Goal: Task Accomplishment & Management: Manage account settings

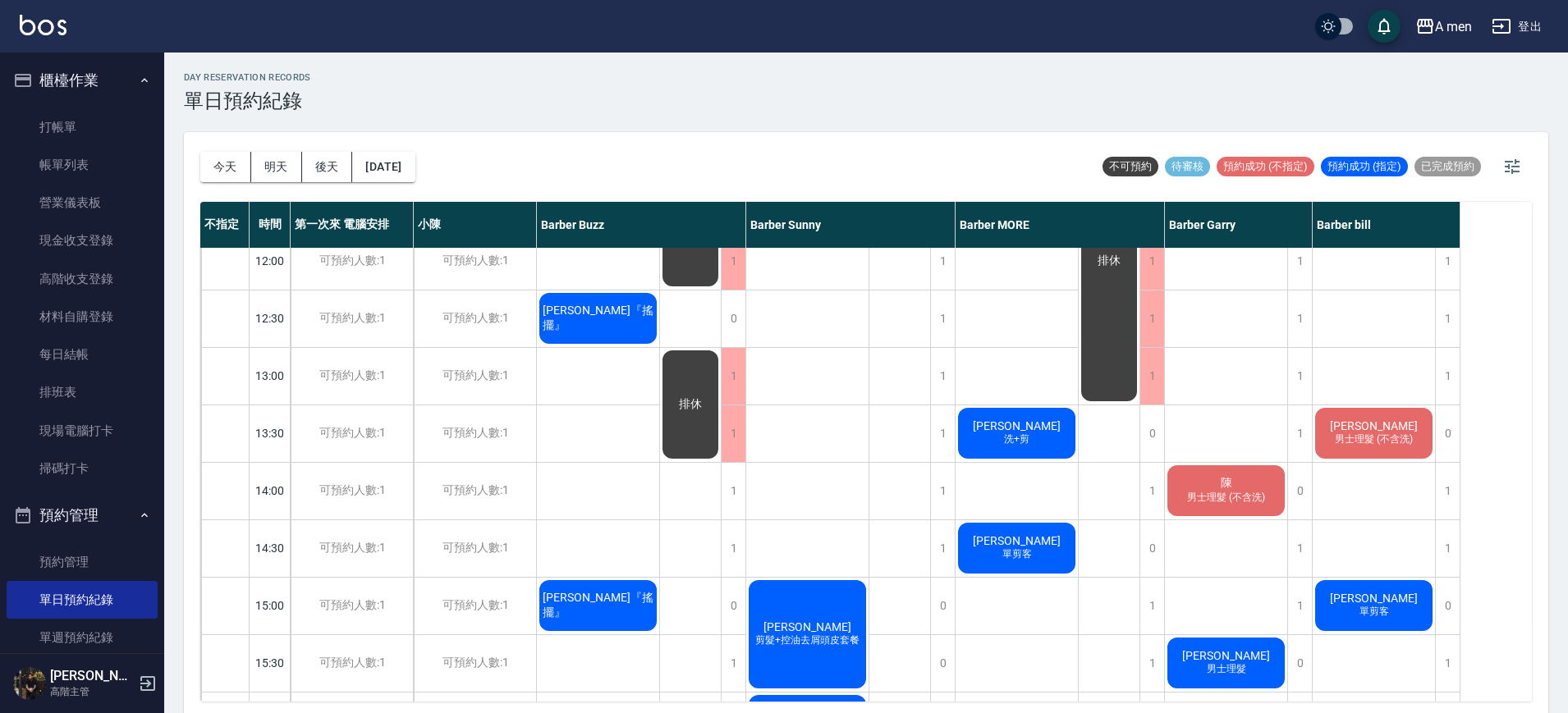
scroll to position [22, 0]
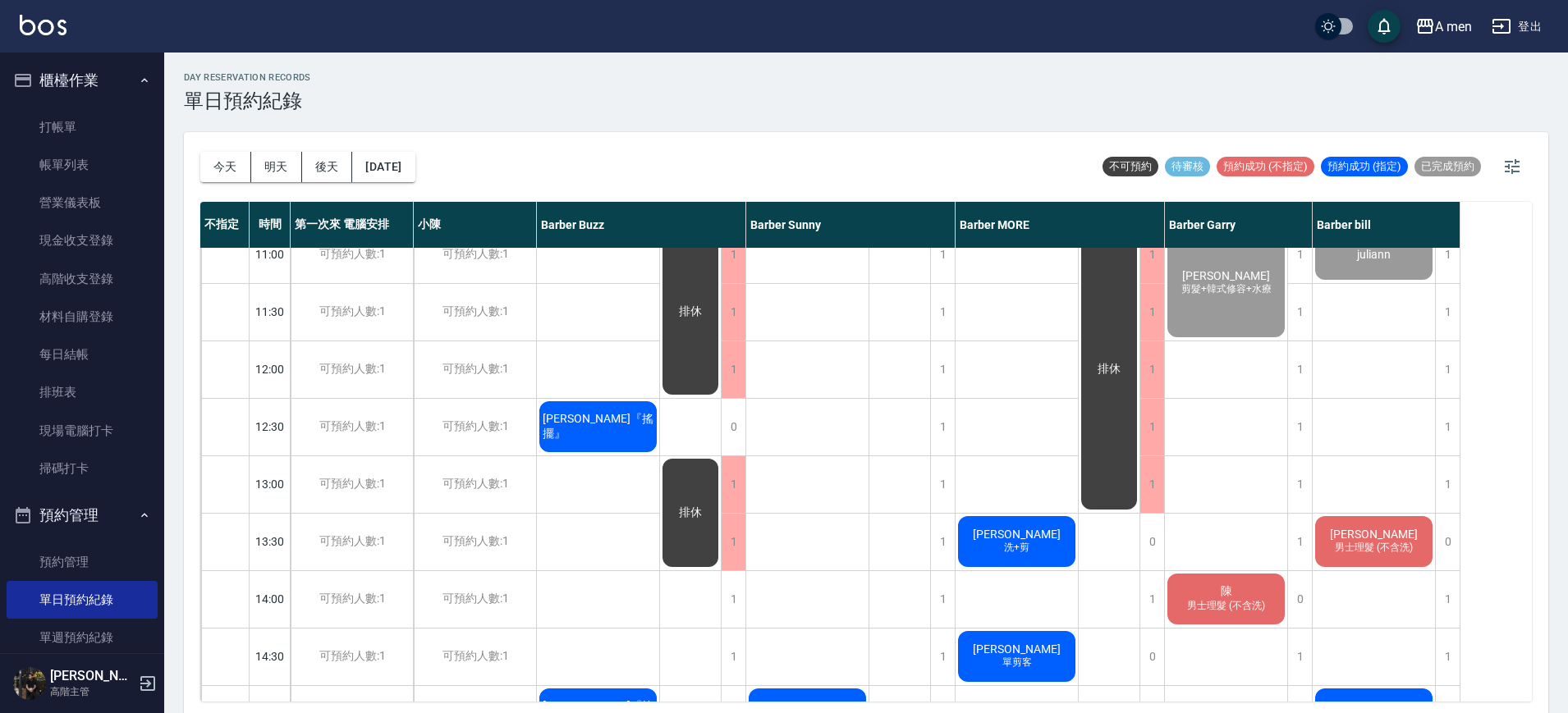
click at [611, 452] on div "Henry wang『搖擺』" at bounding box center [598, 427] width 122 height 56
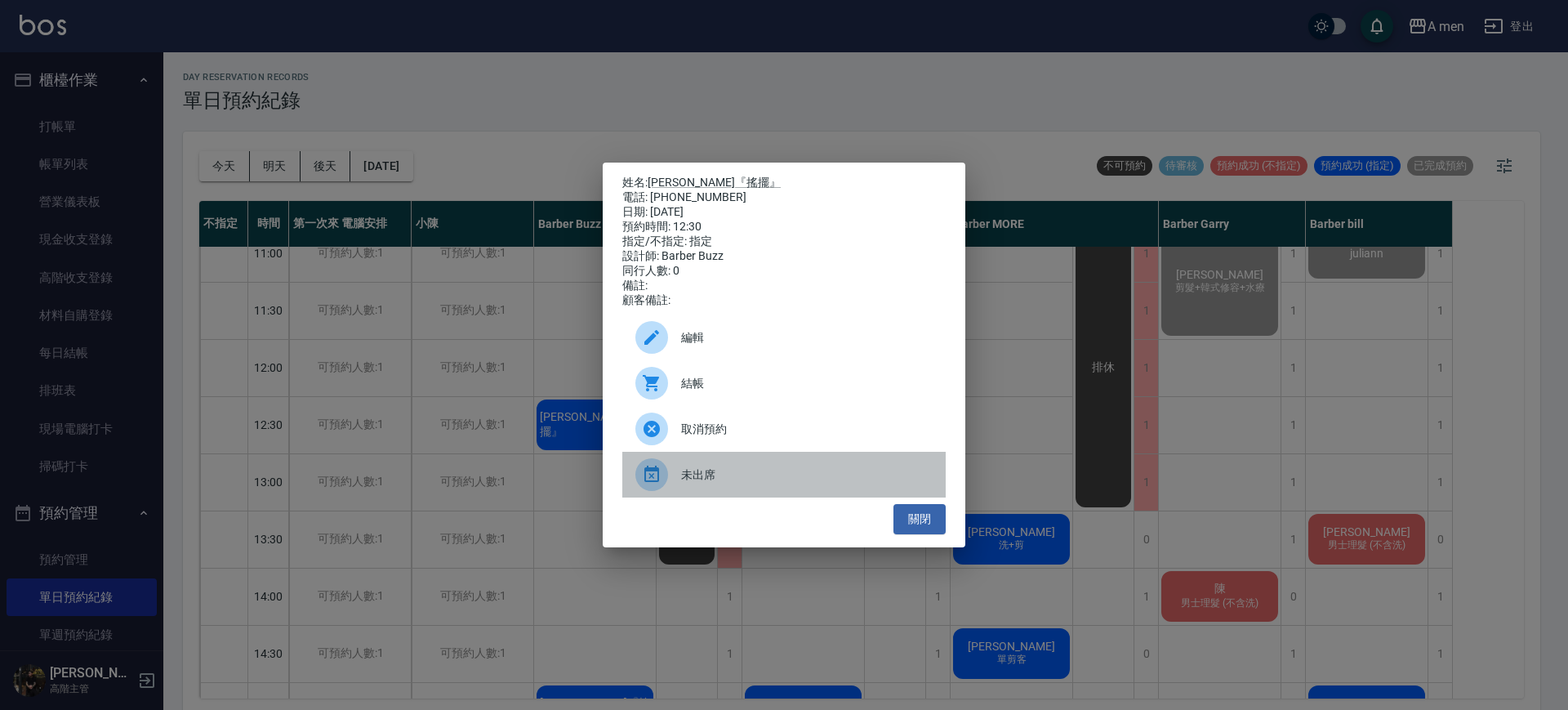
click at [697, 479] on span "未出席" at bounding box center [806, 475] width 251 height 17
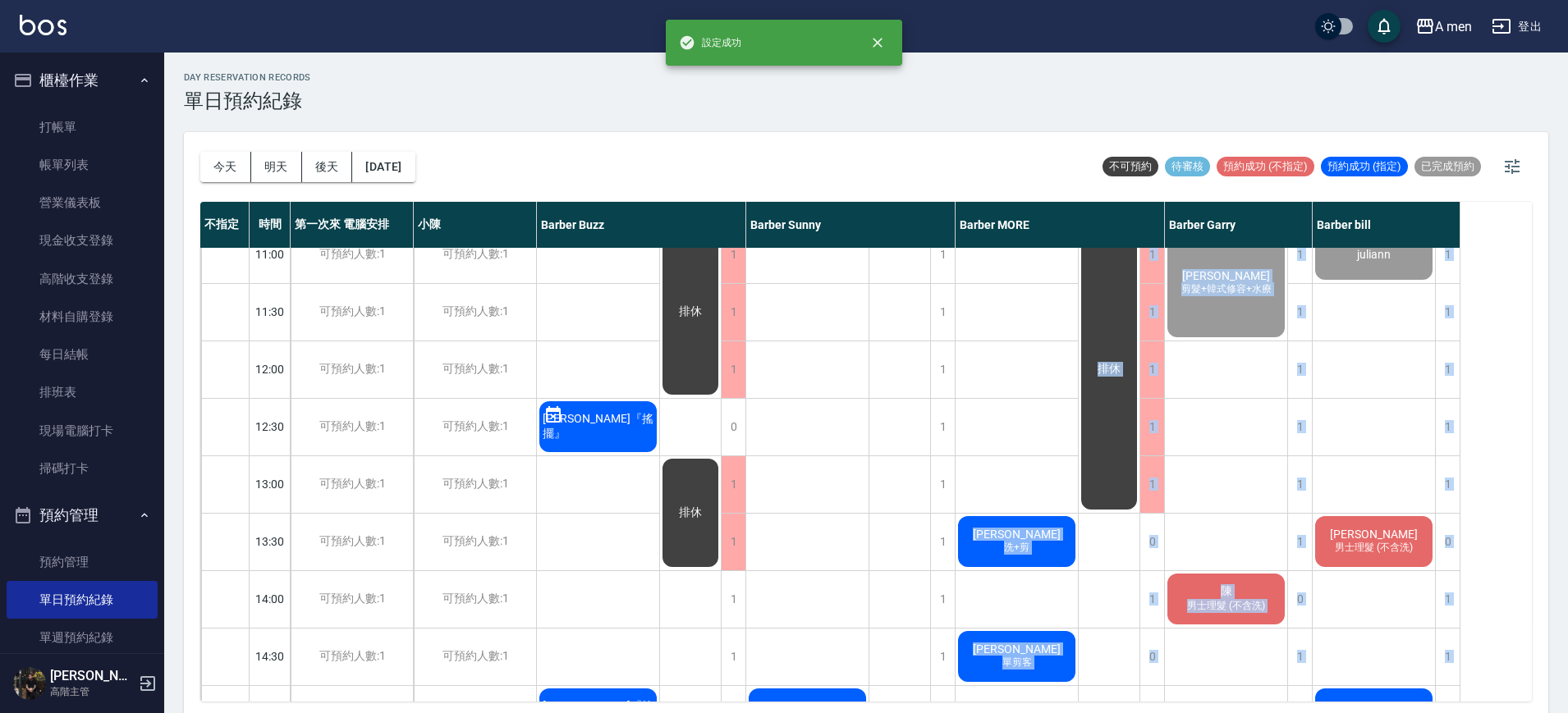
drag, startPoint x: 900, startPoint y: 429, endPoint x: 1341, endPoint y: 381, distance: 443.6
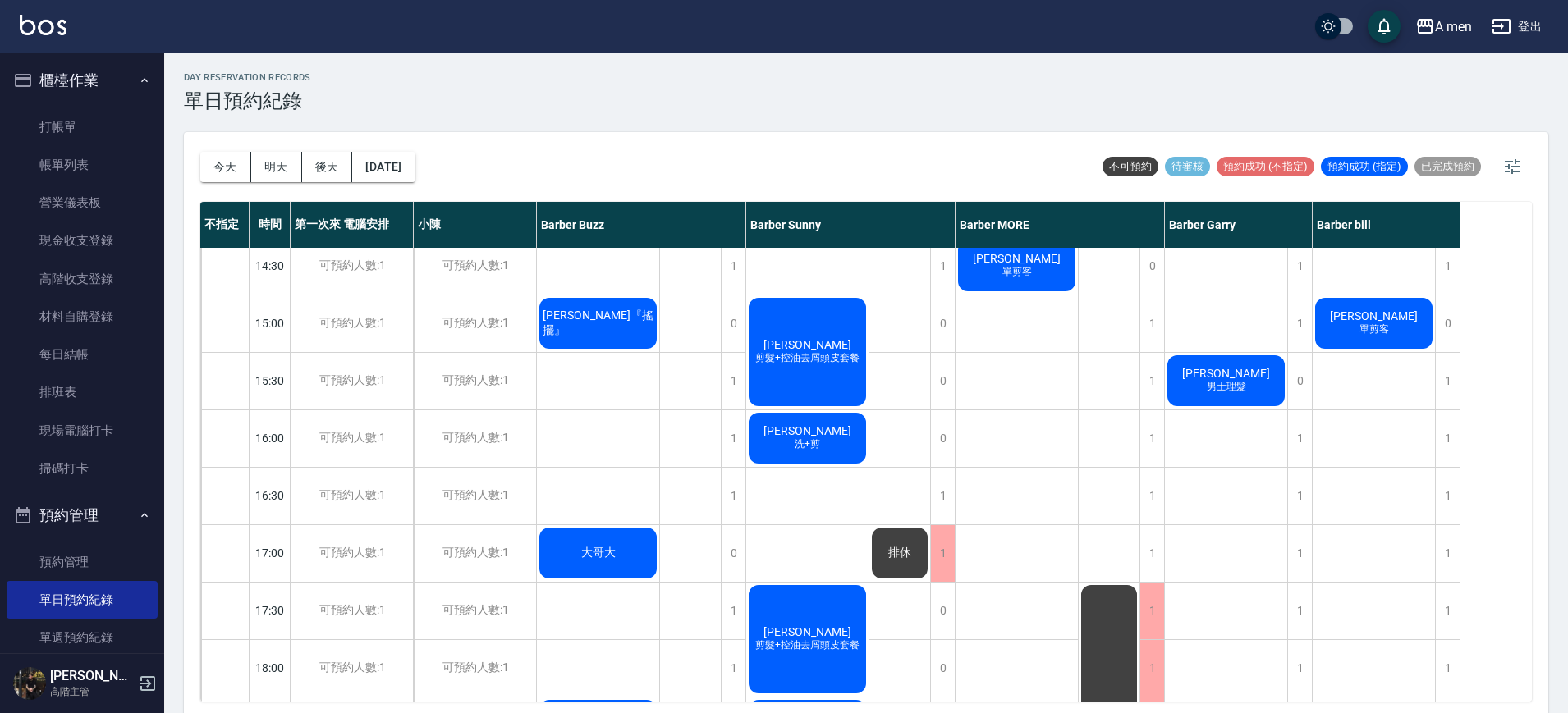
scroll to position [0, 0]
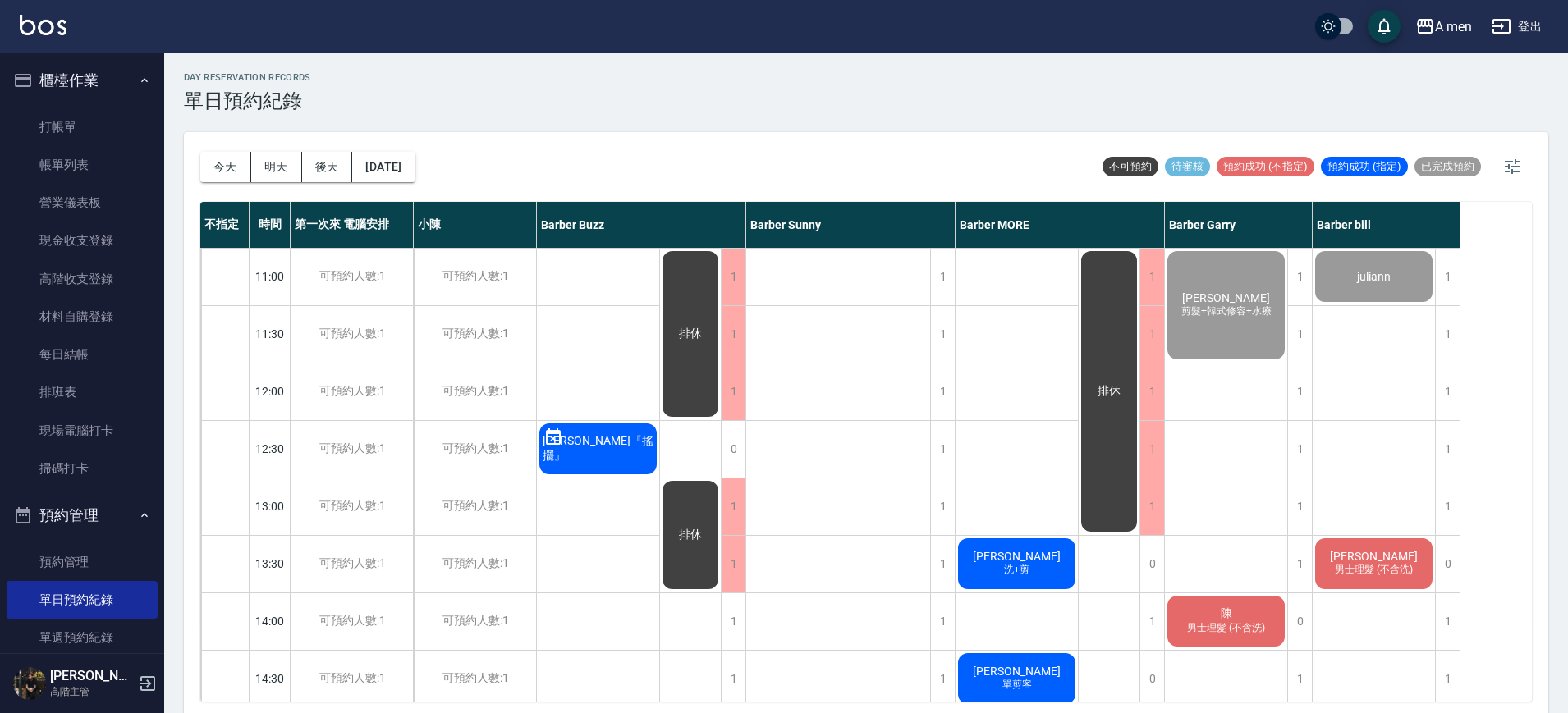
click at [1025, 551] on span "林憨少淇" at bounding box center [1016, 556] width 94 height 13
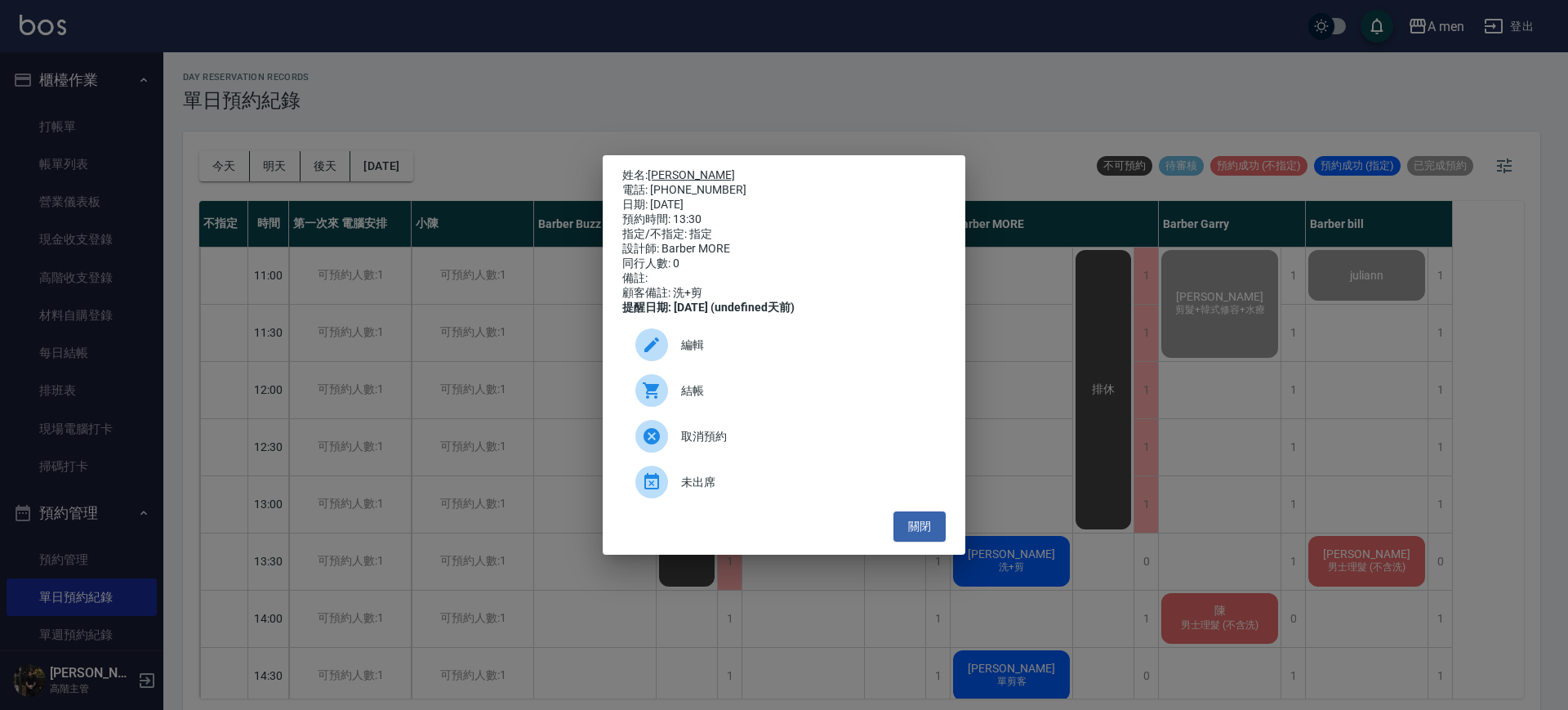
click at [687, 168] on link "[PERSON_NAME]" at bounding box center [692, 174] width 88 height 13
click at [919, 526] on button "關閉" at bounding box center [920, 527] width 52 height 30
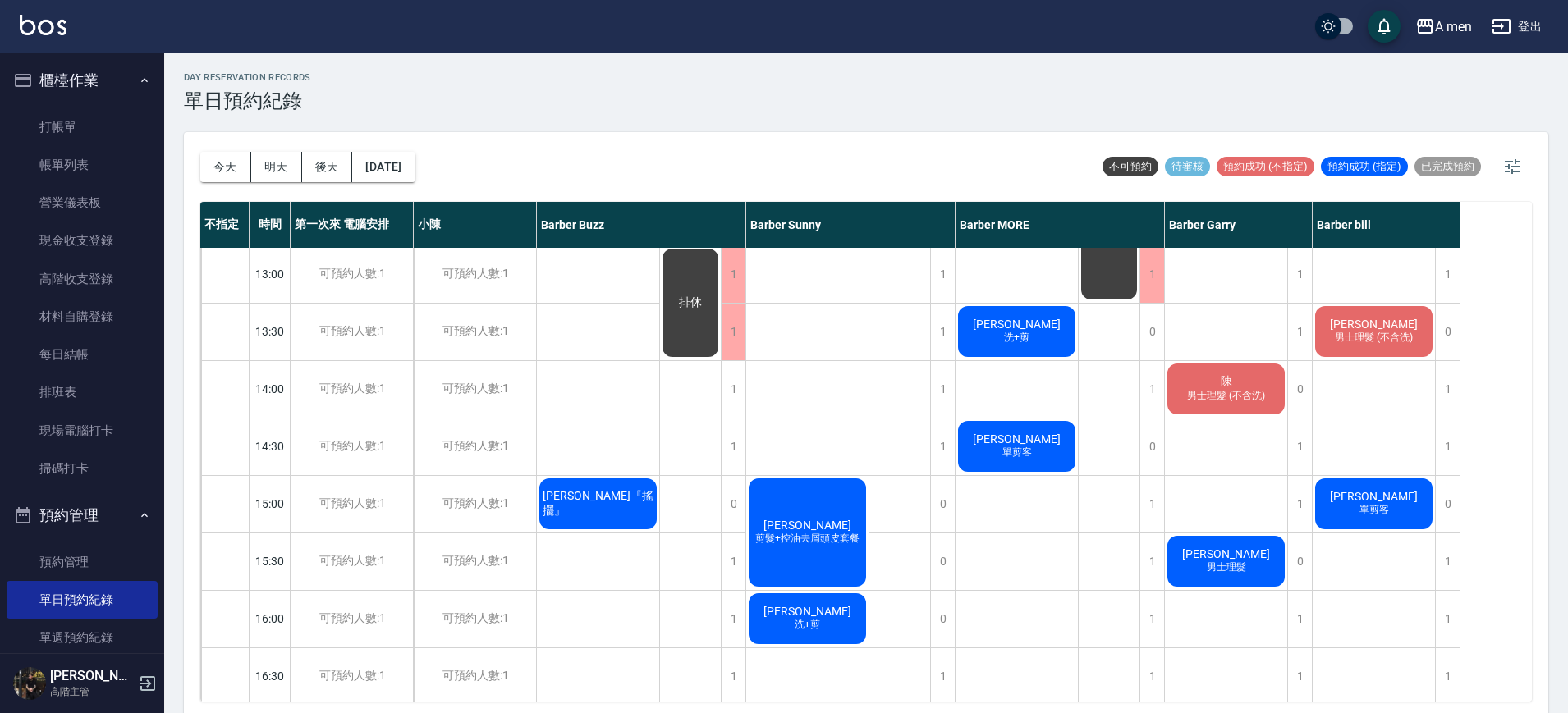
scroll to position [237, 0]
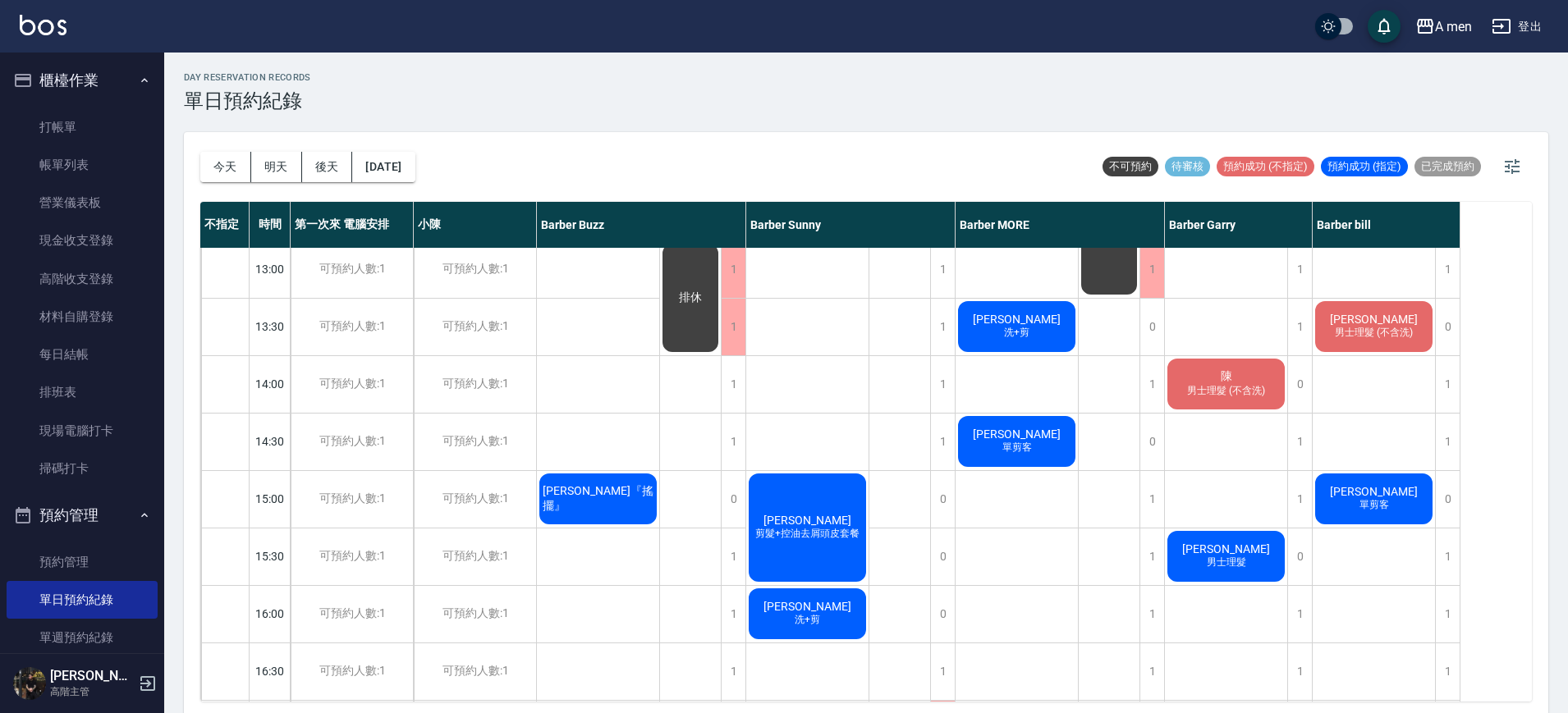
click at [815, 532] on span "剪髮+控油去屑頭皮套餐" at bounding box center [807, 534] width 111 height 14
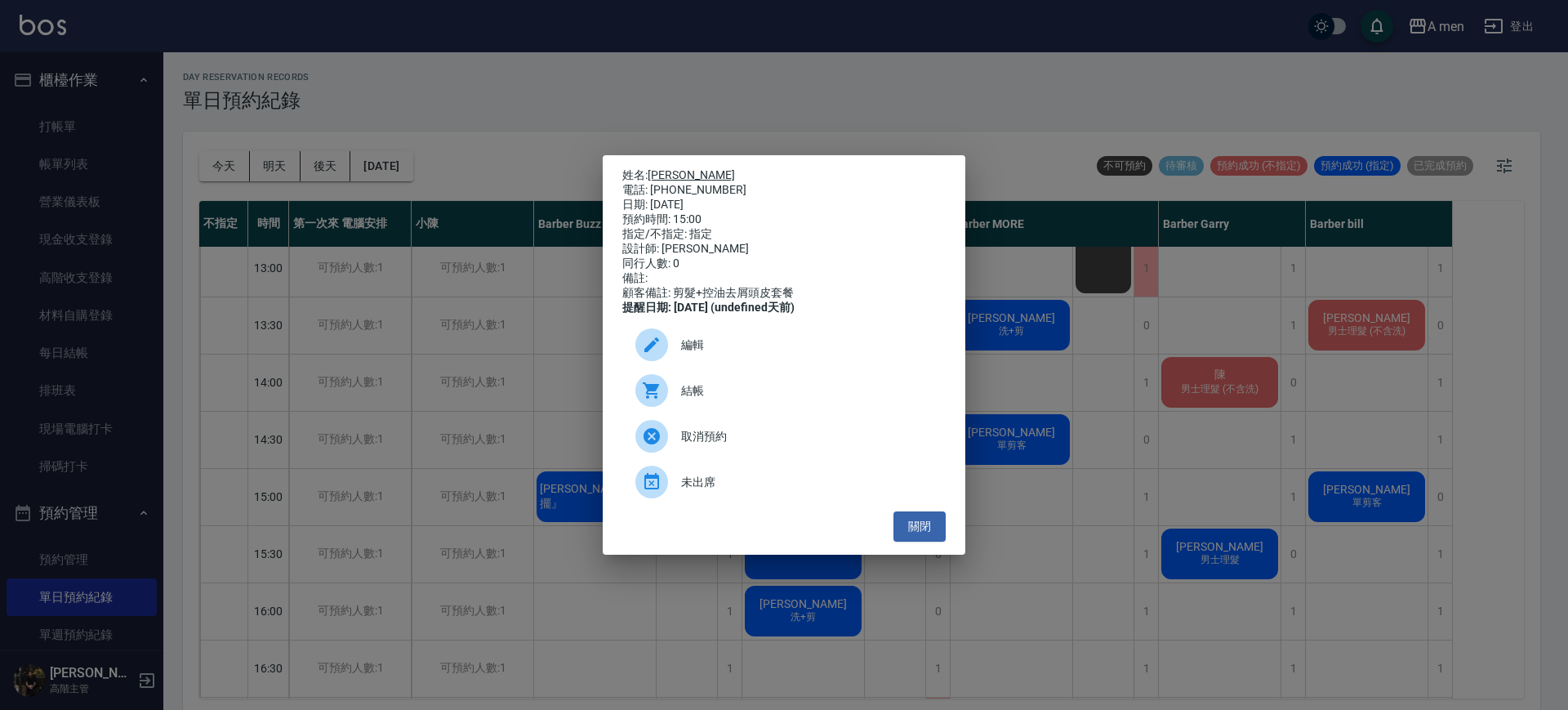
click at [685, 168] on link "Fuzz Azni" at bounding box center [692, 174] width 88 height 13
click at [913, 542] on button "關閉" at bounding box center [920, 527] width 52 height 30
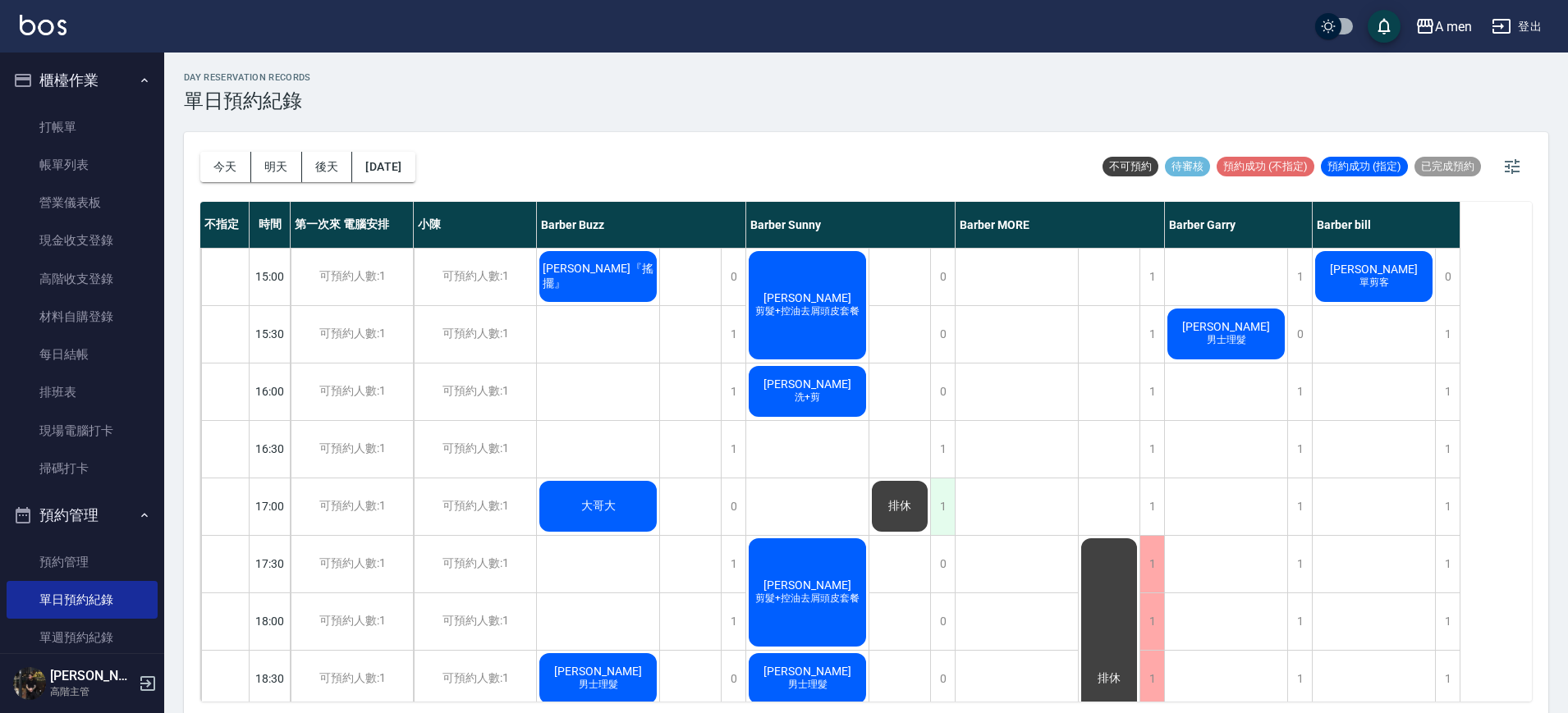
scroll to position [427, 0]
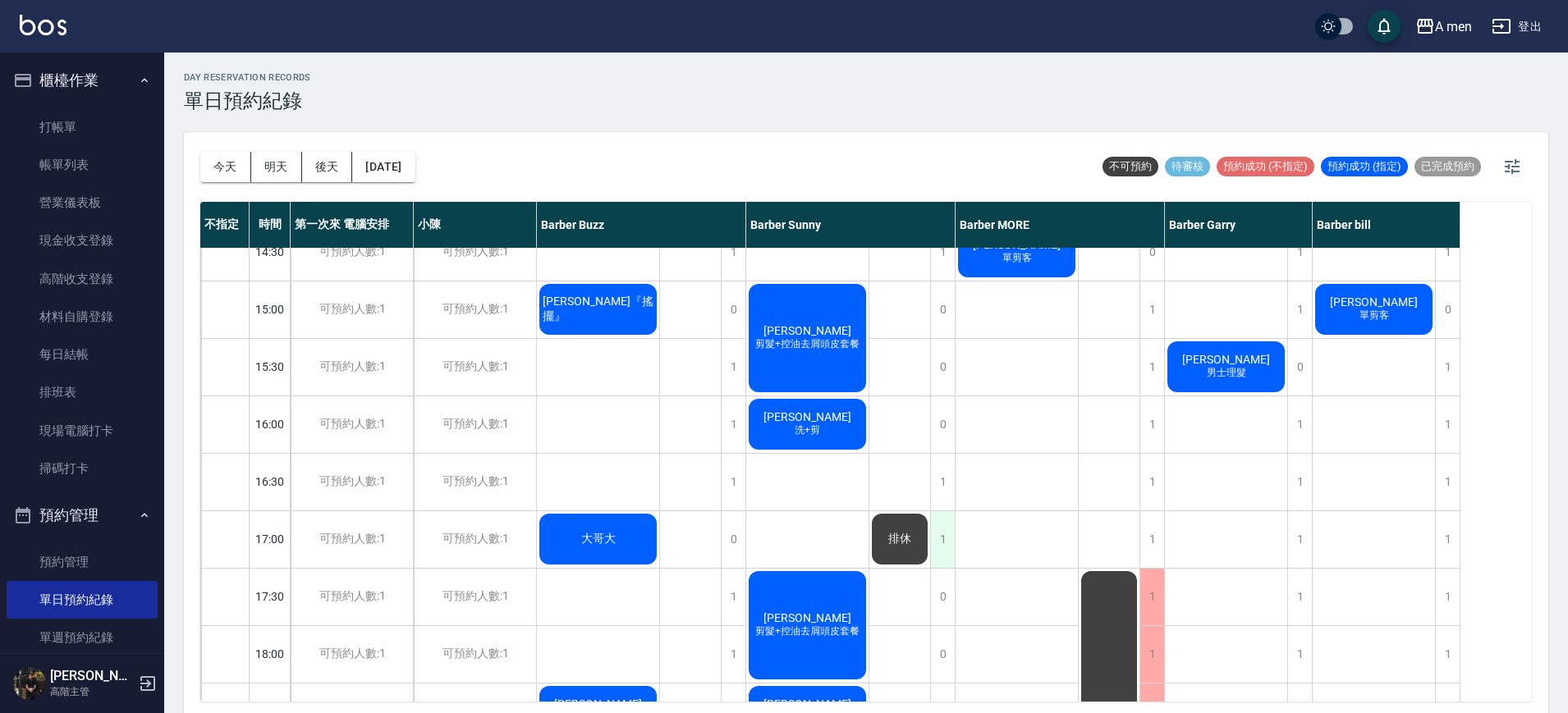
click at [942, 545] on div "1" at bounding box center [942, 539] width 24 height 57
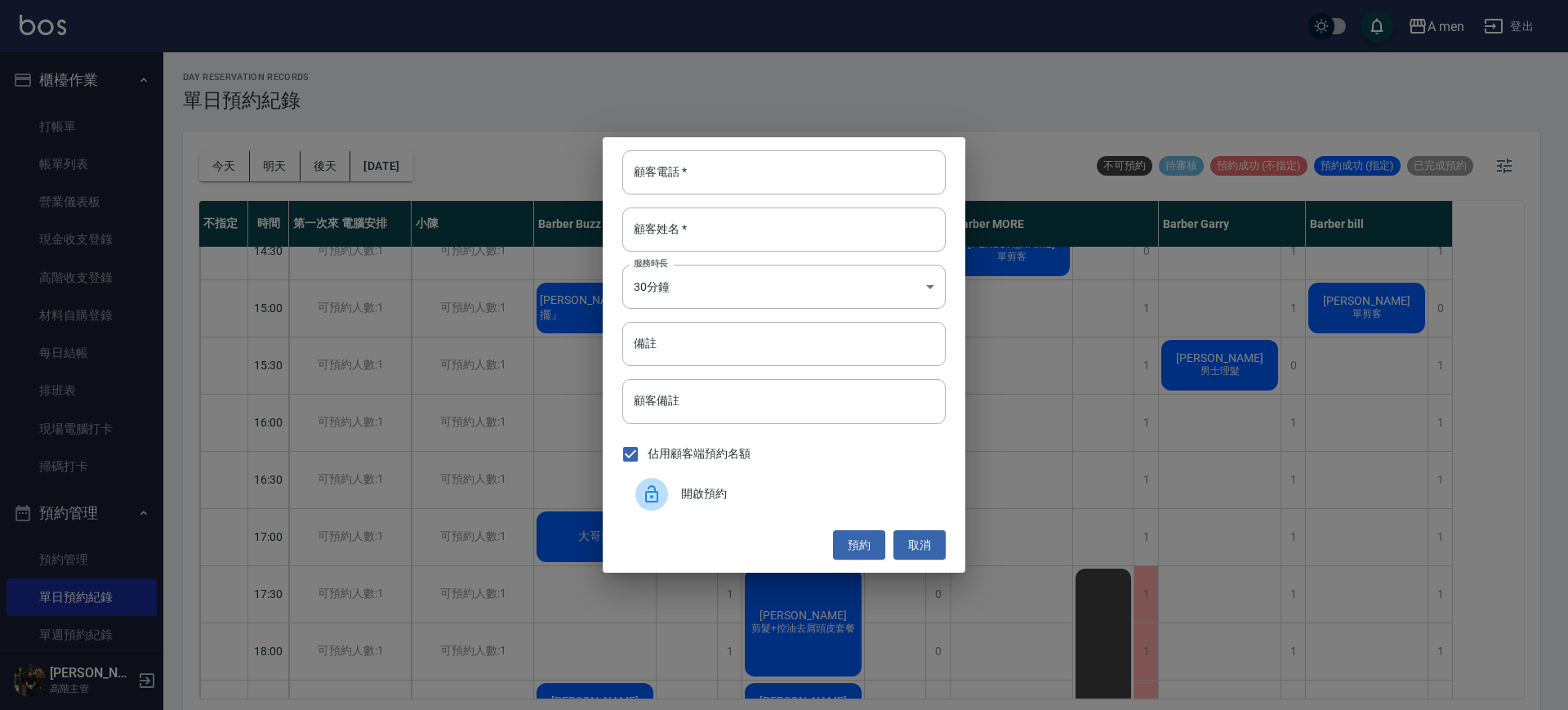
click at [830, 505] on div "開啟預約" at bounding box center [784, 494] width 324 height 46
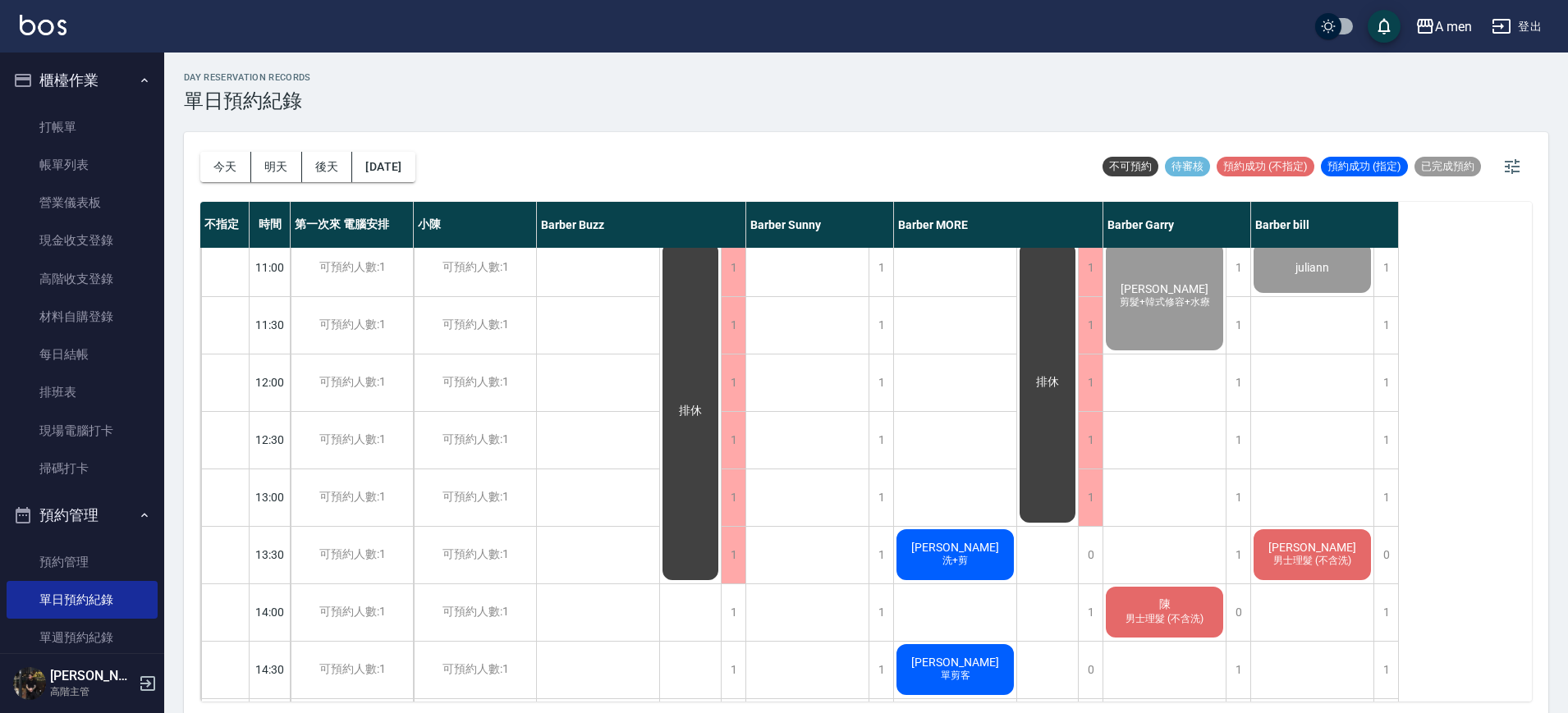
scroll to position [0, 0]
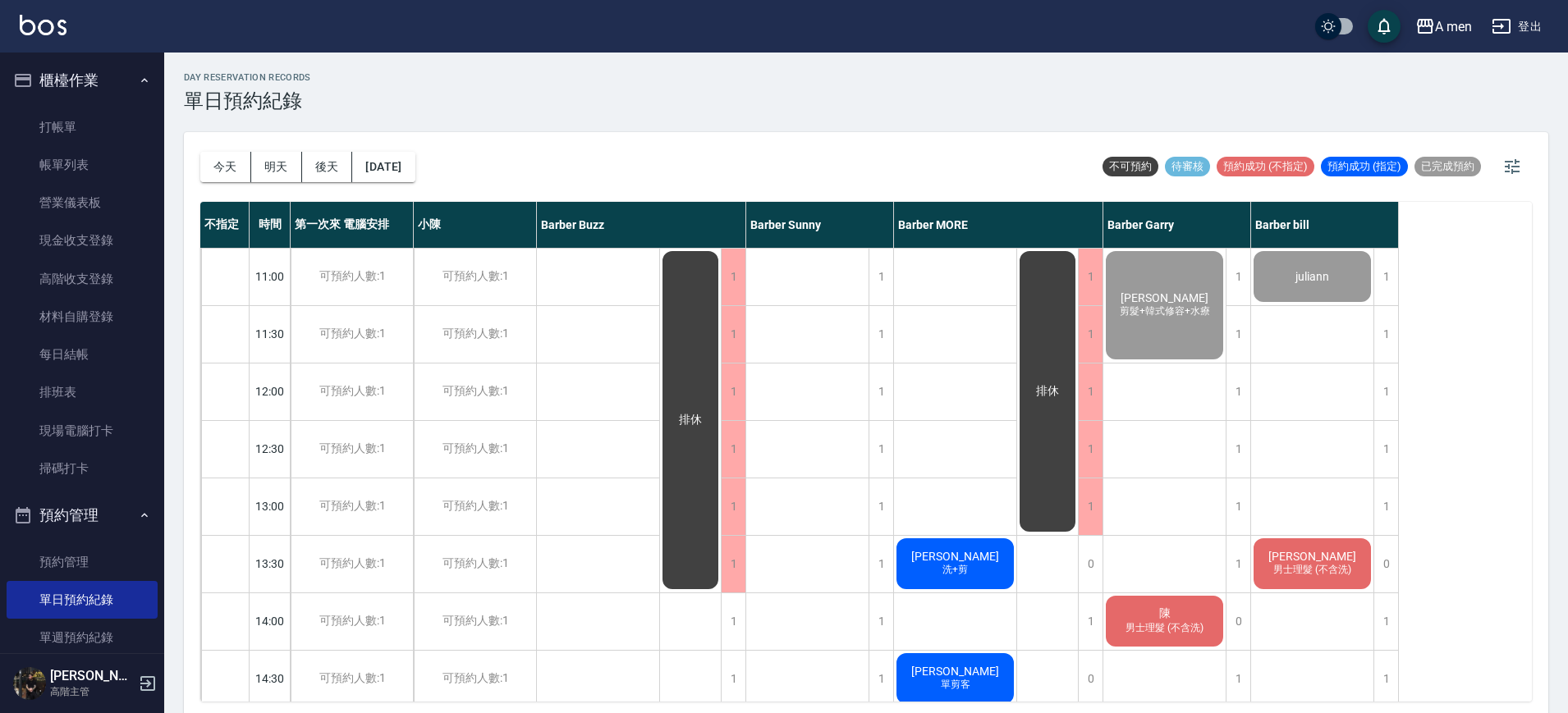
click at [965, 545] on div "林憨少淇 洗+剪" at bounding box center [955, 564] width 122 height 56
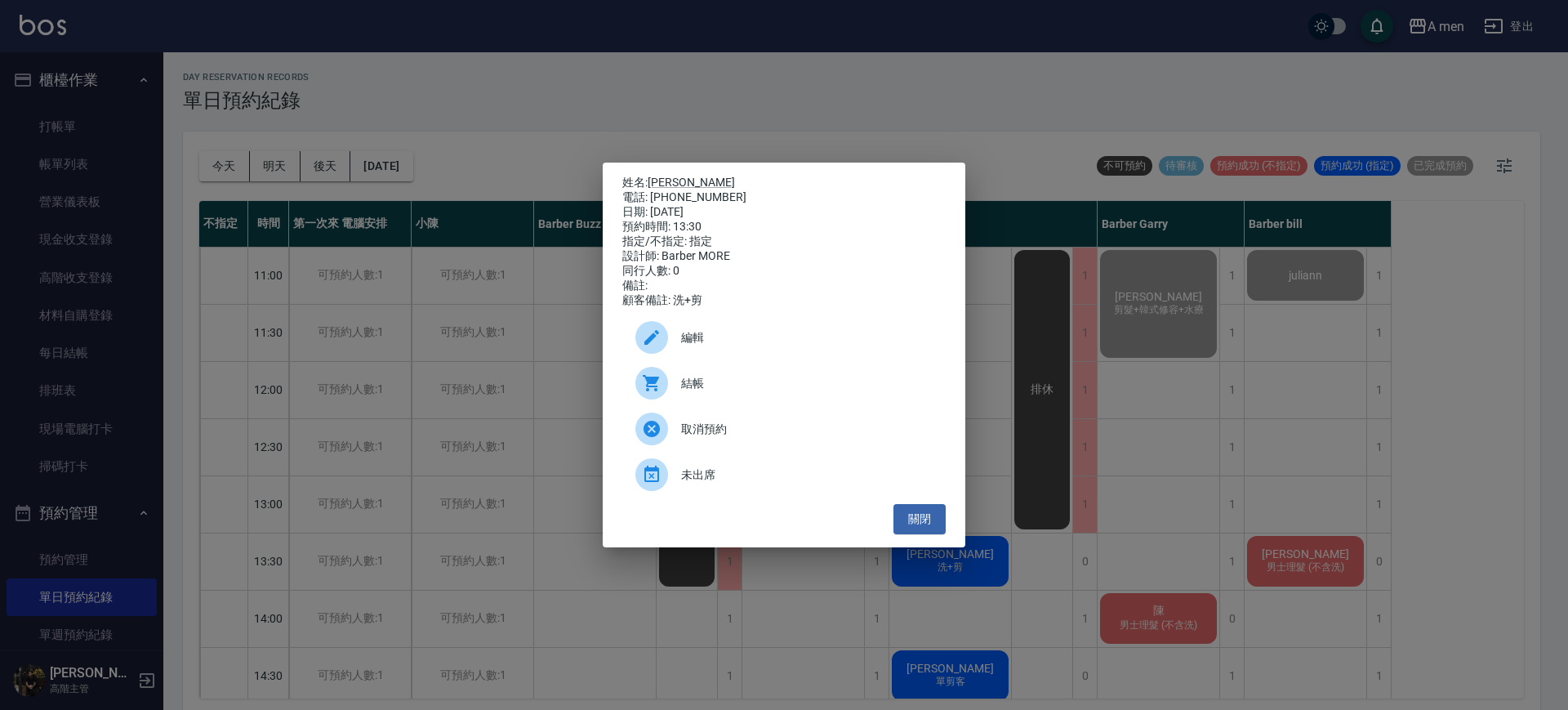
click at [910, 400] on div "結帳" at bounding box center [784, 383] width 324 height 46
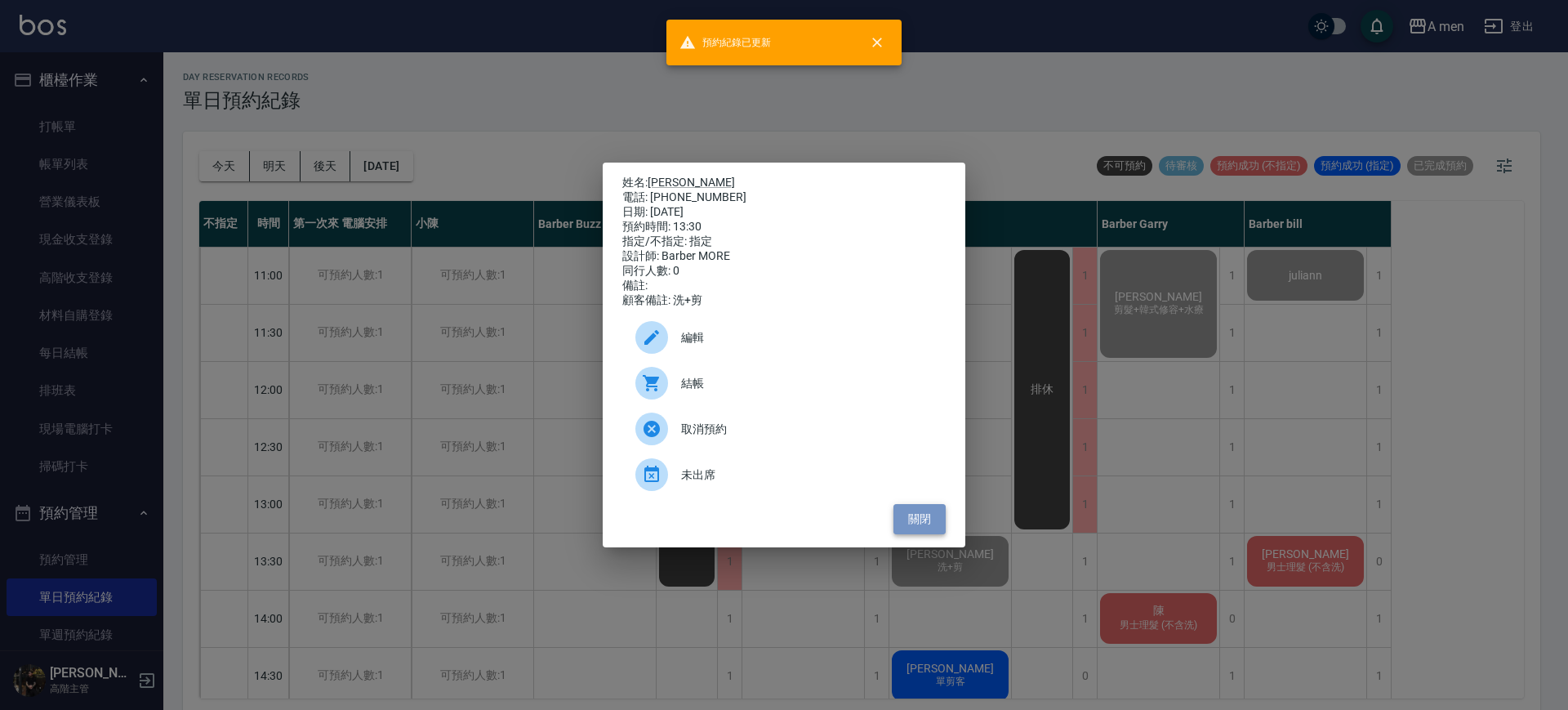
click at [906, 526] on button "關閉" at bounding box center [920, 520] width 52 height 30
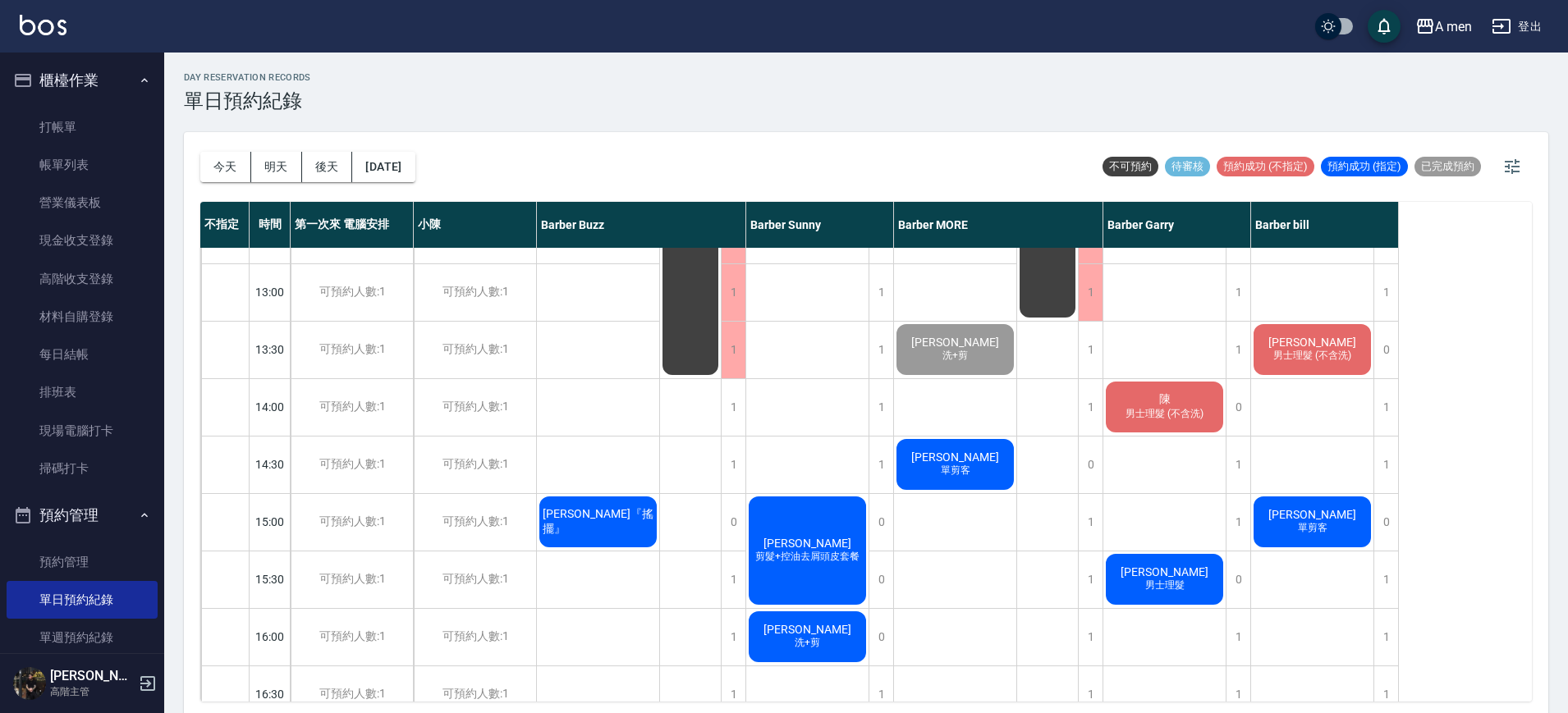
scroll to position [214, 0]
click at [1165, 412] on span "男士理髮 (不含洗)" at bounding box center [1165, 415] width 84 height 14
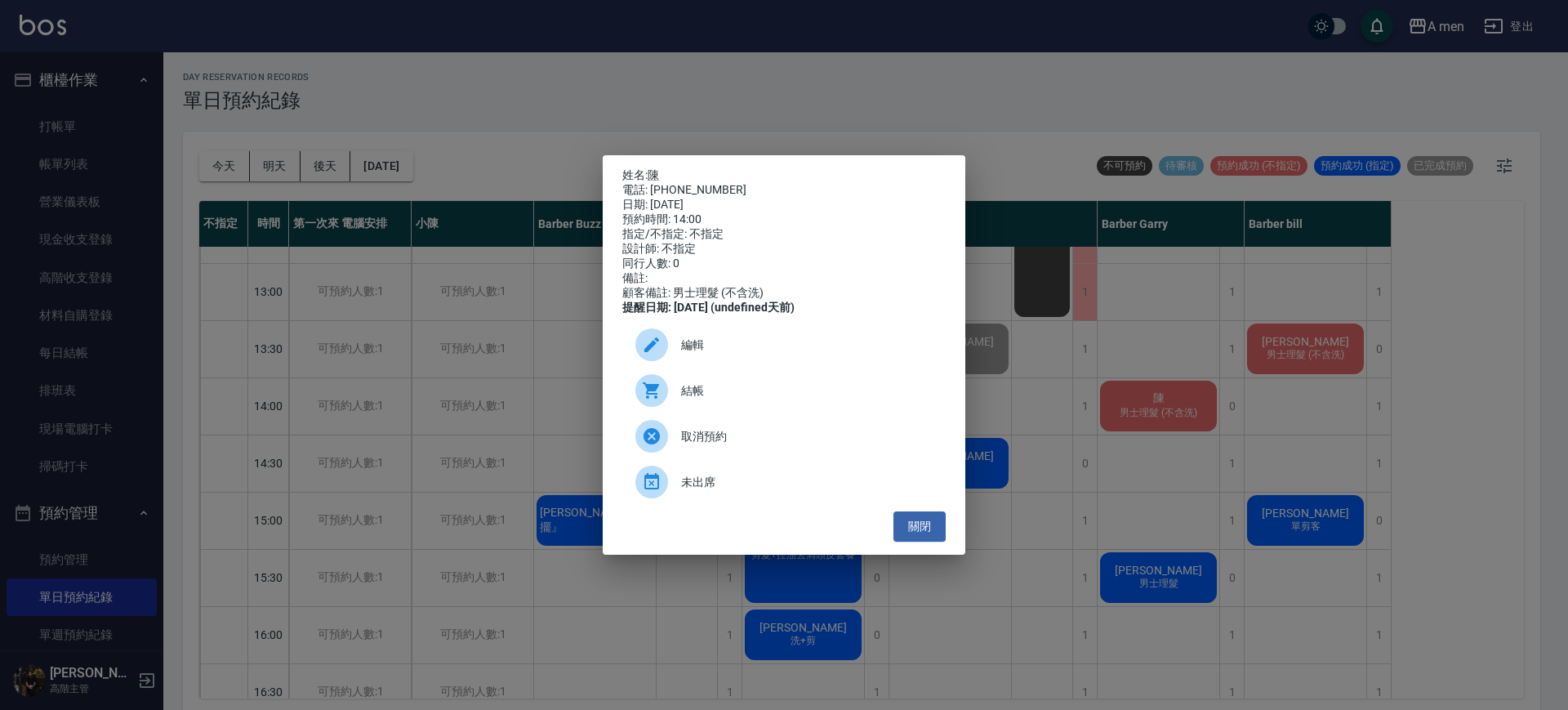
click at [649, 168] on p "姓名: 陳" at bounding box center [784, 175] width 324 height 14
click at [656, 169] on link "陳" at bounding box center [653, 174] width 12 height 13
click at [923, 536] on button "關閉" at bounding box center [920, 527] width 52 height 30
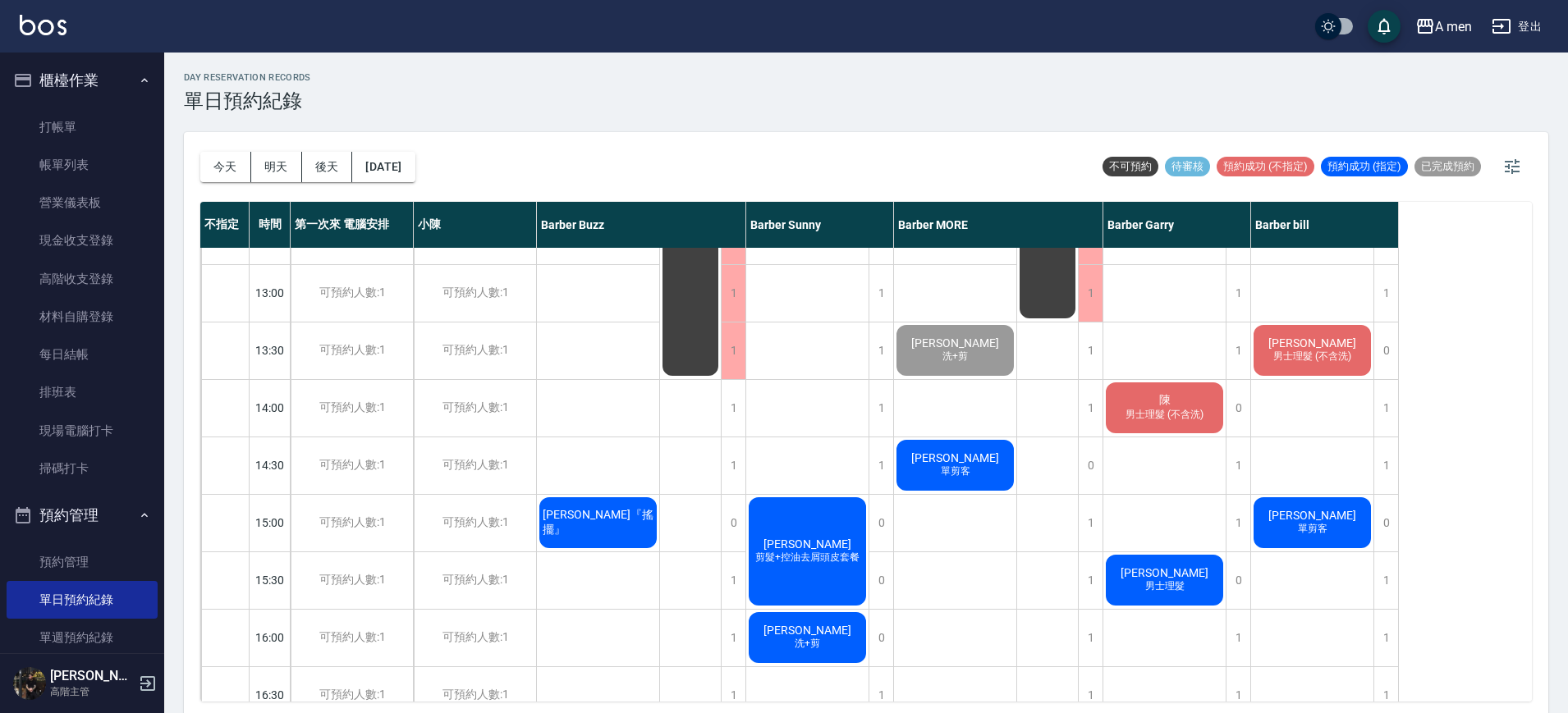
click at [1160, 401] on span "陳" at bounding box center [1165, 401] width 18 height 14
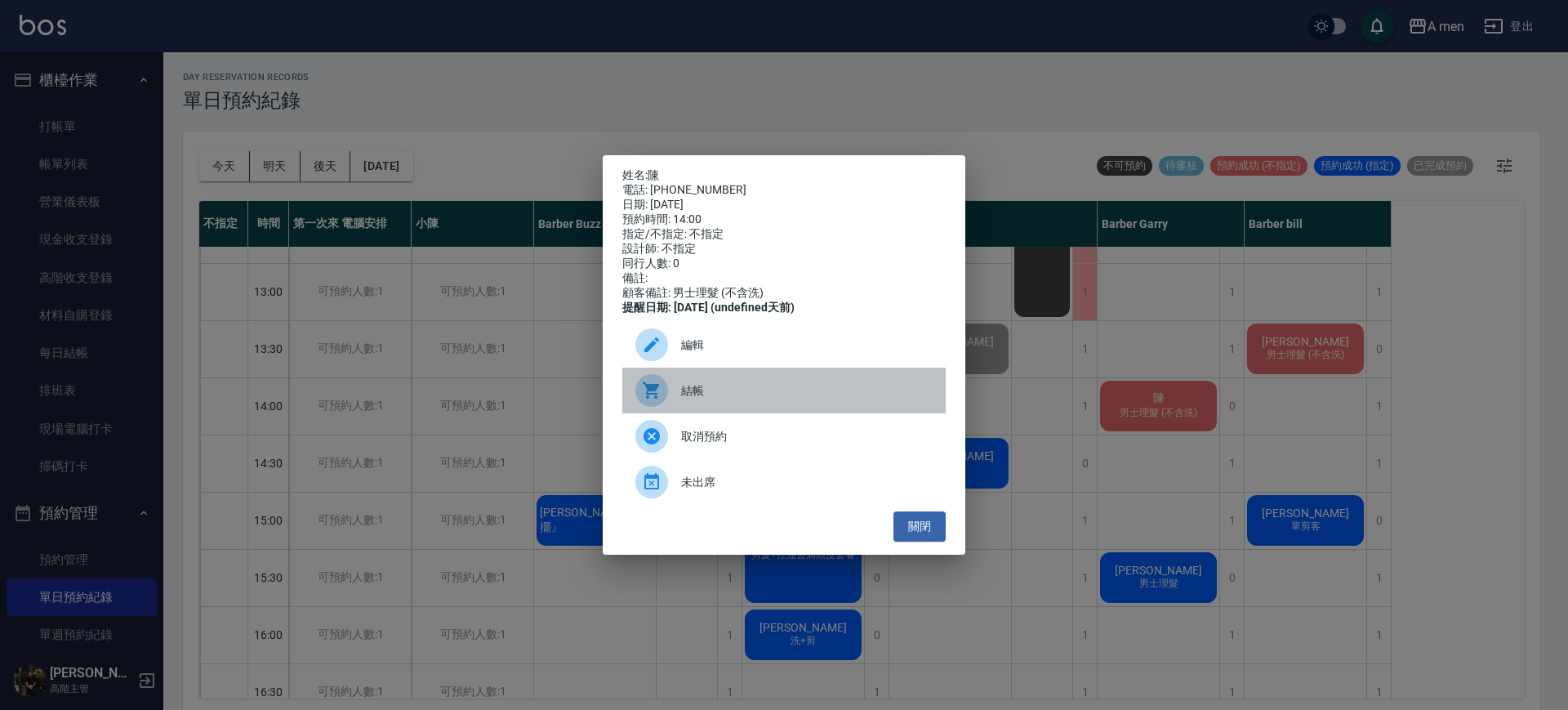
click at [894, 400] on span "結帳" at bounding box center [806, 391] width 251 height 17
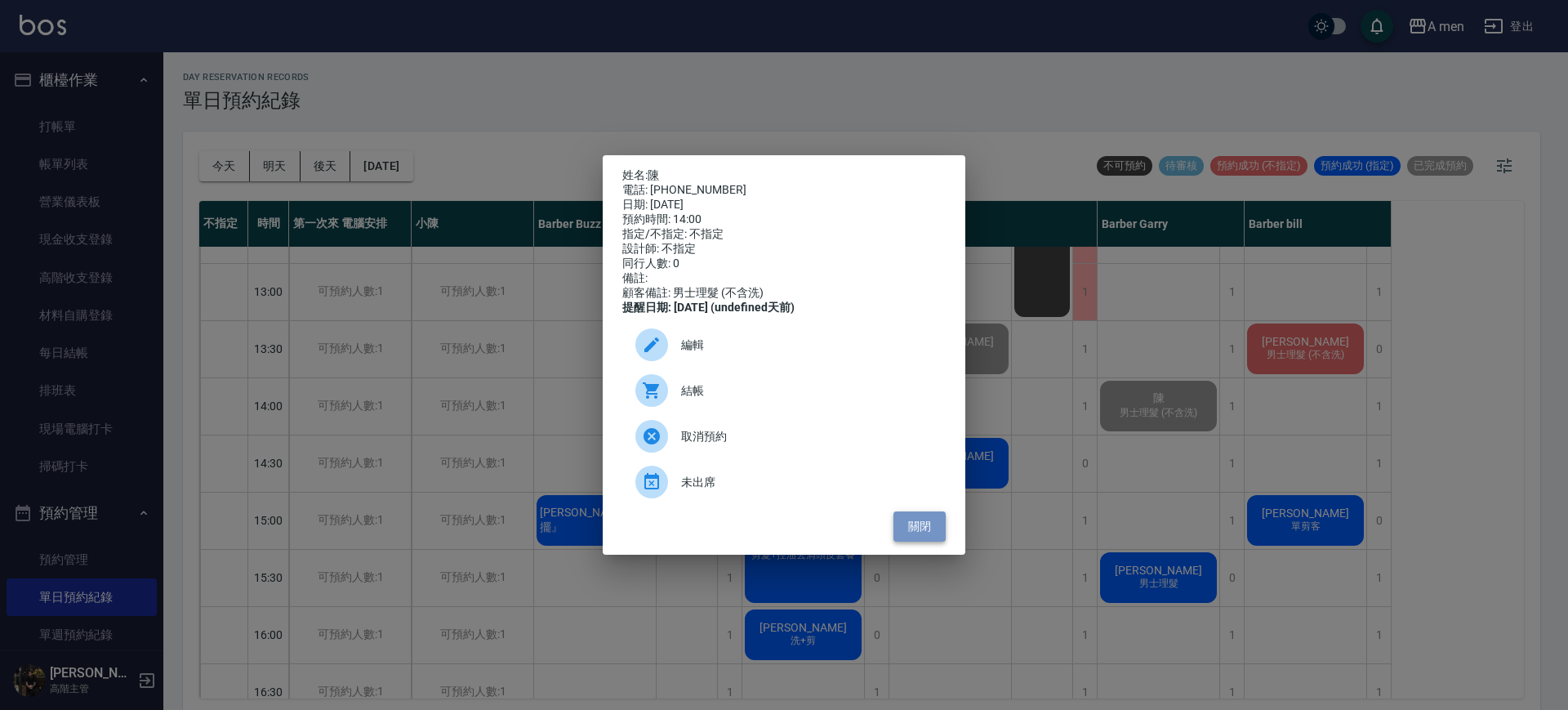
click at [937, 534] on button "關閉" at bounding box center [920, 527] width 52 height 30
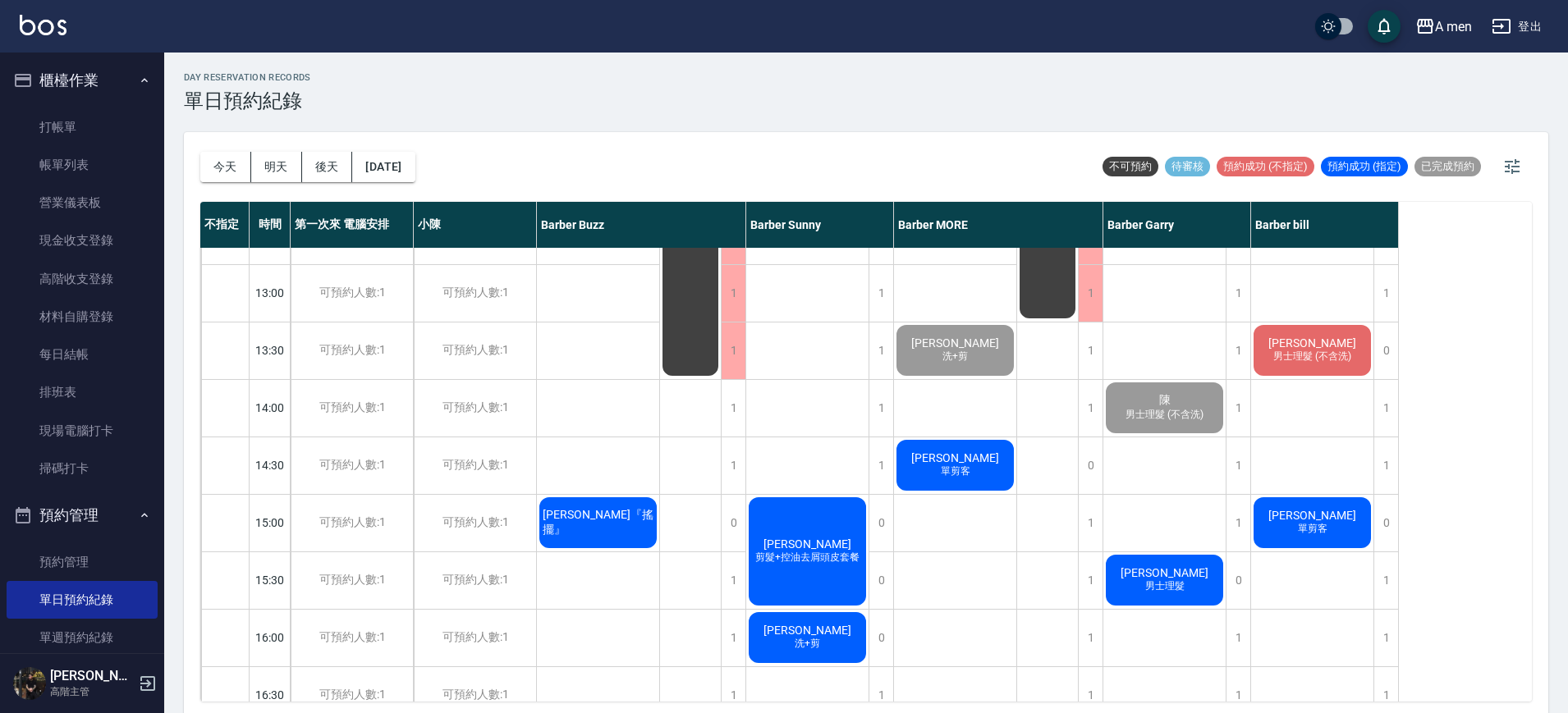
click at [1337, 356] on span "男士理髮 (不含洗)" at bounding box center [1313, 356] width 84 height 14
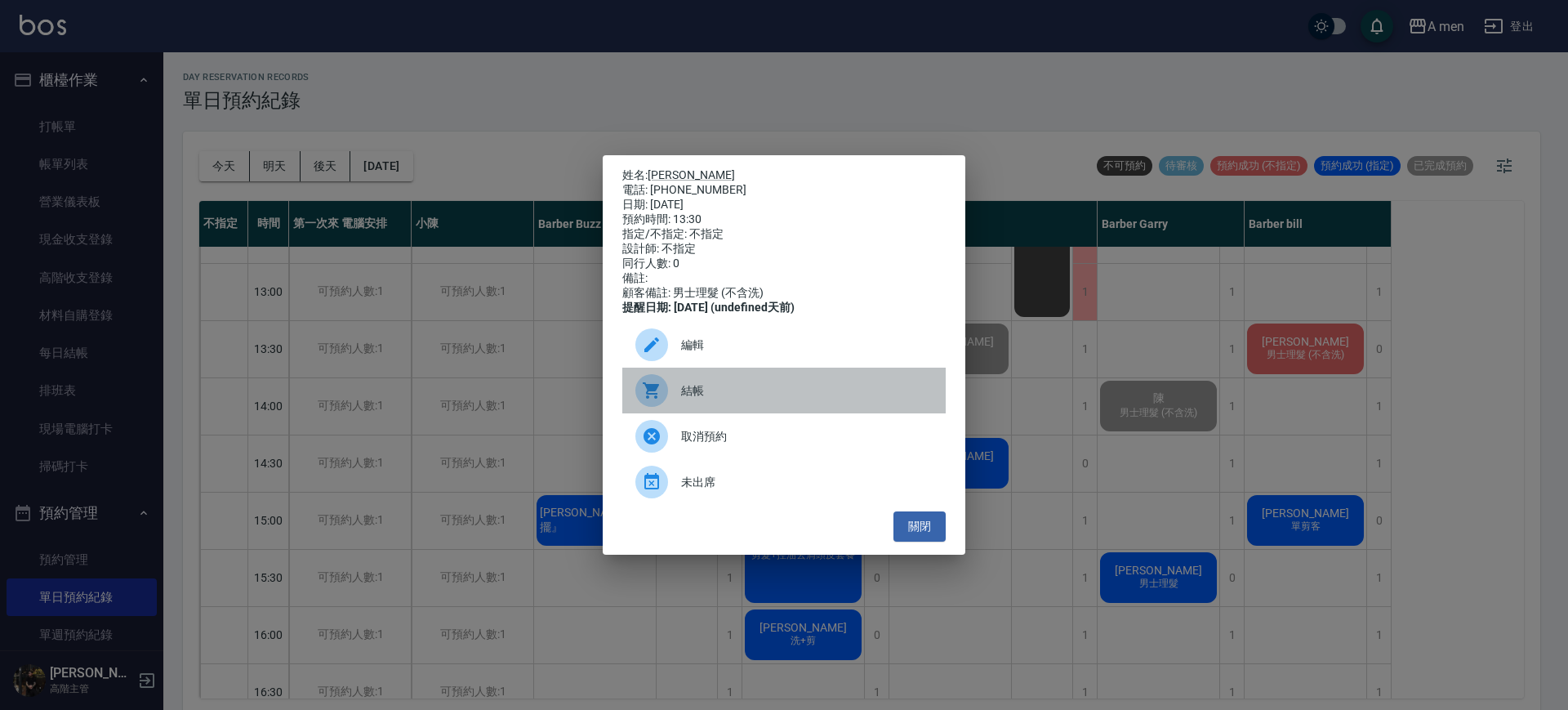
click at [883, 390] on span "結帳" at bounding box center [806, 391] width 251 height 17
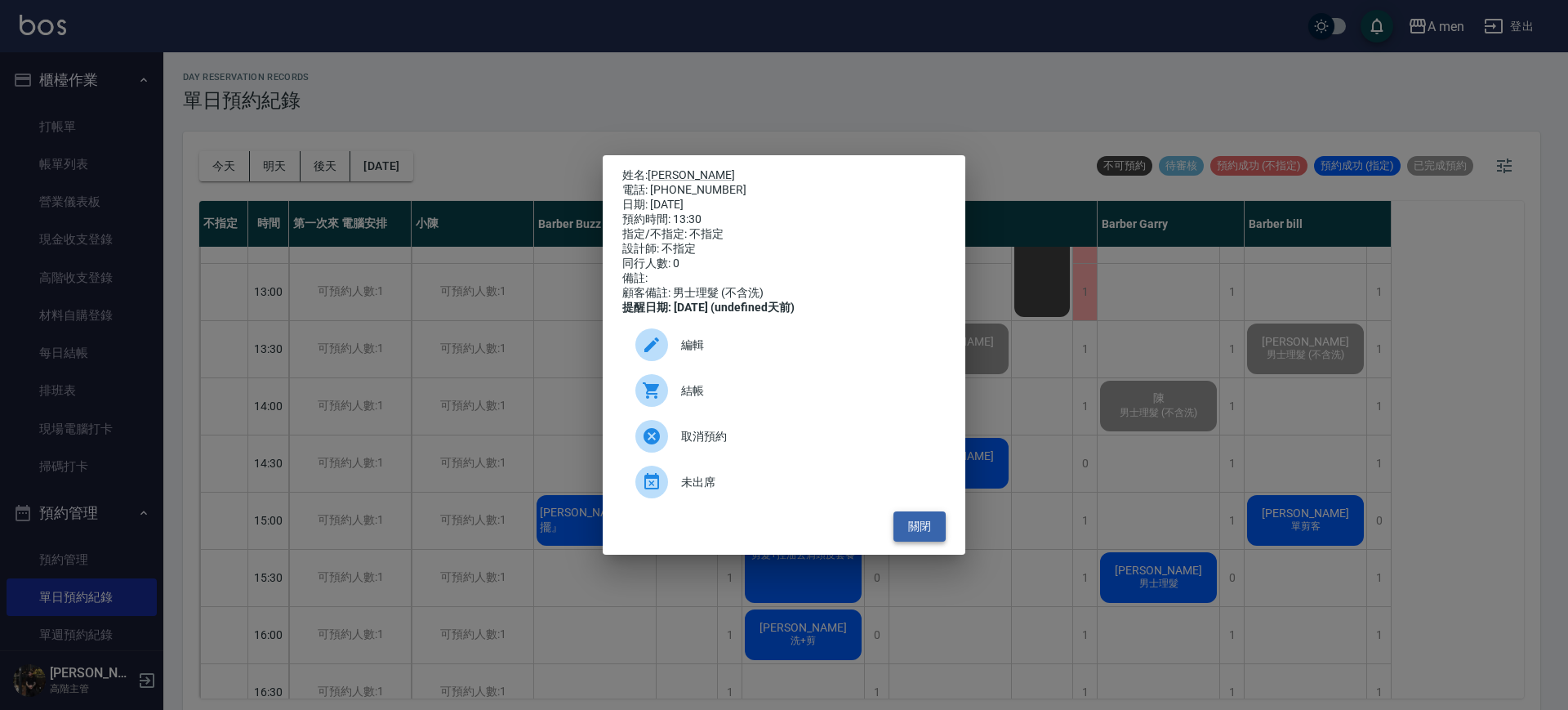
click at [923, 535] on button "關閉" at bounding box center [920, 527] width 52 height 30
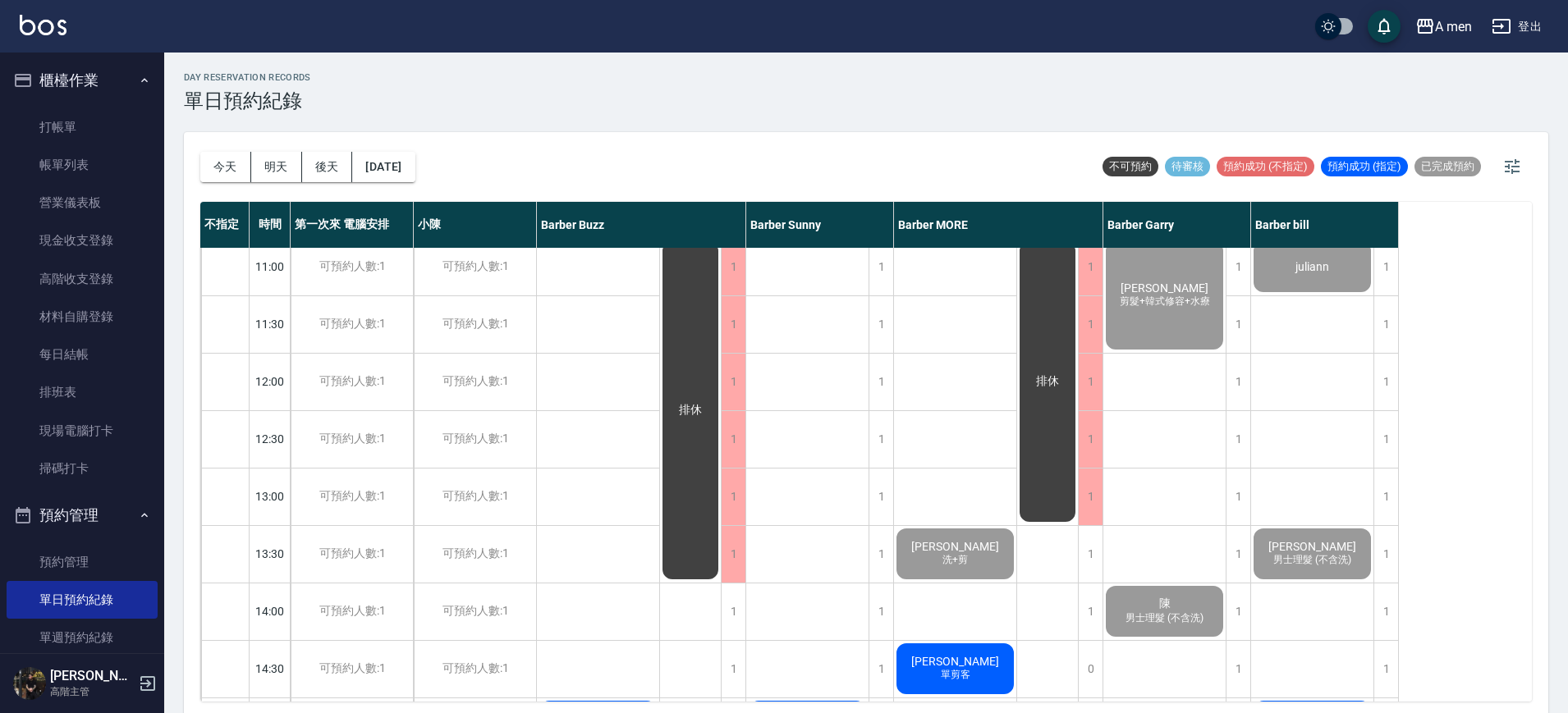
scroll to position [8, 0]
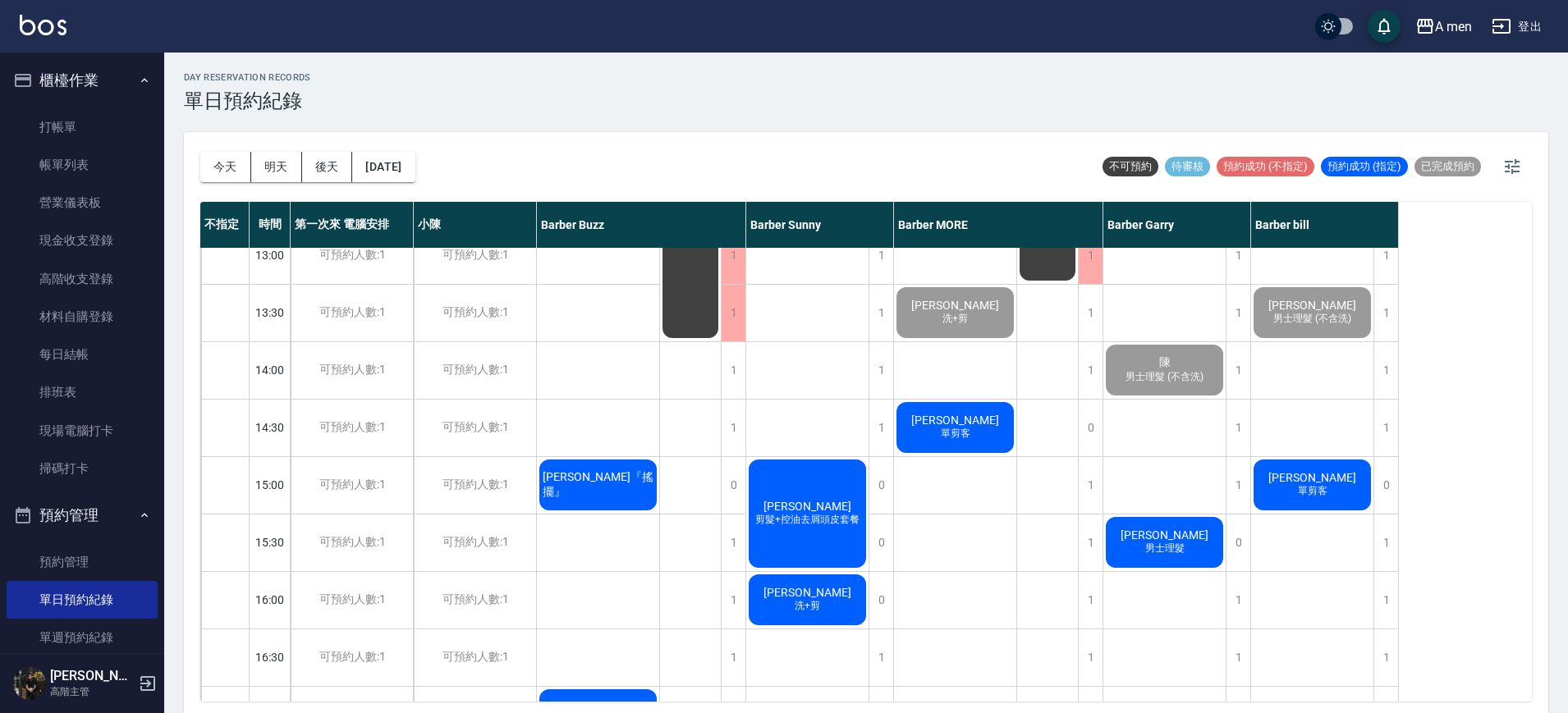
scroll to position [255, 0]
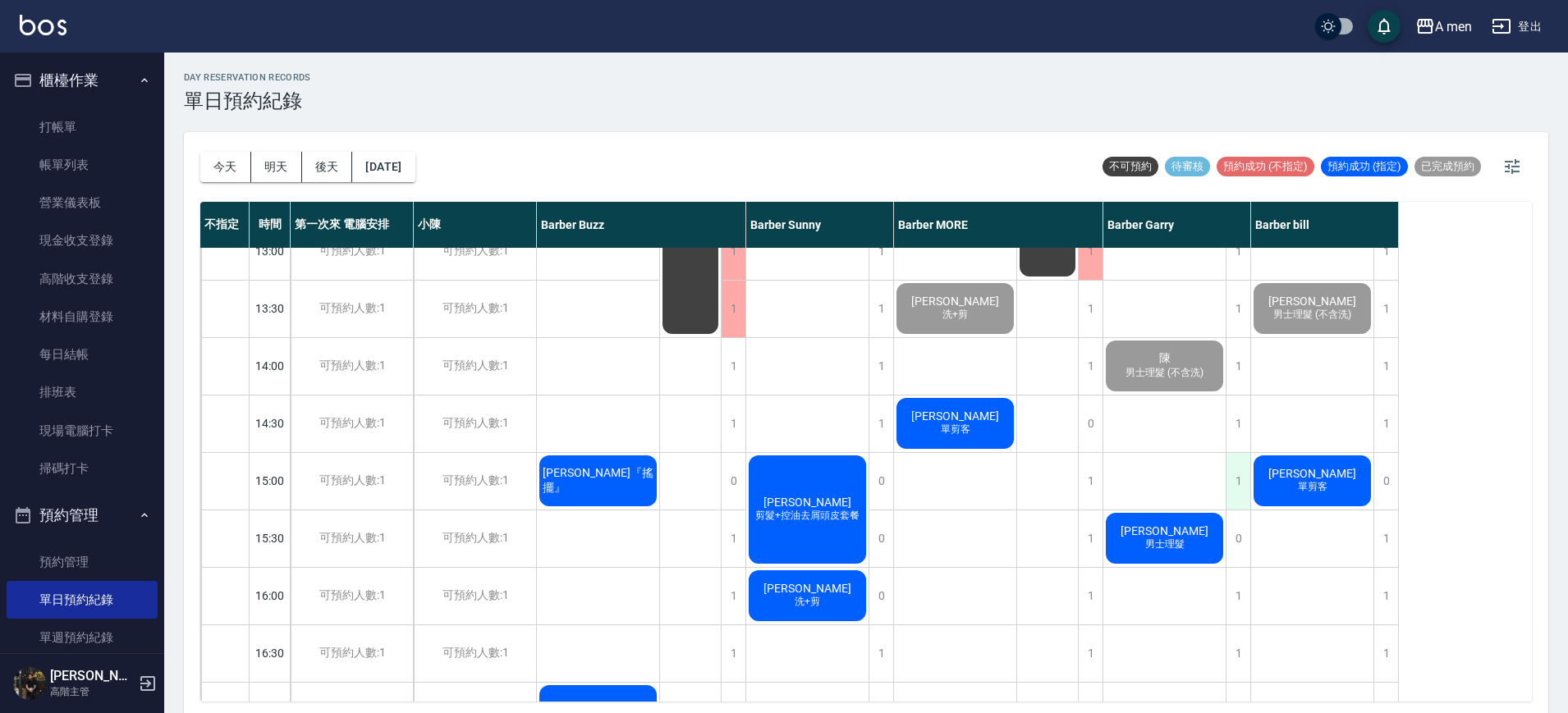
click at [1239, 495] on div "1" at bounding box center [1237, 480] width 24 height 57
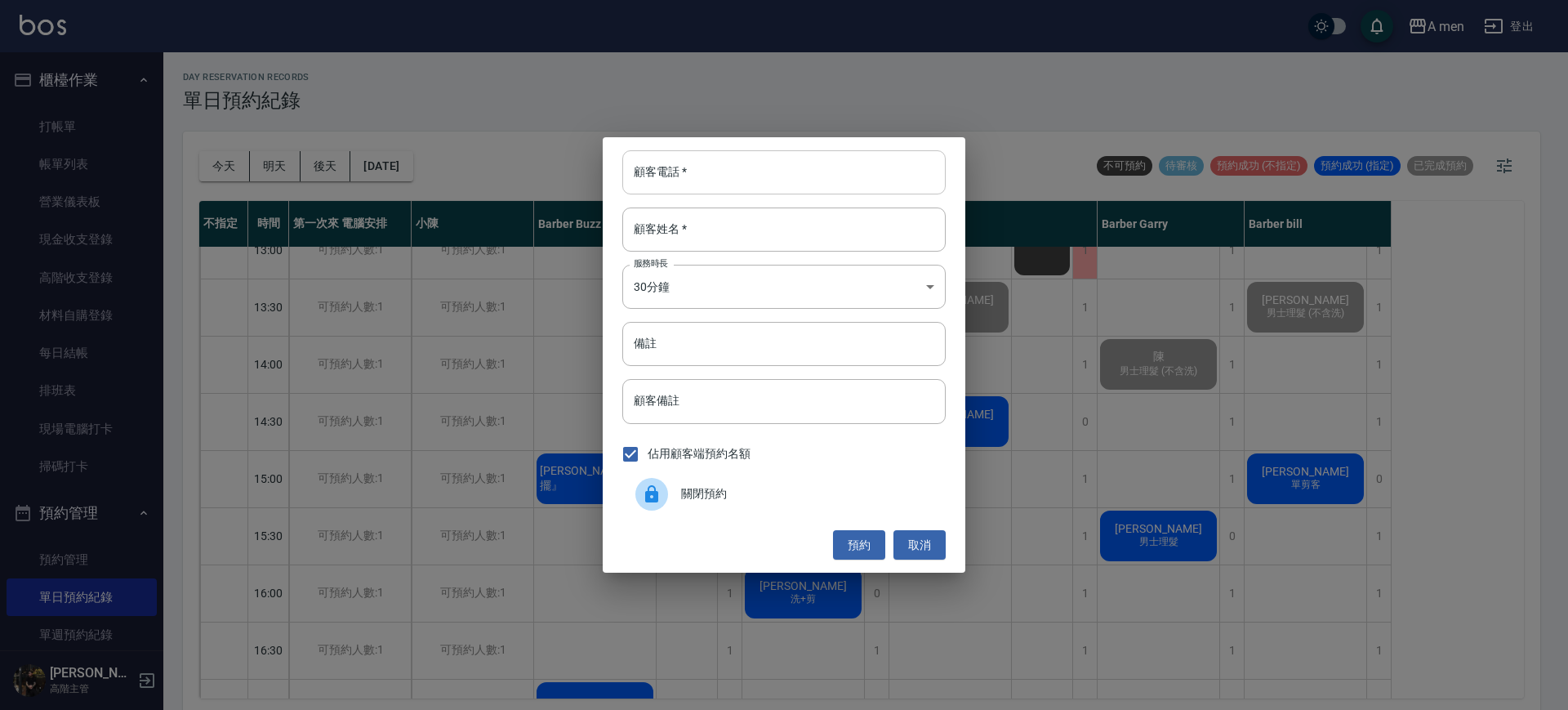
click at [890, 175] on input "顧客電話   *" at bounding box center [784, 172] width 324 height 44
type input "0980738838"
drag, startPoint x: 851, startPoint y: 237, endPoint x: 824, endPoint y: 232, distance: 27.5
click at [824, 232] on input "顧客姓名   *" at bounding box center [784, 229] width 324 height 44
type input "n"
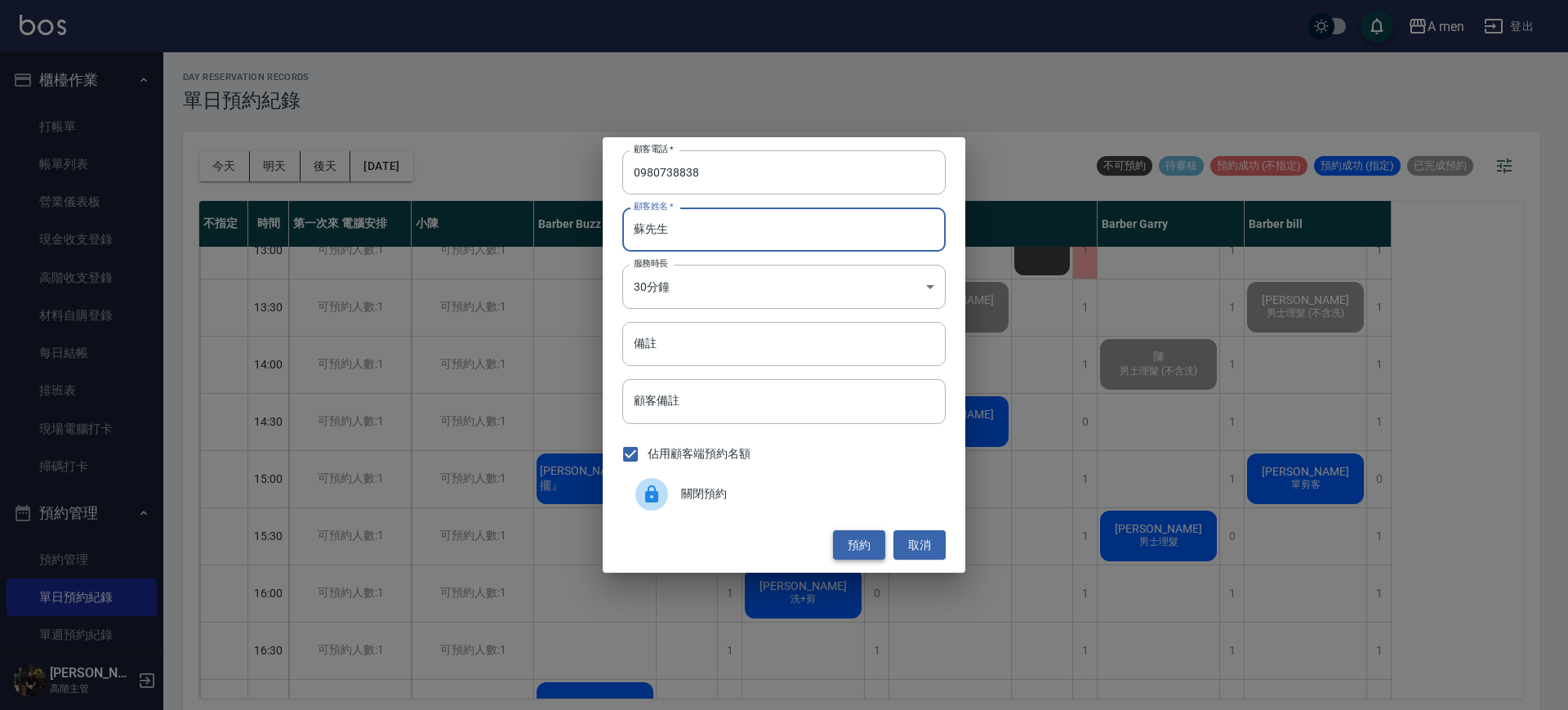
type input "蘇先生"
click at [848, 545] on button "預約" at bounding box center [859, 545] width 52 height 30
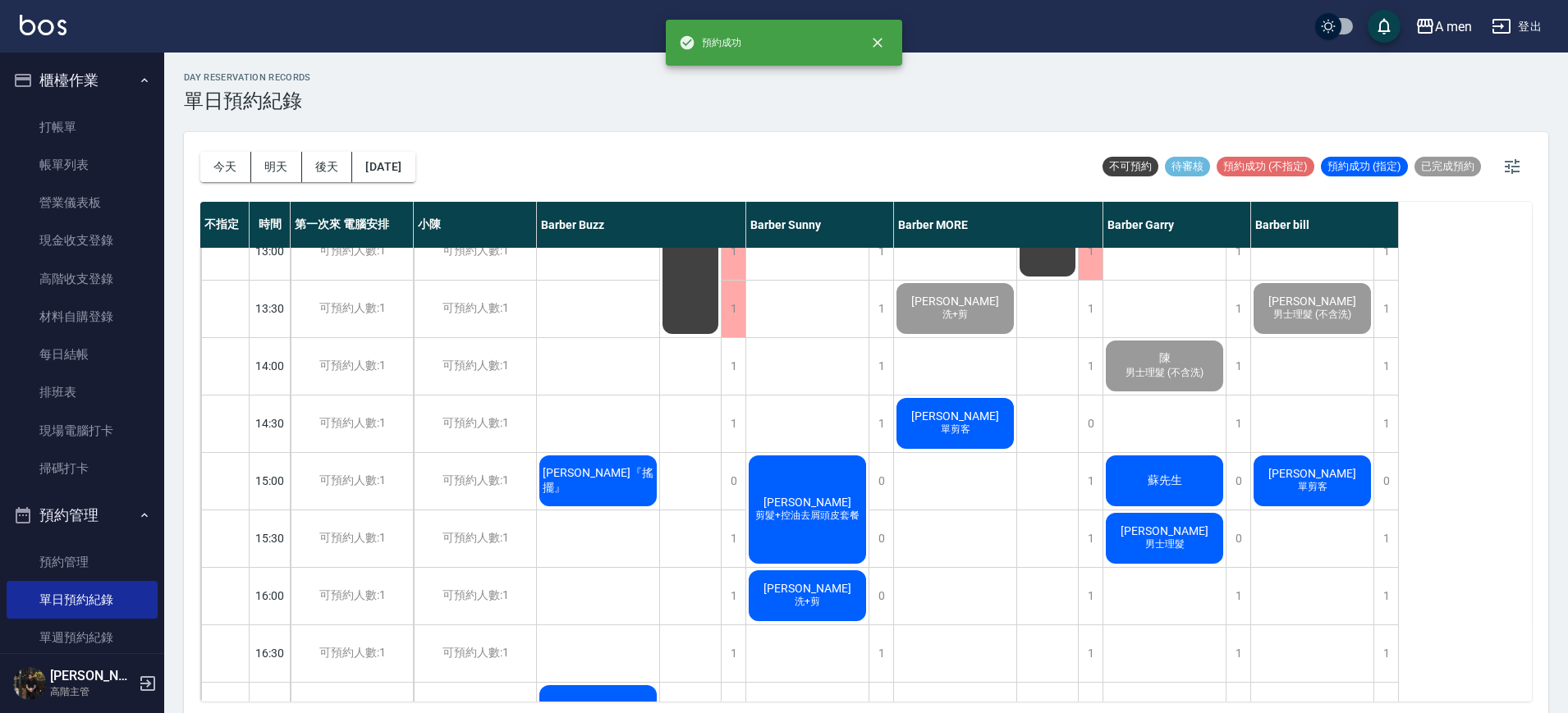
click at [1168, 479] on span "蘇先生" at bounding box center [1165, 480] width 41 height 14
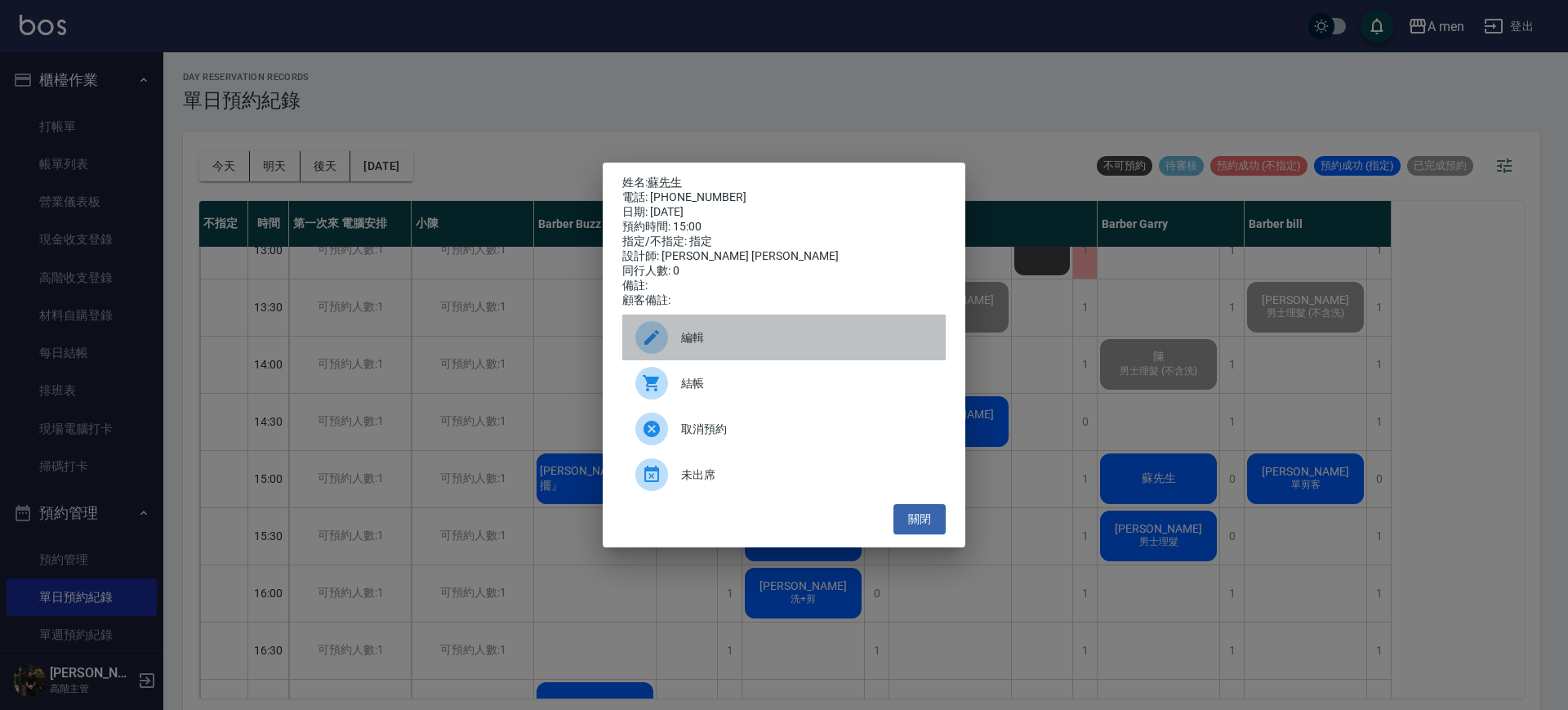
click at [902, 346] on span "編輯" at bounding box center [806, 337] width 251 height 17
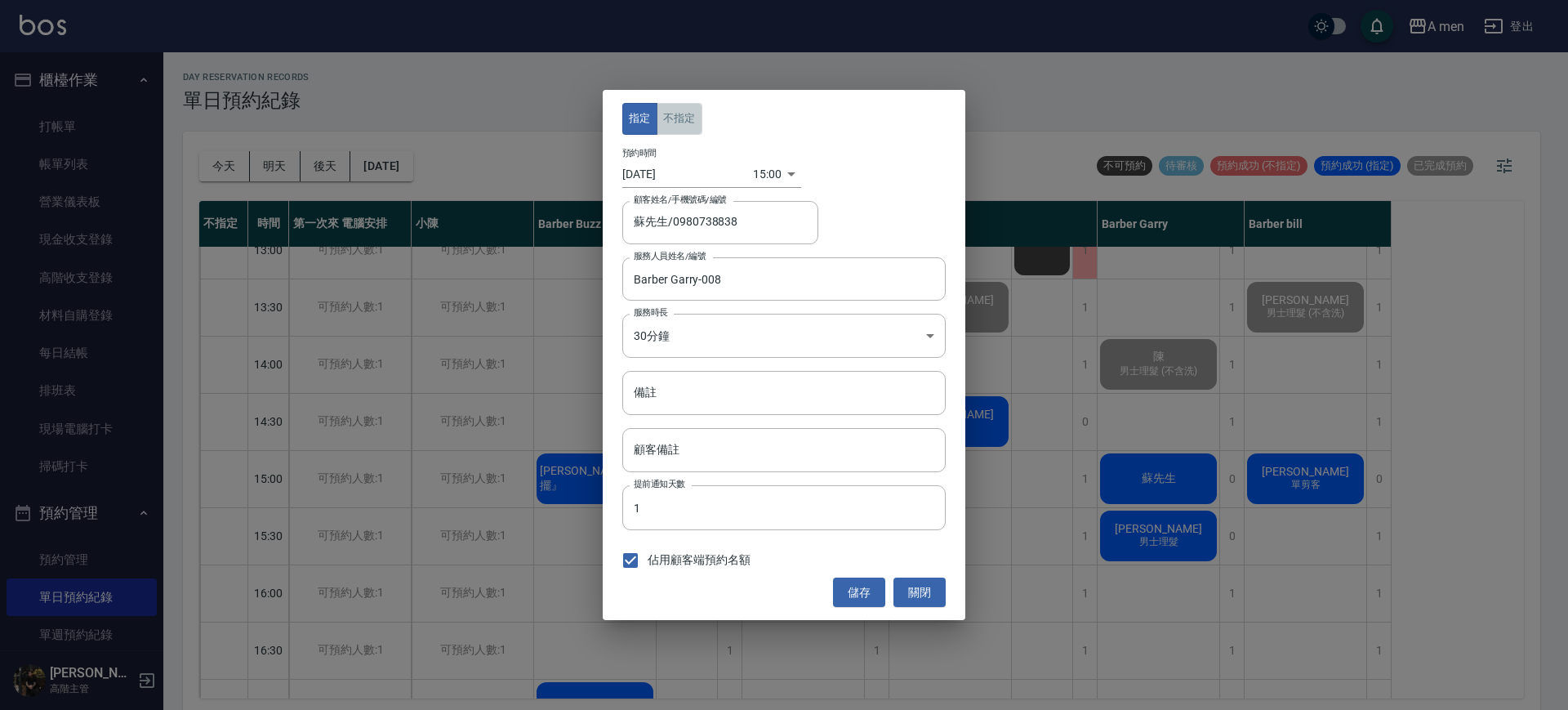
click at [671, 113] on button "不指定" at bounding box center [679, 119] width 46 height 32
click at [858, 591] on button "儲存" at bounding box center [859, 593] width 52 height 30
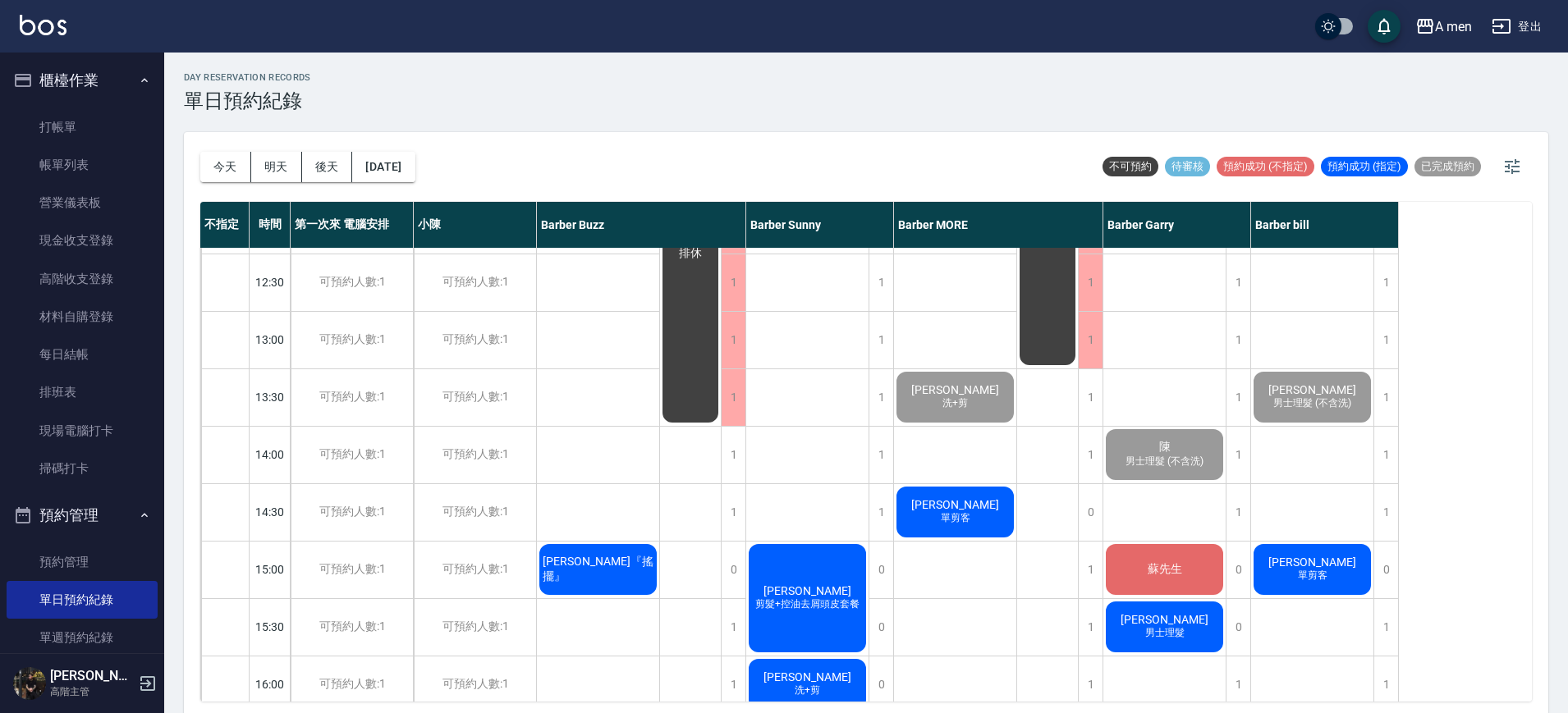
scroll to position [1, 0]
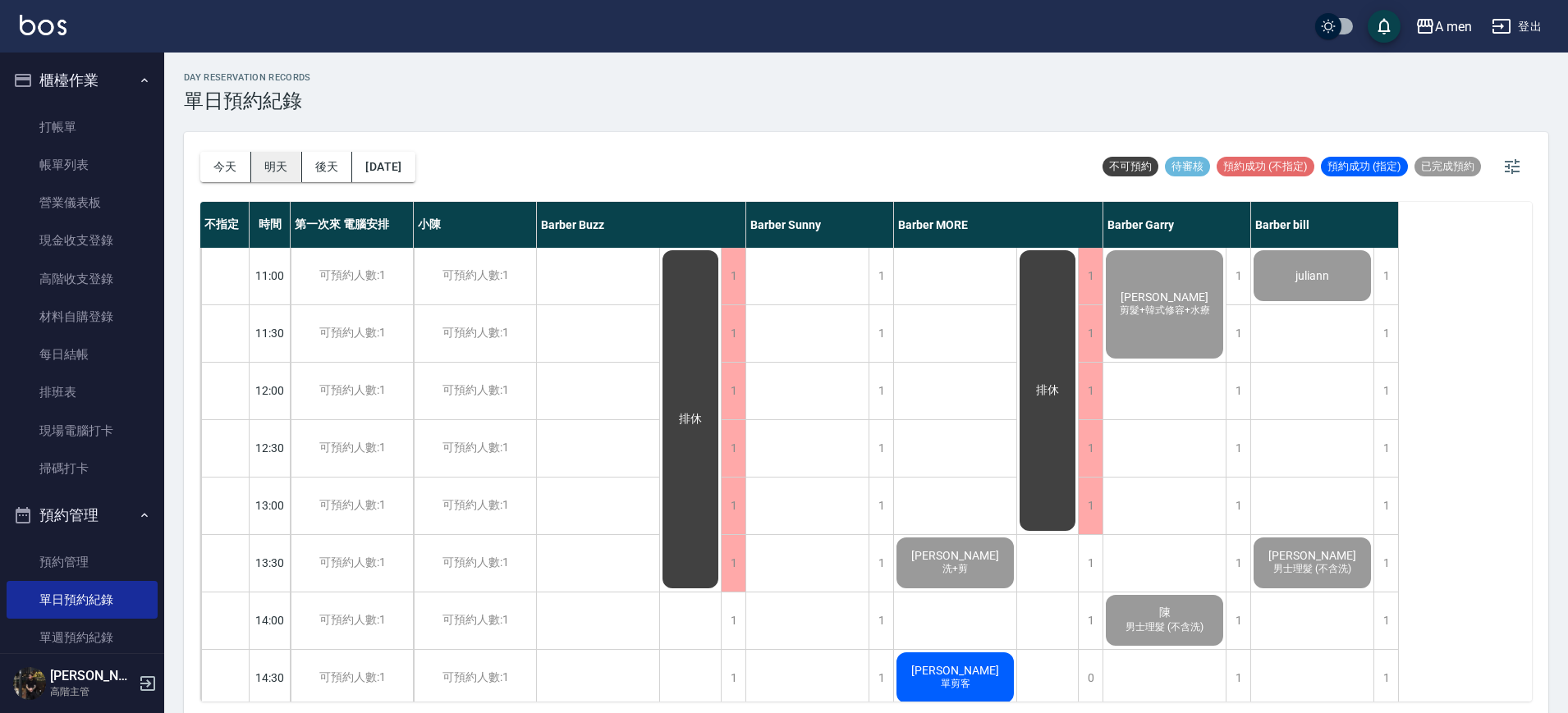
click at [285, 163] on button "明天" at bounding box center [277, 167] width 51 height 31
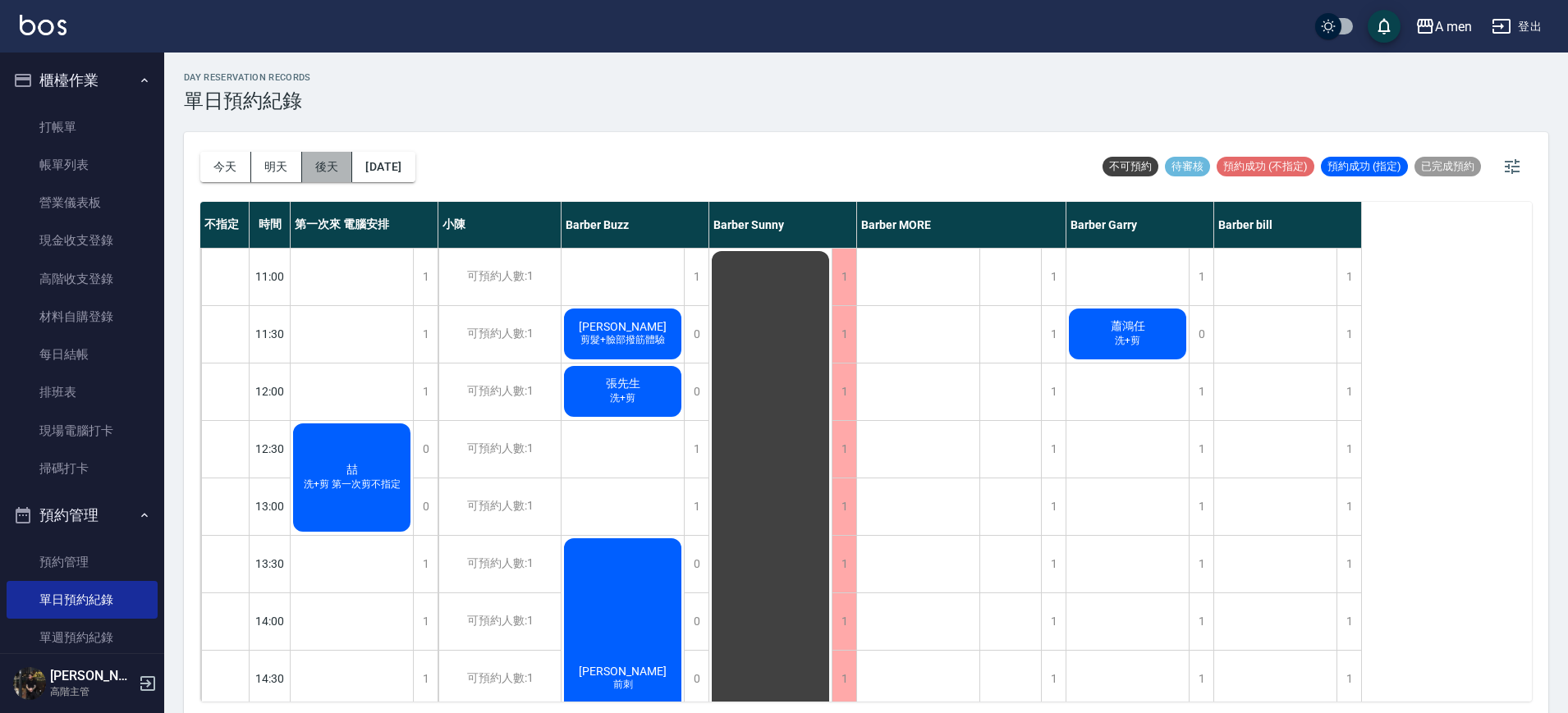
click at [341, 166] on button "後天" at bounding box center [327, 167] width 51 height 31
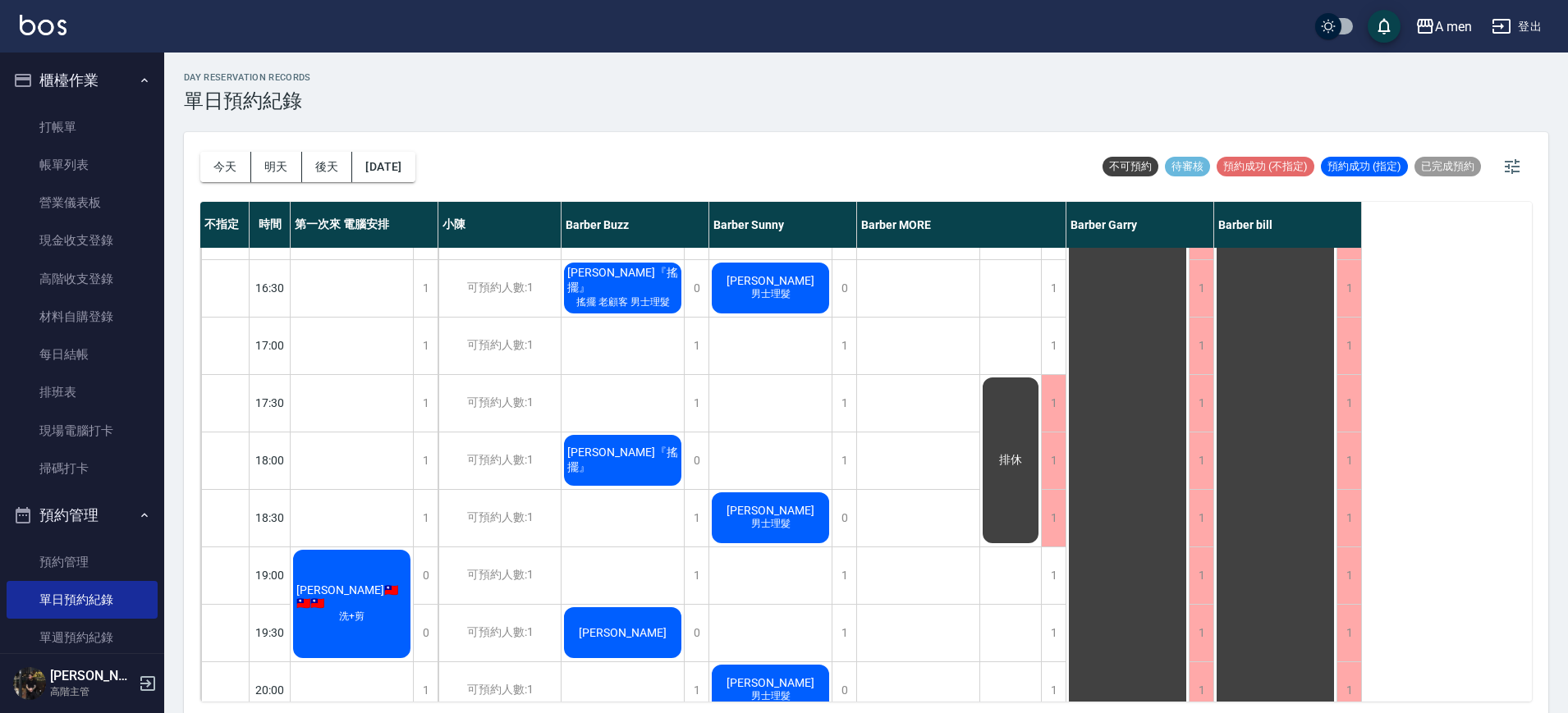
scroll to position [621, 0]
click at [234, 167] on button "今天" at bounding box center [226, 167] width 51 height 31
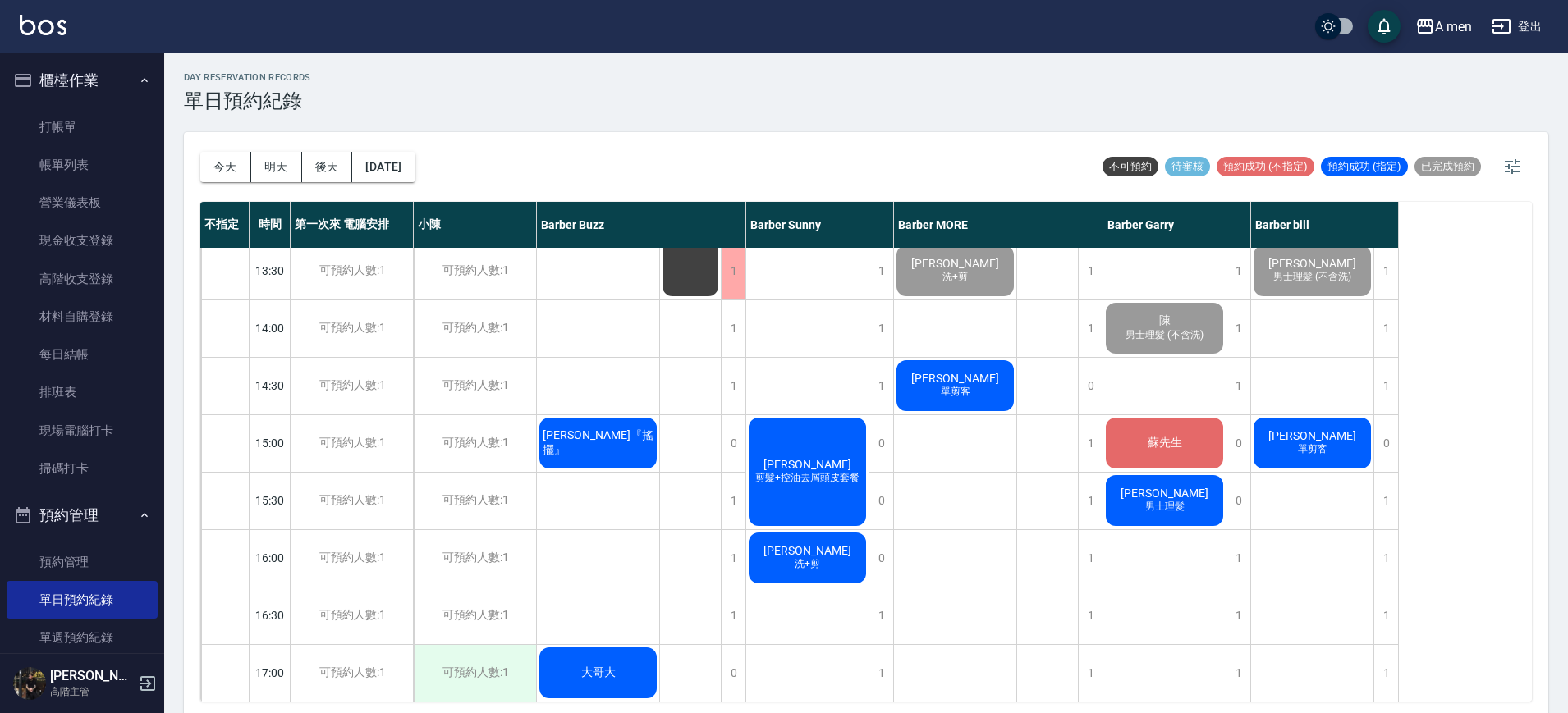
scroll to position [295, 0]
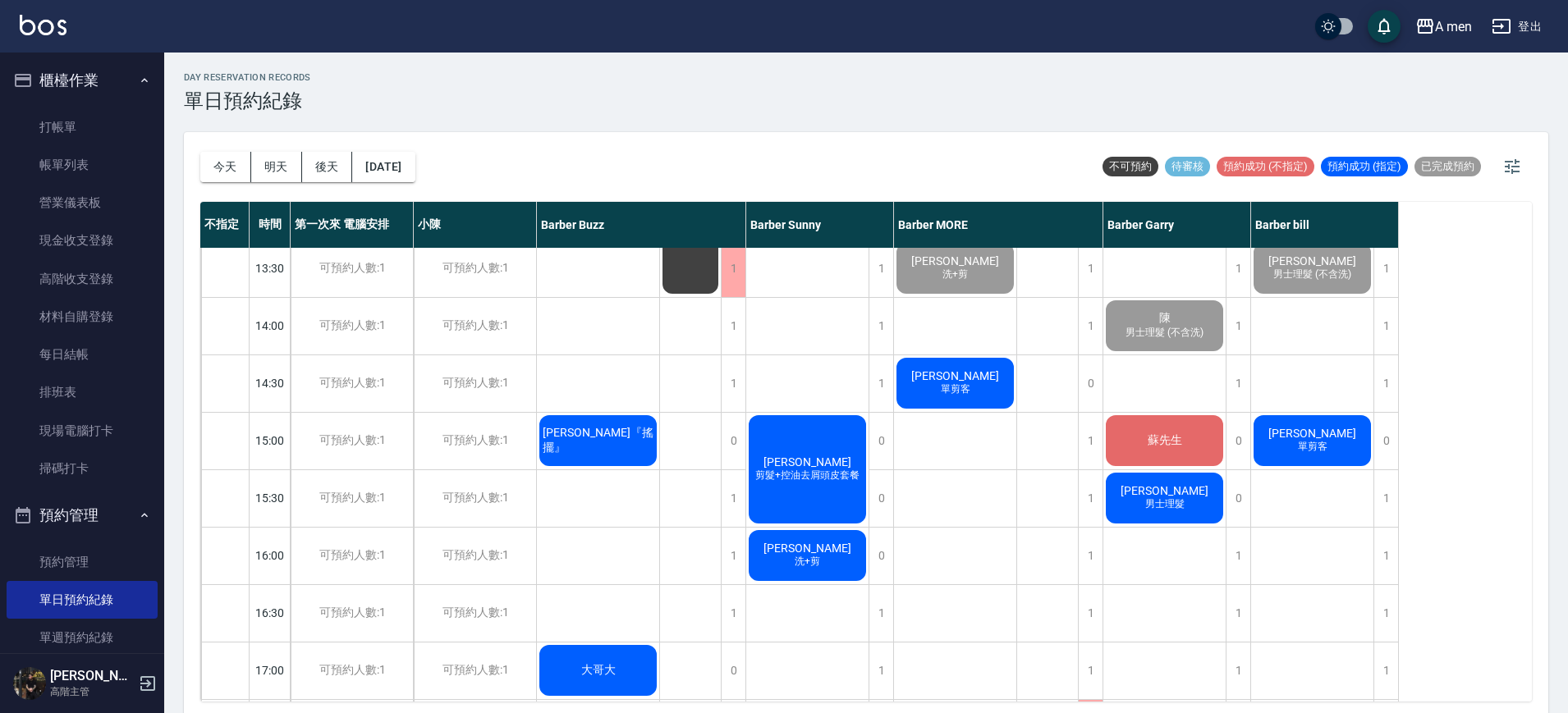
click at [1168, 457] on div "蘇先生" at bounding box center [1165, 441] width 122 height 56
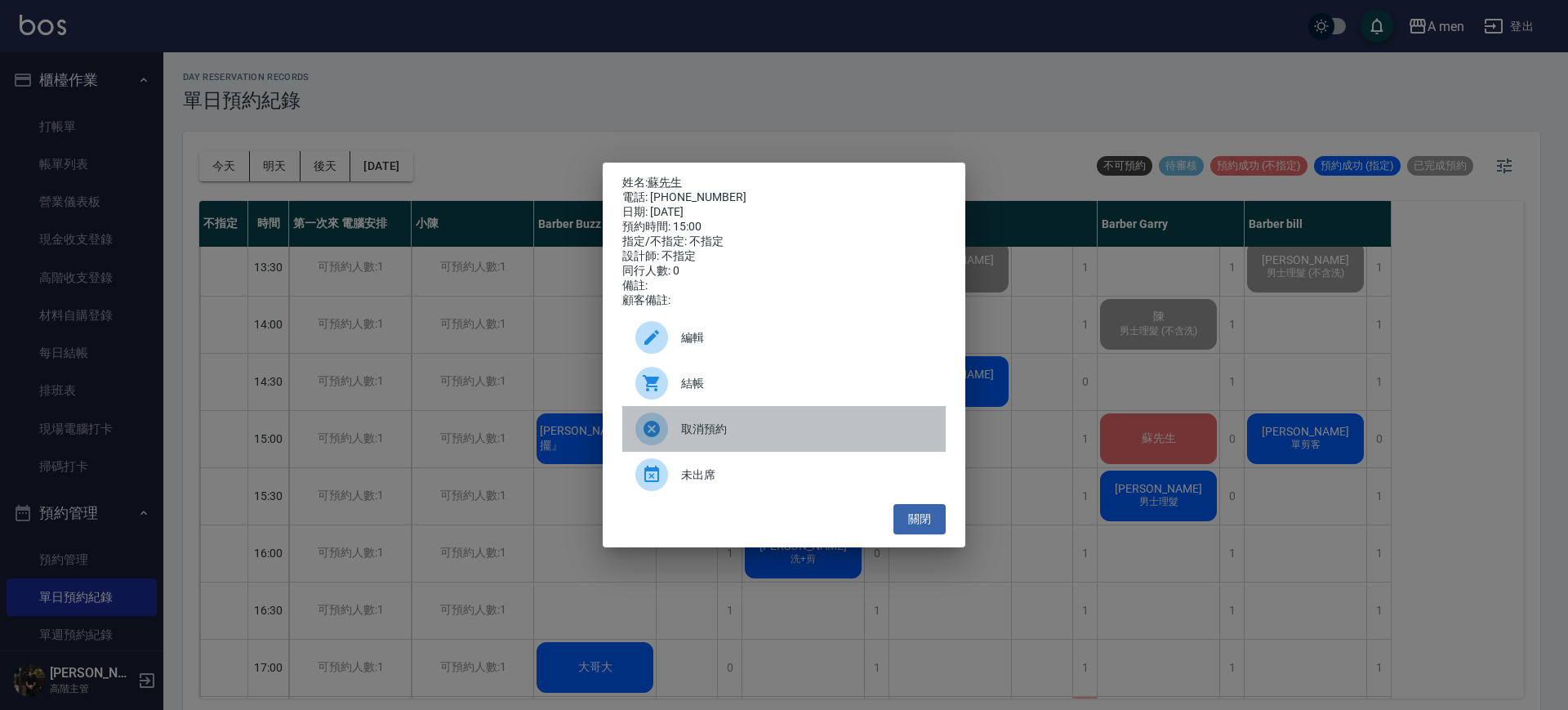
click at [747, 430] on span "取消預約" at bounding box center [806, 429] width 251 height 17
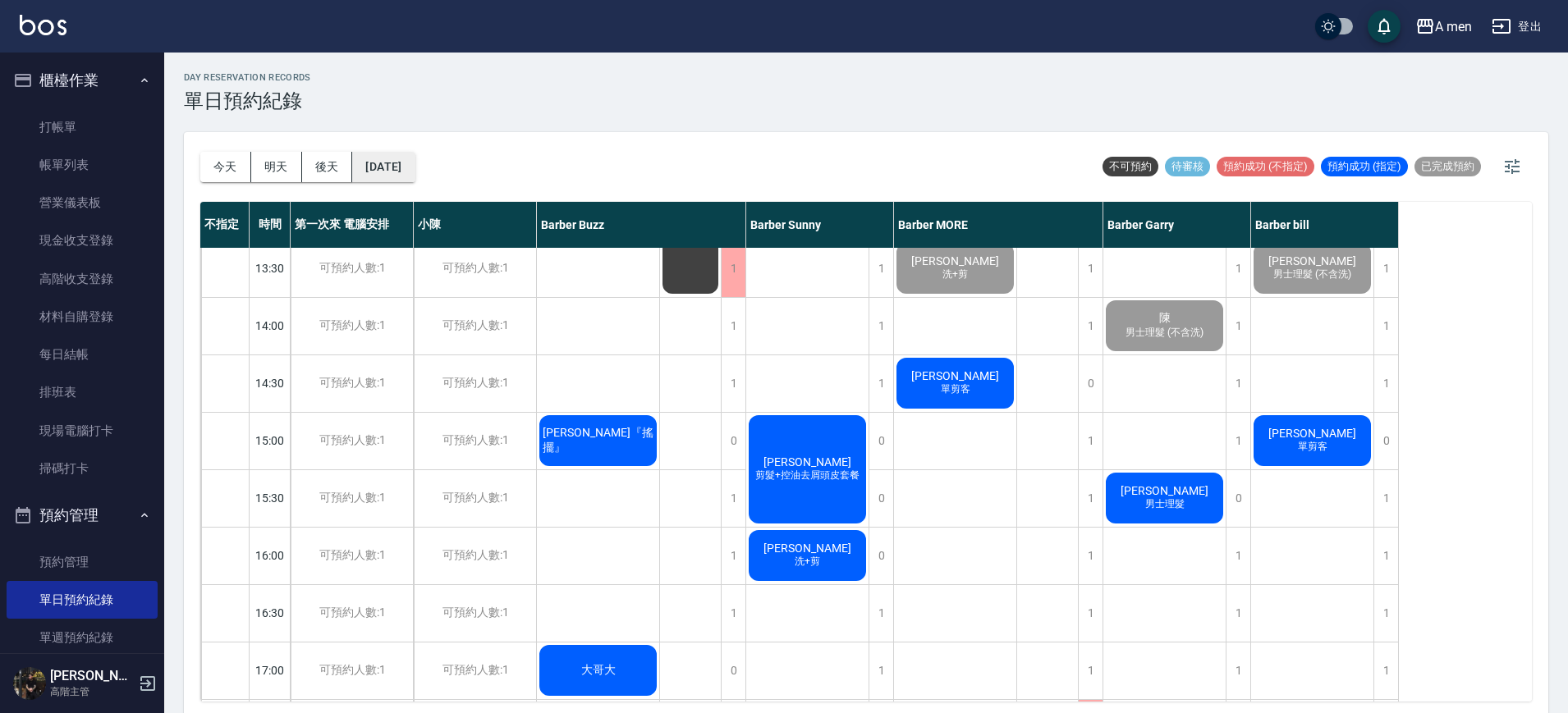
click at [402, 164] on button "[DATE]" at bounding box center [383, 167] width 62 height 31
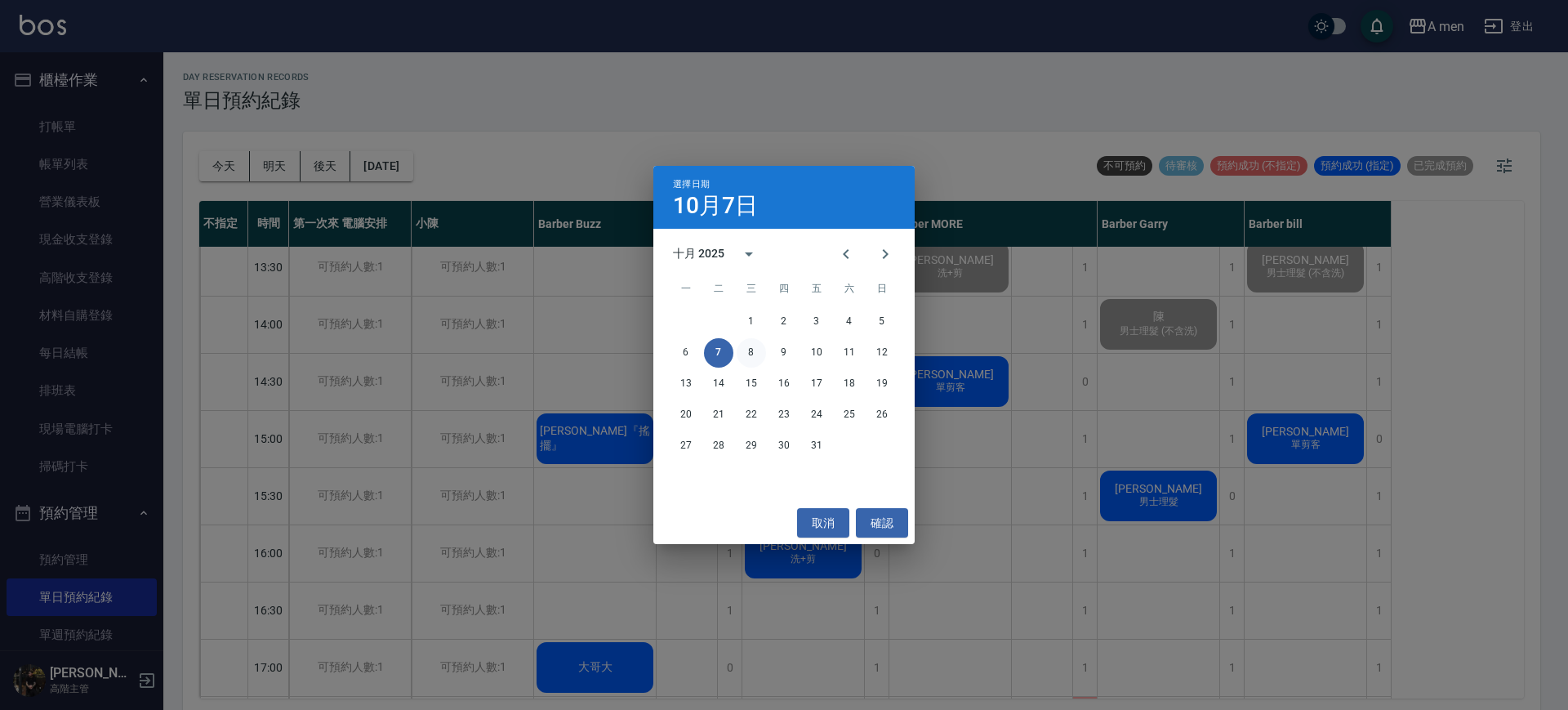
click at [746, 367] on div "1 2 3 4 5 6 7 8 9 10 11 12 13 14 15 16 17 18 19 20 21 22 23 24 25 26 27 28 29 3…" at bounding box center [784, 384] width 261 height 156
click at [746, 361] on button "8" at bounding box center [751, 352] width 30 height 30
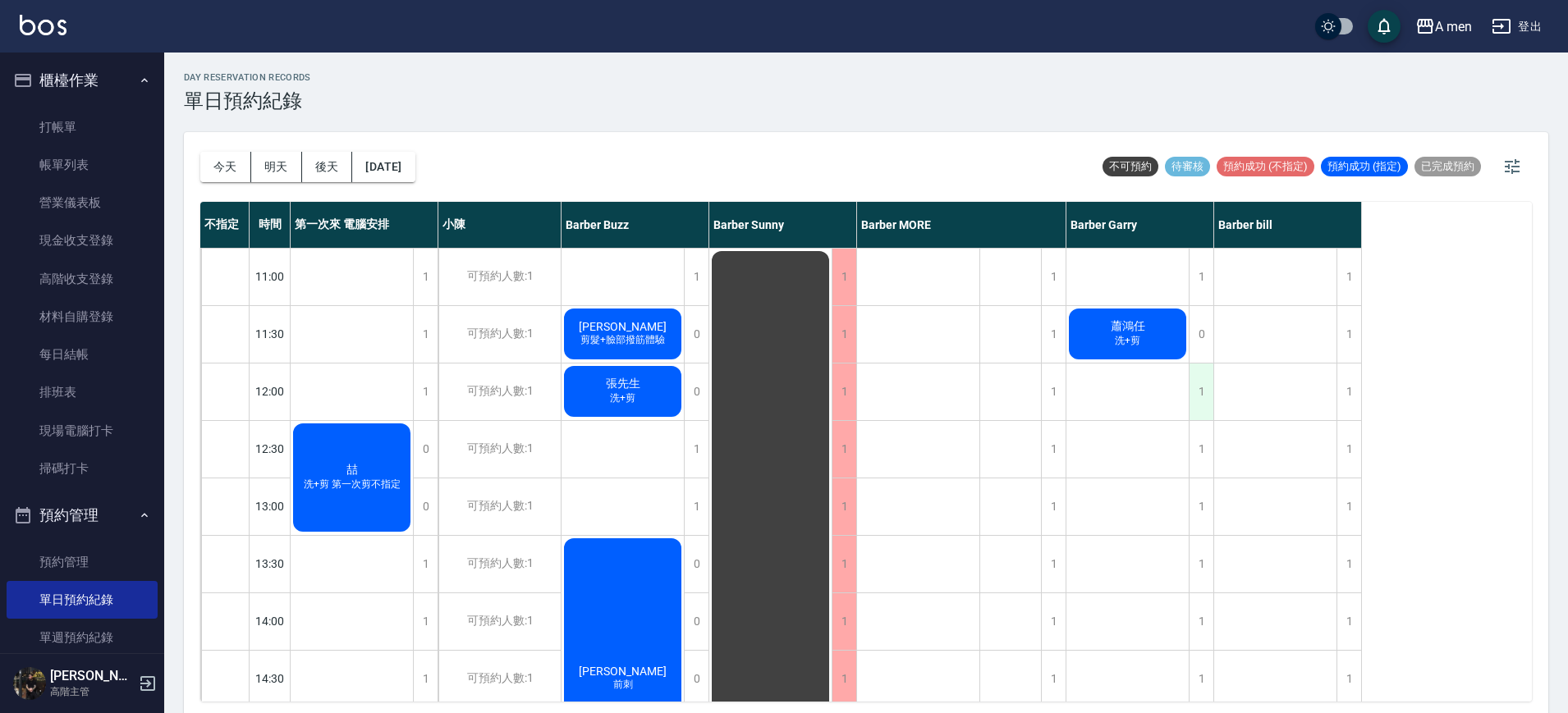
click at [1205, 406] on div "1" at bounding box center [1200, 392] width 24 height 57
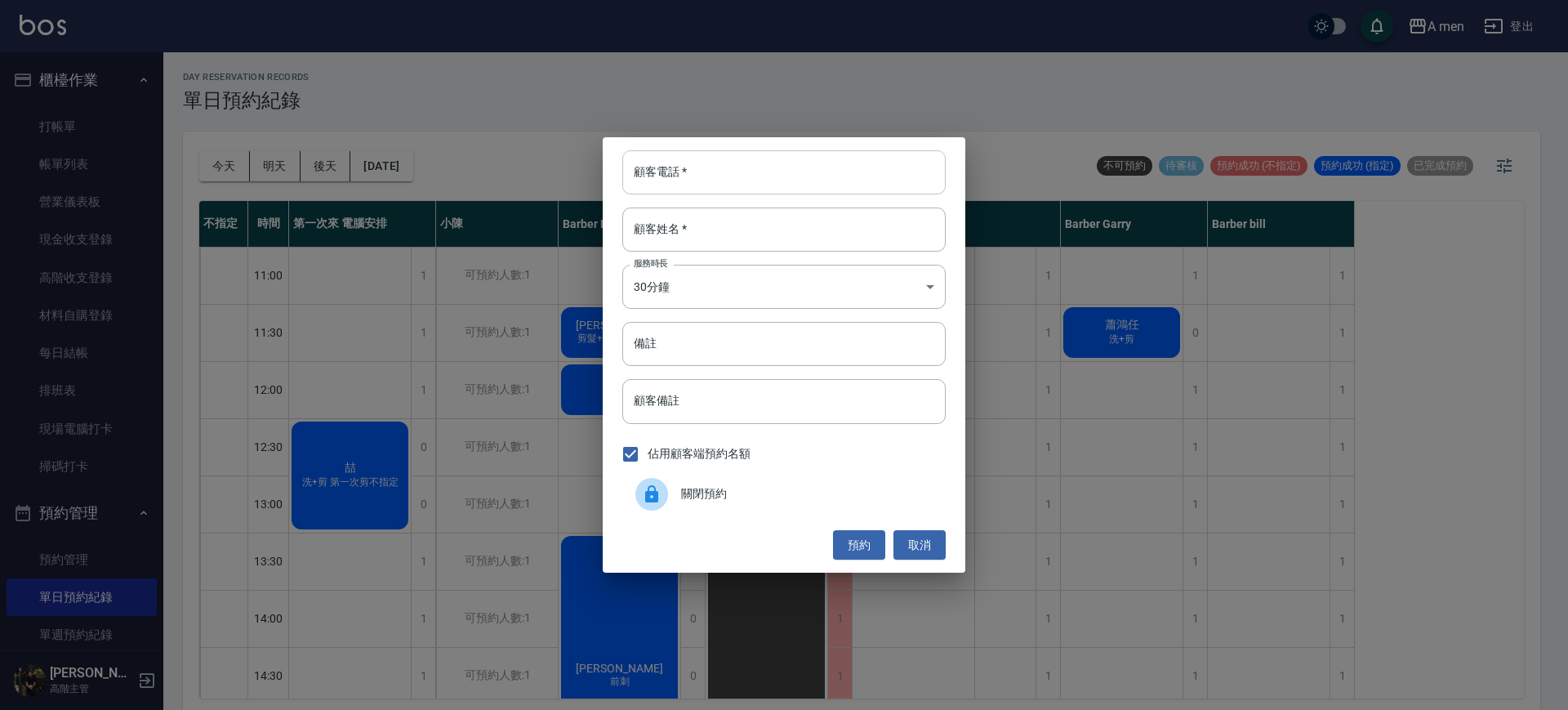
click at [872, 171] on input "顧客電話   *" at bounding box center [784, 172] width 324 height 44
paste input "0976198162"
click at [736, 234] on input "顧客姓名   *" at bounding box center [784, 229] width 324 height 44
click at [754, 173] on input "0976198162" at bounding box center [784, 172] width 324 height 44
type input "0976198162"
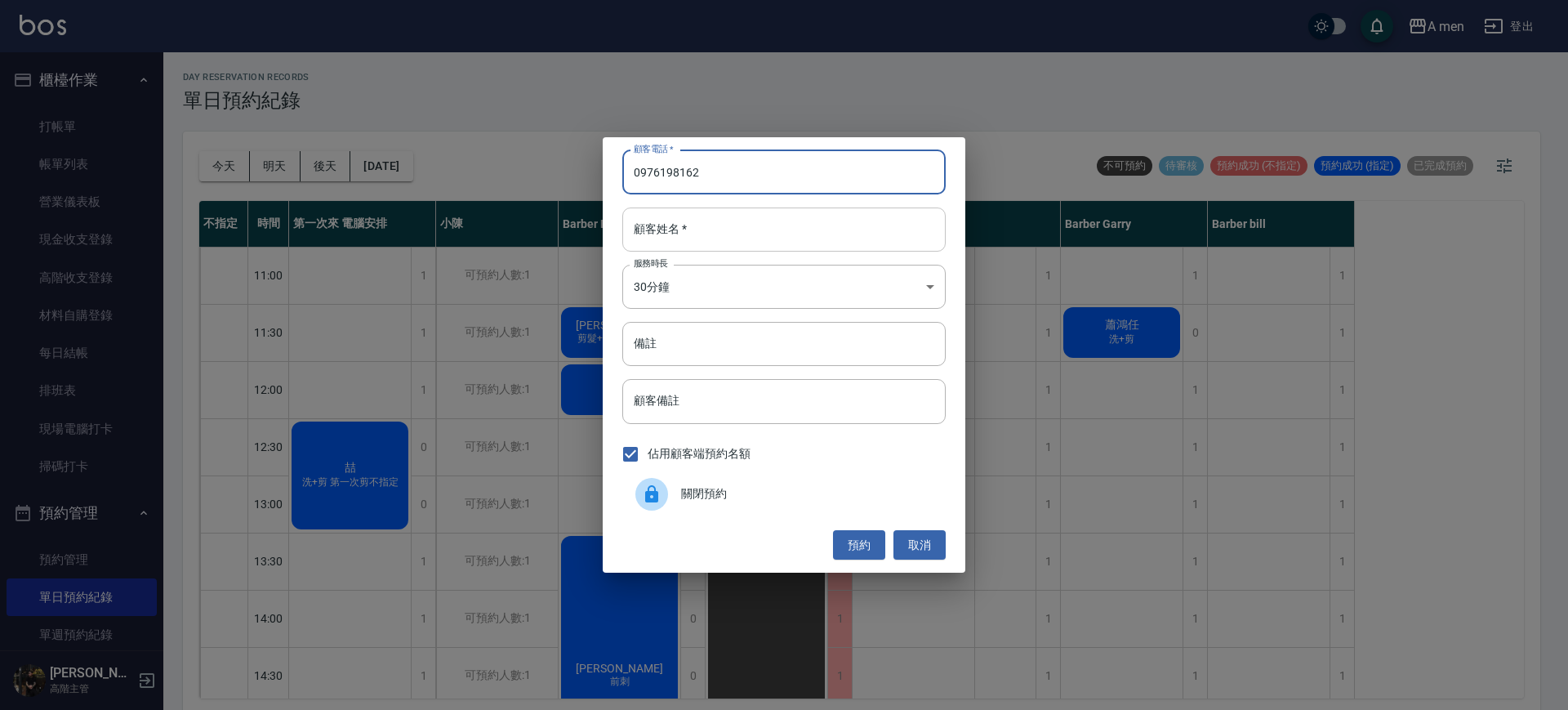
click at [749, 237] on input "顧客姓名   *" at bounding box center [784, 229] width 324 height 44
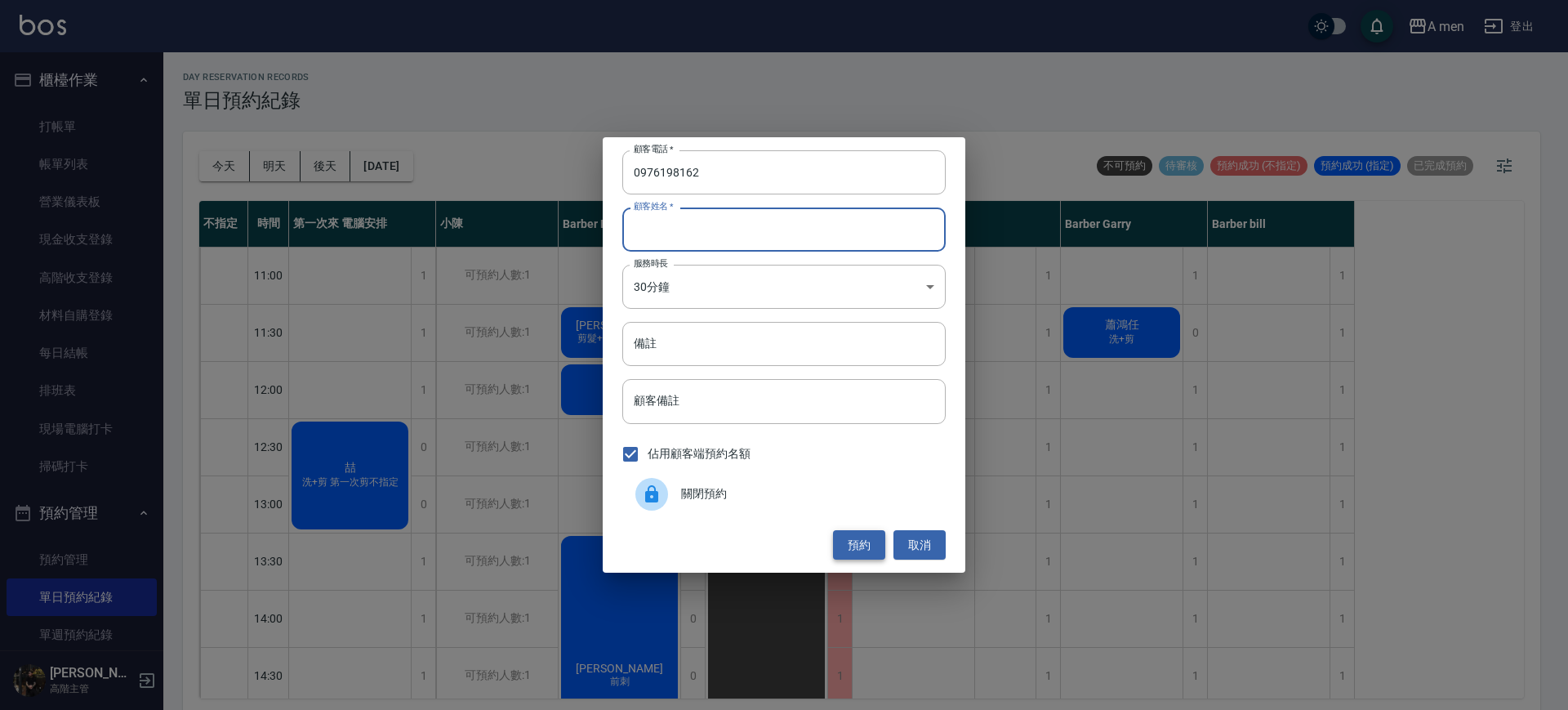
click at [865, 547] on button "預約" at bounding box center [859, 545] width 52 height 30
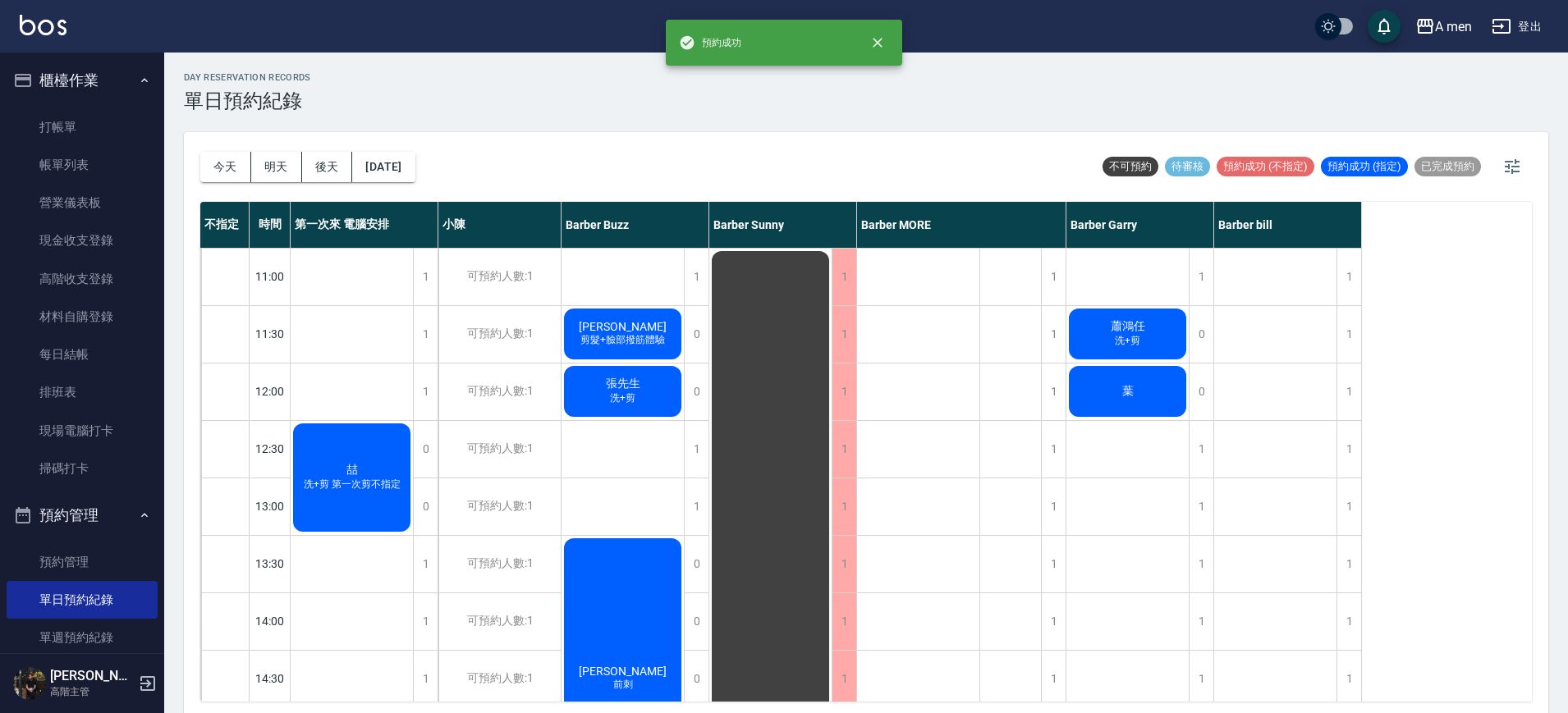
click at [1120, 394] on span "葉" at bounding box center [1128, 392] width 18 height 14
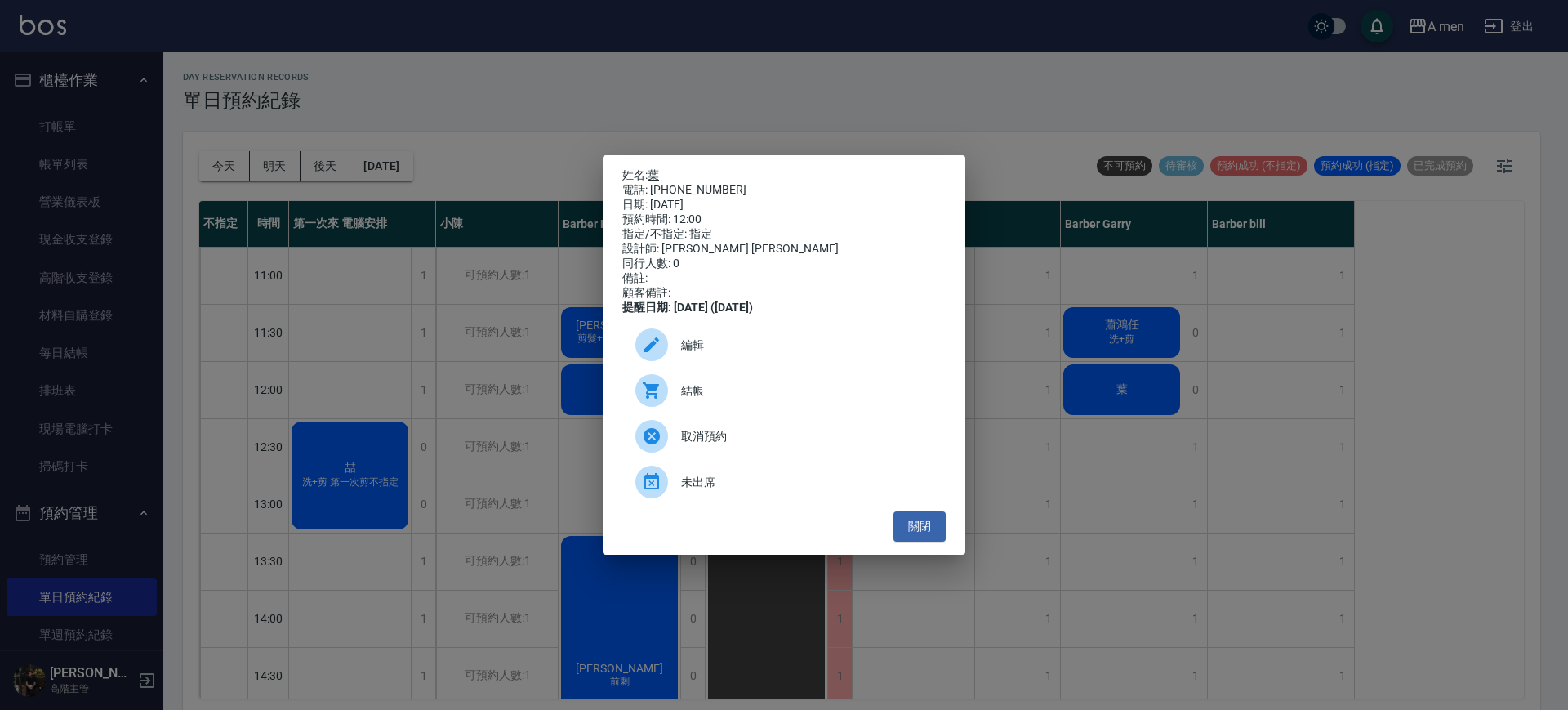
click at [650, 168] on link "葉" at bounding box center [653, 174] width 12 height 13
click at [933, 535] on button "關閉" at bounding box center [920, 527] width 52 height 30
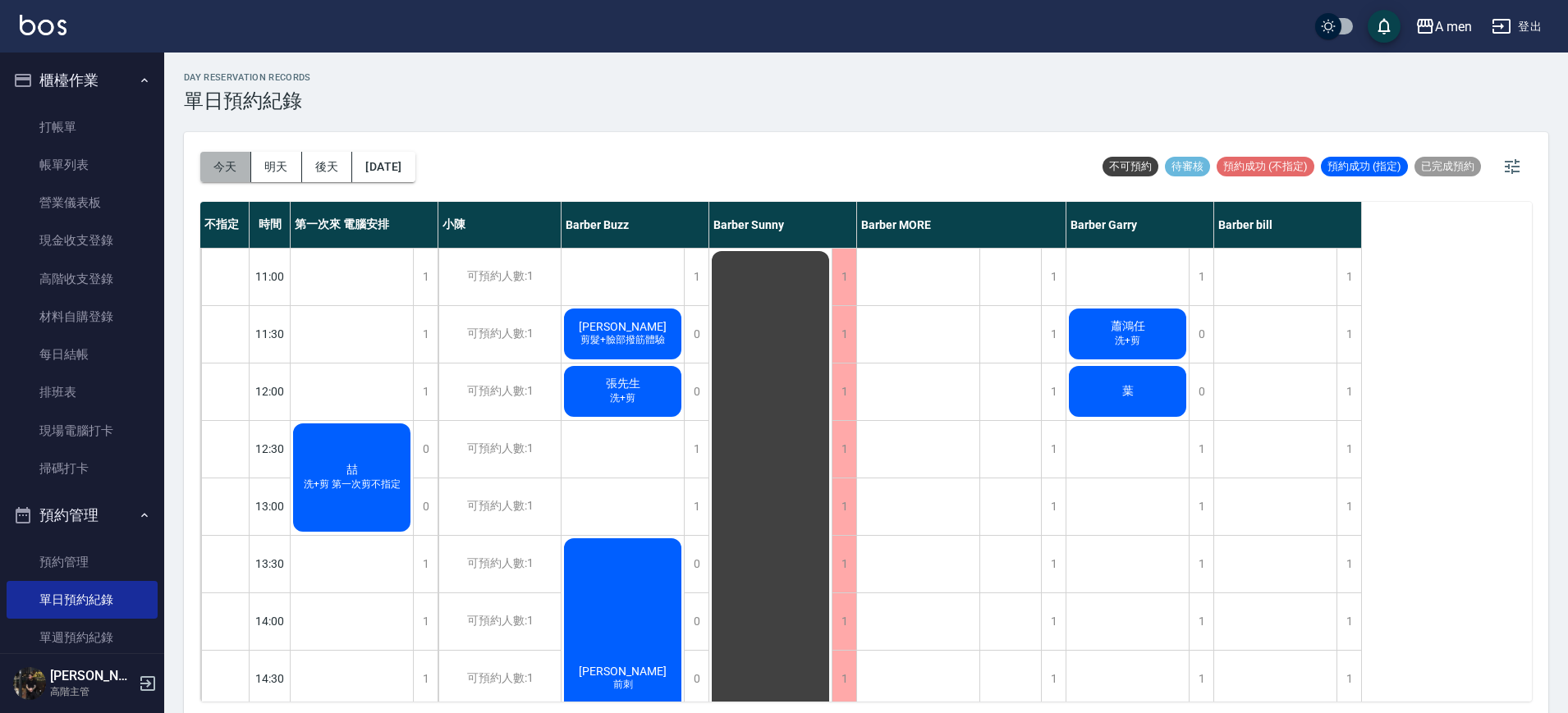
click at [234, 161] on button "今天" at bounding box center [226, 167] width 51 height 31
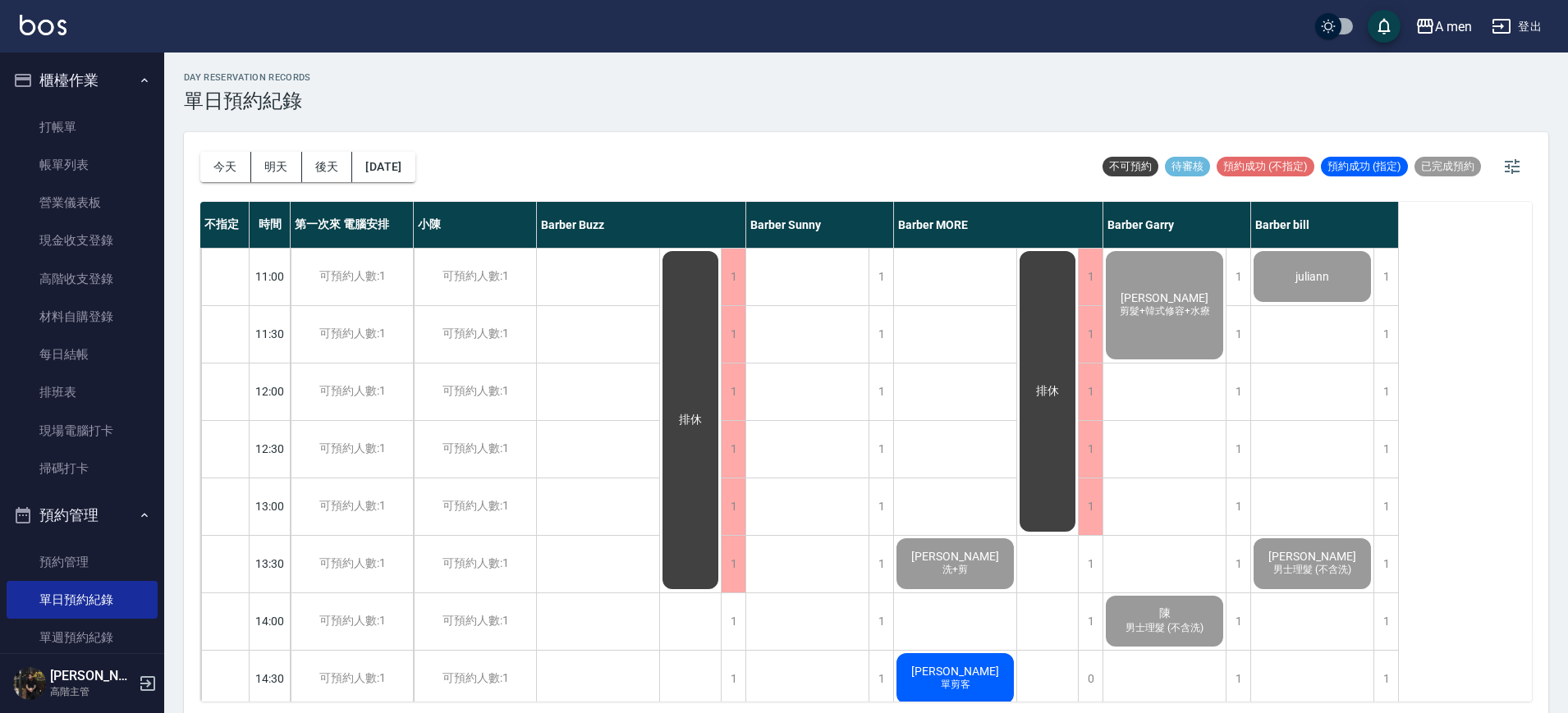
drag, startPoint x: 226, startPoint y: 169, endPoint x: 264, endPoint y: 188, distance: 42.5
click at [226, 169] on button "今天" at bounding box center [226, 167] width 51 height 31
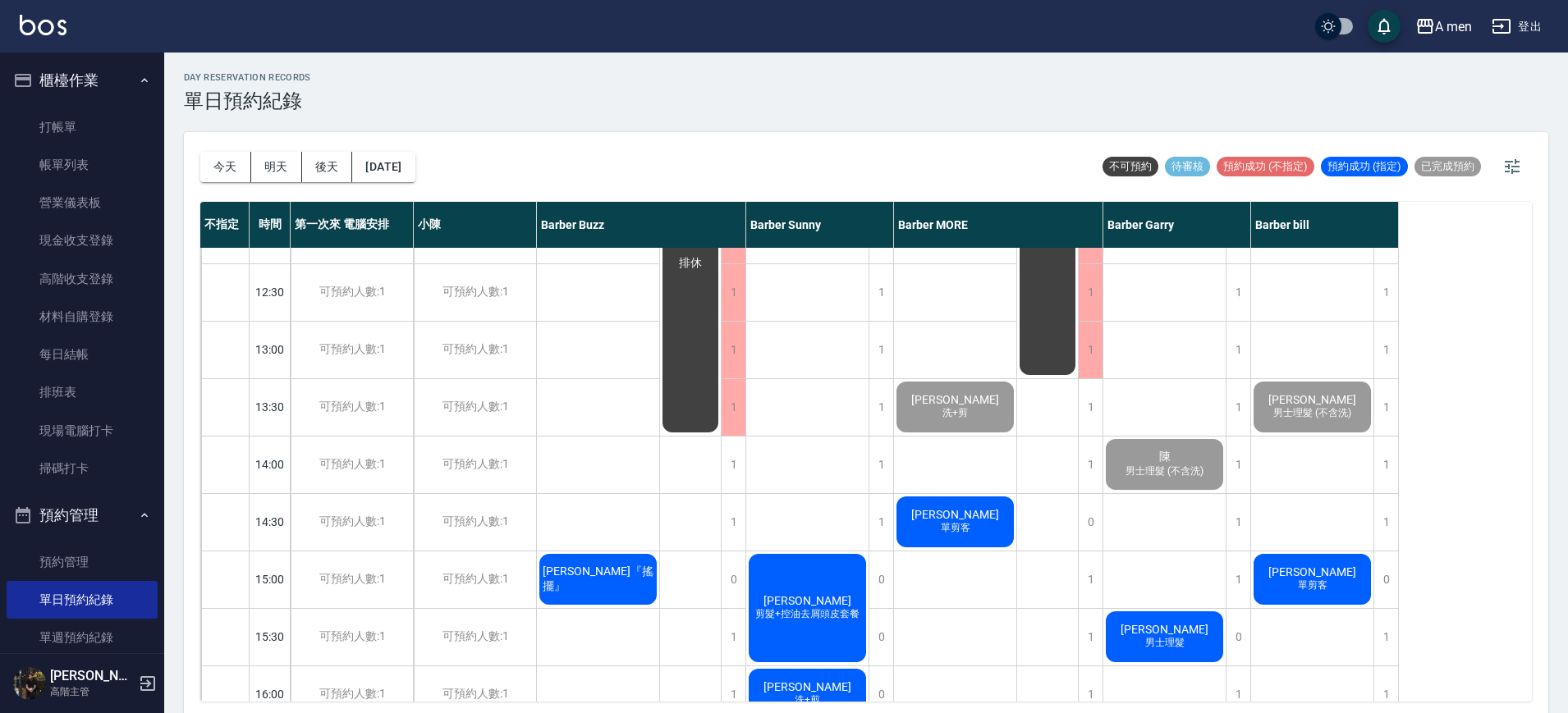
scroll to position [205, 0]
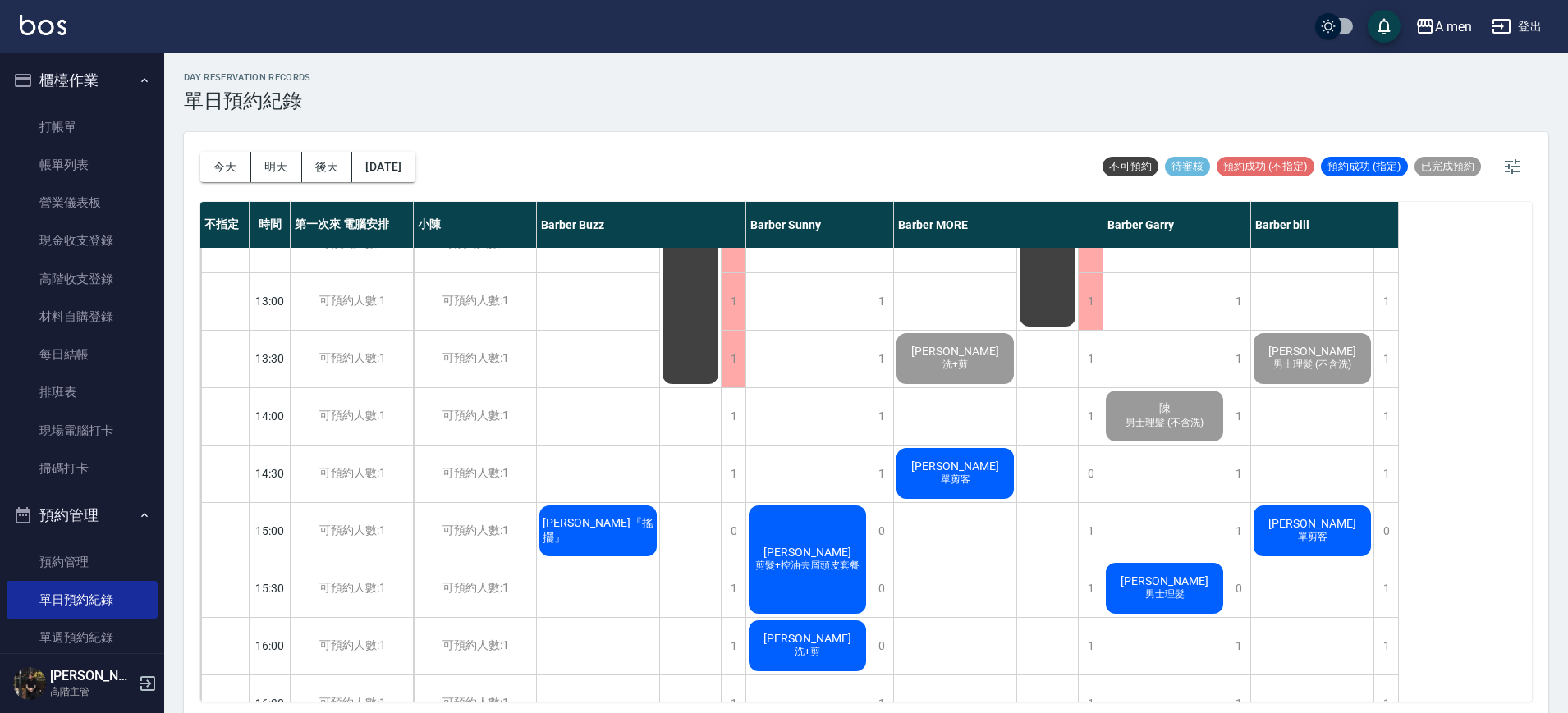
click at [1282, 525] on div "Fred 單剪客" at bounding box center [1313, 531] width 122 height 56
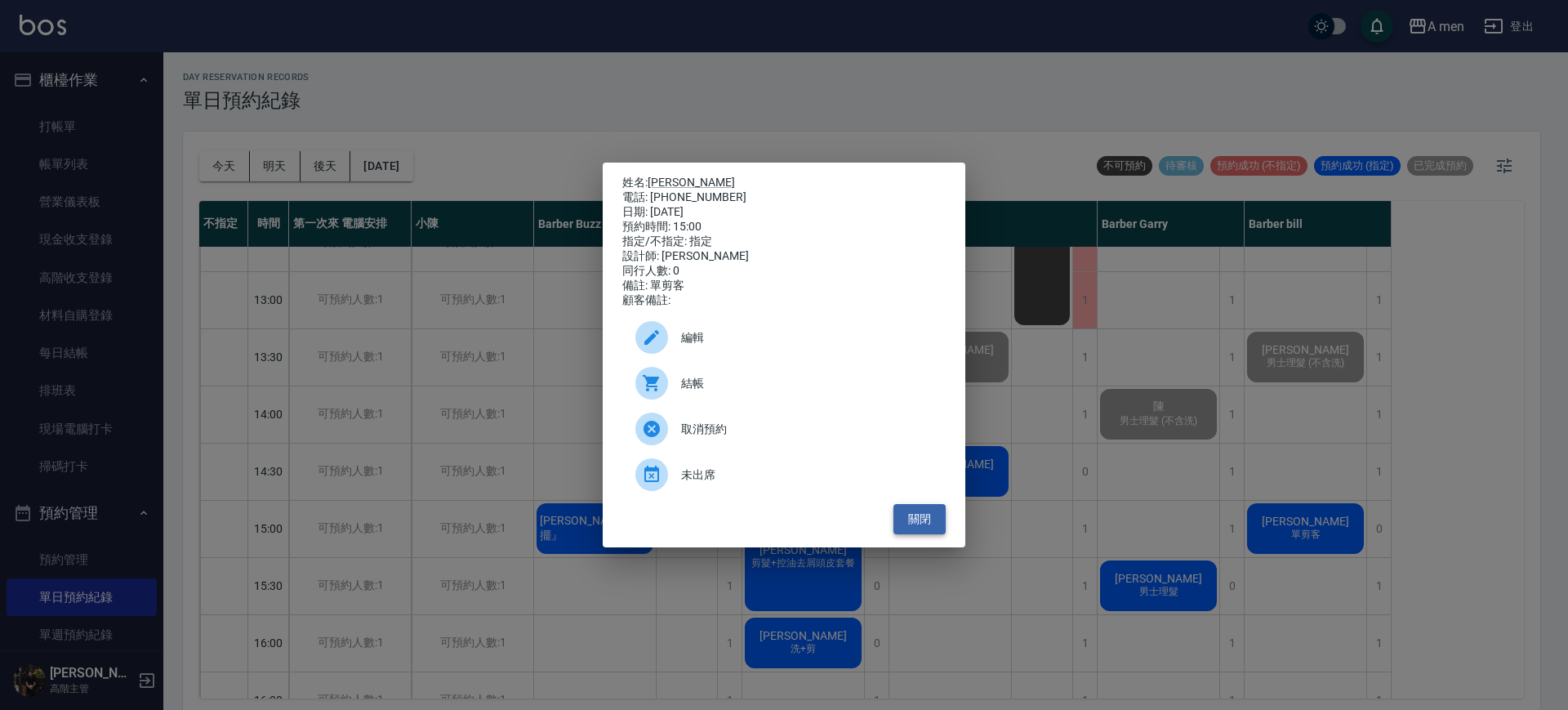
click at [910, 517] on button "關閉" at bounding box center [920, 520] width 52 height 30
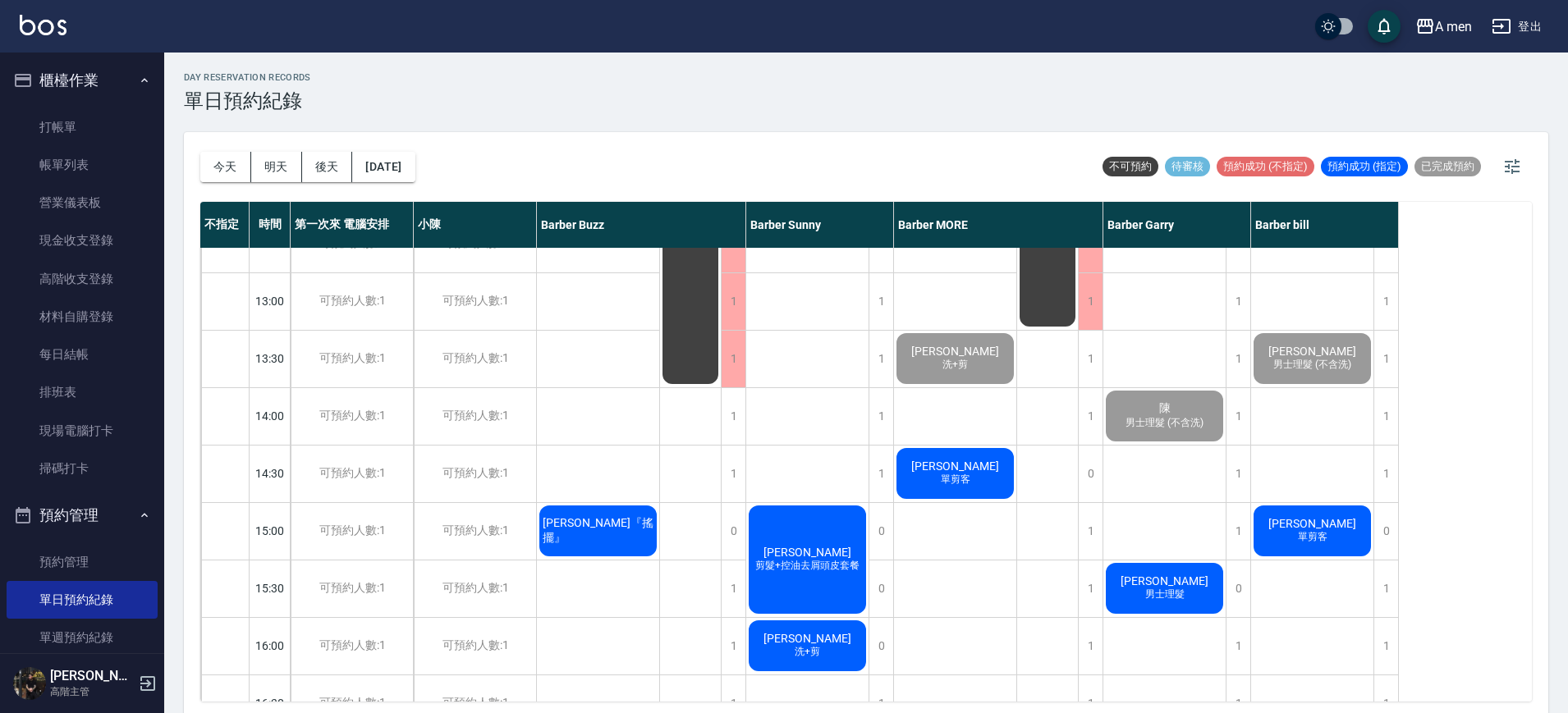
click at [935, 471] on div "zack 單剪客" at bounding box center [955, 473] width 122 height 56
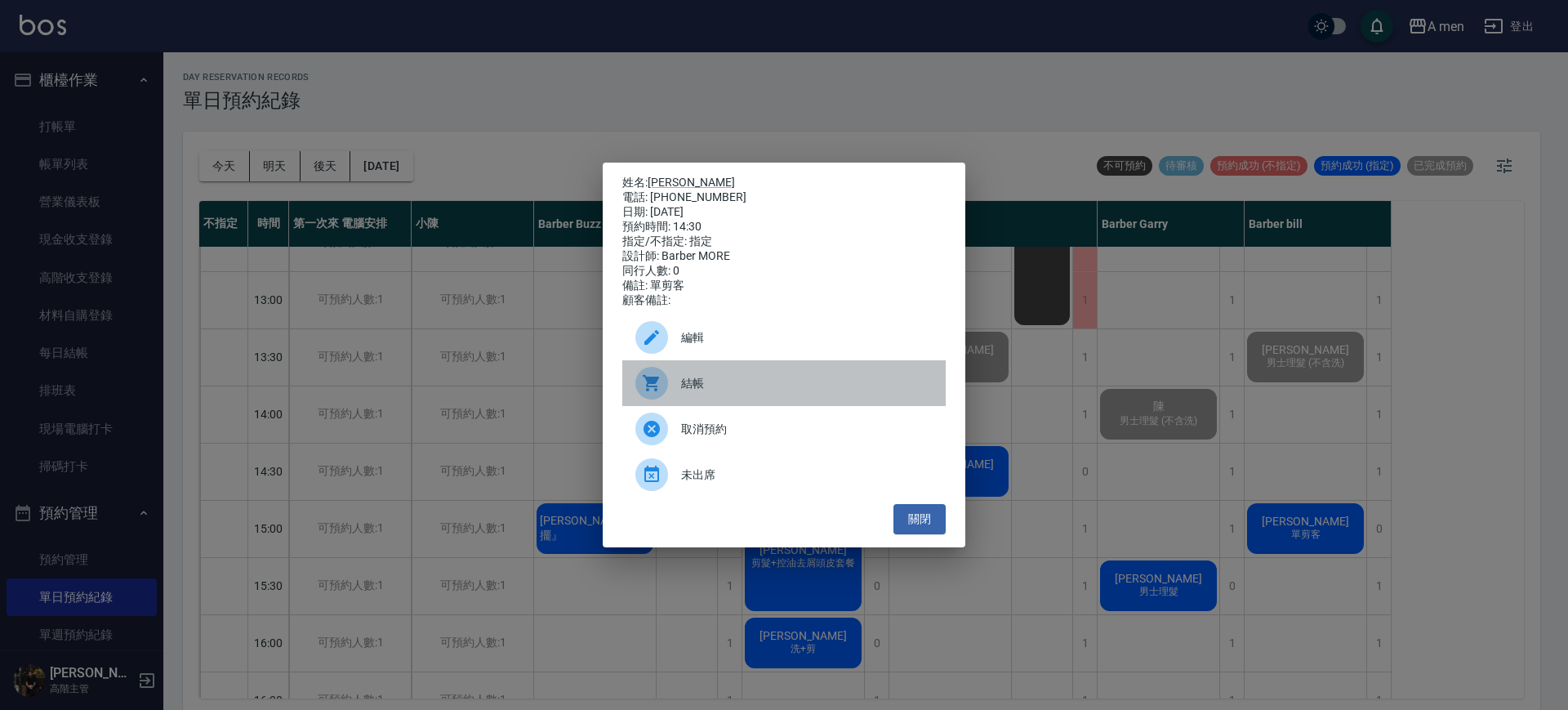
click at [751, 391] on span "結帳" at bounding box center [806, 383] width 251 height 17
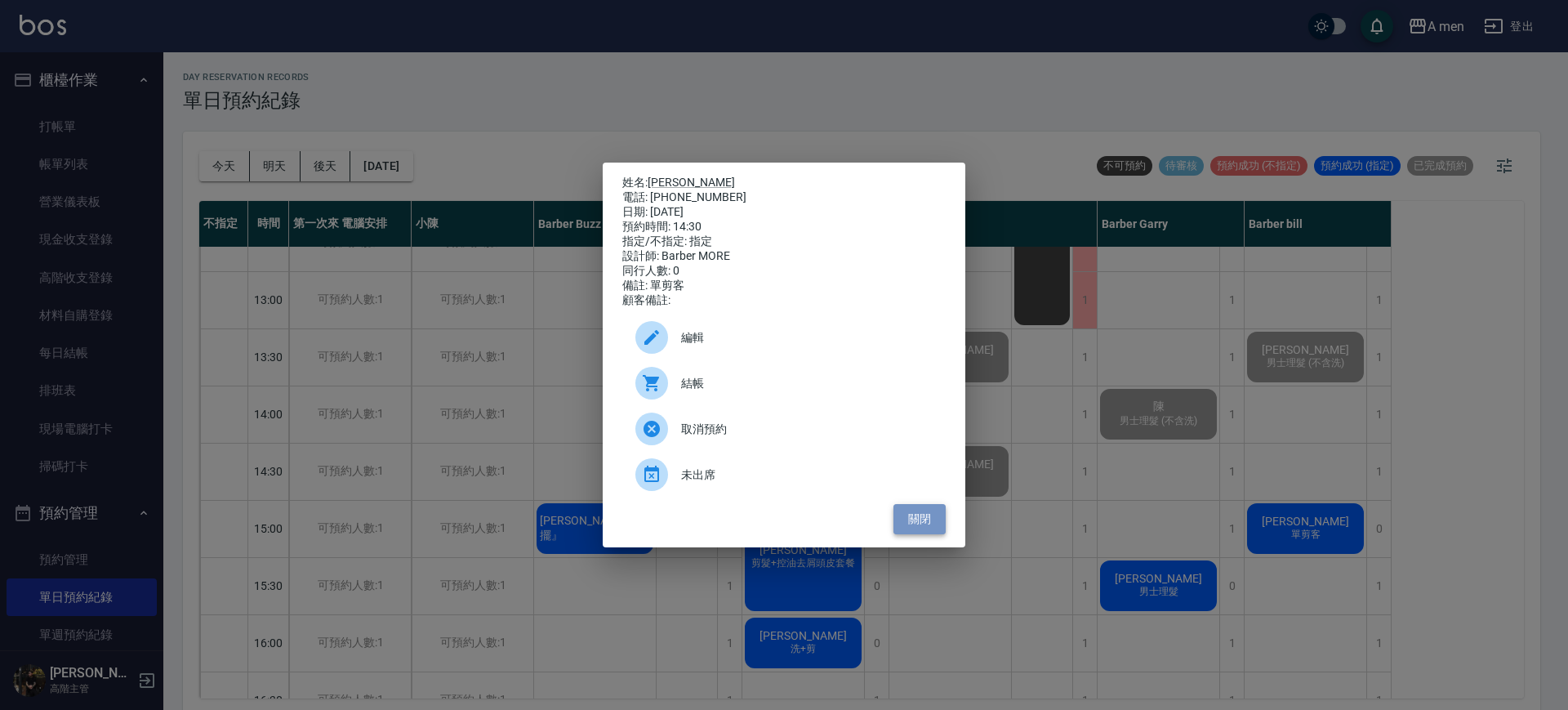
click at [930, 527] on button "關閉" at bounding box center [920, 520] width 52 height 30
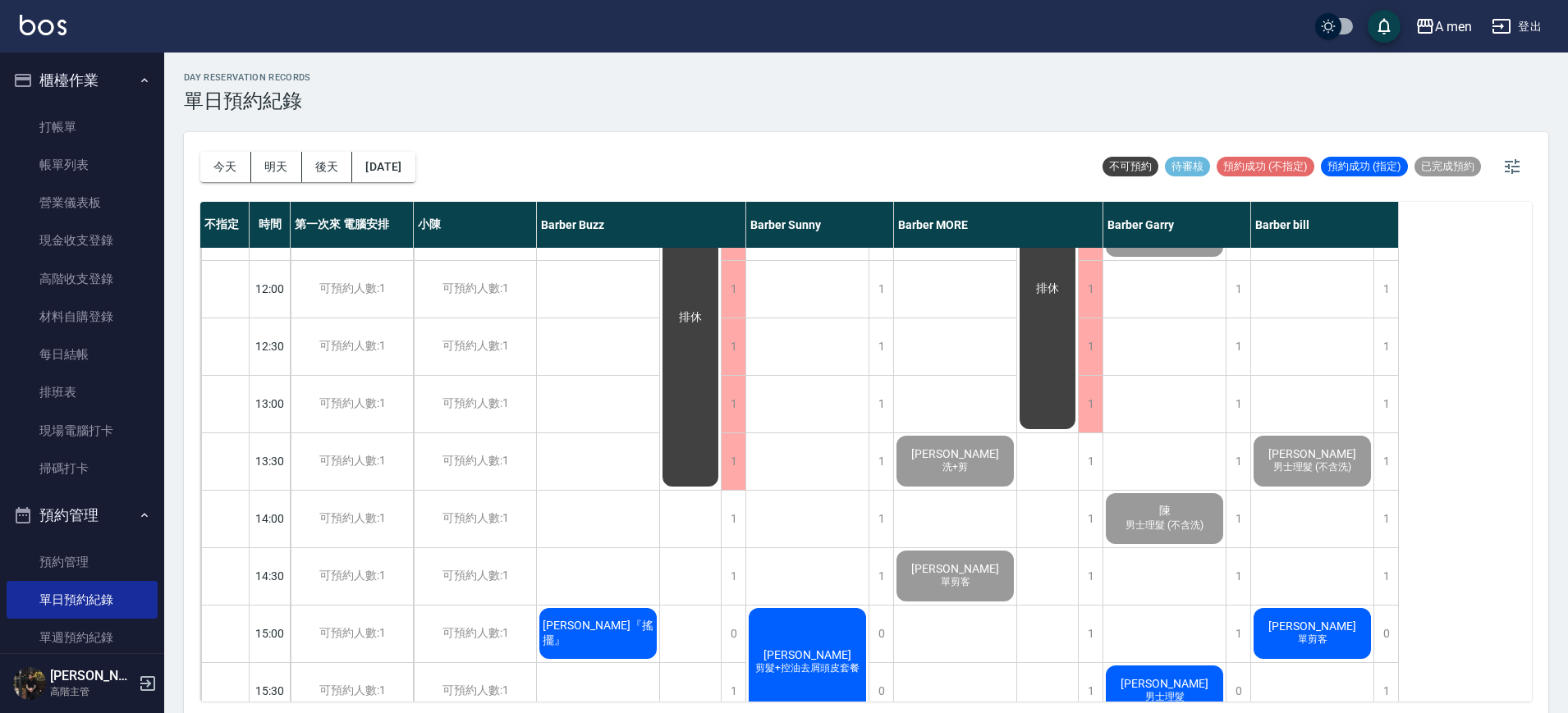
scroll to position [308, 0]
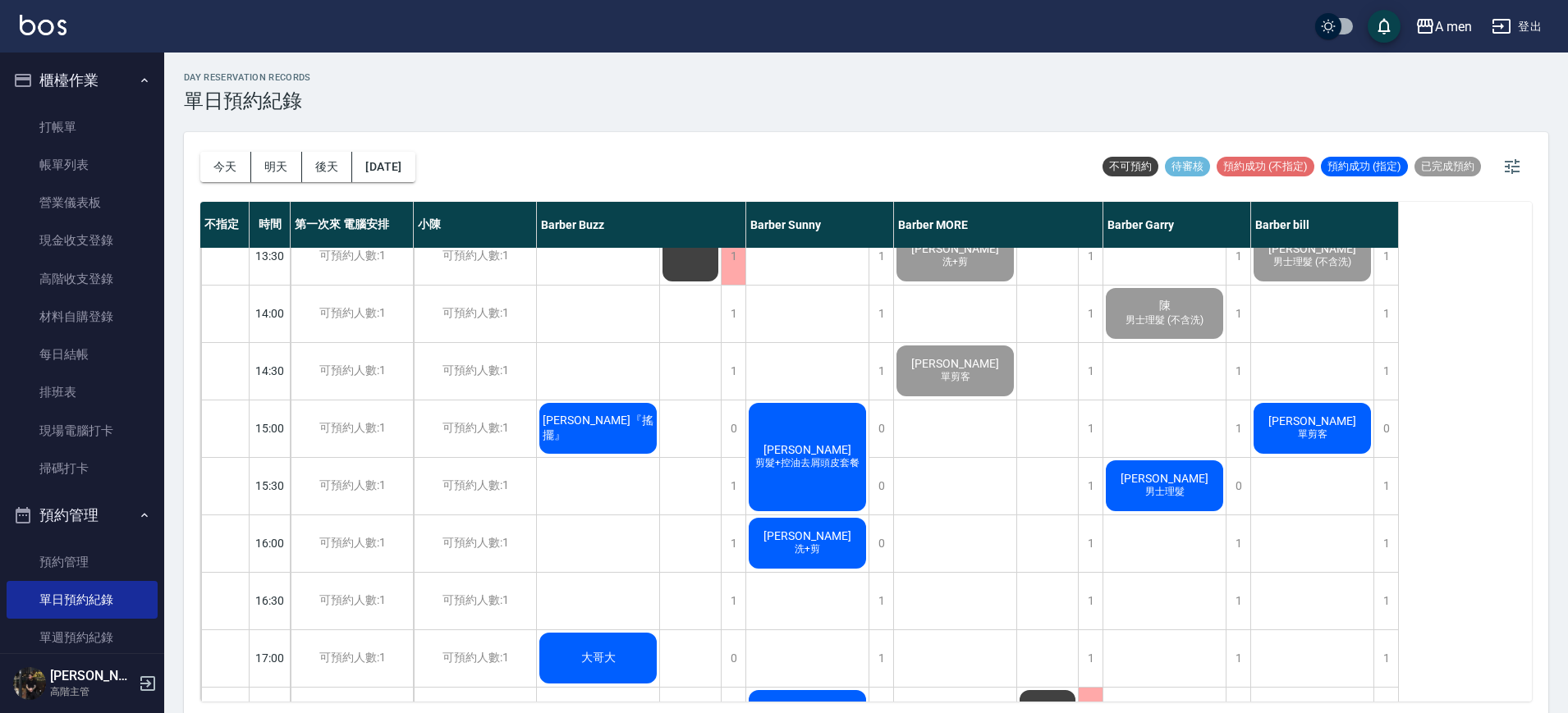
click at [1191, 397] on div "吳聿修 剪髮+韓式修容+水療 陳 男士理髮 (不含洗) 楊濤宇 男士理髮 Kyrie . 凱逢 第一次消費" at bounding box center [1165, 657] width 123 height 1436
click at [629, 429] on span "[PERSON_NAME]『搖擺』" at bounding box center [598, 428] width 118 height 30
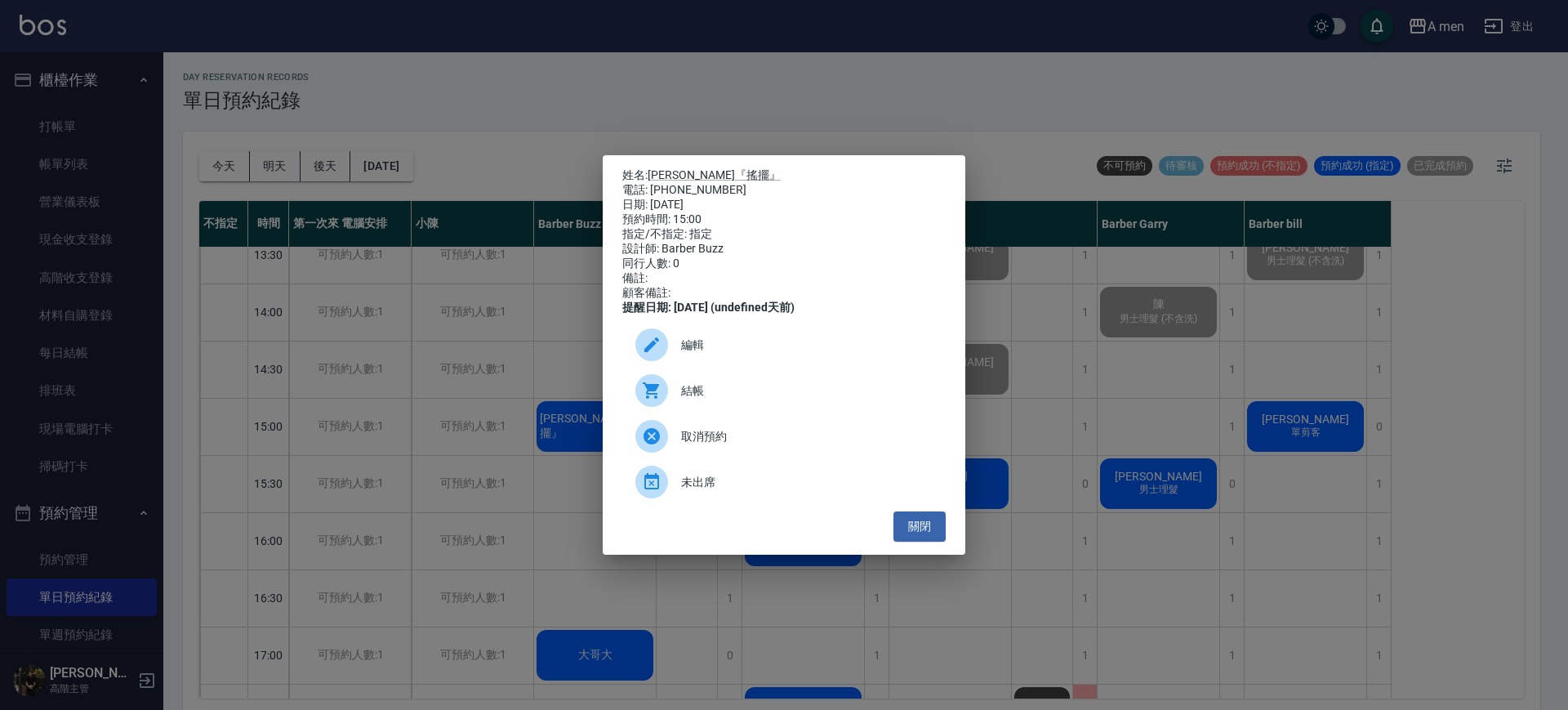
click at [925, 550] on div "姓名: 胡家愷『搖擺』 電話: 0973123782 日期: 2025/10/07 預約時間: 15:00 指定/不指定: 指定 設計師: Barber Bu…" at bounding box center [784, 355] width 363 height 400
click at [934, 536] on button "關閉" at bounding box center [920, 527] width 52 height 30
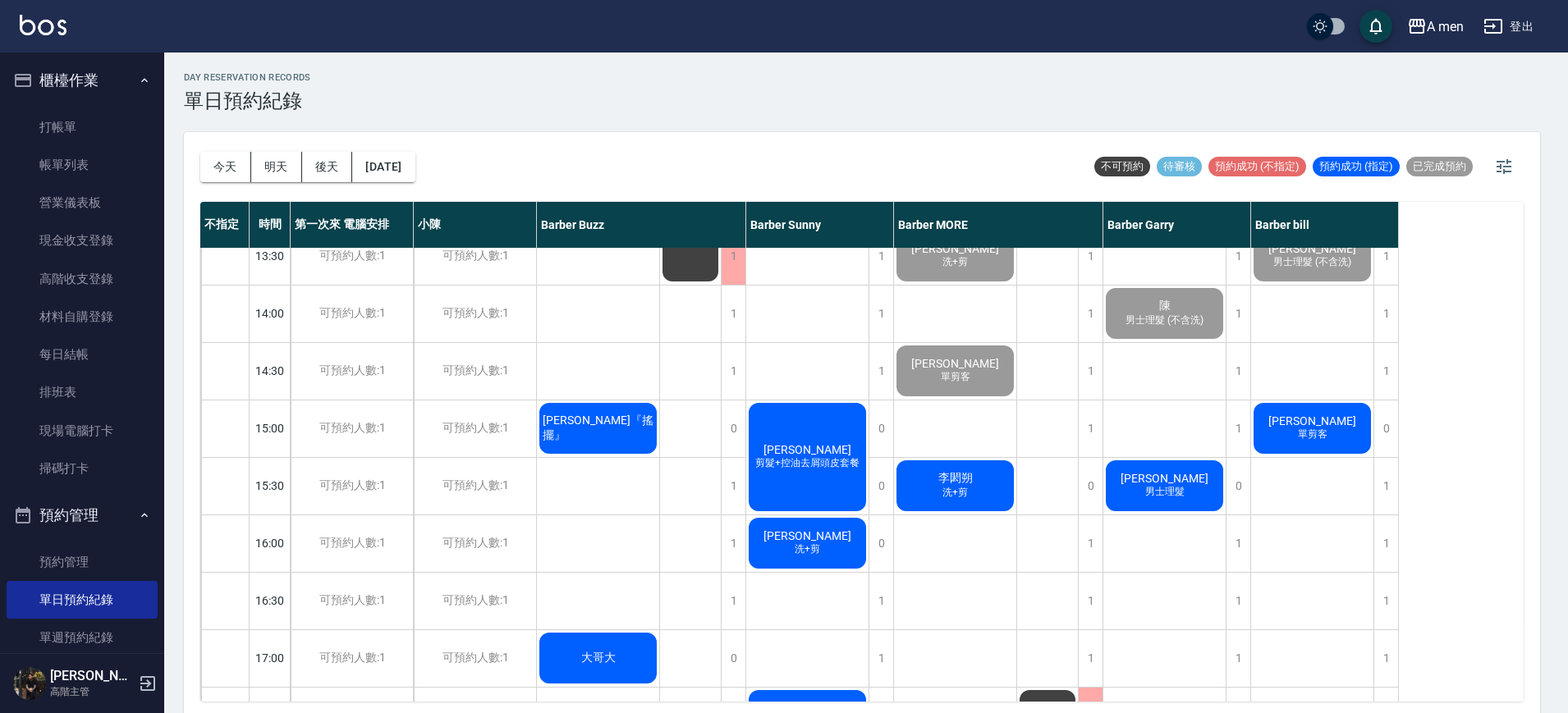
click at [1005, 449] on div "林憨少淇 洗+剪 zack 單剪客 李閎朔 洗+剪" at bounding box center [955, 657] width 123 height 1436
click at [988, 603] on div "林憨少淇 洗+剪 zack 單剪客 李閎朔 洗+剪" at bounding box center [955, 657] width 123 height 1436
click at [843, 479] on div "Fuzz Azni 剪髮+控油去屑頭皮套餐" at bounding box center [808, 457] width 122 height 113
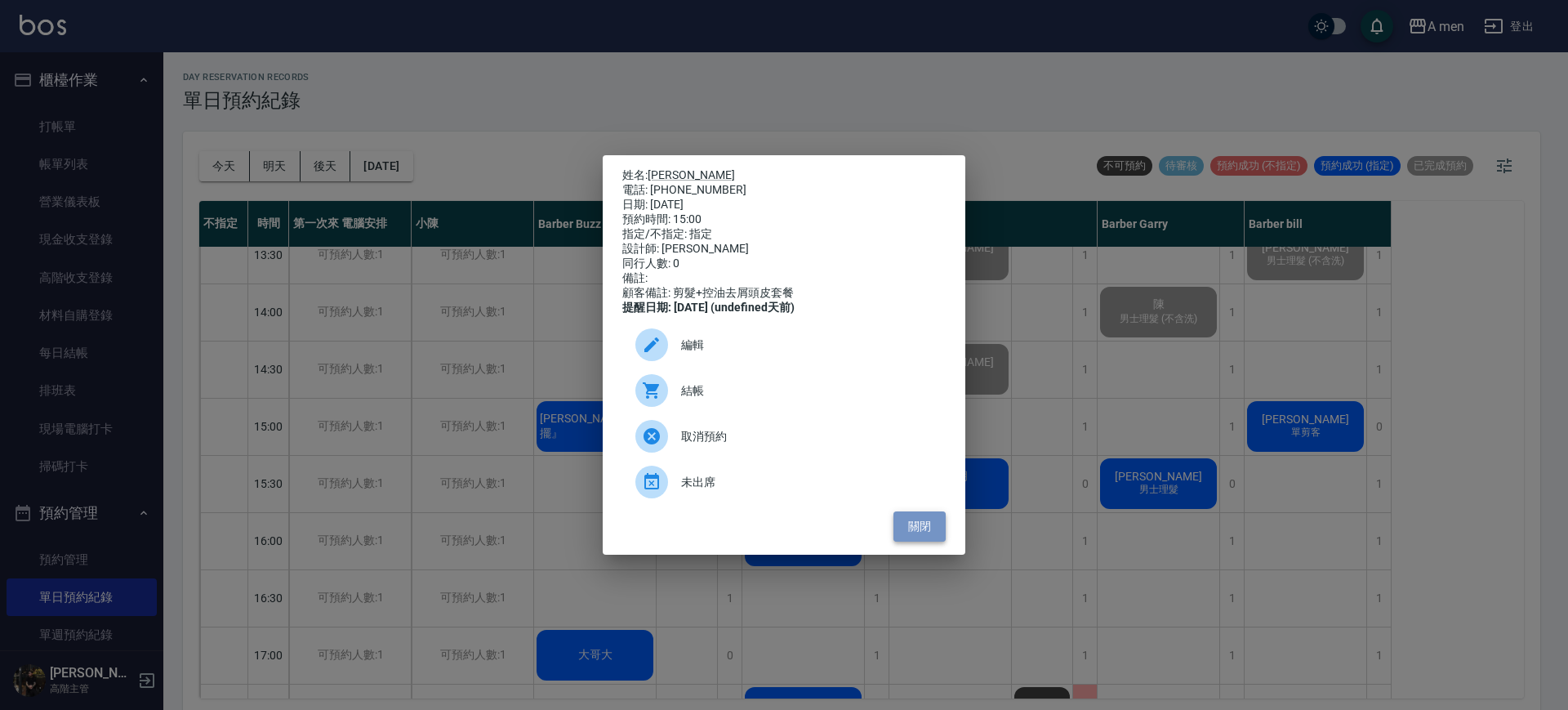
click at [923, 532] on button "關閉" at bounding box center [920, 527] width 52 height 30
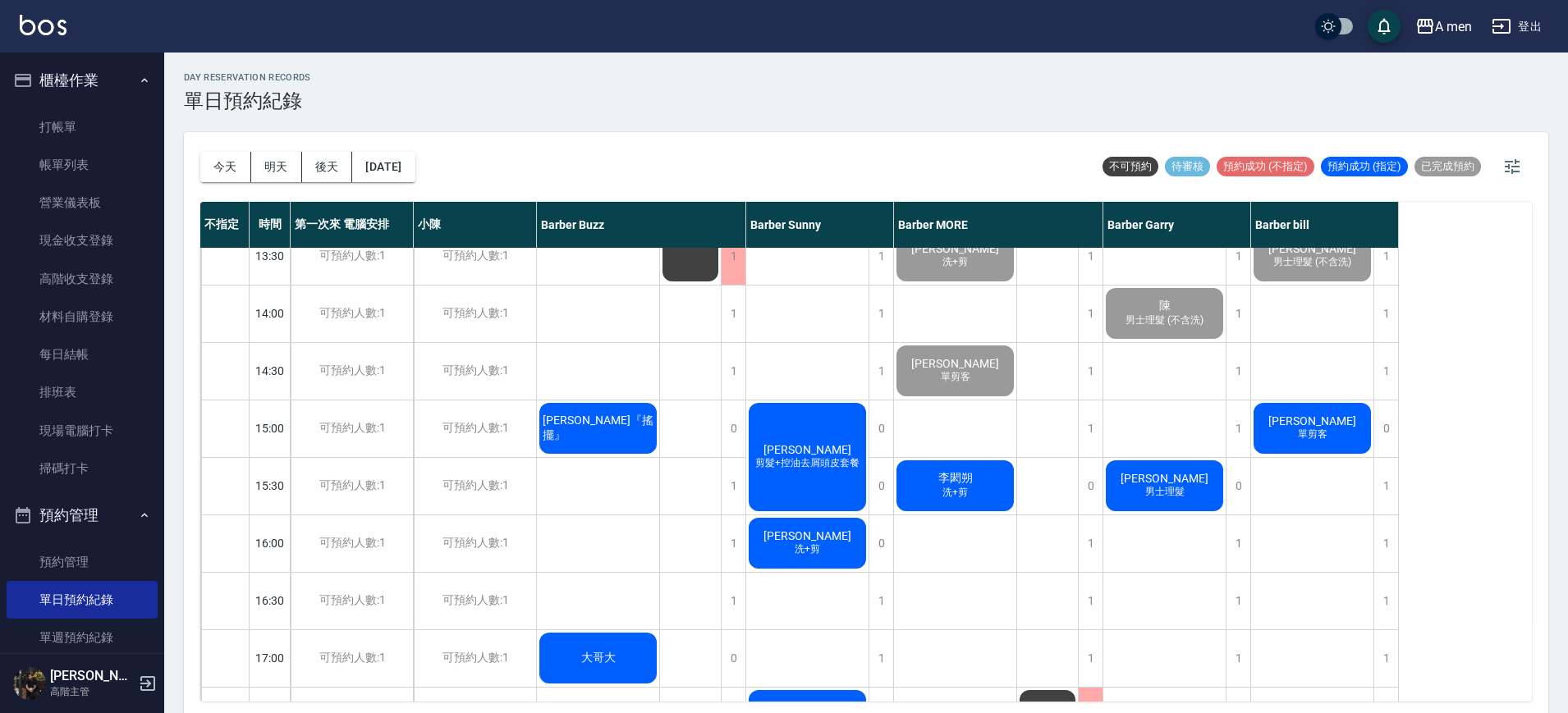
click at [827, 483] on div "Fuzz Azni 剪髮+控油去屑頭皮套餐" at bounding box center [808, 457] width 122 height 113
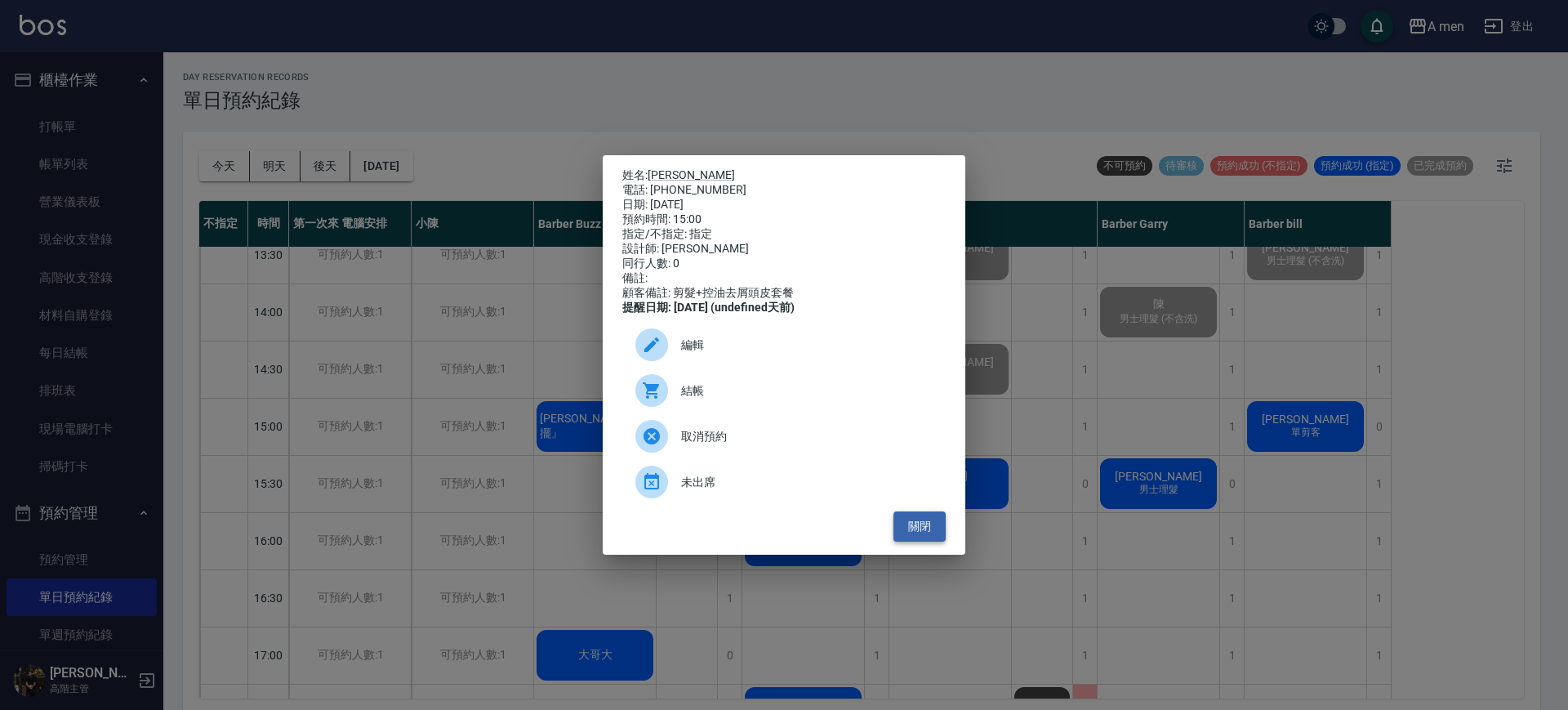
click at [934, 542] on button "關閉" at bounding box center [920, 527] width 52 height 30
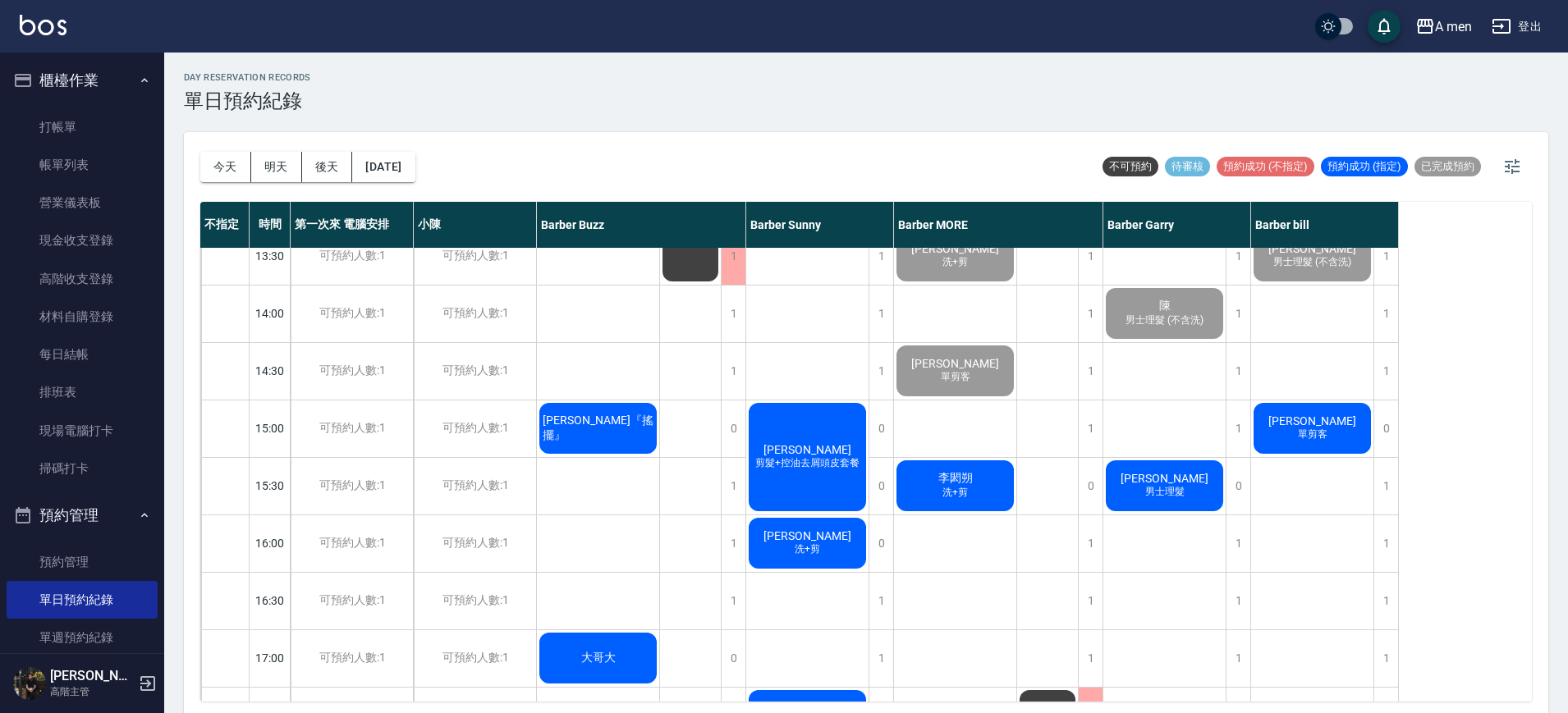
click at [935, 547] on div "林憨少淇 洗+剪 zack 單剪客 李閎朔 洗+剪" at bounding box center [955, 657] width 123 height 1436
click at [731, 496] on div "1" at bounding box center [732, 486] width 24 height 57
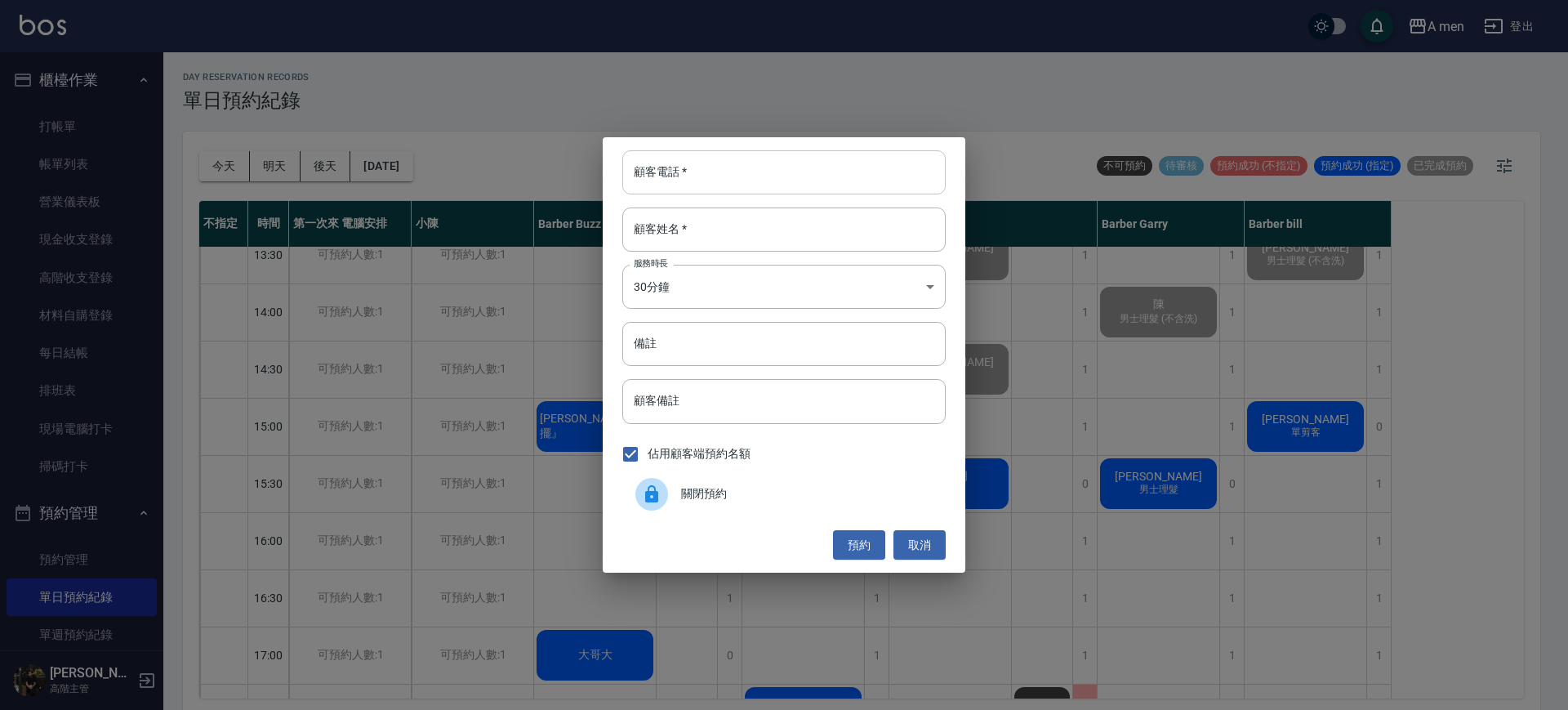
click at [729, 157] on input "顧客電話   *" at bounding box center [784, 172] width 324 height 44
type input "0975126269"
click at [713, 247] on input "顧客姓名   *" at bounding box center [784, 229] width 324 height 44
type input "[PERSON_NAME]先生"
click at [860, 547] on button "預約" at bounding box center [859, 545] width 52 height 30
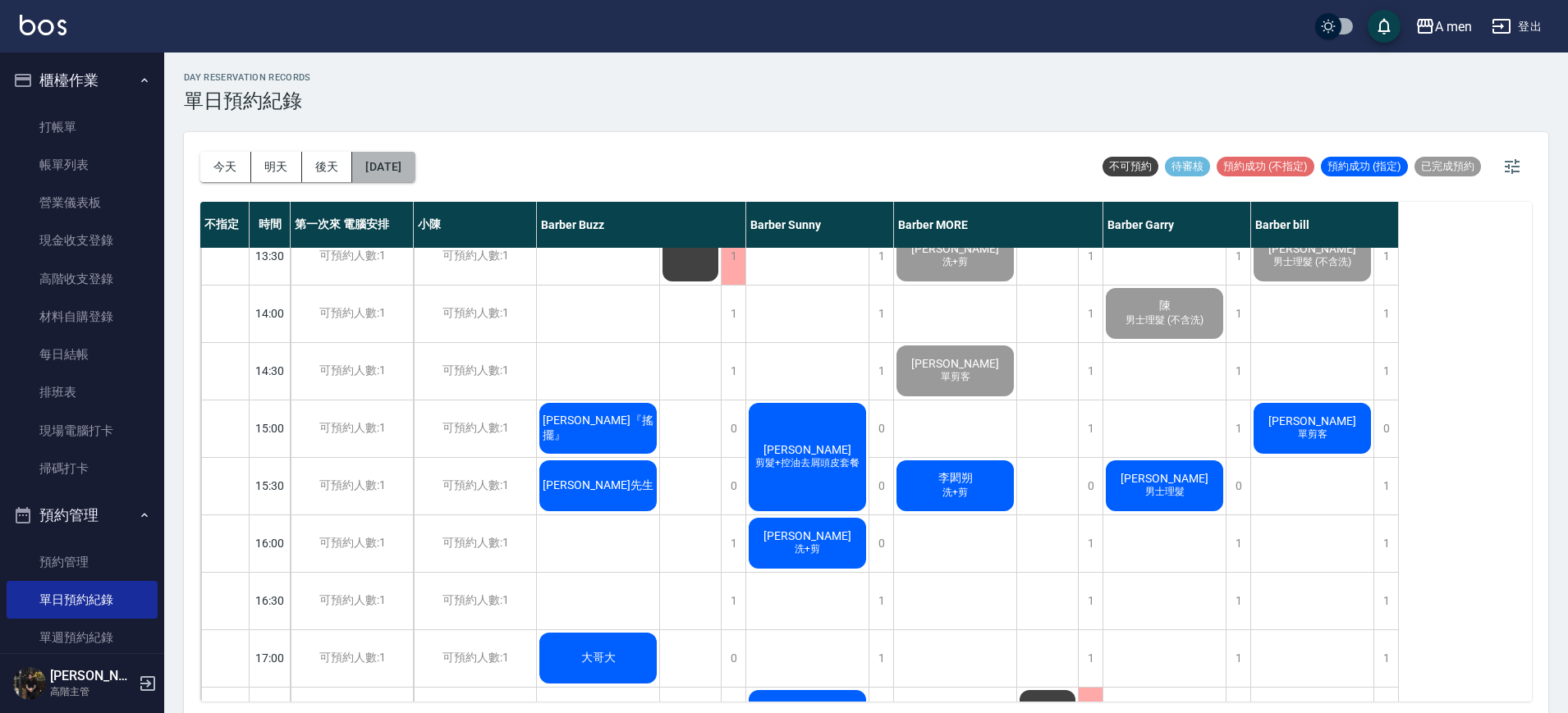
click at [397, 164] on button "[DATE]" at bounding box center [383, 167] width 62 height 31
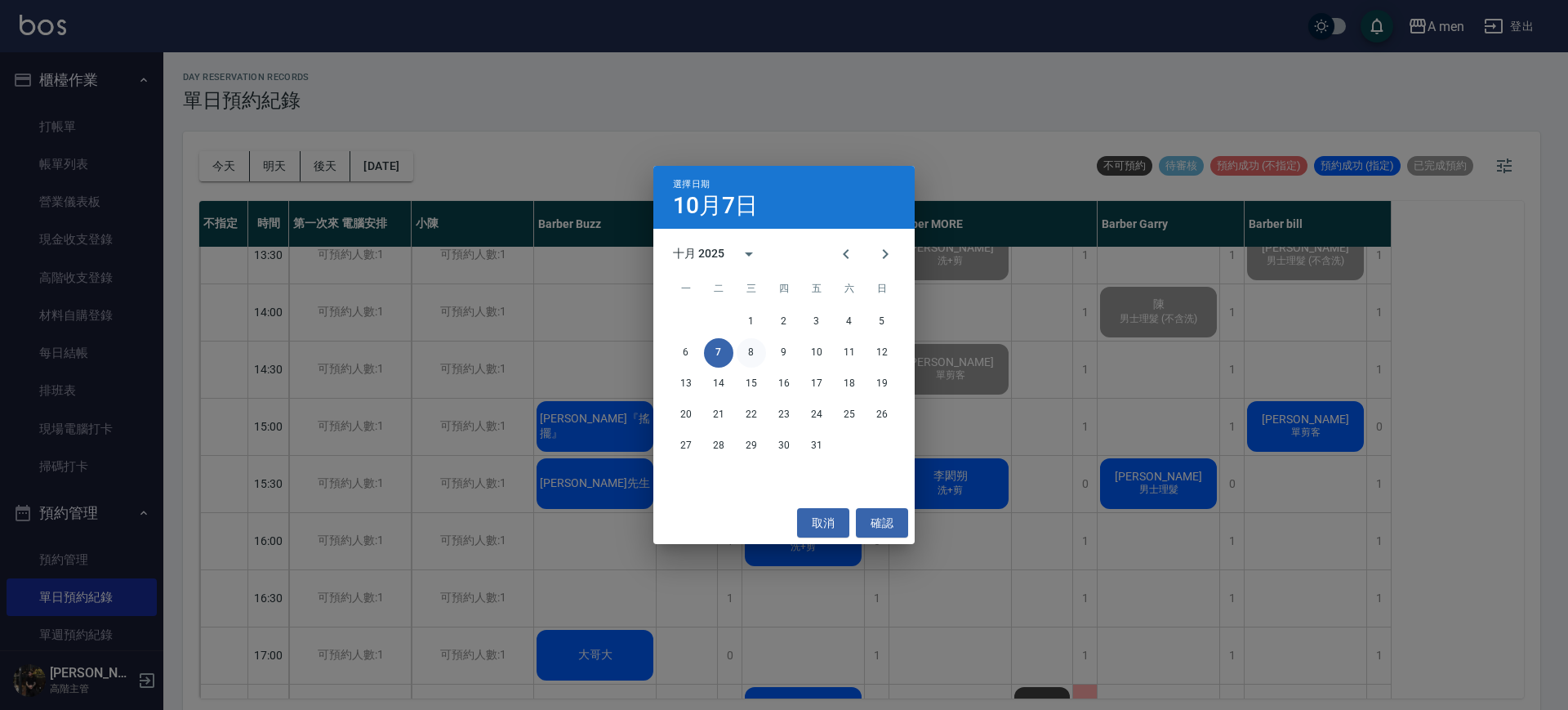
click at [754, 347] on button "8" at bounding box center [751, 352] width 30 height 30
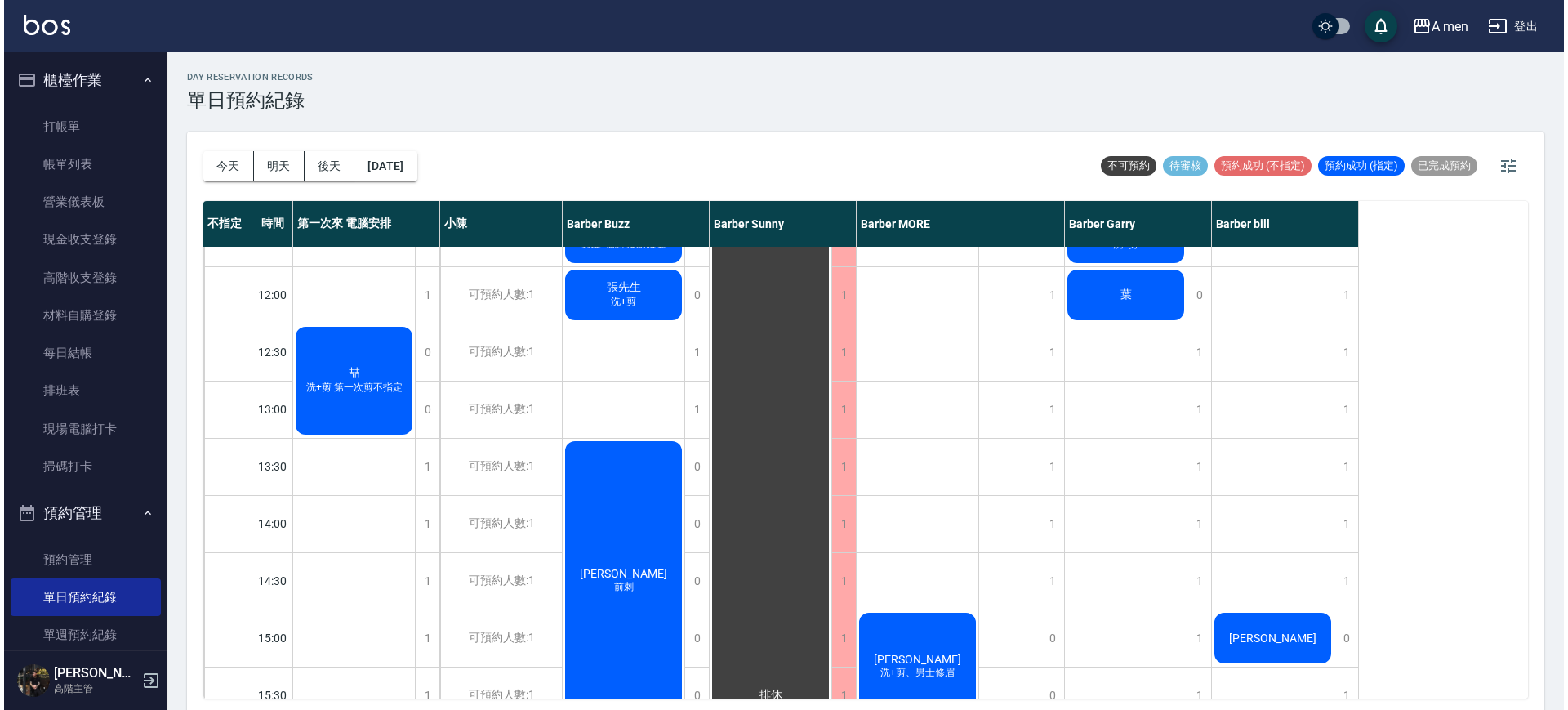
scroll to position [87, 0]
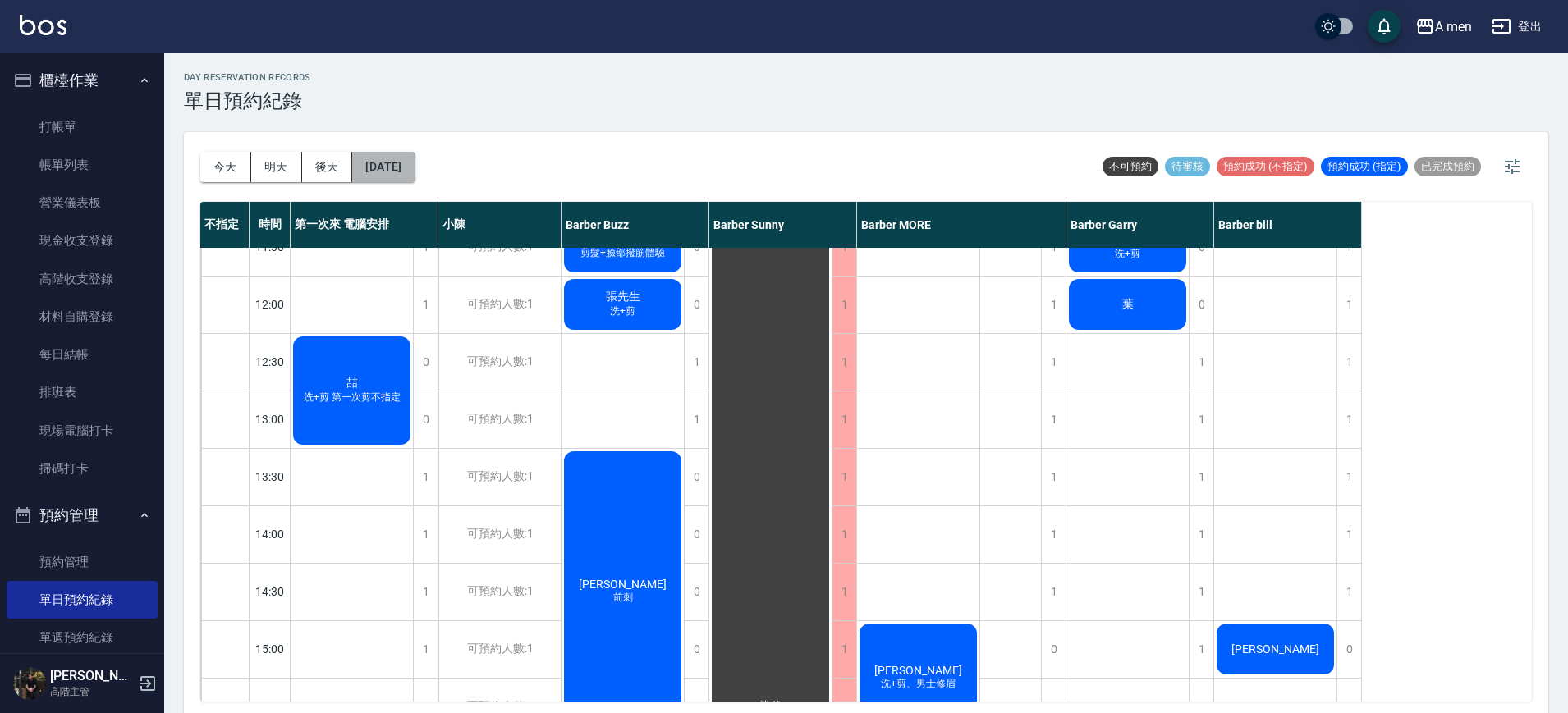
click at [414, 166] on button "2025/10/08" at bounding box center [383, 167] width 62 height 31
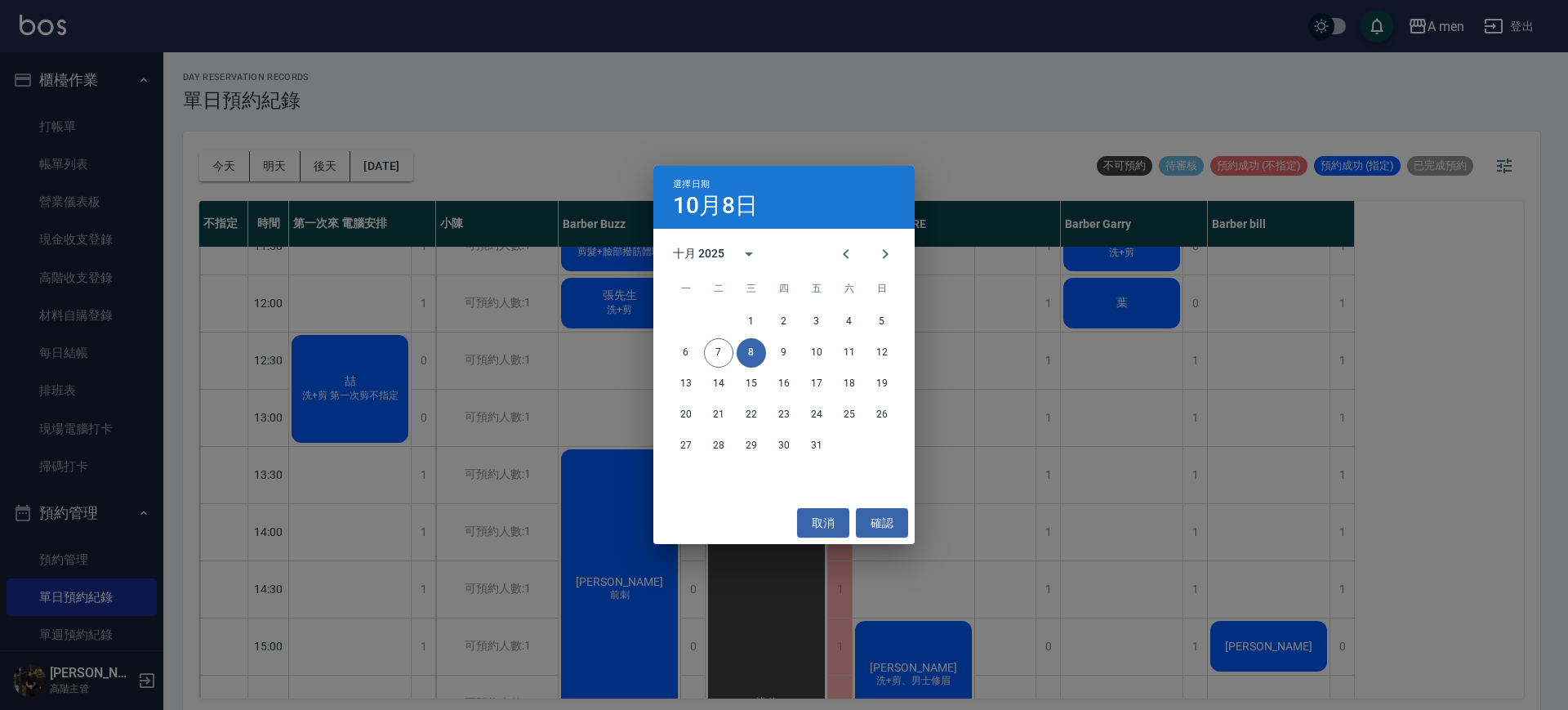
click at [945, 371] on div "選擇日期 10月8日 十月 2025 一 二 三 四 五 六 日 1 2 3 4 5 6 7 8 9 10 11 12 13 14 15 16 17 18 1…" at bounding box center [784, 355] width 1568 height 710
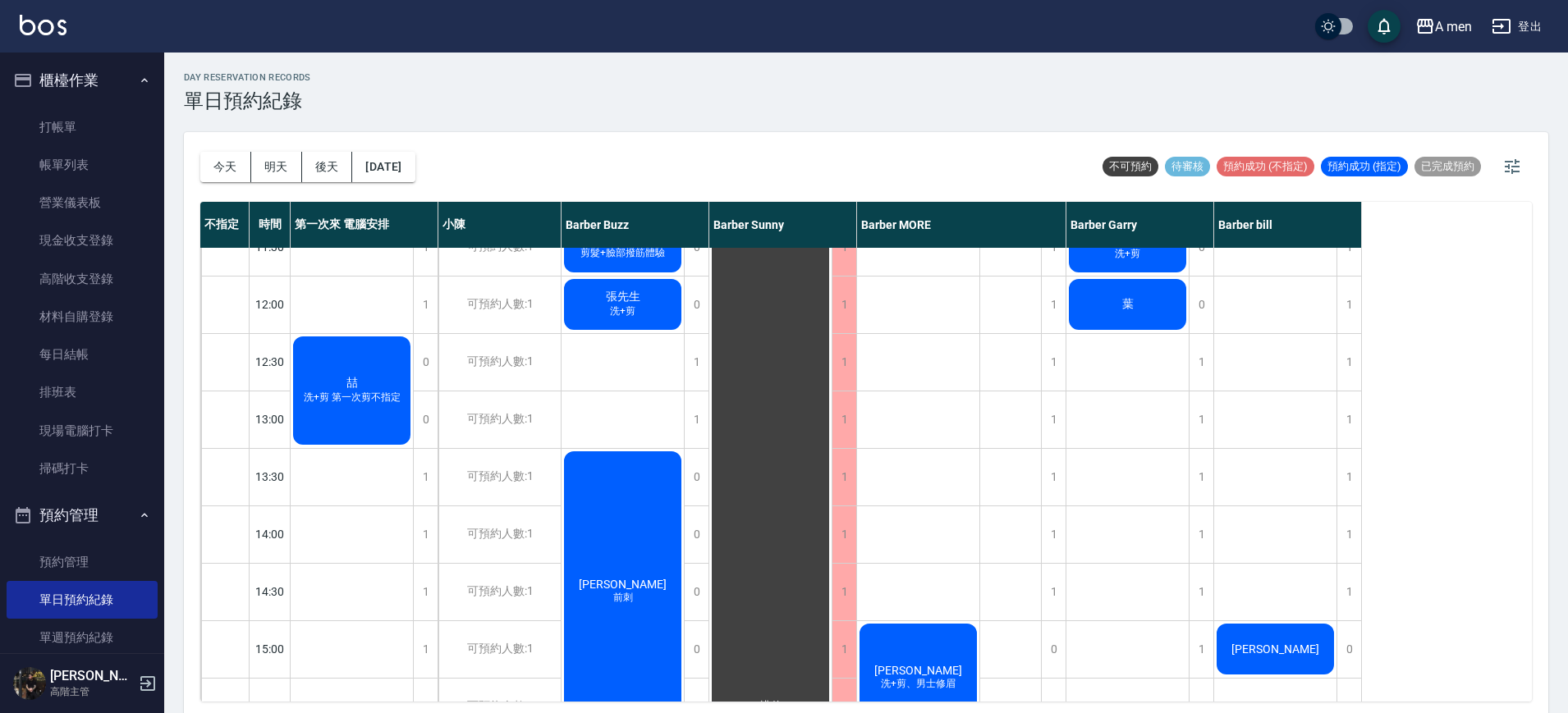
click at [1138, 302] on div "葉" at bounding box center [1128, 304] width 122 height 56
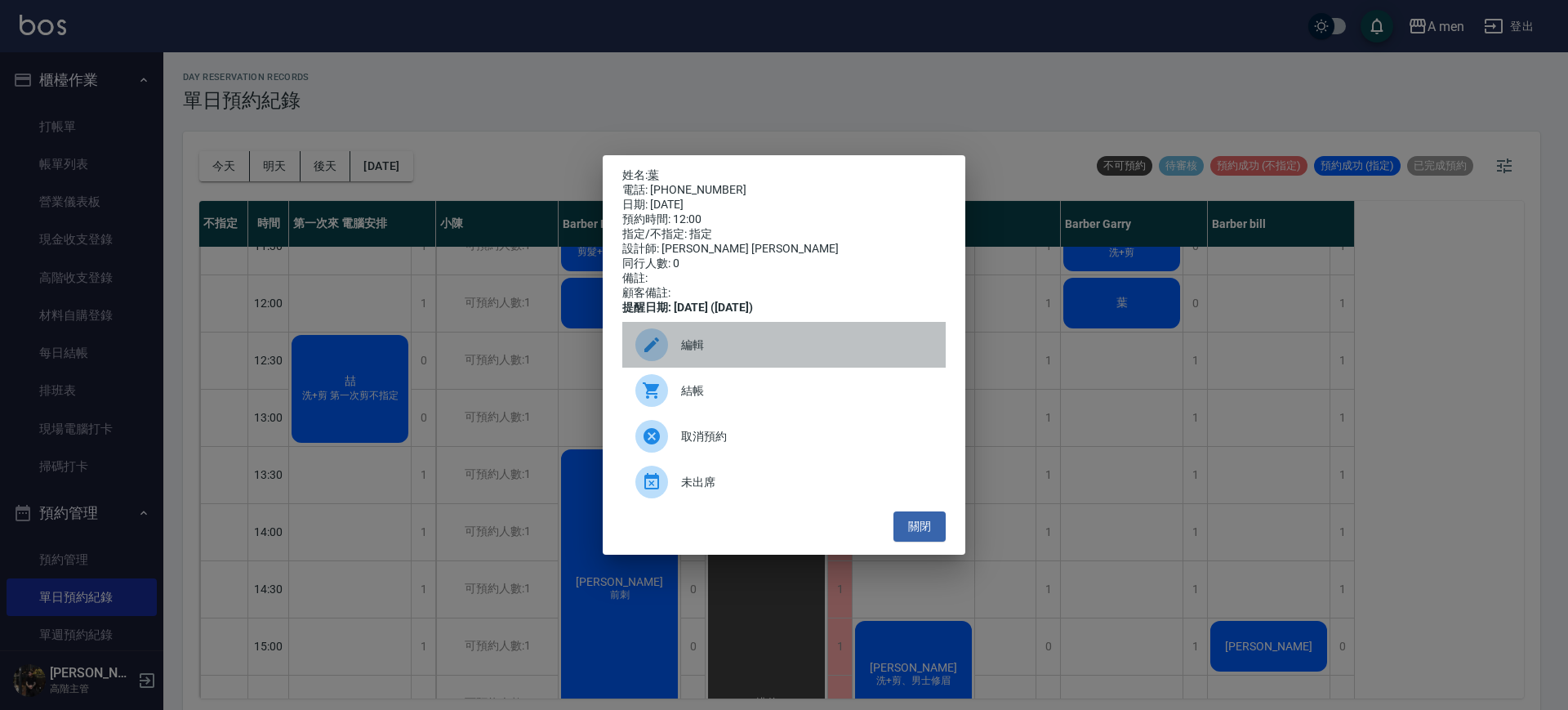
click at [728, 365] on div "編輯" at bounding box center [784, 344] width 324 height 46
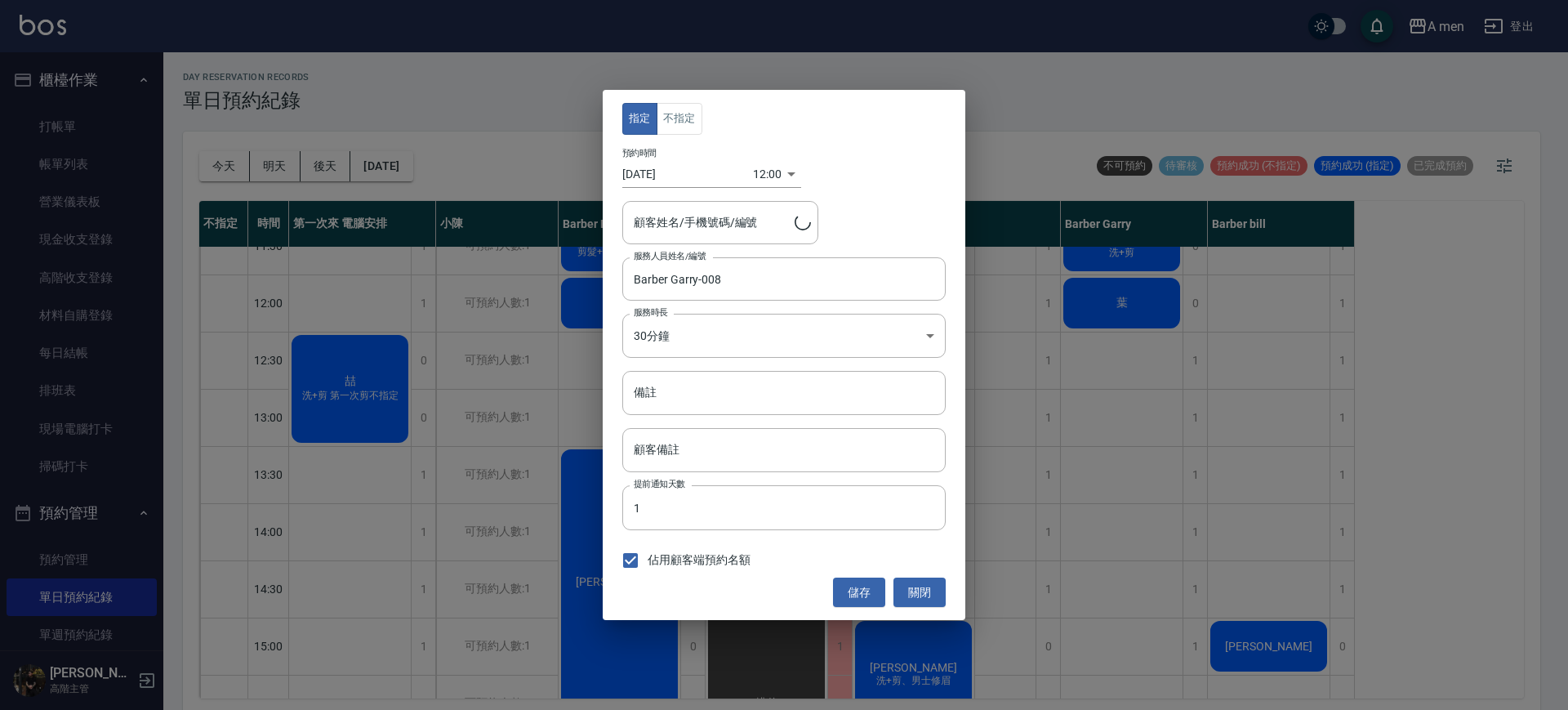
type input "葉/0976198162/"
click at [780, 170] on div "12:00 1759896000000" at bounding box center [778, 174] width 48 height 27
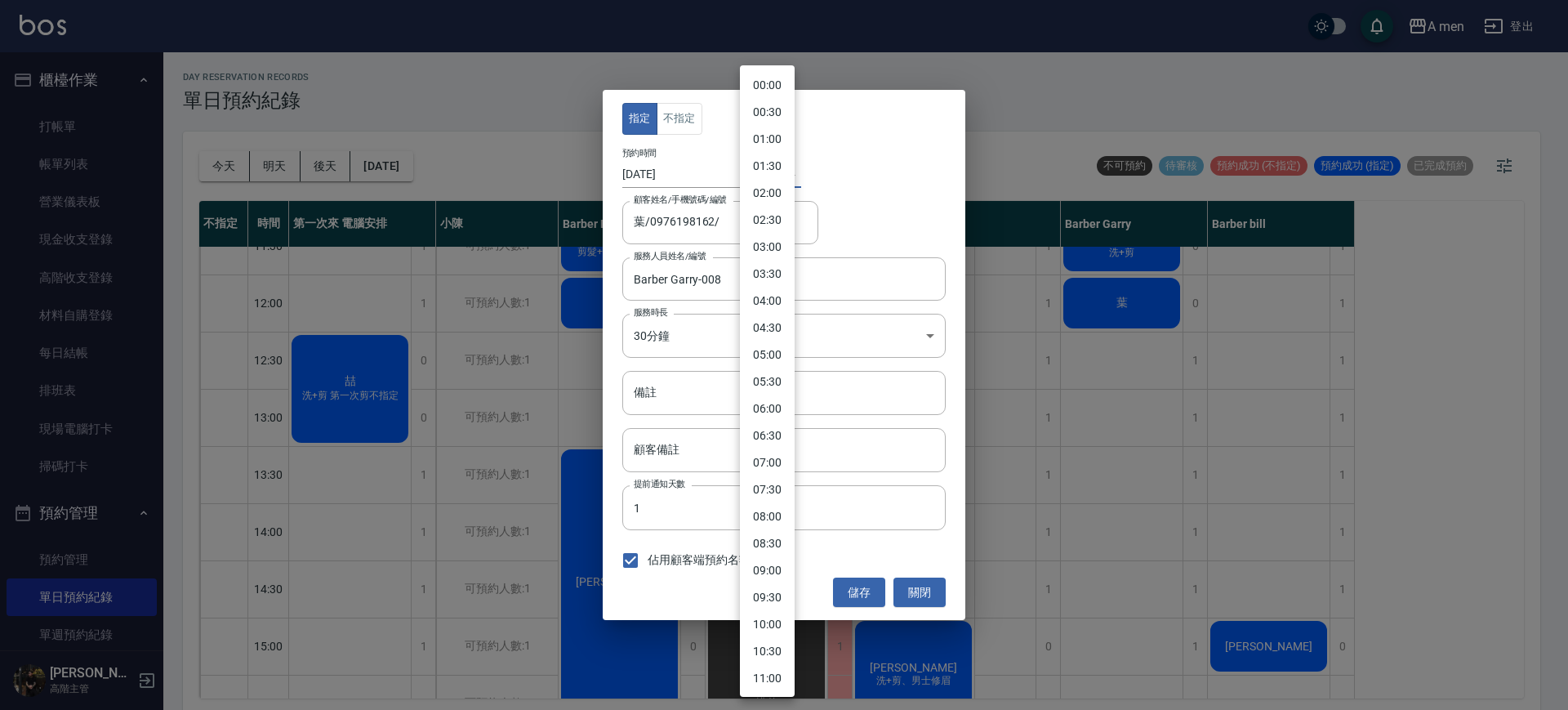
click at [772, 171] on body "A men 登出 櫃檯作業 打帳單 帳單列表 營業儀表板 現金收支登錄 高階收支登錄 材料自購登錄 每日結帳 排班表 現場電腦打卡 掃碼打卡 預約管理 預約管…" at bounding box center [784, 358] width 1568 height 715
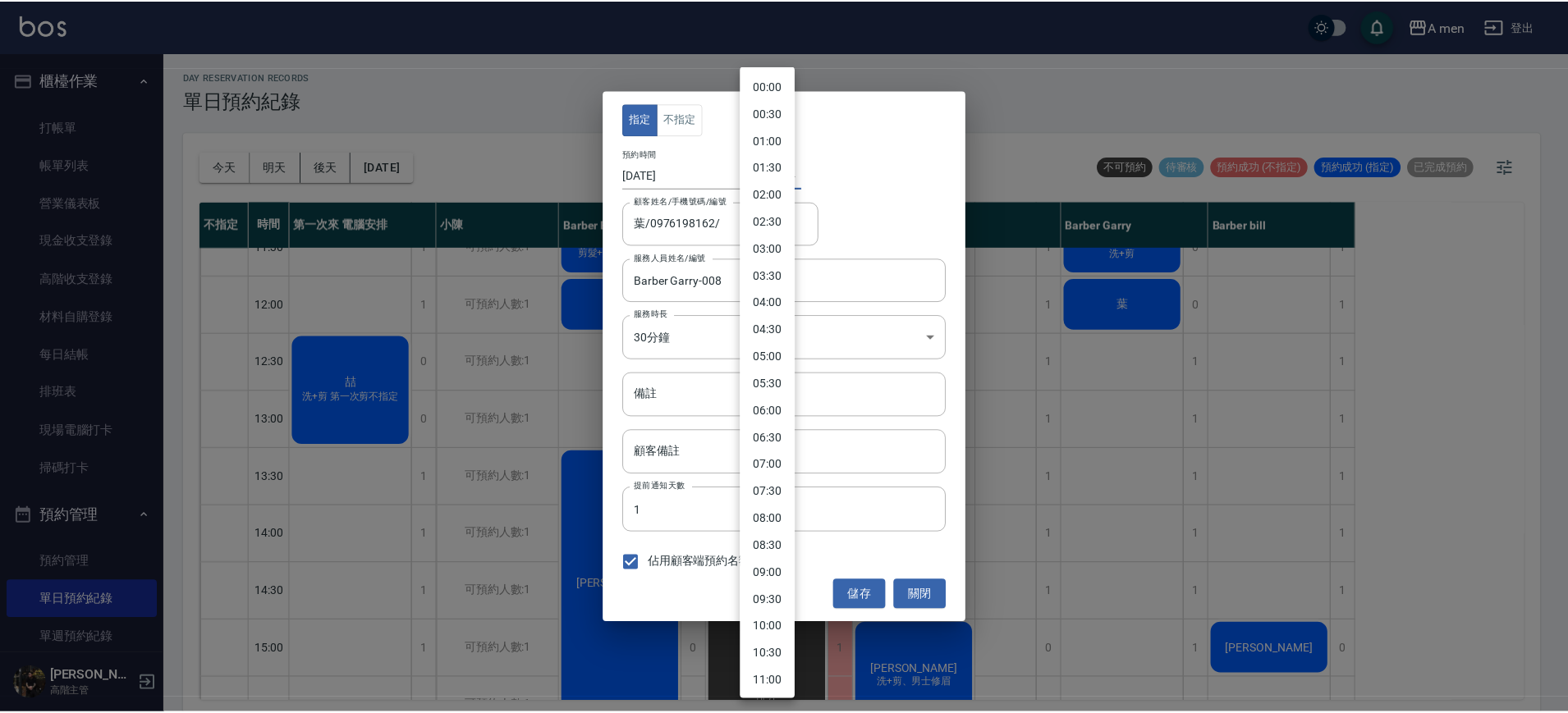
scroll to position [353, 0]
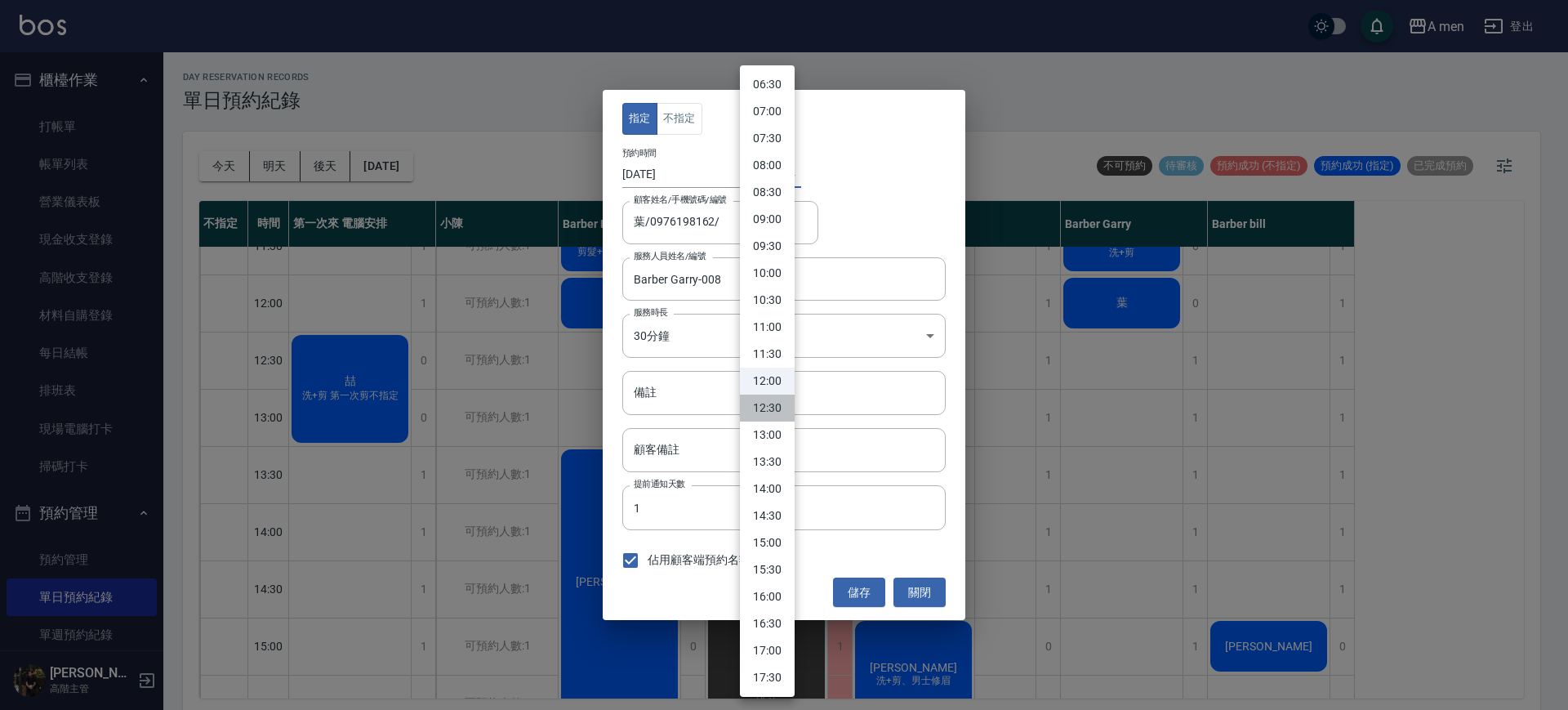
click at [766, 408] on li "12:30" at bounding box center [767, 408] width 55 height 27
type input "1759897800000"
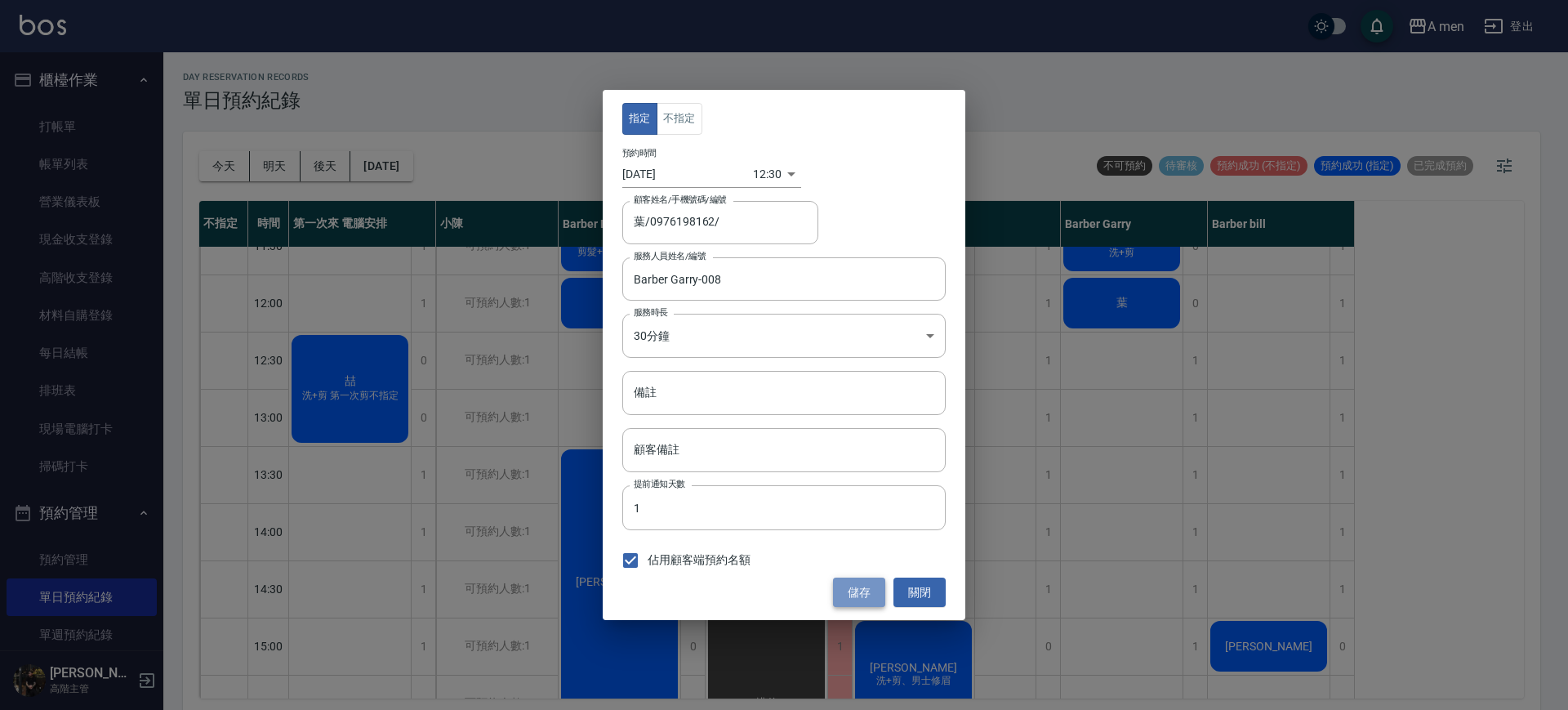
click at [864, 589] on button "儲存" at bounding box center [859, 593] width 52 height 30
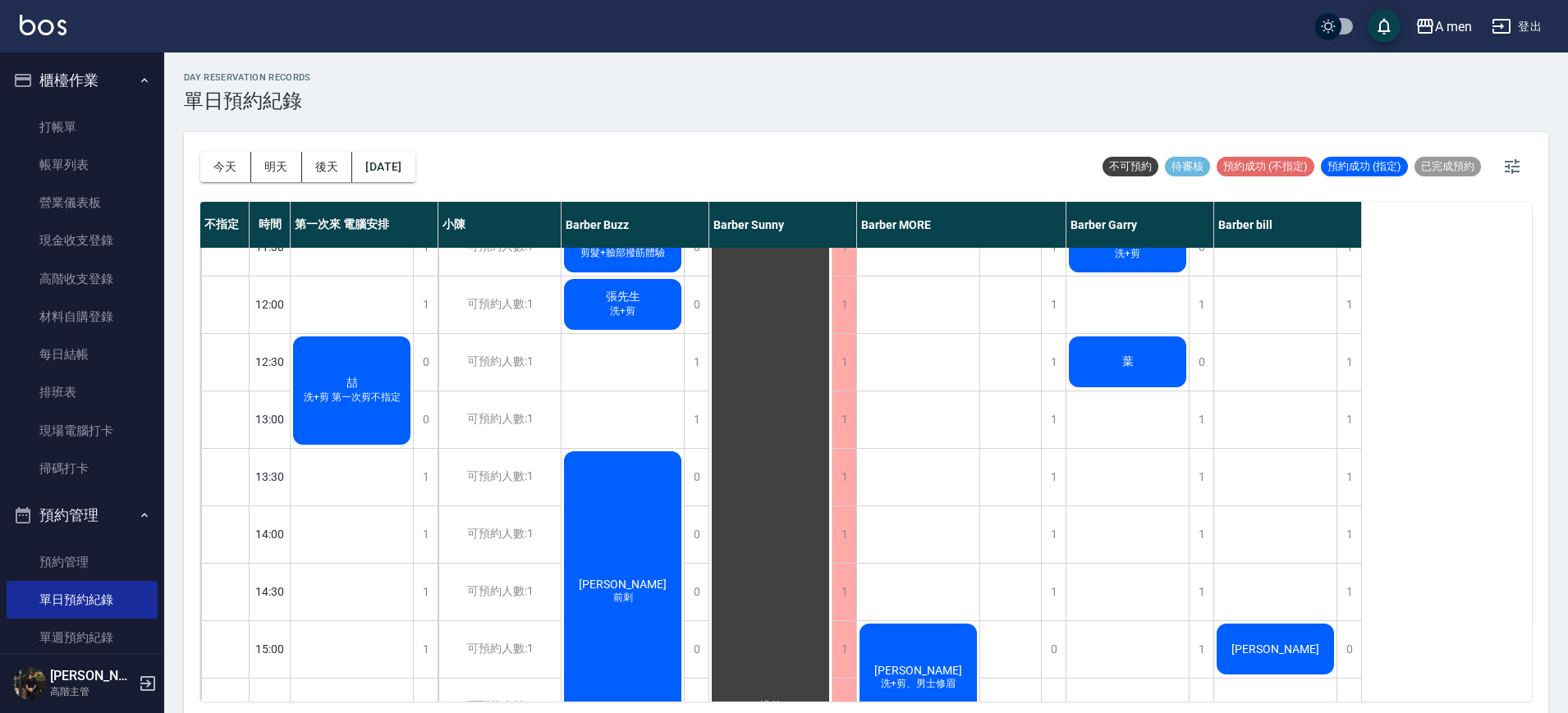
click at [1118, 348] on div "葉" at bounding box center [1128, 362] width 122 height 56
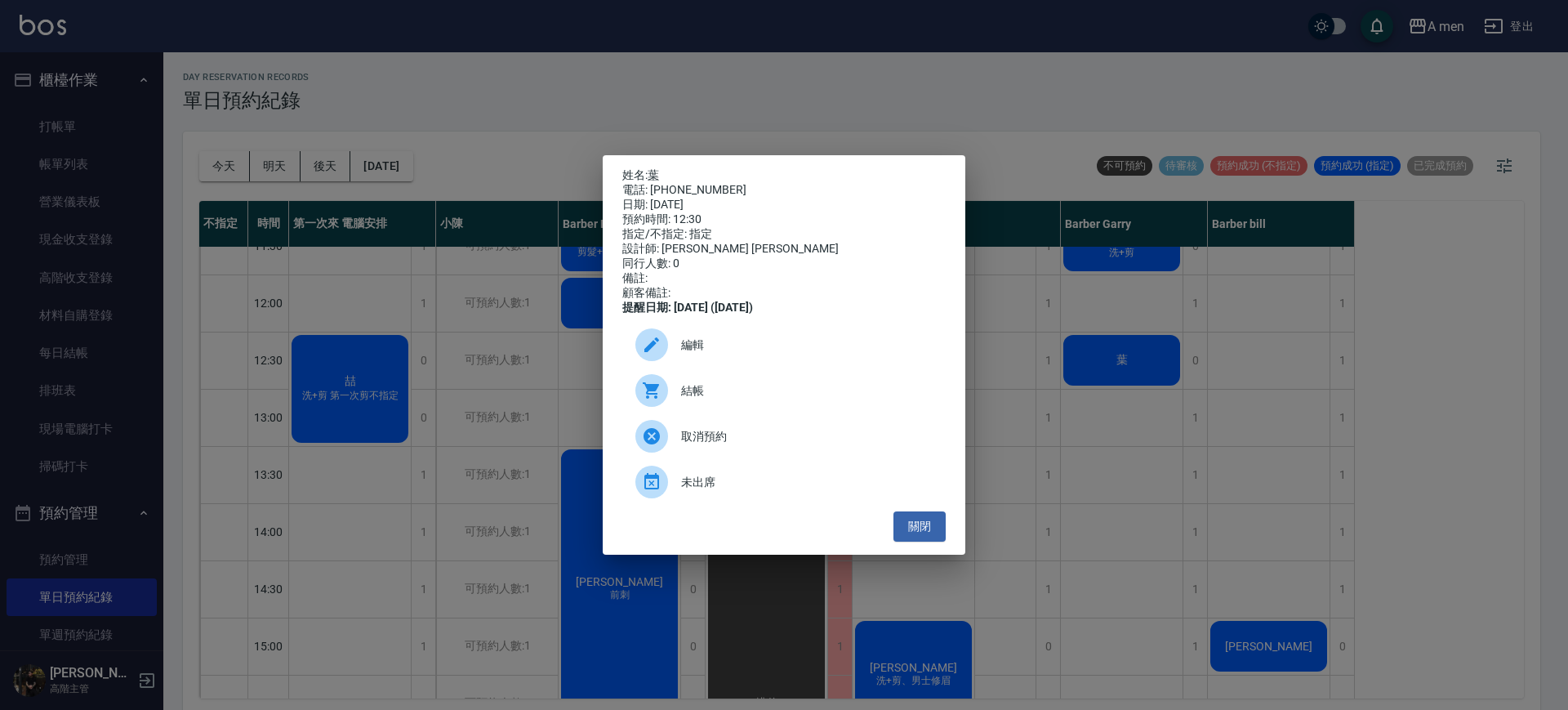
click at [1042, 429] on div "姓名: 葉 電話: 0976198162 日期: 2025/10/08 預約時間: 12:30 指定/不指定: 指定 設計師: Barber Garry 同行…" at bounding box center [784, 355] width 1568 height 710
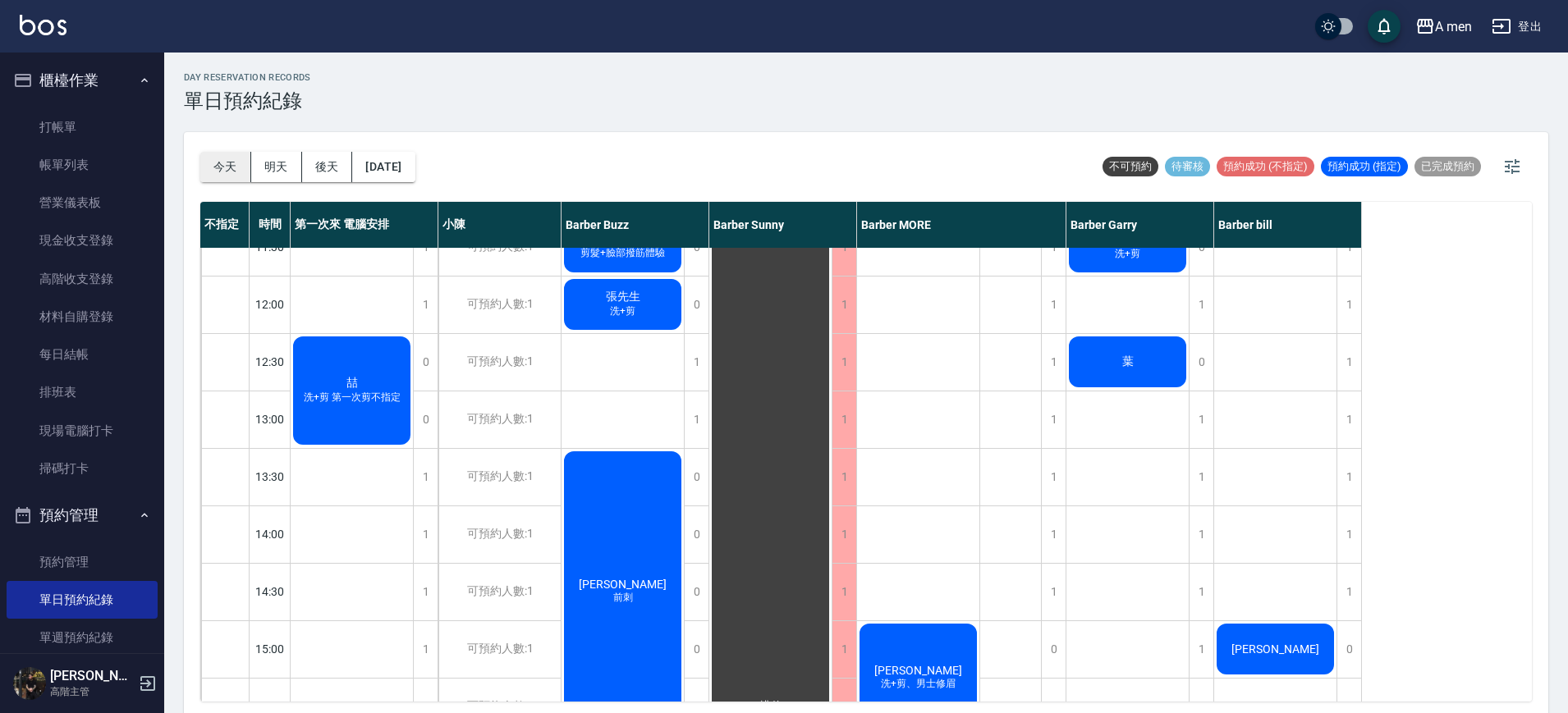
click at [249, 166] on button "今天" at bounding box center [226, 167] width 51 height 31
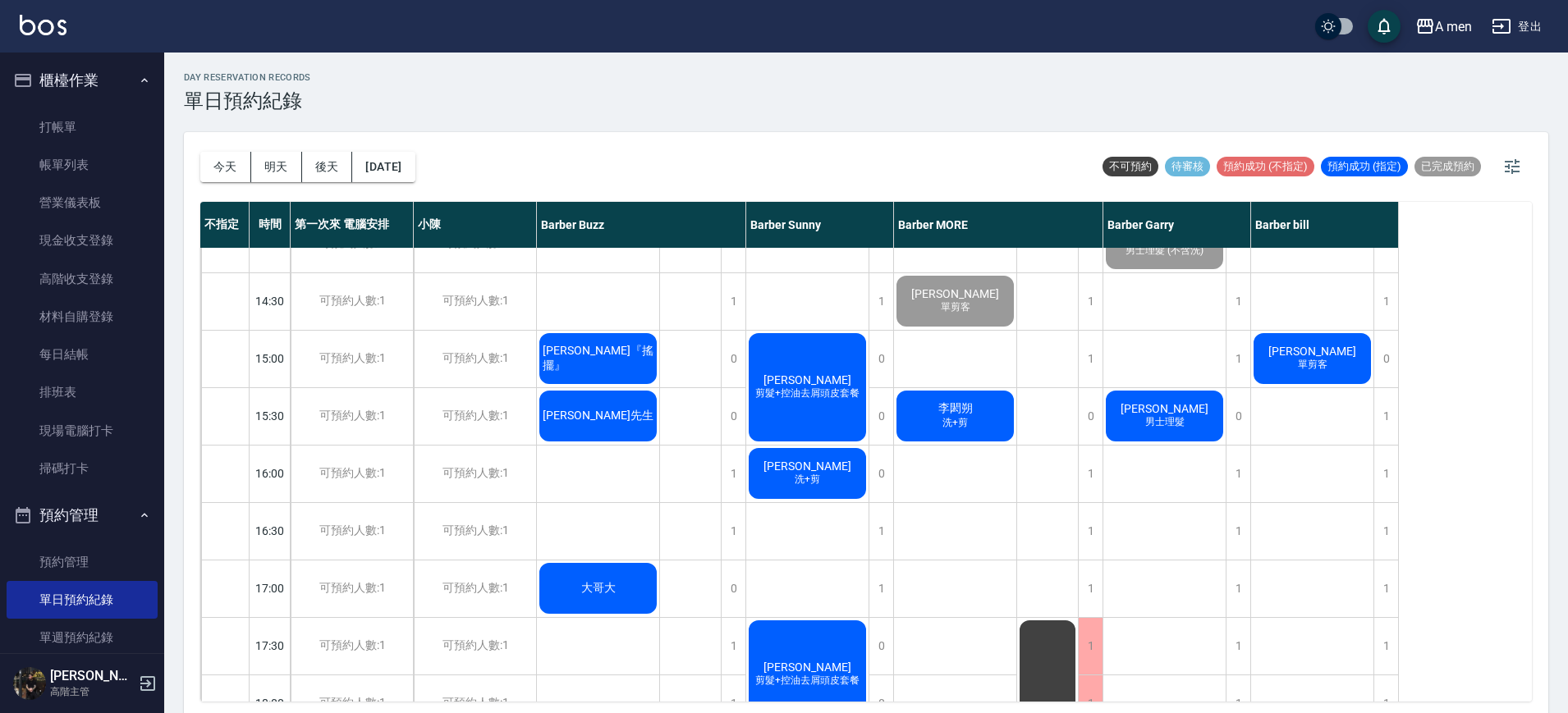
scroll to position [378, 0]
click at [613, 412] on span "[PERSON_NAME]先生" at bounding box center [598, 415] width 118 height 14
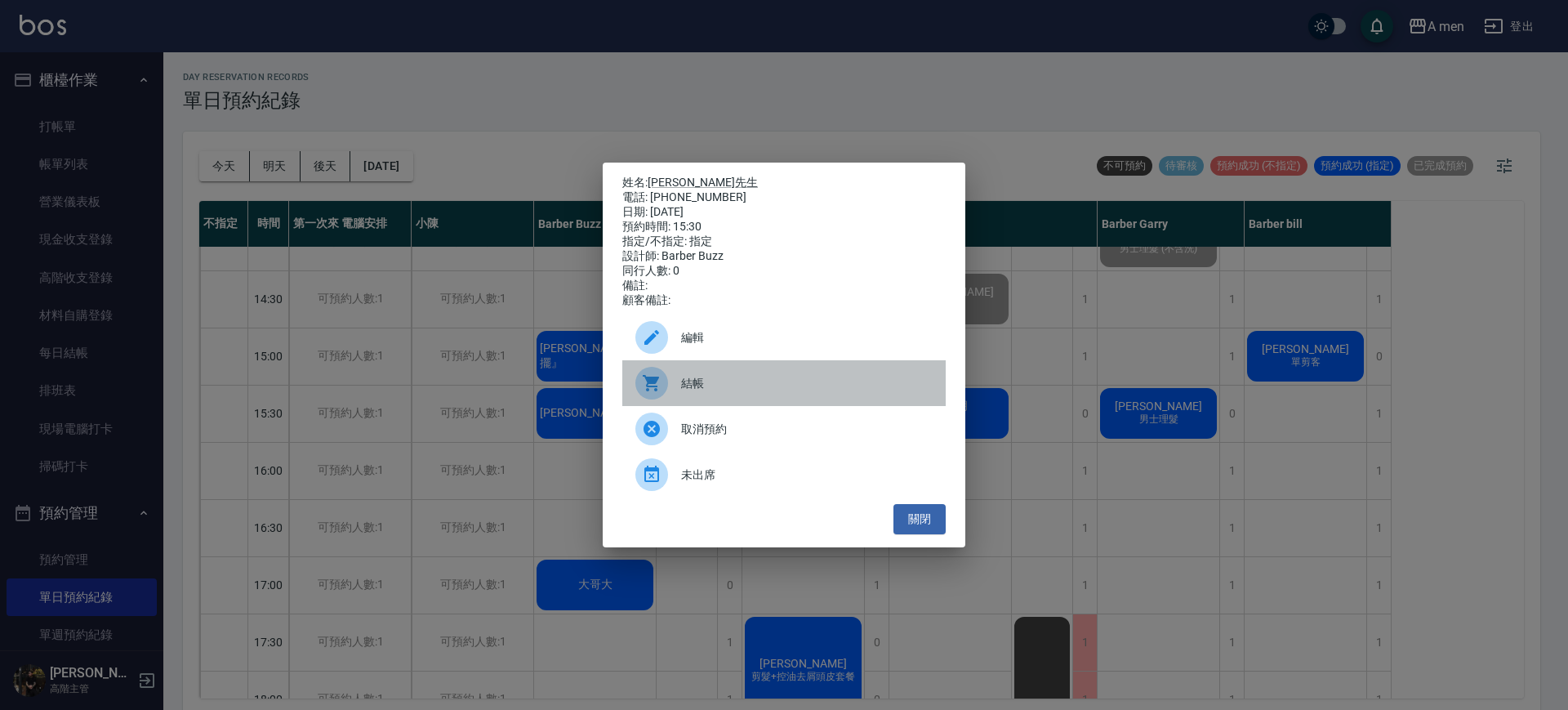
click at [755, 380] on div "結帳" at bounding box center [784, 383] width 324 height 46
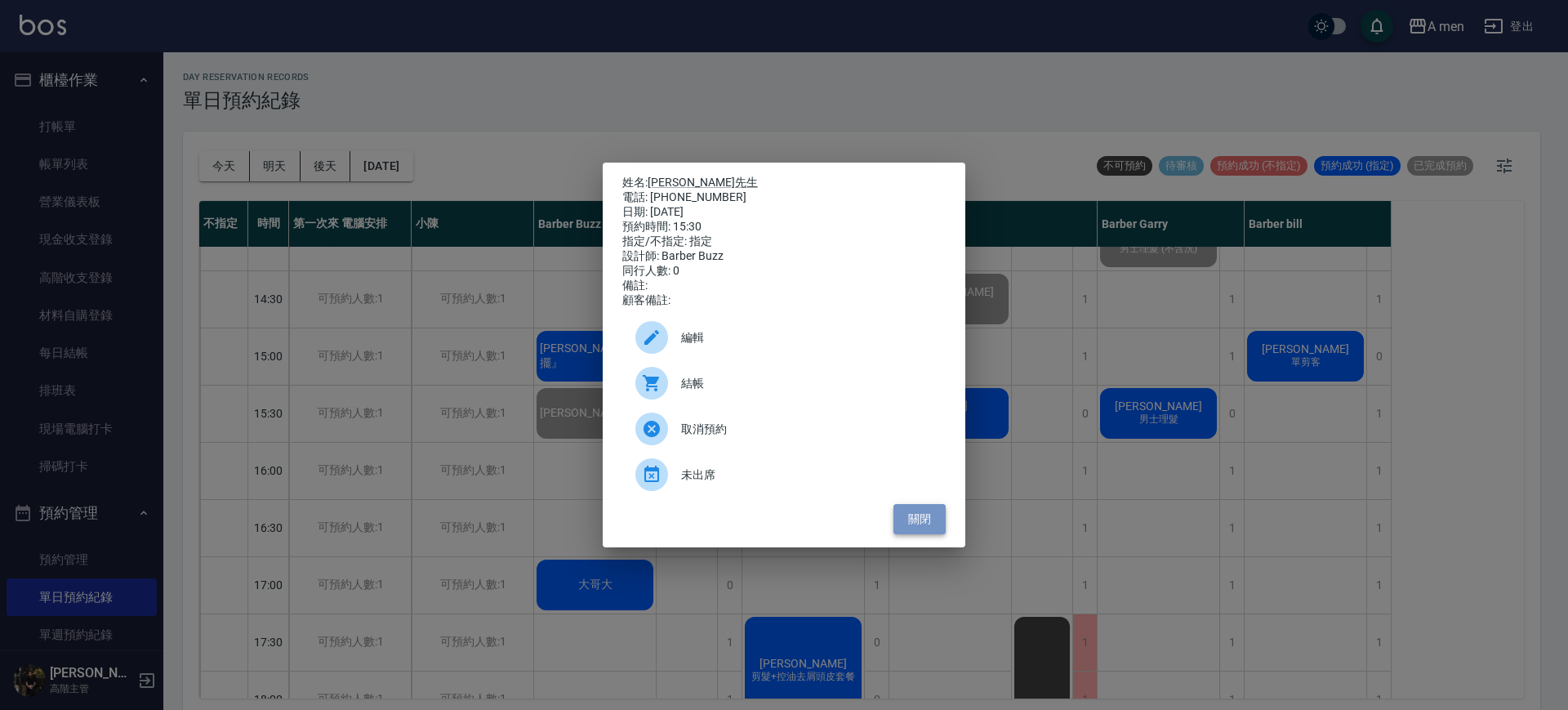
click at [924, 534] on button "關閉" at bounding box center [920, 520] width 52 height 30
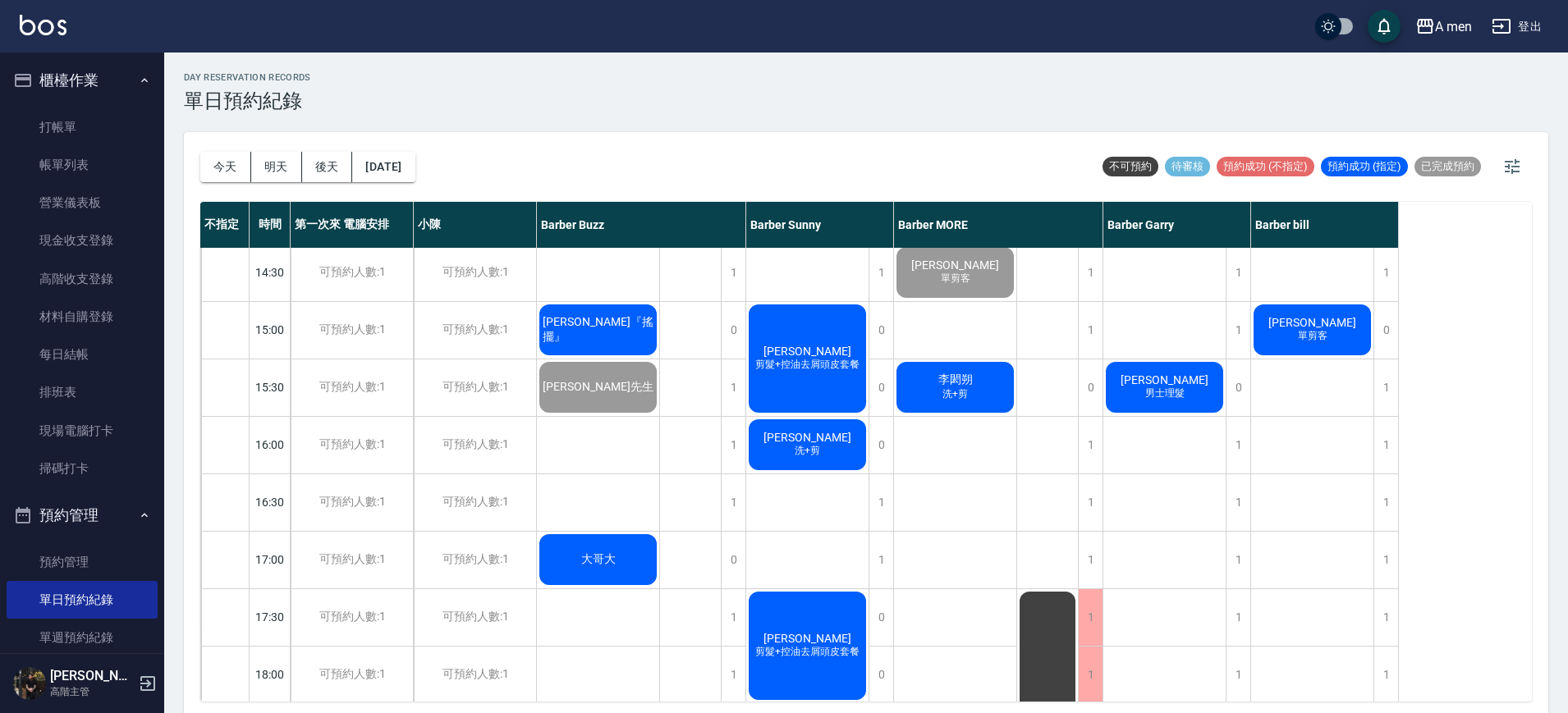
scroll to position [374, 0]
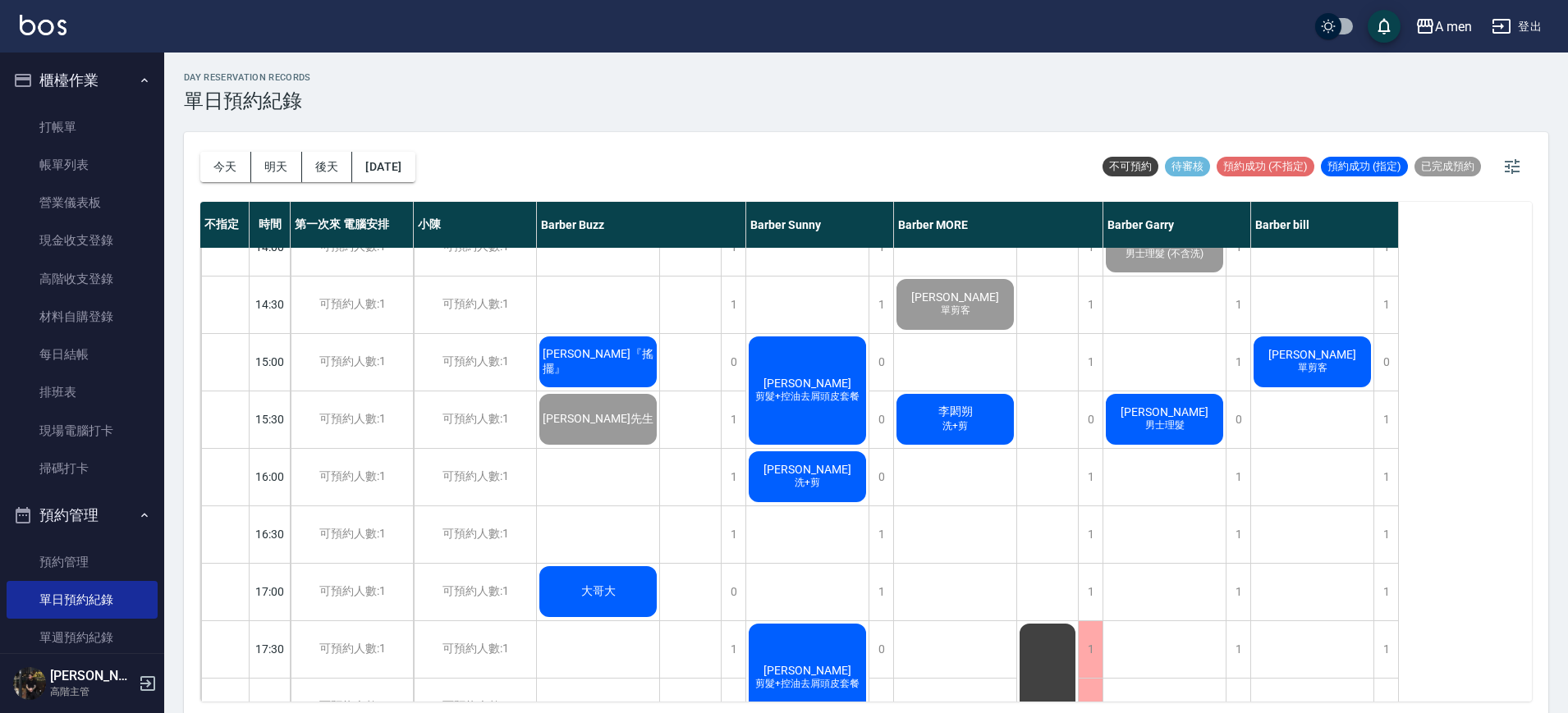
click at [999, 375] on div "林憨少淇 洗+剪 zack 單剪客 李閎朔 洗+剪" at bounding box center [955, 591] width 123 height 1436
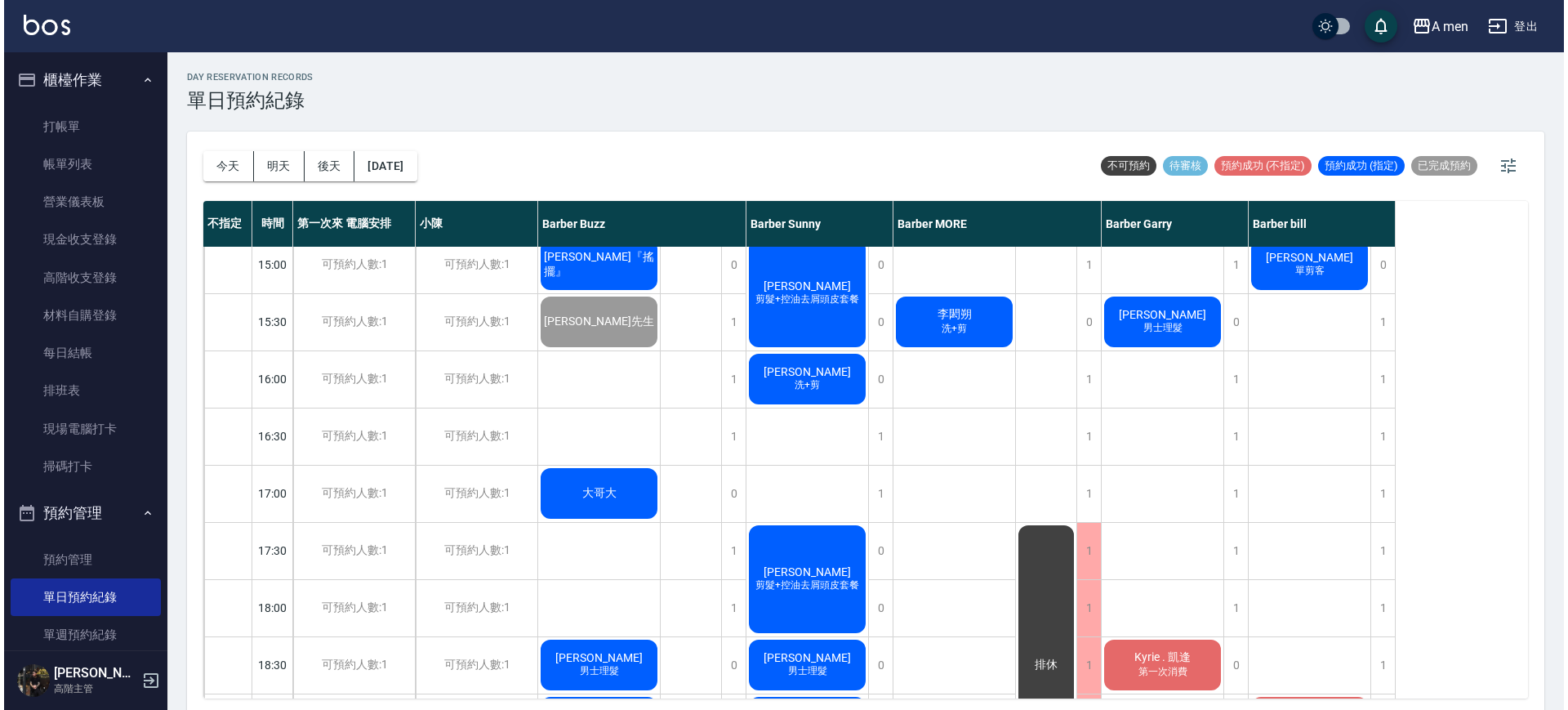
scroll to position [317, 0]
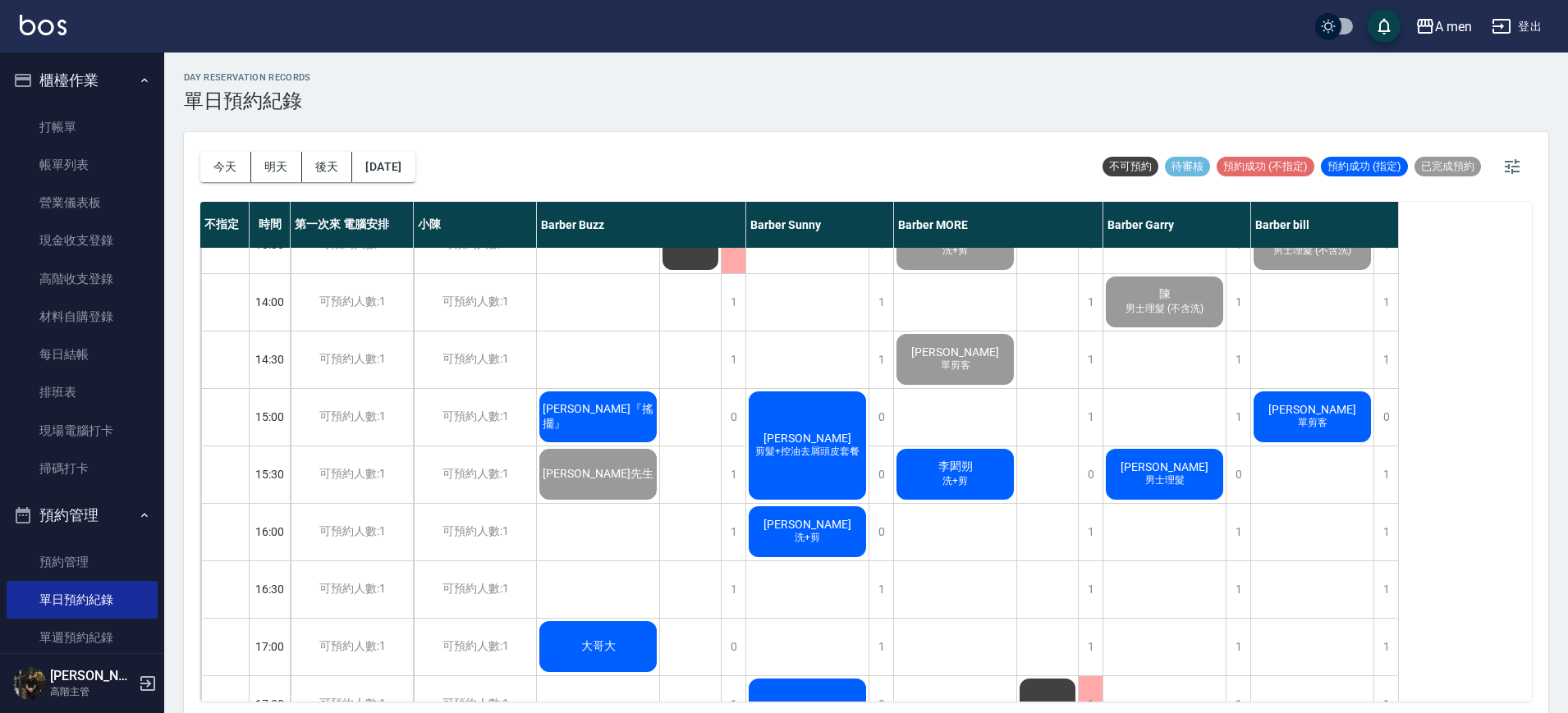
click at [1138, 475] on div "楊濤宇 男士理髮" at bounding box center [1165, 474] width 122 height 56
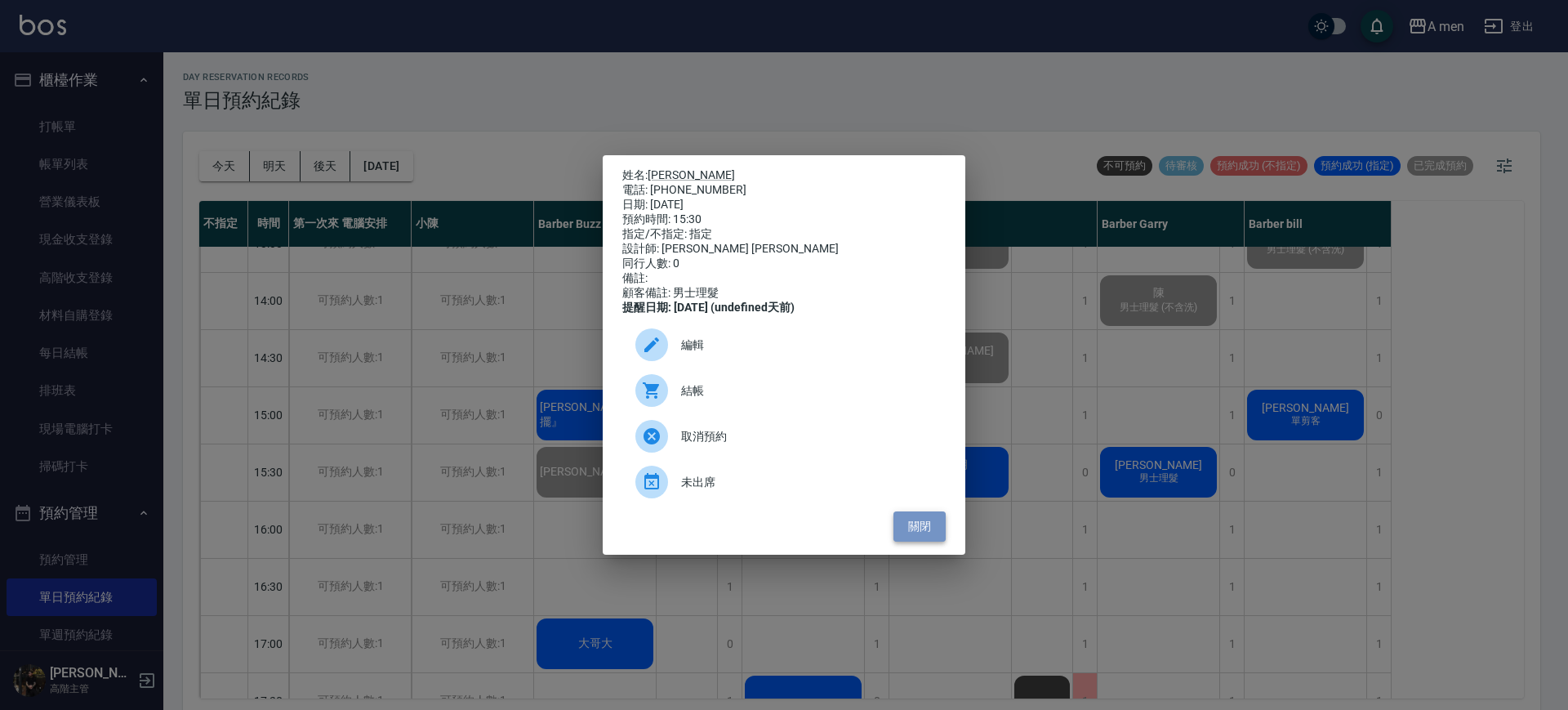
click at [927, 535] on button "關閉" at bounding box center [920, 527] width 52 height 30
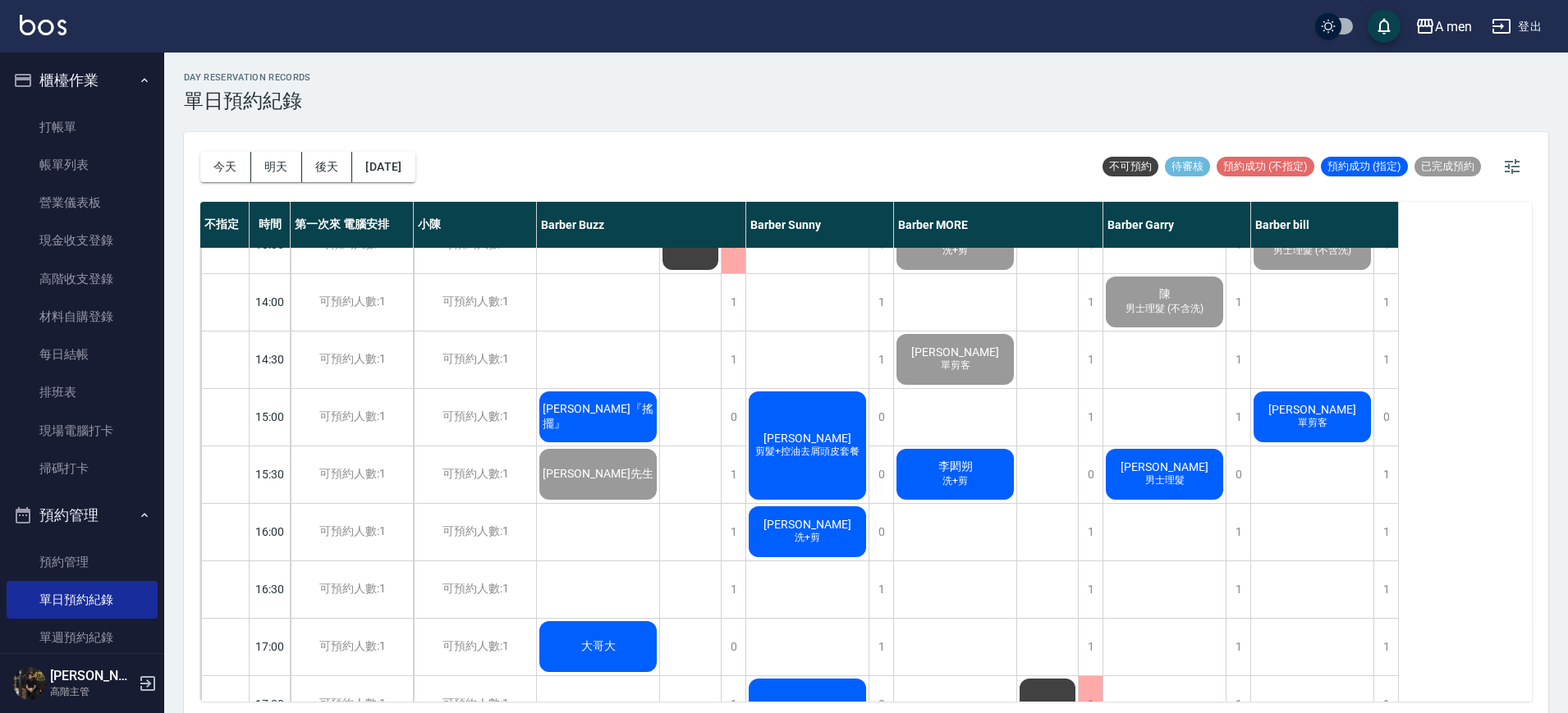
click at [1134, 457] on div "楊濤宇 男士理髮" at bounding box center [1165, 474] width 122 height 56
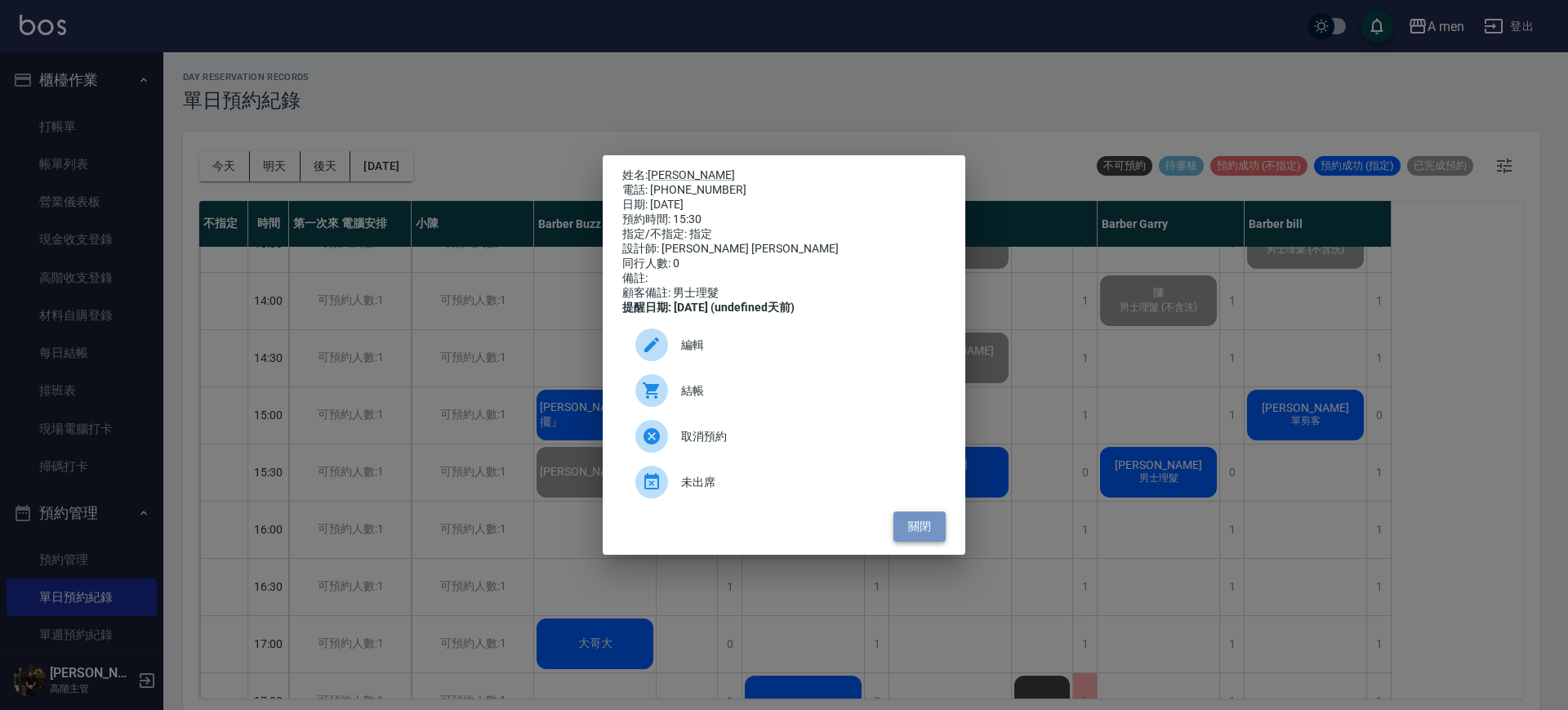
click at [922, 539] on button "關閉" at bounding box center [920, 527] width 52 height 30
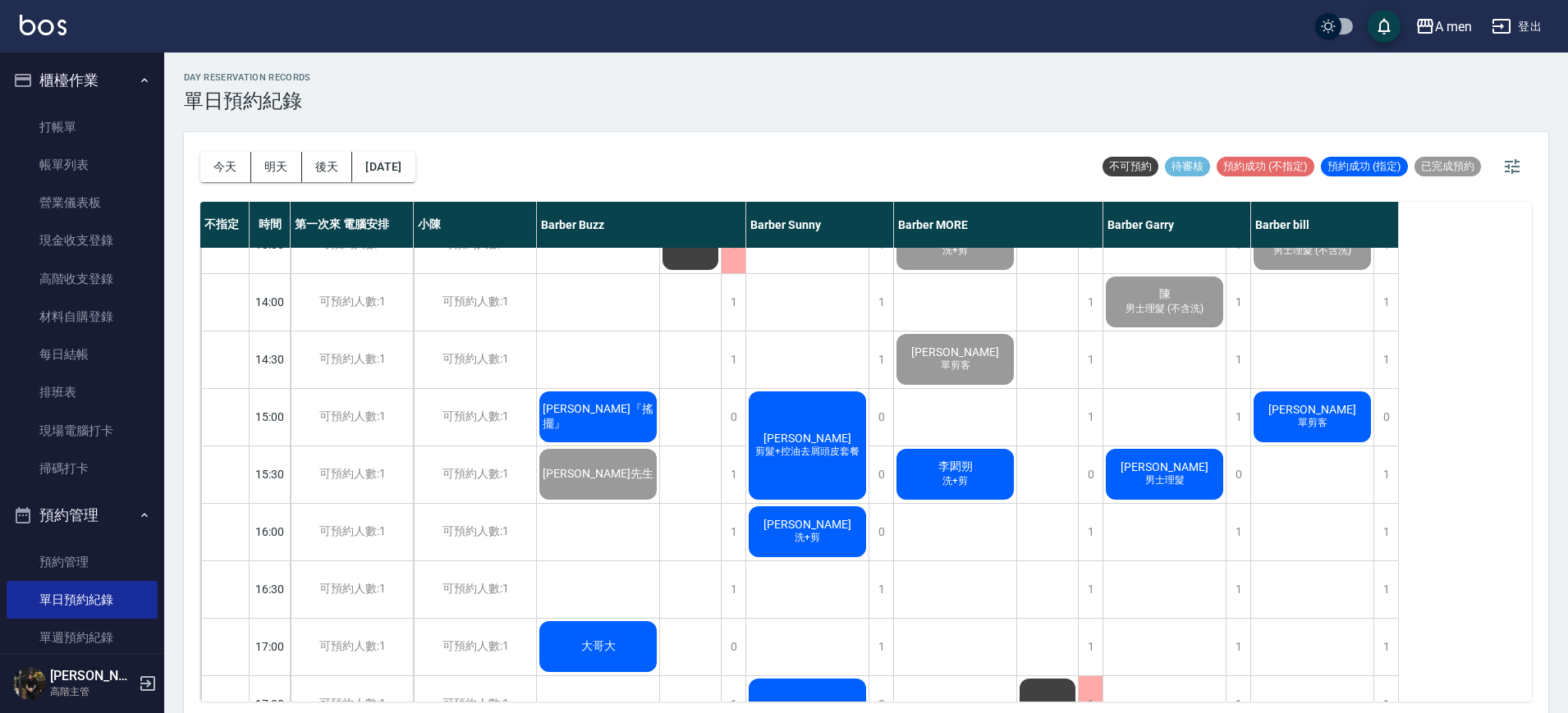
click at [1166, 480] on span "男士理髮" at bounding box center [1165, 480] width 46 height 14
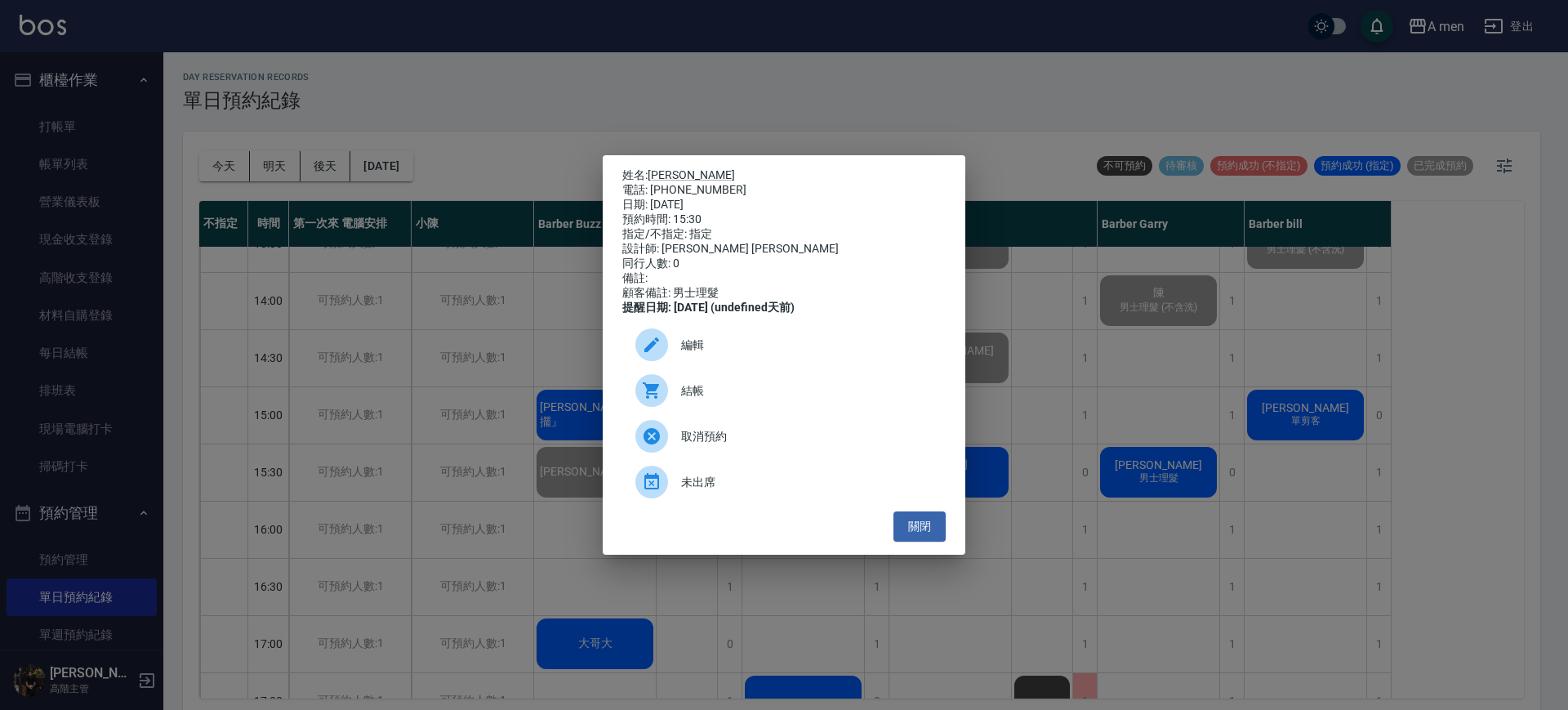
click at [757, 366] on div "編輯" at bounding box center [784, 344] width 324 height 46
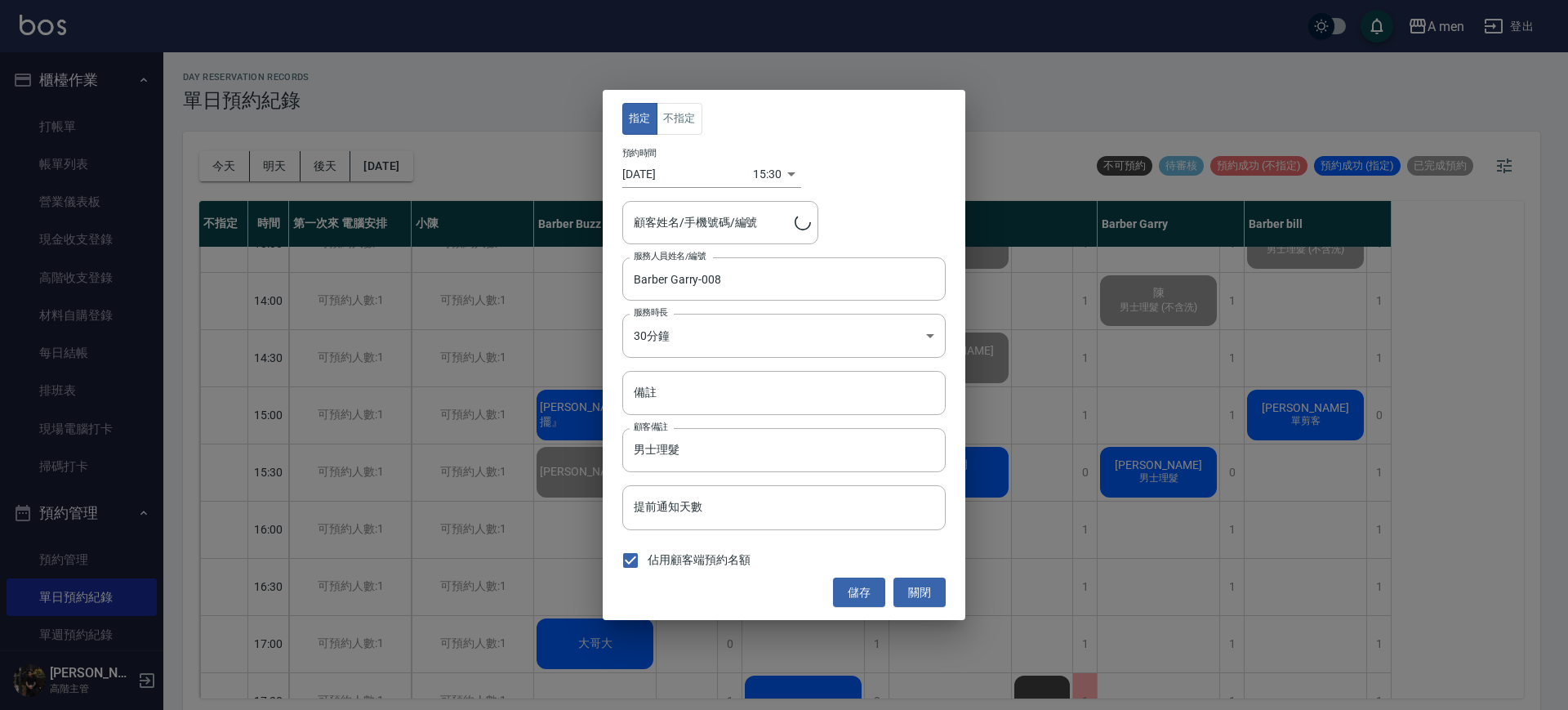
type input "楊濤宇 /0955563918"
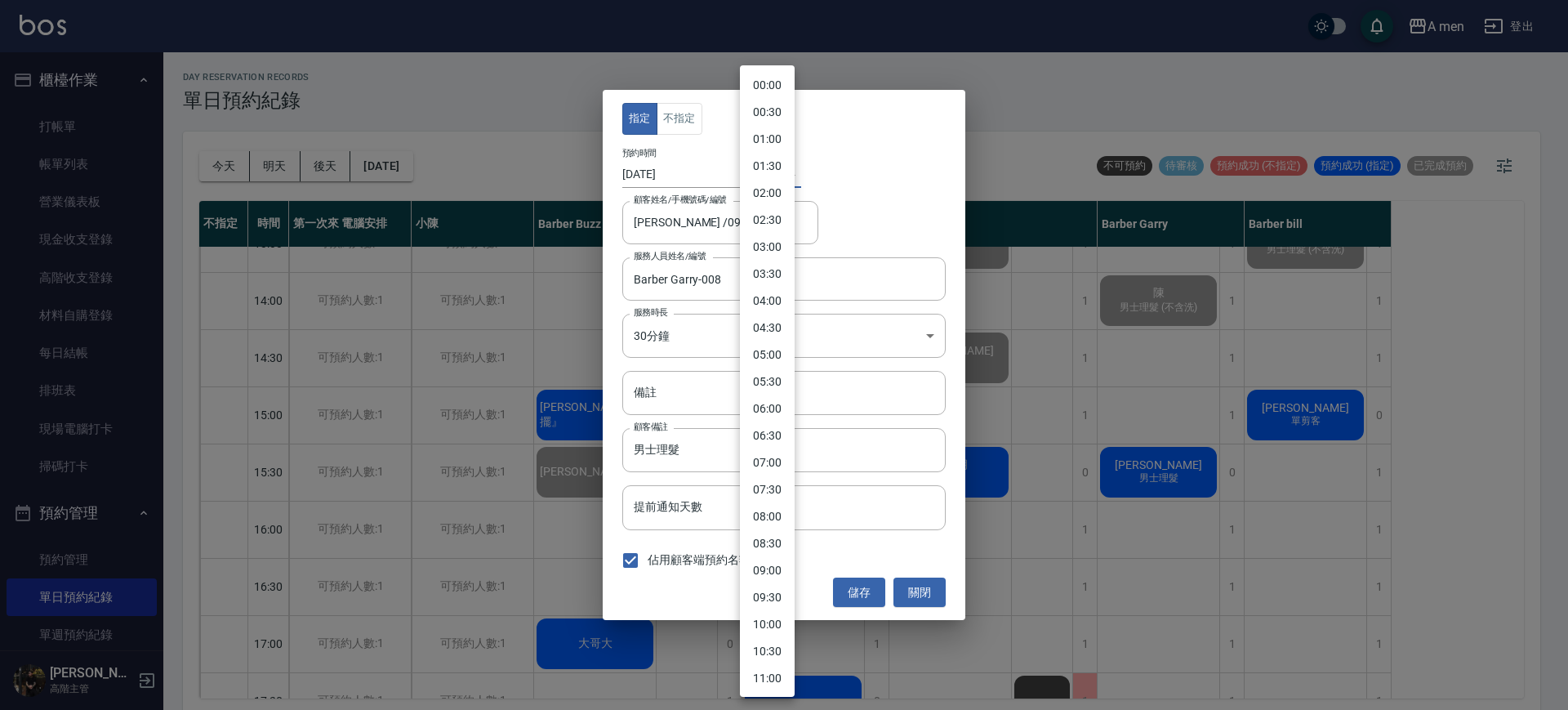
click at [763, 171] on body "A men 登出 櫃檯作業 打帳單 帳單列表 營業儀表板 現金收支登錄 高階收支登錄 材料自購登錄 每日結帳 排班表 現場電腦打卡 掃碼打卡 預約管理 預約管…" at bounding box center [784, 358] width 1568 height 715
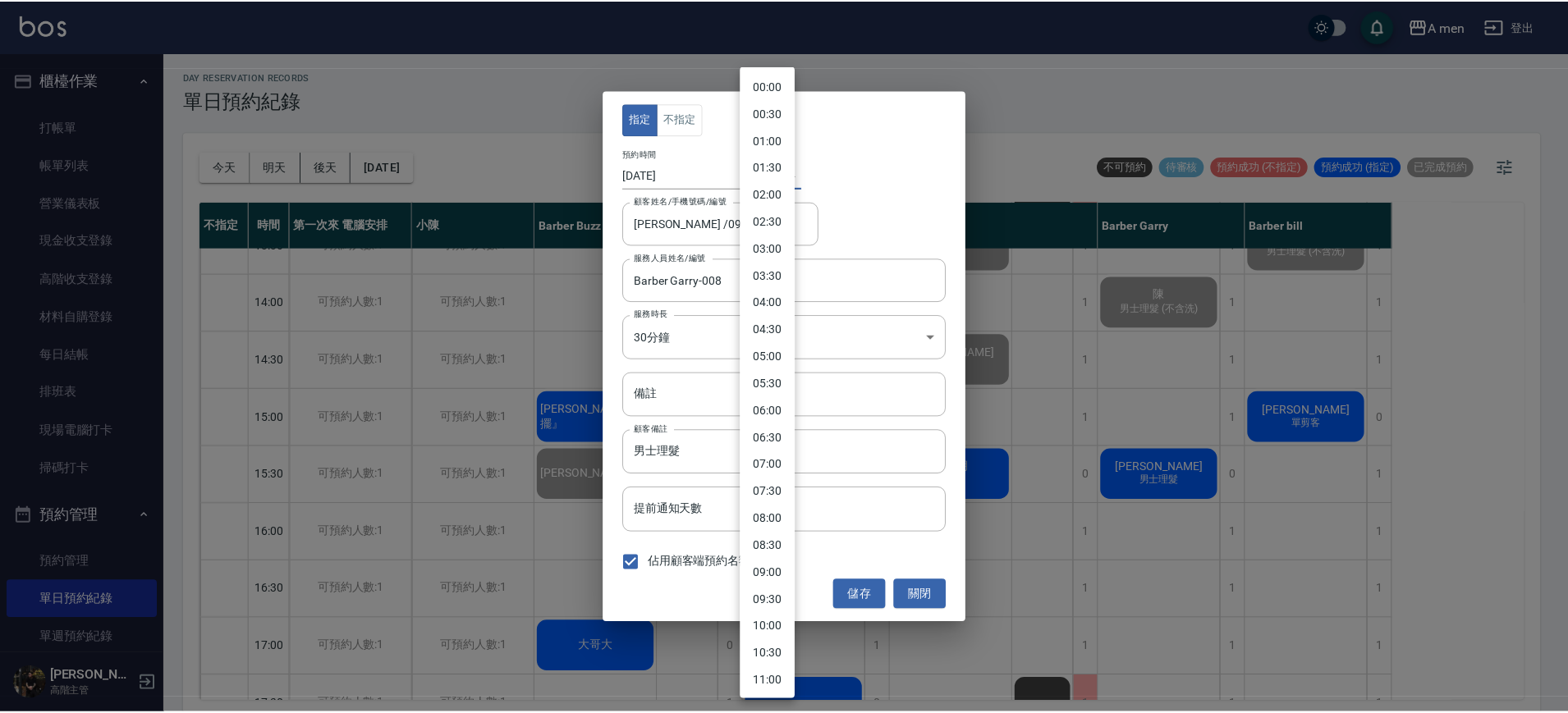
scroll to position [542, 0]
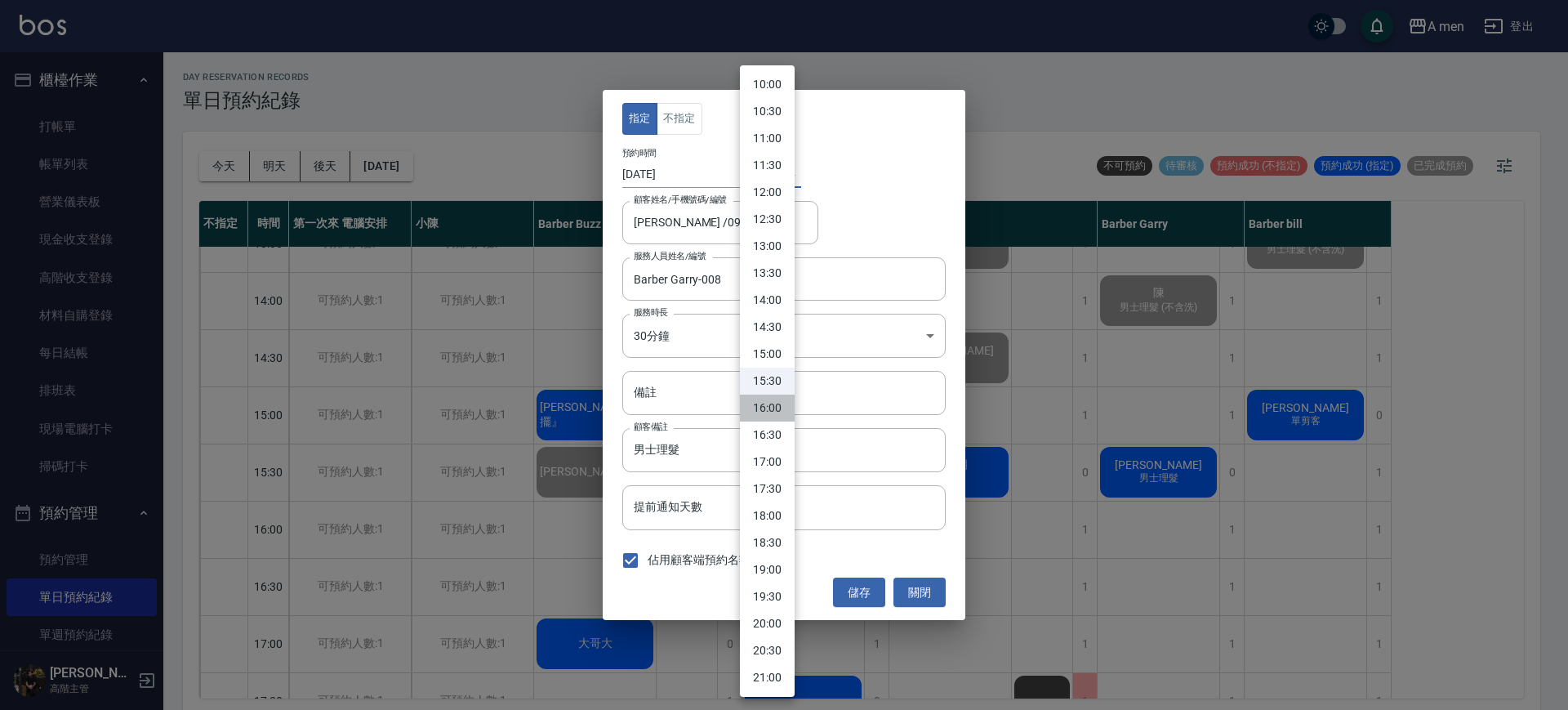
click at [788, 408] on li "16:00" at bounding box center [767, 408] width 55 height 27
type input "1759824000000"
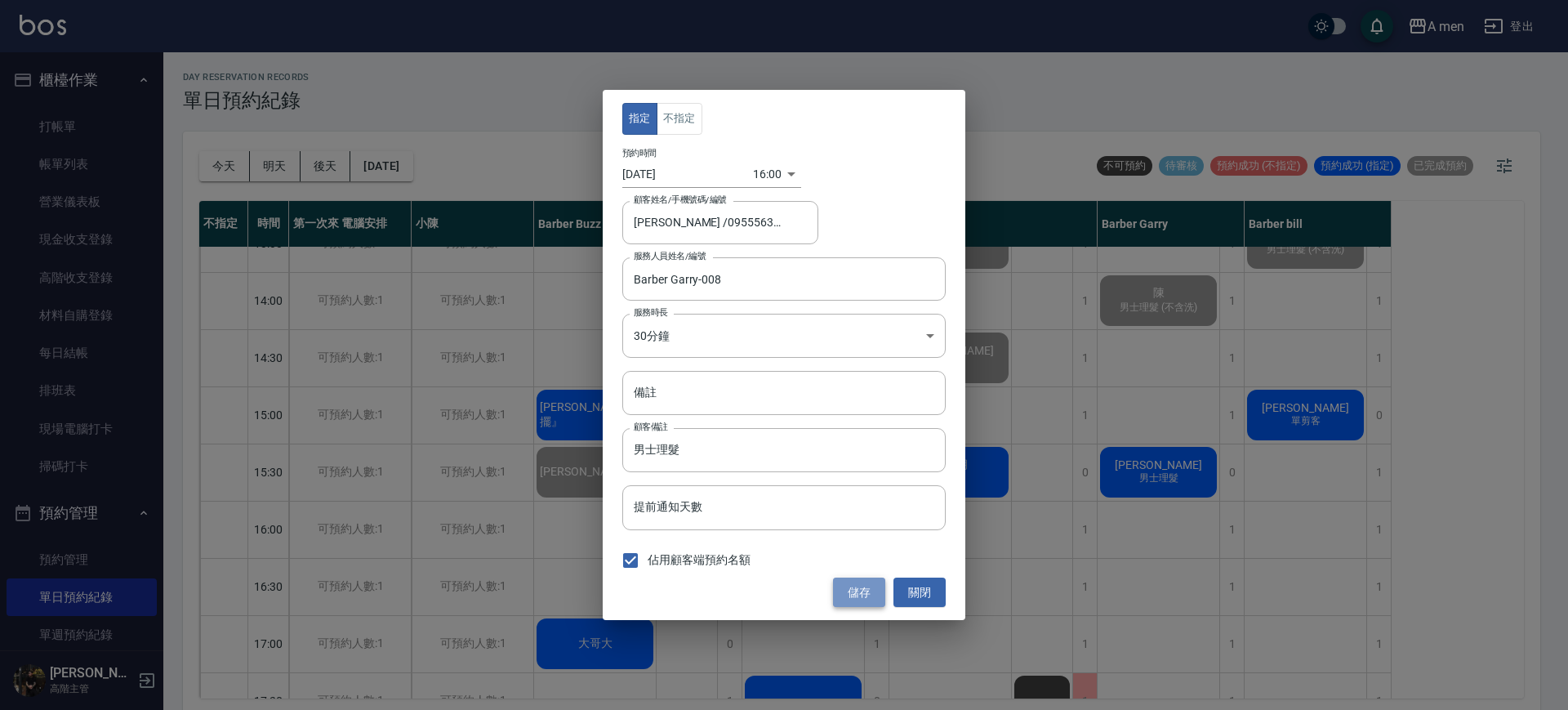
click at [850, 593] on button "儲存" at bounding box center [859, 593] width 52 height 30
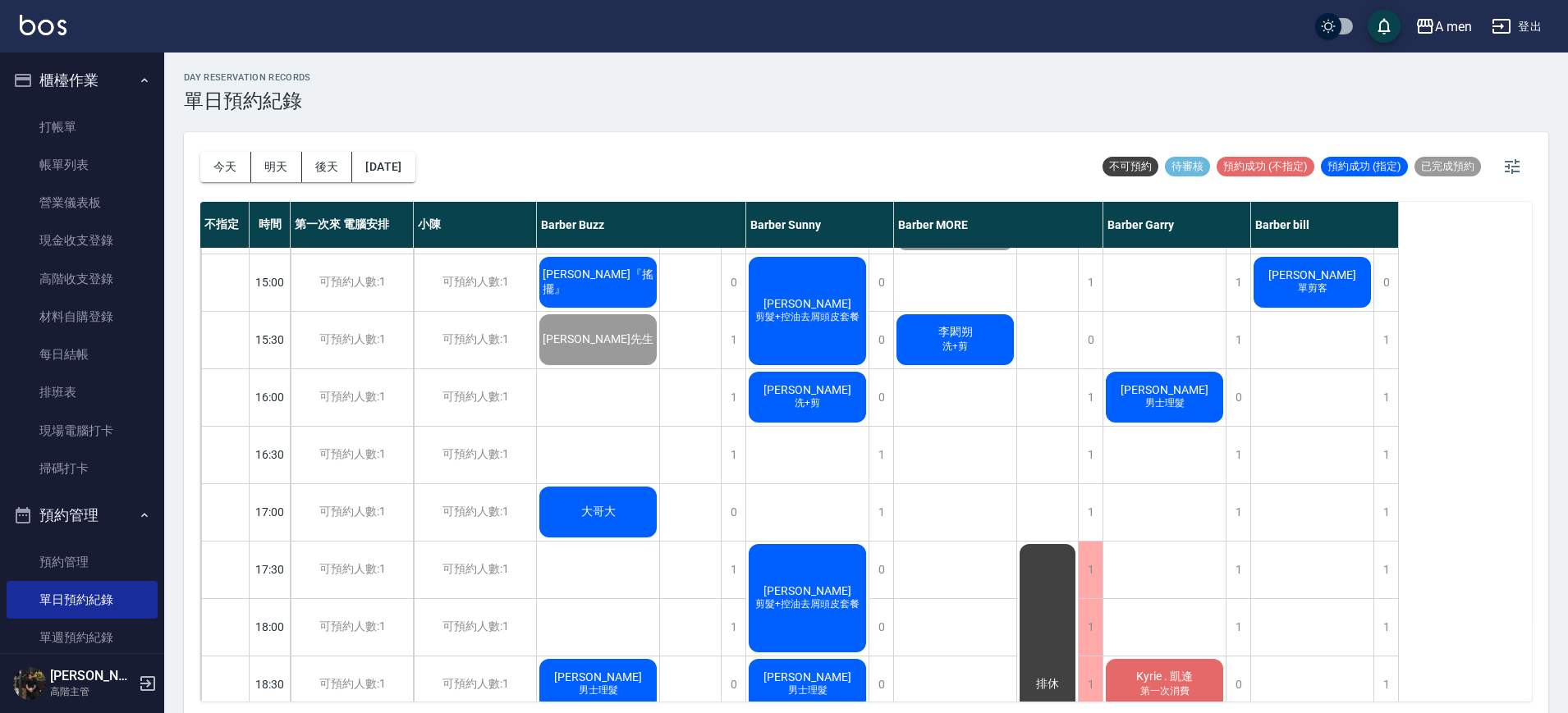
scroll to position [444, 0]
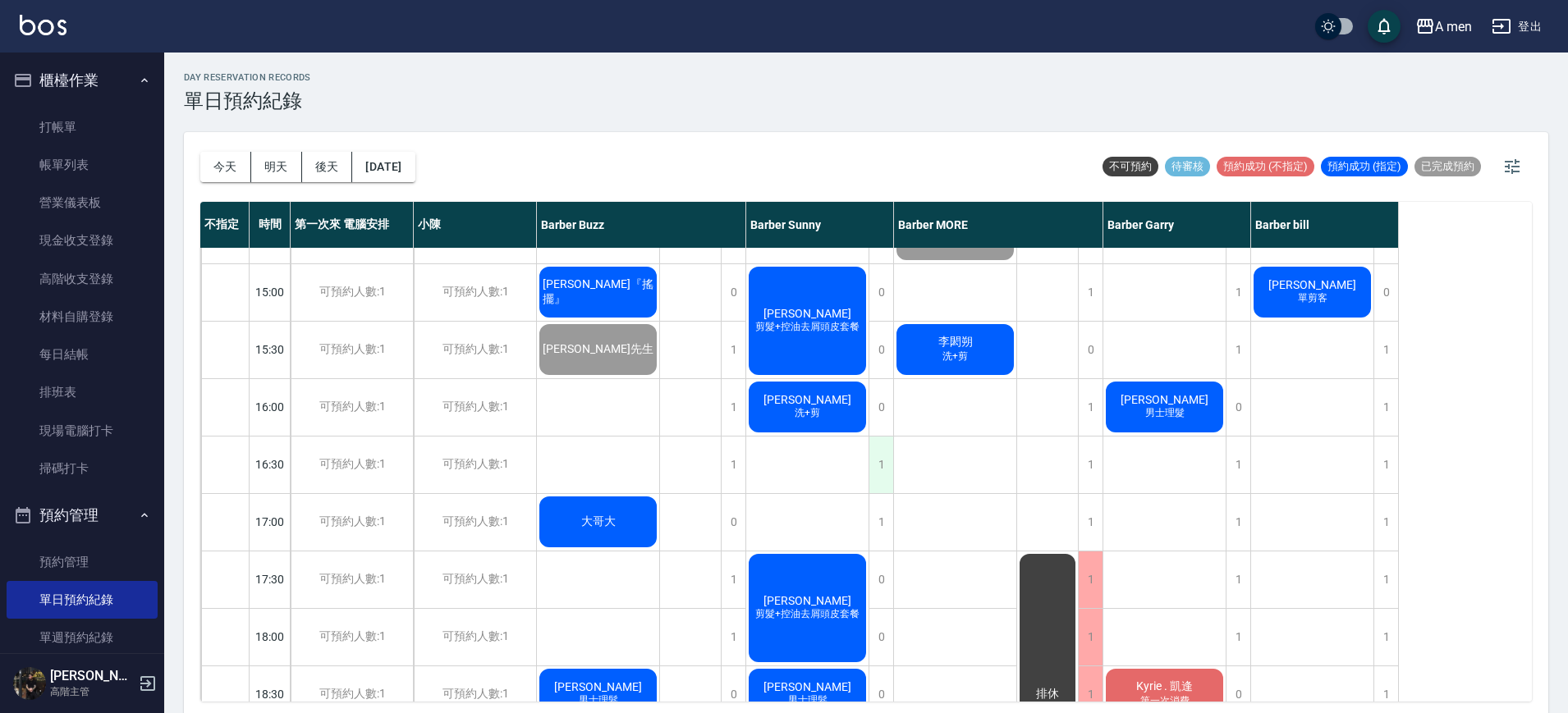
click at [877, 463] on div "1" at bounding box center [881, 464] width 24 height 57
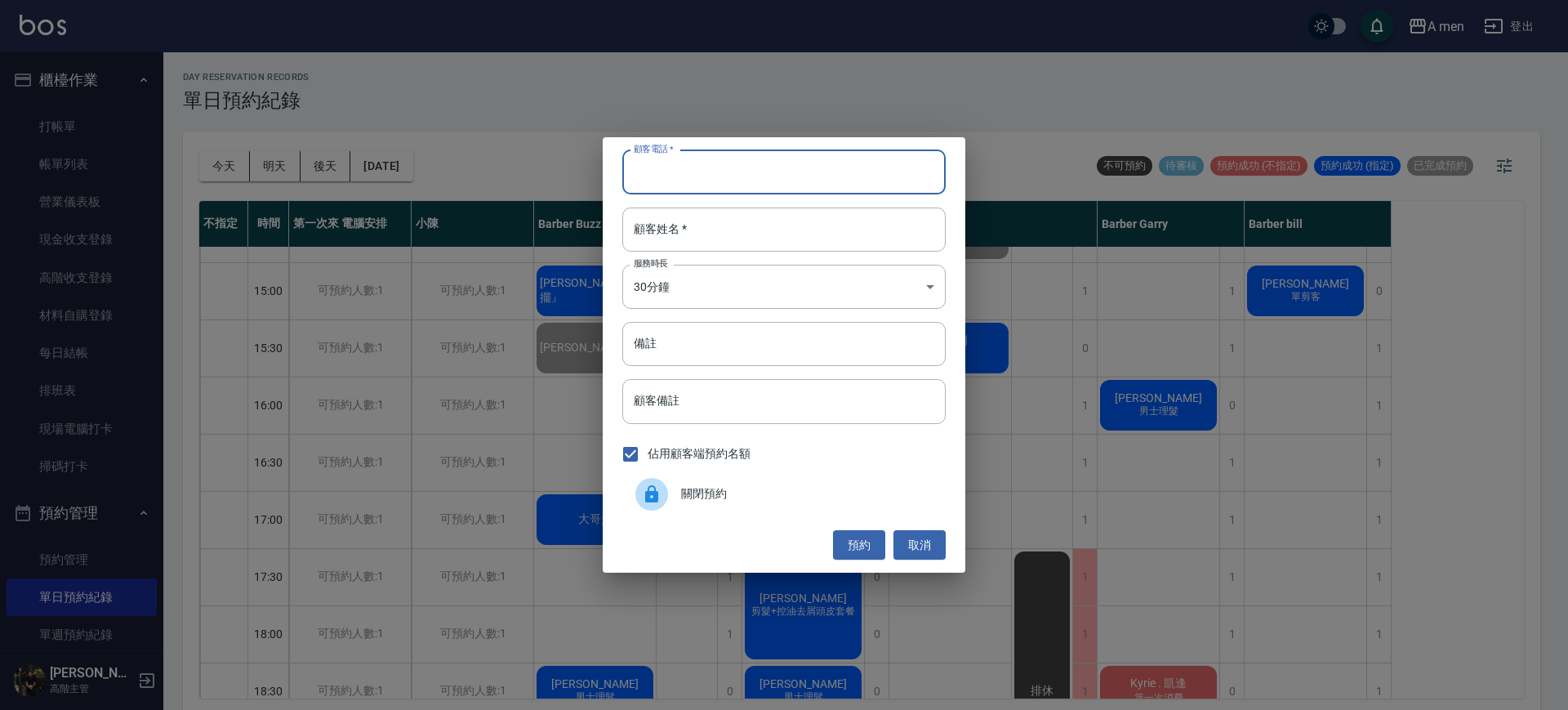
click at [774, 182] on input "顧客電話   *" at bounding box center [784, 172] width 324 height 44
click at [773, 182] on input "0980" at bounding box center [784, 172] width 324 height 44
type input "0"
paste input "0980731874"
type input "0980731874"
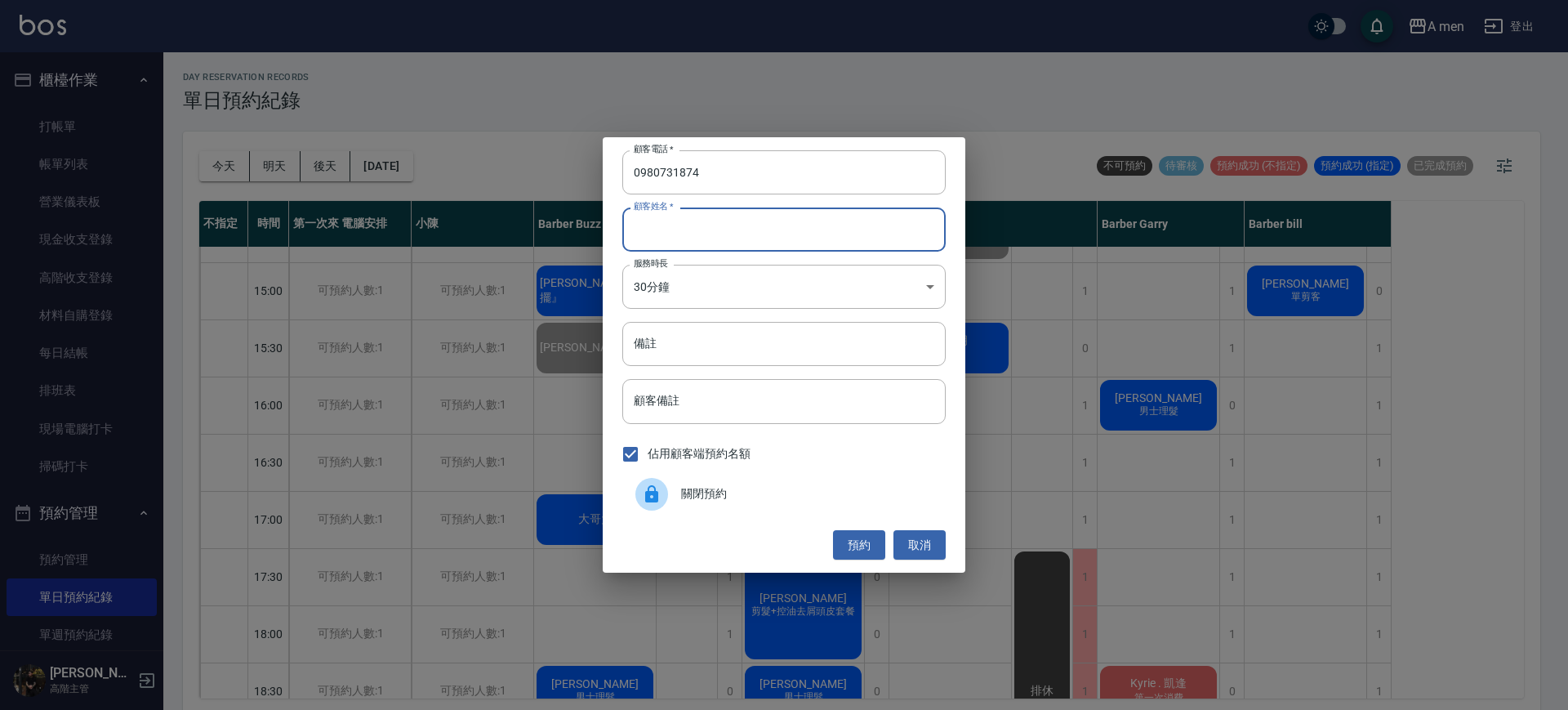
click at [776, 242] on input "顧客姓名   *" at bounding box center [784, 229] width 324 height 44
click at [842, 547] on button "預約" at bounding box center [859, 545] width 52 height 30
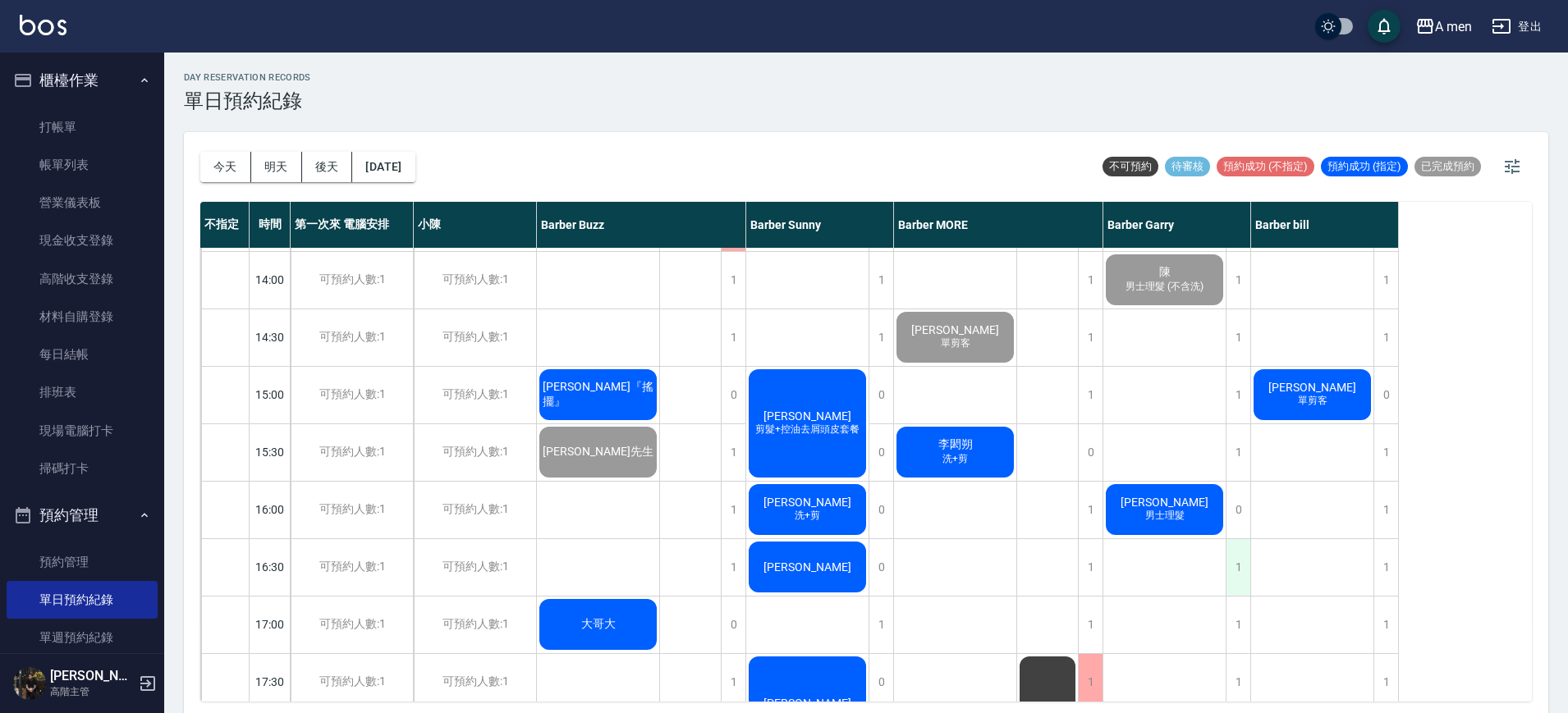
scroll to position [0, 0]
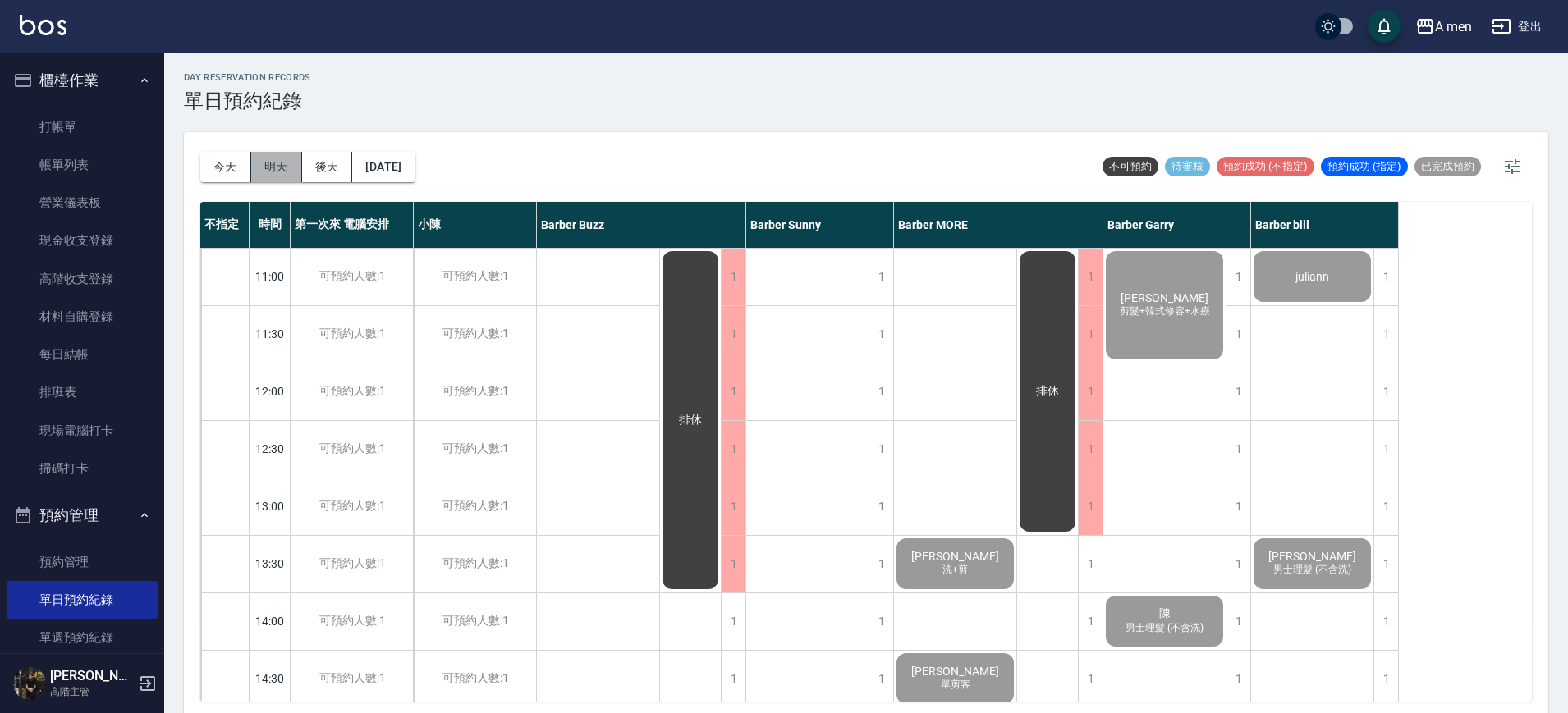
click at [270, 169] on button "明天" at bounding box center [277, 167] width 51 height 31
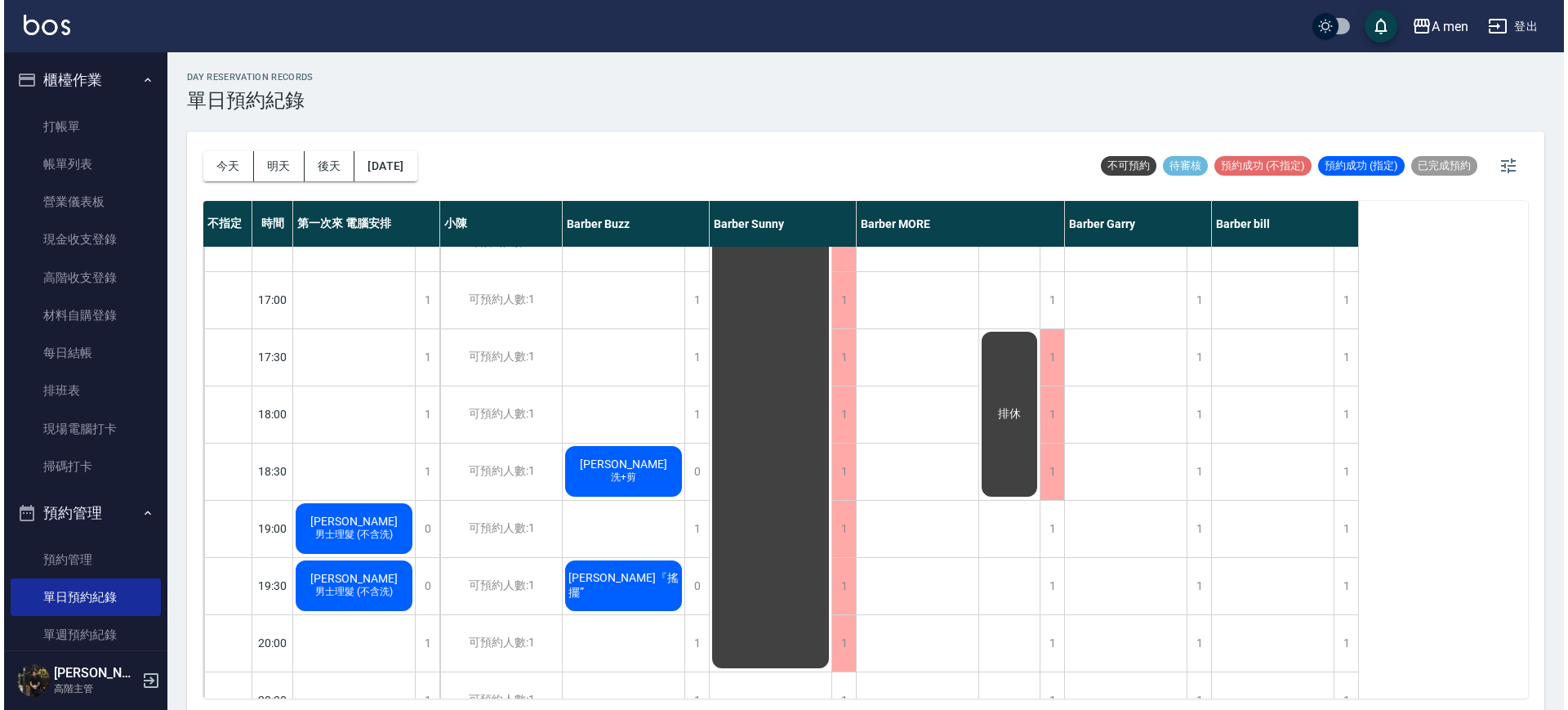
scroll to position [660, 0]
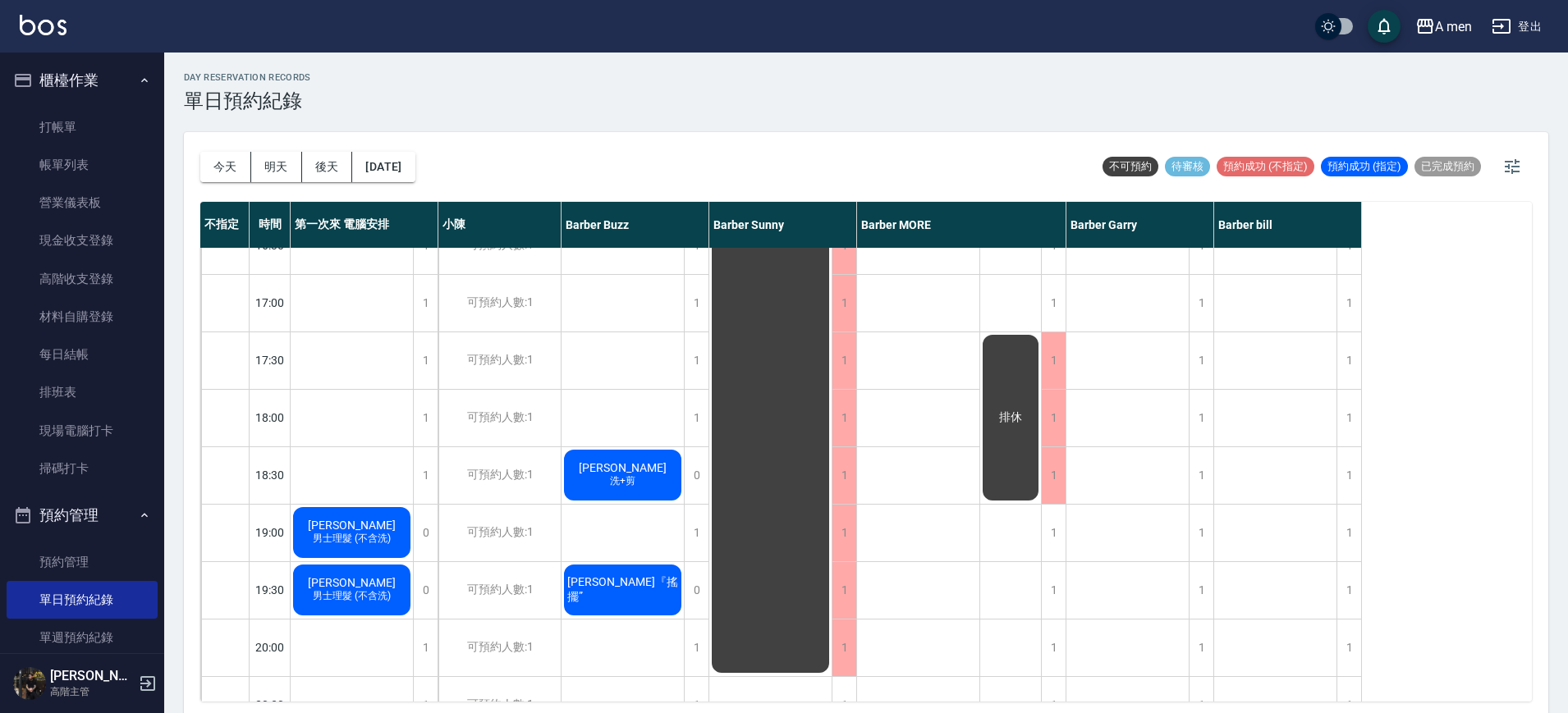
click at [359, 527] on span "Hannah Lu" at bounding box center [351, 525] width 94 height 13
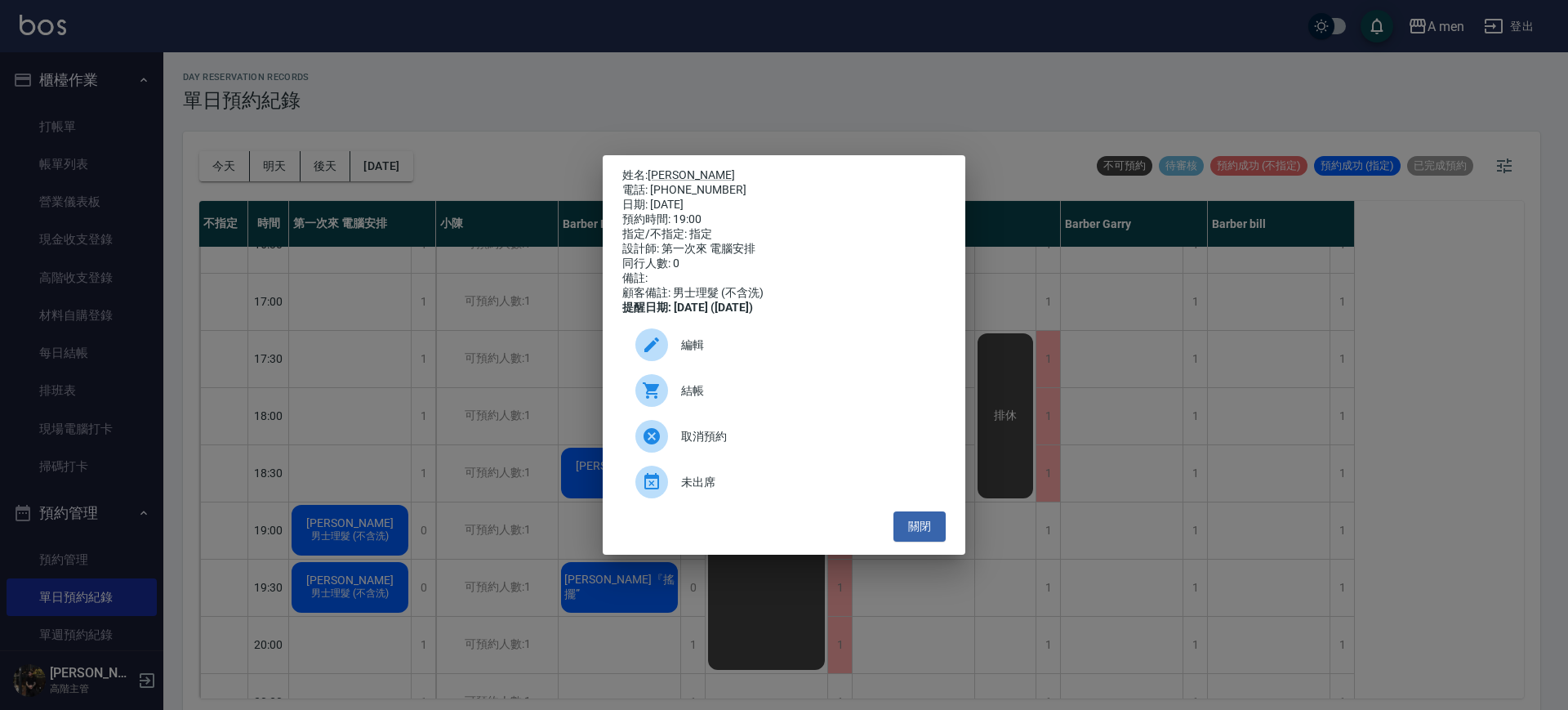
click at [679, 351] on div at bounding box center [658, 344] width 46 height 33
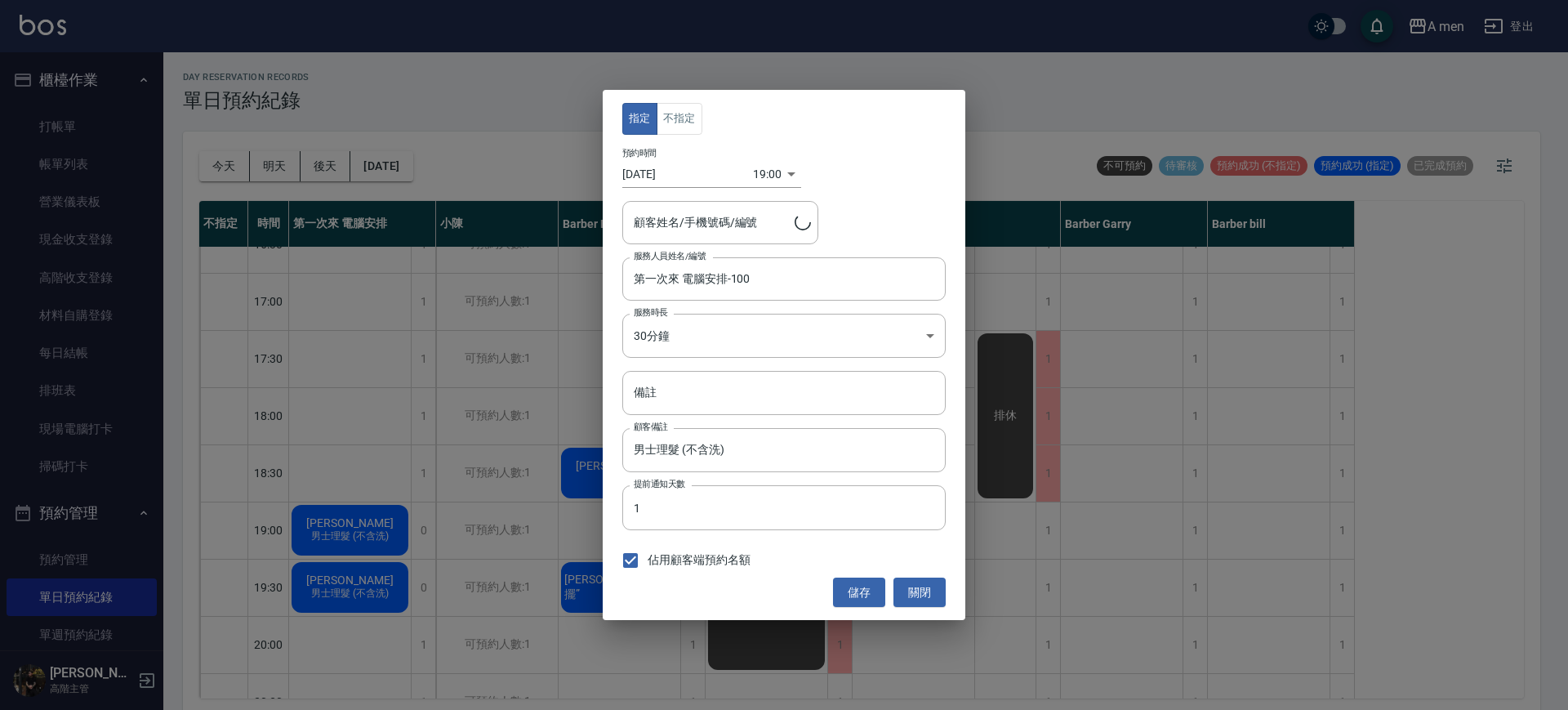
type input "Hannah Lu/0901221918"
click at [681, 127] on button "不指定" at bounding box center [679, 119] width 46 height 32
click at [678, 266] on input "第一次來 電腦安排-100" at bounding box center [772, 279] width 284 height 29
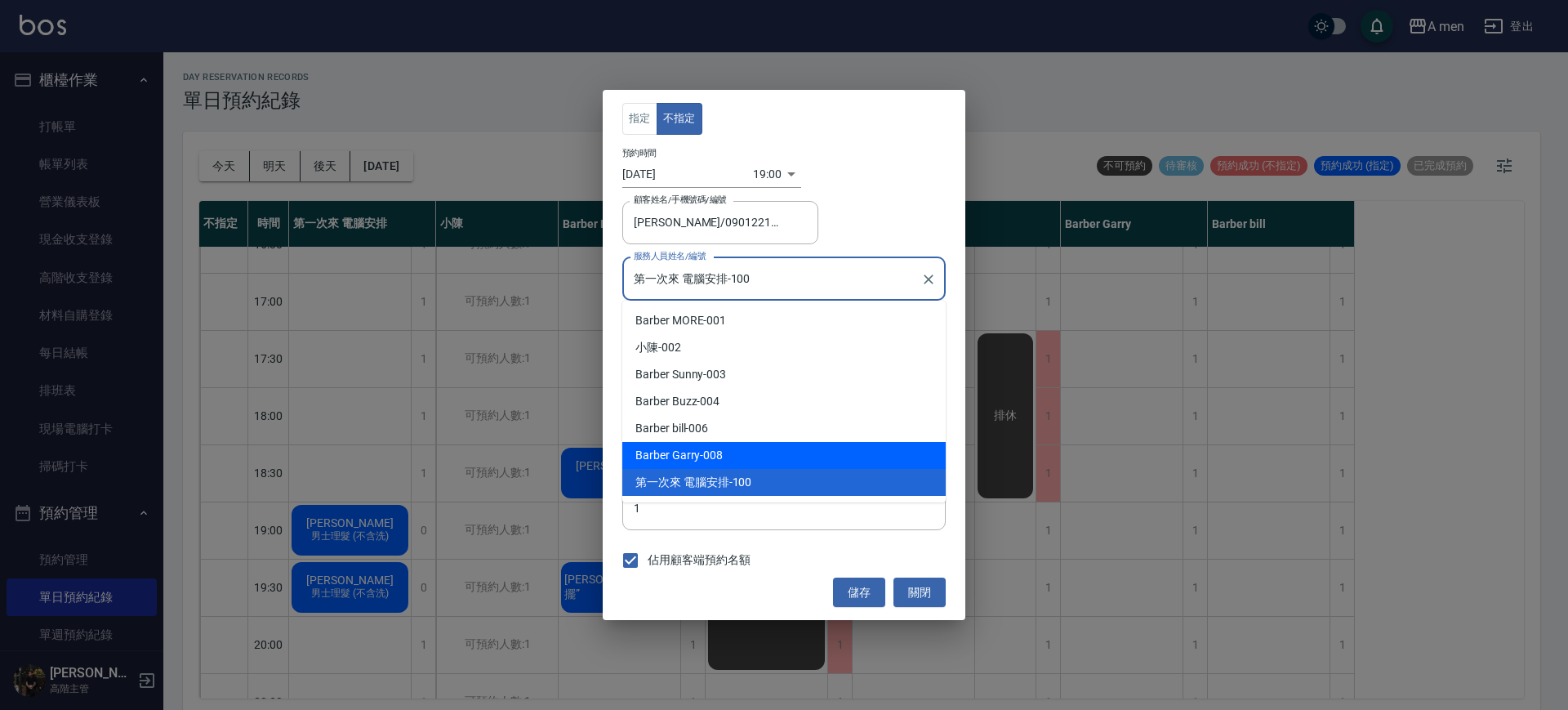
click at [698, 460] on div "Barber Garry -008" at bounding box center [784, 455] width 324 height 27
type input "Barber Garry-008"
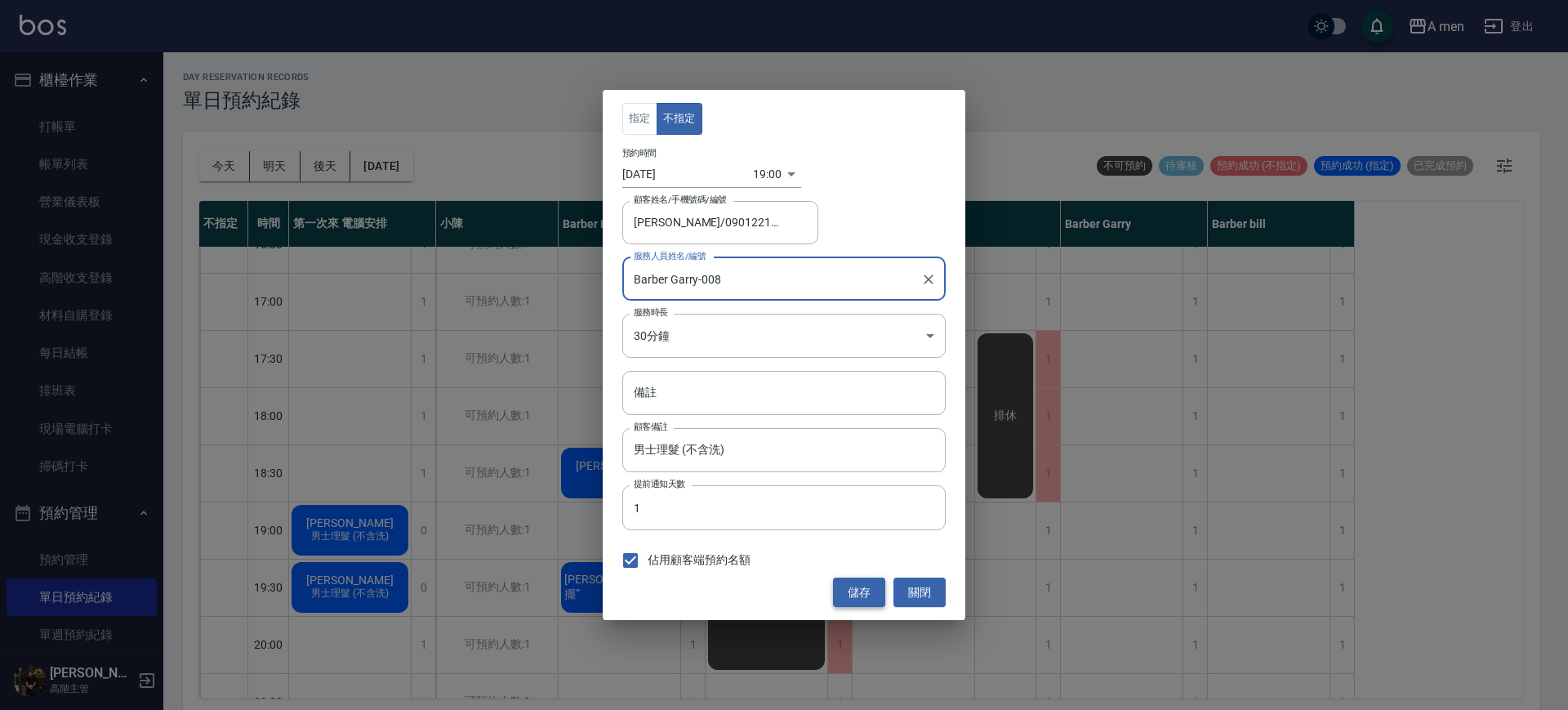
click at [858, 587] on button "儲存" at bounding box center [859, 593] width 52 height 30
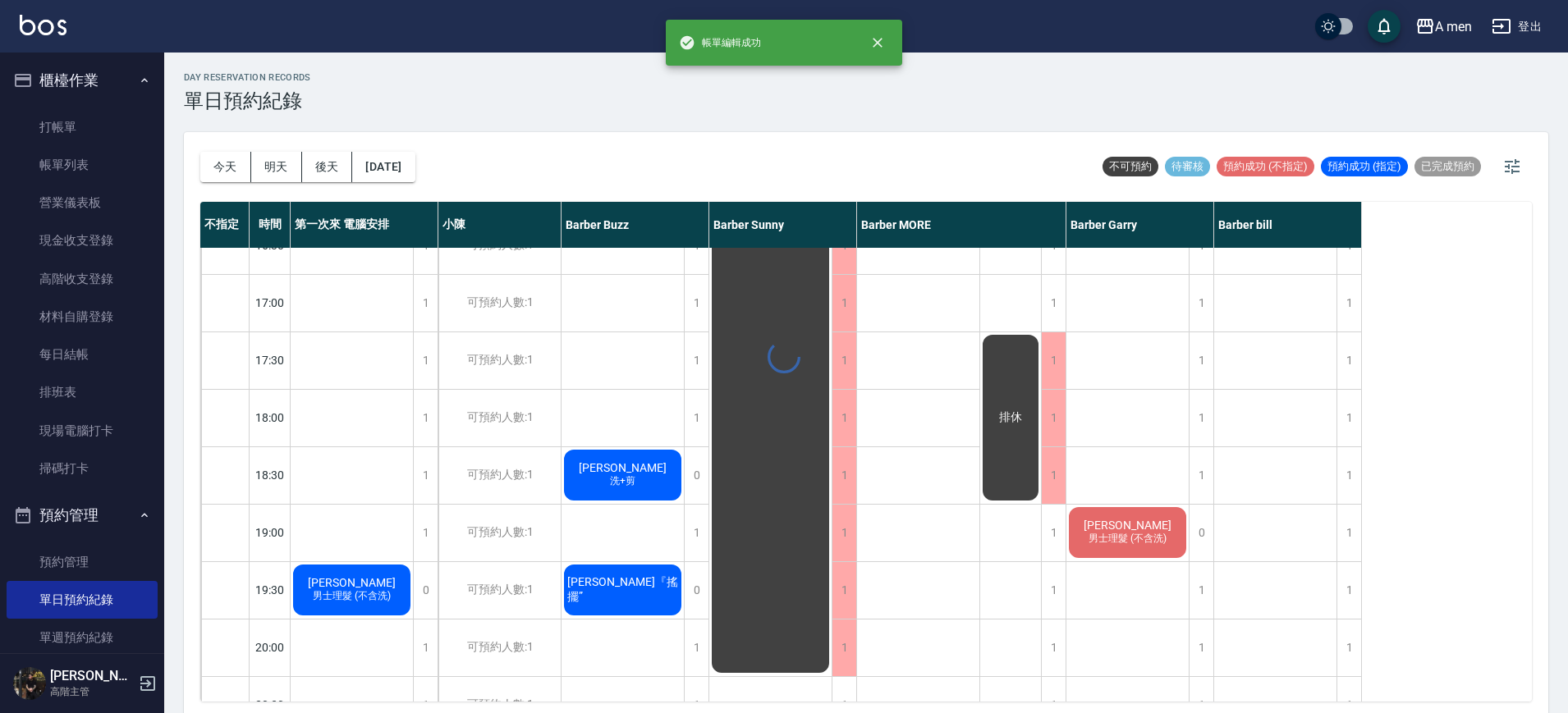
click at [368, 585] on div "day Reservation records 單日預約紀錄 今天 明天 後天 2025/10/08 不可預約 待審核 預約成功 (不指定) 預約成功 (指定…" at bounding box center [866, 384] width 1404 height 665
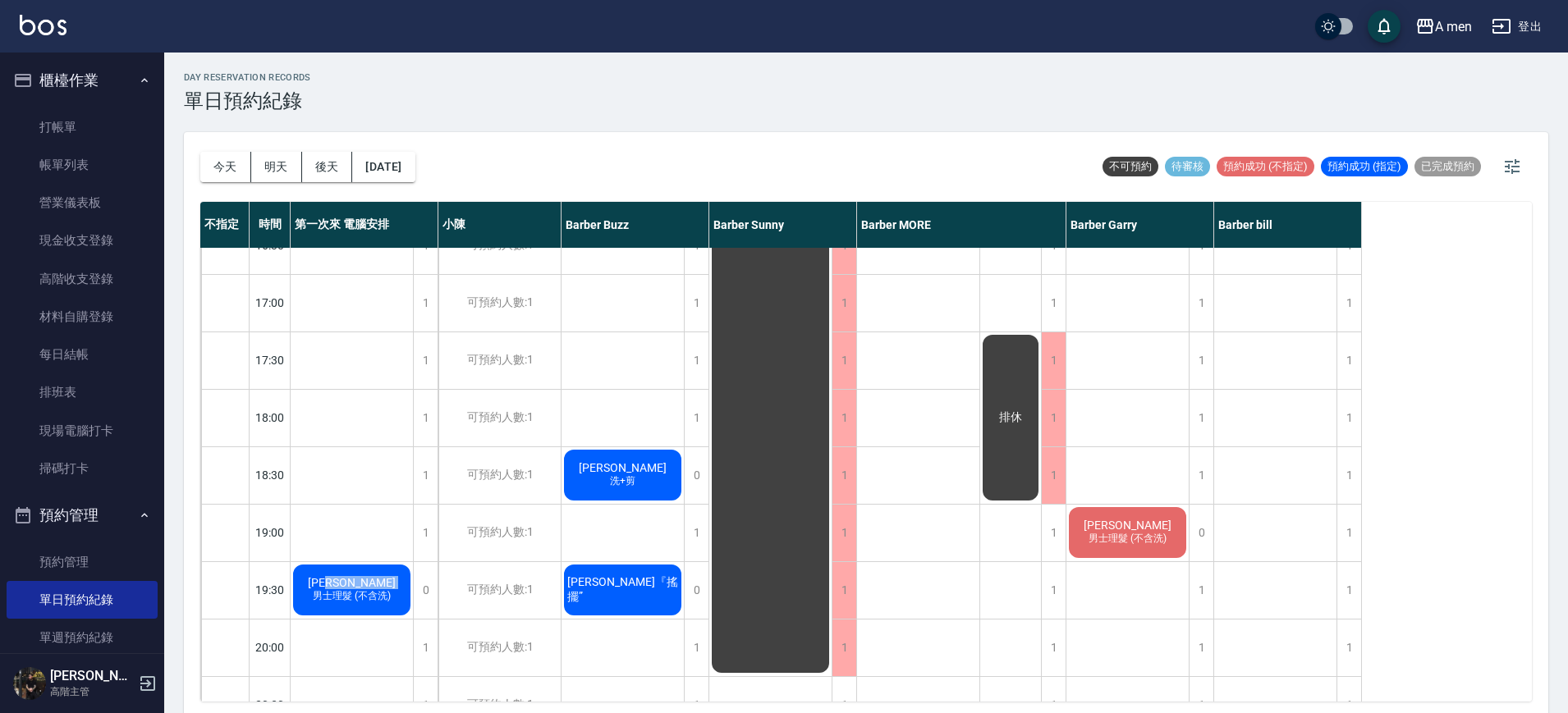
click at [368, 585] on span "蔡宗廷" at bounding box center [351, 582] width 94 height 13
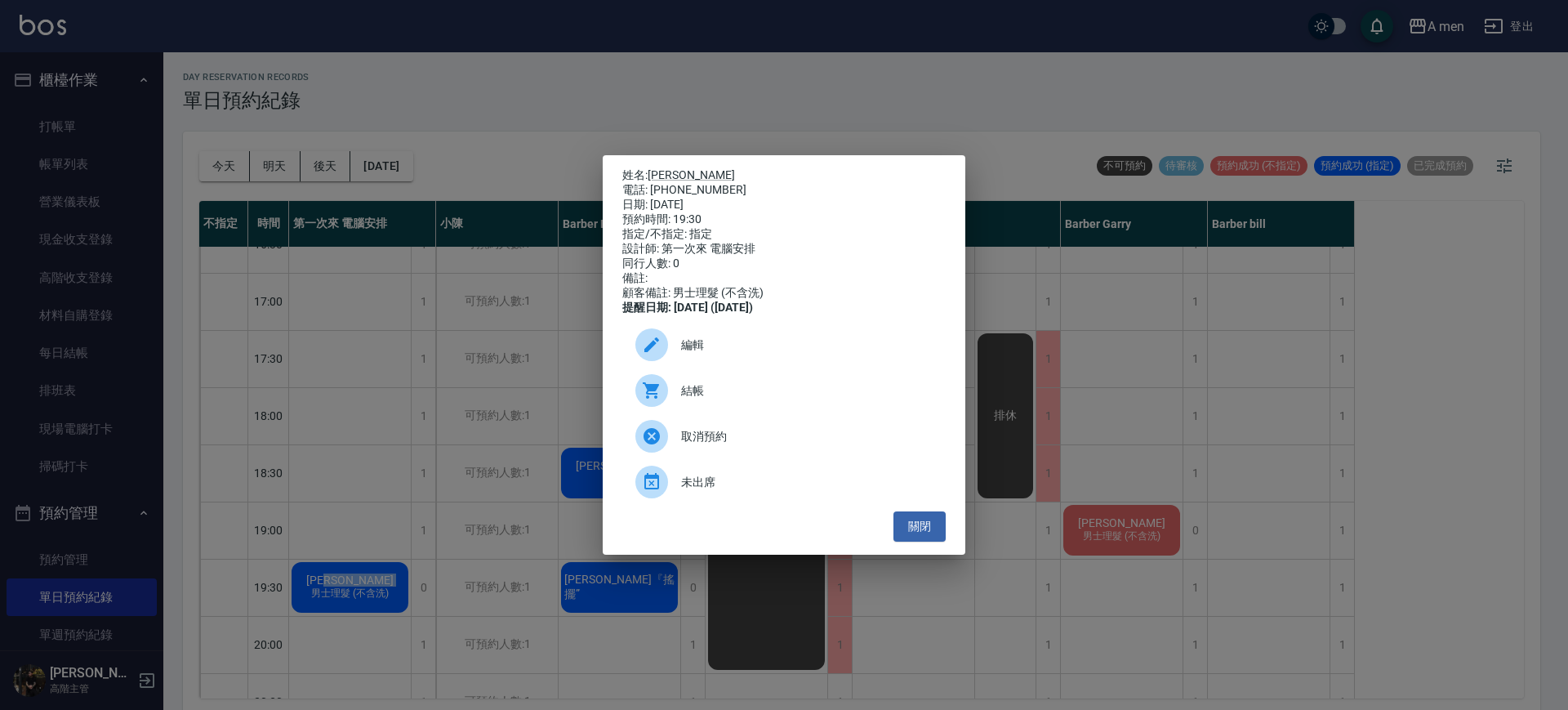
click at [677, 361] on div at bounding box center [658, 344] width 46 height 33
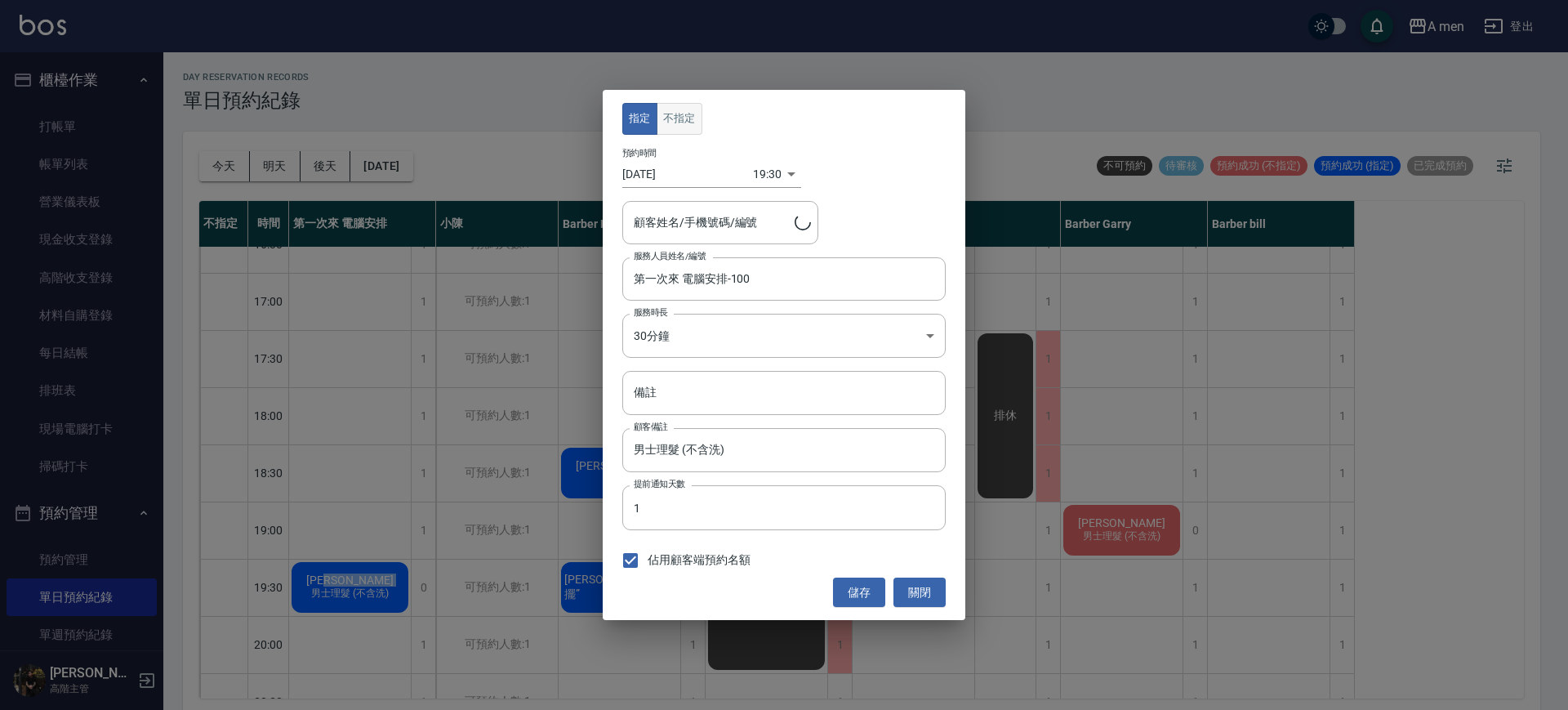
type input "蔡宗廷/0981751871"
click at [673, 123] on button "不指定" at bounding box center [679, 119] width 46 height 32
click at [666, 283] on input "第一次來 電腦安排-100" at bounding box center [772, 279] width 284 height 29
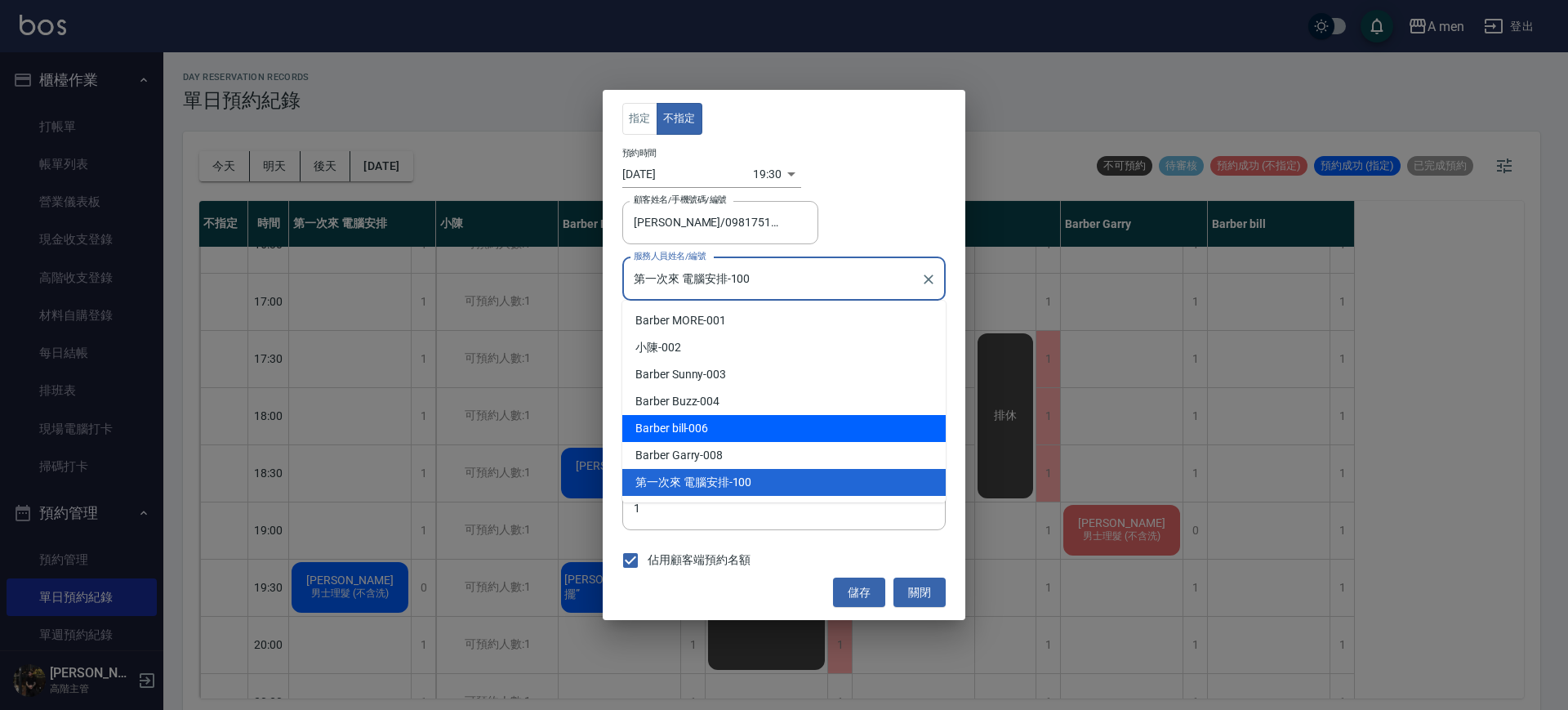
click at [690, 426] on div "Barber bill -006" at bounding box center [784, 428] width 324 height 27
type input "Barber bill-006"
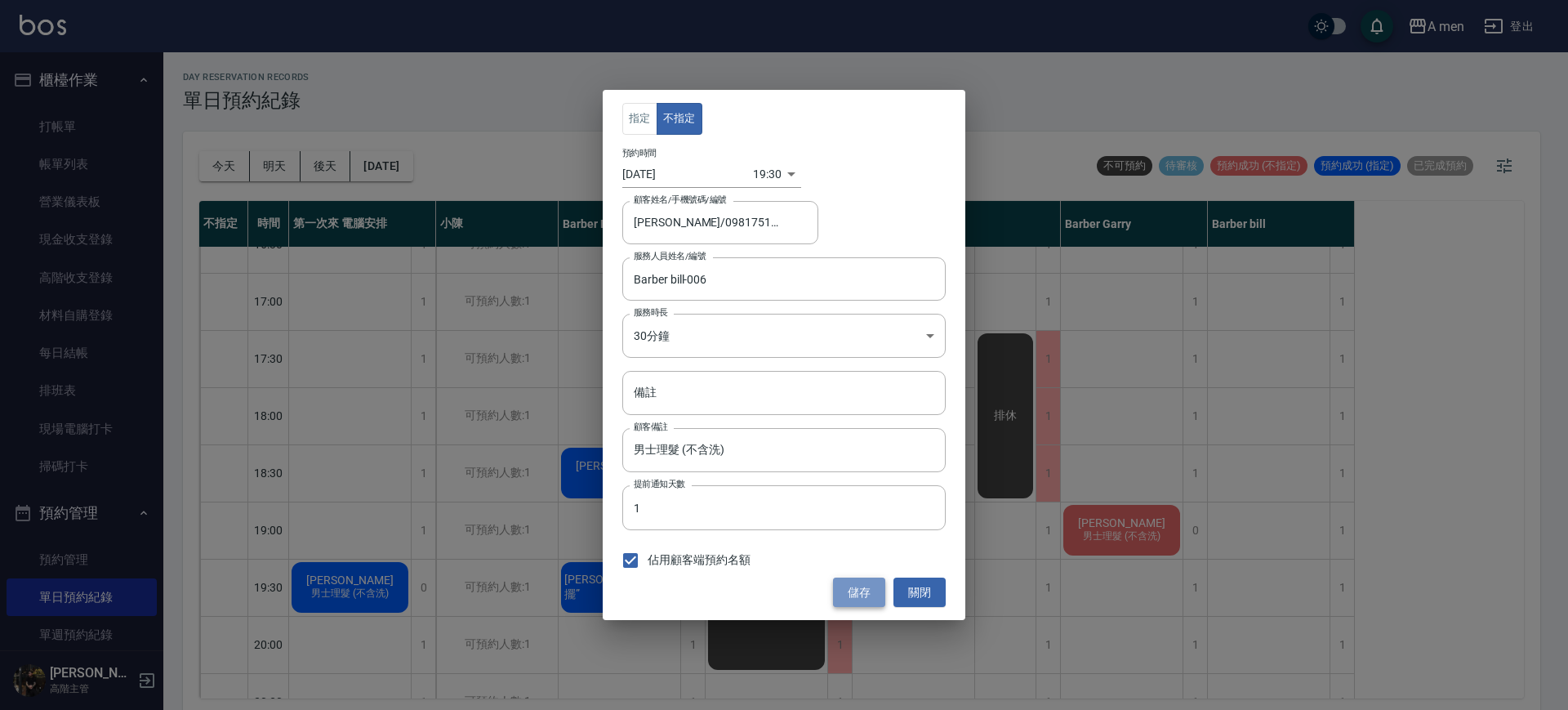
click at [867, 592] on button "儲存" at bounding box center [859, 593] width 52 height 30
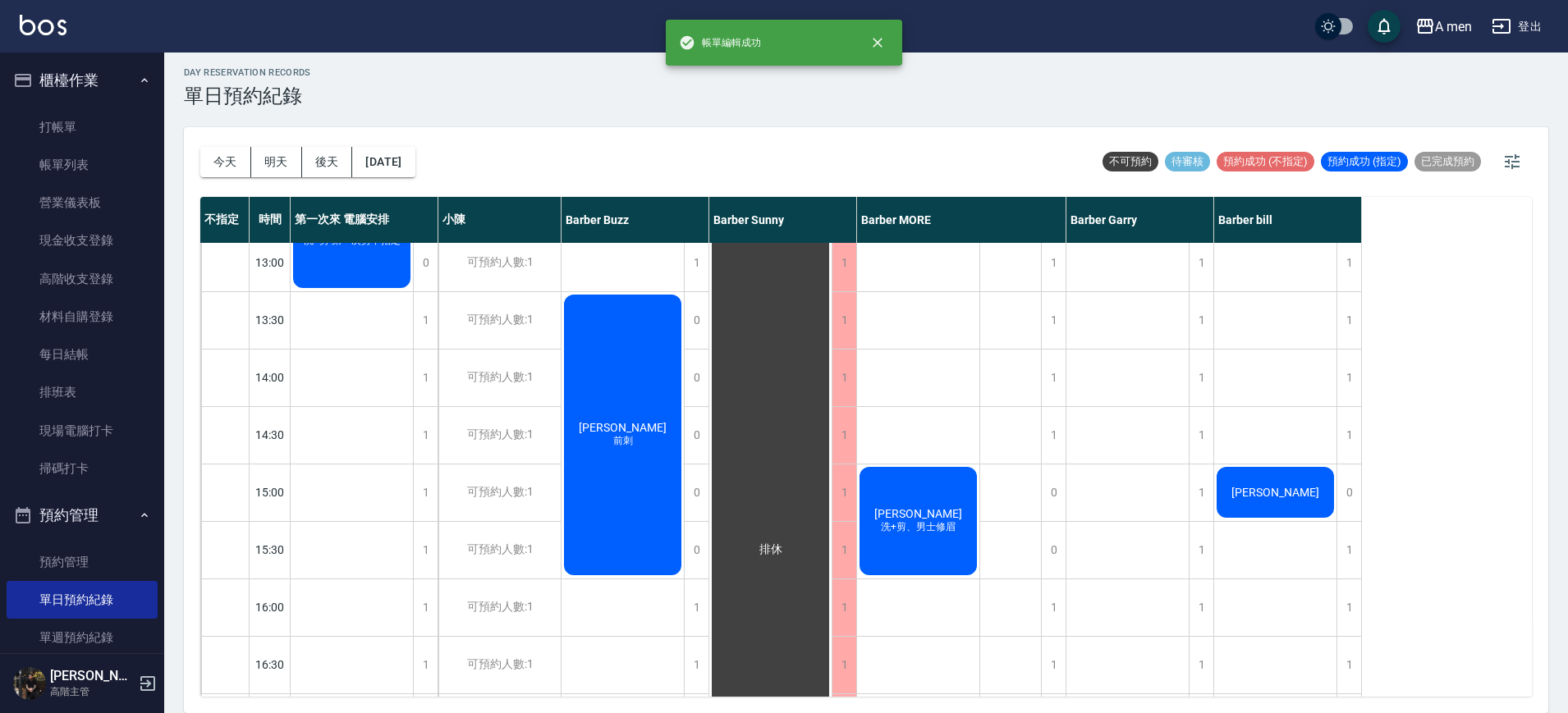
scroll to position [0, 0]
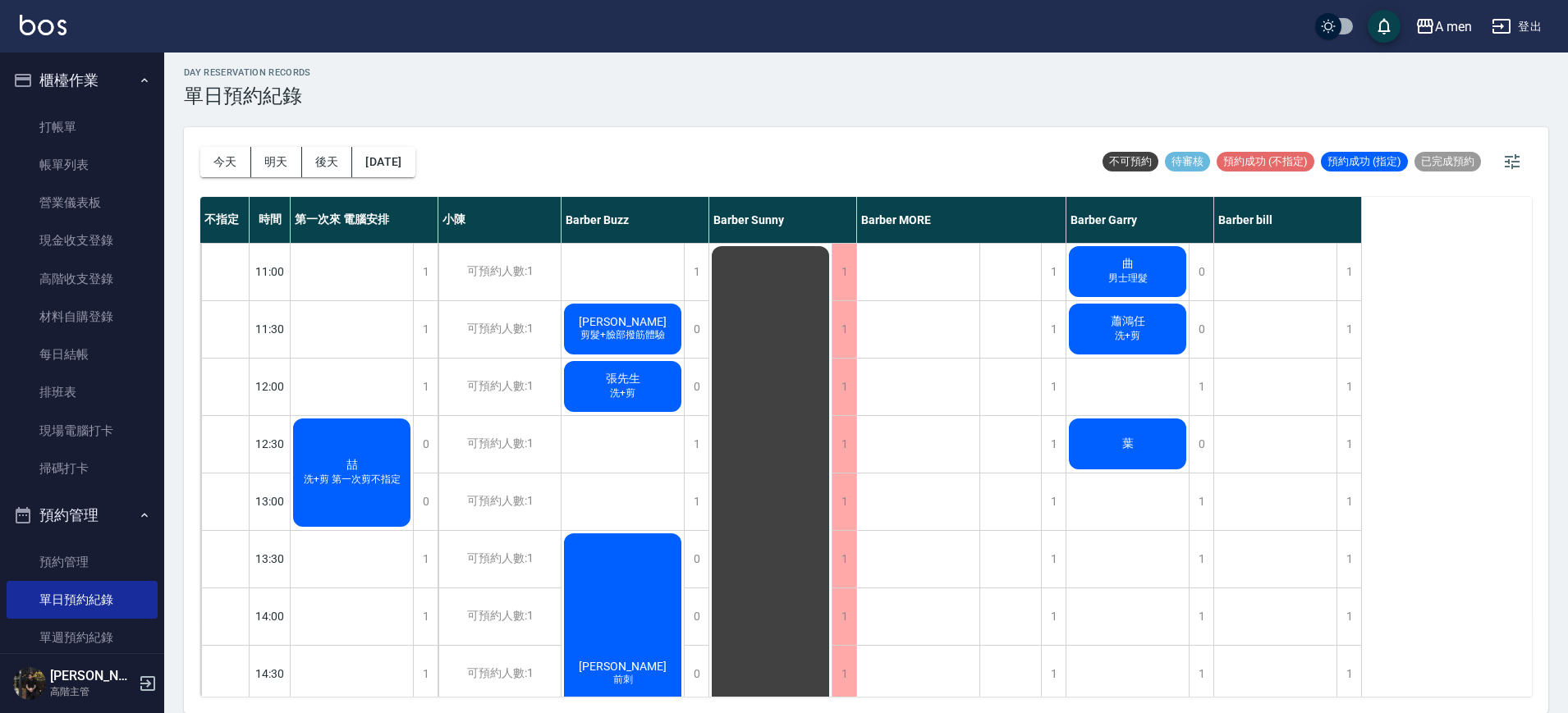
click at [377, 464] on div "喆 洗+剪 第一次剪不指定" at bounding box center [351, 472] width 122 height 113
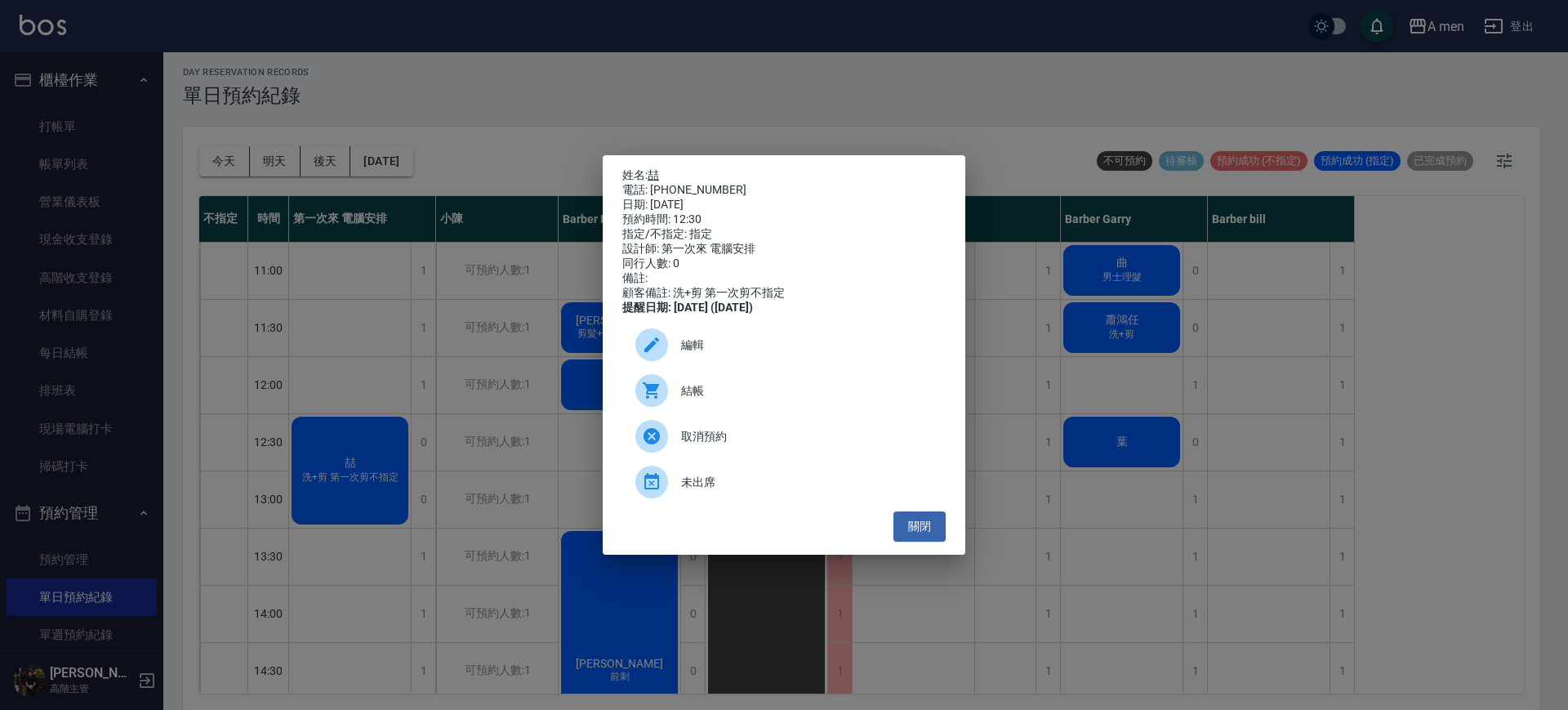
click at [655, 168] on link "喆" at bounding box center [653, 174] width 12 height 13
click at [906, 542] on button "關閉" at bounding box center [920, 527] width 52 height 30
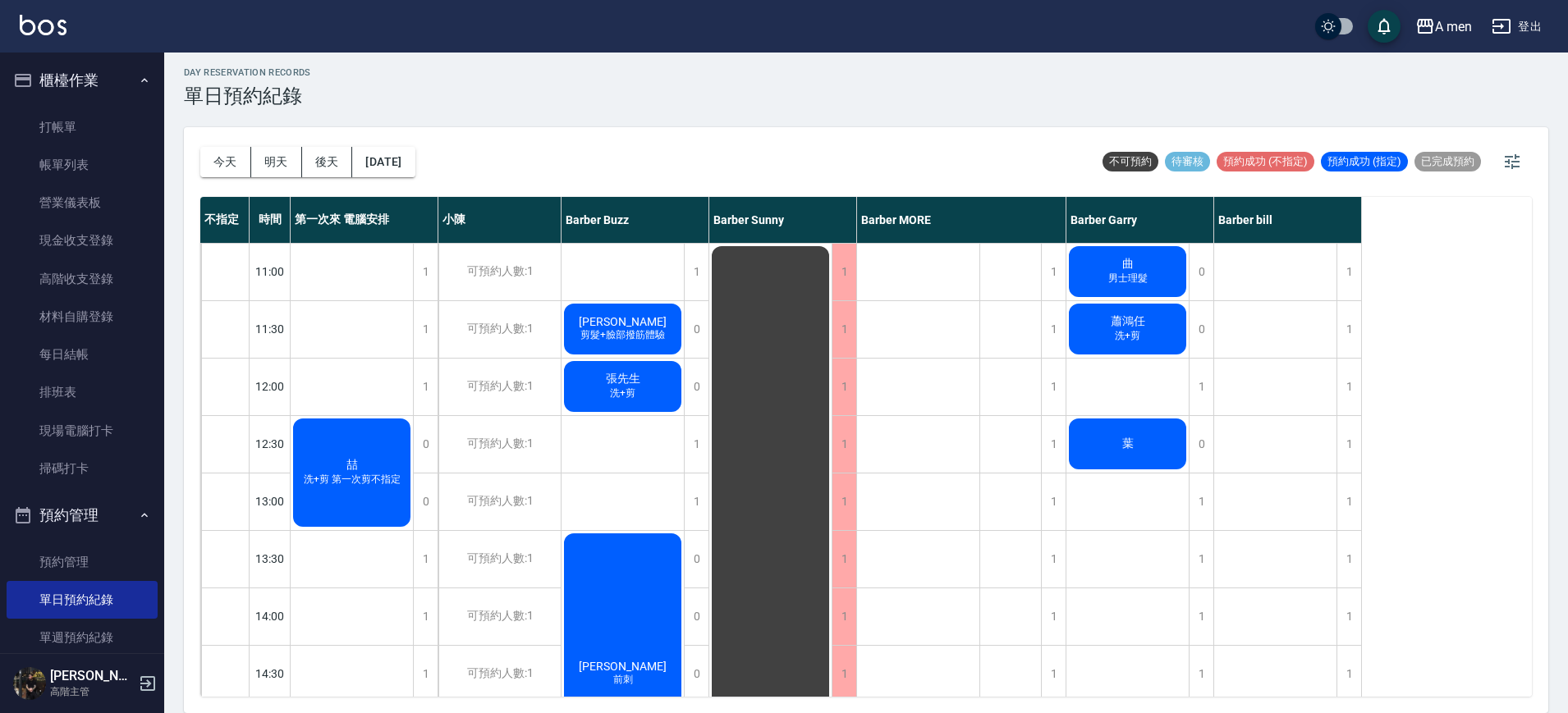
drag, startPoint x: 910, startPoint y: 547, endPoint x: 883, endPoint y: 584, distance: 45.8
click at [226, 149] on button "今天" at bounding box center [226, 163] width 51 height 31
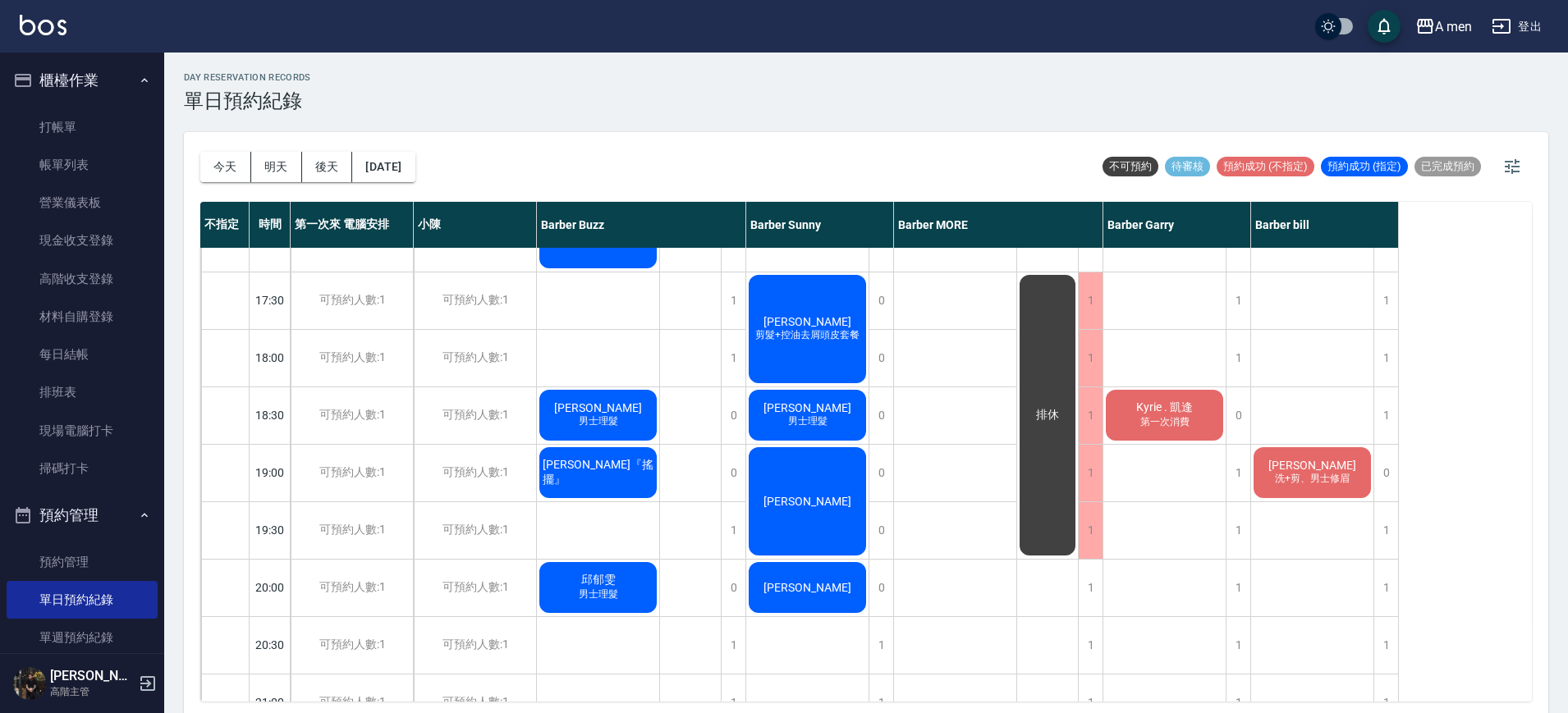
scroll to position [696, 0]
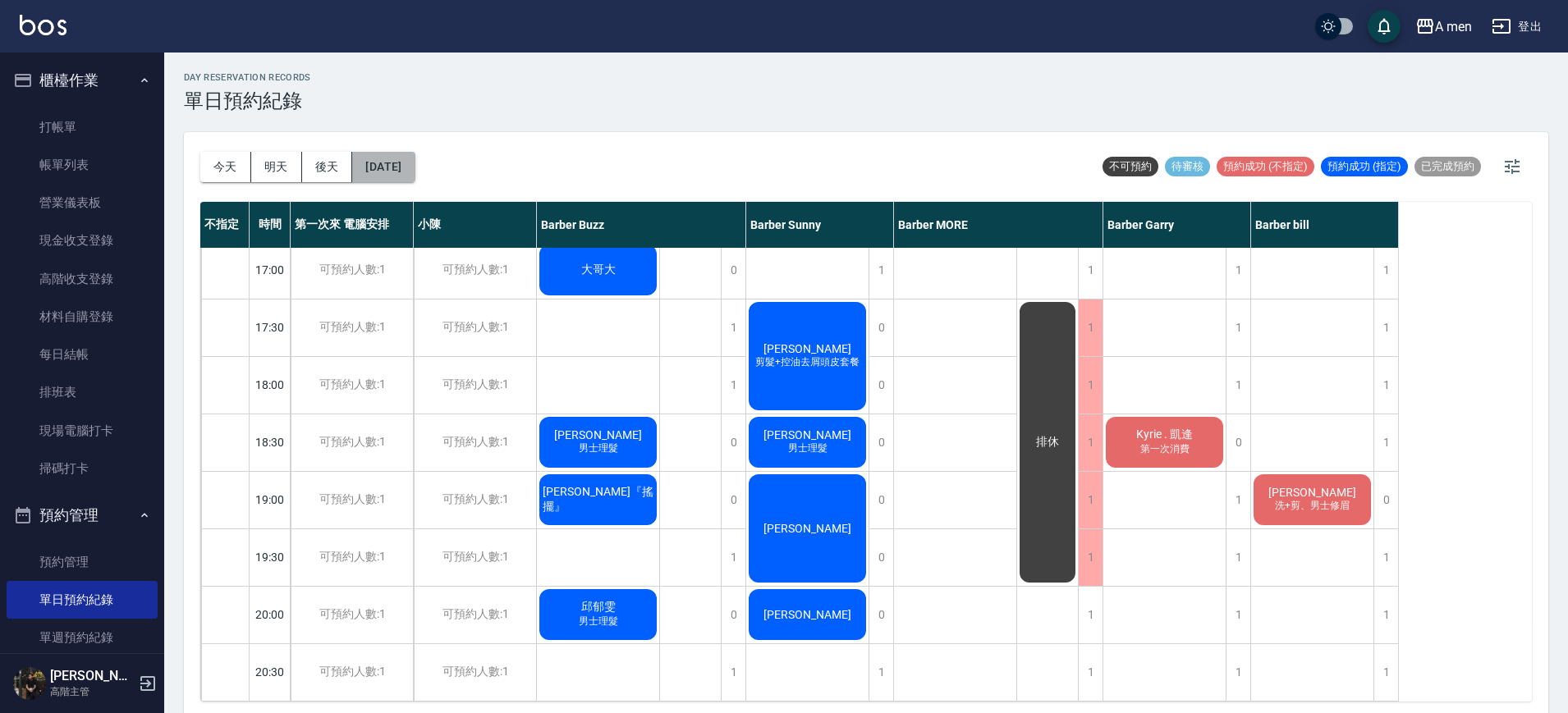
click at [394, 162] on button "[DATE]" at bounding box center [383, 167] width 62 height 31
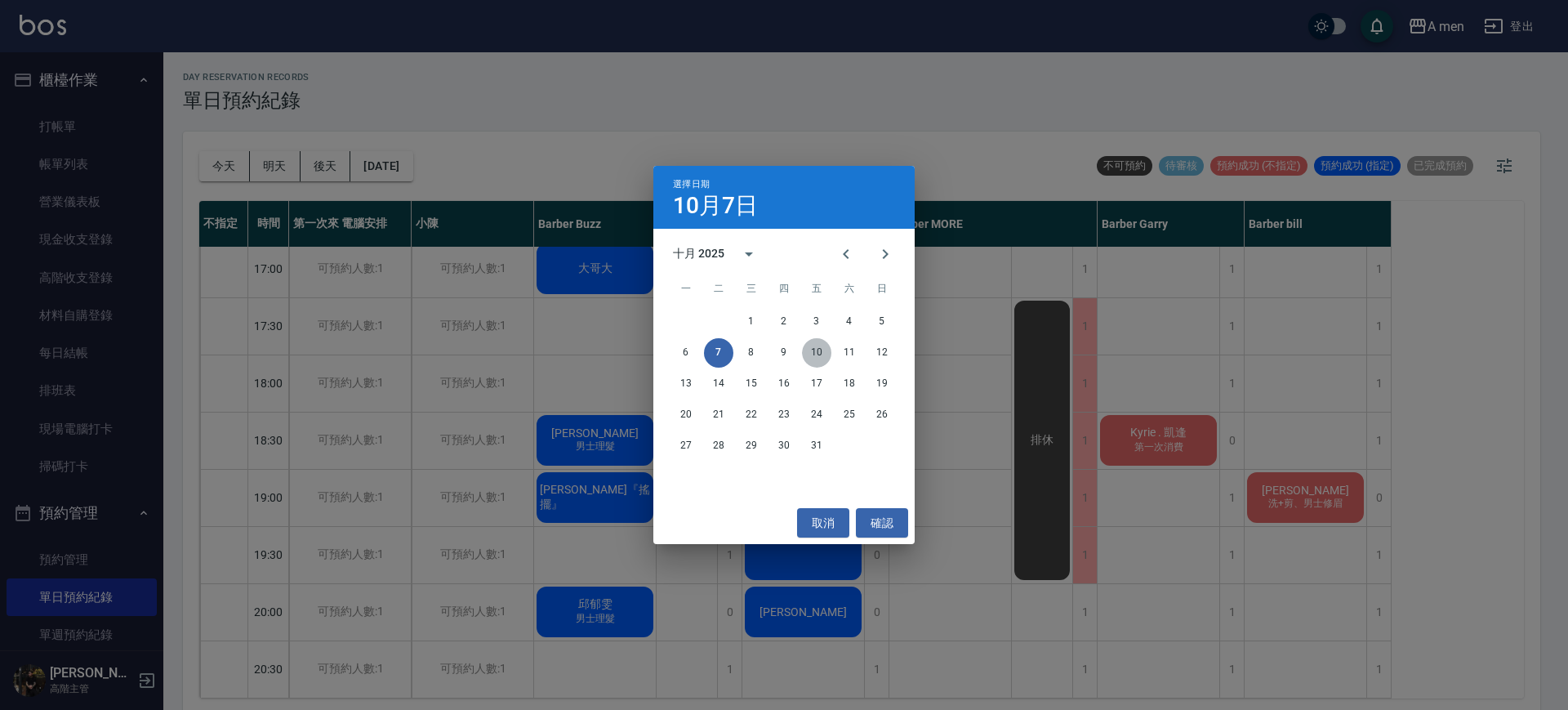
click at [819, 355] on button "10" at bounding box center [816, 352] width 30 height 30
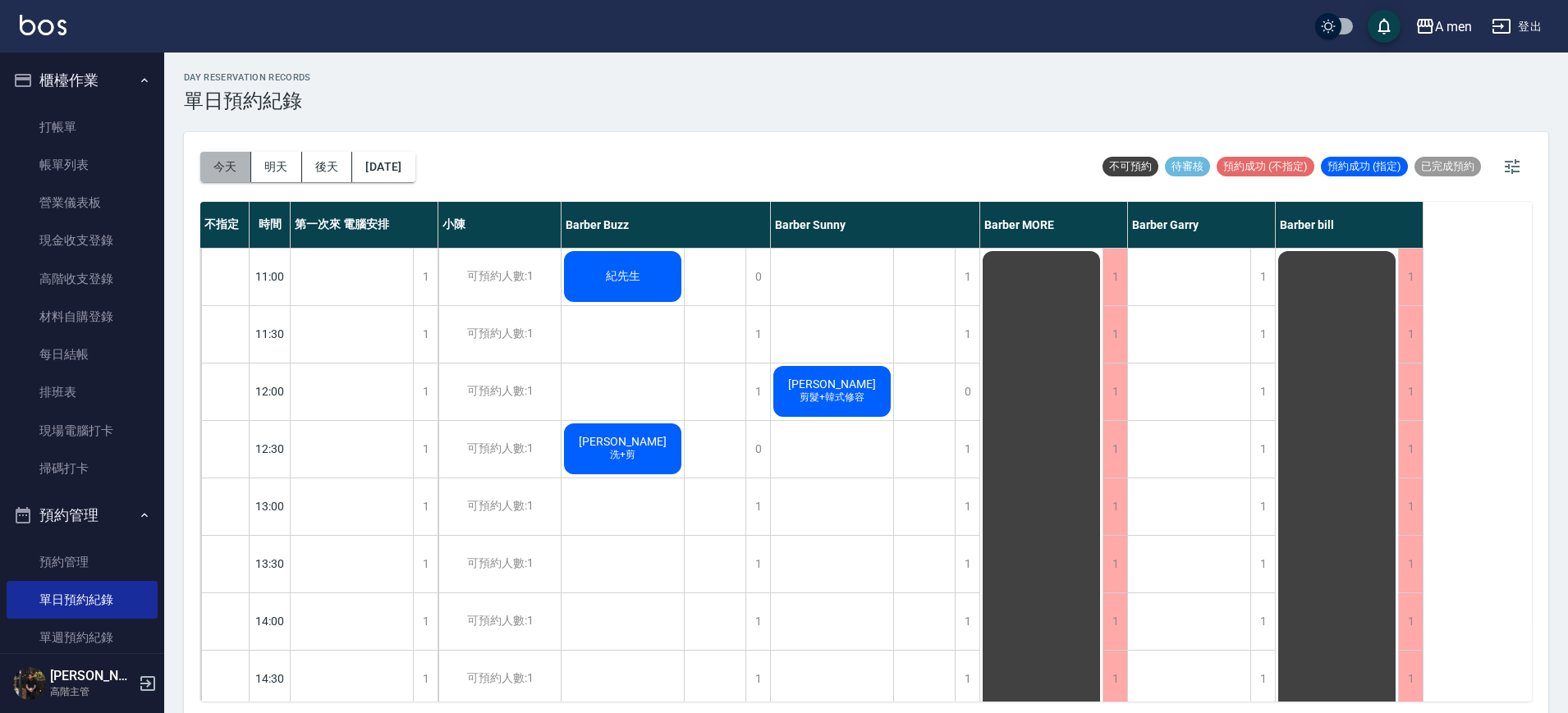
click at [225, 157] on button "今天" at bounding box center [226, 167] width 51 height 31
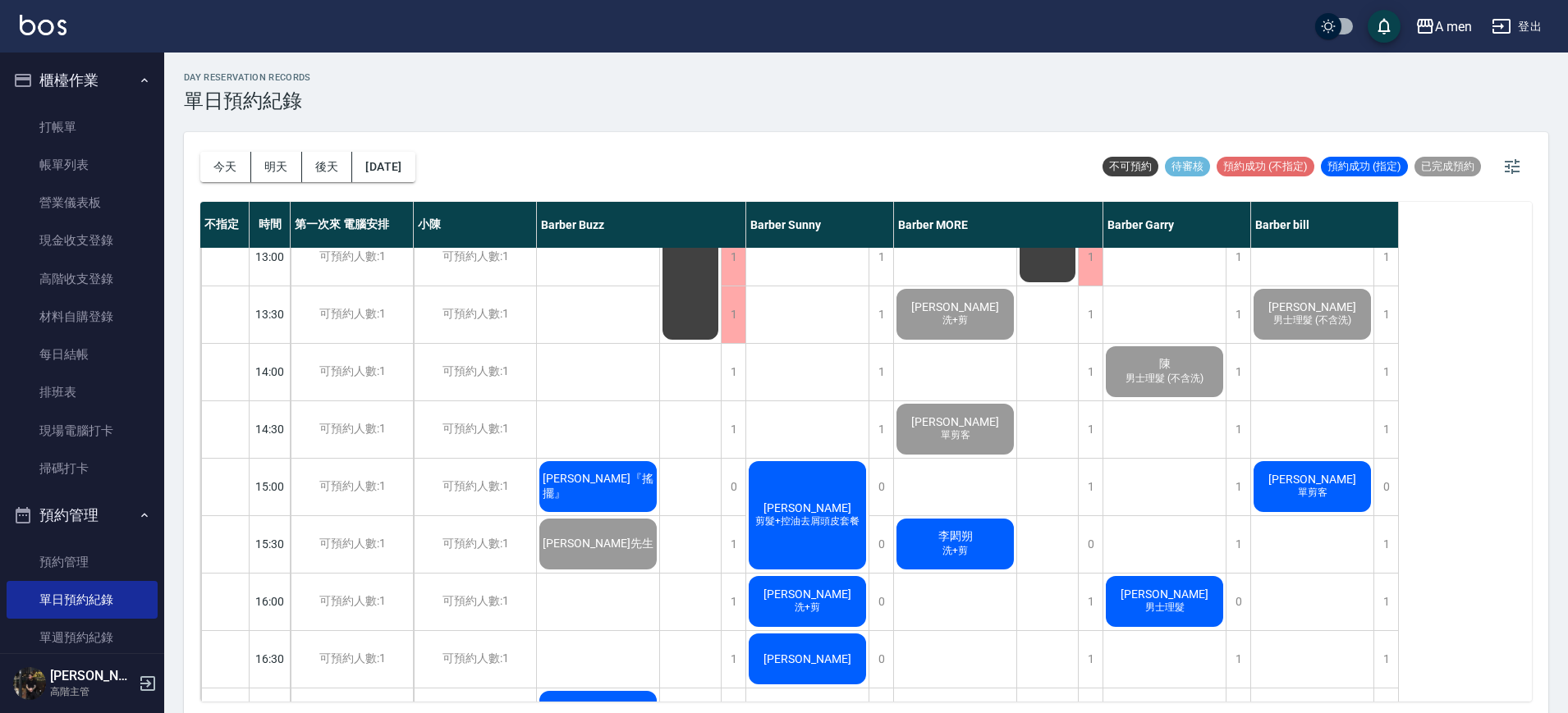
scroll to position [251, 0]
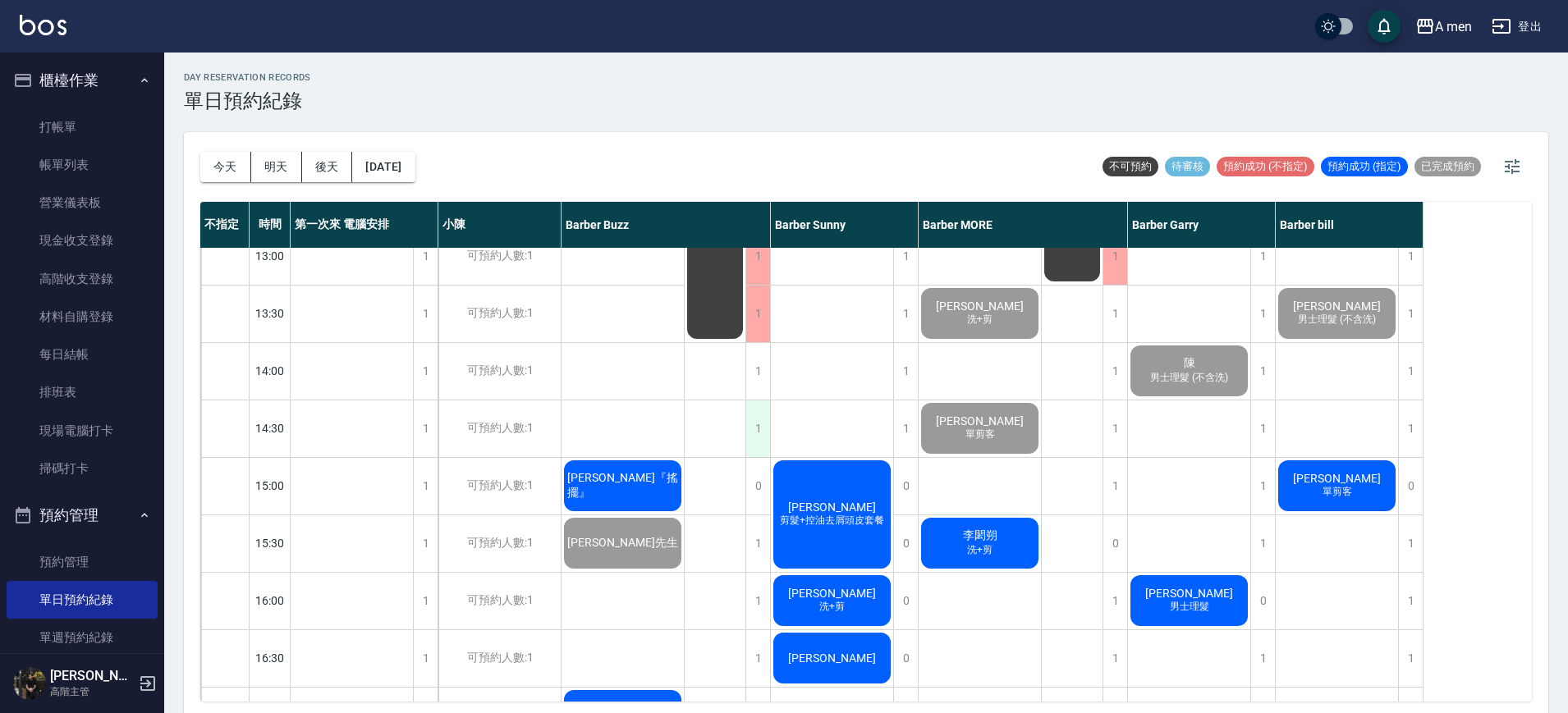
click at [759, 441] on div "1" at bounding box center [757, 428] width 24 height 57
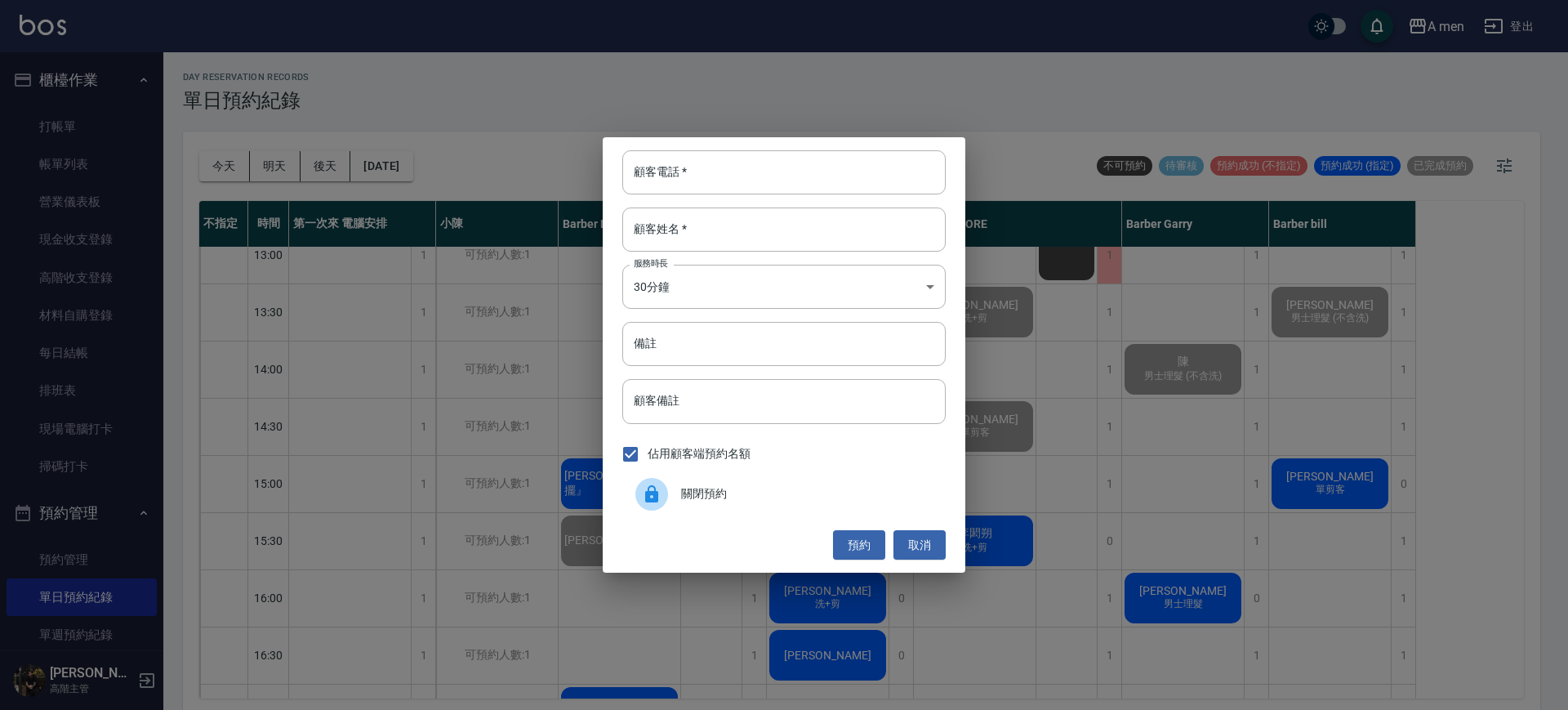
click at [763, 196] on div "顧客電話   * 顧客電話   * 顧客姓名   * 顧客姓名   * 服務時長 30分鐘 1 服務時長 備註 備註 顧客備註 顧客備註 佔用顧客端預約名額 …" at bounding box center [784, 355] width 363 height 435
click at [762, 173] on input "顧客電話   *" at bounding box center [784, 172] width 324 height 44
type input "0901391135"
click at [765, 221] on input "顧客姓名   *" at bounding box center [784, 229] width 324 height 44
click at [861, 537] on button "預約" at bounding box center [859, 545] width 52 height 30
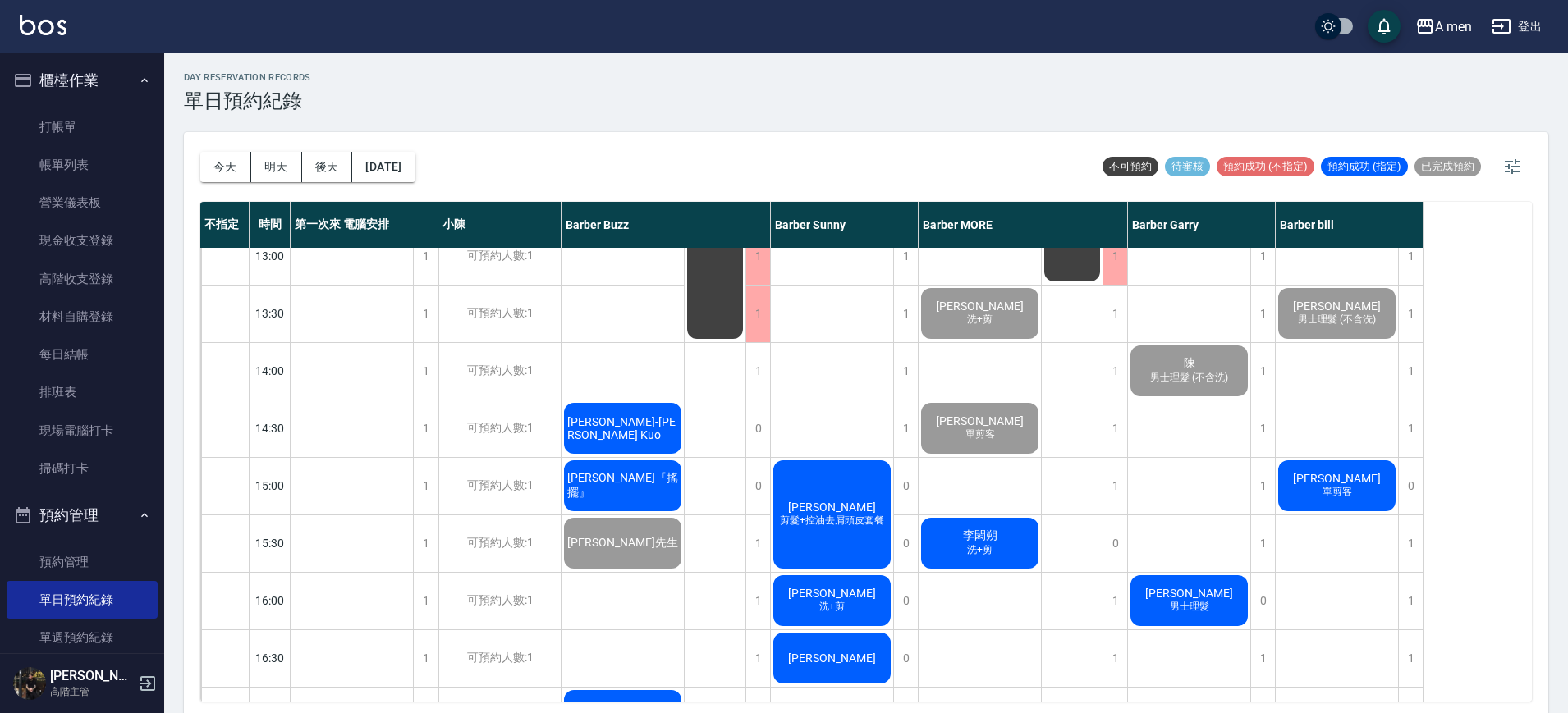
click at [634, 435] on span "[PERSON_NAME]-[PERSON_NAME] Kuo" at bounding box center [623, 427] width 118 height 26
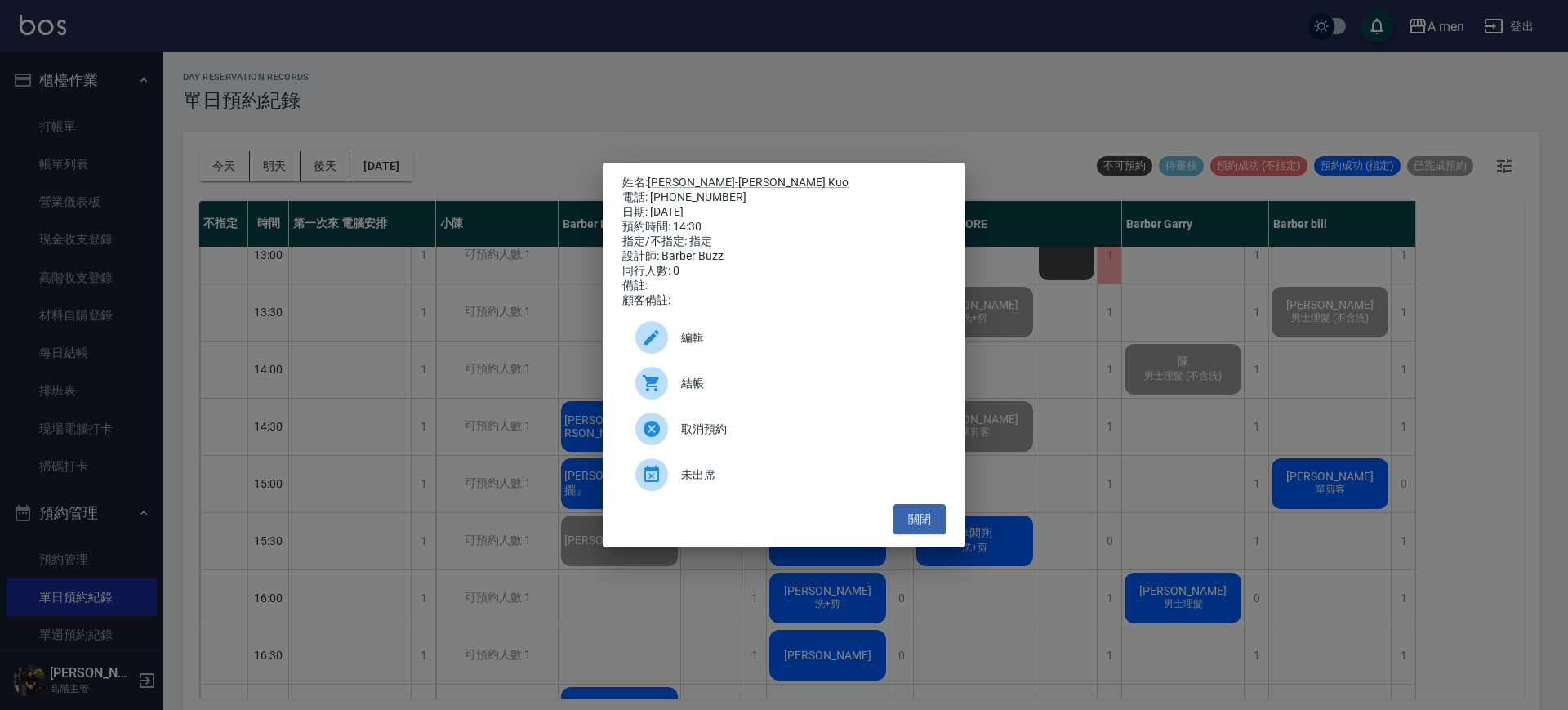
click at [754, 385] on span "結帳" at bounding box center [806, 383] width 251 height 17
click at [923, 525] on button "關閉" at bounding box center [920, 520] width 52 height 30
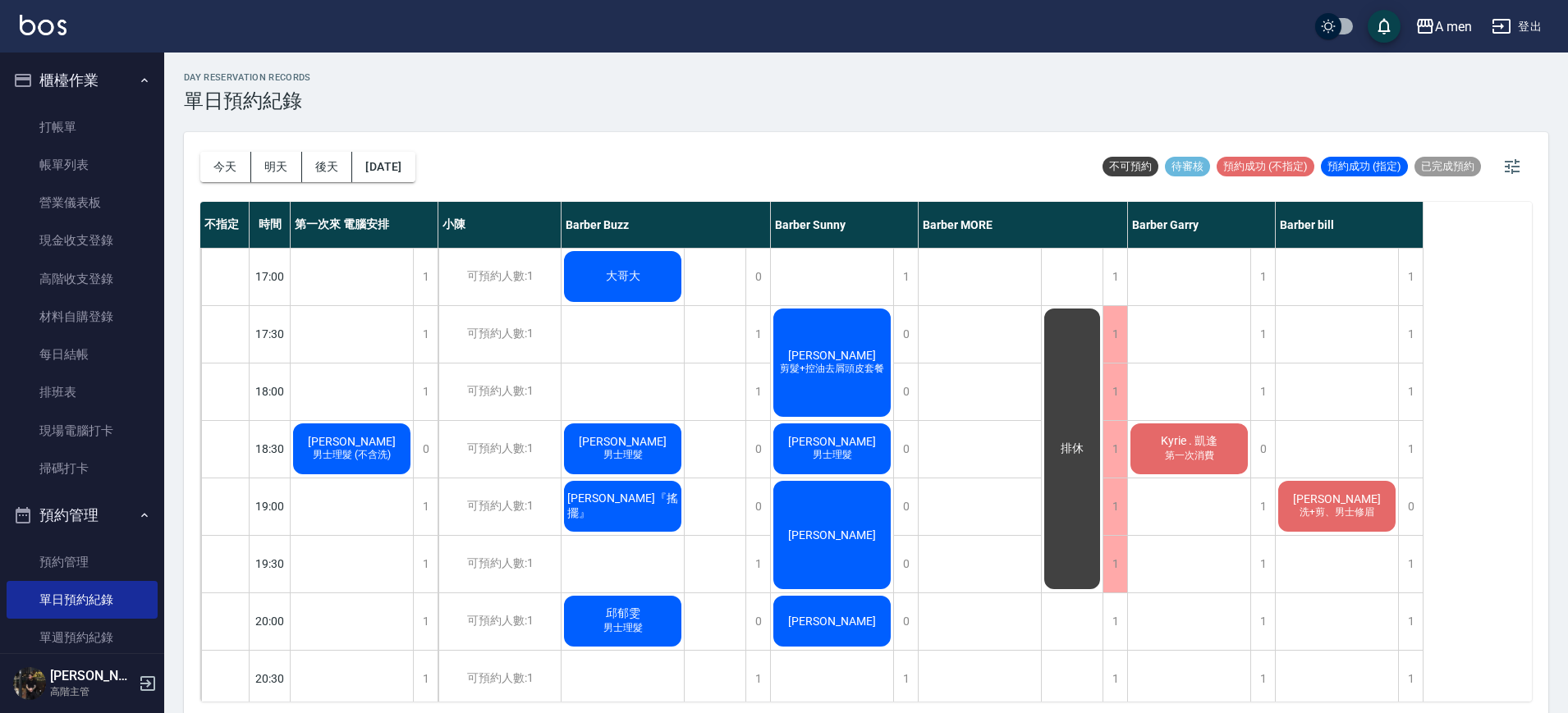
scroll to position [690, 0]
click at [375, 439] on div "陳薪凱 男士理髮 (不含洗)" at bounding box center [351, 448] width 122 height 56
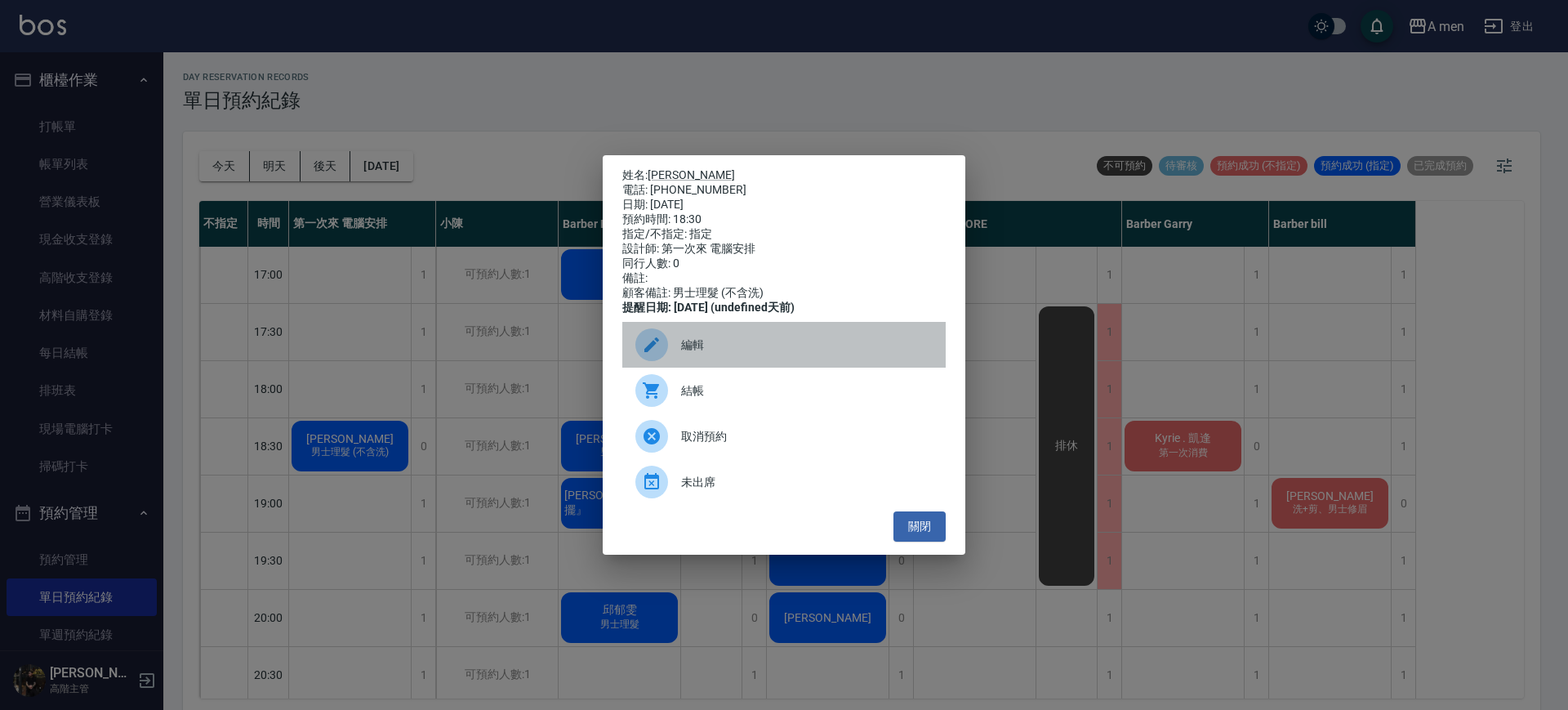
click at [711, 351] on span "編輯" at bounding box center [806, 344] width 251 height 17
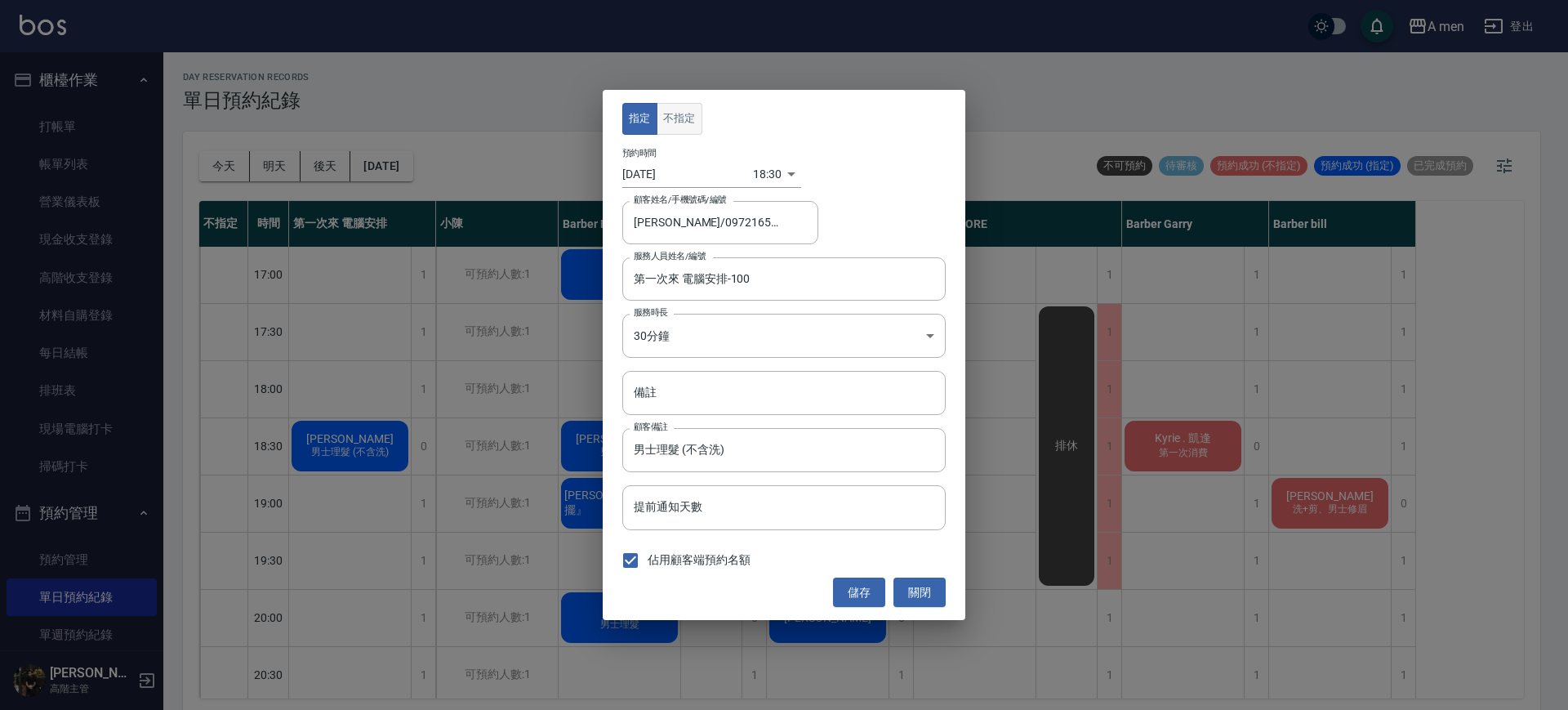
click at [681, 123] on button "不指定" at bounding box center [679, 119] width 46 height 32
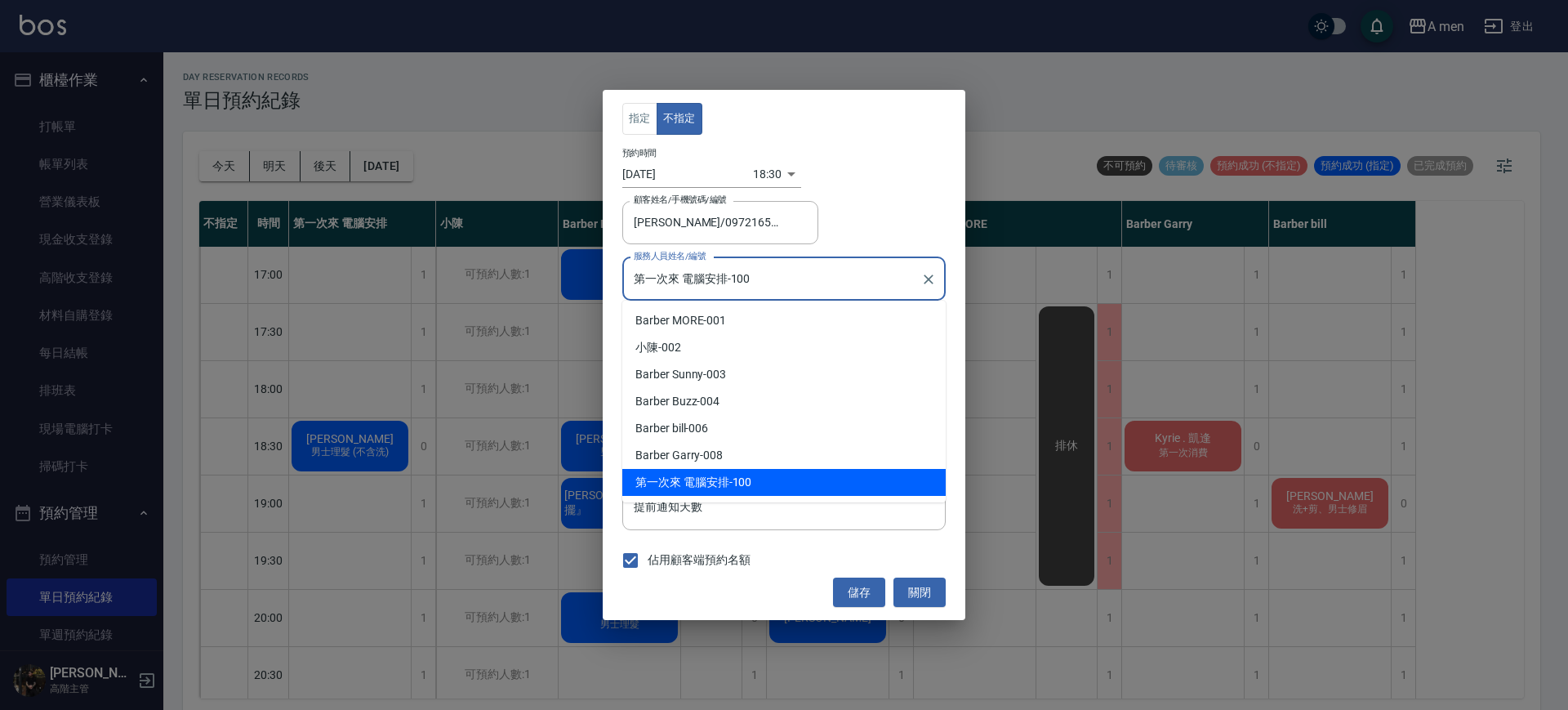
click at [680, 290] on input "第一次來 電腦安排-100" at bounding box center [772, 279] width 284 height 29
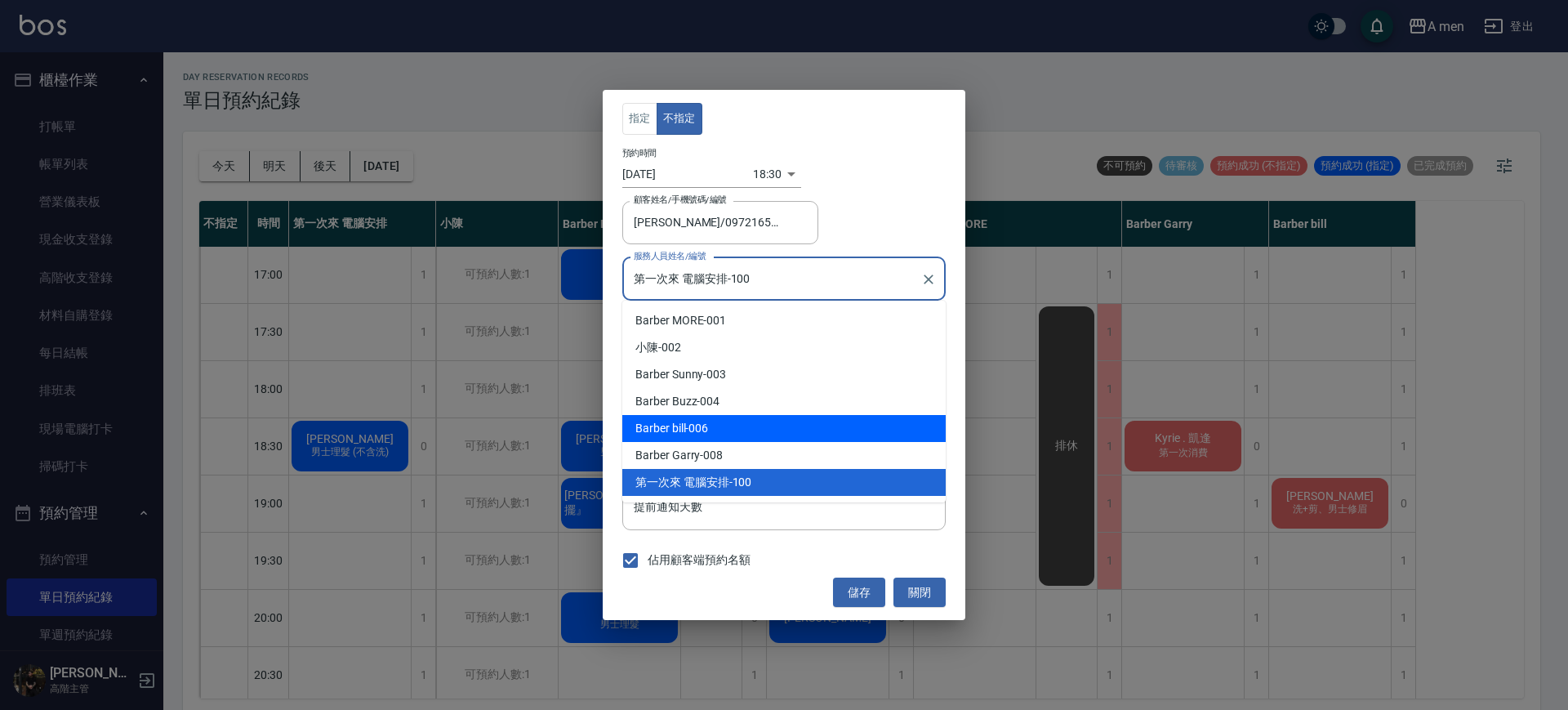
click at [722, 439] on div "Barber bill -006" at bounding box center [784, 428] width 324 height 27
type input "Barber bill-006"
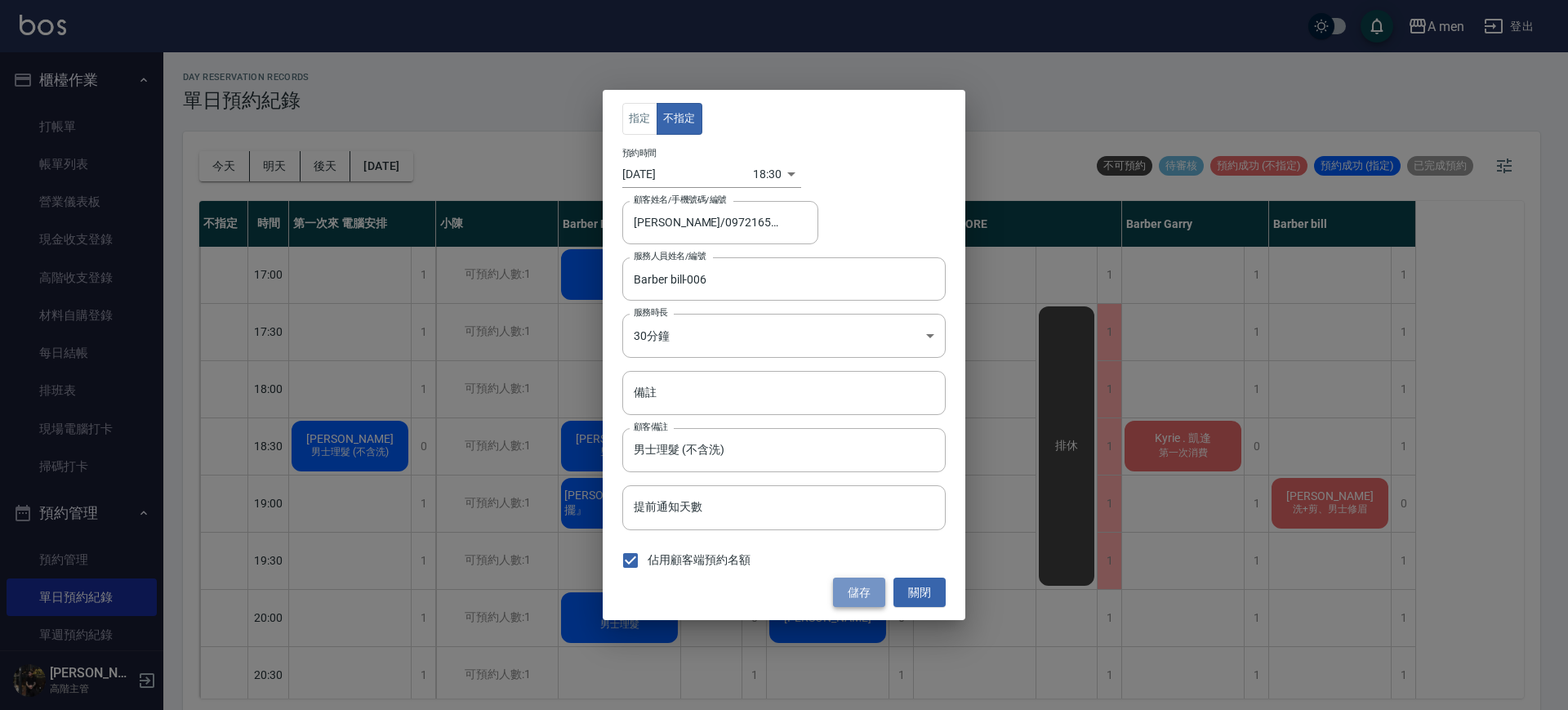
click at [862, 582] on button "儲存" at bounding box center [859, 593] width 52 height 30
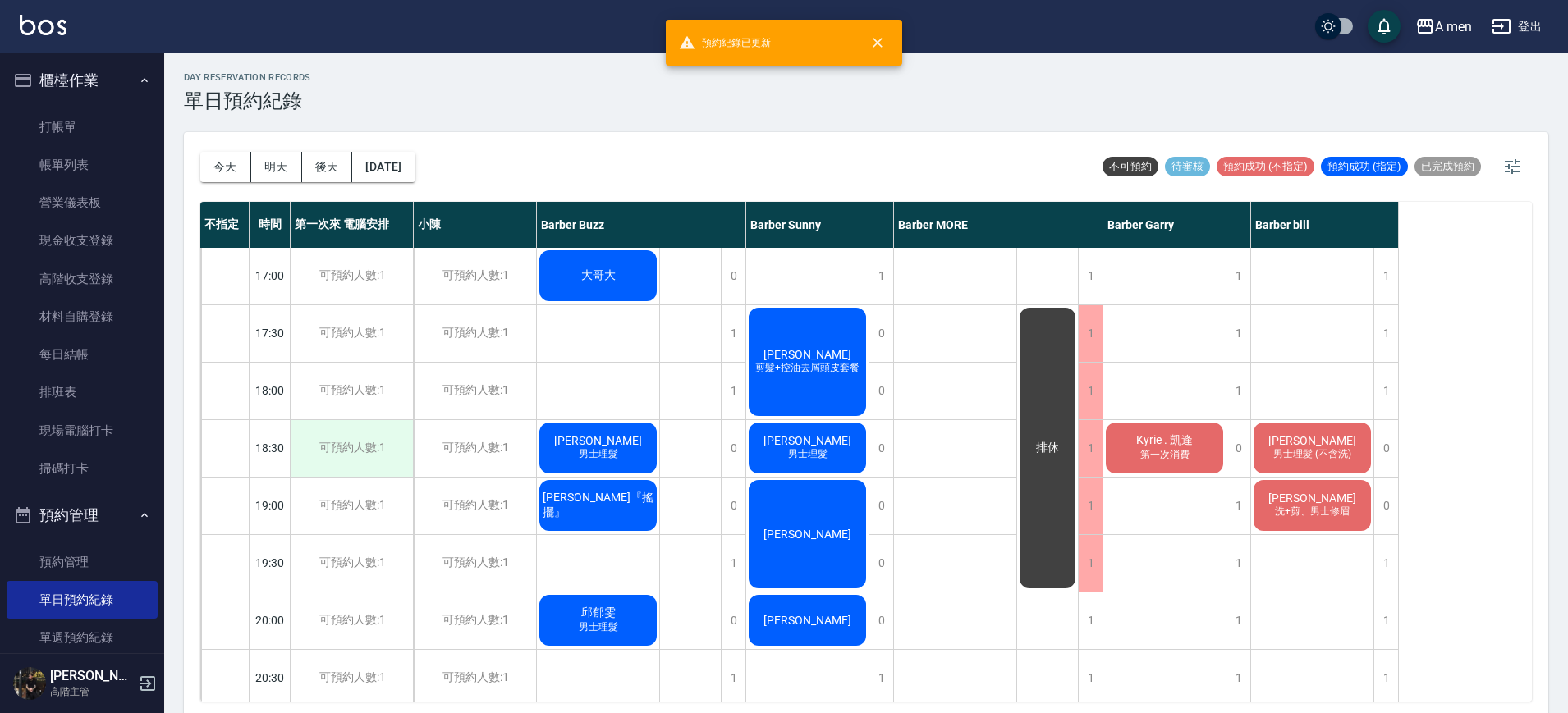
click at [381, 445] on div "可預約人數:1" at bounding box center [351, 448] width 122 height 57
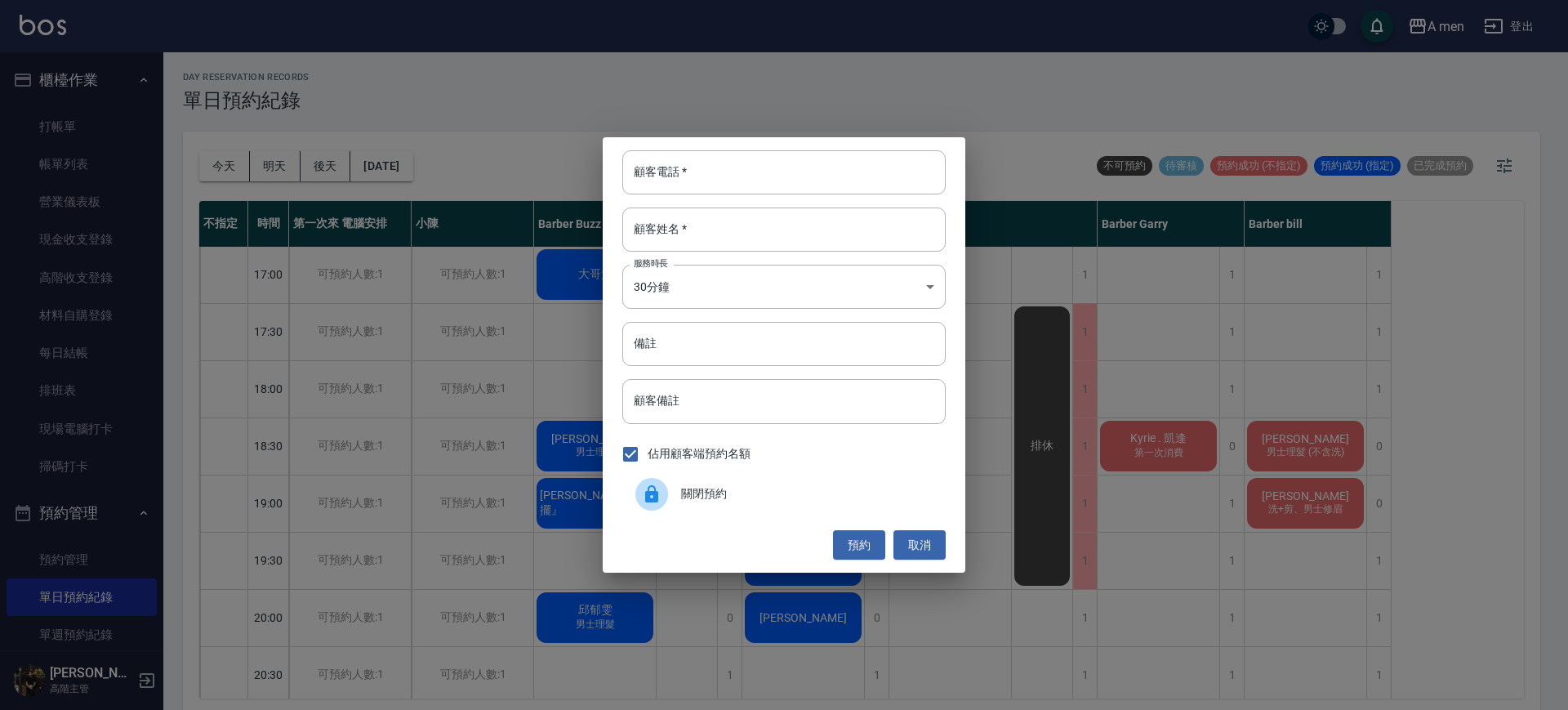
click at [647, 475] on div "關閉預約" at bounding box center [784, 494] width 324 height 46
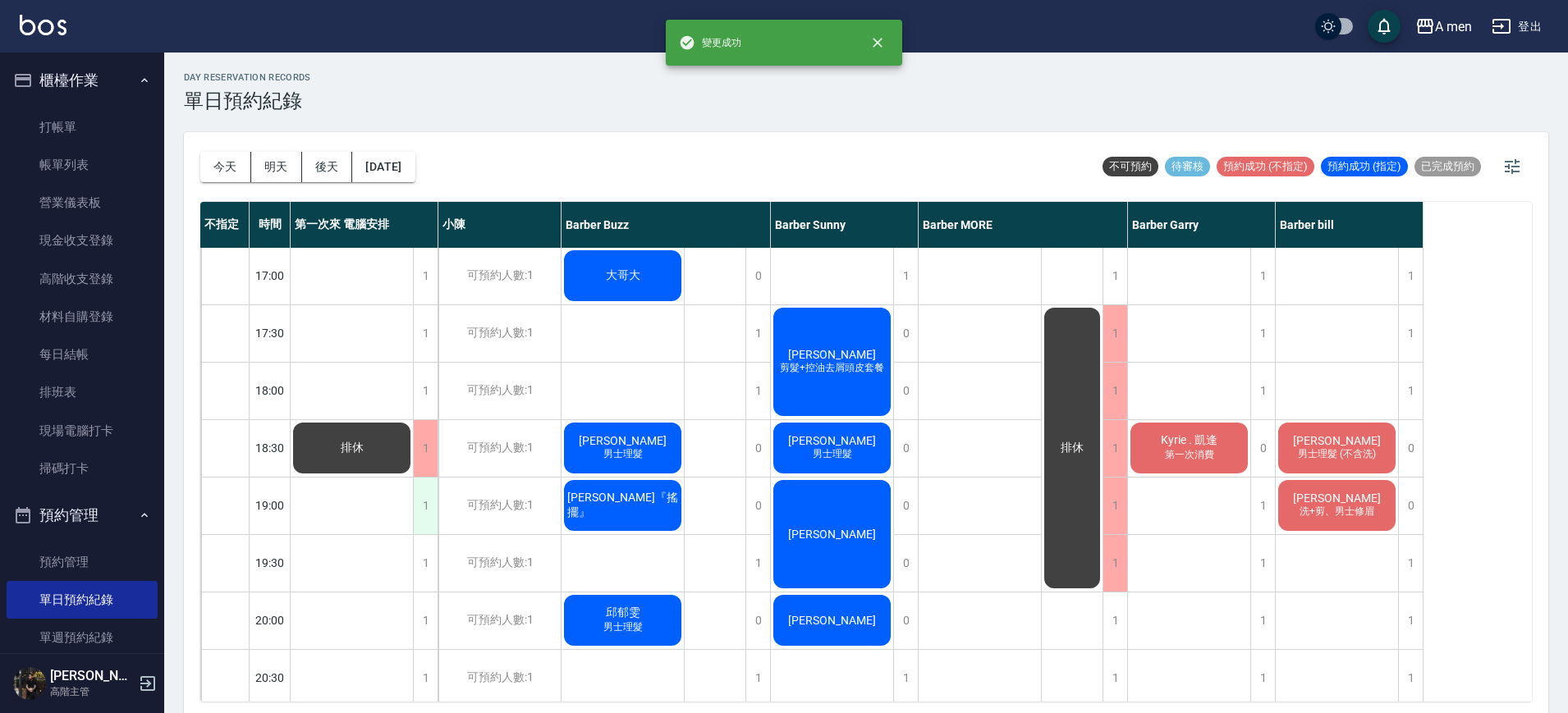
click at [428, 521] on div "1" at bounding box center [425, 506] width 24 height 57
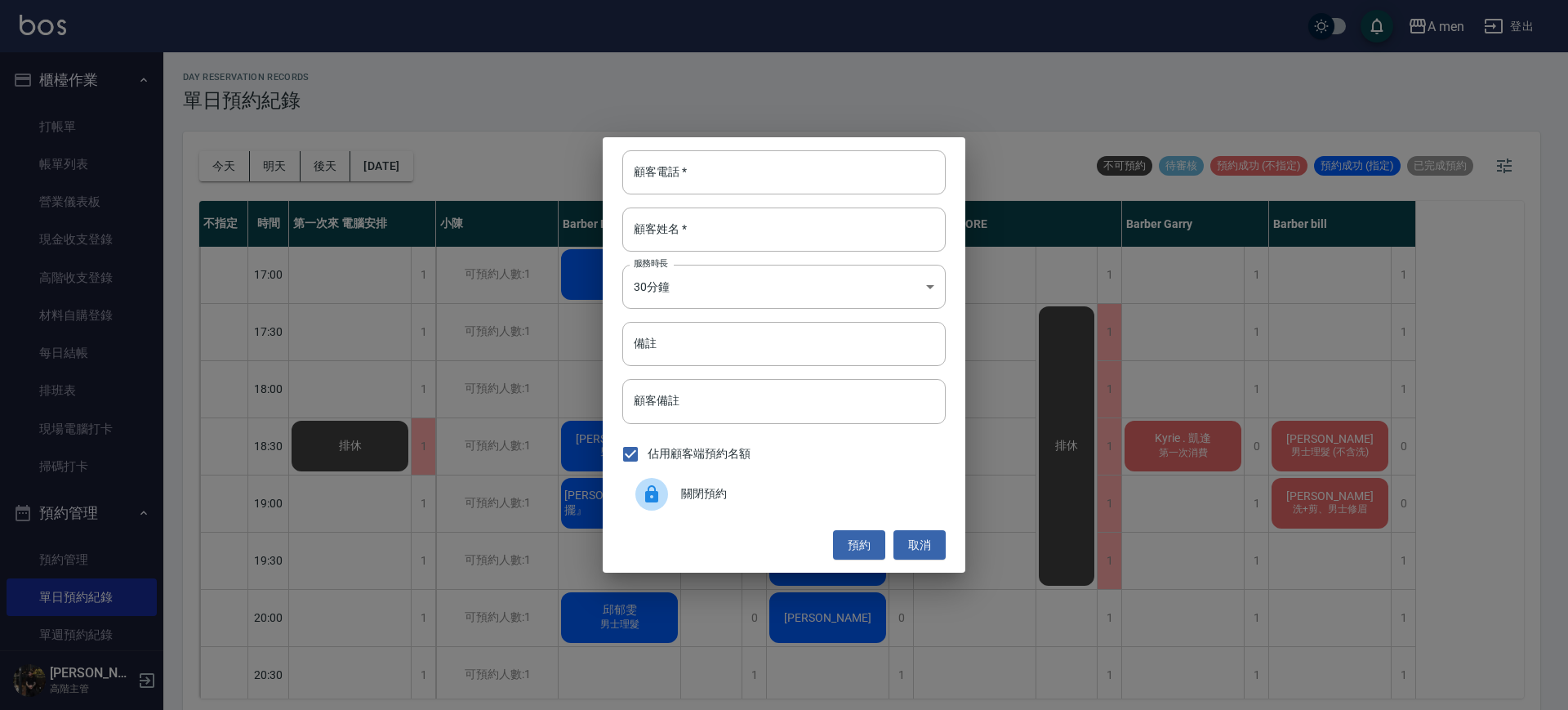
click at [668, 498] on div at bounding box center [658, 494] width 46 height 33
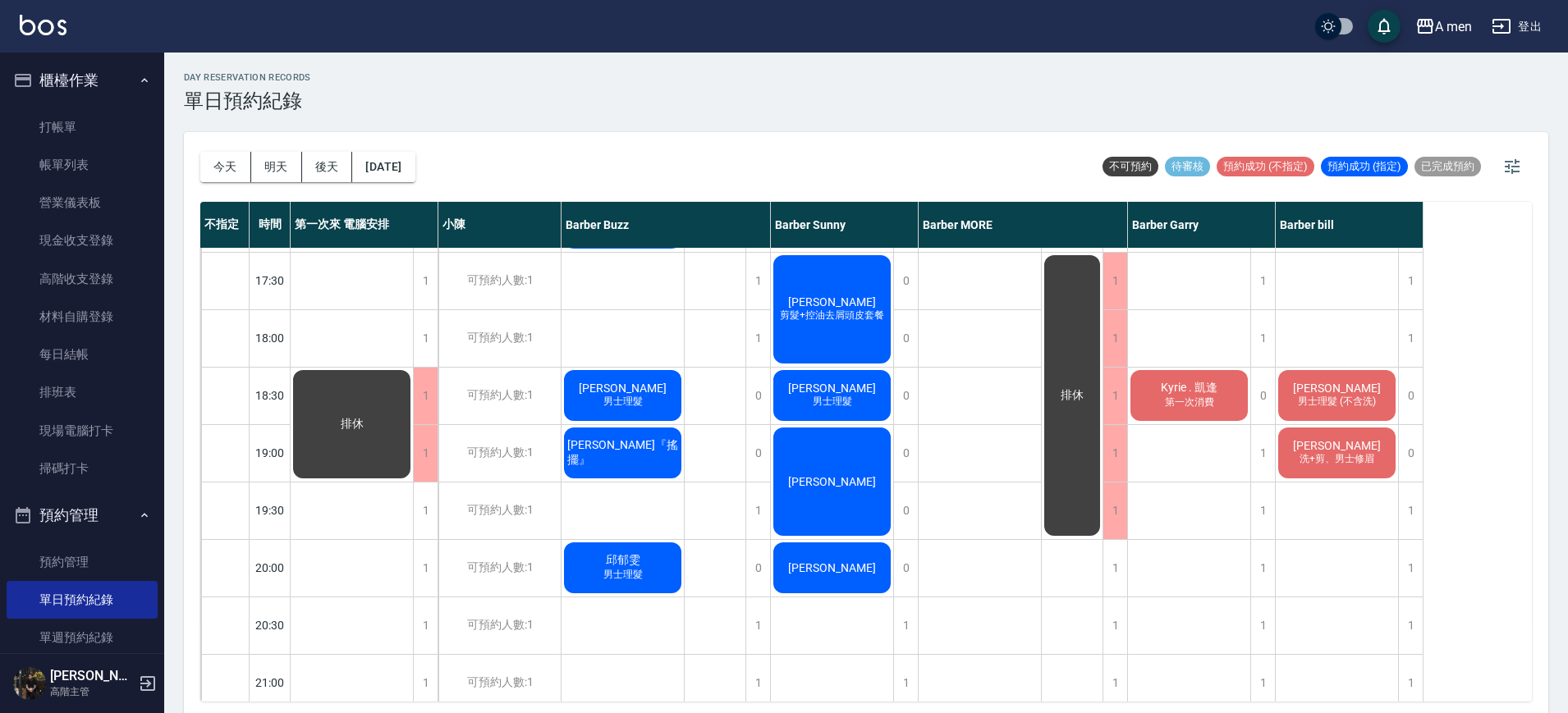
scroll to position [744, 0]
click at [427, 448] on div "1" at bounding box center [425, 452] width 24 height 57
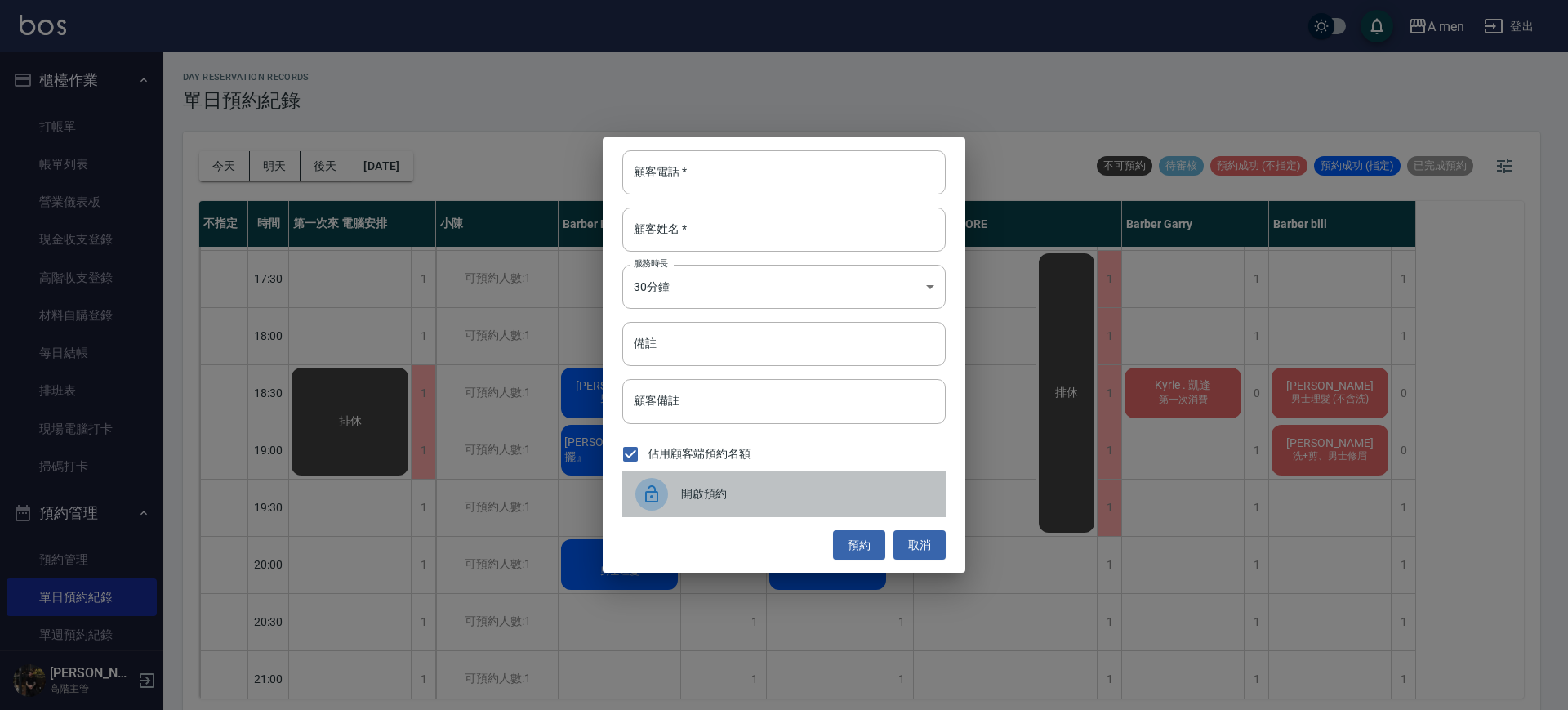
click at [692, 488] on span "開啟預約" at bounding box center [806, 494] width 251 height 17
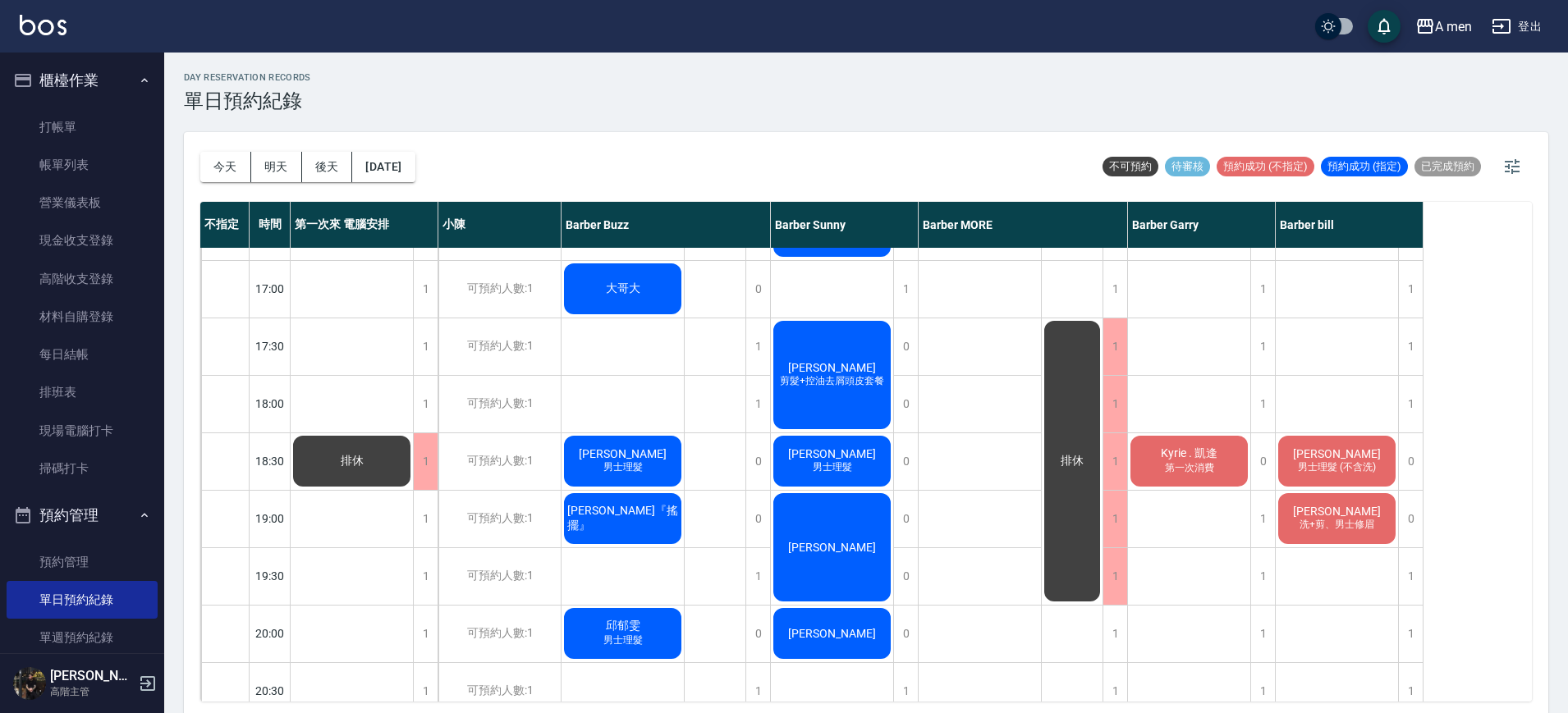
scroll to position [675, 0]
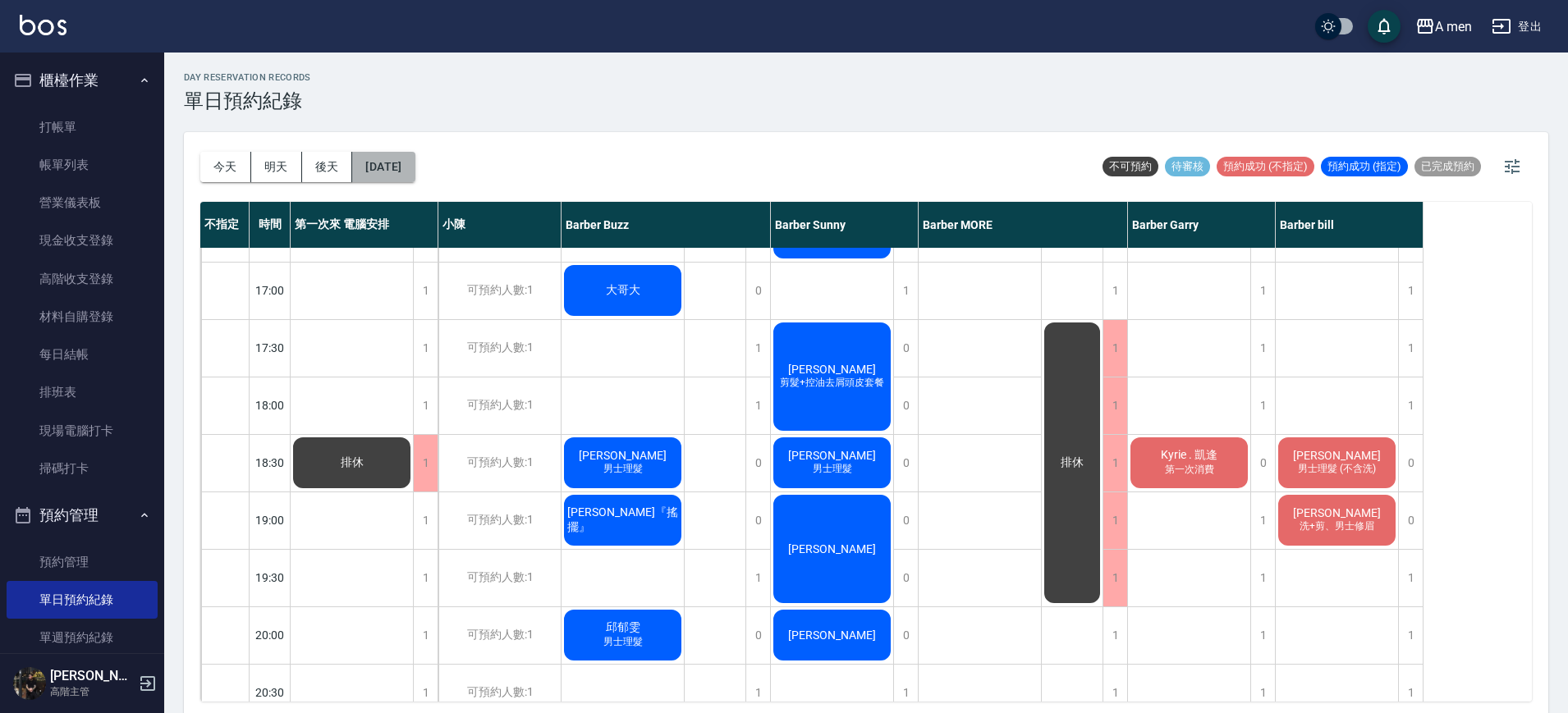
click at [369, 167] on button "[DATE]" at bounding box center [383, 167] width 62 height 31
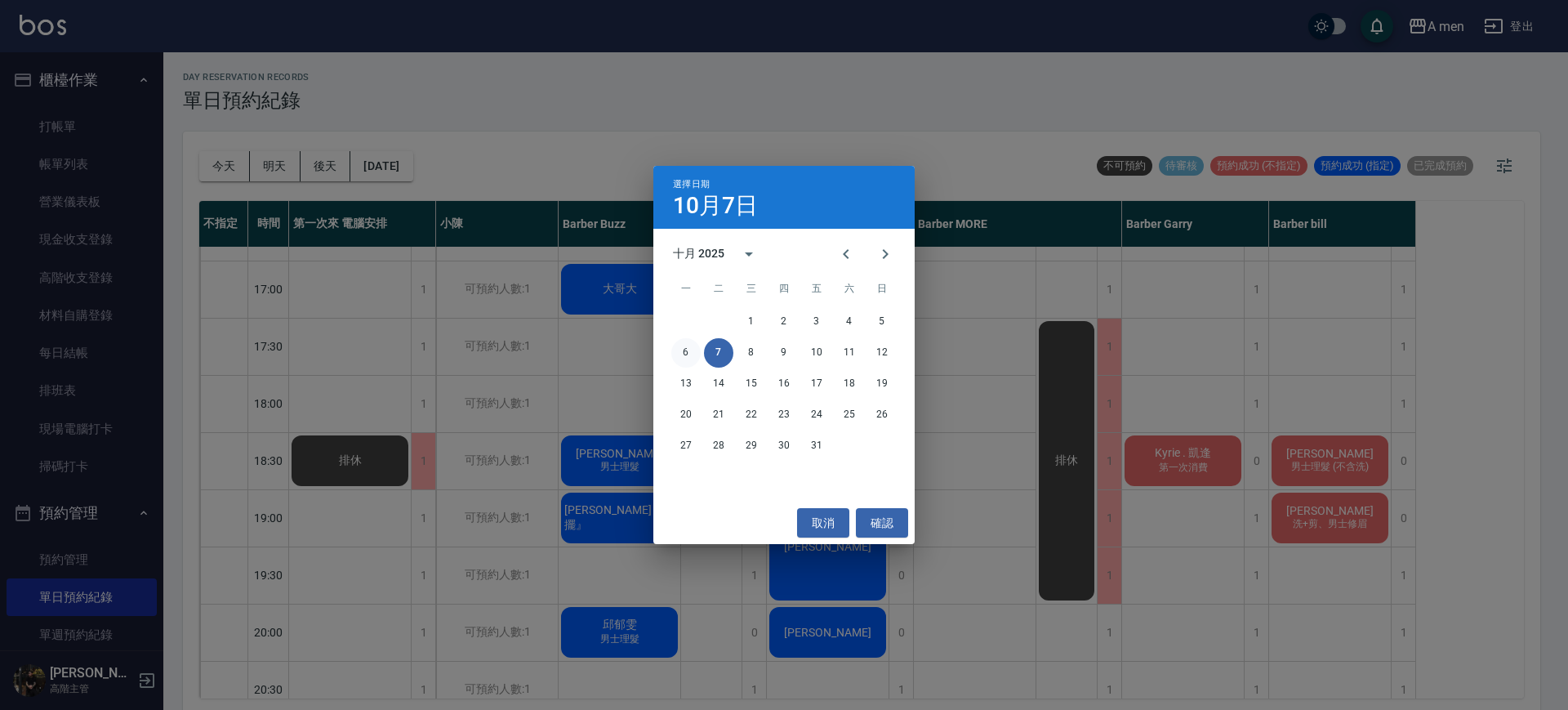
click at [690, 345] on button "6" at bounding box center [686, 352] width 30 height 30
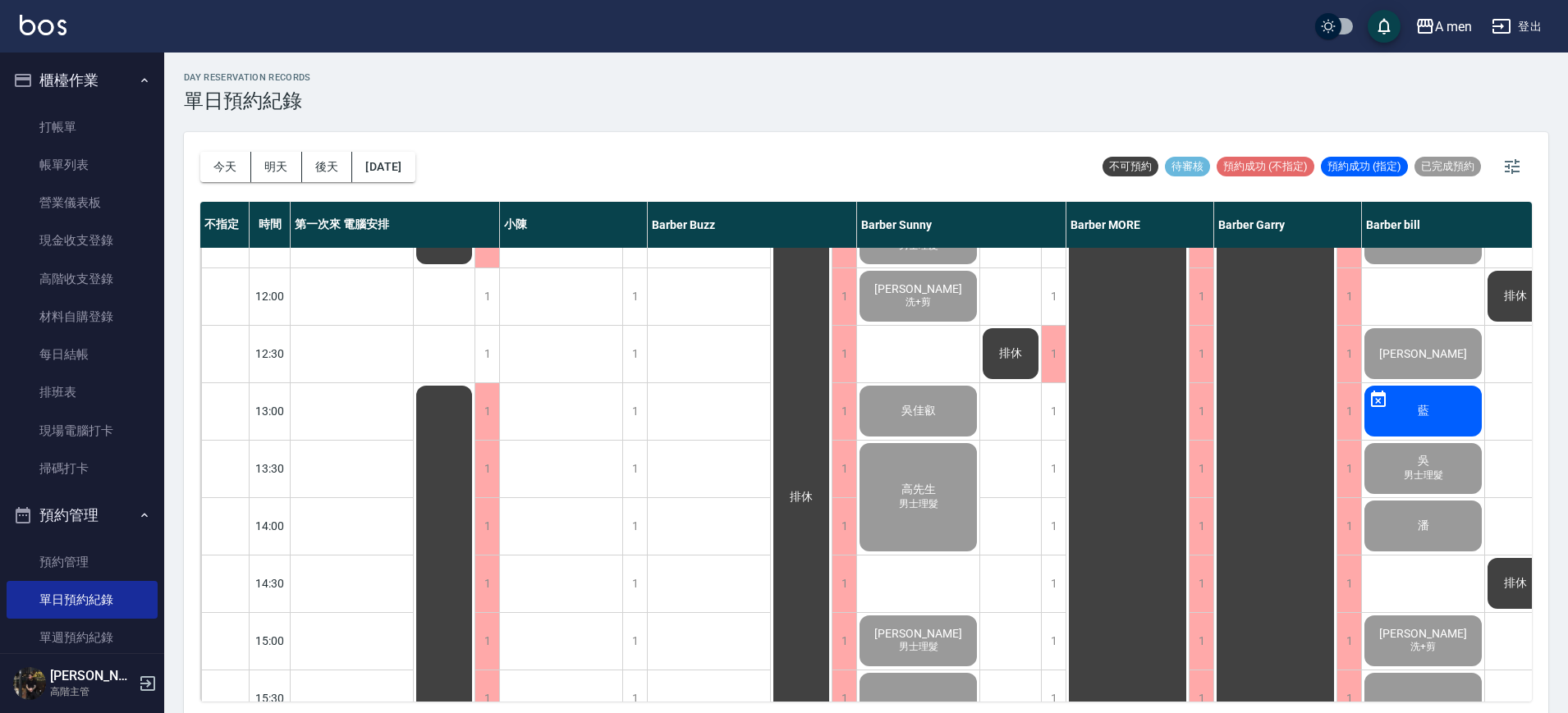
scroll to position [14, 0]
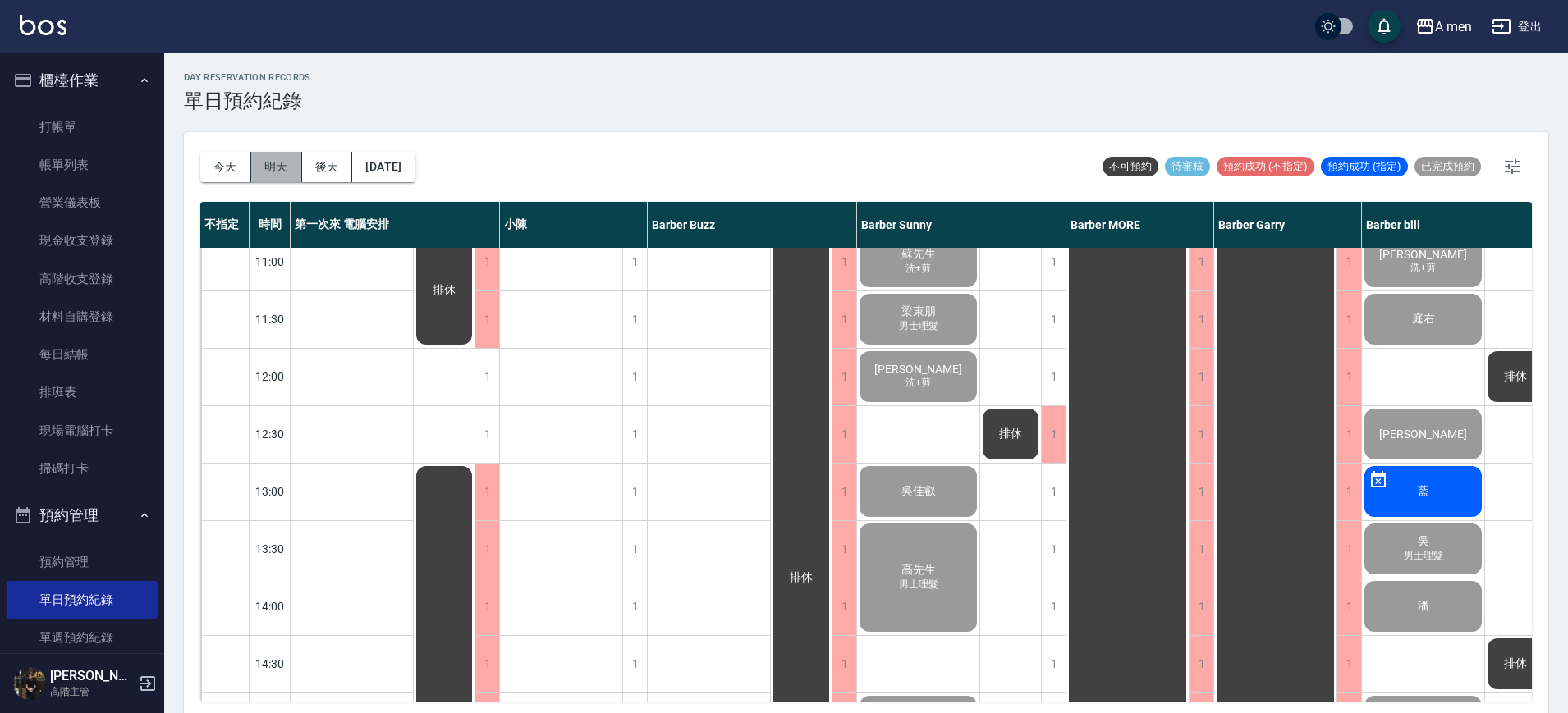
click at [290, 160] on button "明天" at bounding box center [277, 167] width 51 height 31
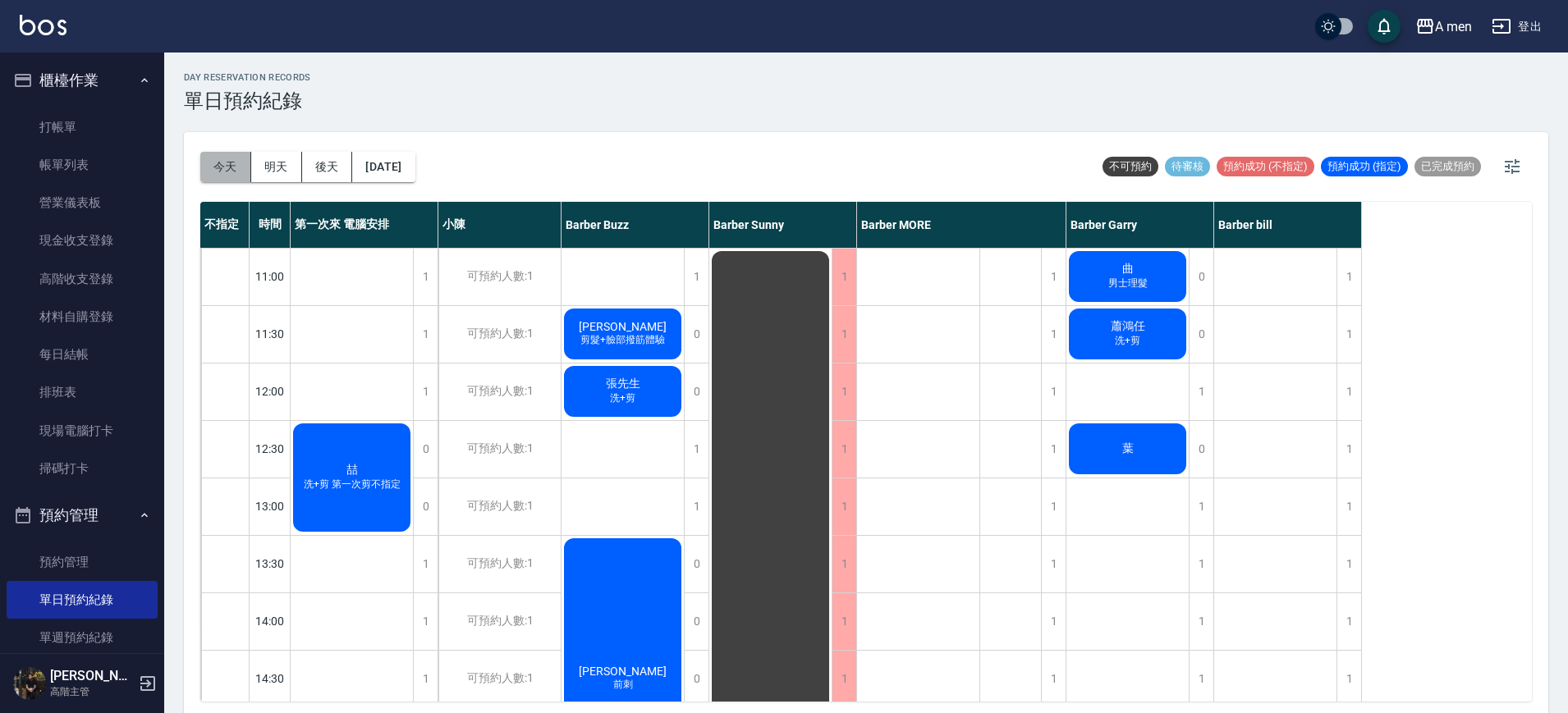
click at [216, 158] on button "今天" at bounding box center [226, 167] width 51 height 31
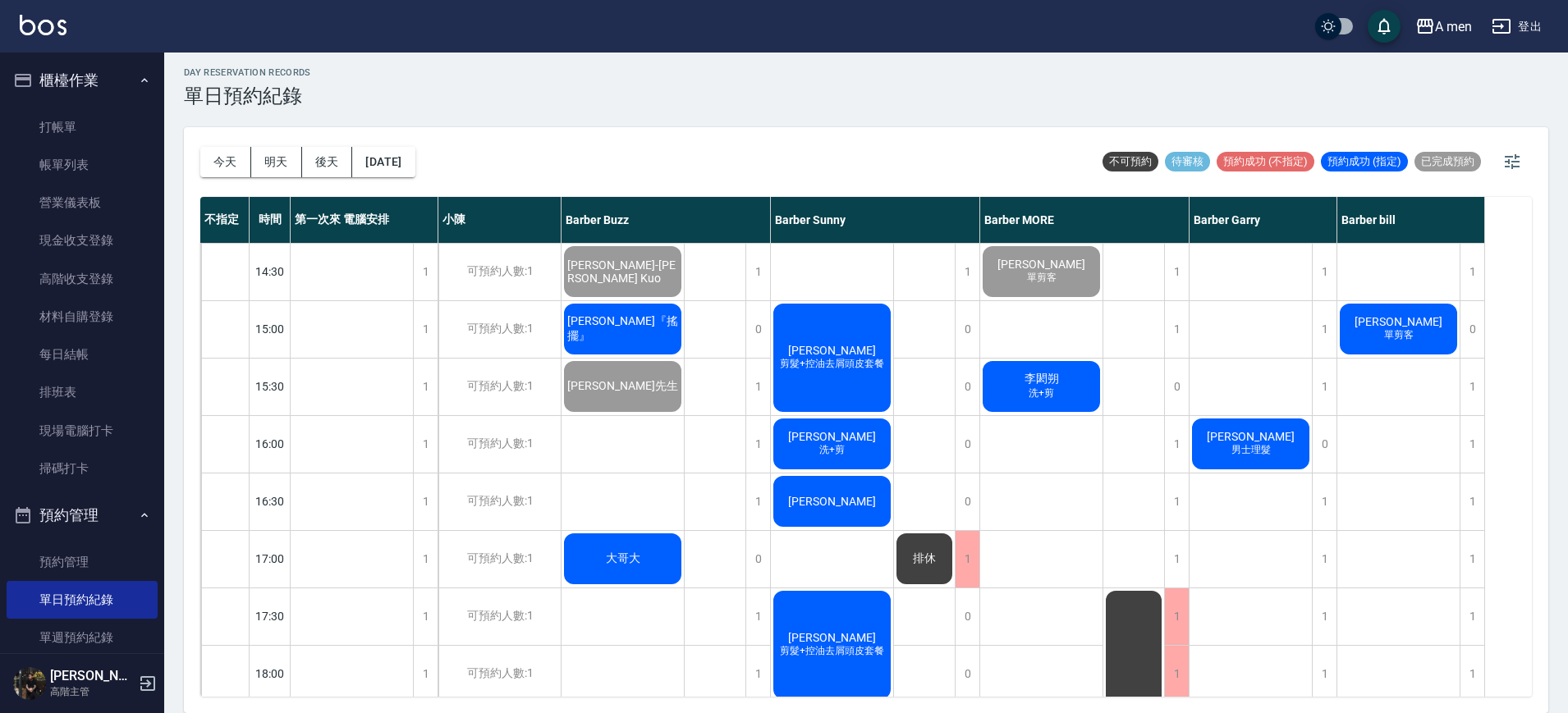
scroll to position [399, 0]
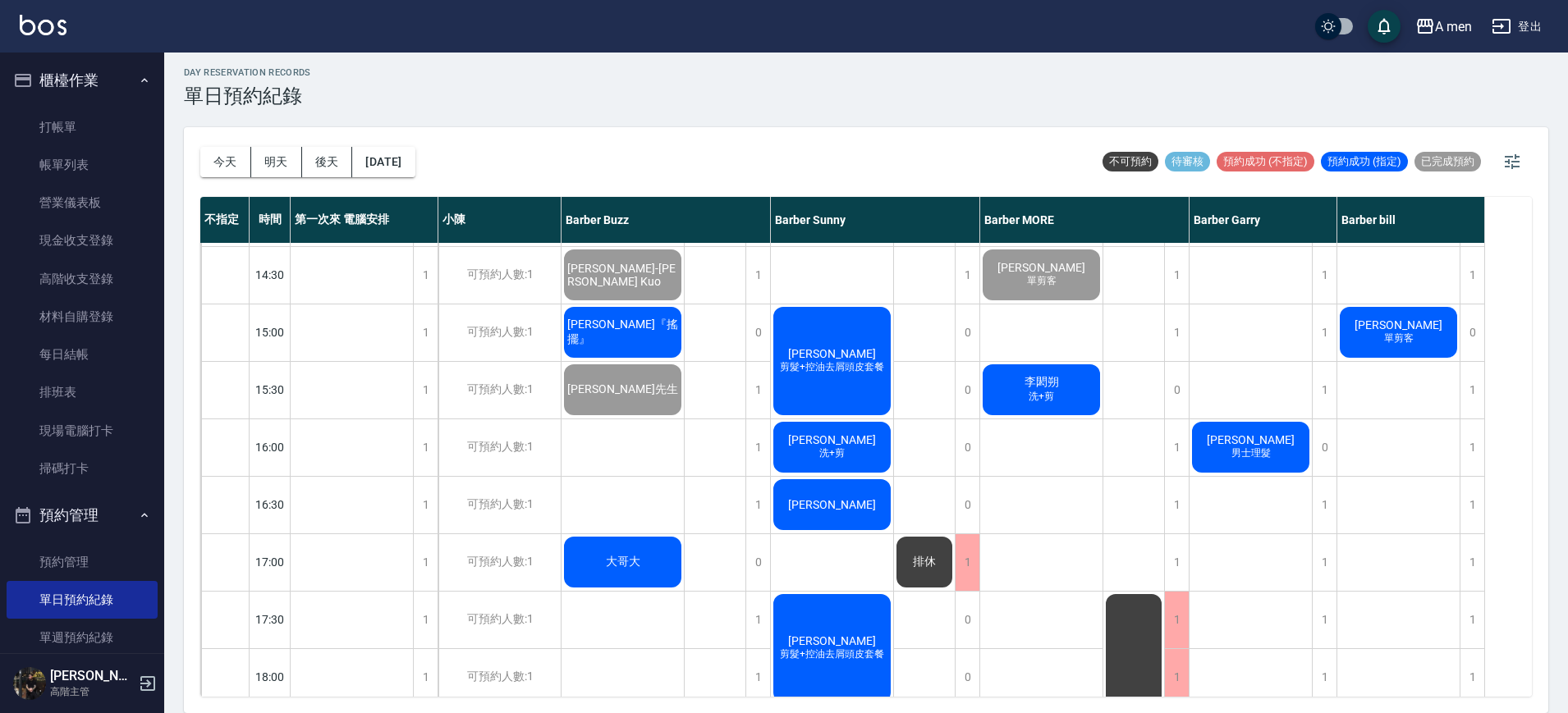
click at [1044, 398] on span "洗+剪" at bounding box center [1041, 397] width 32 height 14
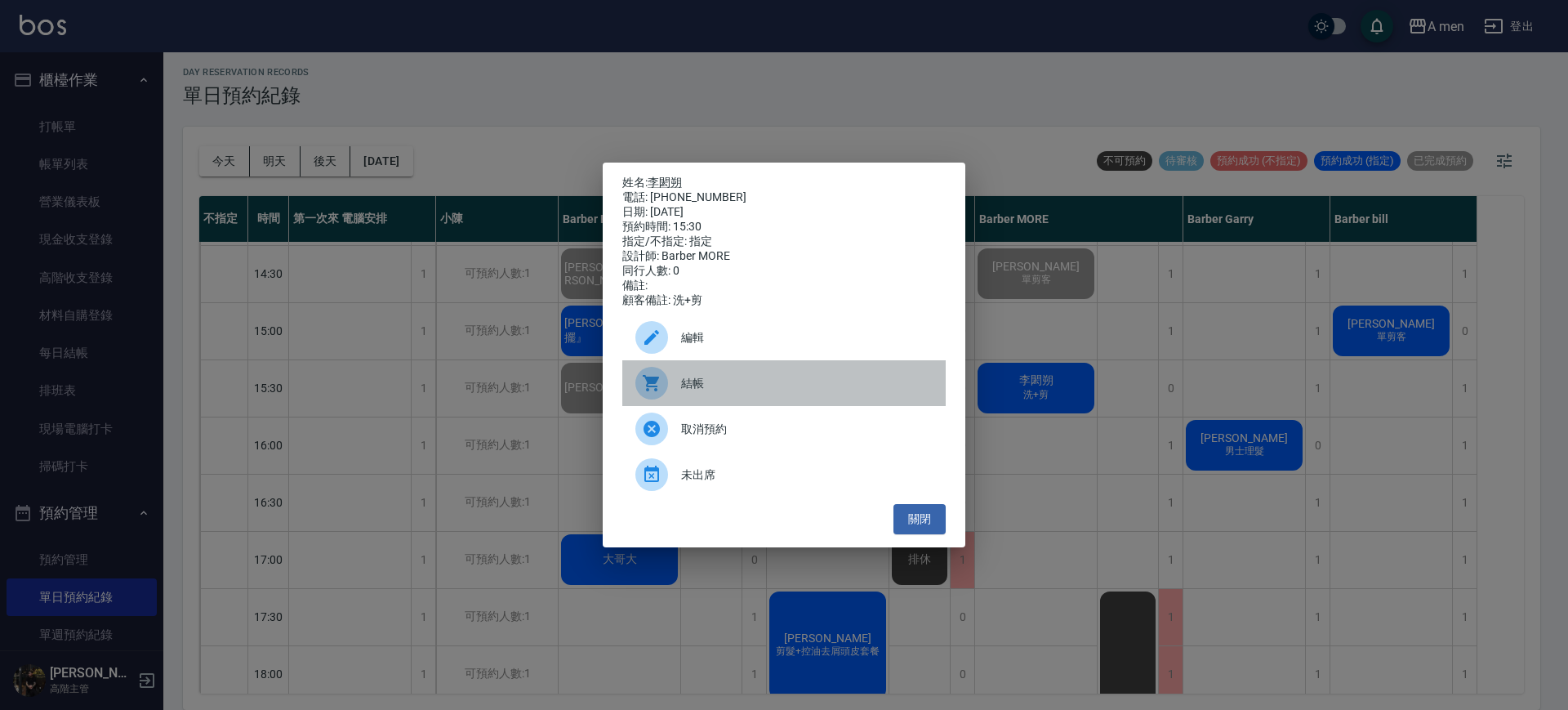
click at [869, 387] on span "結帳" at bounding box center [806, 383] width 251 height 17
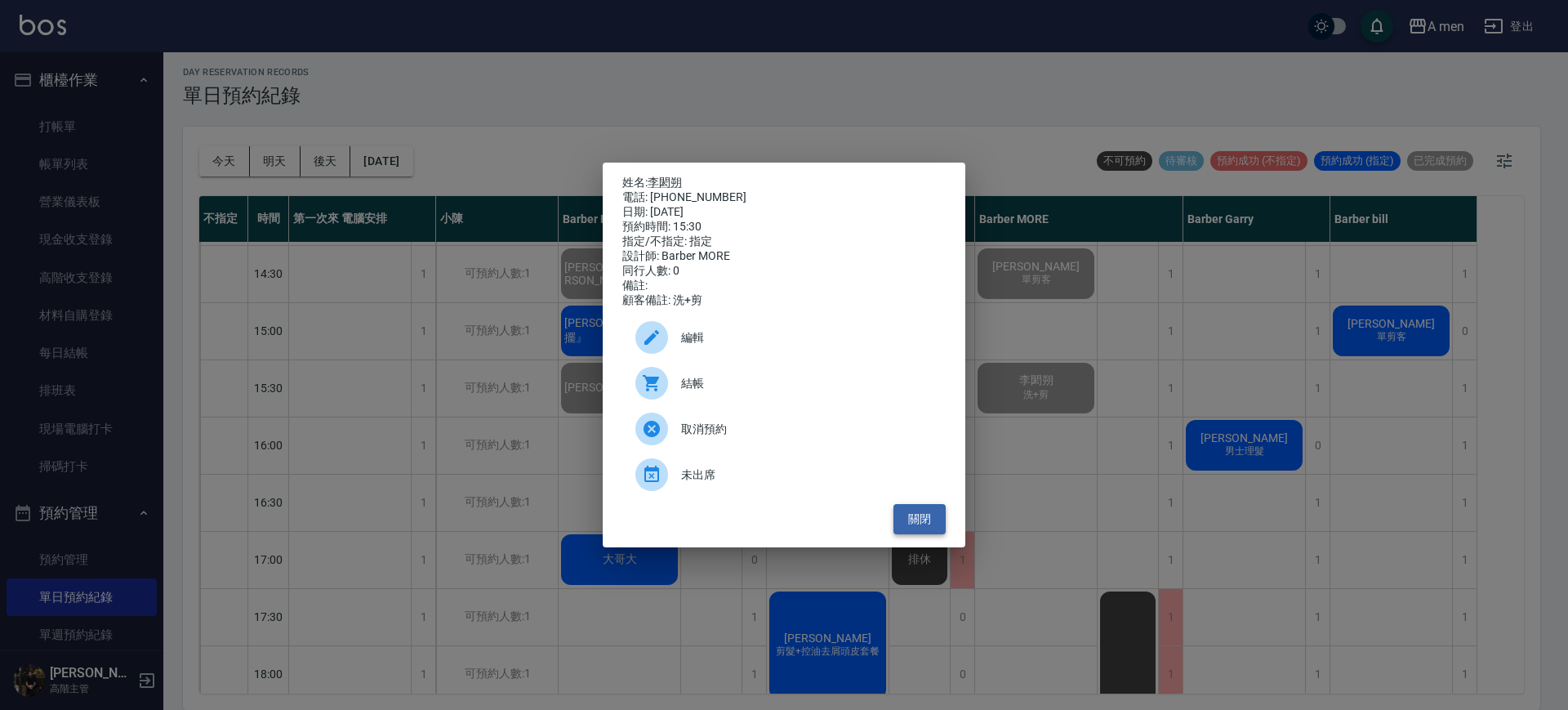
click at [918, 524] on button "關閉" at bounding box center [920, 520] width 52 height 30
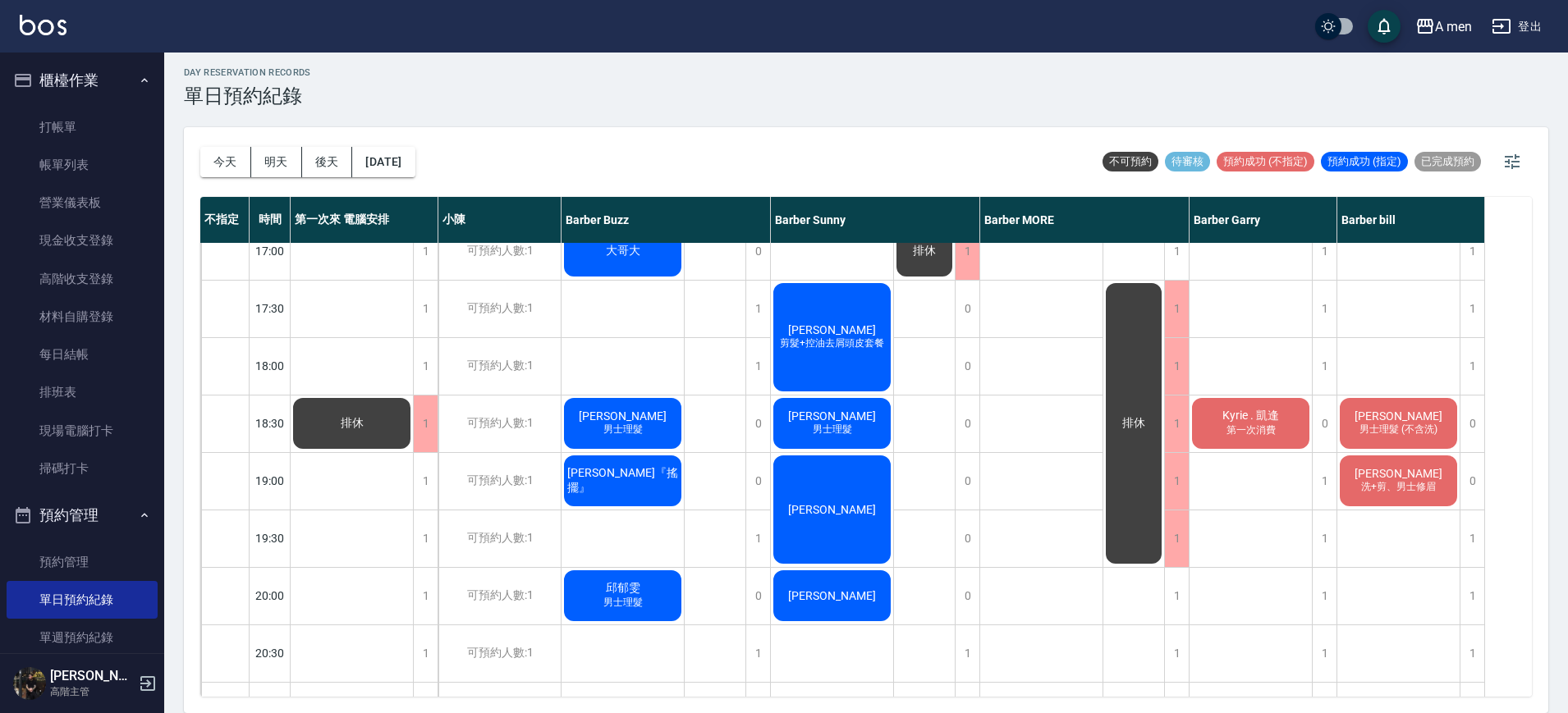
scroll to position [715, 0]
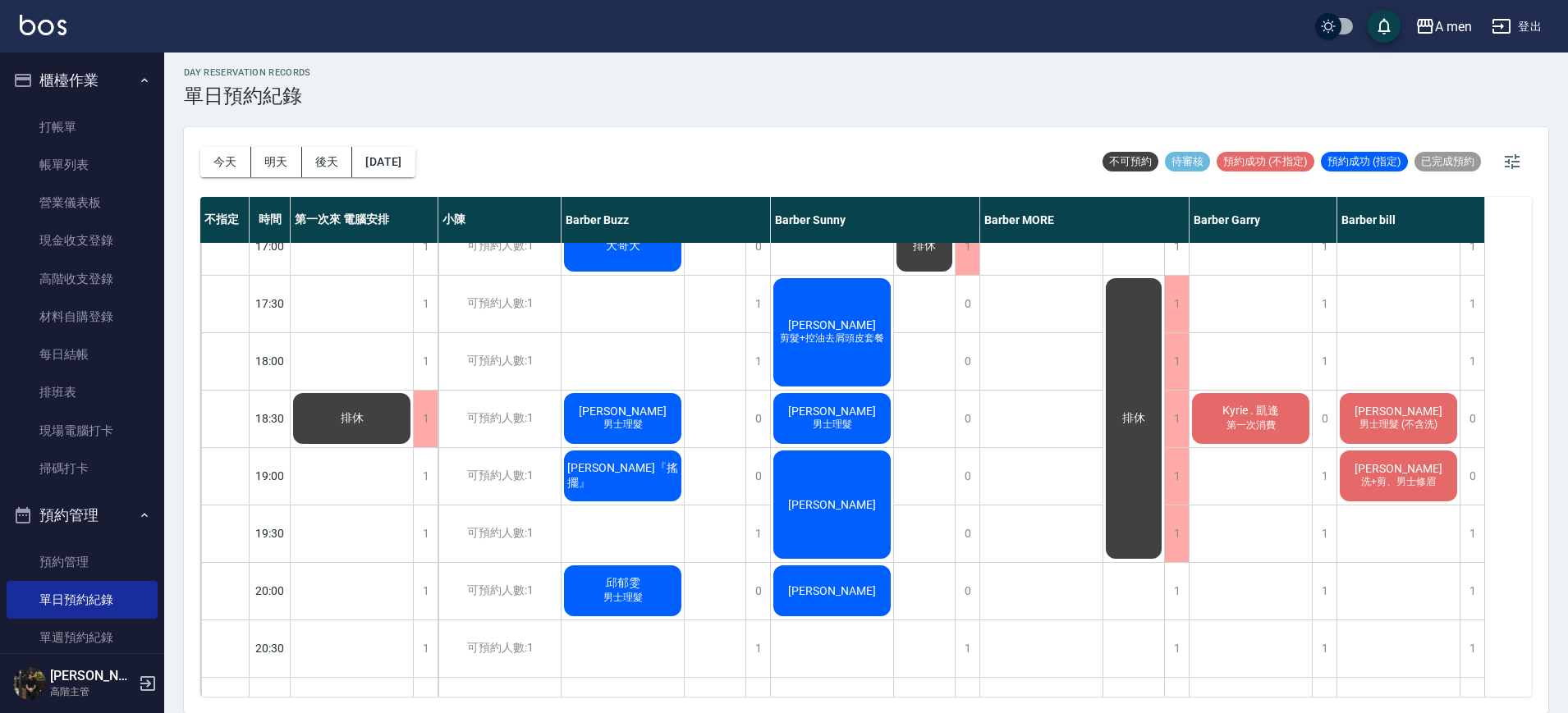
click at [642, 581] on span "邱郁雯" at bounding box center [624, 583] width 41 height 14
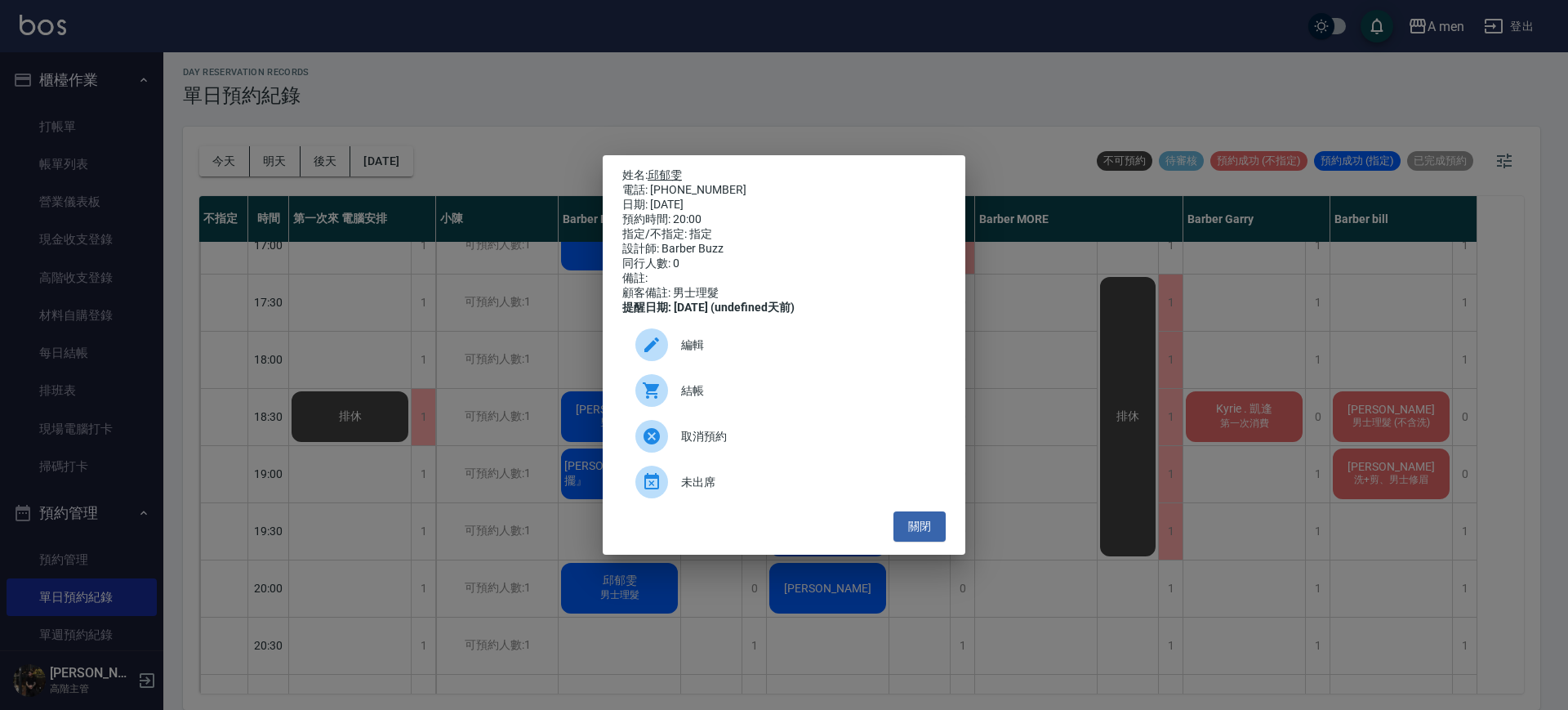
click at [670, 171] on link "邱郁雯" at bounding box center [665, 174] width 34 height 13
click at [929, 536] on button "關閉" at bounding box center [920, 527] width 52 height 30
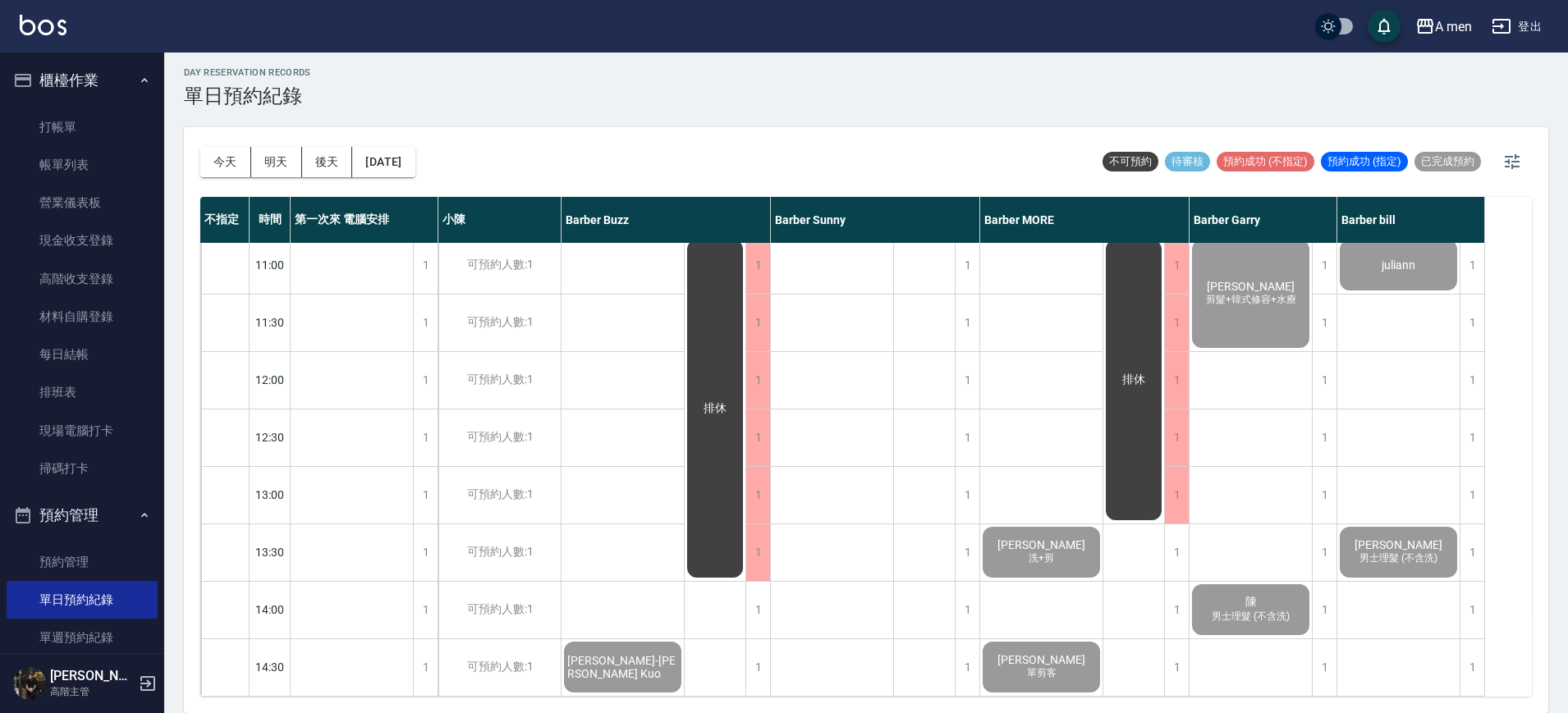
scroll to position [0, 0]
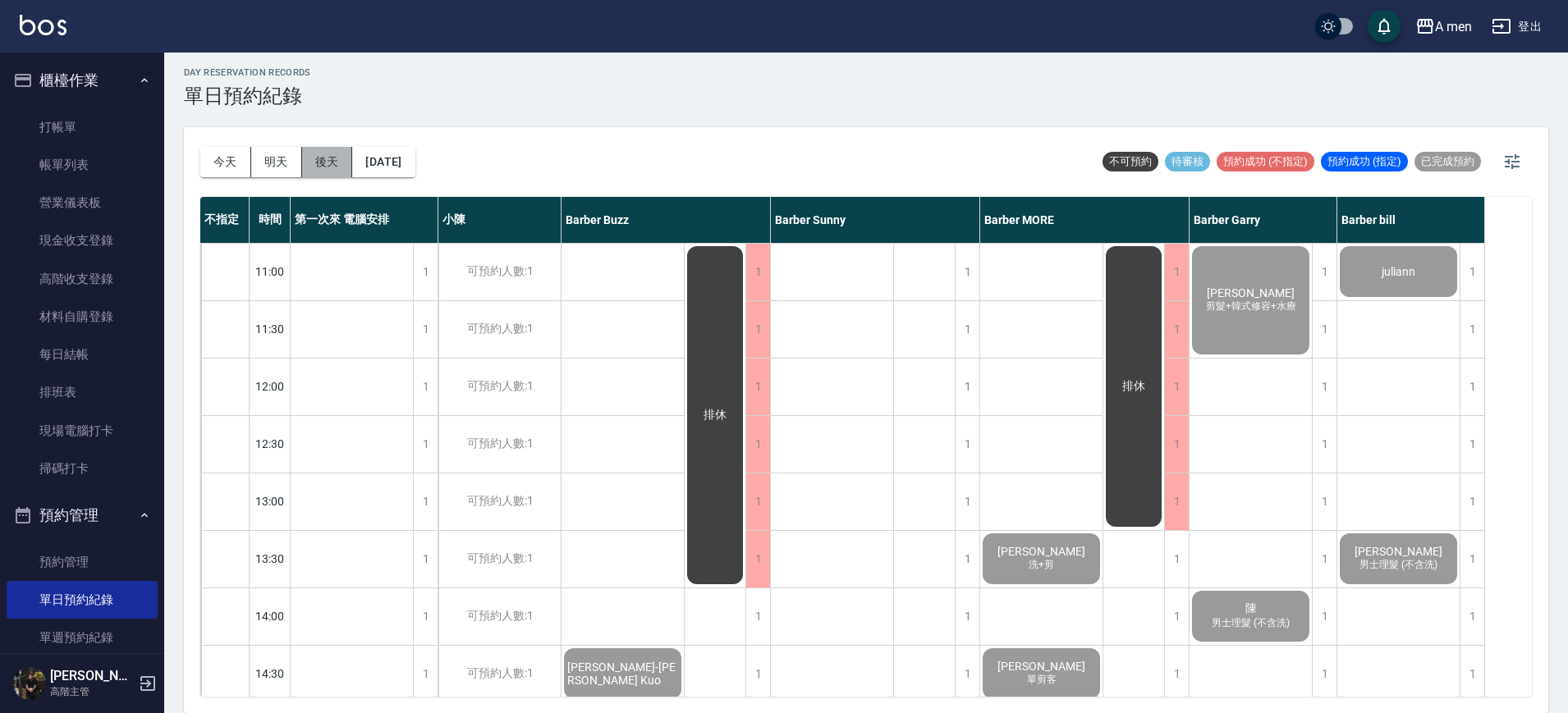
click at [331, 161] on button "後天" at bounding box center [327, 163] width 51 height 31
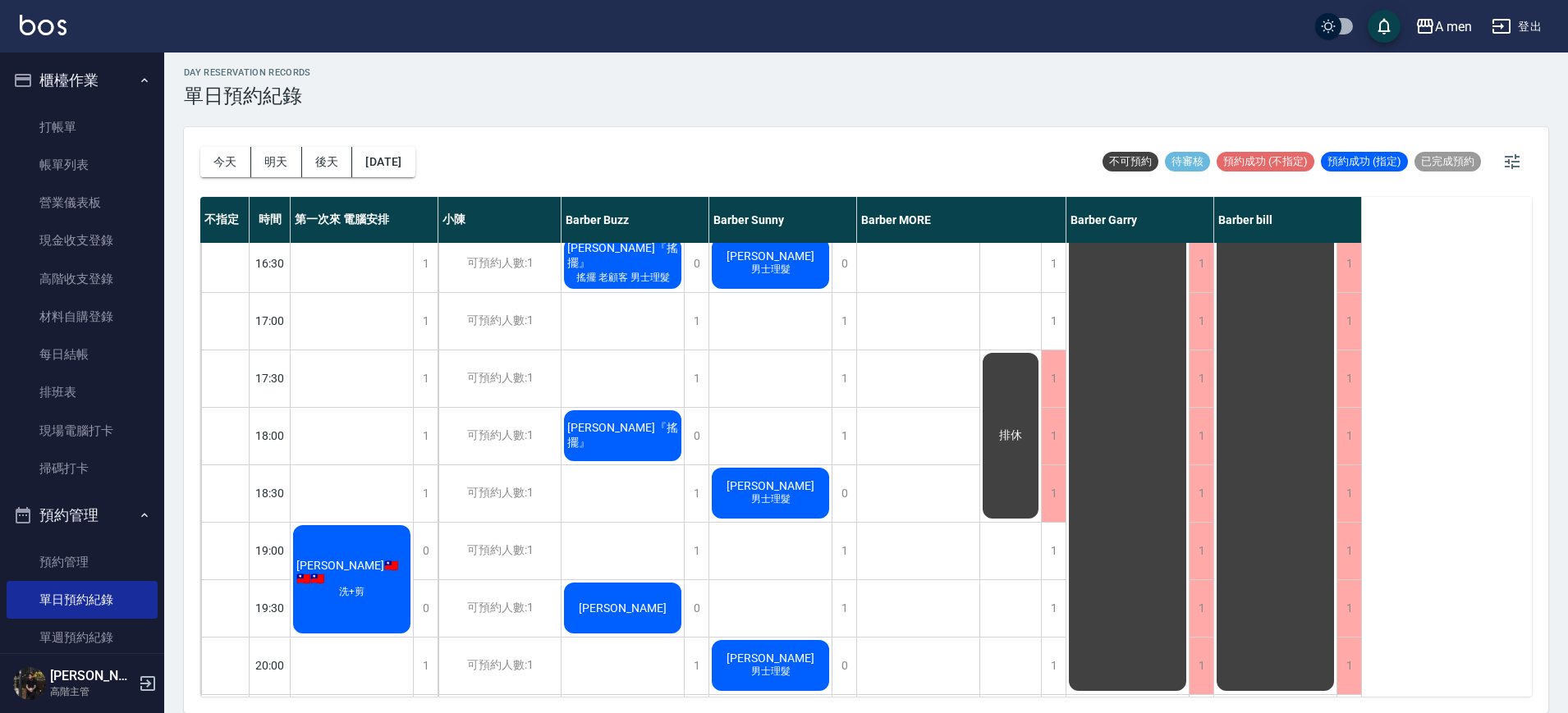
scroll to position [656, 0]
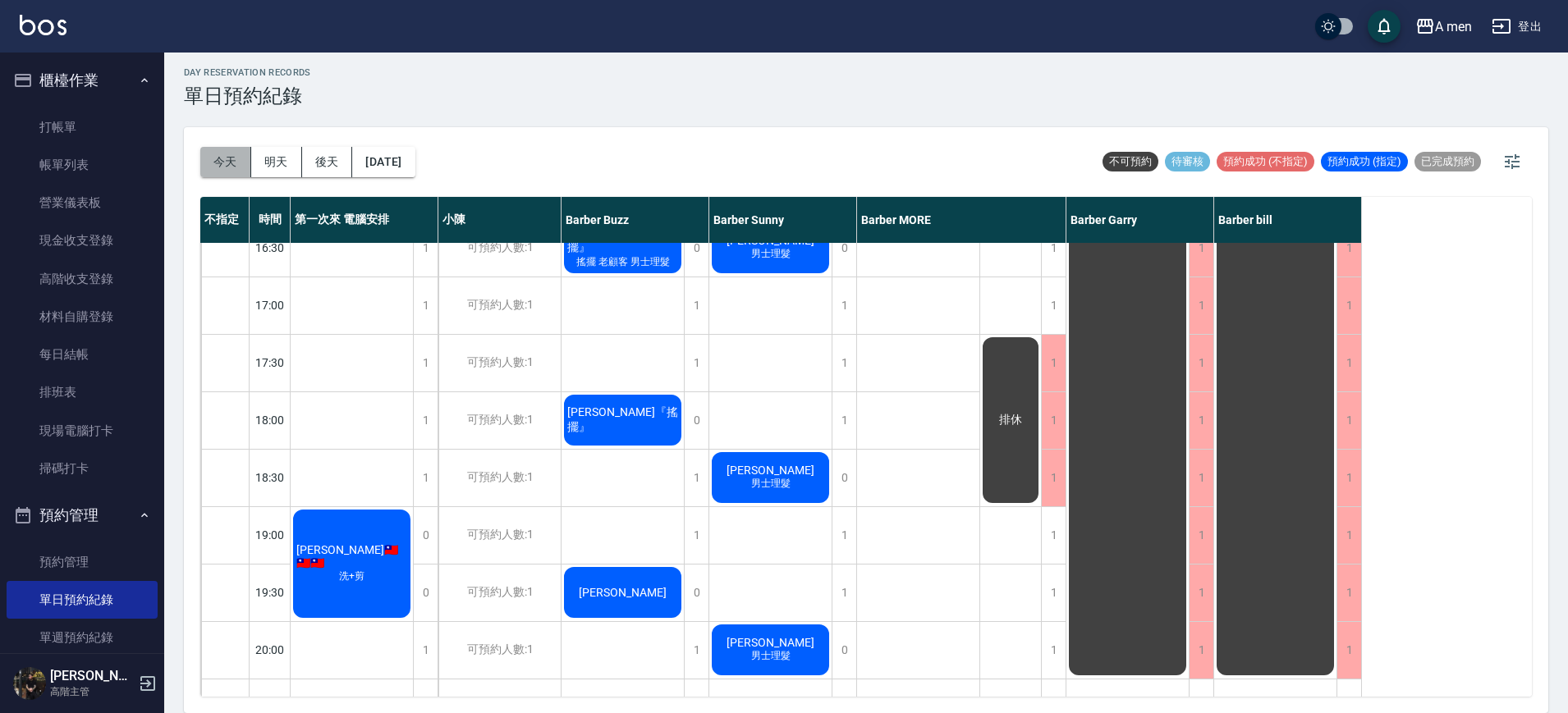
click at [218, 148] on button "今天" at bounding box center [226, 163] width 51 height 31
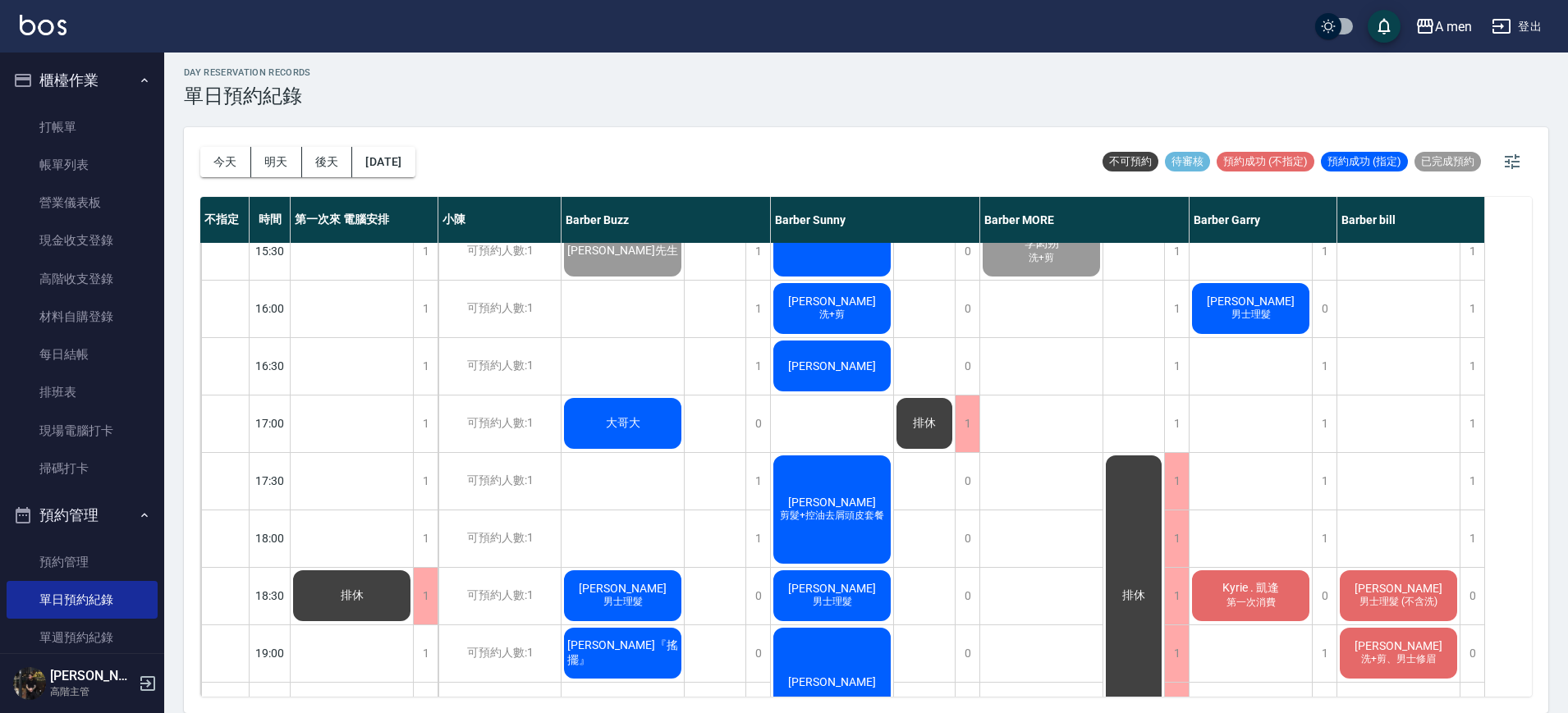
scroll to position [480, 0]
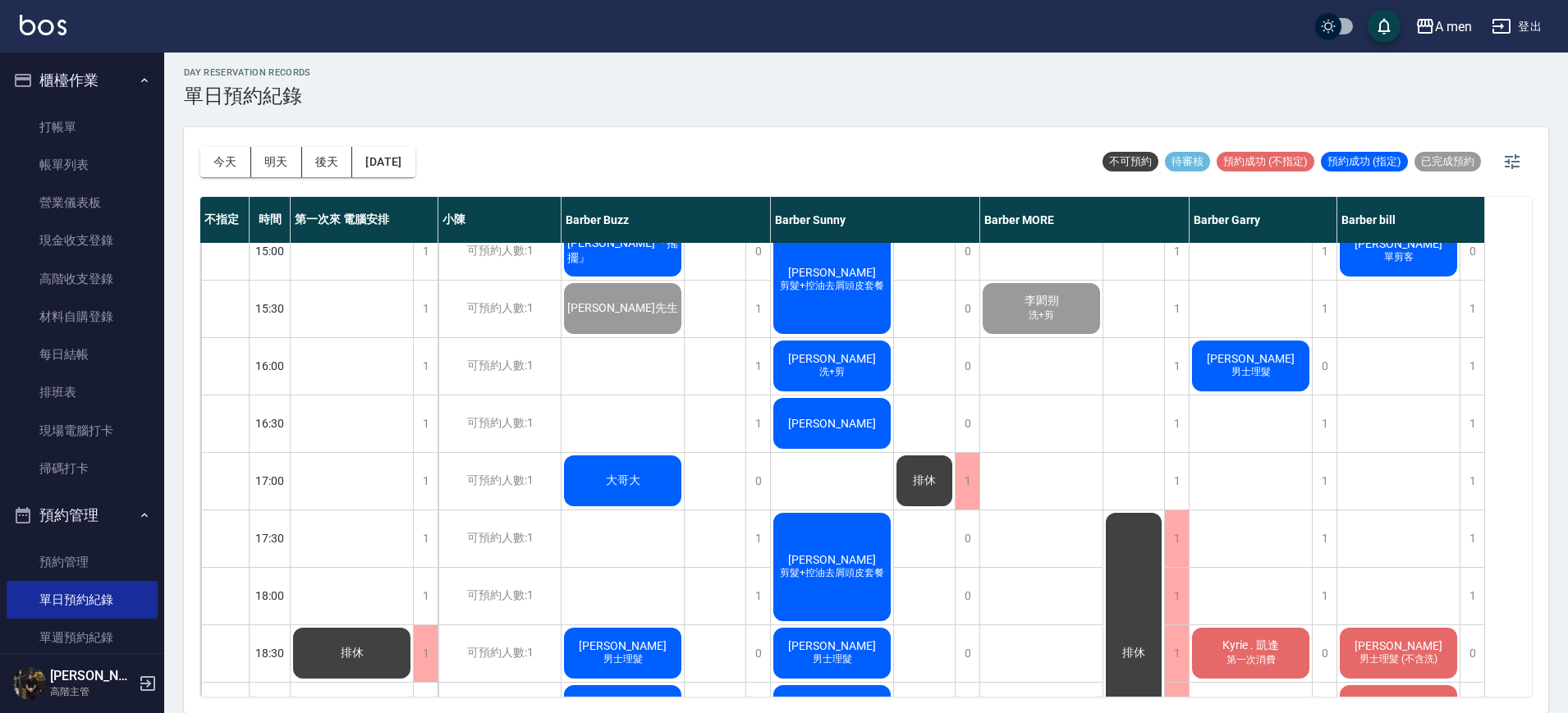
click at [642, 244] on span "[PERSON_NAME]『搖擺』" at bounding box center [623, 251] width 118 height 30
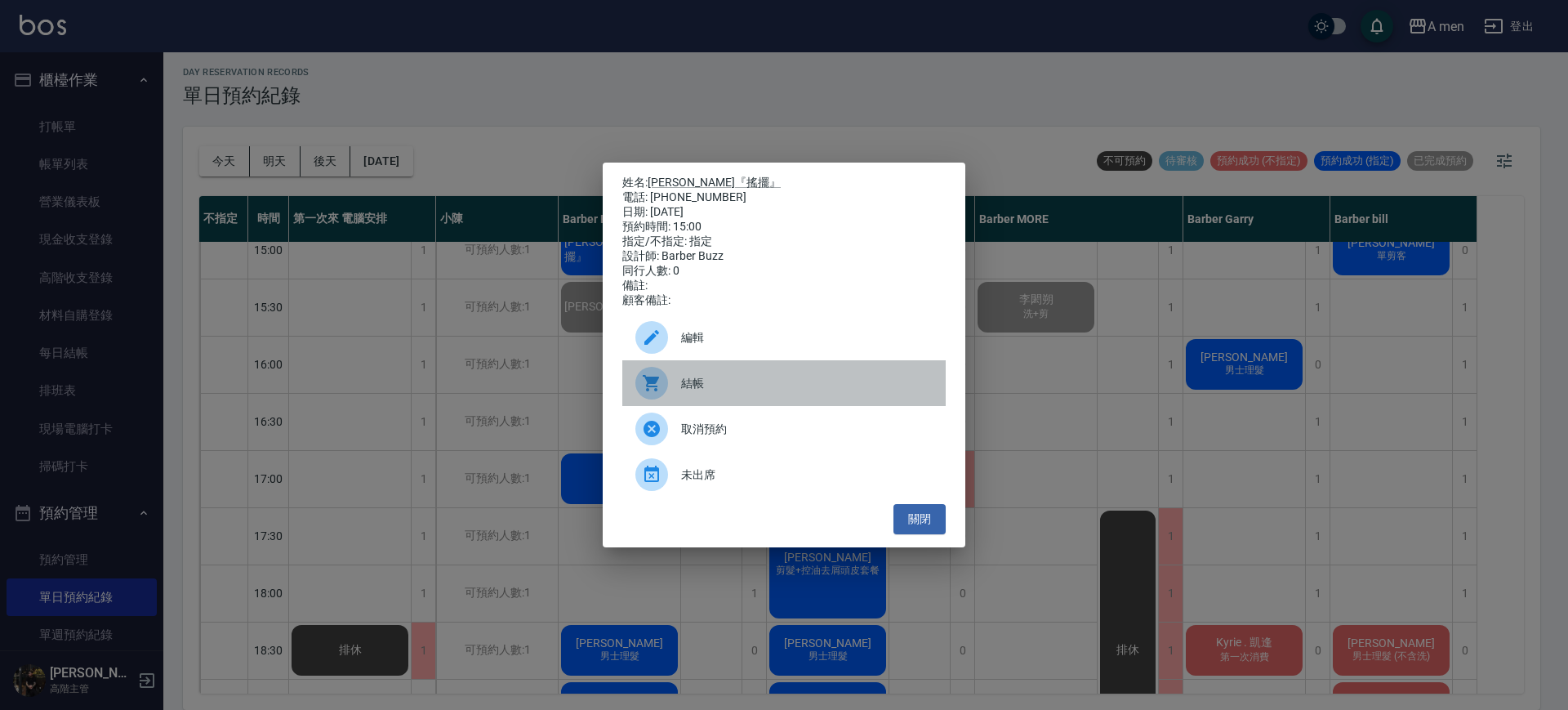
click at [741, 381] on div "結帳" at bounding box center [784, 383] width 324 height 46
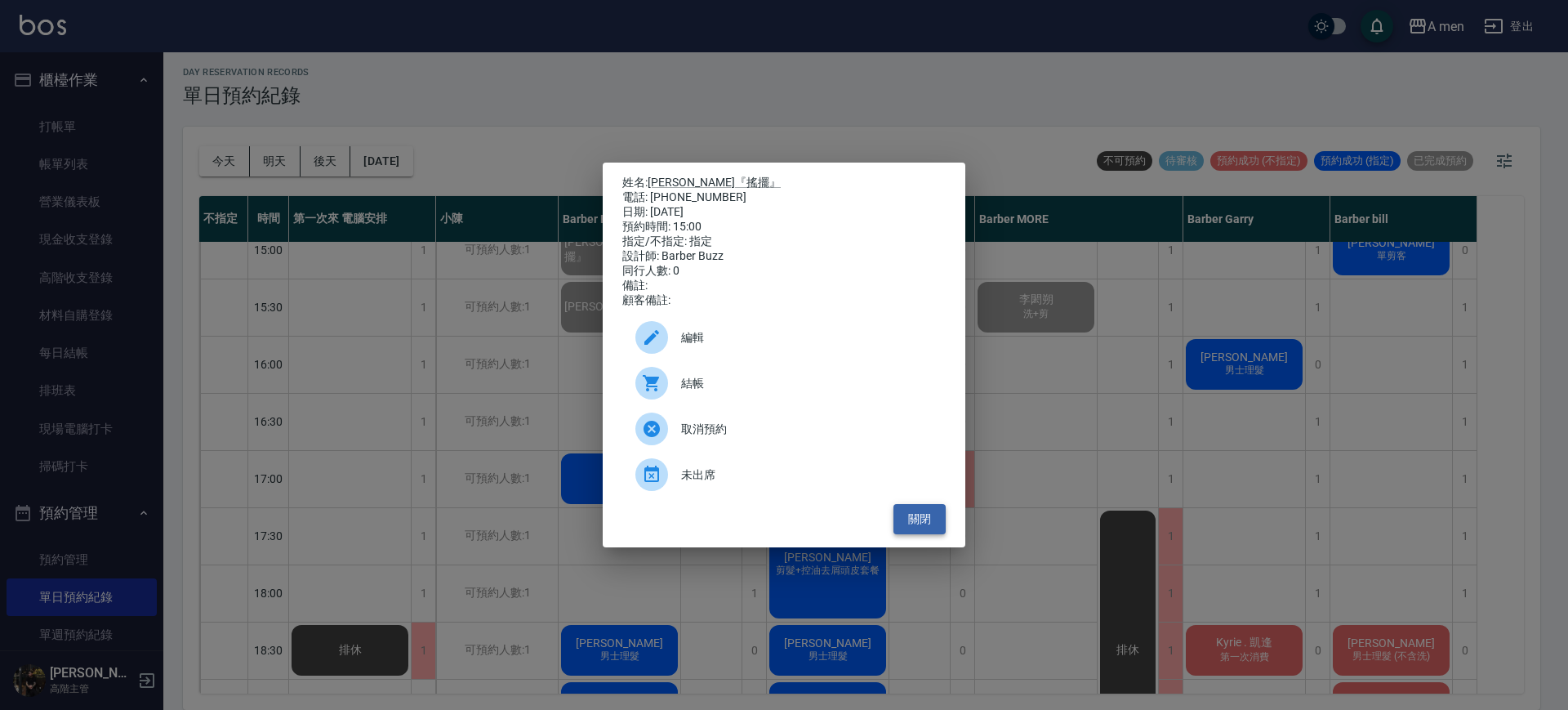
click at [913, 528] on button "關閉" at bounding box center [920, 520] width 52 height 30
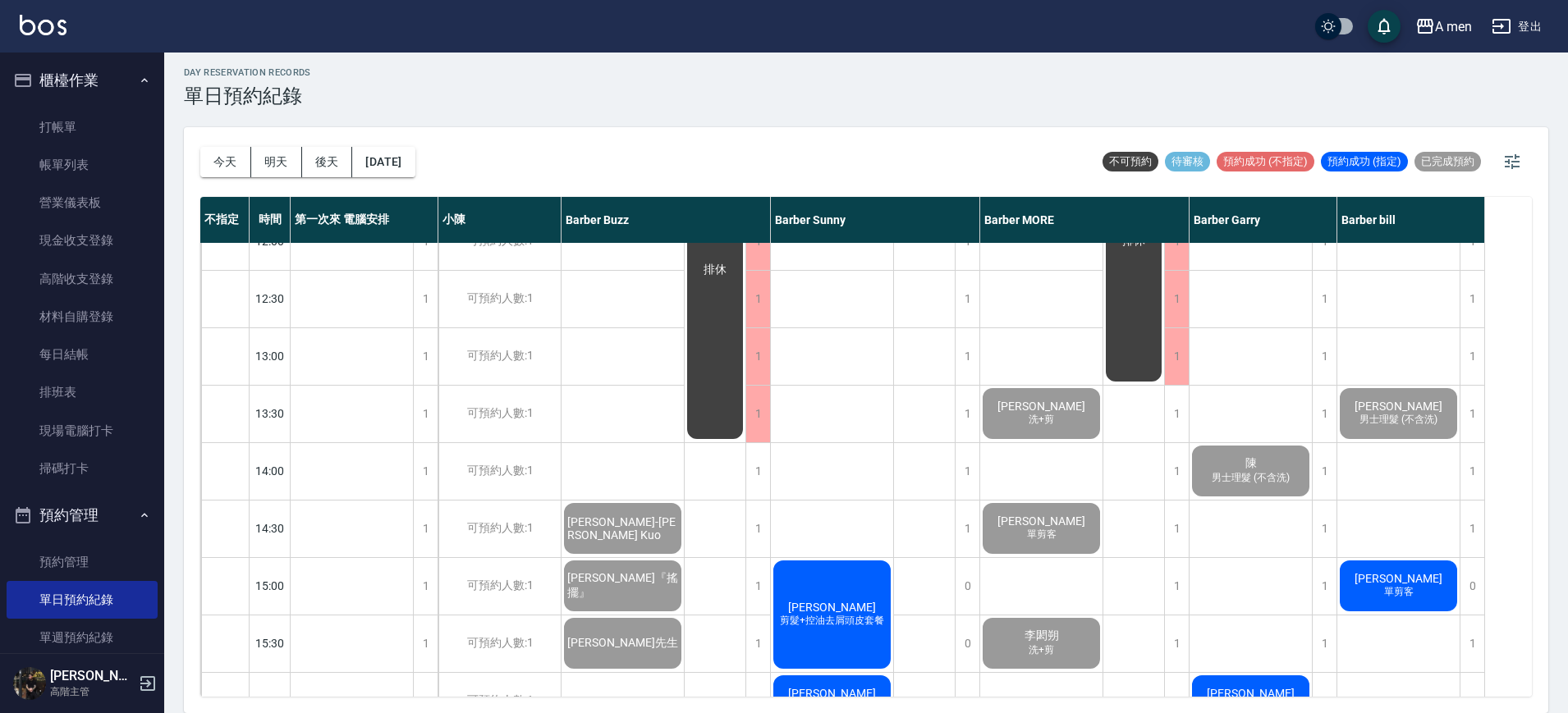
scroll to position [387, 0]
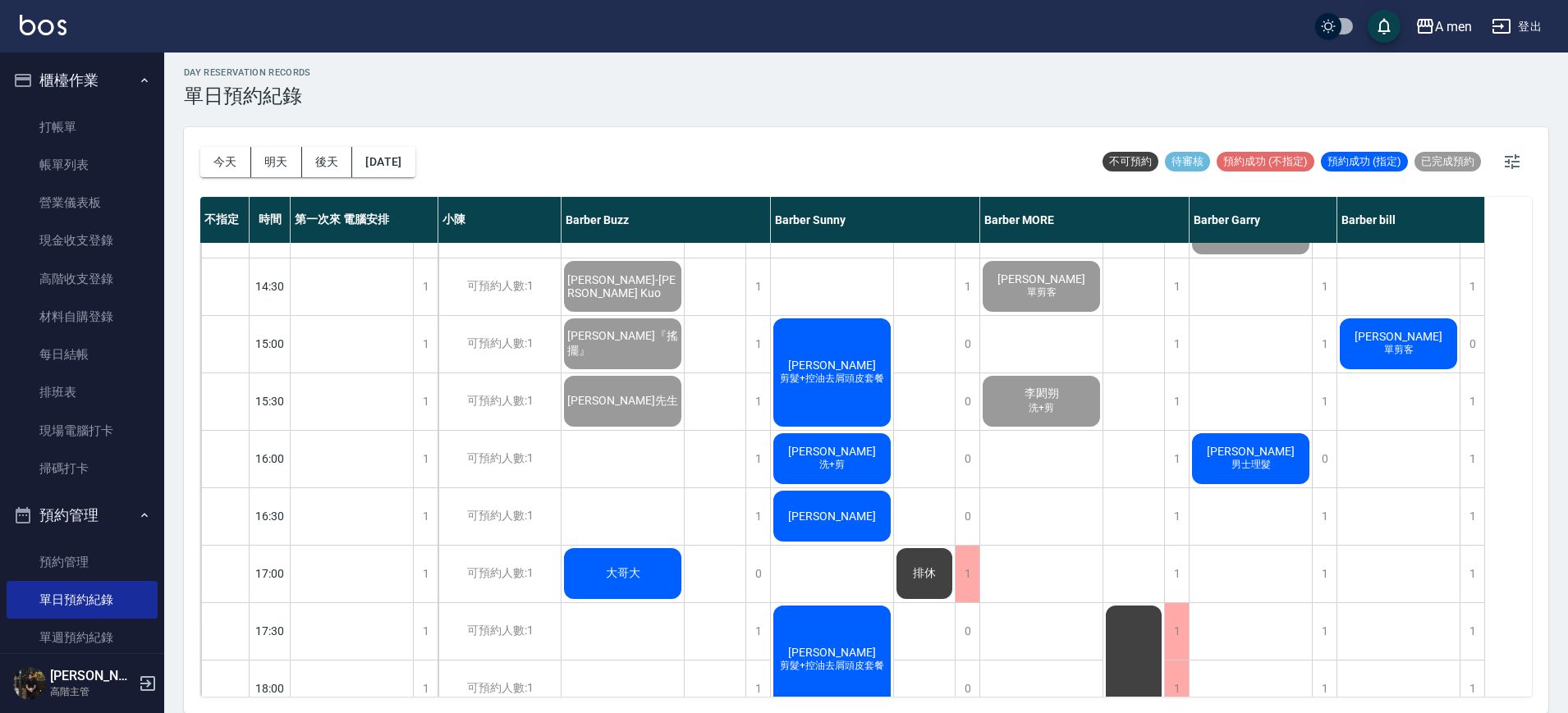
click at [1257, 452] on span "[PERSON_NAME]" at bounding box center [1251, 451] width 94 height 13
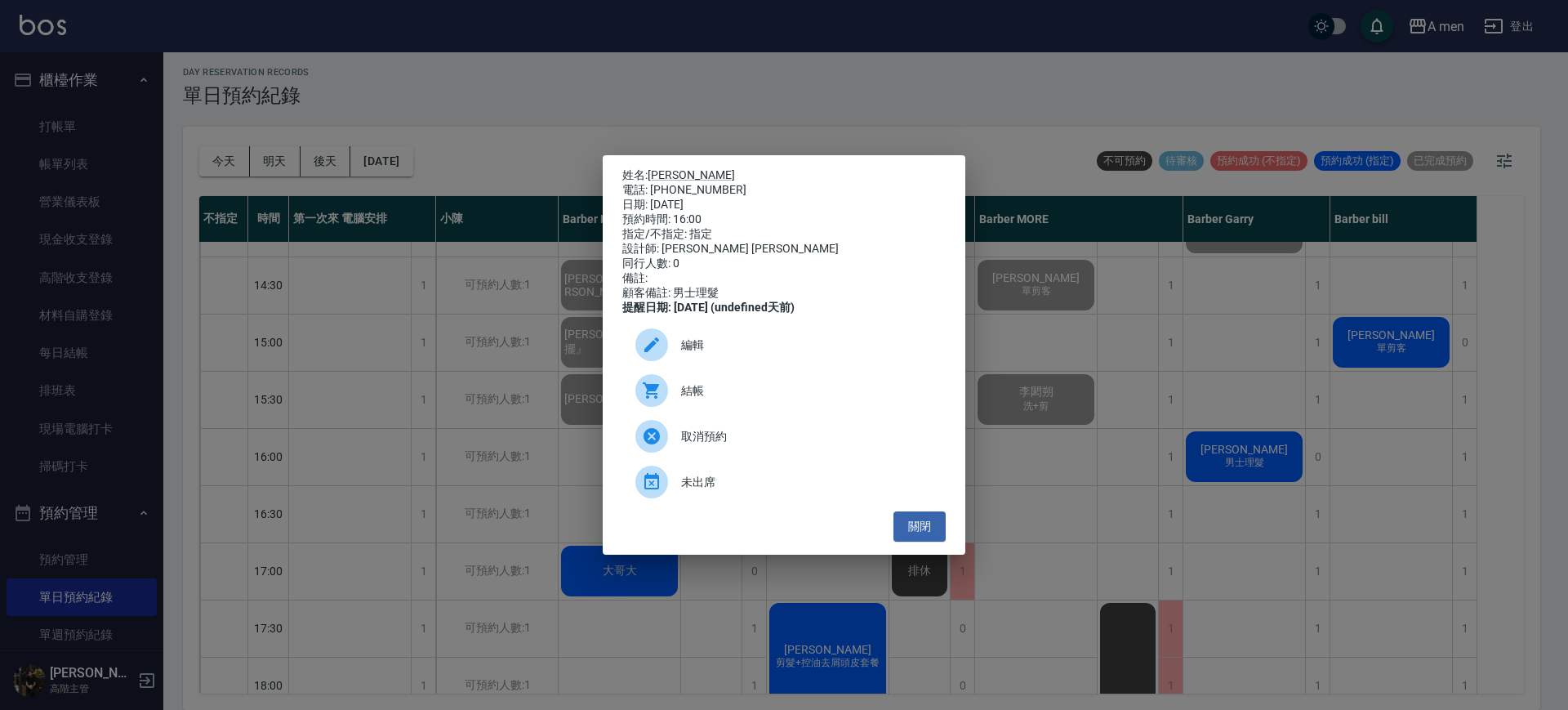
click at [734, 410] on div "結帳" at bounding box center [784, 390] width 324 height 46
click at [920, 521] on button "關閉" at bounding box center [920, 527] width 52 height 30
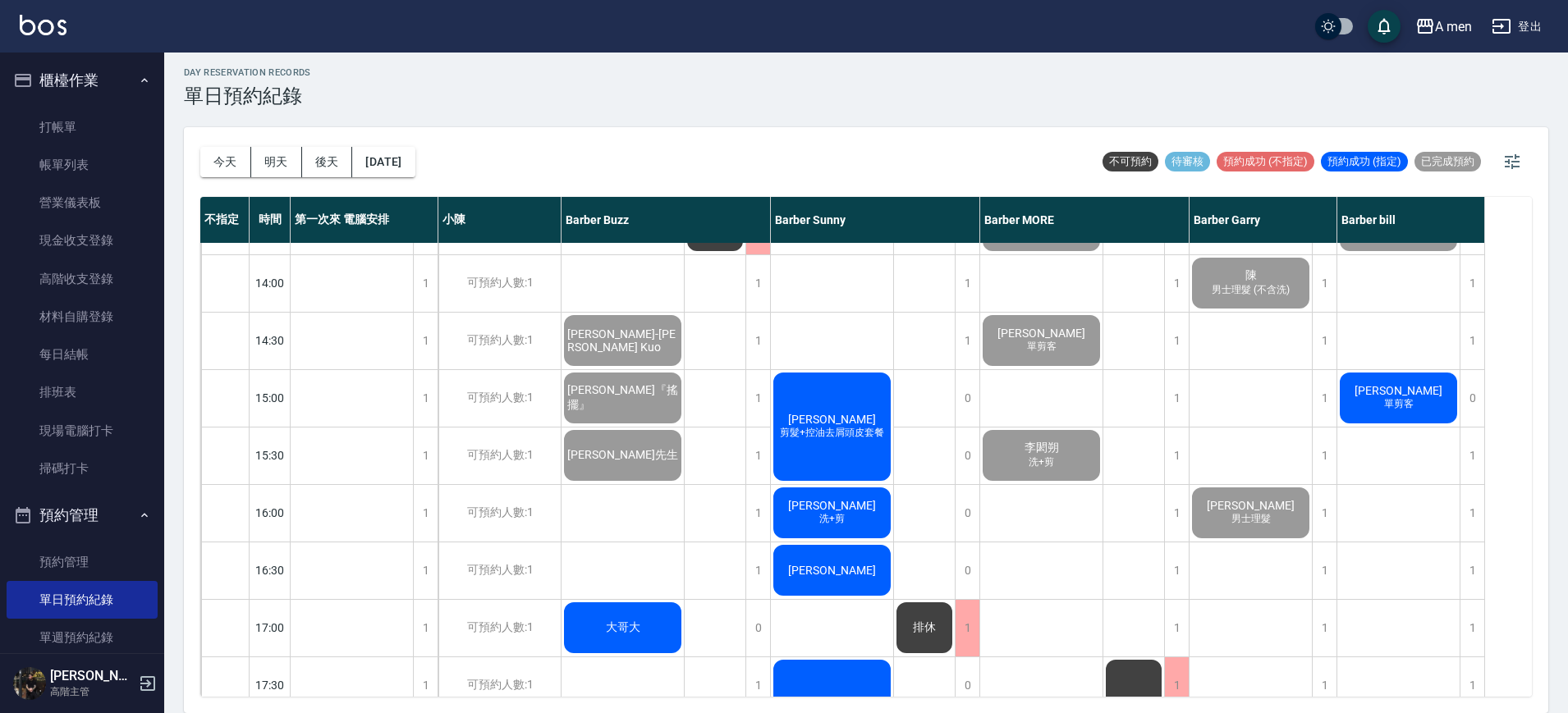
scroll to position [327, 0]
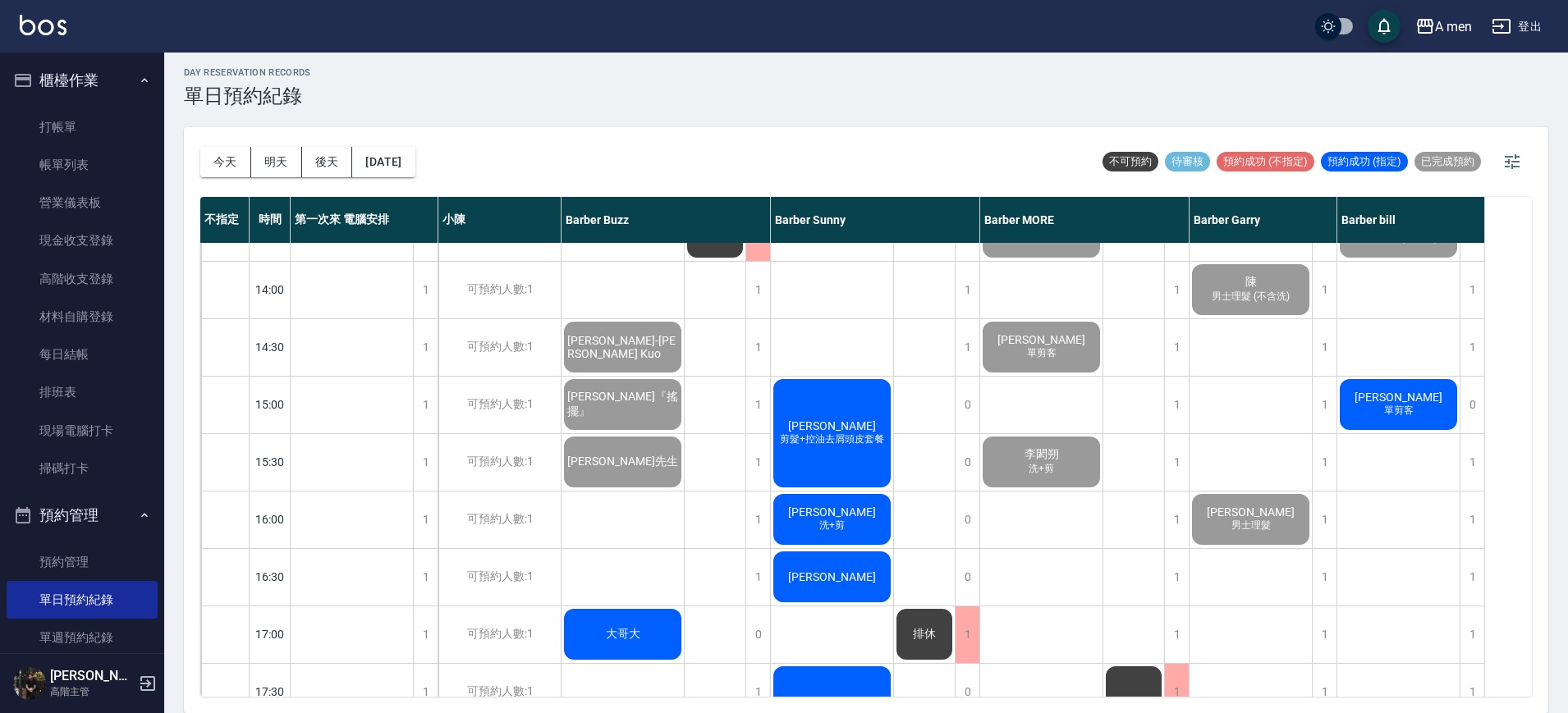
click at [1421, 422] on div "Fred 單剪客" at bounding box center [1399, 404] width 122 height 56
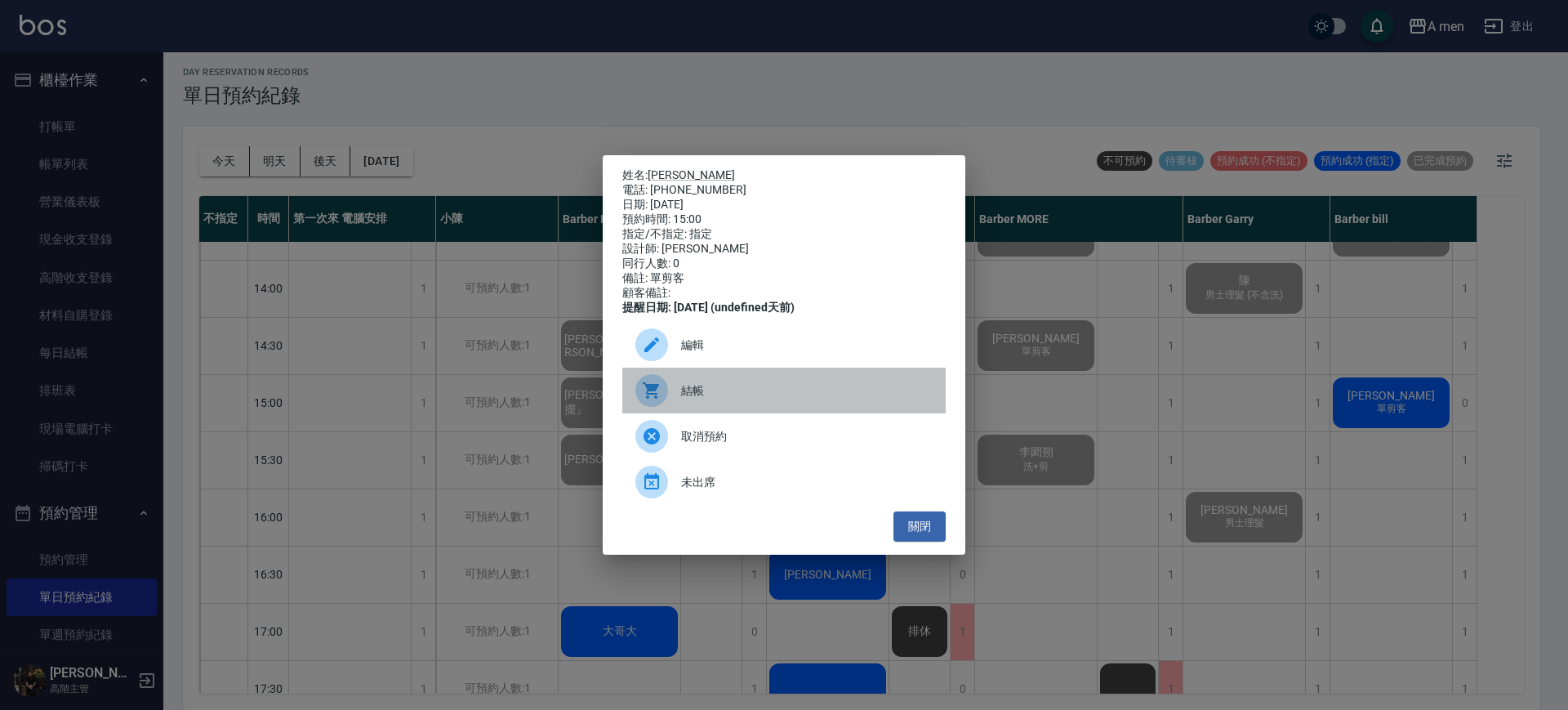
click at [743, 390] on span "結帳" at bounding box center [806, 391] width 251 height 17
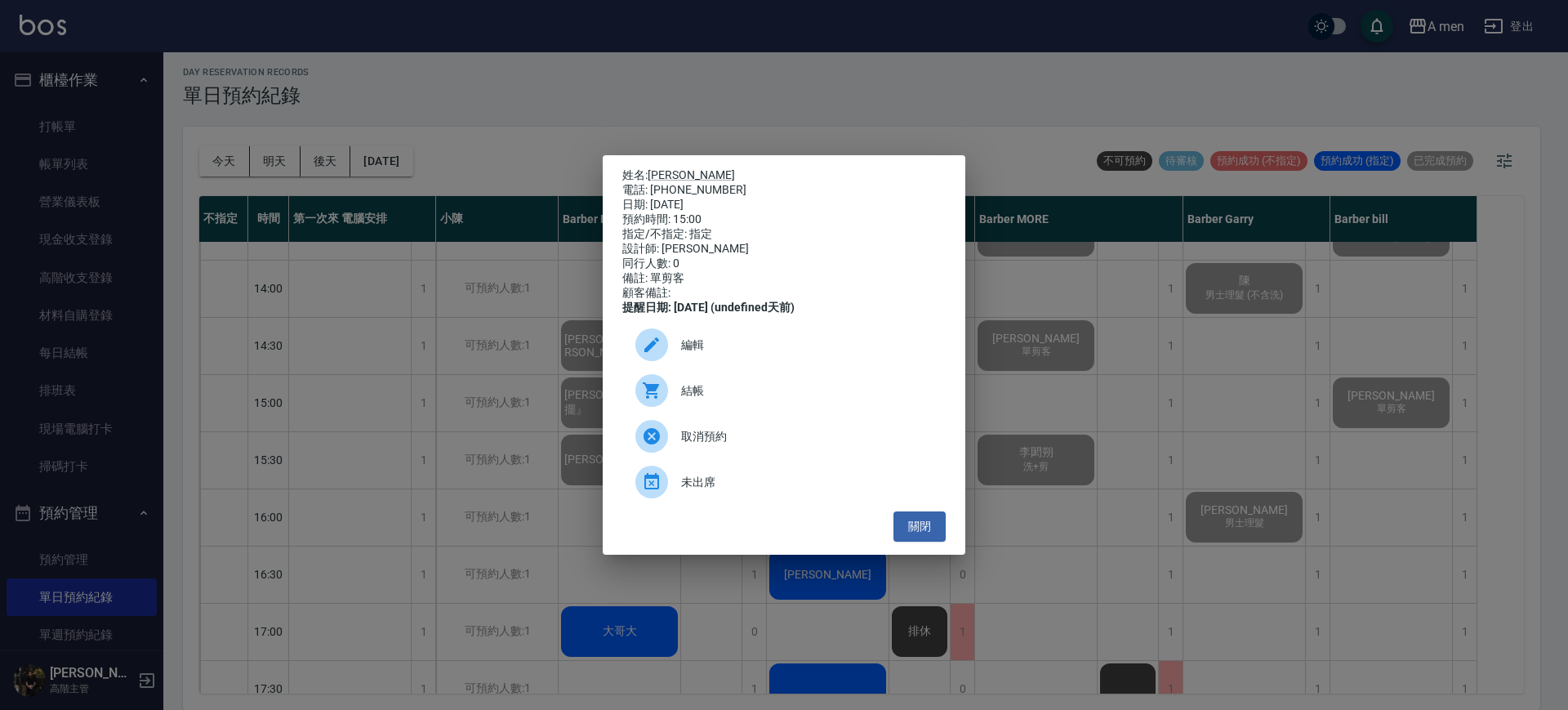
click at [791, 156] on div "姓名: Fred 電話: 0933980612 日期: 2025/10/07 預約時間: 15:00 指定/不指定: 指定 設計師: Barber bill …" at bounding box center [784, 355] width 363 height 400
click at [904, 82] on div "姓名: Fred 電話: 0933980612 日期: 2025/10/07 預約時間: 15:00 指定/不指定: 指定 設計師: Barber bill …" at bounding box center [784, 355] width 1568 height 710
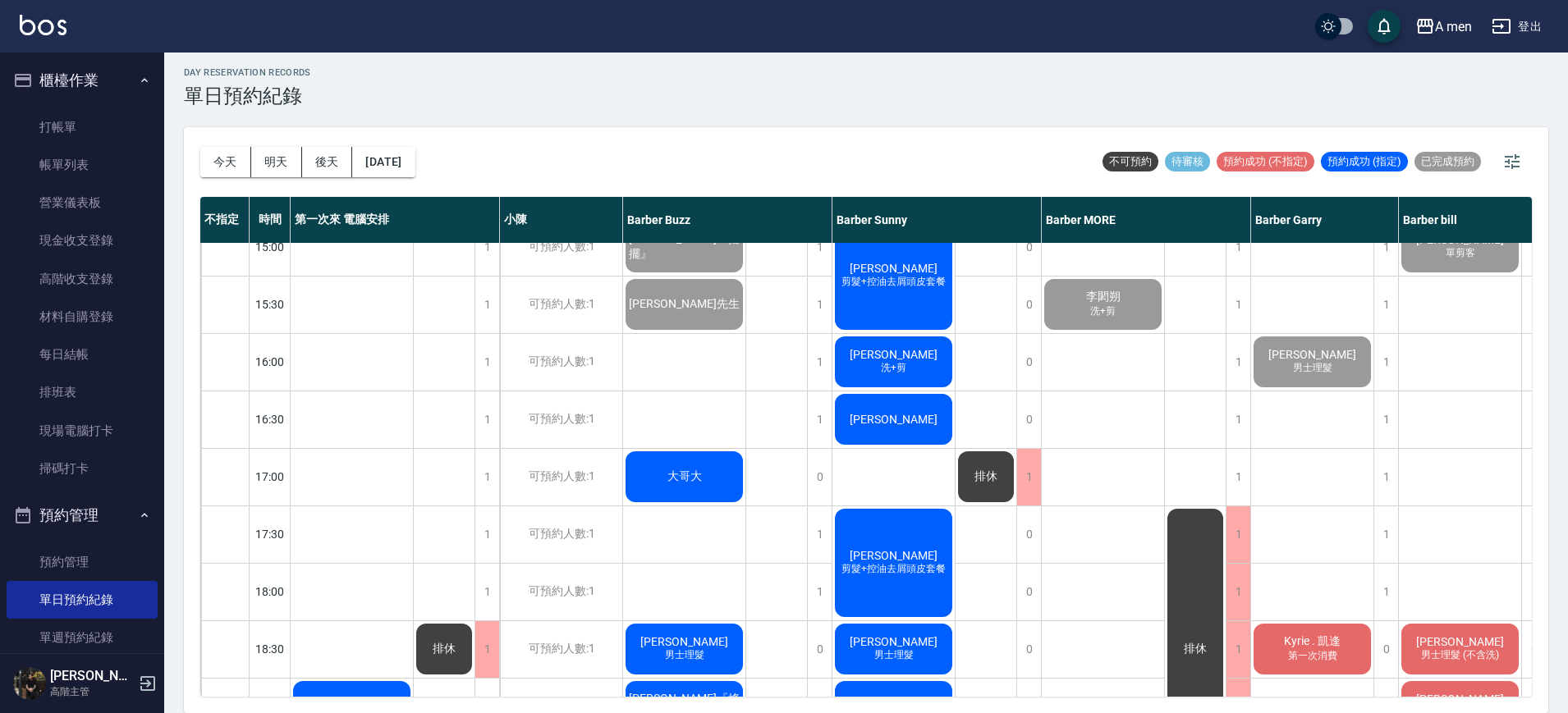
scroll to position [382, 0]
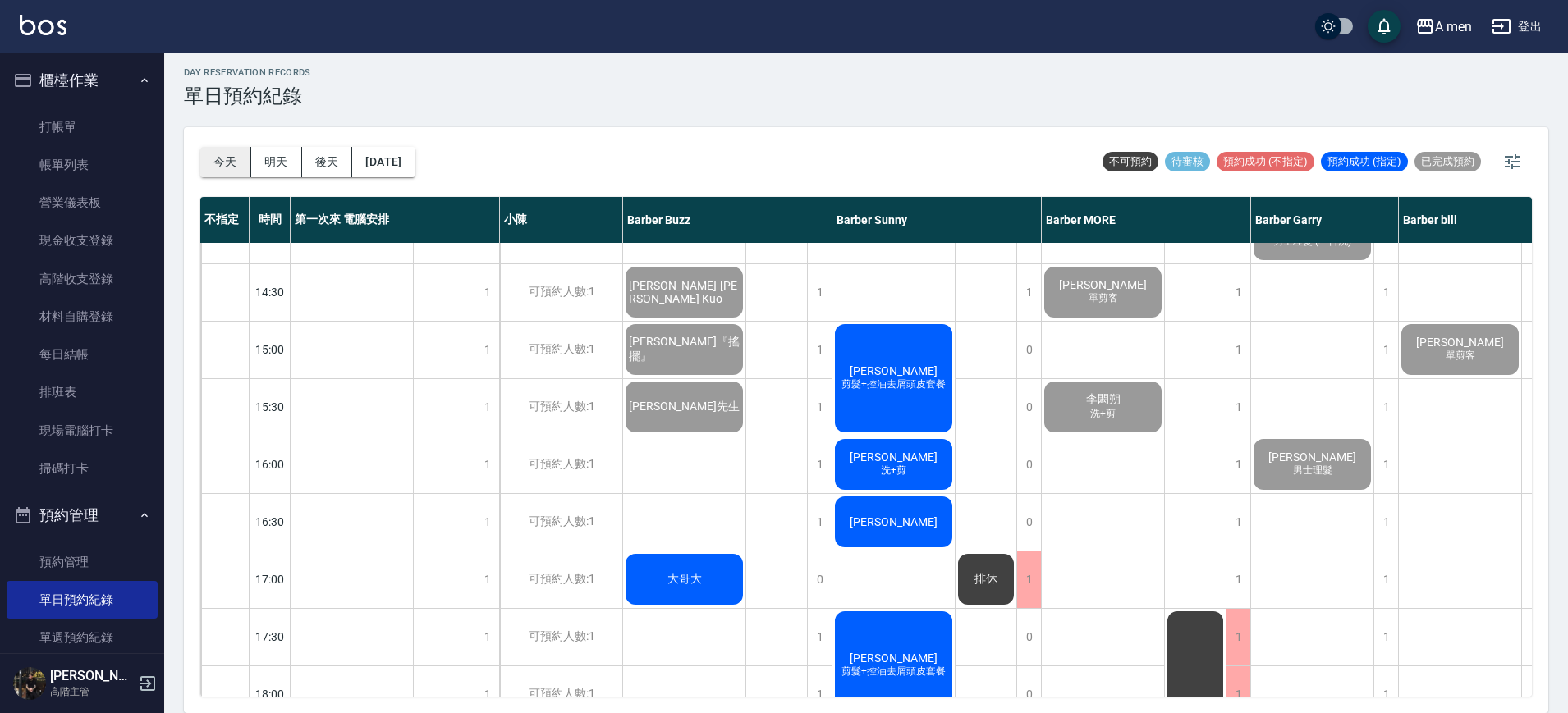
click at [217, 149] on button "今天" at bounding box center [226, 163] width 51 height 31
click at [216, 153] on button "今天" at bounding box center [226, 163] width 51 height 31
click at [933, 398] on div "Fuzz Azni 剪髮+控油去屑頭皮套餐" at bounding box center [894, 378] width 122 height 113
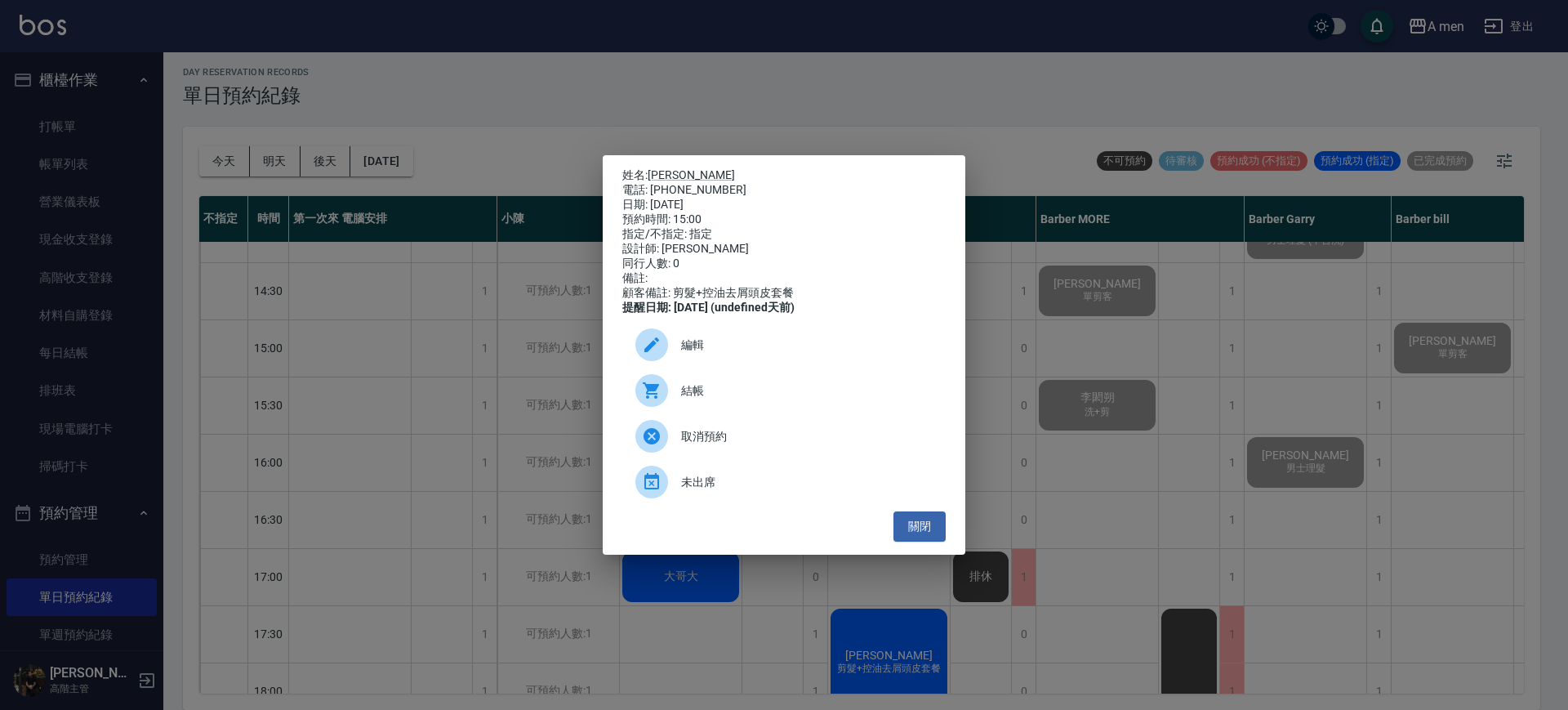
click at [915, 400] on span "結帳" at bounding box center [806, 391] width 251 height 17
click at [925, 526] on button "關閉" at bounding box center [920, 527] width 52 height 30
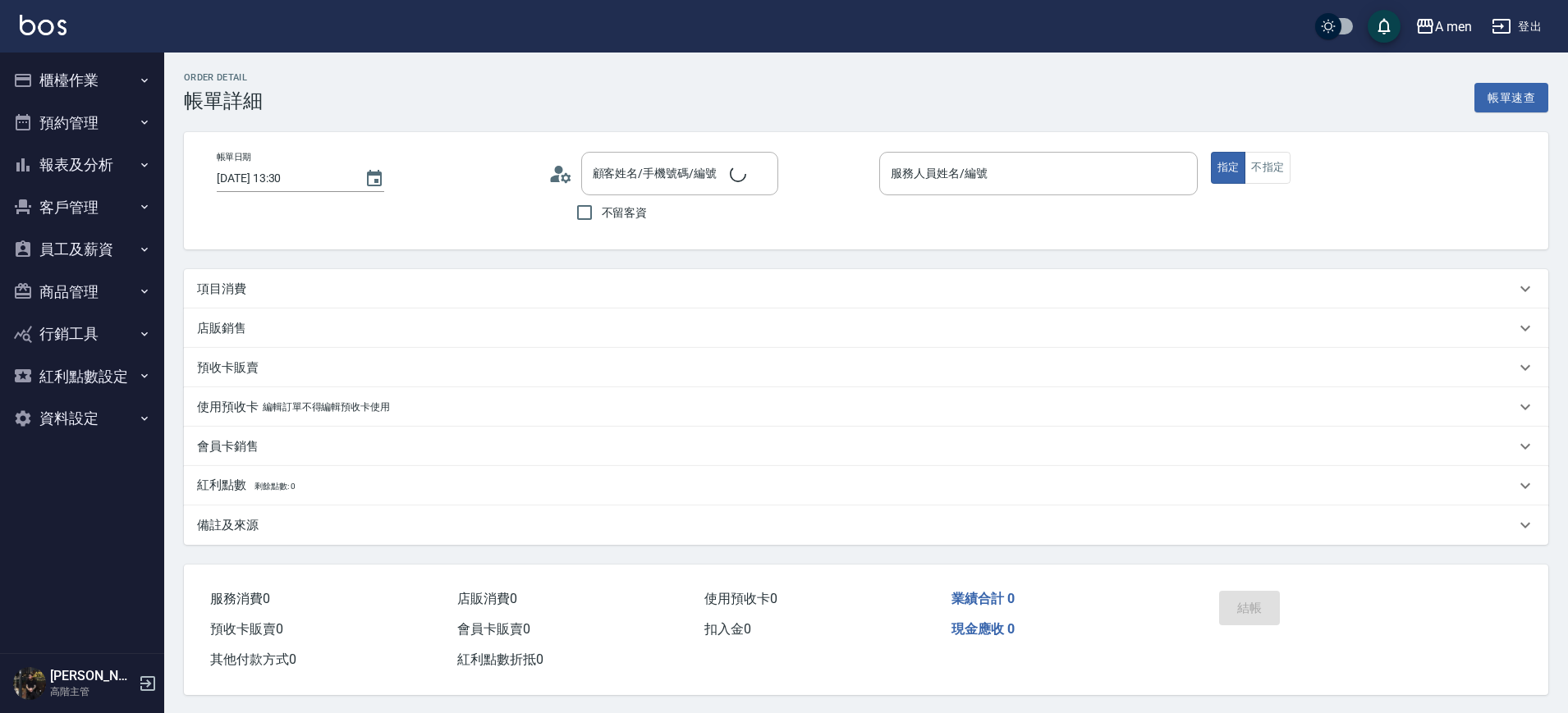
type input "Barber MORE-001"
type input "[PERSON_NAME]/0916263916/null"
click at [1410, 86] on button "組合商品" at bounding box center [1431, 98] width 74 height 31
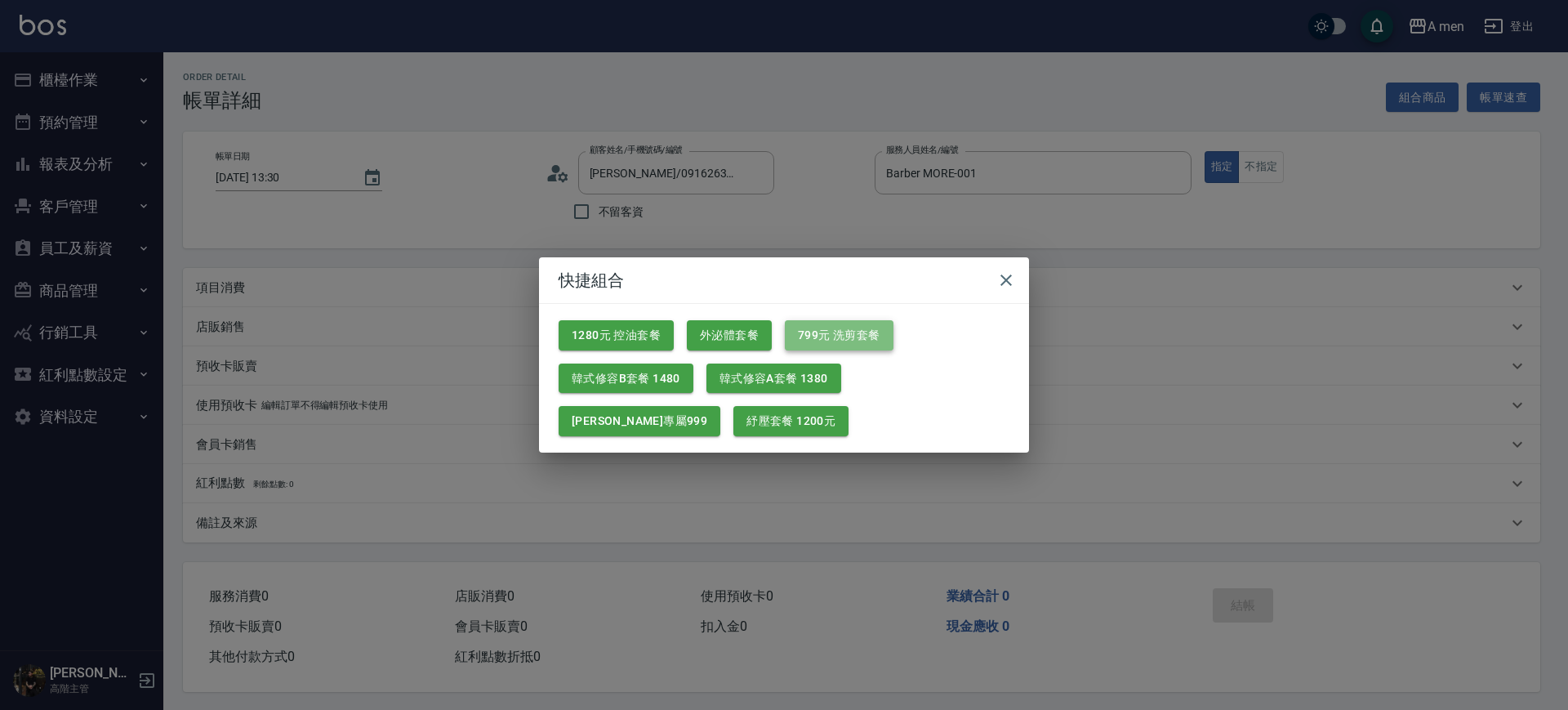
click at [810, 338] on button "799元 洗剪套餐" at bounding box center [839, 335] width 109 height 30
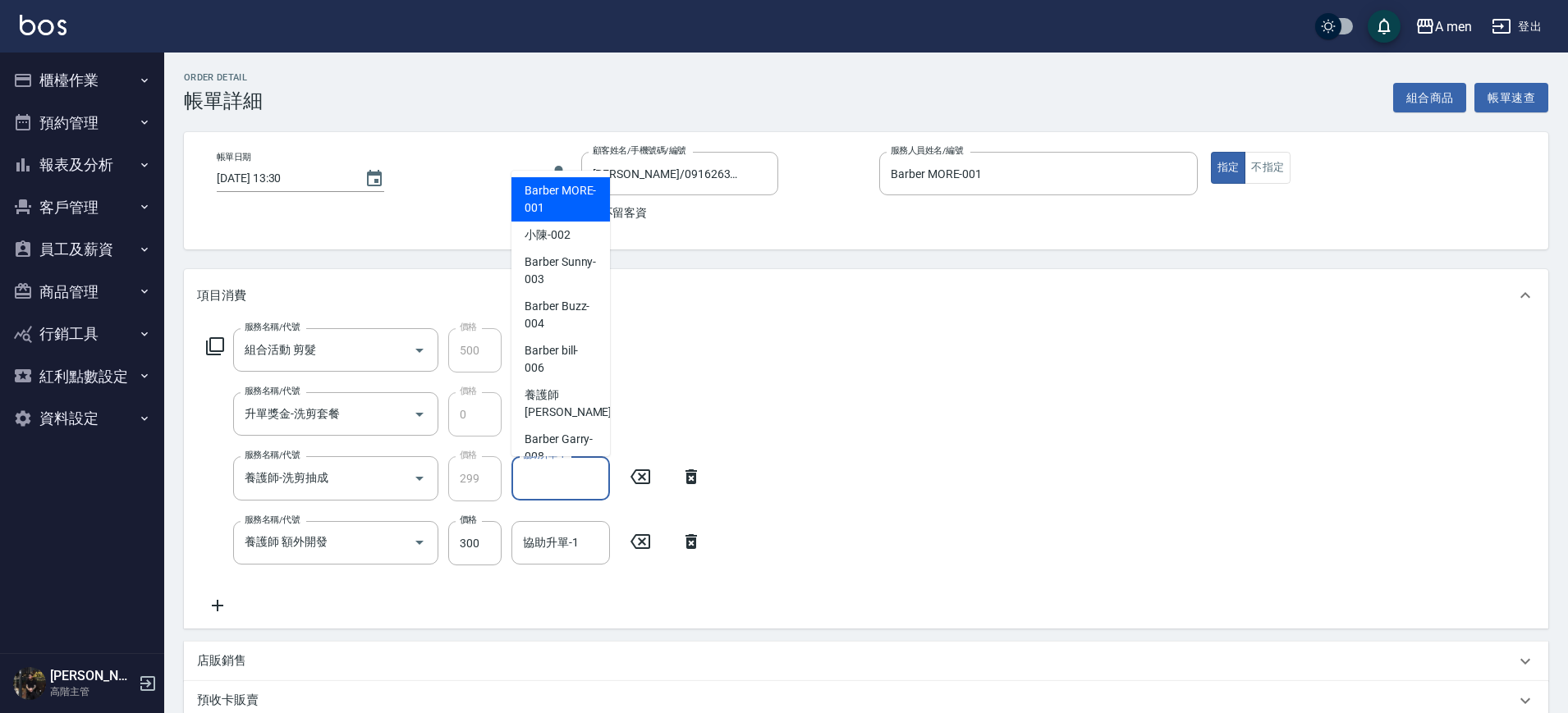
click at [545, 486] on input "協助升單-1" at bounding box center [561, 478] width 84 height 29
click at [569, 206] on span "Barber MORE -001" at bounding box center [561, 199] width 72 height 34
type input "Barber MORE-001"
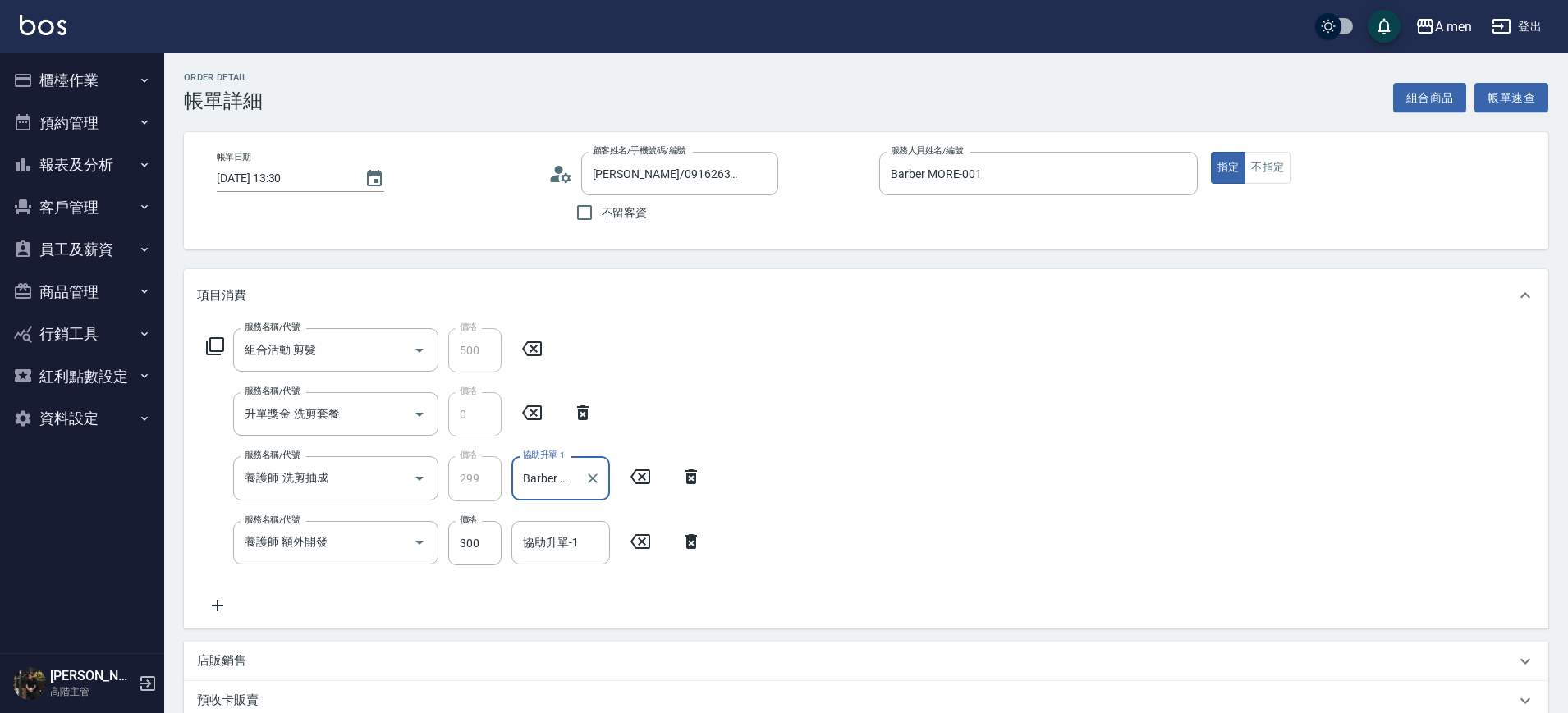
click at [692, 556] on div "服務名稱/代號 養護師 額外開發 服務名稱/代號 價格 300 價格 協助升單-1 協助升單-1" at bounding box center [454, 542] width 515 height 44
click at [693, 537] on icon at bounding box center [691, 541] width 12 height 14
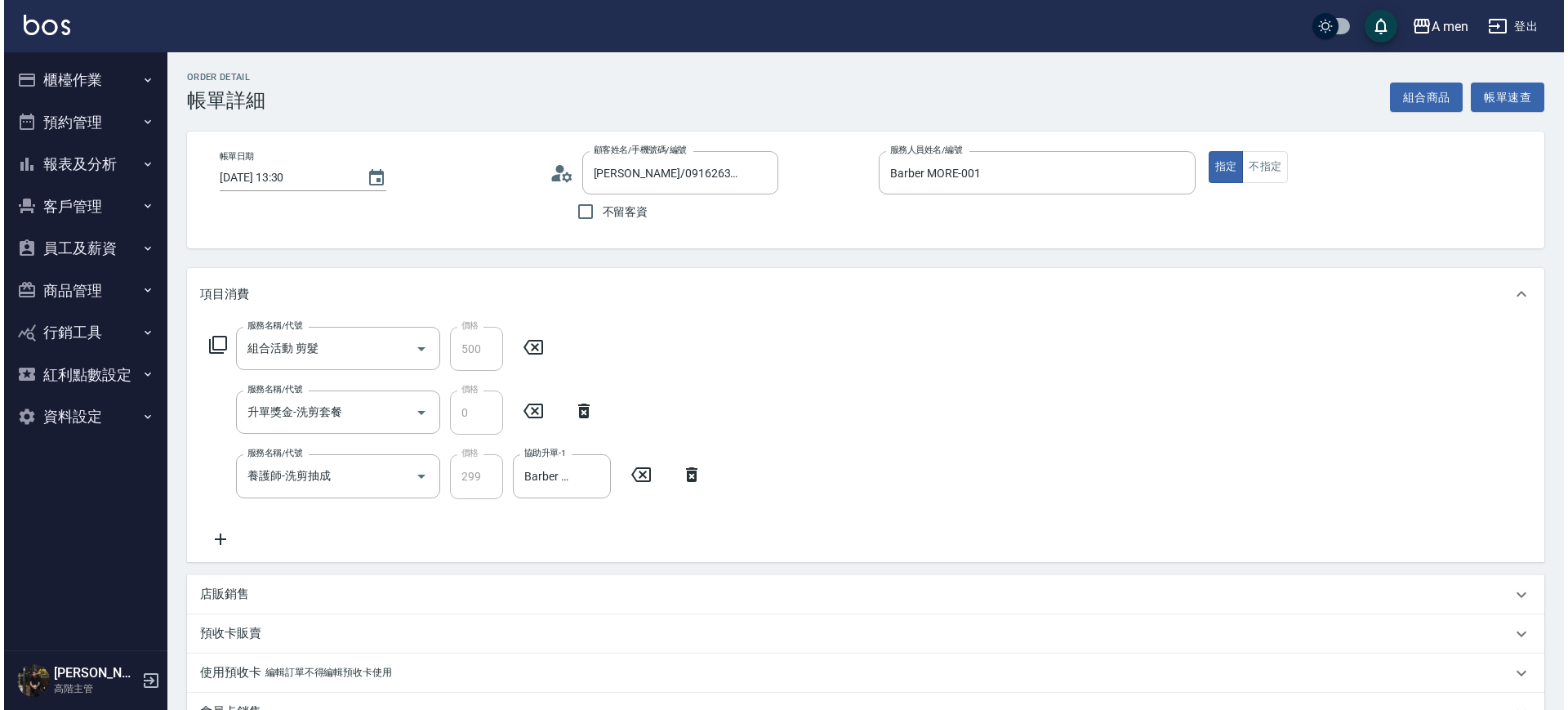
scroll to position [317, 0]
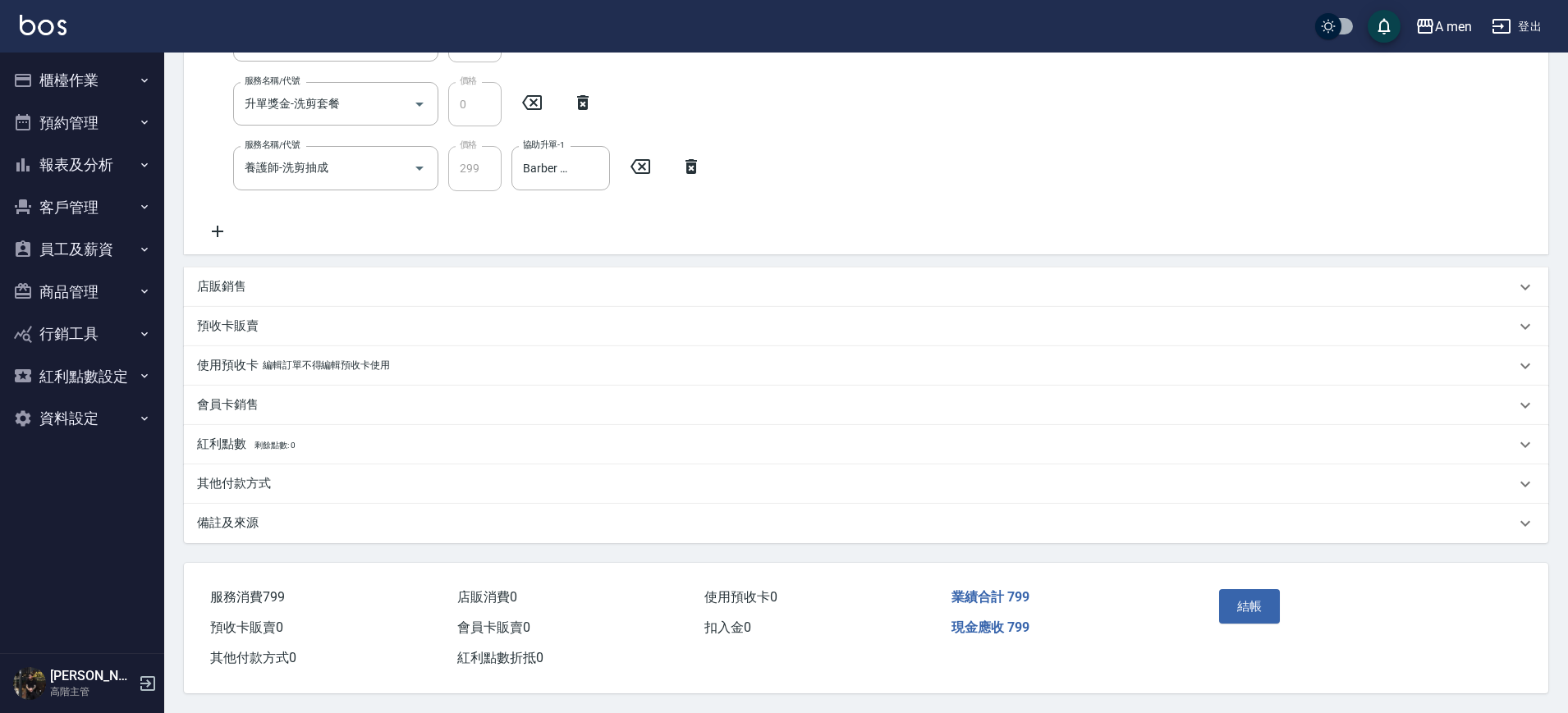
click at [1214, 605] on div "結帳" at bounding box center [1287, 618] width 148 height 71
drag, startPoint x: 1214, startPoint y: 605, endPoint x: 1240, endPoint y: 605, distance: 26.0
click at [1240, 605] on button "結帳" at bounding box center [1250, 606] width 62 height 34
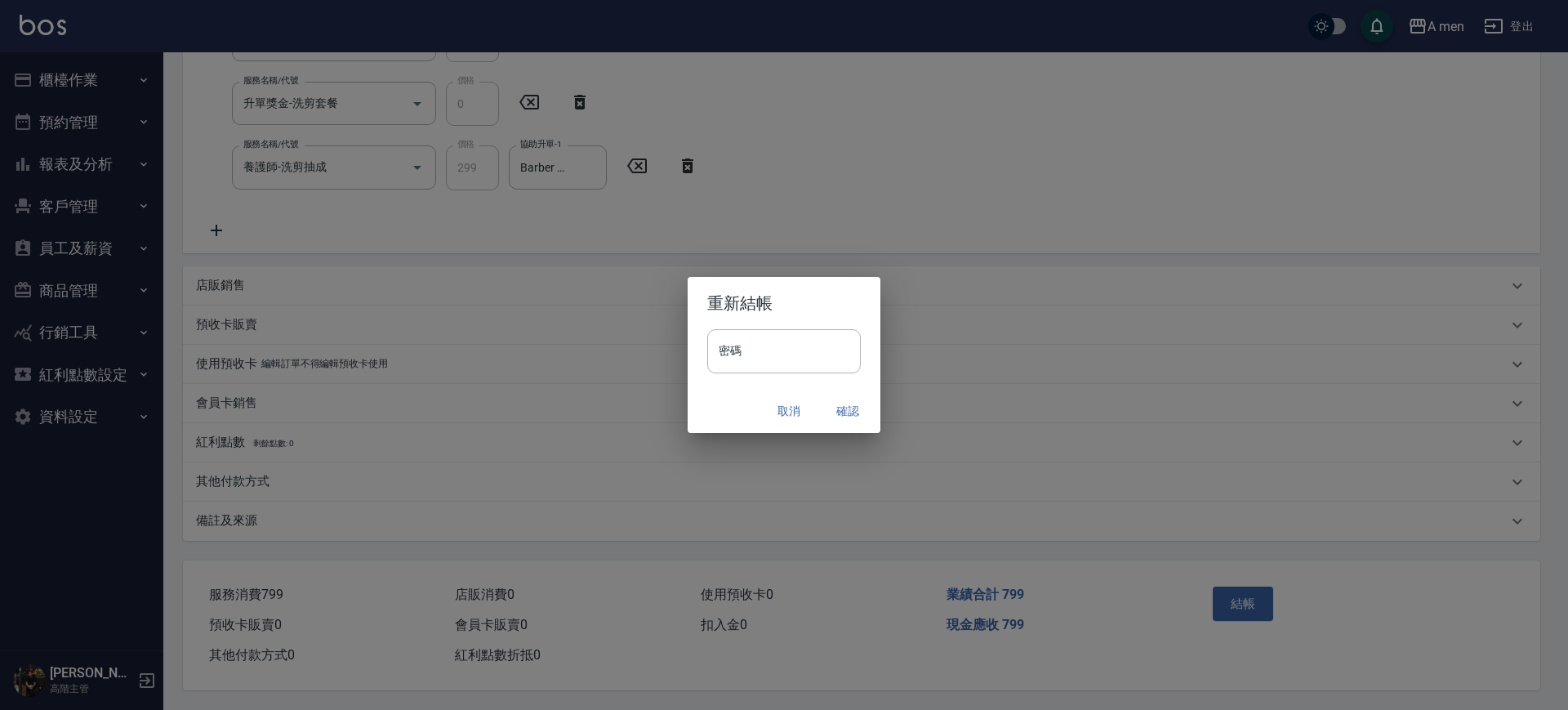
click at [863, 403] on button "確認" at bounding box center [847, 411] width 52 height 30
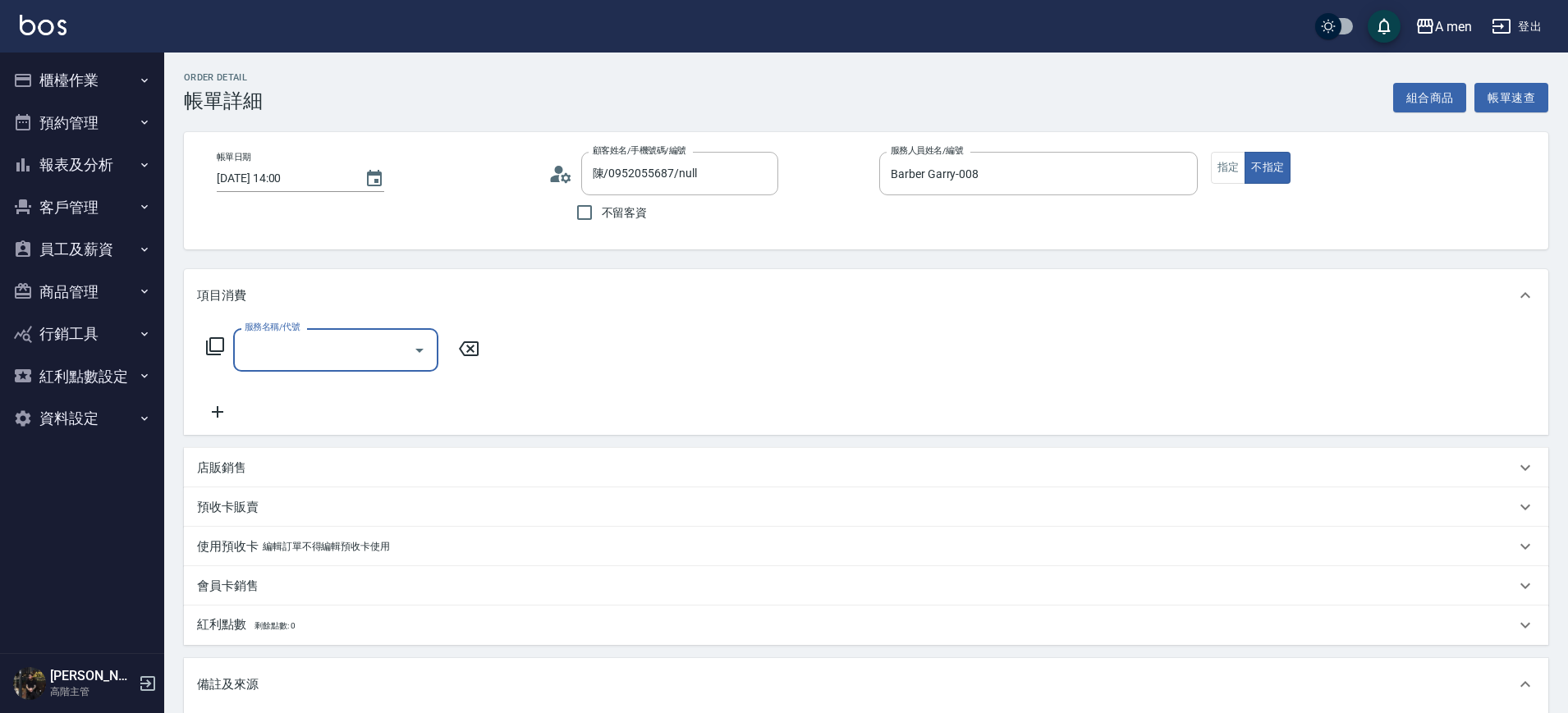
click at [412, 348] on icon "Open" at bounding box center [420, 350] width 20 height 20
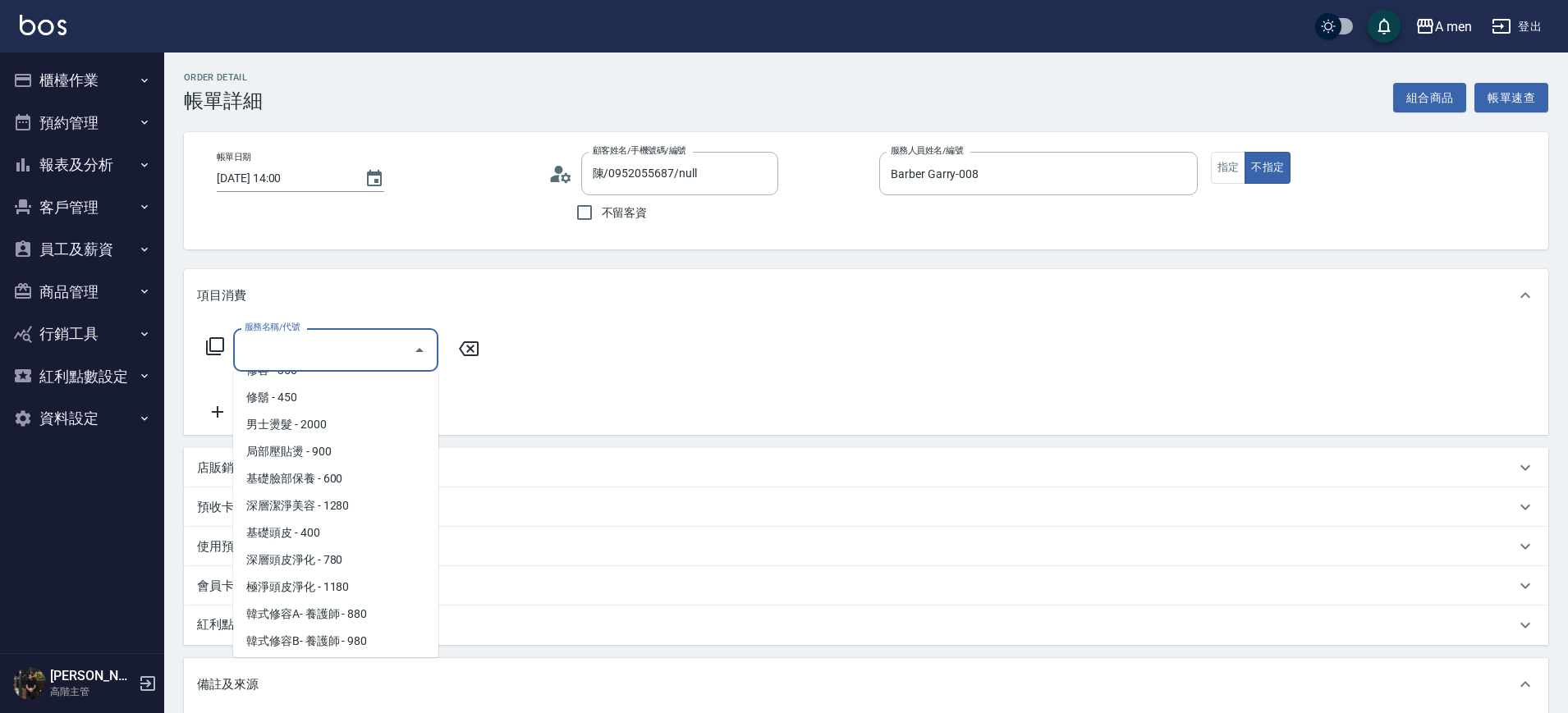
scroll to position [405, 0]
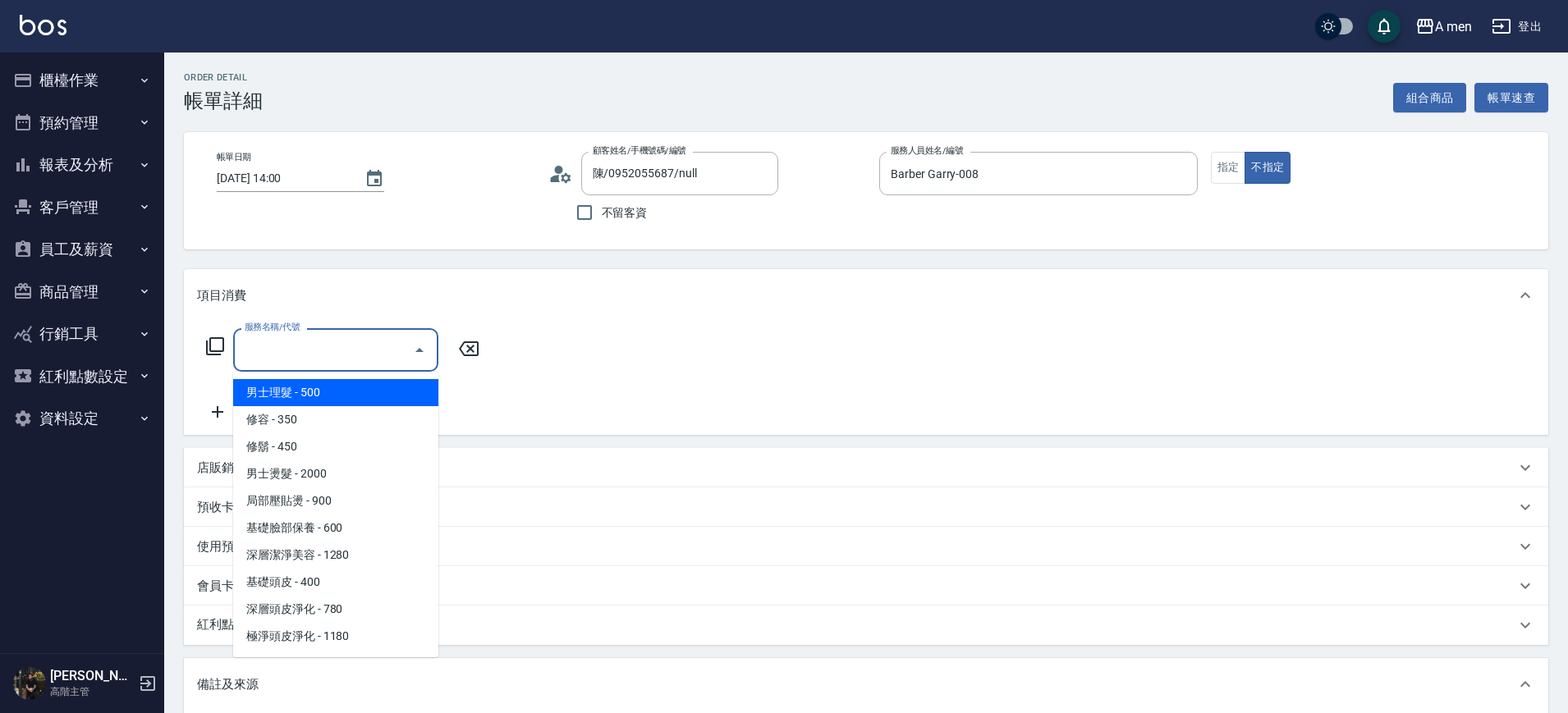
click at [323, 399] on span "男士理髮 - 500" at bounding box center [336, 392] width 205 height 27
type input "男士理髮(A01)"
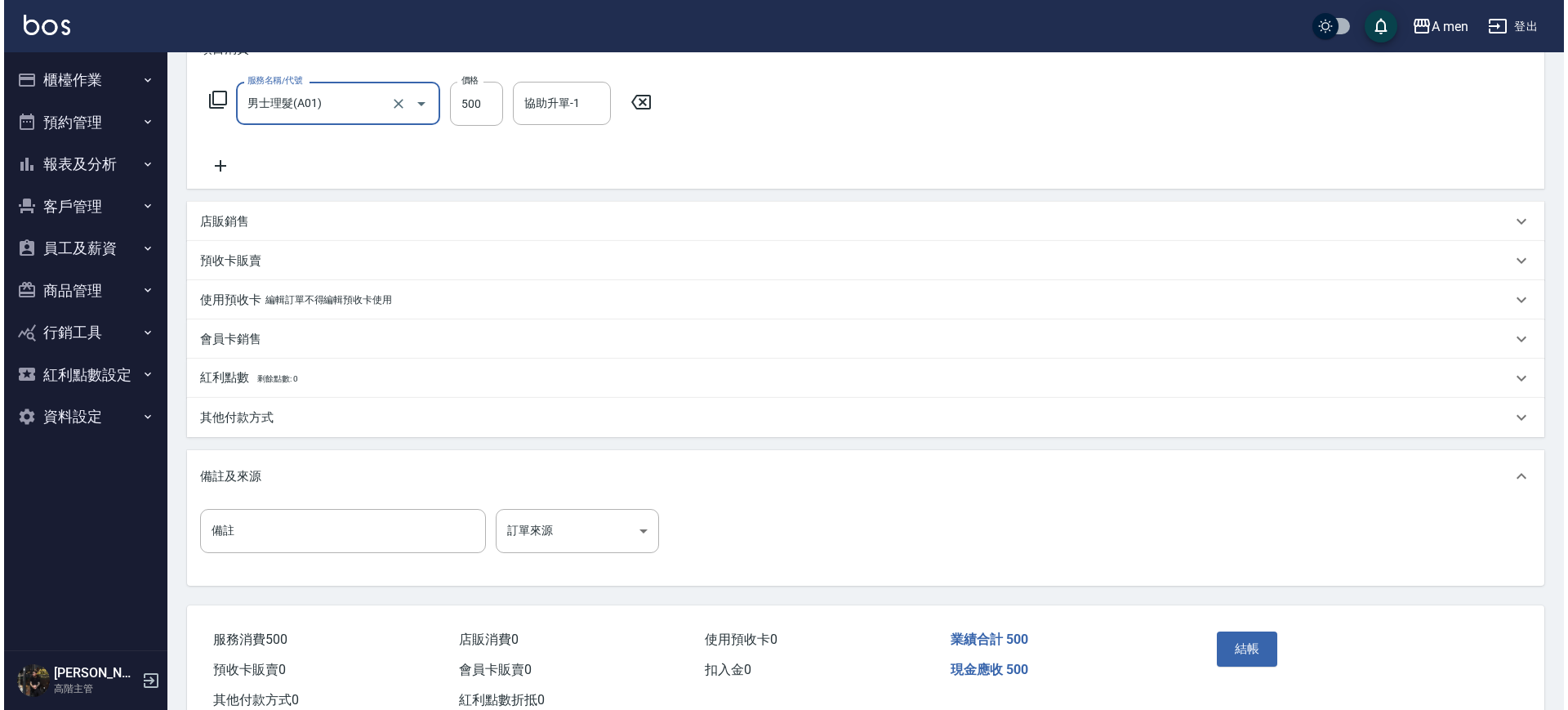
scroll to position [298, 0]
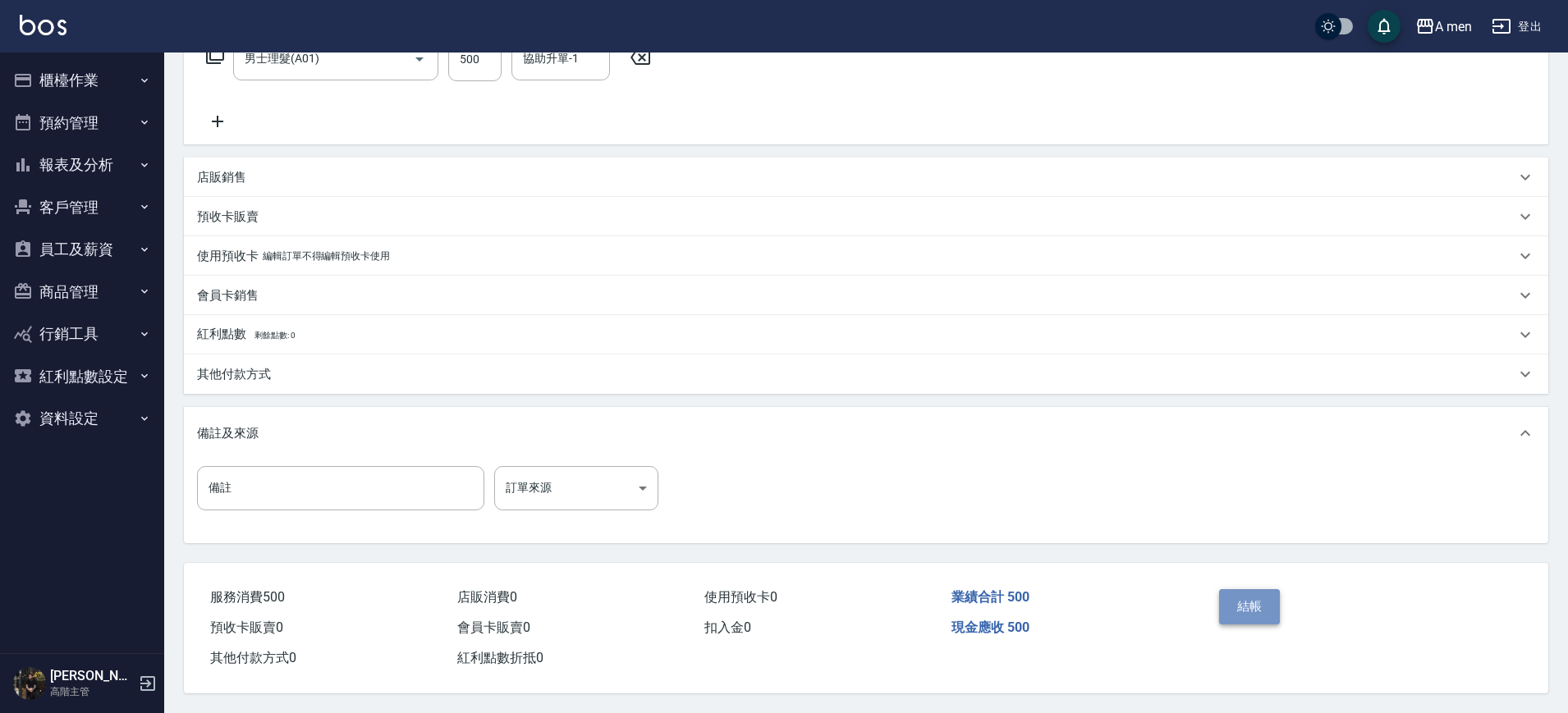
click at [1245, 596] on button "結帳" at bounding box center [1250, 606] width 62 height 34
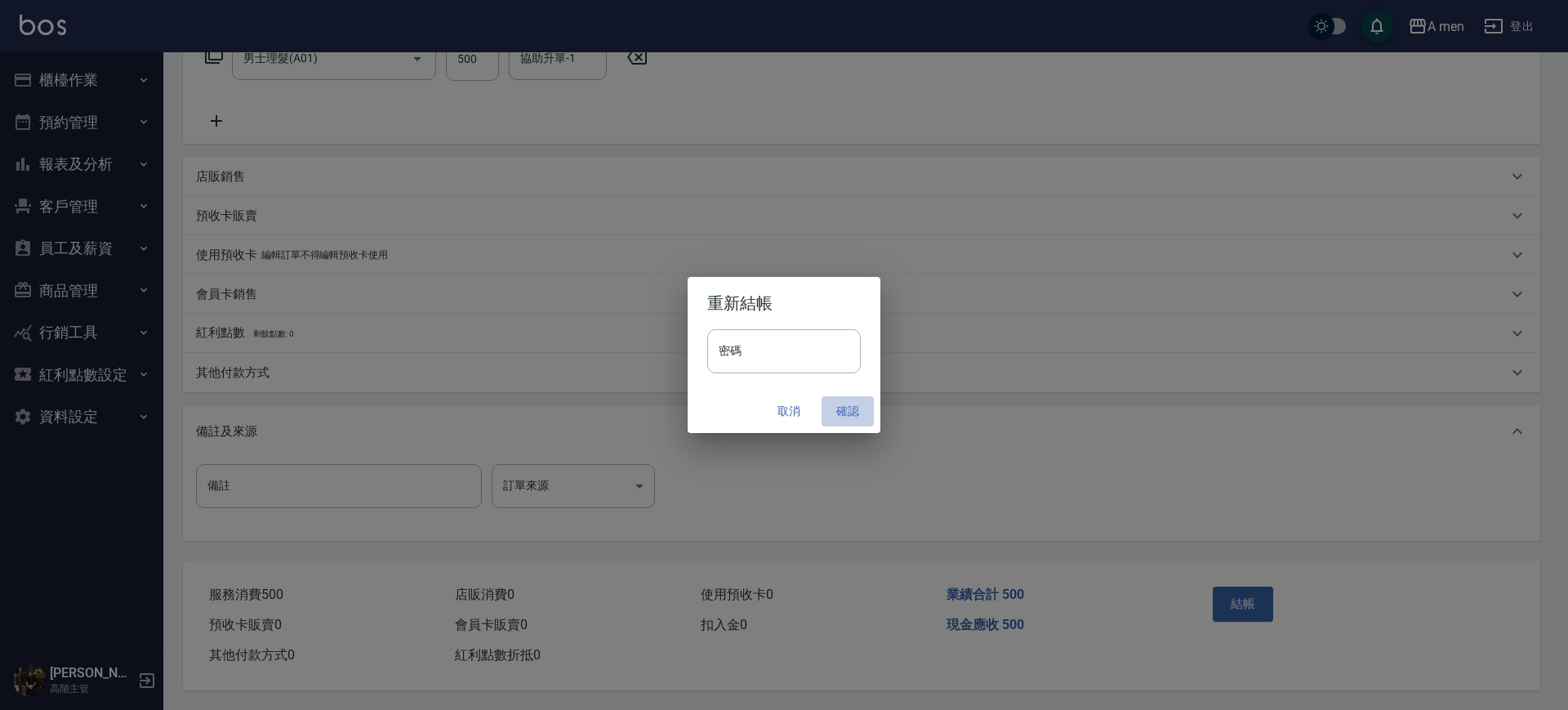
click at [832, 414] on button "確認" at bounding box center [847, 411] width 52 height 30
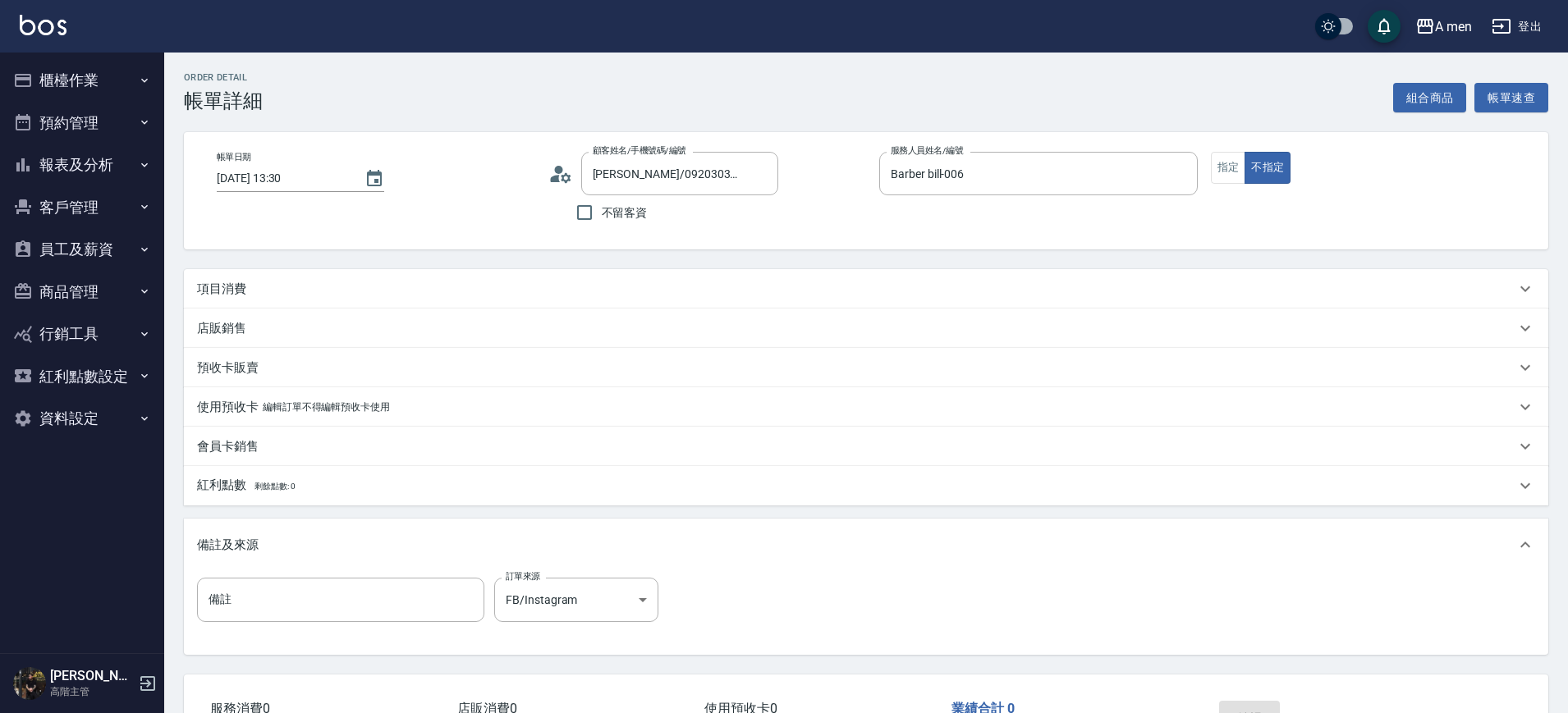
click at [536, 286] on div "項目消費" at bounding box center [856, 289] width 1319 height 17
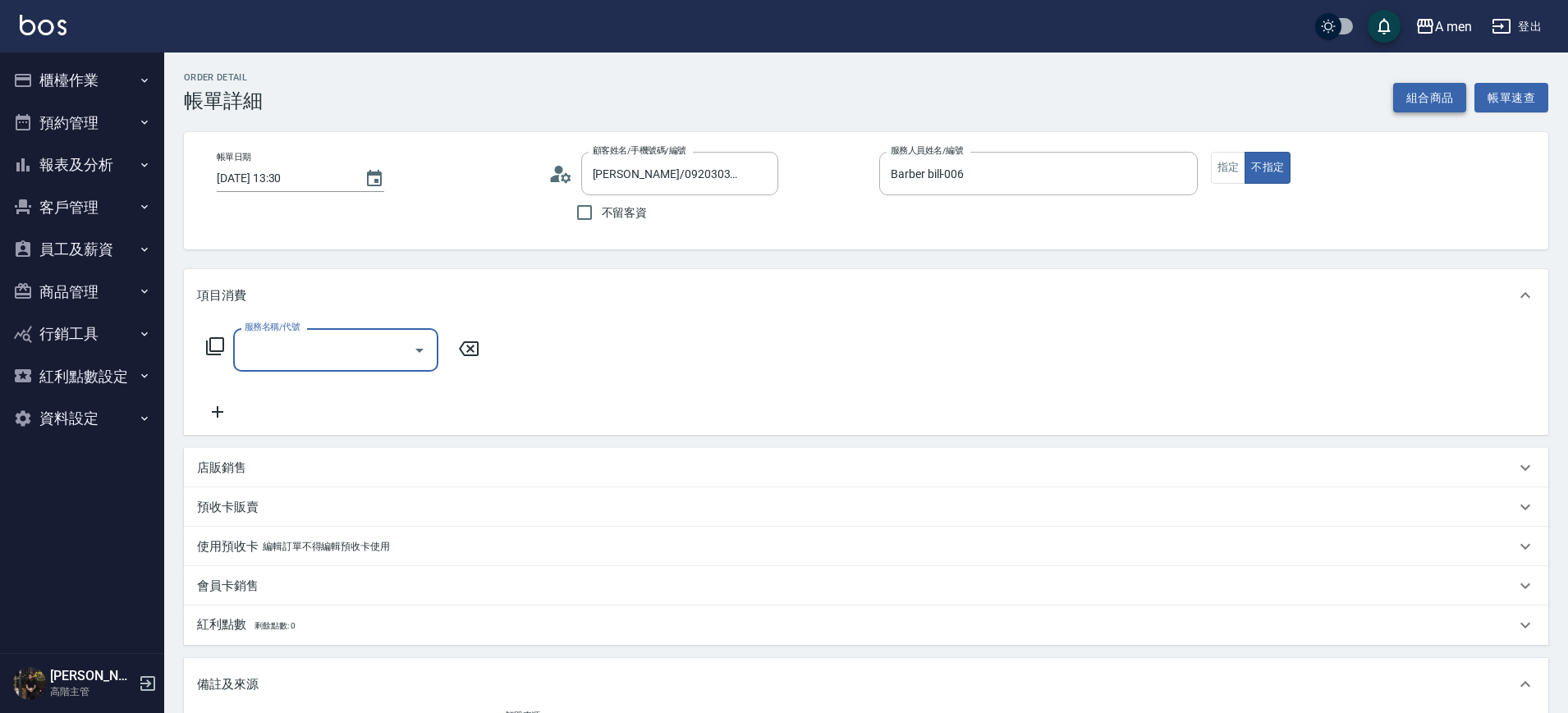
click at [1400, 83] on button "組合商品" at bounding box center [1431, 98] width 74 height 31
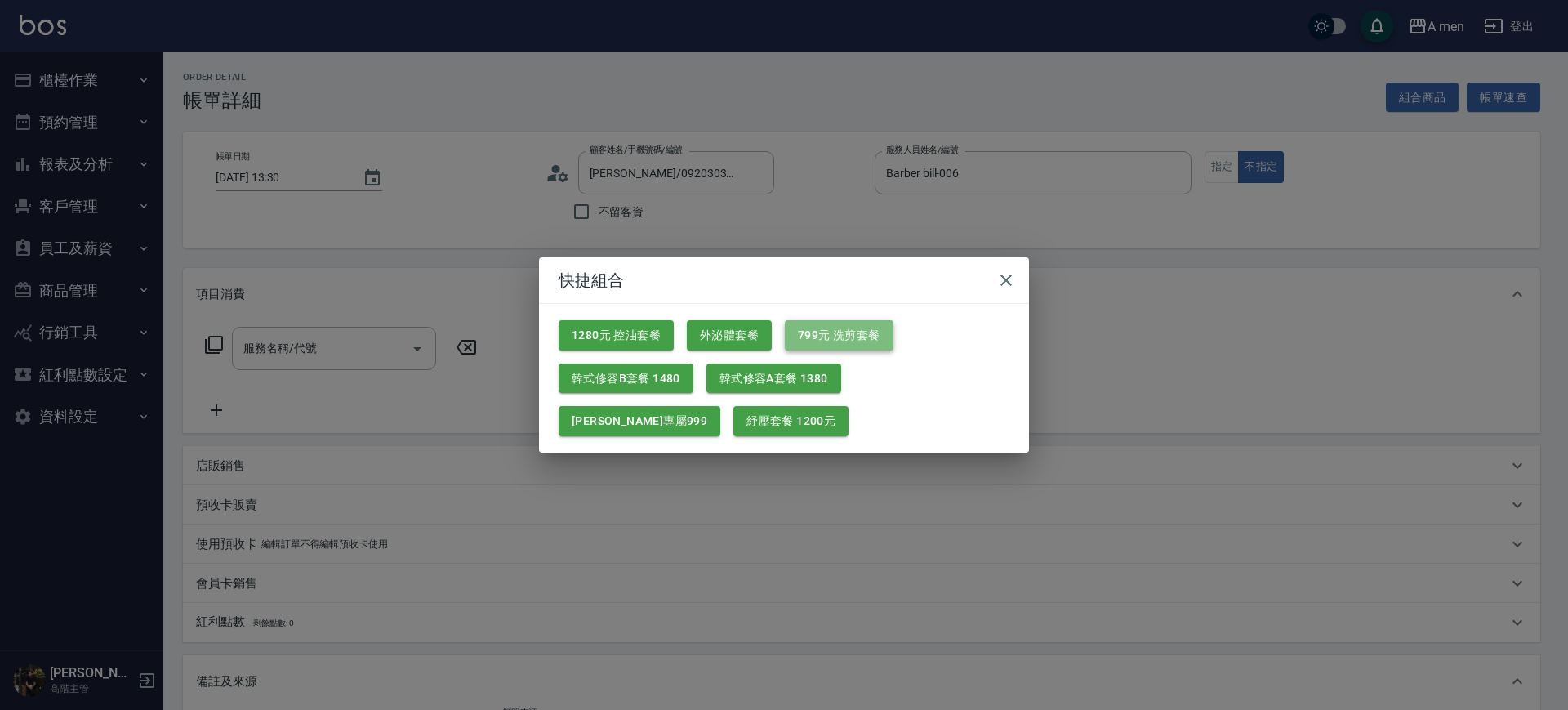
click at [795, 328] on button "799元 洗剪套餐" at bounding box center [839, 335] width 109 height 30
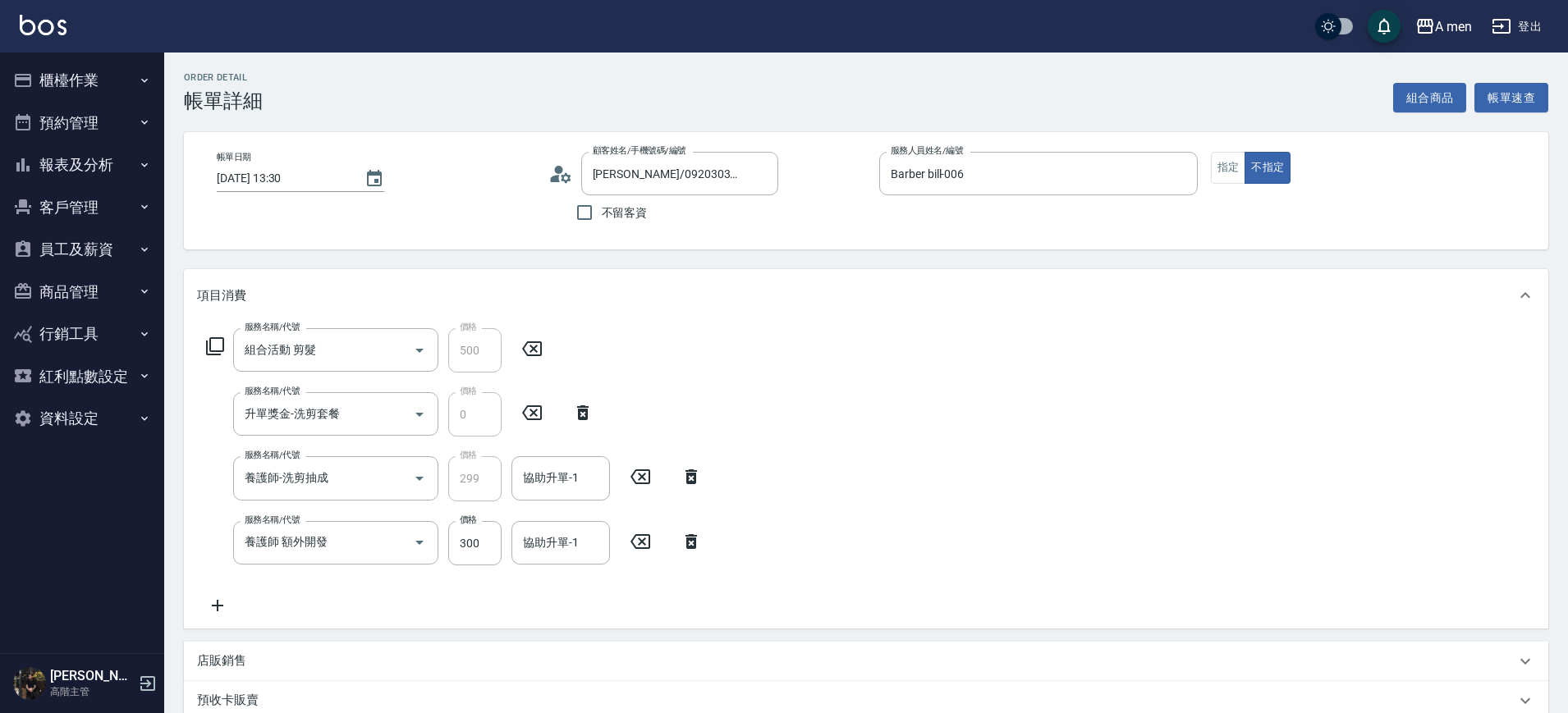
click at [690, 547] on icon at bounding box center [691, 541] width 12 height 14
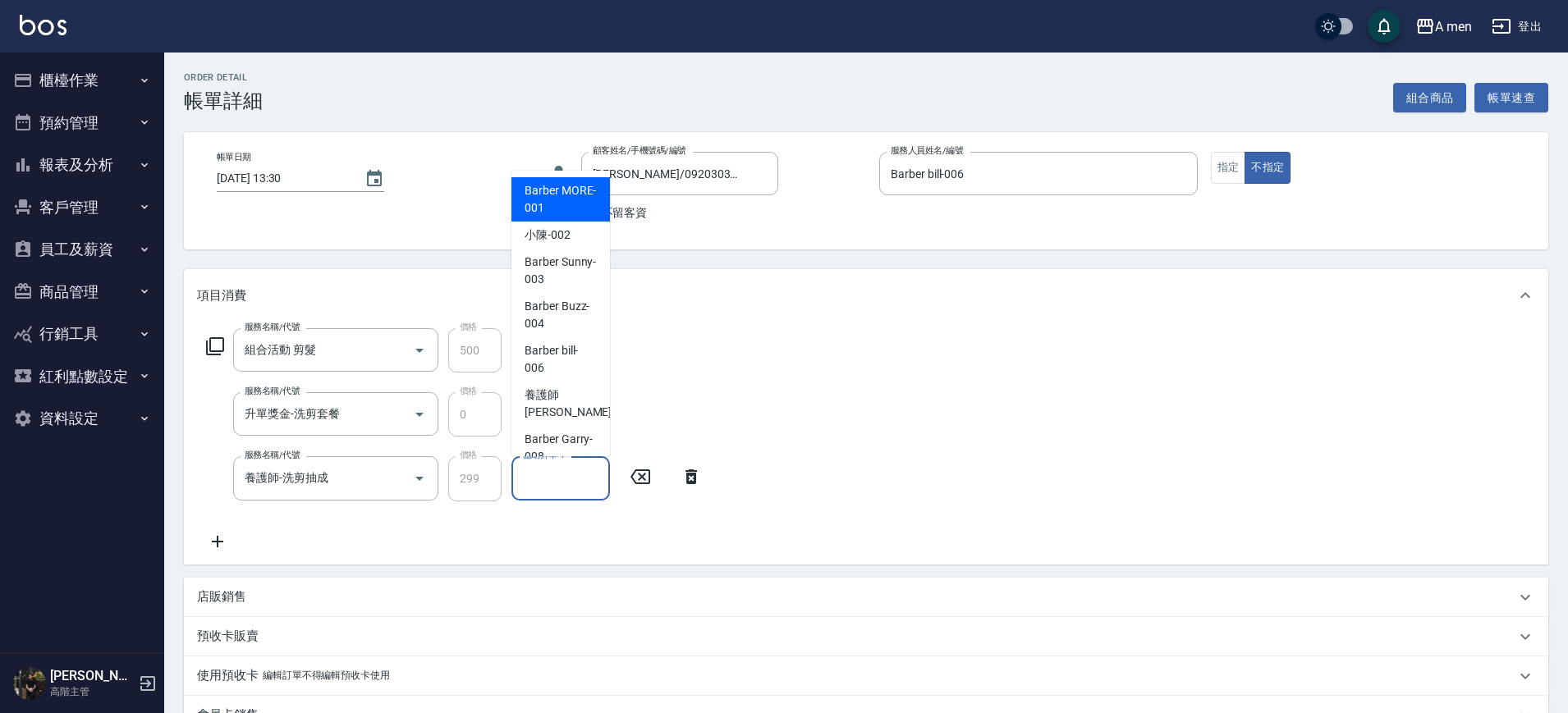
click at [553, 484] on input "協助升單-1" at bounding box center [561, 478] width 84 height 29
click at [560, 371] on span "Barber bill -006" at bounding box center [561, 359] width 72 height 34
type input "Barber bill-006"
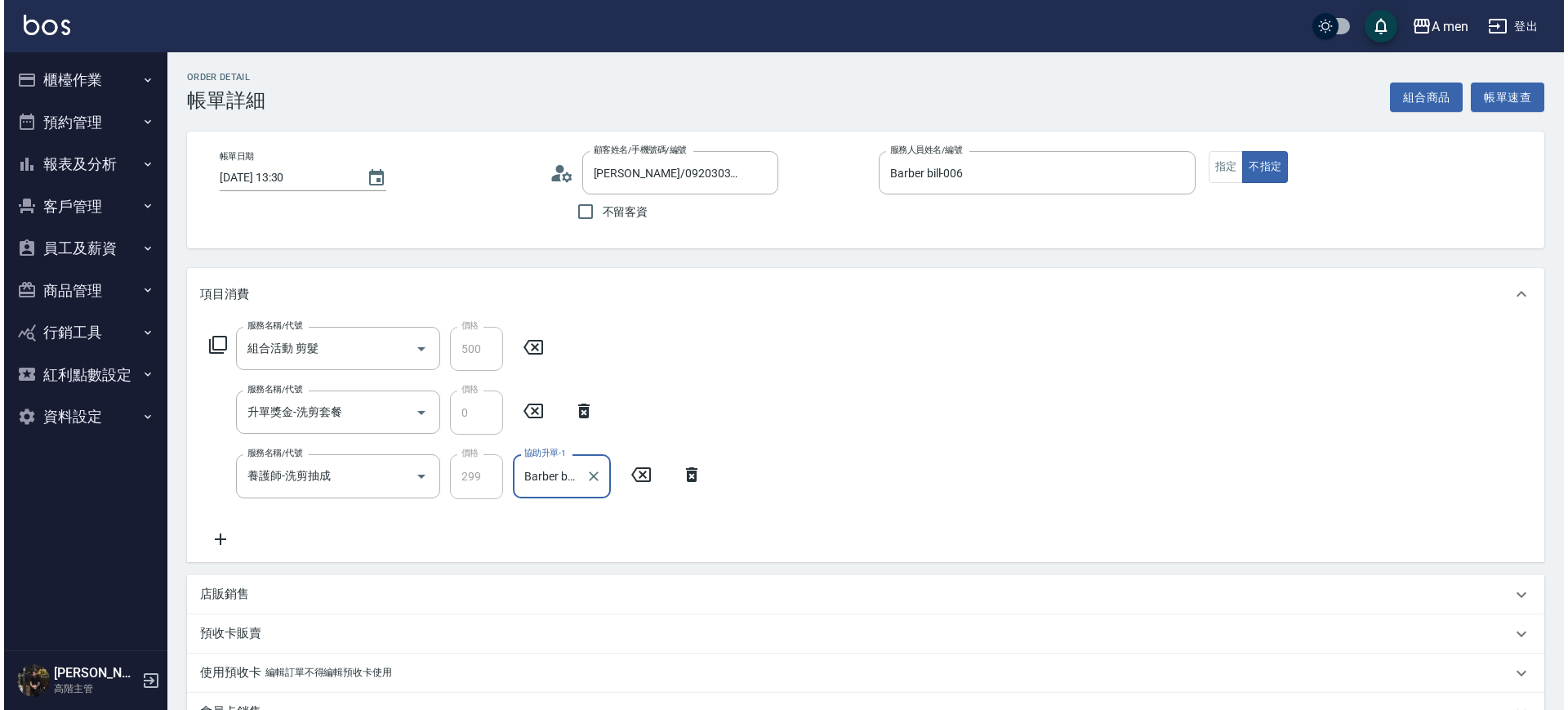
scroll to position [426, 0]
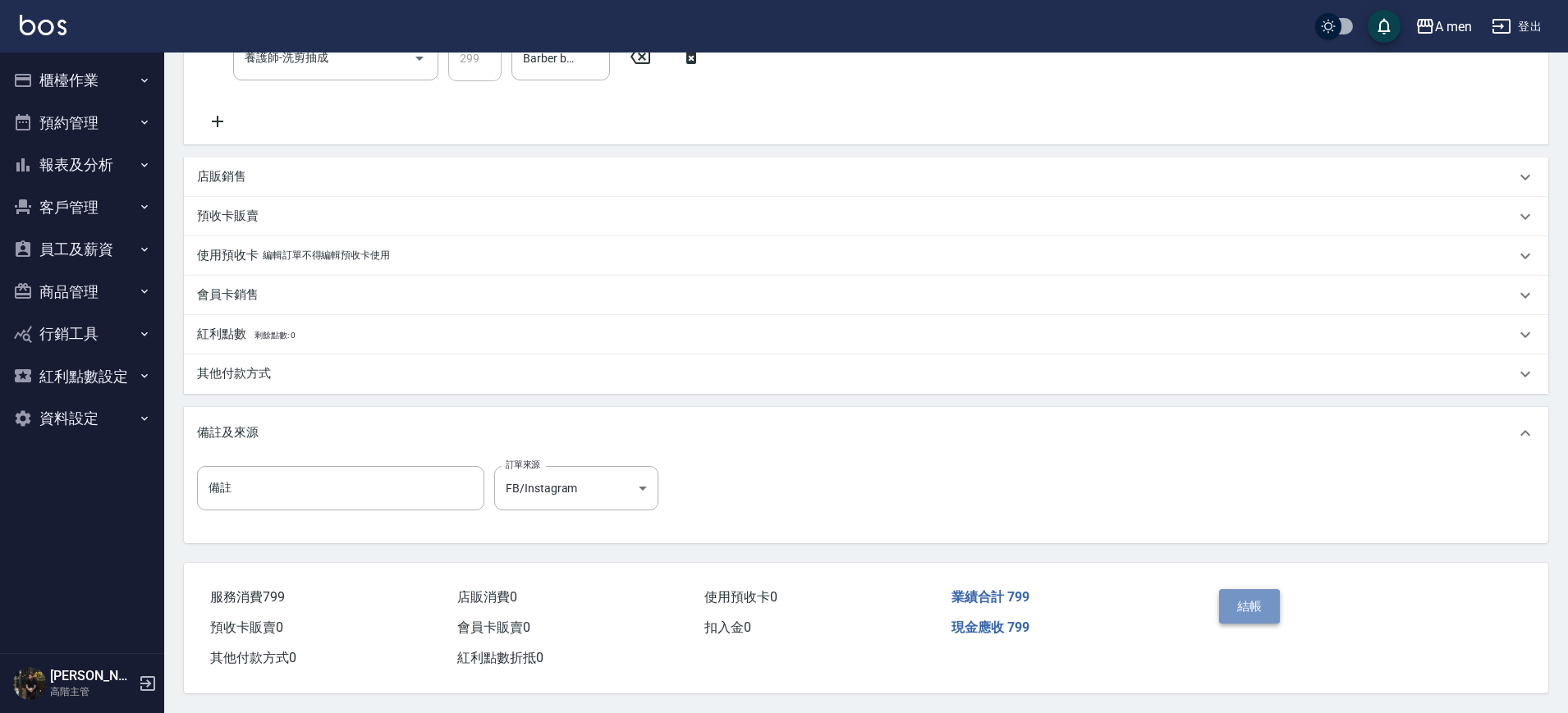
click at [1248, 602] on button "結帳" at bounding box center [1250, 606] width 62 height 34
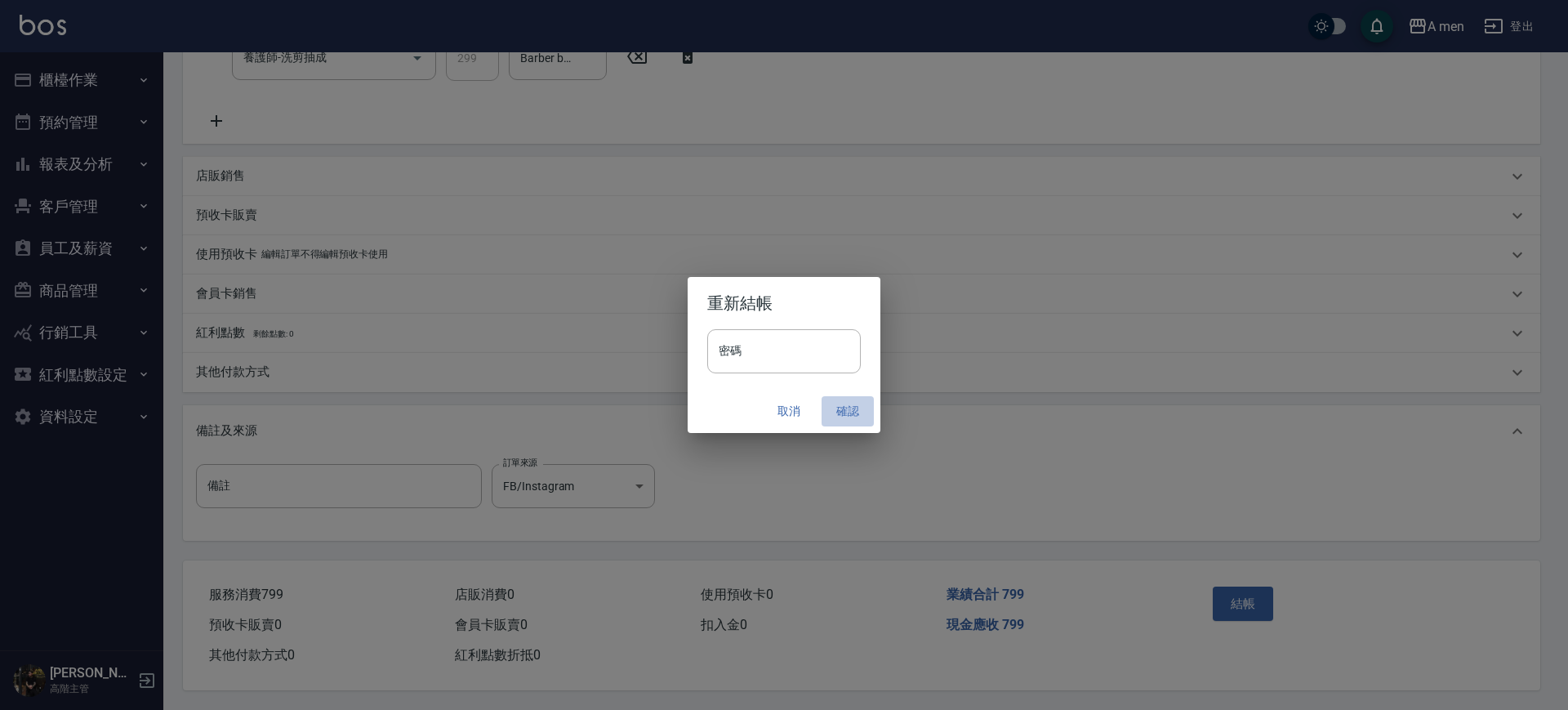
click at [846, 425] on button "確認" at bounding box center [847, 411] width 52 height 30
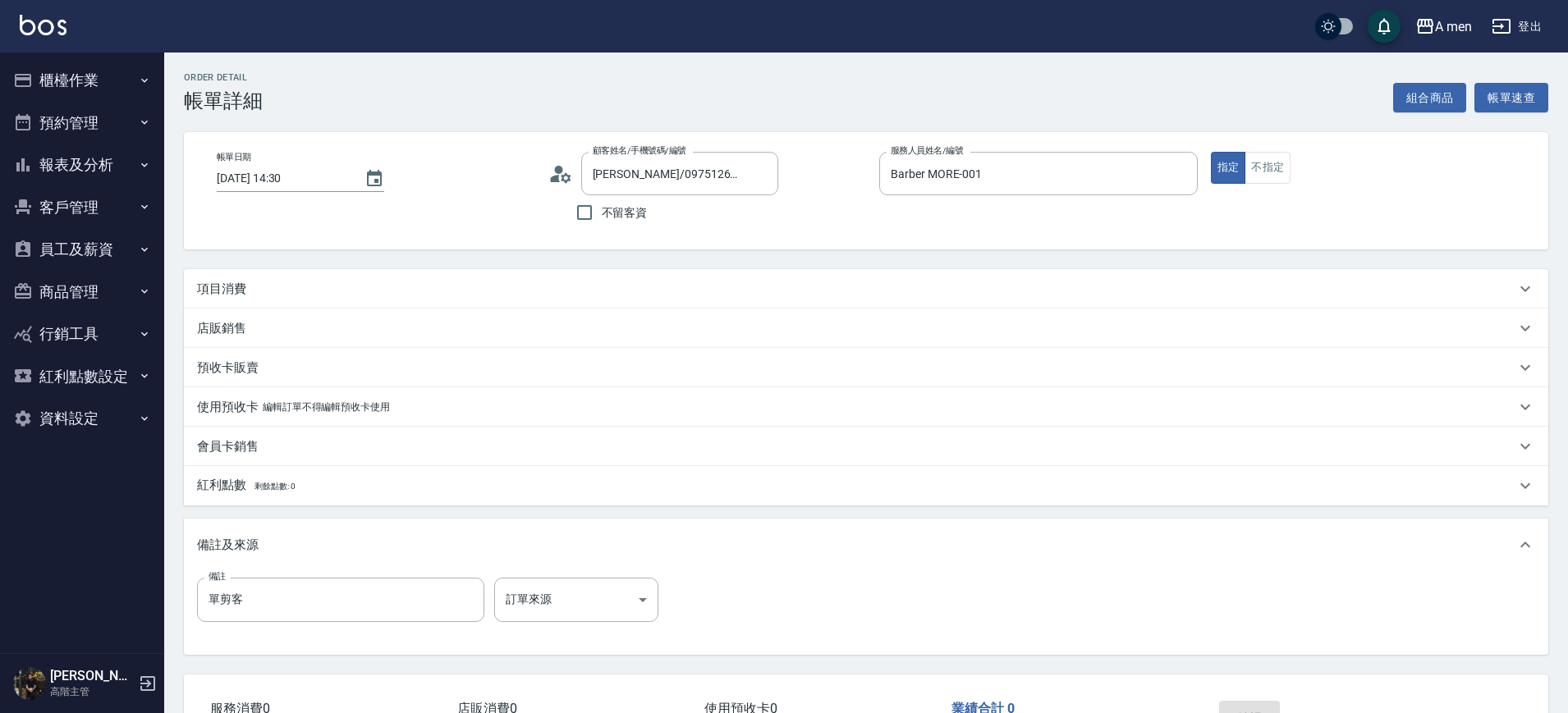
click at [397, 298] on div "項目消費" at bounding box center [866, 289] width 1365 height 40
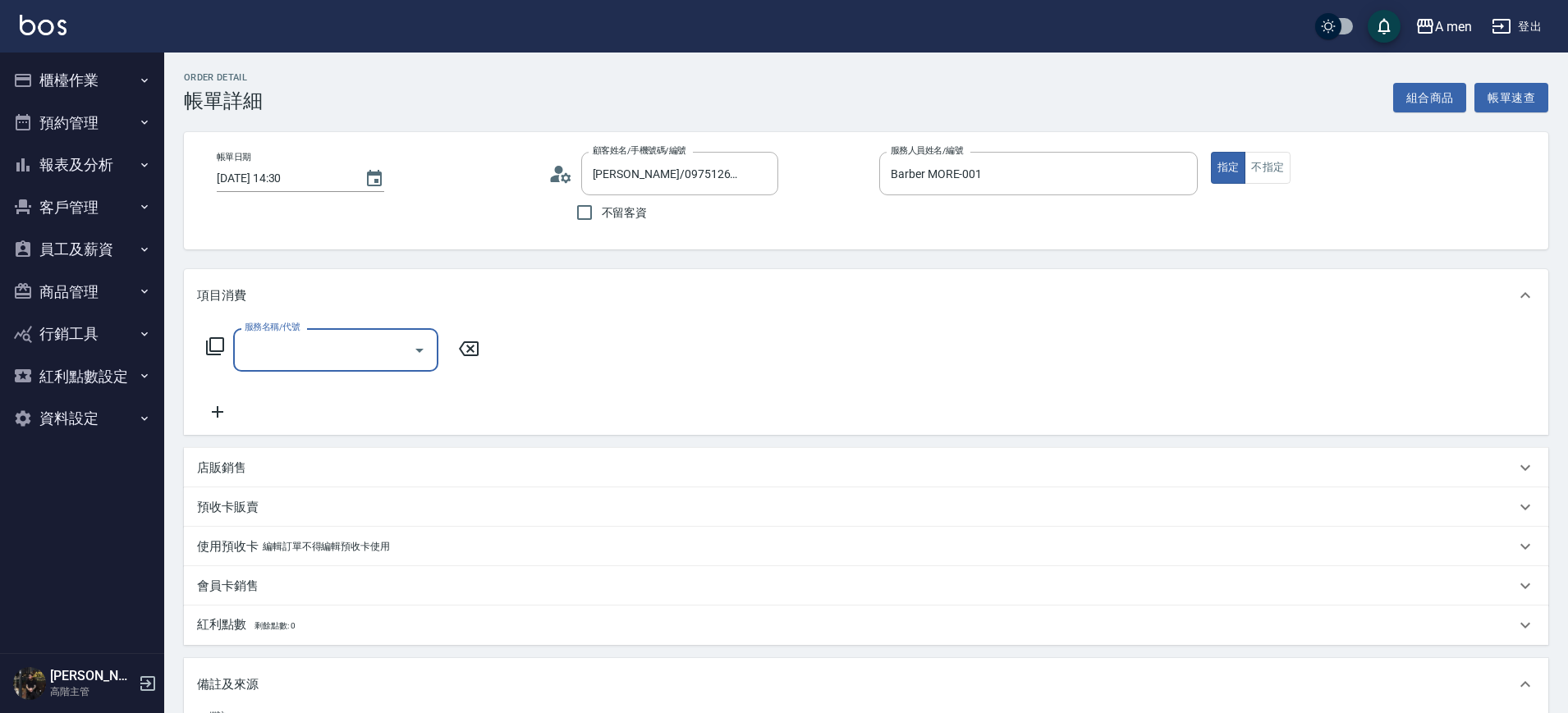
click at [339, 366] on div "服務名稱/代號" at bounding box center [336, 350] width 205 height 43
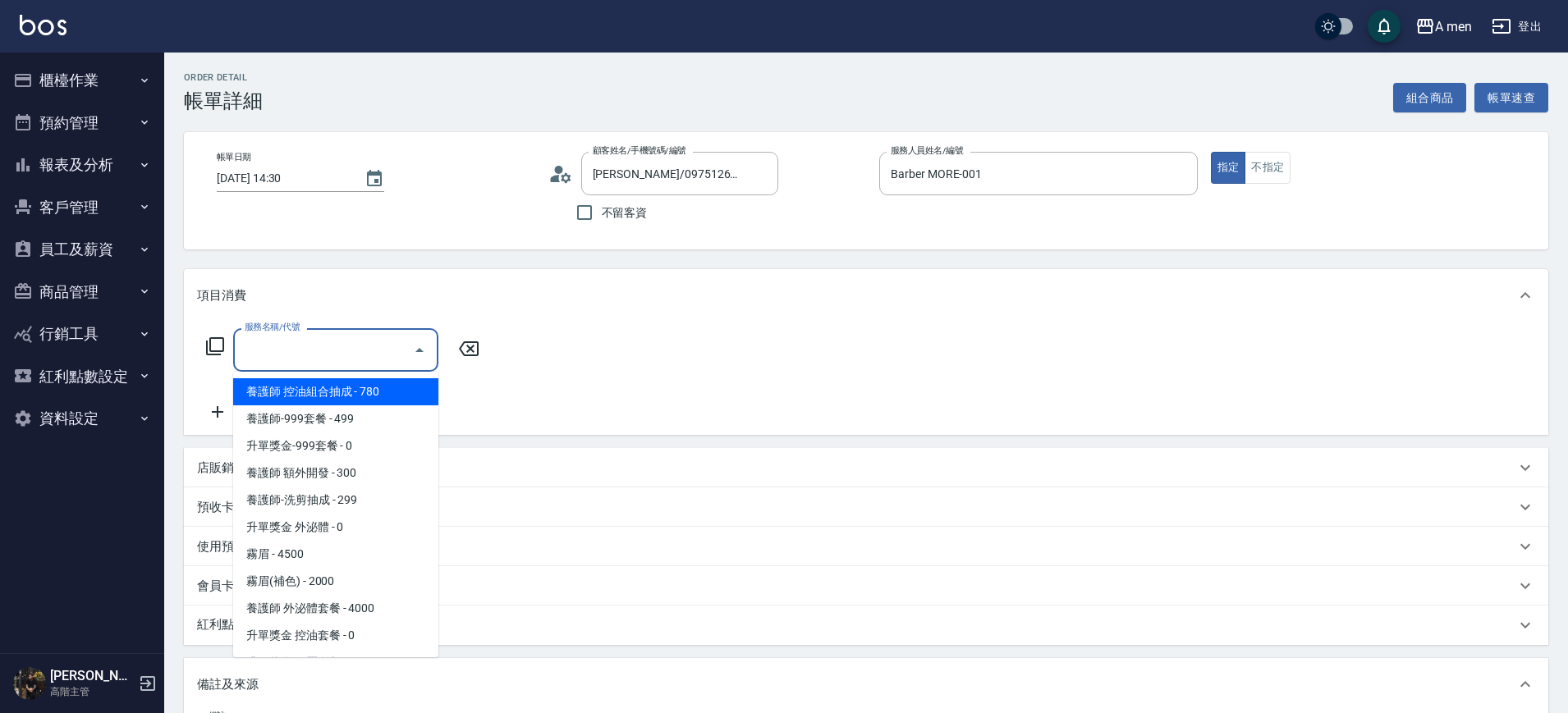
scroll to position [308, 0]
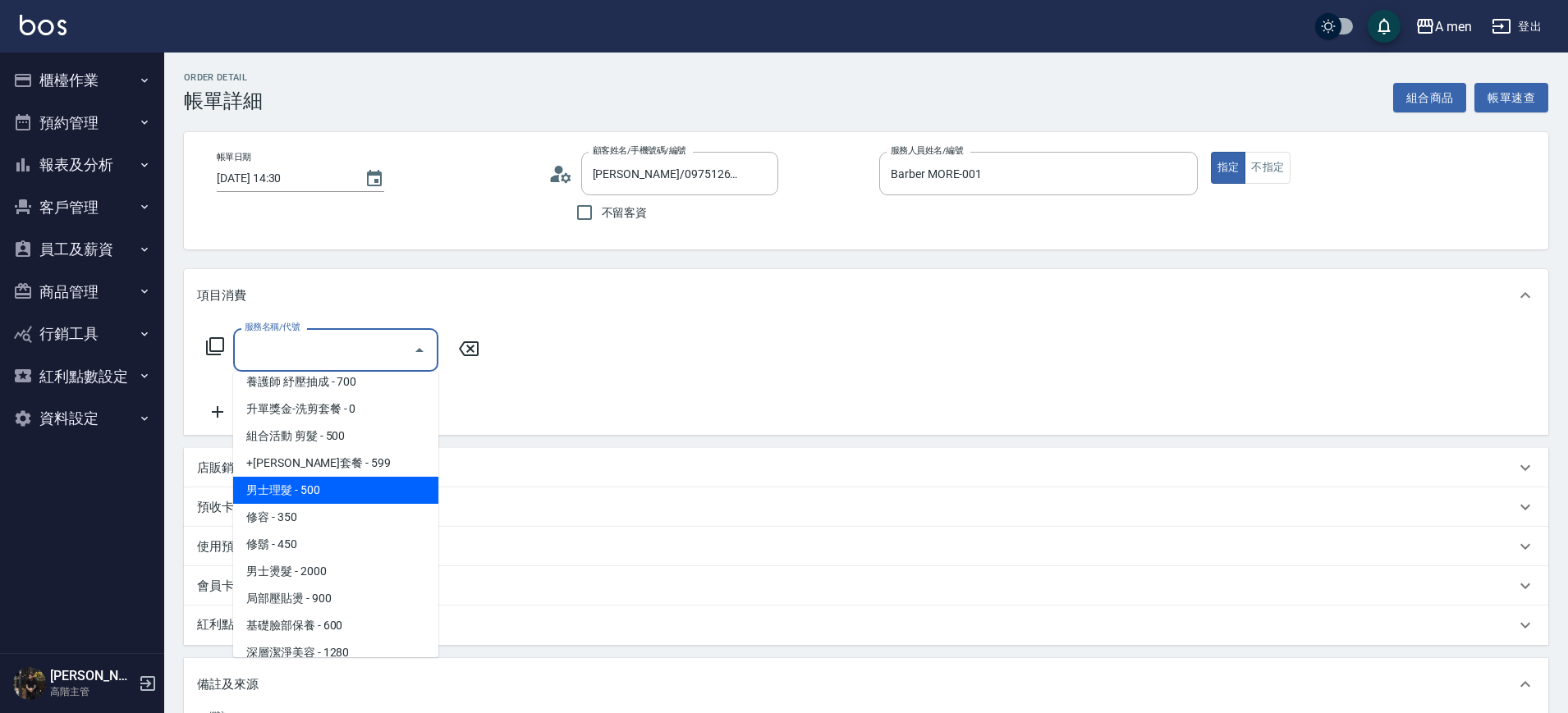
click at [346, 488] on span "男士理髮 - 500" at bounding box center [336, 490] width 205 height 27
type input "男士理髮(A01)"
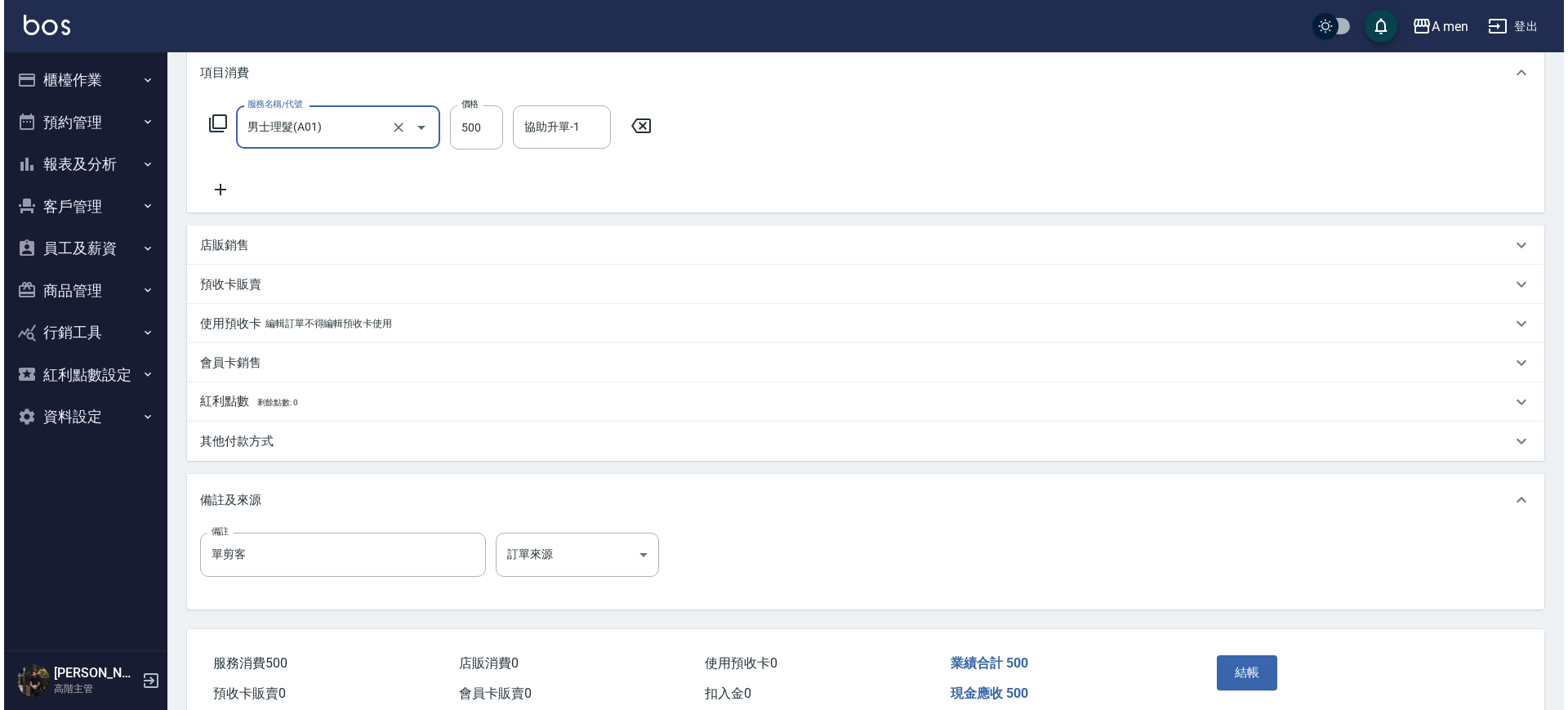
scroll to position [298, 0]
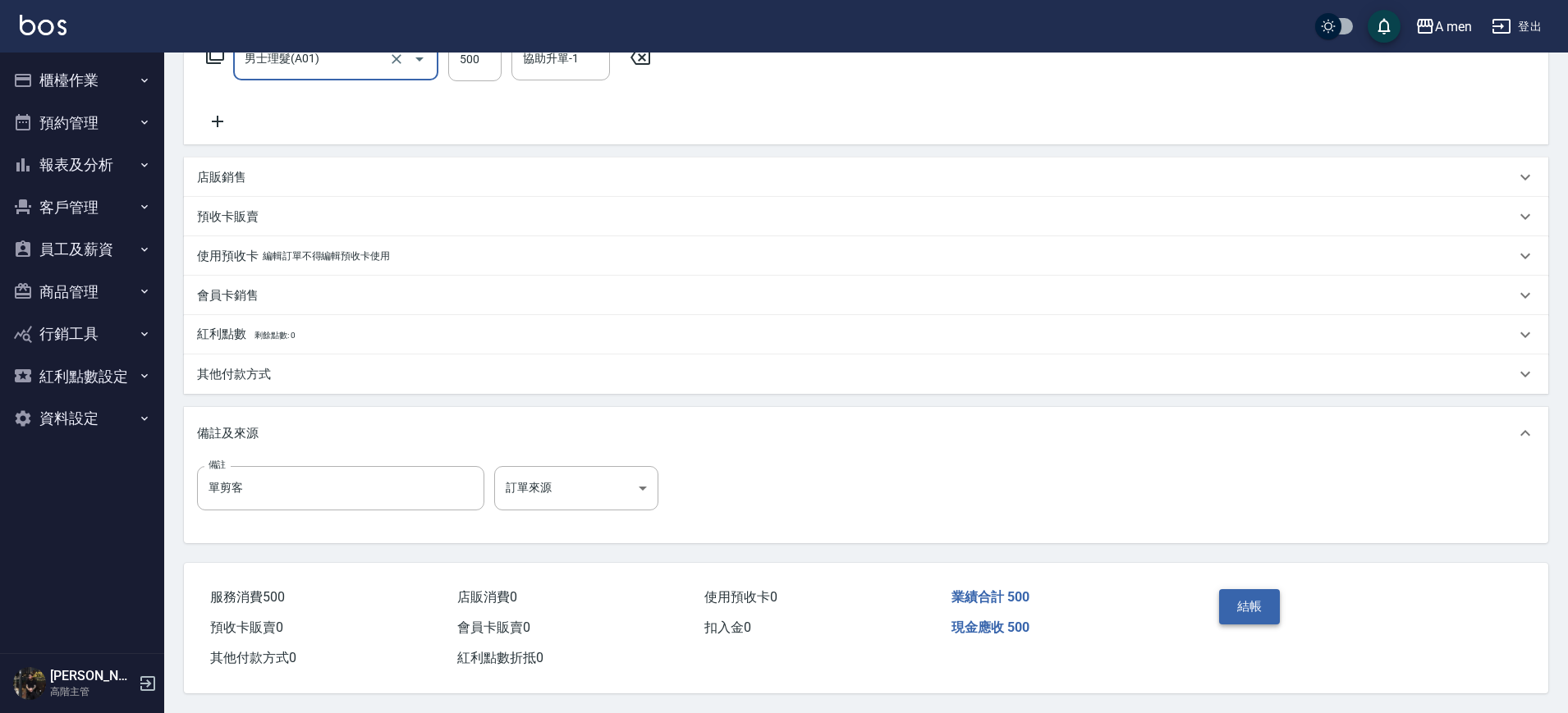
click at [1239, 604] on button "結帳" at bounding box center [1250, 606] width 62 height 34
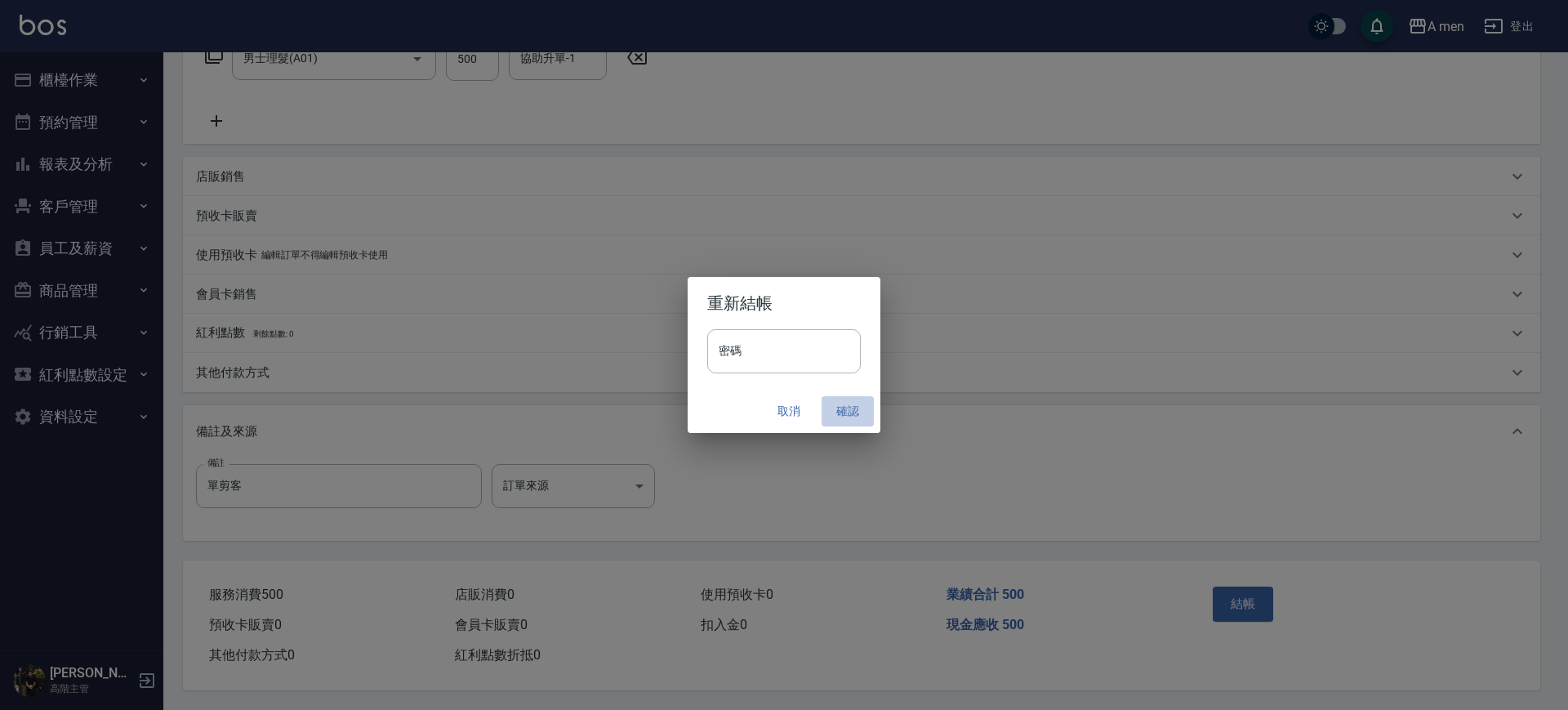
click at [847, 416] on button "確認" at bounding box center [847, 411] width 52 height 30
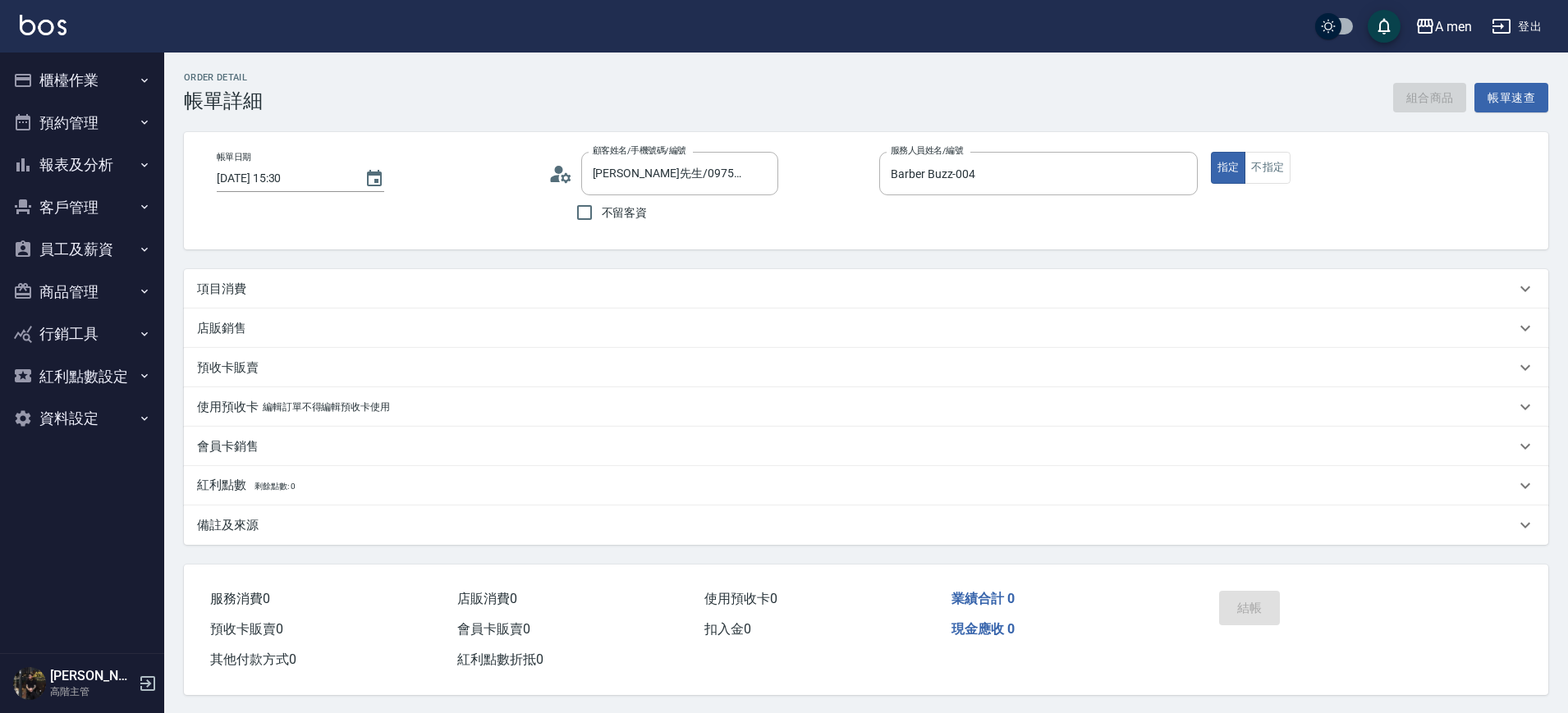
type input "黃先生/0975126269/null"
click at [595, 293] on div "項目消費" at bounding box center [856, 289] width 1319 height 17
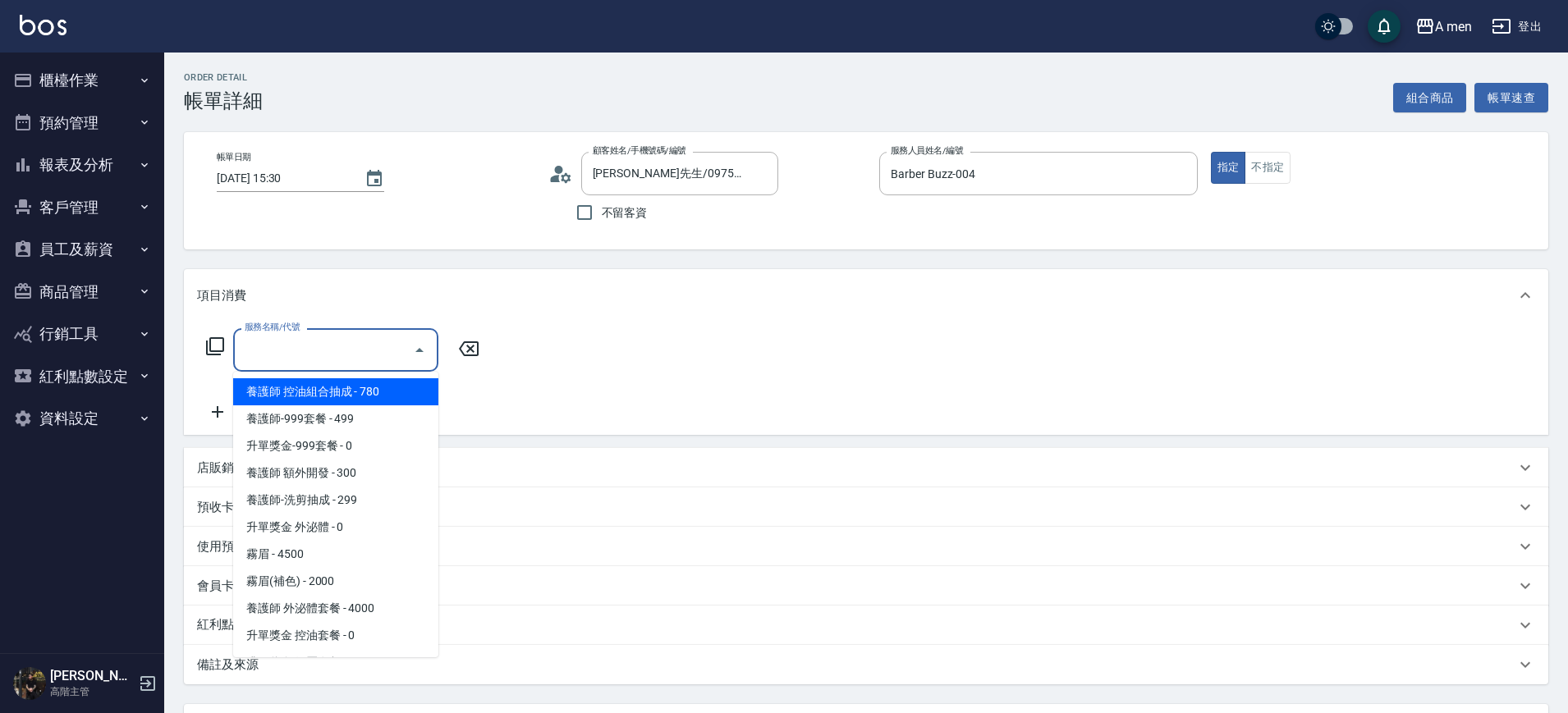
click at [379, 339] on input "服務名稱/代號" at bounding box center [323, 350] width 166 height 29
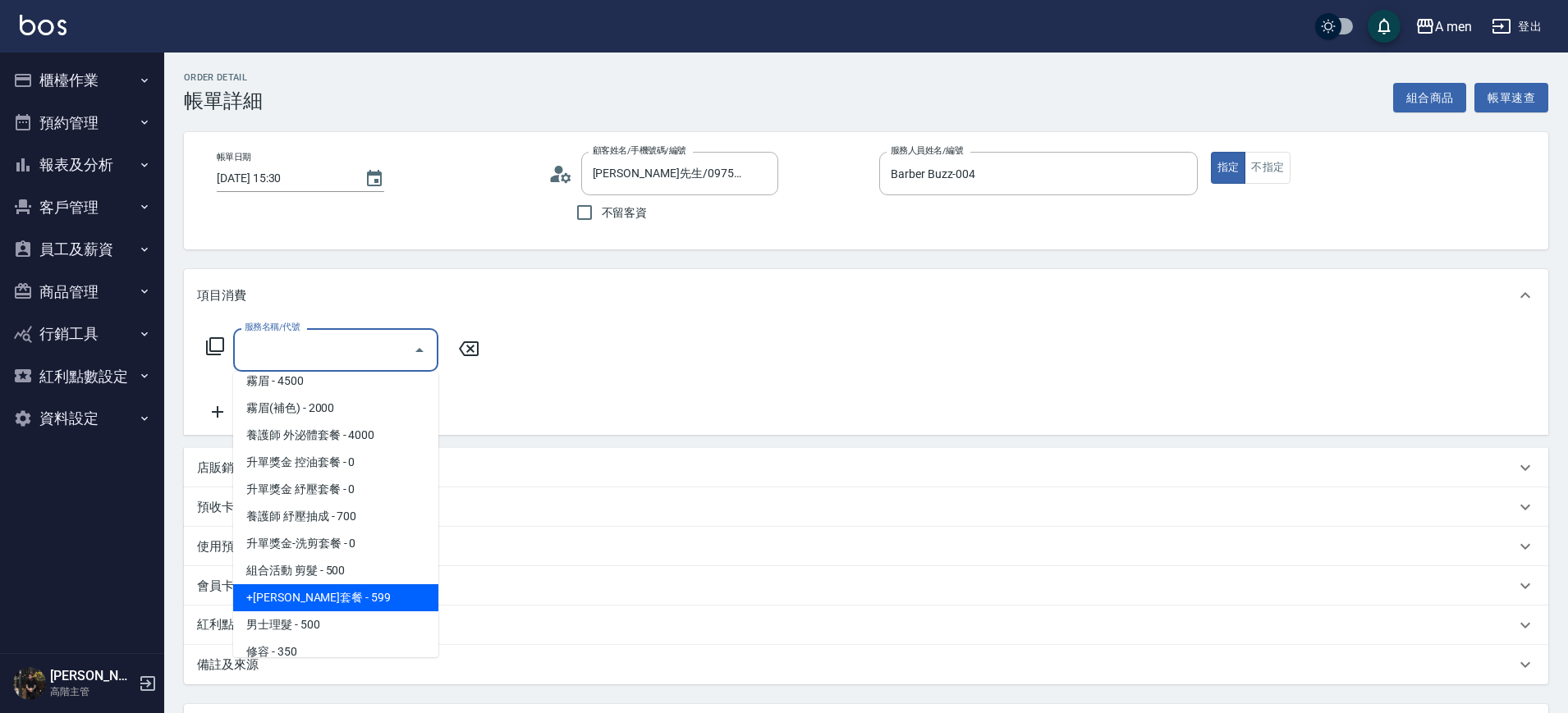
scroll to position [296, 0]
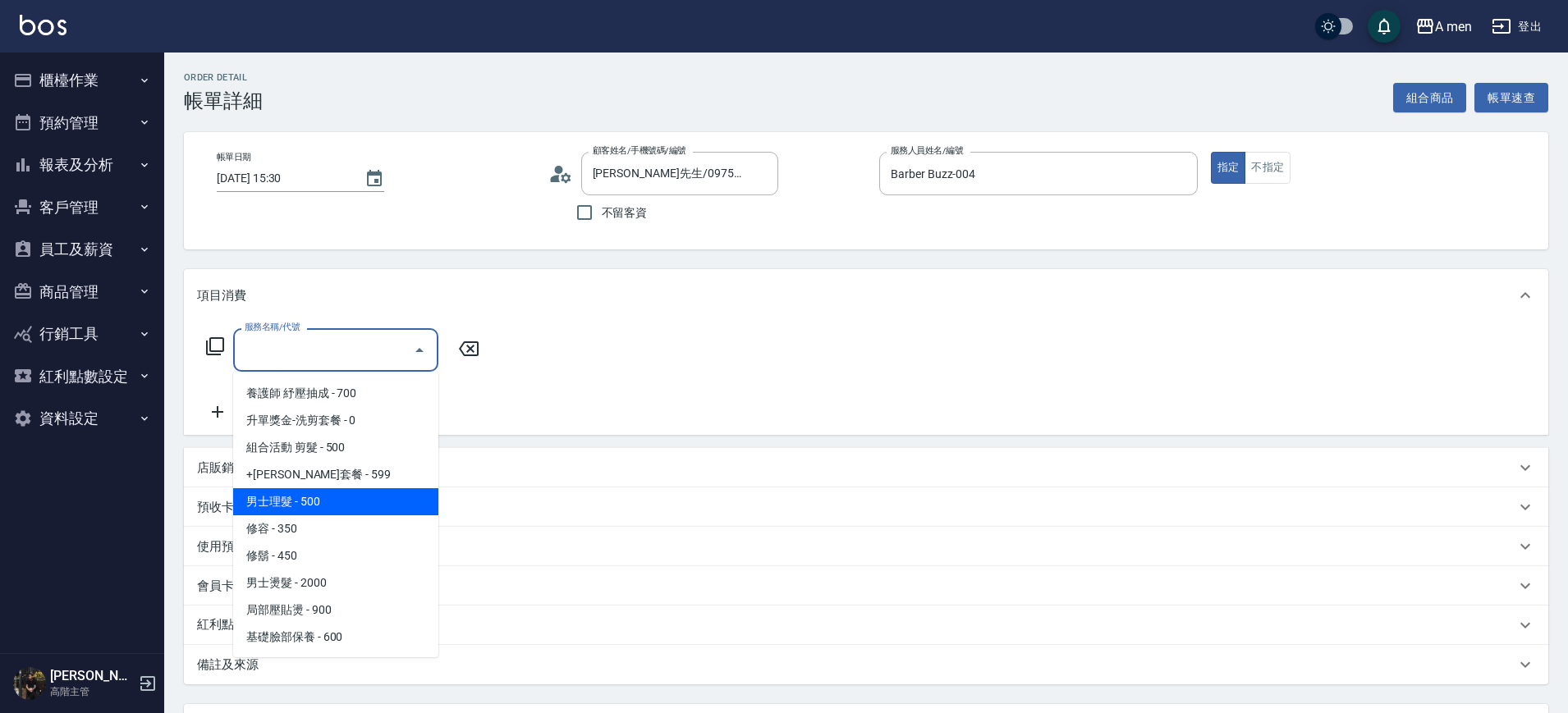
click at [350, 497] on span "男士理髮 - 500" at bounding box center [336, 502] width 205 height 27
type input "男士理髮(A01)"
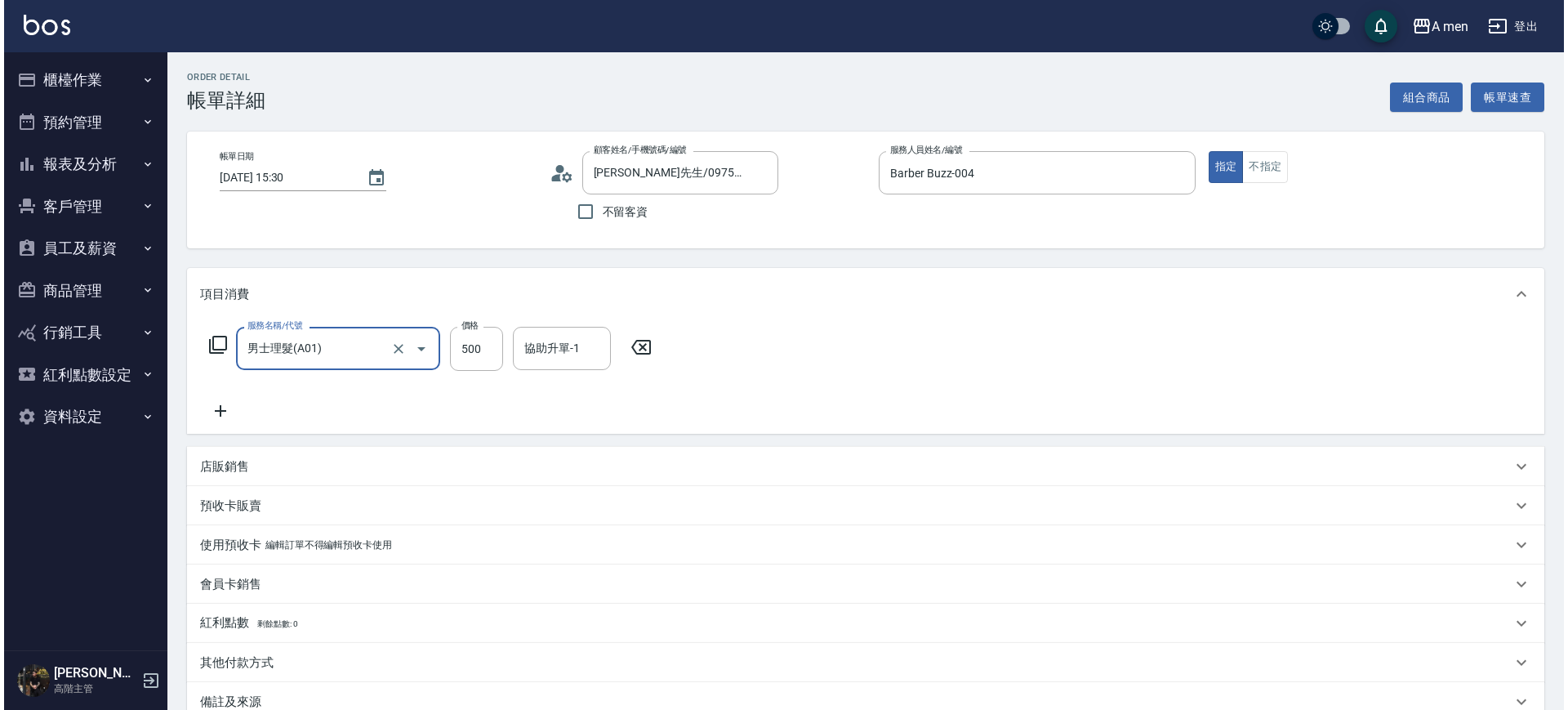
scroll to position [188, 0]
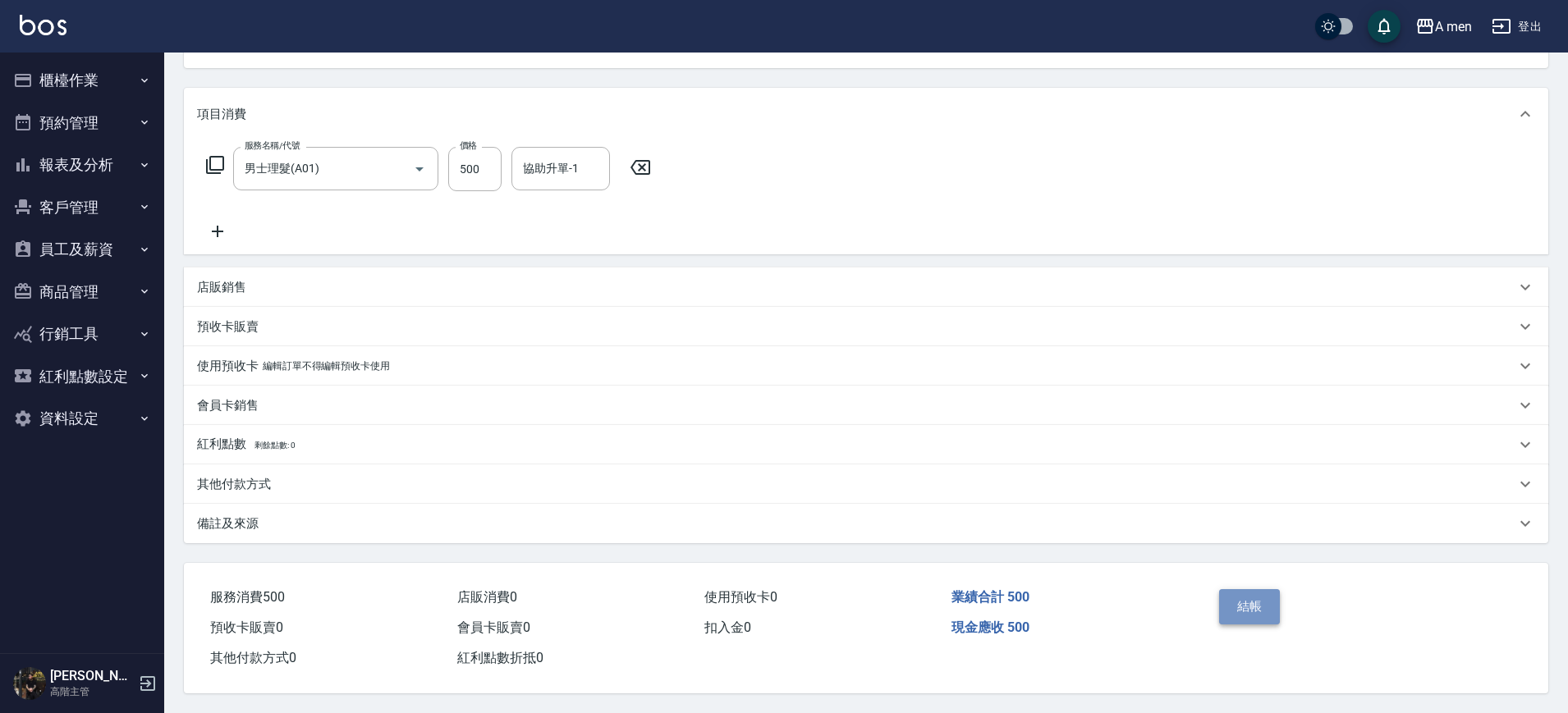
click at [1237, 597] on button "結帳" at bounding box center [1250, 606] width 62 height 34
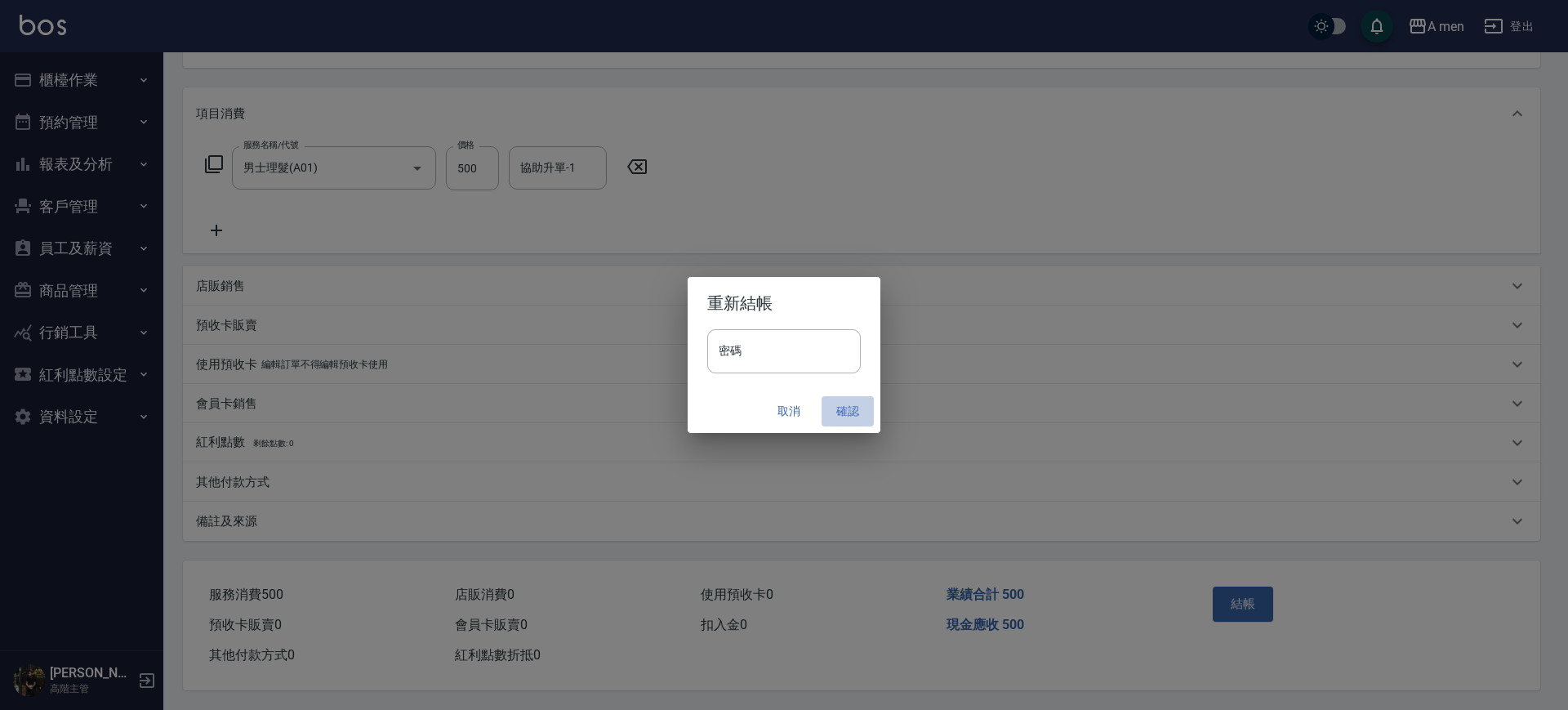
click at [839, 412] on button "確認" at bounding box center [847, 411] width 52 height 30
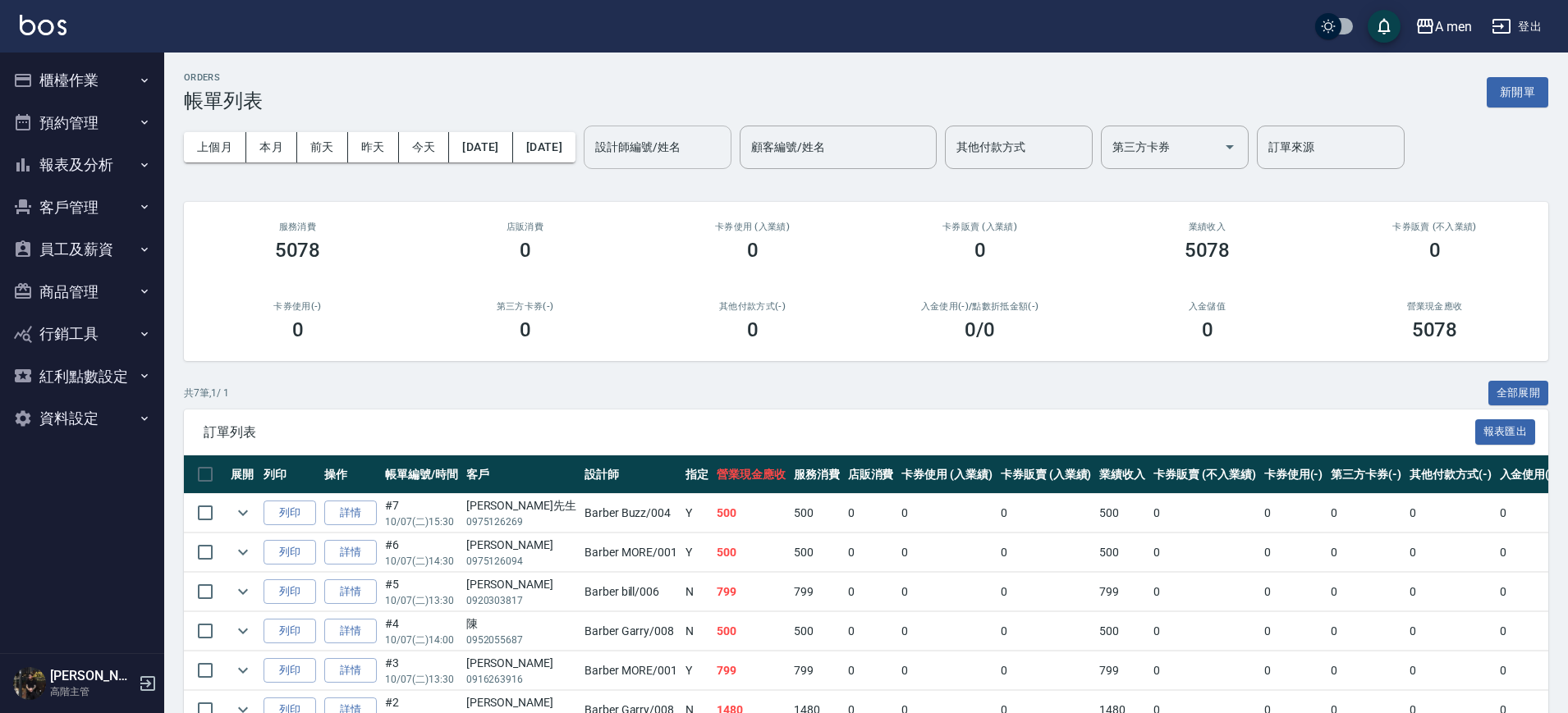
click at [704, 145] on input "設計師編號/姓名" at bounding box center [658, 147] width 133 height 29
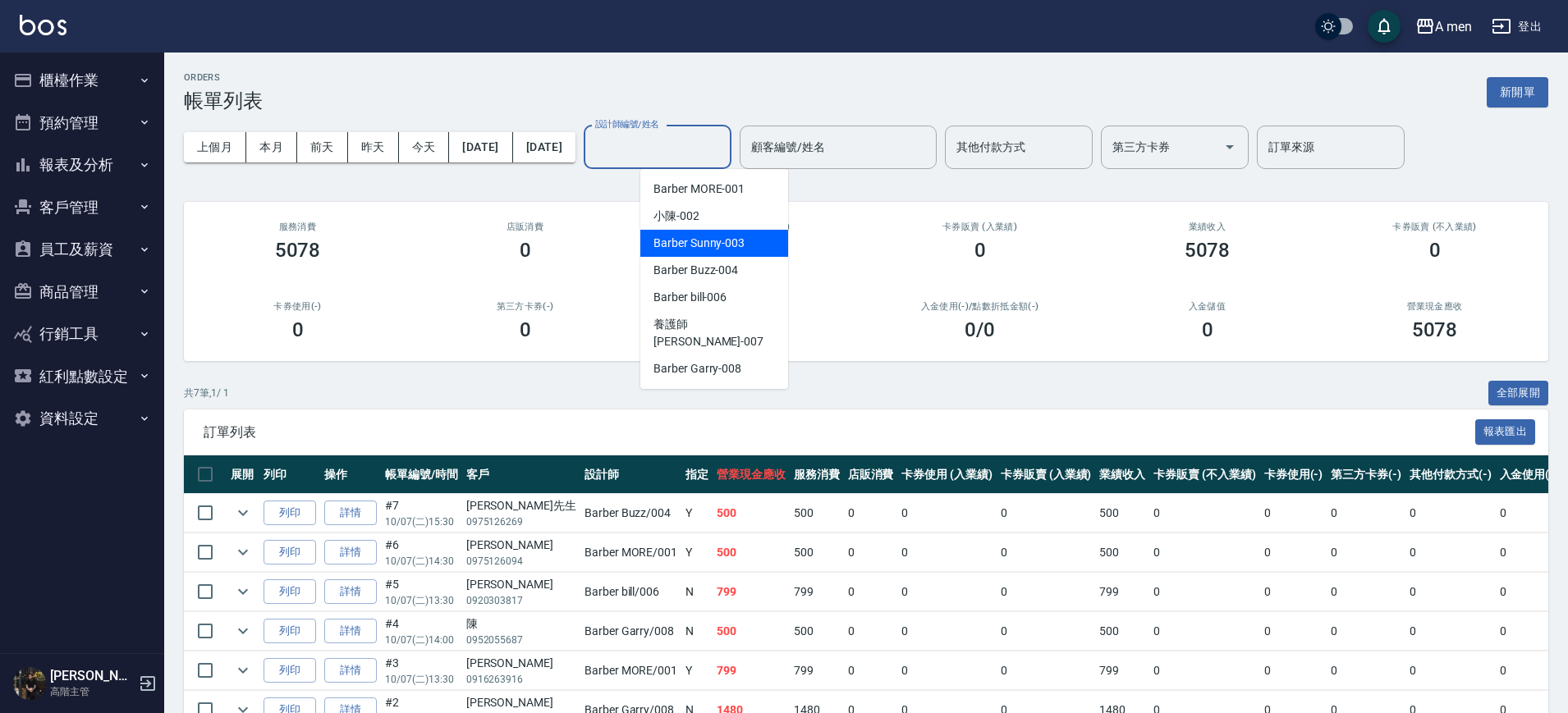
click at [729, 244] on span "Barber Sunny -003" at bounding box center [698, 242] width 91 height 17
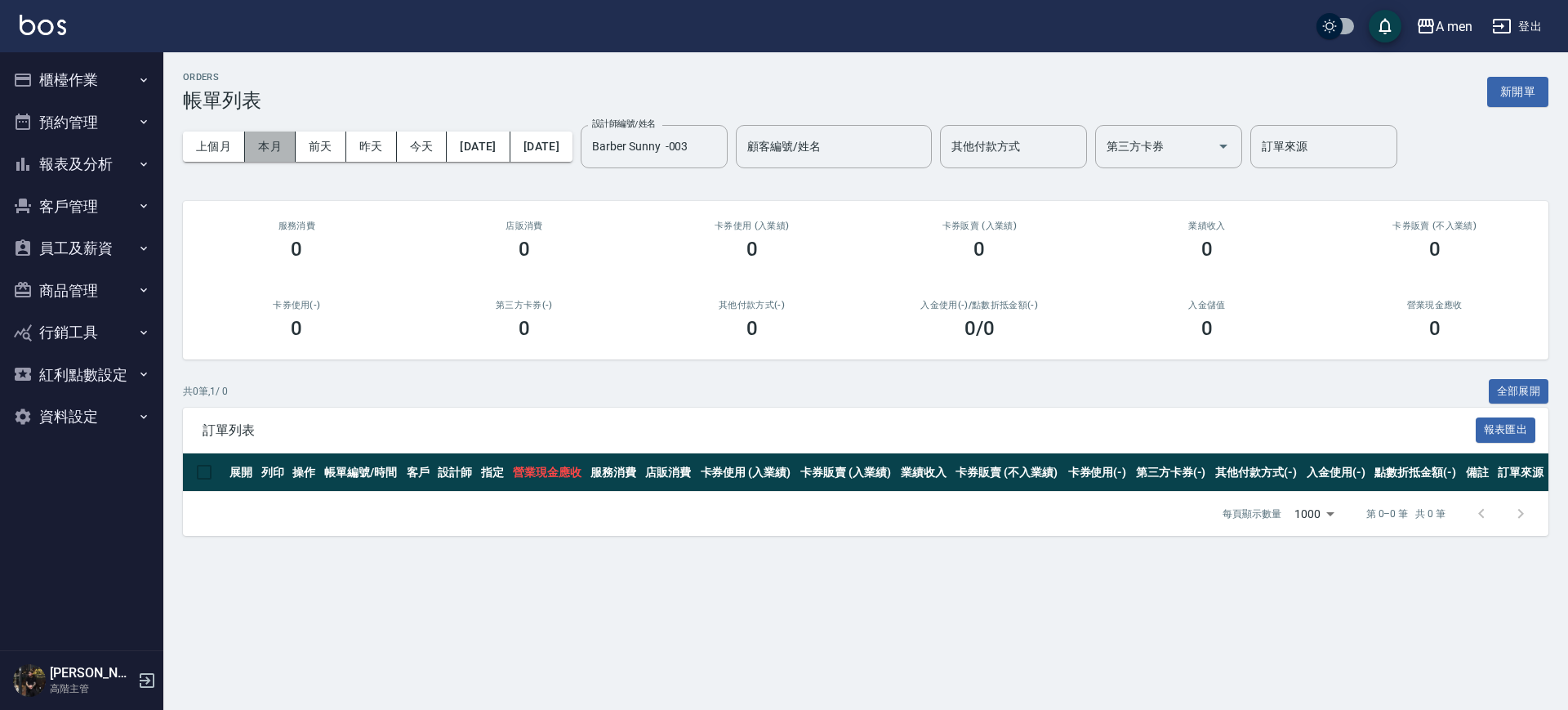
click at [280, 143] on button "本月" at bounding box center [270, 147] width 51 height 30
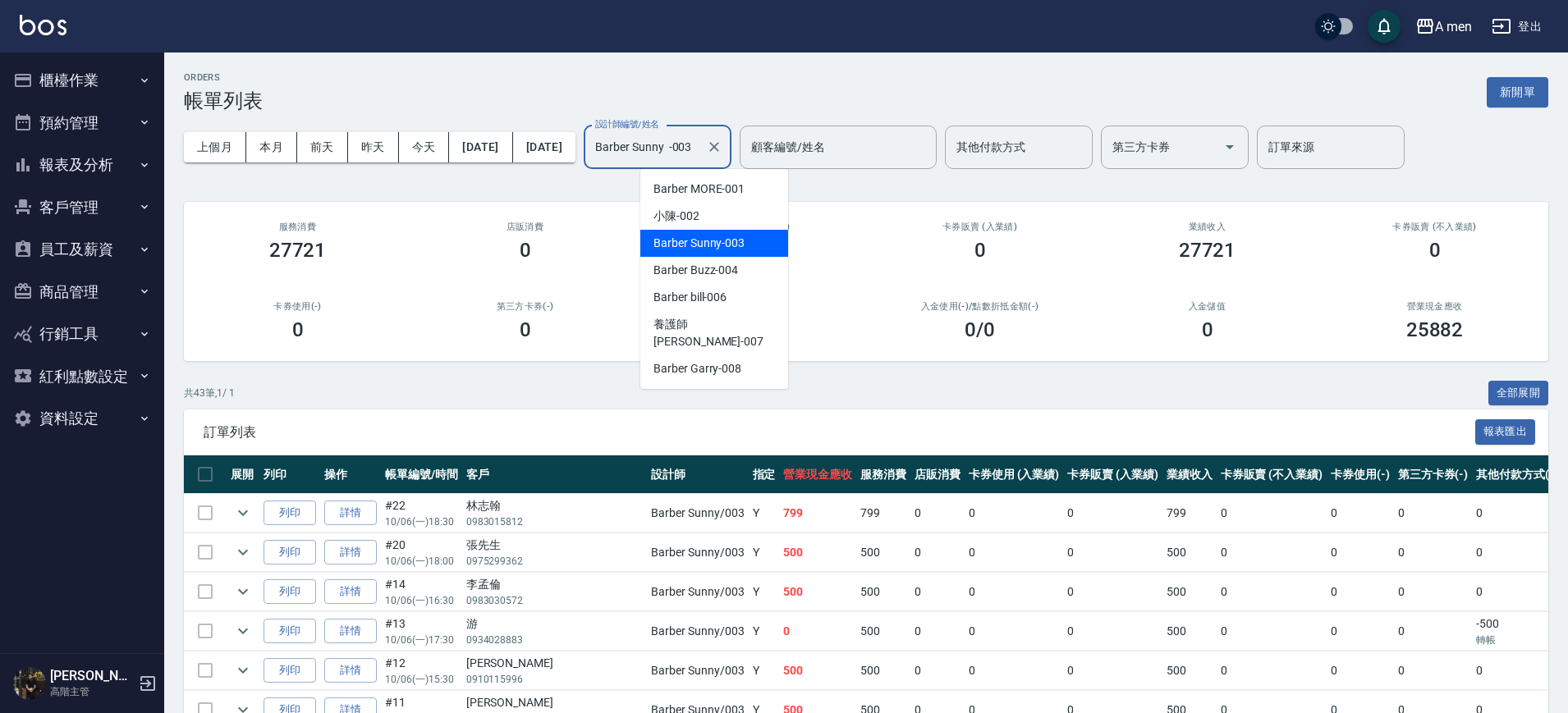
click at [698, 156] on input "Barber Sunny -003" at bounding box center [645, 147] width 109 height 29
click at [718, 268] on span "Barber Buzz -004" at bounding box center [695, 269] width 84 height 17
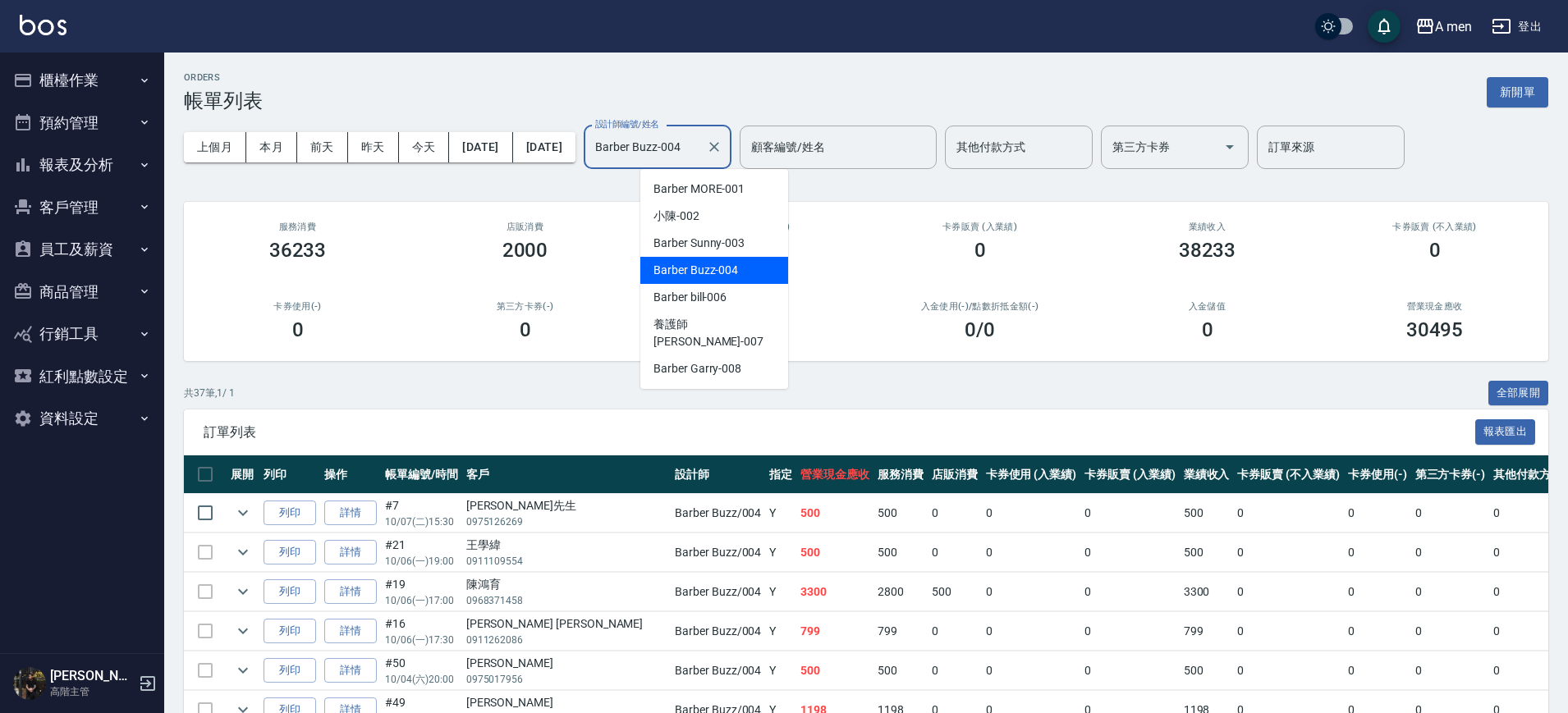
click at [700, 146] on input "Barber Buzz-004" at bounding box center [645, 147] width 109 height 29
click at [732, 360] on span "Barber Garry -008" at bounding box center [697, 368] width 88 height 17
type input "Barber Garry-008"
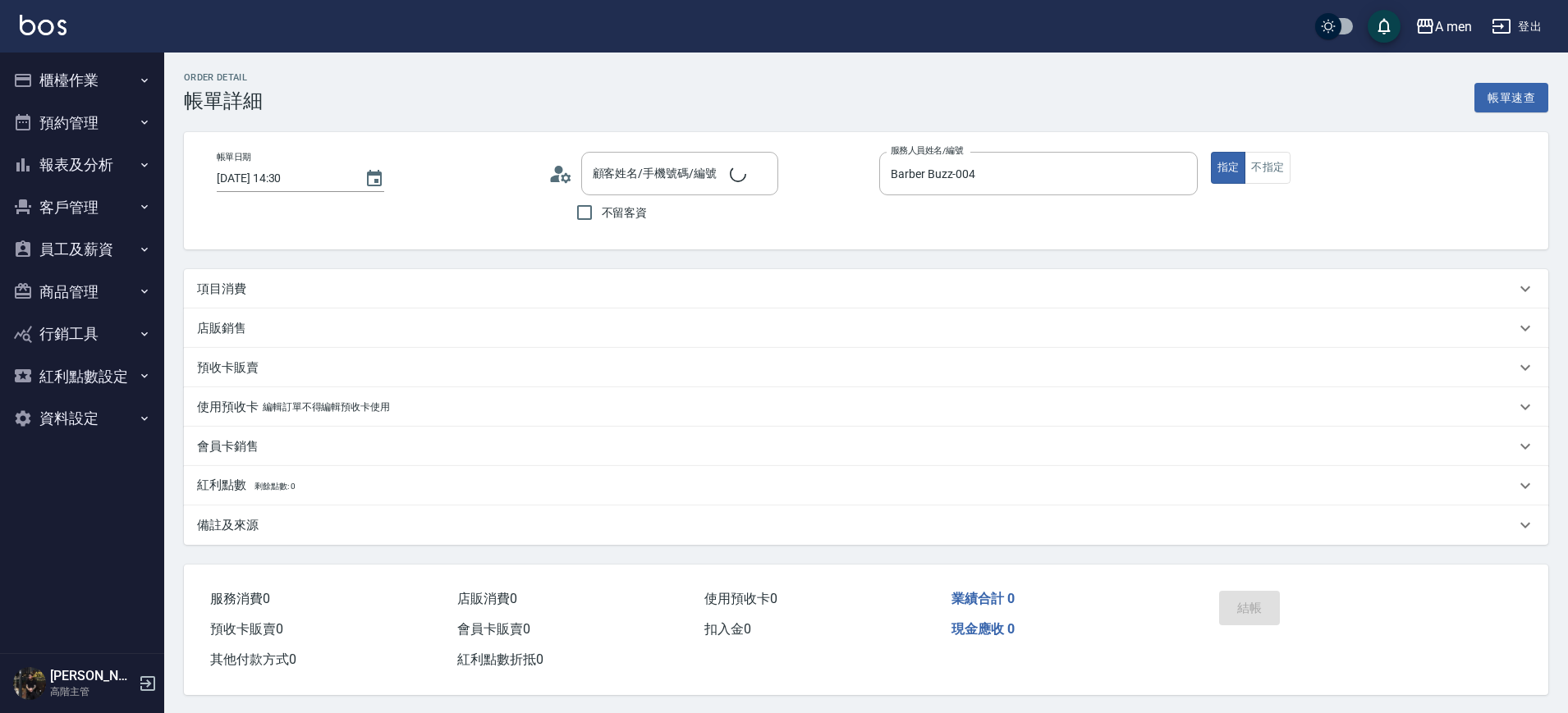
type input "2025/10/07 14:30"
type input "Barber Buzz-004"
type input "郭鴻賢-James Kuo/0901391135/null"
click at [307, 287] on div "項目消費" at bounding box center [856, 289] width 1319 height 17
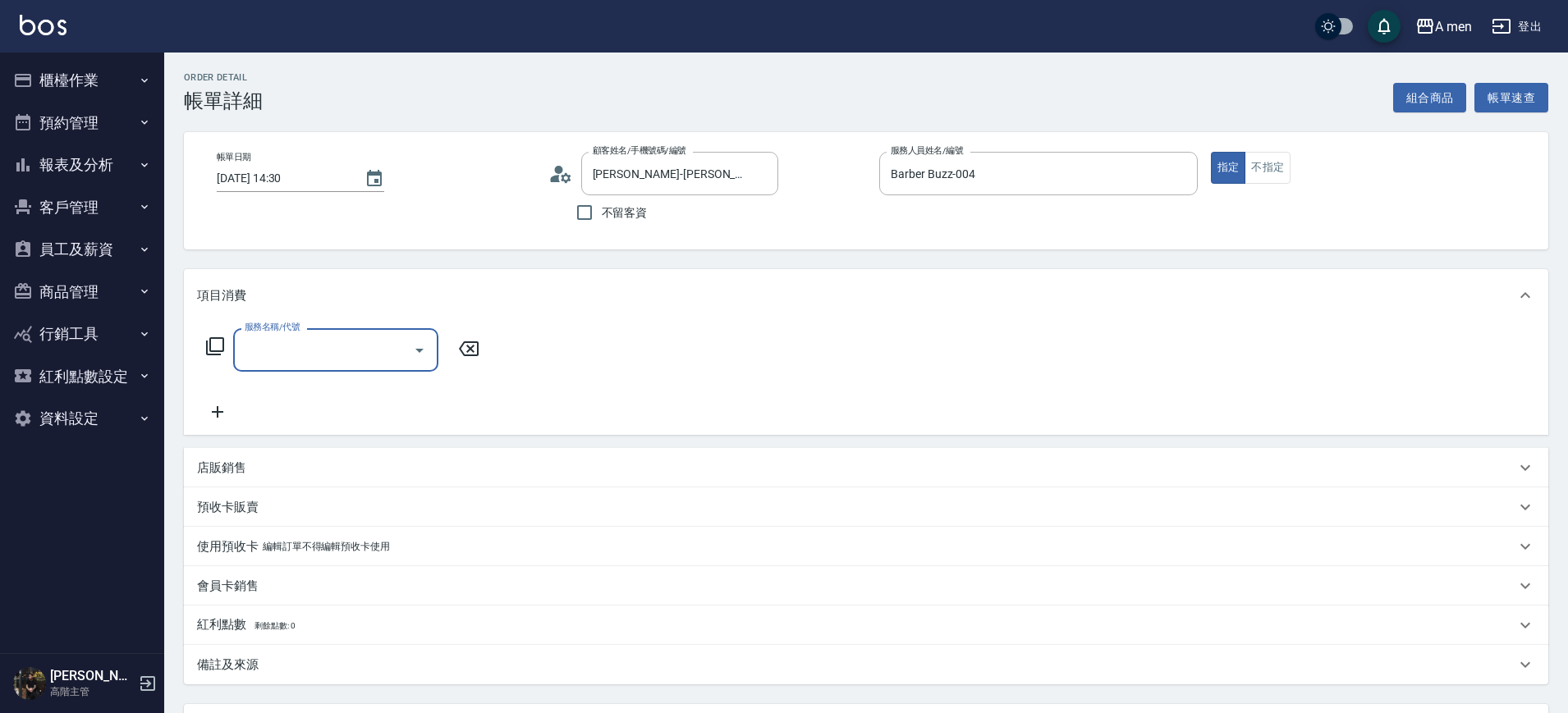
click at [259, 462] on div "店販銷售" at bounding box center [856, 468] width 1319 height 17
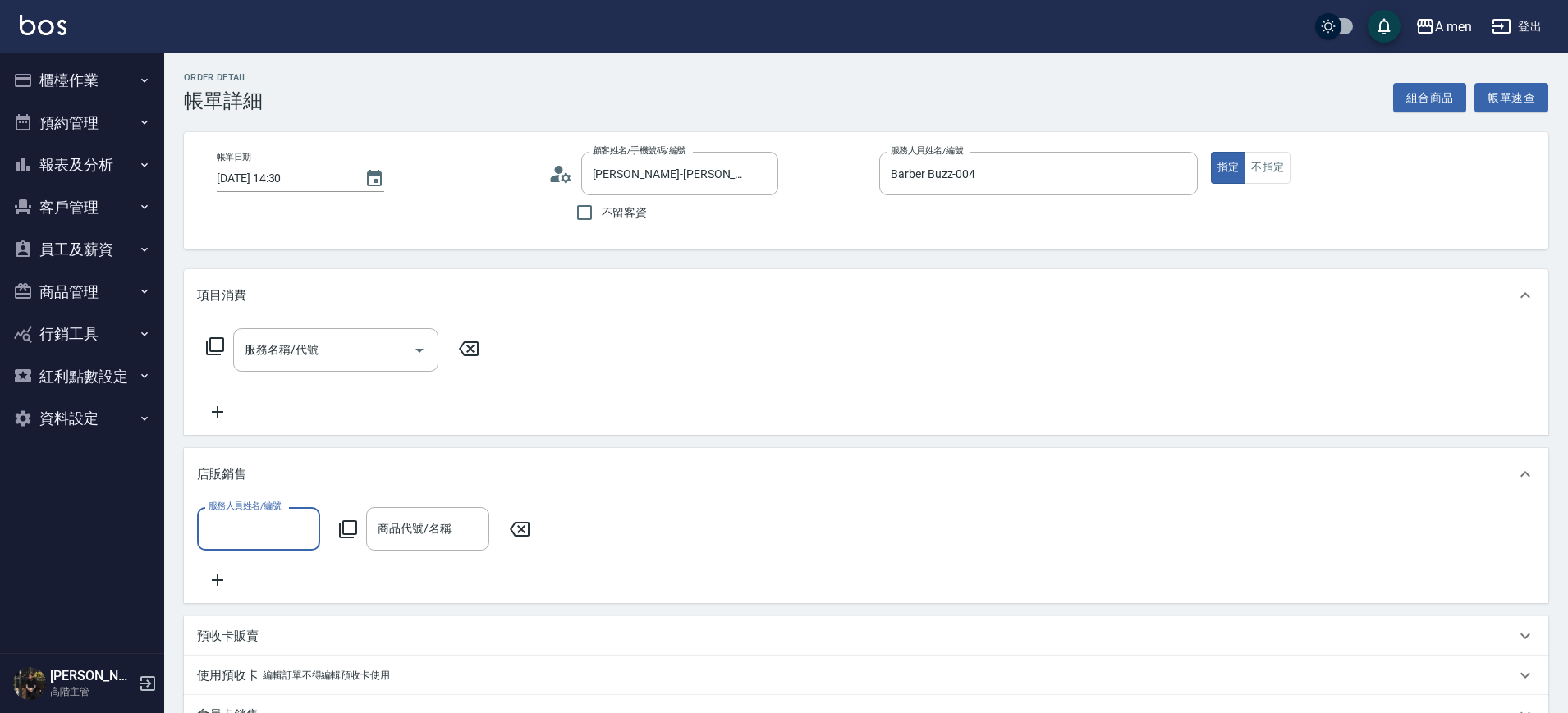
click at [276, 528] on input "服務人員姓名/編號" at bounding box center [259, 529] width 109 height 29
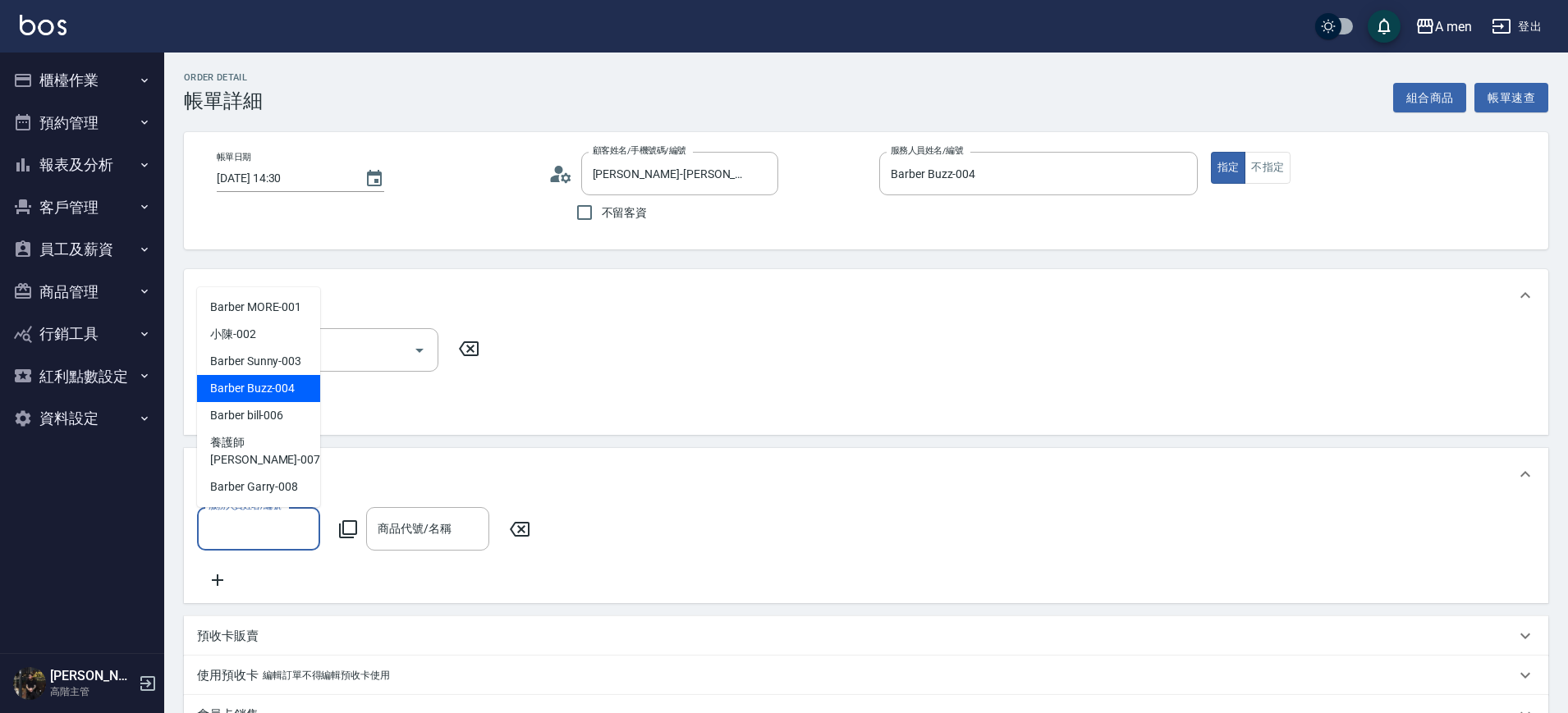
click at [284, 397] on span "Barber Buzz -004" at bounding box center [252, 388] width 84 height 17
type input "Barber Buzz-004"
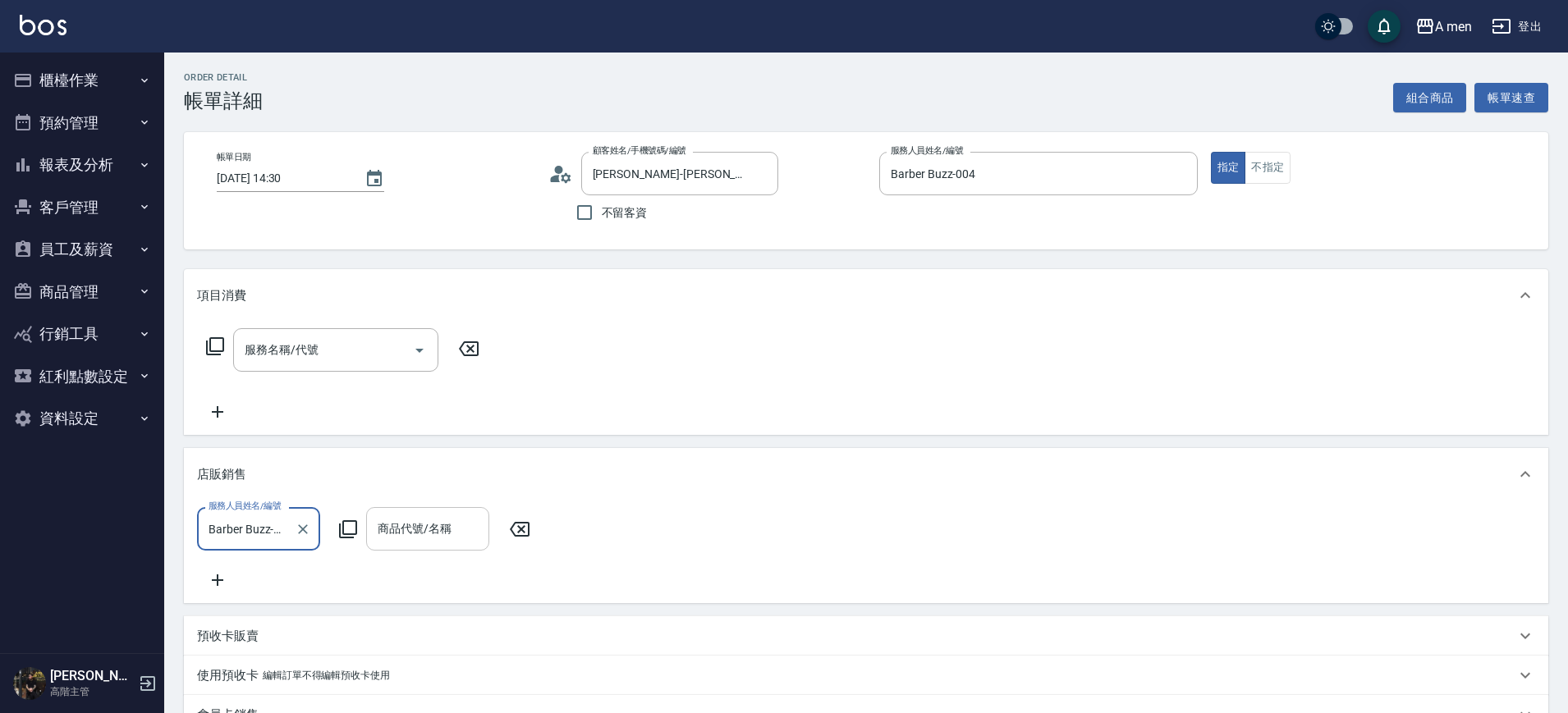
click at [426, 511] on div "商品代號/名稱" at bounding box center [428, 529] width 123 height 43
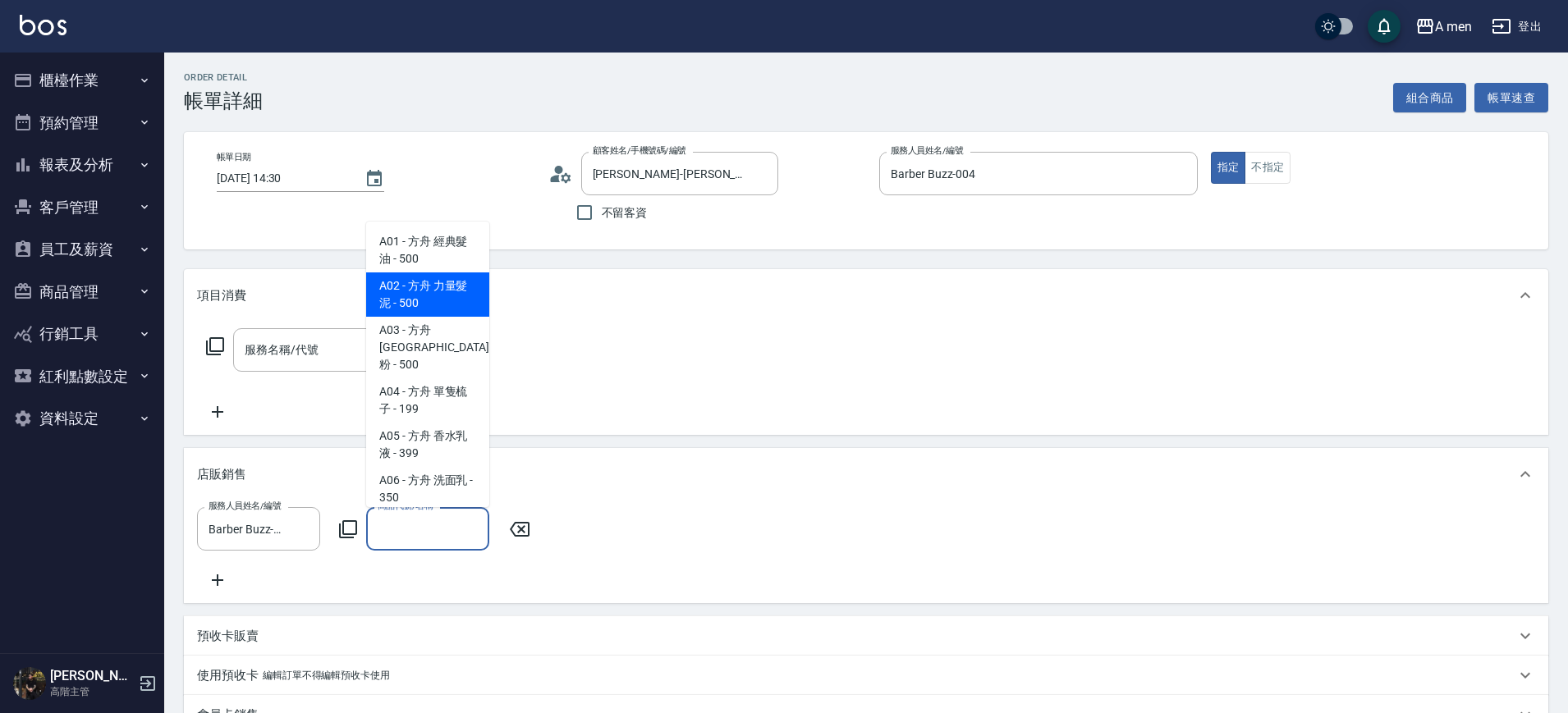
click at [433, 289] on span "A02 - 方舟 力量髮泥 - 500" at bounding box center [428, 294] width 123 height 44
type input "方舟 力量髮泥"
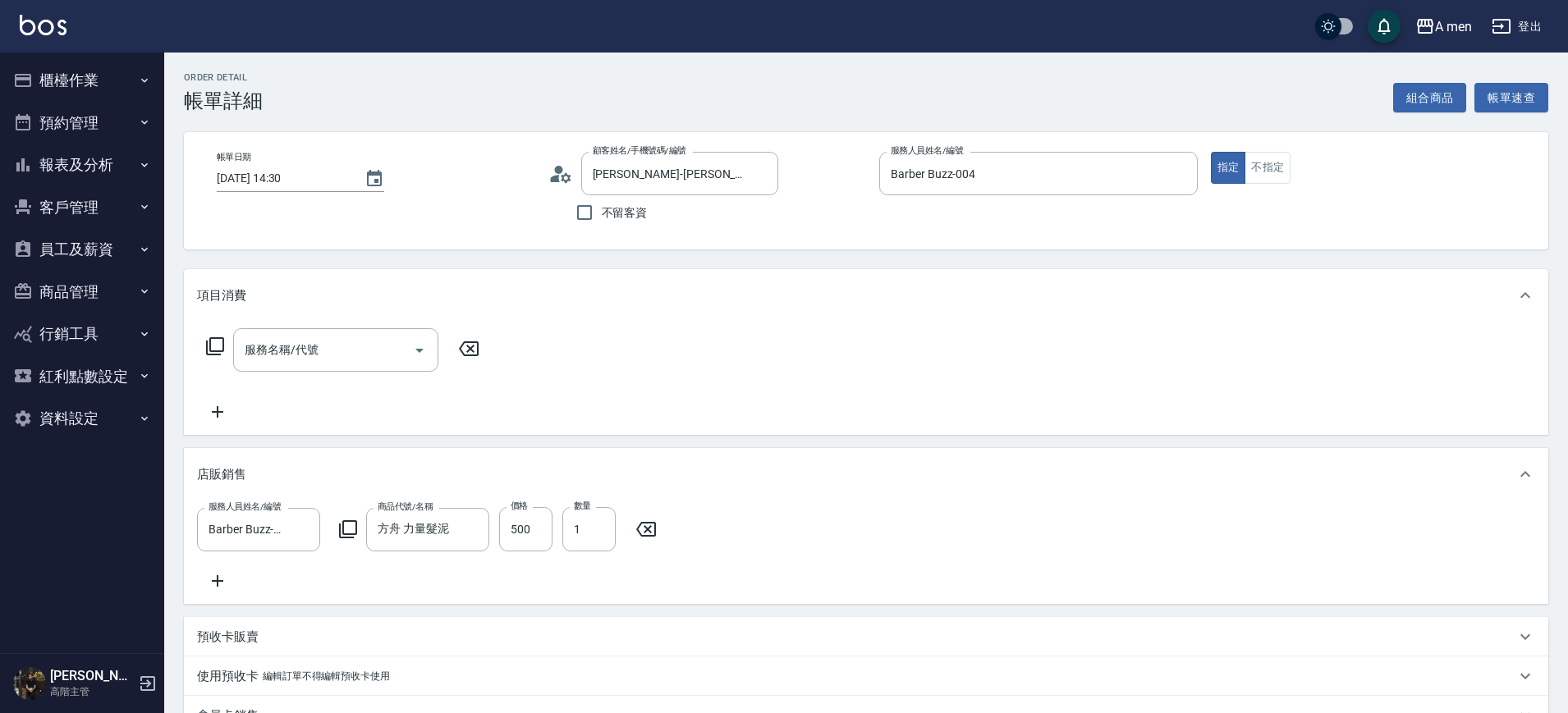
click at [224, 577] on icon at bounding box center [217, 581] width 41 height 20
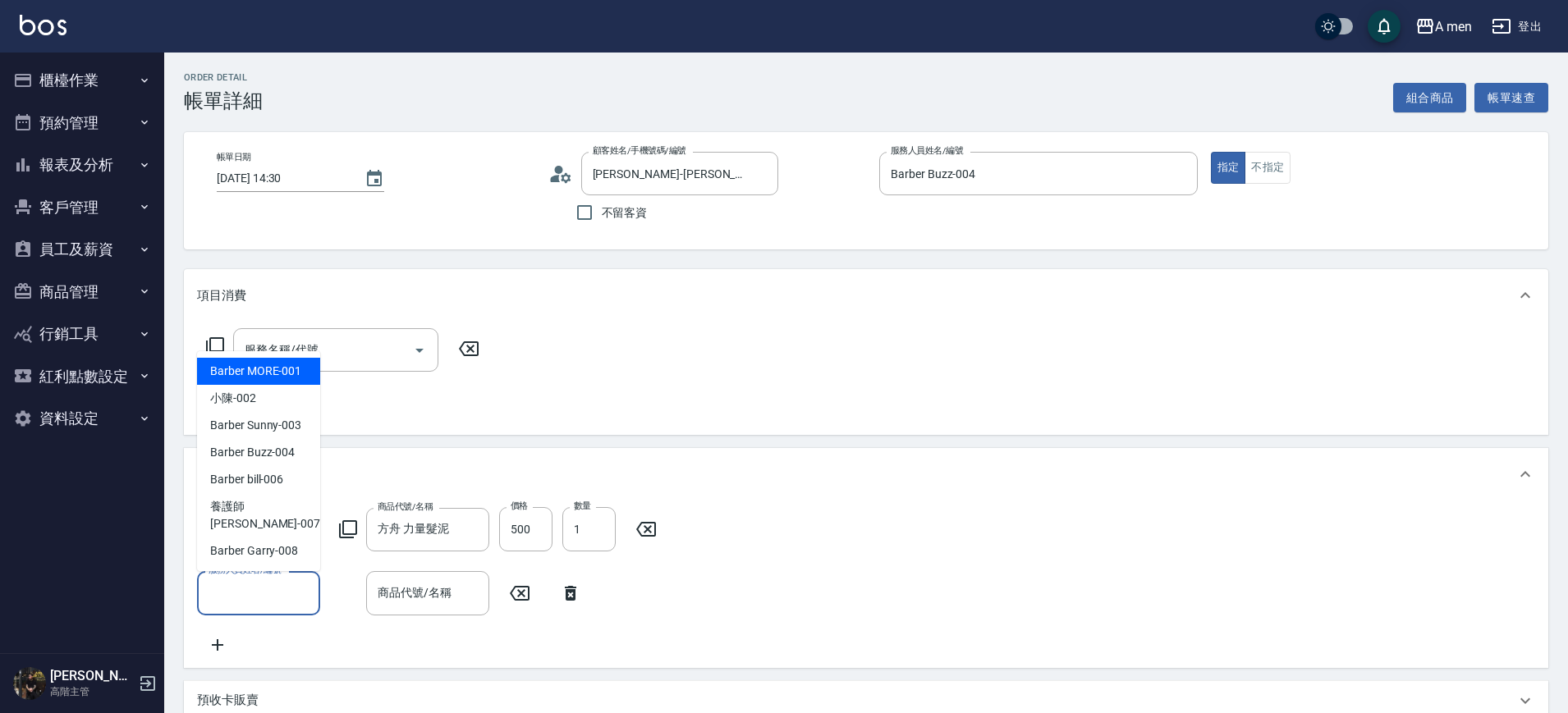
click at [259, 584] on input "服務人員姓名/編號" at bounding box center [259, 593] width 109 height 29
click at [269, 462] on span "Barber Buzz -004" at bounding box center [252, 452] width 84 height 17
type input "Barber Buzz-004"
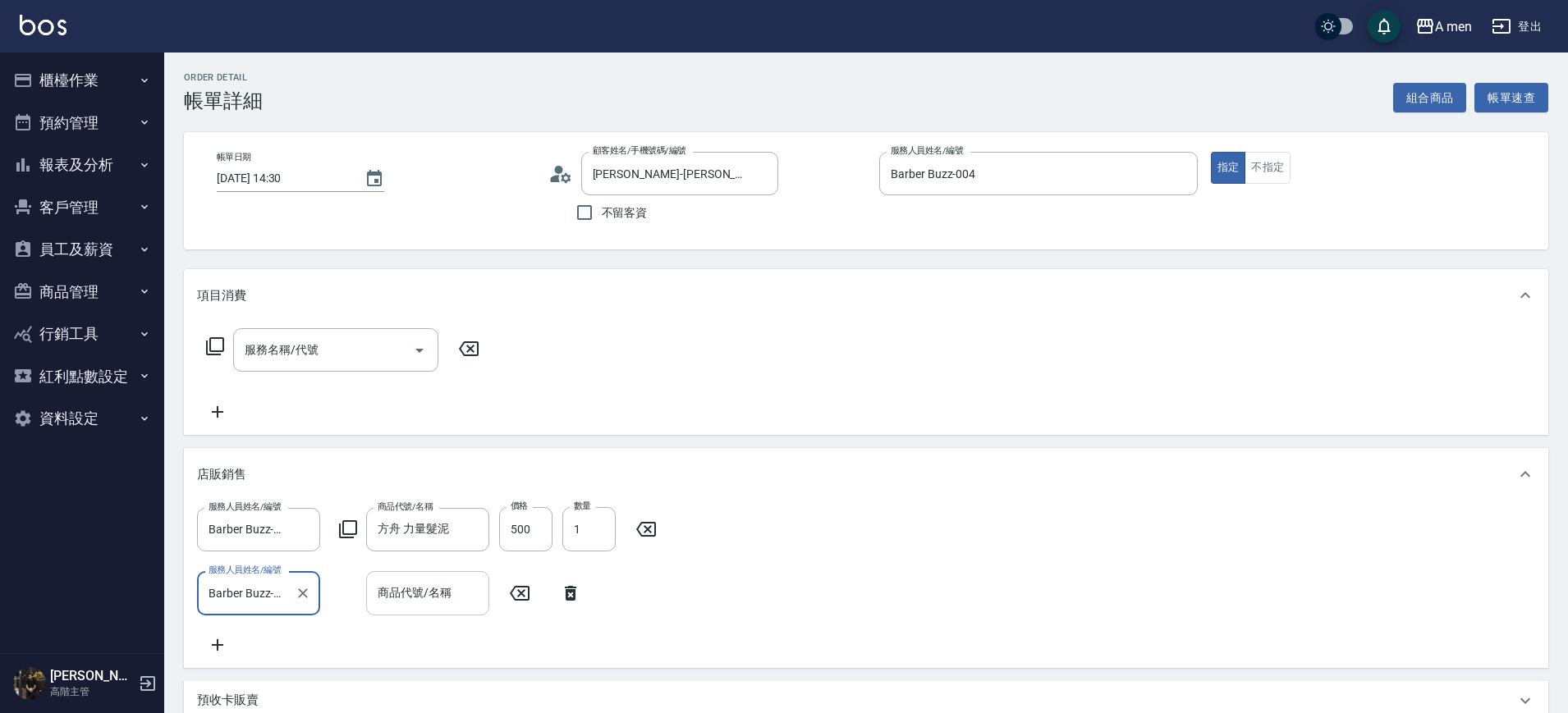
click at [401, 586] on input "商品代號/名稱" at bounding box center [428, 593] width 109 height 29
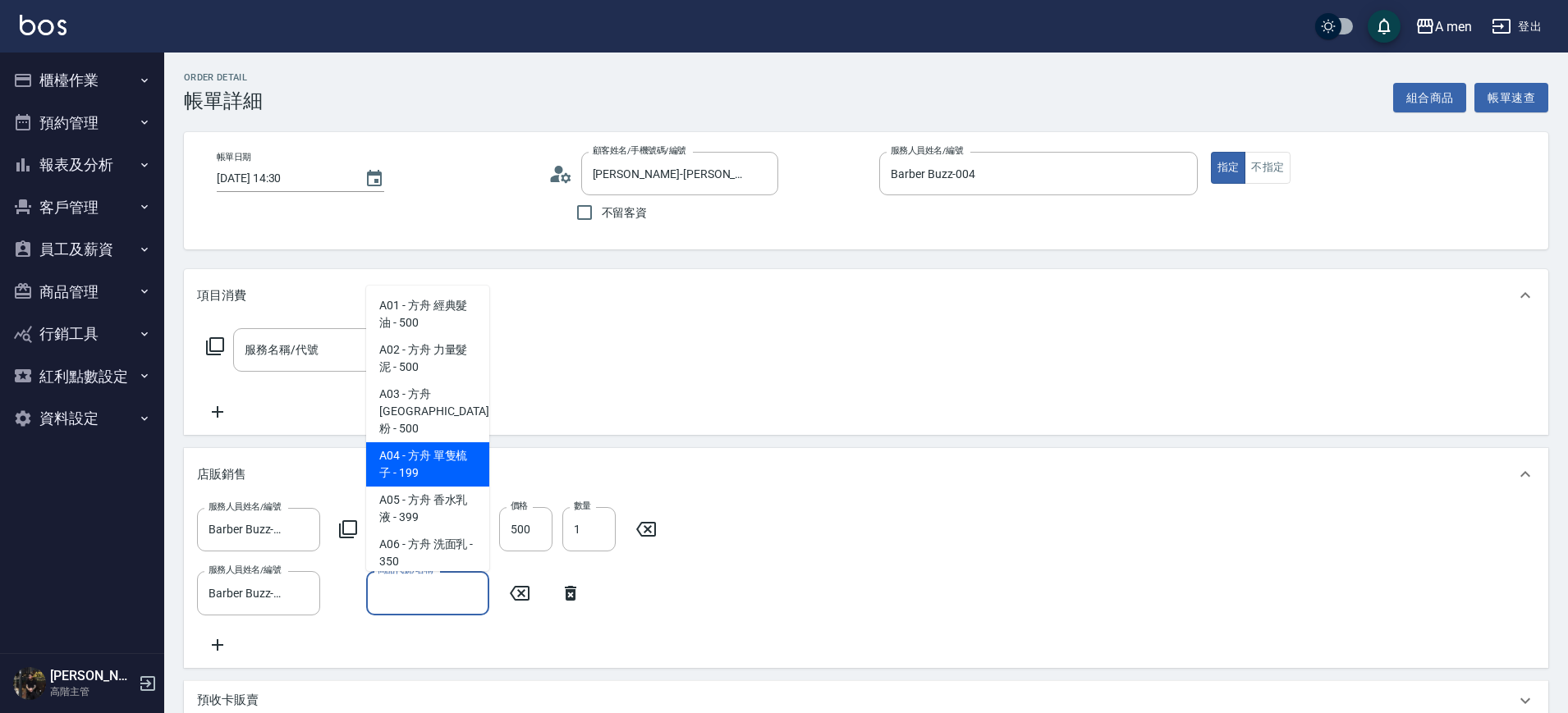
click at [445, 451] on span "A04 - 方舟 單隻梳子 - 199" at bounding box center [428, 464] width 123 height 44
type input "方舟 單隻梳子"
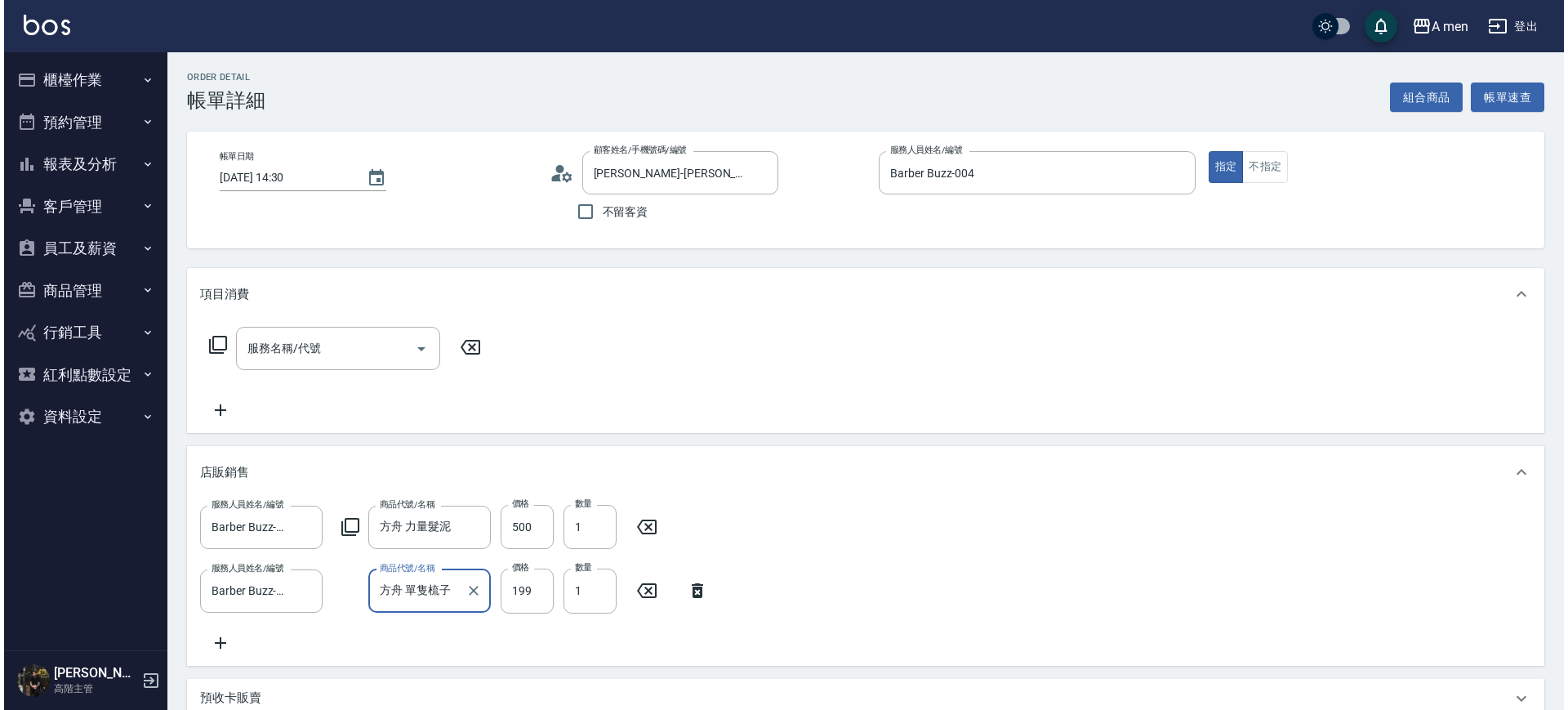
scroll to position [396, 0]
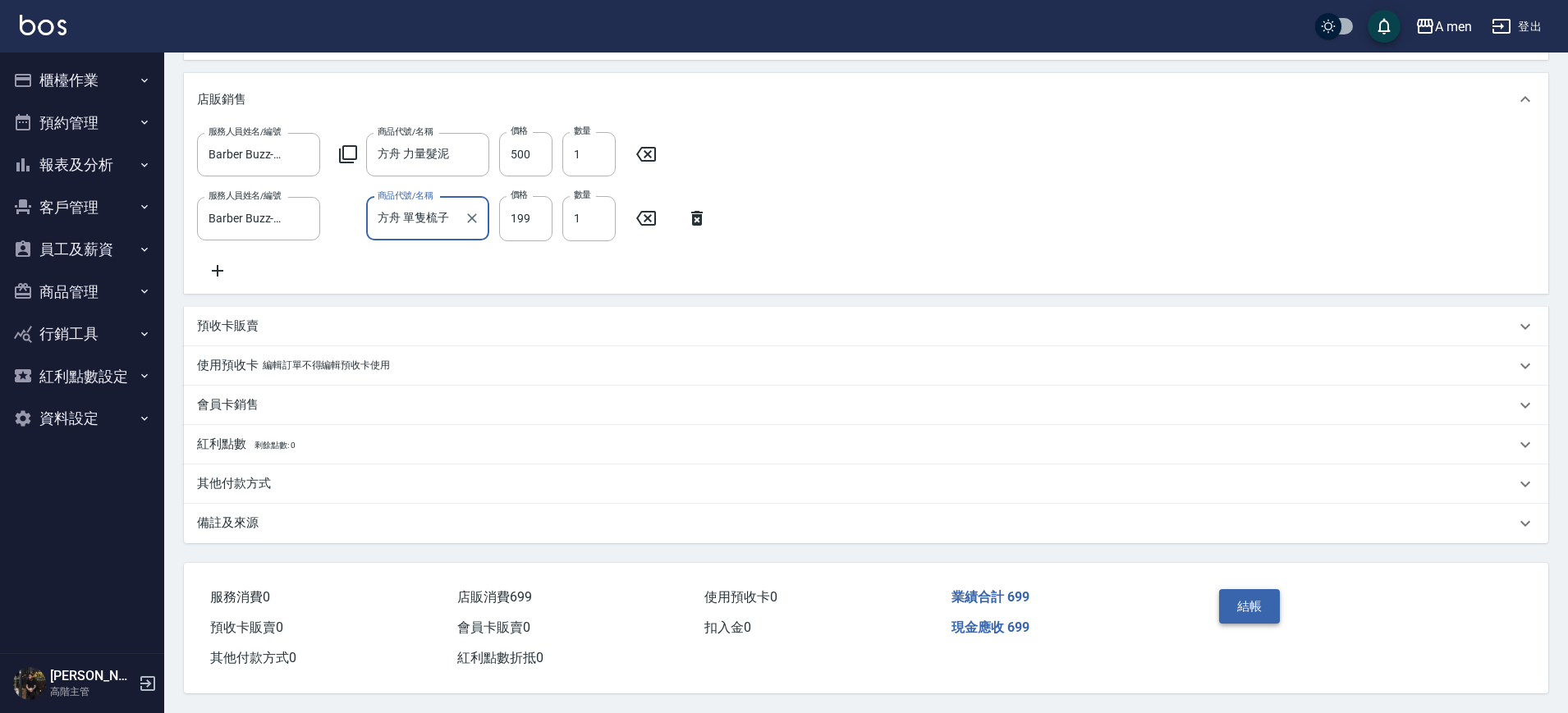
click at [1263, 594] on button "結帳" at bounding box center [1250, 606] width 62 height 34
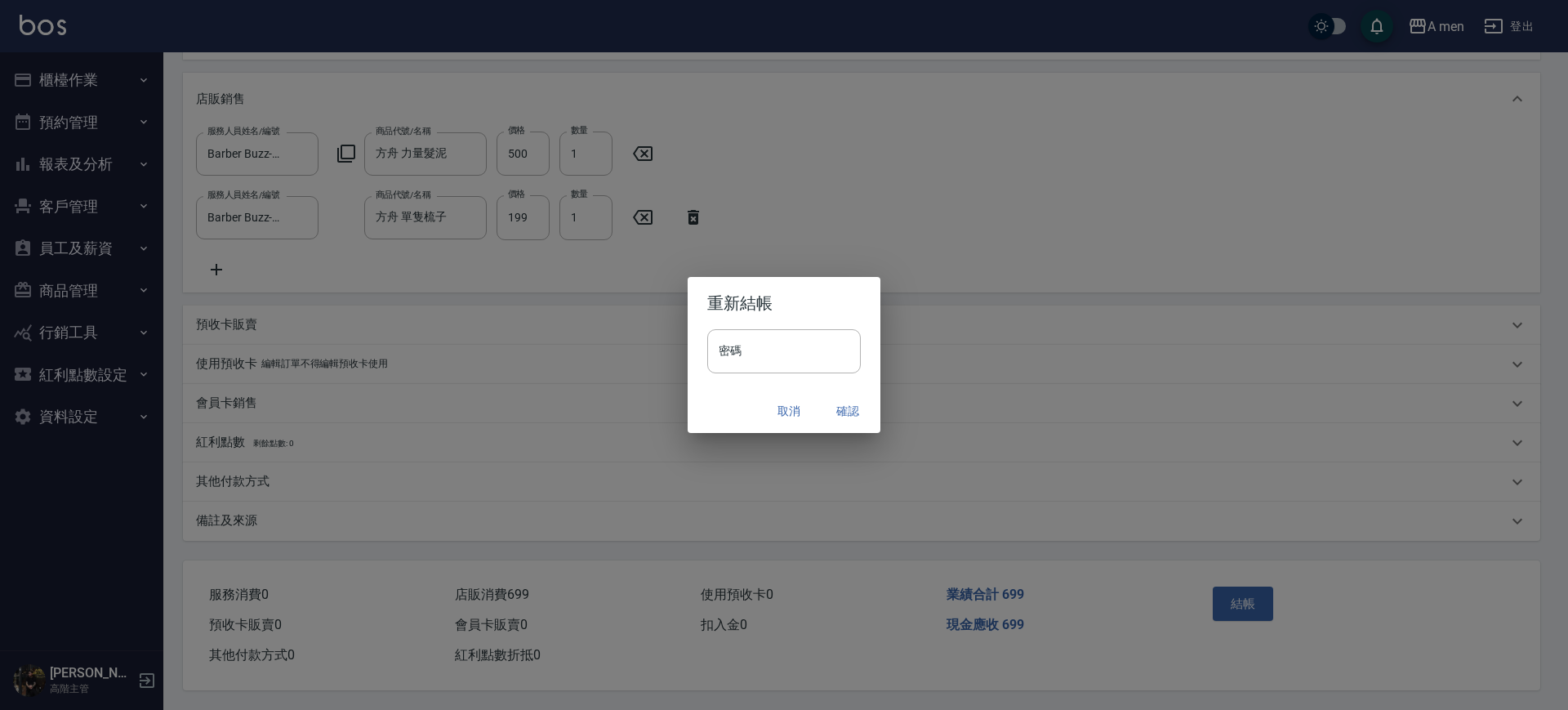
click at [846, 411] on button "確認" at bounding box center [847, 411] width 52 height 30
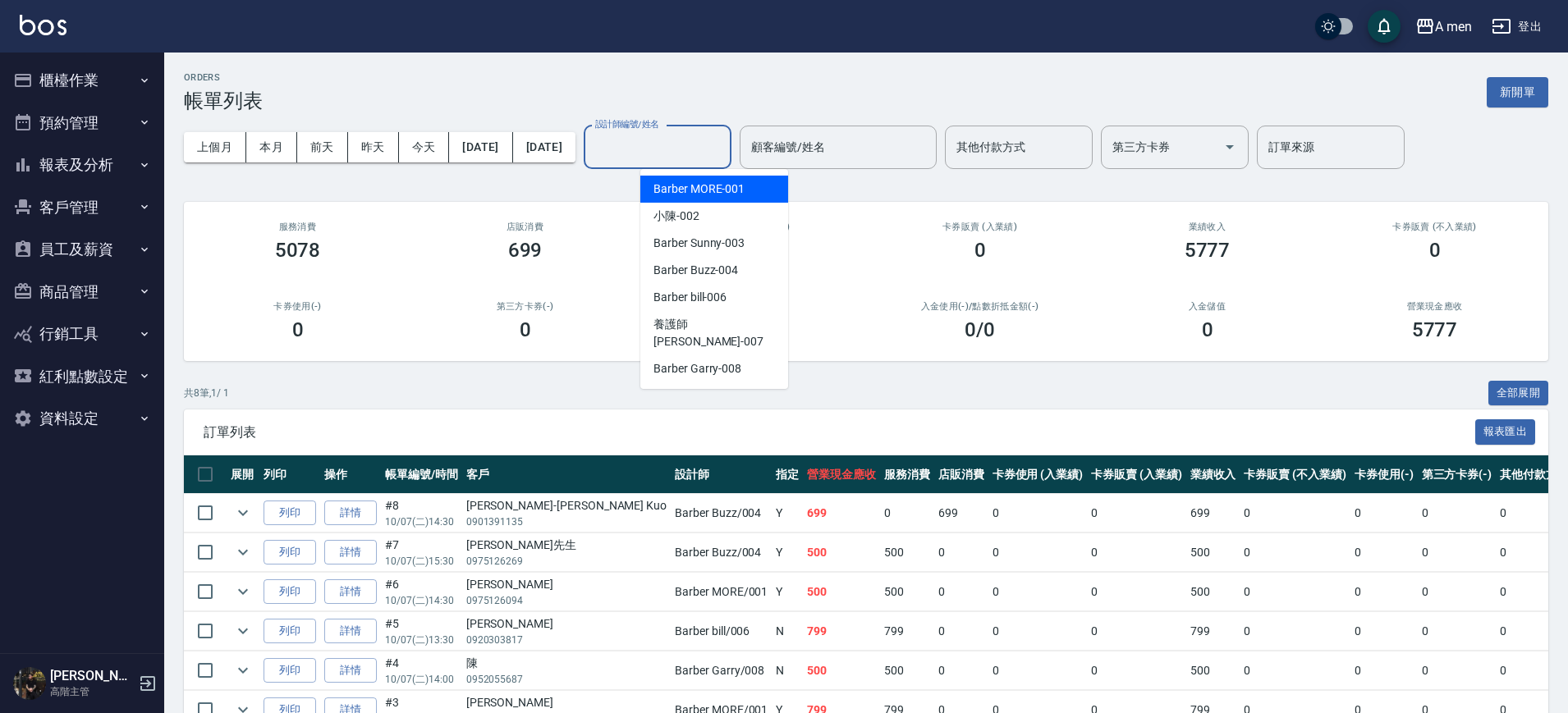
click at [693, 148] on input "設計師編號/姓名" at bounding box center [658, 147] width 133 height 29
click at [736, 263] on span "Barber Buzz -004" at bounding box center [695, 269] width 84 height 17
type input "Barber Buzz-004"
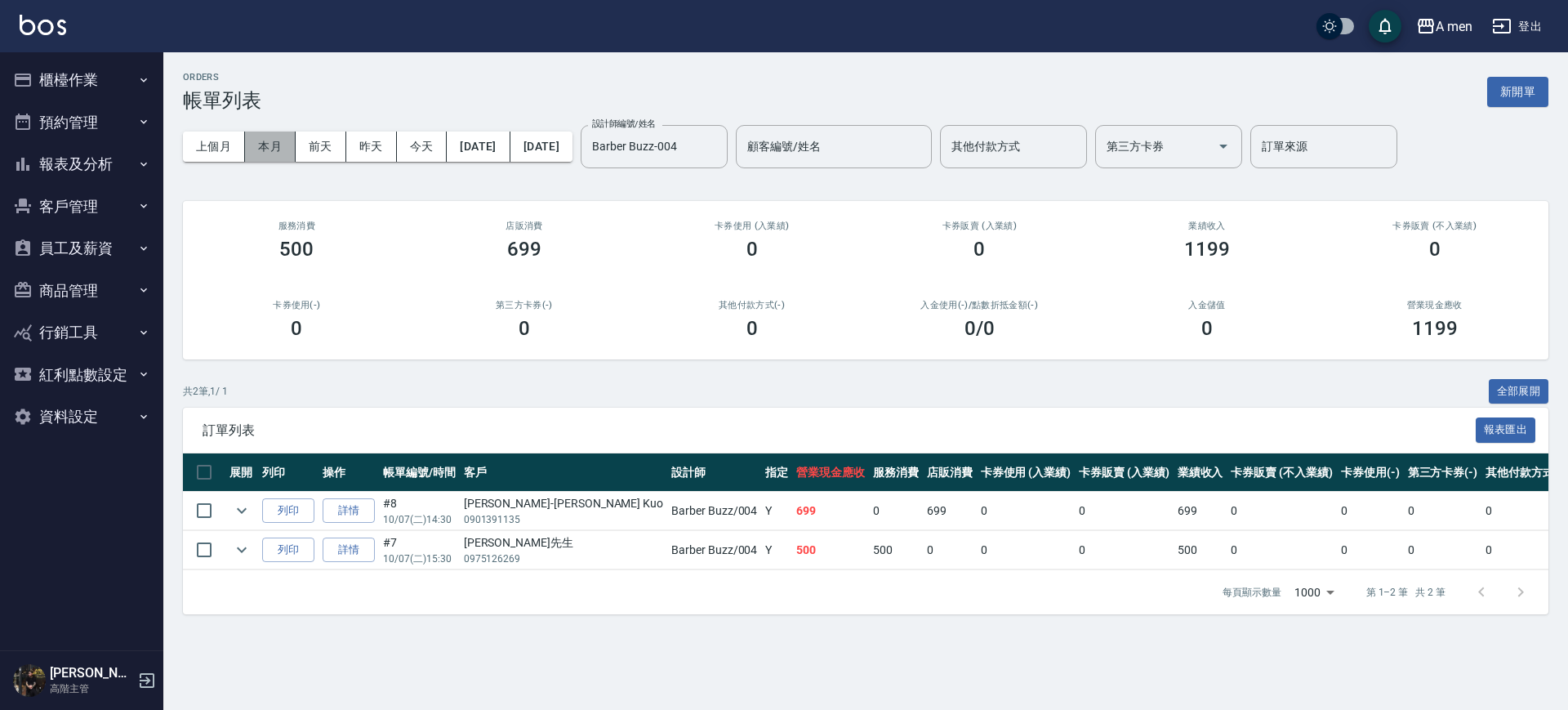
click at [273, 132] on button "本月" at bounding box center [270, 147] width 51 height 30
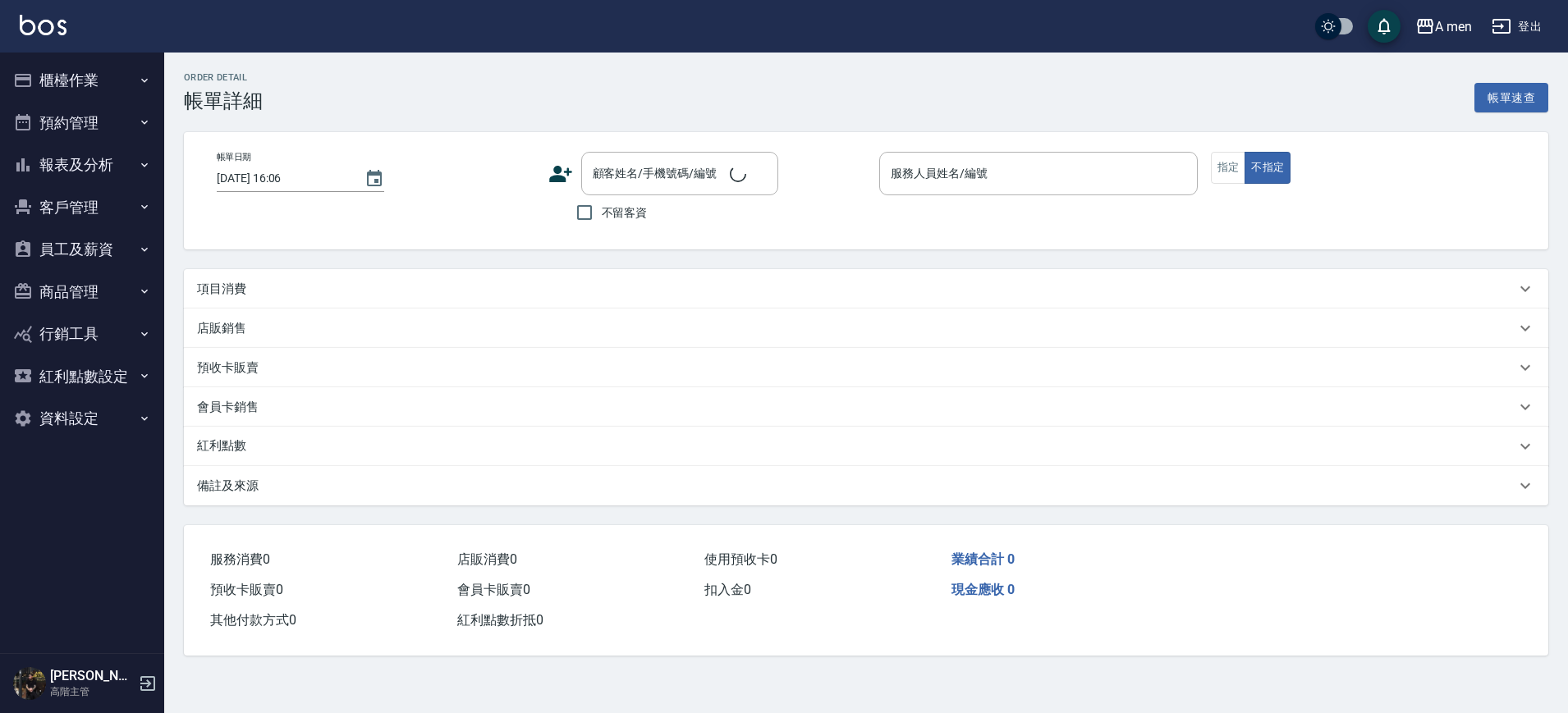
type input "[DATE] 15:30"
type input "Barber MORE-001"
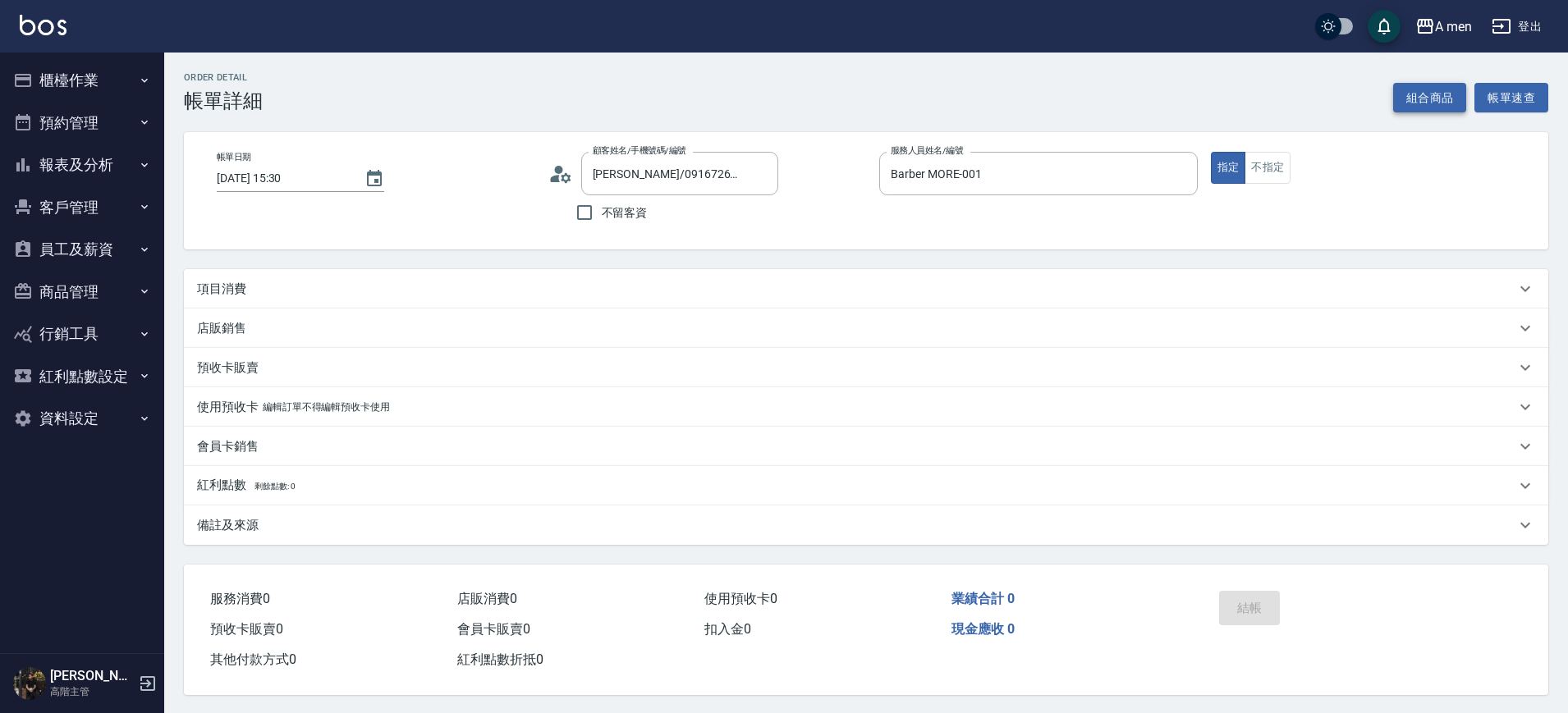
type input "[PERSON_NAME]/0916726736/null"
click at [1431, 100] on button "組合商品" at bounding box center [1431, 98] width 74 height 31
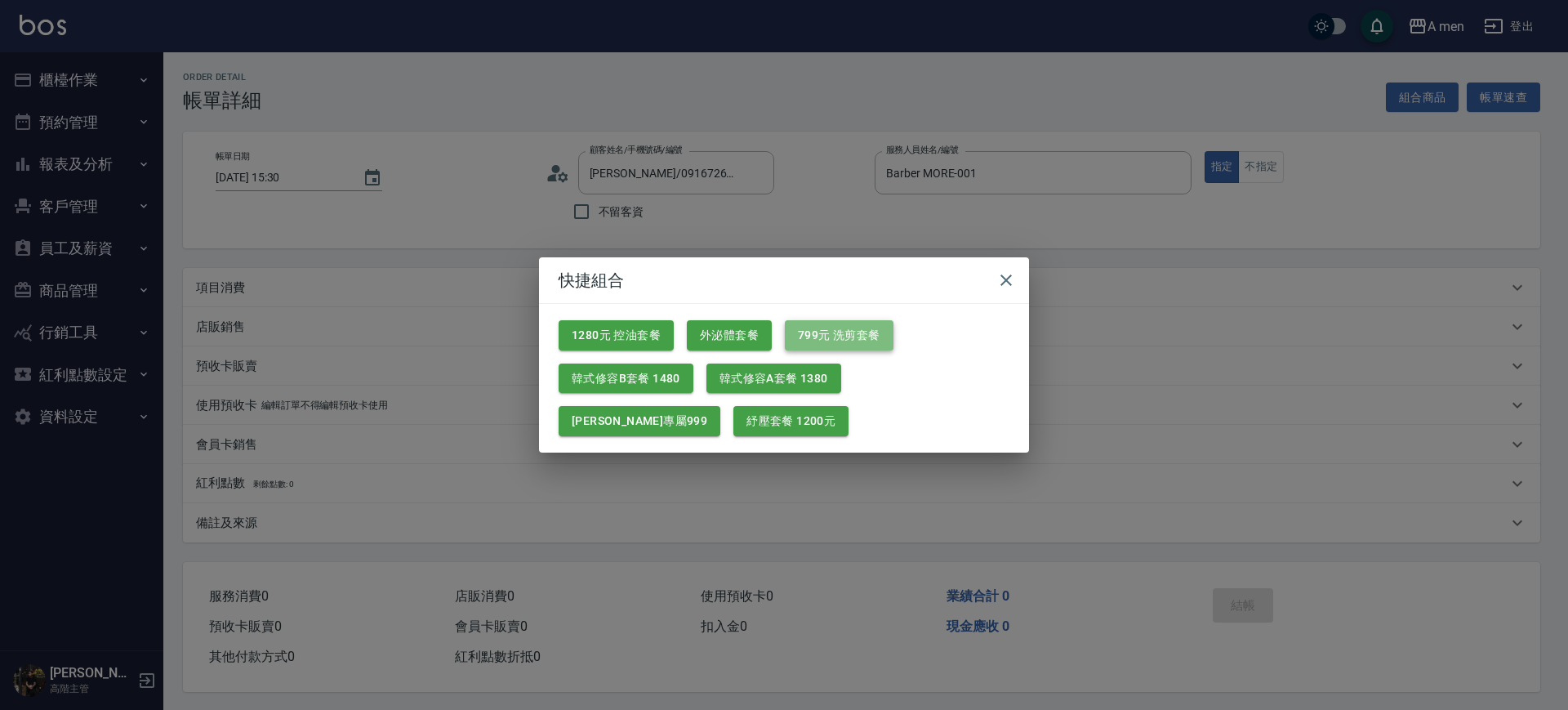
click at [834, 334] on button "799元 洗剪套餐" at bounding box center [839, 335] width 109 height 30
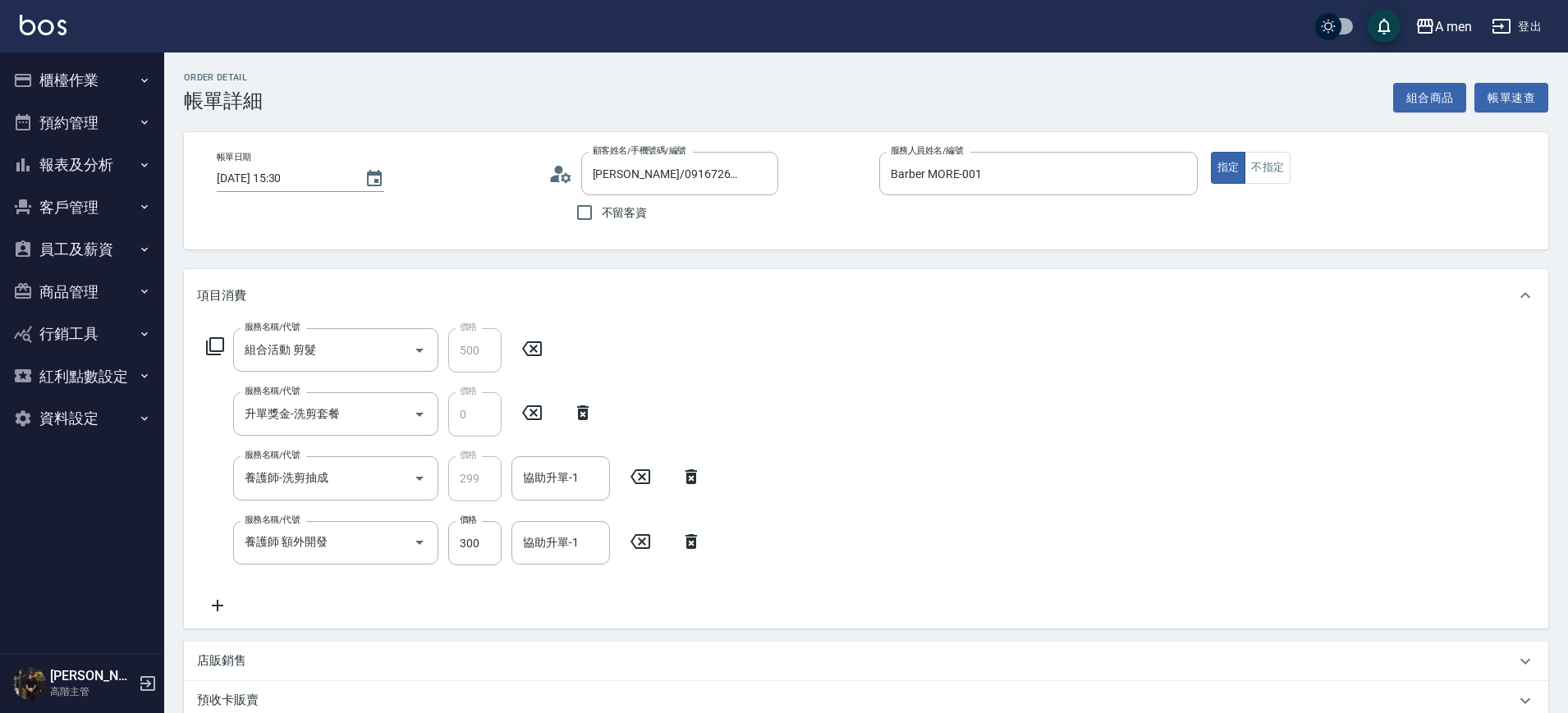
click at [694, 539] on icon at bounding box center [691, 541] width 12 height 14
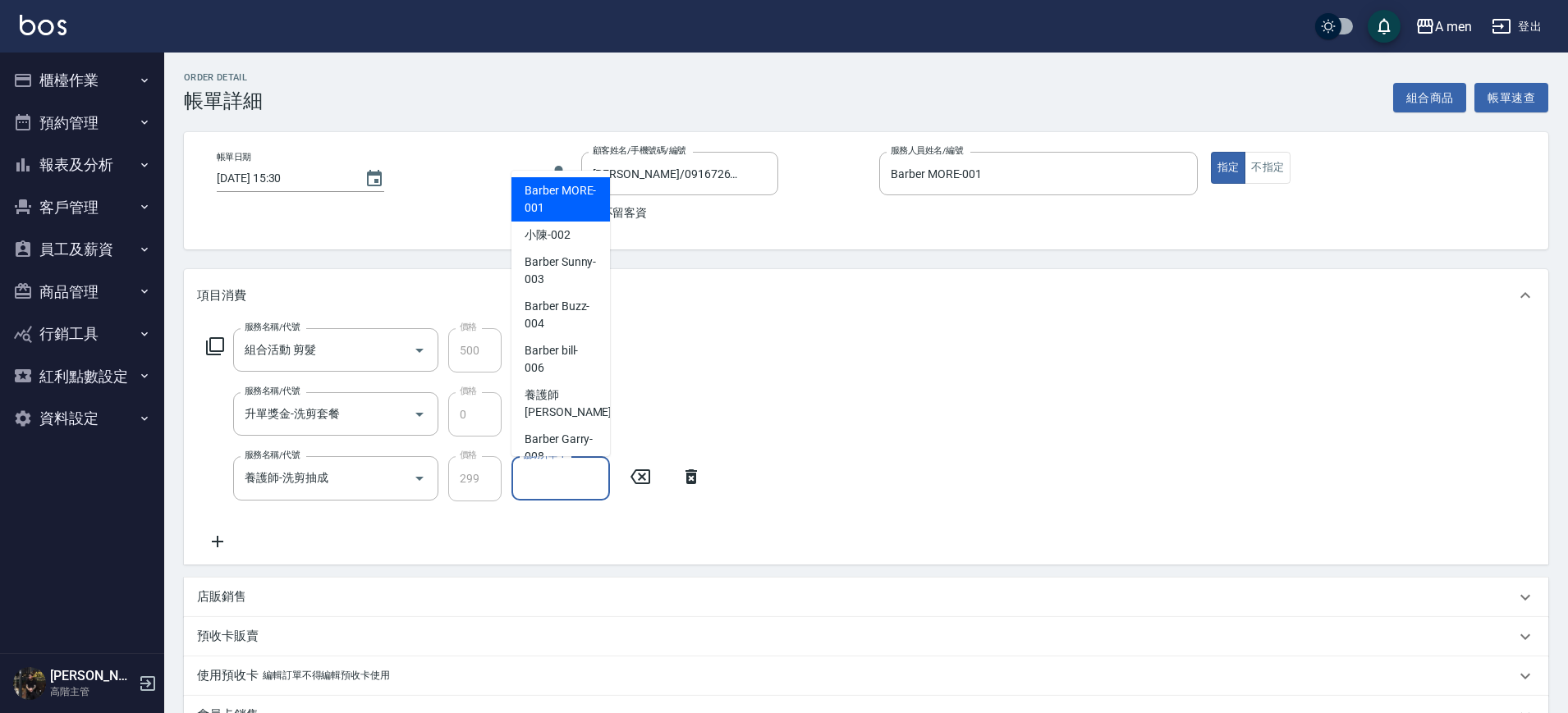
click at [570, 476] on input "協助升單-1" at bounding box center [561, 478] width 84 height 29
click at [567, 211] on span "Barber MORE -001" at bounding box center [561, 199] width 72 height 34
type input "Barber MORE-001"
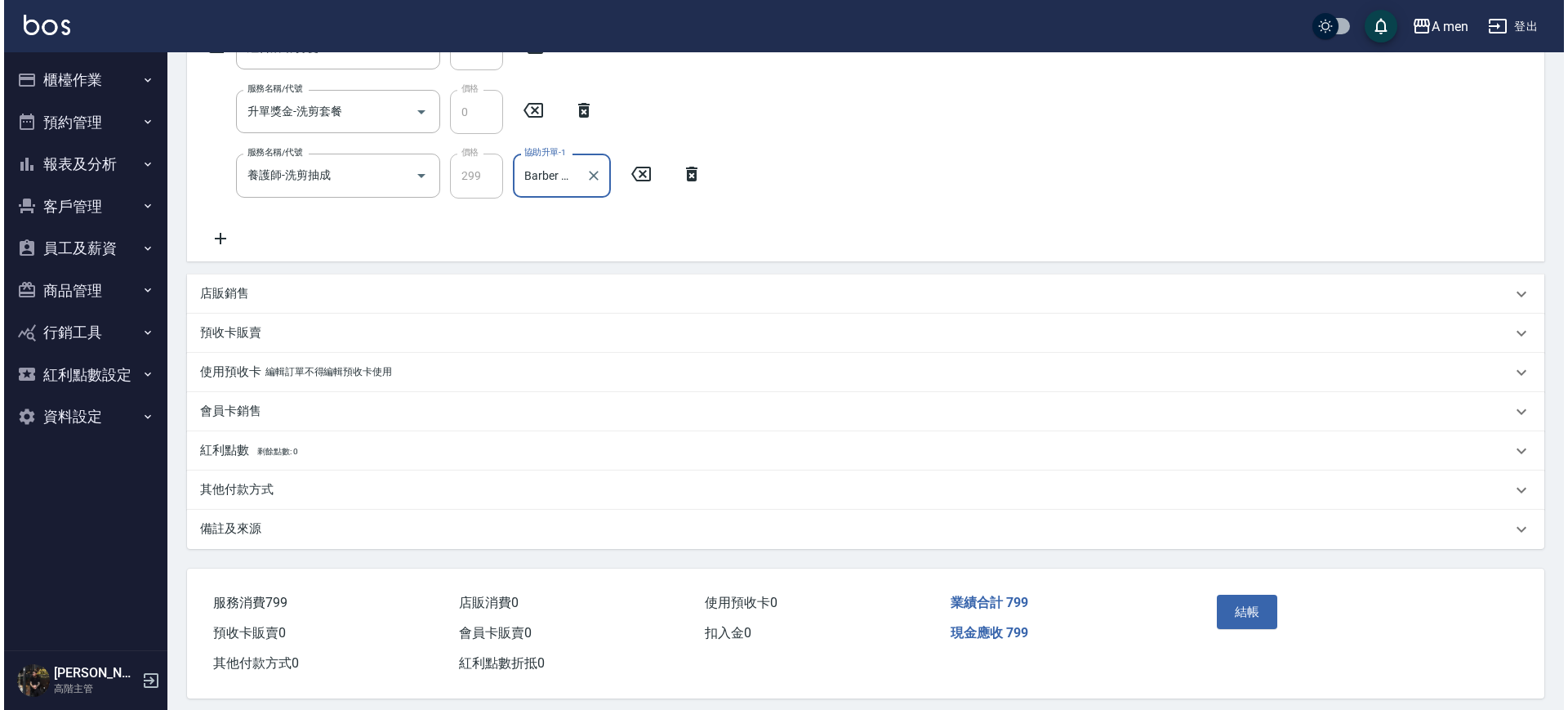
scroll to position [307, 0]
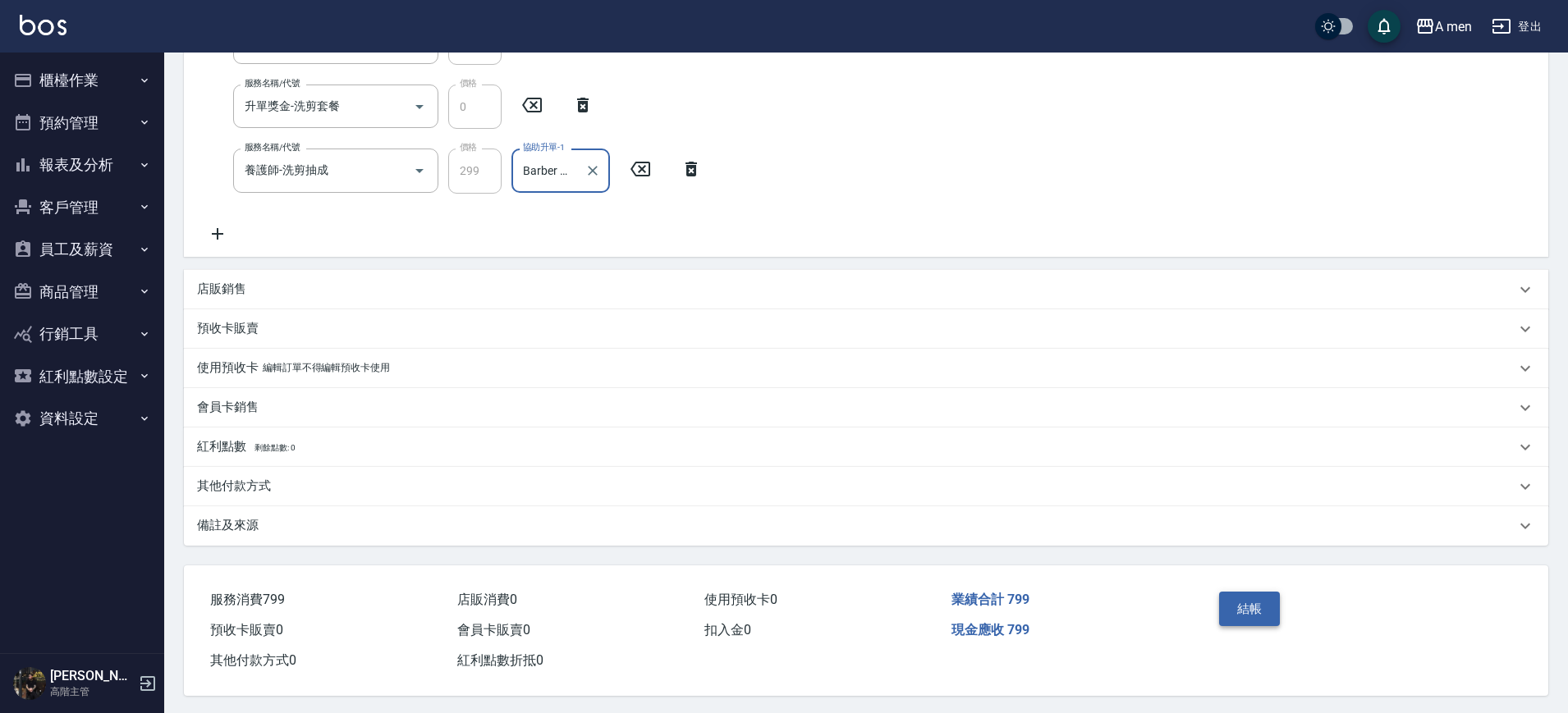
click at [1252, 600] on button "結帳" at bounding box center [1250, 609] width 62 height 34
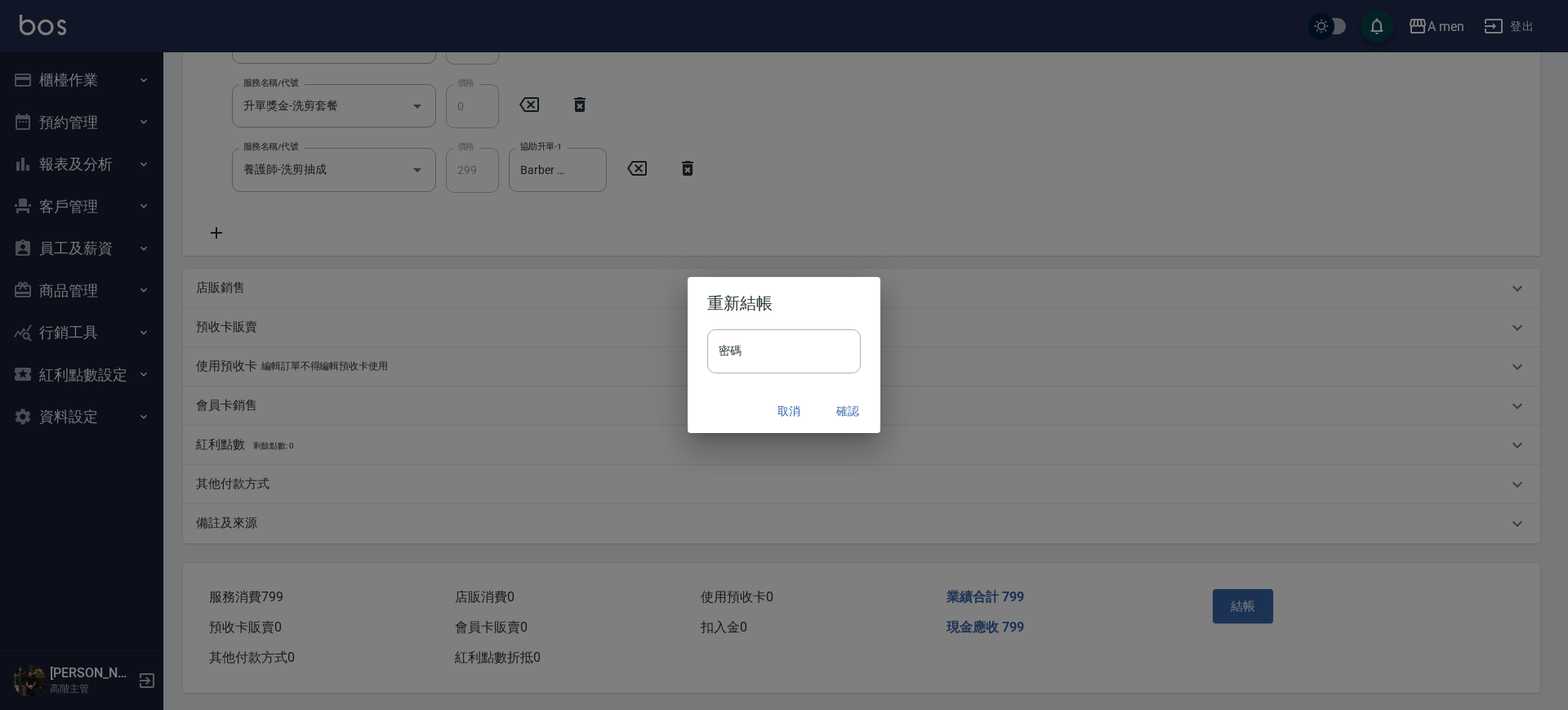
click at [839, 401] on button "確認" at bounding box center [847, 411] width 52 height 30
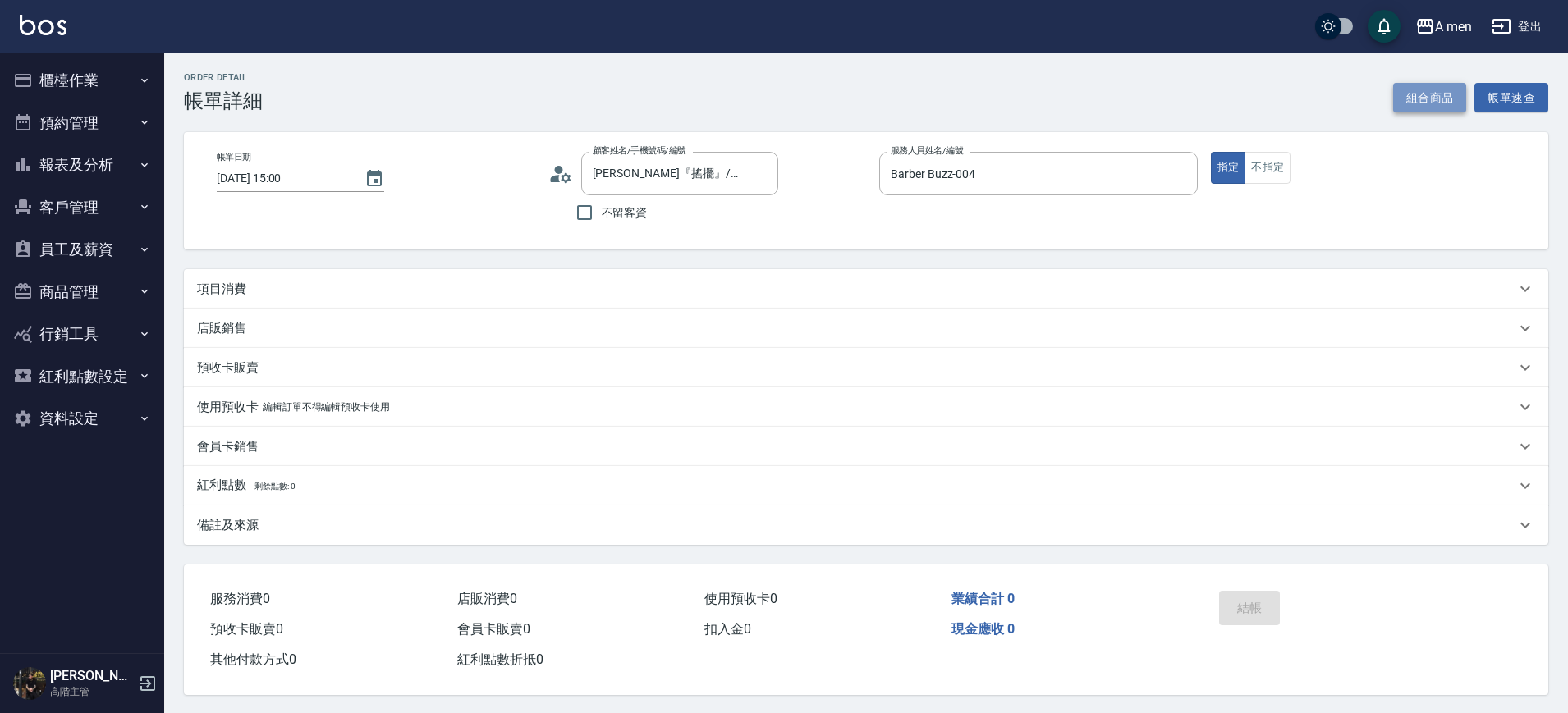
click at [1425, 93] on button "組合商品" at bounding box center [1431, 98] width 74 height 31
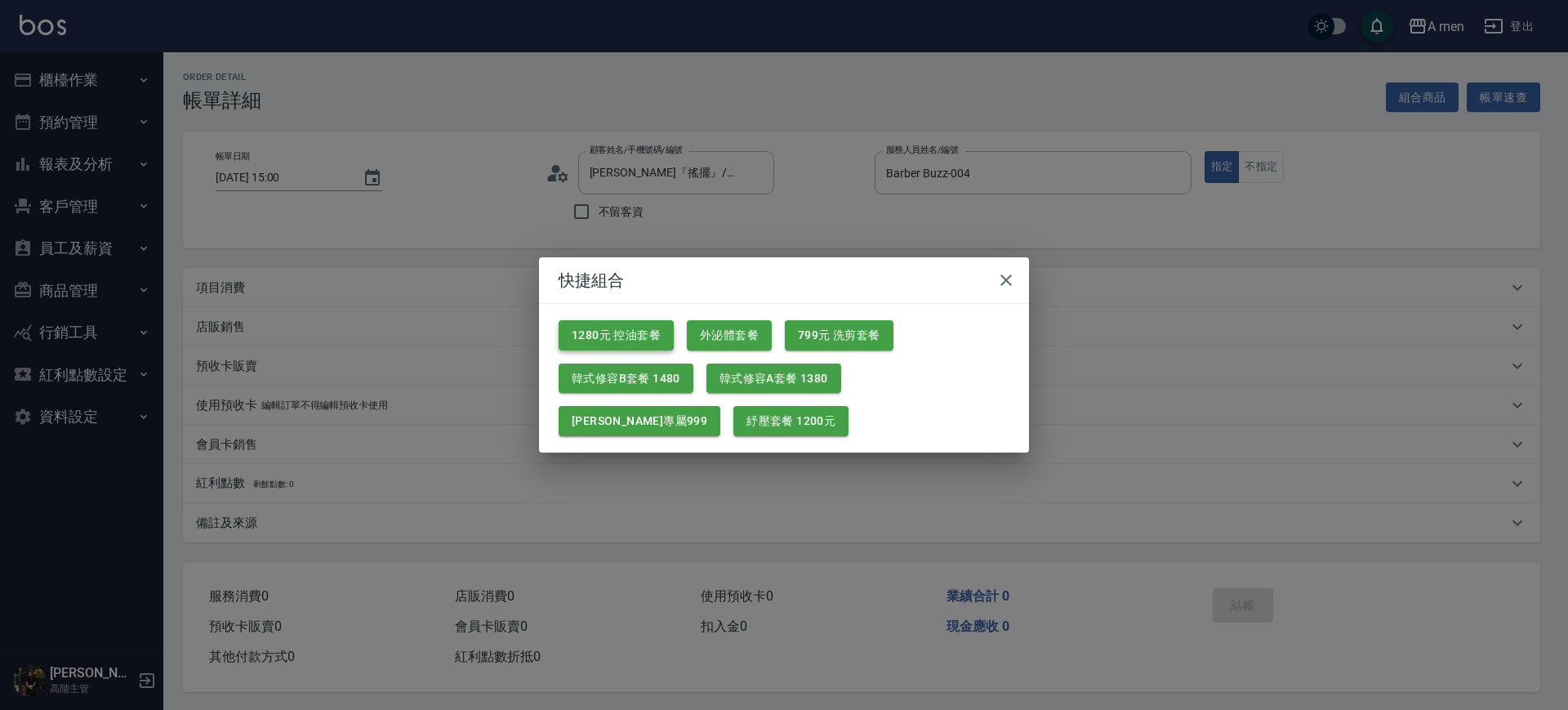
click at [649, 328] on button "1280元 控油套餐" at bounding box center [616, 335] width 115 height 30
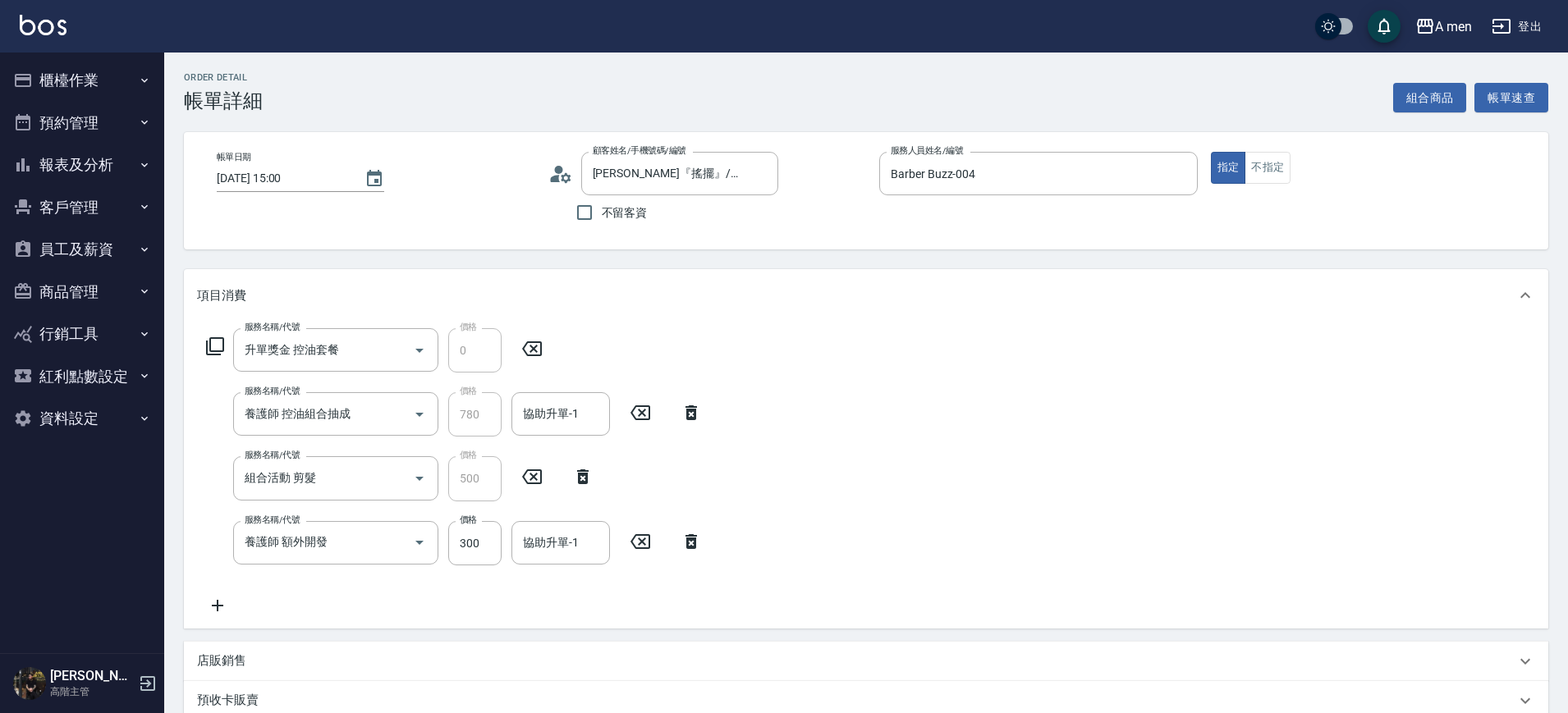
click at [695, 544] on icon at bounding box center [691, 541] width 12 height 14
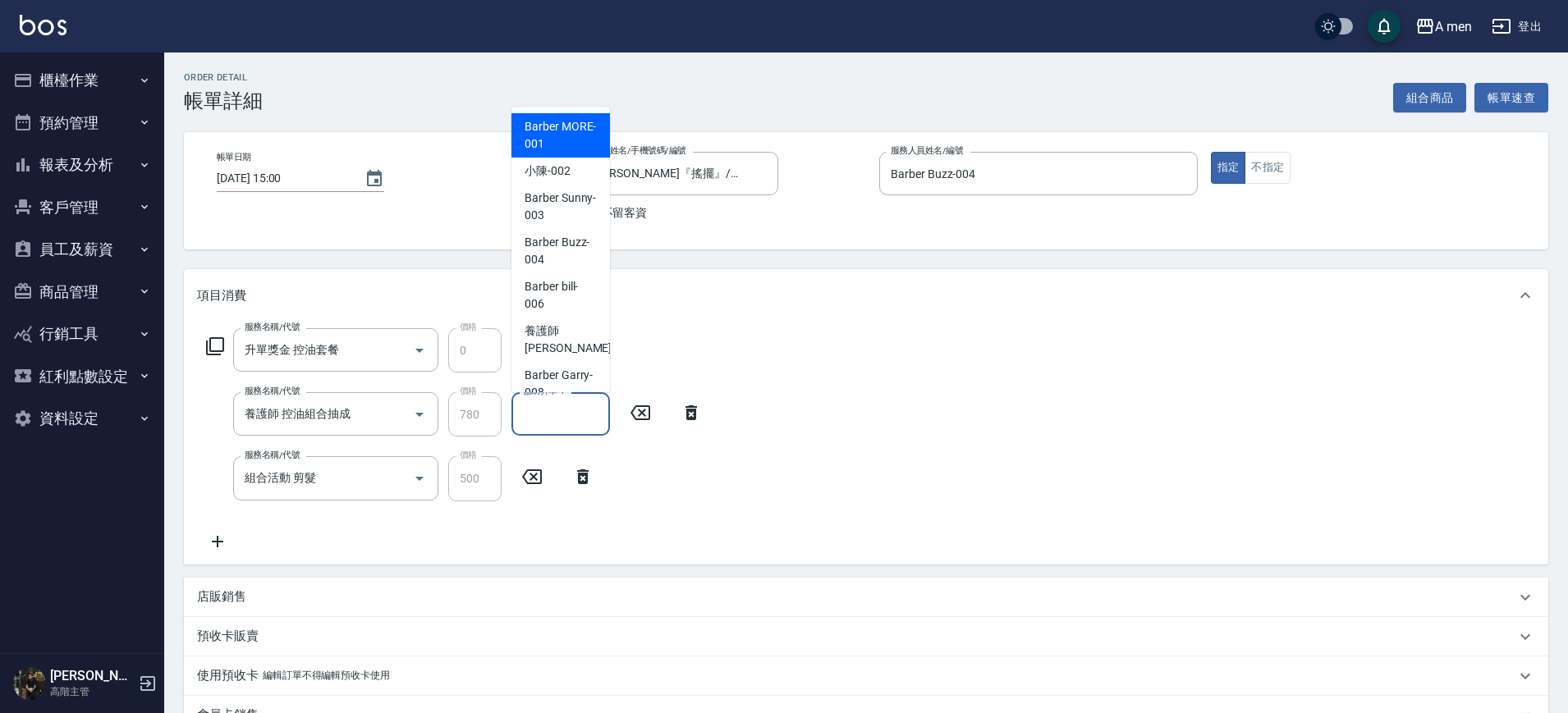
click at [576, 415] on input "協助升單-1" at bounding box center [561, 414] width 84 height 29
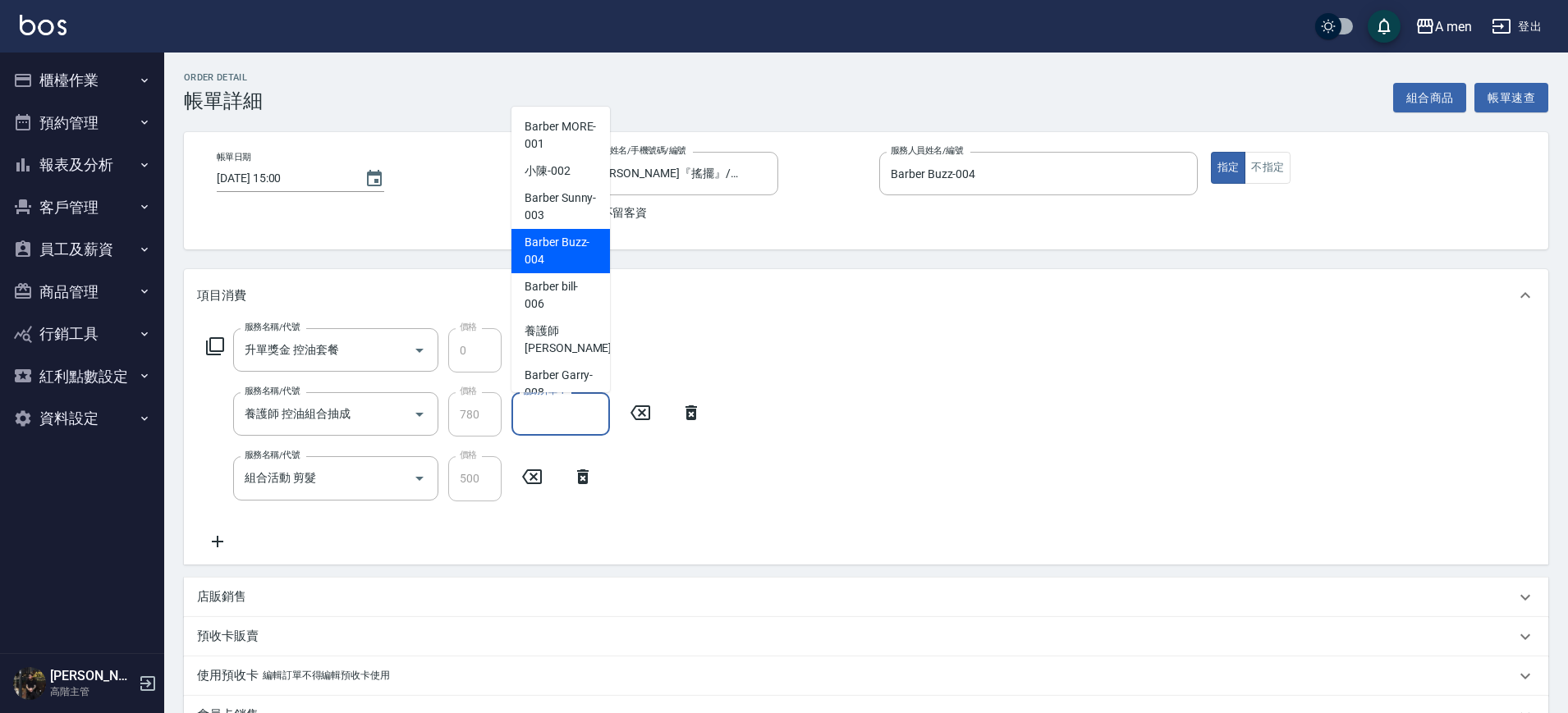
click at [577, 252] on span "Barber Buzz -004" at bounding box center [561, 251] width 72 height 34
type input "Barber Buzz-004"
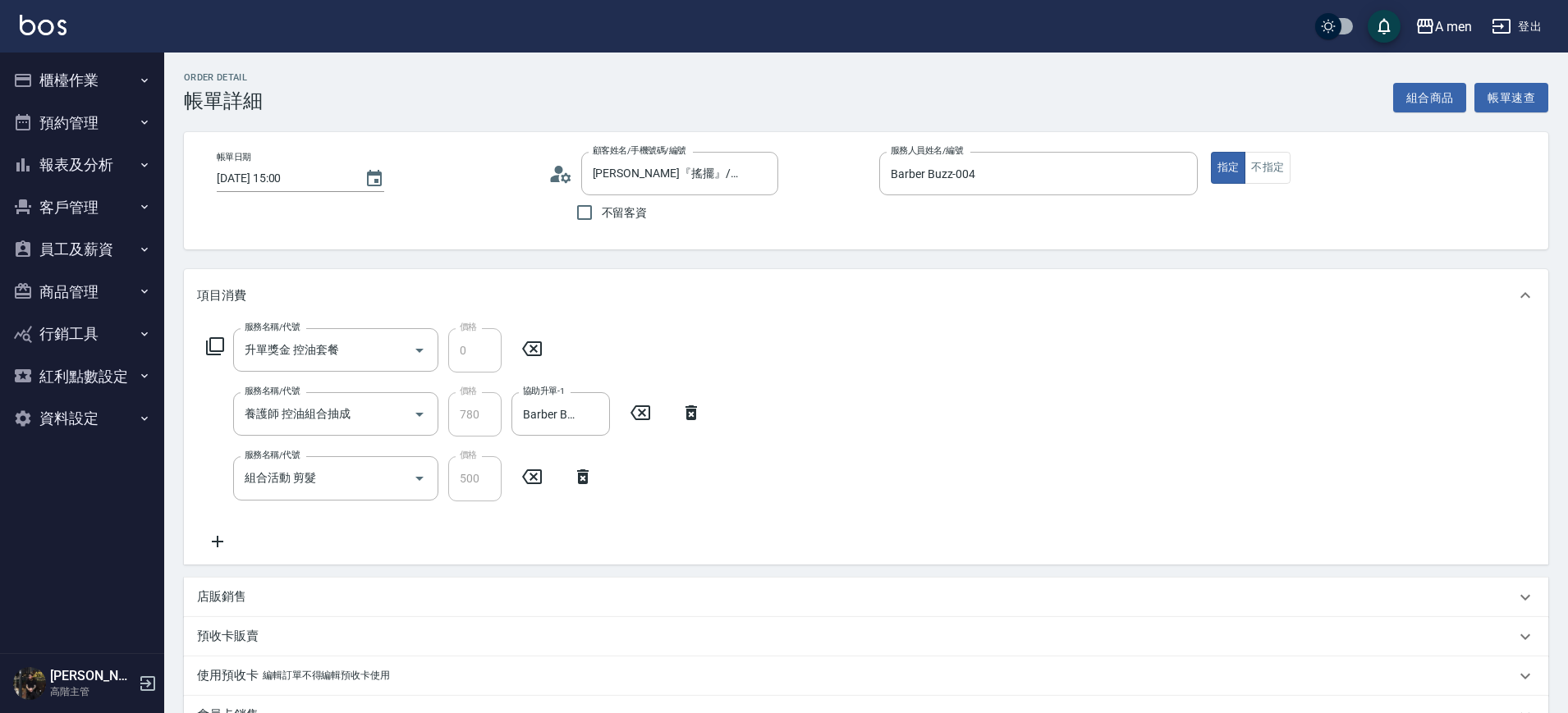
click at [225, 549] on icon at bounding box center [217, 541] width 41 height 20
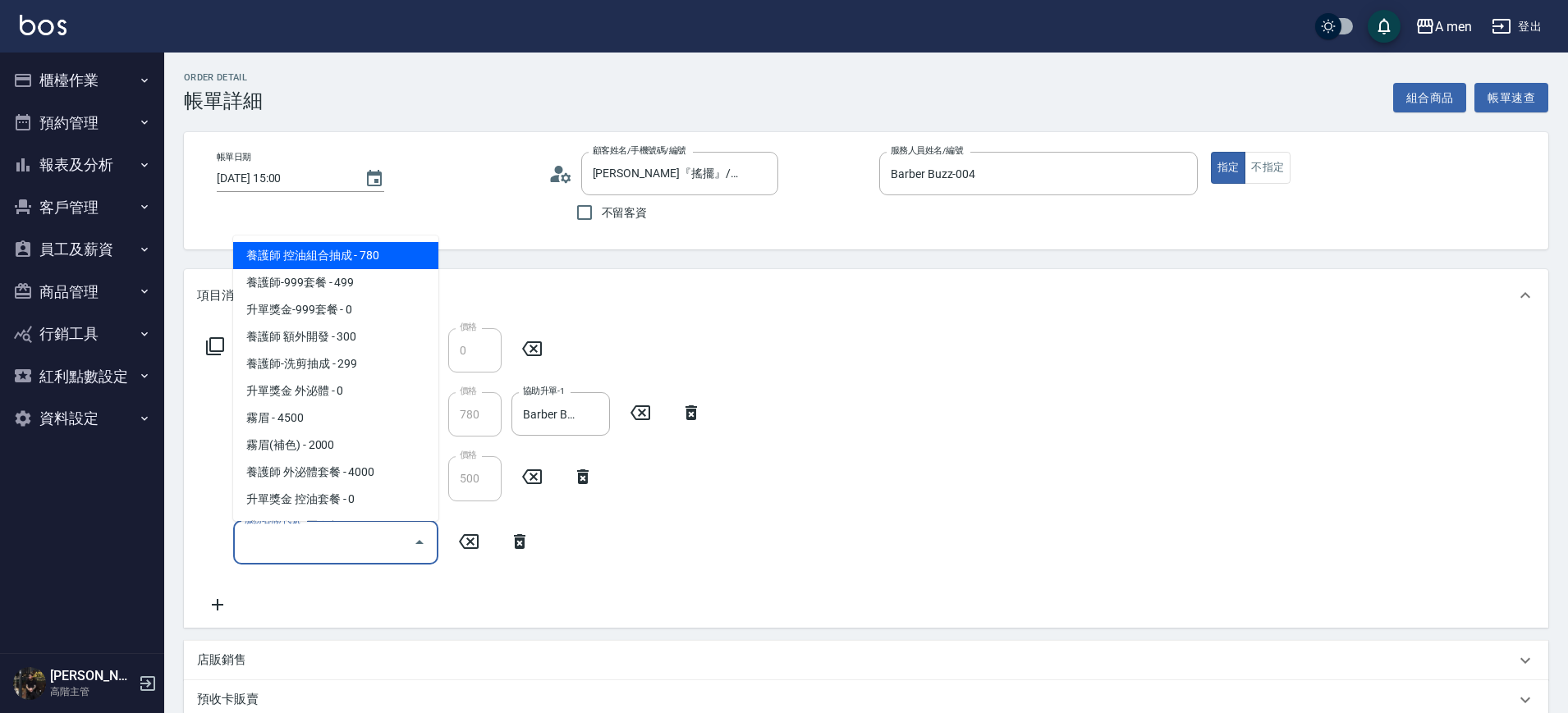
click at [280, 549] on input "服務名稱/代號" at bounding box center [323, 542] width 166 height 29
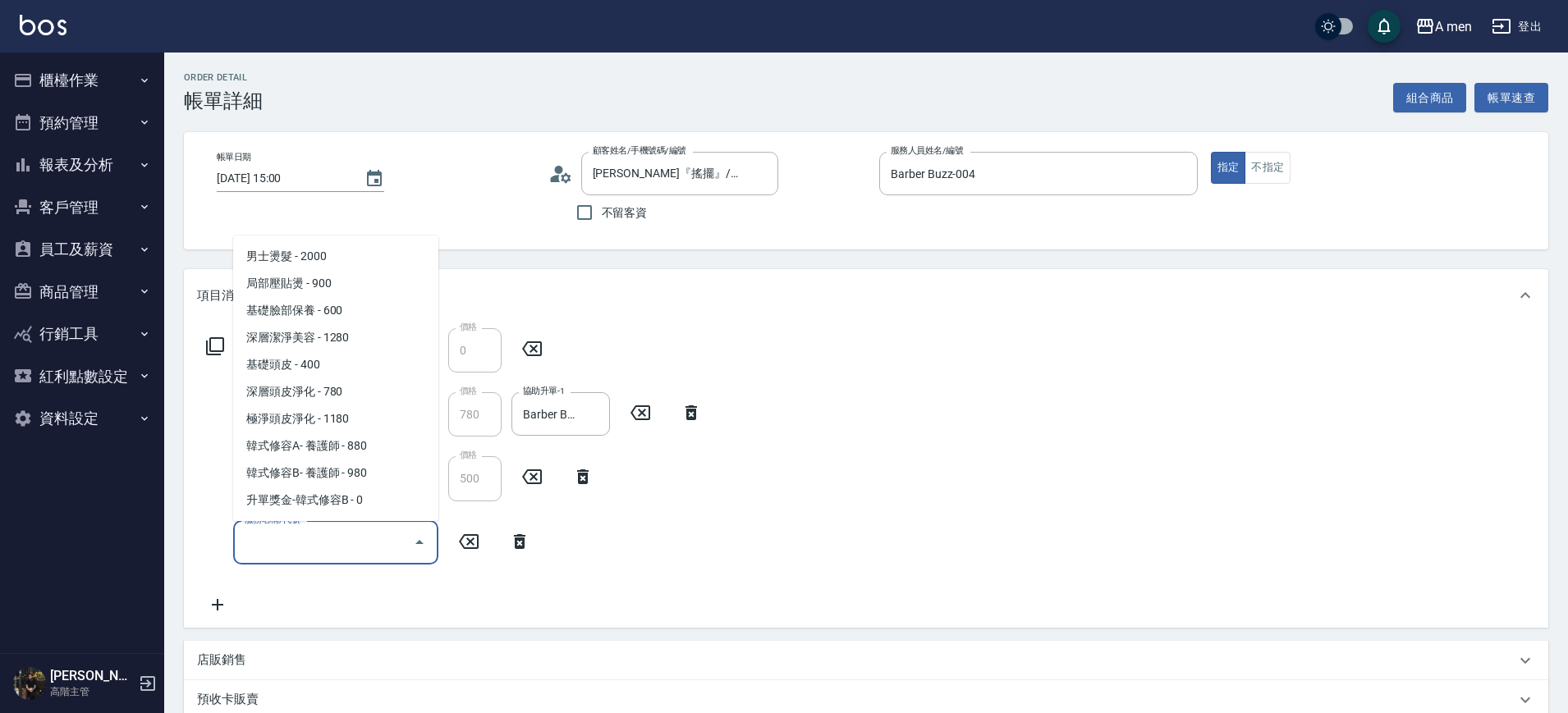
scroll to position [487, 0]
click at [313, 456] on span "韓式修容A- 養護師 - 880" at bounding box center [336, 446] width 205 height 27
type input "韓式修容A- 養護師(H)"
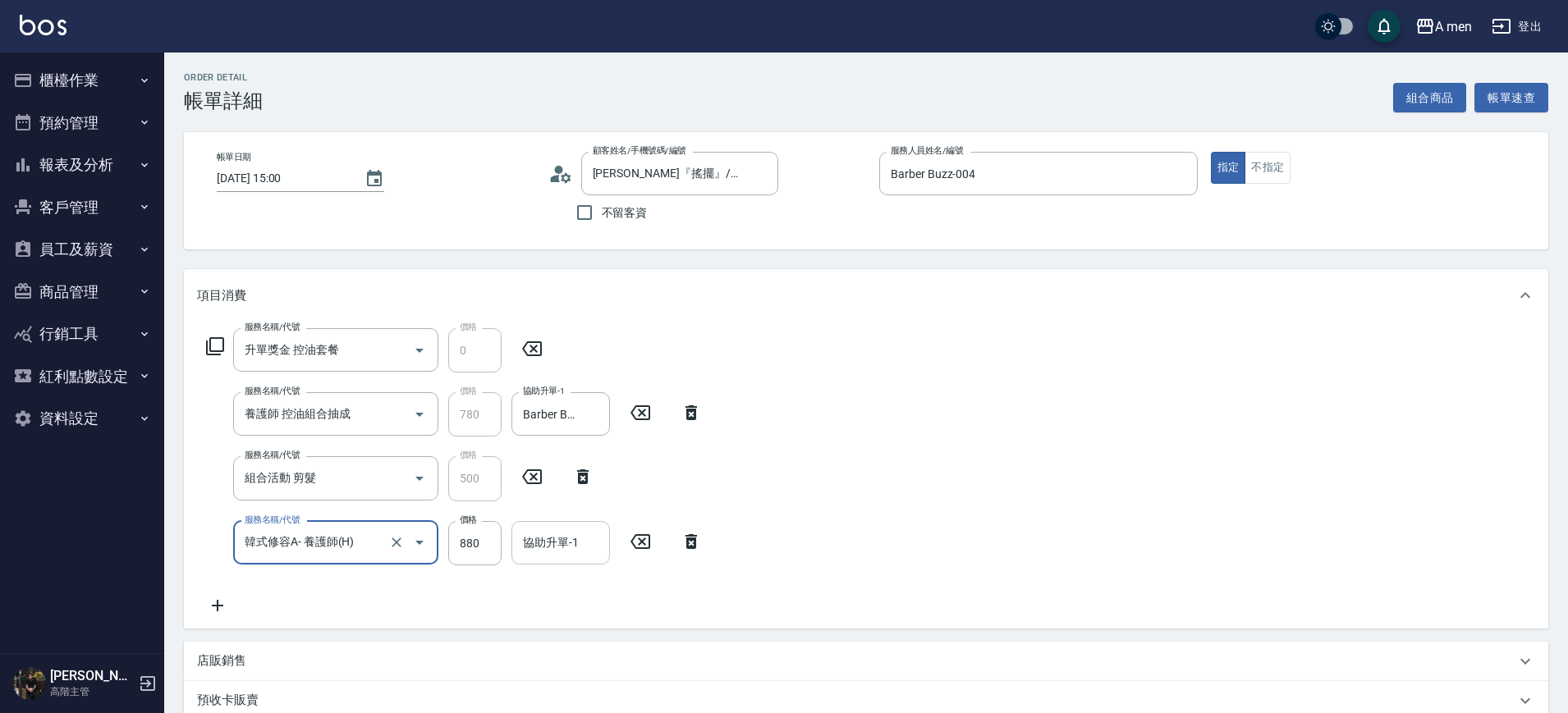
click at [551, 536] on div "協助升單-1 協助升單-1" at bounding box center [561, 542] width 99 height 43
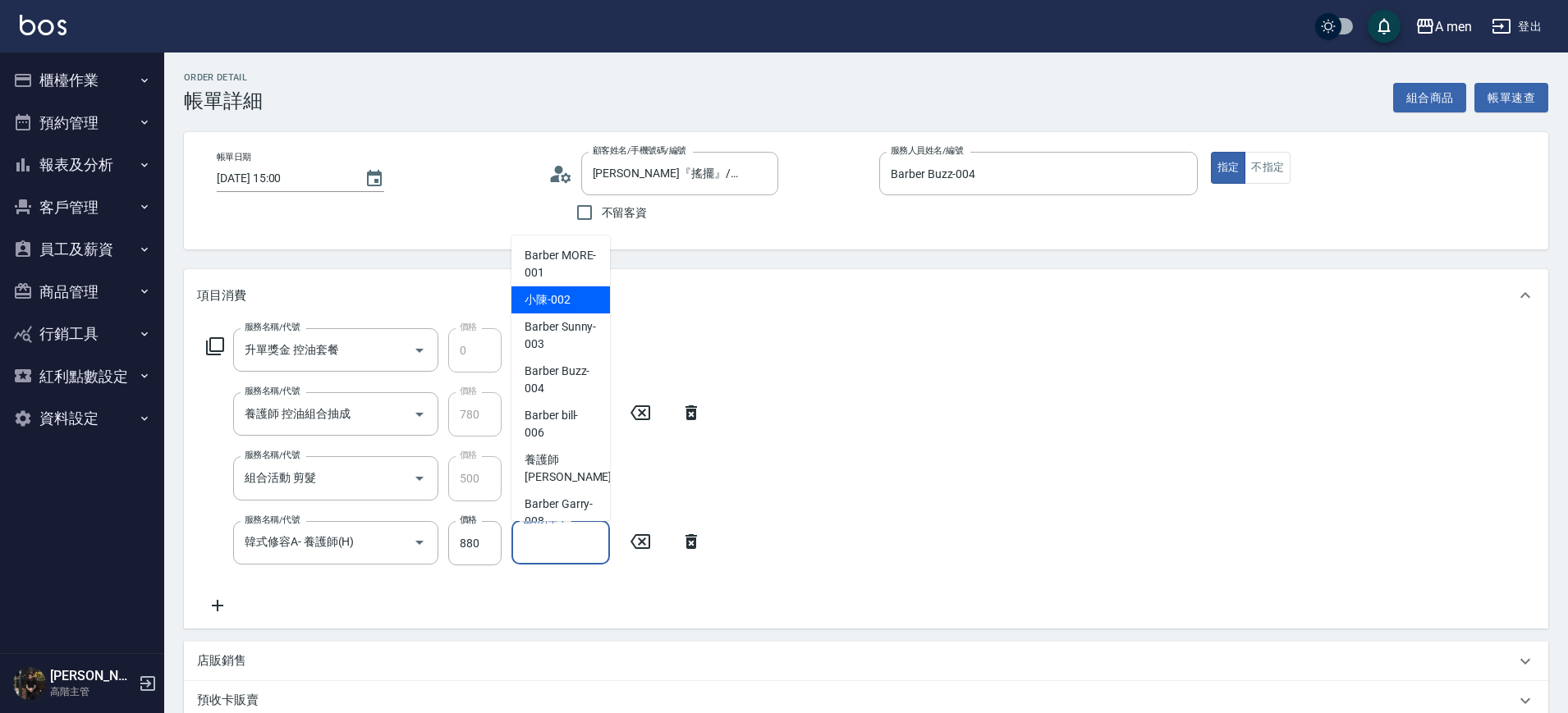
click at [562, 302] on span "小陳 -002" at bounding box center [547, 299] width 46 height 17
type input "小陳-002"
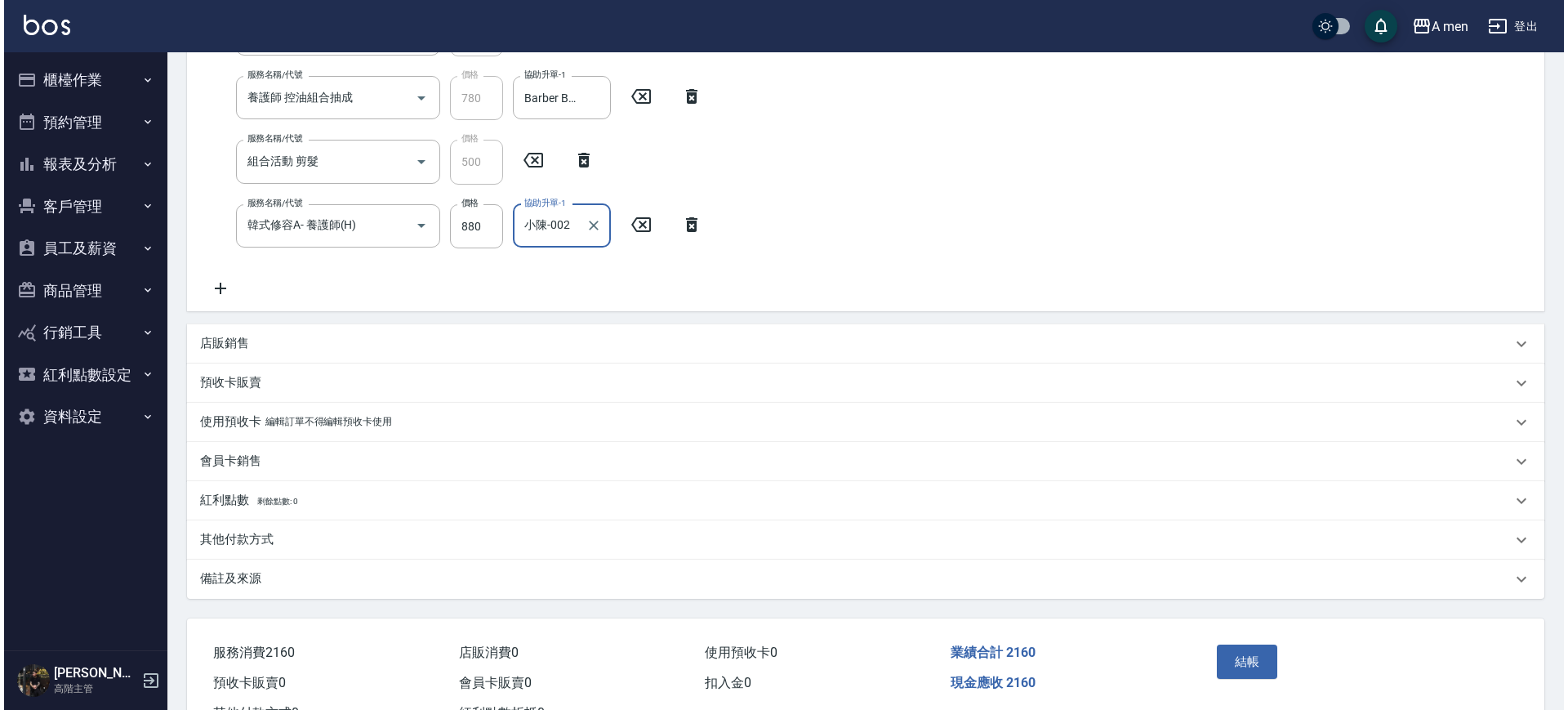
scroll to position [380, 0]
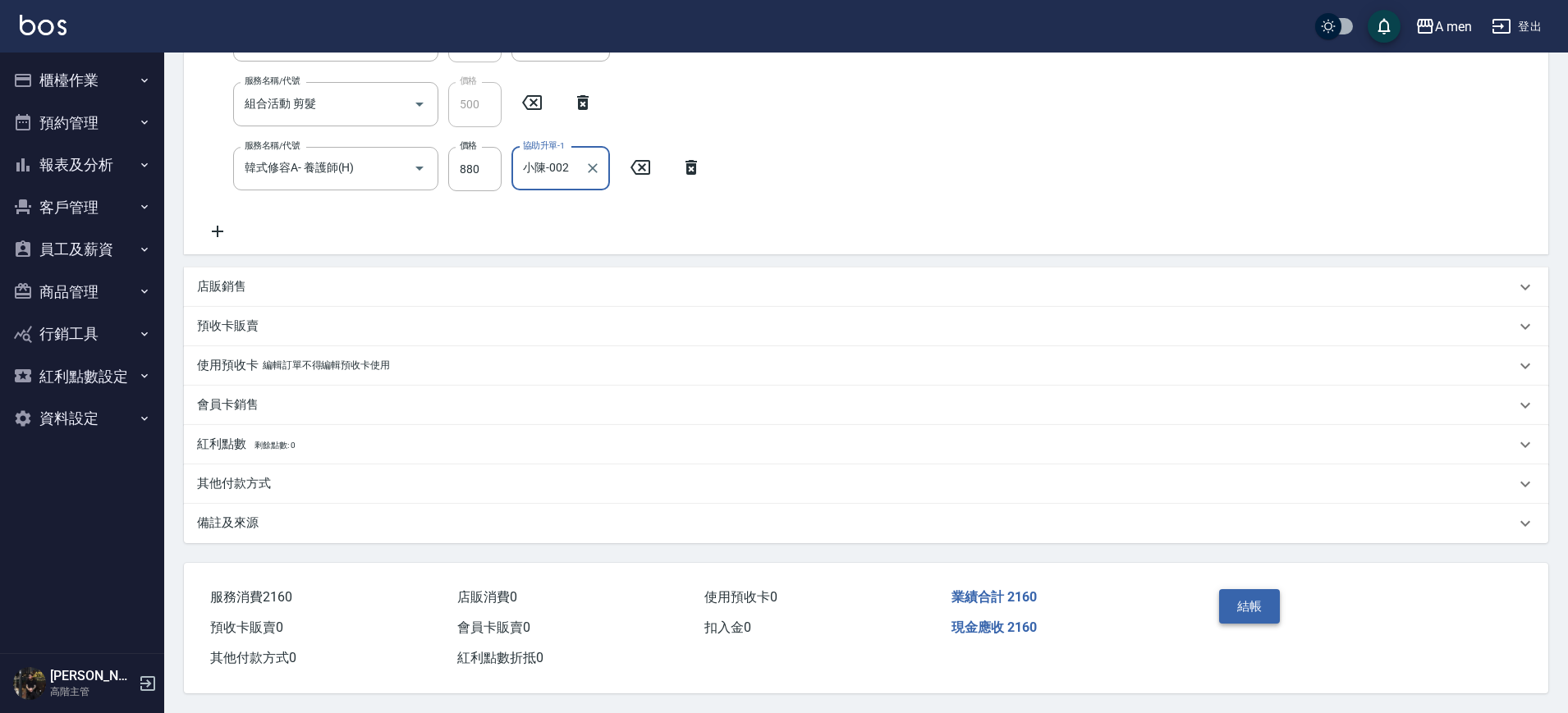
click at [1256, 600] on button "結帳" at bounding box center [1250, 606] width 62 height 34
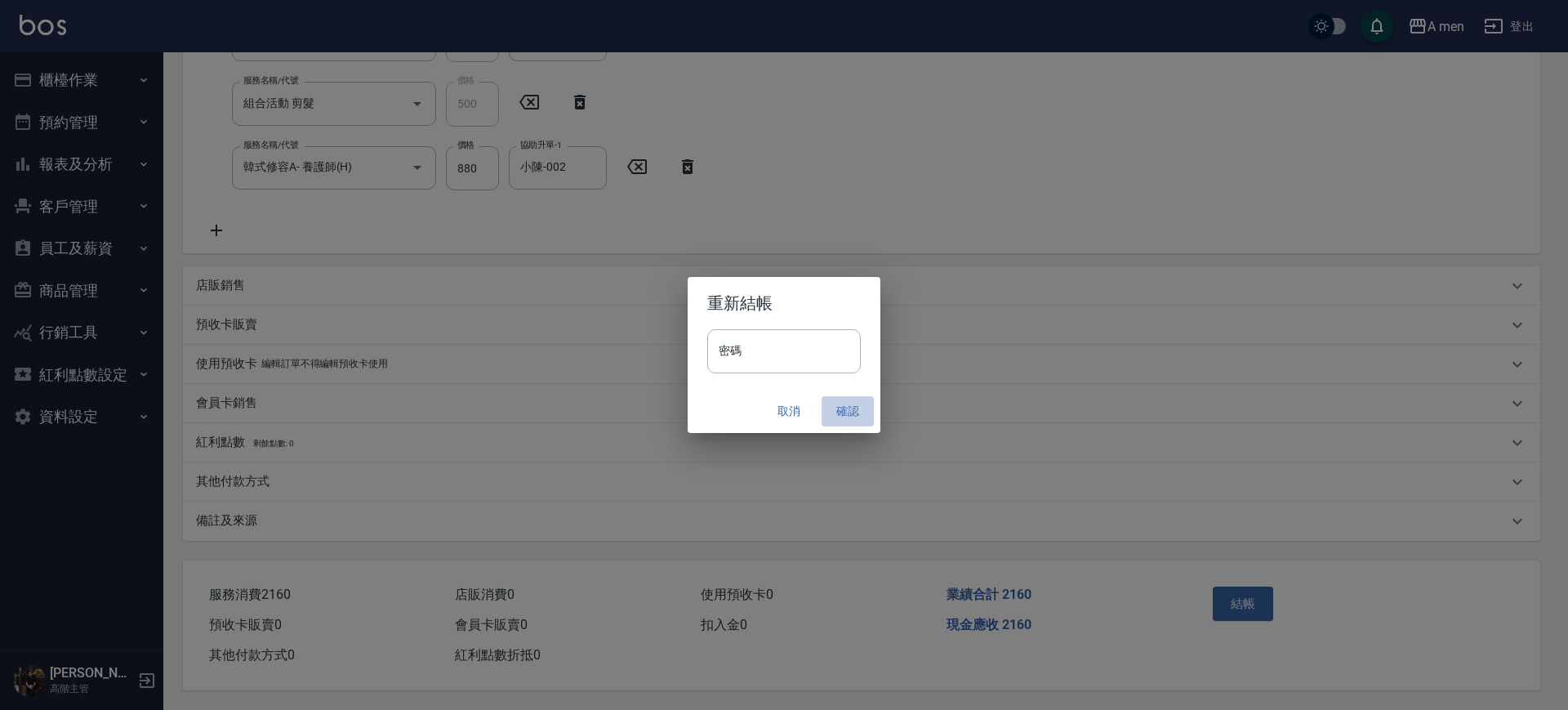
click at [858, 402] on button "確認" at bounding box center [847, 411] width 52 height 30
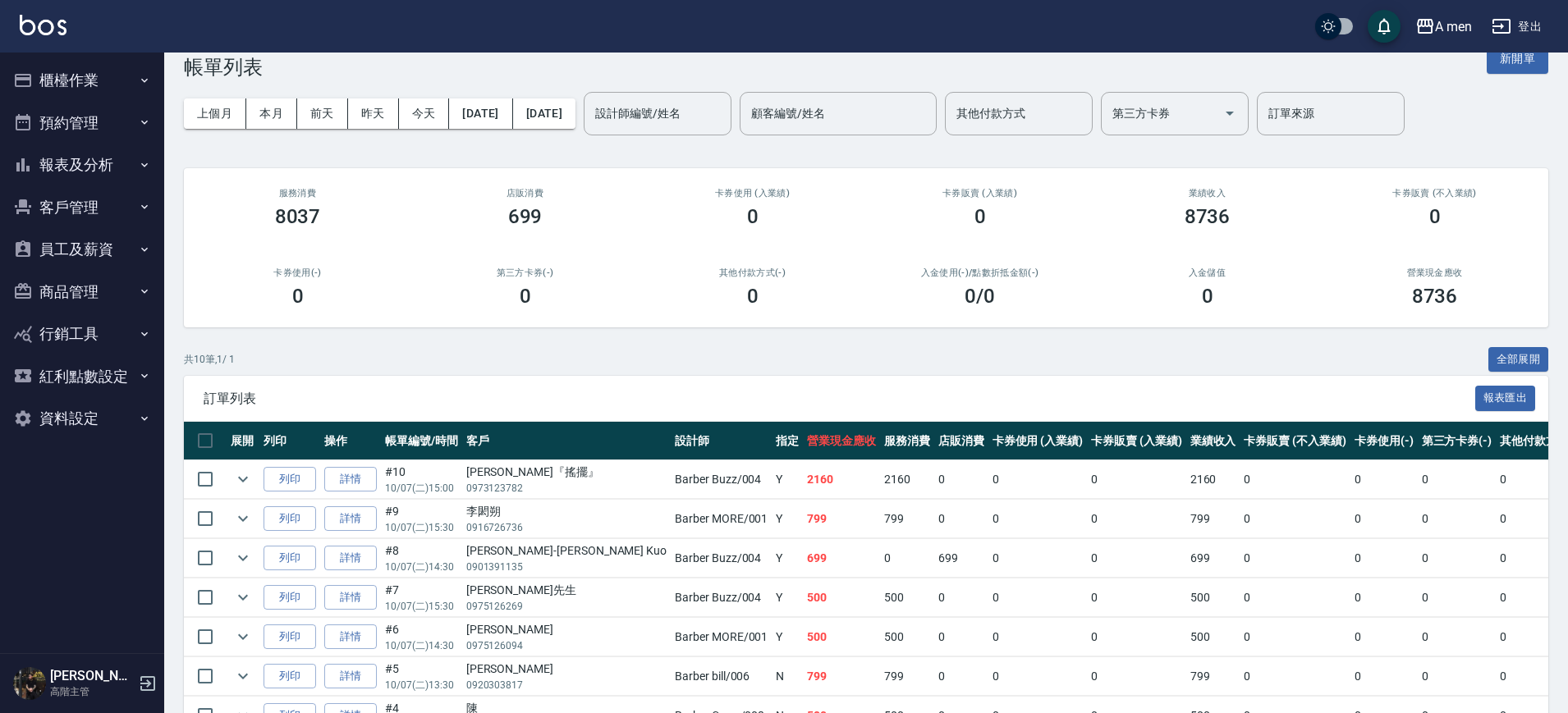
scroll to position [7, 0]
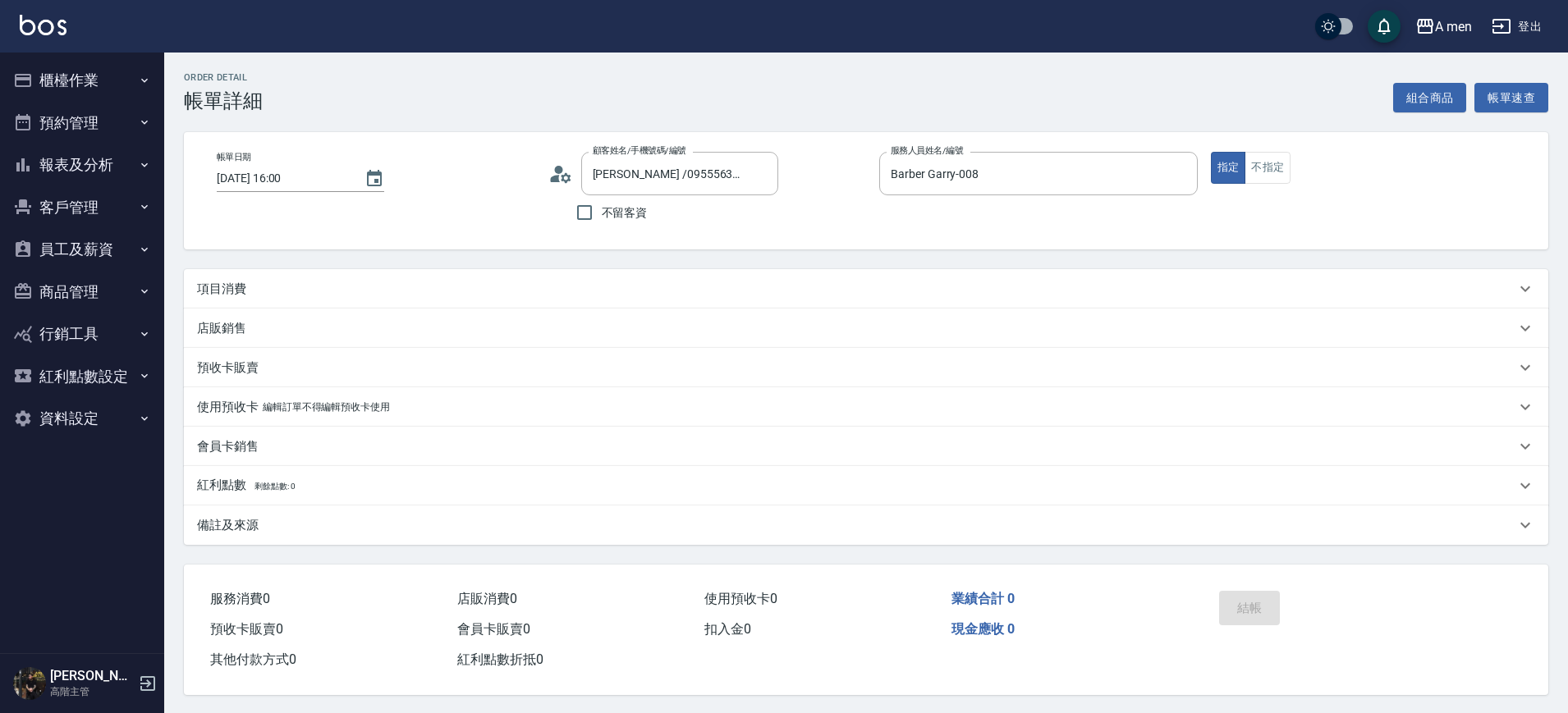
click at [305, 277] on div "項目消費" at bounding box center [866, 289] width 1365 height 40
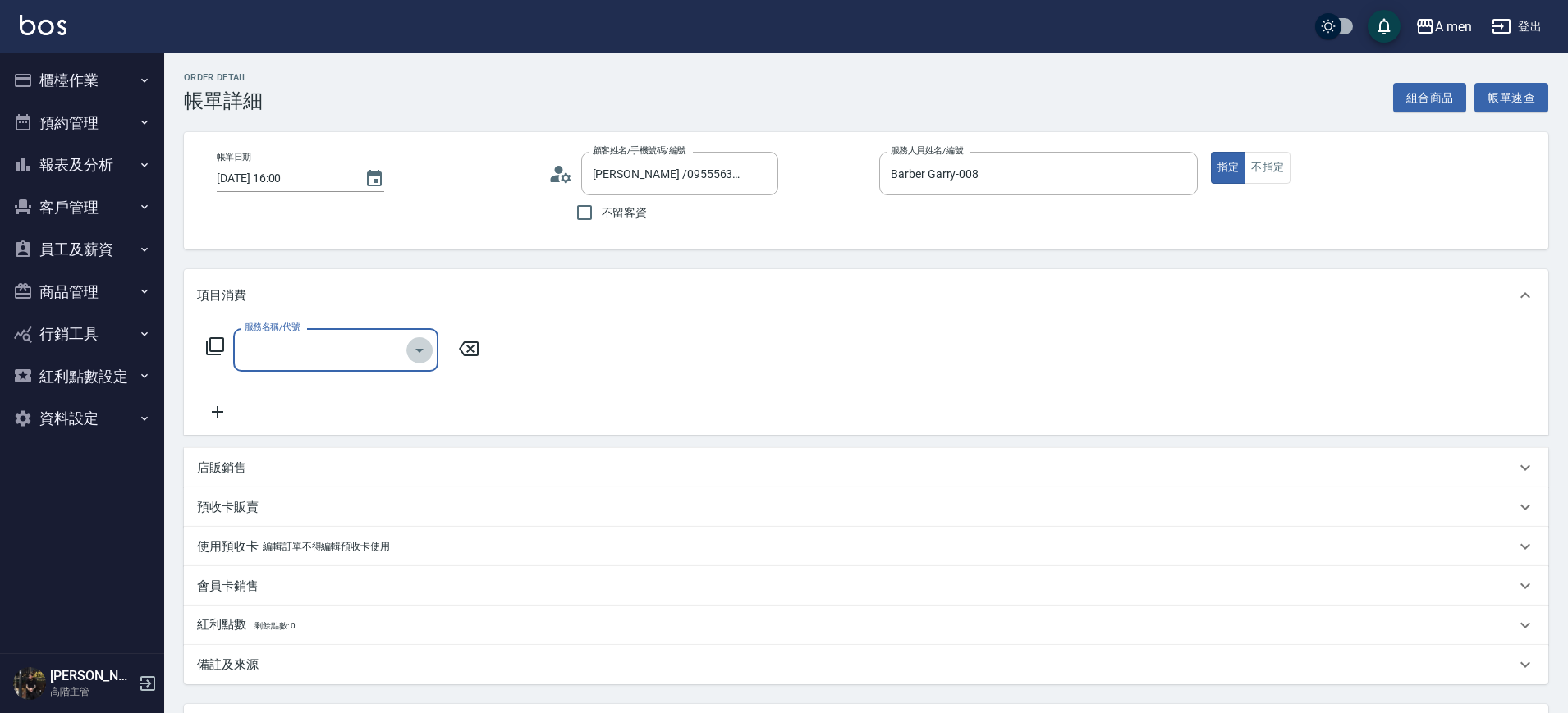
click at [421, 348] on icon "Open" at bounding box center [420, 350] width 20 height 20
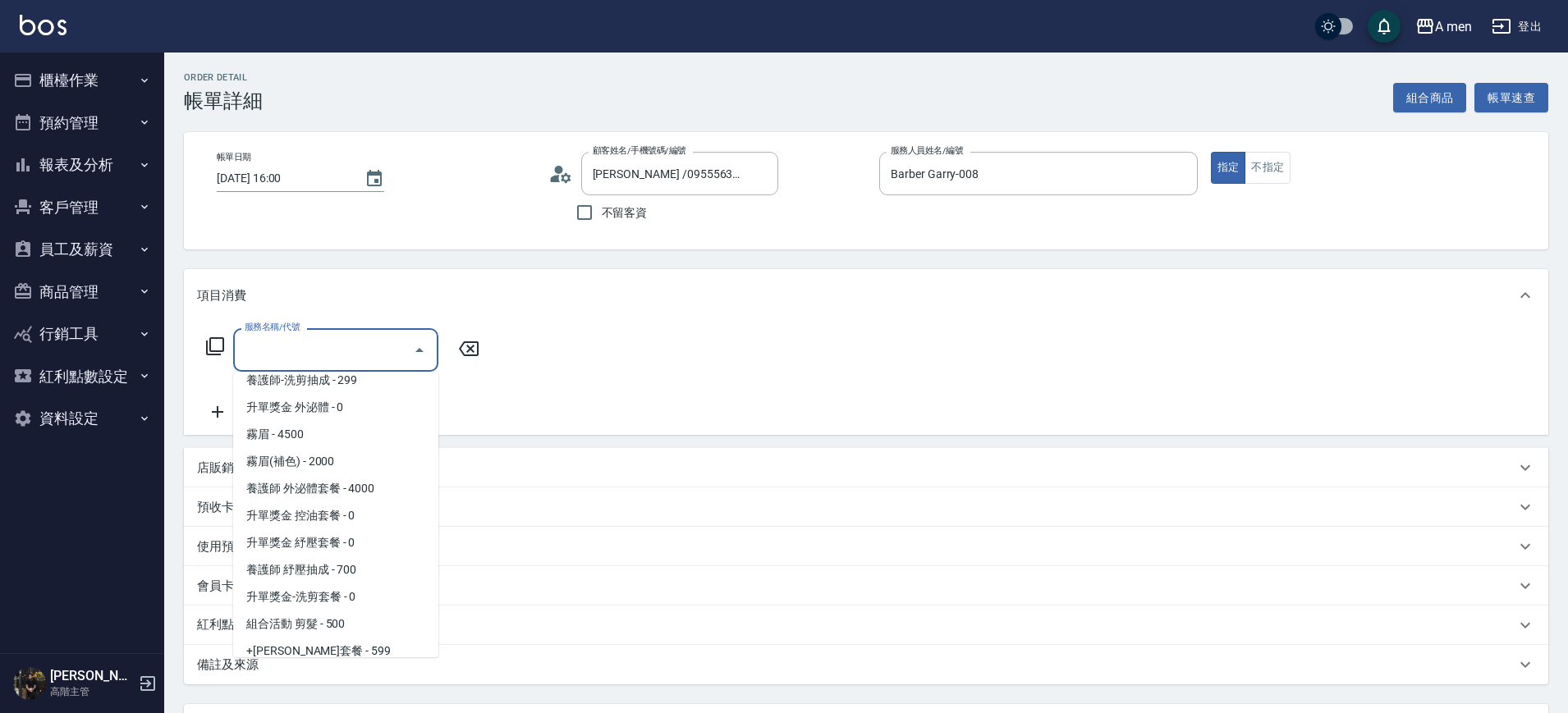
scroll to position [312, 0]
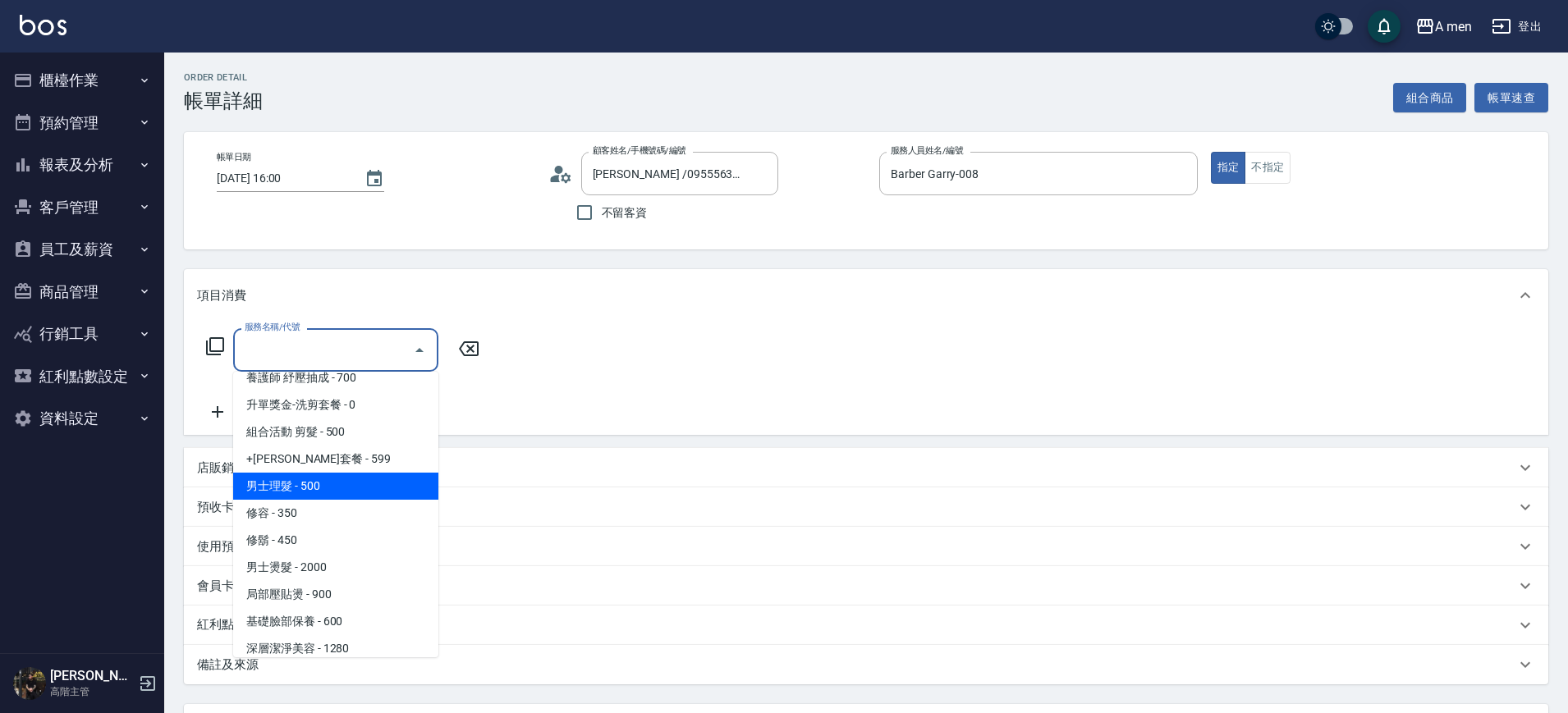
click at [342, 487] on span "男士理髮 - 500" at bounding box center [336, 486] width 205 height 27
type input "男士理髮(A01)"
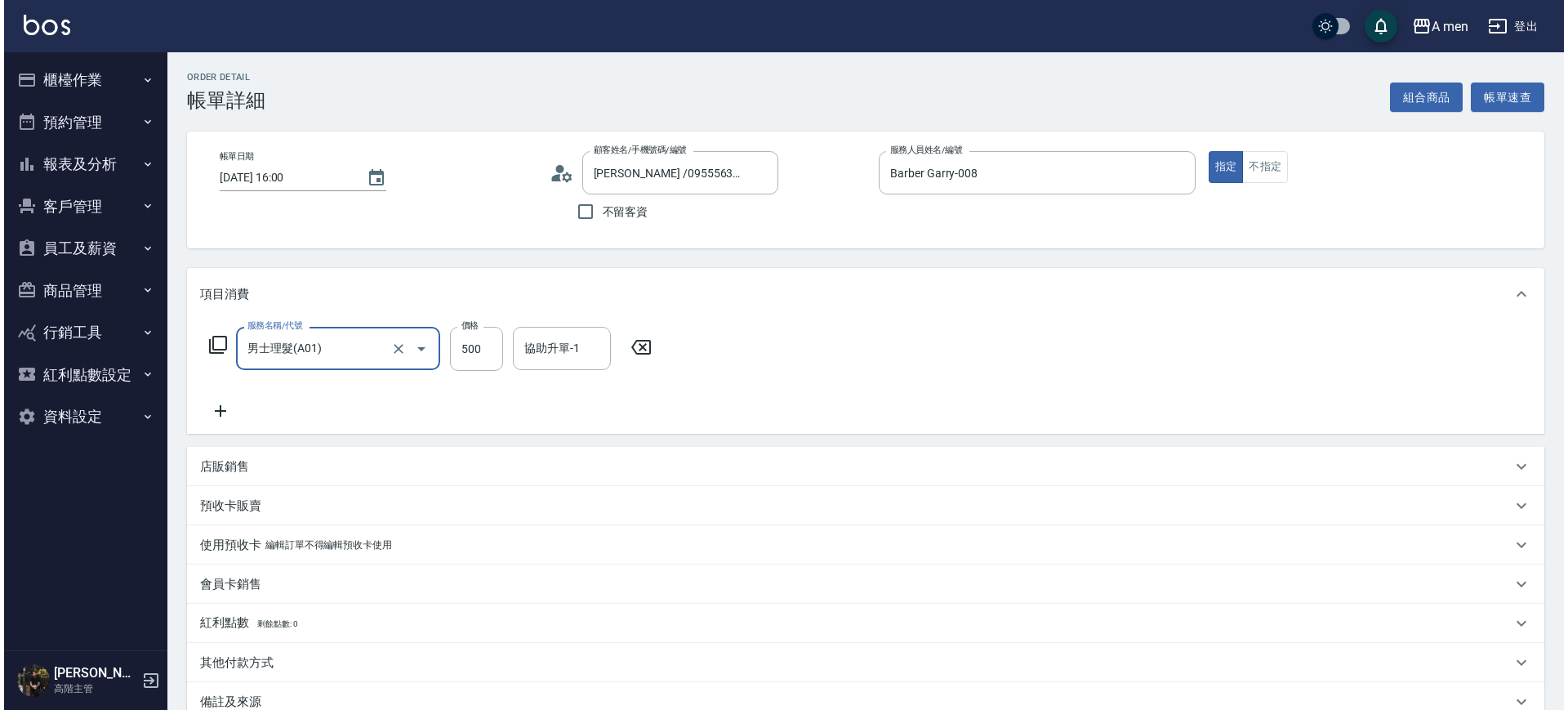
scroll to position [188, 0]
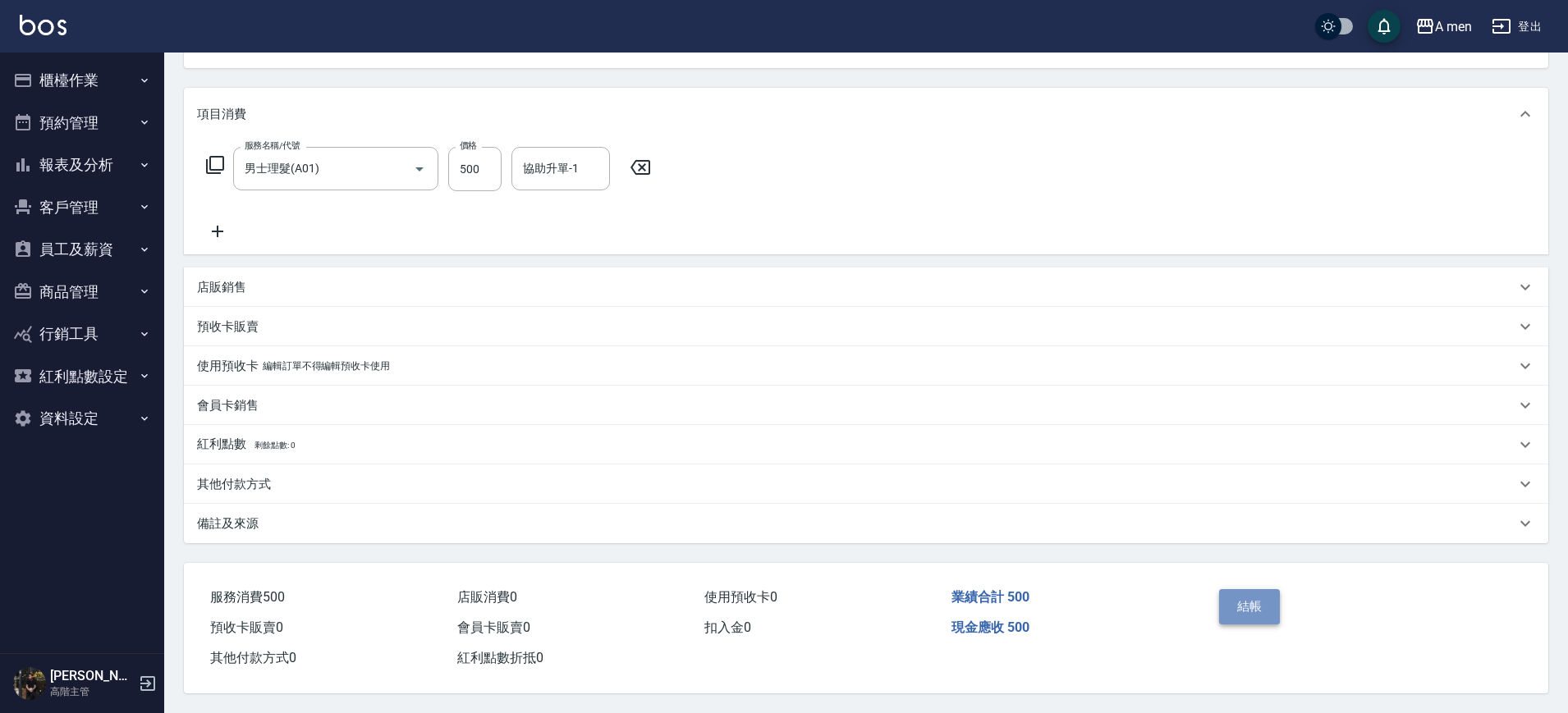
click at [1232, 607] on button "結帳" at bounding box center [1250, 606] width 62 height 34
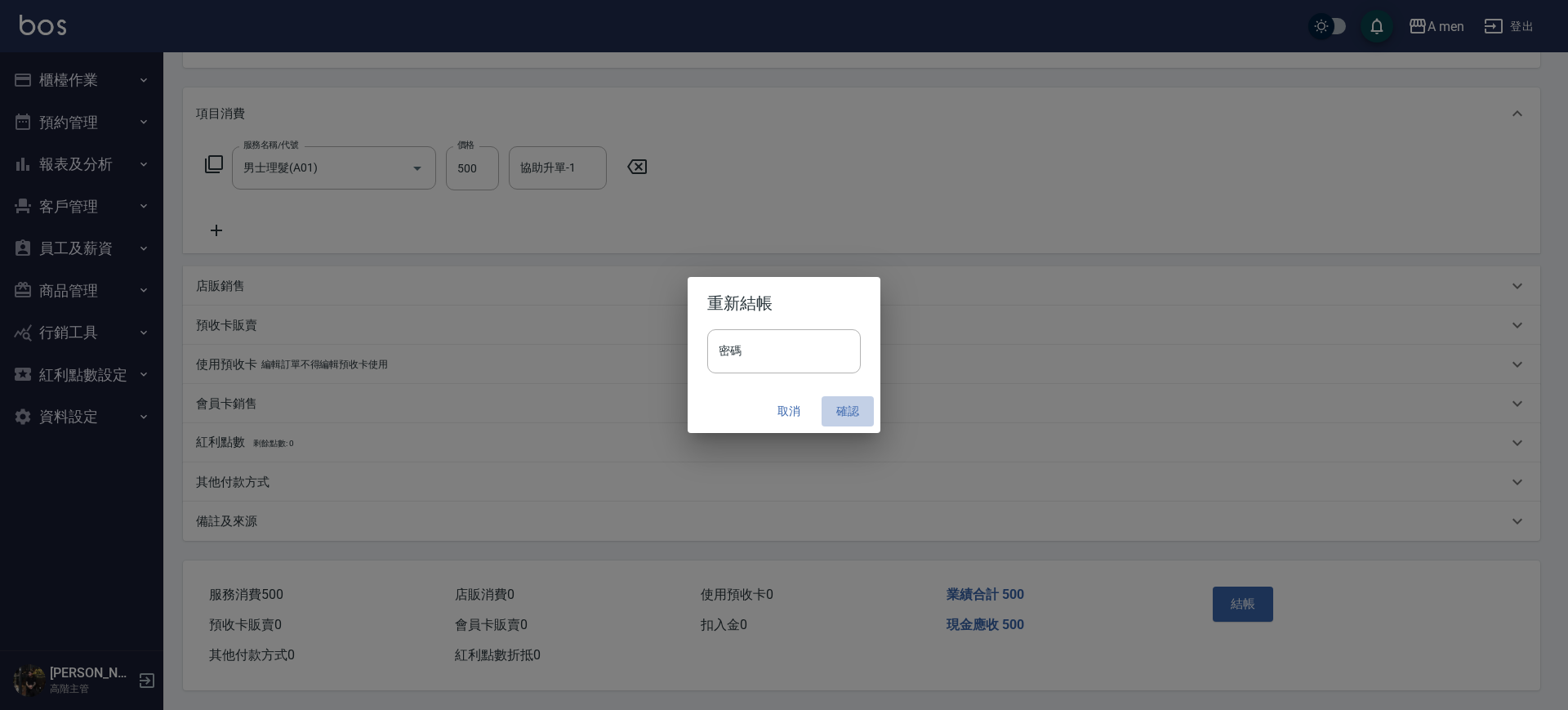
click at [849, 401] on button "確認" at bounding box center [847, 411] width 52 height 30
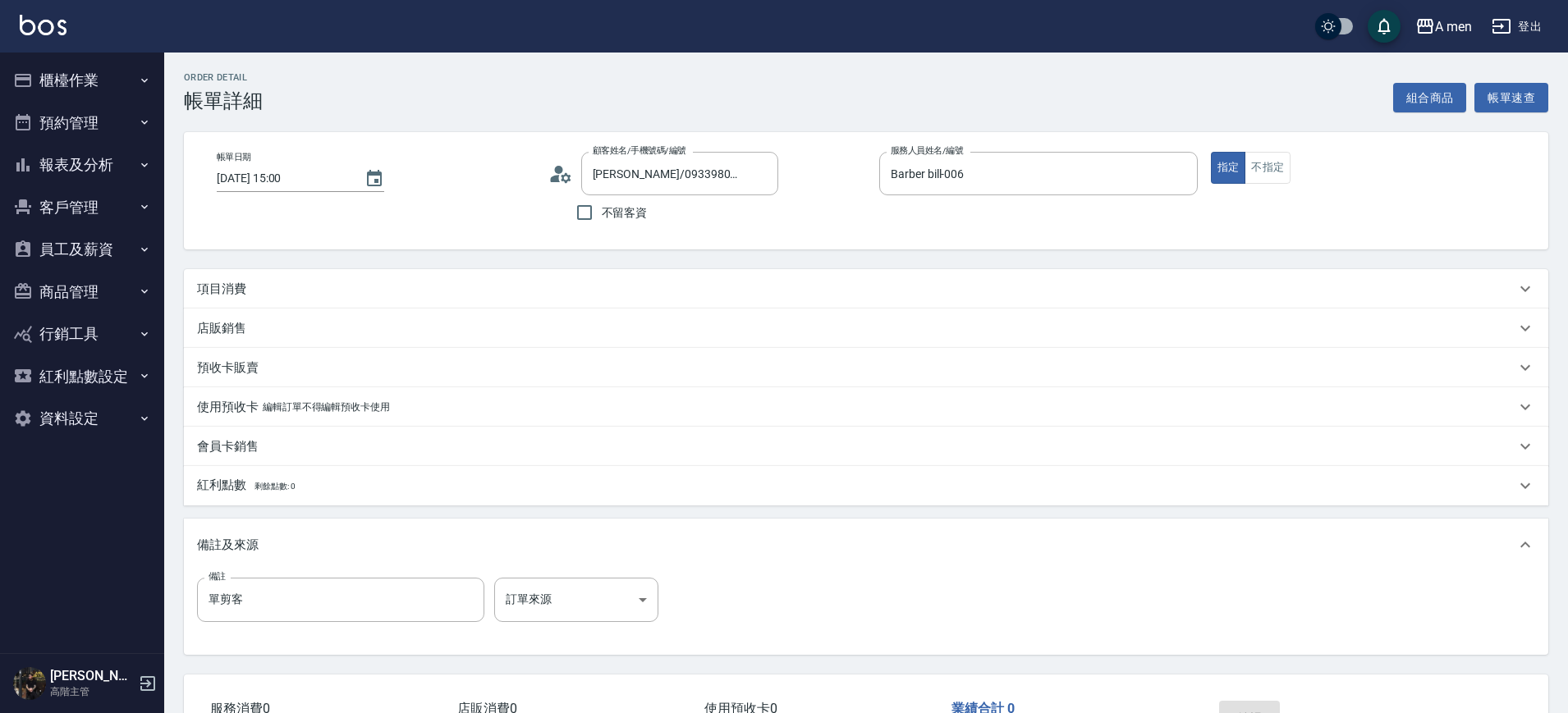
click at [615, 292] on div "項目消費" at bounding box center [856, 289] width 1319 height 17
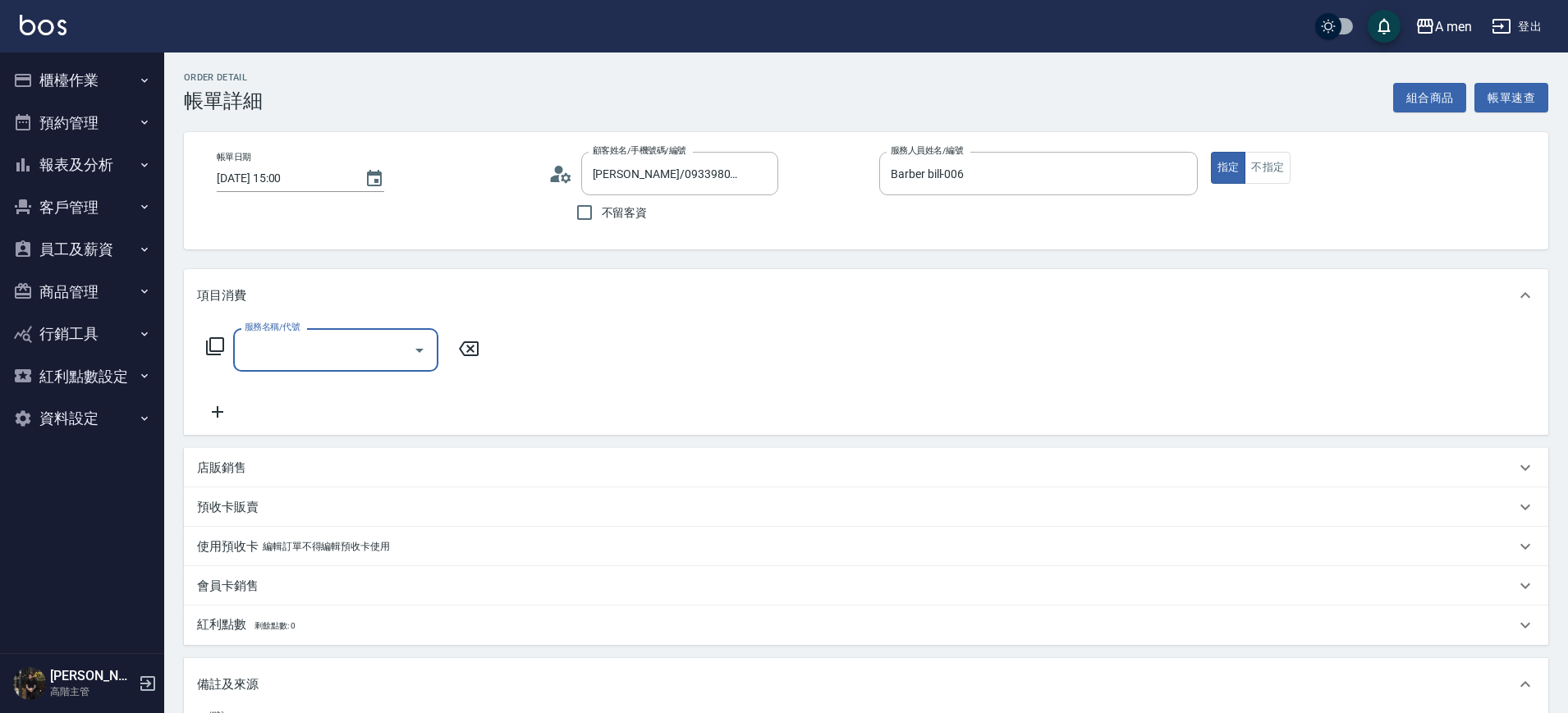
click at [408, 363] on div at bounding box center [418, 350] width 24 height 43
click at [418, 360] on button "Open" at bounding box center [419, 350] width 26 height 26
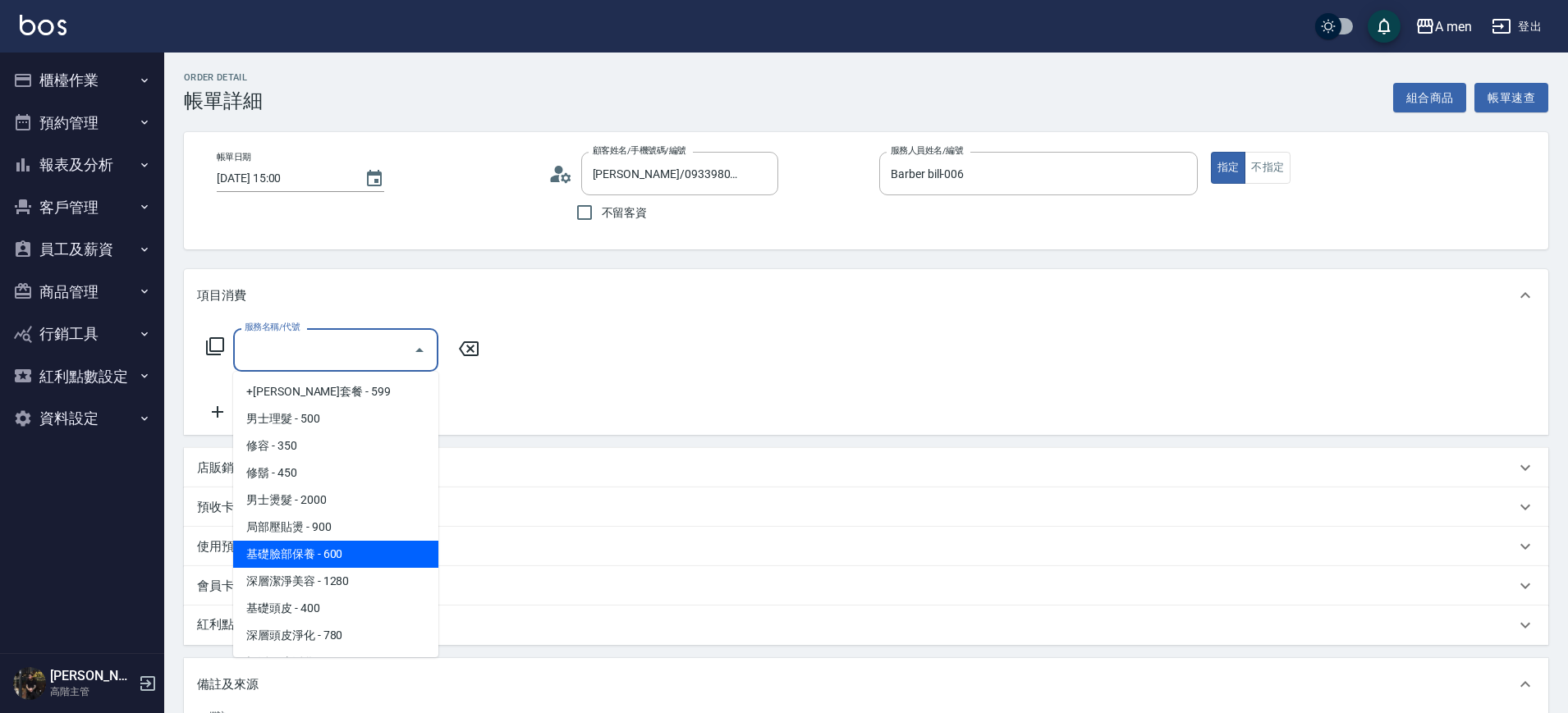
scroll to position [381, 0]
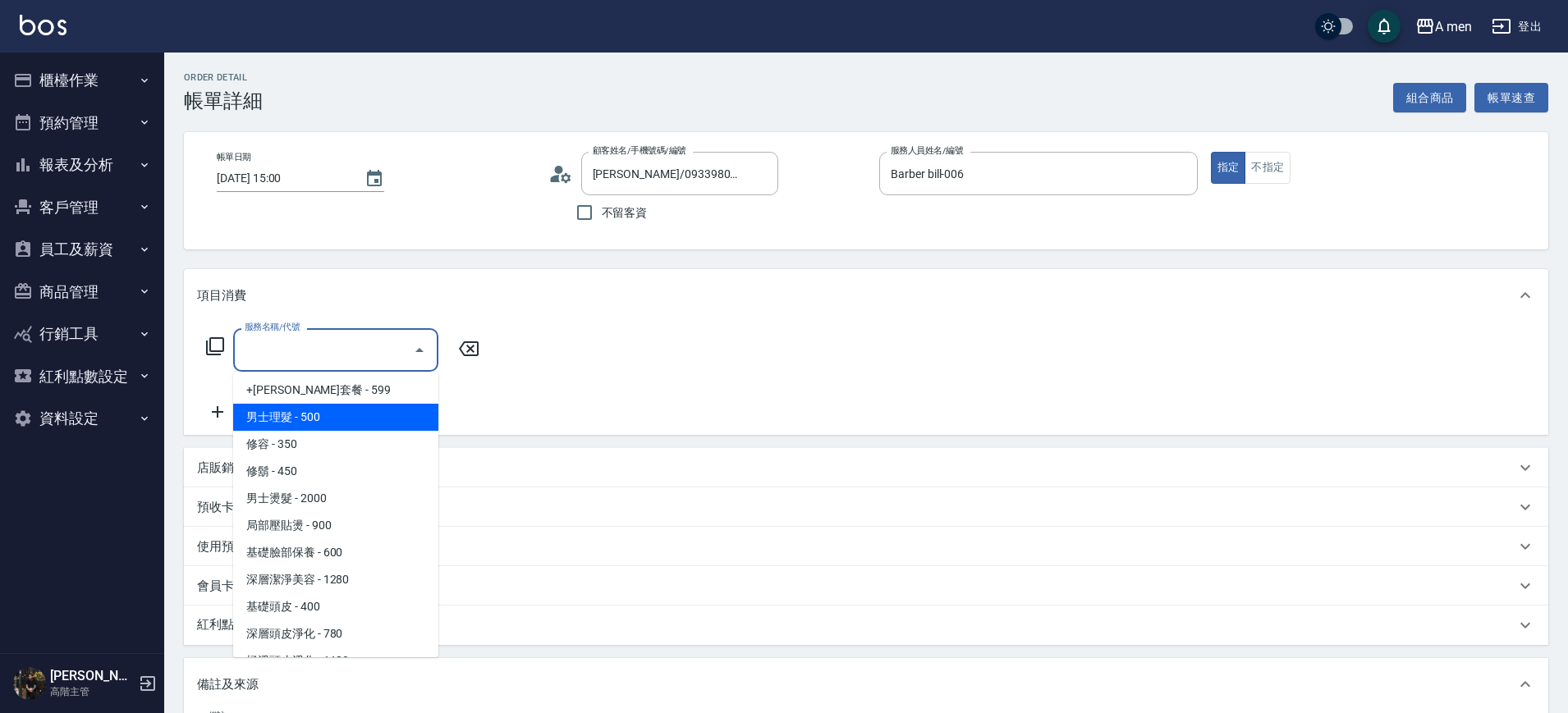
click at [332, 416] on span "男士理髮 - 500" at bounding box center [336, 418] width 205 height 27
type input "男士理髮(A01)"
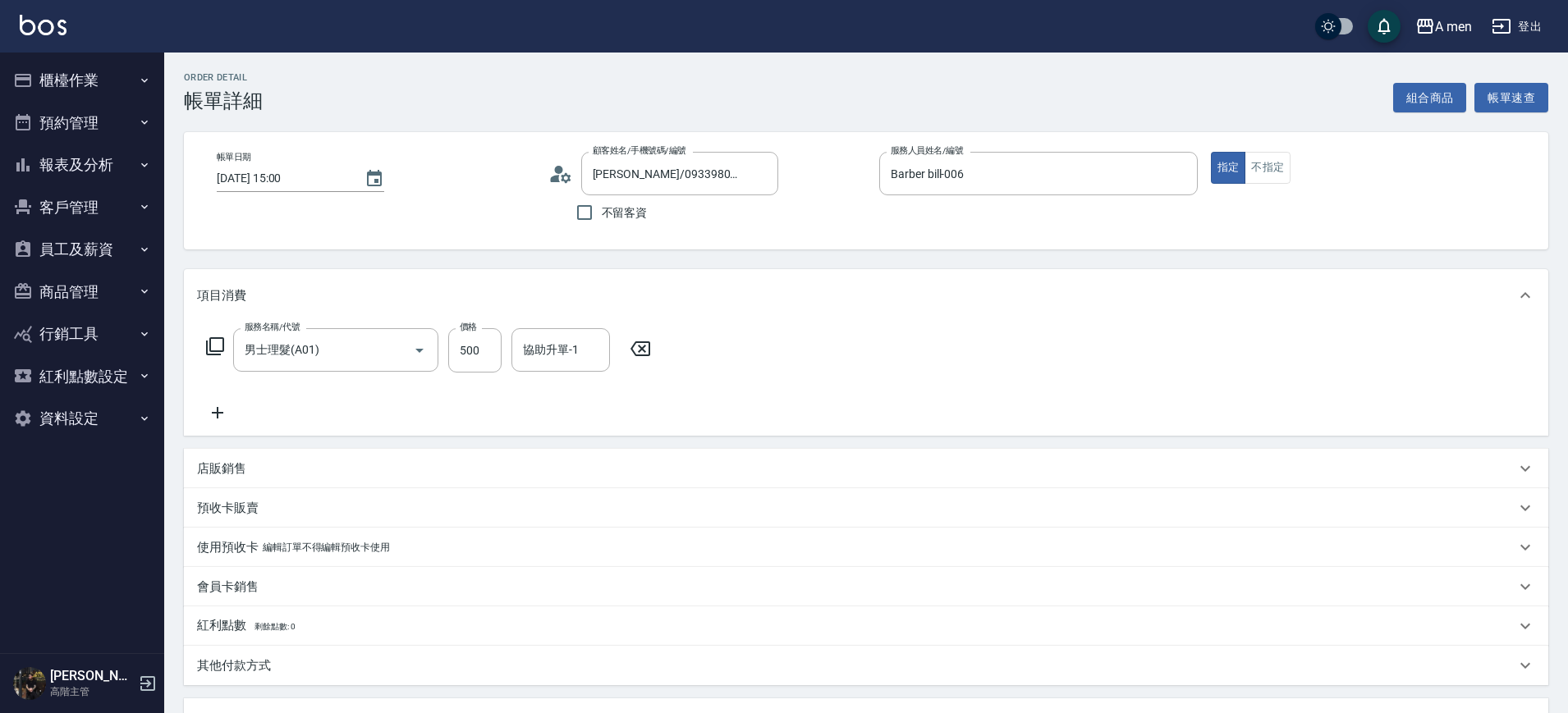
click at [217, 403] on icon at bounding box center [217, 413] width 41 height 20
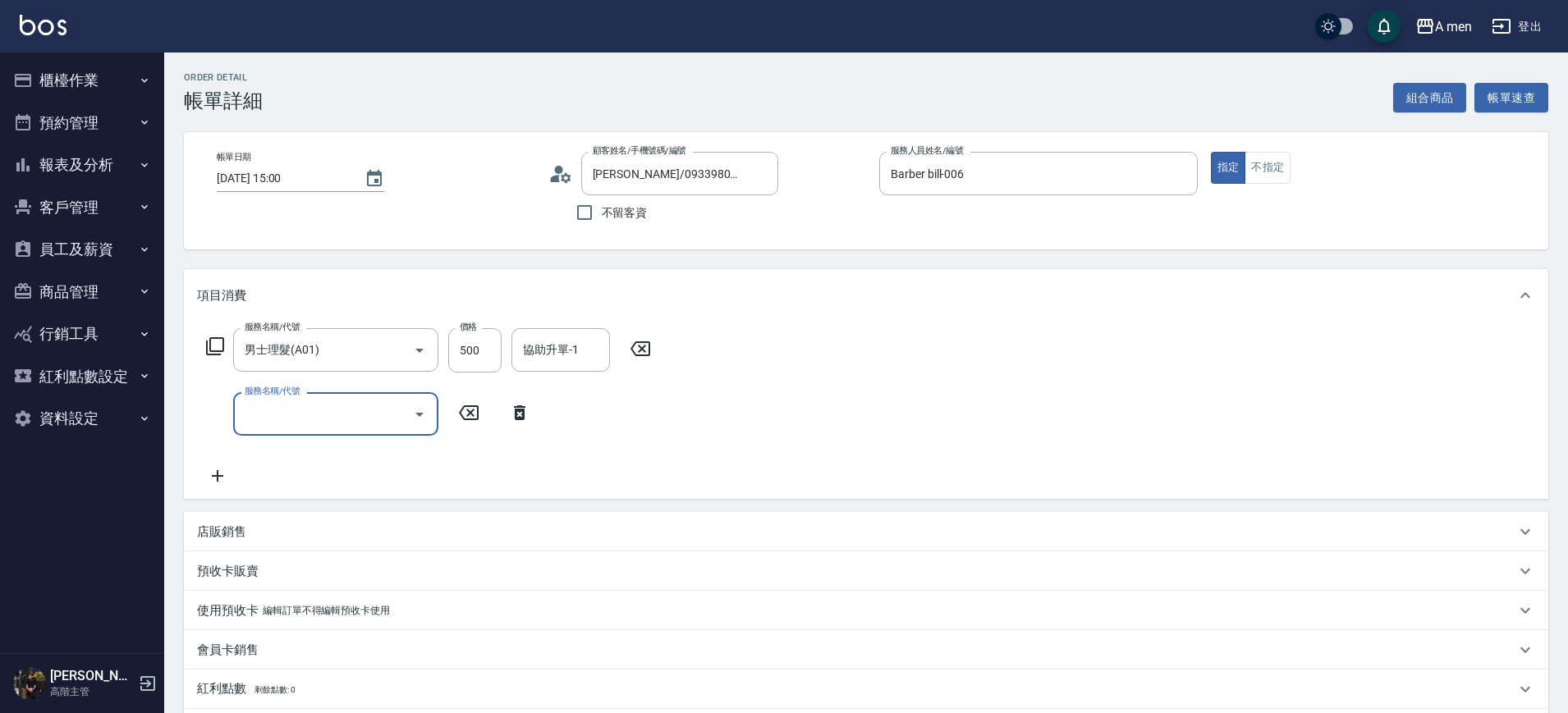
click at [421, 424] on icon "Open" at bounding box center [420, 414] width 20 height 20
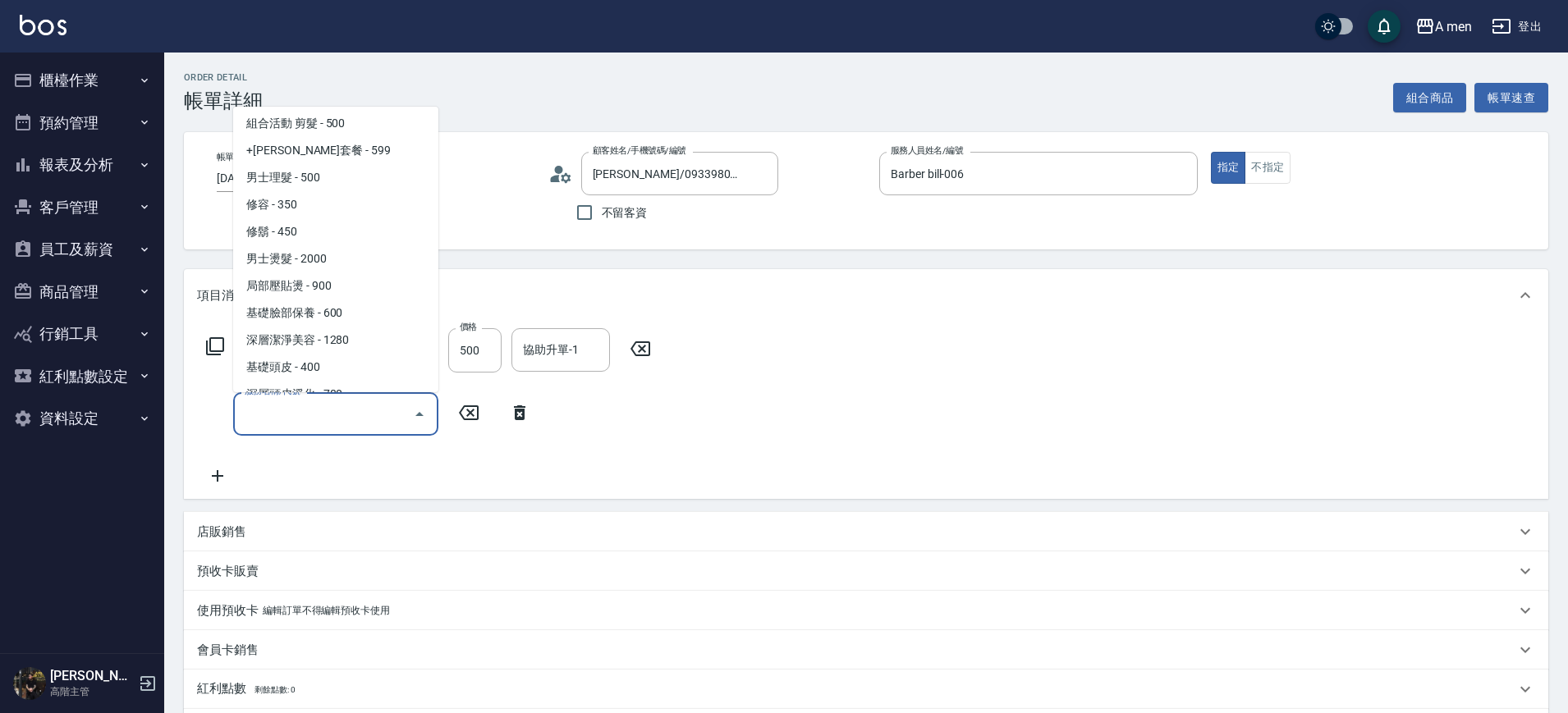
scroll to position [356, 0]
click at [340, 272] on span "局部壓貼燙 - 900" at bounding box center [336, 285] width 205 height 27
type input "局部壓貼燙(B02)"
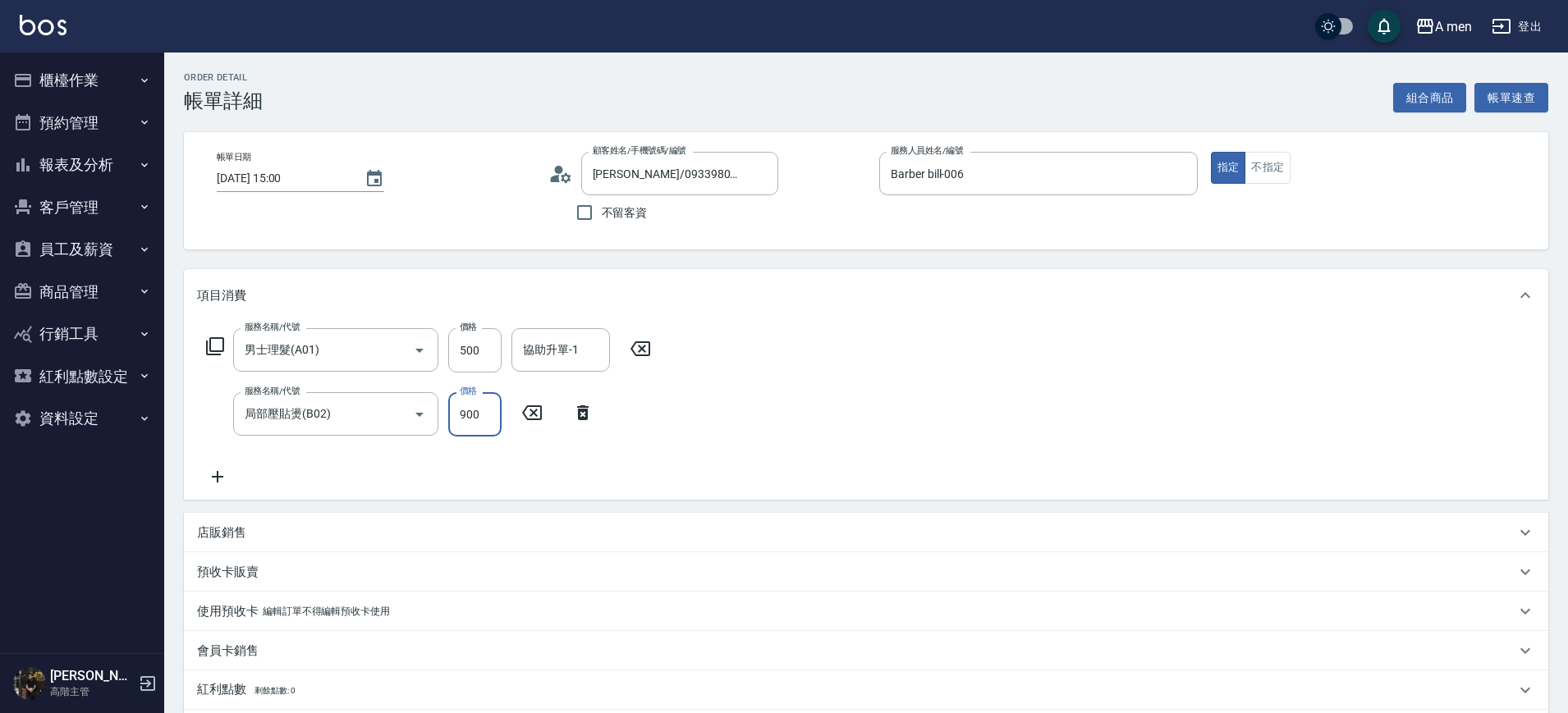
click at [470, 415] on input "900" at bounding box center [474, 414] width 53 height 44
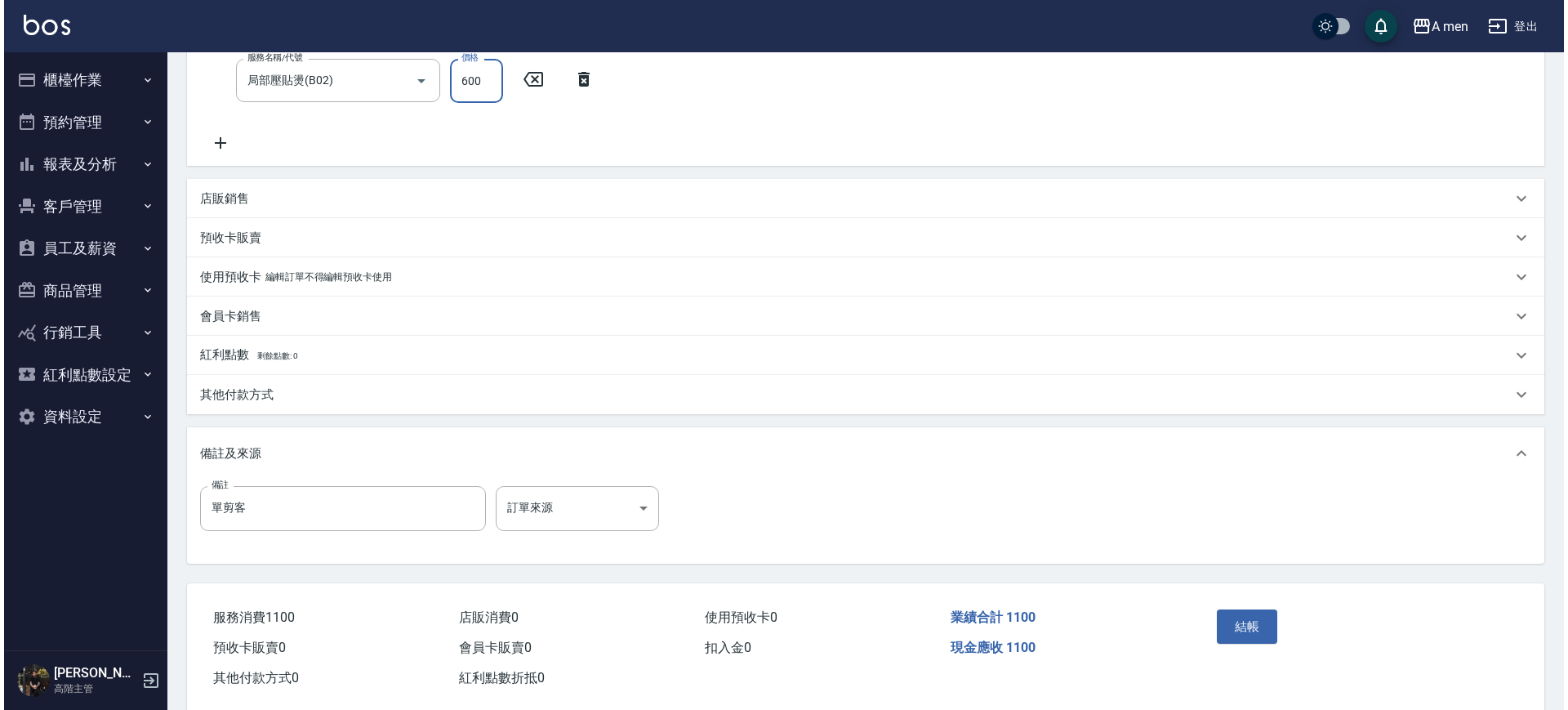
scroll to position [362, 0]
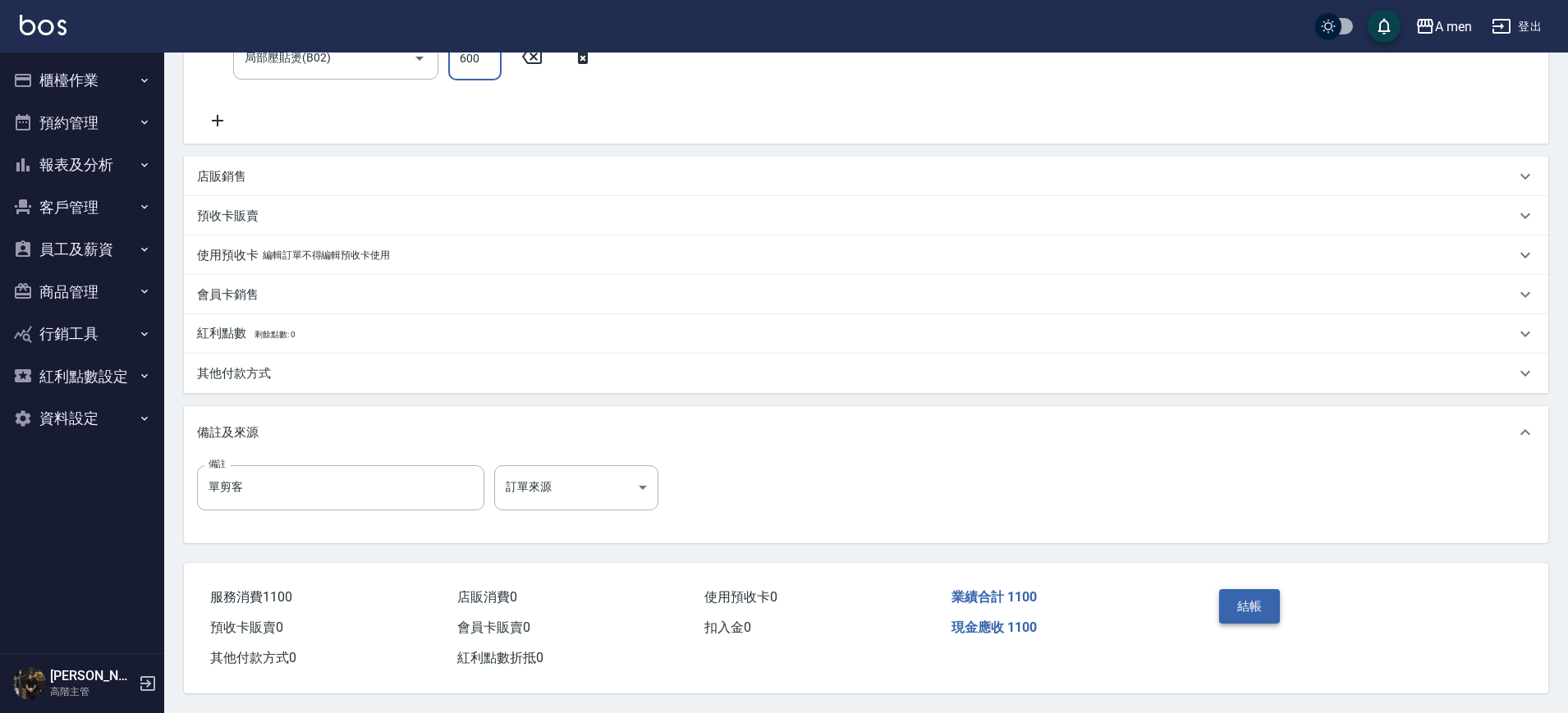
type input "600"
click at [1263, 606] on button "結帳" at bounding box center [1250, 606] width 62 height 34
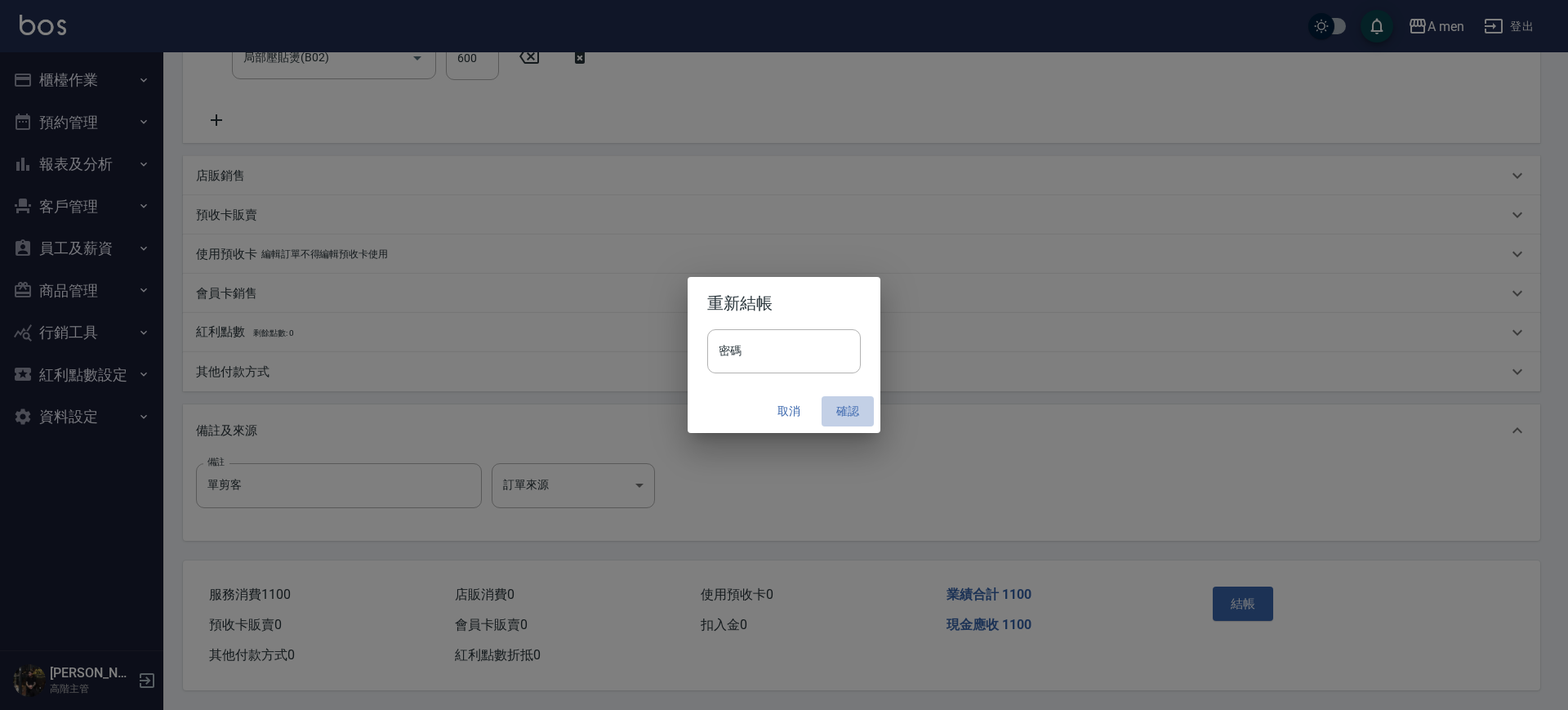
click at [857, 407] on button "確認" at bounding box center [847, 411] width 52 height 30
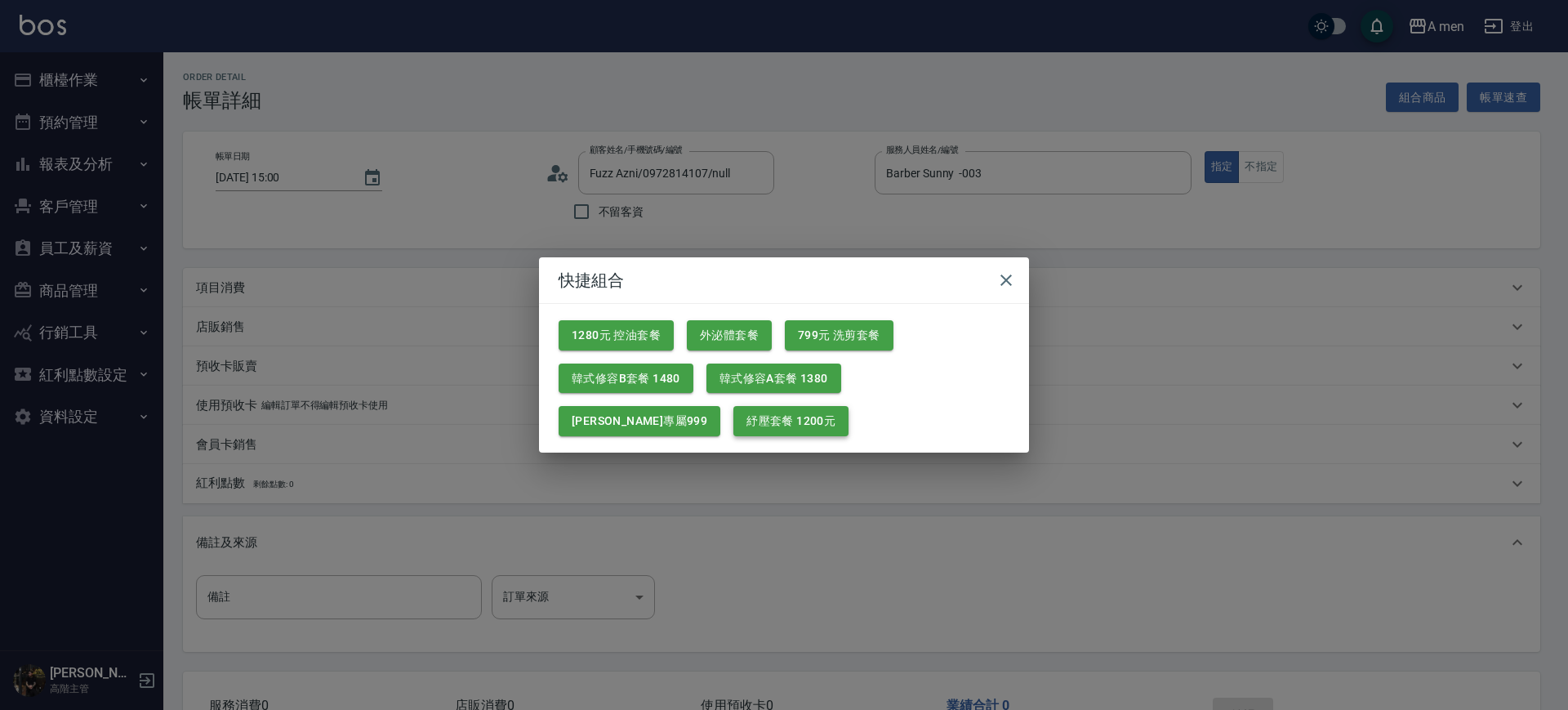
click at [734, 427] on button "紓壓套餐 1200元" at bounding box center [791, 421] width 115 height 30
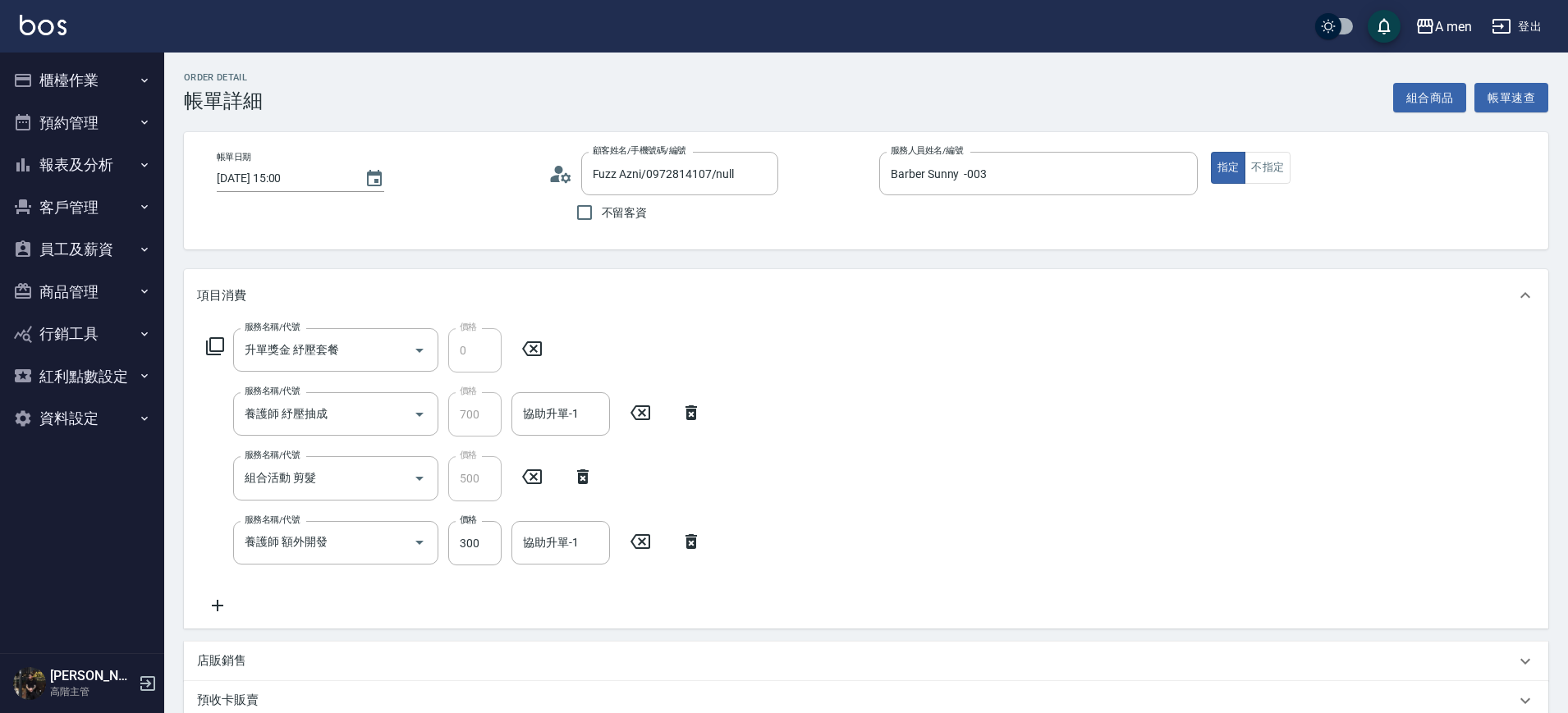
click at [706, 538] on icon at bounding box center [692, 541] width 41 height 20
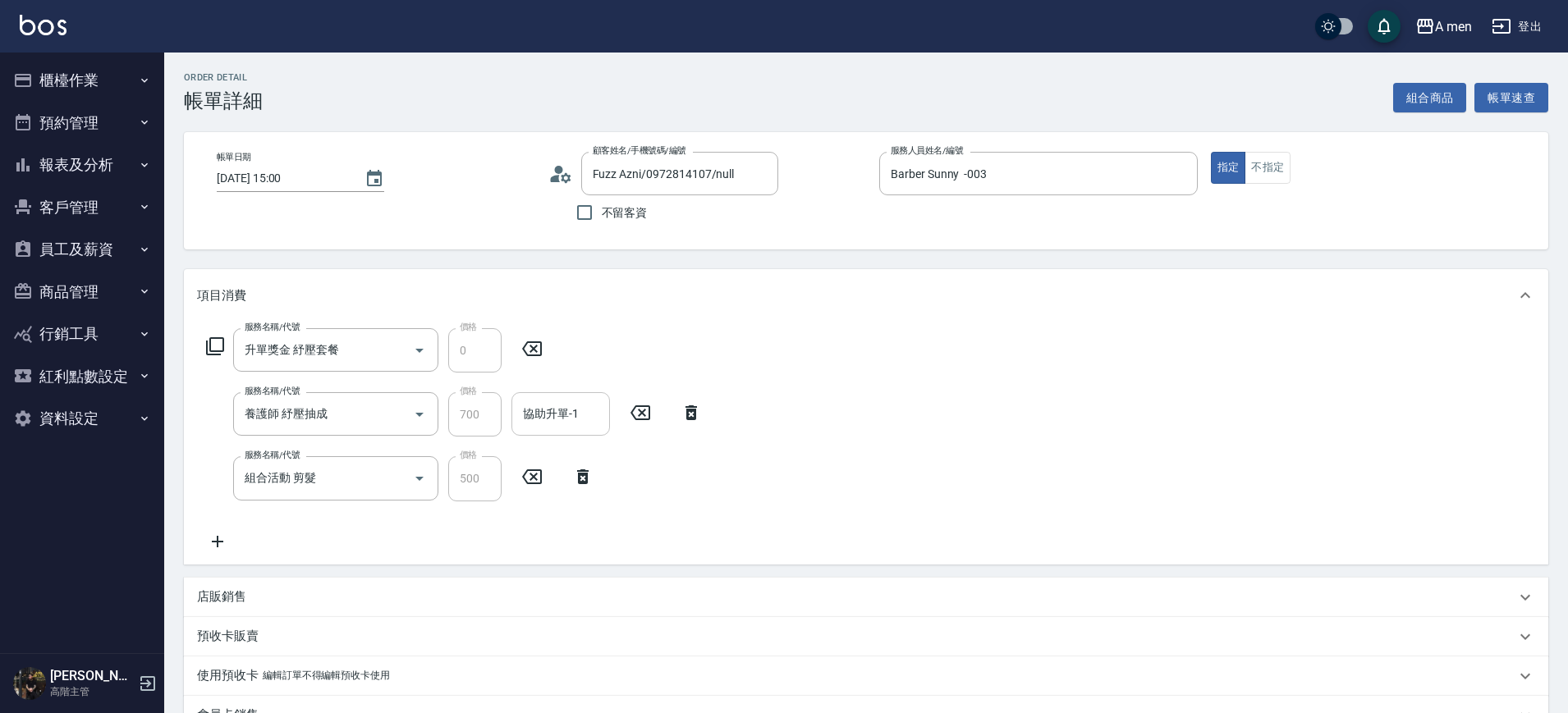
click at [576, 409] on div "協助升單-1 協助升單-1" at bounding box center [561, 414] width 99 height 43
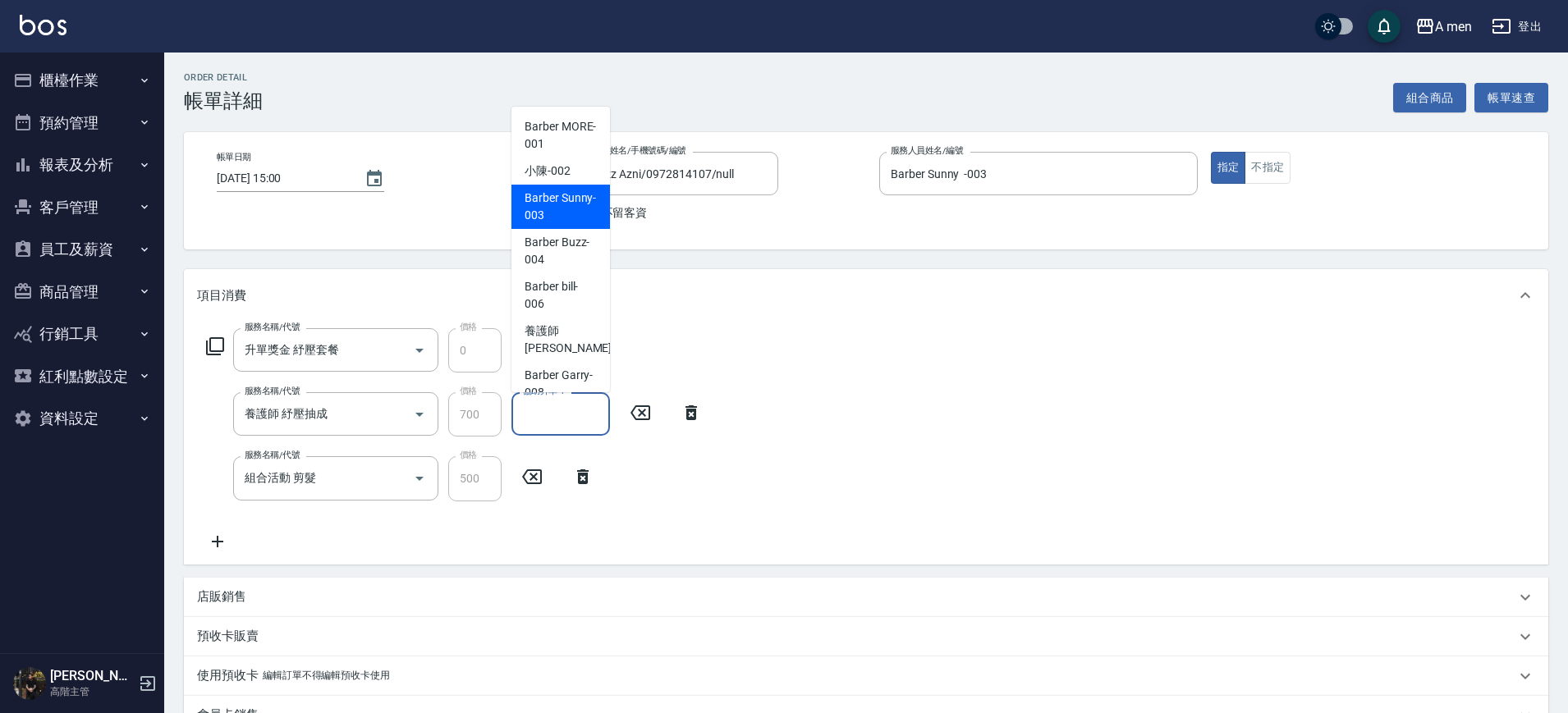
click at [551, 191] on span "Barber Sunny -003" at bounding box center [561, 207] width 72 height 34
type input "Barber Sunny -003"
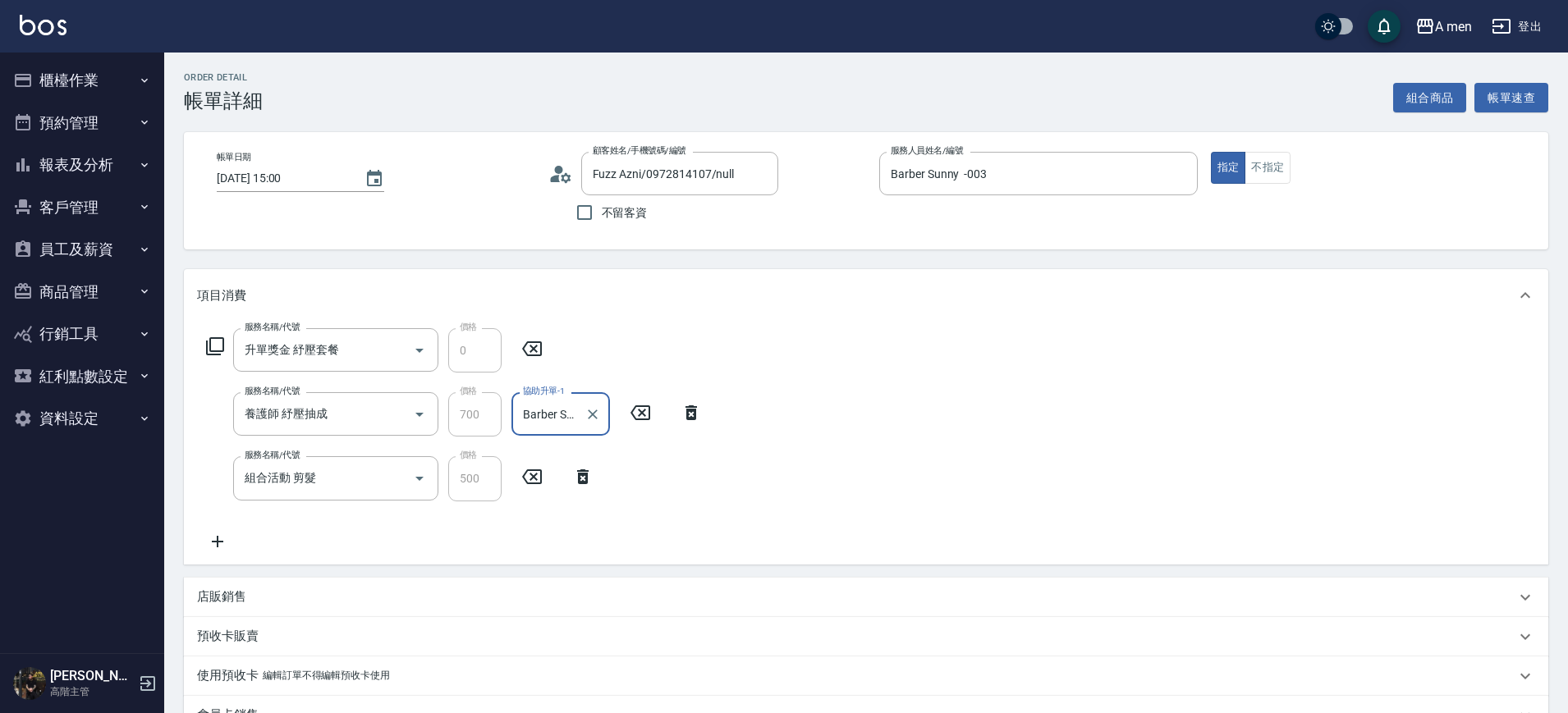
click at [590, 414] on icon "Clear" at bounding box center [593, 414] width 16 height 16
click at [576, 412] on input "協助升單-1" at bounding box center [561, 414] width 84 height 29
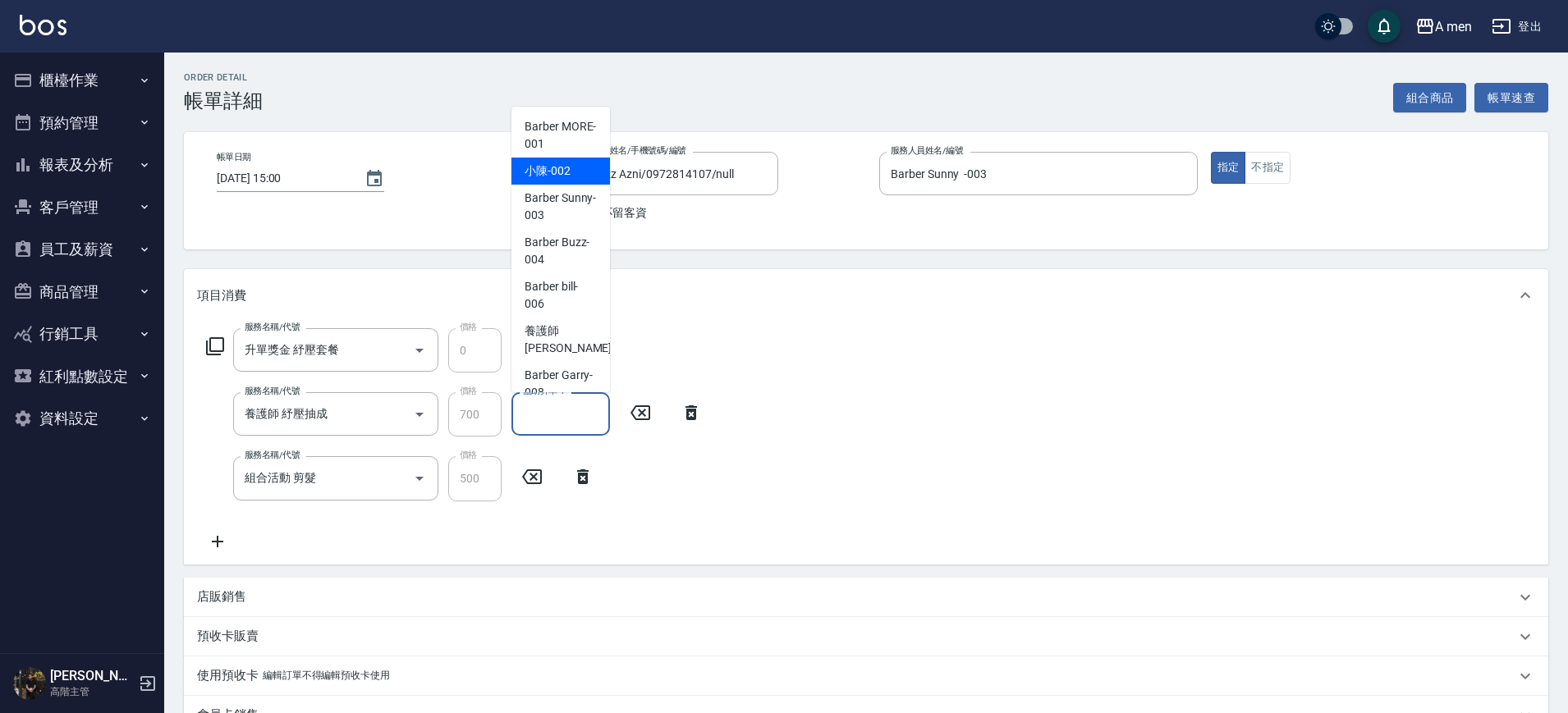
click at [589, 180] on div "小陳 -002" at bounding box center [561, 171] width 99 height 27
type input "小陳-002"
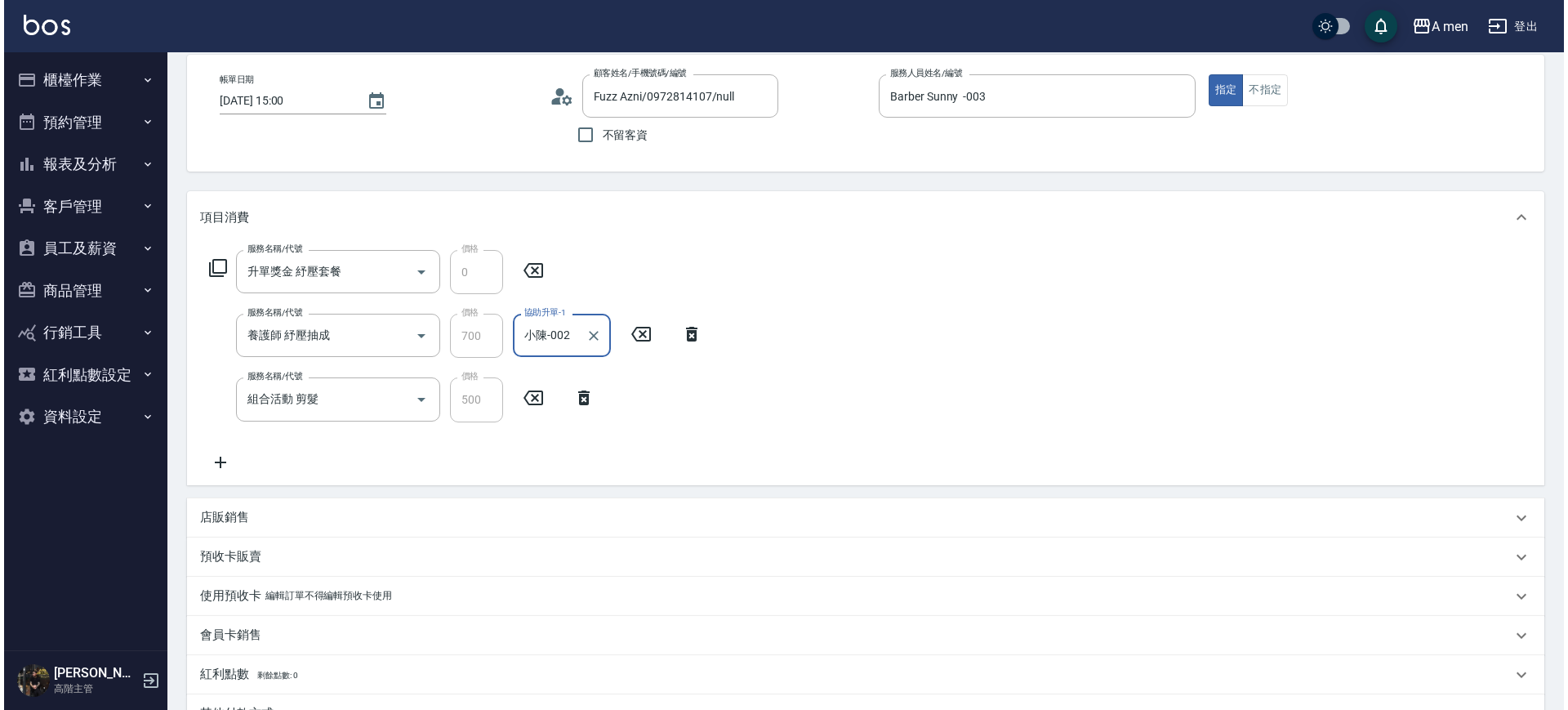
scroll to position [409, 0]
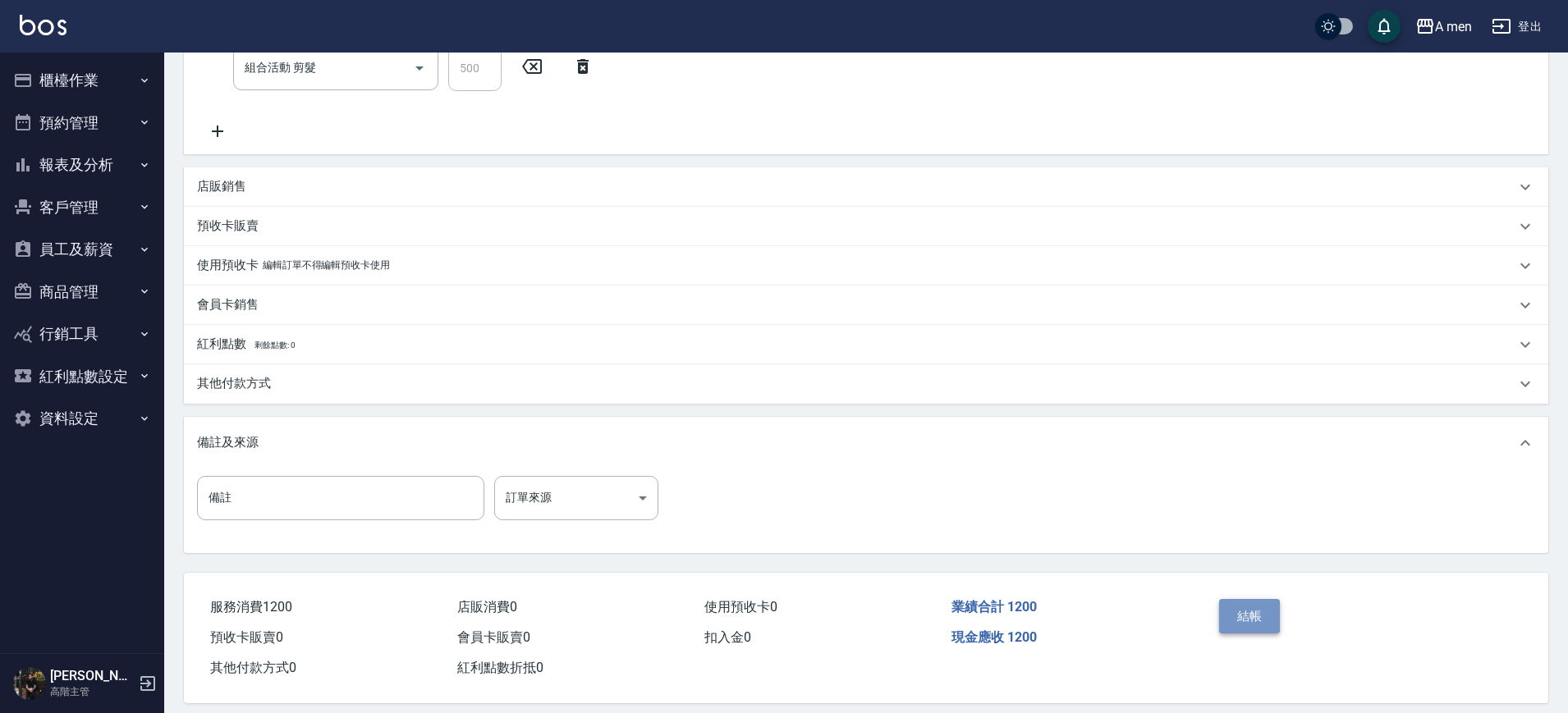
click at [1229, 618] on button "結帳" at bounding box center [1250, 616] width 62 height 34
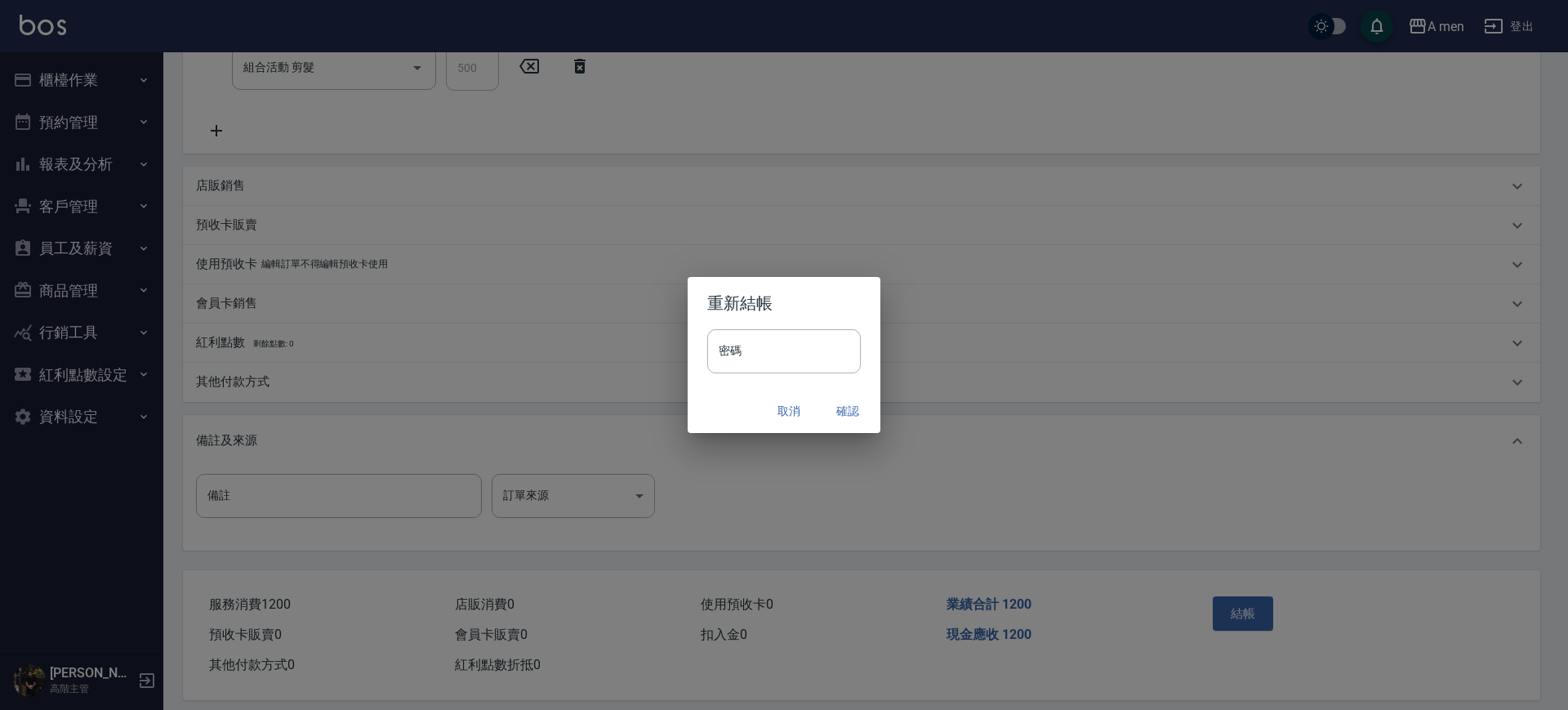
click at [786, 406] on button "取消" at bounding box center [788, 411] width 52 height 30
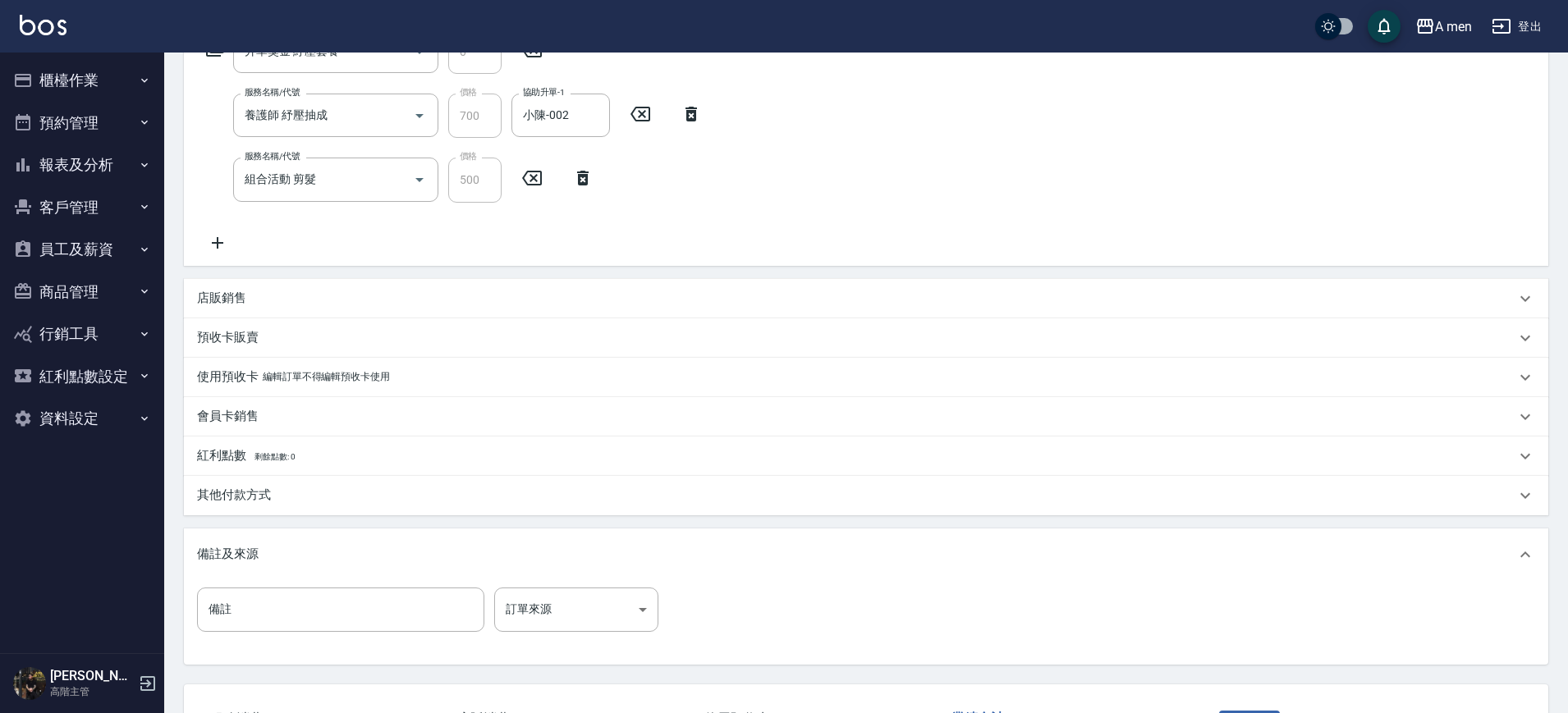
scroll to position [205, 0]
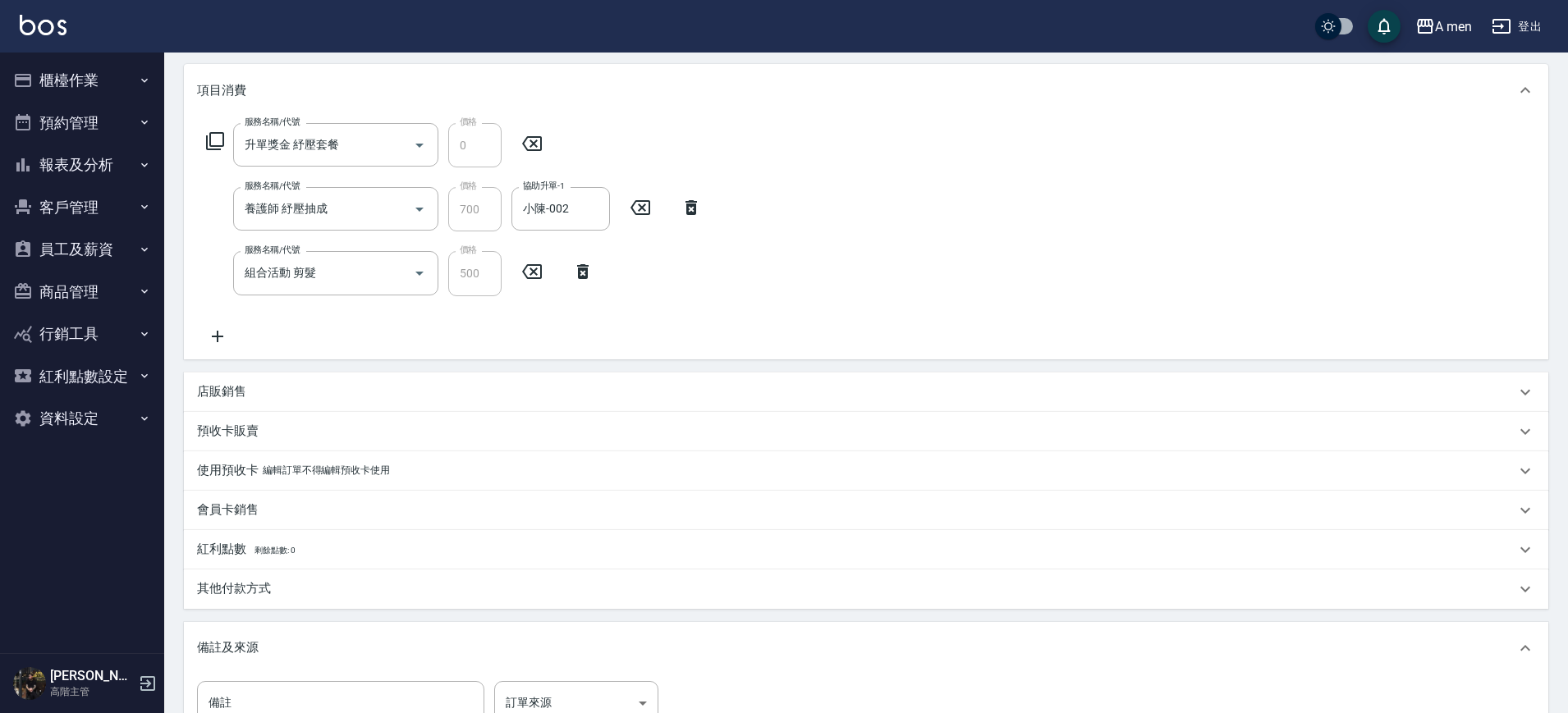
click at [586, 275] on icon at bounding box center [582, 271] width 12 height 14
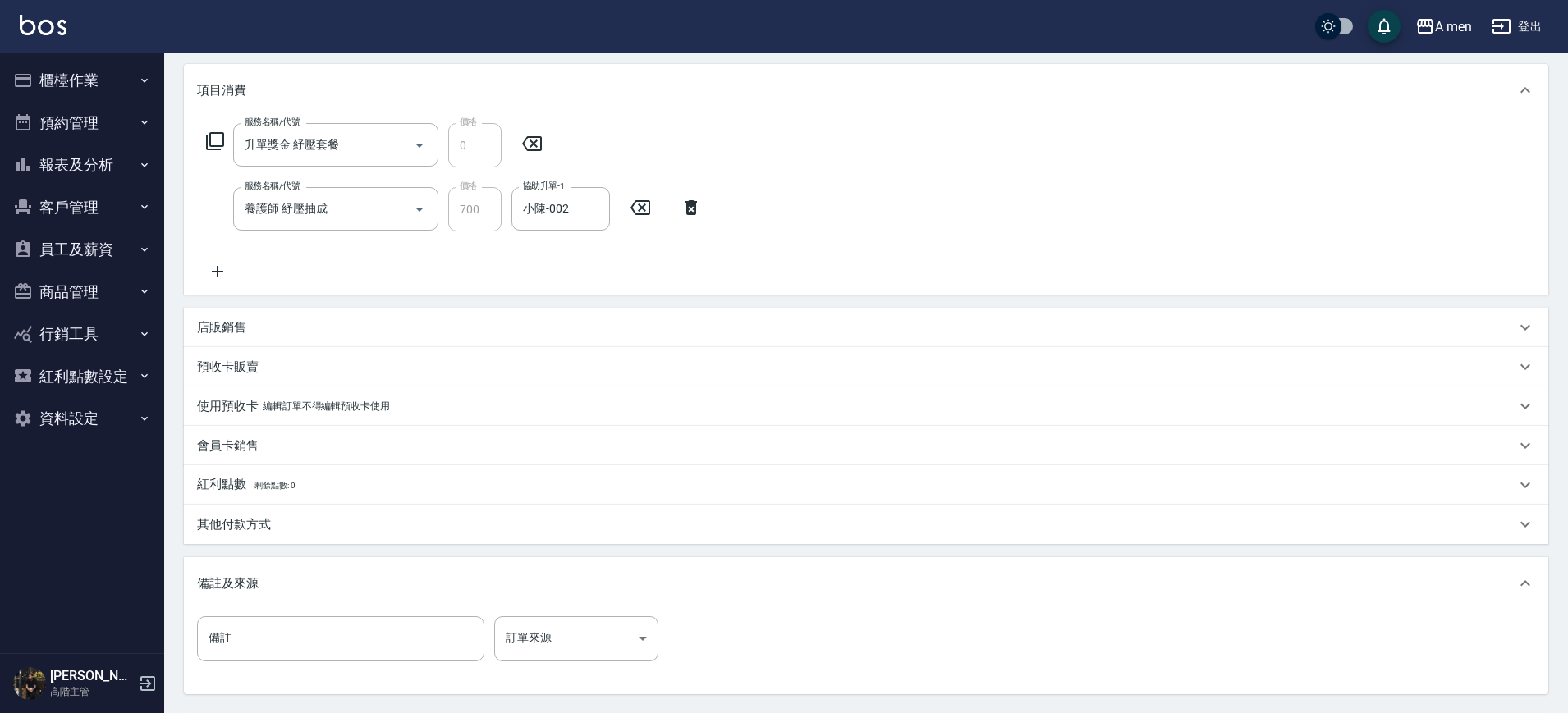
click at [700, 213] on icon at bounding box center [692, 207] width 41 height 20
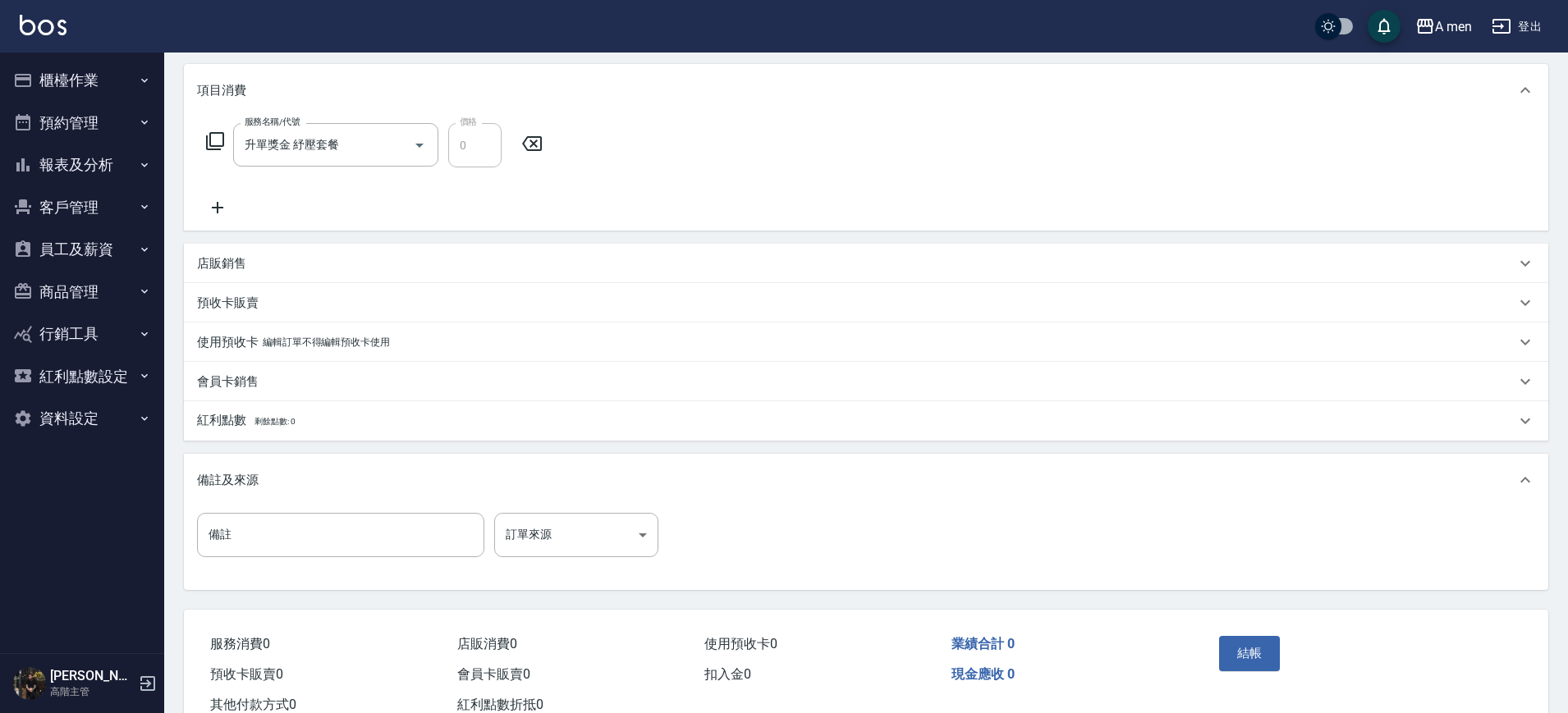
click at [541, 141] on icon at bounding box center [532, 144] width 20 height 14
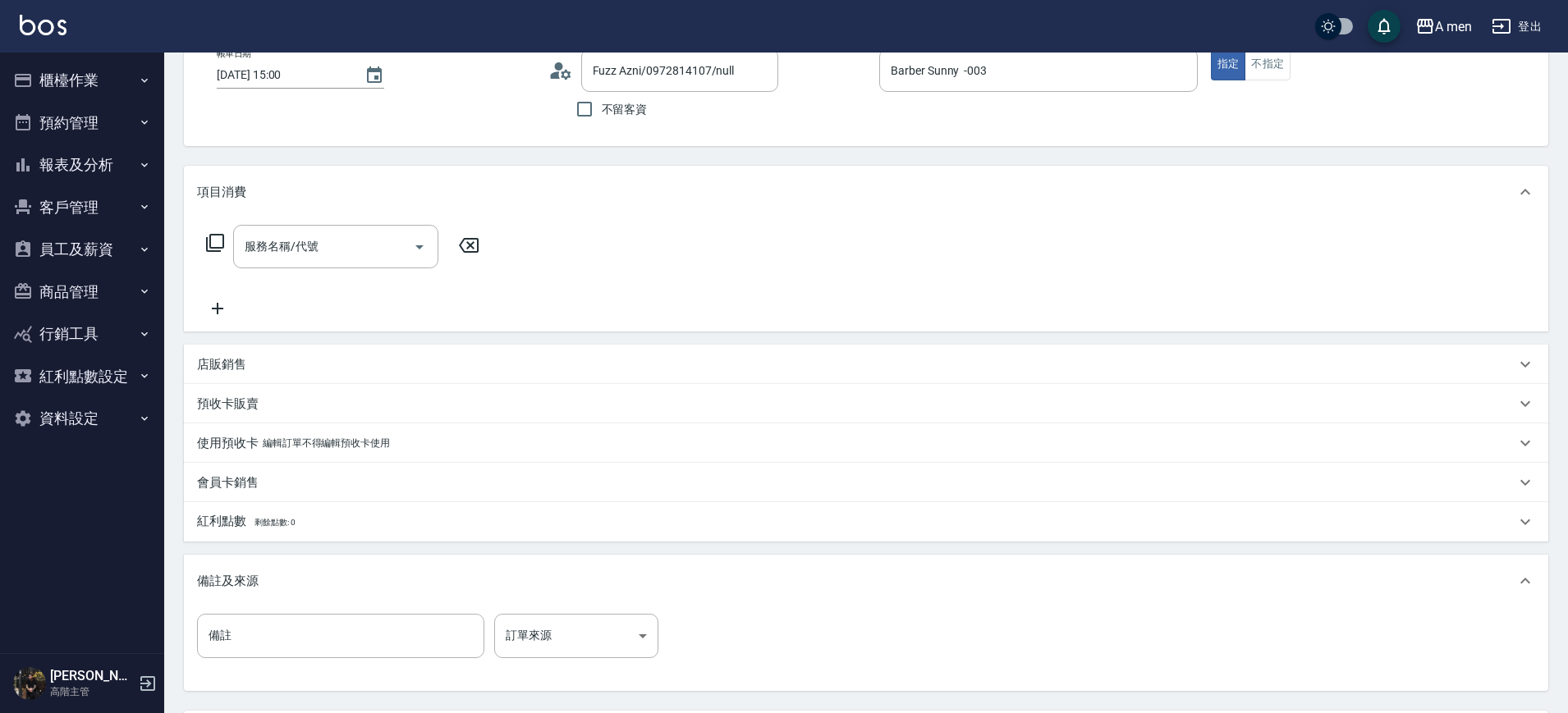
scroll to position [0, 0]
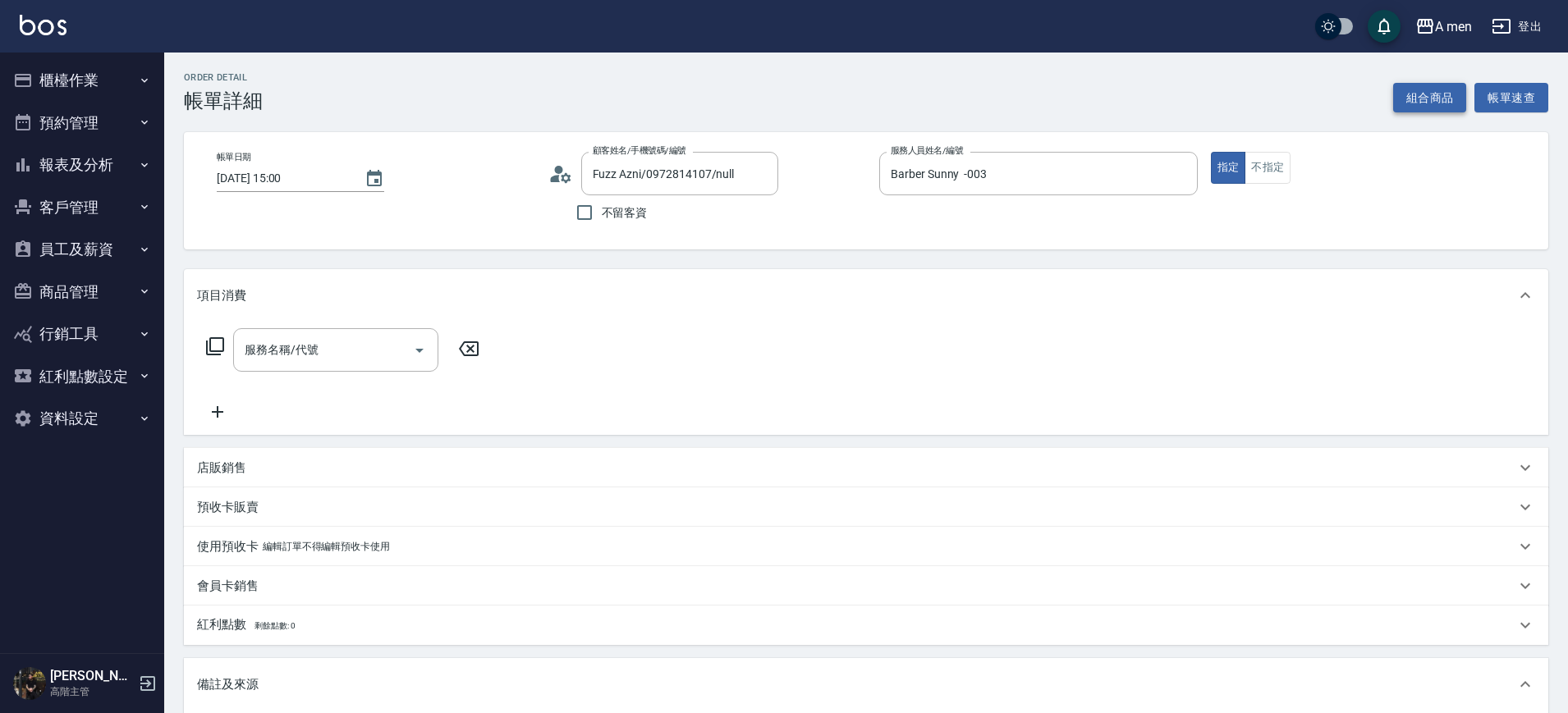
click at [1417, 95] on button "組合商品" at bounding box center [1431, 98] width 74 height 31
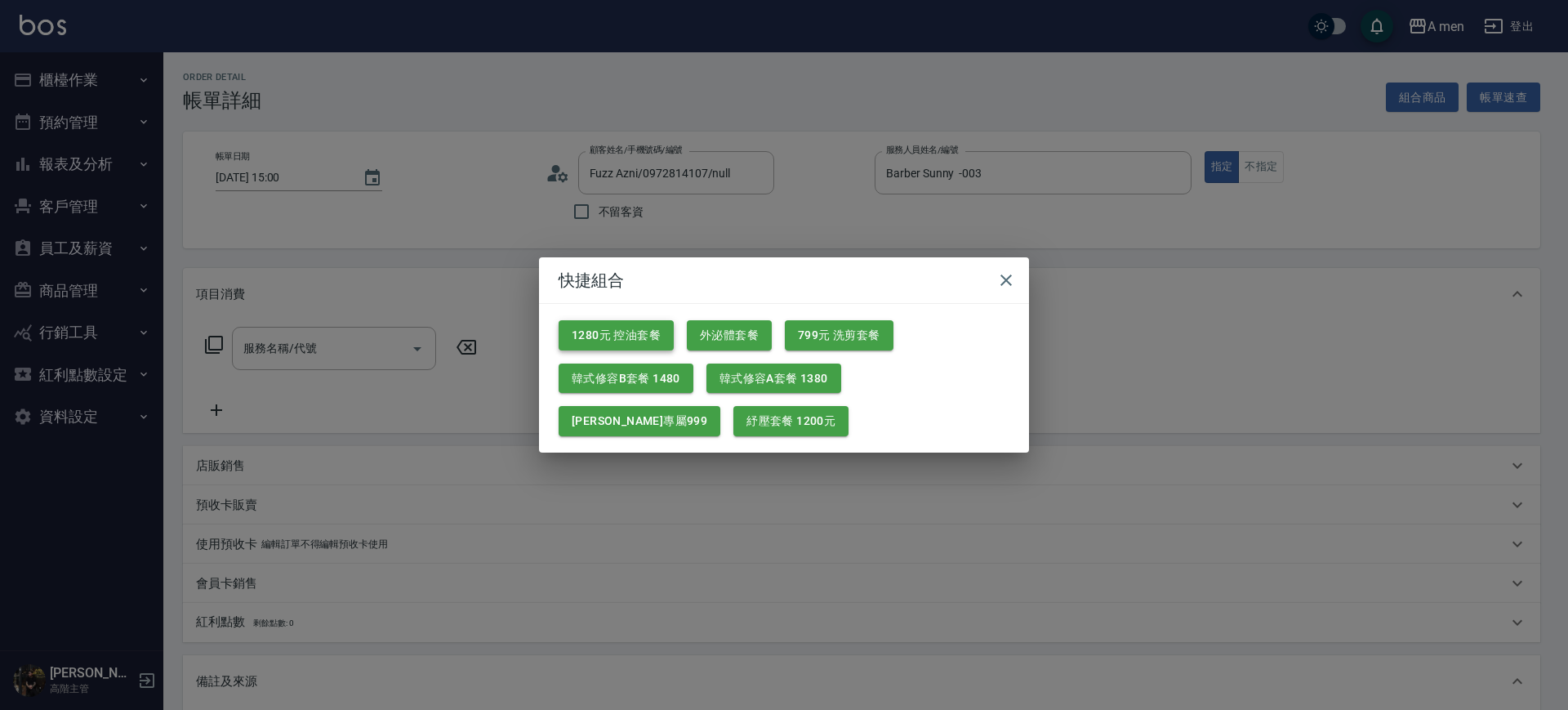
click at [606, 333] on button "1280元 控油套餐" at bounding box center [616, 335] width 115 height 30
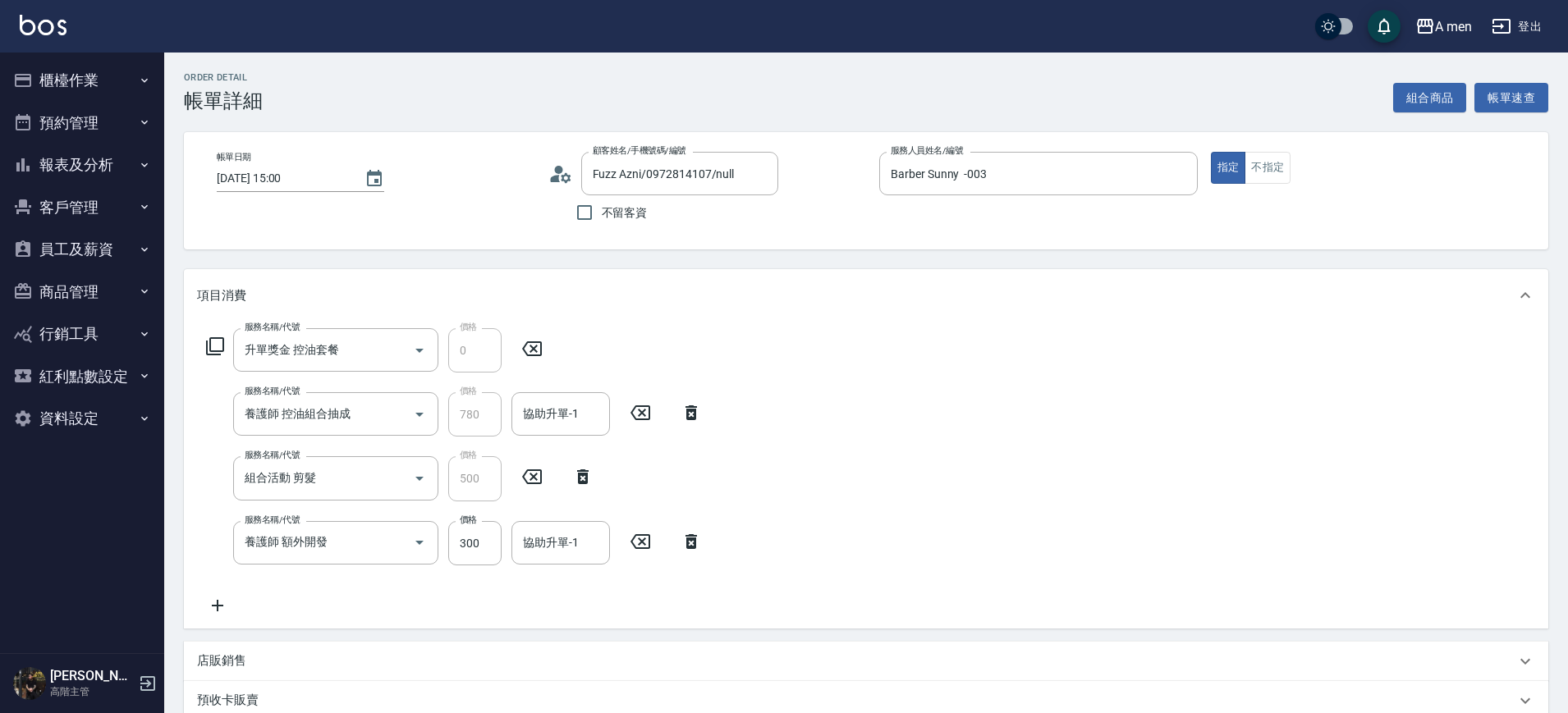
click at [694, 547] on icon at bounding box center [691, 541] width 12 height 14
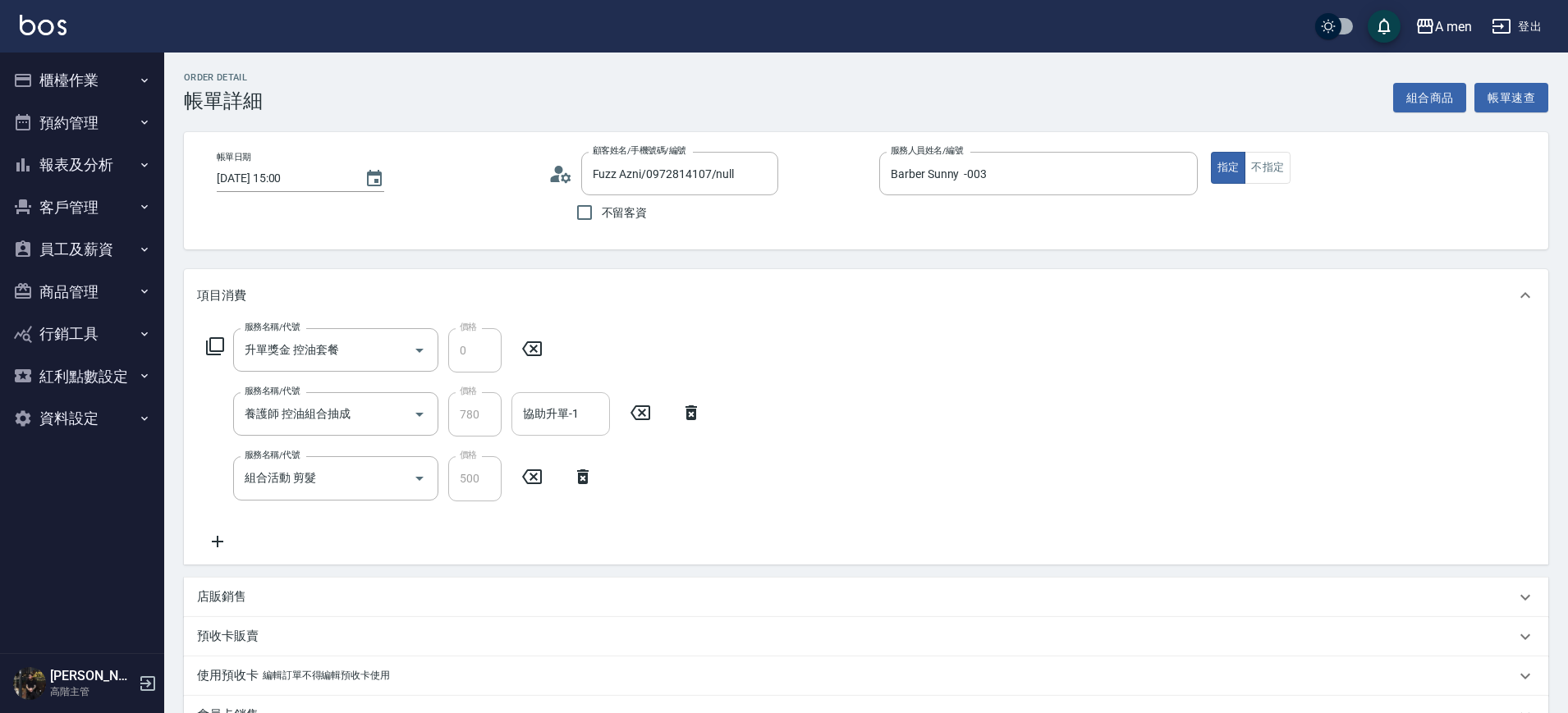
click at [554, 425] on input "協助升單-1" at bounding box center [561, 414] width 84 height 29
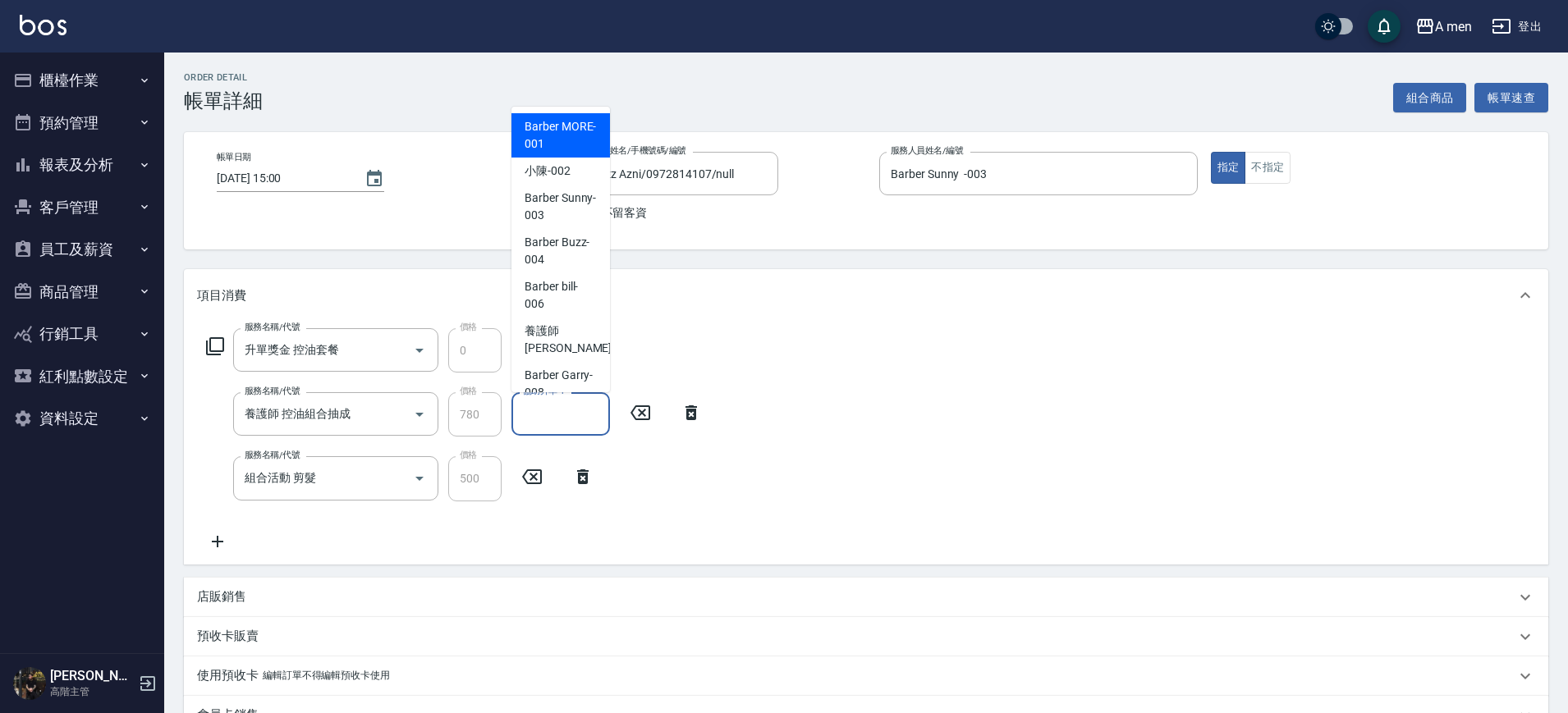
click at [580, 142] on span "Barber MORE -001" at bounding box center [561, 136] width 72 height 34
type input "Barber MORE-001"
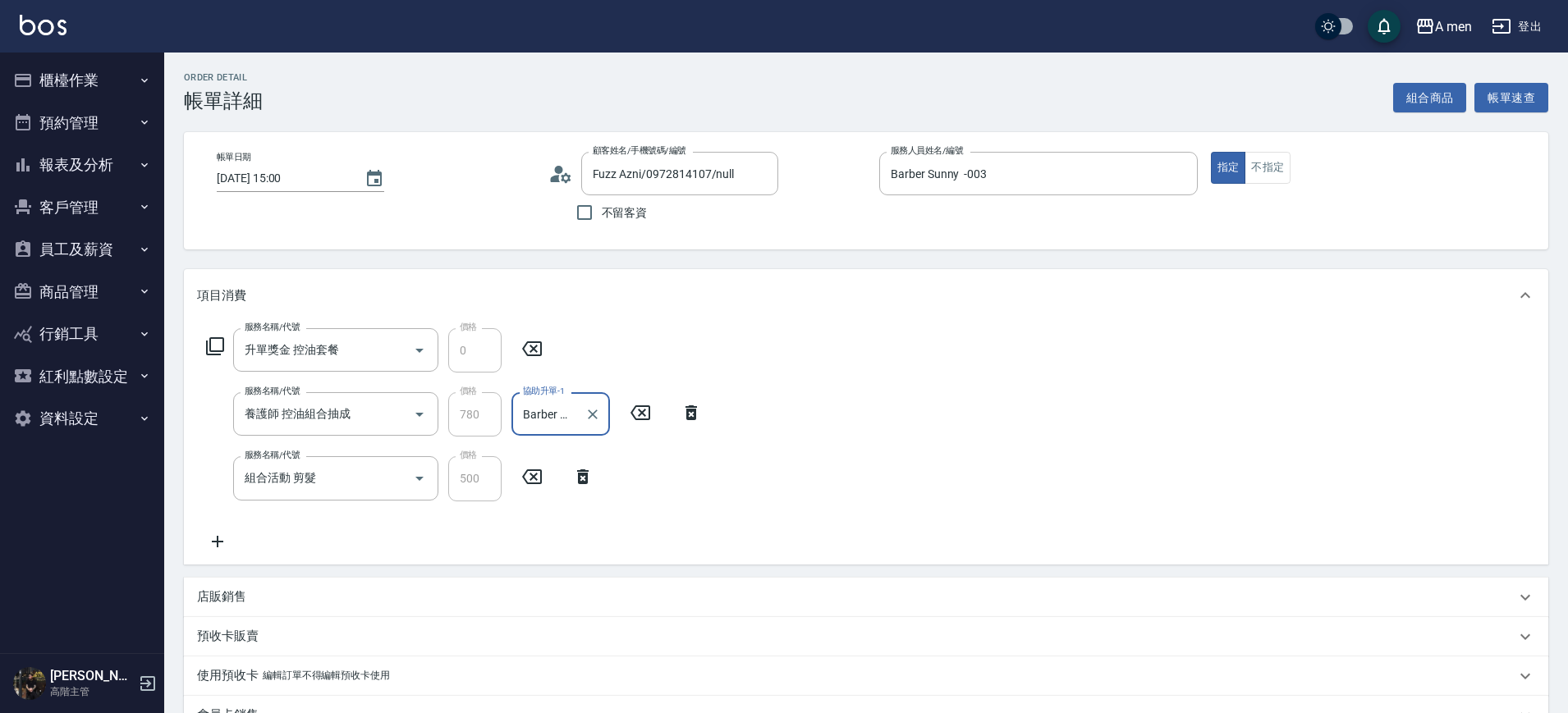
click at [596, 419] on icon "Clear" at bounding box center [593, 414] width 16 height 16
click at [571, 419] on input "協助升單-1" at bounding box center [561, 414] width 84 height 29
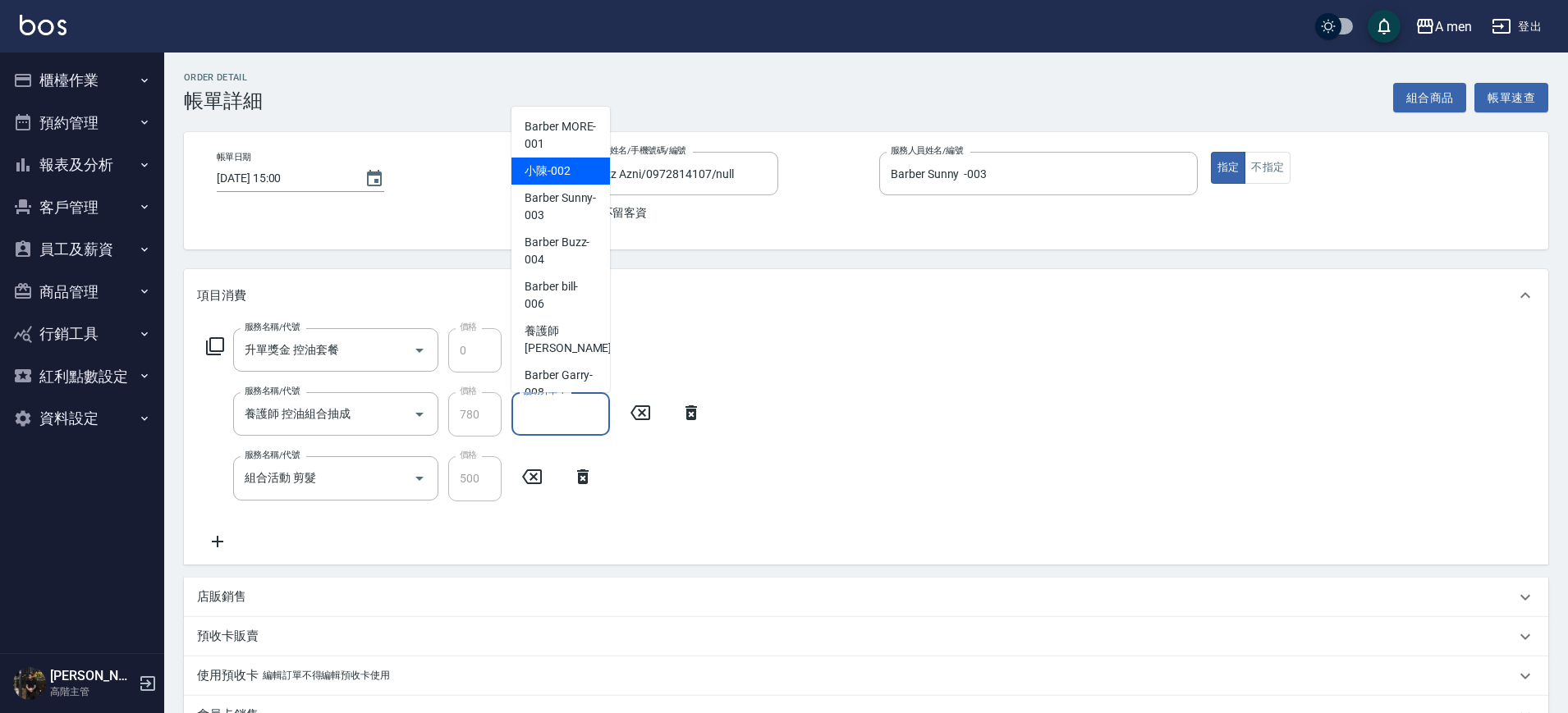
click at [578, 180] on div "小陳 -002" at bounding box center [561, 171] width 99 height 27
type input "小陳-002"
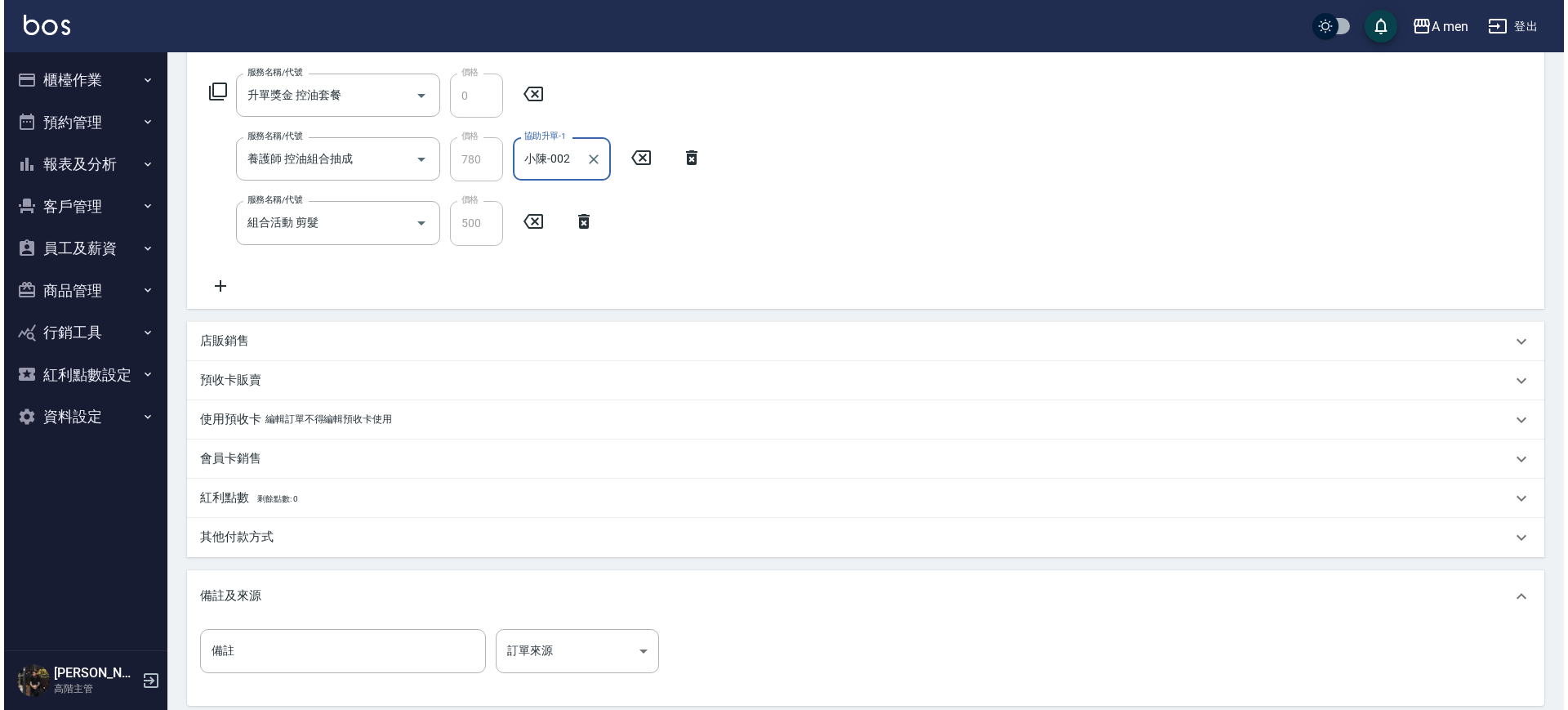
scroll to position [409, 0]
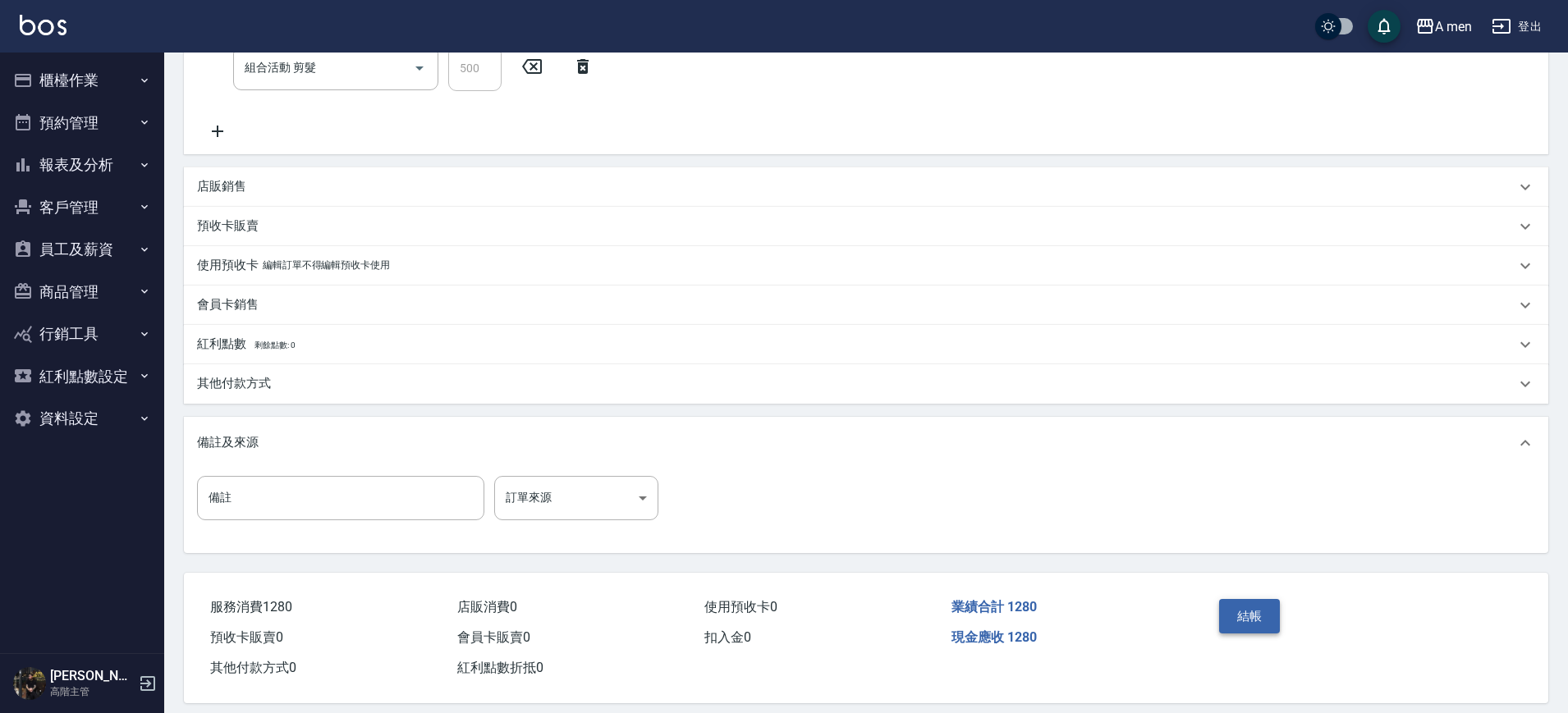
click at [1254, 610] on button "結帳" at bounding box center [1250, 616] width 62 height 34
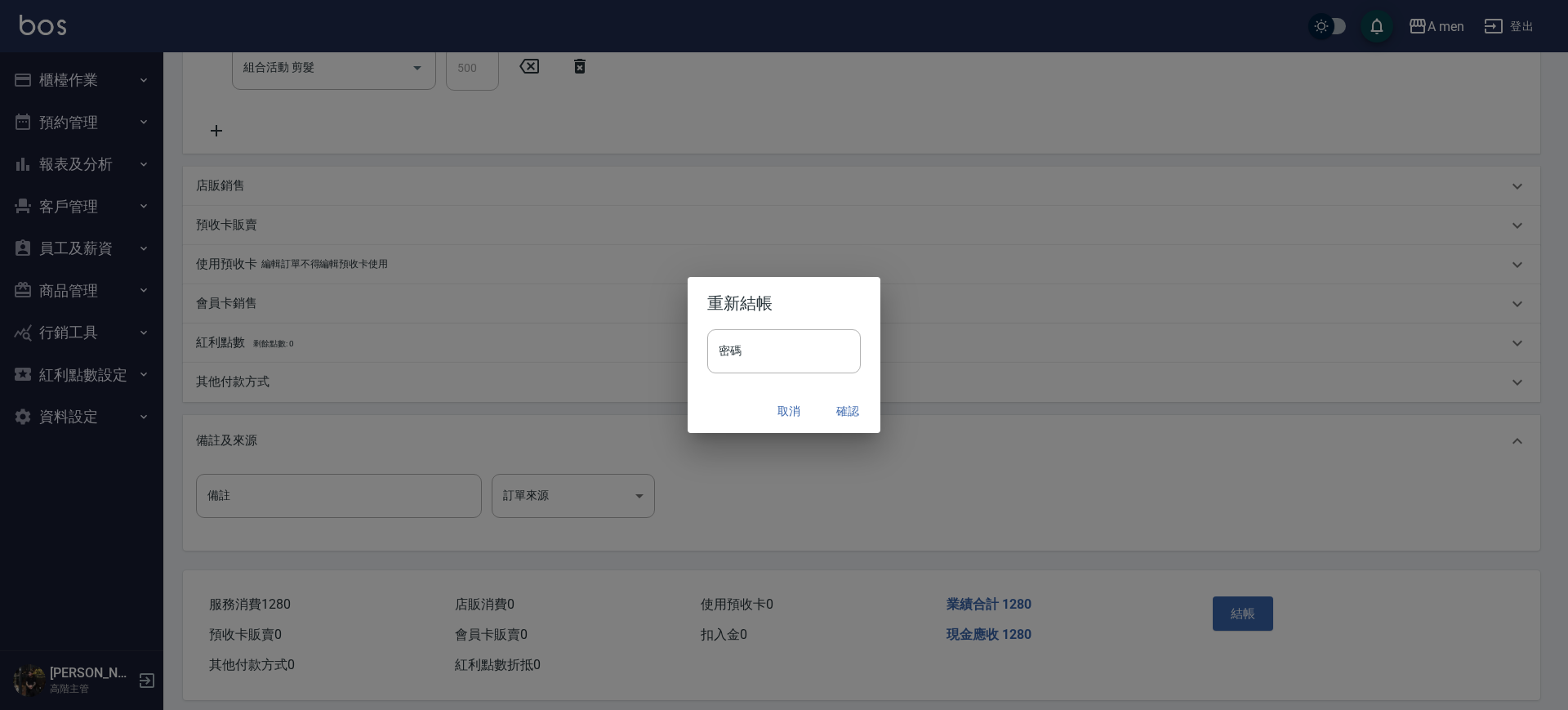
click at [856, 420] on button "確認" at bounding box center [847, 411] width 52 height 30
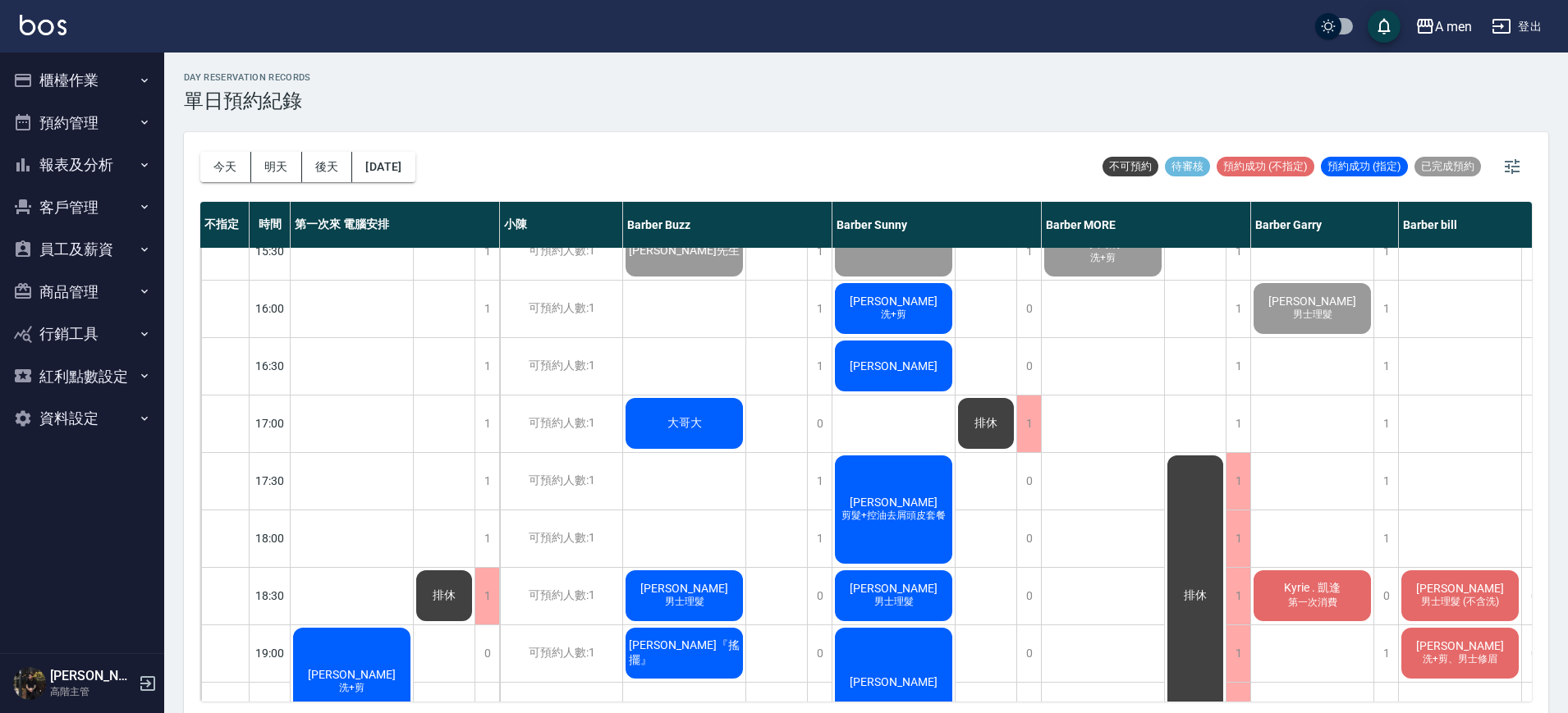
scroll to position [513, 0]
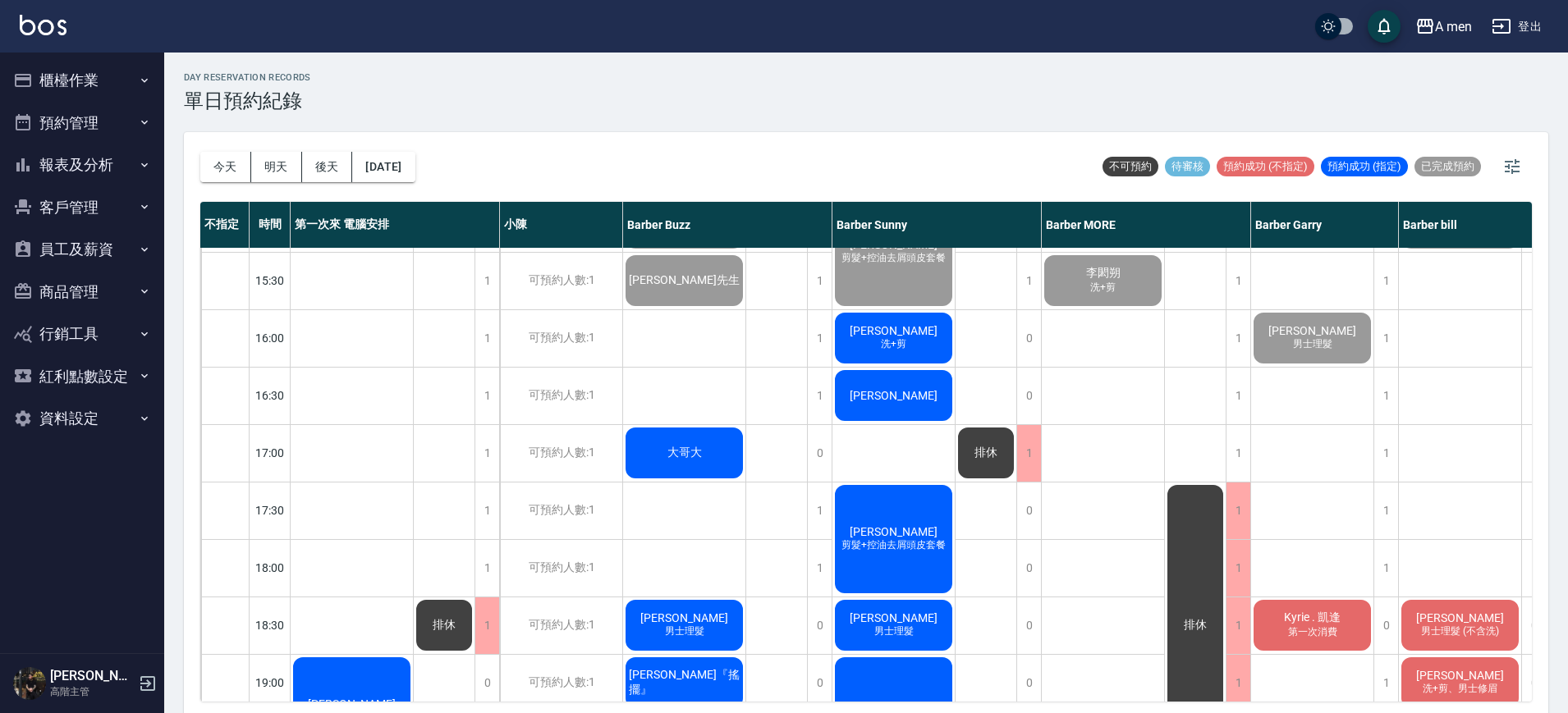
click at [1129, 499] on div "[PERSON_NAME]少淇 洗+剪 zack 單剪客 [PERSON_NAME]+剪" at bounding box center [1103, 453] width 123 height 1436
click at [764, 443] on div "排休" at bounding box center [777, 453] width 62 height 1436
click at [766, 440] on div "排休" at bounding box center [777, 453] width 62 height 1436
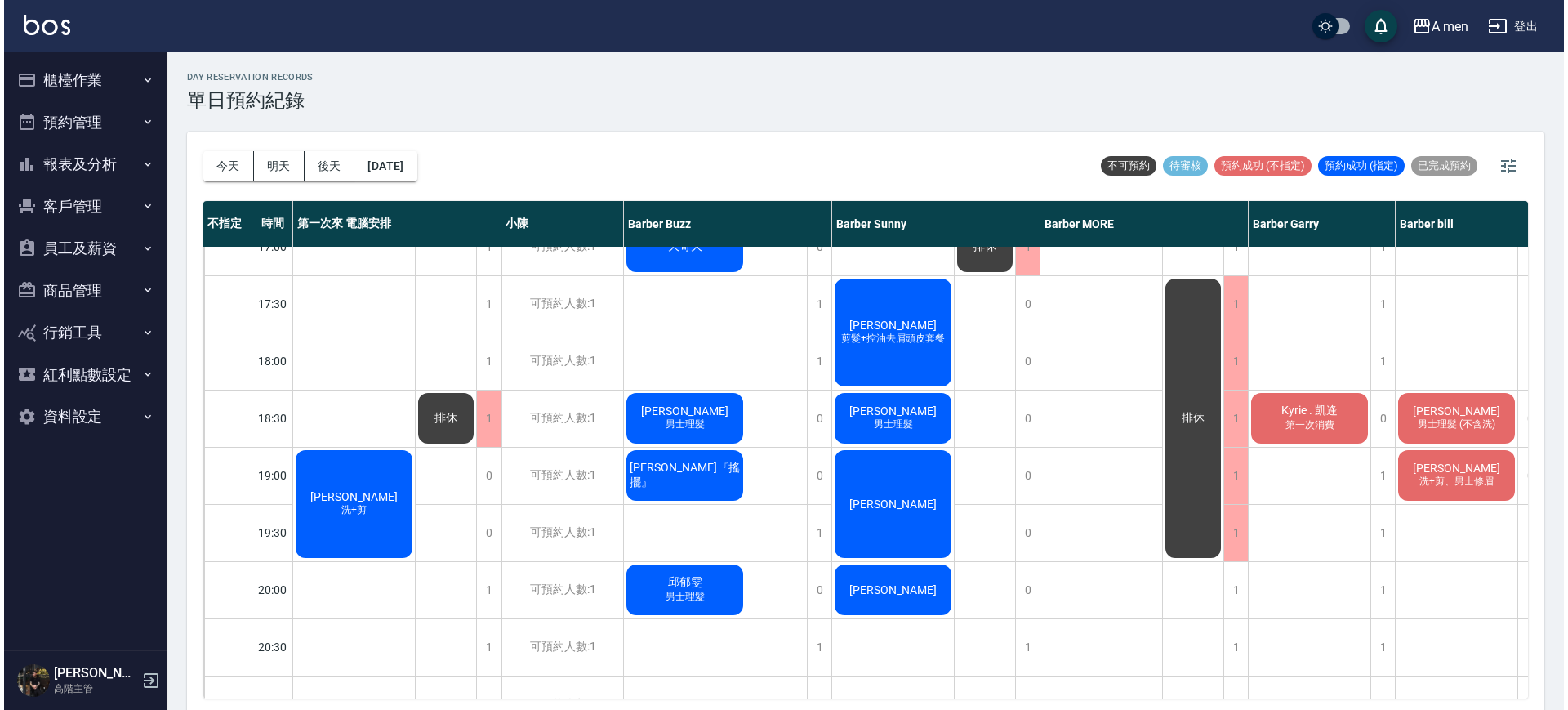
scroll to position [715, 23]
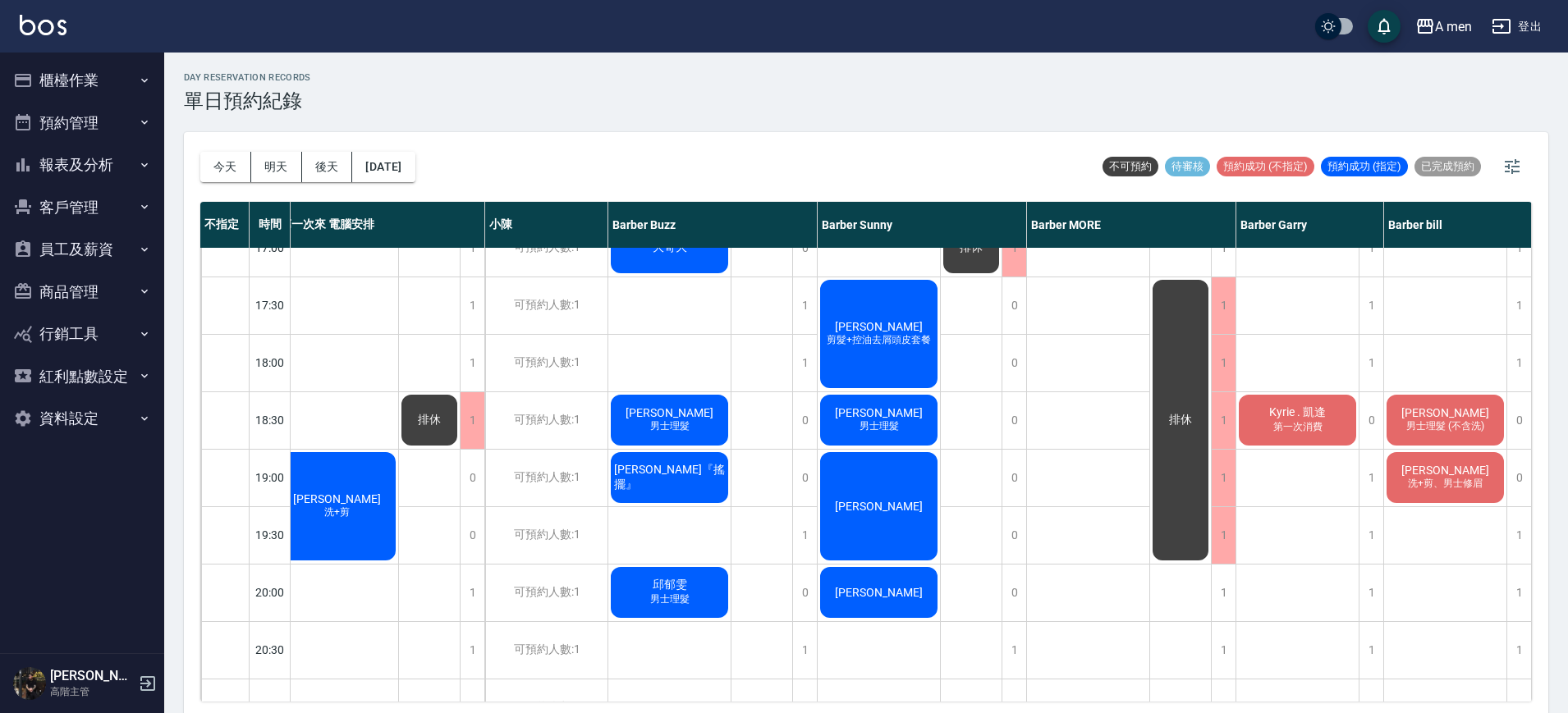
click at [350, 469] on div "[PERSON_NAME] 洗+剪" at bounding box center [337, 506] width 122 height 113
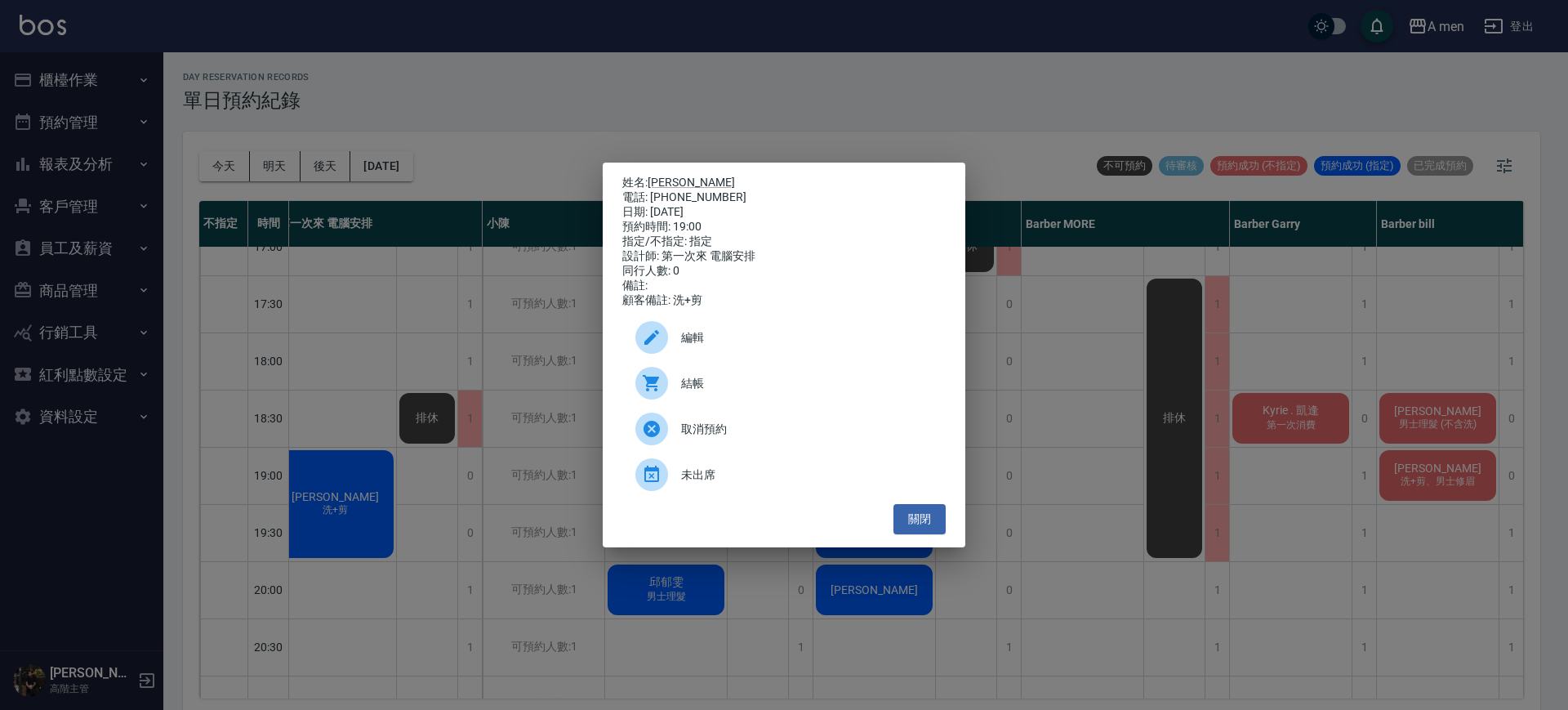
click at [694, 340] on span "編輯" at bounding box center [806, 337] width 251 height 17
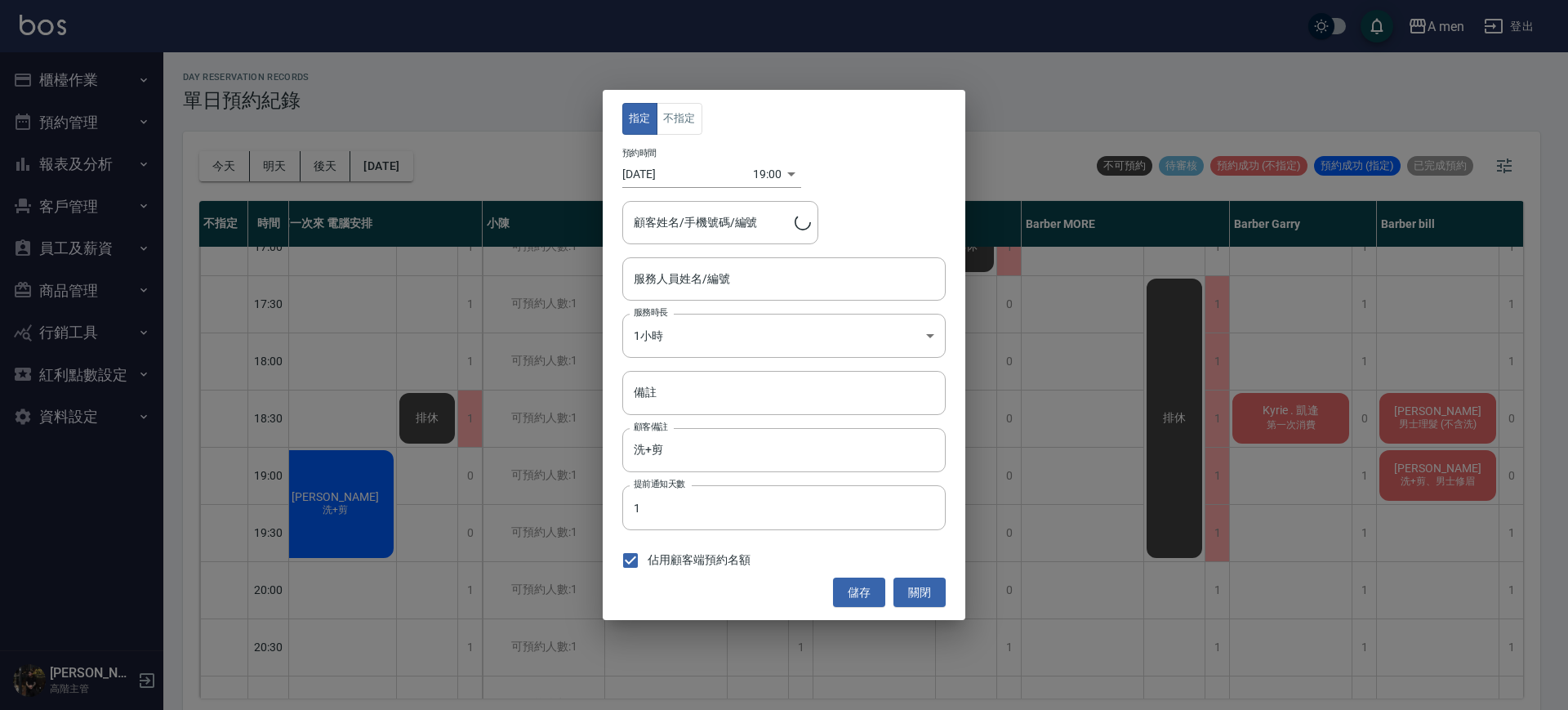
type input "第一次來 電腦安排-100"
type input "[PERSON_NAME]/0975142101"
click at [676, 123] on button "不指定" at bounding box center [679, 119] width 46 height 32
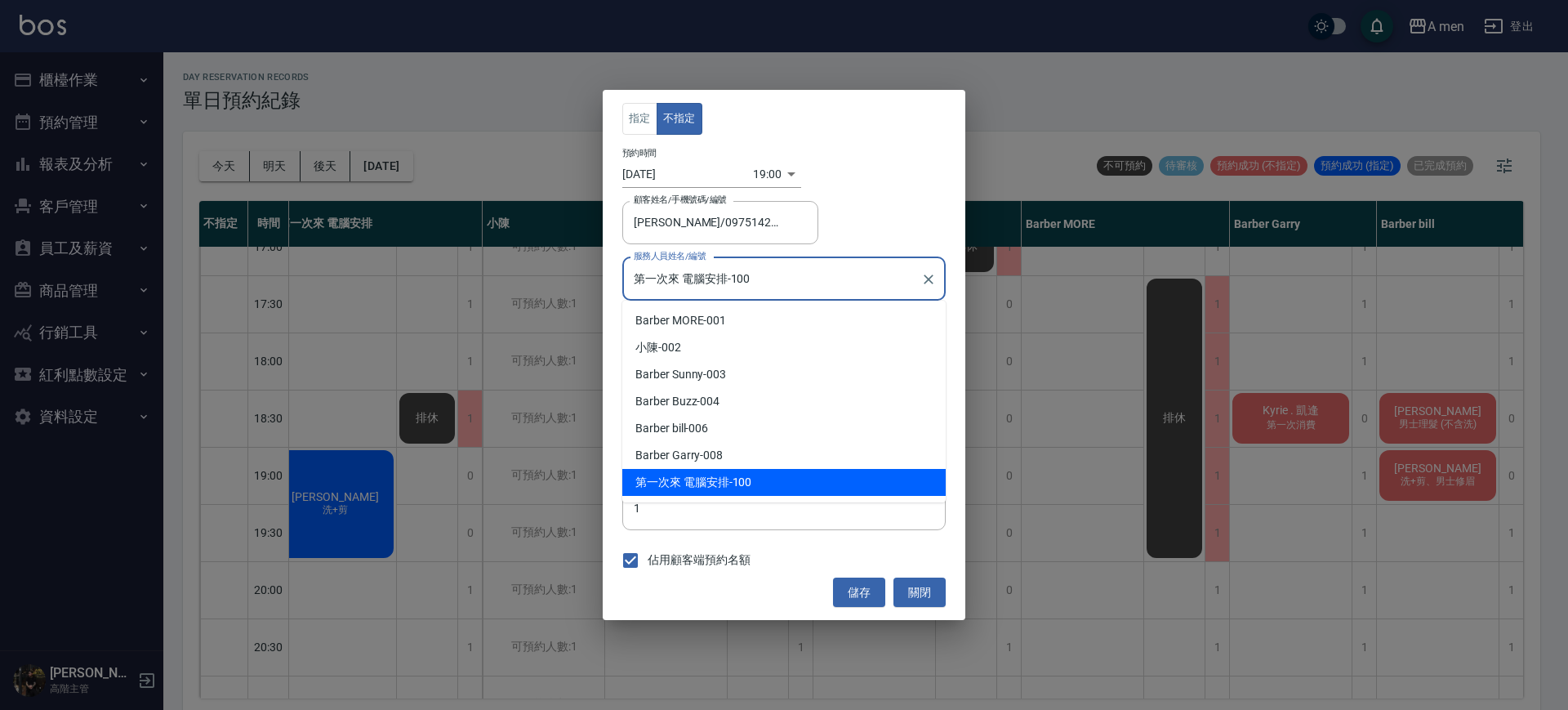
click at [780, 272] on input "第一次來 電腦安排-100" at bounding box center [772, 279] width 284 height 29
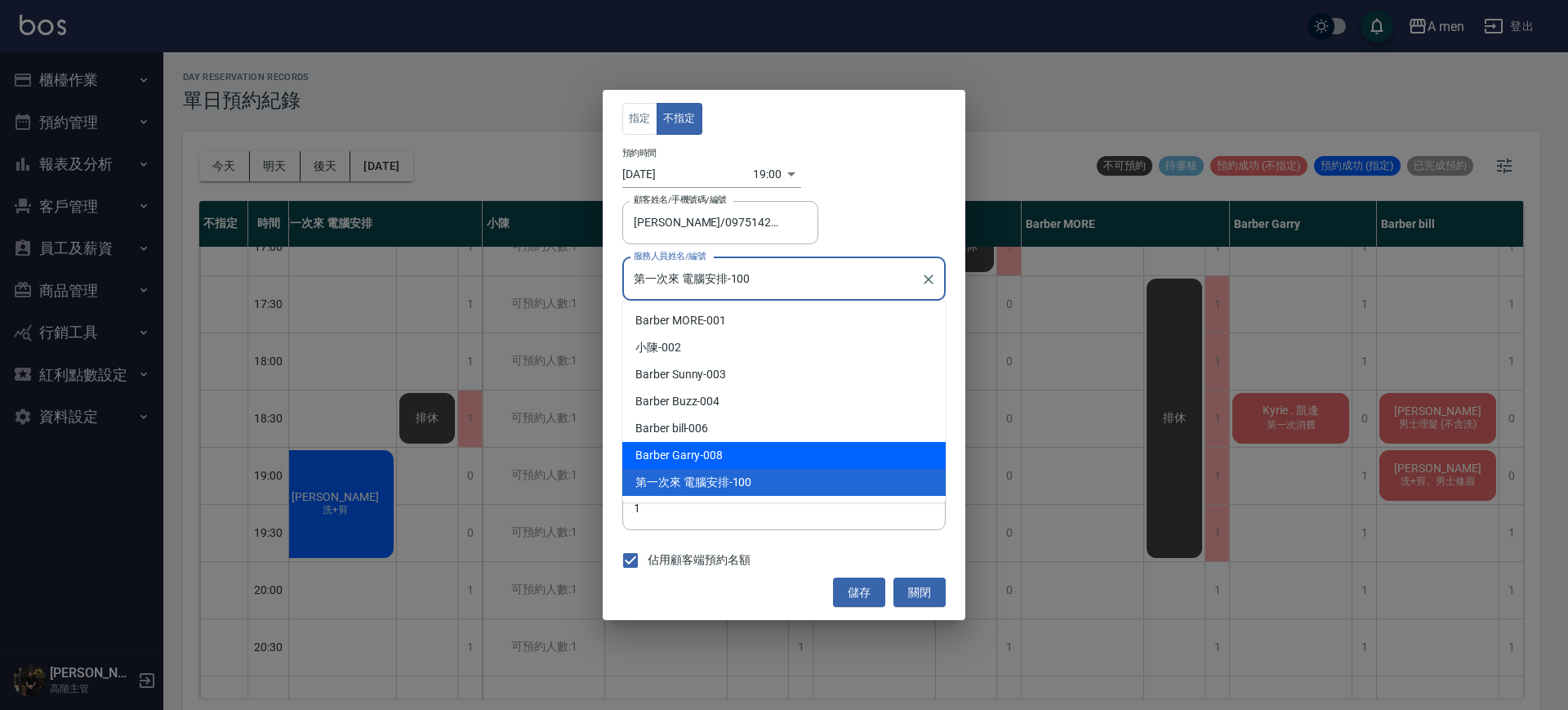
drag, startPoint x: 737, startPoint y: 448, endPoint x: 797, endPoint y: 508, distance: 84.9
click at [738, 448] on div "Barber Garry -008" at bounding box center [784, 455] width 324 height 27
type input "Barber Garry-008"
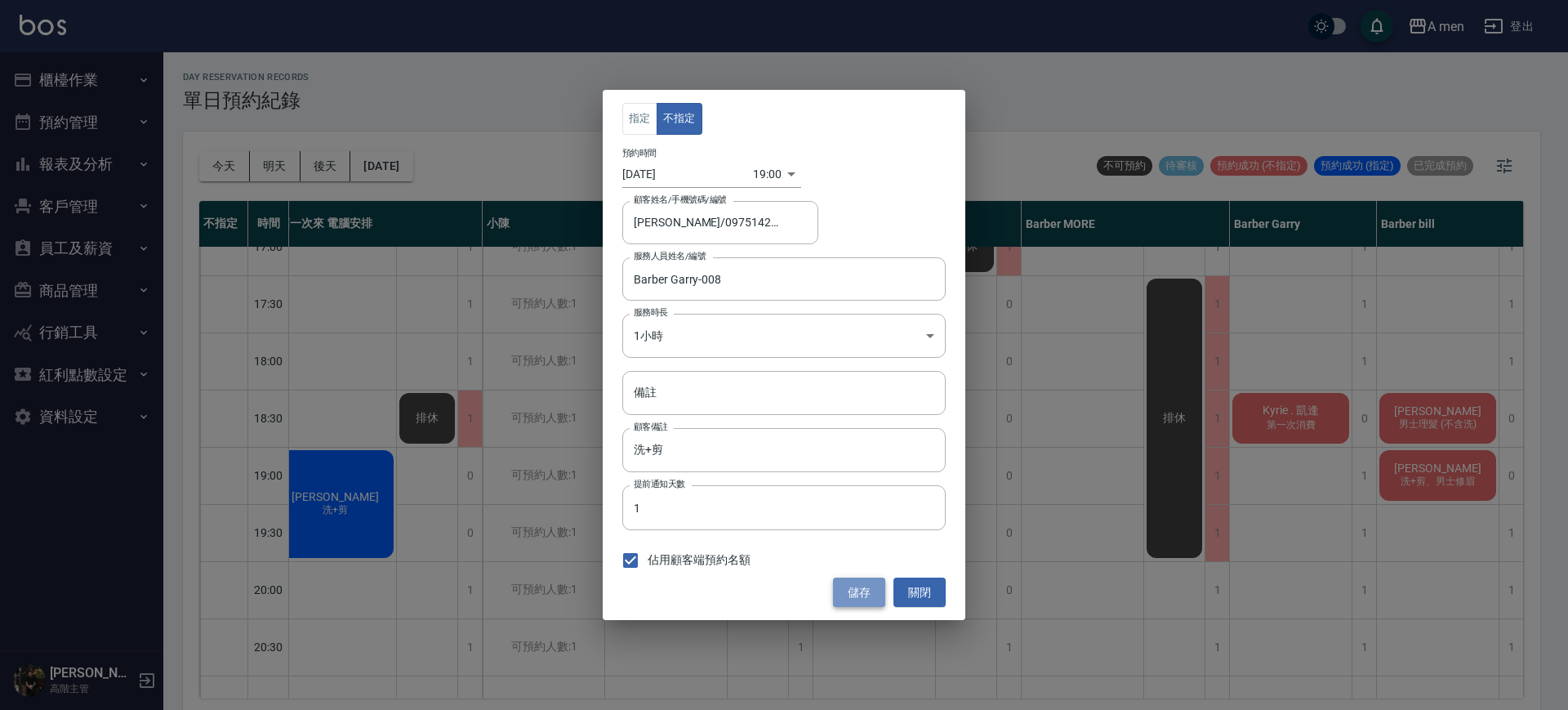
click at [866, 598] on button "儲存" at bounding box center [859, 593] width 52 height 30
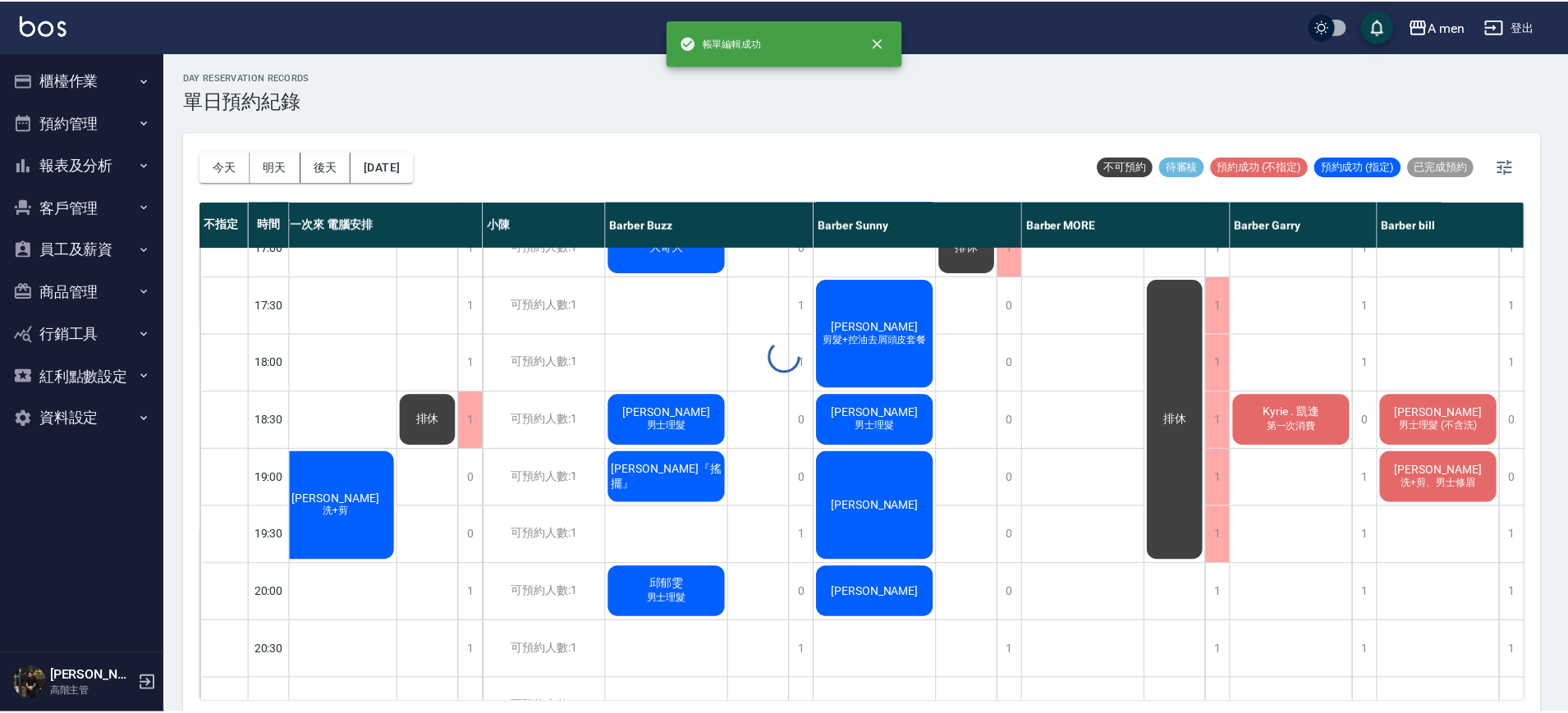
scroll to position [718, 0]
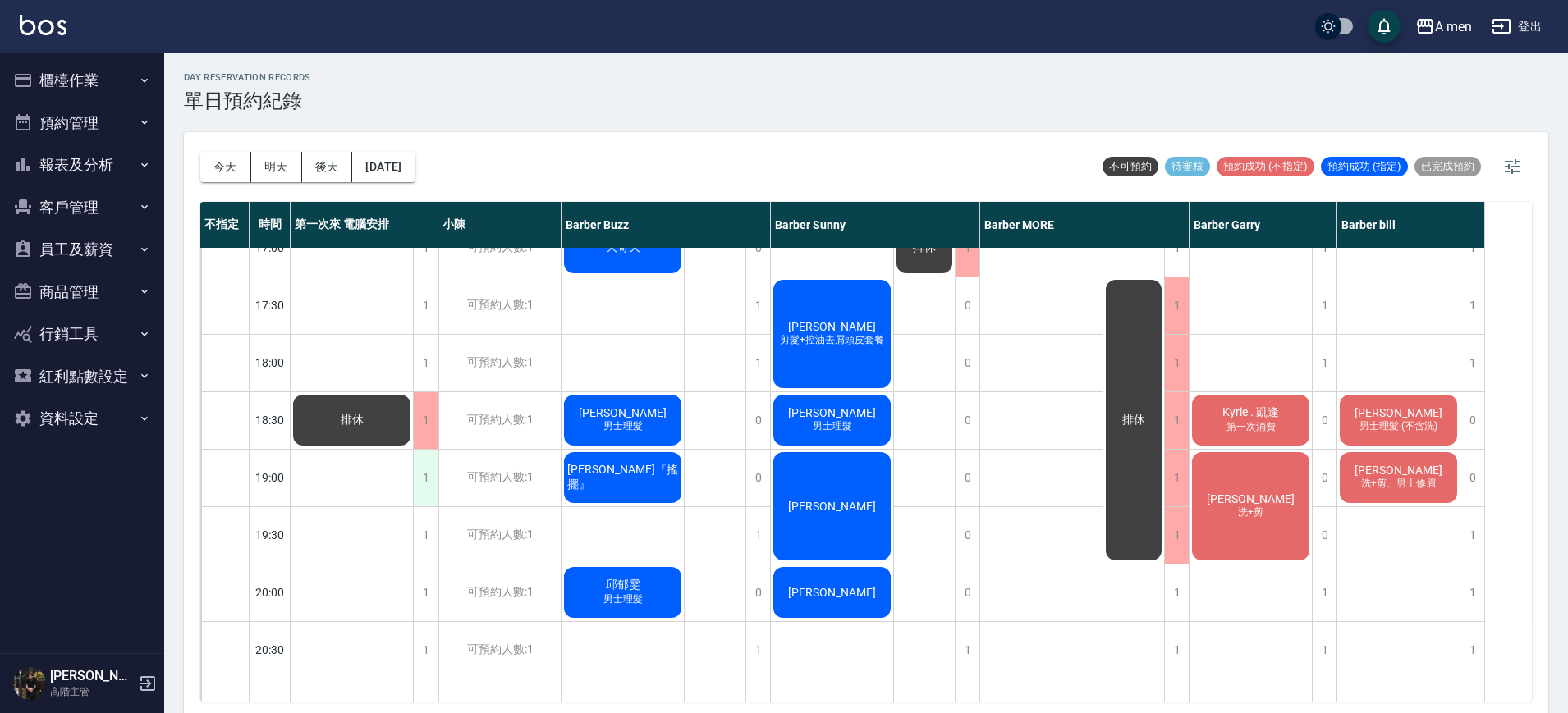
click at [421, 477] on div "1" at bounding box center [425, 478] width 24 height 57
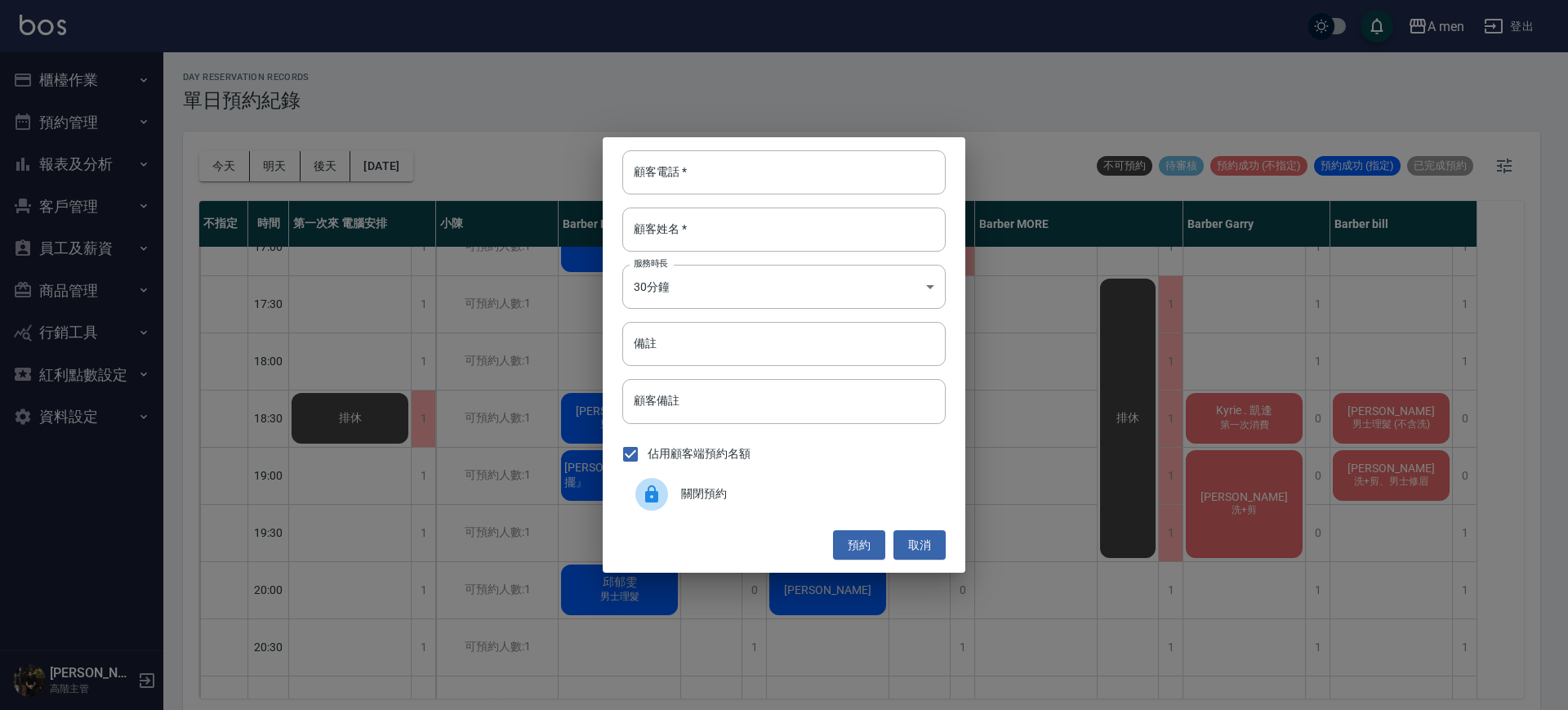
click at [687, 489] on span "關閉預約" at bounding box center [806, 494] width 251 height 17
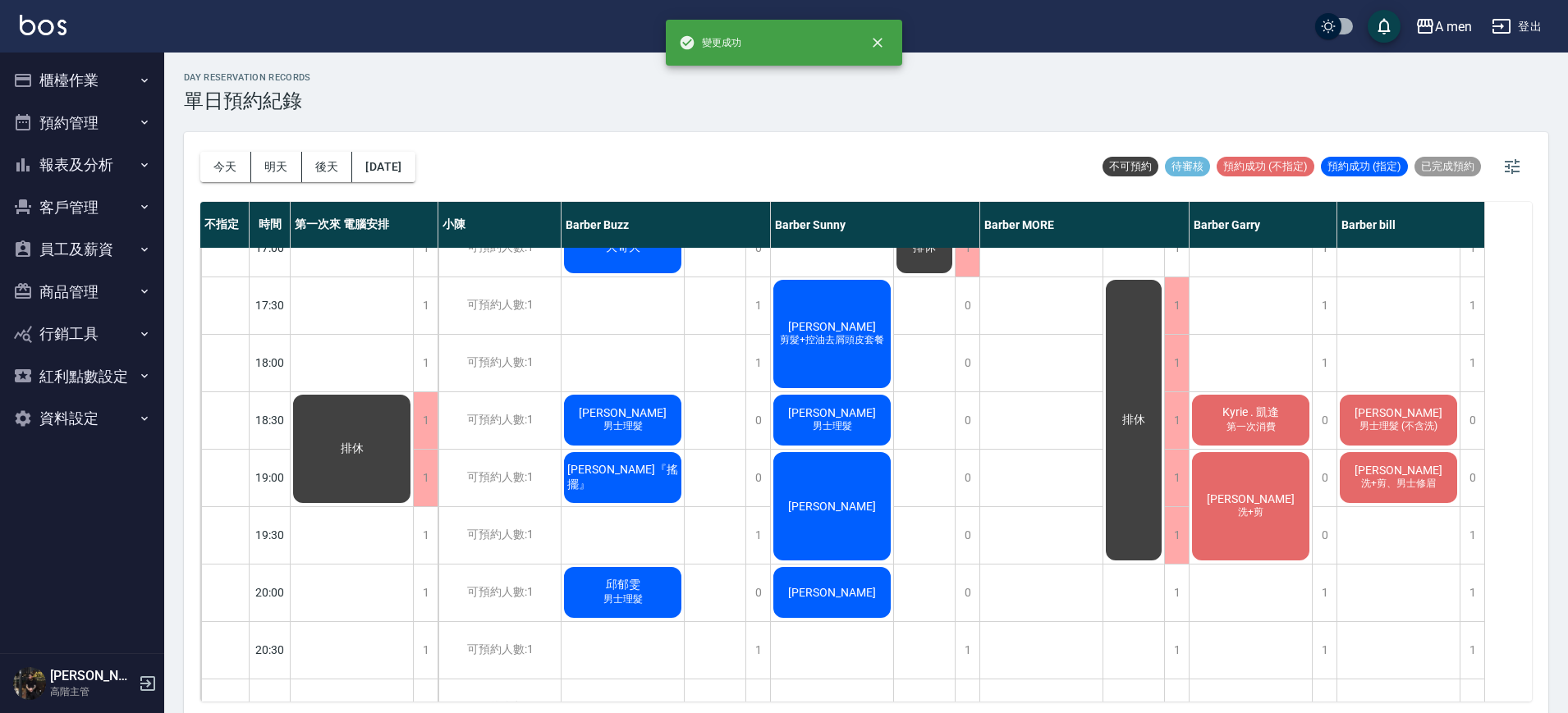
click at [1023, 497] on div "[PERSON_NAME]少淇 洗+剪 zack 單剪客 [PERSON_NAME]+剪" at bounding box center [1041, 247] width 123 height 1436
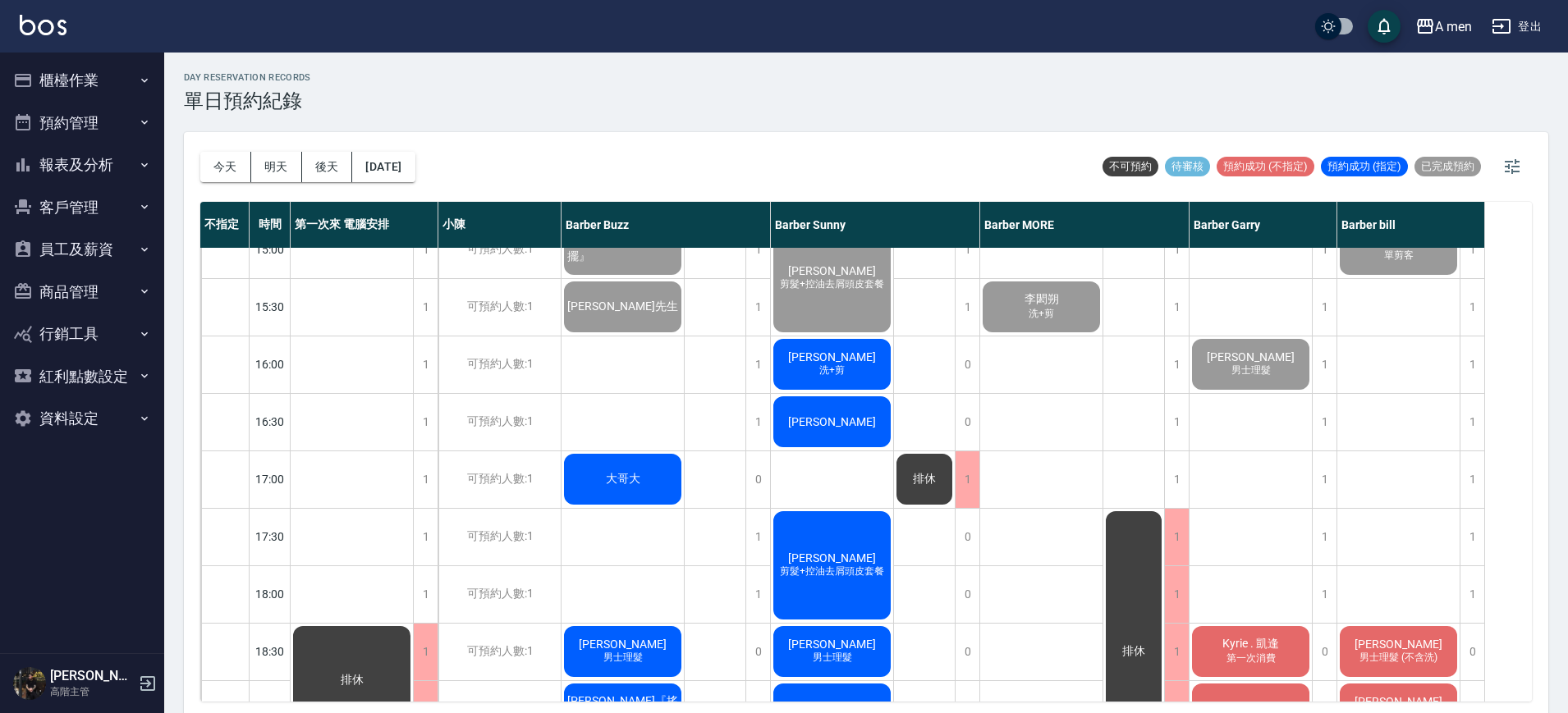
scroll to position [410, 0]
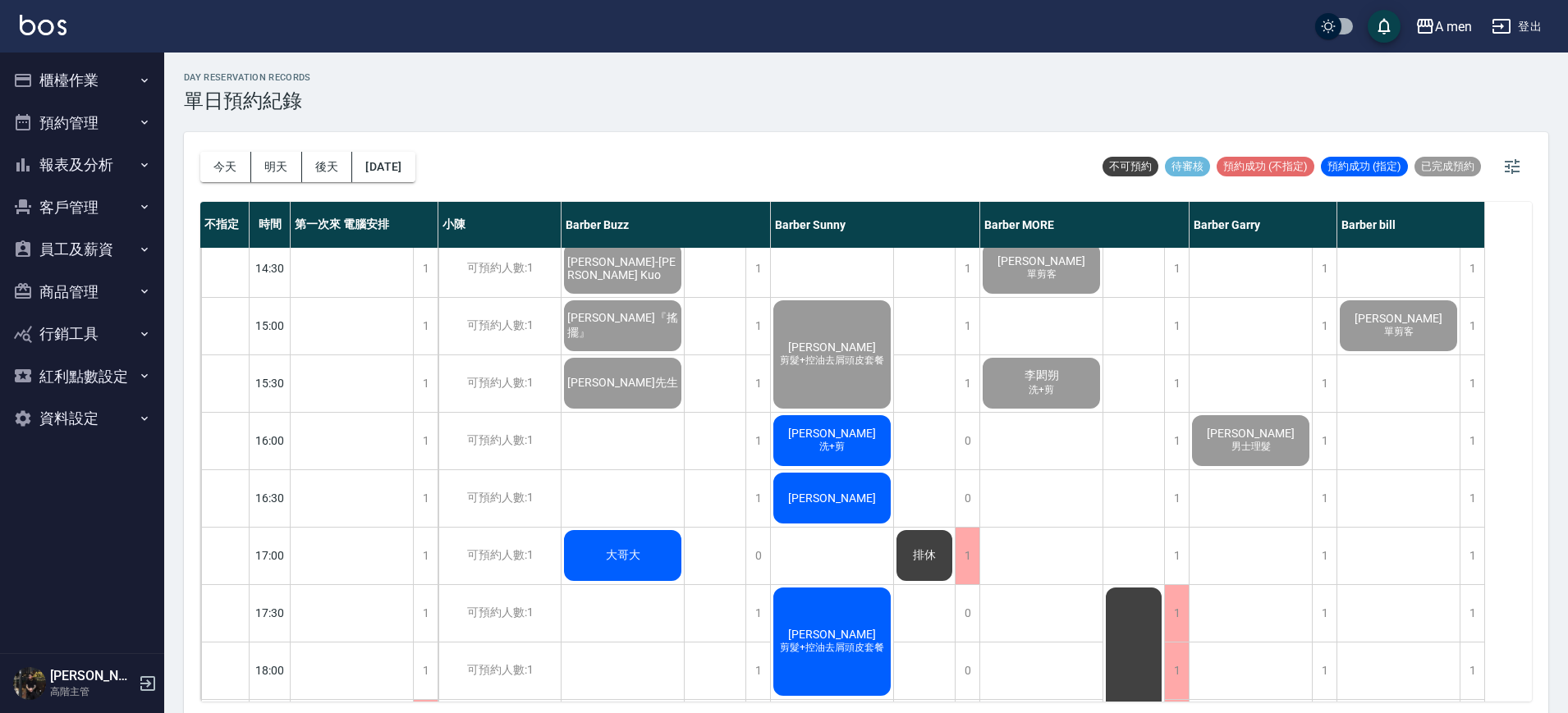
click at [839, 550] on div "Fuzz Azni 剪髮+控油去屑頭皮套餐 [PERSON_NAME] 洗+剪 [PERSON_NAME] [PERSON_NAME] 剪髮+控油去屑頭皮套餐…" at bounding box center [832, 555] width 123 height 1436
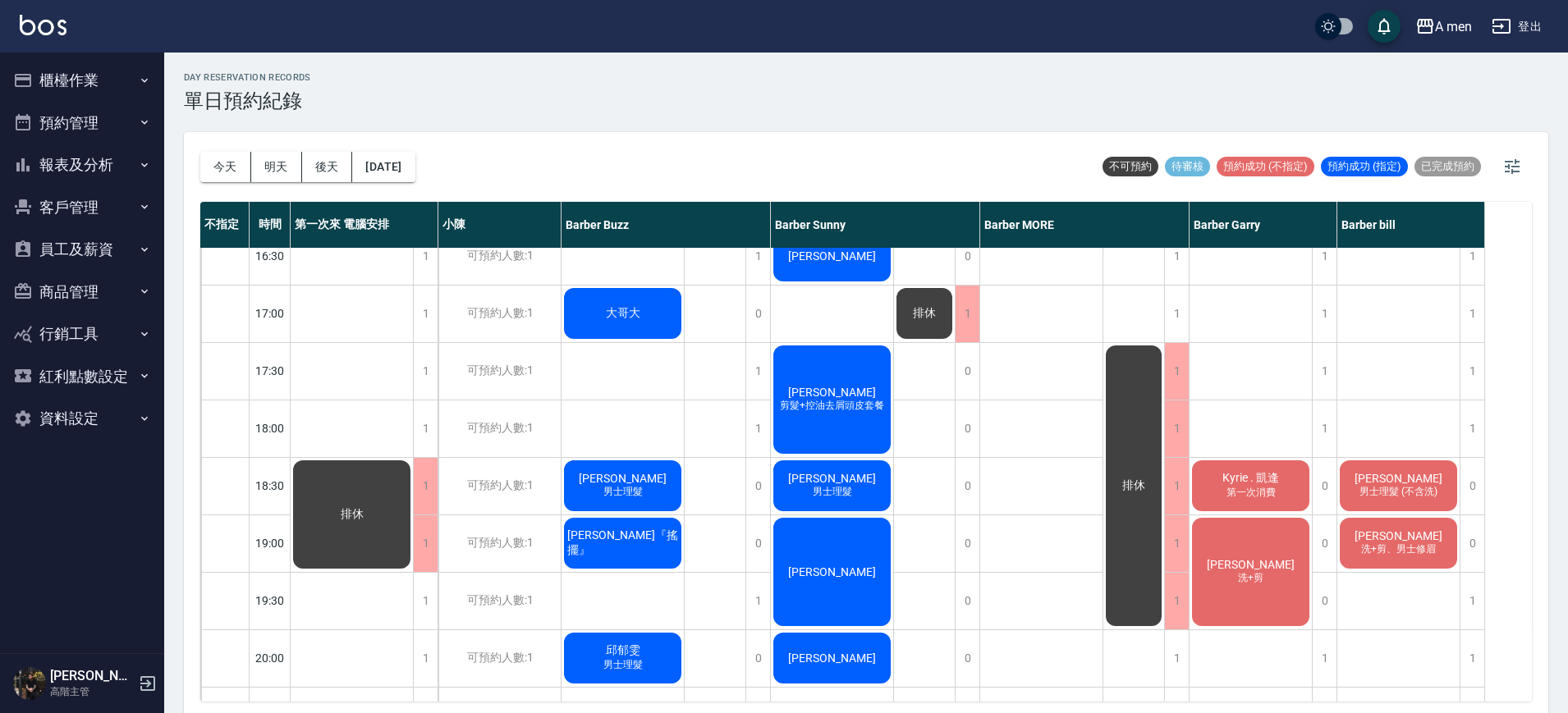
scroll to position [651, 0]
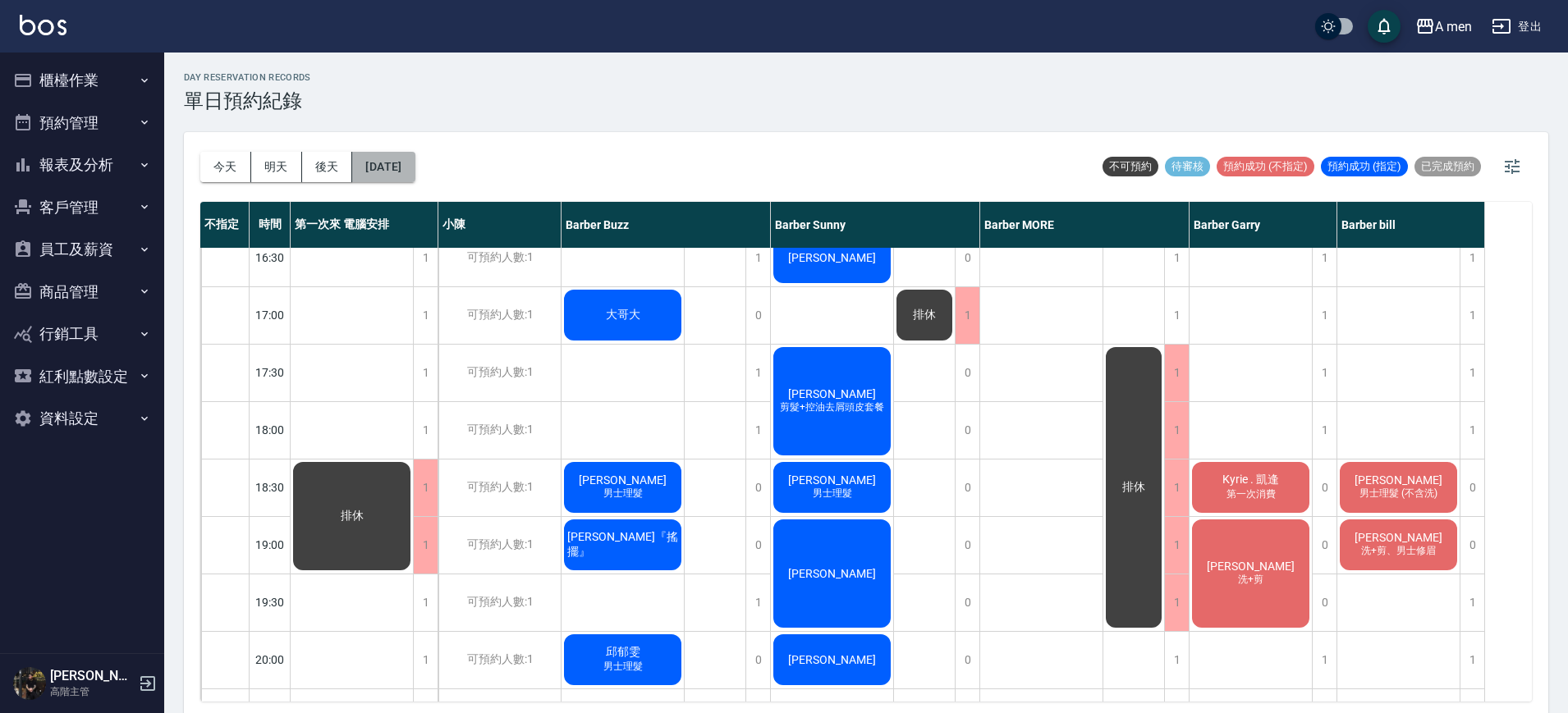
click at [414, 171] on button "[DATE]" at bounding box center [383, 167] width 62 height 31
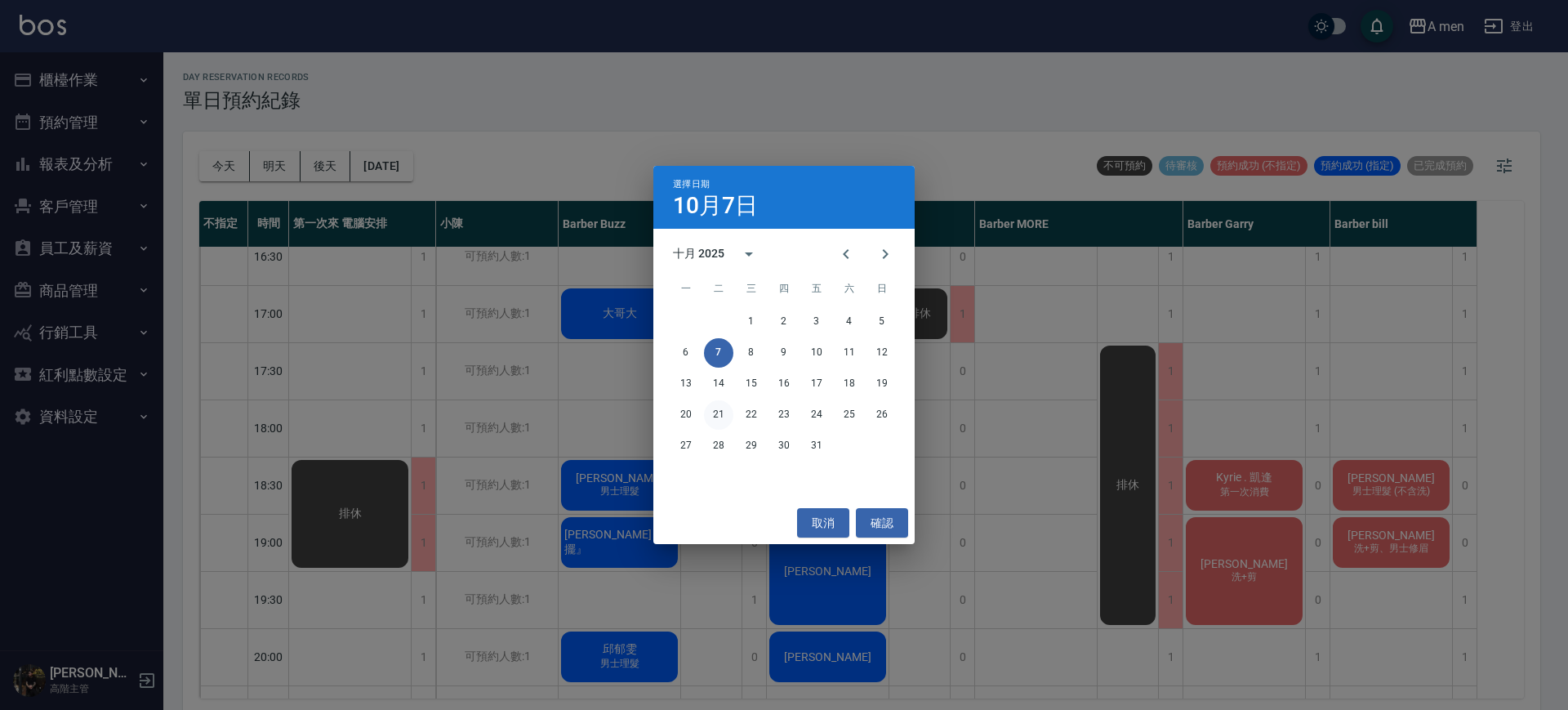
click at [718, 415] on button "21" at bounding box center [719, 415] width 30 height 30
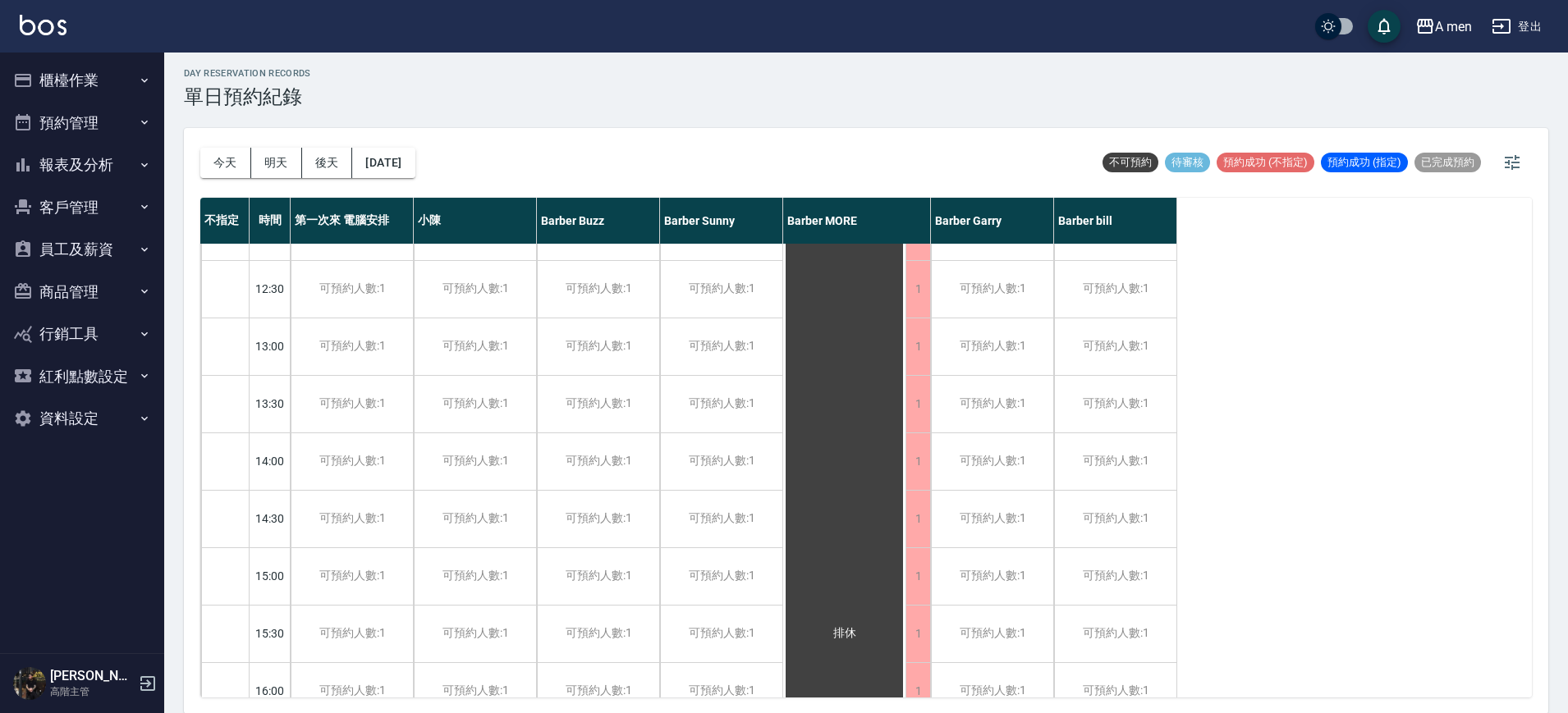
scroll to position [154, 0]
click at [414, 162] on button "[DATE]" at bounding box center [383, 163] width 62 height 31
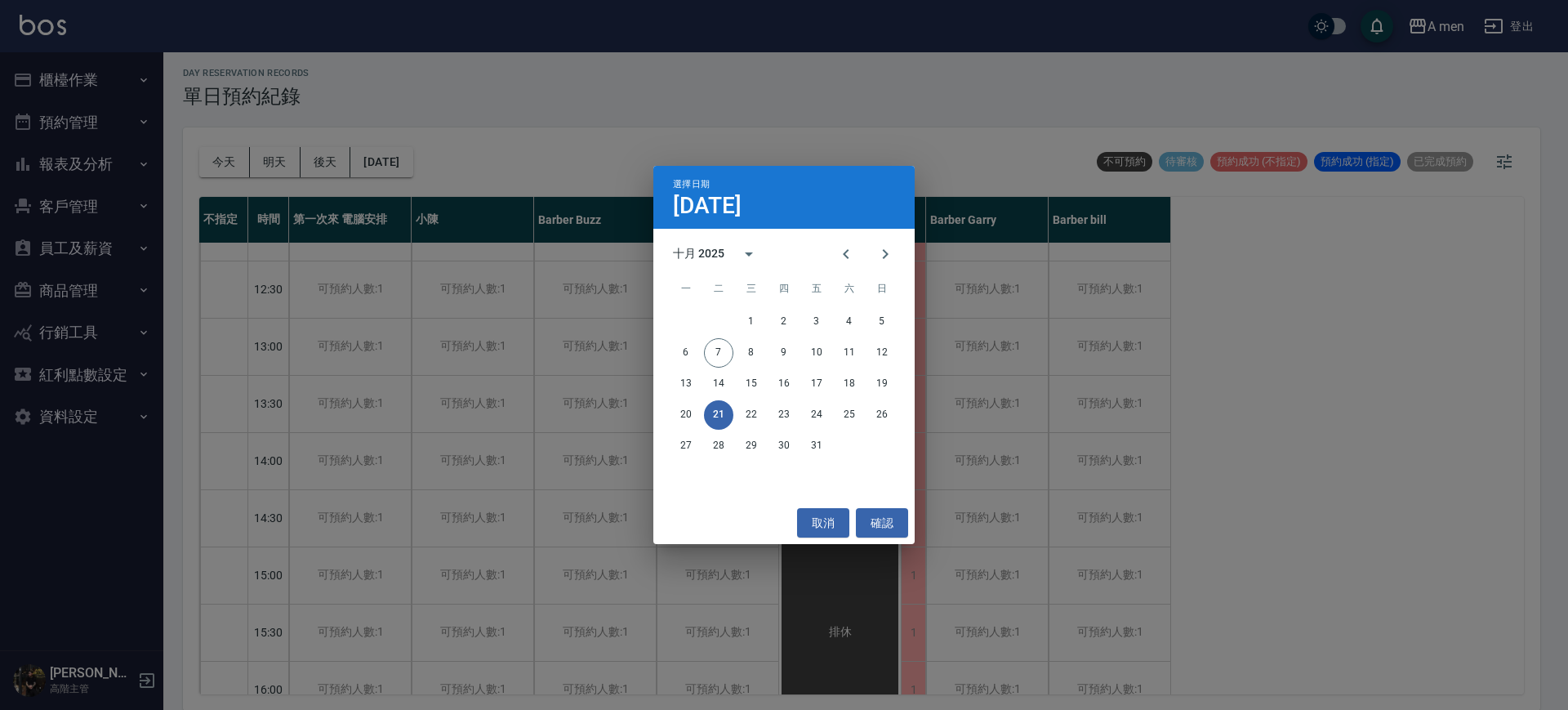
click at [231, 161] on div "選擇日期 [DATE] 十月 2025 一 二 三 四 五 六 日 1 2 3 4 5 6 7 8 9 10 11 12 13 14 15 16 17 18 …" at bounding box center [784, 355] width 1568 height 710
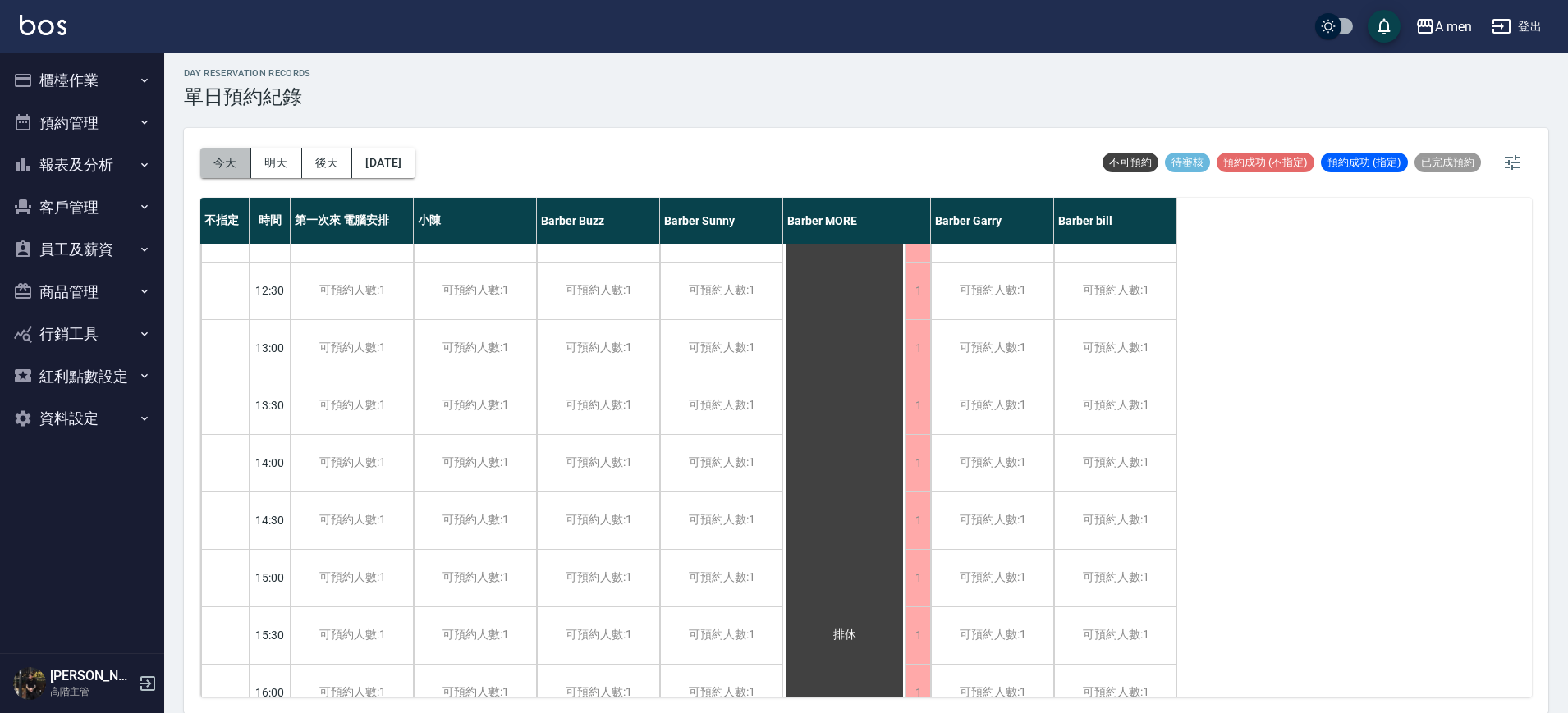
click at [232, 162] on button "今天" at bounding box center [226, 163] width 51 height 31
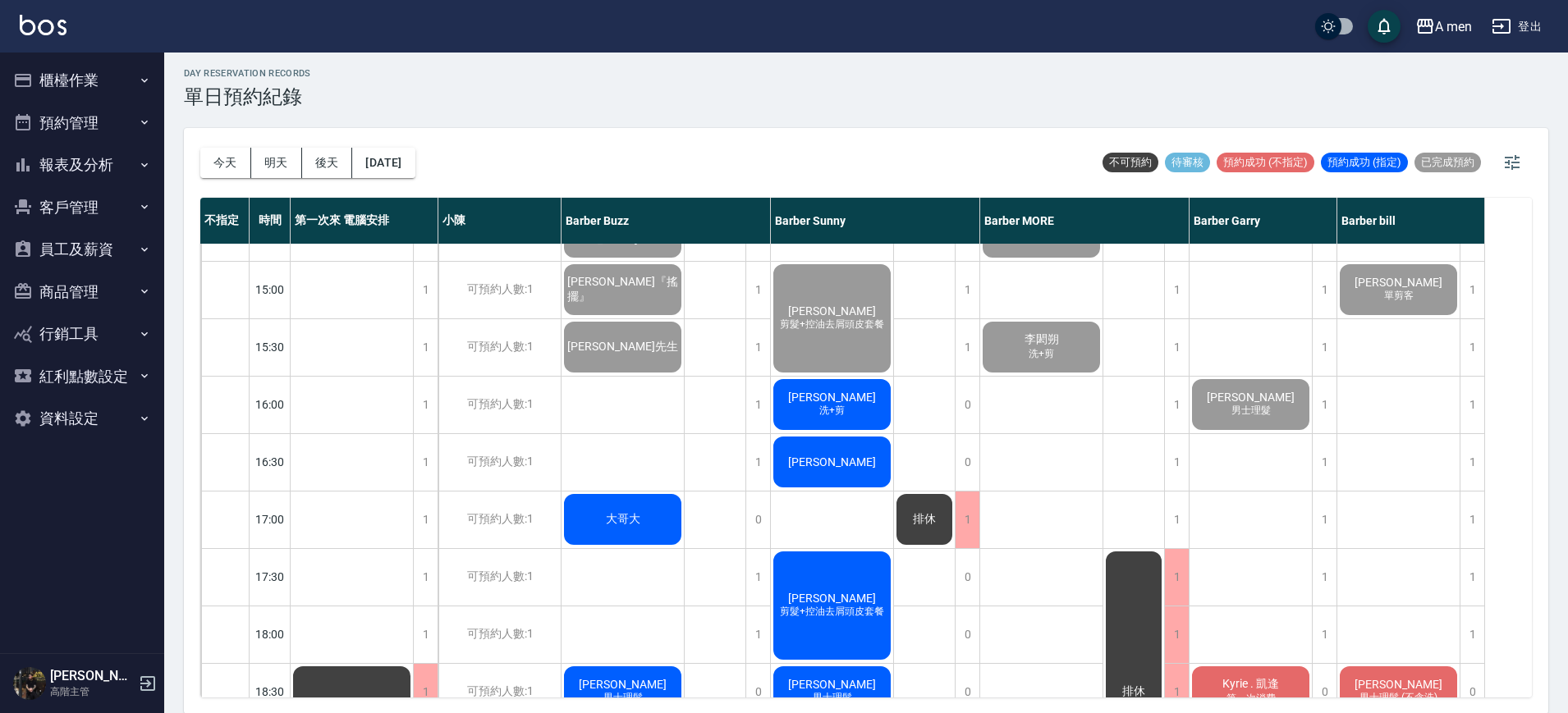
scroll to position [442, 0]
click at [616, 507] on div "大哥大" at bounding box center [623, 520] width 122 height 56
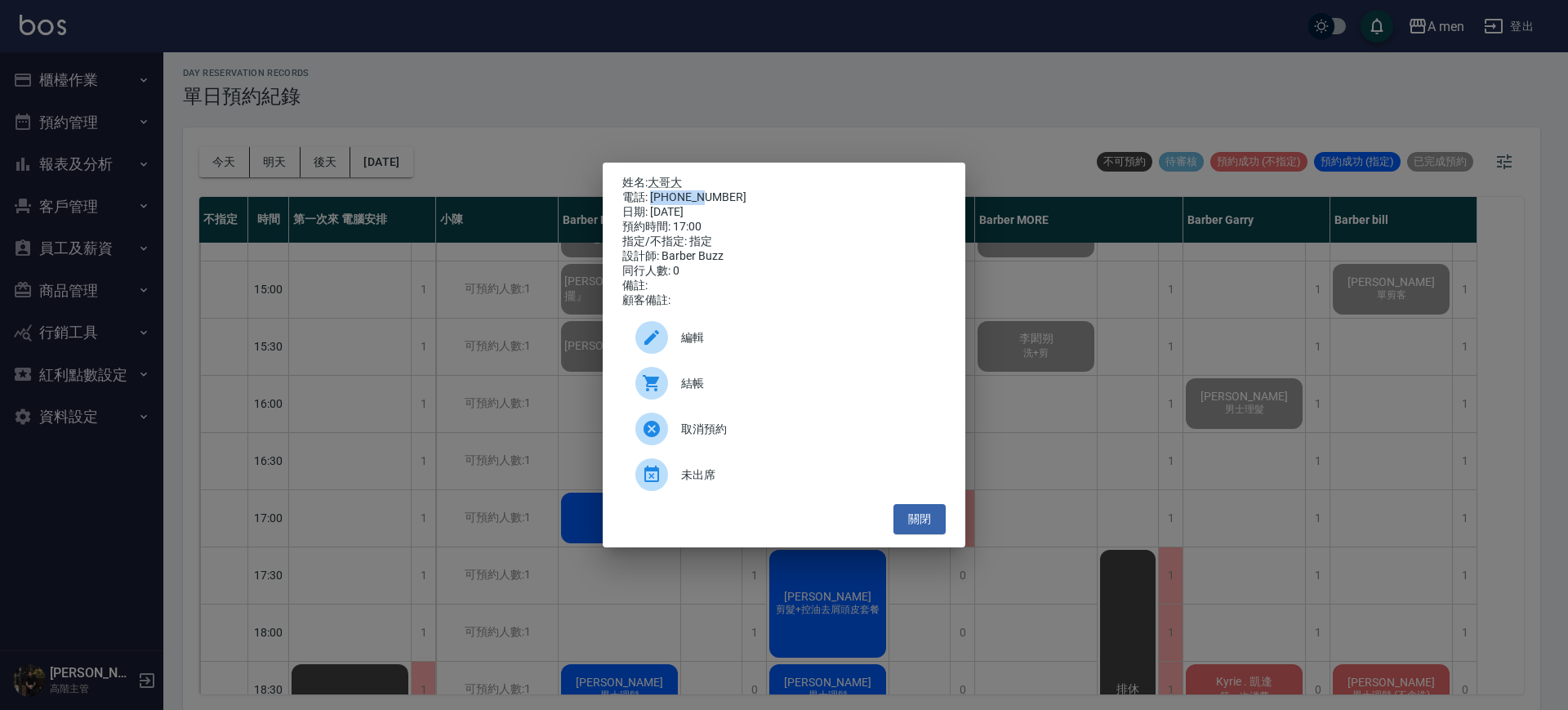
drag, startPoint x: 651, startPoint y: 190, endPoint x: 719, endPoint y: 191, distance: 68.0
click at [719, 191] on div "電話: [PHONE_NUMBER]" at bounding box center [784, 198] width 324 height 14
drag, startPoint x: 721, startPoint y: 192, endPoint x: 648, endPoint y: 198, distance: 73.2
click at [648, 198] on div "電話: [PHONE_NUMBER]" at bounding box center [784, 198] width 324 height 14
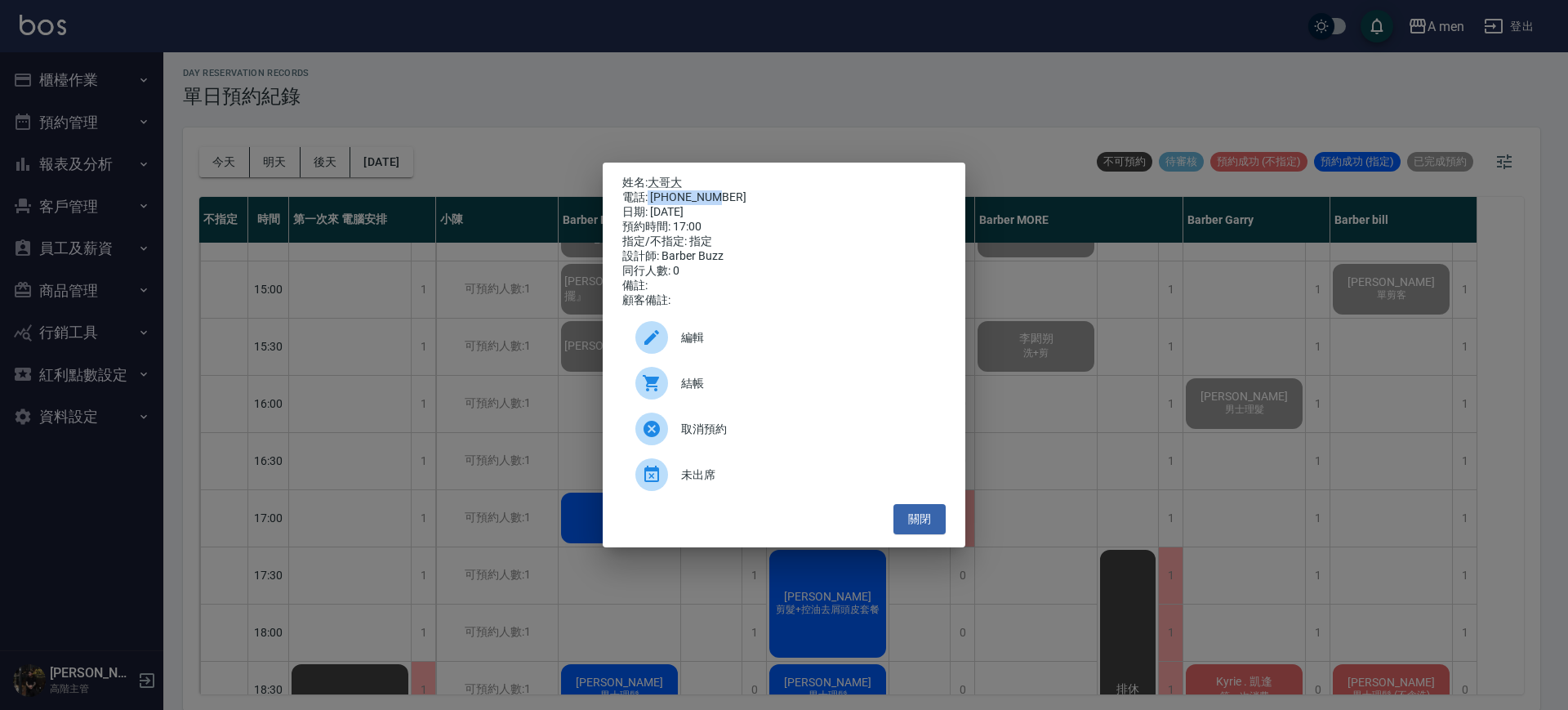
copy div "0984511711"
click at [938, 526] on button "關閉" at bounding box center [920, 520] width 52 height 30
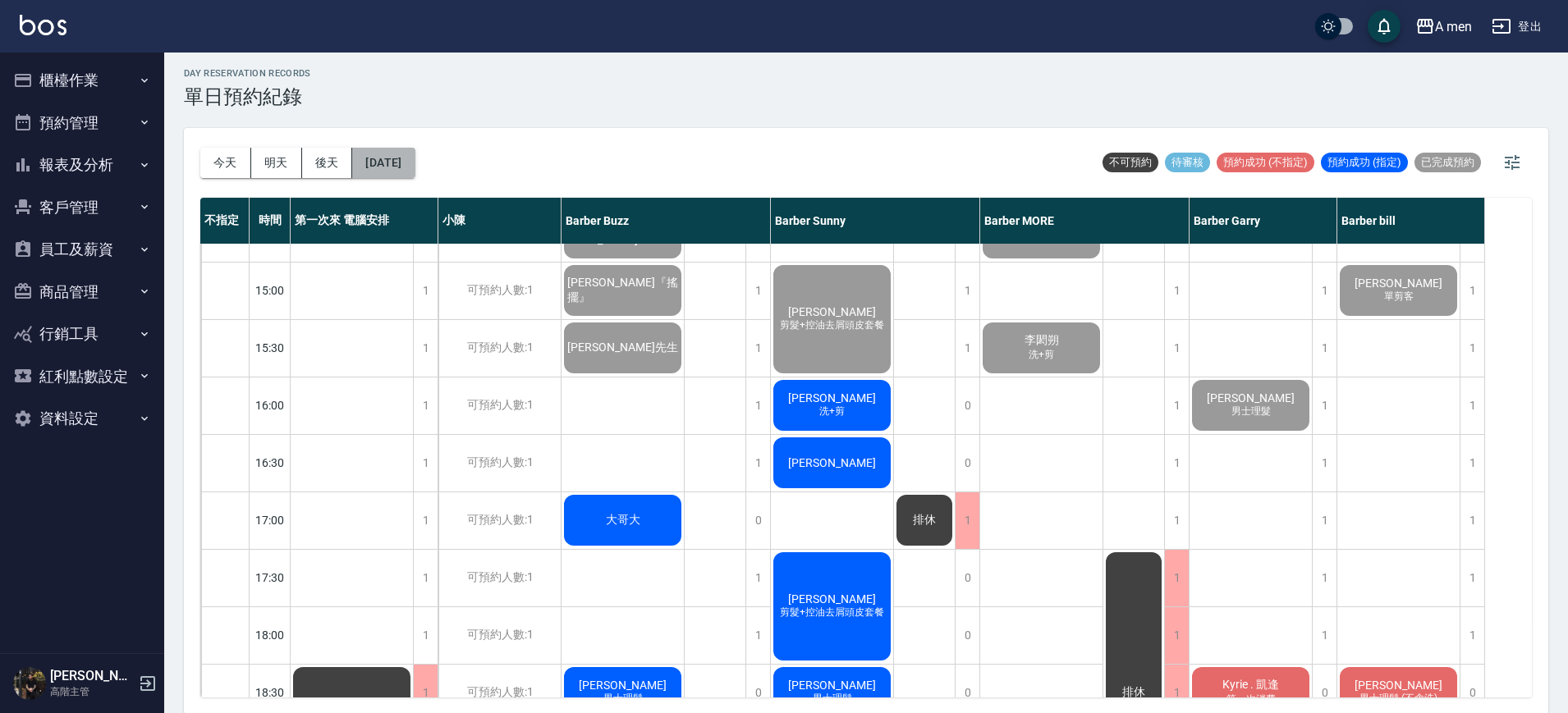
click at [414, 159] on button "[DATE]" at bounding box center [383, 163] width 62 height 31
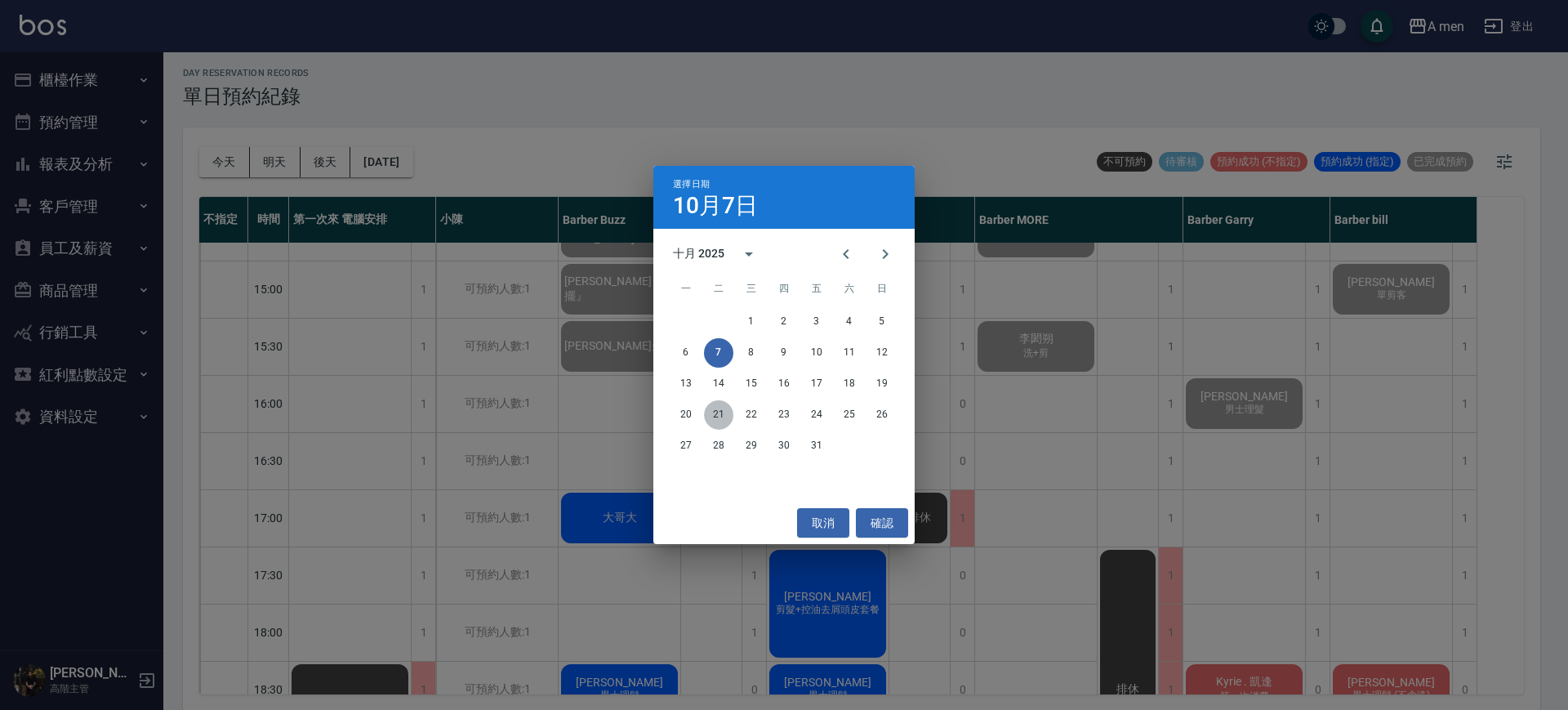
click at [720, 411] on button "21" at bounding box center [719, 415] width 30 height 30
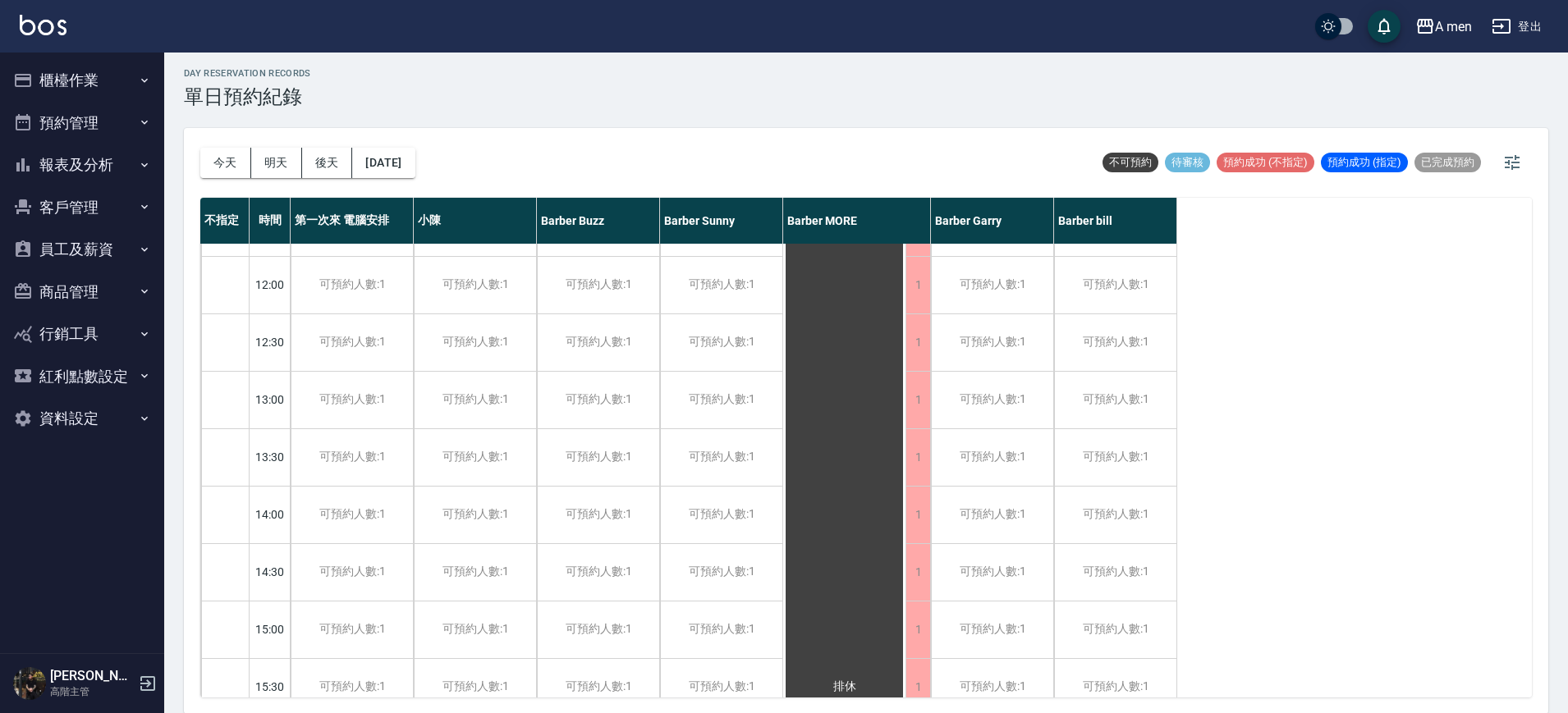
scroll to position [157, 0]
click at [603, 443] on div "可預約人數:1" at bounding box center [598, 461] width 122 height 57
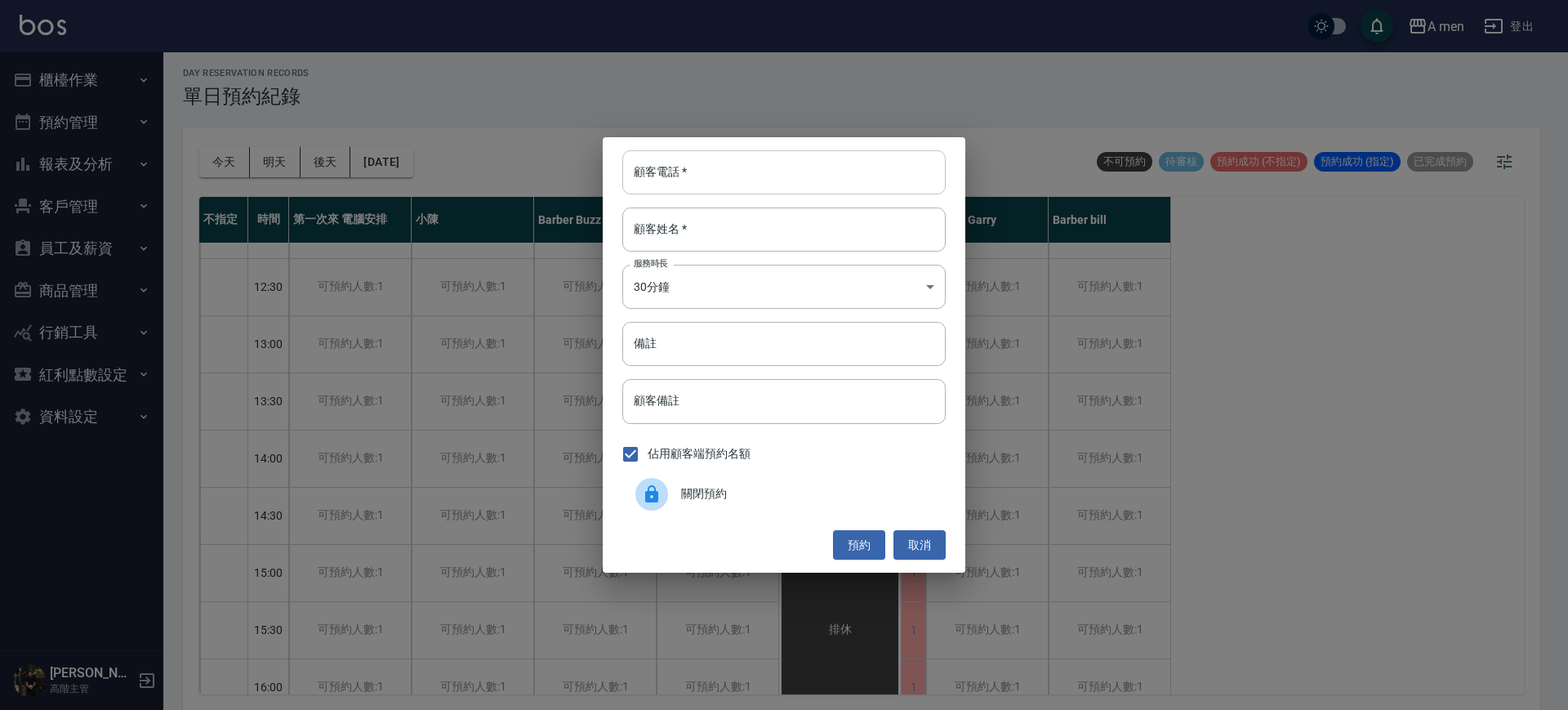
click at [667, 180] on input "顧客電話   *" at bounding box center [784, 172] width 324 height 44
paste input "0984511711"
type input "0984511711"
click at [695, 229] on input "顧客姓名   *" at bounding box center [784, 229] width 324 height 44
click at [857, 548] on button "預約" at bounding box center [859, 545] width 52 height 30
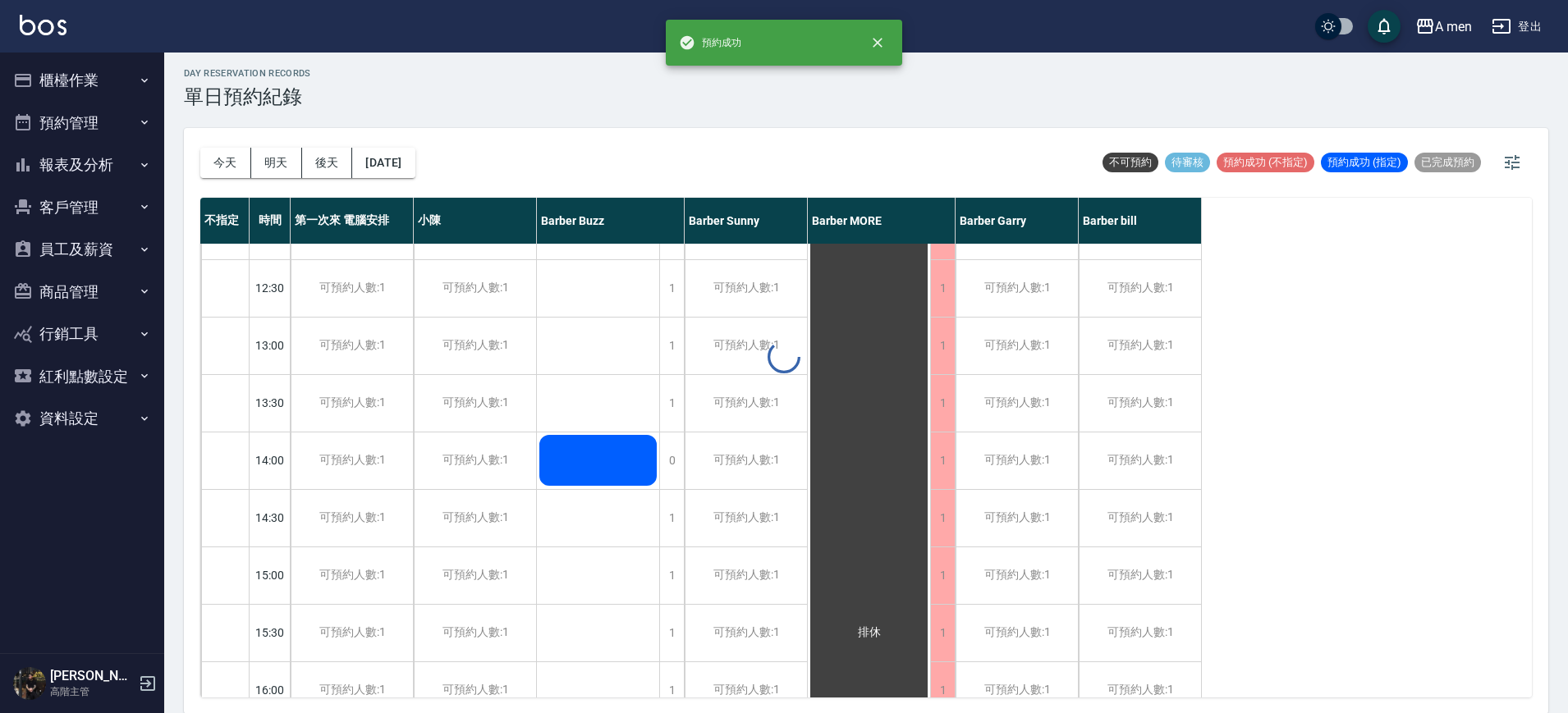
click at [617, 464] on div at bounding box center [784, 356] width 1568 height 713
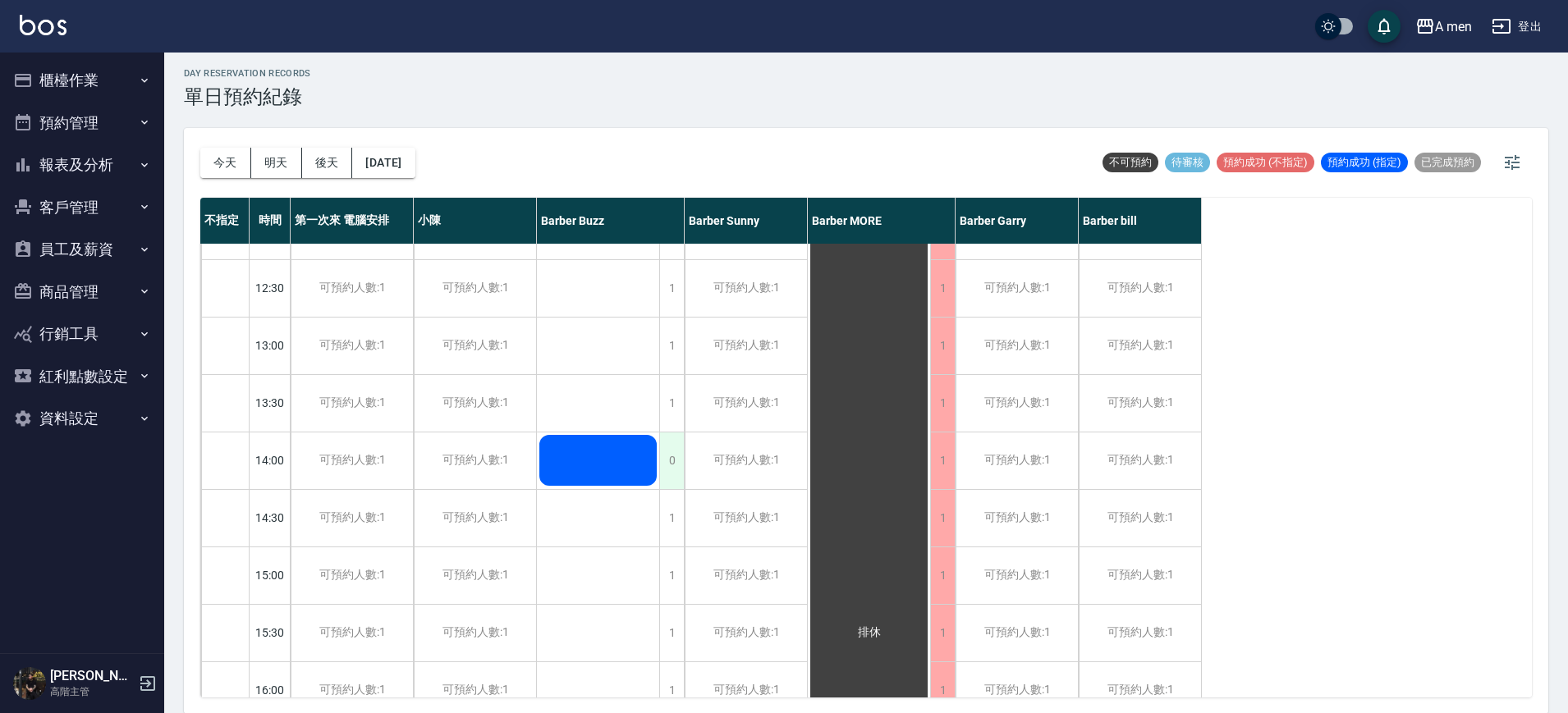
drag, startPoint x: 617, startPoint y: 464, endPoint x: 678, endPoint y: 478, distance: 62.6
click at [678, 478] on div "0" at bounding box center [671, 461] width 24 height 57
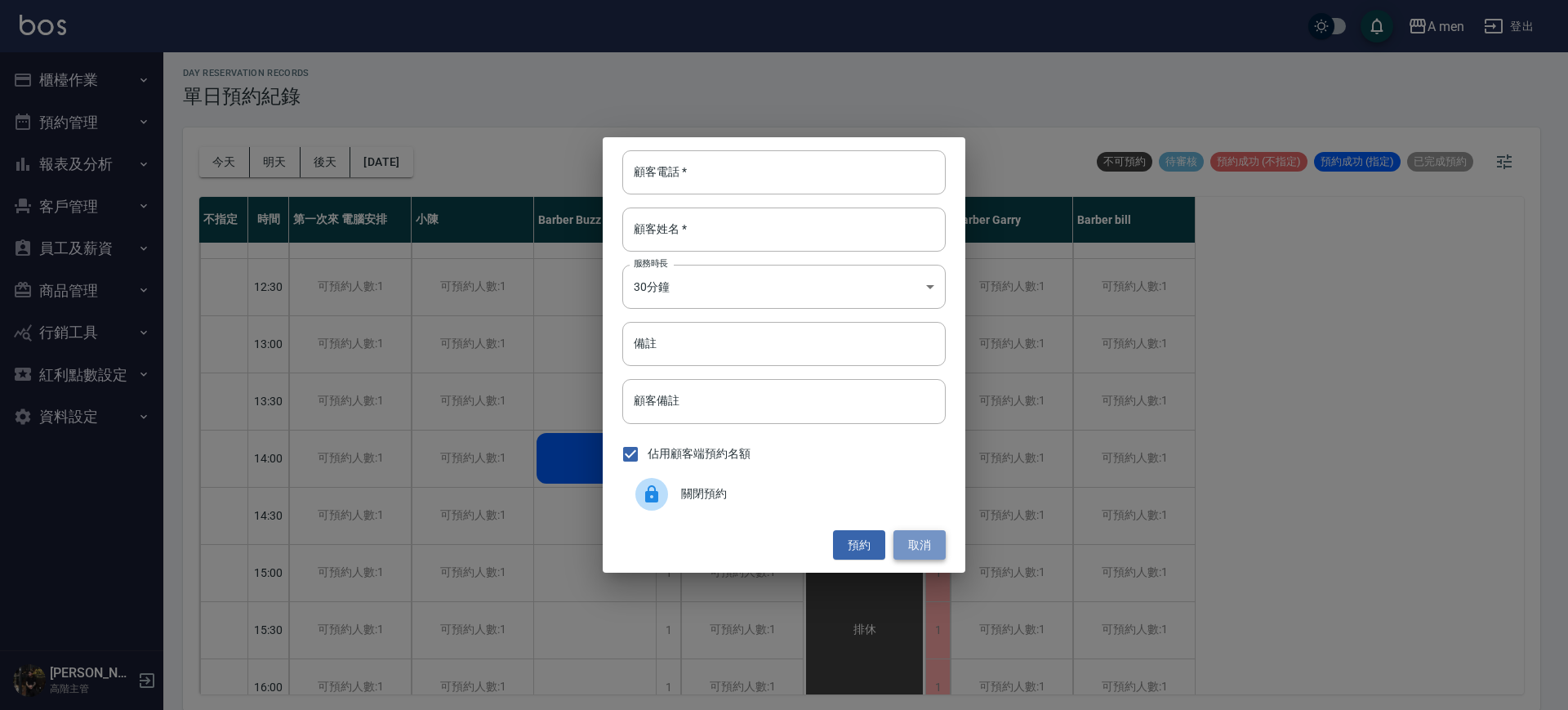
click at [915, 540] on button "取消" at bounding box center [920, 545] width 52 height 30
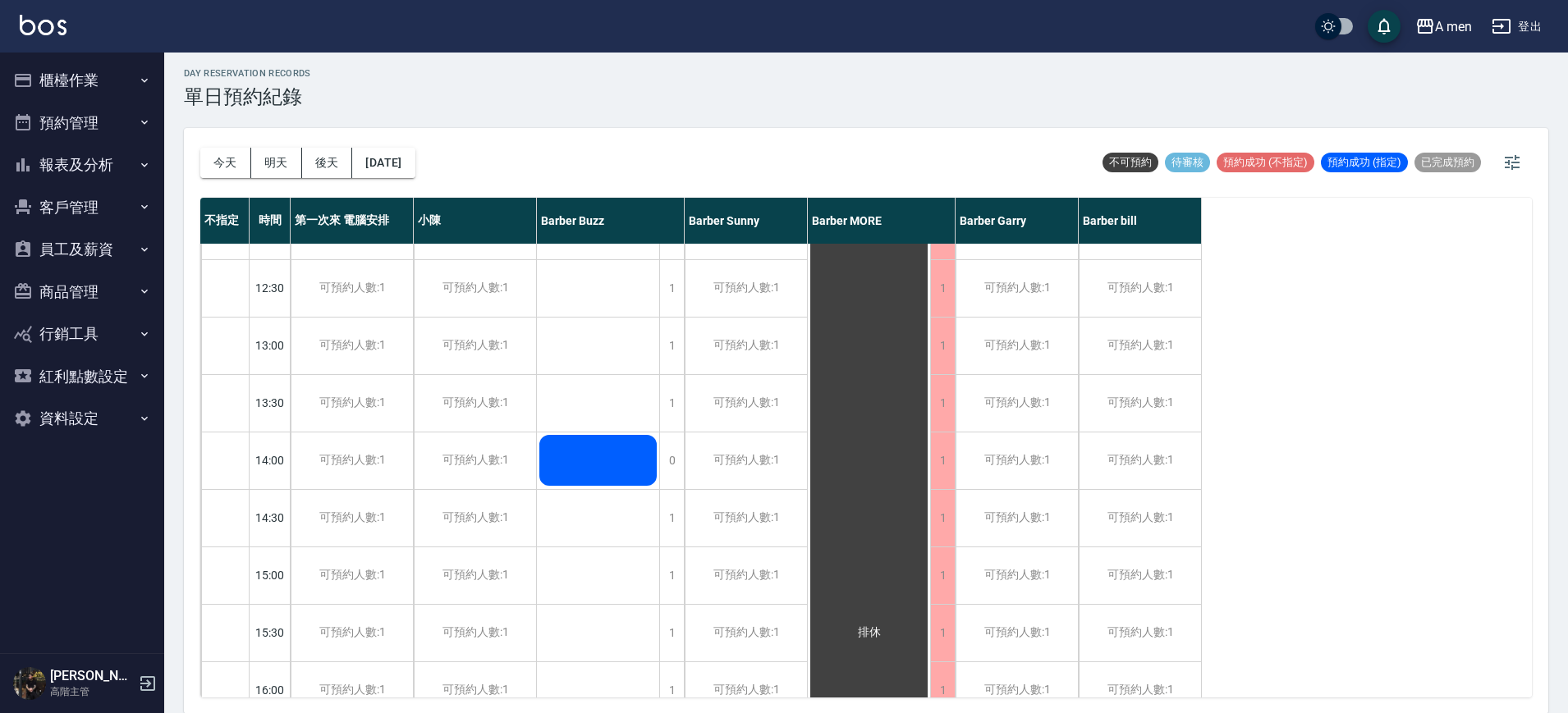
click at [614, 466] on div at bounding box center [598, 461] width 122 height 56
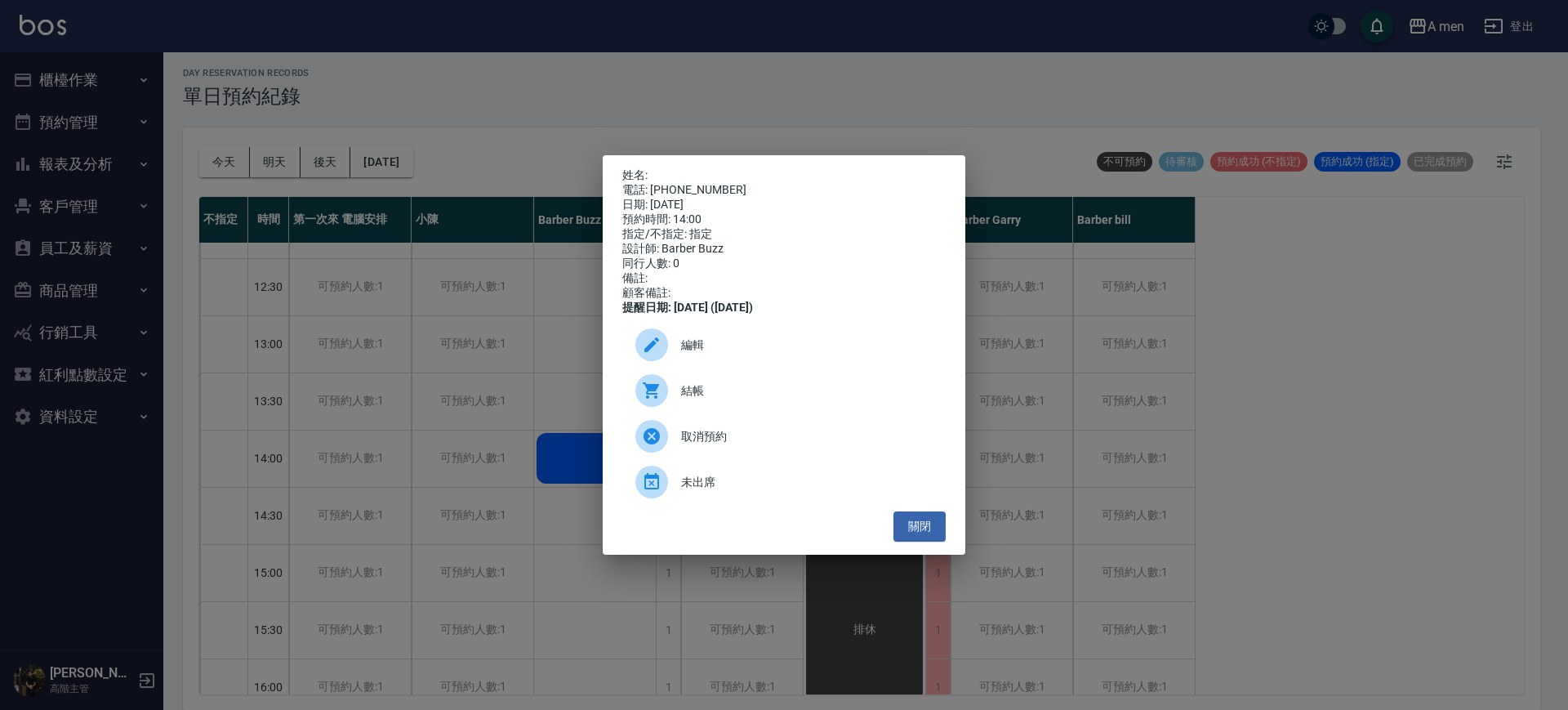
click at [688, 445] on span "取消預約" at bounding box center [806, 436] width 251 height 17
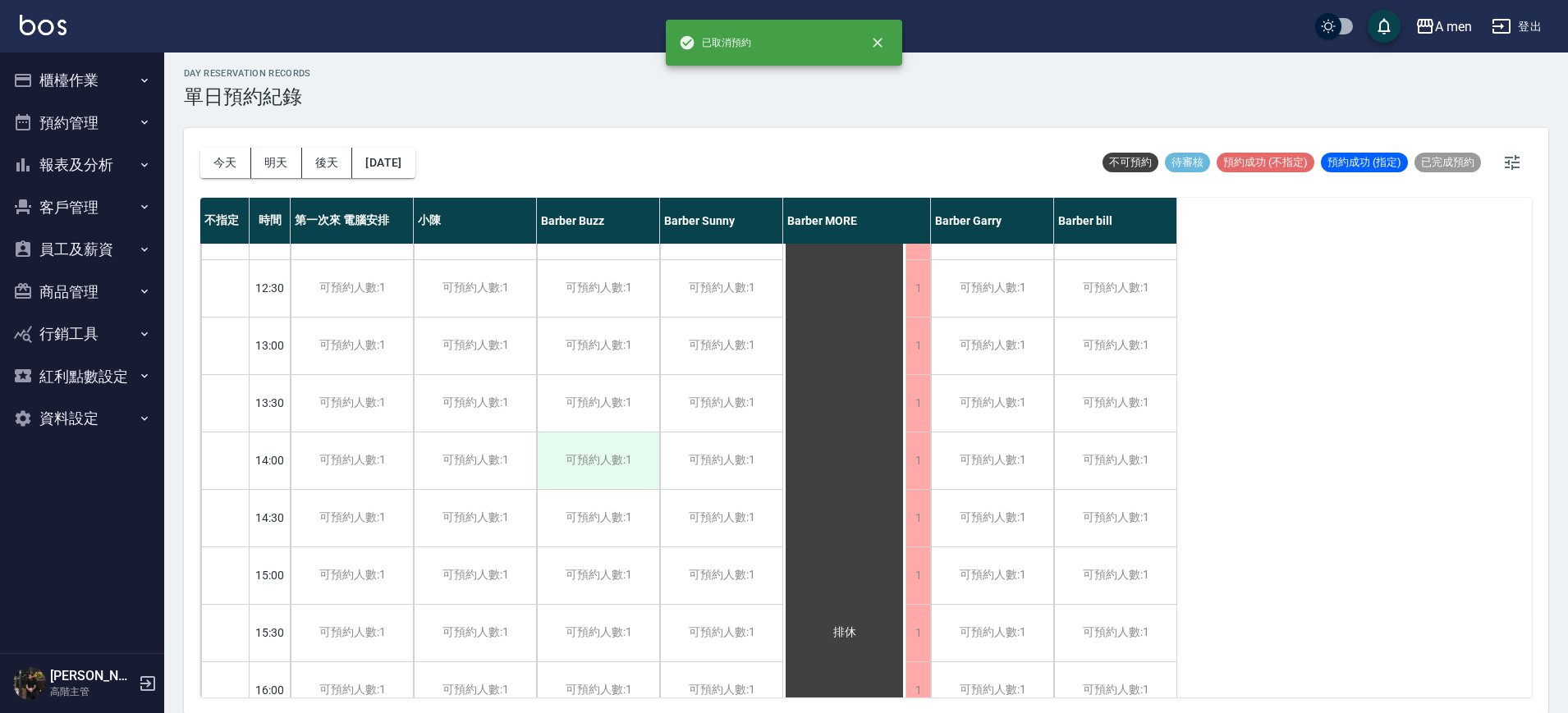
click at [593, 453] on div "可預約人數:1" at bounding box center [598, 461] width 122 height 57
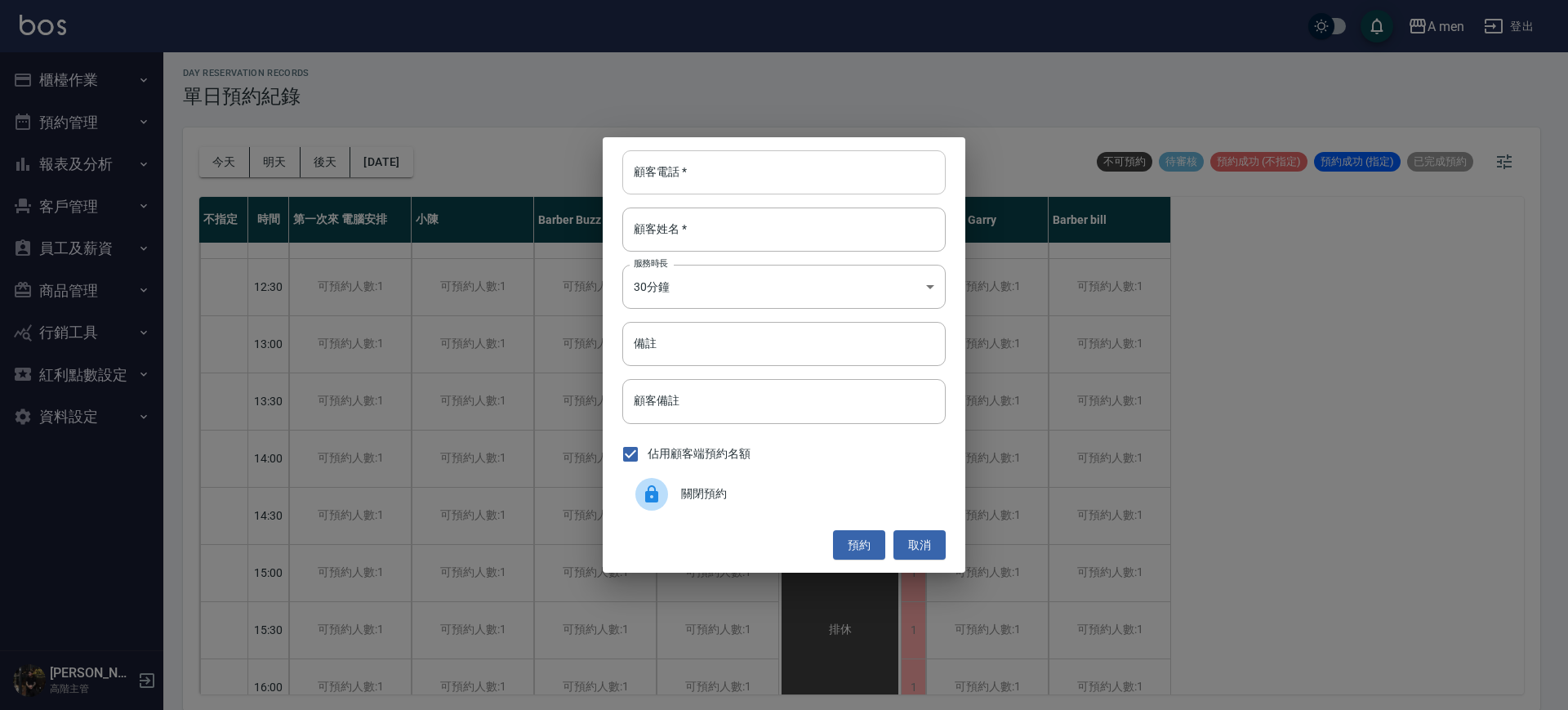
click at [689, 174] on input "顧客電話   *" at bounding box center [784, 172] width 324 height 44
paste input "0984511711"
click at [639, 173] on input "0984511711" at bounding box center [784, 172] width 324 height 44
type input "0984511711"
click at [678, 216] on input "顧客姓名   *" at bounding box center [784, 229] width 324 height 44
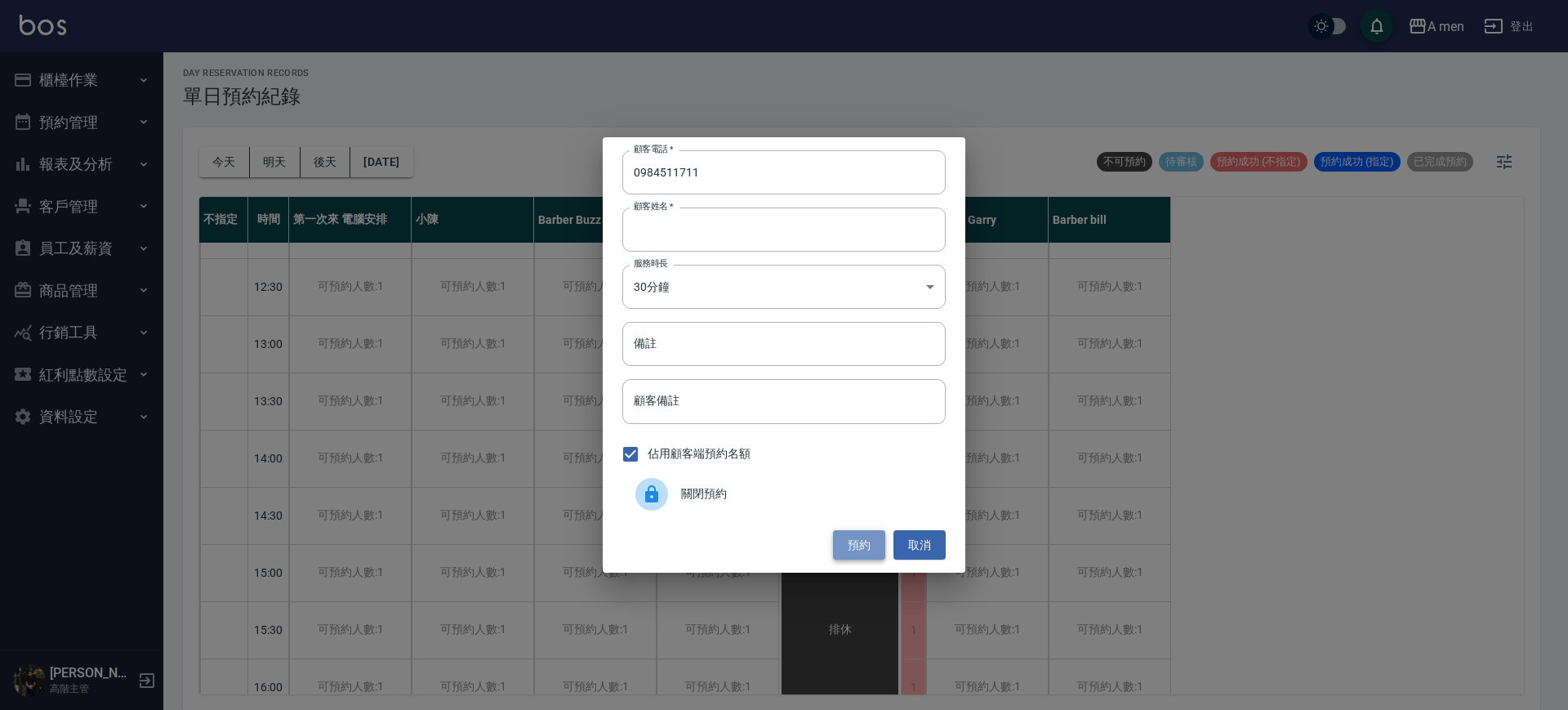
click at [861, 551] on button "預約" at bounding box center [859, 545] width 52 height 30
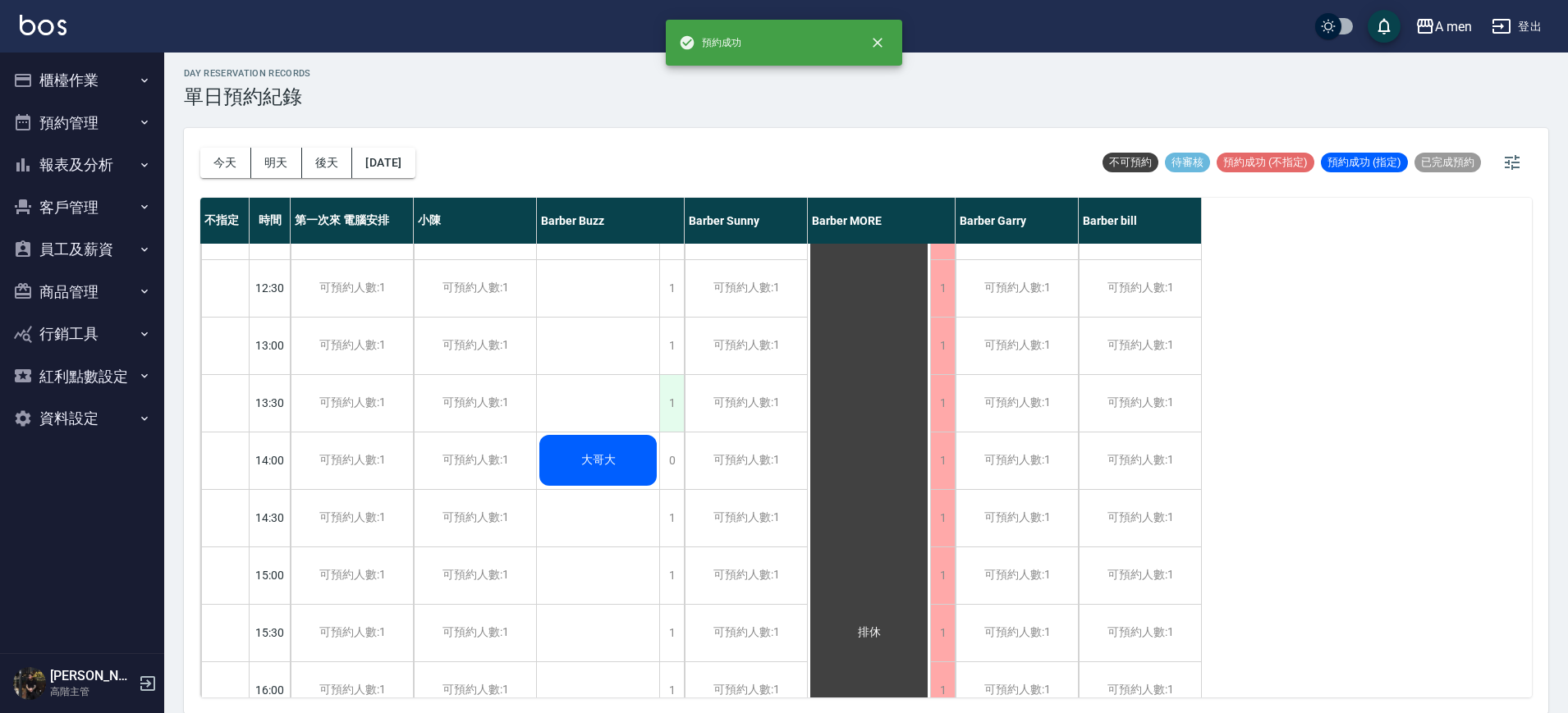
scroll to position [0, 0]
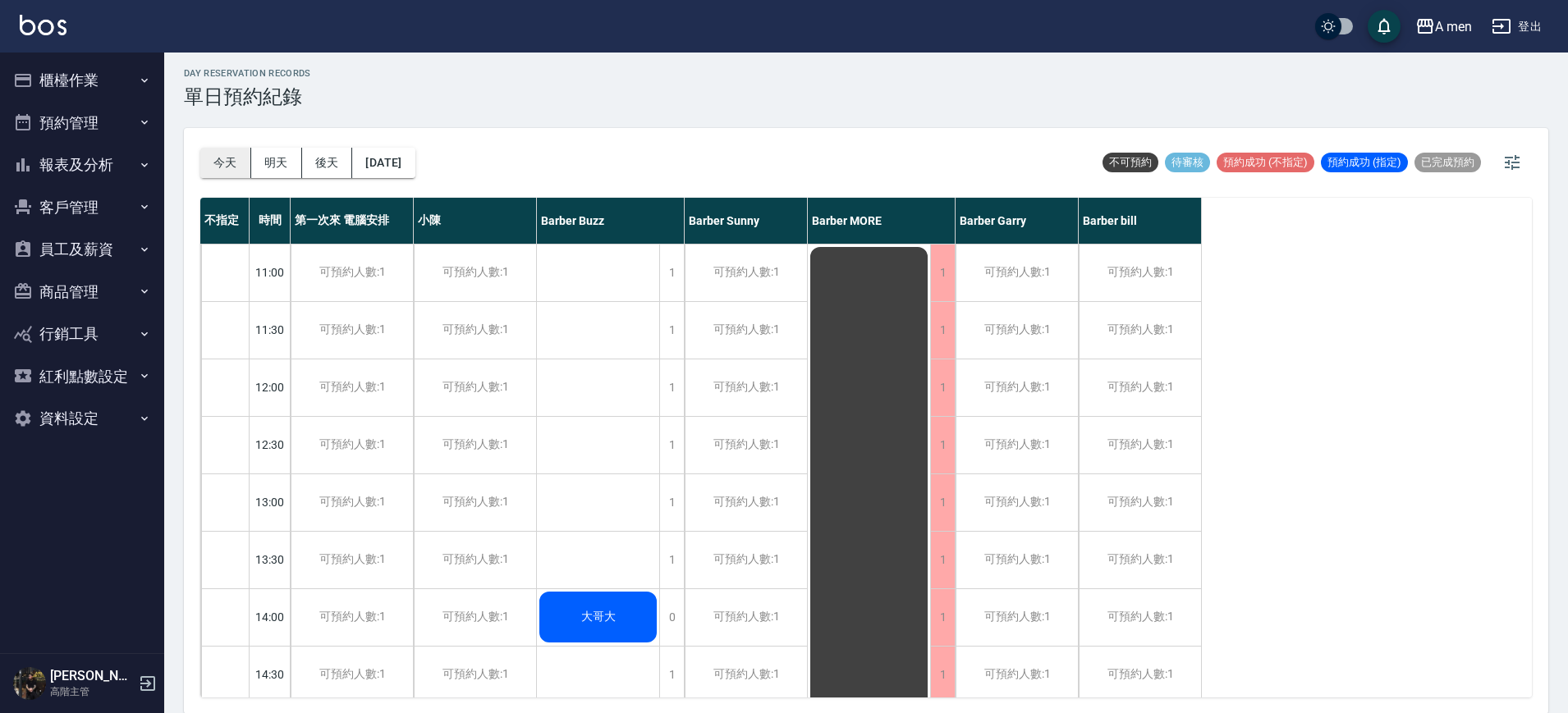
click at [229, 172] on button "今天" at bounding box center [226, 163] width 51 height 31
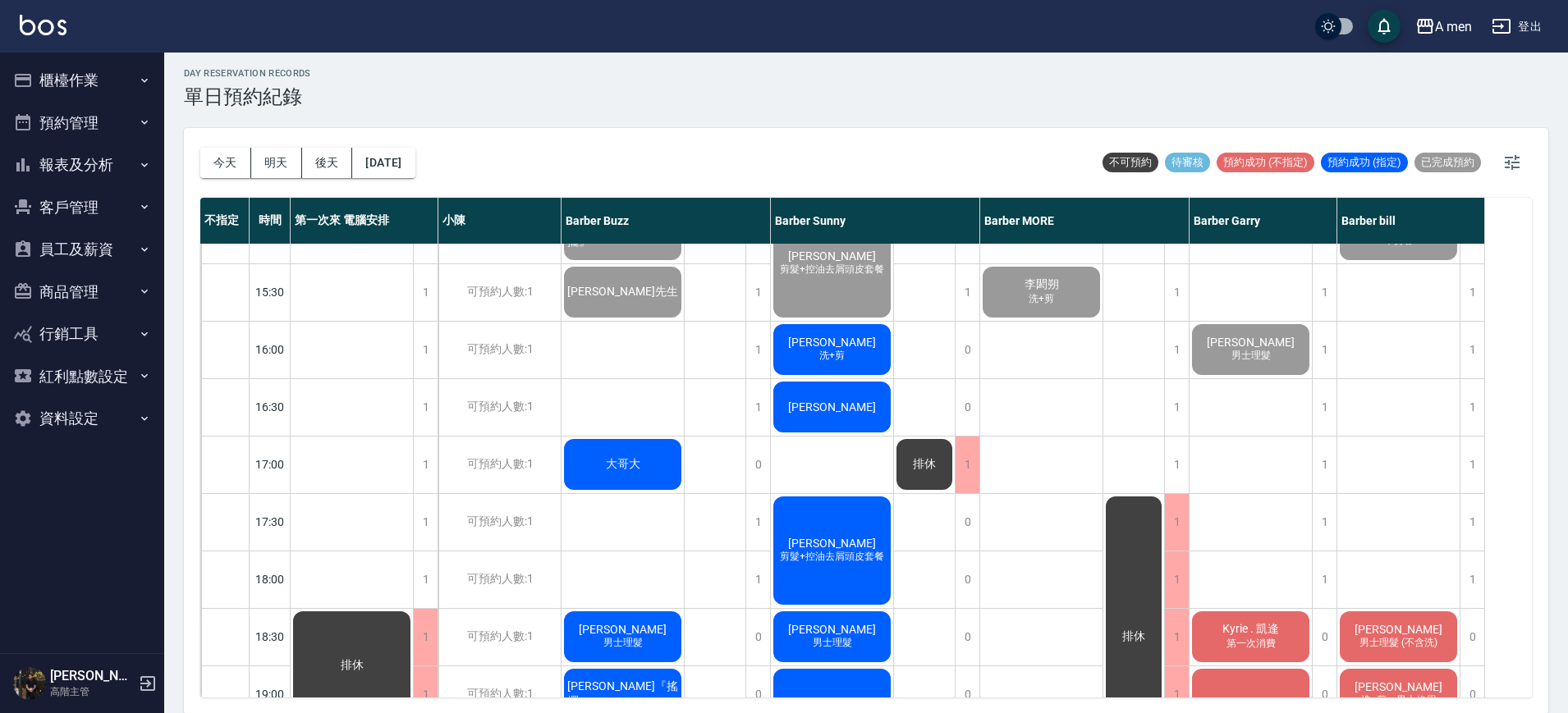
scroll to position [499, 0]
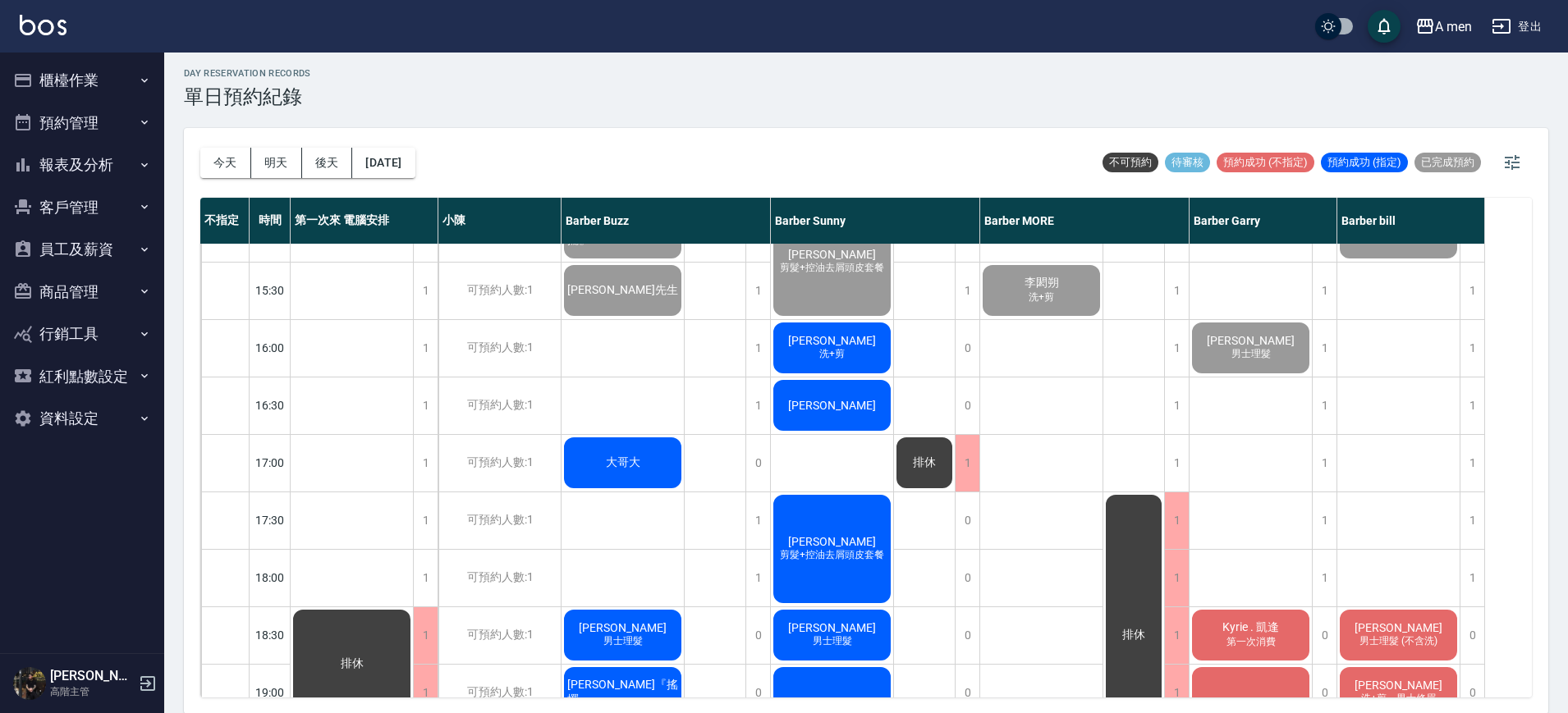
click at [627, 462] on span "大哥大" at bounding box center [624, 462] width 41 height 14
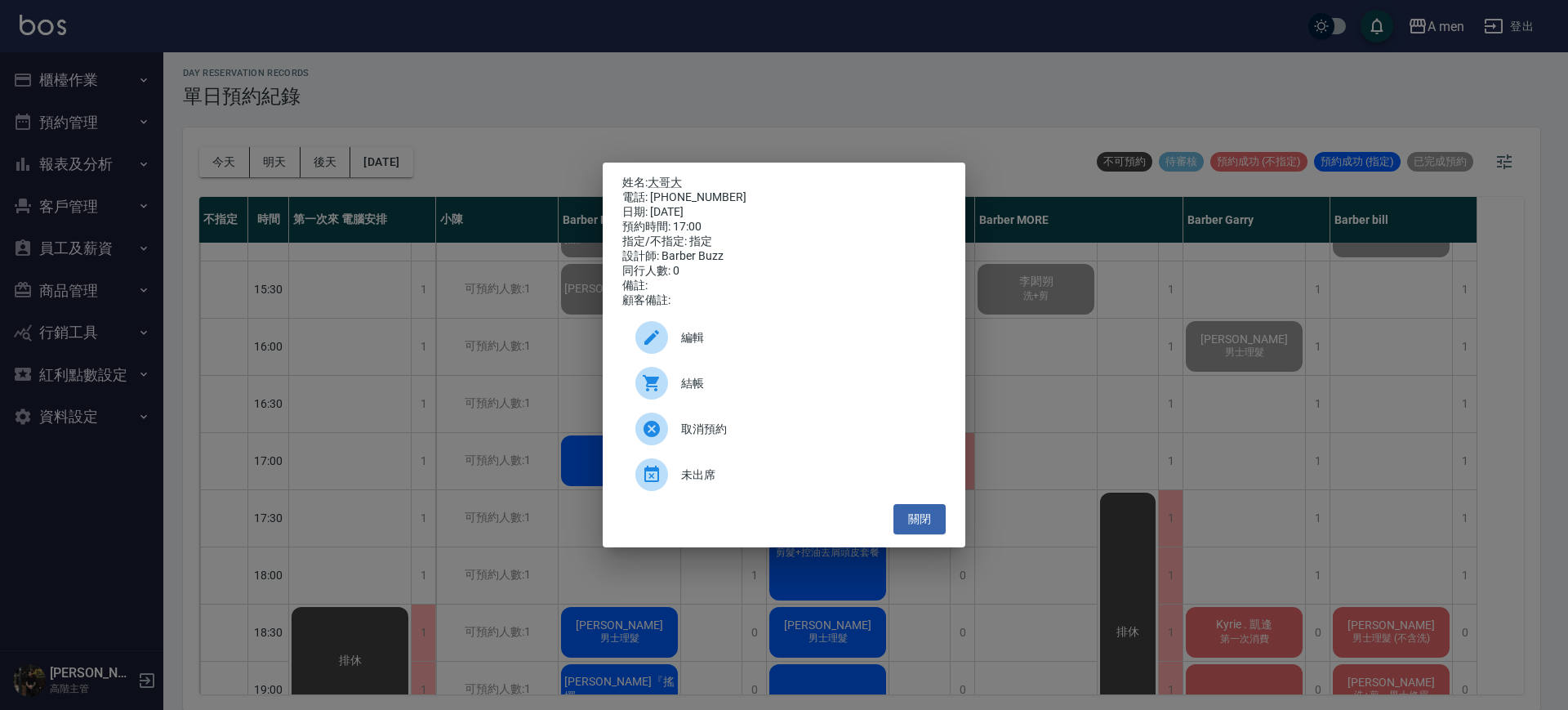
click at [720, 393] on span "結帳" at bounding box center [806, 383] width 251 height 17
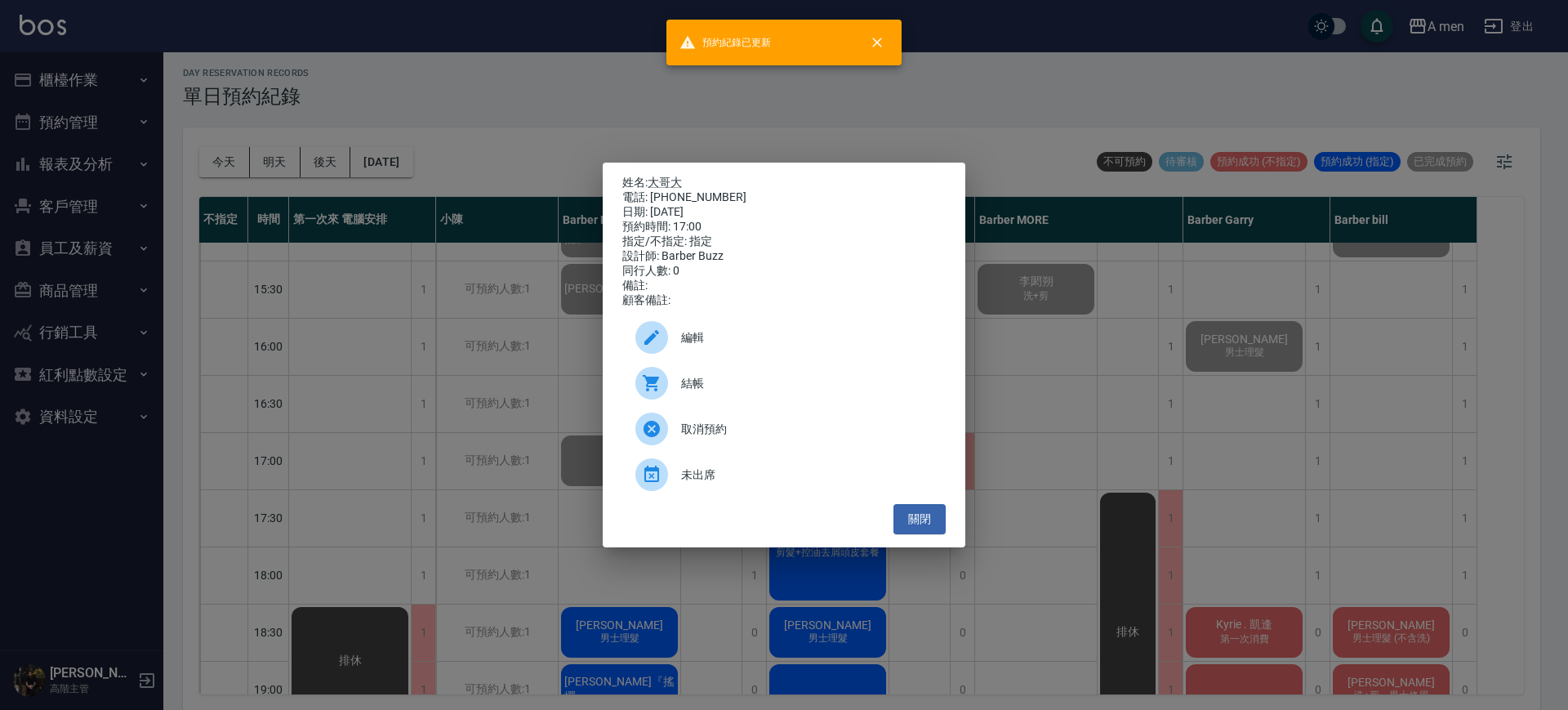
click at [921, 547] on div "姓名: 大哥大 電話: [PHONE_NUMBER] 日期: [DATE] 預約時間: 17:00 指定/不指定: 指定 設計師: [PERSON_NAME]…" at bounding box center [784, 355] width 363 height 385
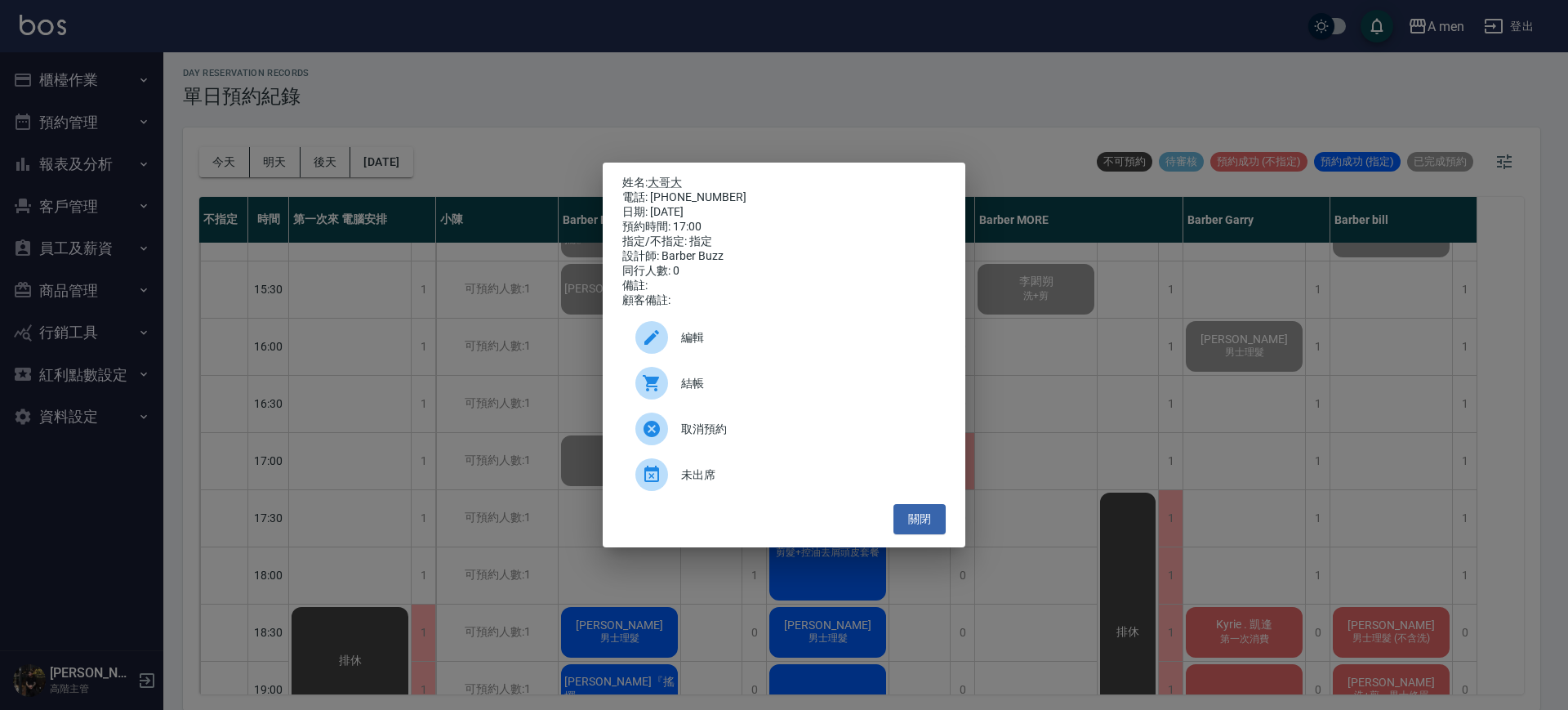
drag, startPoint x: 921, startPoint y: 548, endPoint x: 891, endPoint y: 573, distance: 39.1
click at [891, 573] on div "姓名: 大哥大 電話: [PHONE_NUMBER] 日期: [DATE] 預約時間: 17:00 指定/不指定: 指定 設計師: [PERSON_NAME]…" at bounding box center [784, 355] width 1568 height 710
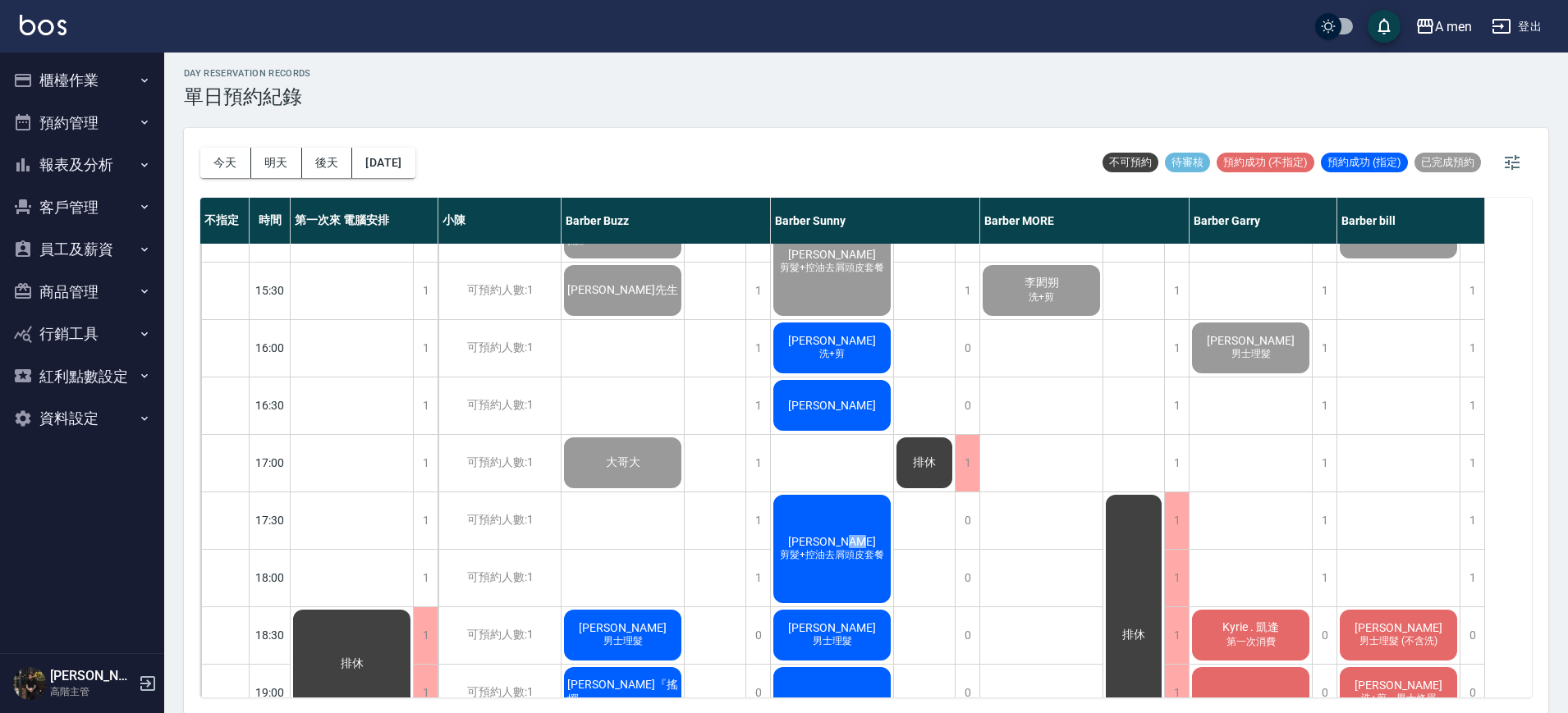
drag, startPoint x: 867, startPoint y: 529, endPoint x: 853, endPoint y: 517, distance: 18.4
click at [853, 517] on div "[PERSON_NAME] 剪髮+控油去屑頭皮套餐" at bounding box center [832, 549] width 122 height 113
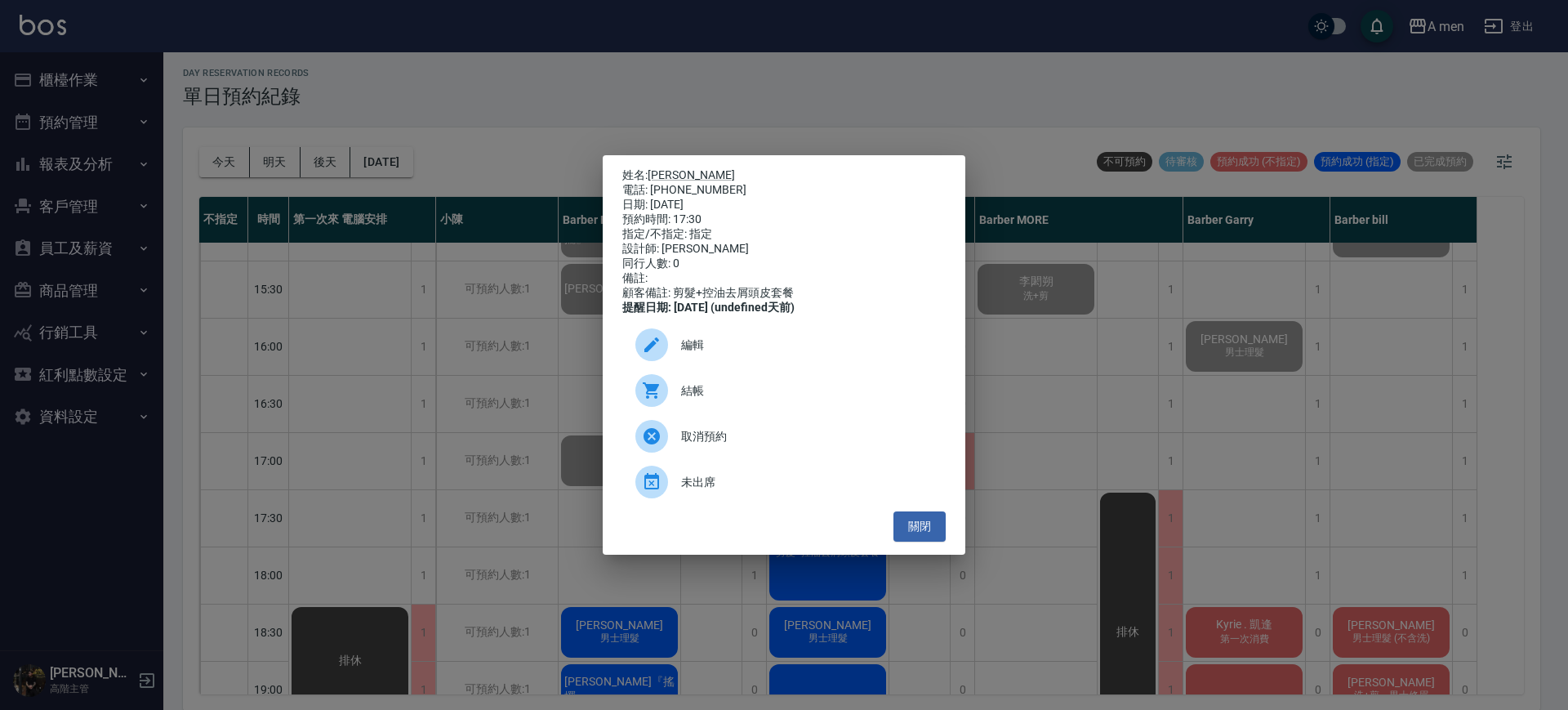
click at [848, 511] on ul "編輯 結帳 取消預約 未出席" at bounding box center [784, 413] width 324 height 196
click at [919, 526] on button "關閉" at bounding box center [920, 527] width 52 height 30
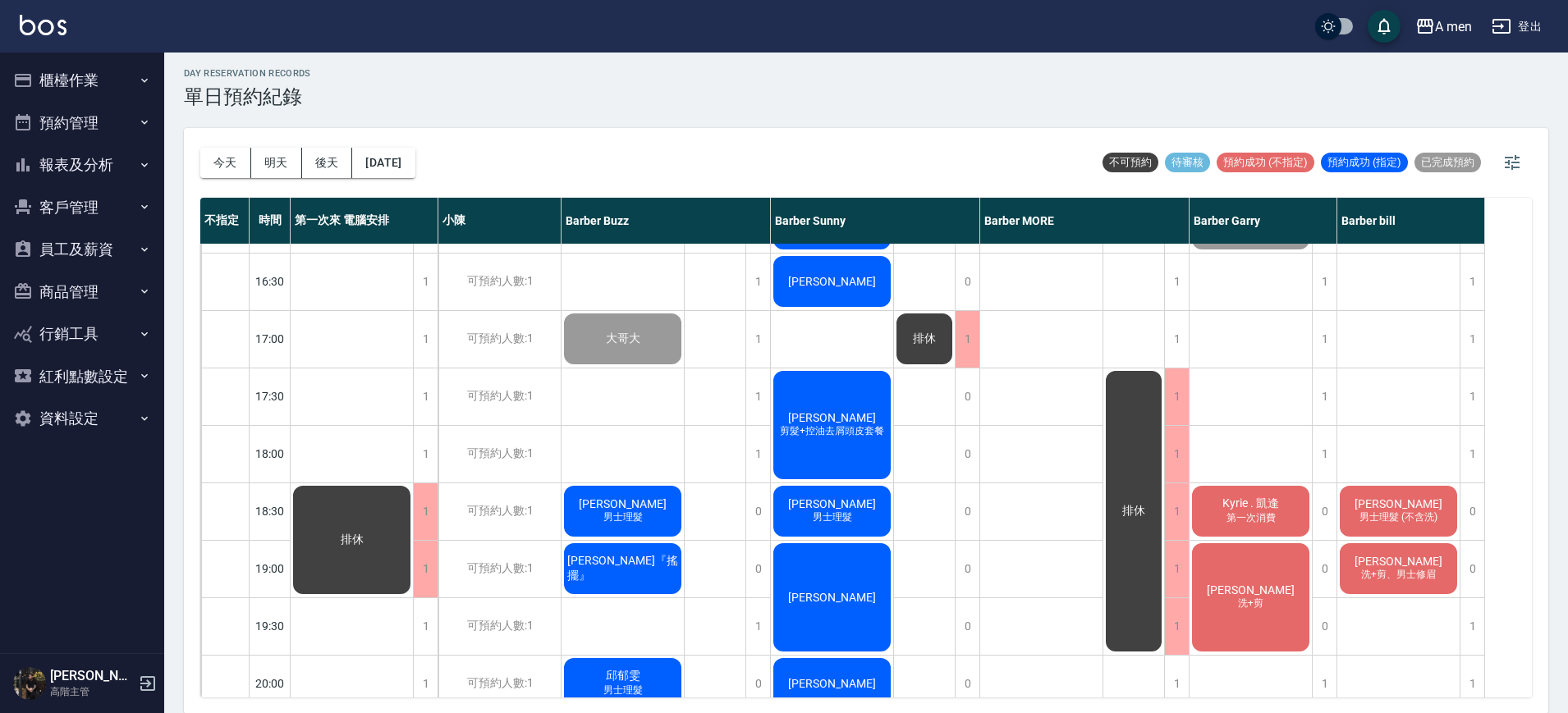
scroll to position [623, 0]
click at [1475, 385] on div "1" at bounding box center [1472, 395] width 24 height 57
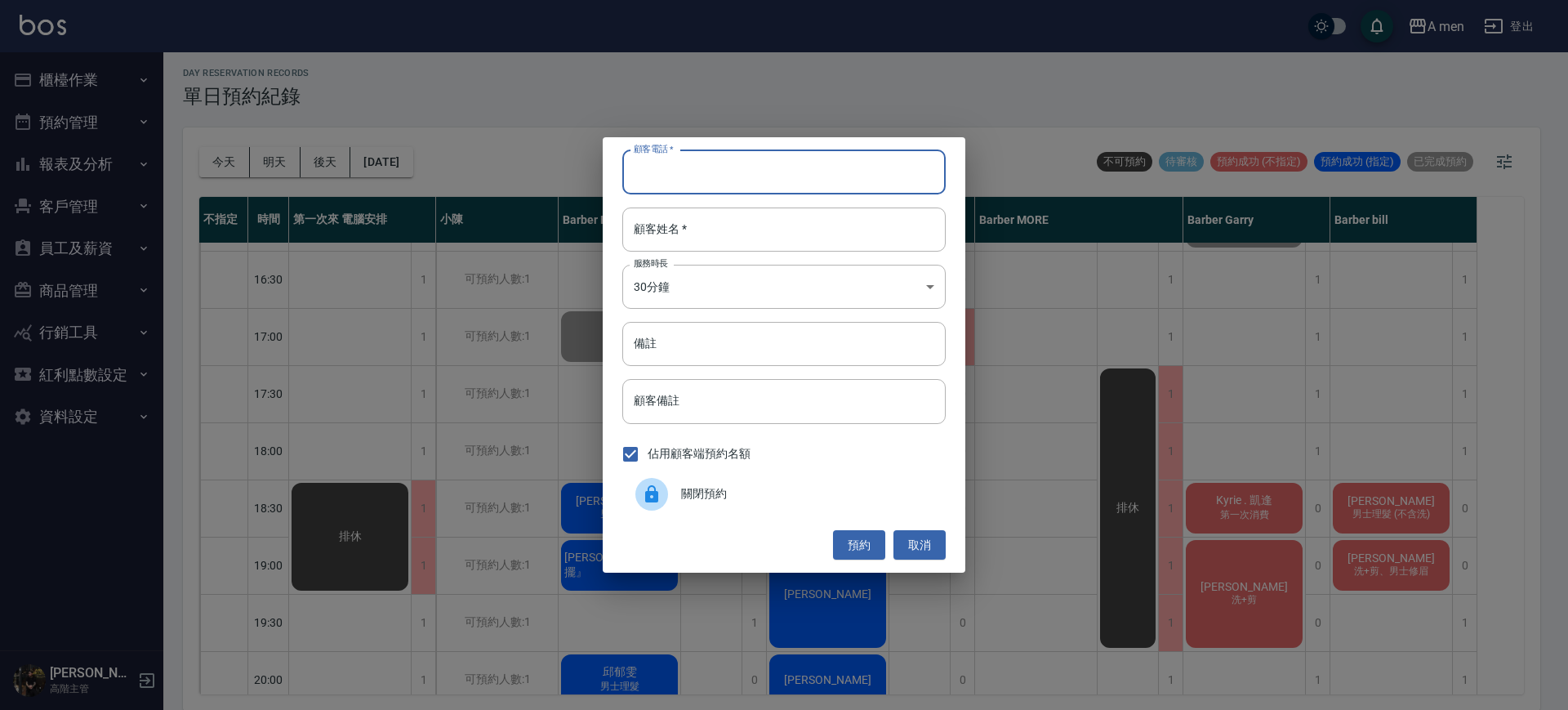
click at [922, 171] on input "顧客電話   *" at bounding box center [784, 172] width 324 height 44
type input "0918738165"
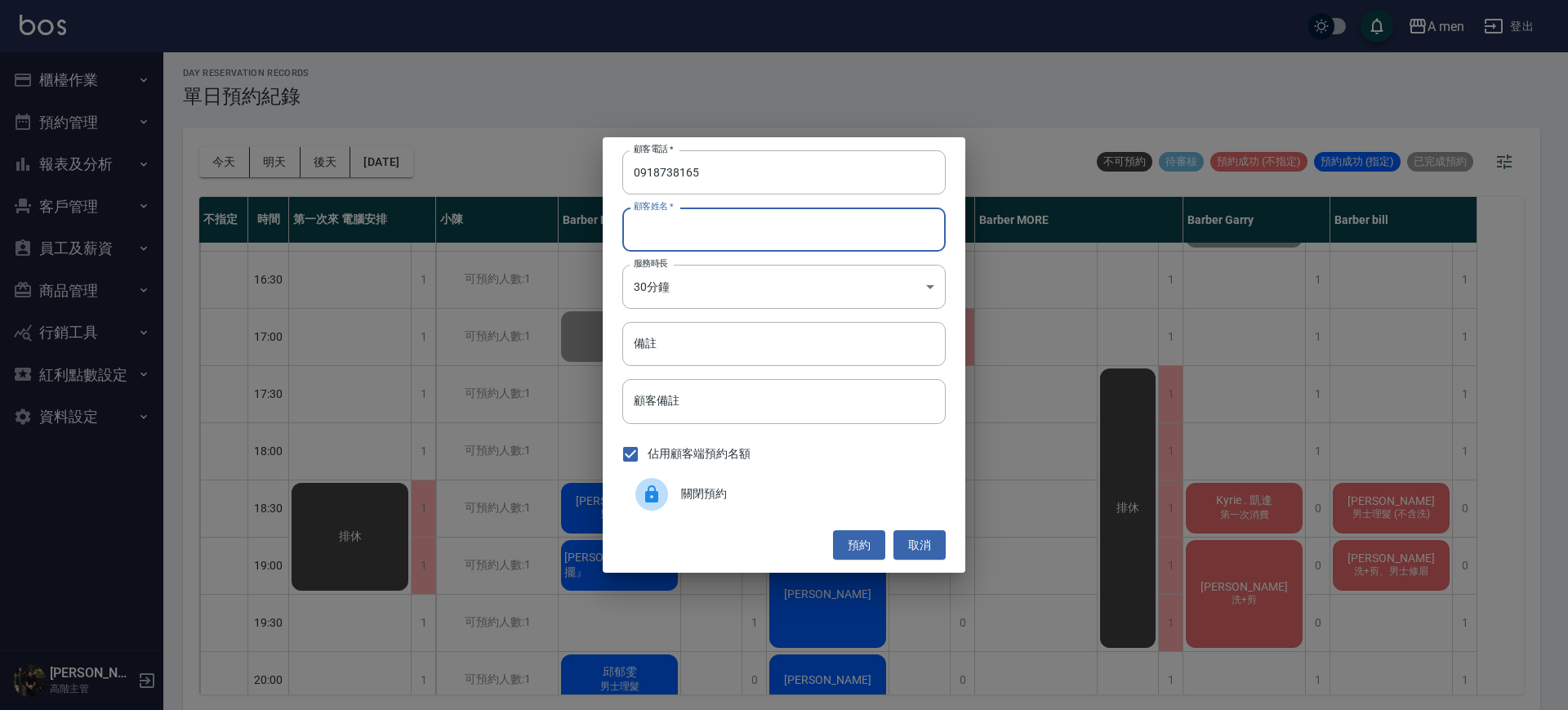
click at [886, 224] on input "顧客姓名   *" at bounding box center [784, 229] width 324 height 44
type input "H"
type input "[PERSON_NAME]先生"
click at [859, 546] on button "預約" at bounding box center [859, 545] width 52 height 30
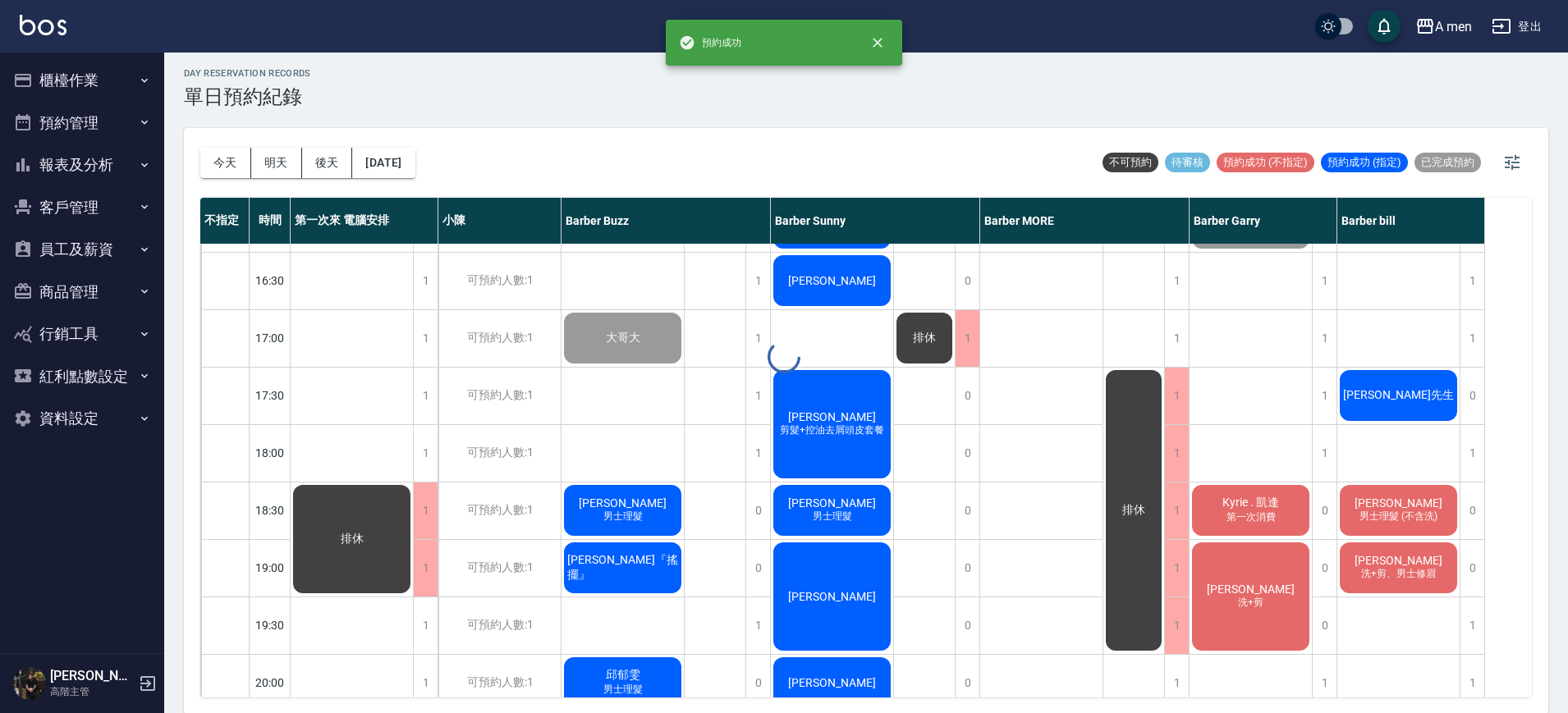
click at [1385, 388] on span "[PERSON_NAME]先生" at bounding box center [1398, 395] width 118 height 14
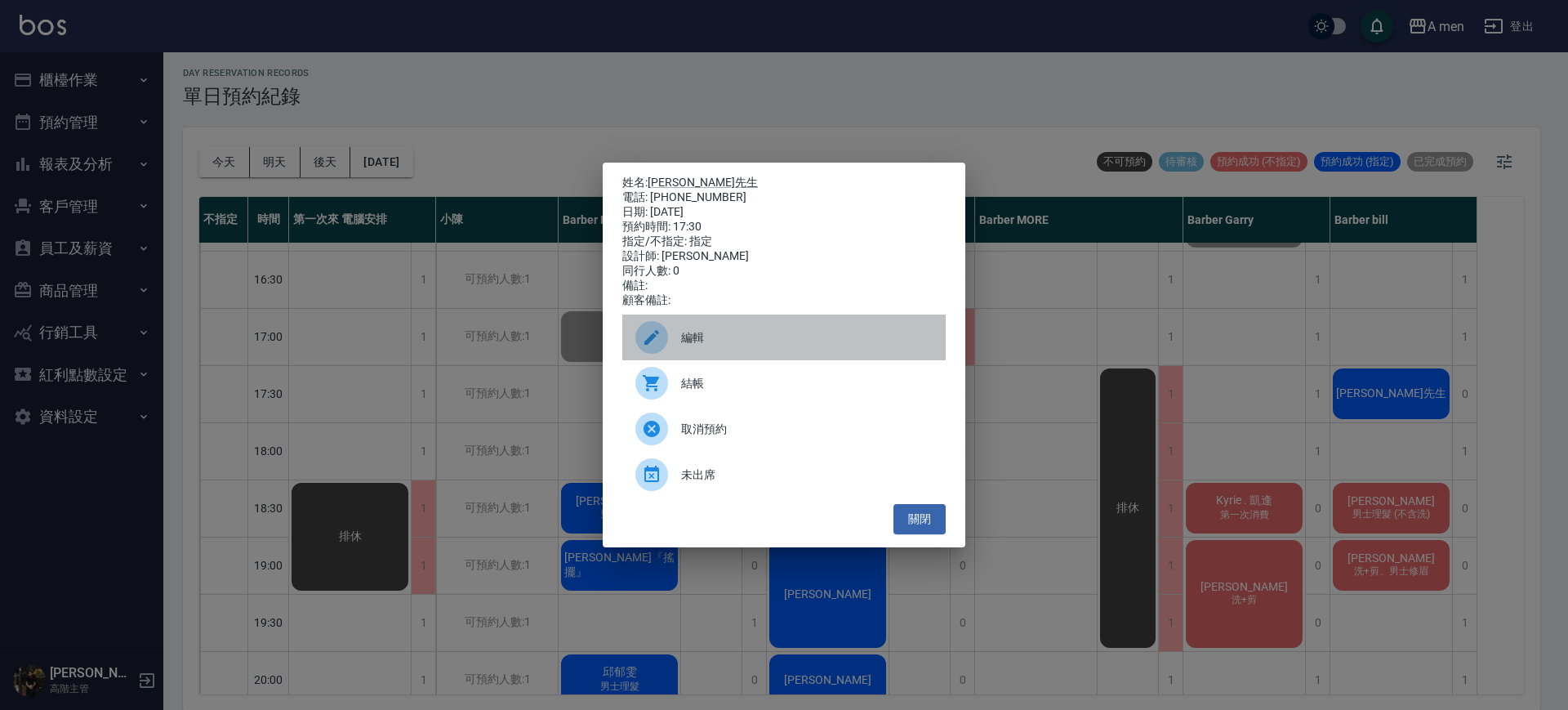
click at [754, 335] on div "編輯" at bounding box center [784, 337] width 324 height 46
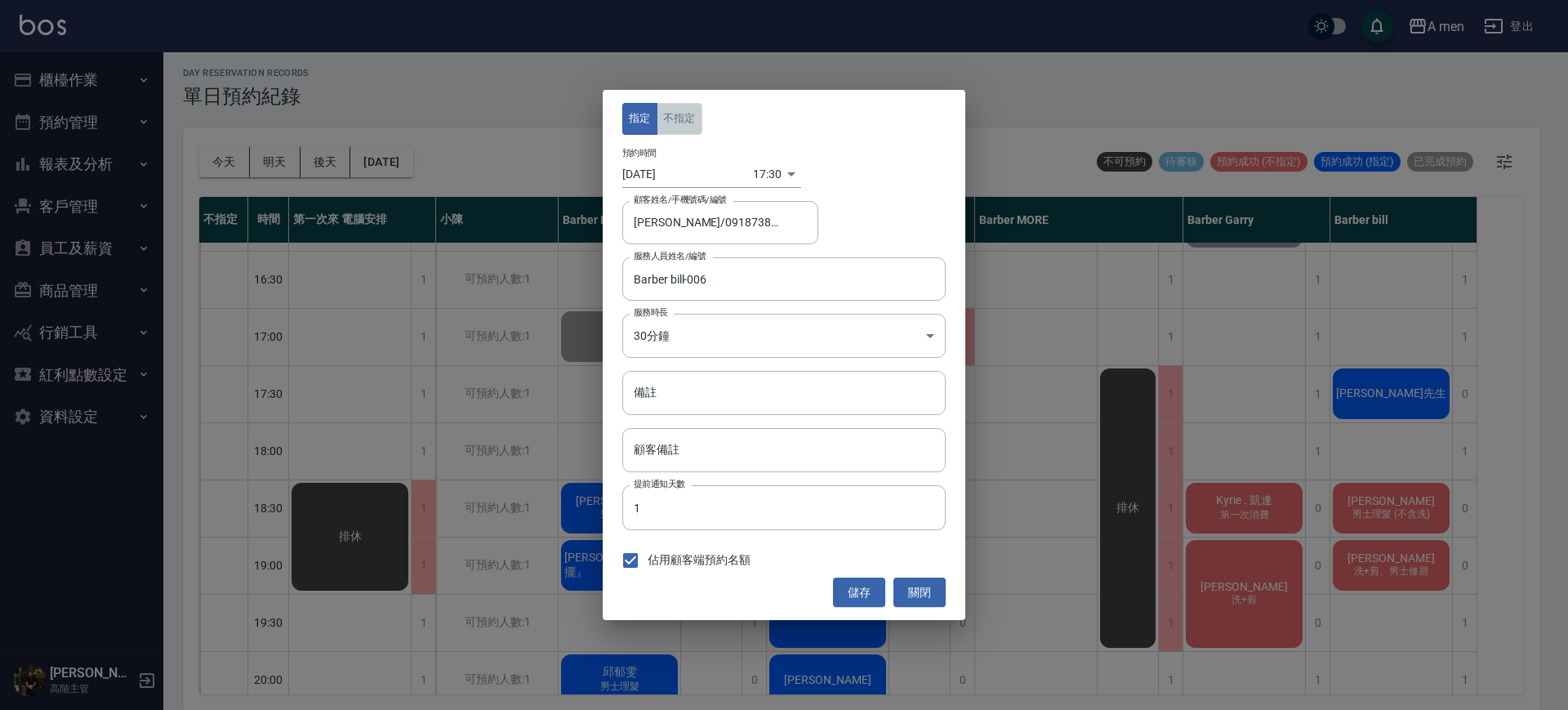
click at [686, 126] on button "不指定" at bounding box center [679, 119] width 46 height 32
click at [865, 582] on button "儲存" at bounding box center [859, 593] width 52 height 30
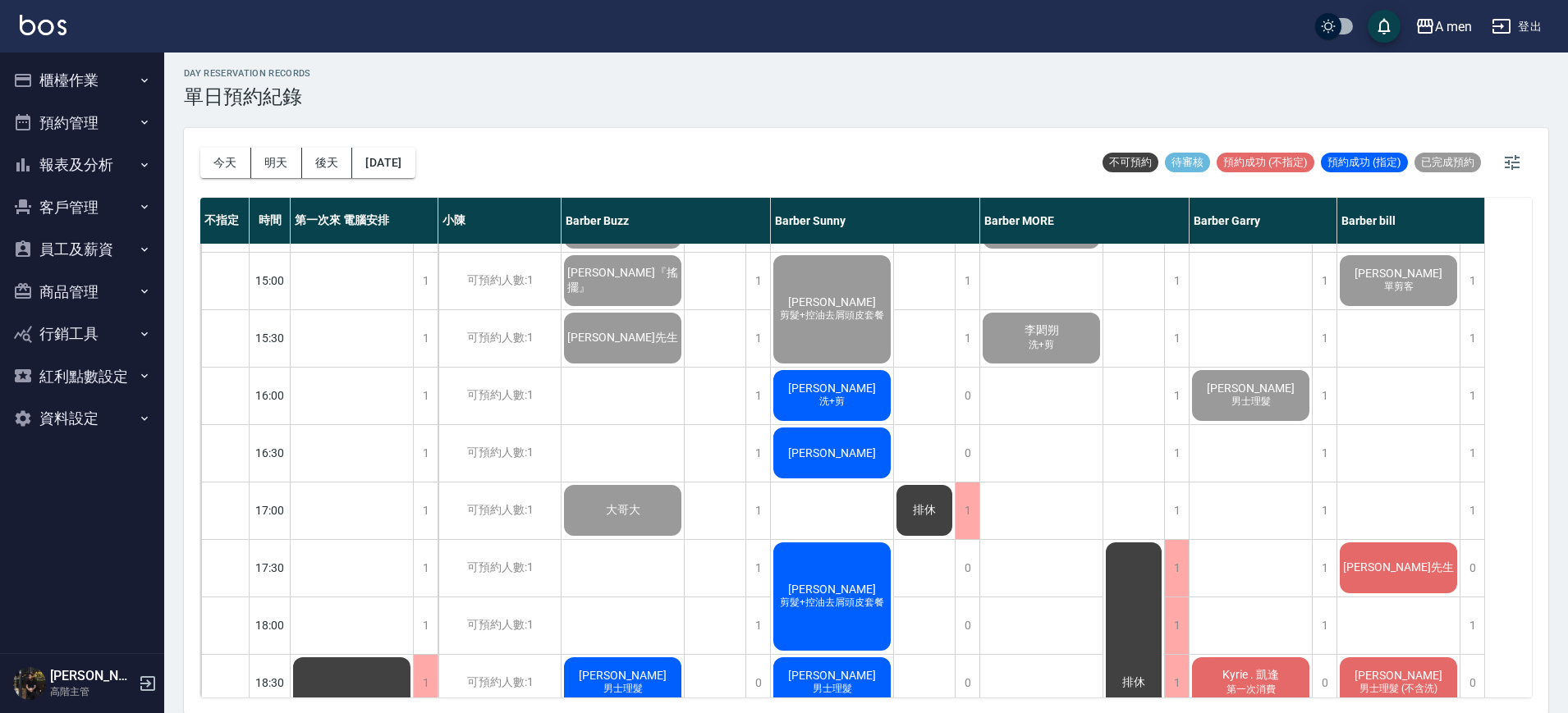
scroll to position [445, 0]
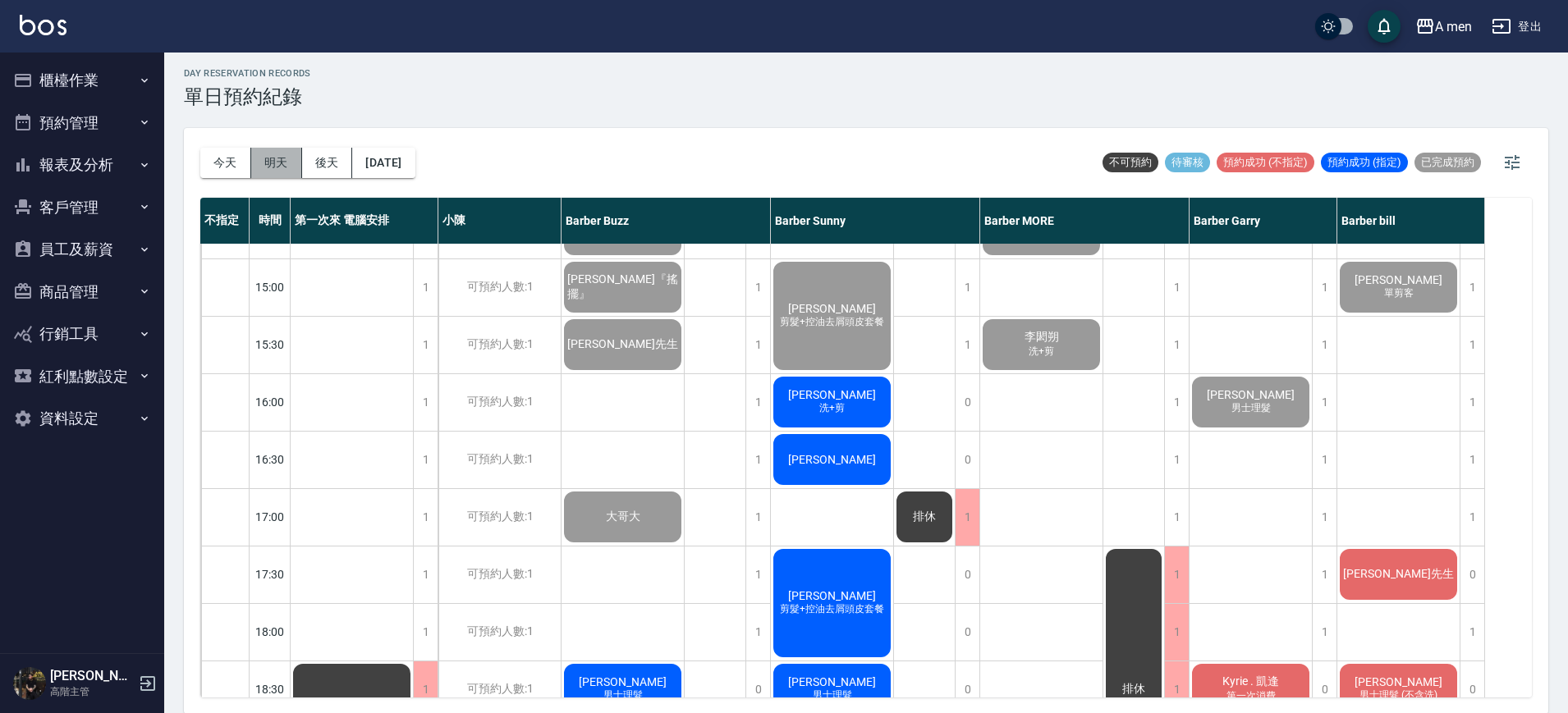
click at [289, 166] on button "明天" at bounding box center [277, 163] width 51 height 31
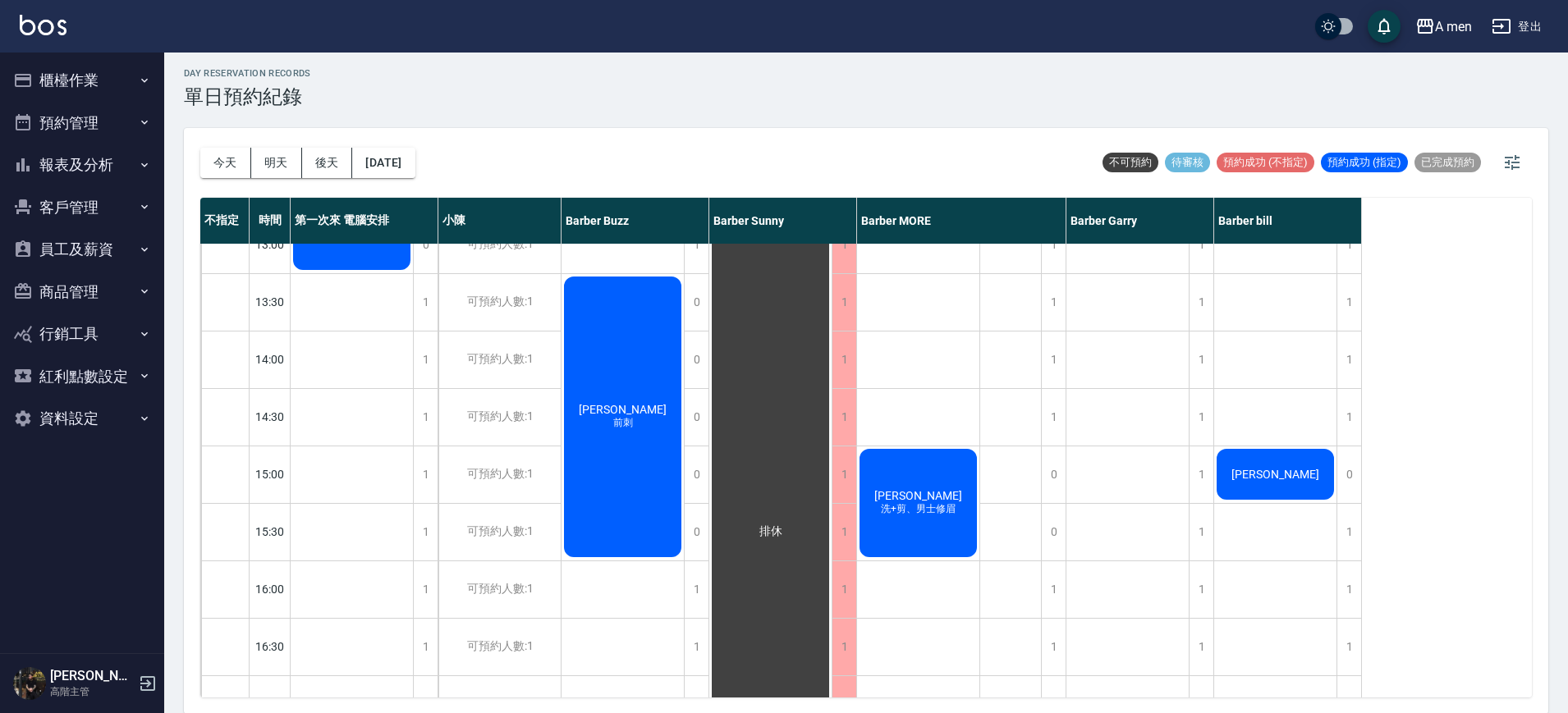
scroll to position [294, 0]
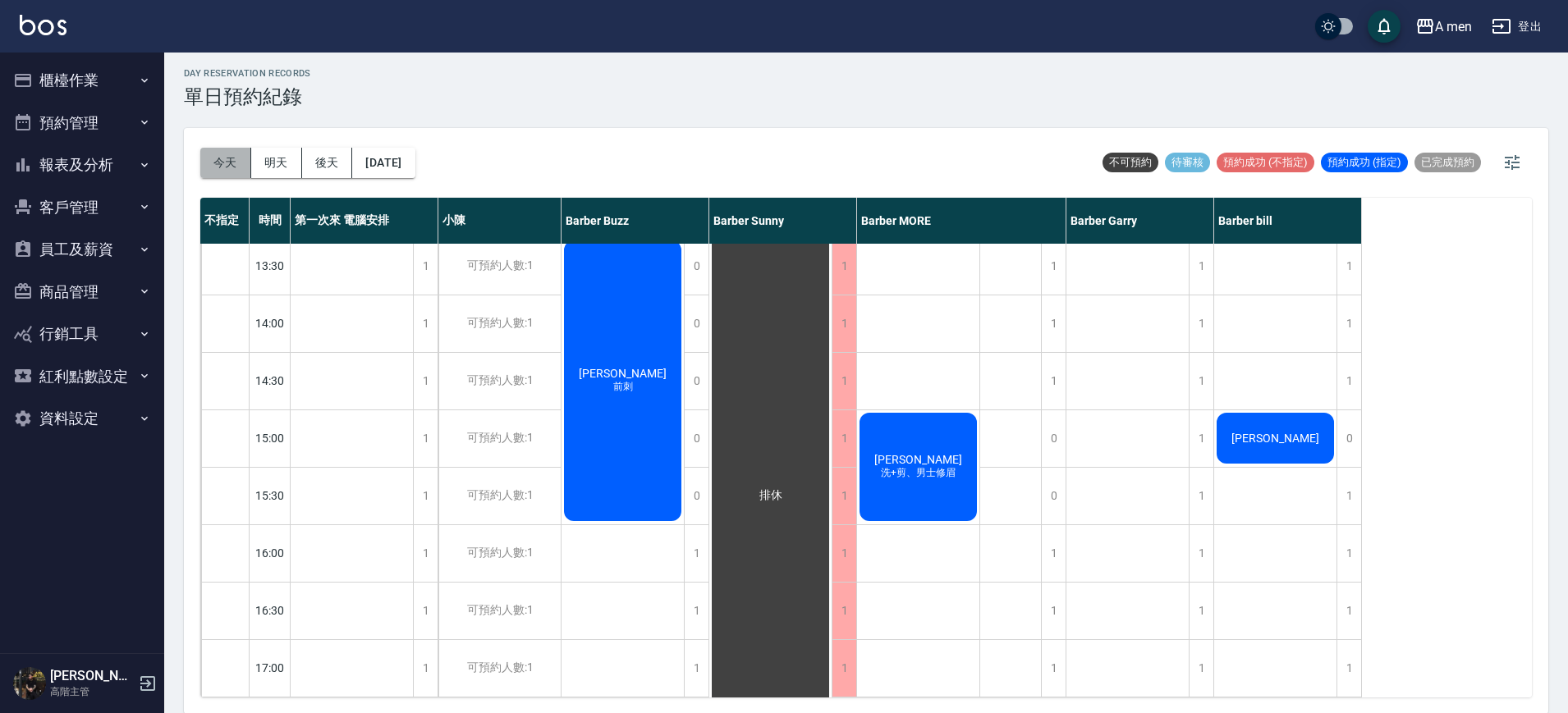
click at [229, 174] on button "今天" at bounding box center [226, 163] width 51 height 31
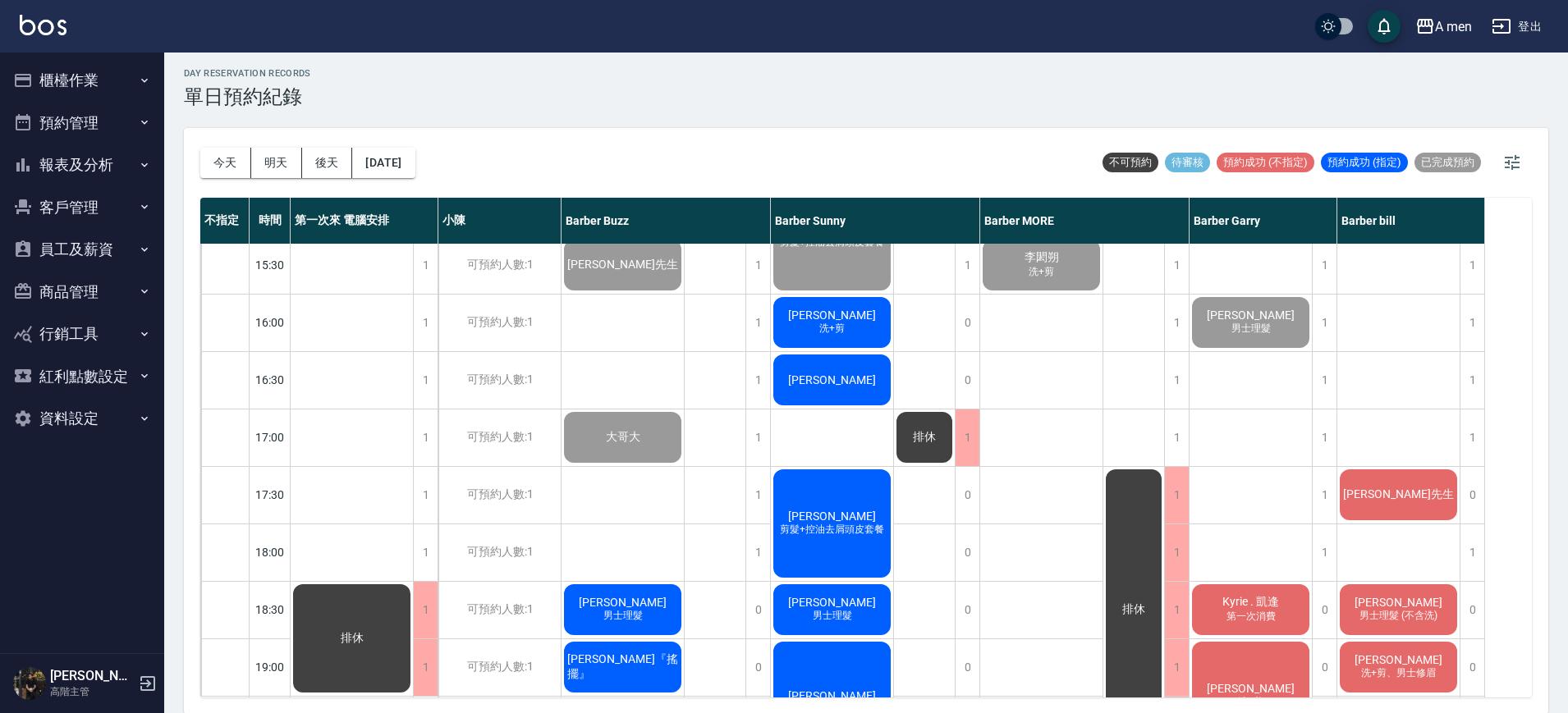
scroll to position [509, 0]
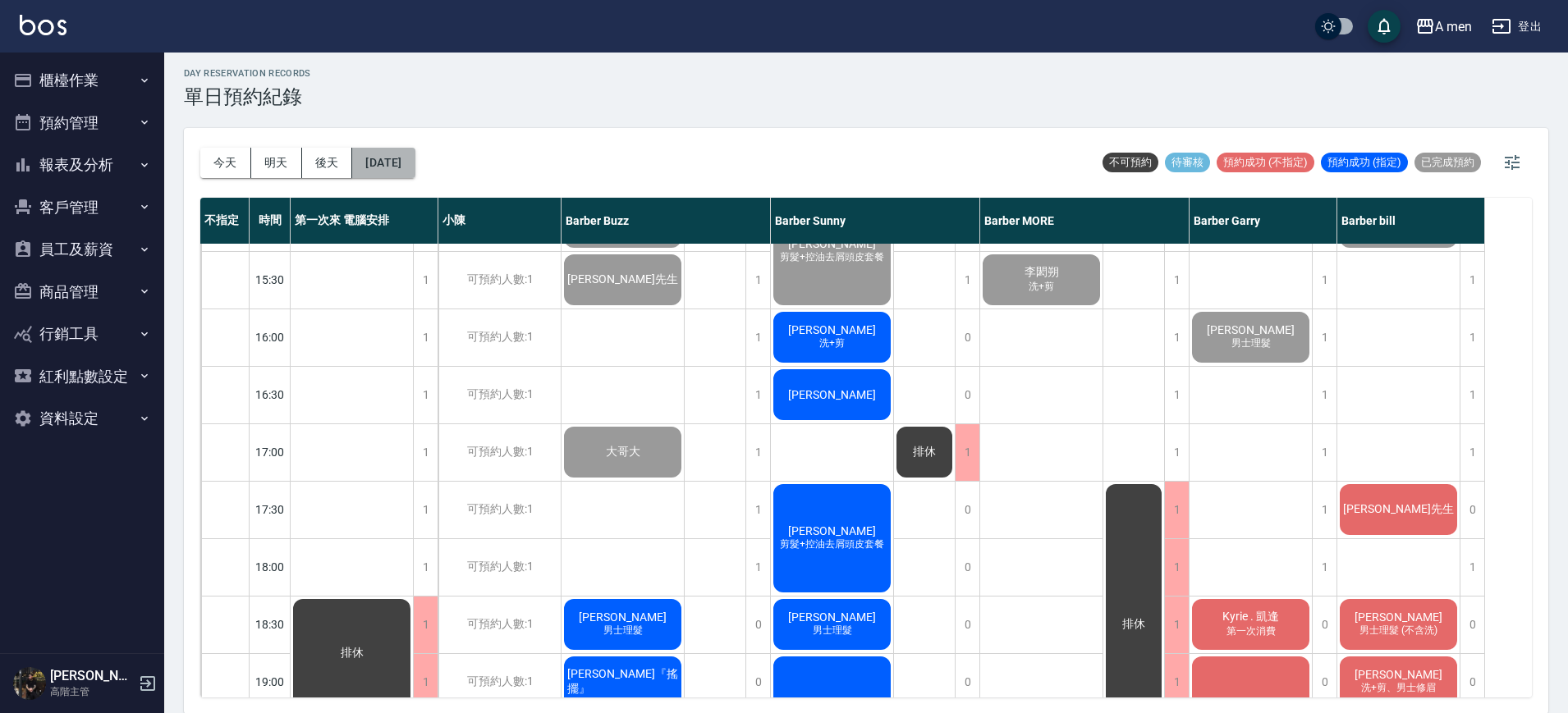
click at [414, 166] on button "[DATE]" at bounding box center [383, 163] width 62 height 31
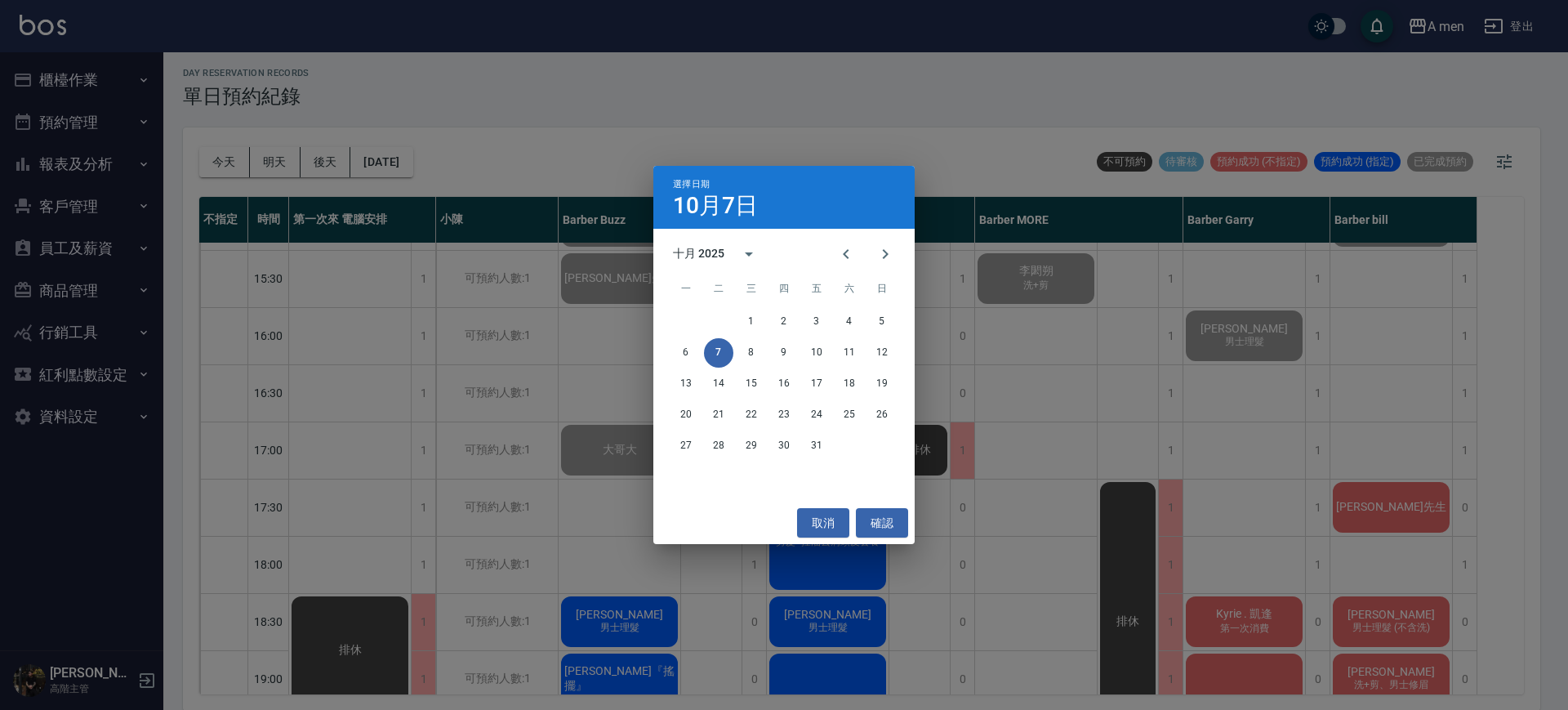
click at [272, 165] on div "選擇日期 10月7日 十月 2025 一 二 三 四 五 六 日 1 2 3 4 5 6 7 8 9 10 11 12 13 14 15 16 17 18 1…" at bounding box center [784, 355] width 1568 height 710
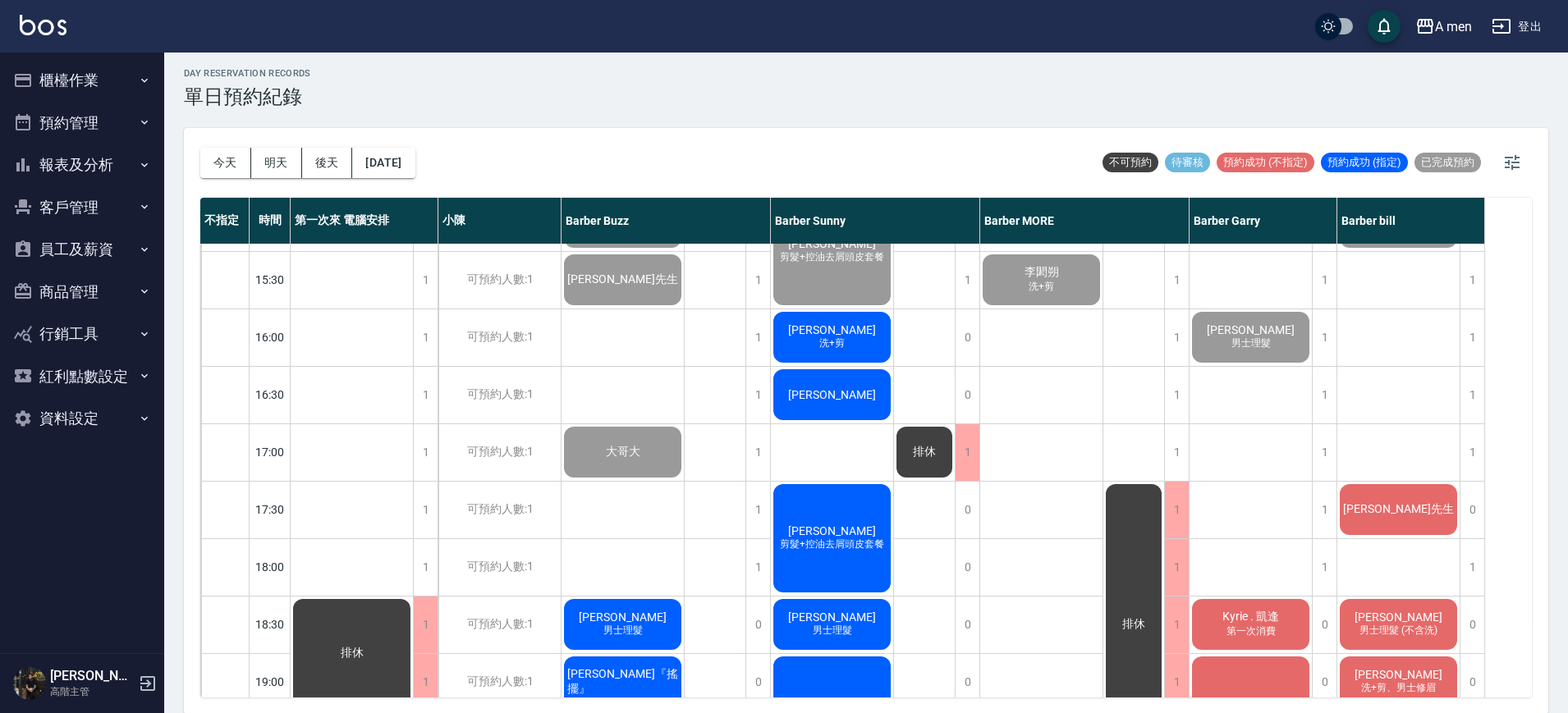
click at [273, 165] on button "明天" at bounding box center [277, 163] width 51 height 31
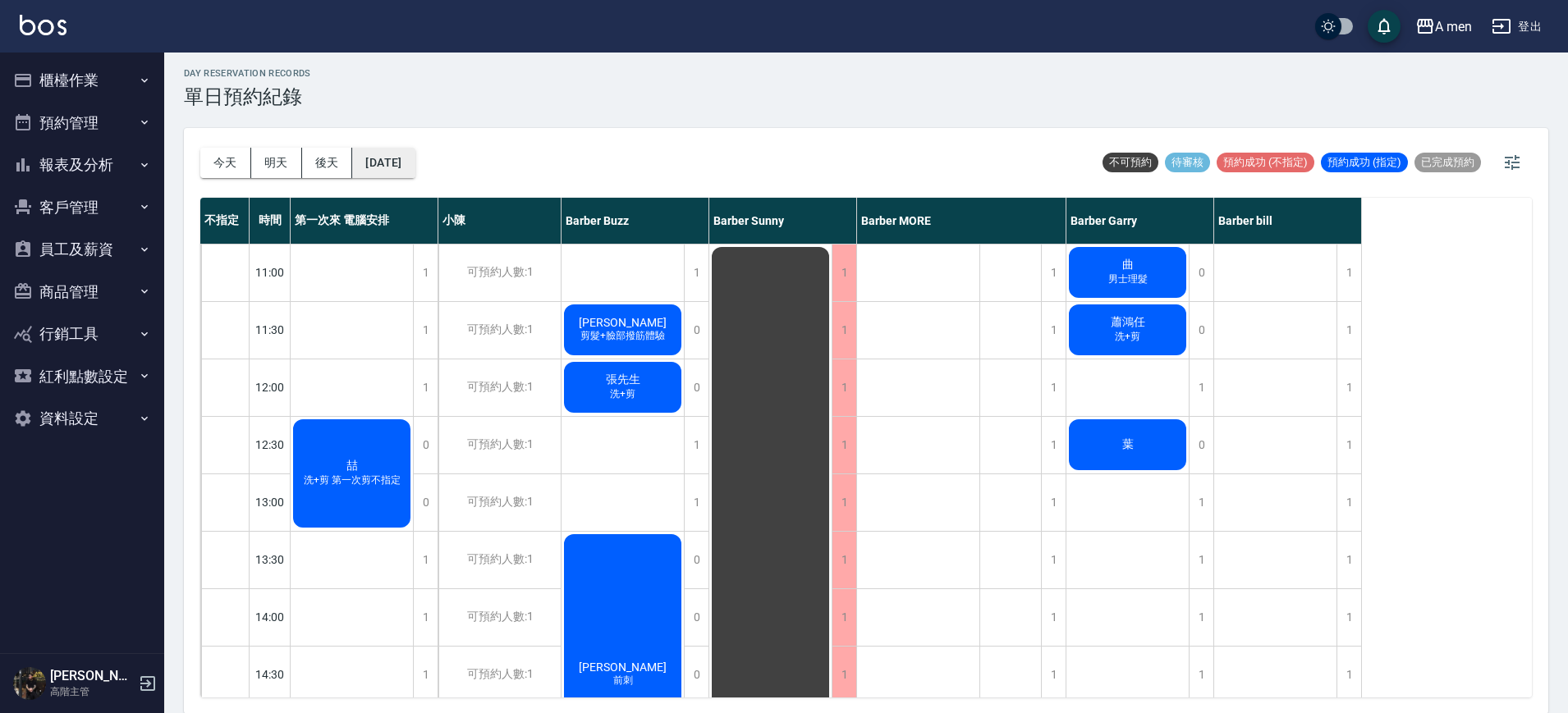
click at [414, 150] on button "[DATE]" at bounding box center [383, 163] width 62 height 31
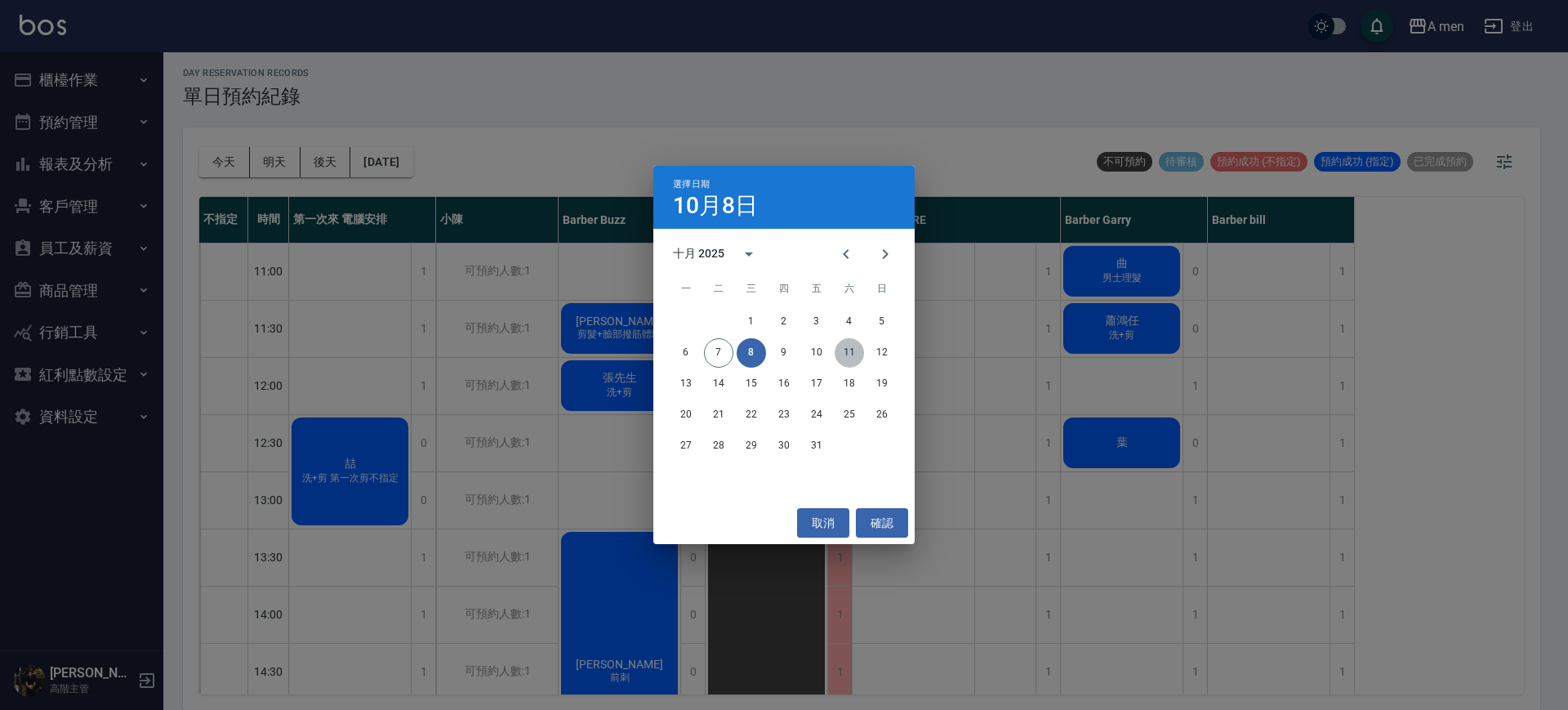
click at [844, 359] on button "11" at bounding box center [849, 352] width 30 height 30
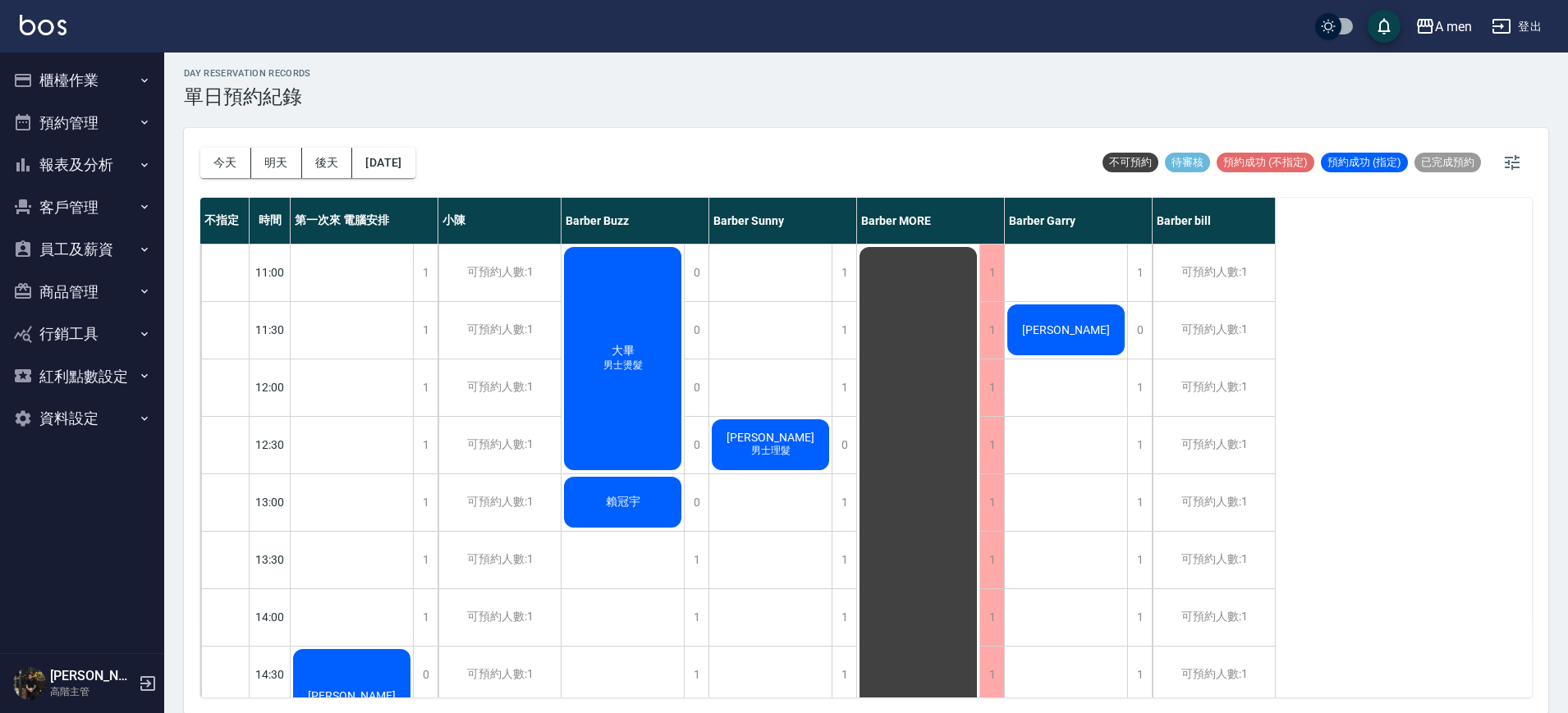
click at [408, 178] on div "今天 明天 後天 2025/10/11" at bounding box center [307, 163] width 215 height 70
click at [409, 170] on button "2025/10/11" at bounding box center [383, 163] width 62 height 31
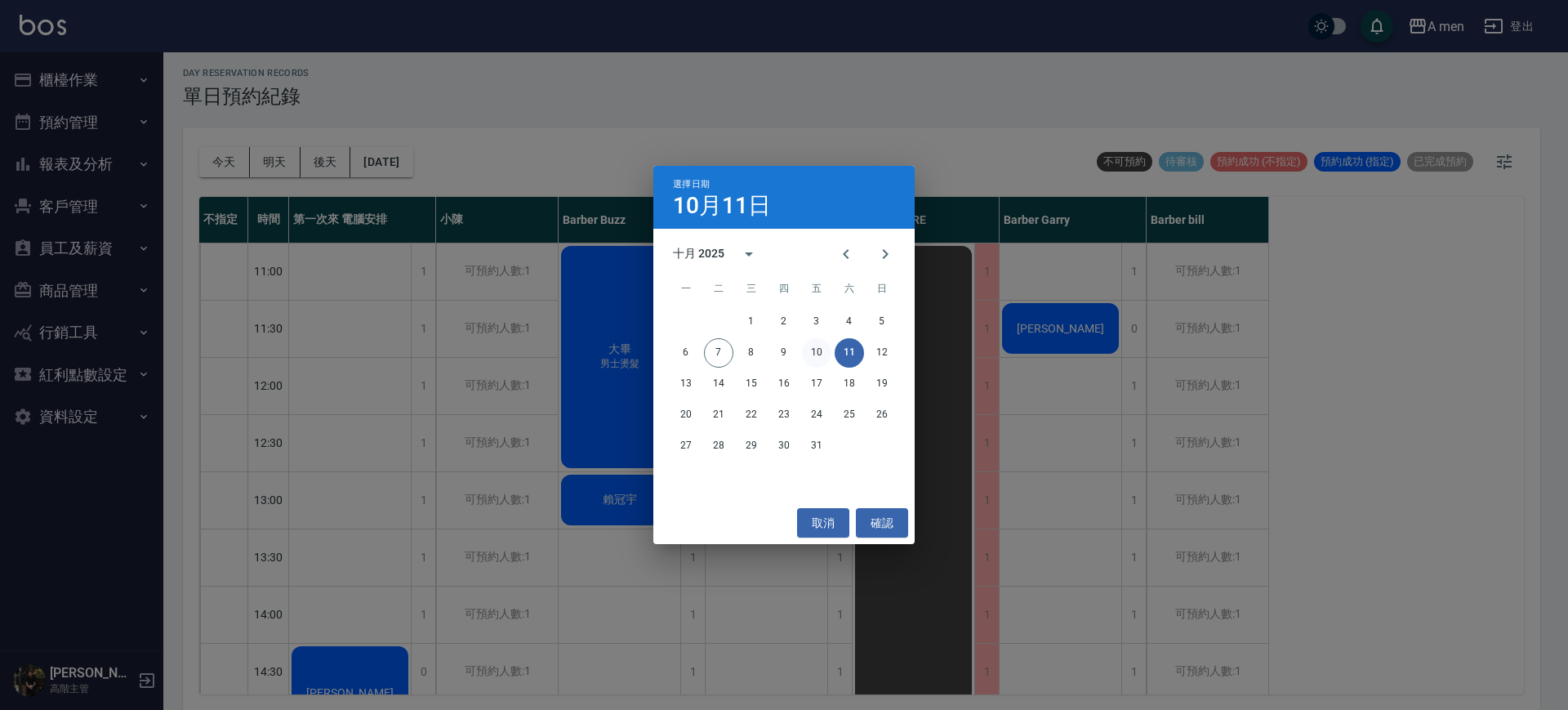
click at [821, 351] on button "10" at bounding box center [816, 352] width 30 height 30
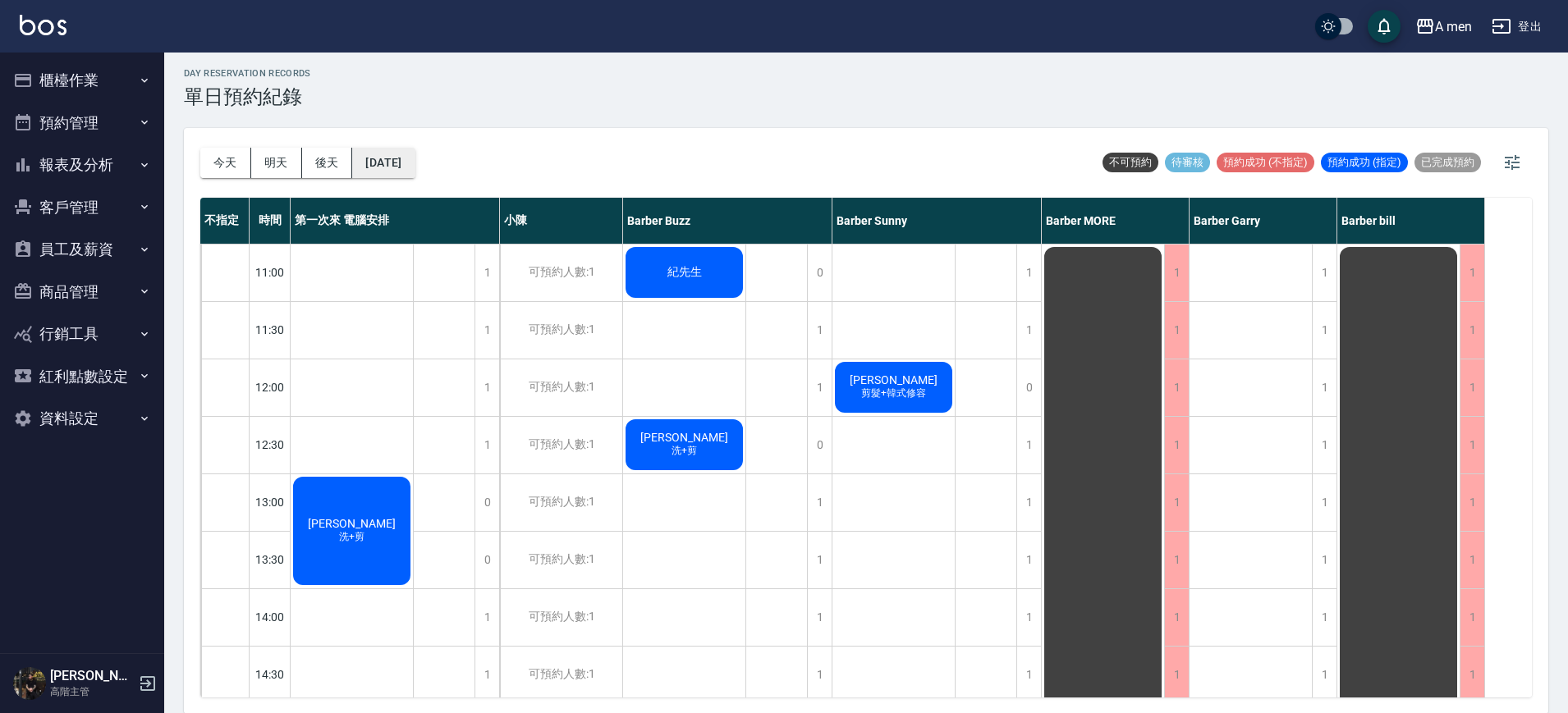
click at [403, 168] on button "2025/10/10" at bounding box center [383, 163] width 62 height 31
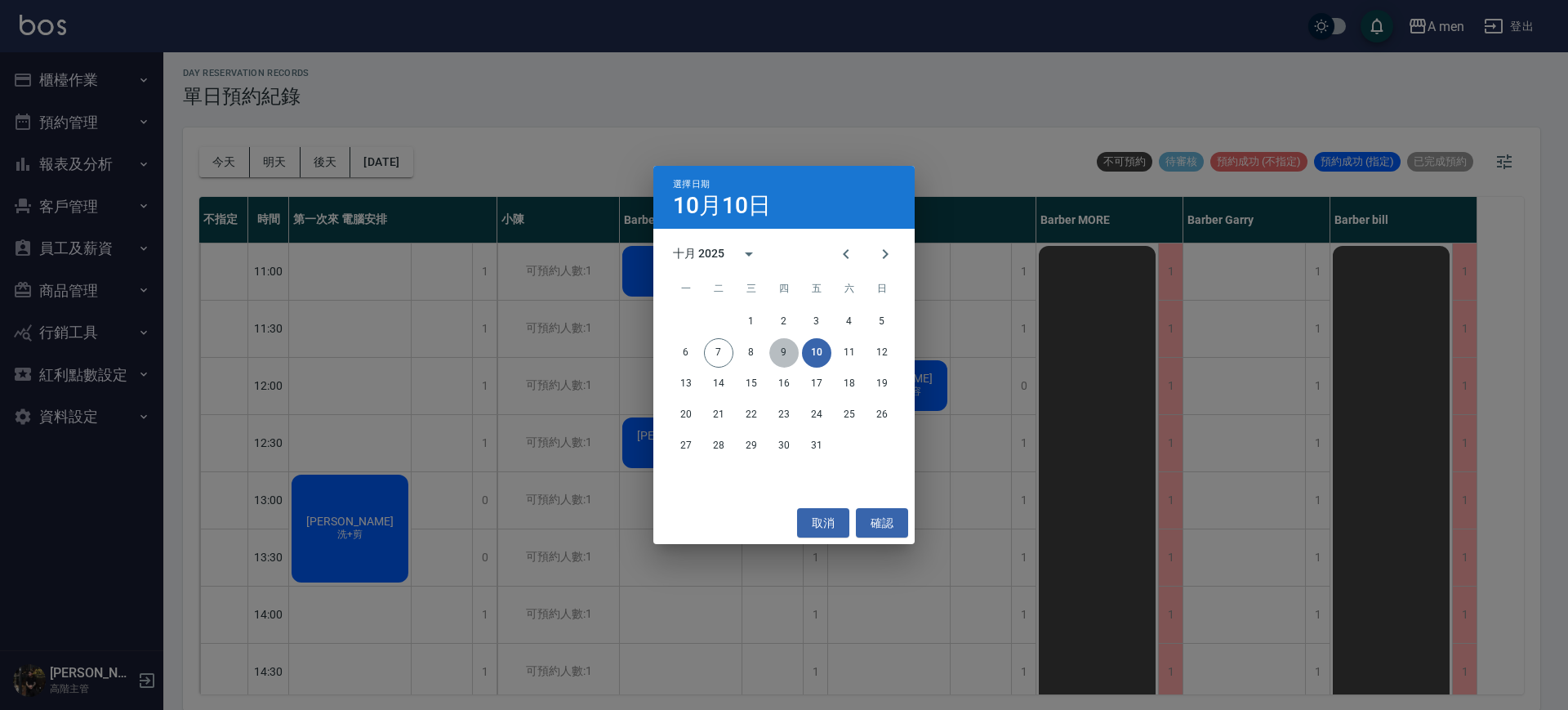
click at [773, 345] on button "9" at bounding box center [784, 352] width 30 height 30
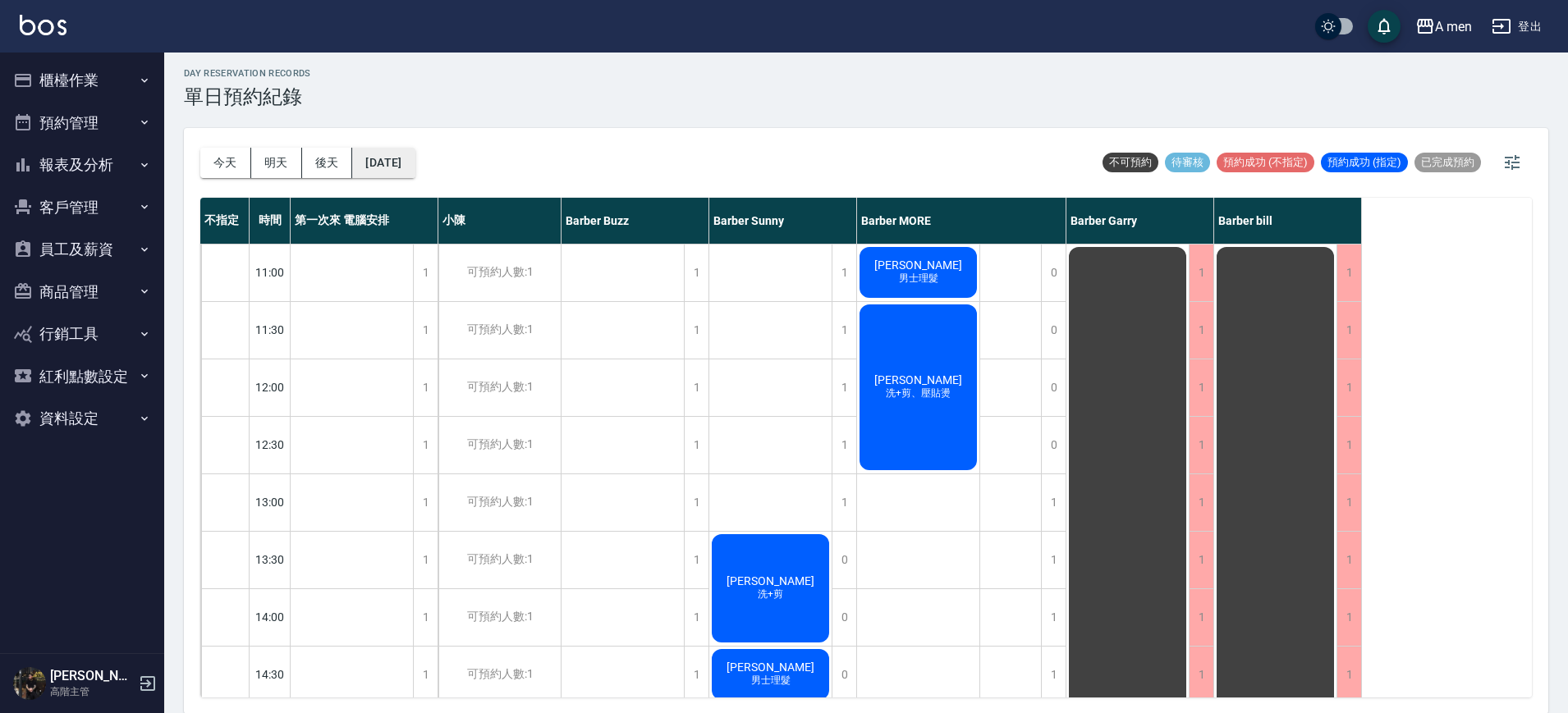
click at [414, 156] on button "2025/10/09" at bounding box center [383, 163] width 62 height 31
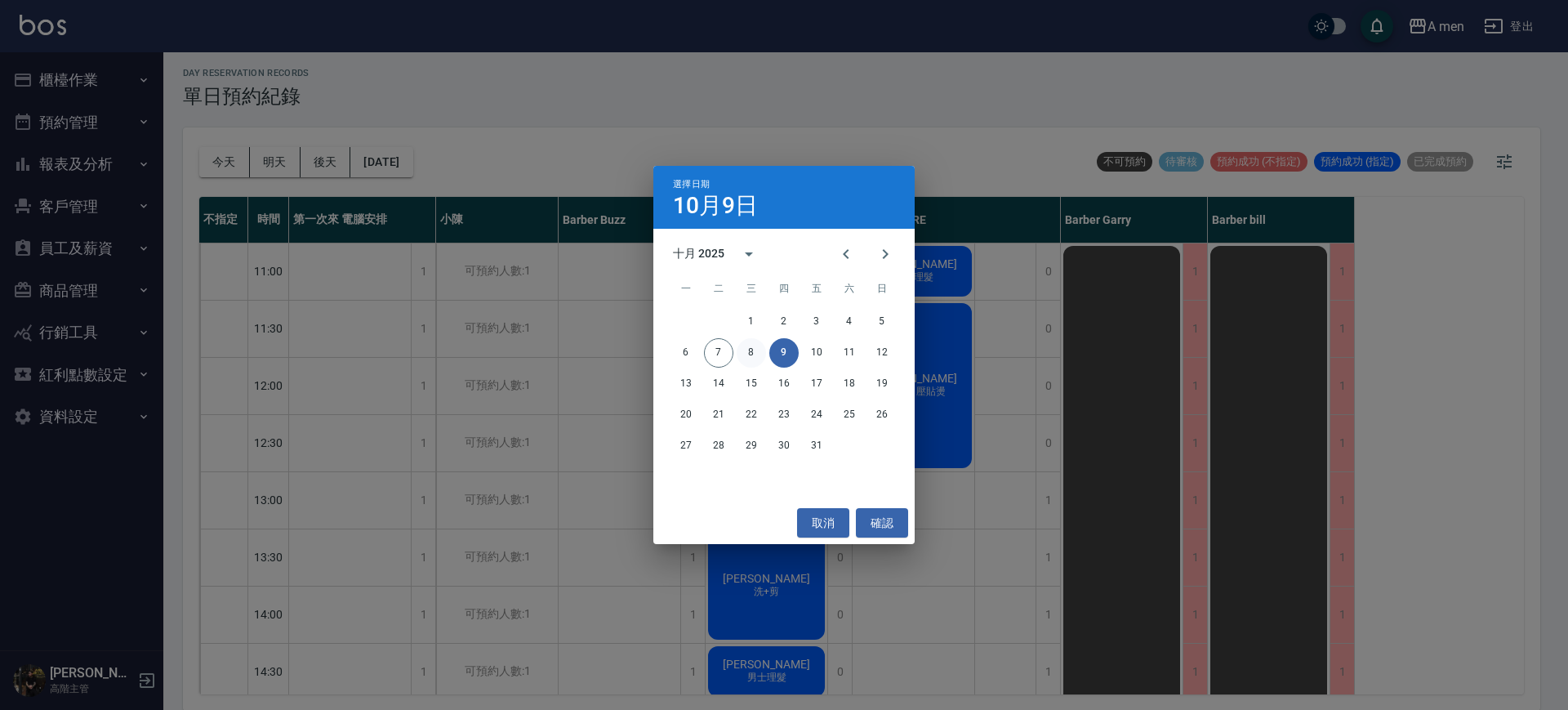
click at [749, 351] on button "8" at bounding box center [751, 352] width 30 height 30
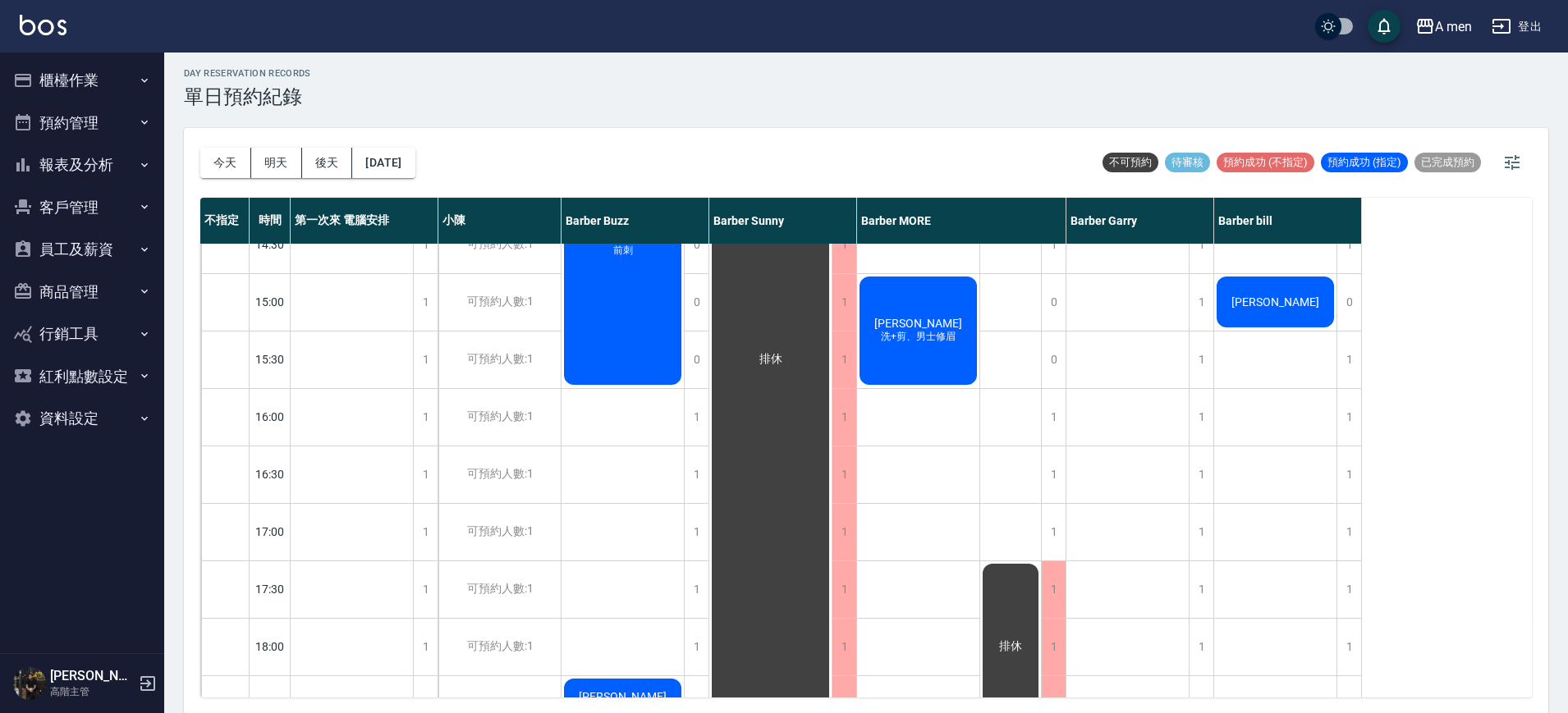
scroll to position [673, 0]
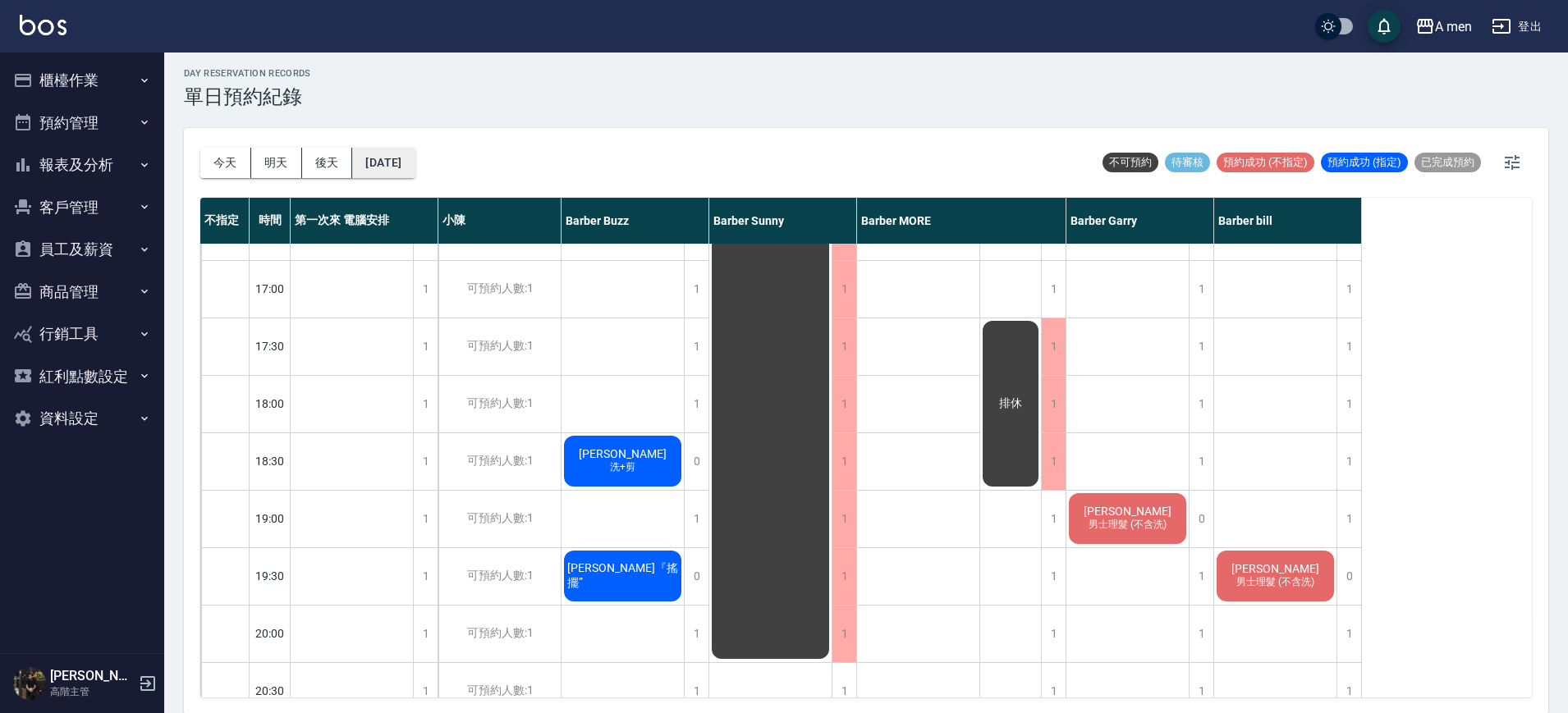
click at [397, 165] on button "2025/10/08" at bounding box center [383, 163] width 62 height 31
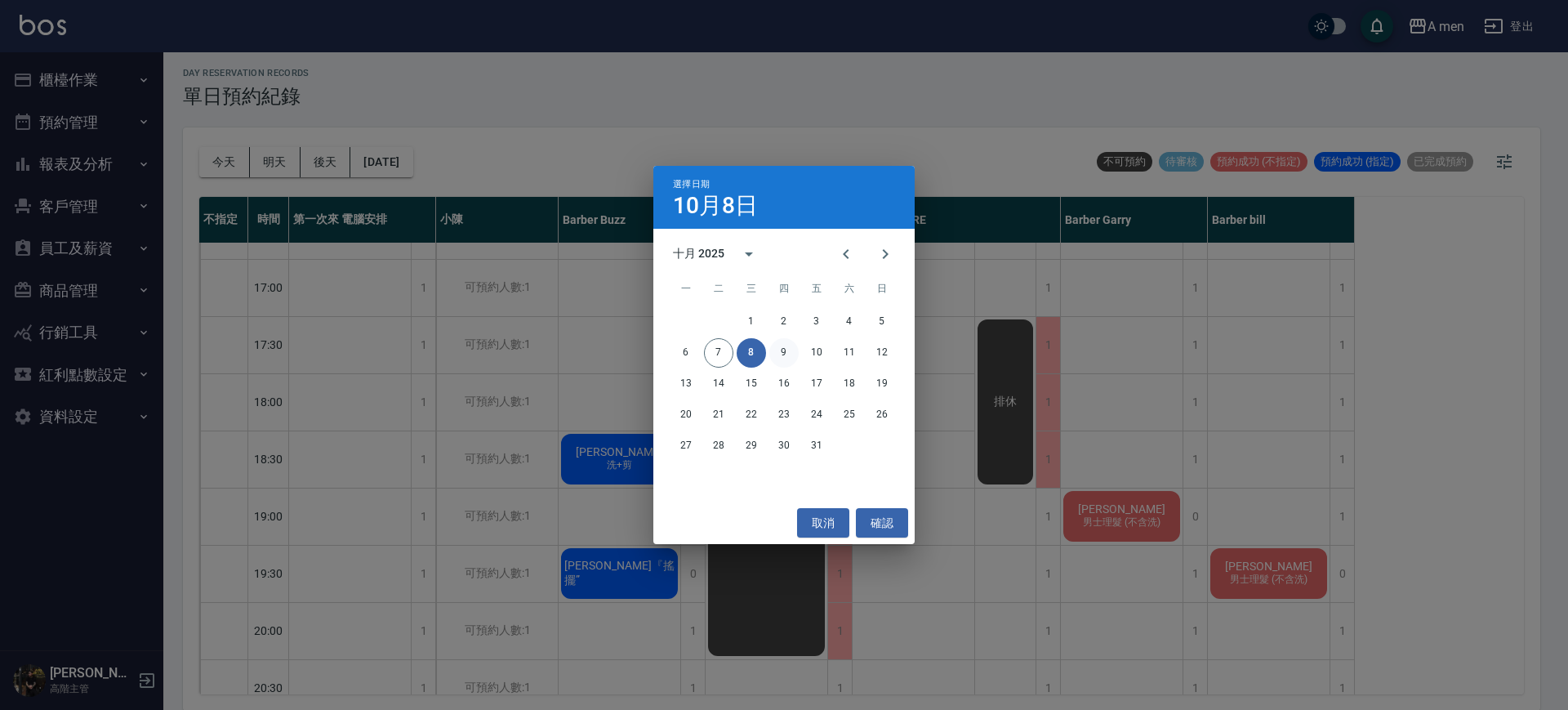
click at [780, 346] on button "9" at bounding box center [784, 352] width 30 height 30
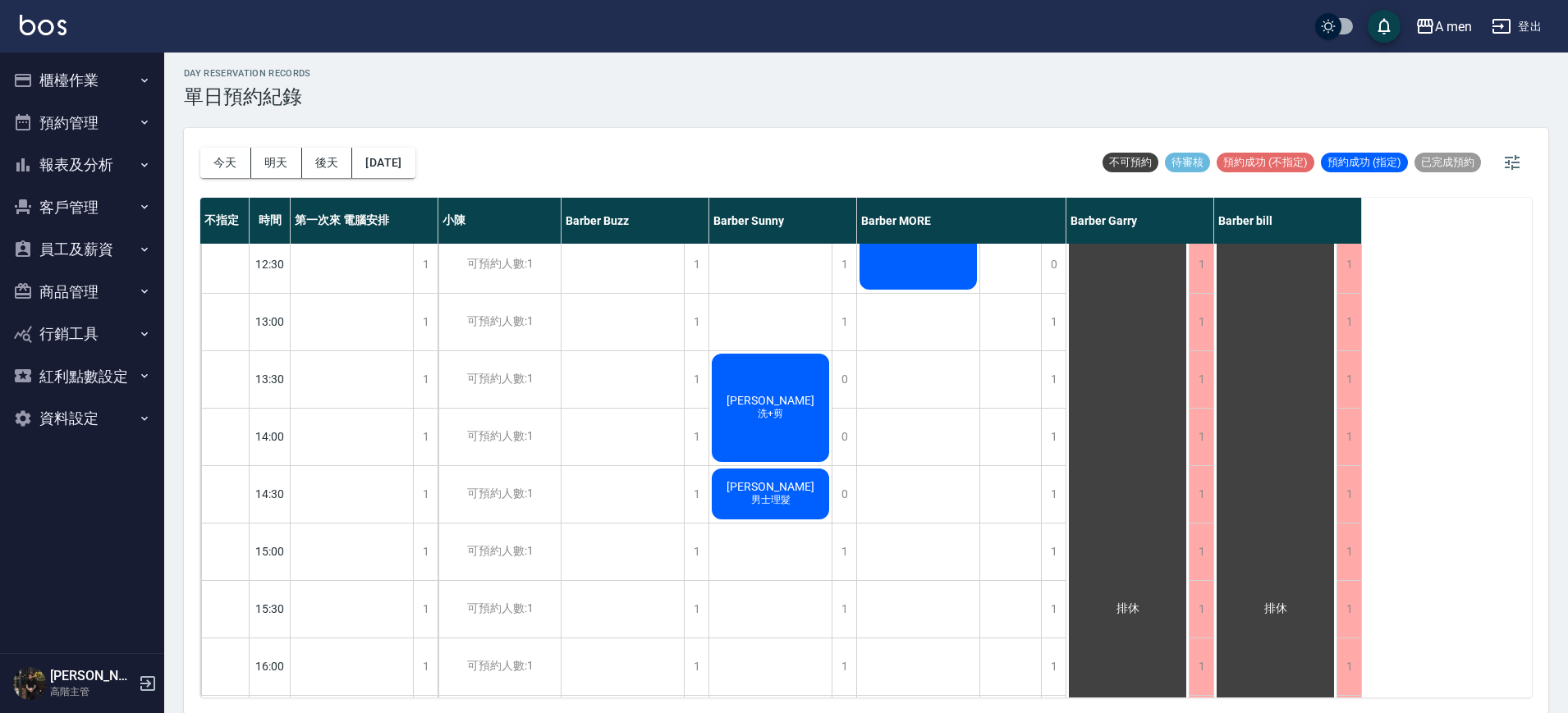
scroll to position [171, 0]
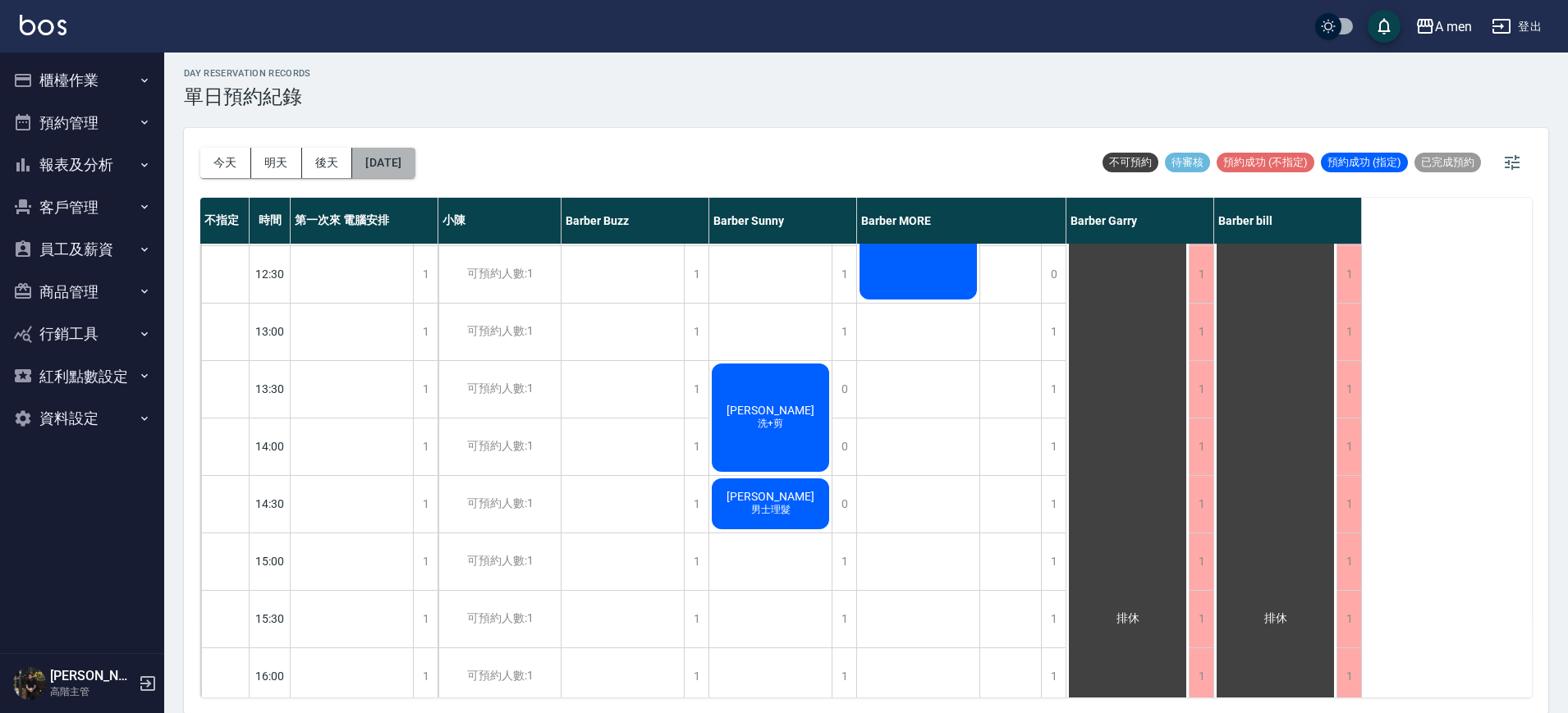
click at [414, 162] on button "2025/10/09" at bounding box center [383, 163] width 62 height 31
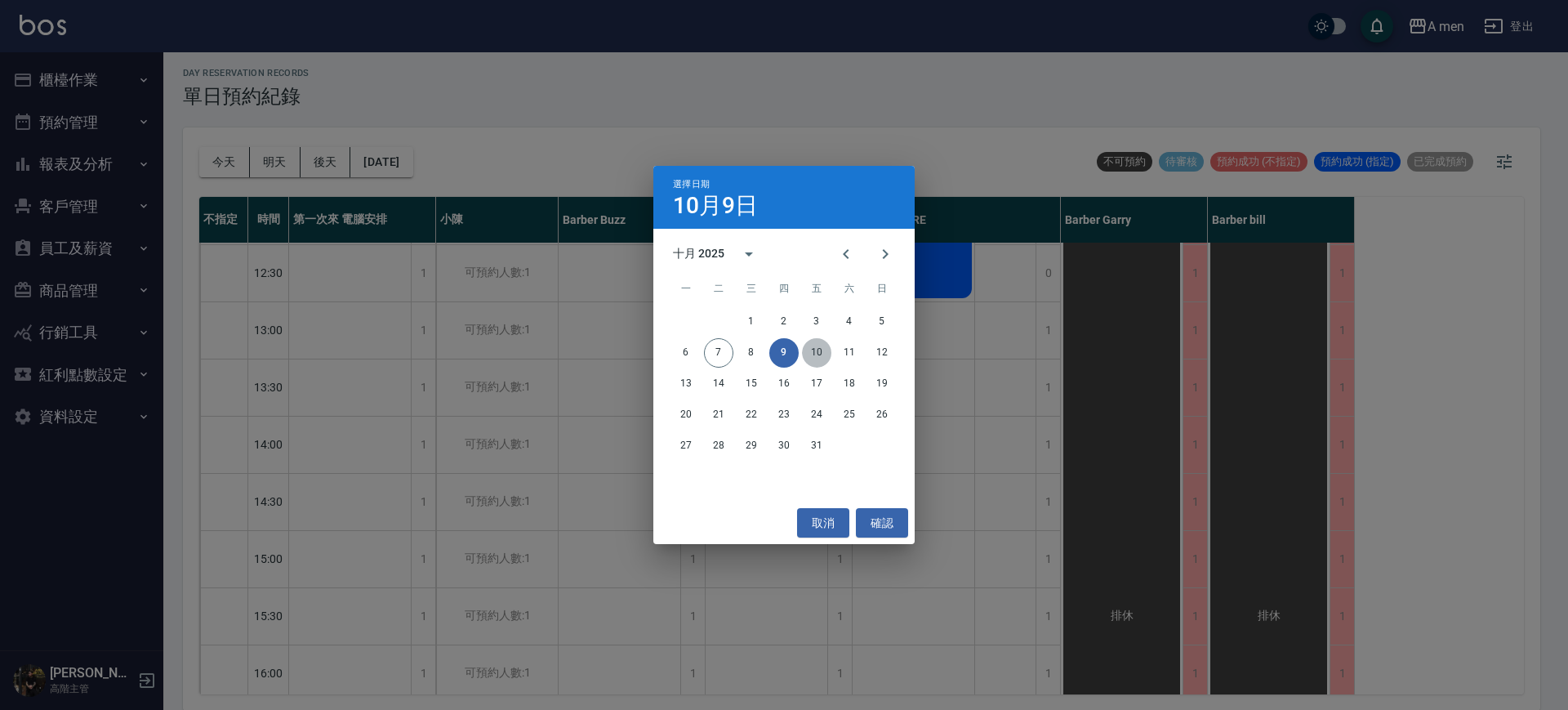
click at [824, 347] on button "10" at bounding box center [816, 352] width 30 height 30
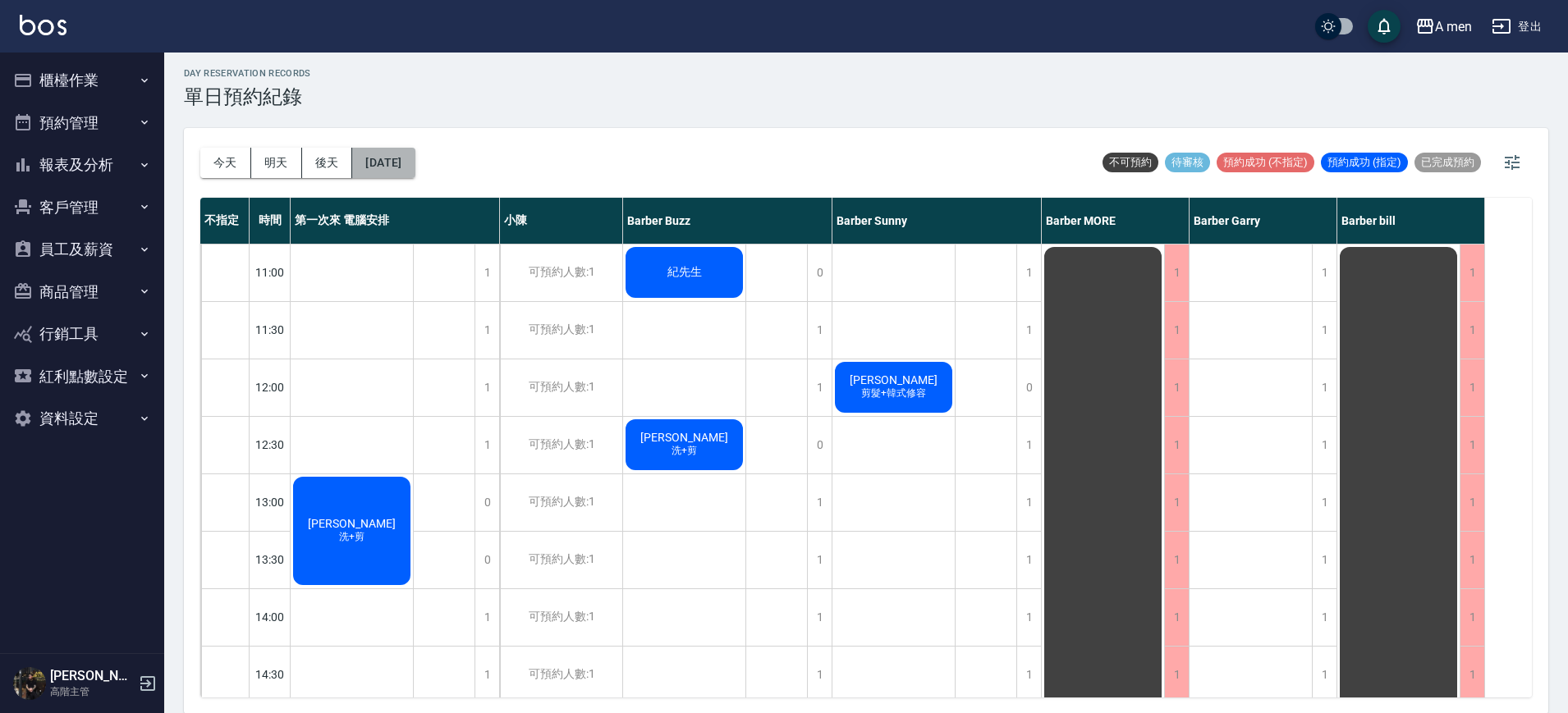
click at [404, 160] on button "2025/10/10" at bounding box center [383, 163] width 62 height 31
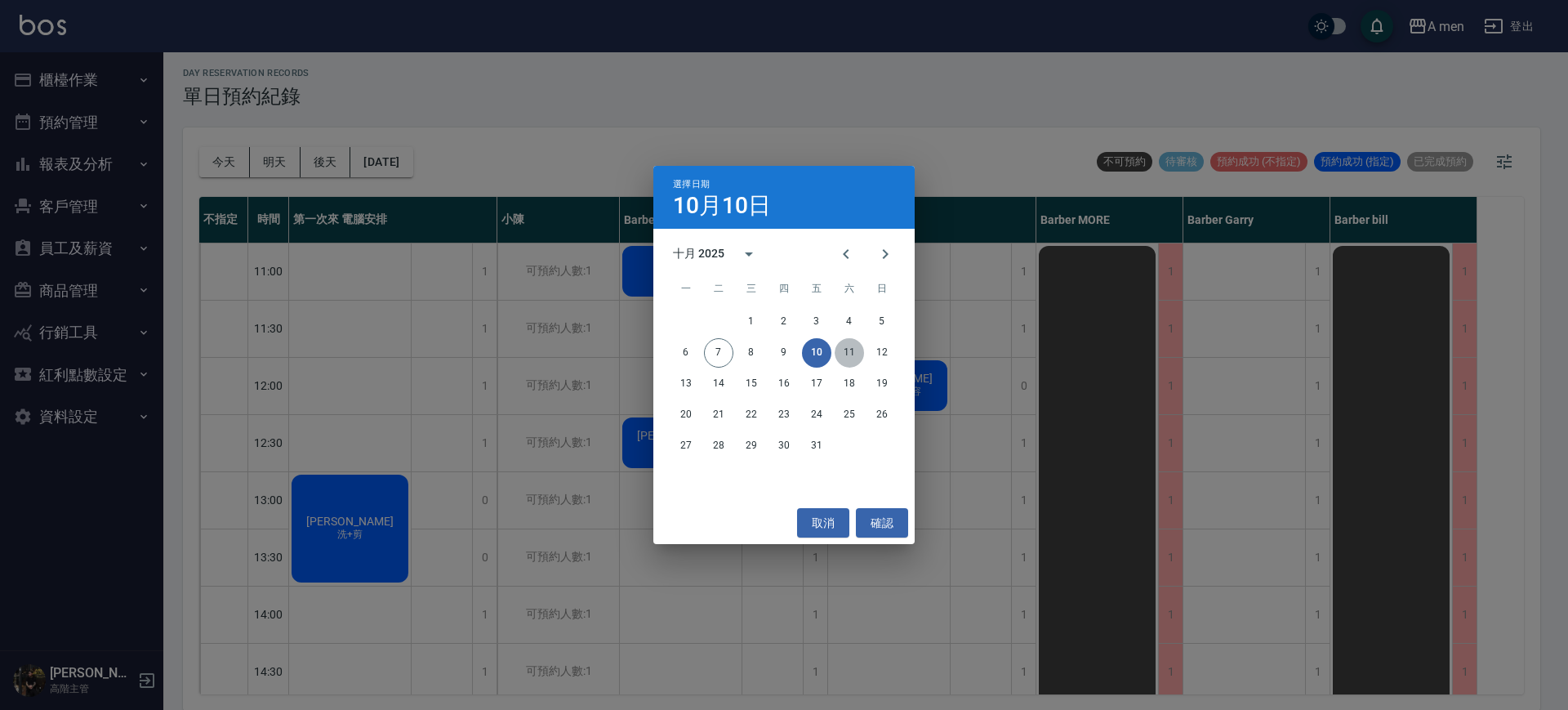
click at [853, 352] on button "11" at bounding box center [849, 352] width 30 height 30
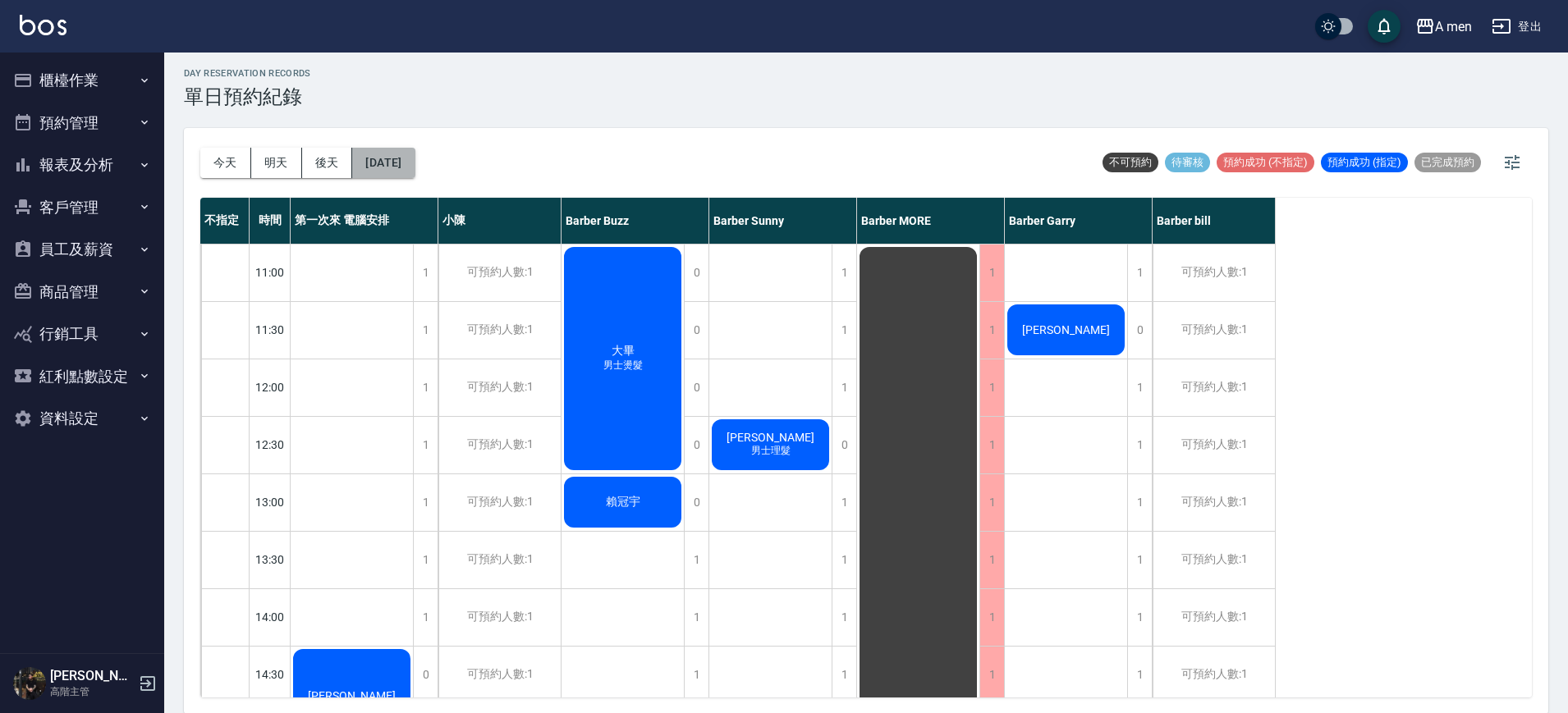
click at [393, 163] on button "2025/10/11" at bounding box center [383, 163] width 62 height 31
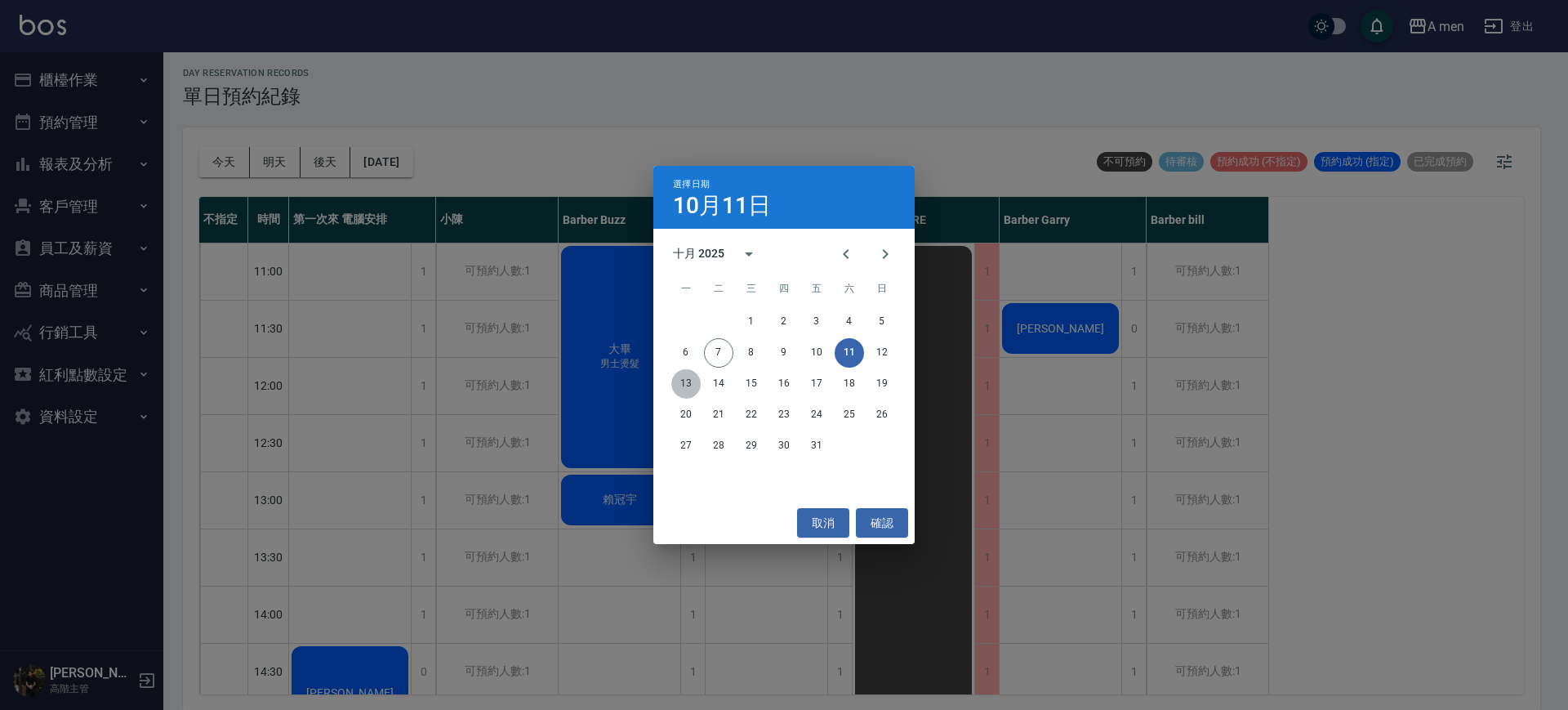
click at [686, 384] on button "13" at bounding box center [686, 384] width 30 height 30
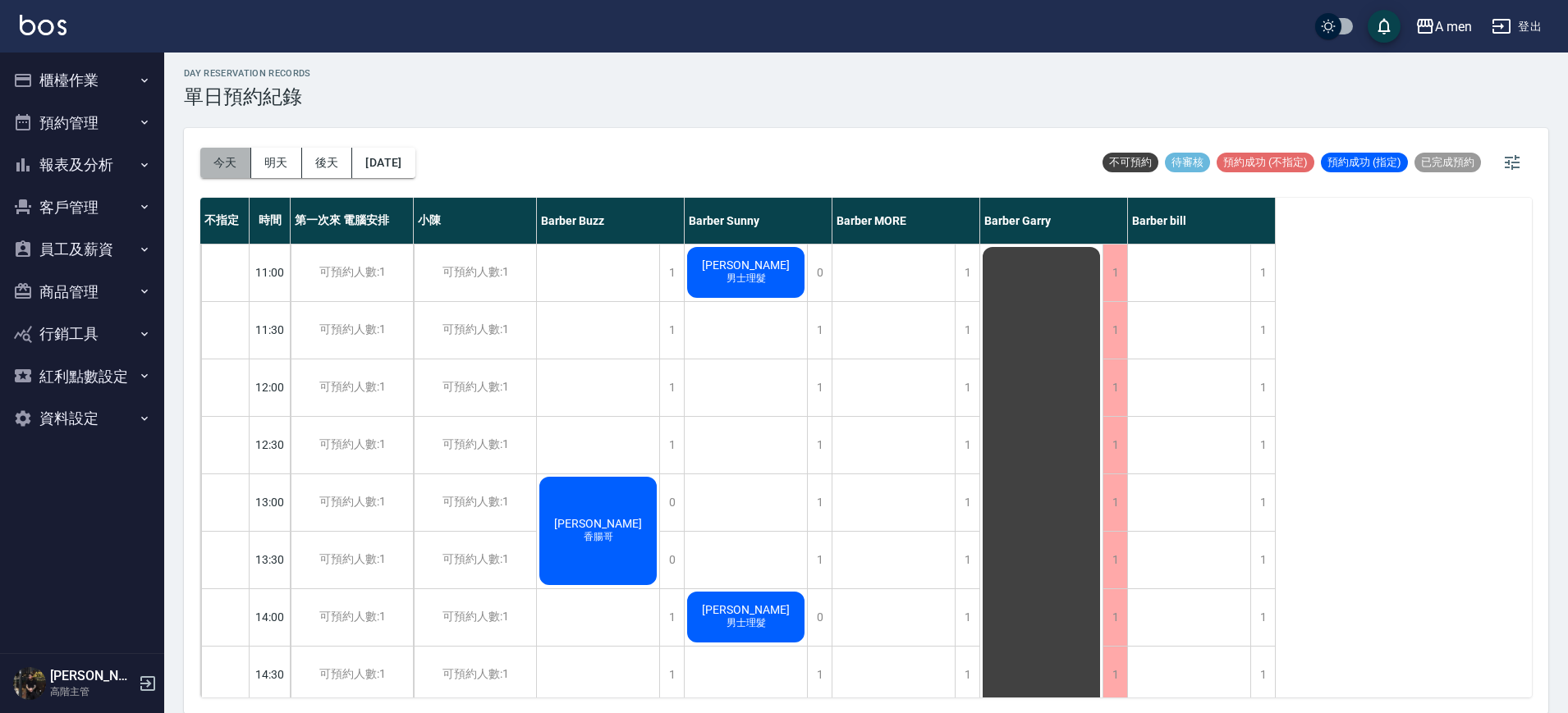
click at [227, 162] on button "今天" at bounding box center [226, 163] width 51 height 31
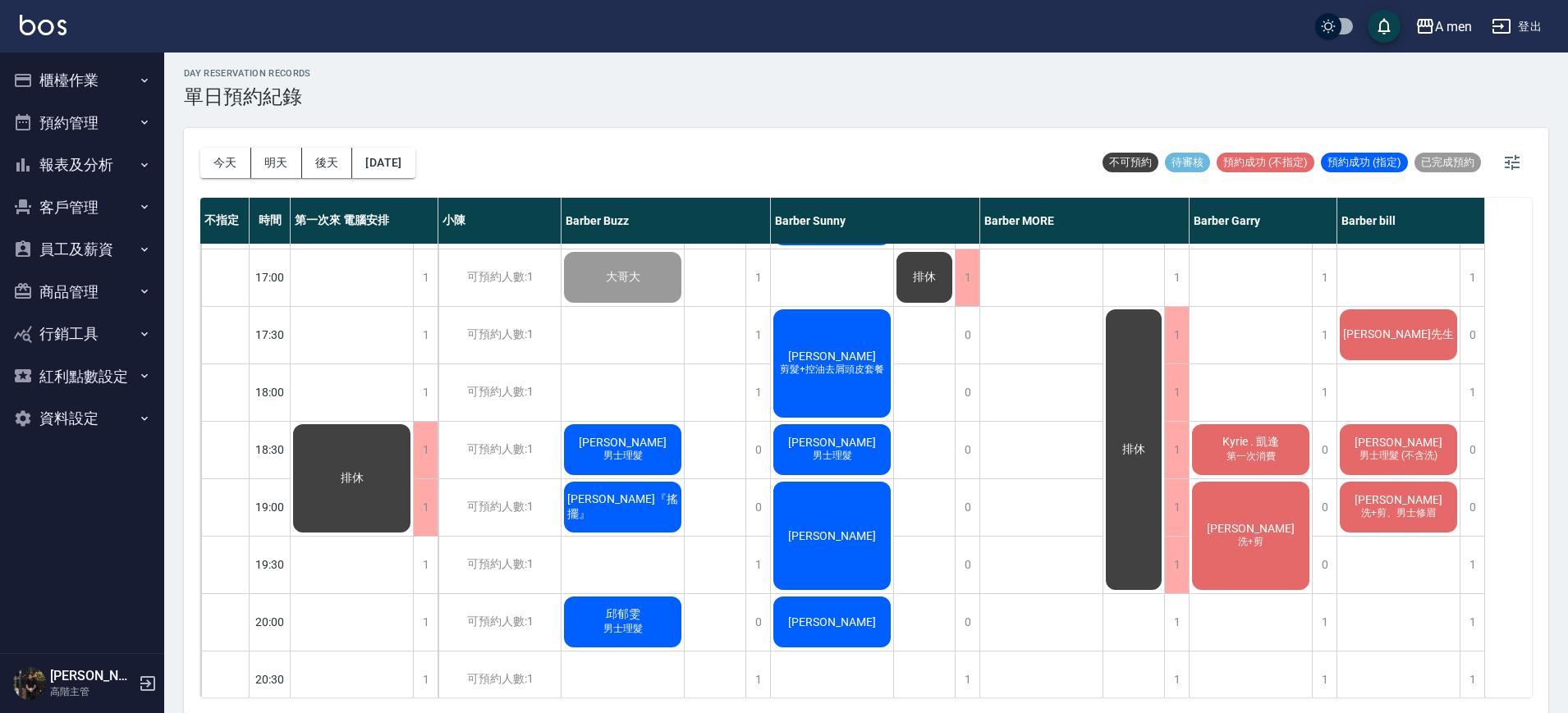
scroll to position [685, 0]
click at [657, 450] on div "王敬昕 男士理髮" at bounding box center [623, 449] width 122 height 56
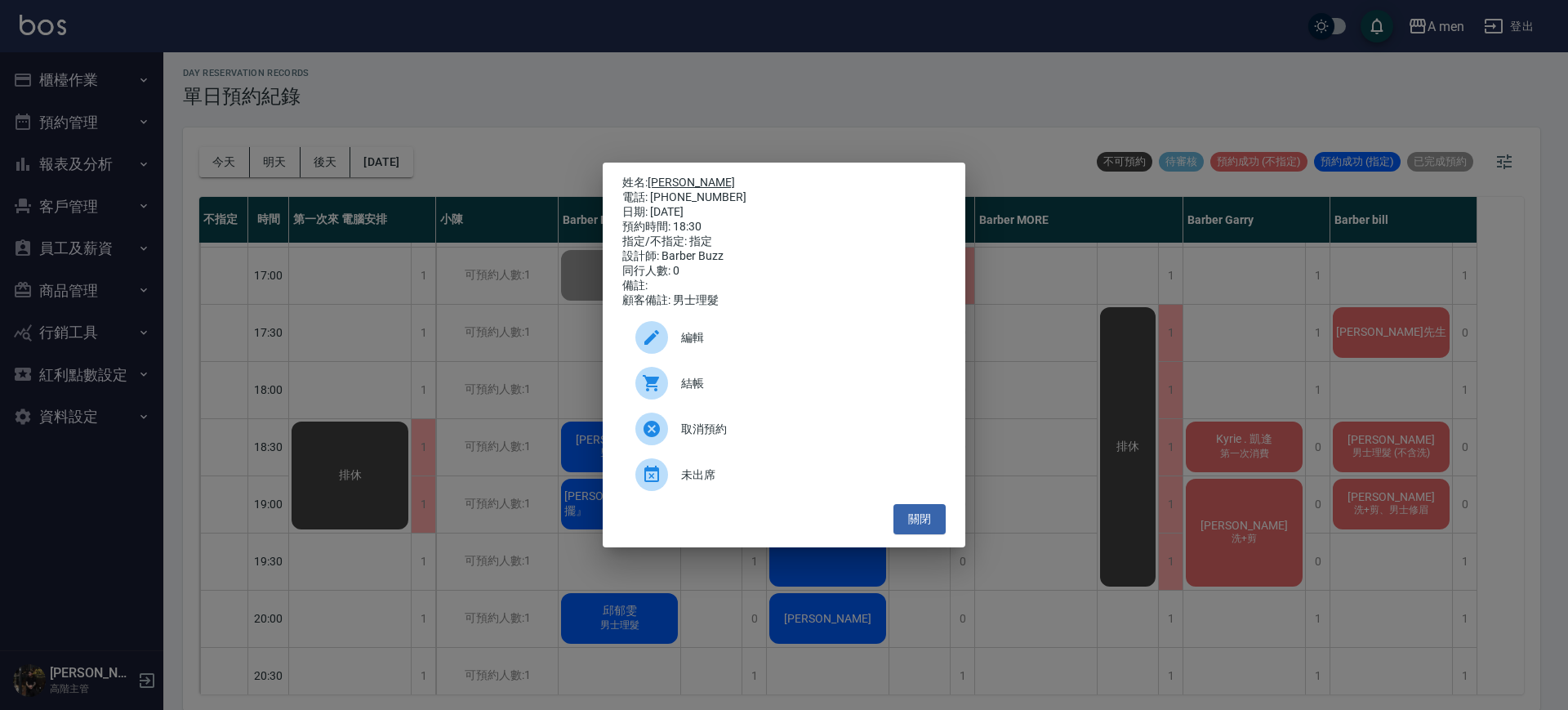
click at [664, 175] on link "王敬昕" at bounding box center [692, 182] width 88 height 13
click at [923, 516] on button "關閉" at bounding box center [920, 520] width 52 height 30
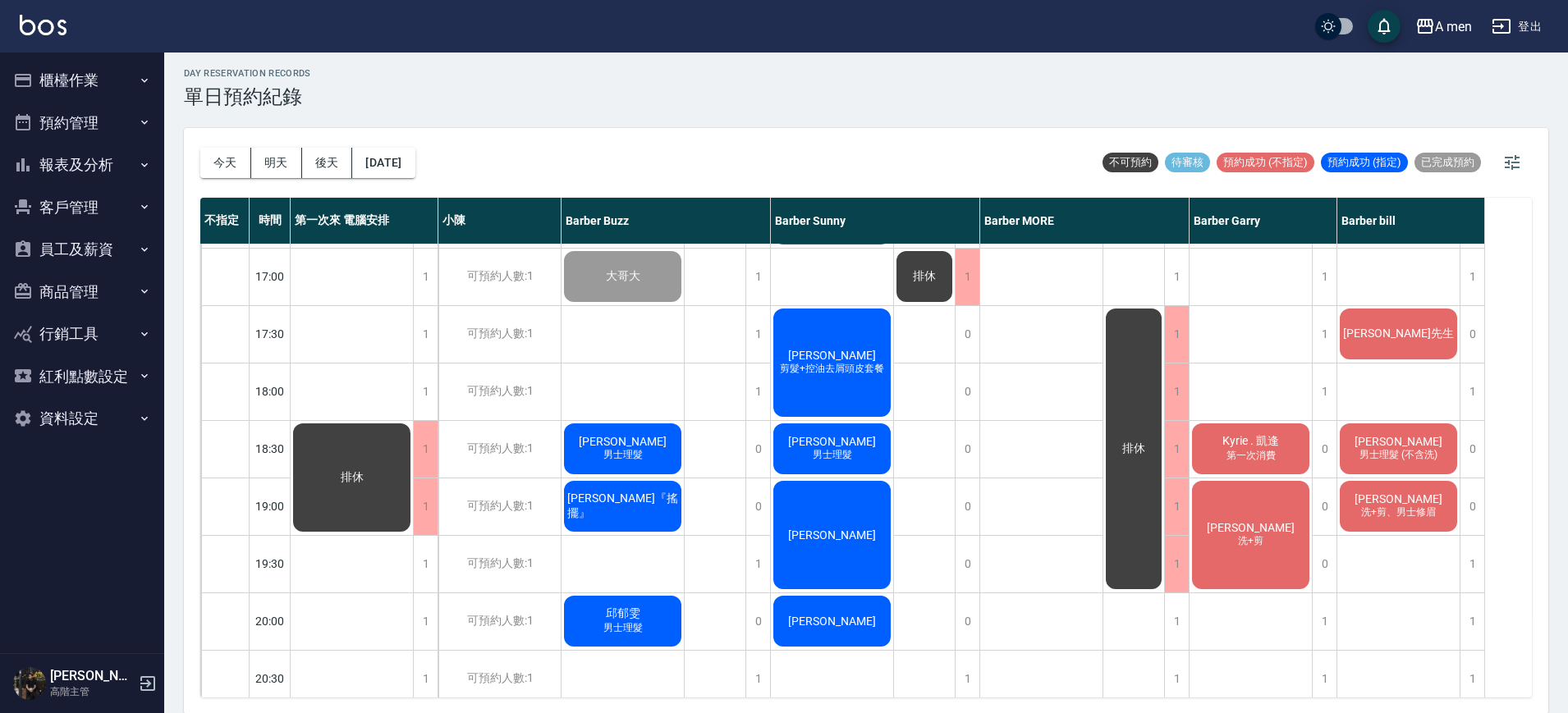
click at [833, 390] on div "Chris Huang 剪髮+控油去屑頭皮套餐" at bounding box center [832, 363] width 122 height 113
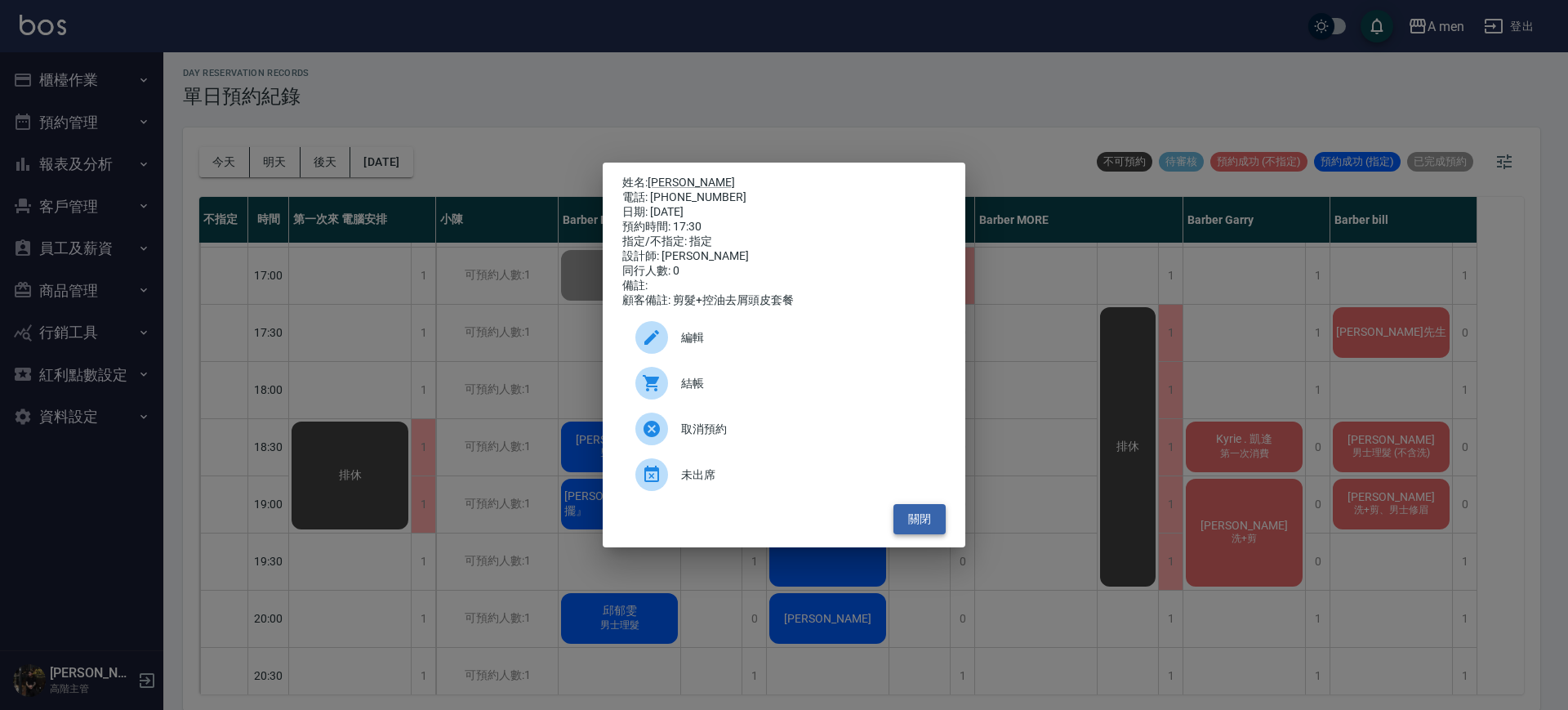
click at [940, 520] on button "關閉" at bounding box center [920, 520] width 52 height 30
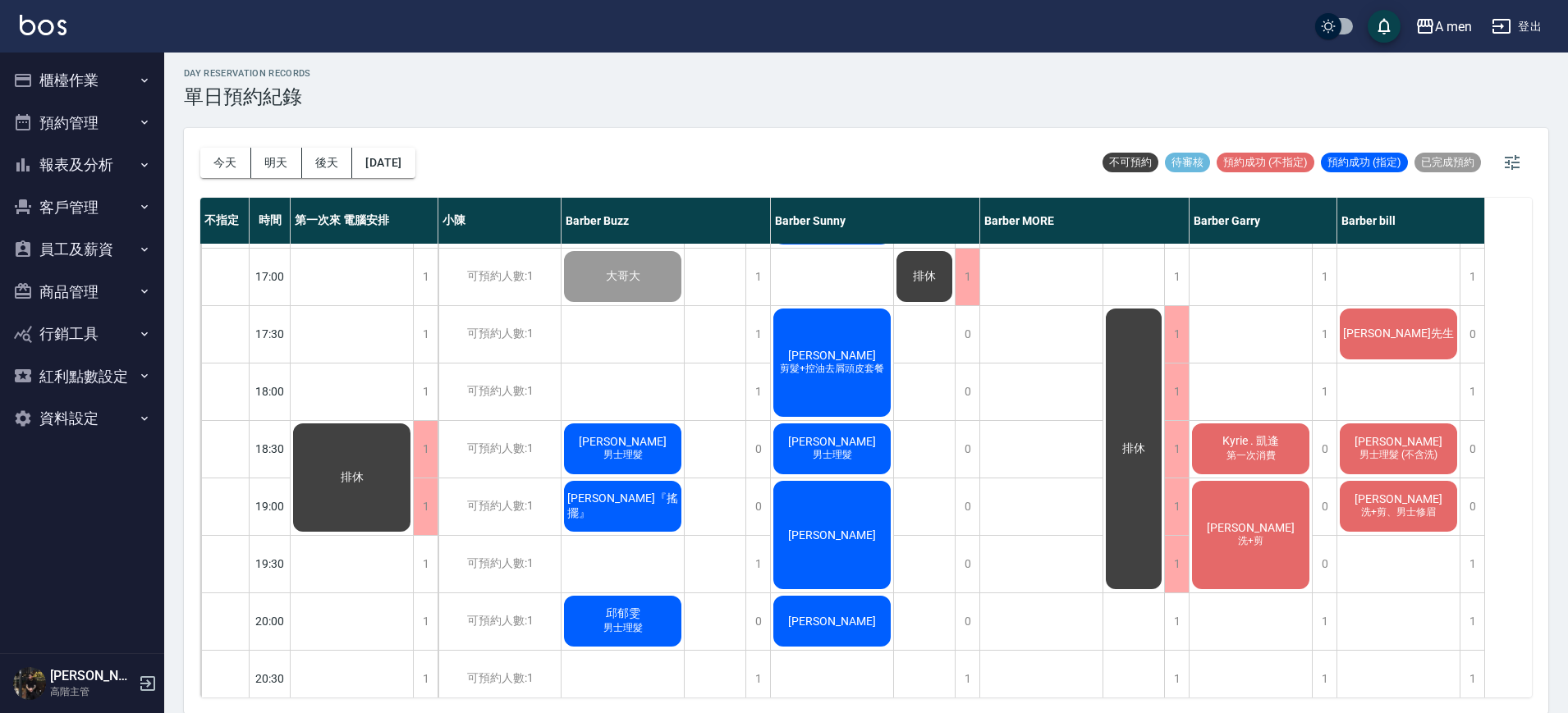
click at [856, 386] on div "Chris Huang 剪髮+控油去屑頭皮套餐" at bounding box center [832, 363] width 122 height 113
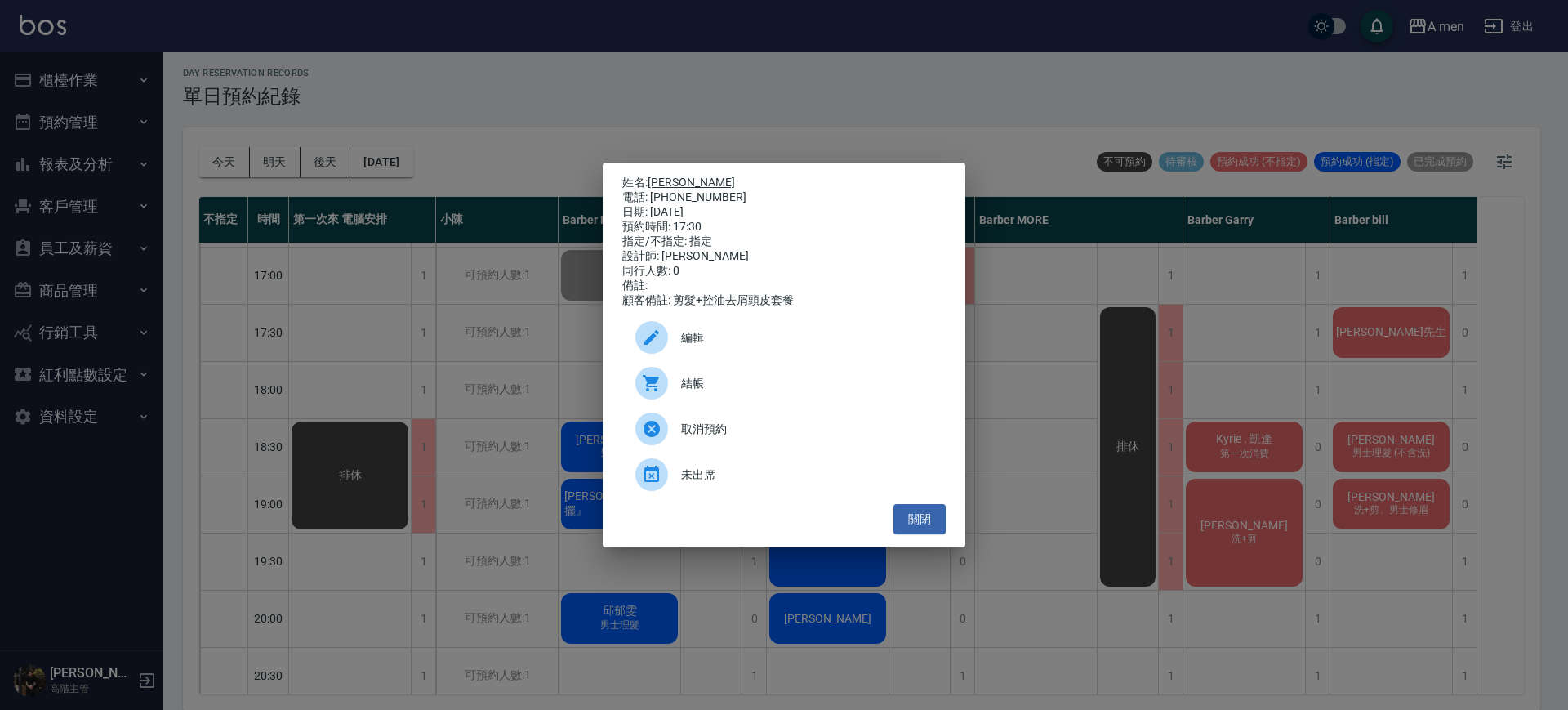
click at [691, 175] on link "Chris Huang" at bounding box center [692, 182] width 88 height 13
click at [910, 528] on button "關閉" at bounding box center [920, 520] width 52 height 30
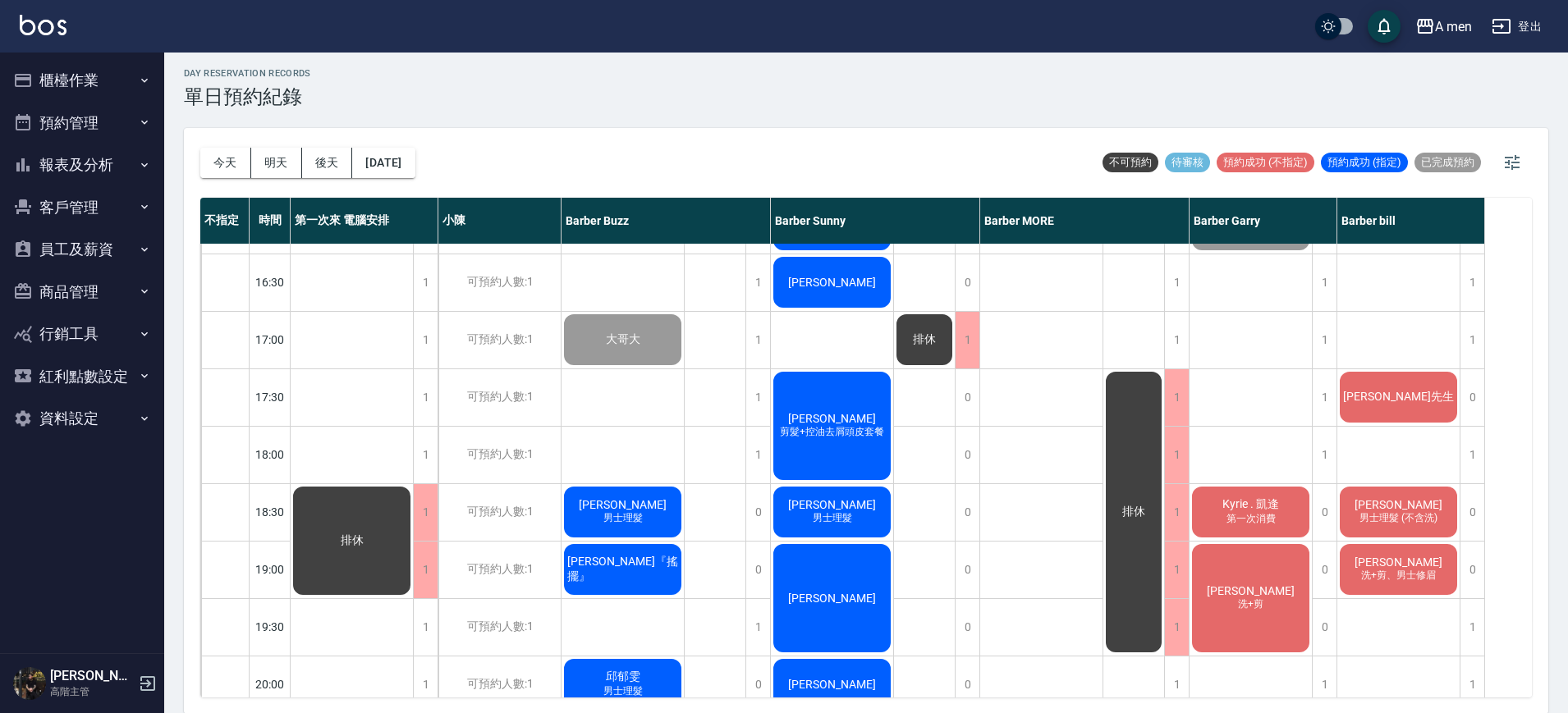
scroll to position [806, 0]
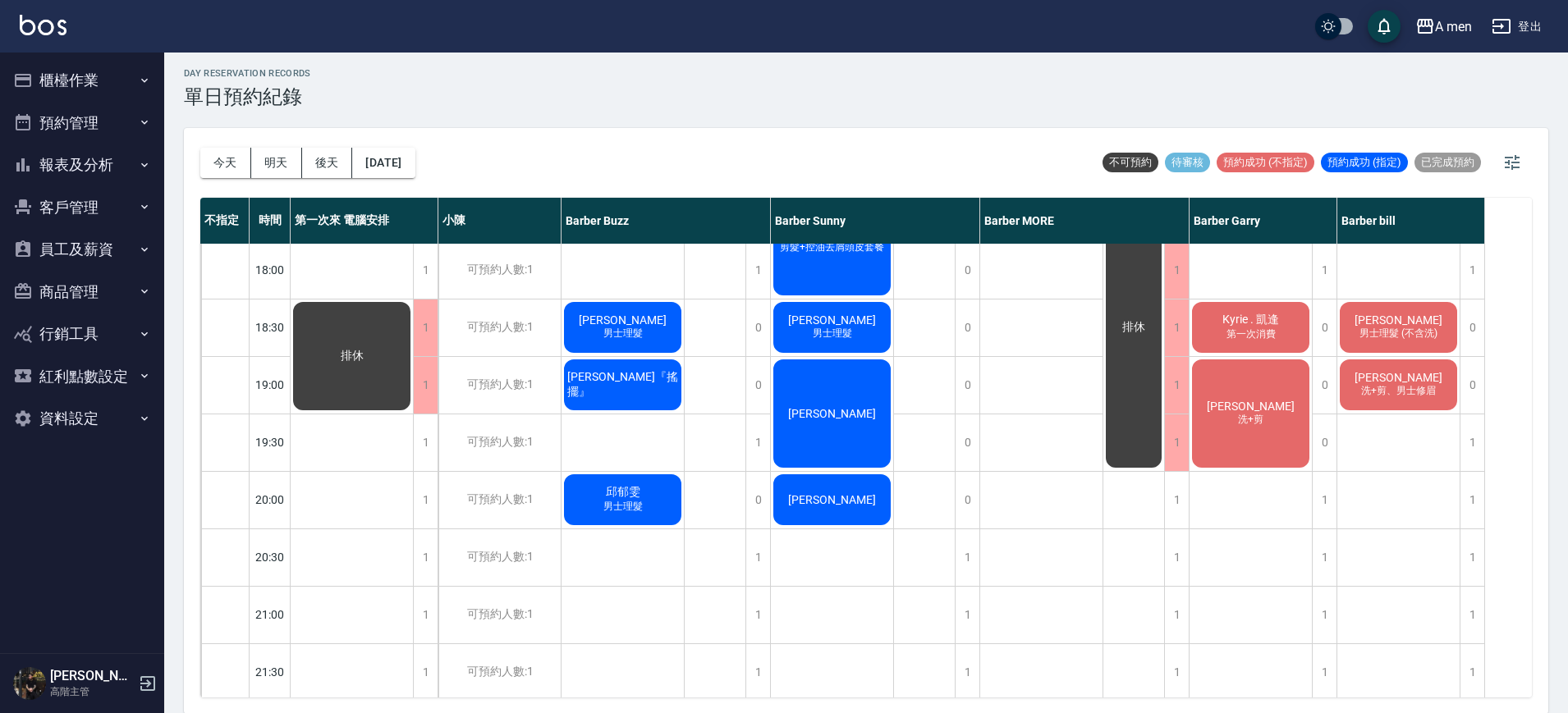
click at [899, 362] on div "排休" at bounding box center [925, 154] width 62 height 1436
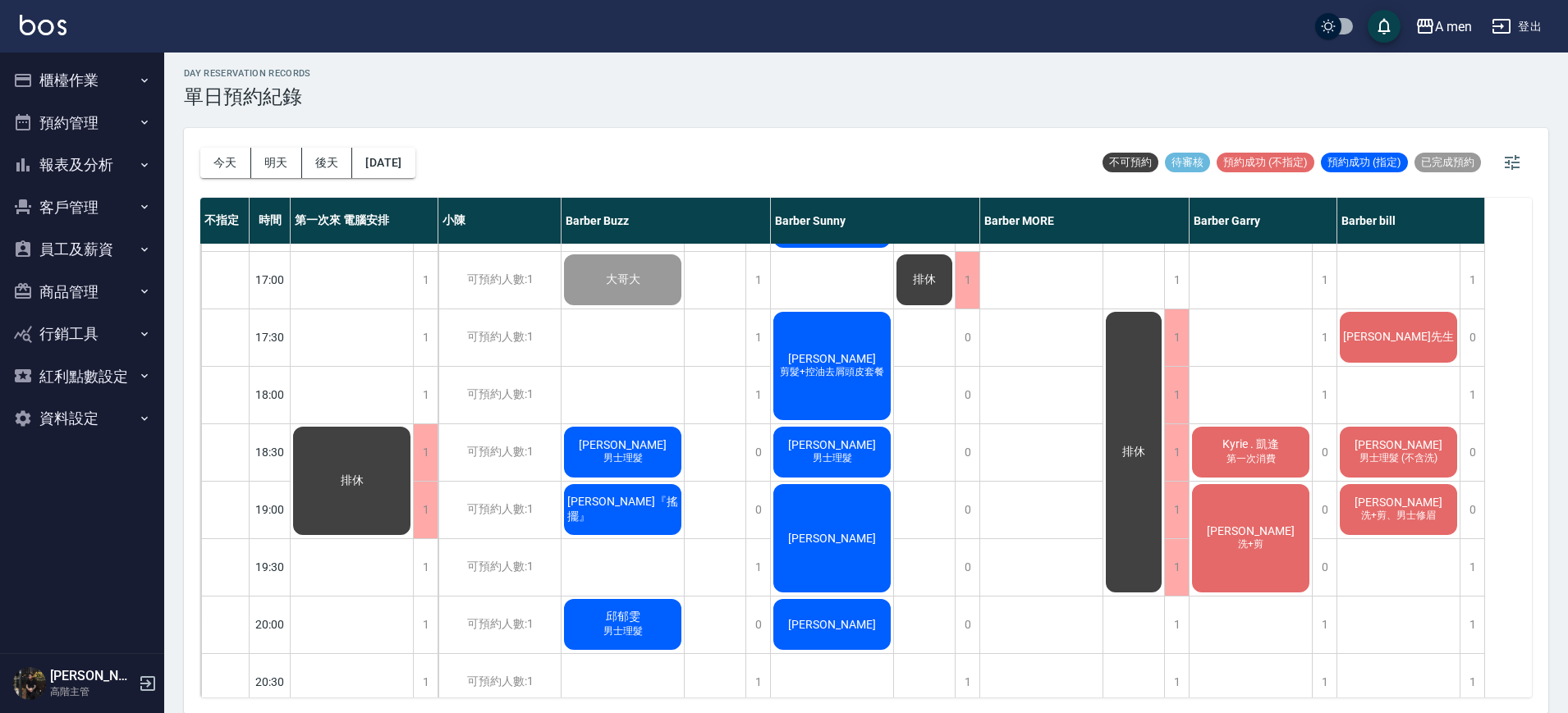
scroll to position [686, 0]
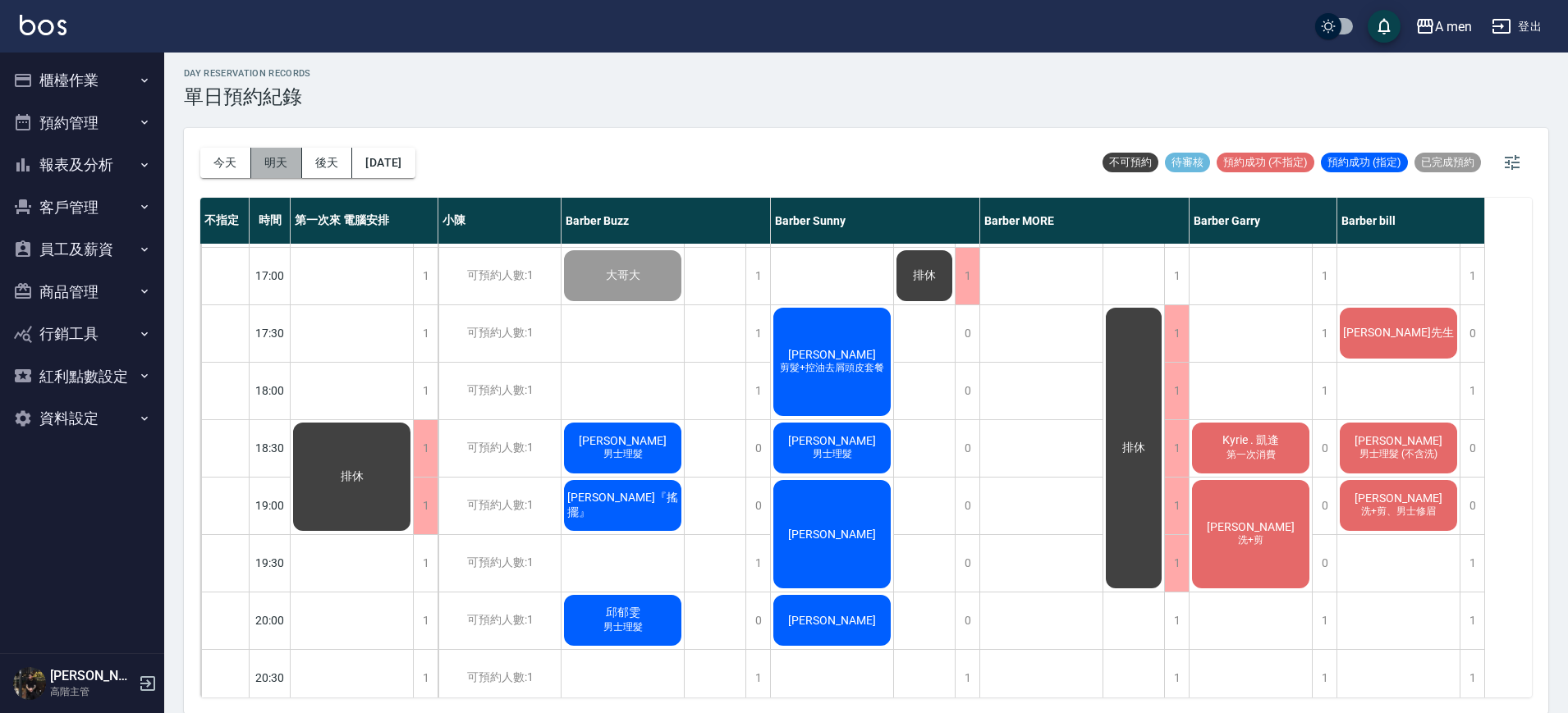
click at [261, 149] on button "明天" at bounding box center [277, 163] width 51 height 31
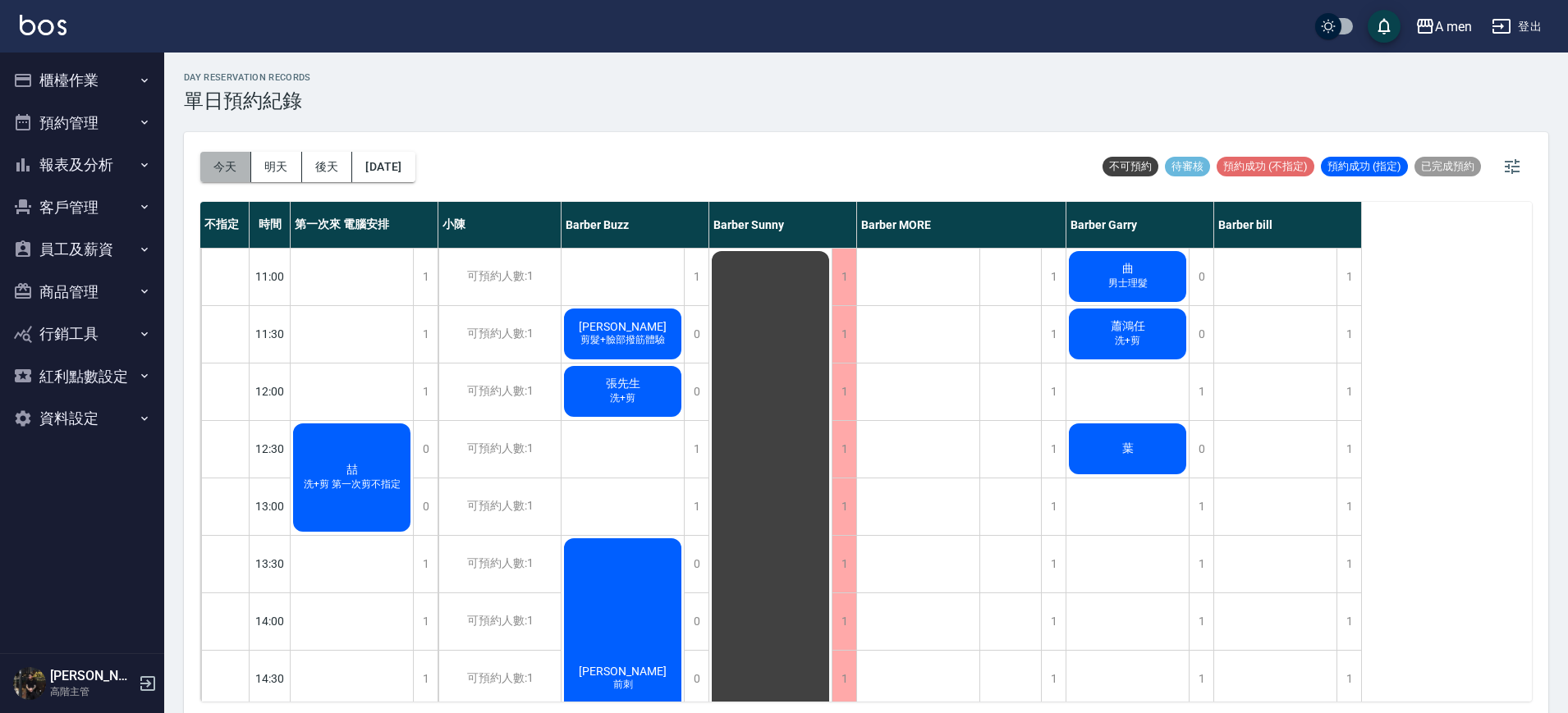
click at [228, 180] on button "今天" at bounding box center [226, 167] width 51 height 31
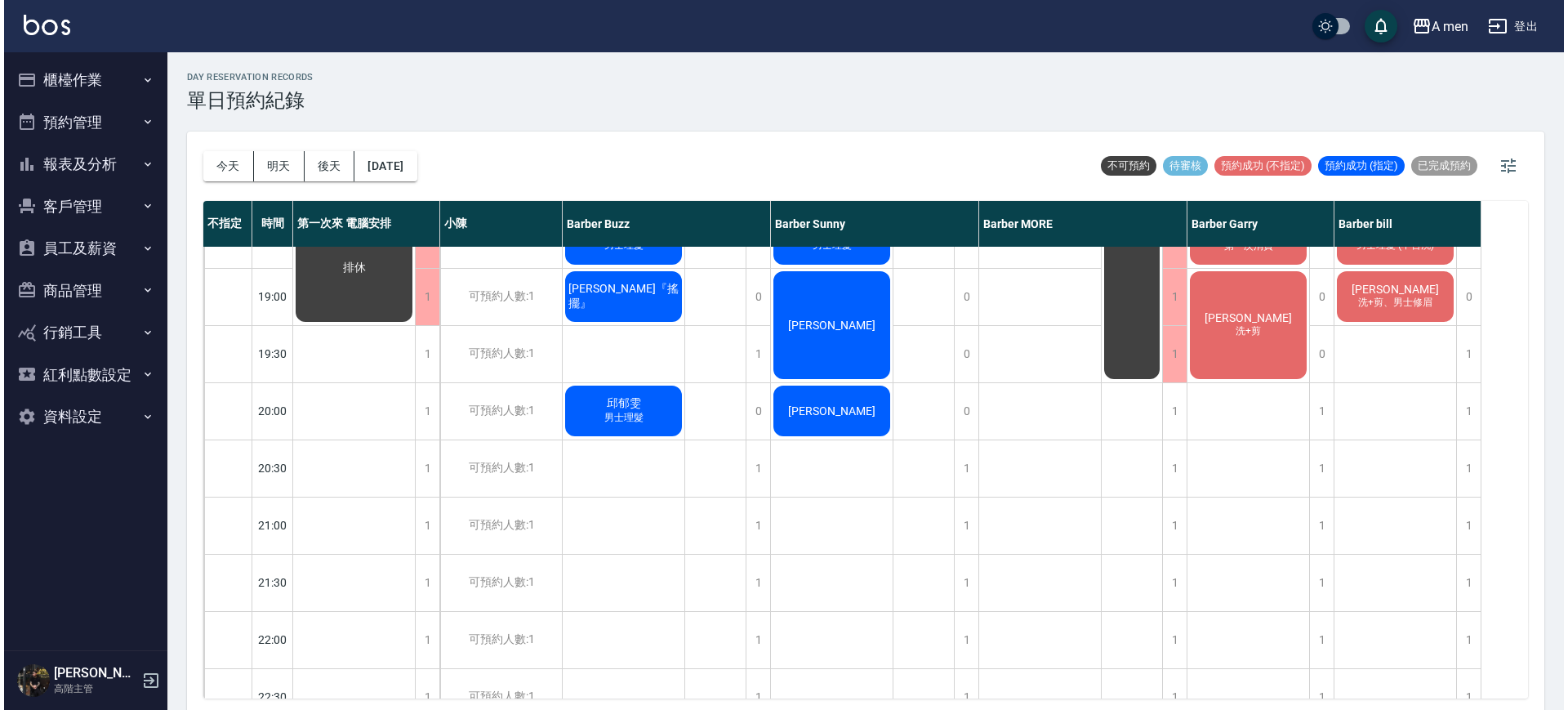
scroll to position [895, 0]
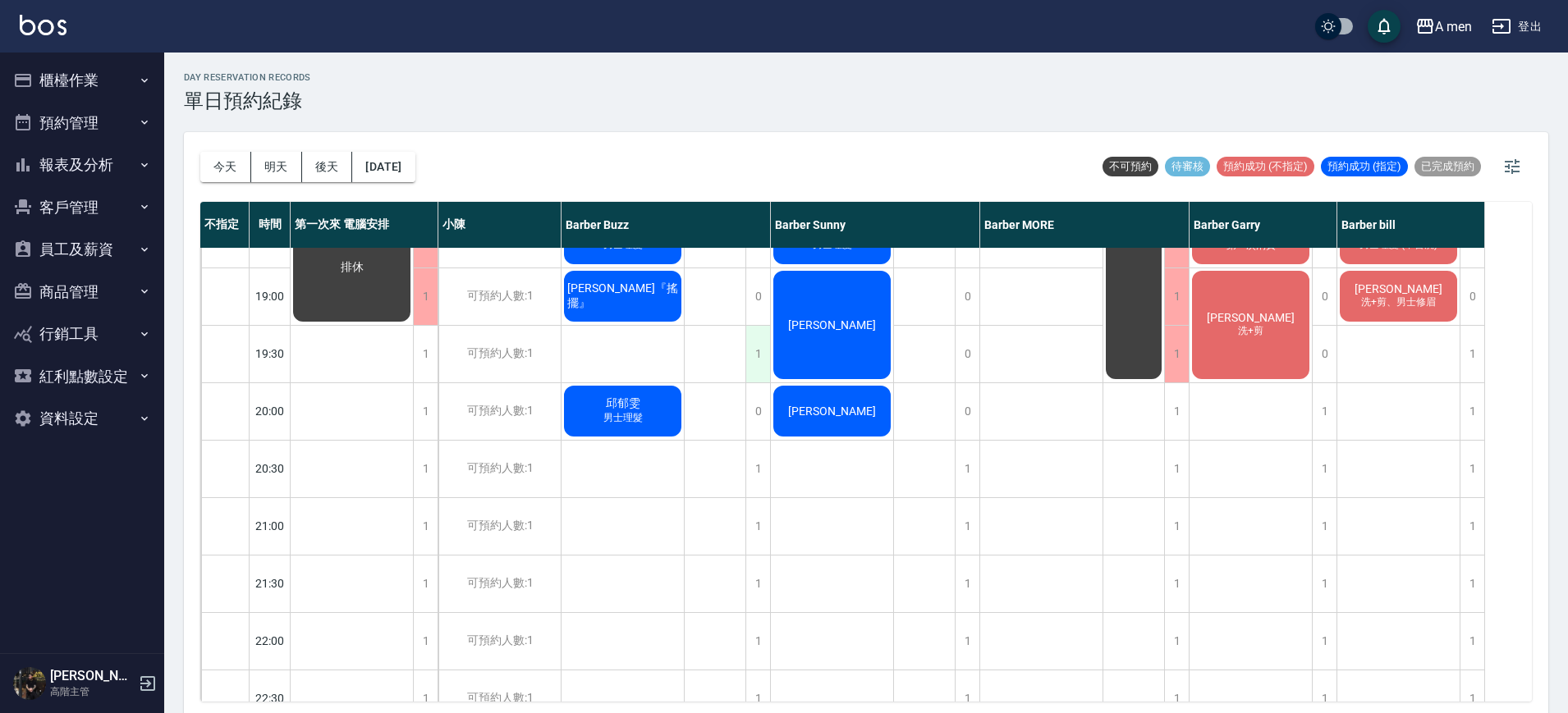
click at [749, 365] on div "1" at bounding box center [757, 354] width 24 height 57
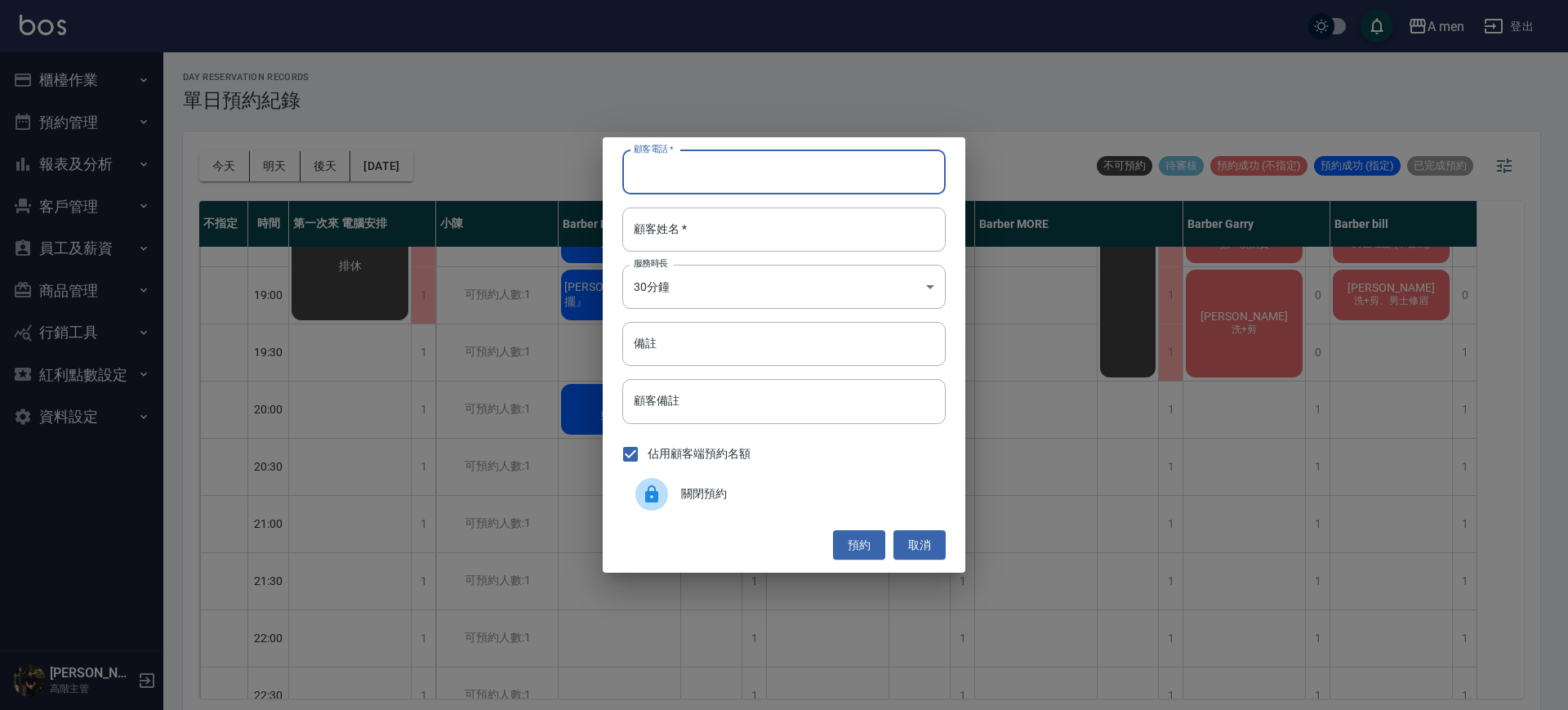
click at [661, 185] on input "顧客電話   *" at bounding box center [784, 172] width 324 height 44
type input "0987319294"
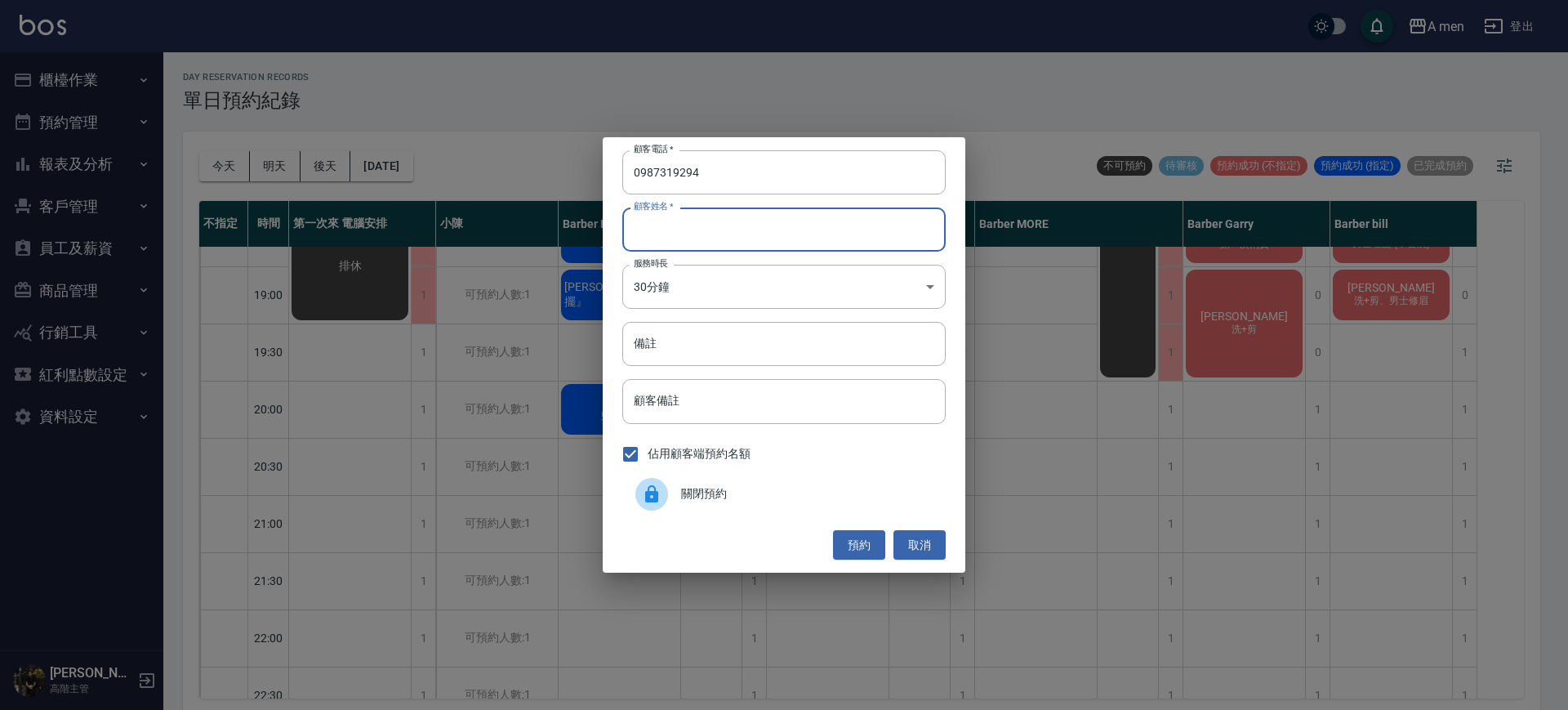
click at [686, 218] on input "顧客姓名   *" at bounding box center [784, 229] width 324 height 44
type input "ㄏ"
type input "廖先生"
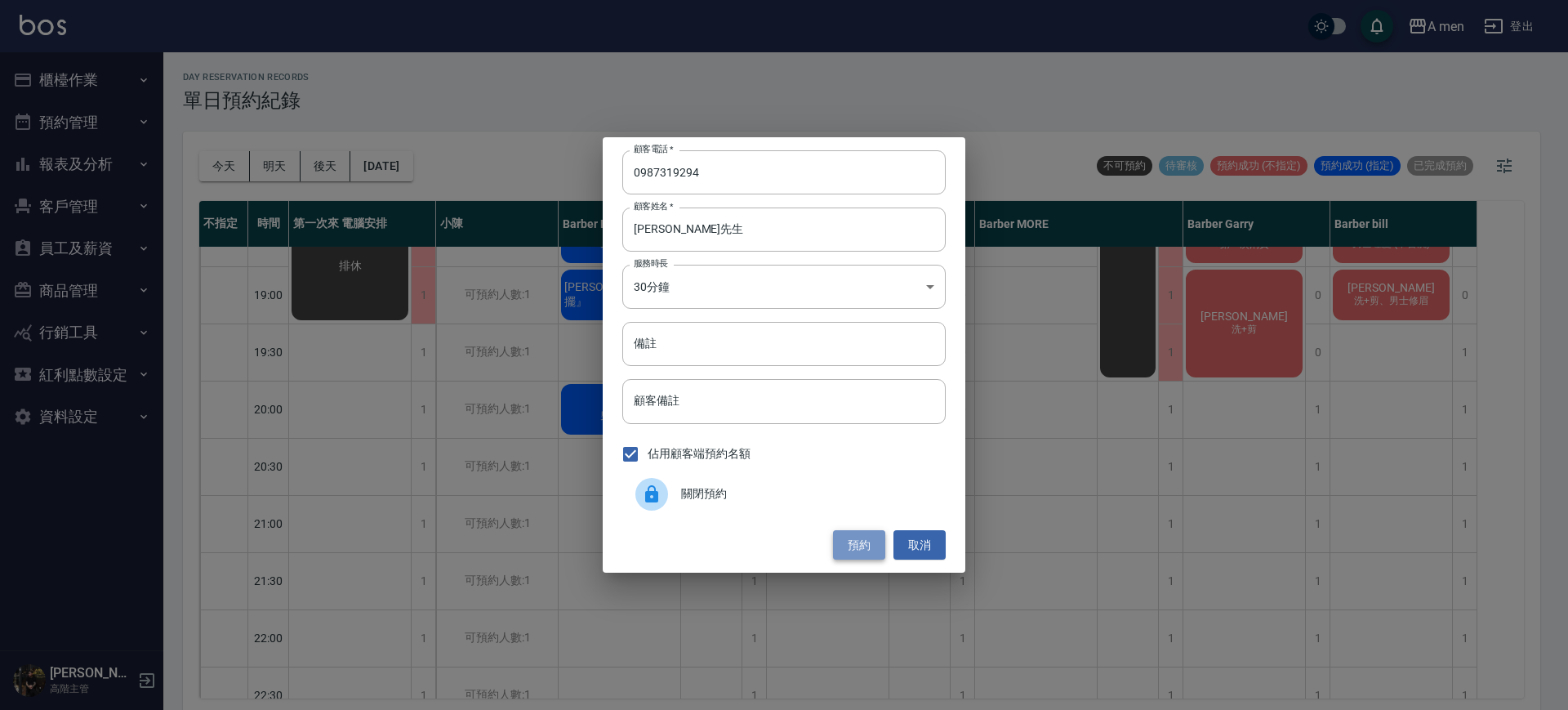
click at [859, 538] on button "預約" at bounding box center [859, 545] width 52 height 30
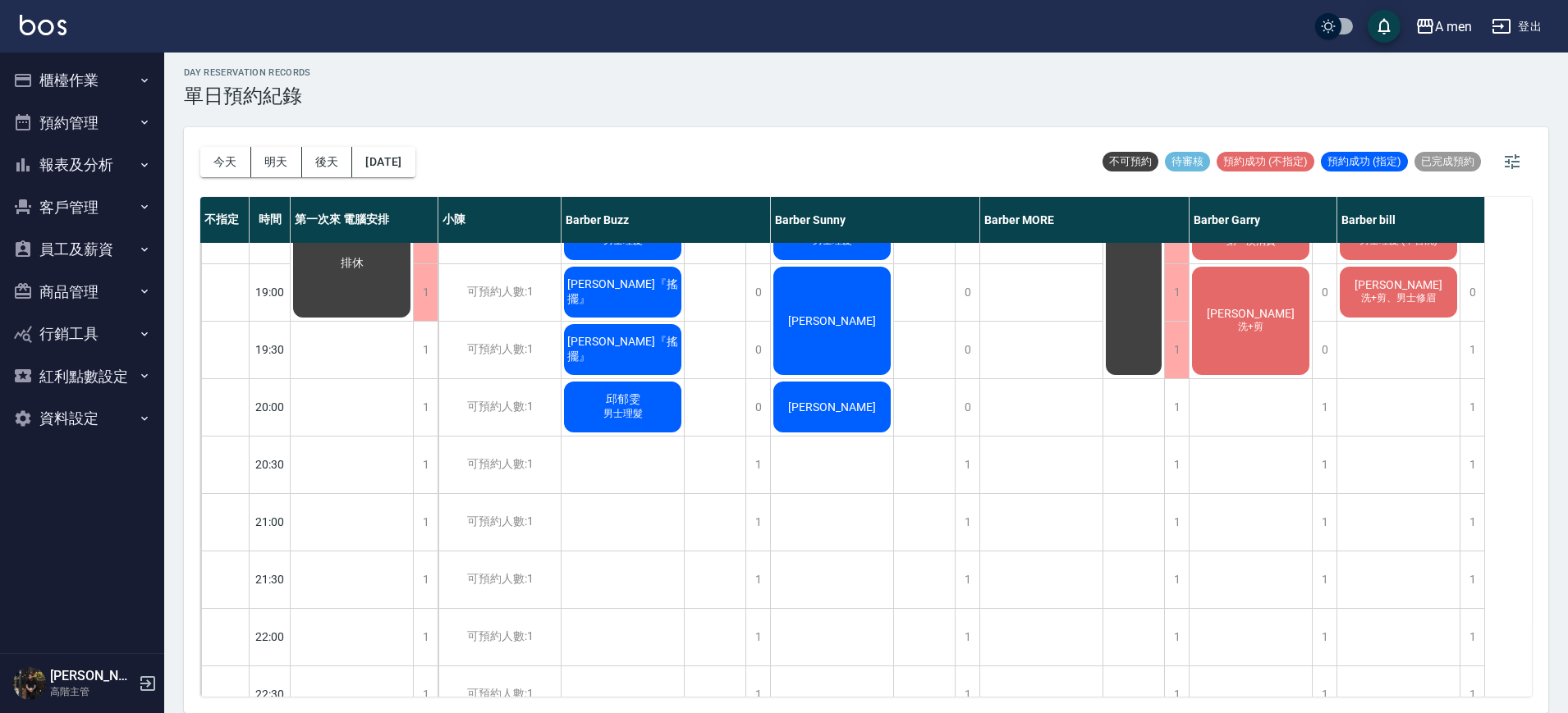
scroll to position [936, 0]
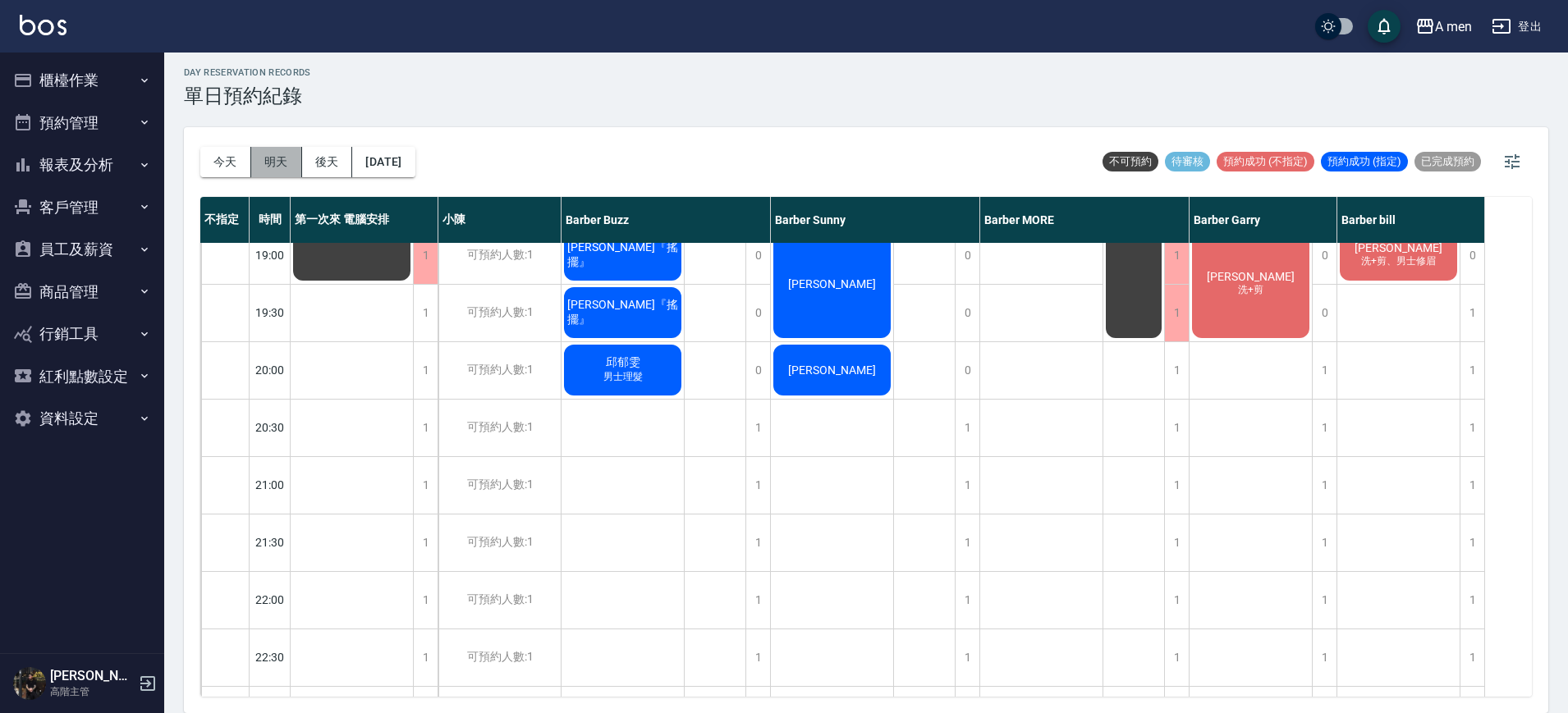
click at [285, 154] on button "明天" at bounding box center [277, 163] width 51 height 31
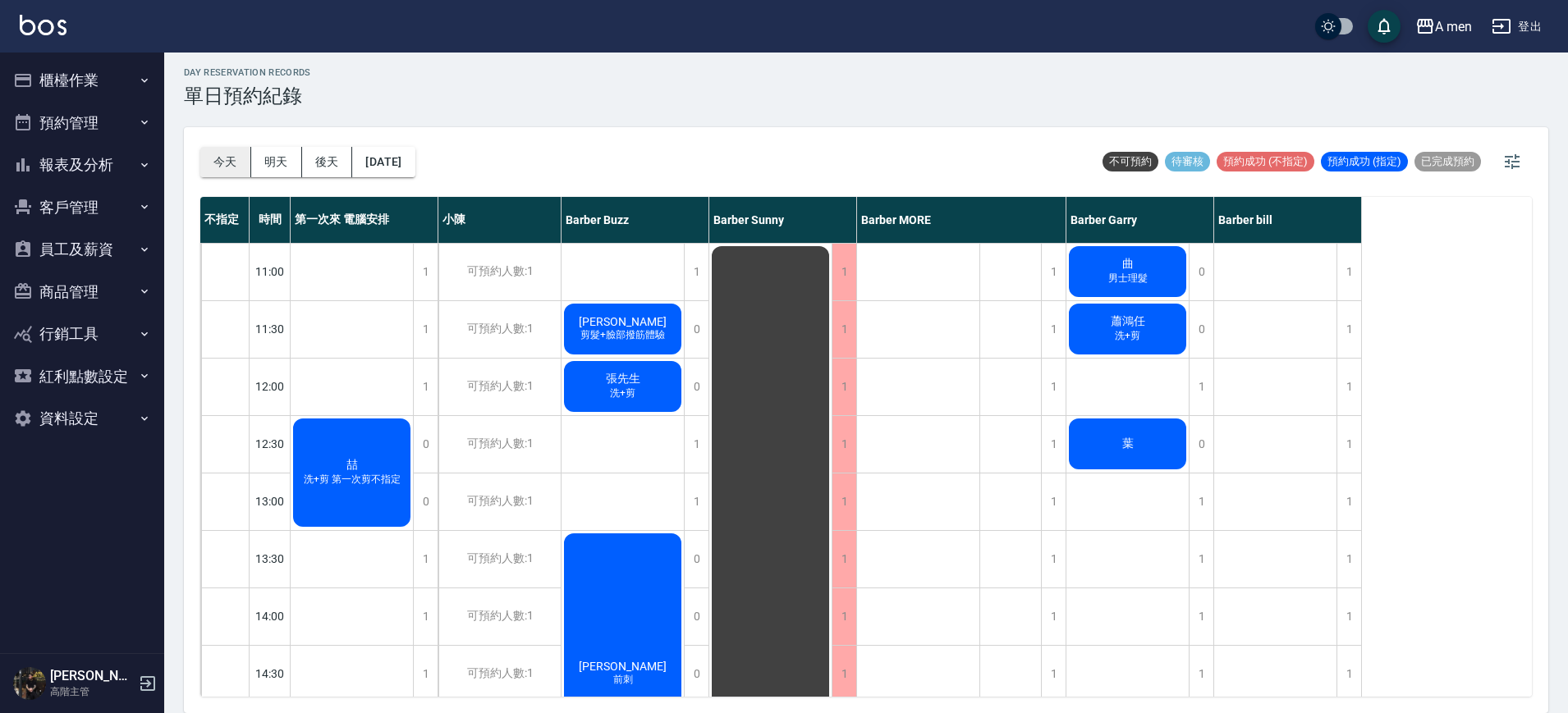
click at [233, 153] on button "今天" at bounding box center [226, 163] width 51 height 31
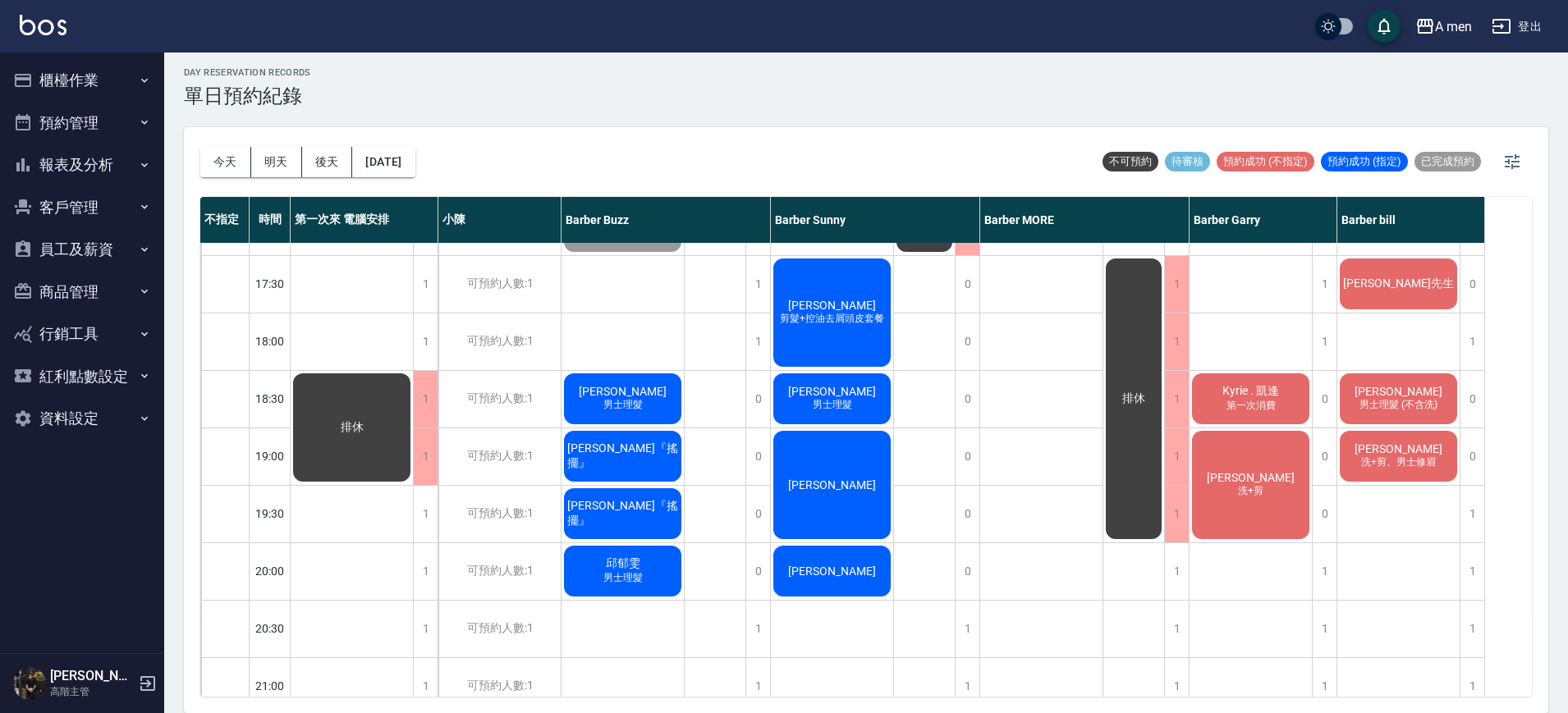
scroll to position [739, 0]
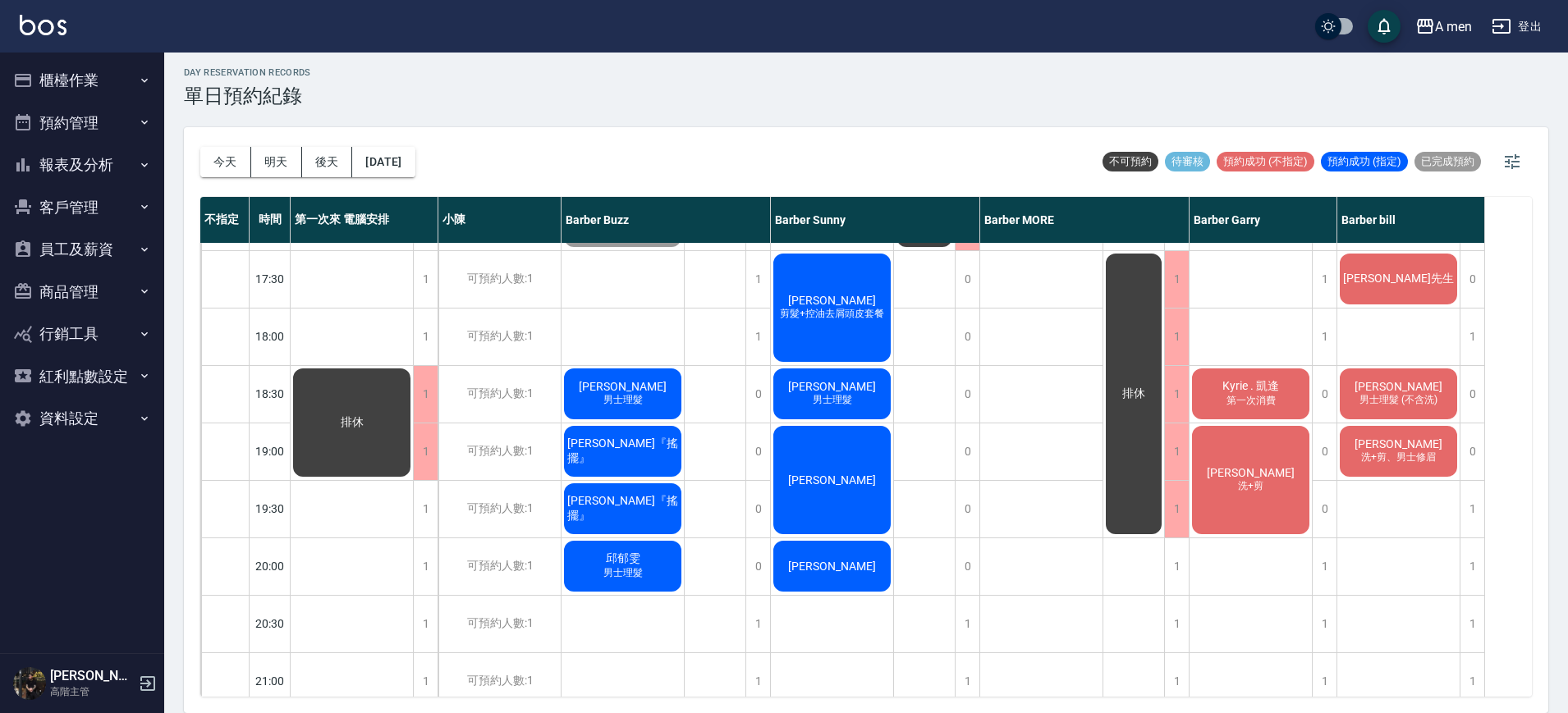
click at [1387, 395] on span "男士理髮 (不含洗)" at bounding box center [1399, 401] width 84 height 14
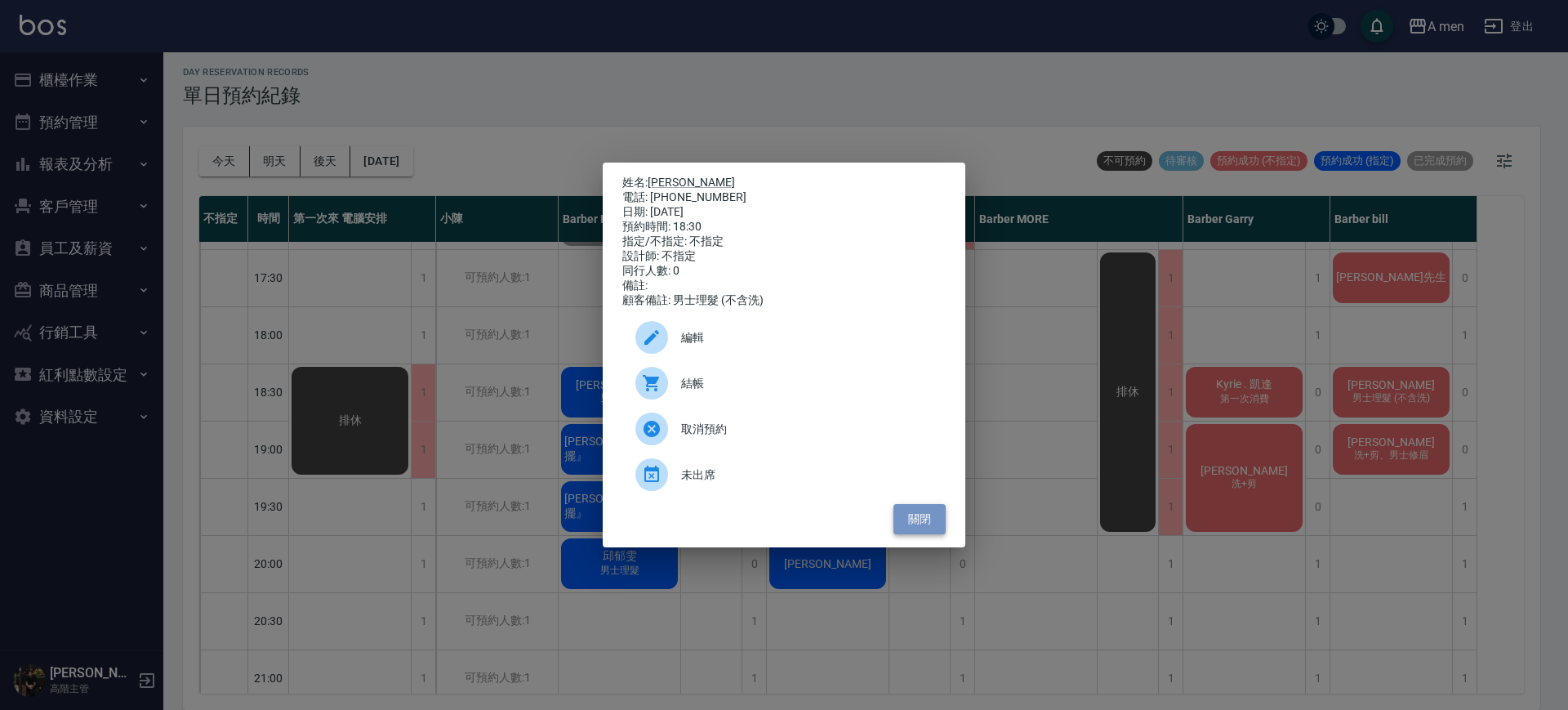
click at [932, 530] on button "關閉" at bounding box center [920, 520] width 52 height 30
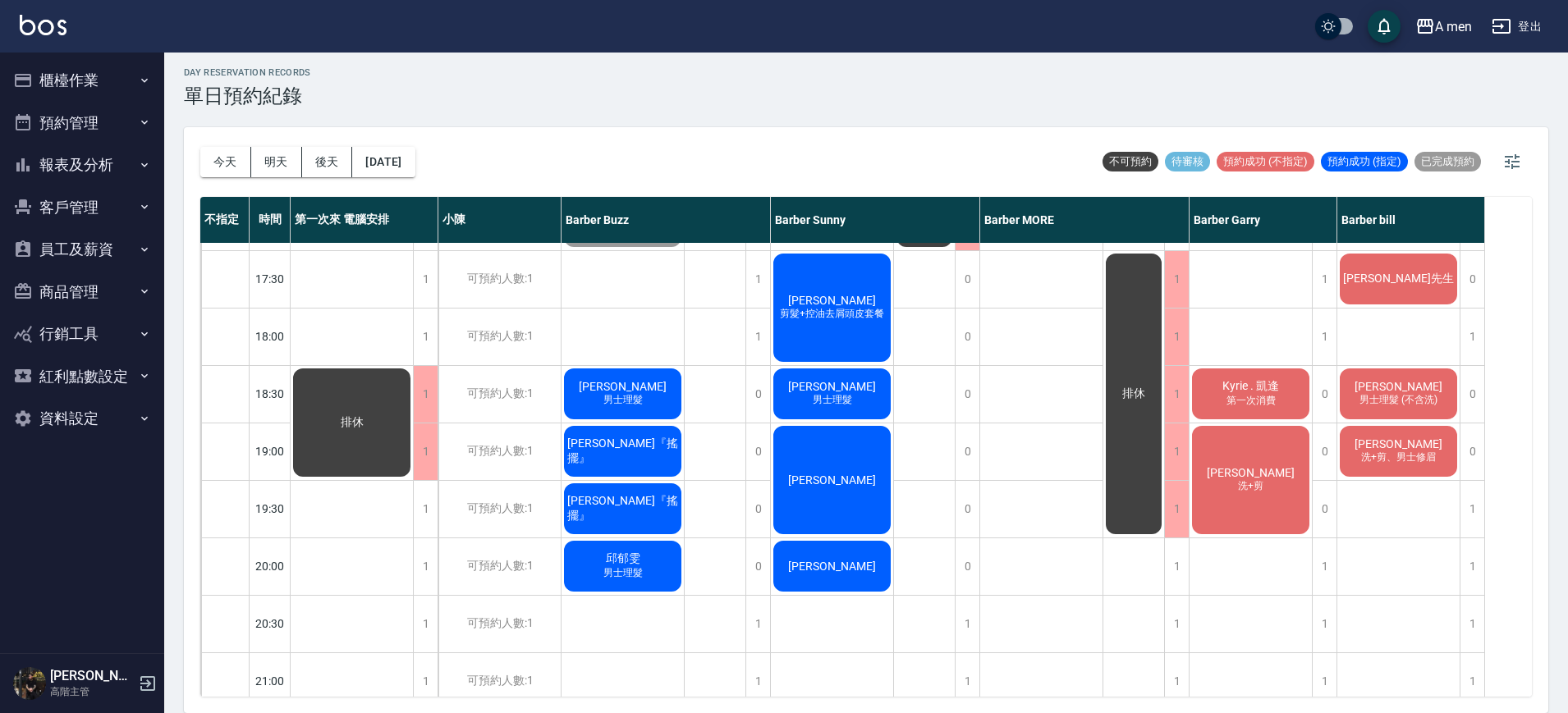
click at [652, 383] on div "[PERSON_NAME] 男士理髮" at bounding box center [623, 394] width 122 height 56
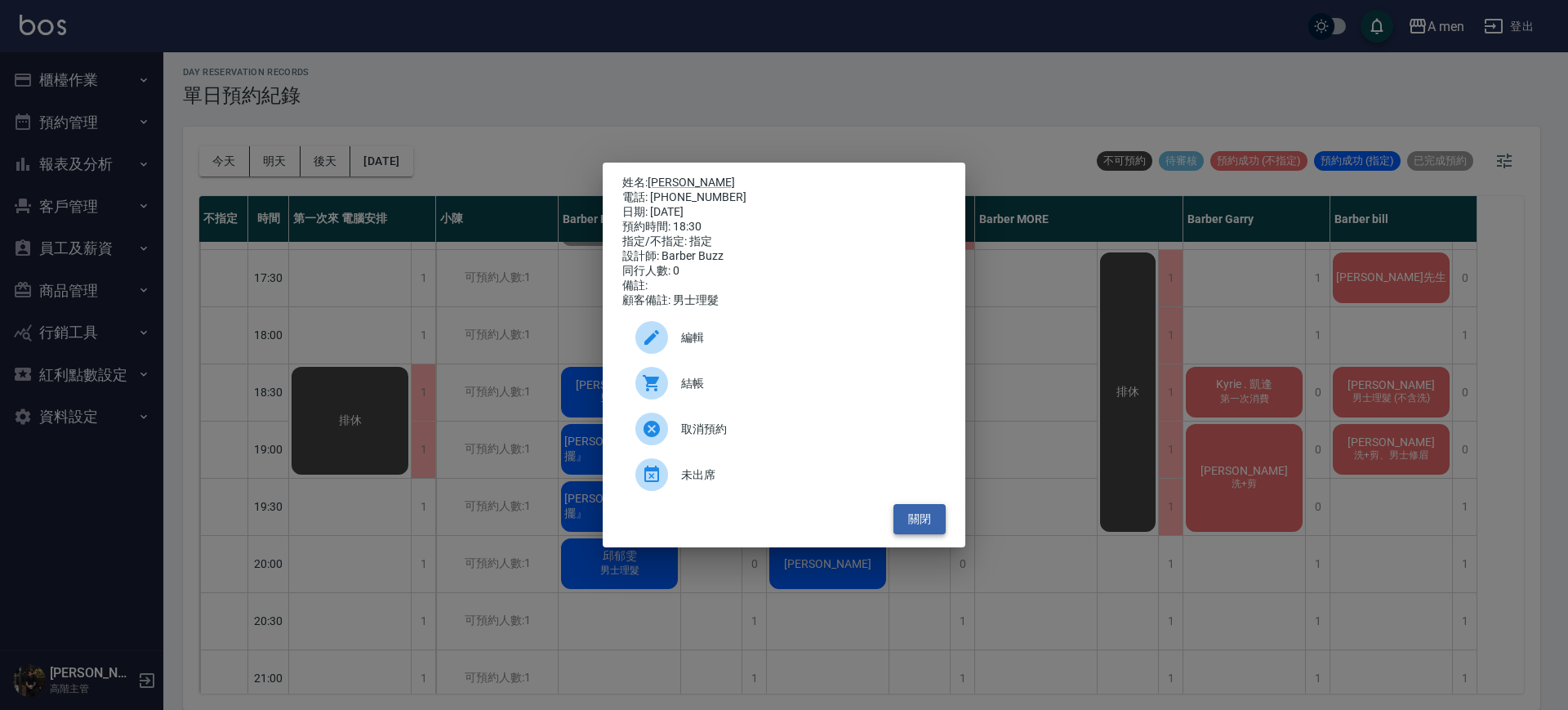
click at [915, 529] on button "關閉" at bounding box center [920, 520] width 52 height 30
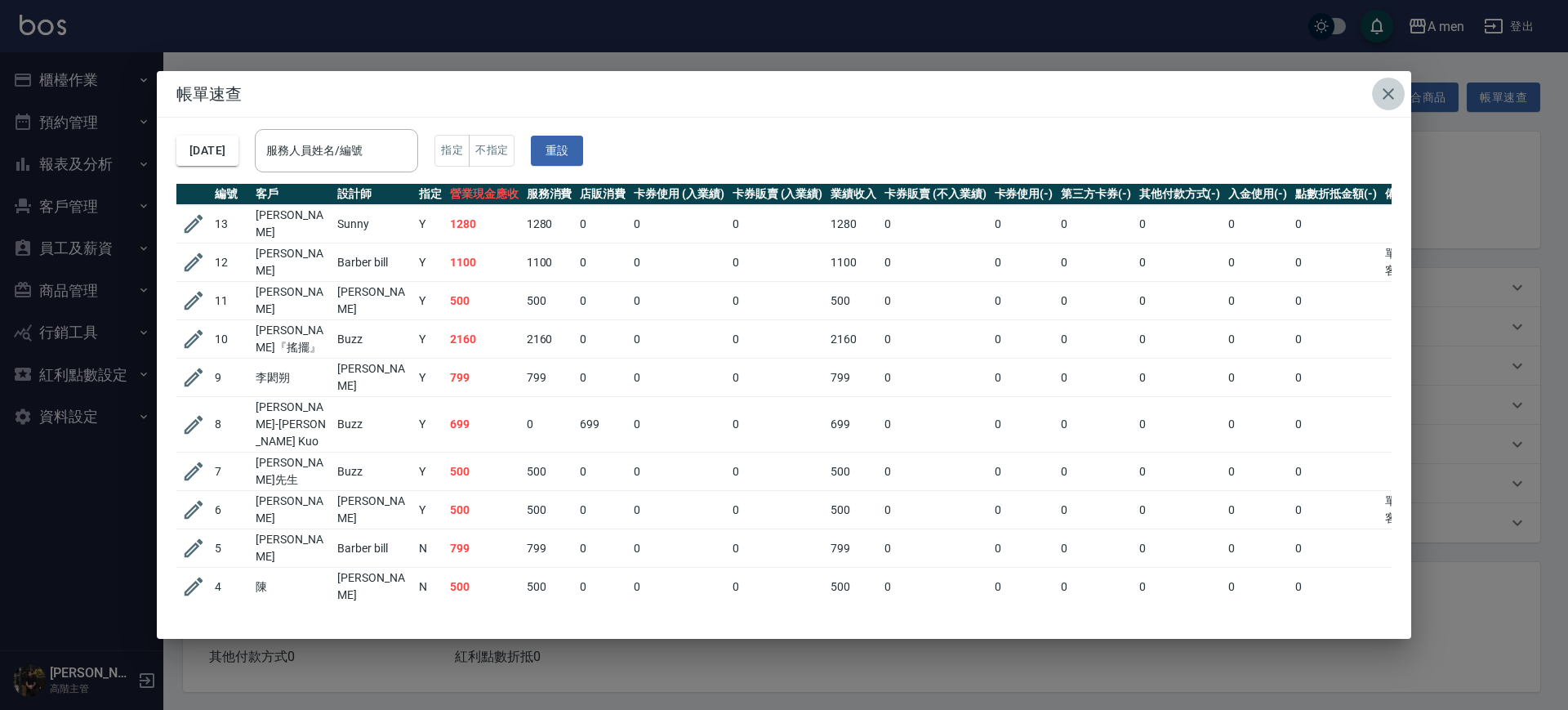
click at [1389, 94] on icon "button" at bounding box center [1388, 94] width 12 height 12
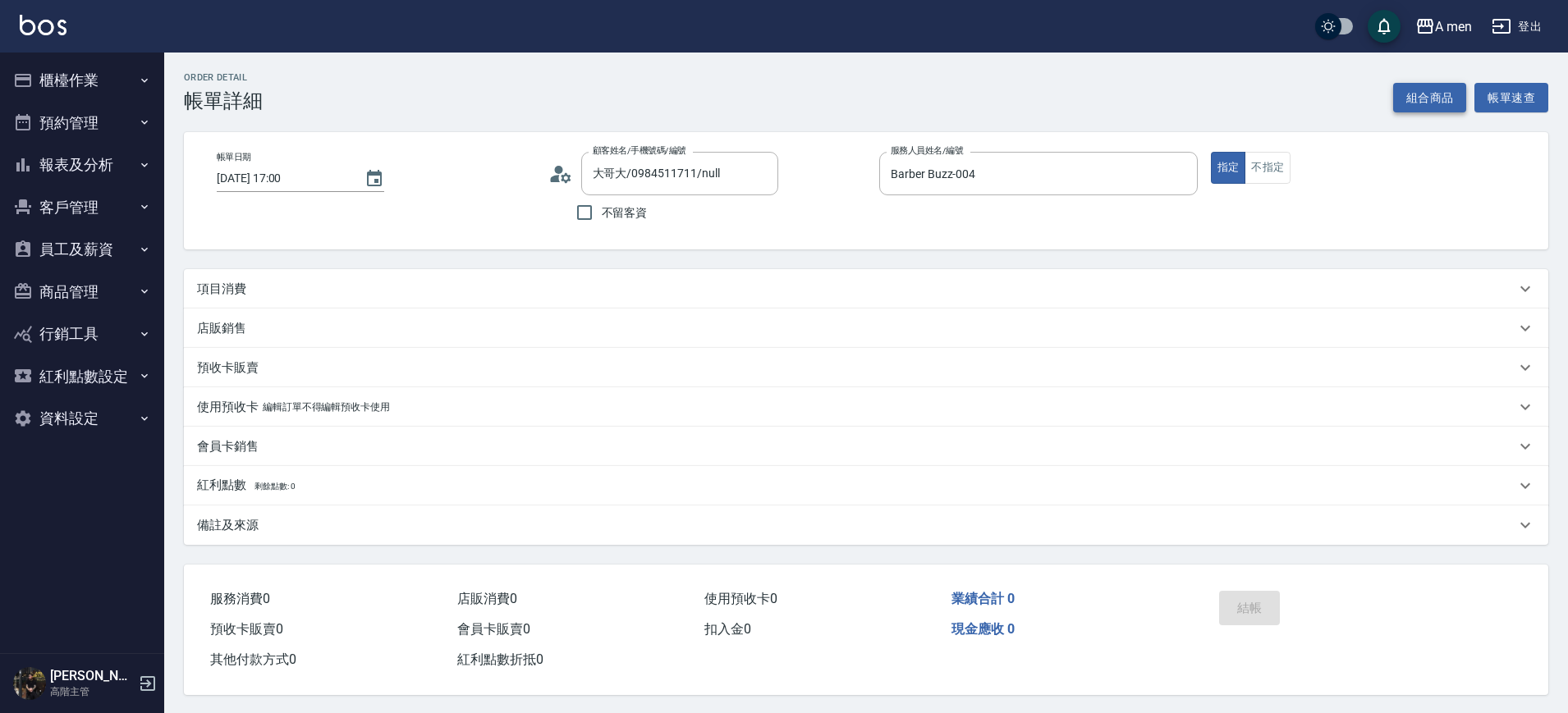
click at [1431, 99] on button "組合商品" at bounding box center [1431, 98] width 74 height 31
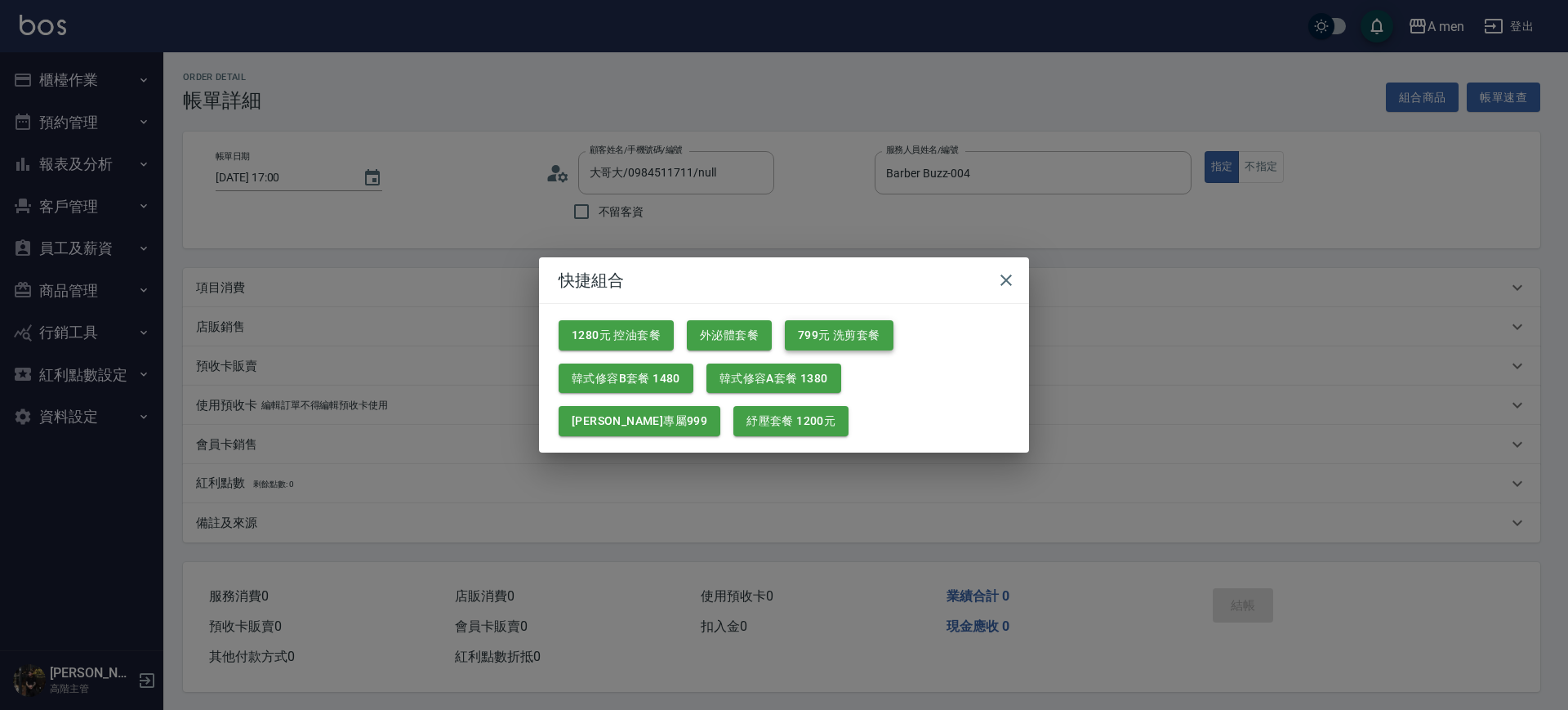
click at [818, 320] on button "799元 洗剪套餐" at bounding box center [839, 335] width 109 height 30
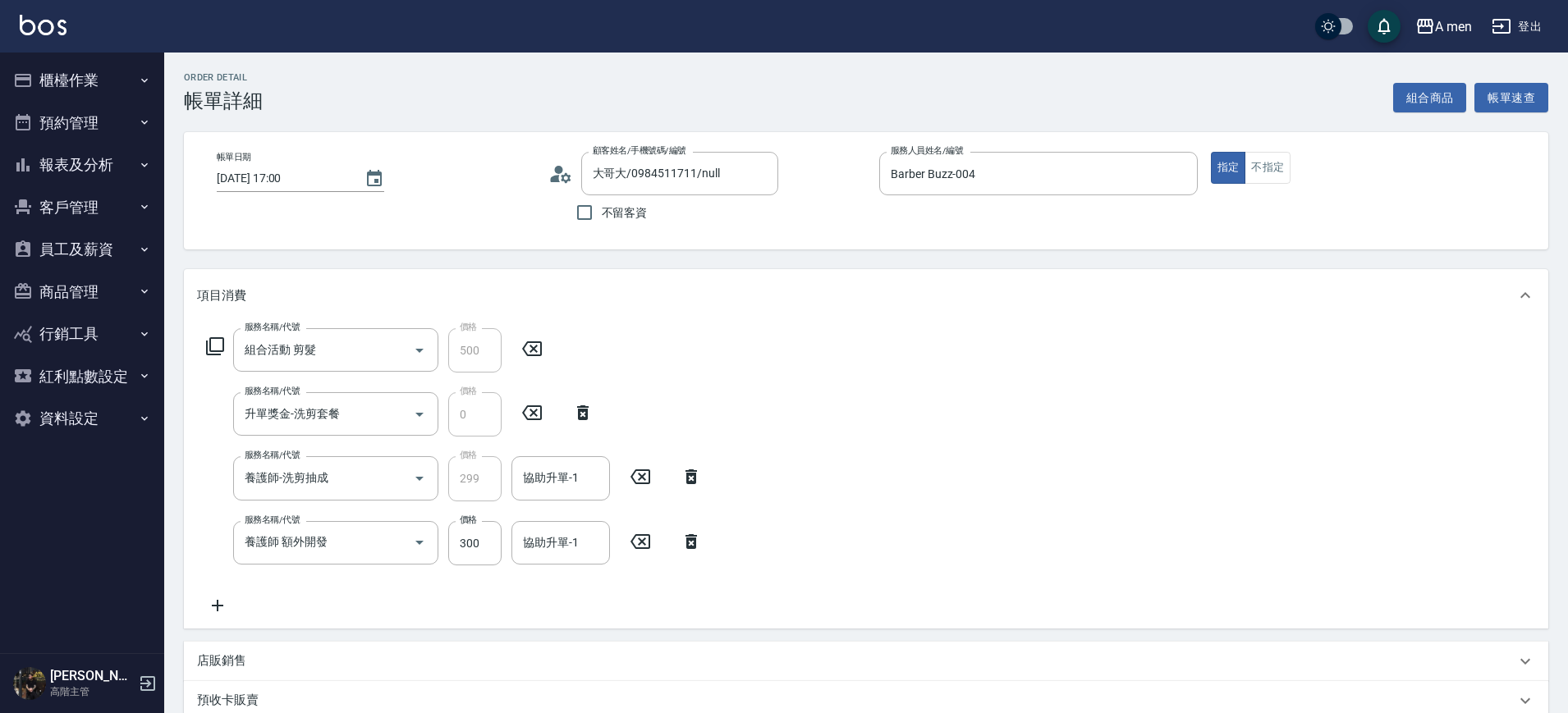
click at [697, 544] on icon at bounding box center [692, 541] width 41 height 20
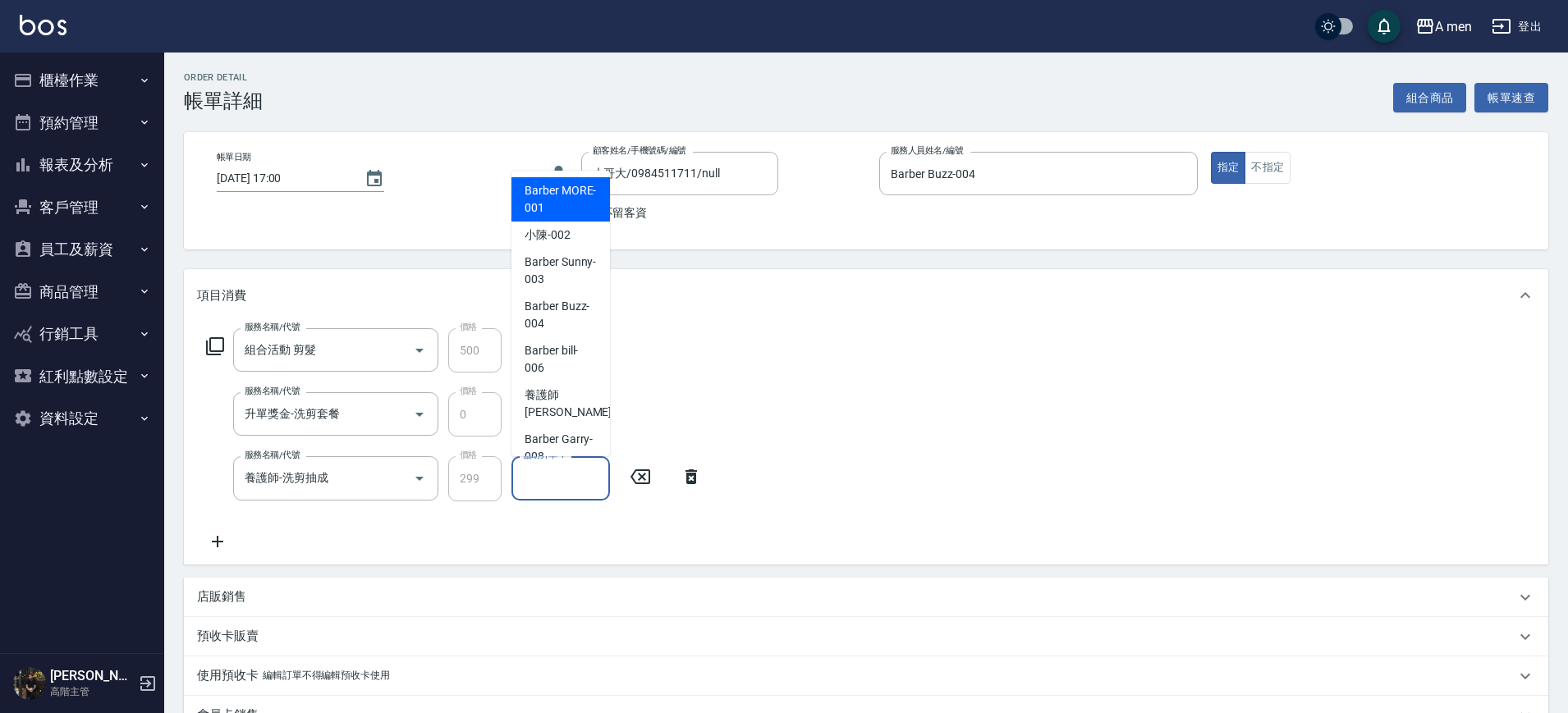
click at [589, 469] on input "協助升單-1" at bounding box center [561, 478] width 84 height 29
click at [564, 312] on span "Barber Buzz -004" at bounding box center [561, 315] width 72 height 34
type input "Barber Buzz-004"
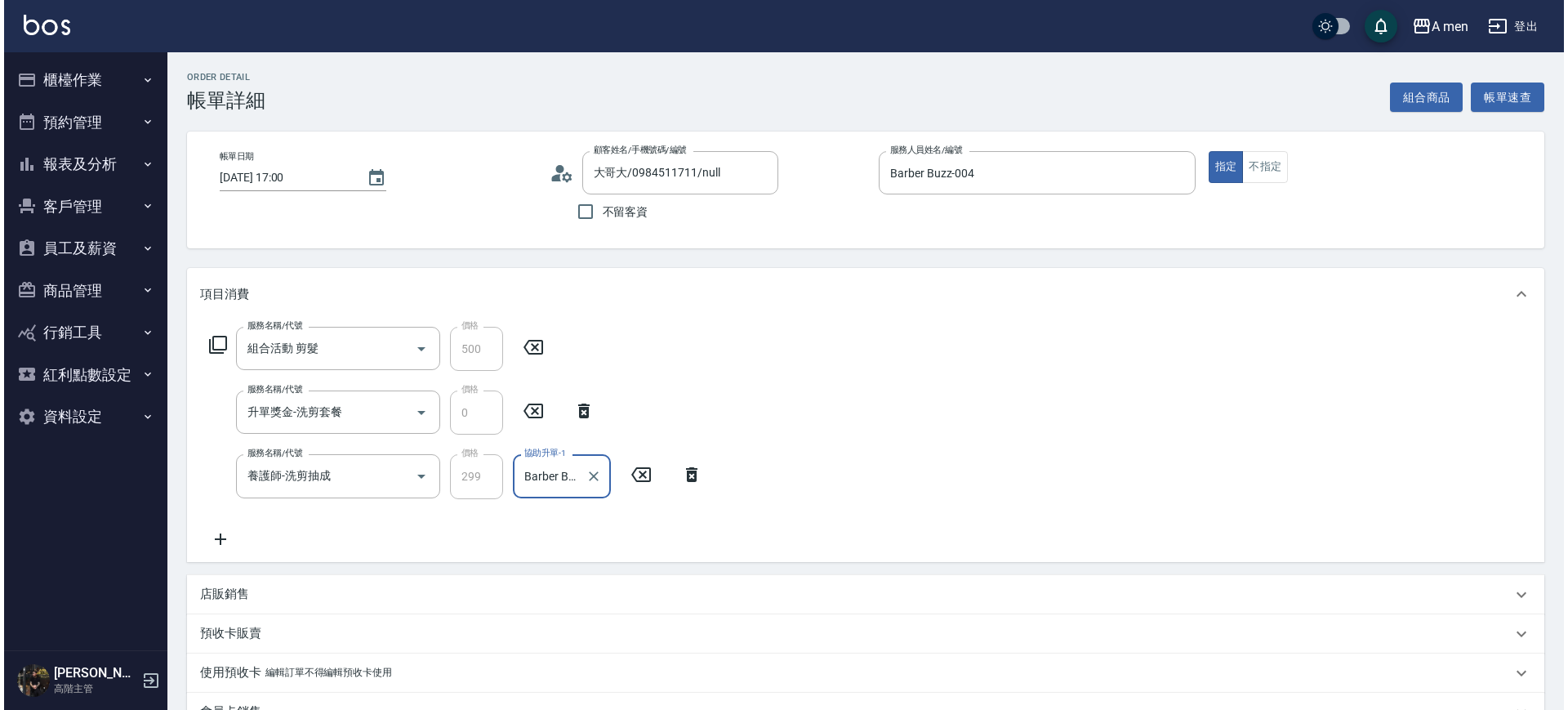
scroll to position [317, 0]
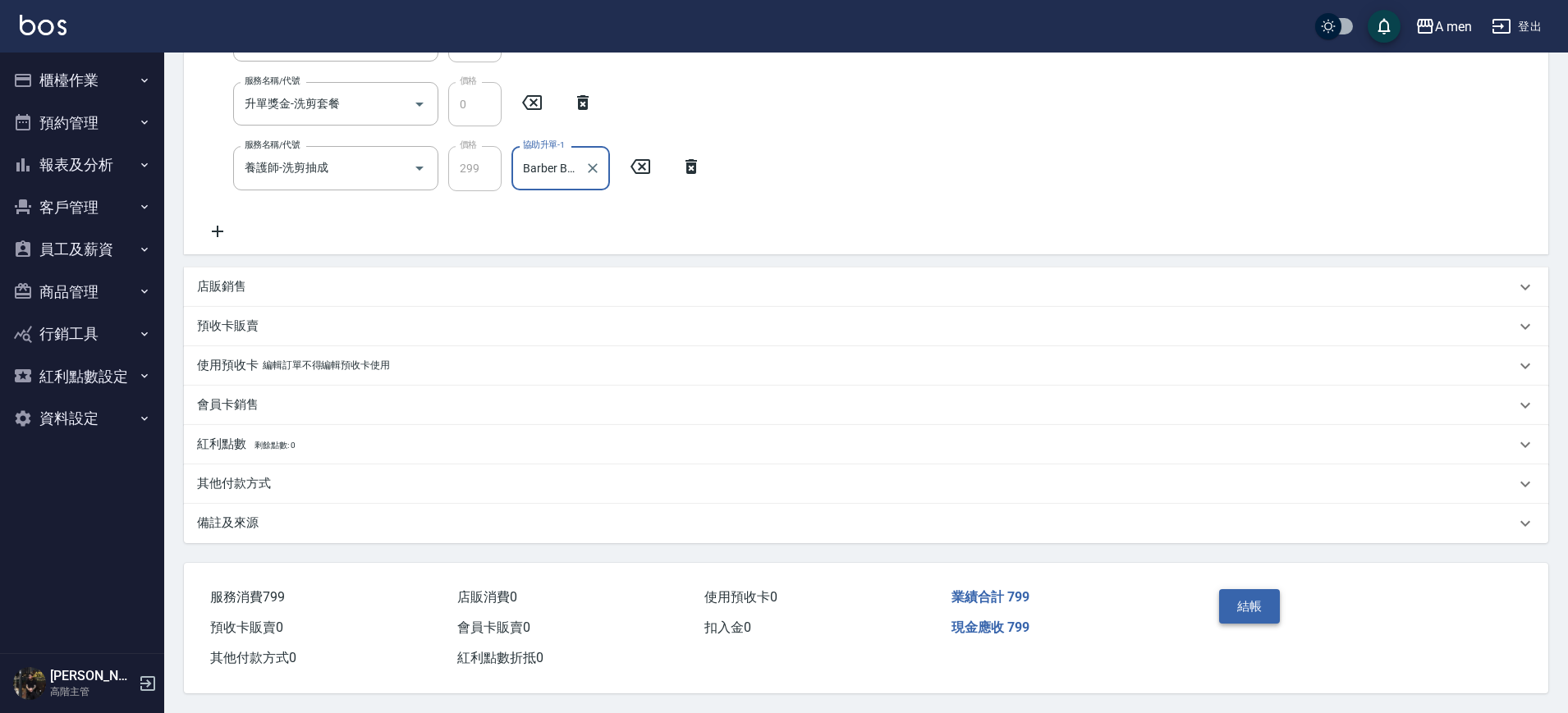
click at [1259, 594] on button "結帳" at bounding box center [1250, 606] width 62 height 34
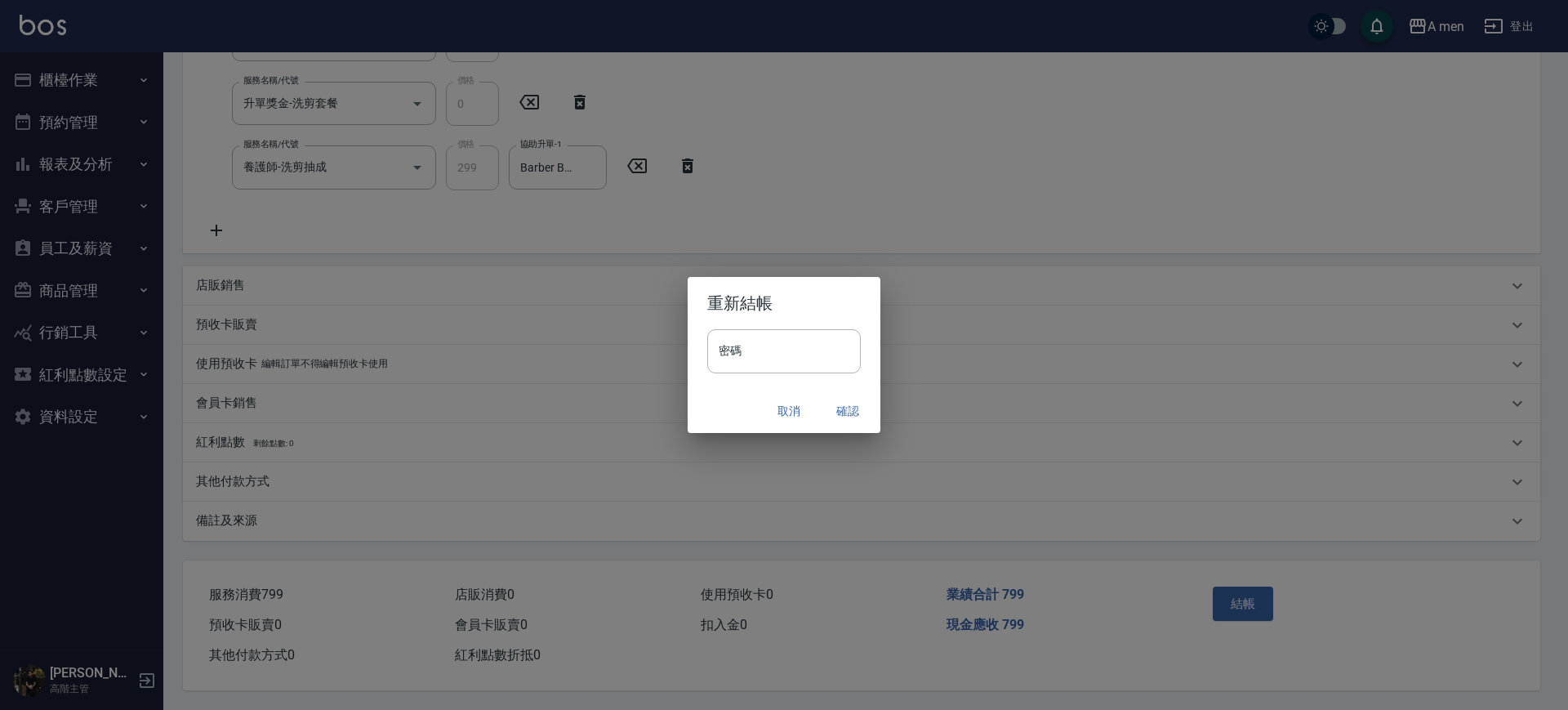
click at [854, 418] on button "確認" at bounding box center [847, 411] width 52 height 30
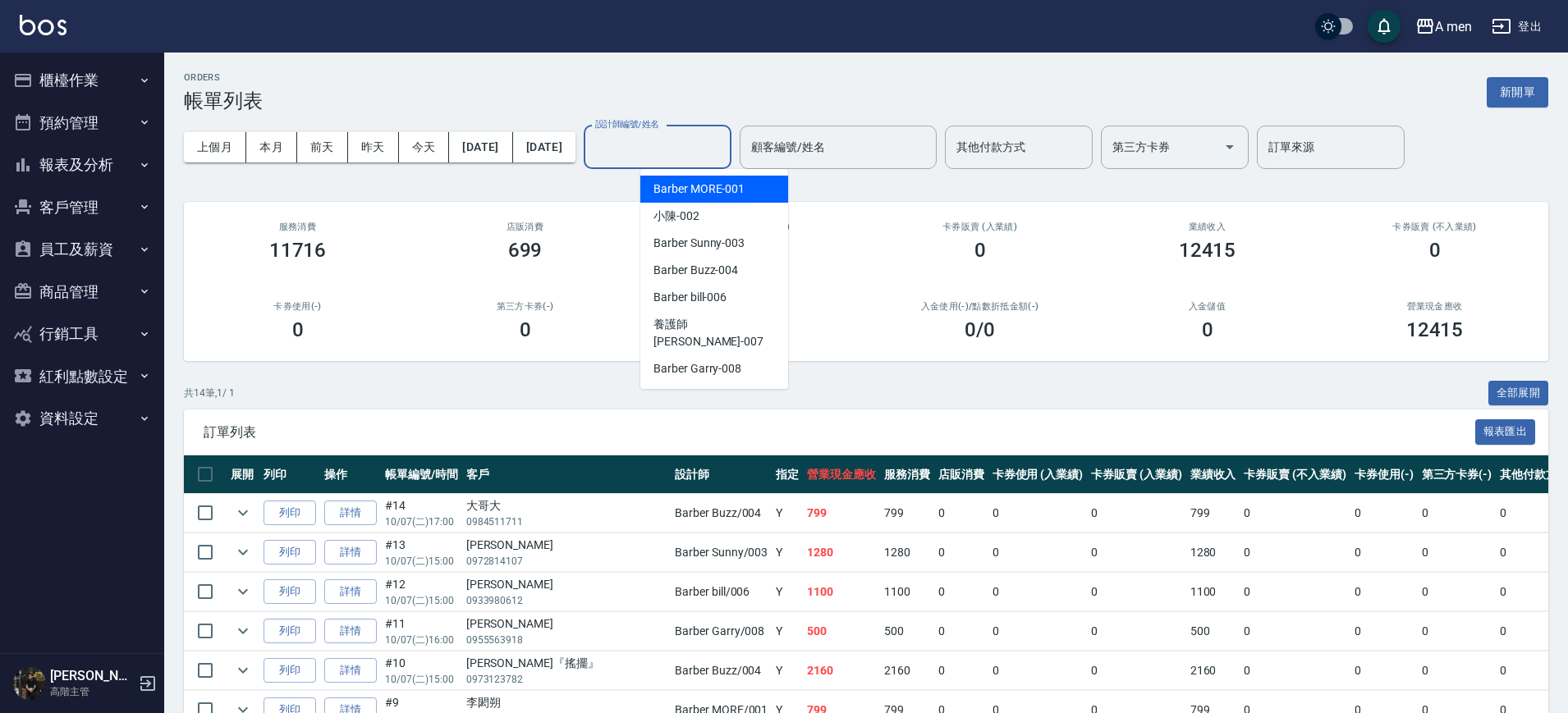
click at [698, 137] on input "設計師編號/姓名" at bounding box center [658, 147] width 133 height 29
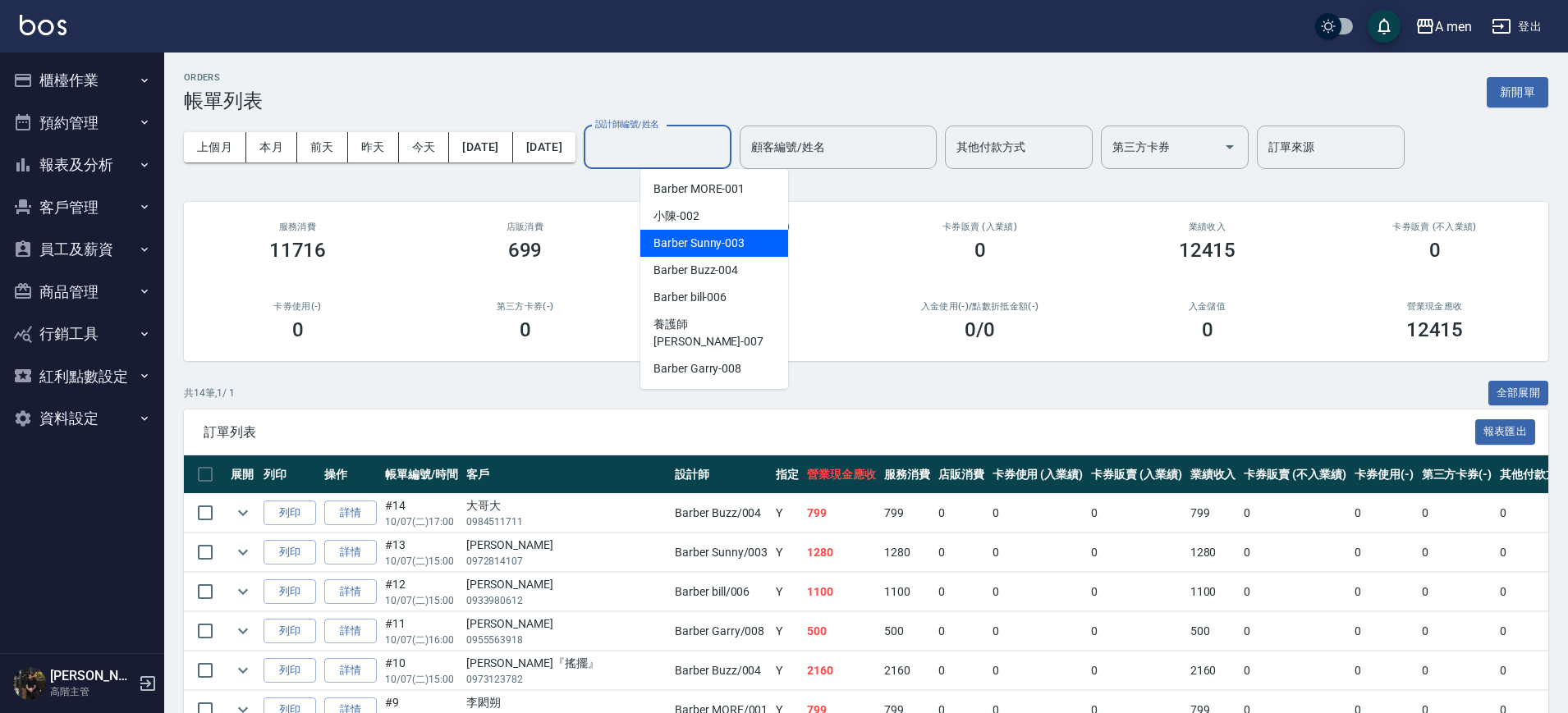
click at [714, 250] on span "Barber Sunny -003" at bounding box center [698, 242] width 91 height 17
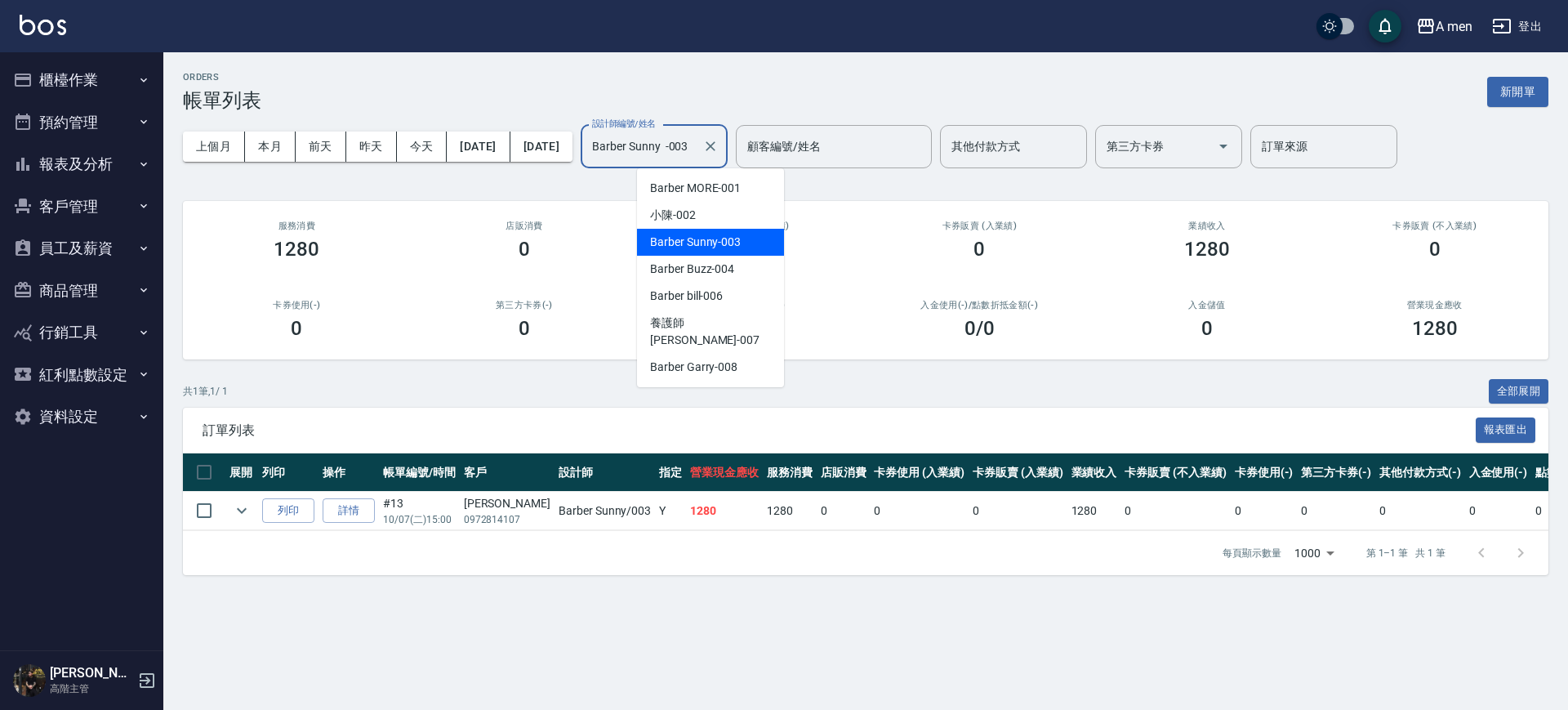
click at [689, 148] on input "Barber Sunny -003" at bounding box center [642, 147] width 108 height 29
click at [715, 270] on span "Barber Buzz -004" at bounding box center [692, 268] width 84 height 17
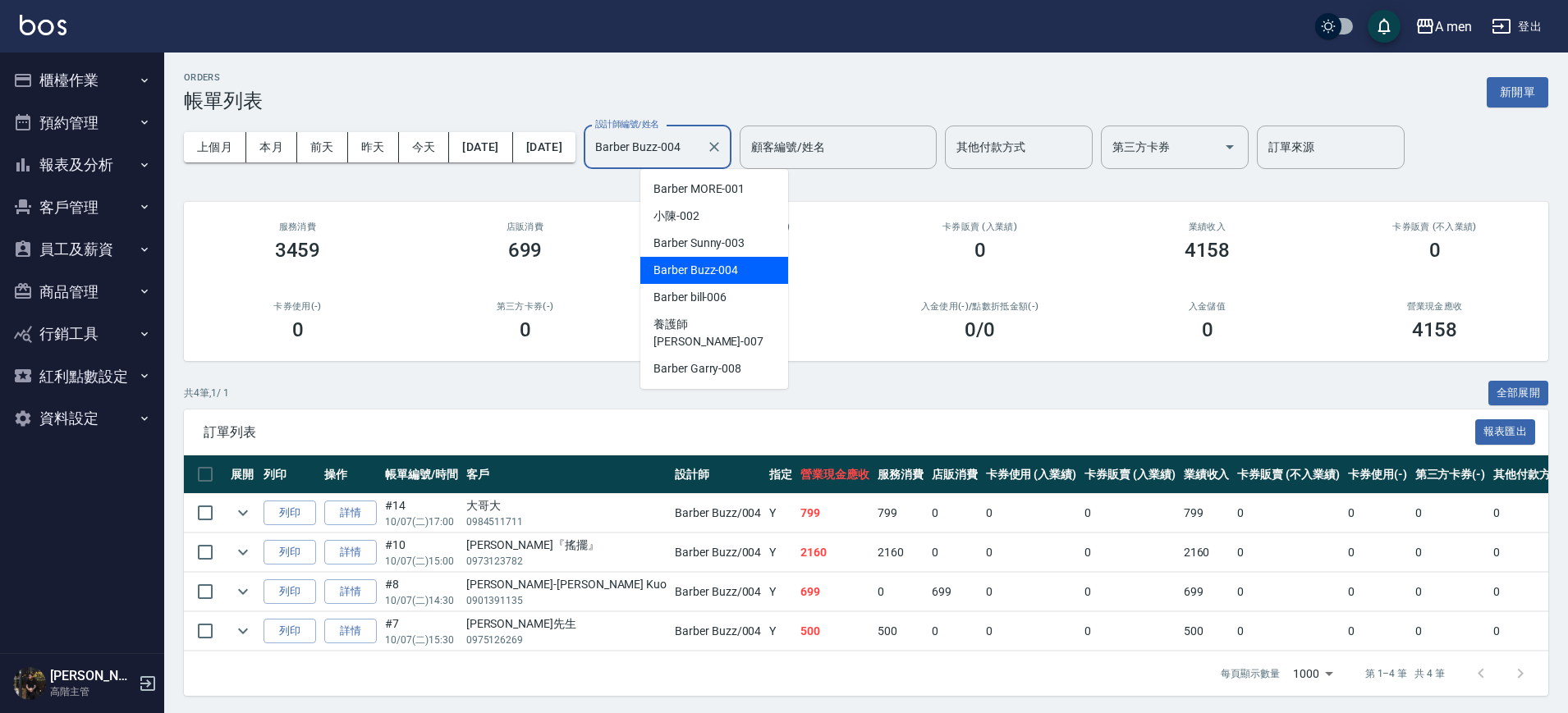
click at [691, 134] on input "Barber Buzz-004" at bounding box center [645, 147] width 109 height 29
click at [748, 359] on div "Barber Garry -008" at bounding box center [714, 369] width 147 height 27
type input "Barber Garry-008"
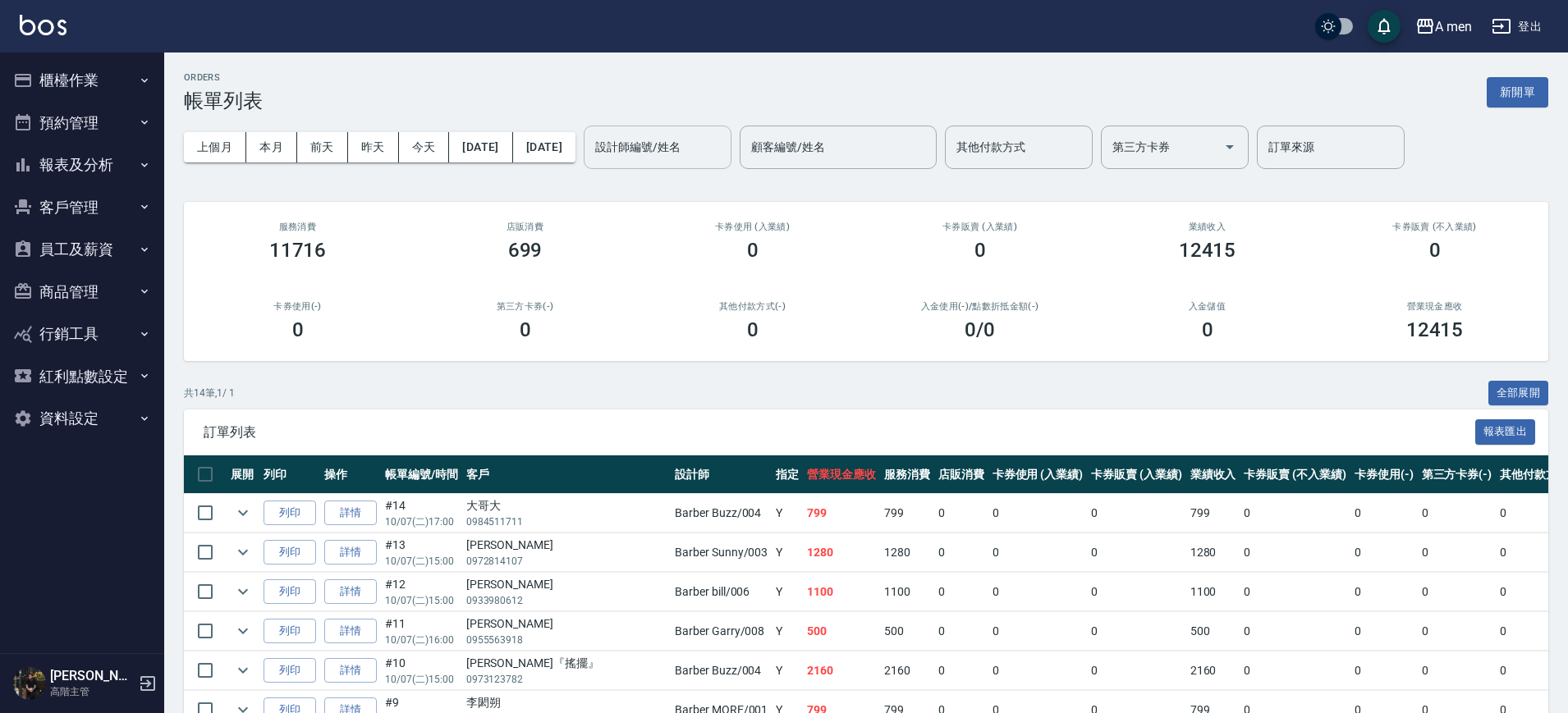
click at [697, 163] on div "設計師編號/姓名" at bounding box center [658, 147] width 147 height 43
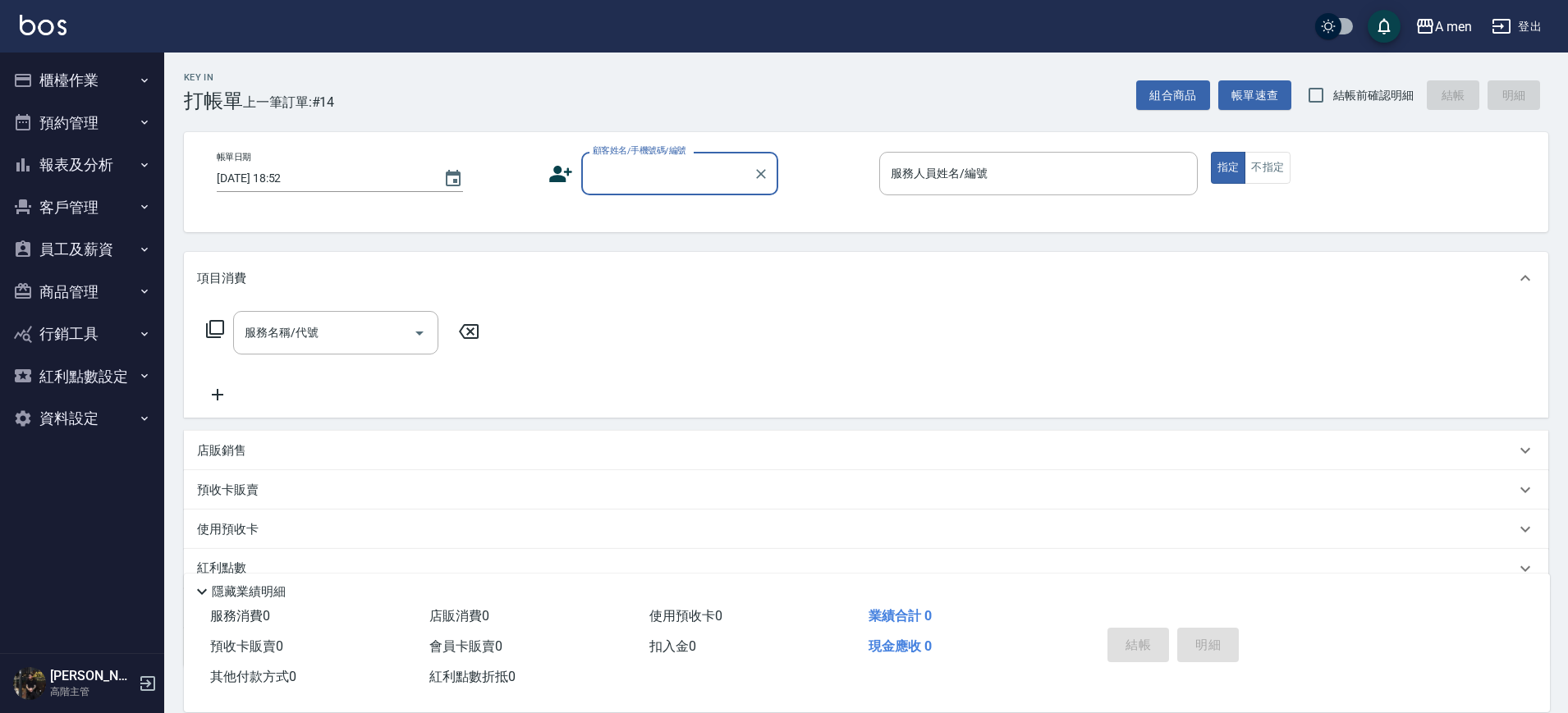
click at [89, 126] on button "預約管理" at bounding box center [82, 123] width 151 height 43
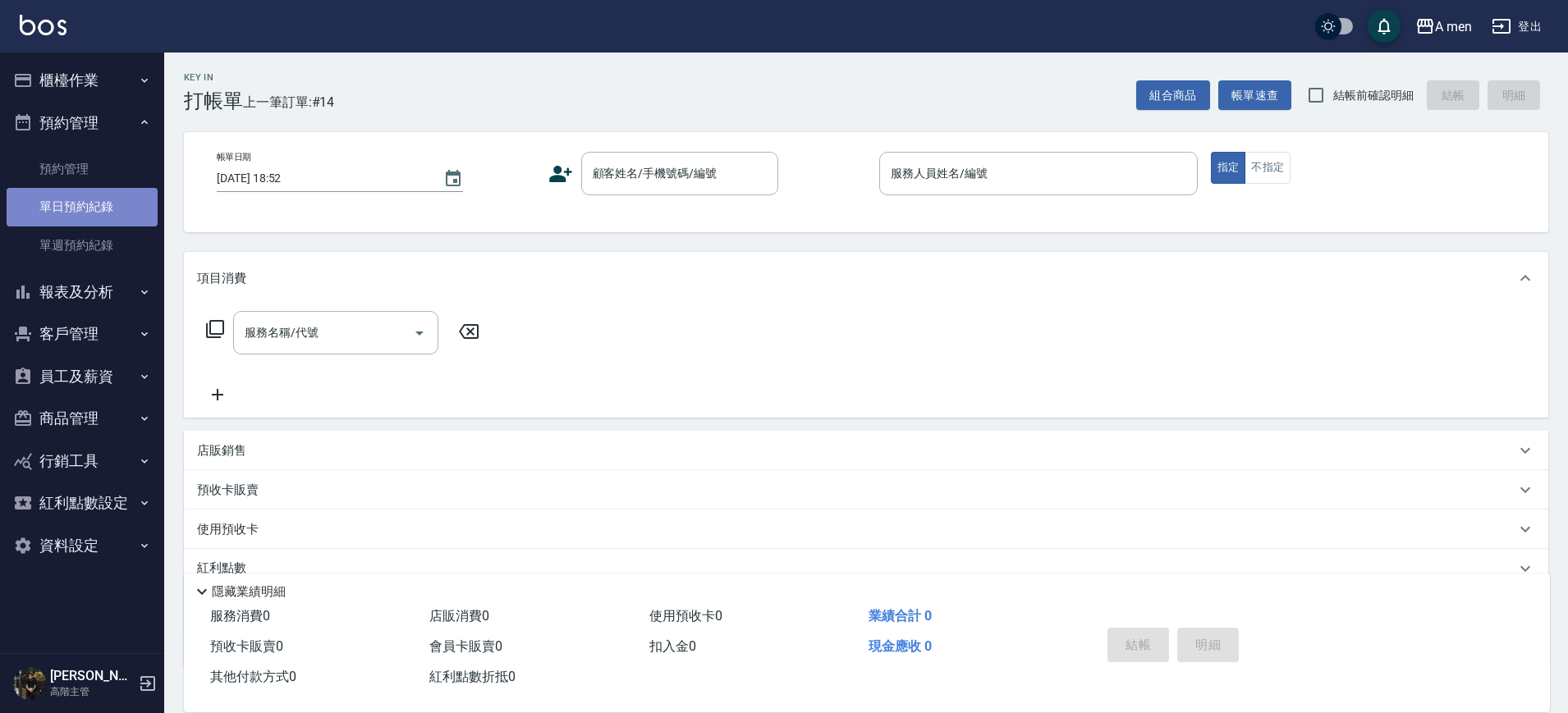
click at [91, 214] on link "單日預約紀錄" at bounding box center [82, 207] width 151 height 38
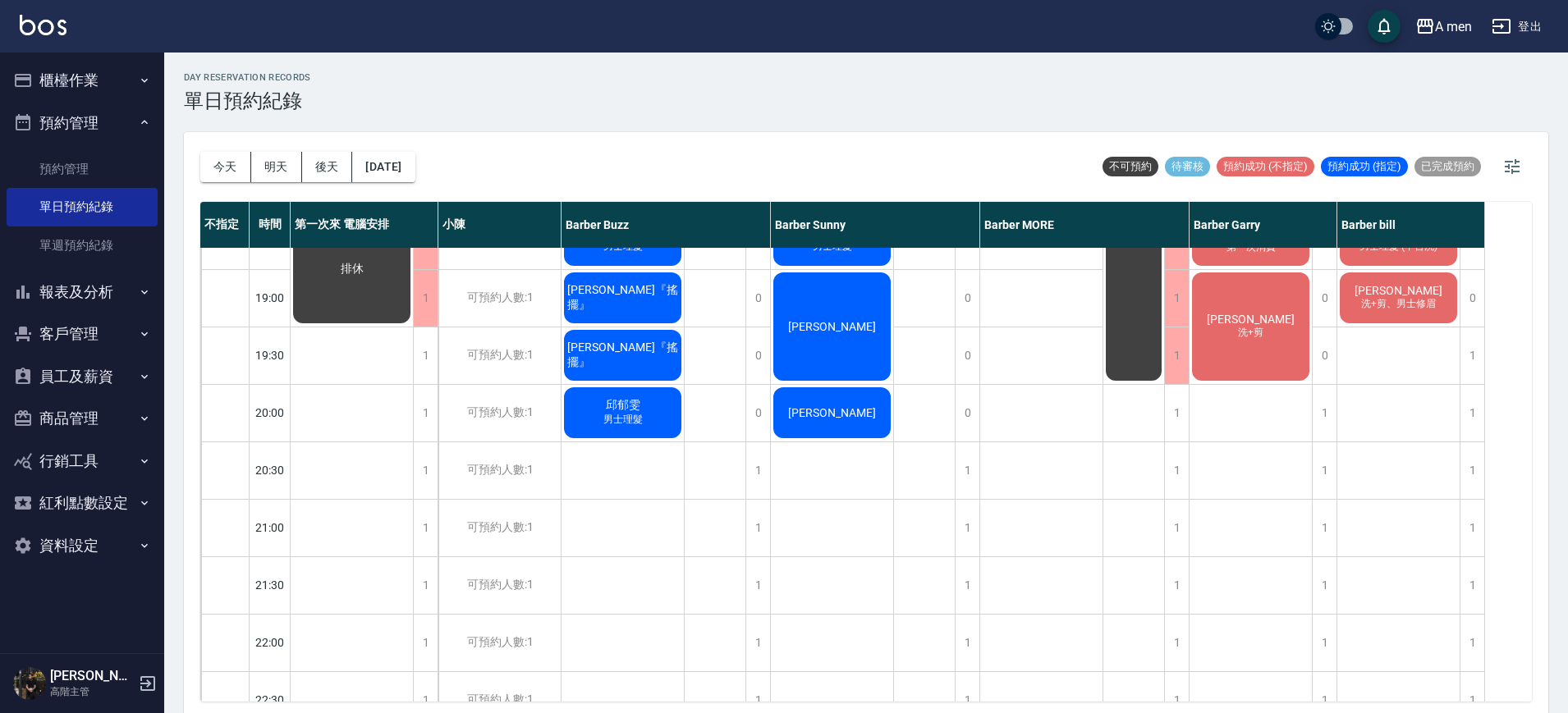
scroll to position [788, 0]
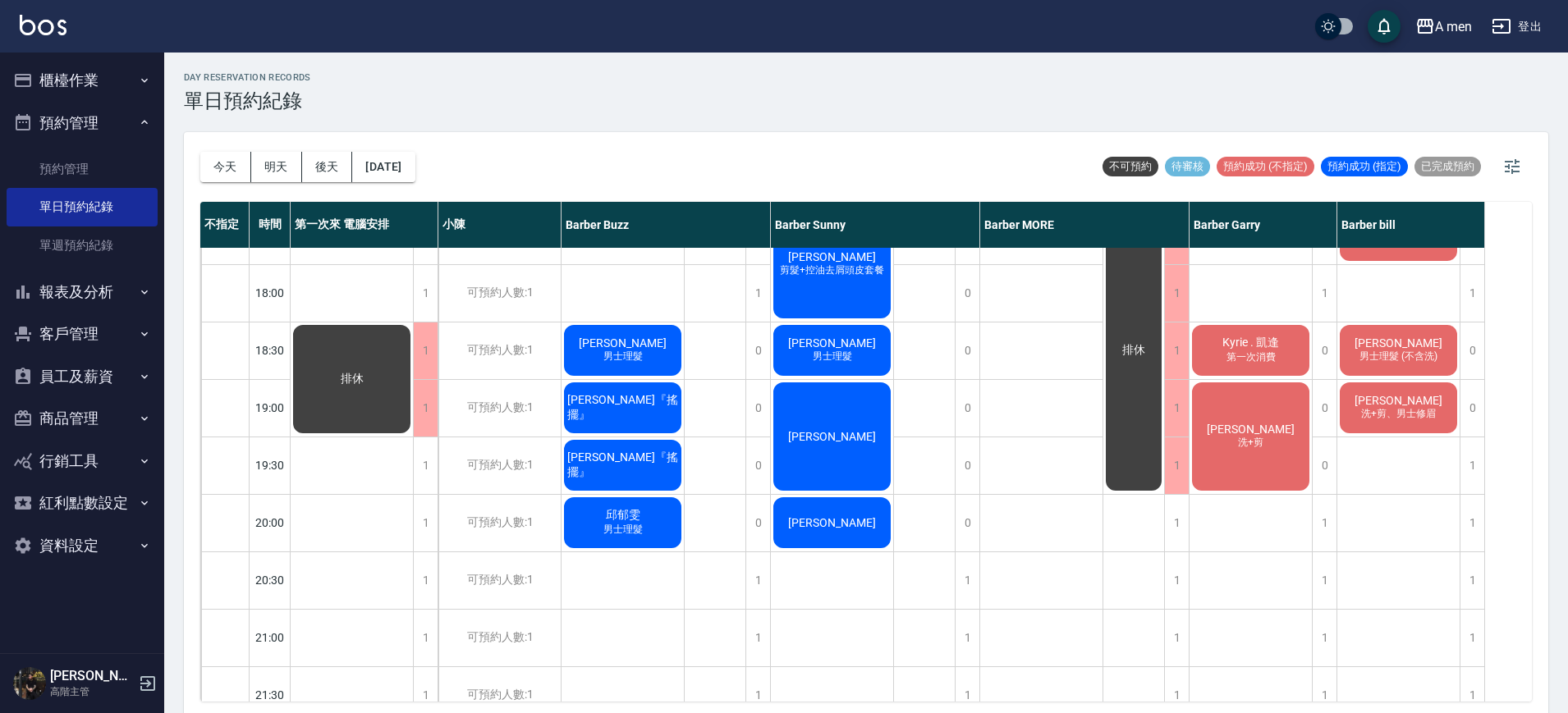
click at [654, 356] on div "[PERSON_NAME] 男士理髮" at bounding box center [623, 350] width 122 height 56
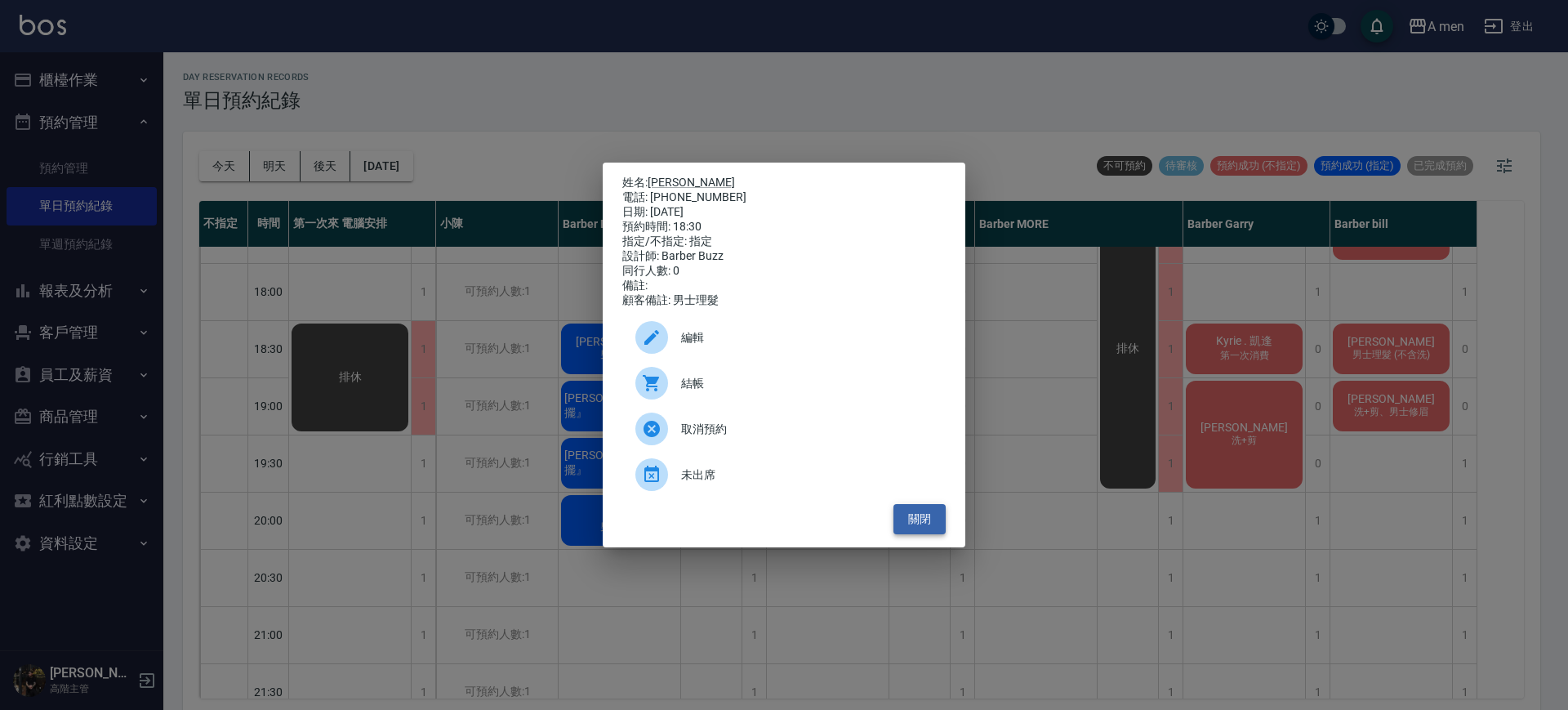
click at [909, 533] on button "關閉" at bounding box center [920, 520] width 52 height 30
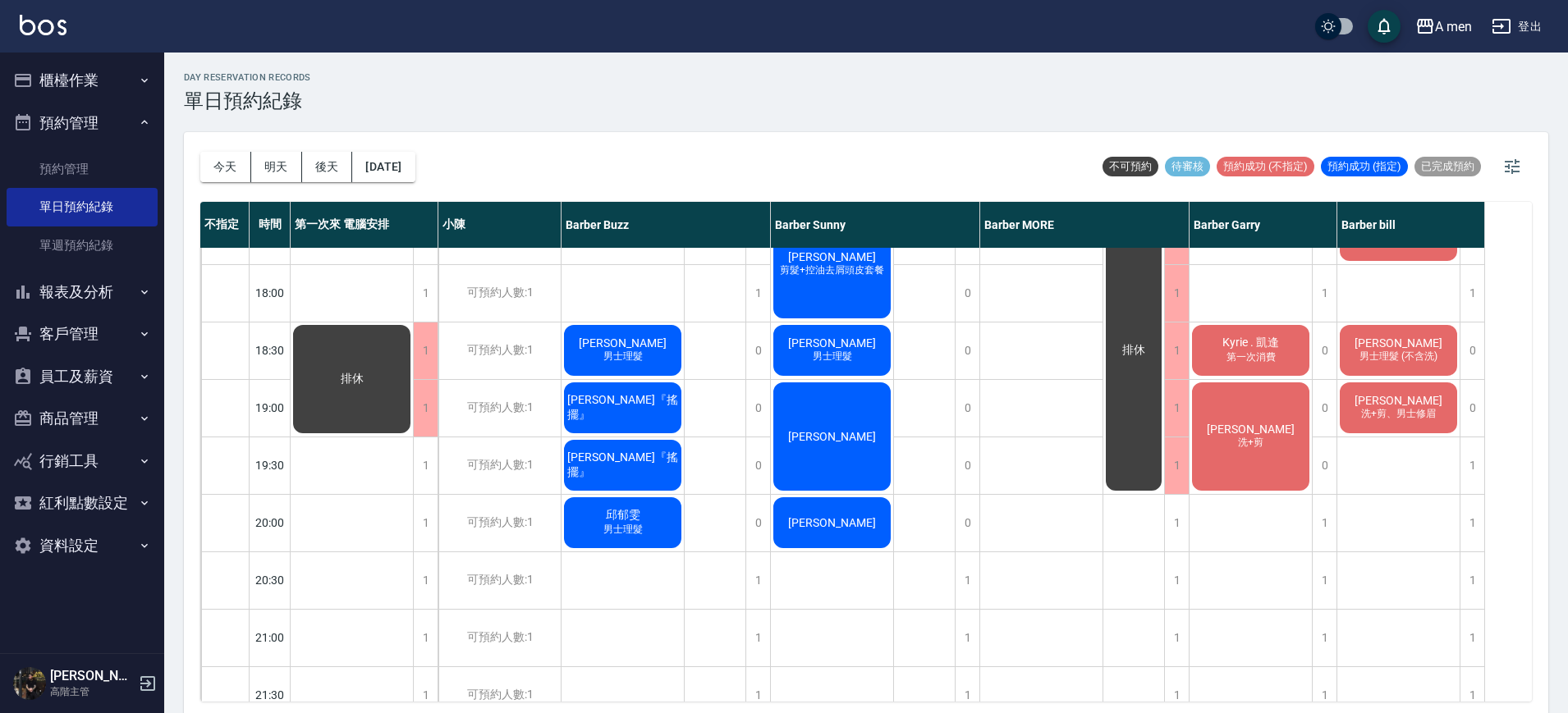
click at [1249, 398] on div "[PERSON_NAME] 洗+剪" at bounding box center [1251, 436] width 122 height 113
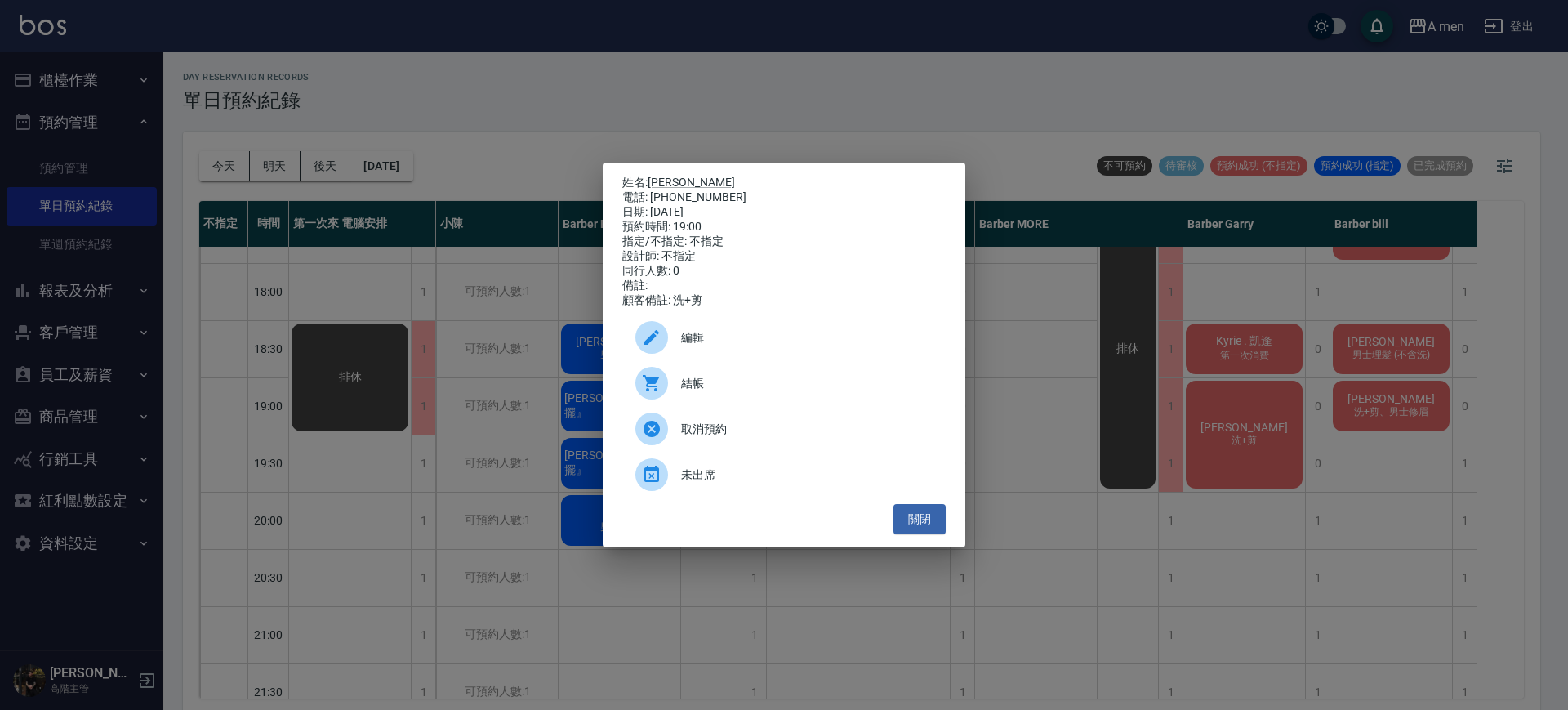
click at [1456, 334] on div "姓名: [PERSON_NAME] 電話: [PHONE_NUMBER] 日期: [DATE] 預約時間: 19:00 指定/不指定: 不指定 設計師: 不指…" at bounding box center [784, 355] width 1568 height 710
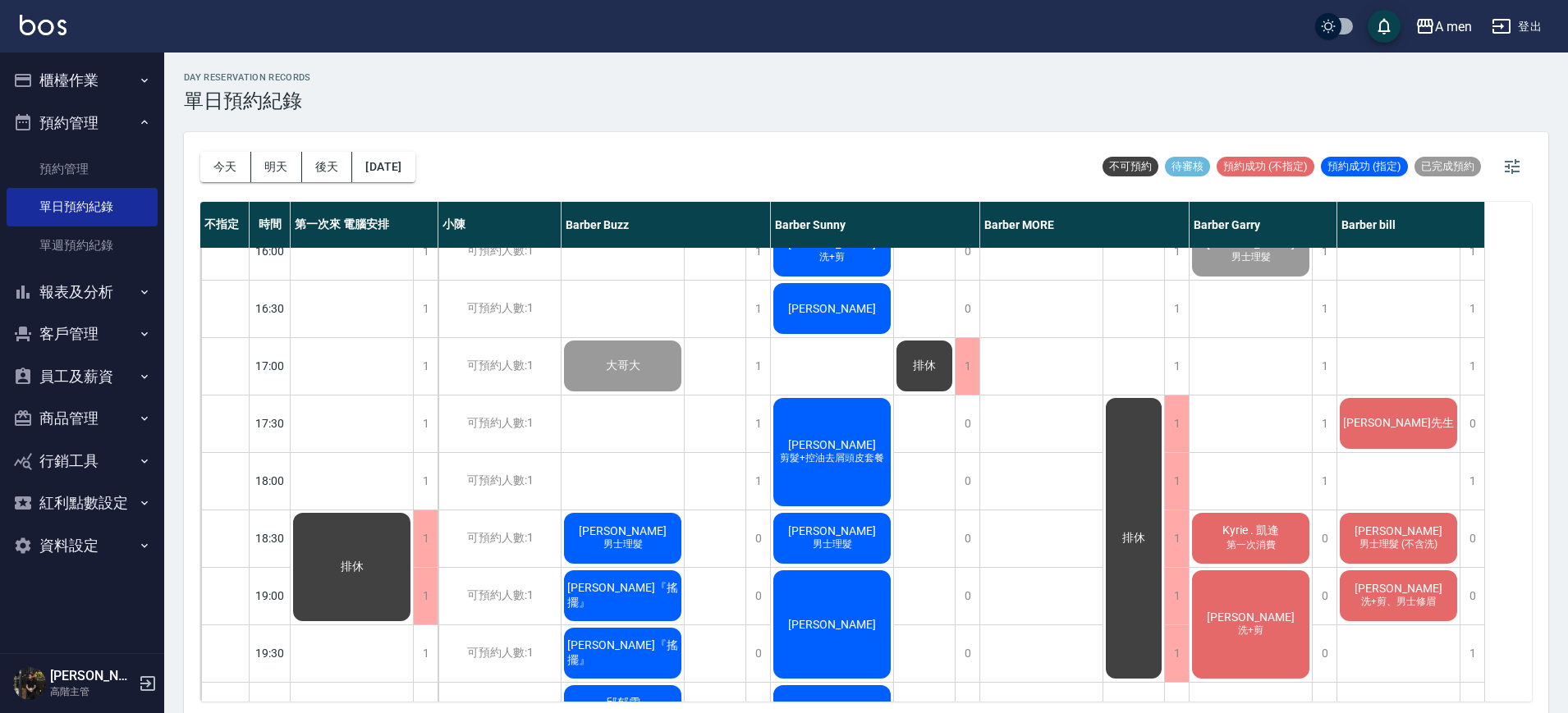
scroll to position [599, 0]
click at [1412, 549] on span "男士理髮 (不含洗)" at bounding box center [1399, 545] width 84 height 14
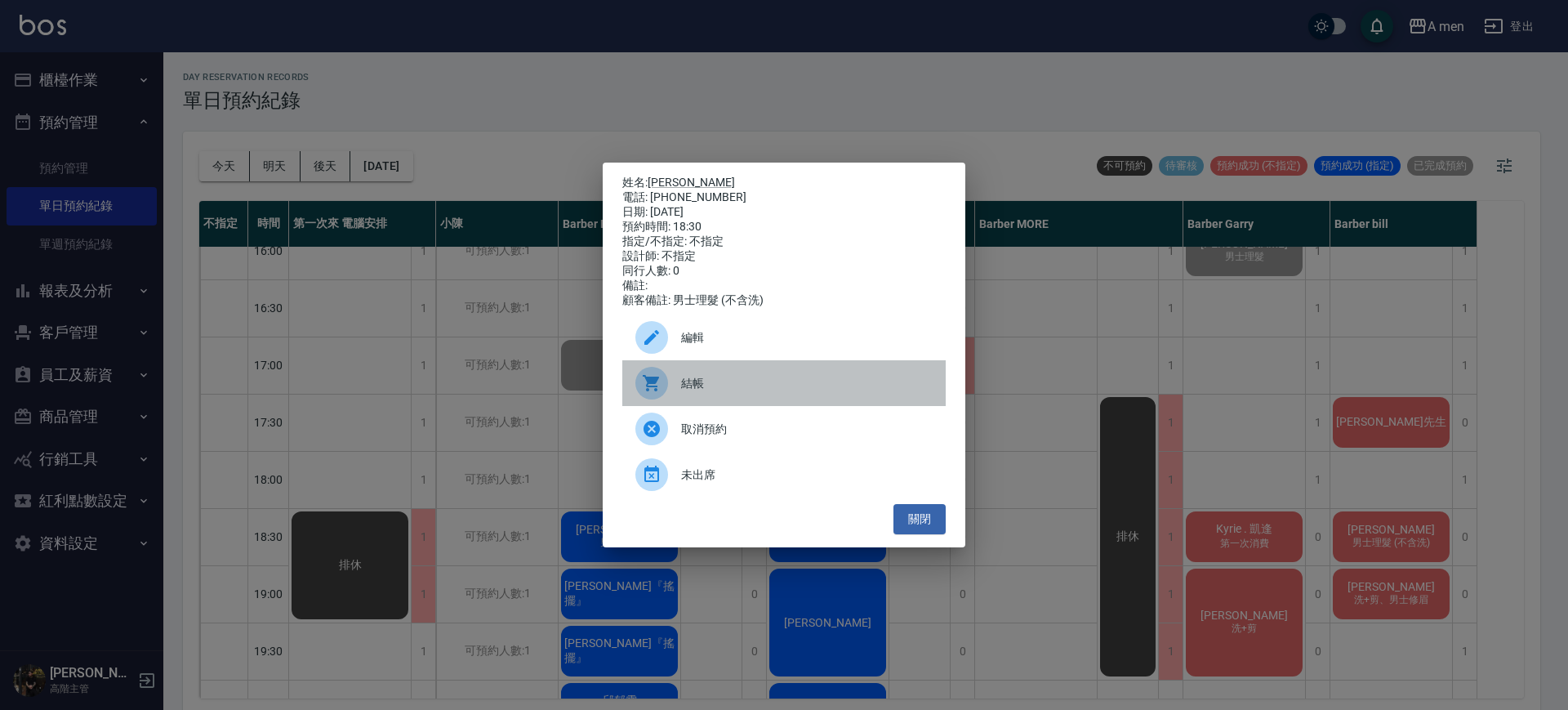
click at [788, 371] on div "結帳" at bounding box center [784, 383] width 324 height 46
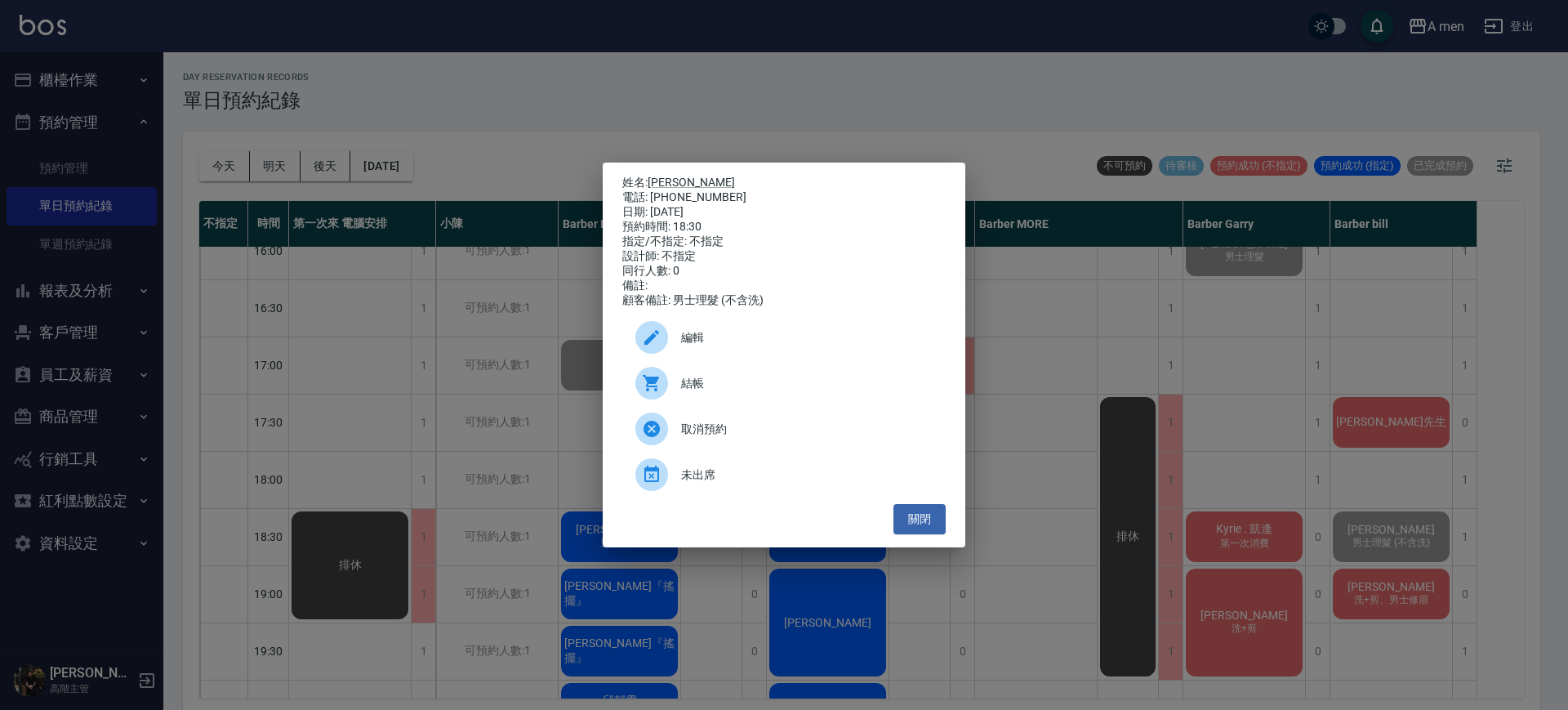
click at [1068, 326] on div "姓名: [PERSON_NAME] 電話: [PHONE_NUMBER] 日期: [DATE] 預約時間: 18:30 指定/不指定: 不指定 設計師: 不指…" at bounding box center [784, 355] width 1568 height 710
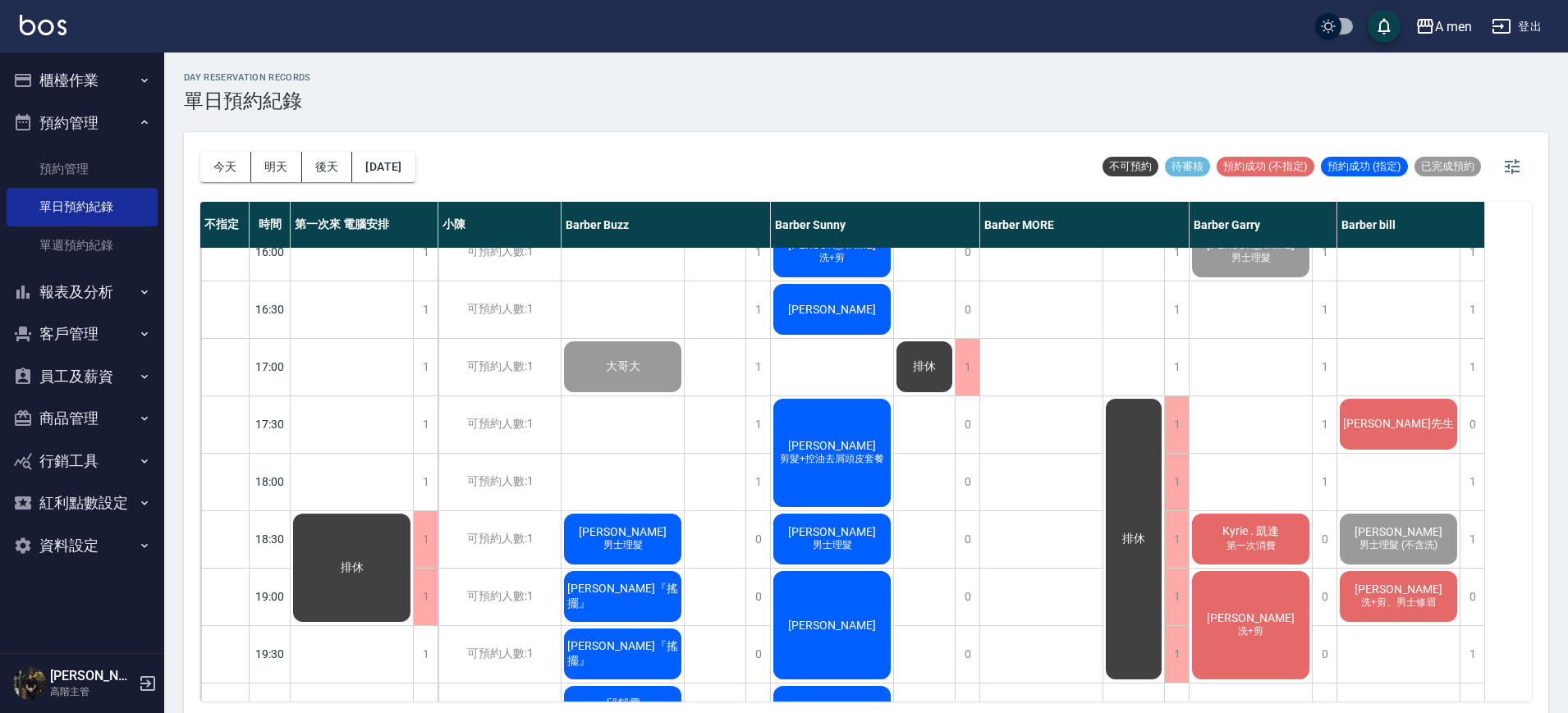
click at [1373, 427] on div "[PERSON_NAME]先生" at bounding box center [1399, 424] width 122 height 56
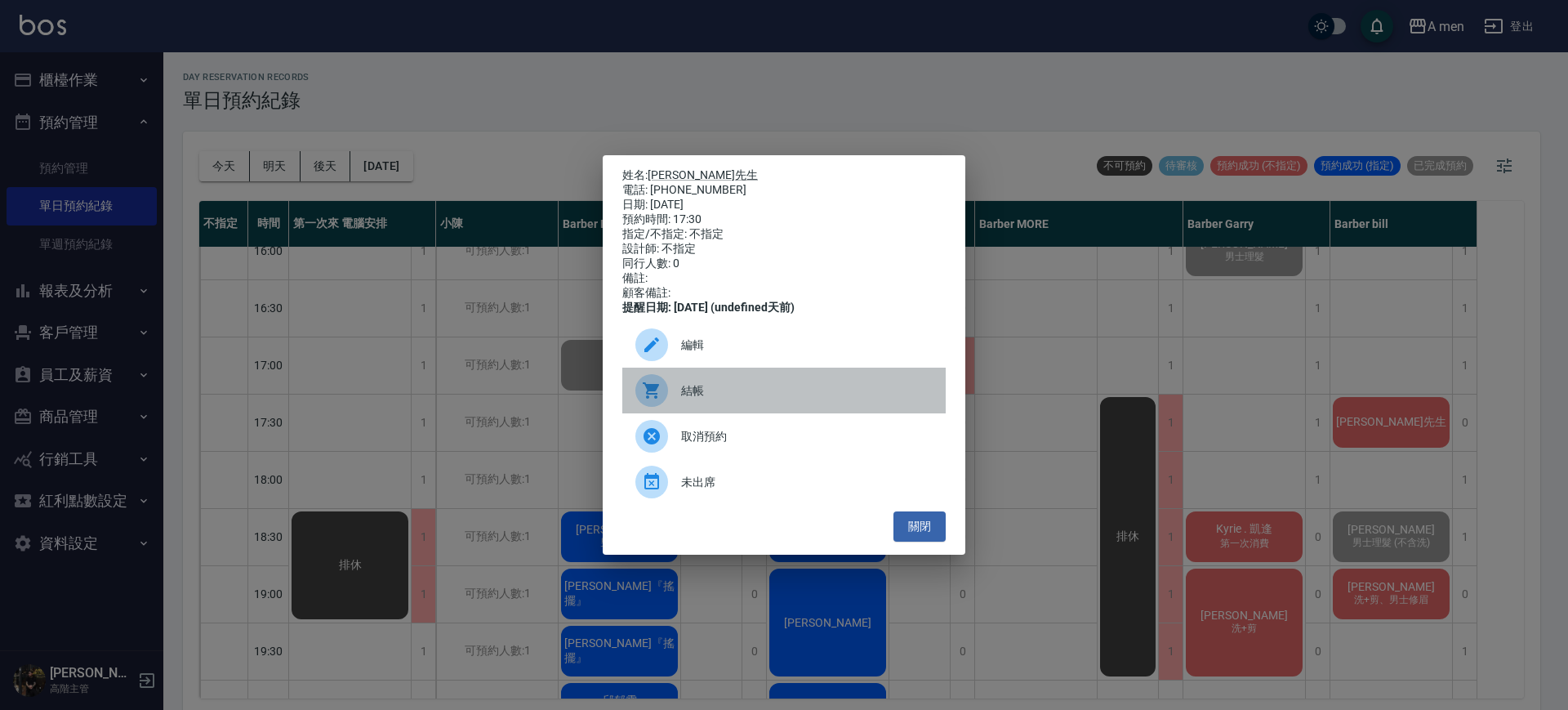
click at [677, 407] on div at bounding box center [658, 391] width 46 height 33
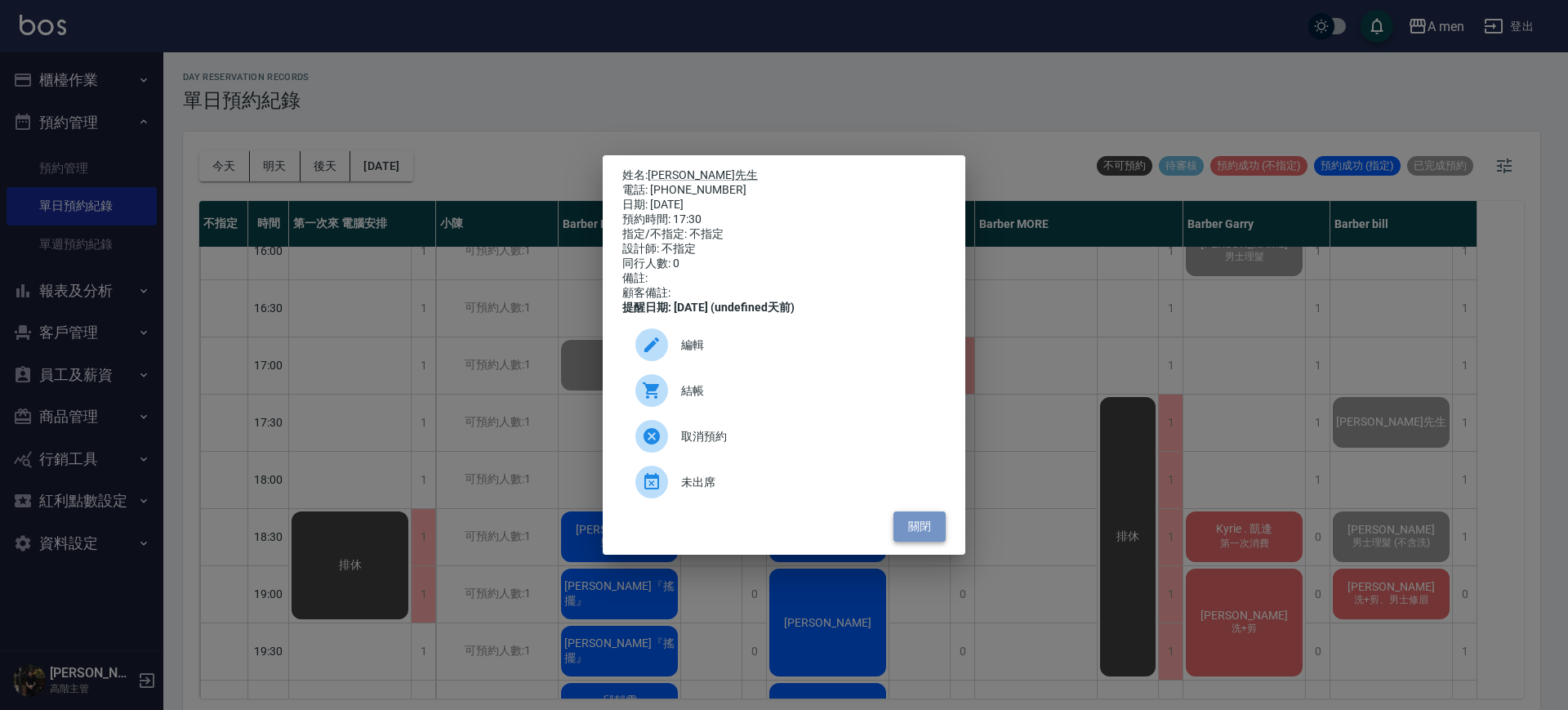
click at [931, 523] on button "關閉" at bounding box center [920, 527] width 52 height 30
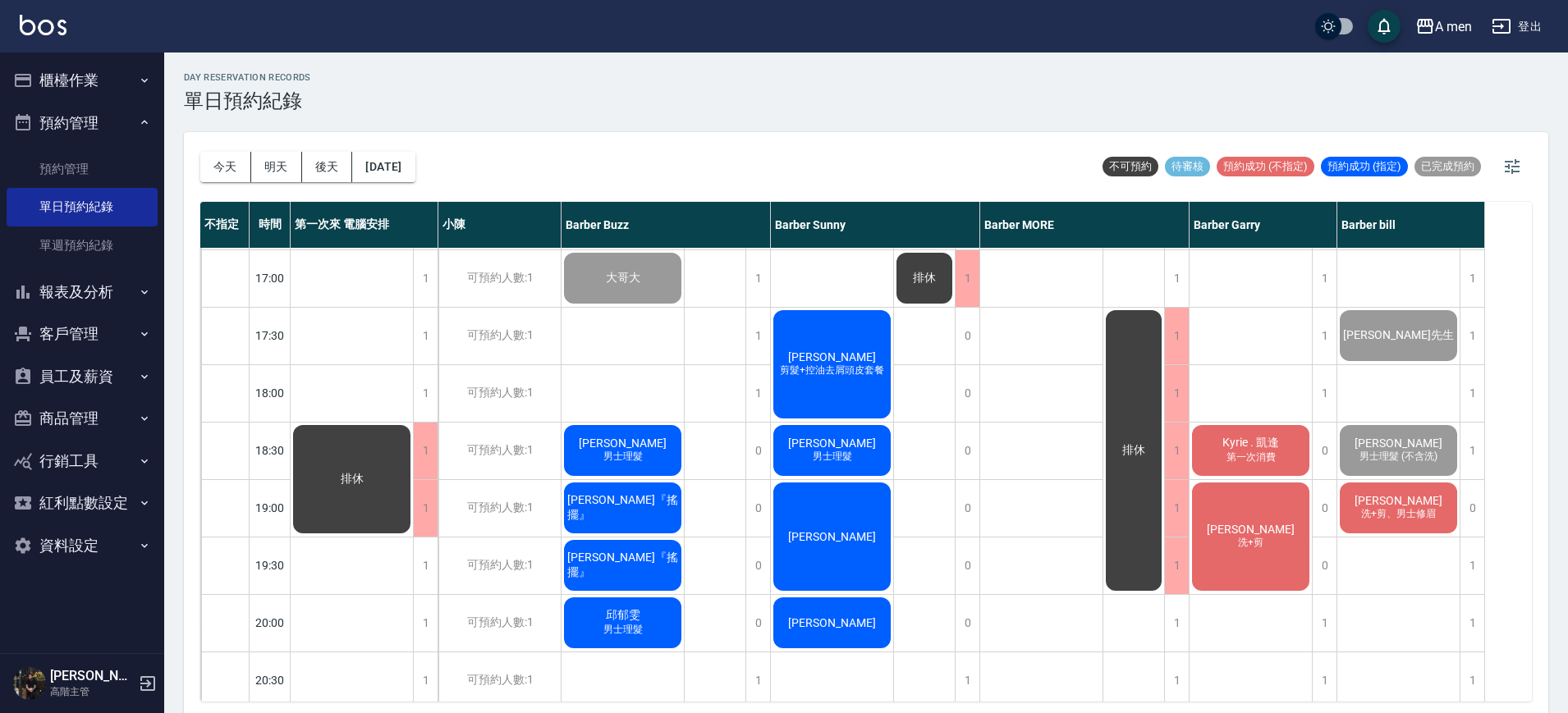
scroll to position [686, 0]
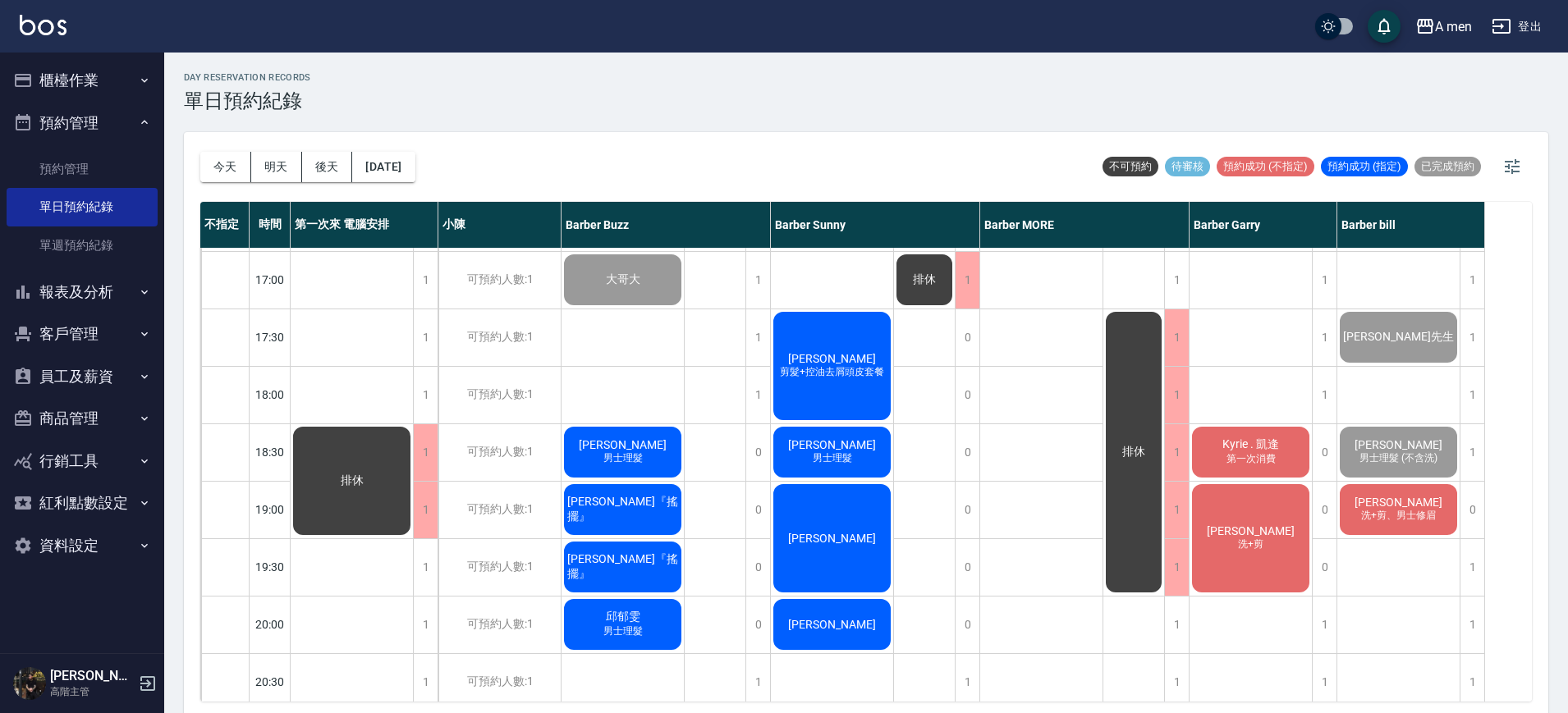
click at [642, 443] on span "[PERSON_NAME]" at bounding box center [623, 445] width 94 height 13
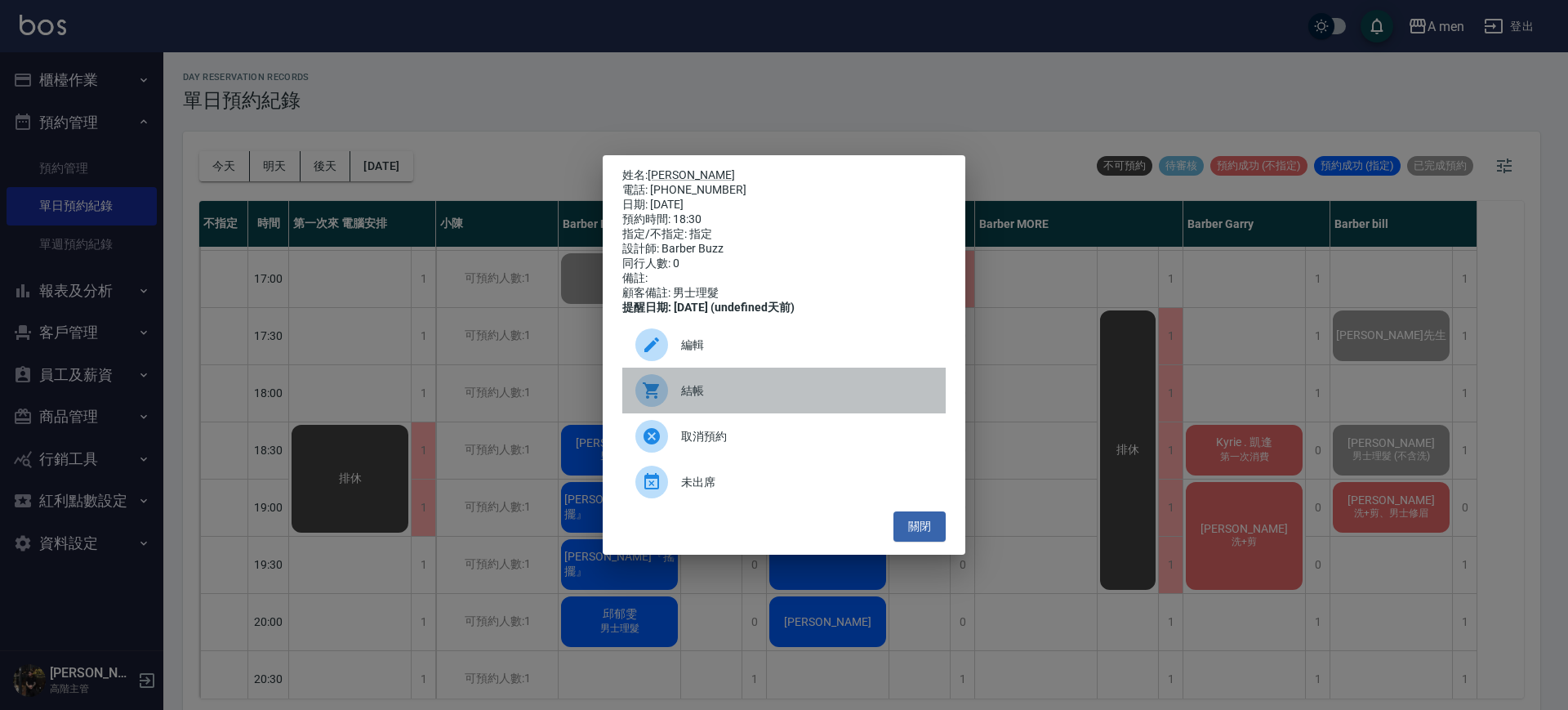
click at [719, 384] on div "結帳" at bounding box center [784, 390] width 324 height 46
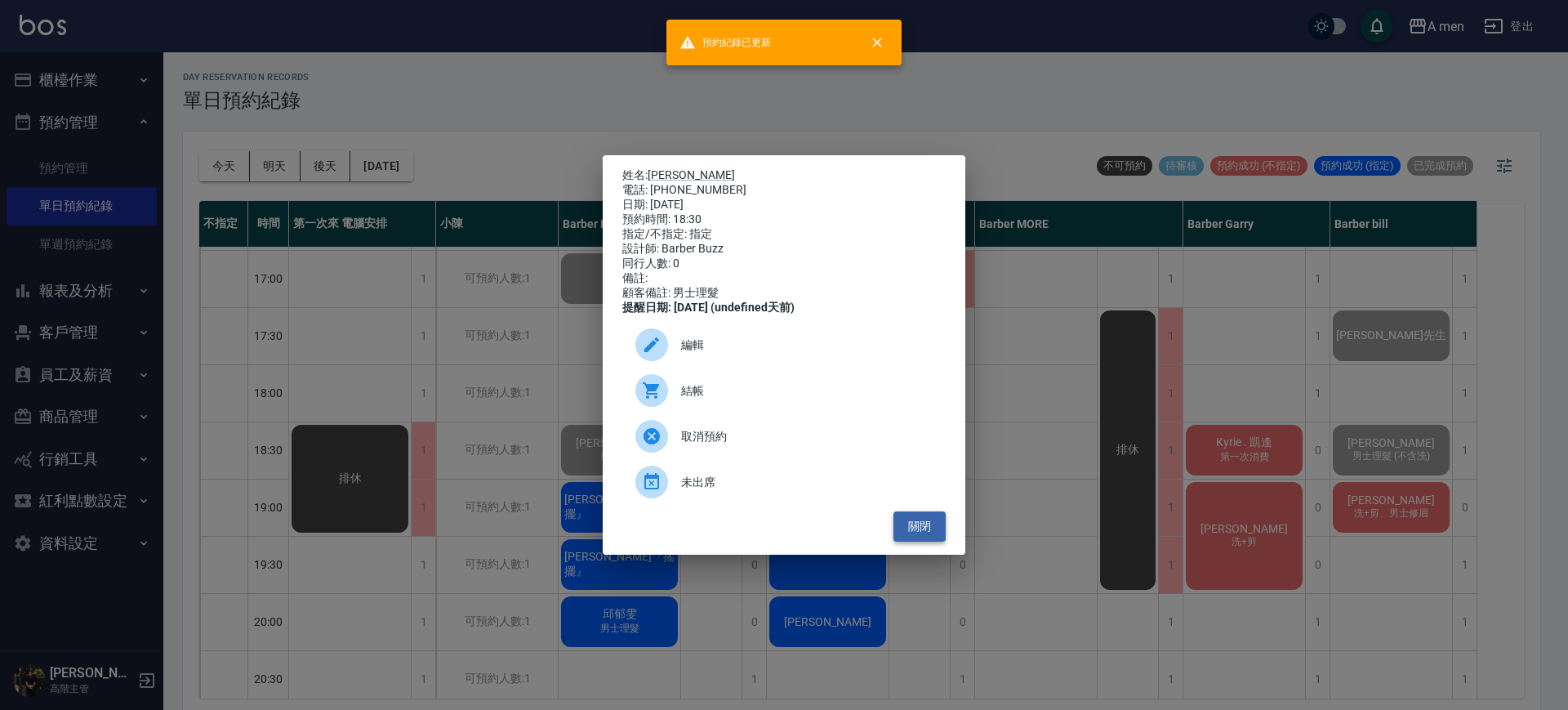
click at [928, 540] on button "關閉" at bounding box center [920, 527] width 52 height 30
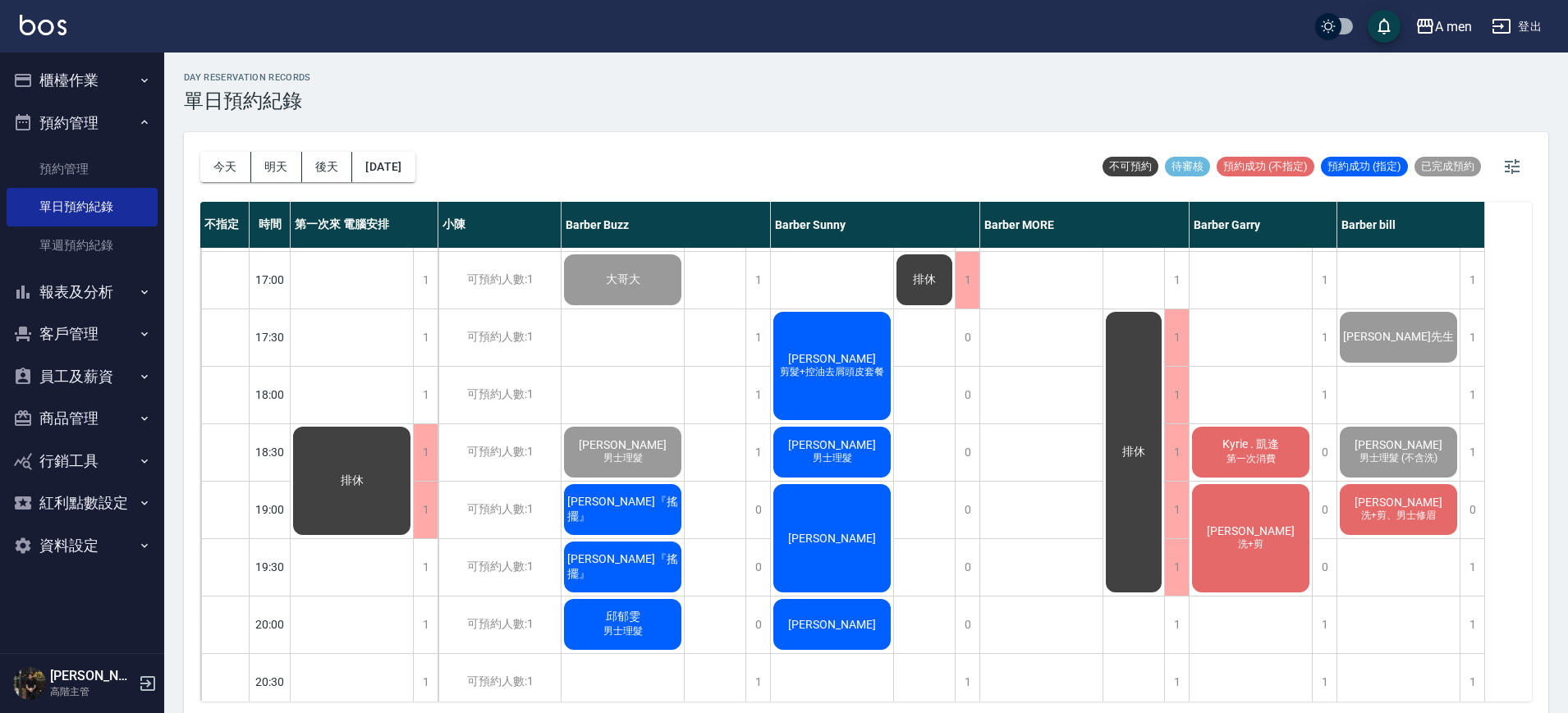
click at [650, 490] on div "黃韋中『搖擺』" at bounding box center [623, 509] width 122 height 56
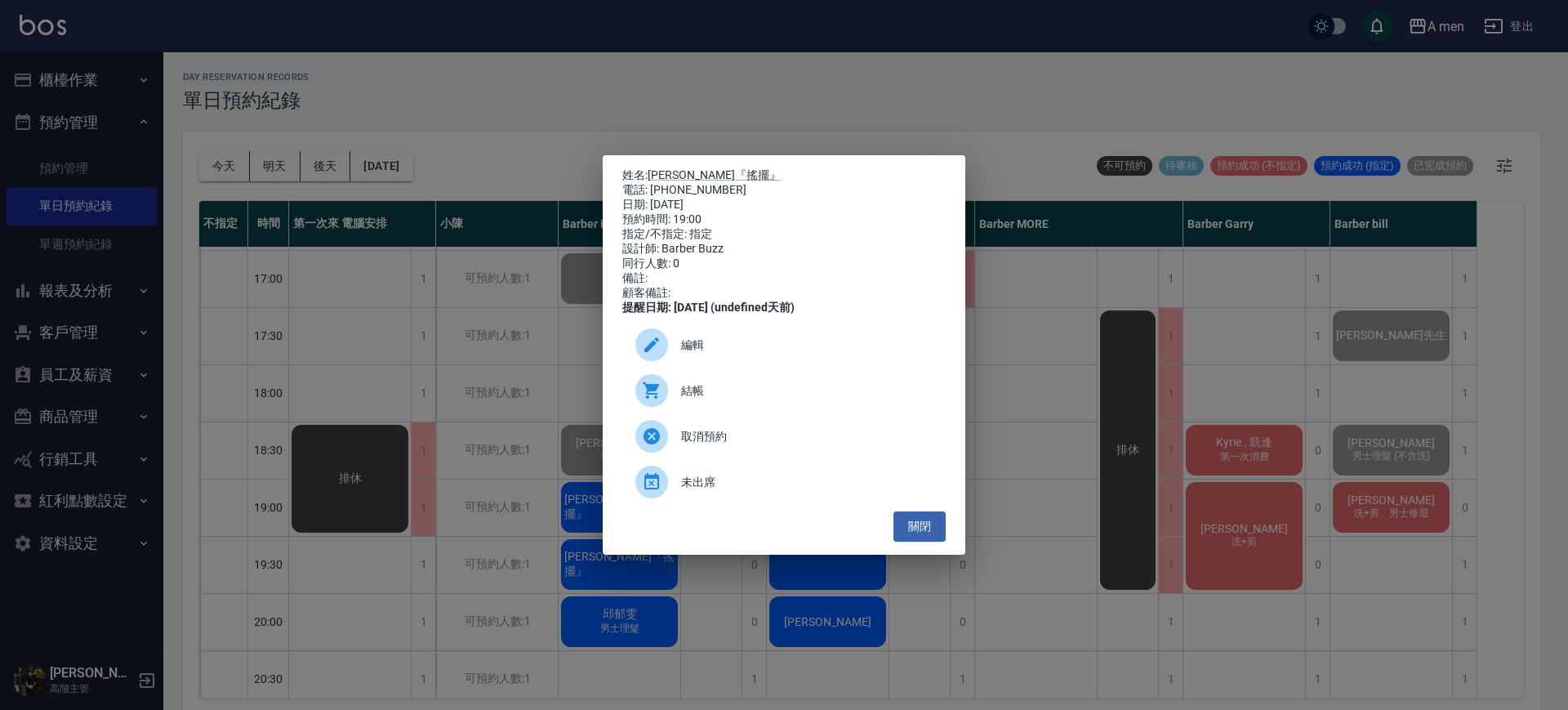
click at [716, 392] on span "結帳" at bounding box center [806, 391] width 251 height 17
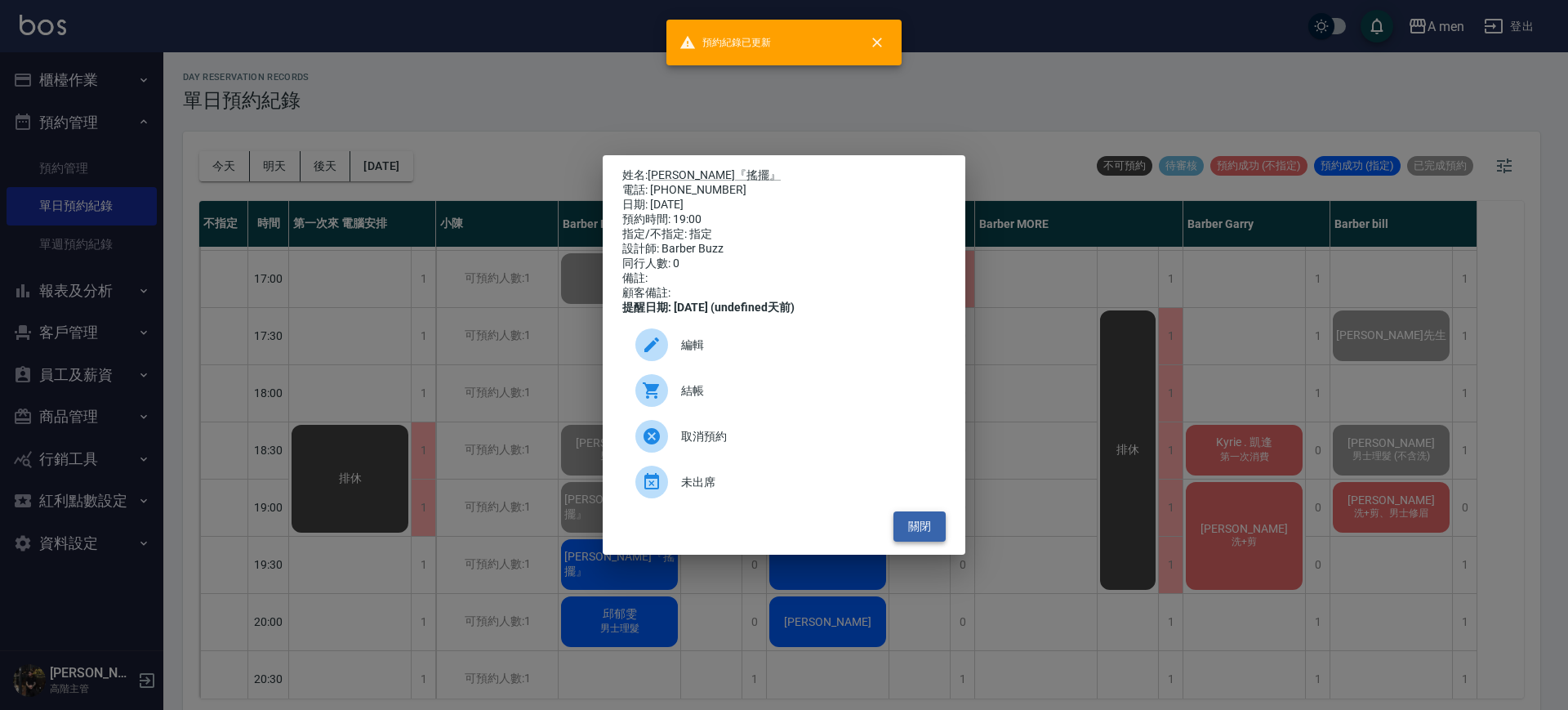
click at [929, 531] on button "關閉" at bounding box center [920, 527] width 52 height 30
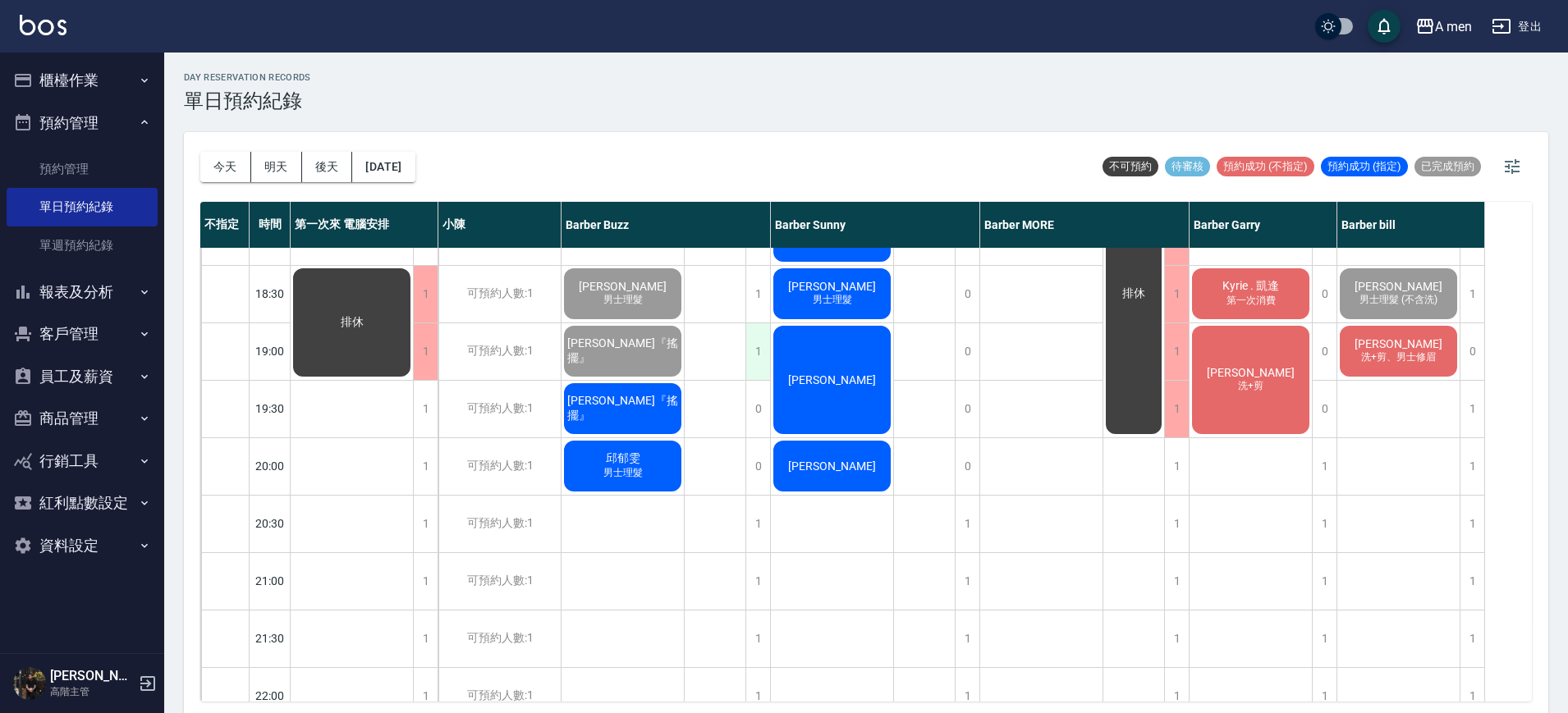
scroll to position [841, 0]
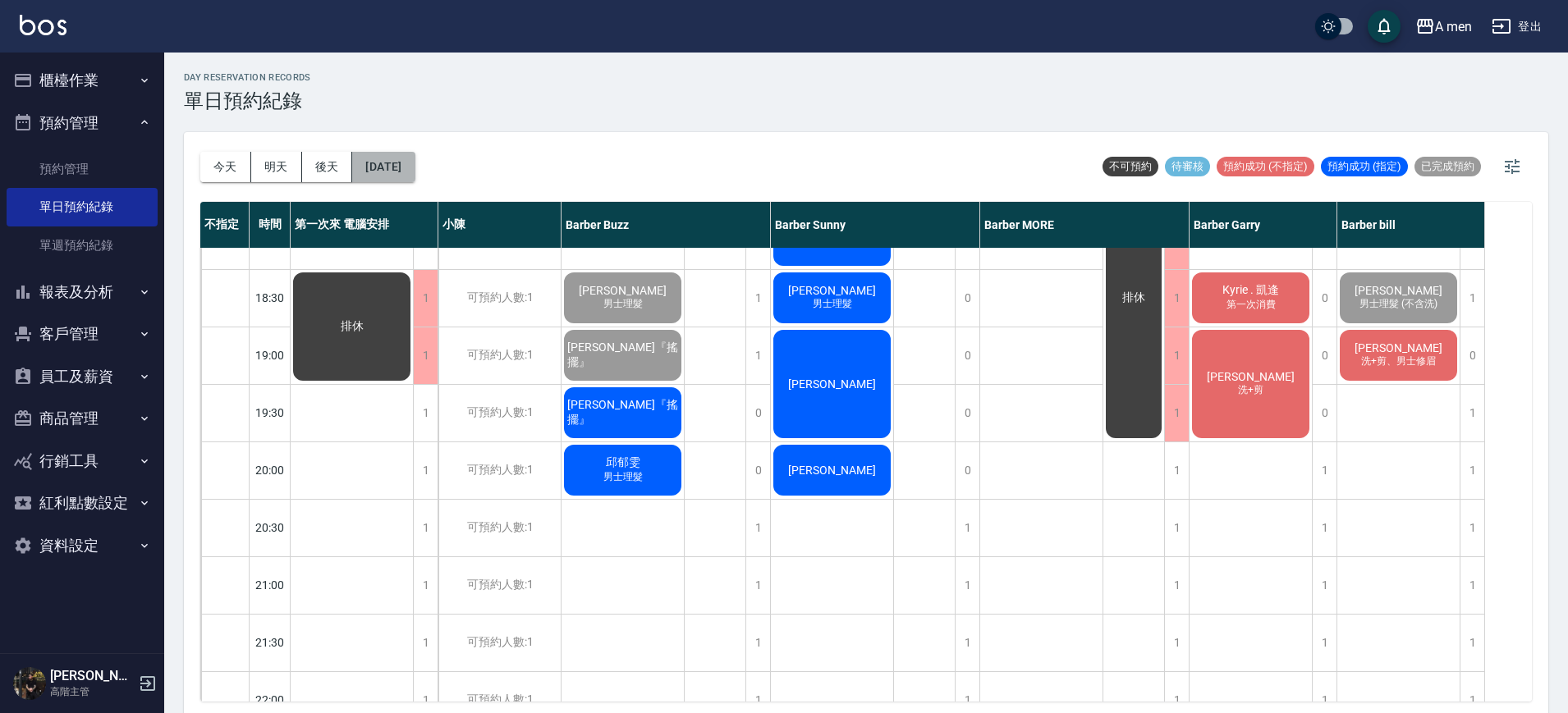
click at [414, 170] on button "[DATE]" at bounding box center [383, 167] width 62 height 31
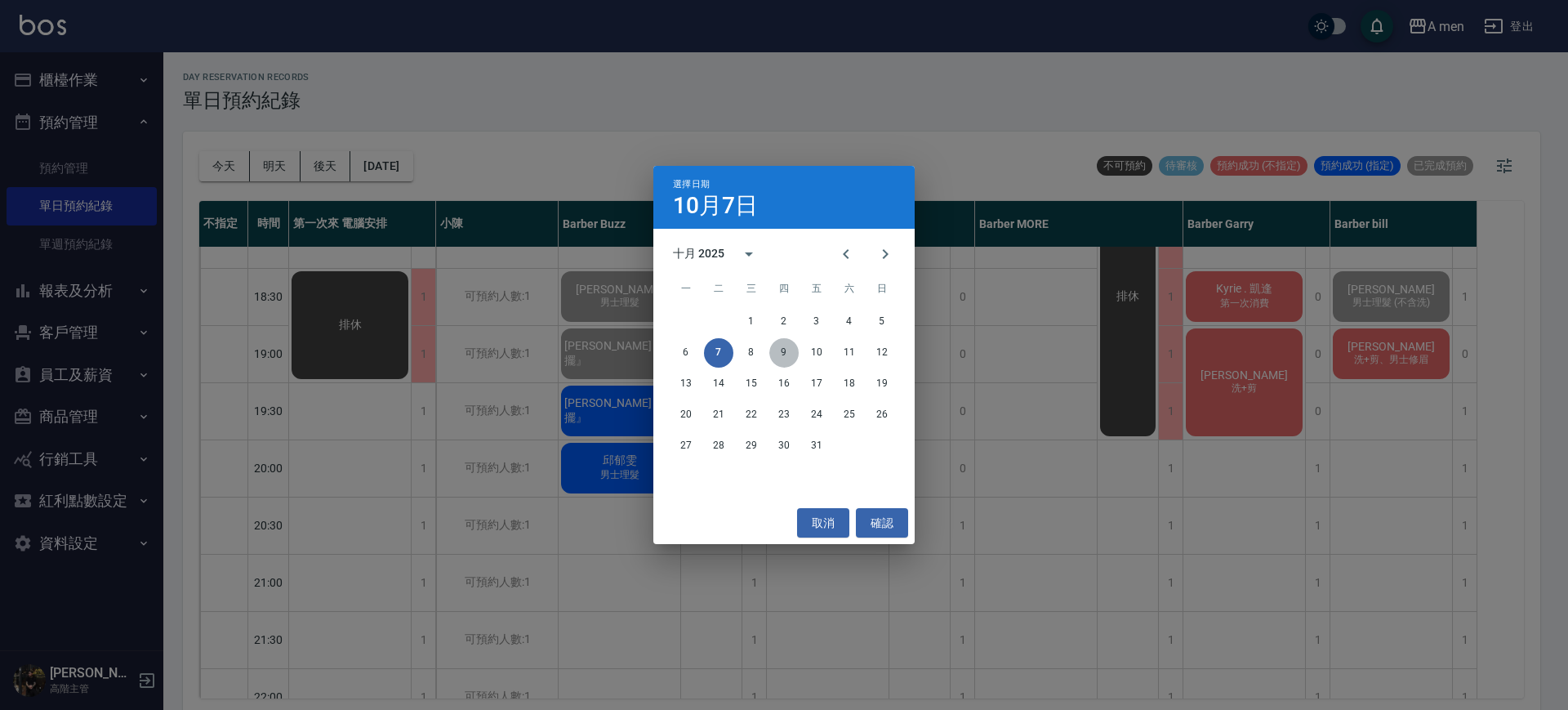
click at [785, 345] on button "9" at bounding box center [784, 352] width 30 height 30
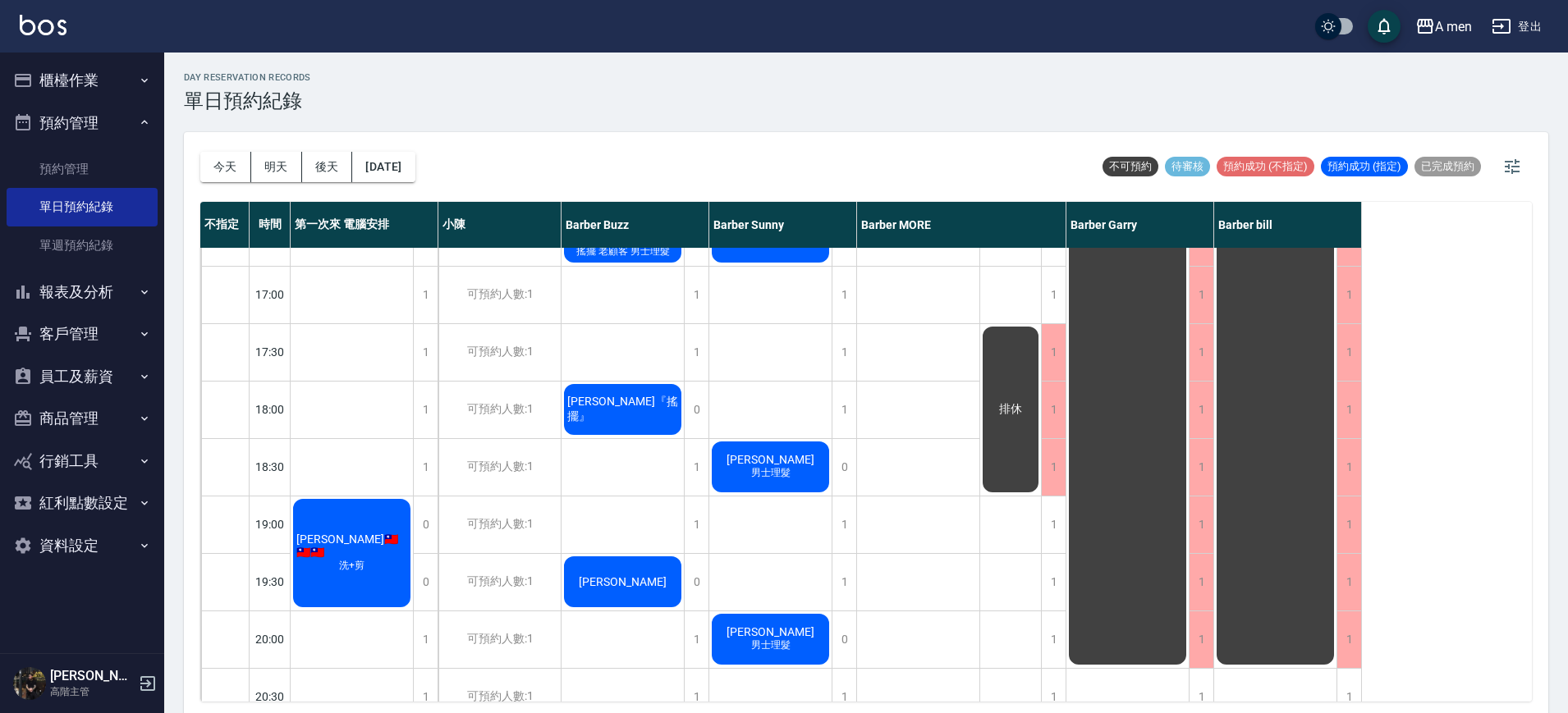
scroll to position [672, 0]
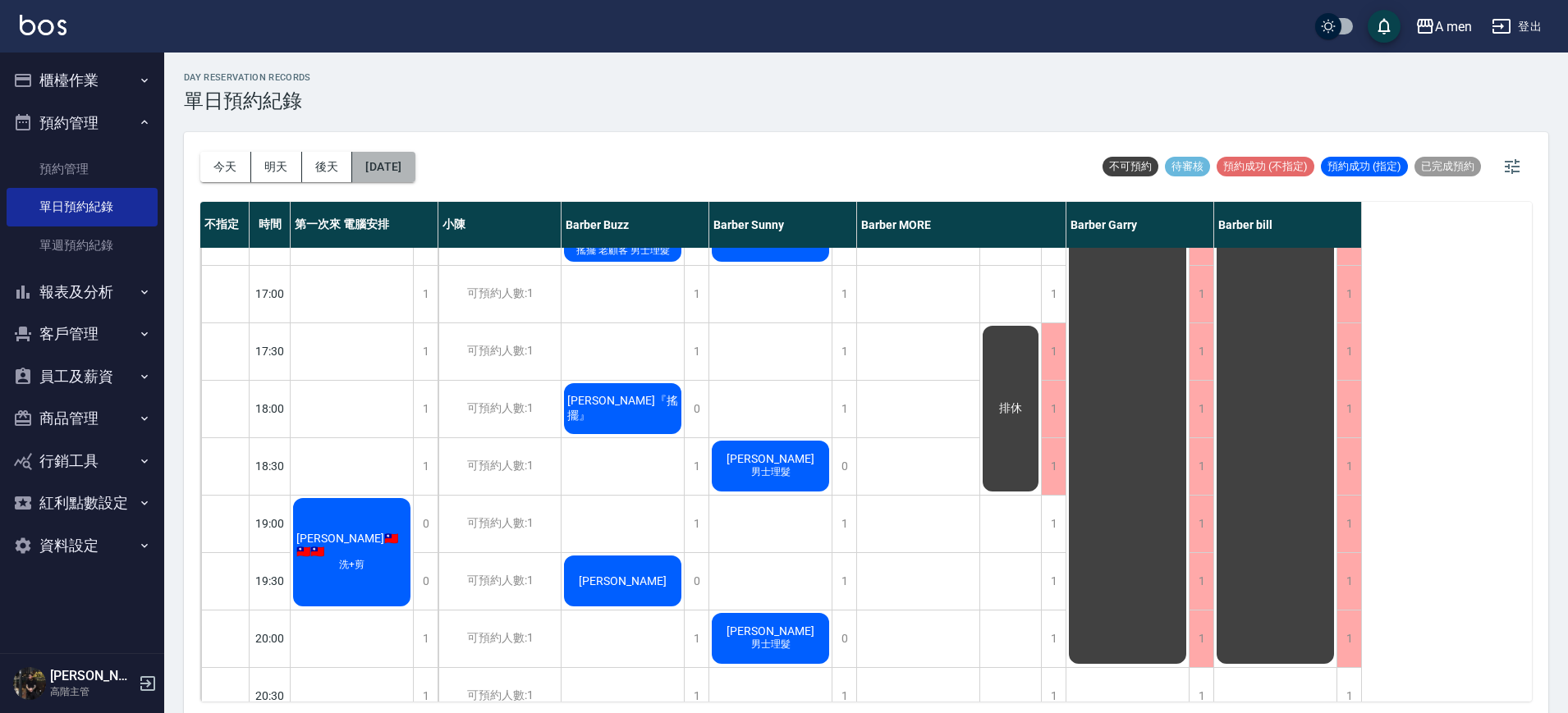
click at [414, 169] on button "2025/10/09" at bounding box center [383, 167] width 62 height 31
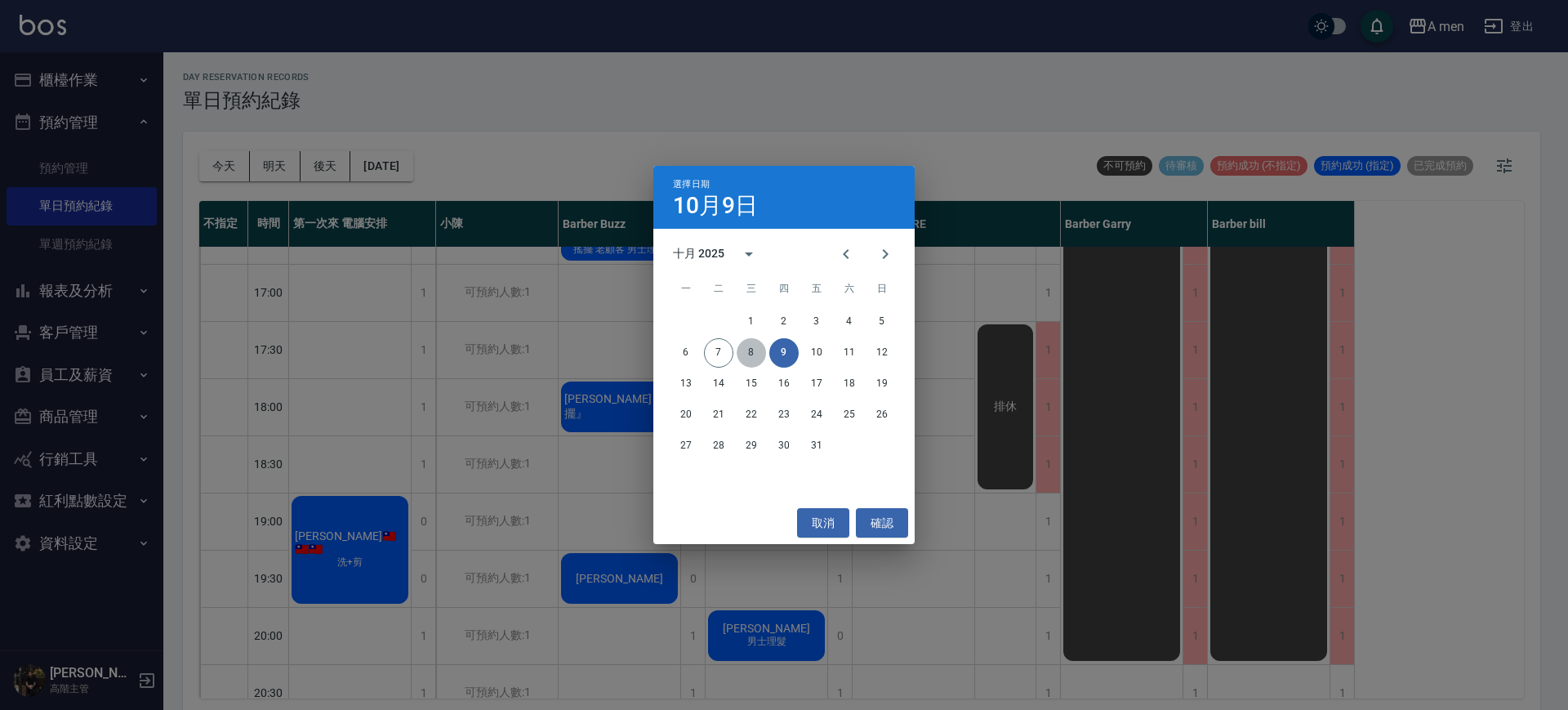
click at [757, 361] on button "8" at bounding box center [751, 352] width 30 height 30
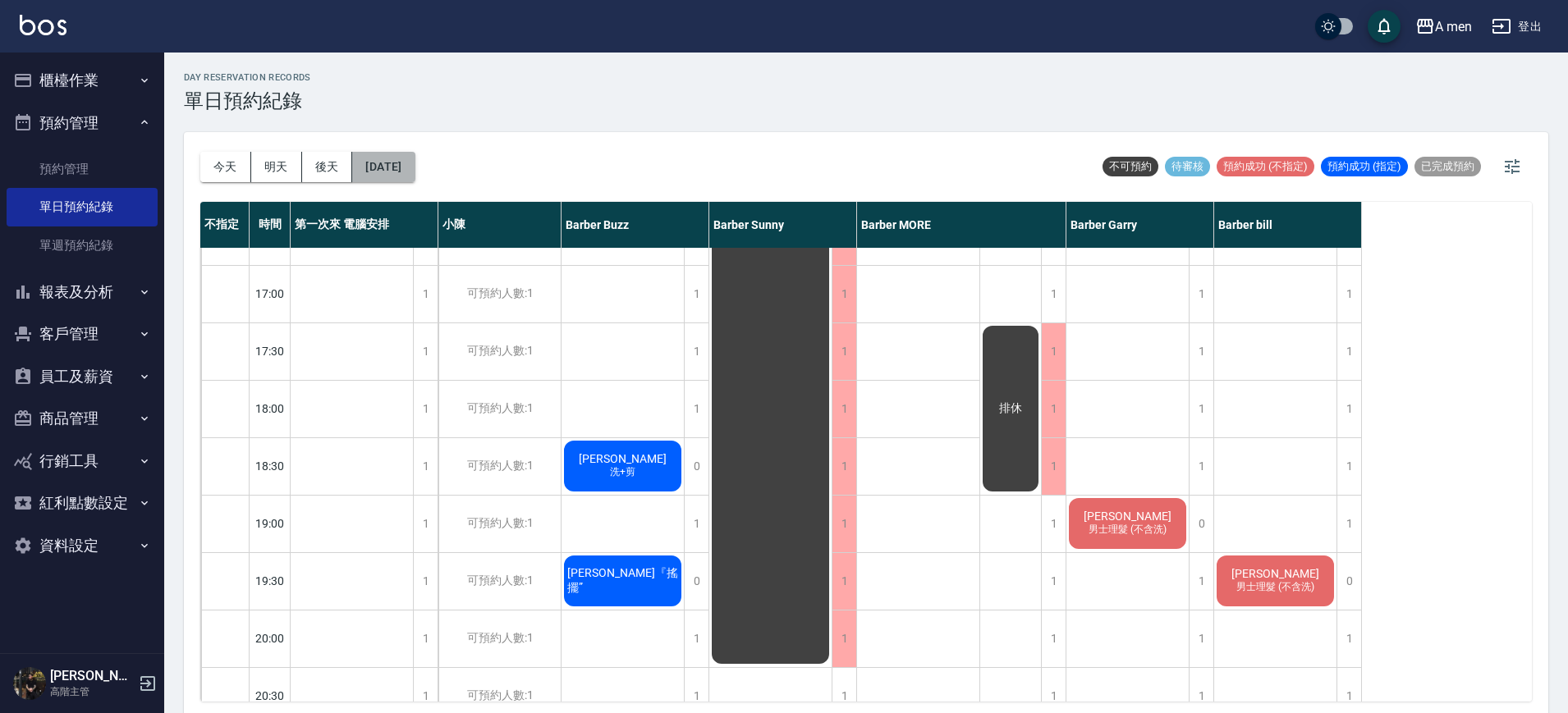
click at [402, 175] on button "2025/10/08" at bounding box center [383, 167] width 62 height 31
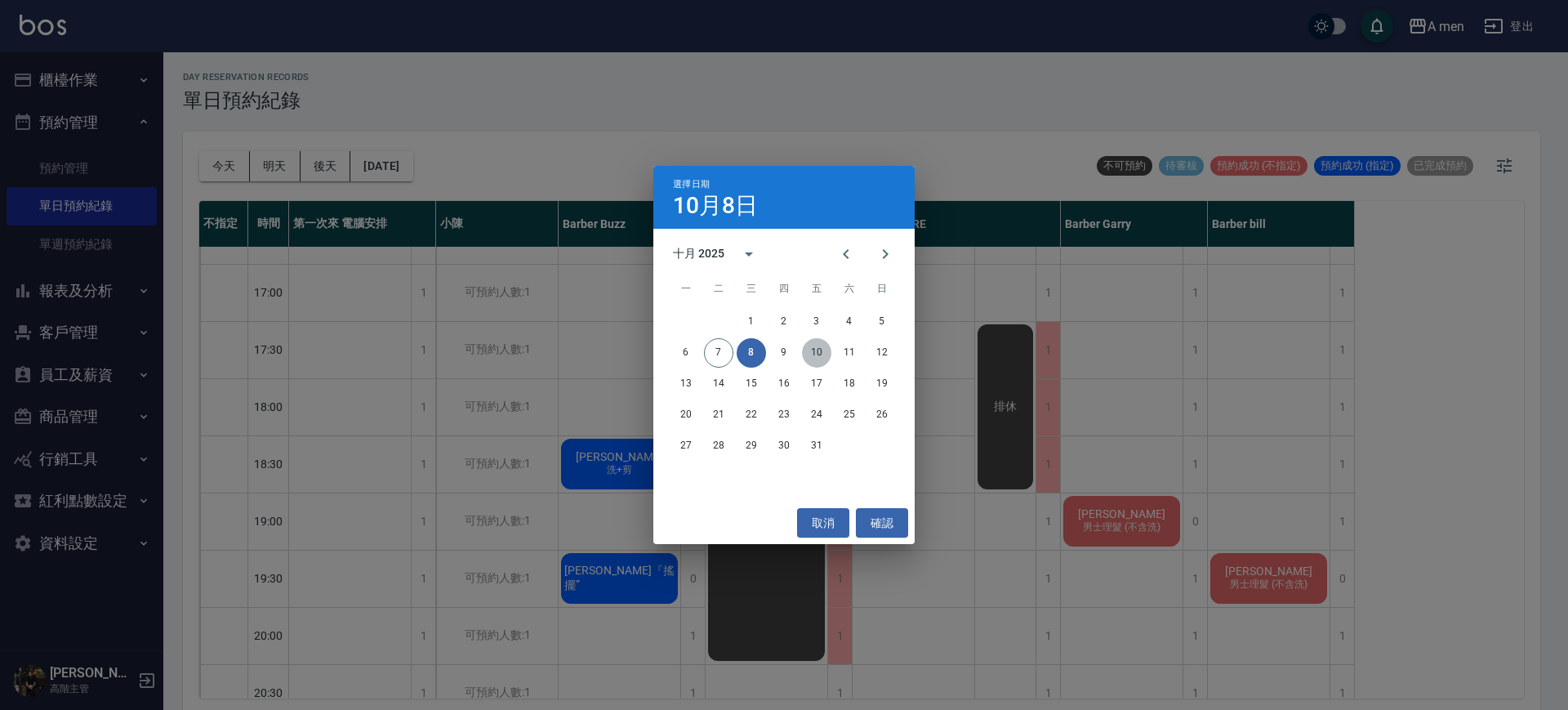
click at [822, 357] on button "10" at bounding box center [816, 352] width 30 height 30
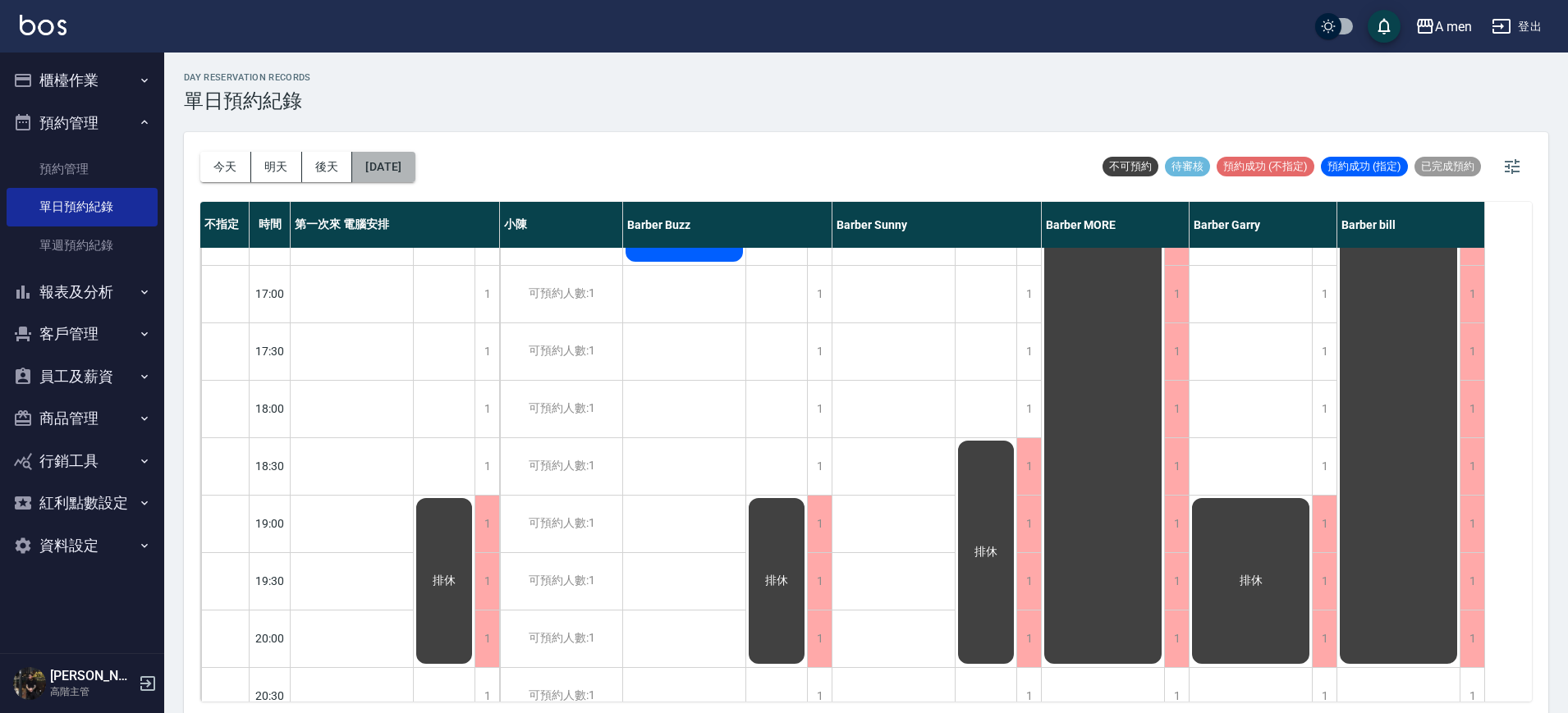
click at [414, 175] on button "2025/10/10" at bounding box center [383, 167] width 62 height 31
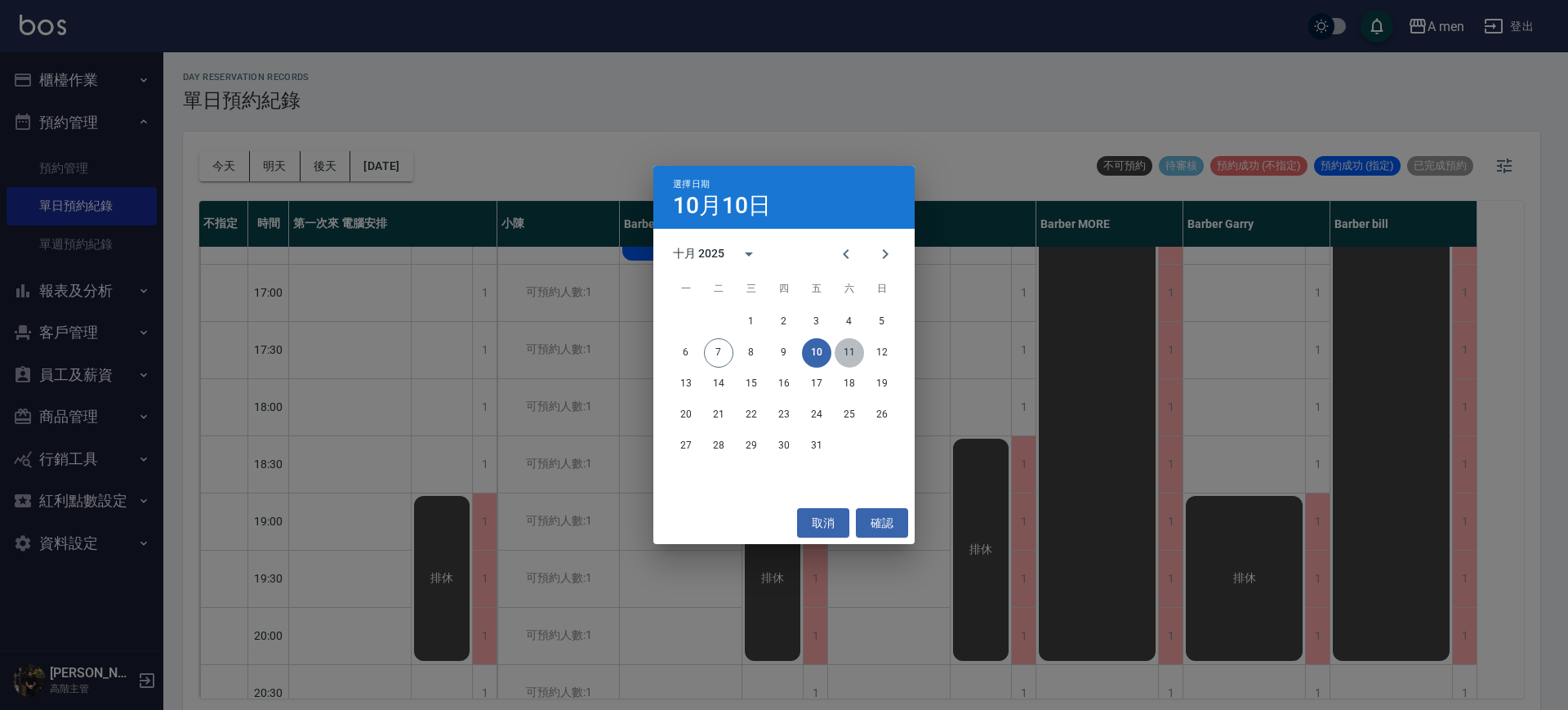
click at [855, 347] on button "11" at bounding box center [849, 352] width 30 height 30
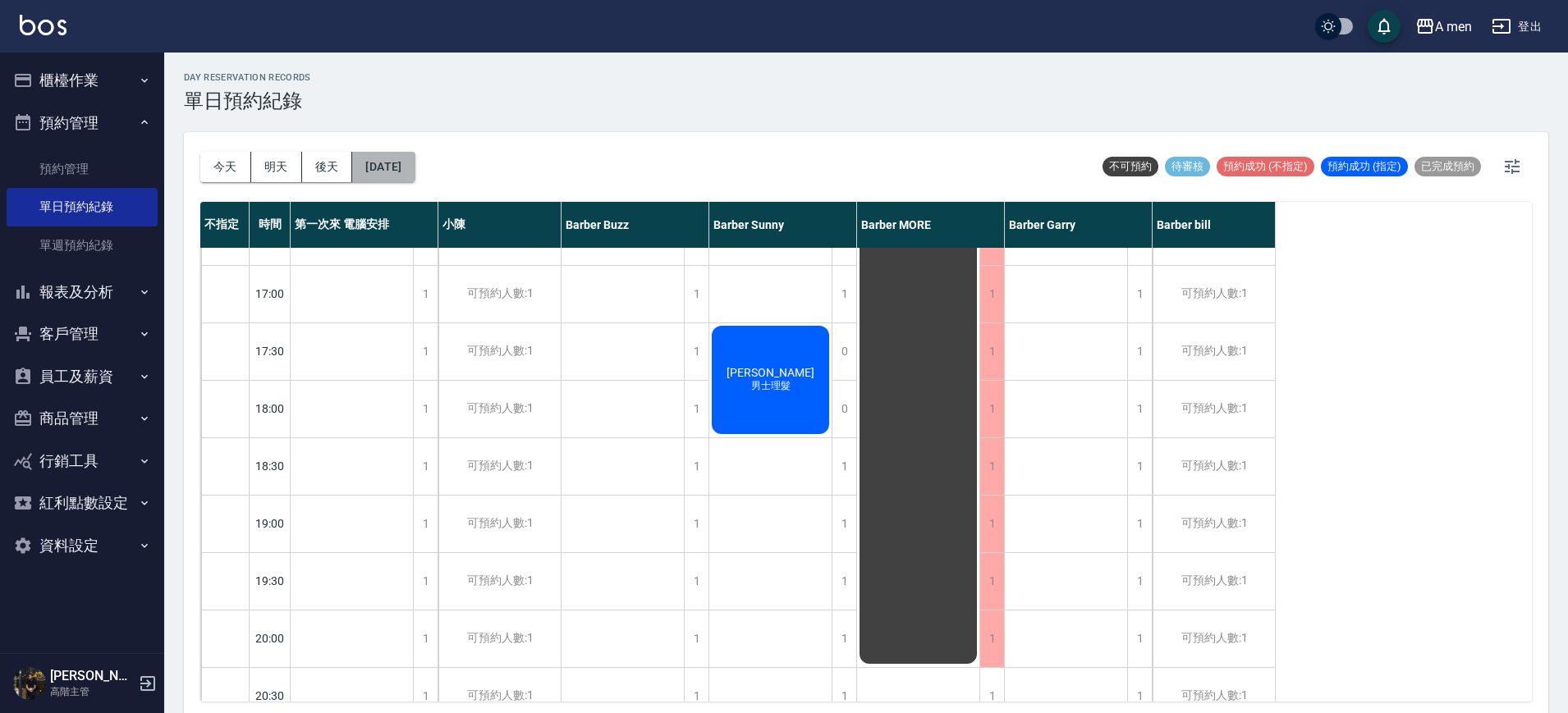
click at [403, 168] on button "2025/10/11" at bounding box center [383, 167] width 62 height 31
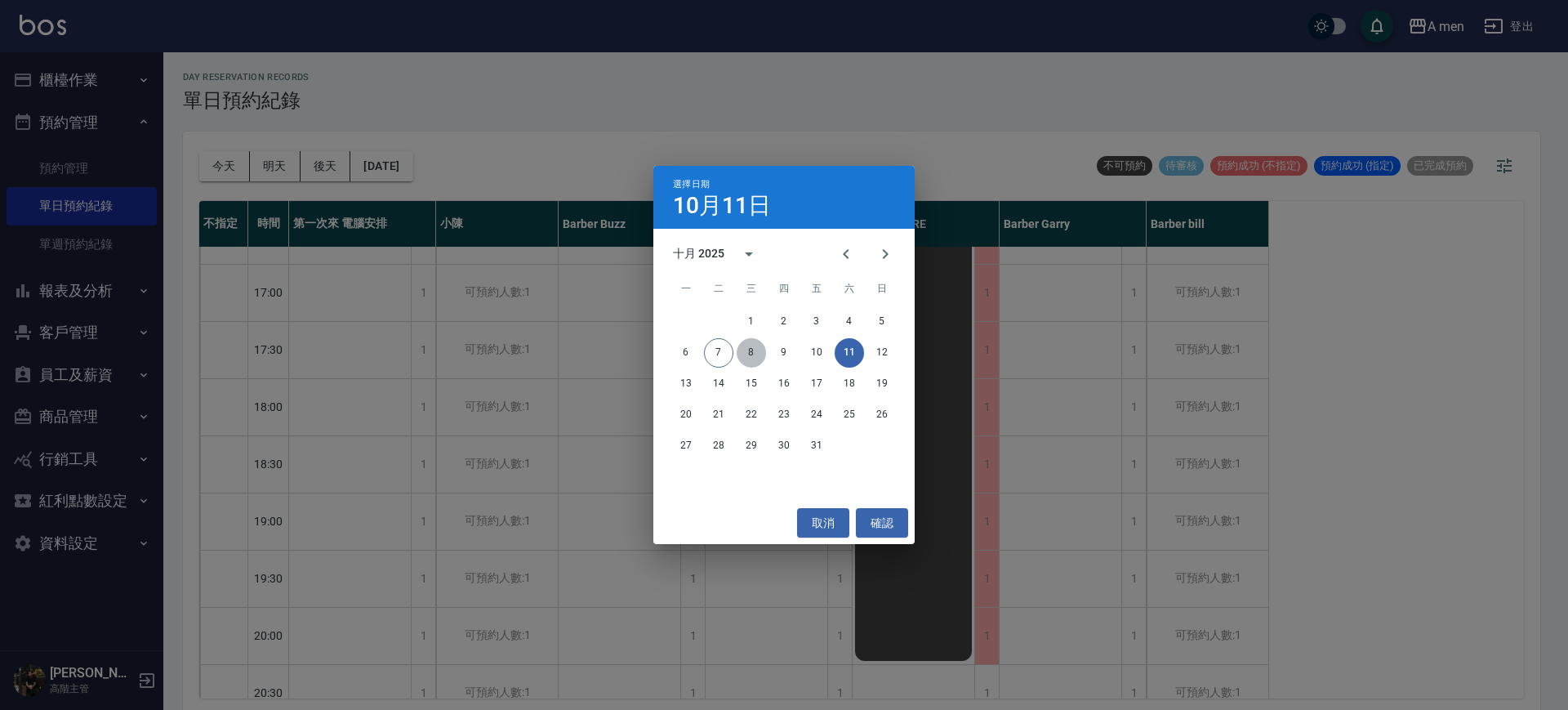
click at [755, 349] on button "8" at bounding box center [751, 352] width 30 height 30
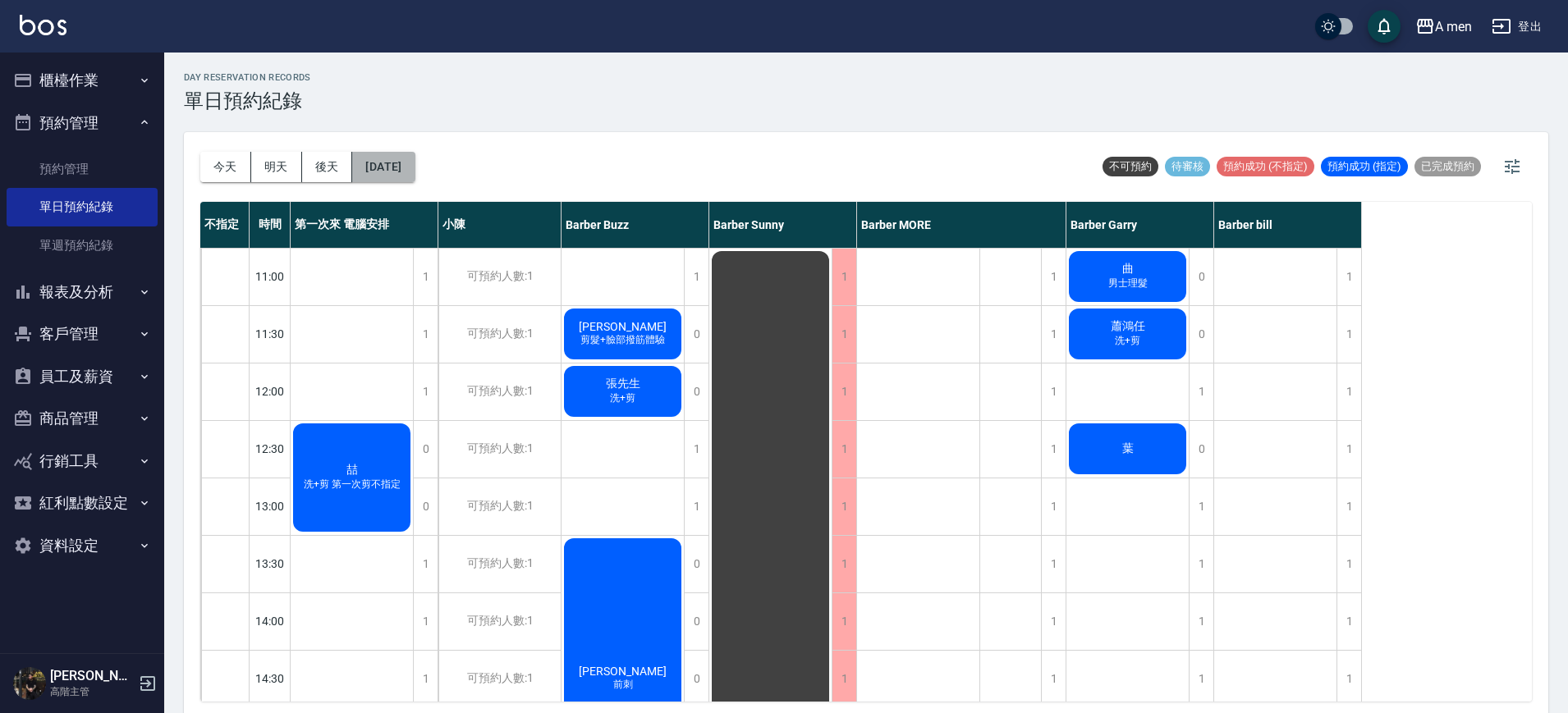
click at [414, 171] on button "2025/10/08" at bounding box center [383, 167] width 62 height 31
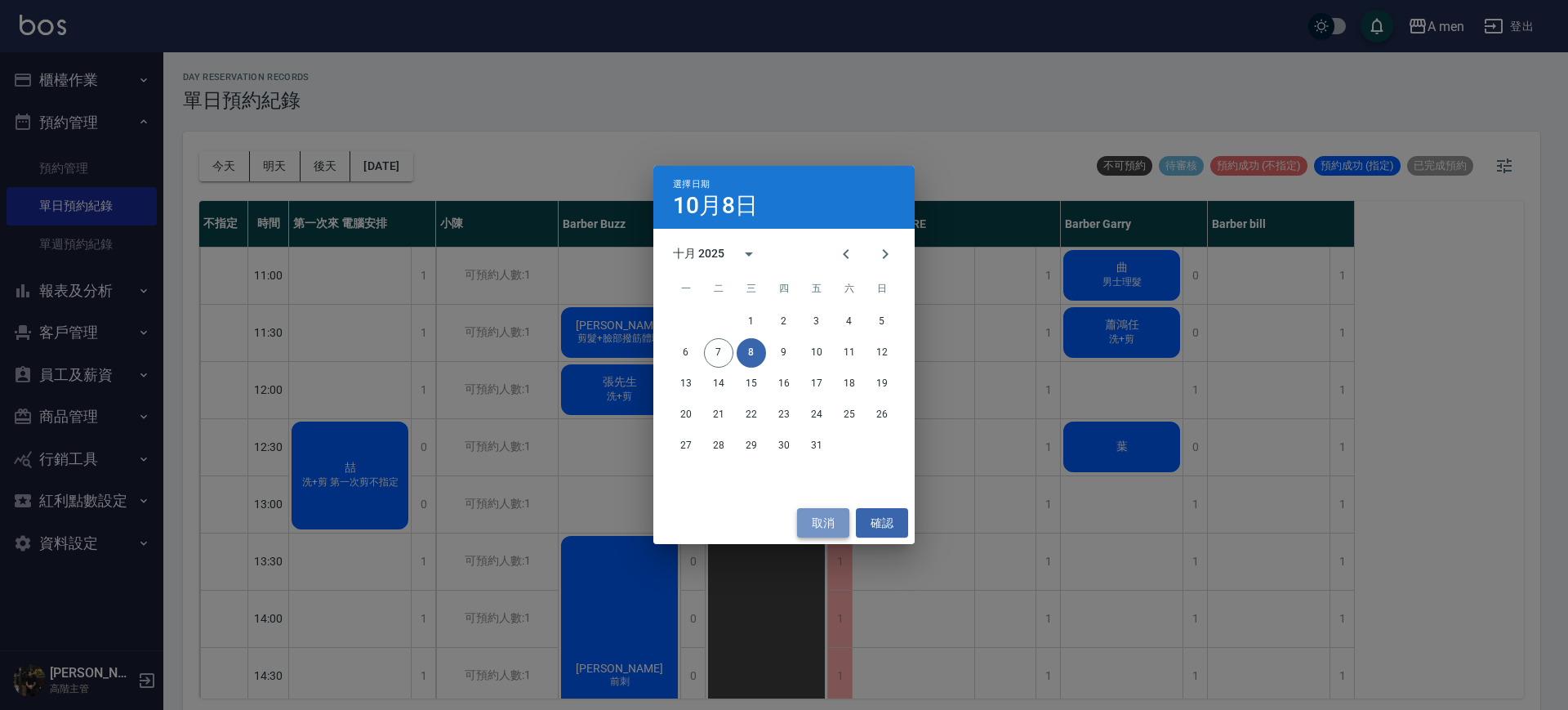
click at [820, 519] on button "取消" at bounding box center [823, 523] width 52 height 30
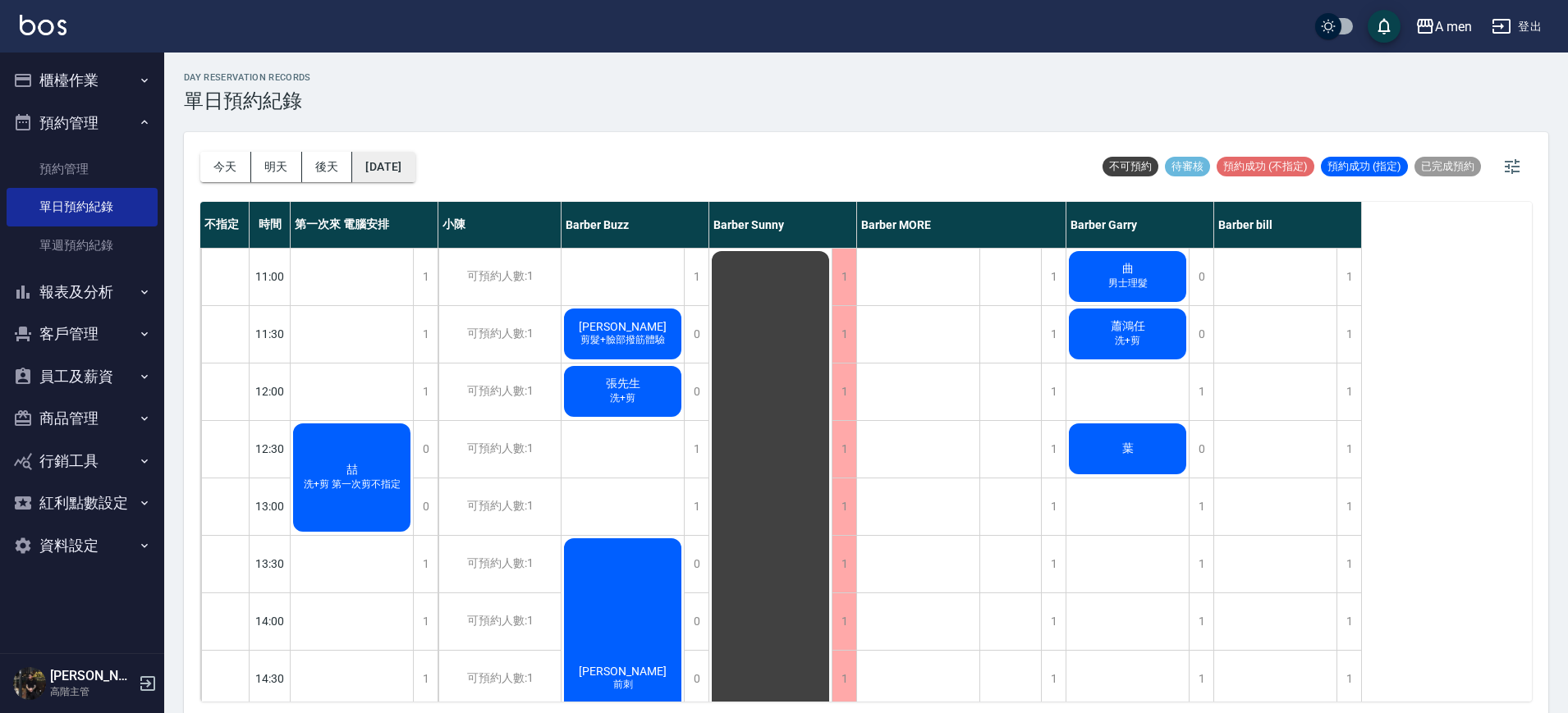
click at [414, 166] on button "2025/10/08" at bounding box center [383, 167] width 62 height 31
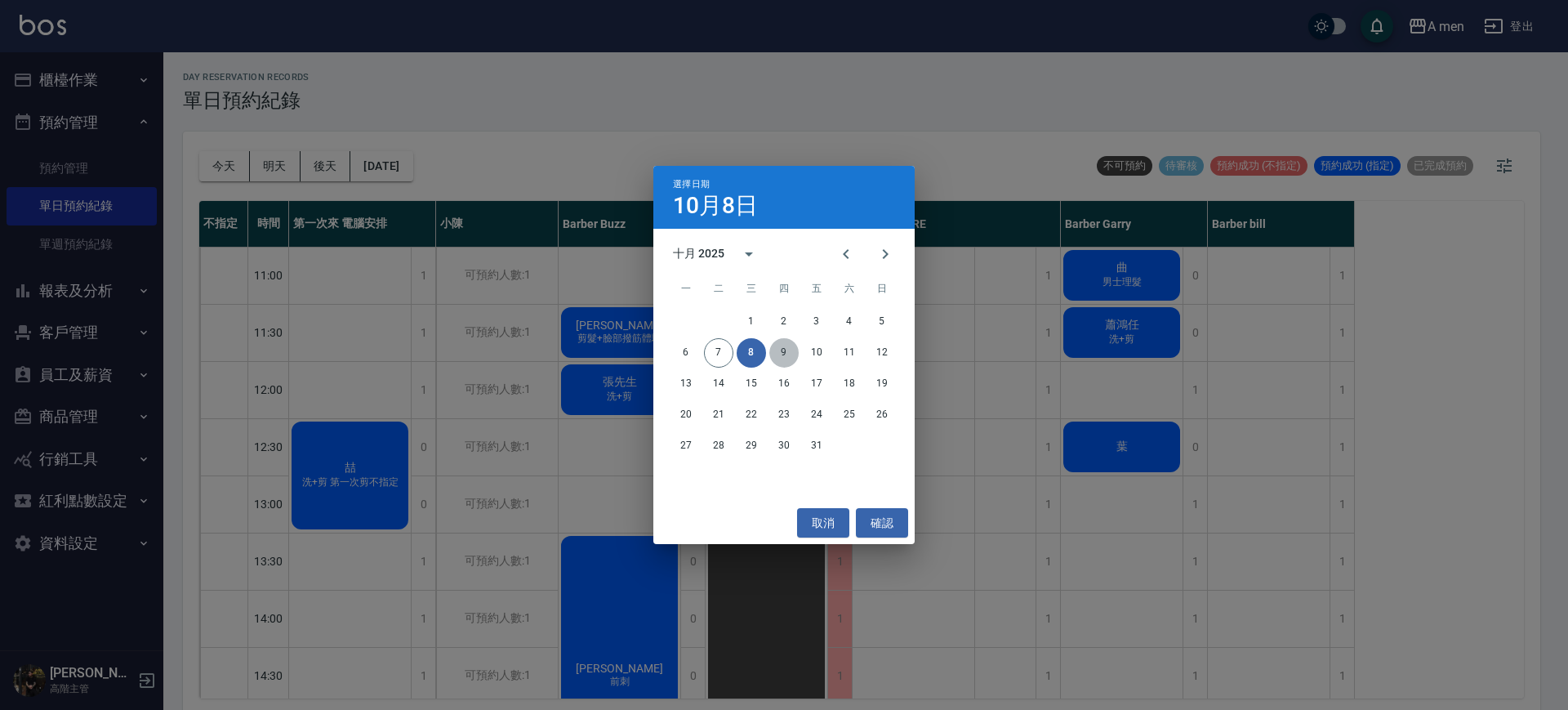
click at [781, 352] on button "9" at bounding box center [784, 352] width 30 height 30
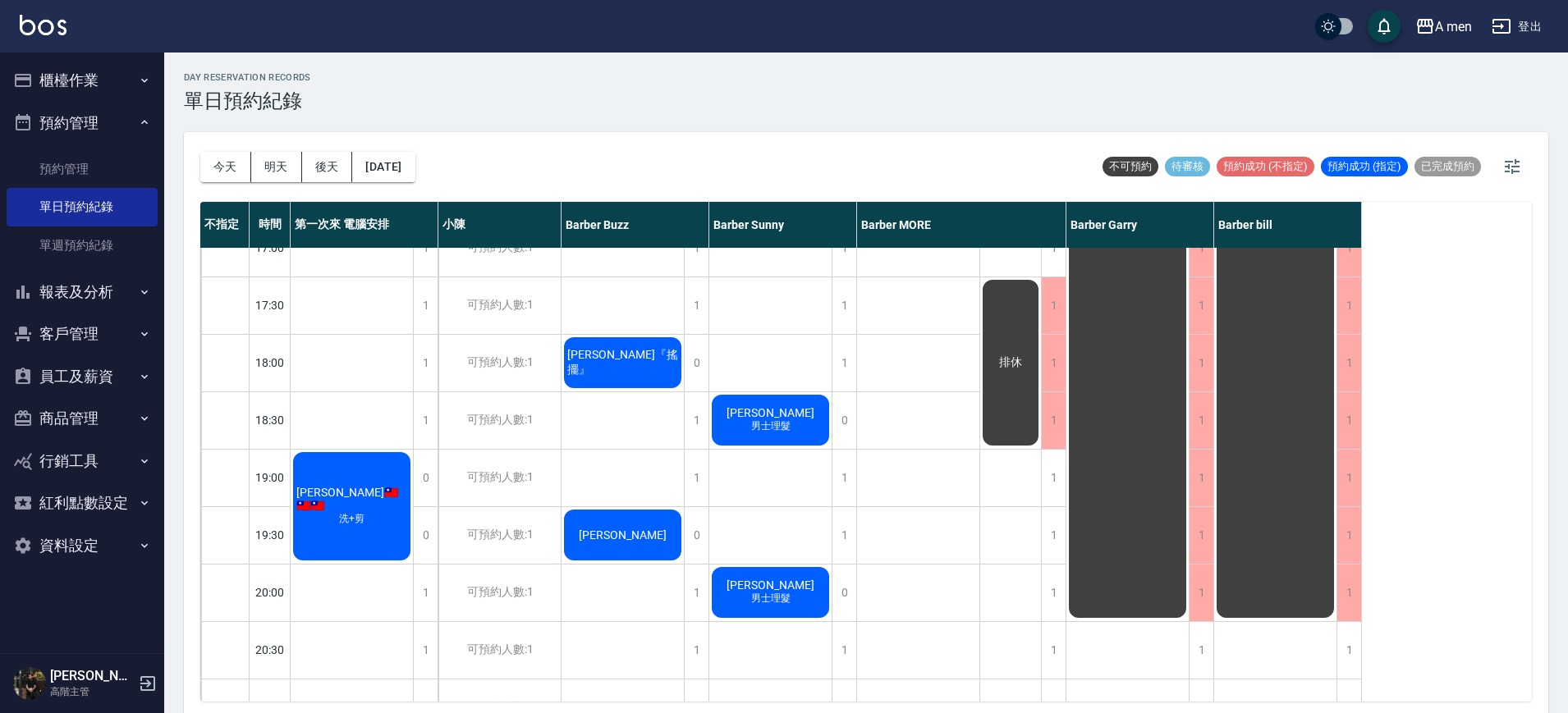
scroll to position [718, 0]
click at [690, 492] on div "1" at bounding box center [695, 477] width 24 height 57
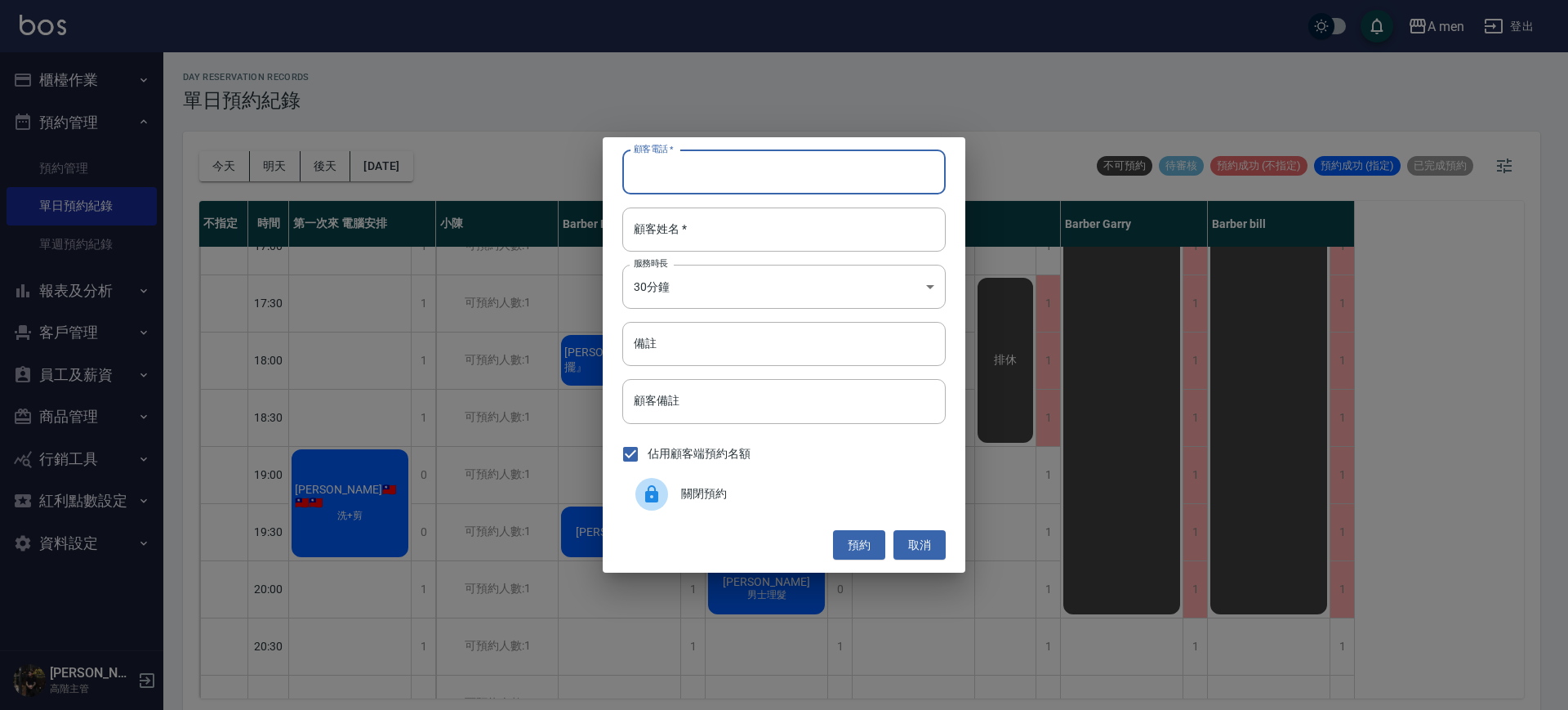
click at [698, 167] on input "顧客電話   *" at bounding box center [784, 172] width 324 height 44
type input "0963672706"
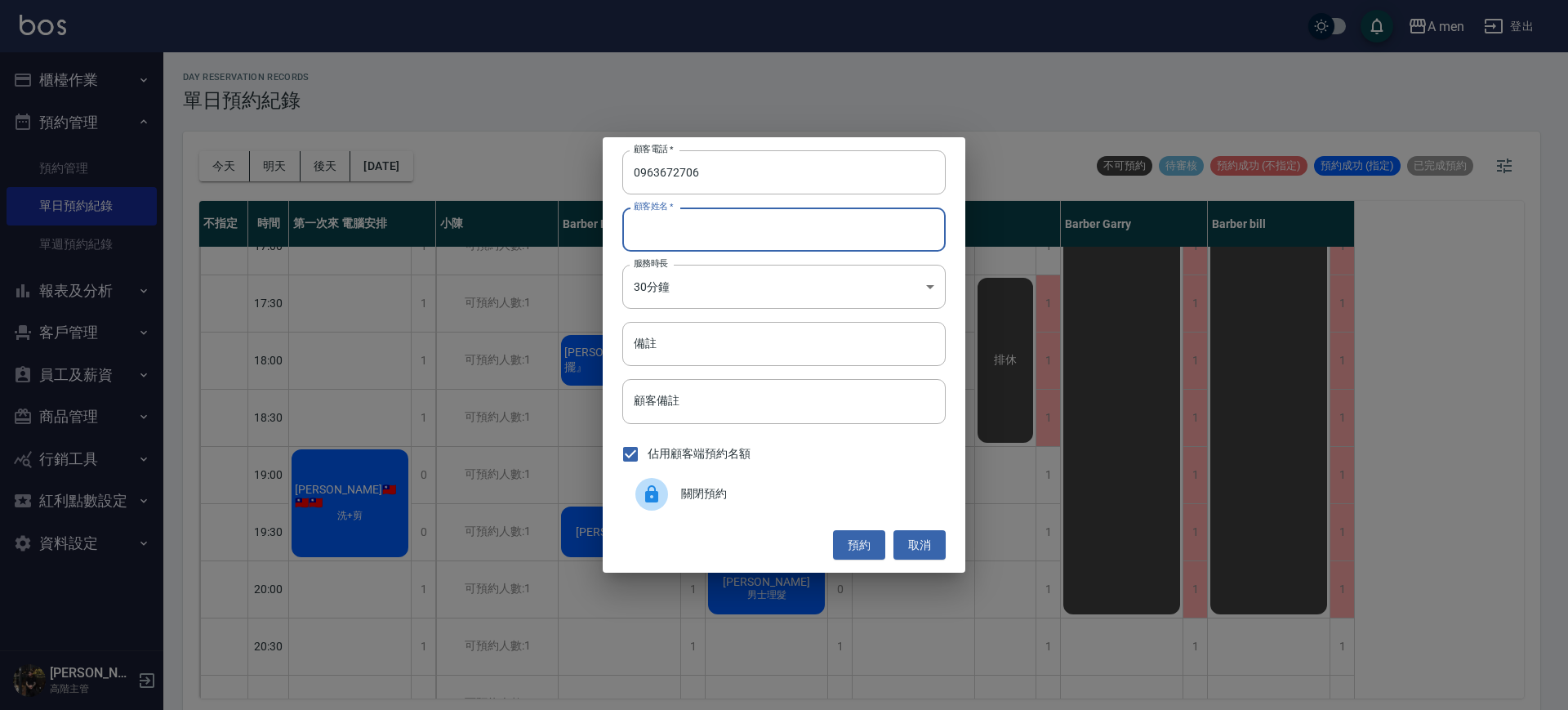
click at [796, 225] on input "顧客姓名   *" at bounding box center [784, 229] width 324 height 44
click at [864, 540] on button "預約" at bounding box center [859, 545] width 52 height 30
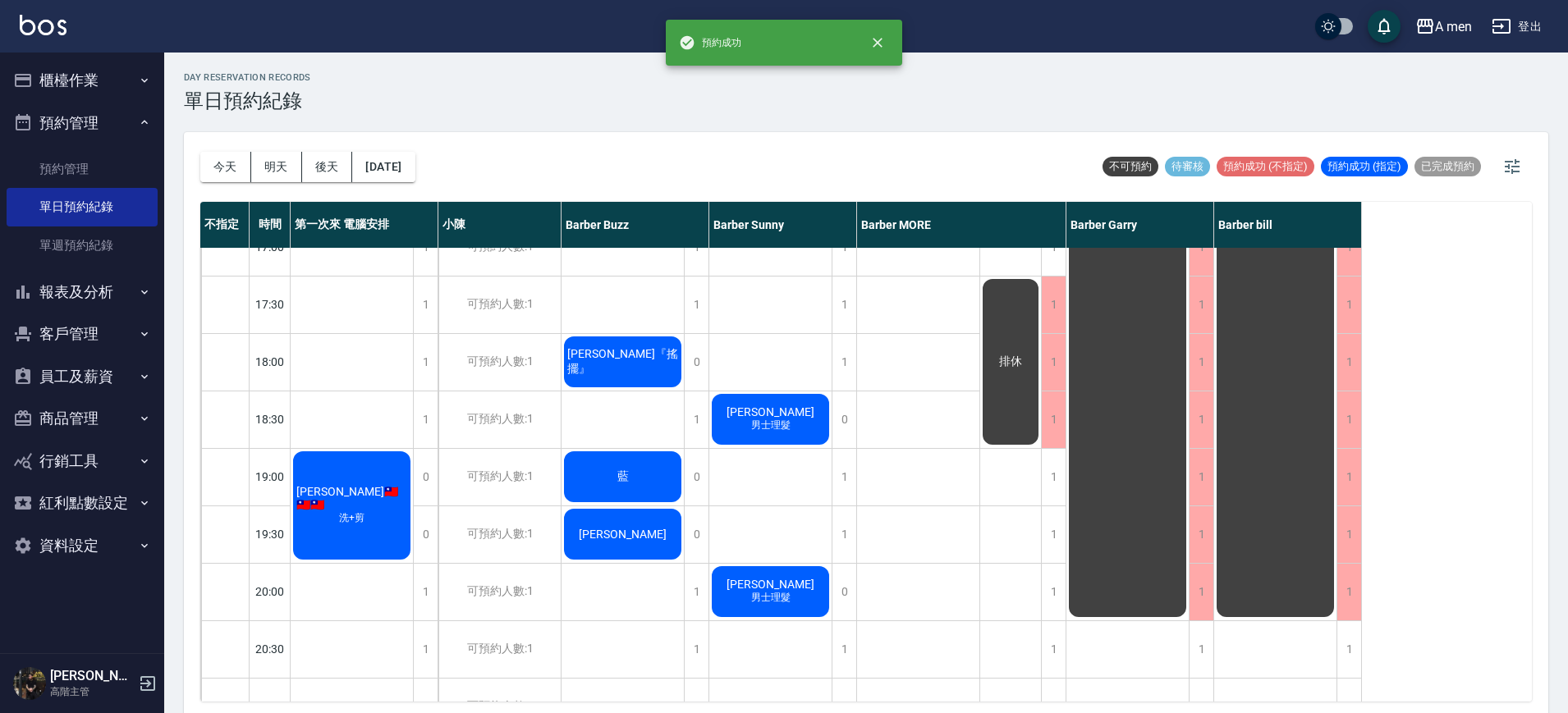
click at [648, 477] on div "藍" at bounding box center [623, 477] width 122 height 56
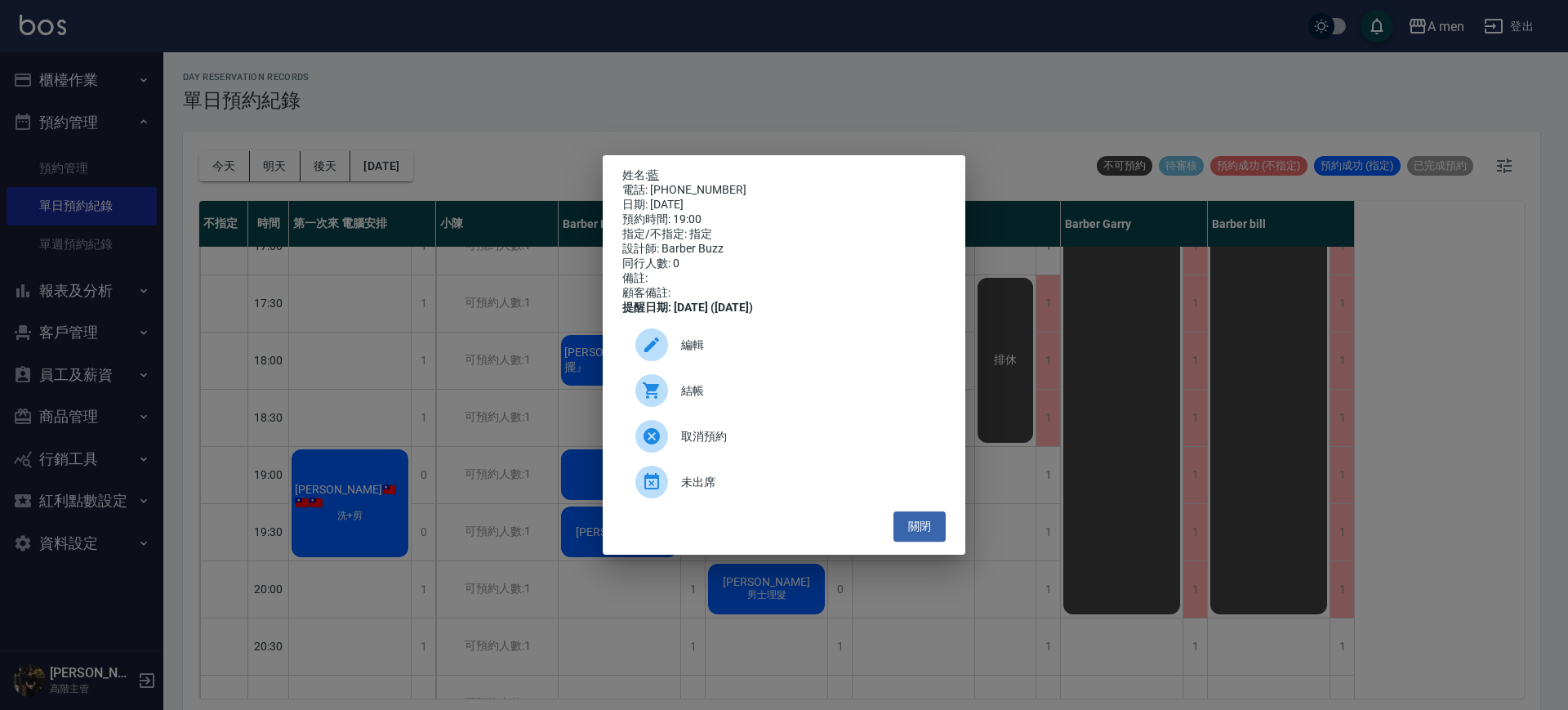
click at [656, 168] on link "藍" at bounding box center [653, 174] width 12 height 13
click at [919, 533] on button "關閉" at bounding box center [920, 527] width 52 height 30
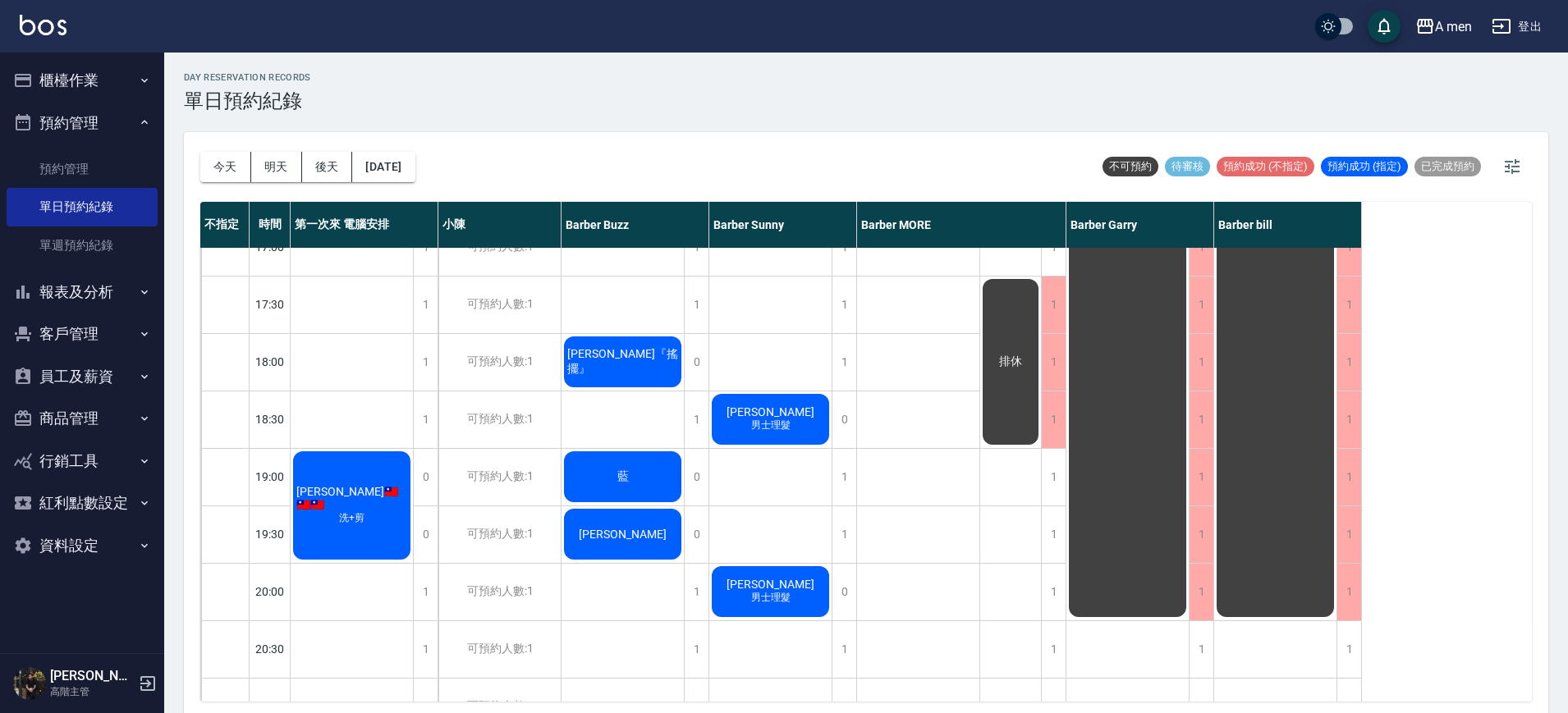
click at [651, 467] on div "藍" at bounding box center [623, 477] width 122 height 56
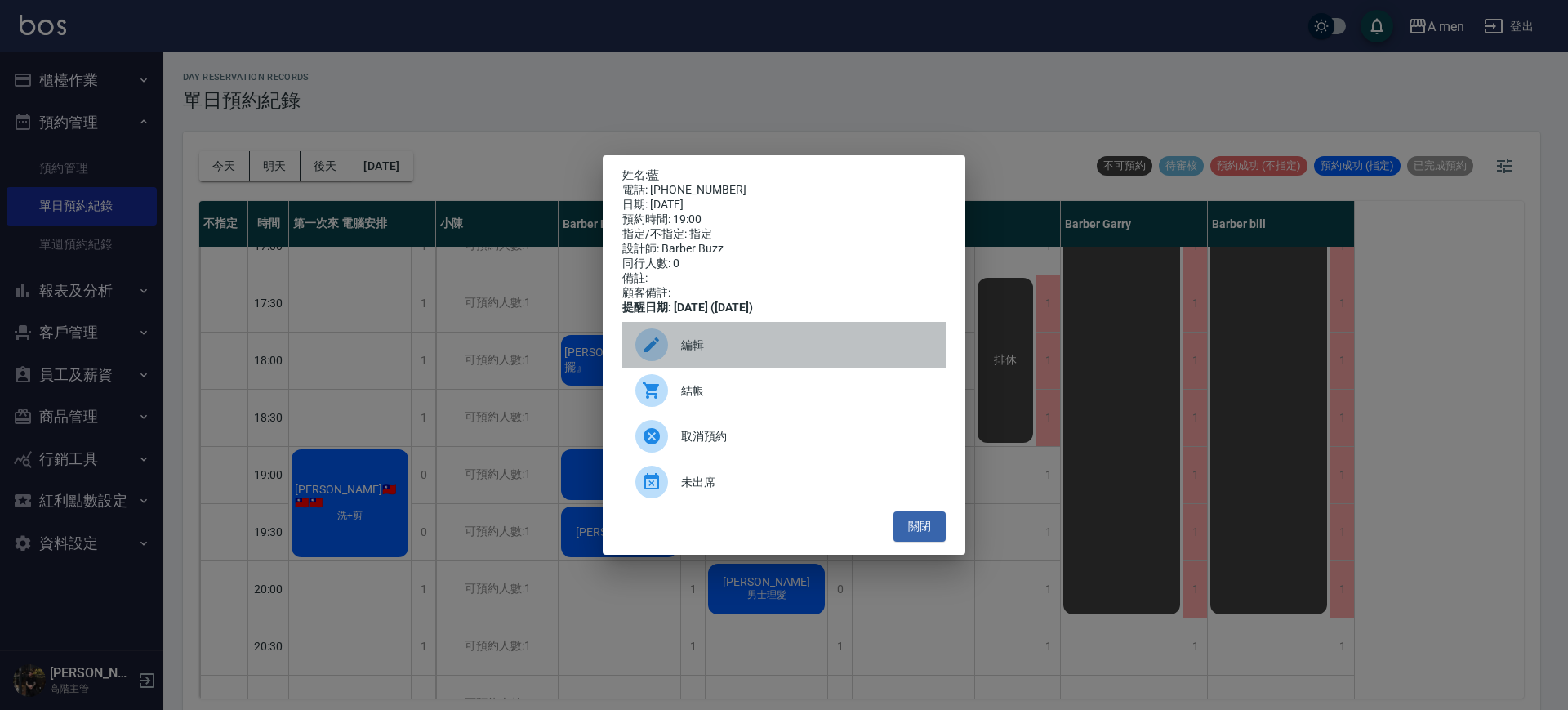
click at [693, 348] on span "編輯" at bounding box center [806, 344] width 251 height 17
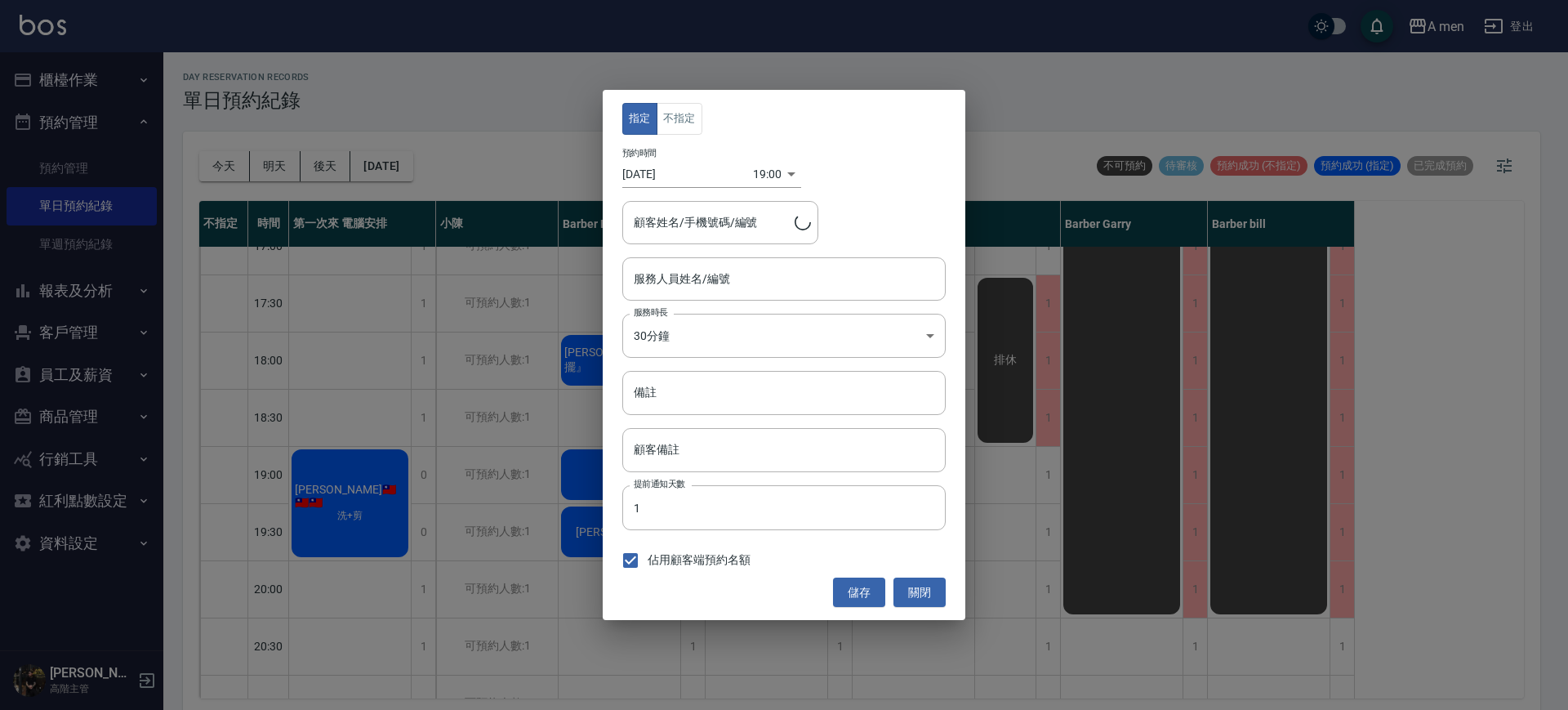
type input "藍/0963672706"
click at [690, 119] on button "不指定" at bounding box center [679, 119] width 46 height 32
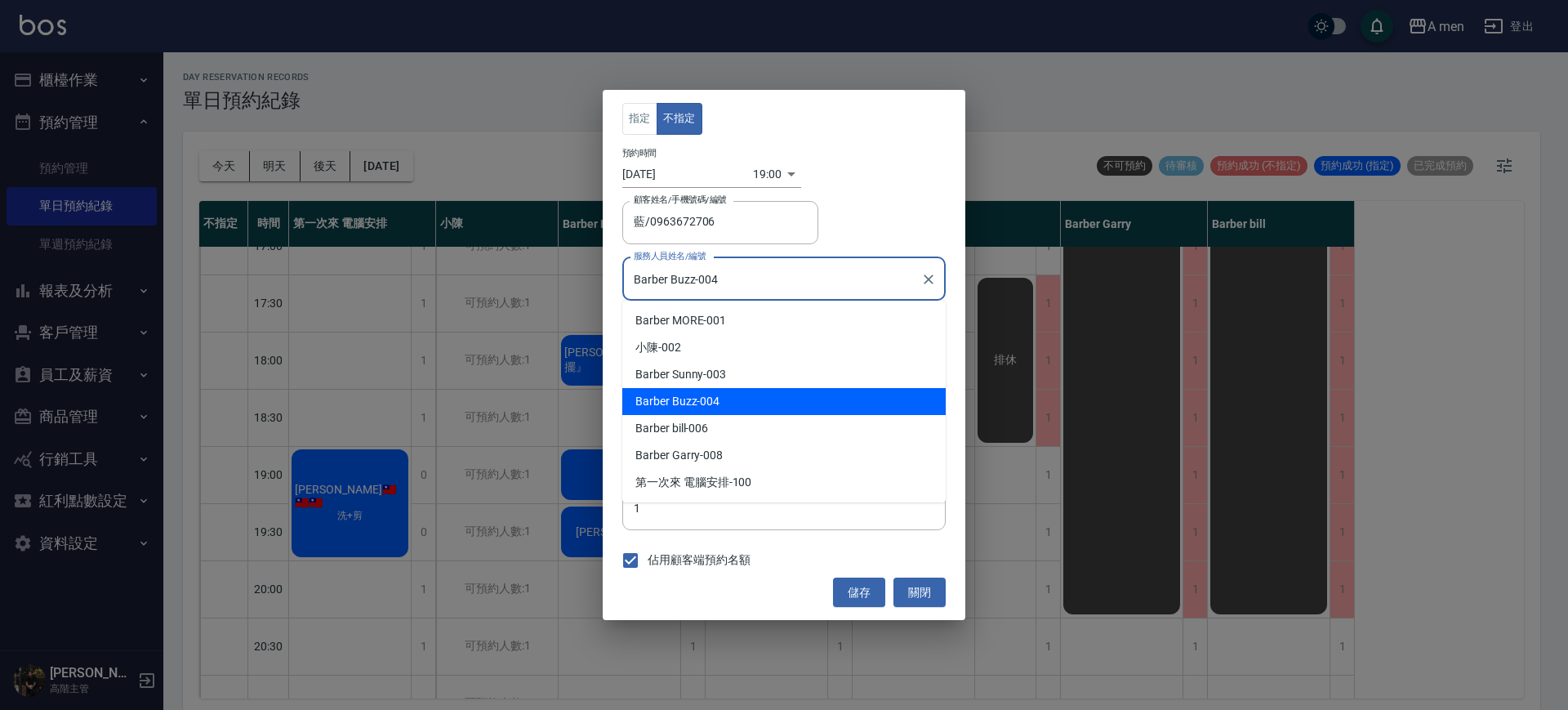
click at [712, 275] on input "Barber Buzz-004" at bounding box center [772, 279] width 284 height 29
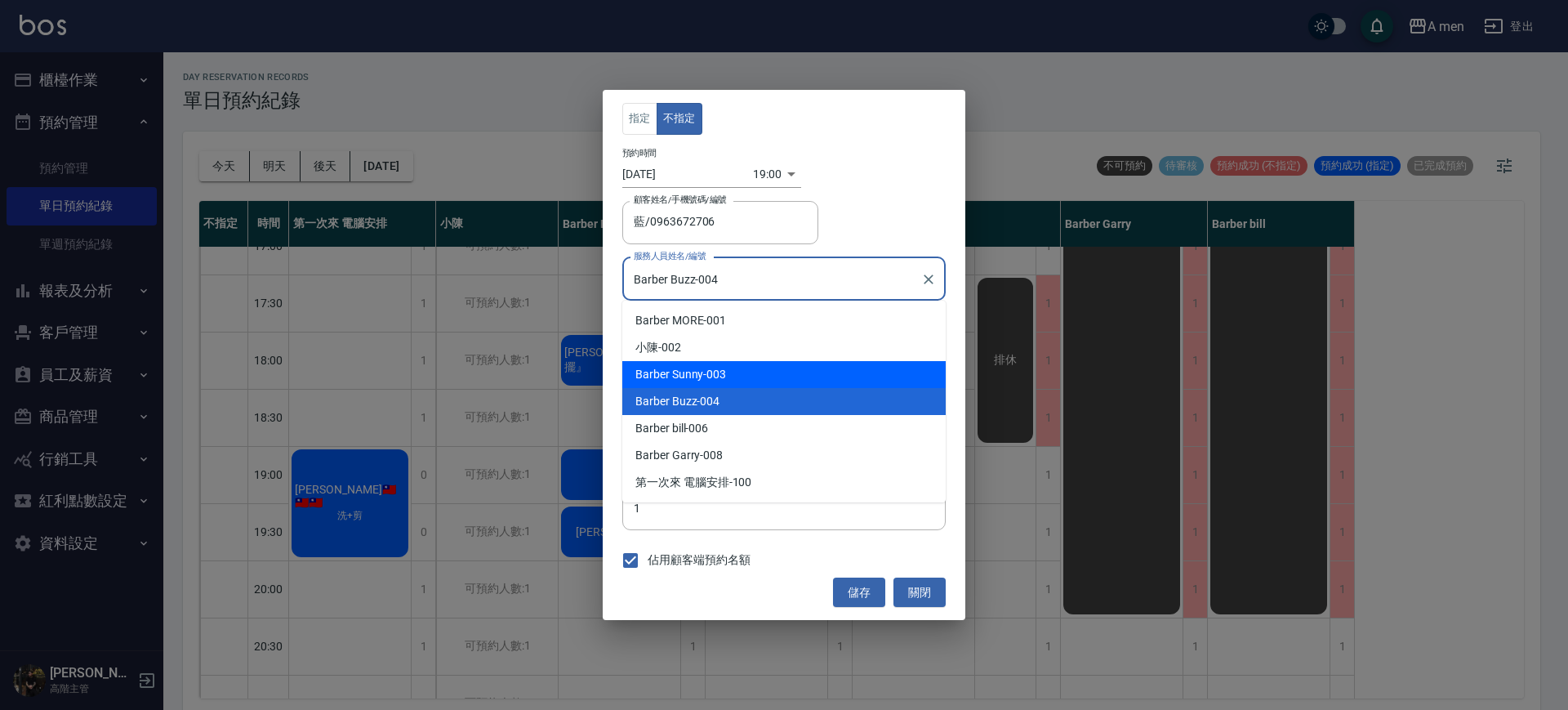
click at [703, 384] on div "Barber Sunny -003" at bounding box center [784, 375] width 324 height 27
type input "Barber Sunny -003"
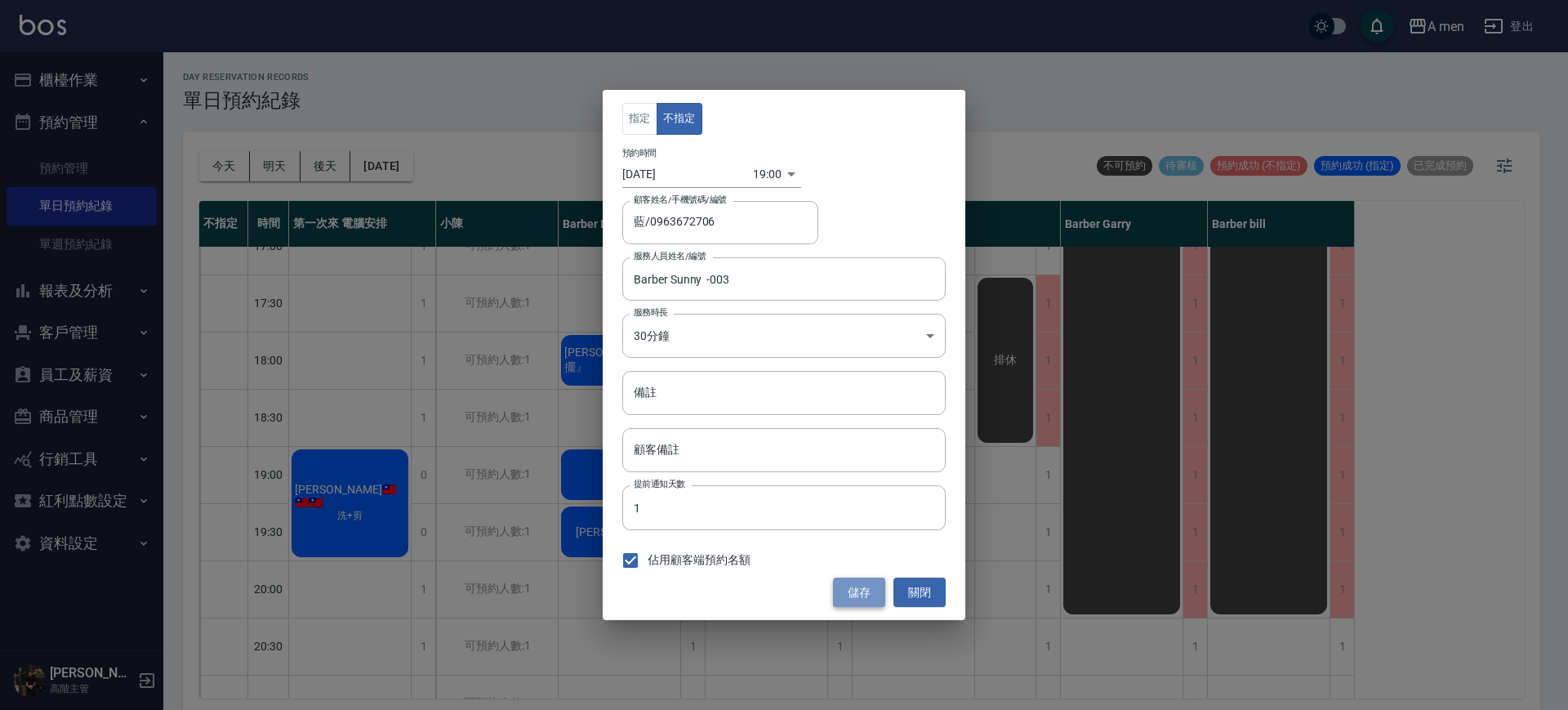
click at [857, 602] on button "儲存" at bounding box center [859, 593] width 52 height 30
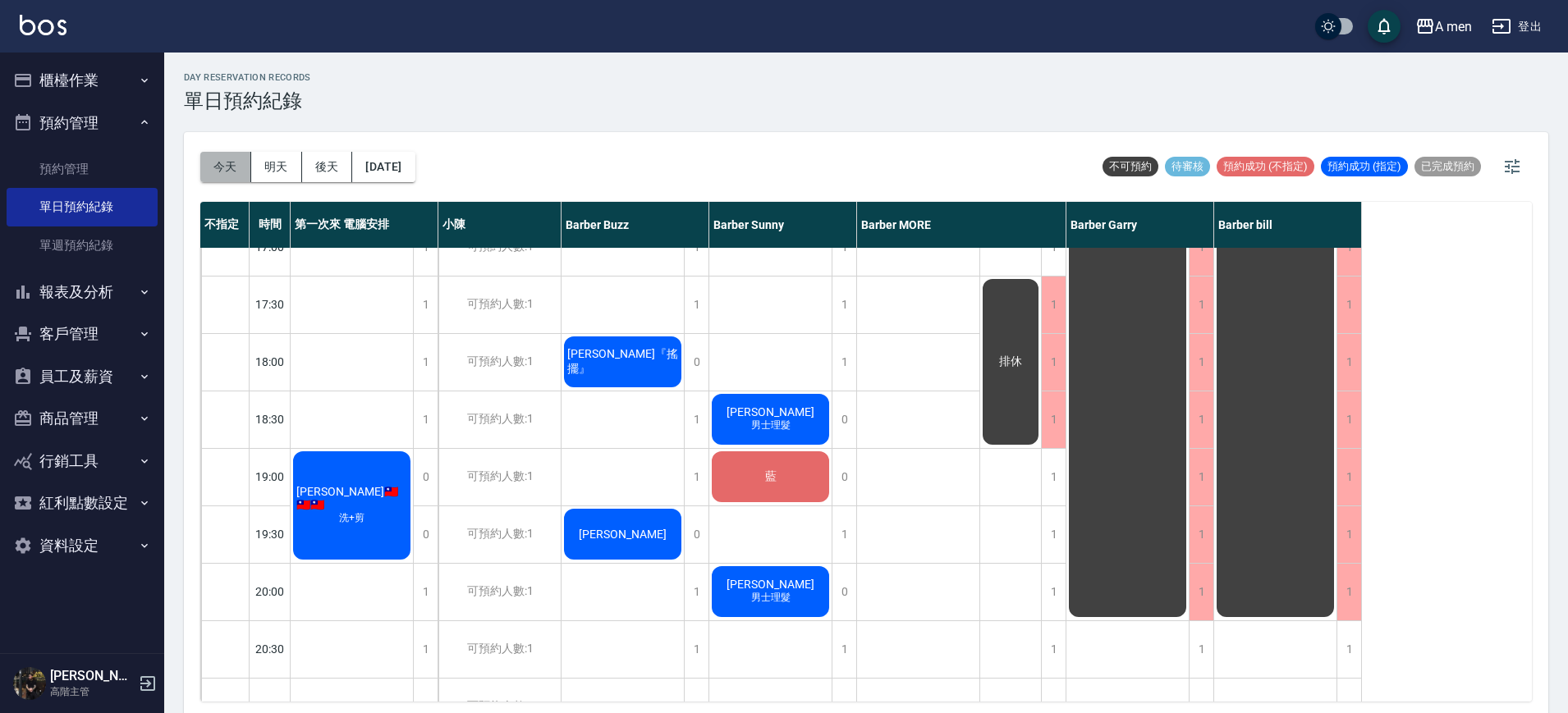
click at [231, 157] on button "今天" at bounding box center [226, 167] width 51 height 31
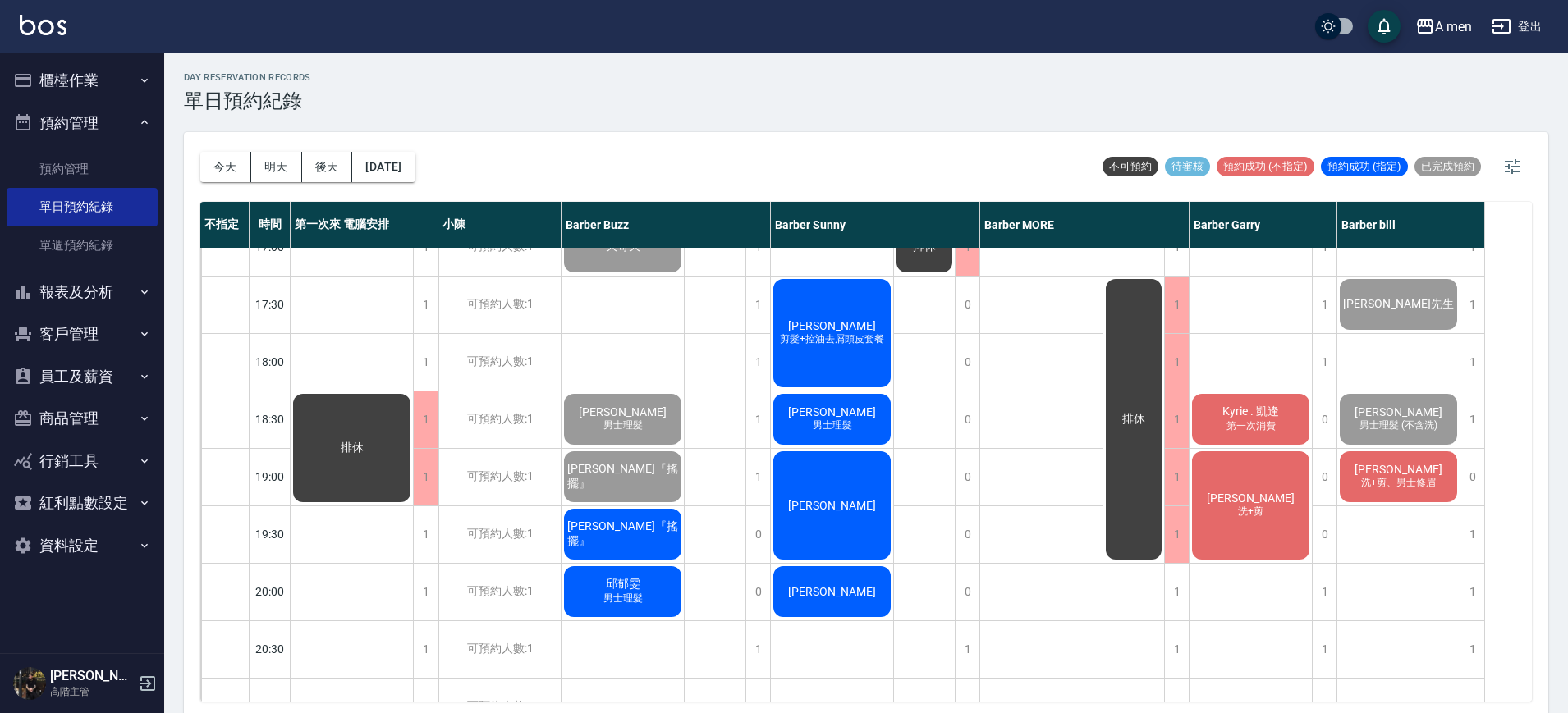
click at [1281, 418] on span "Kyrie . 凱逢" at bounding box center [1251, 411] width 63 height 14
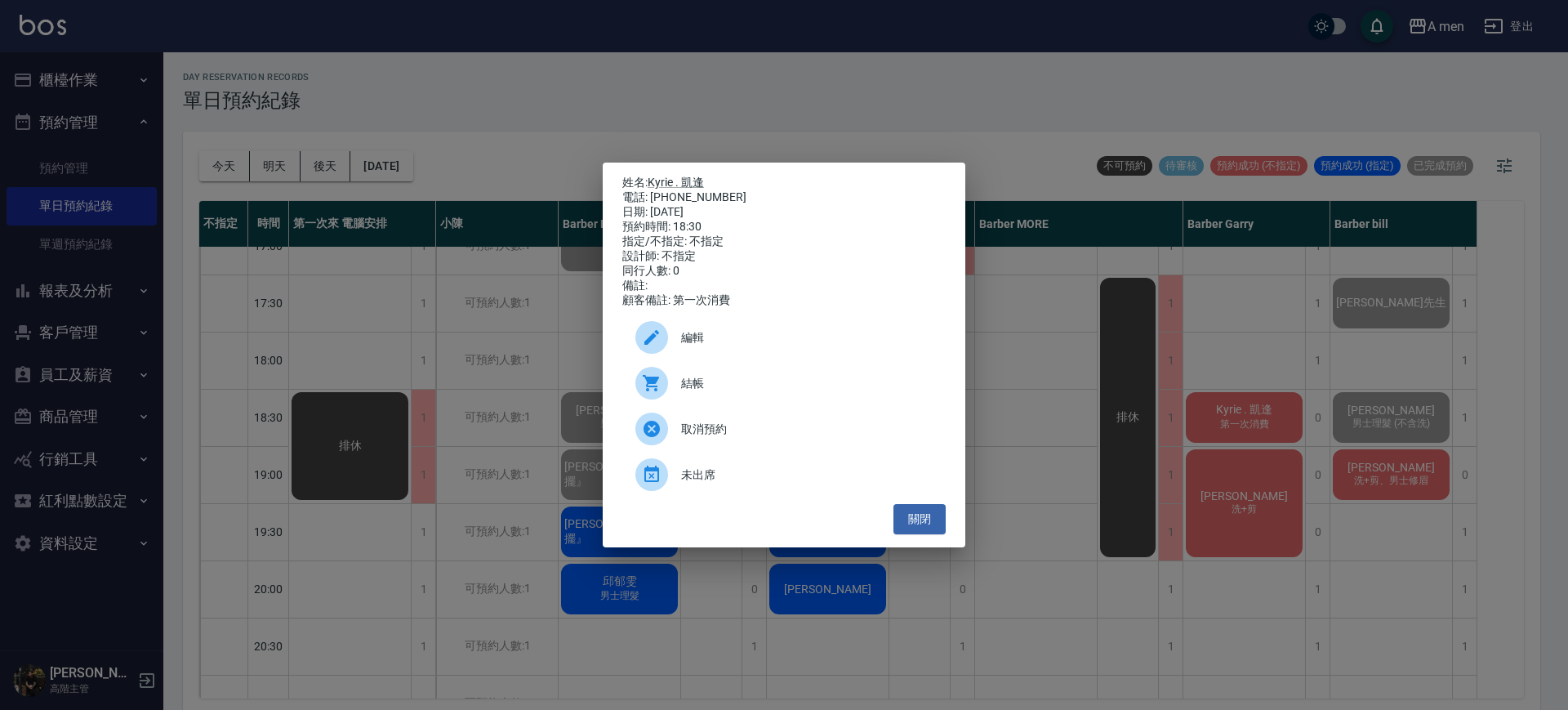
click at [658, 385] on icon at bounding box center [651, 383] width 16 height 16
click at [912, 533] on button "關閉" at bounding box center [920, 520] width 52 height 30
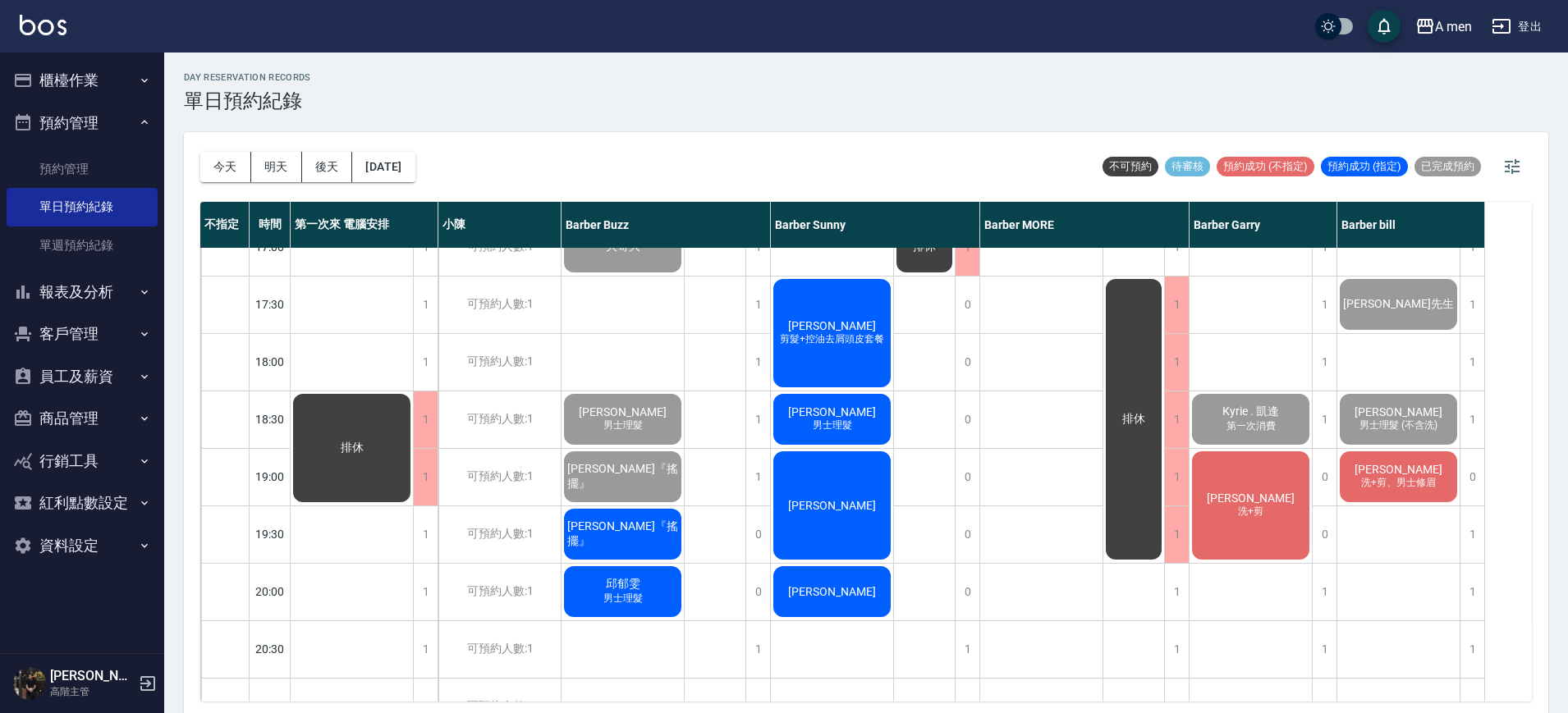
click at [1247, 541] on div "林子勛 洗+剪" at bounding box center [1251, 506] width 122 height 113
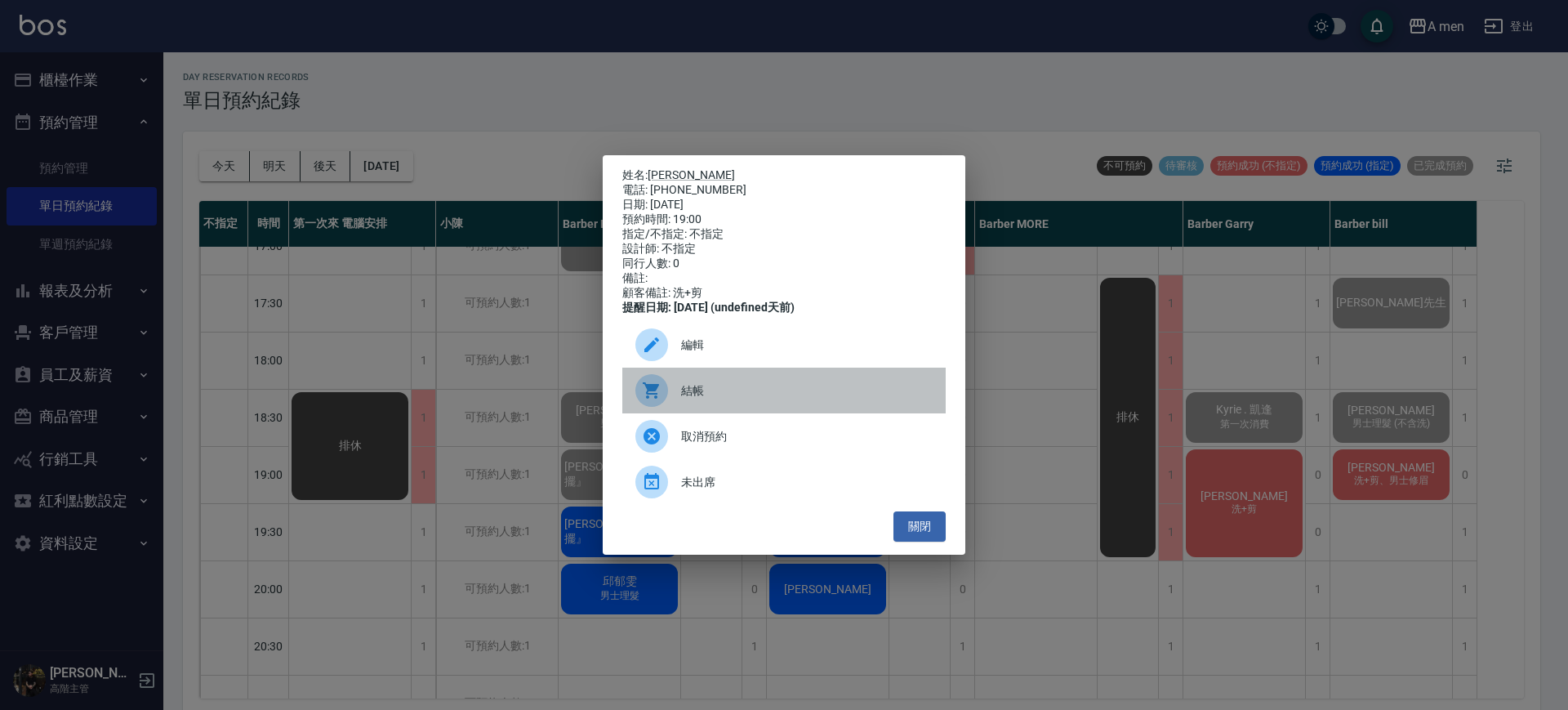
click at [721, 399] on span "結帳" at bounding box center [806, 391] width 251 height 17
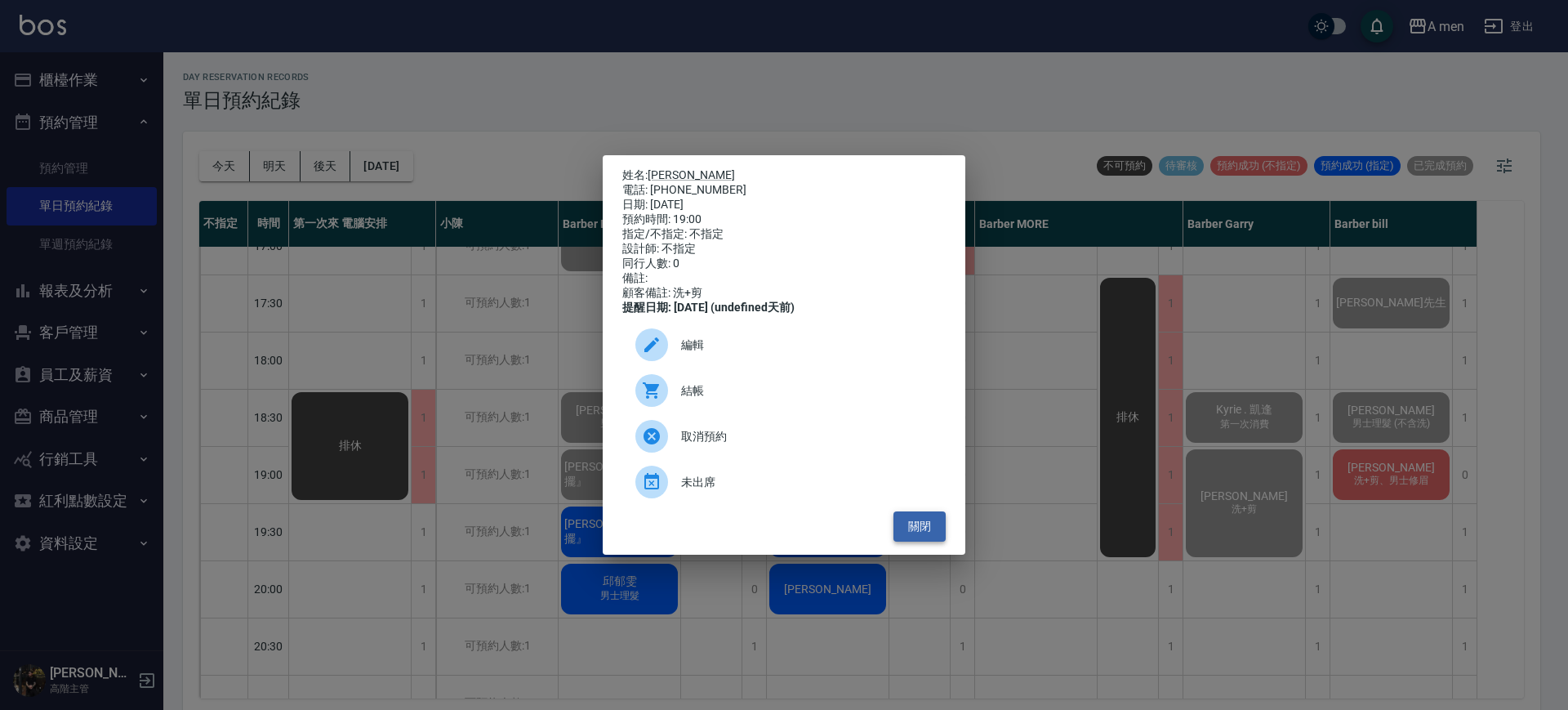
click at [921, 532] on button "關閉" at bounding box center [920, 527] width 52 height 30
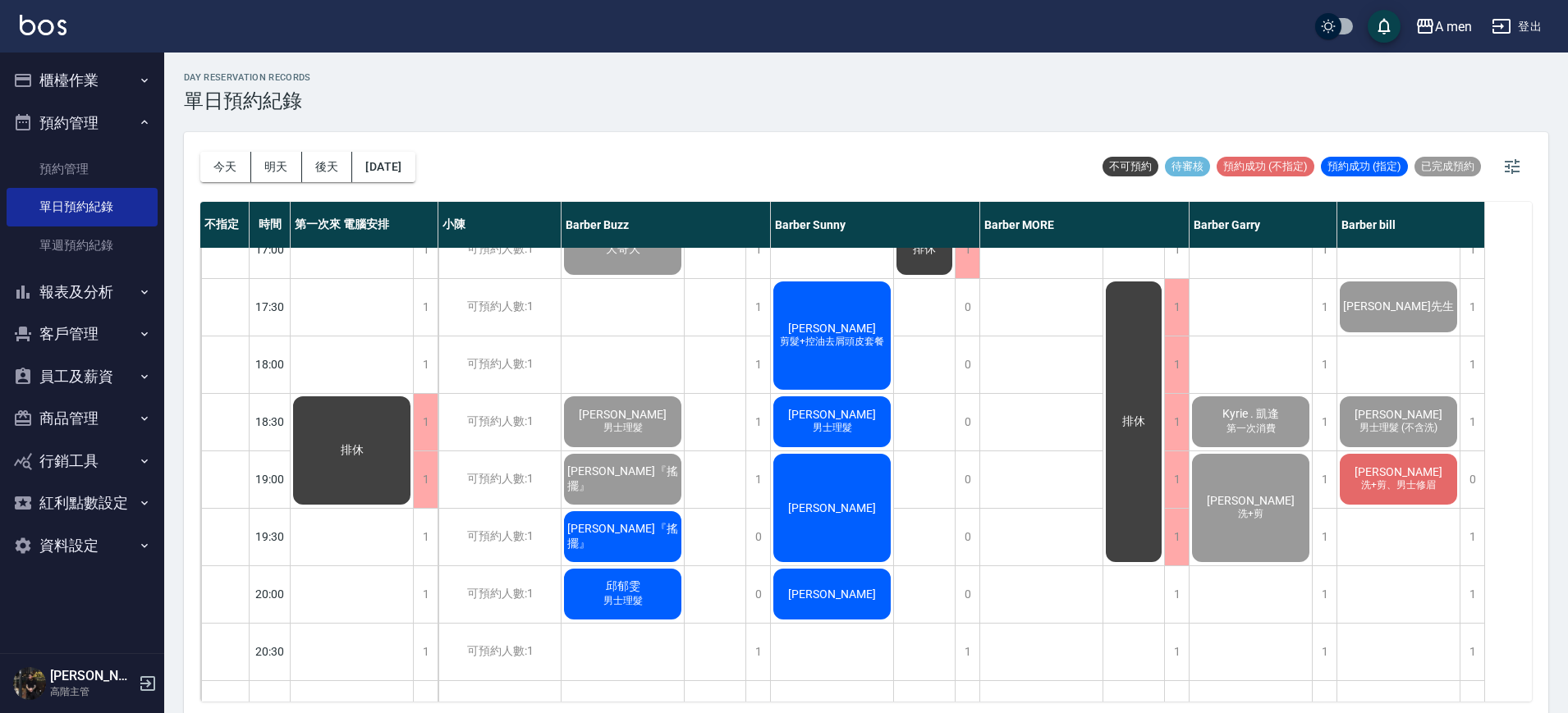
scroll to position [706, 0]
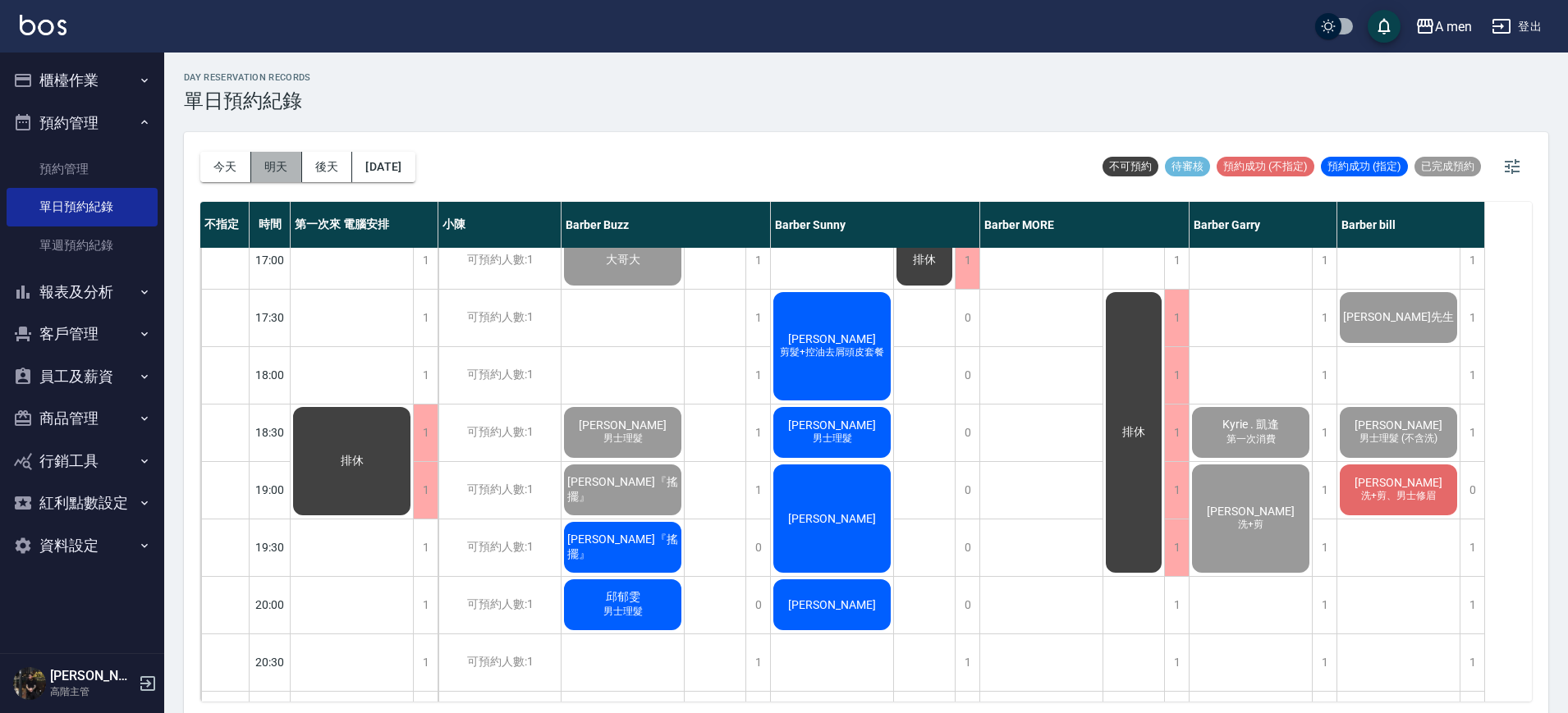
click at [275, 172] on button "明天" at bounding box center [277, 167] width 51 height 31
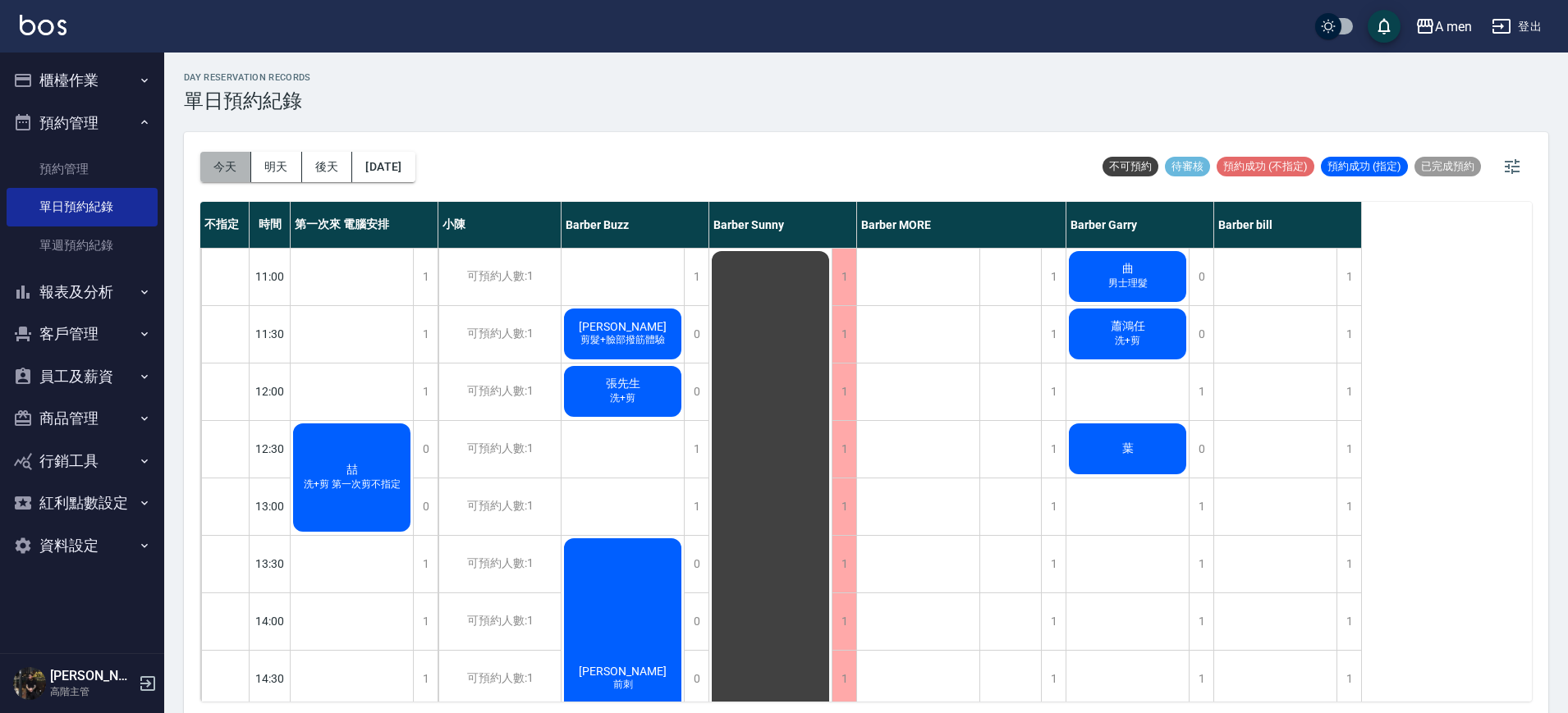
click at [214, 157] on button "今天" at bounding box center [226, 167] width 51 height 31
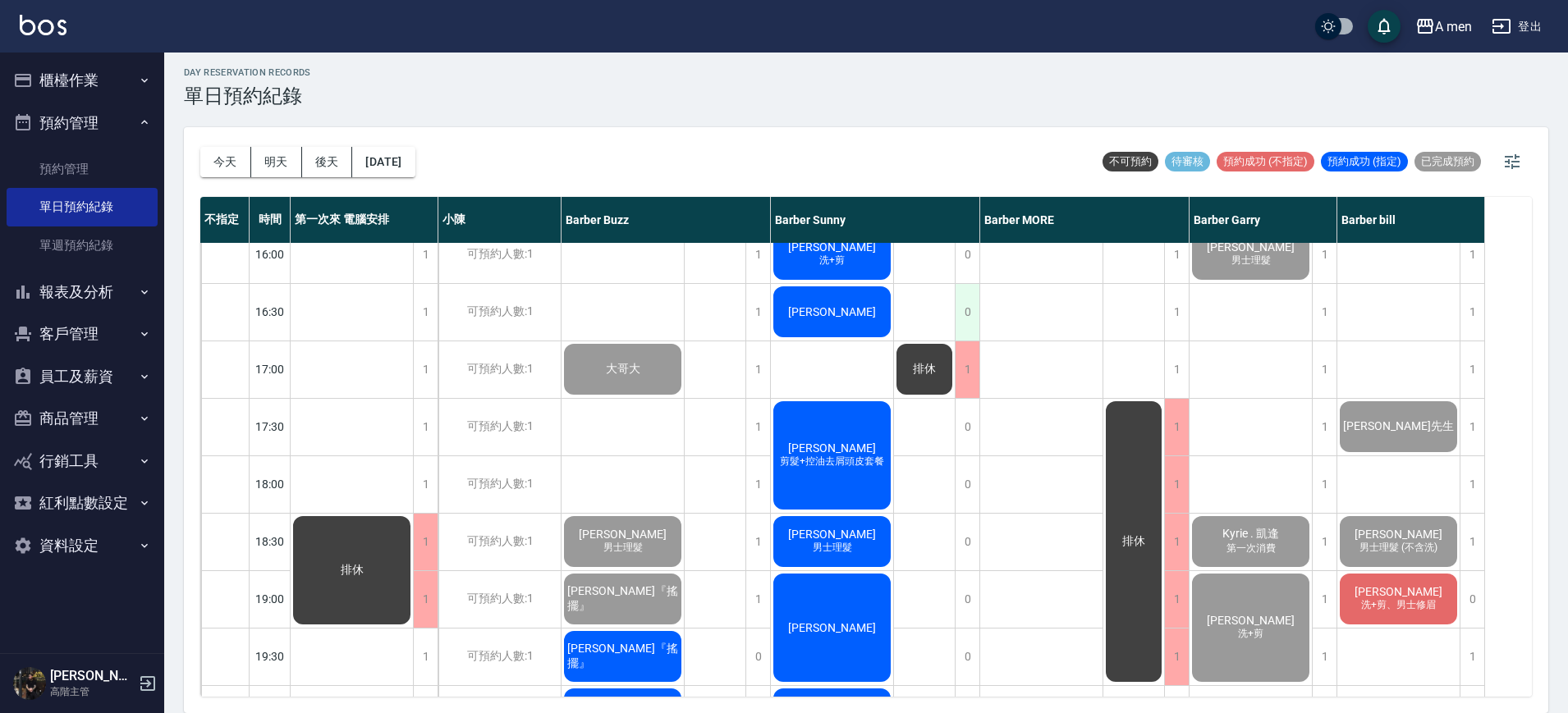
scroll to position [606, 0]
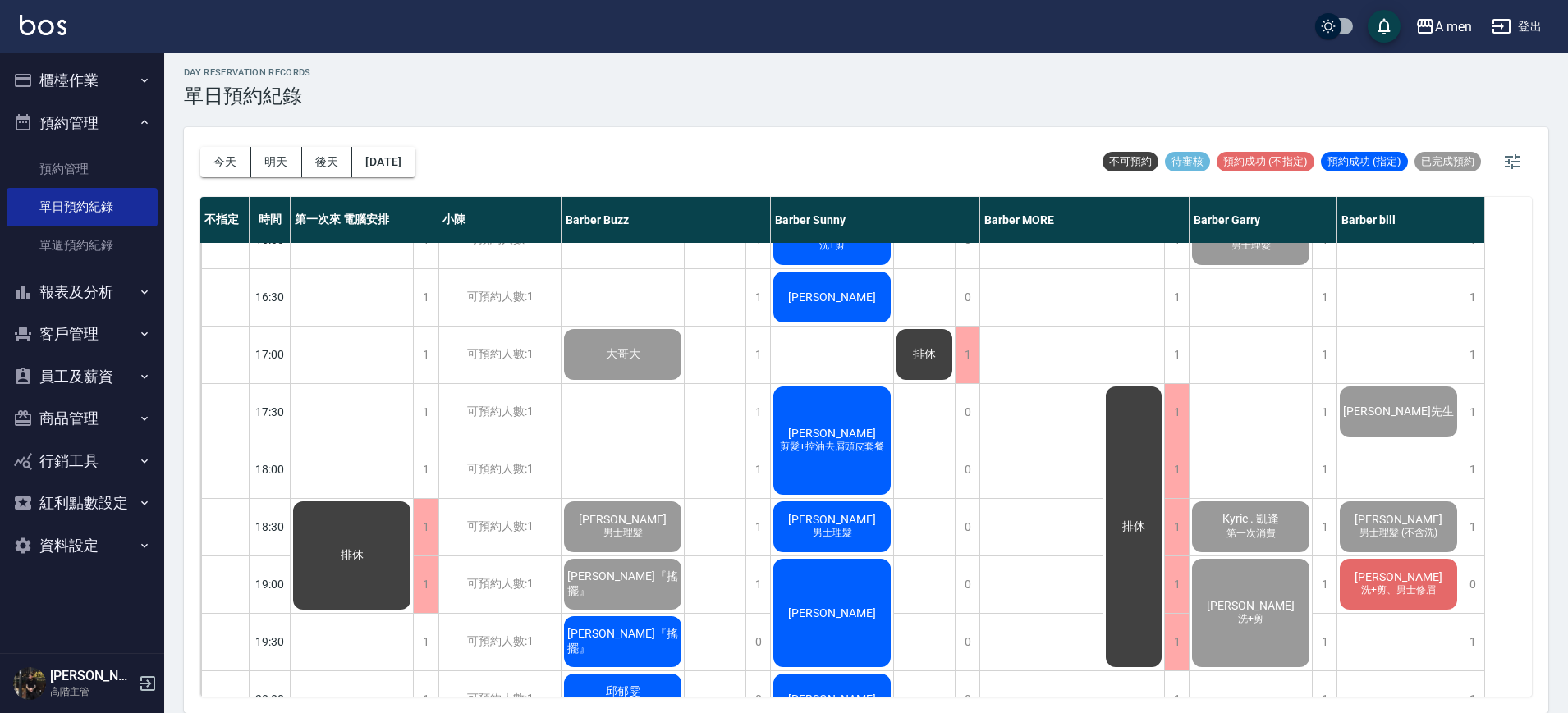
click at [859, 522] on span "Bernie昌雄" at bounding box center [832, 519] width 94 height 13
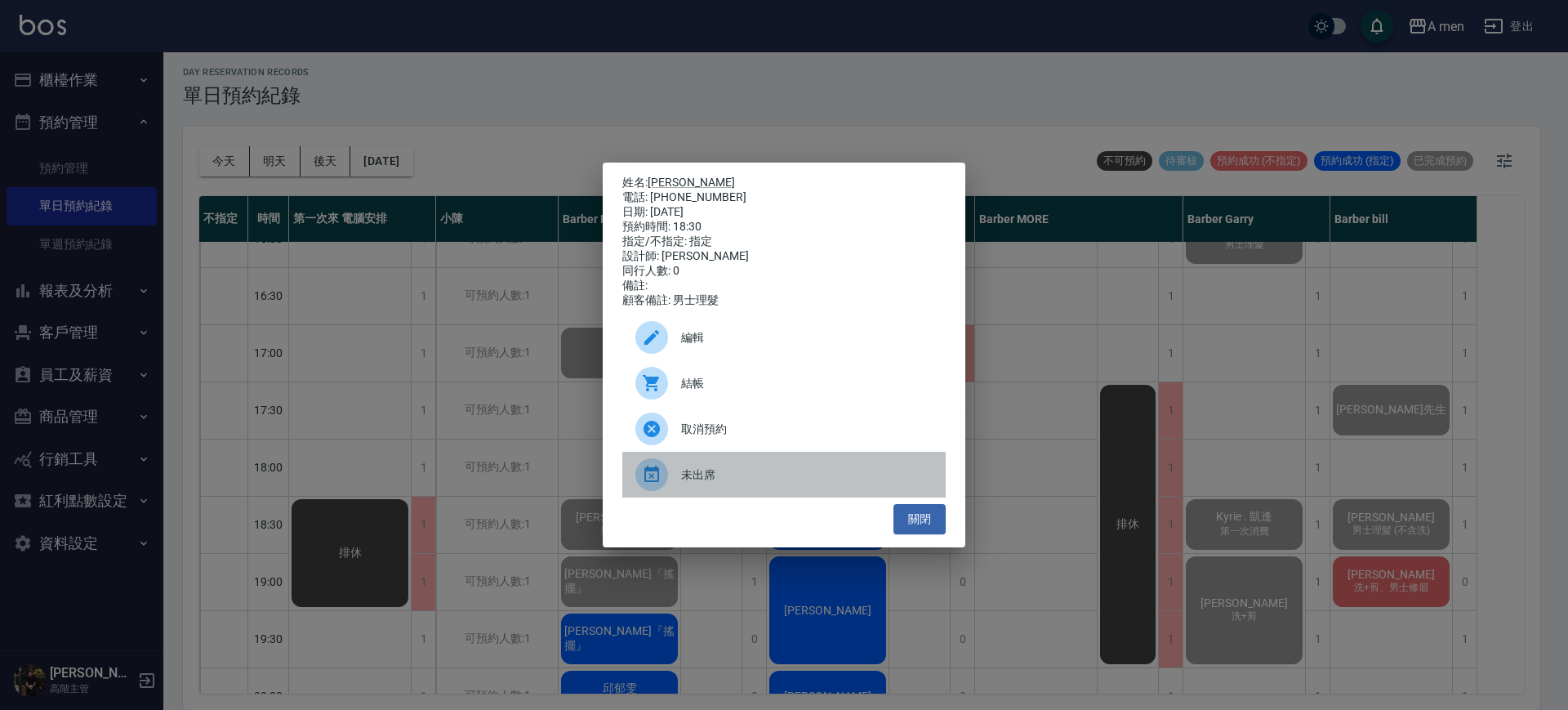
click at [751, 484] on span "未出席" at bounding box center [806, 475] width 251 height 17
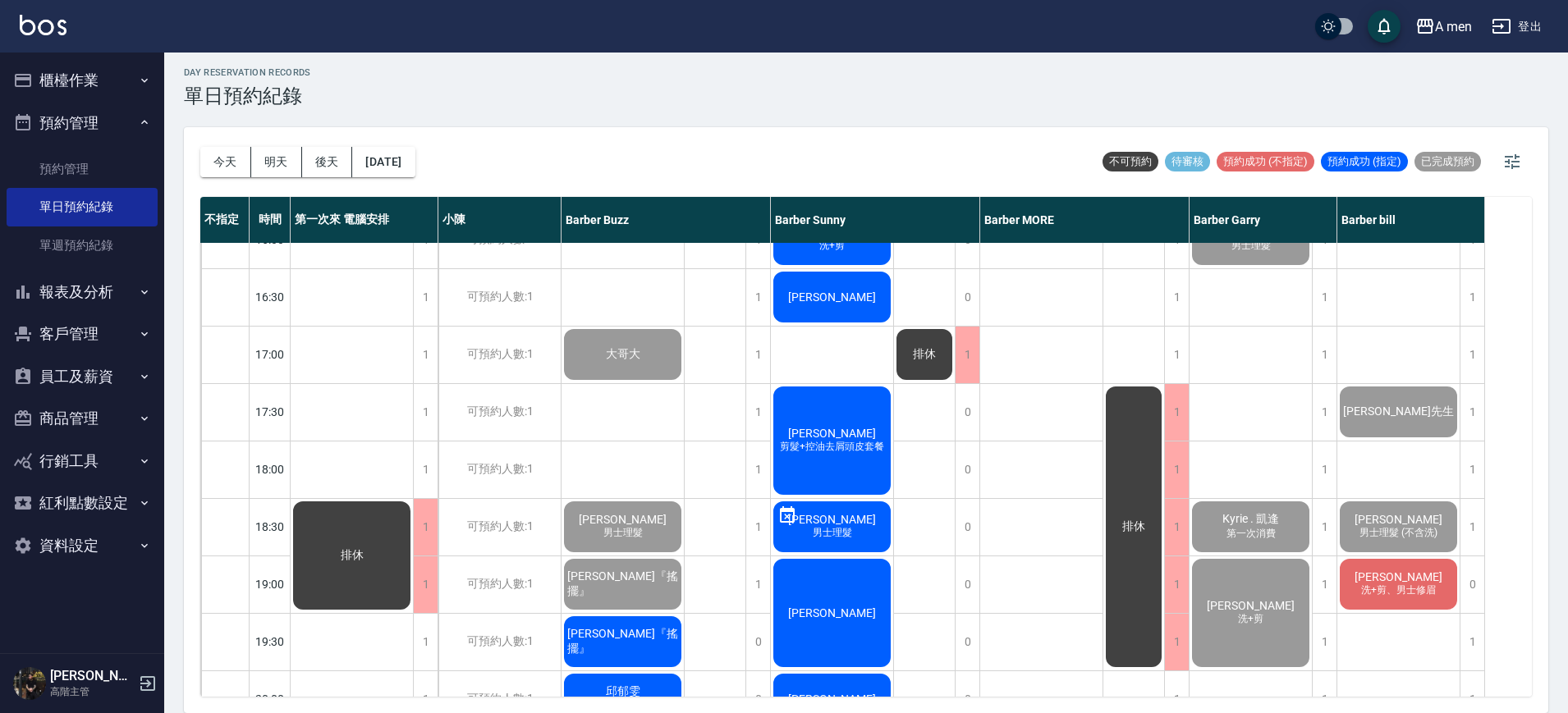
click at [1394, 567] on div "蔡博元 洗+剪、男士修眉" at bounding box center [1399, 585] width 122 height 56
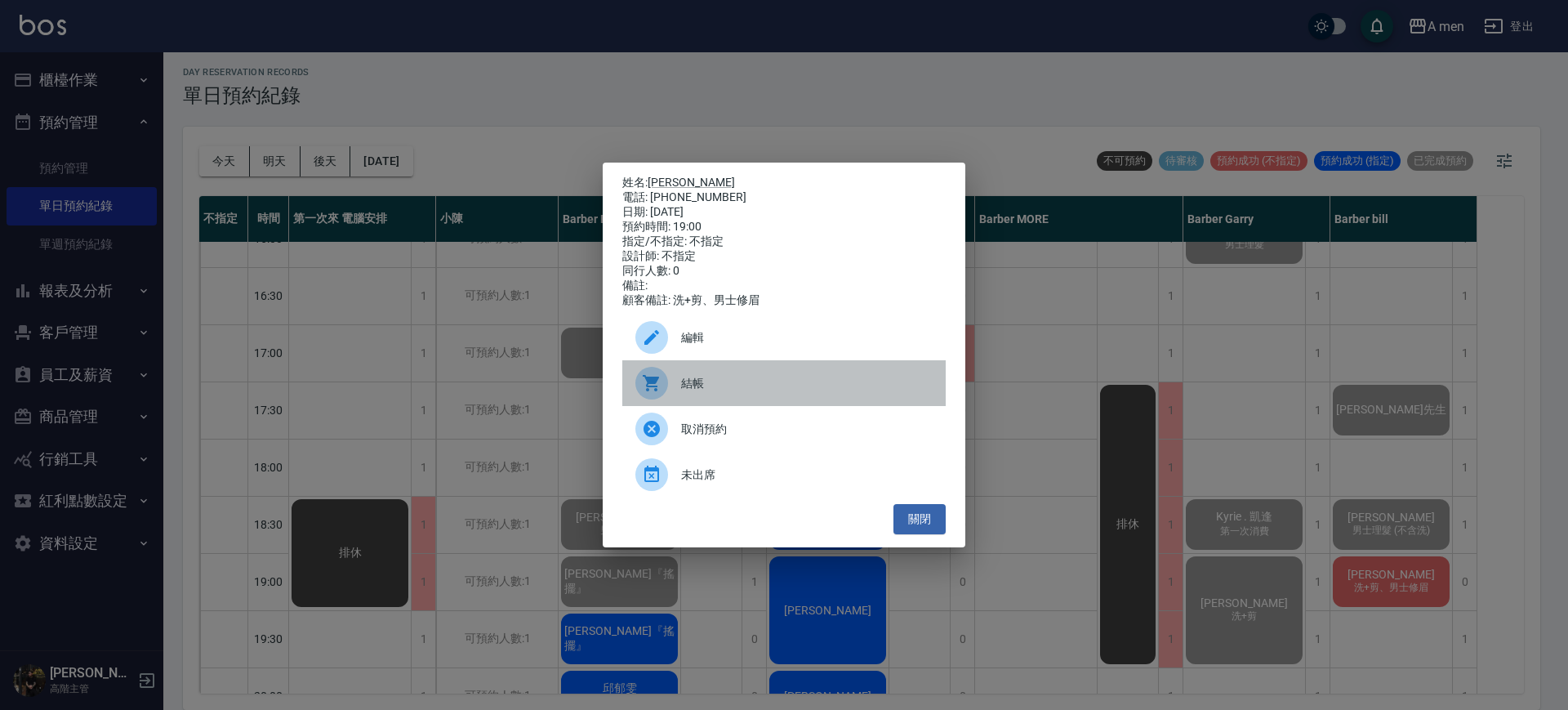
click at [729, 392] on span "結帳" at bounding box center [806, 383] width 251 height 17
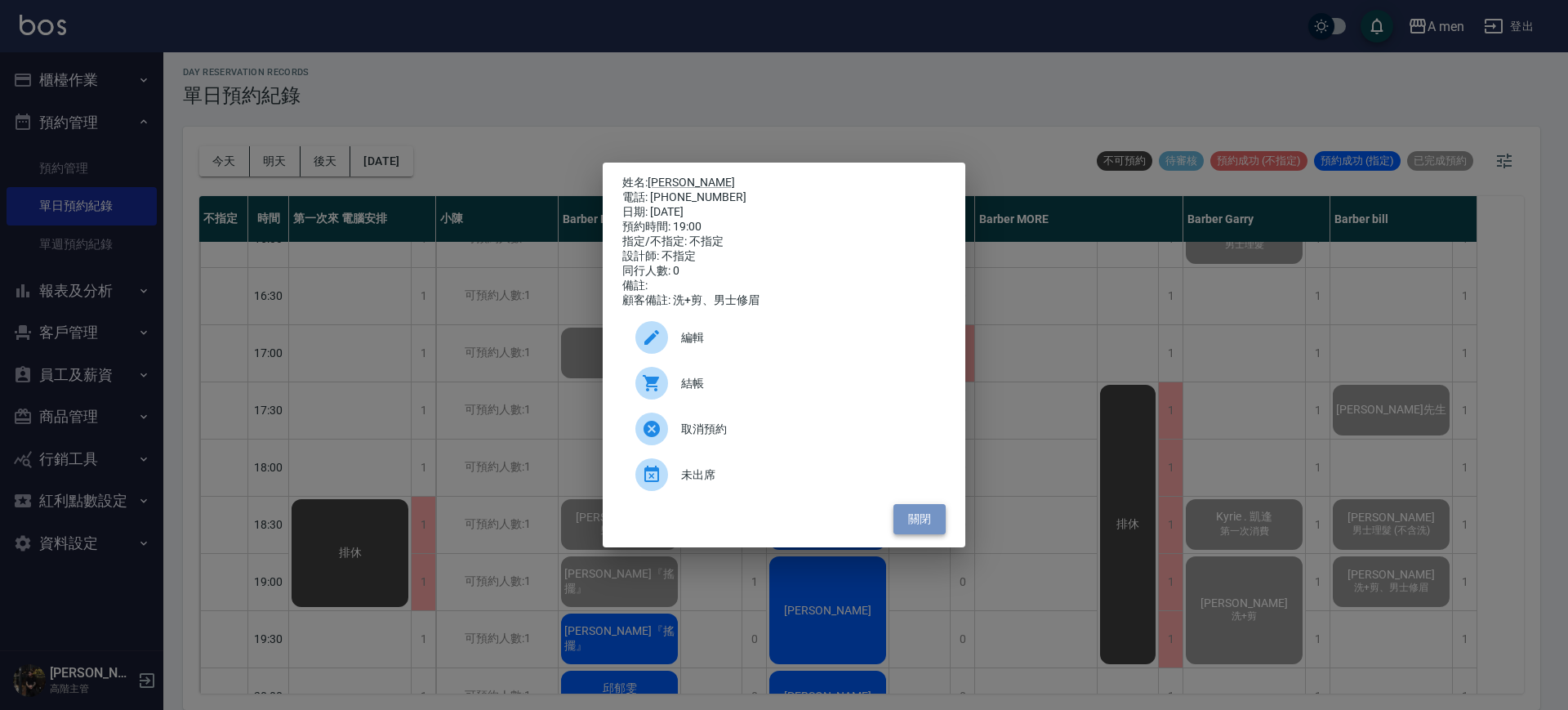
click at [928, 527] on button "關閉" at bounding box center [920, 520] width 52 height 30
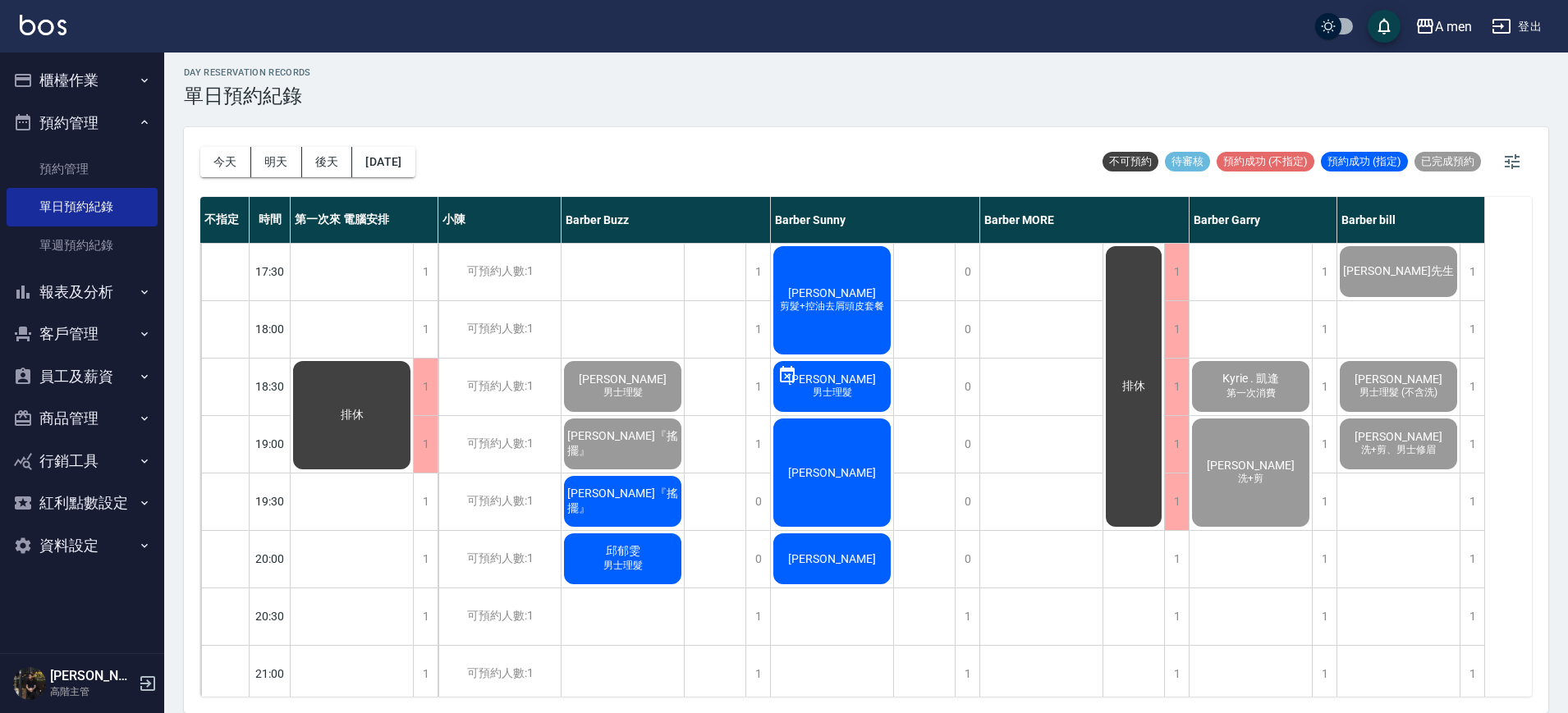
scroll to position [746, 0]
click at [414, 158] on button "[DATE]" at bounding box center [383, 163] width 62 height 31
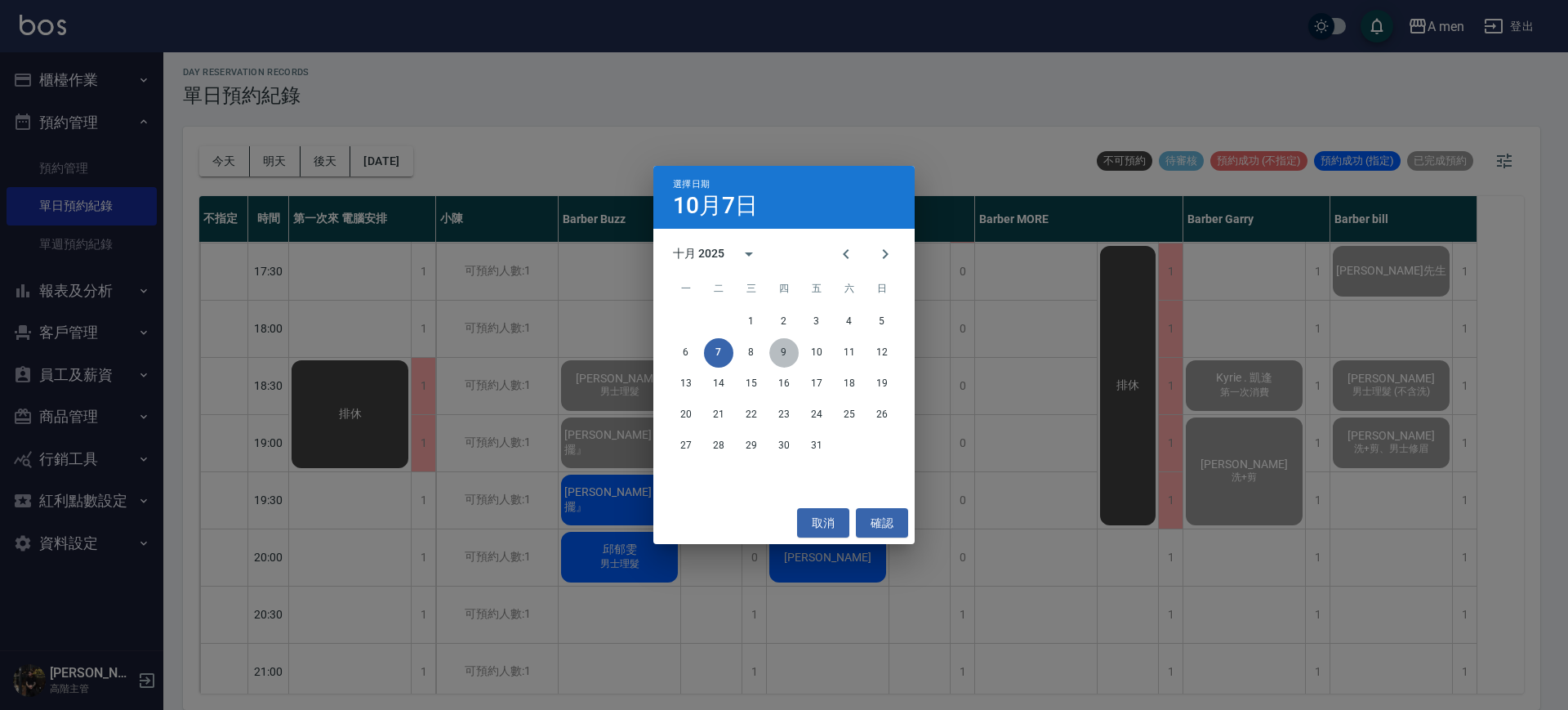
click at [780, 350] on button "9" at bounding box center [784, 352] width 30 height 30
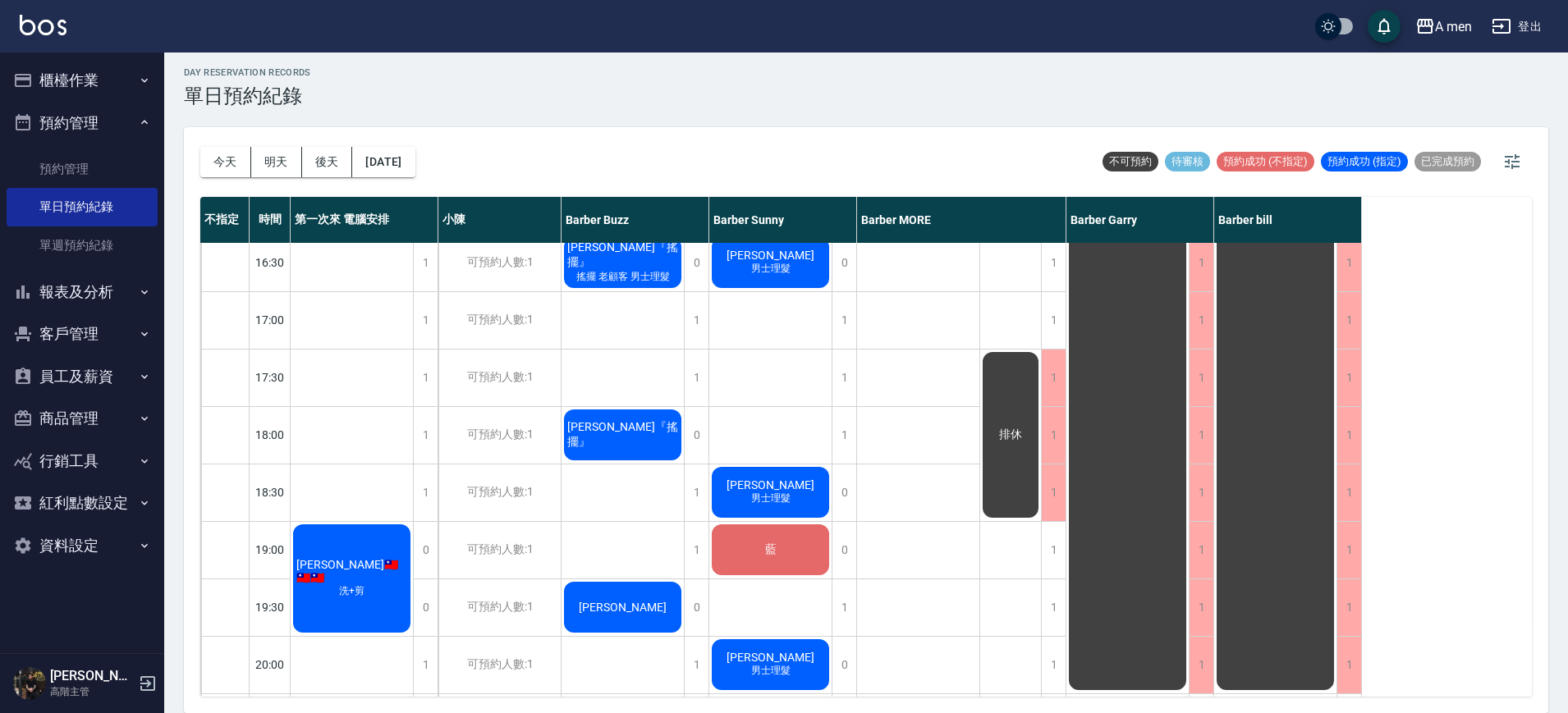
scroll to position [640, 0]
click at [798, 540] on div "藍" at bounding box center [771, 550] width 122 height 56
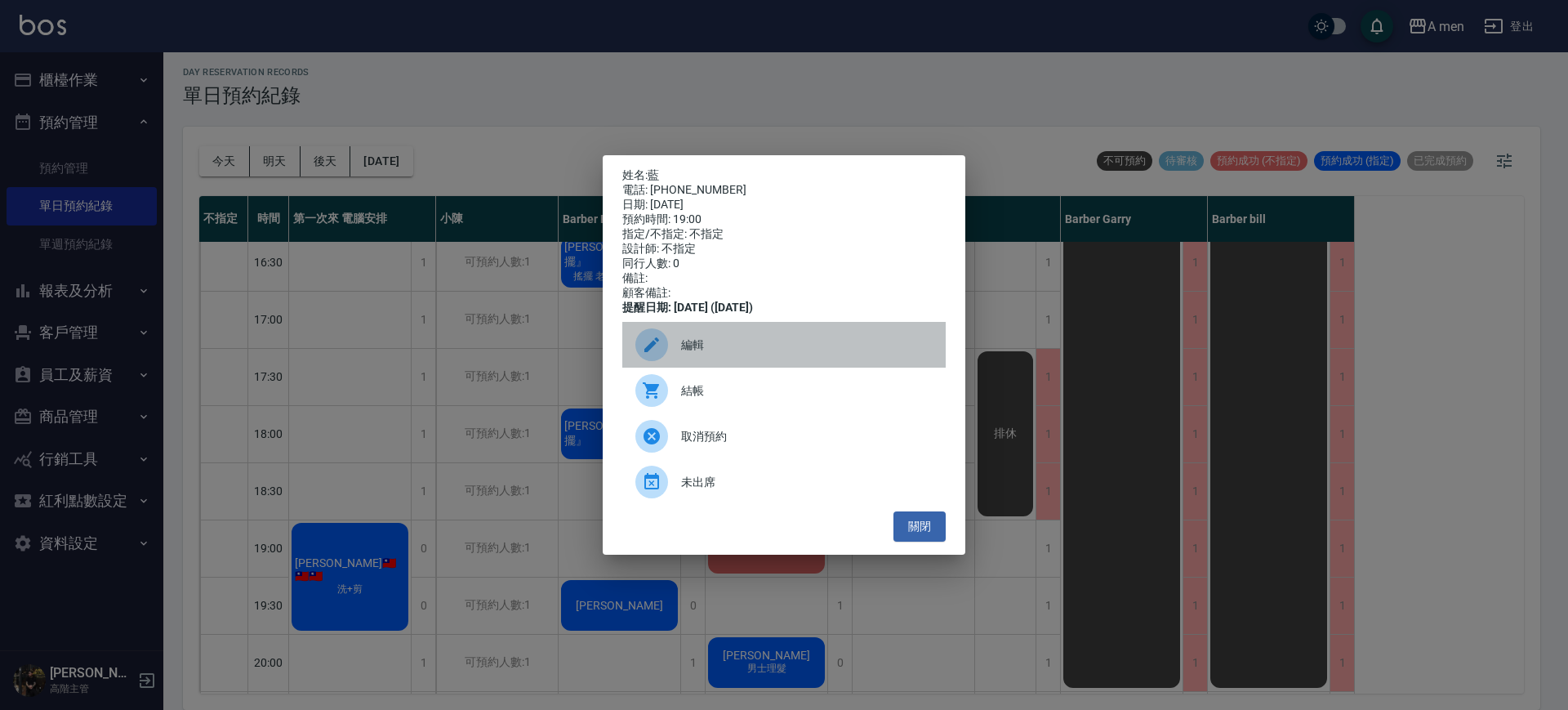
click at [727, 351] on span "編輯" at bounding box center [806, 344] width 251 height 17
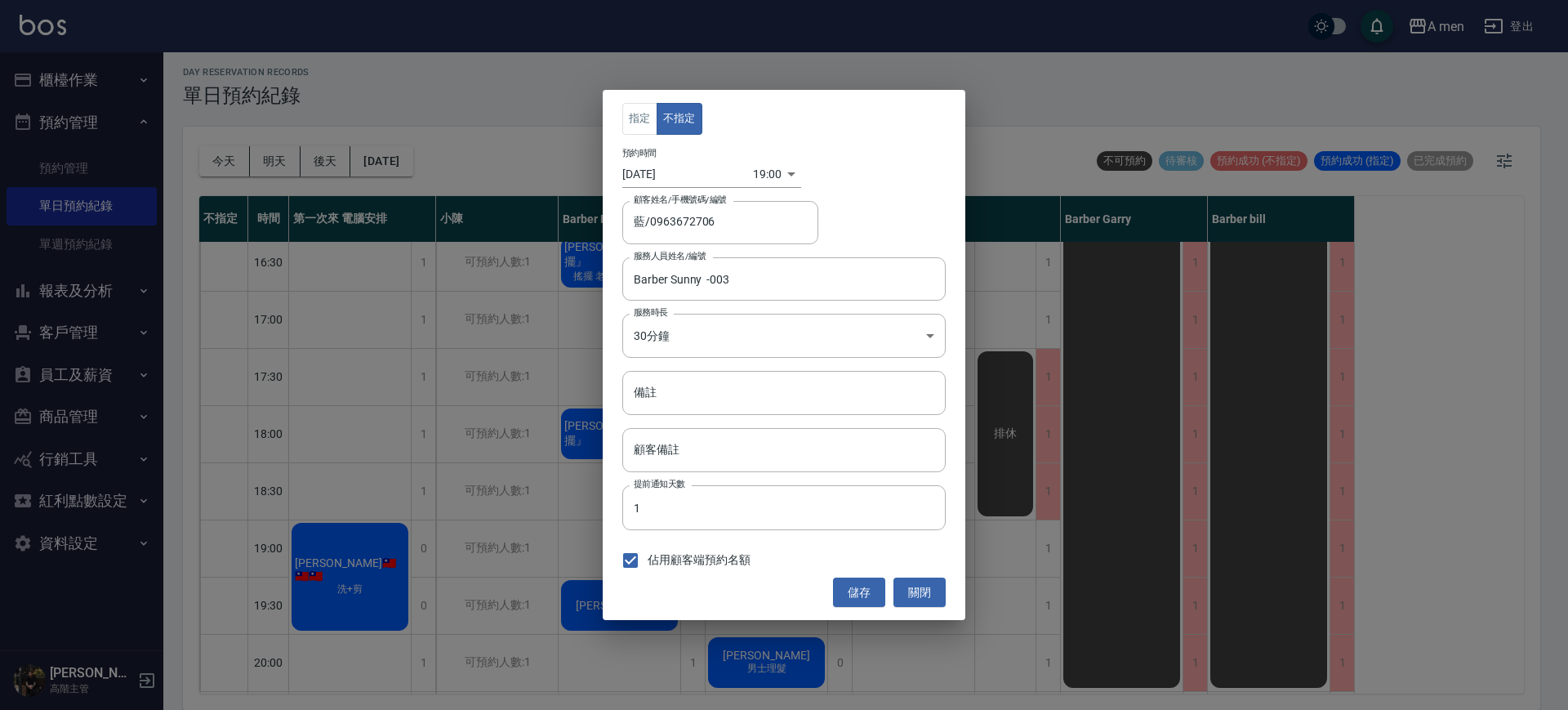
click at [675, 178] on input "2025/10/09" at bounding box center [687, 174] width 131 height 27
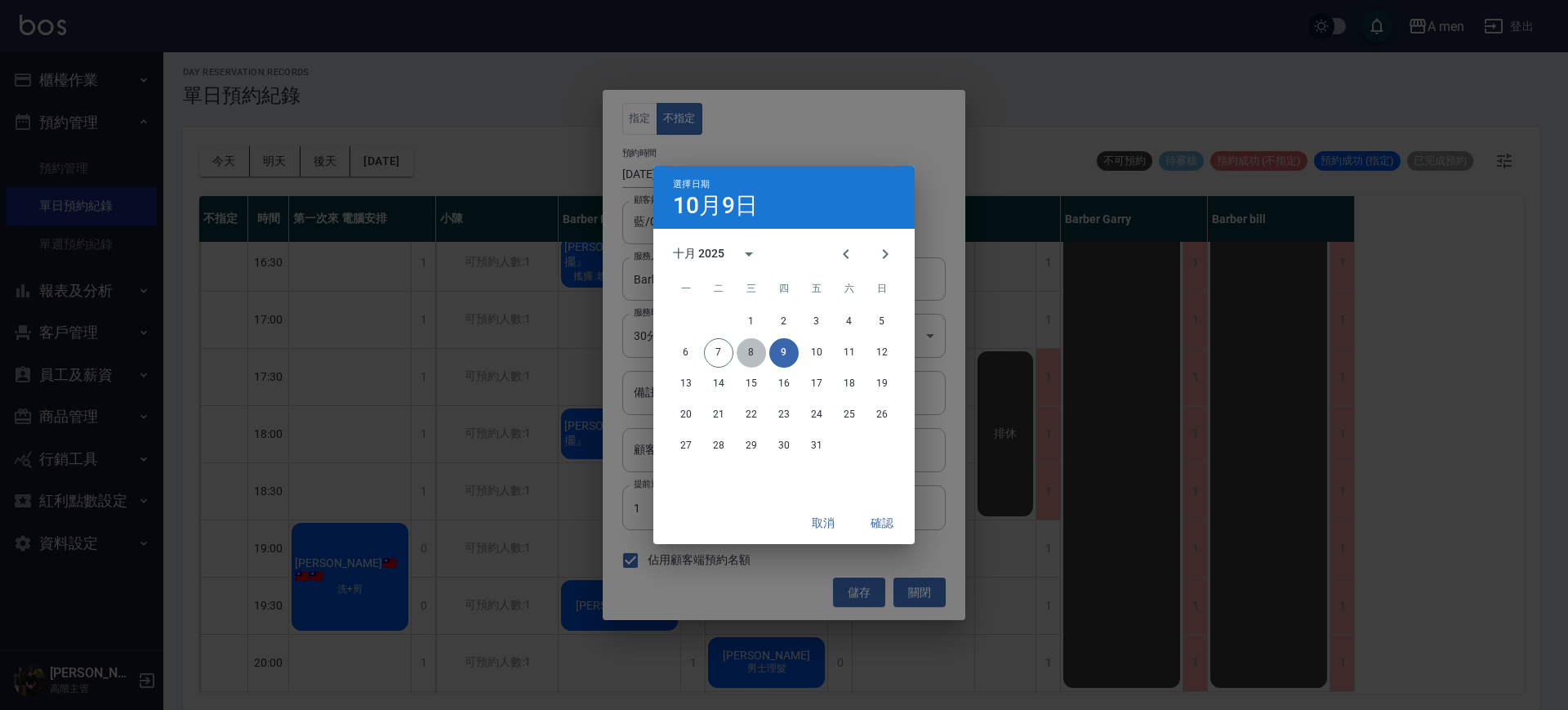
click at [751, 351] on button "8" at bounding box center [751, 352] width 30 height 30
type input "2025/10/08"
type input "1759921200000"
click at [881, 520] on button "確認" at bounding box center [882, 523] width 52 height 30
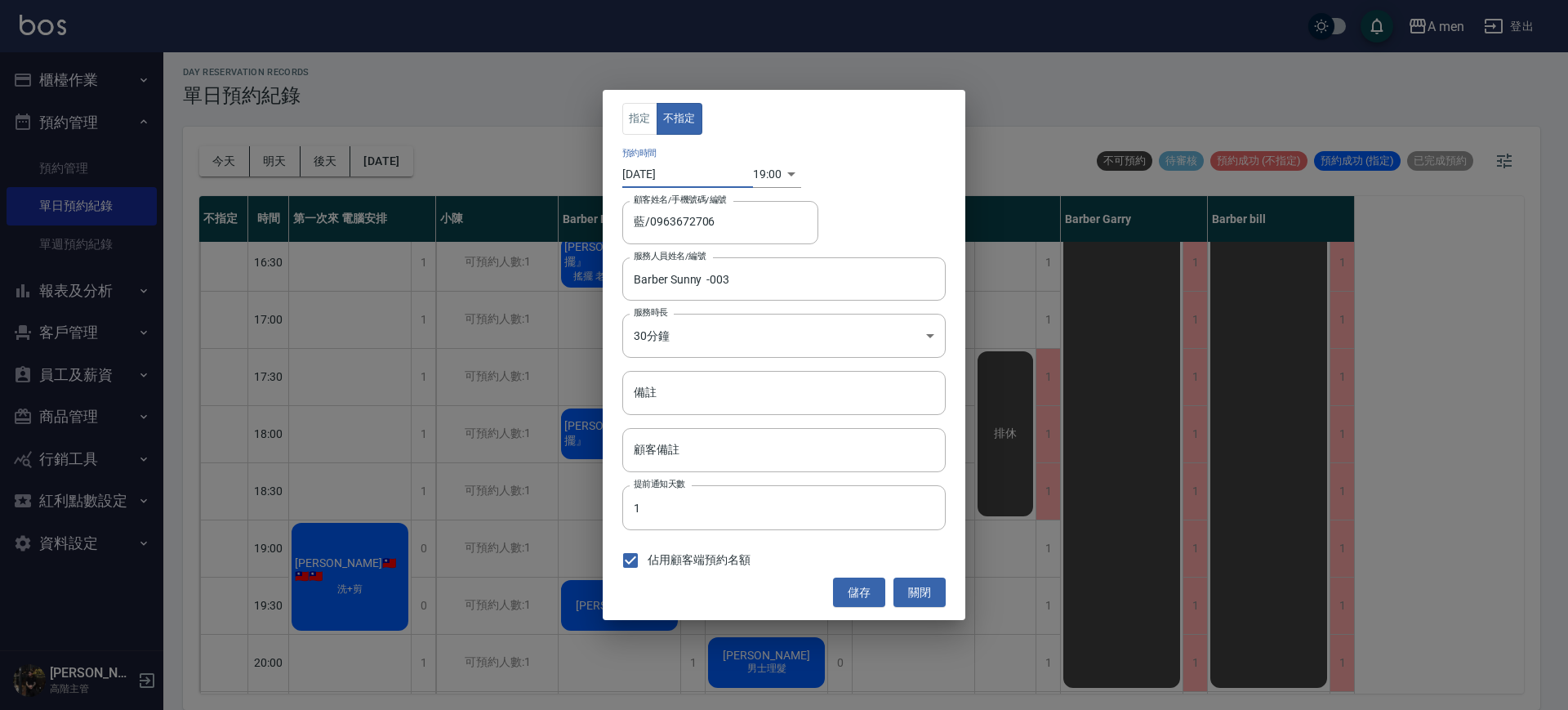
click at [868, 610] on div "指定 不指定 預約時間 2025/10/08 19:00 1759921200000 顧客姓名/手機號碼/編號 藍/0963672706 顧客姓名/手機號碼/…" at bounding box center [784, 355] width 363 height 530
click at [866, 595] on button "儲存" at bounding box center [859, 593] width 52 height 30
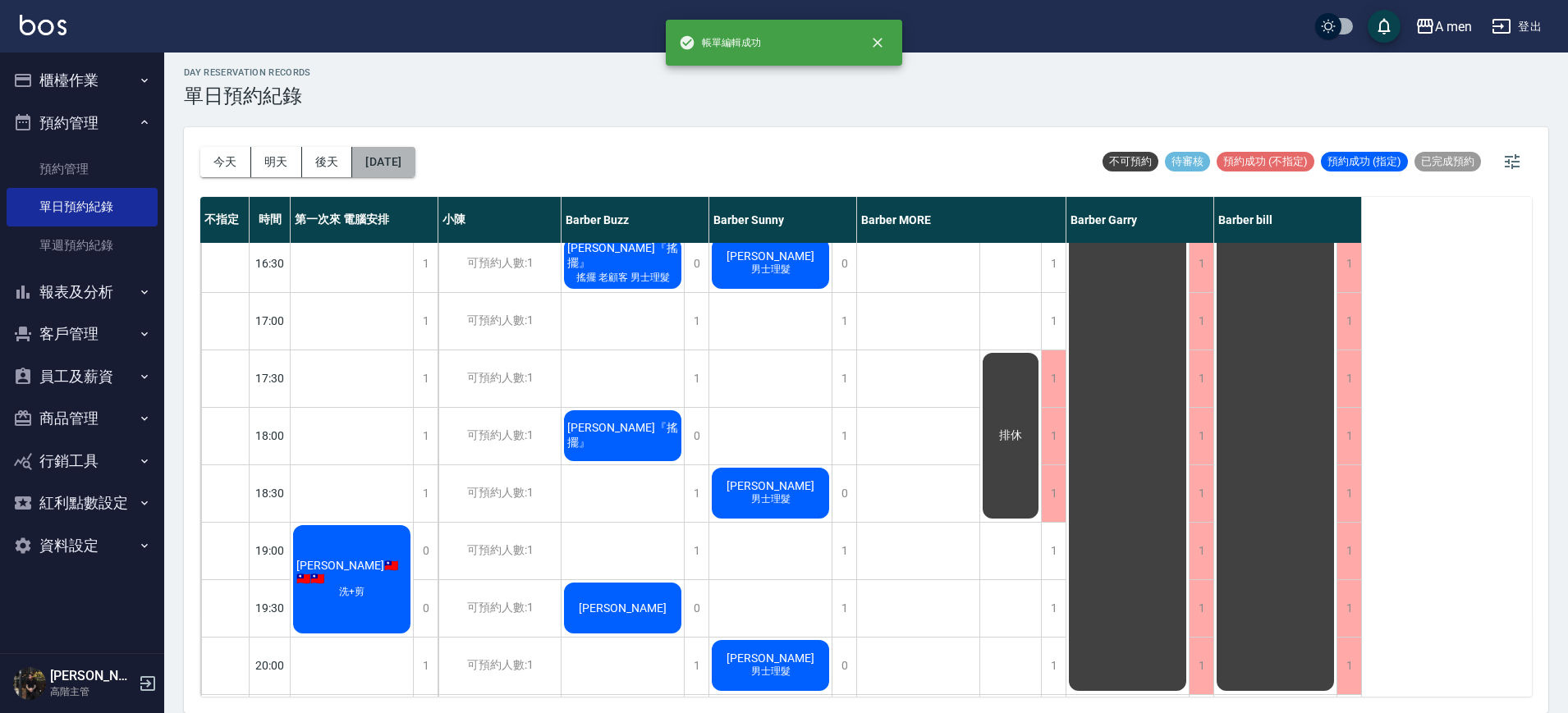
click at [412, 163] on button "2025/10/09" at bounding box center [383, 163] width 62 height 31
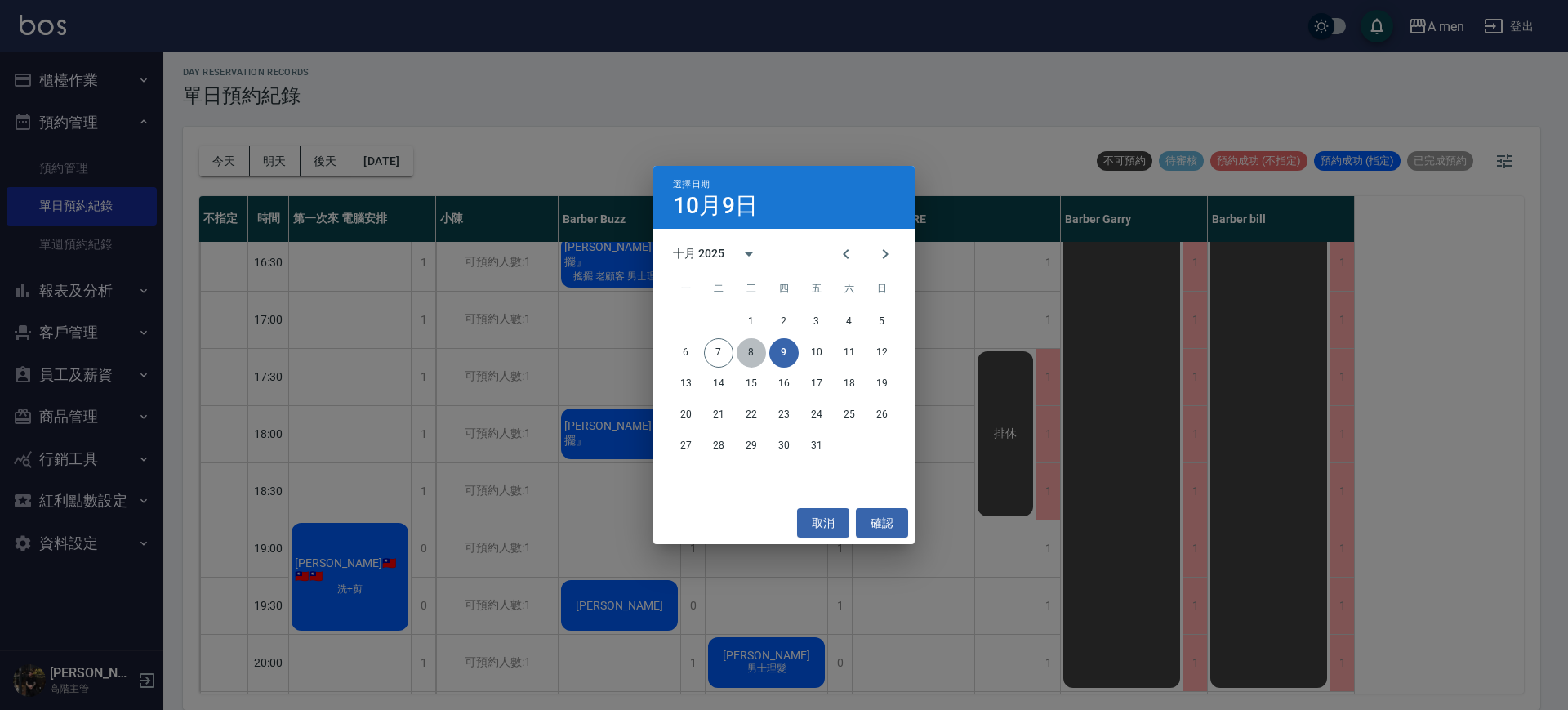
click at [752, 344] on button "8" at bounding box center [751, 352] width 30 height 30
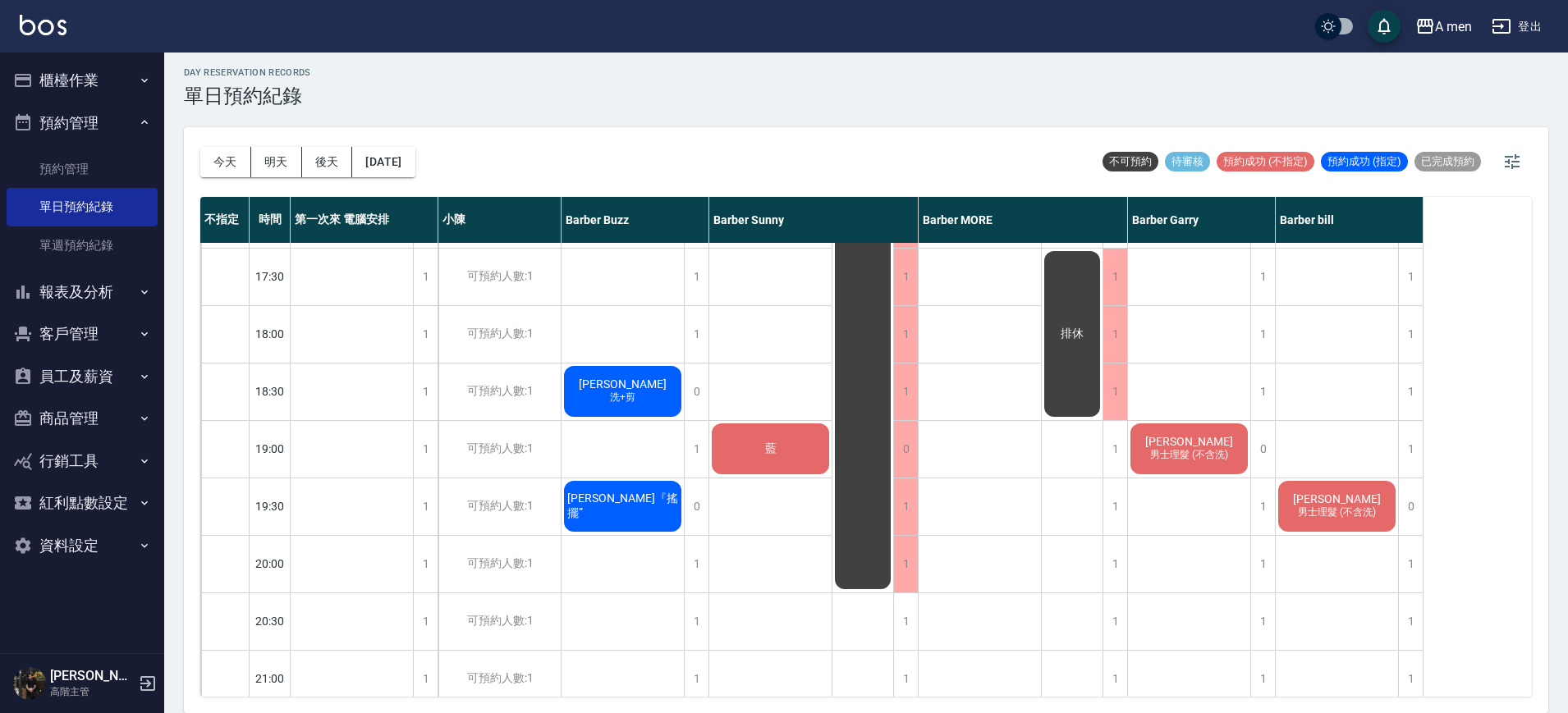
scroll to position [743, 0]
click at [770, 441] on span "藍" at bounding box center [771, 448] width 18 height 14
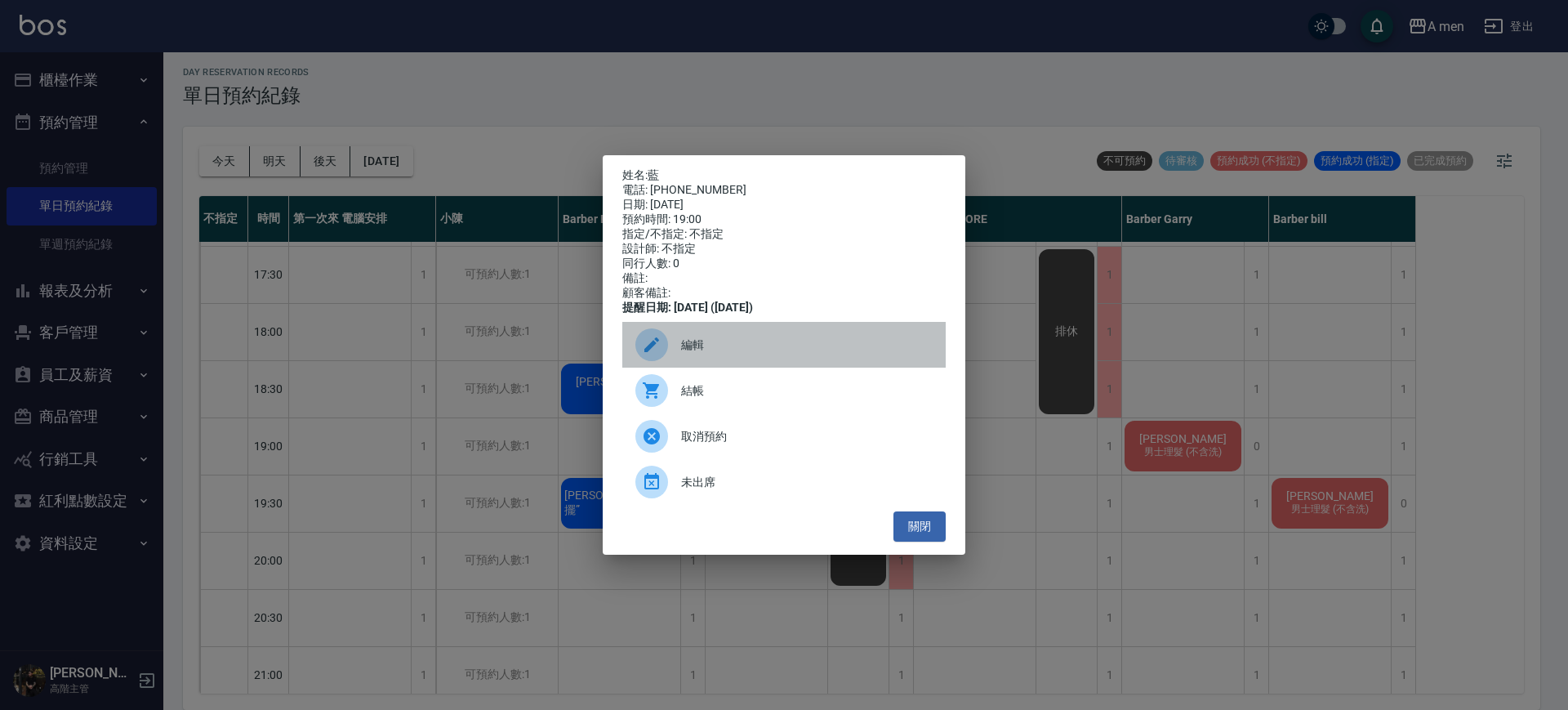
click at [722, 345] on span "編輯" at bounding box center [806, 344] width 251 height 17
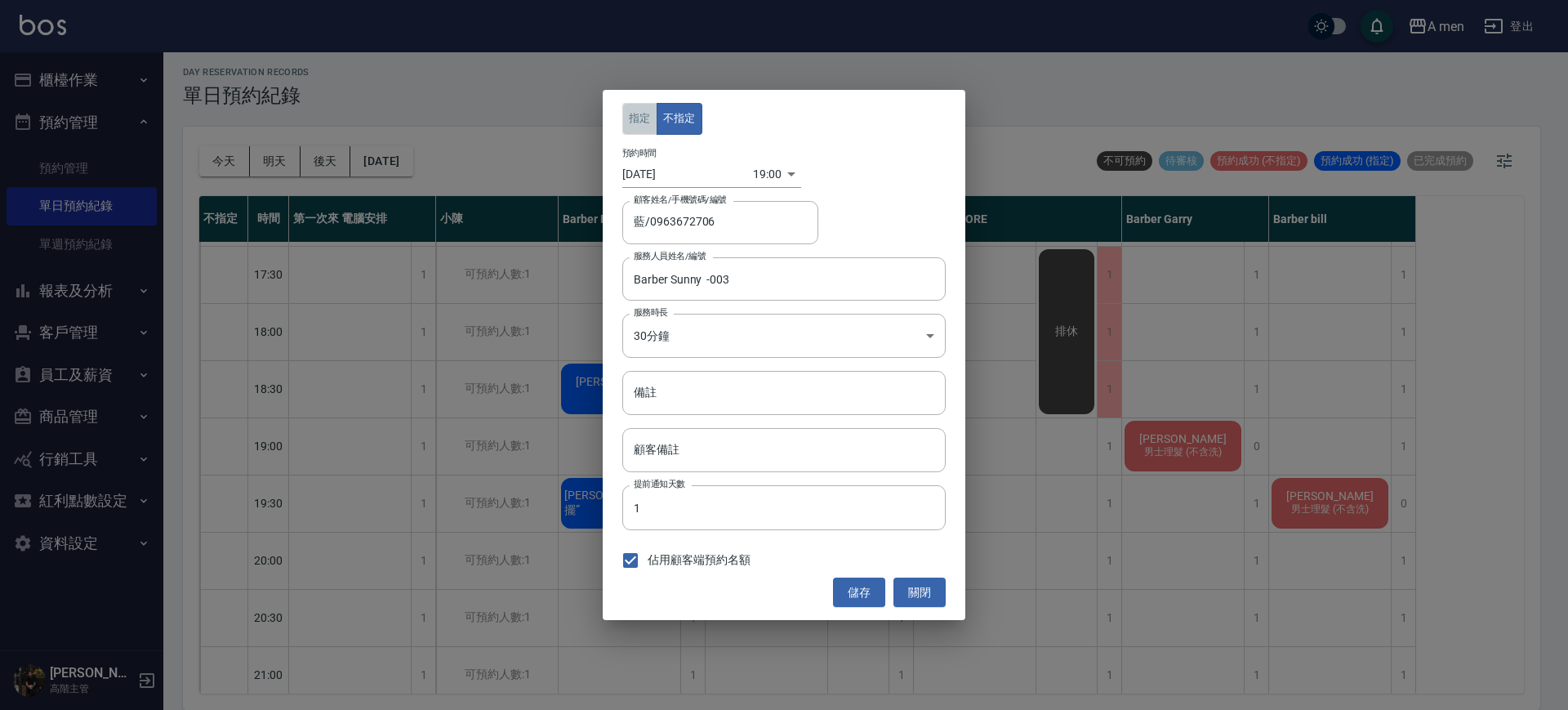
click at [632, 122] on button "指定" at bounding box center [639, 119] width 35 height 32
click at [712, 276] on input "Barber Sunny -003" at bounding box center [772, 279] width 284 height 29
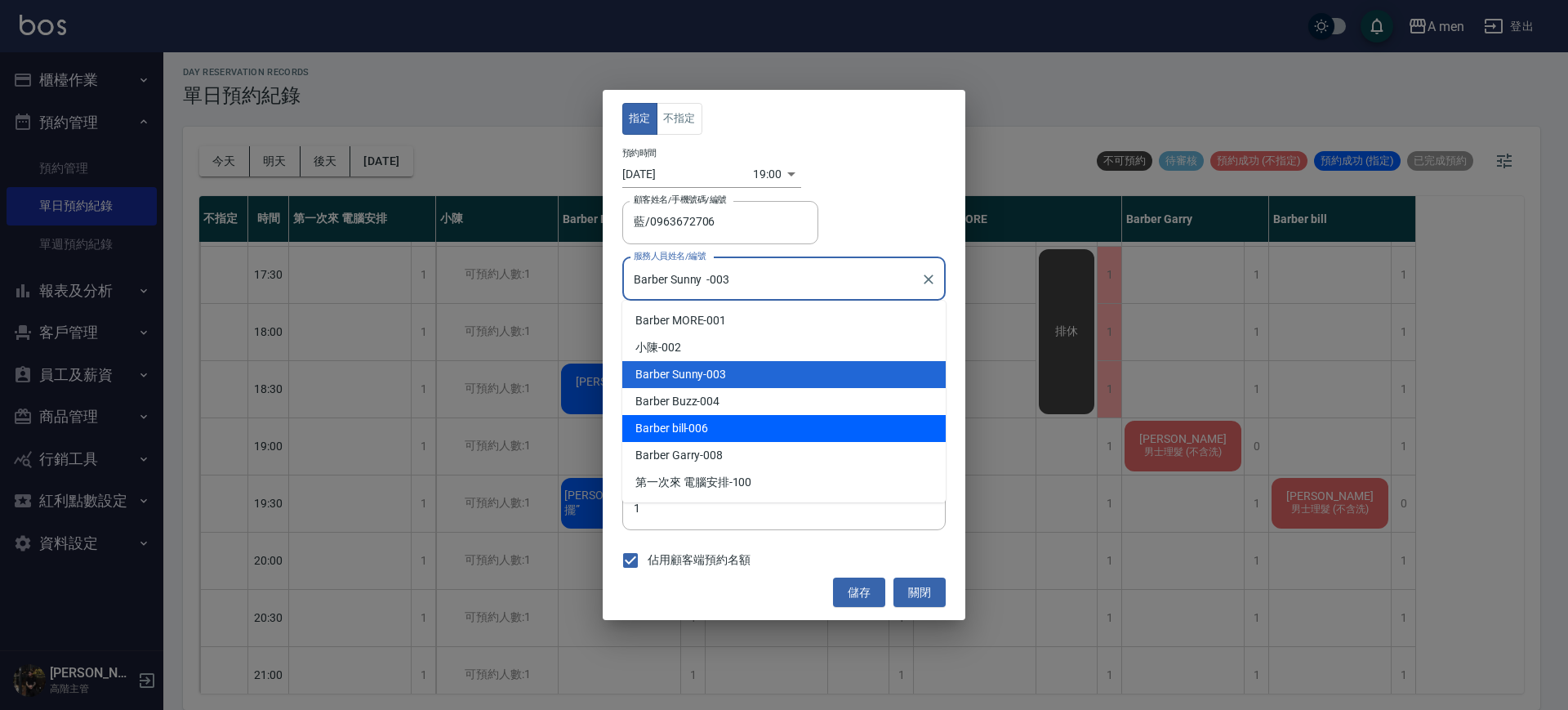
click at [725, 418] on div "Barber bill -006" at bounding box center [784, 428] width 324 height 27
type input "Barber bill-006"
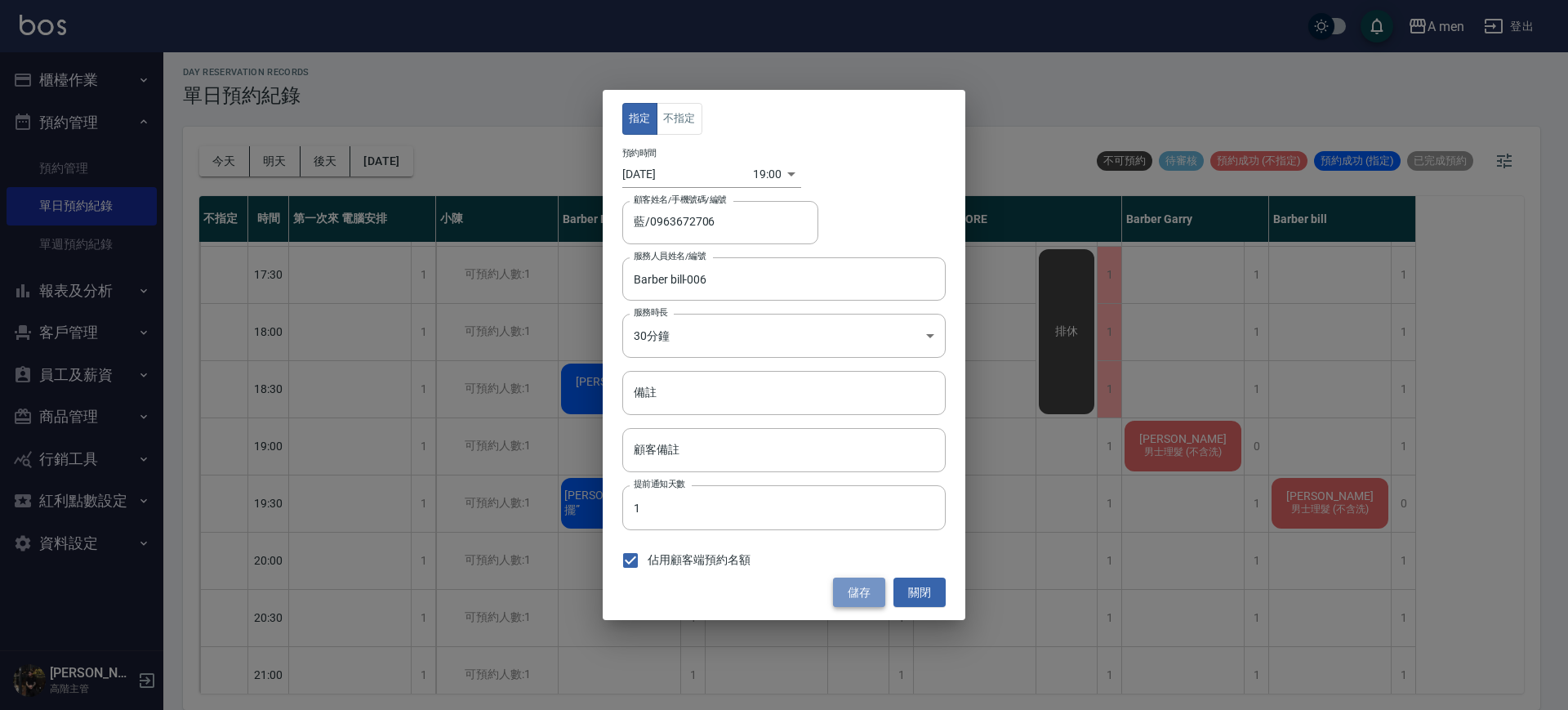
click at [856, 588] on button "儲存" at bounding box center [859, 593] width 52 height 30
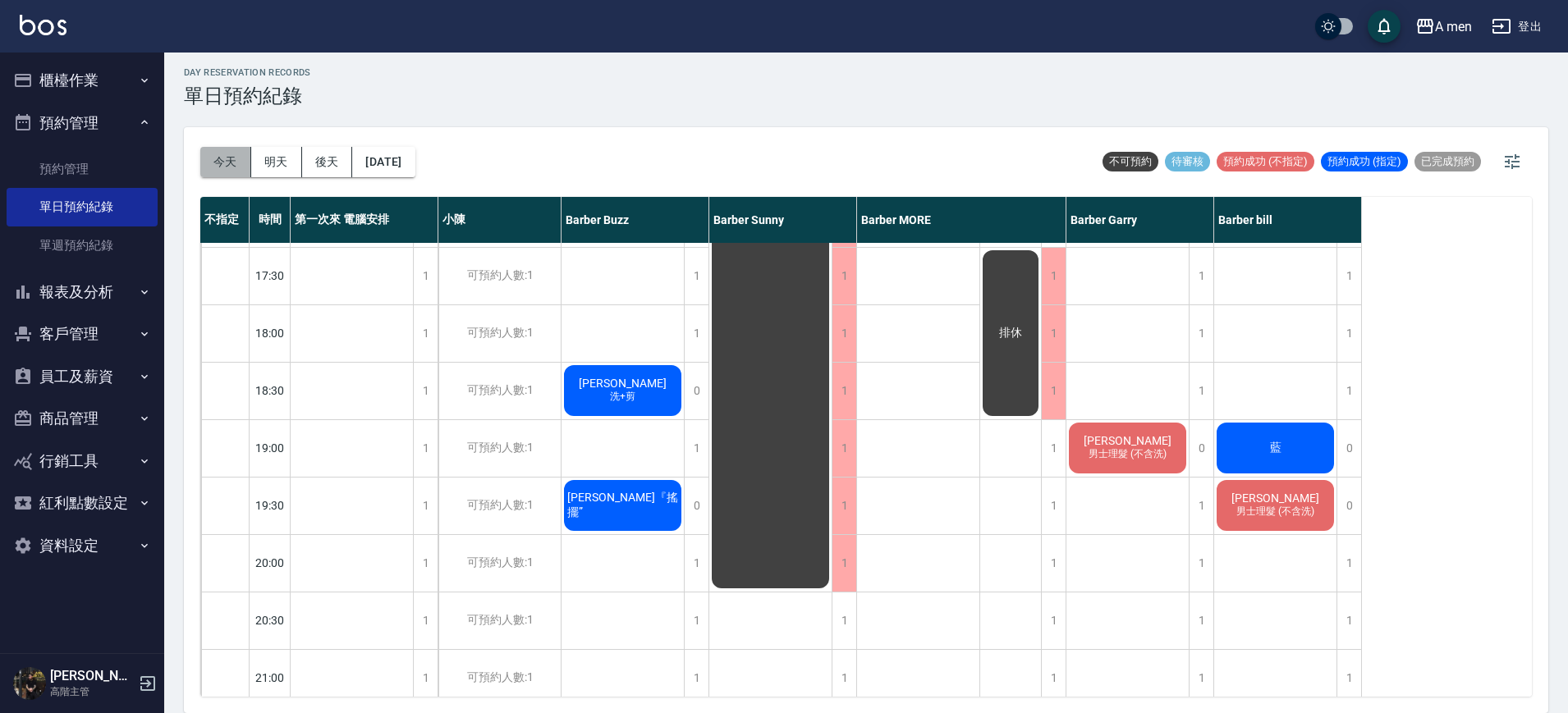
click at [224, 156] on button "今天" at bounding box center [226, 163] width 51 height 31
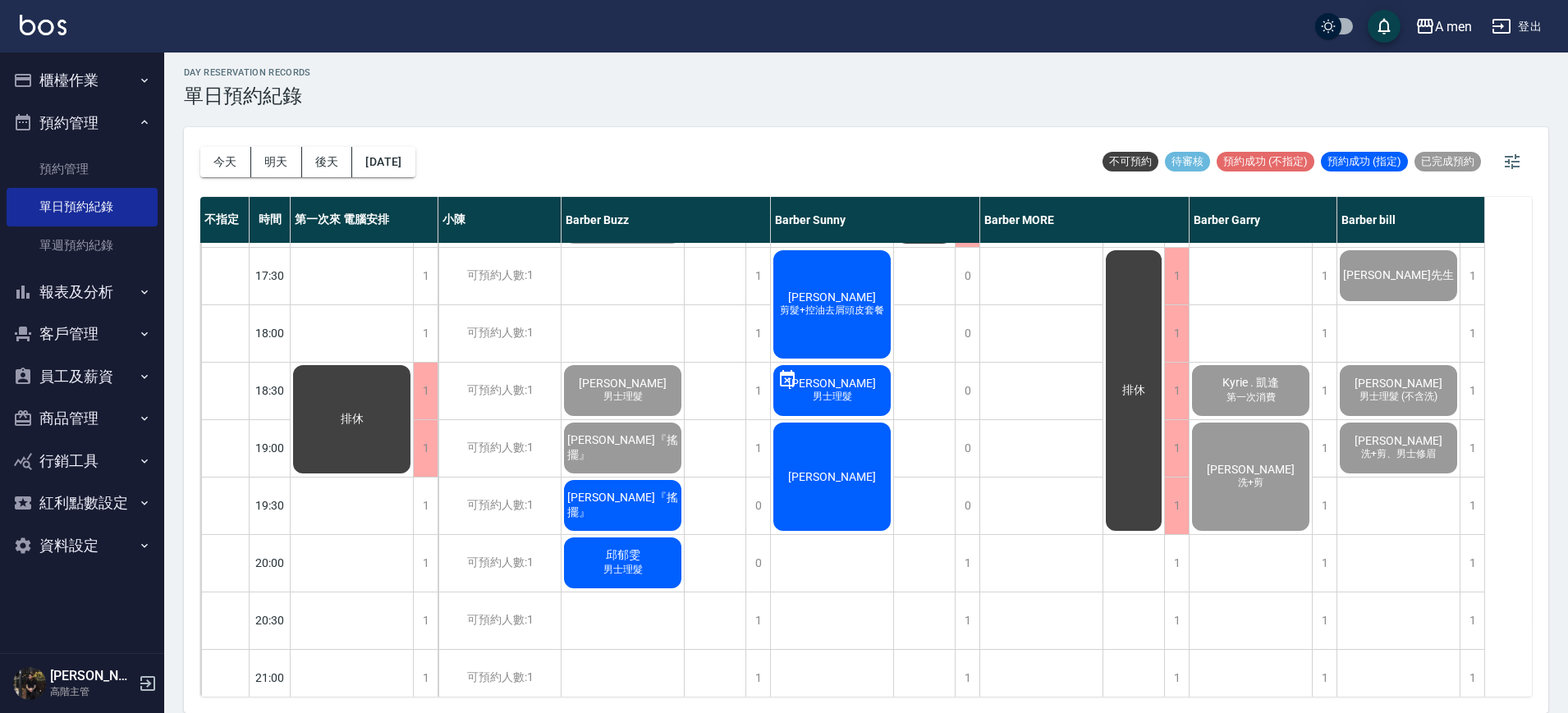
scroll to position [845, 0]
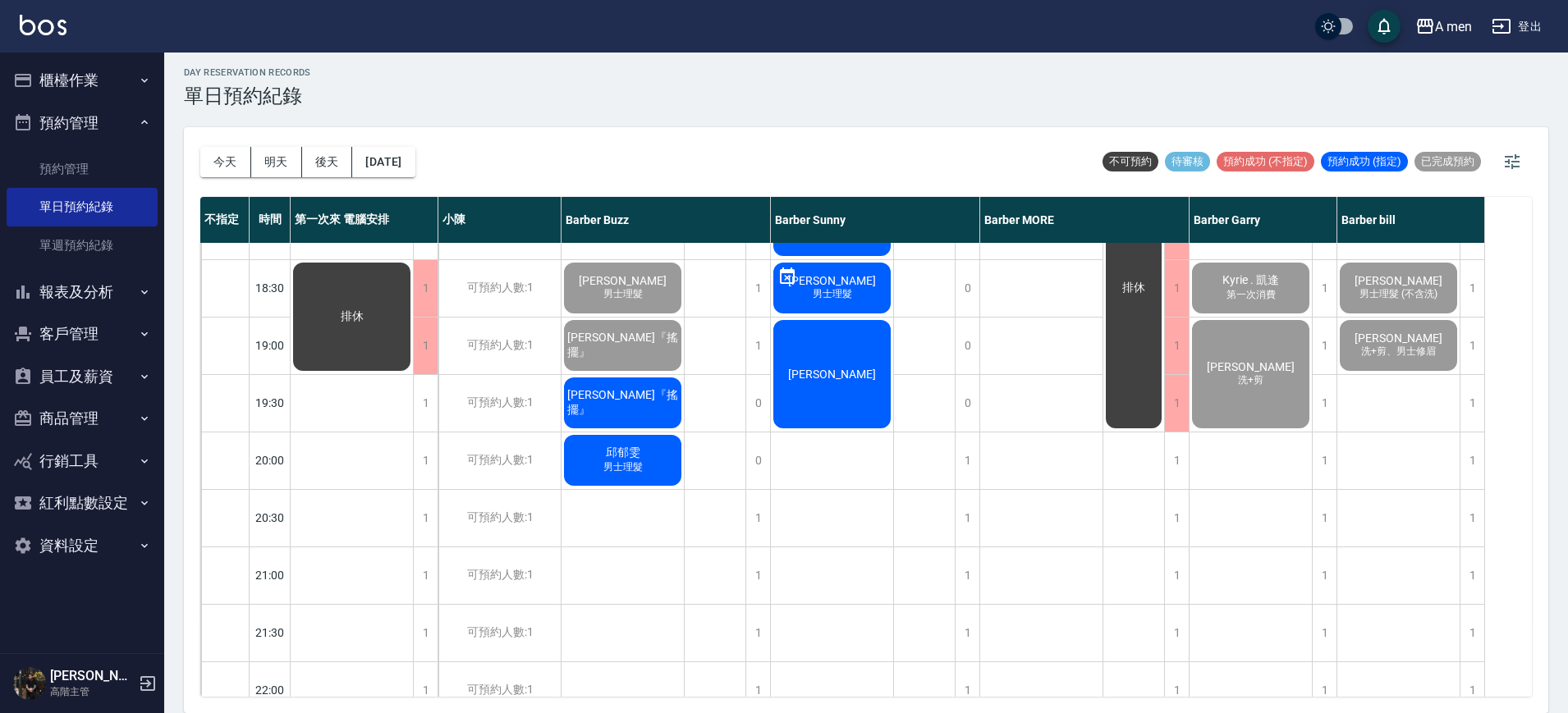
click at [621, 462] on span "男士理髮" at bounding box center [623, 468] width 46 height 14
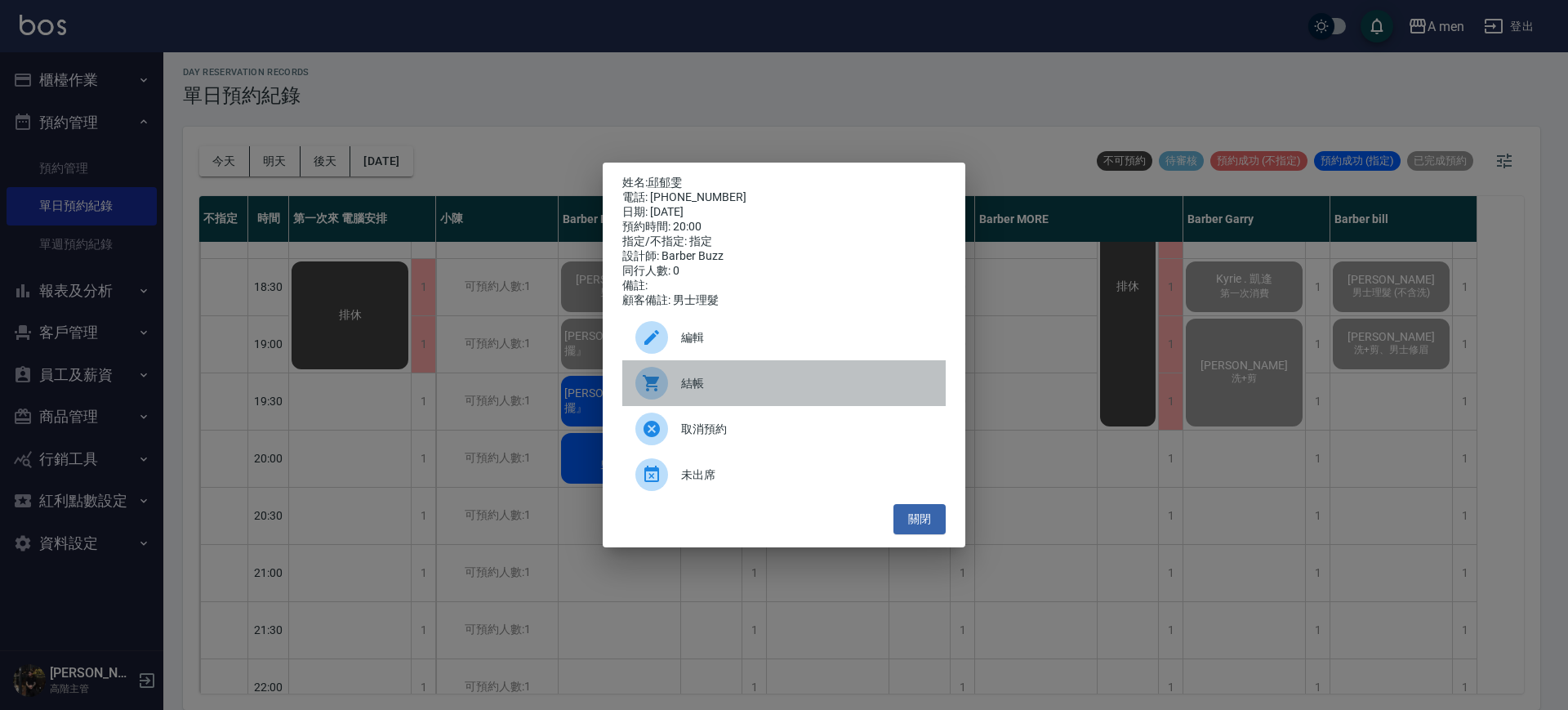
click at [765, 393] on span "結帳" at bounding box center [806, 383] width 251 height 17
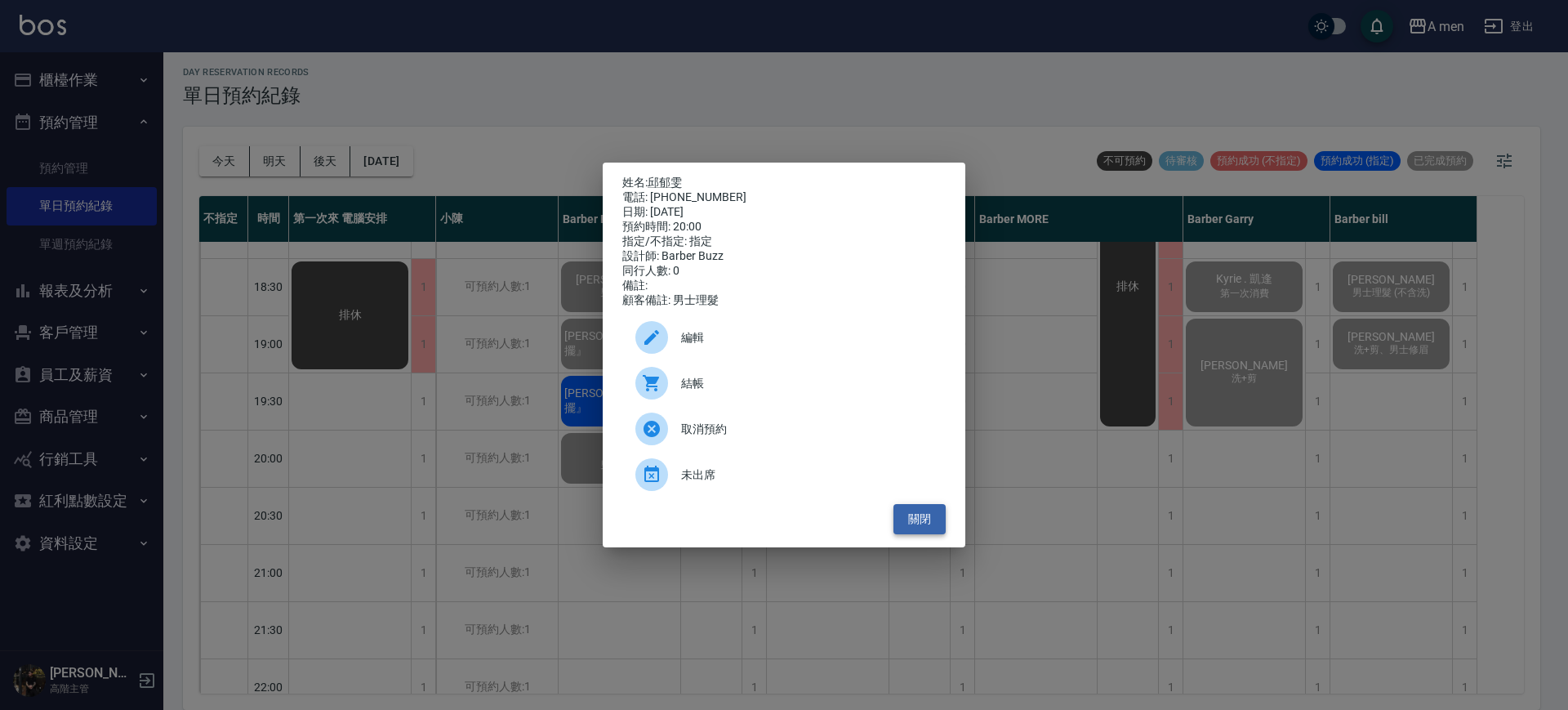
click at [906, 526] on button "關閉" at bounding box center [920, 520] width 52 height 30
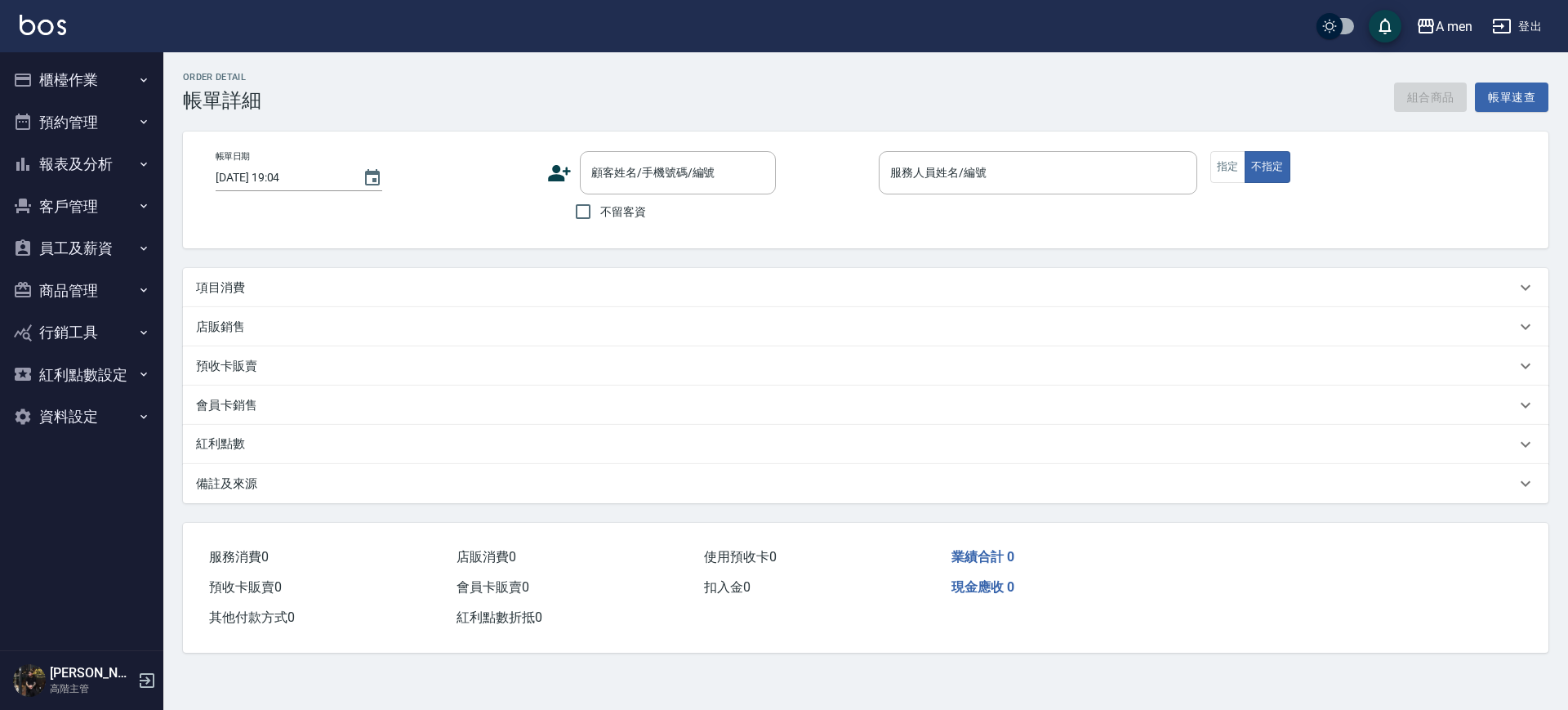
type input "[DATE] 18:30"
type input "Barber bill-006"
type input "FB/Instagram"
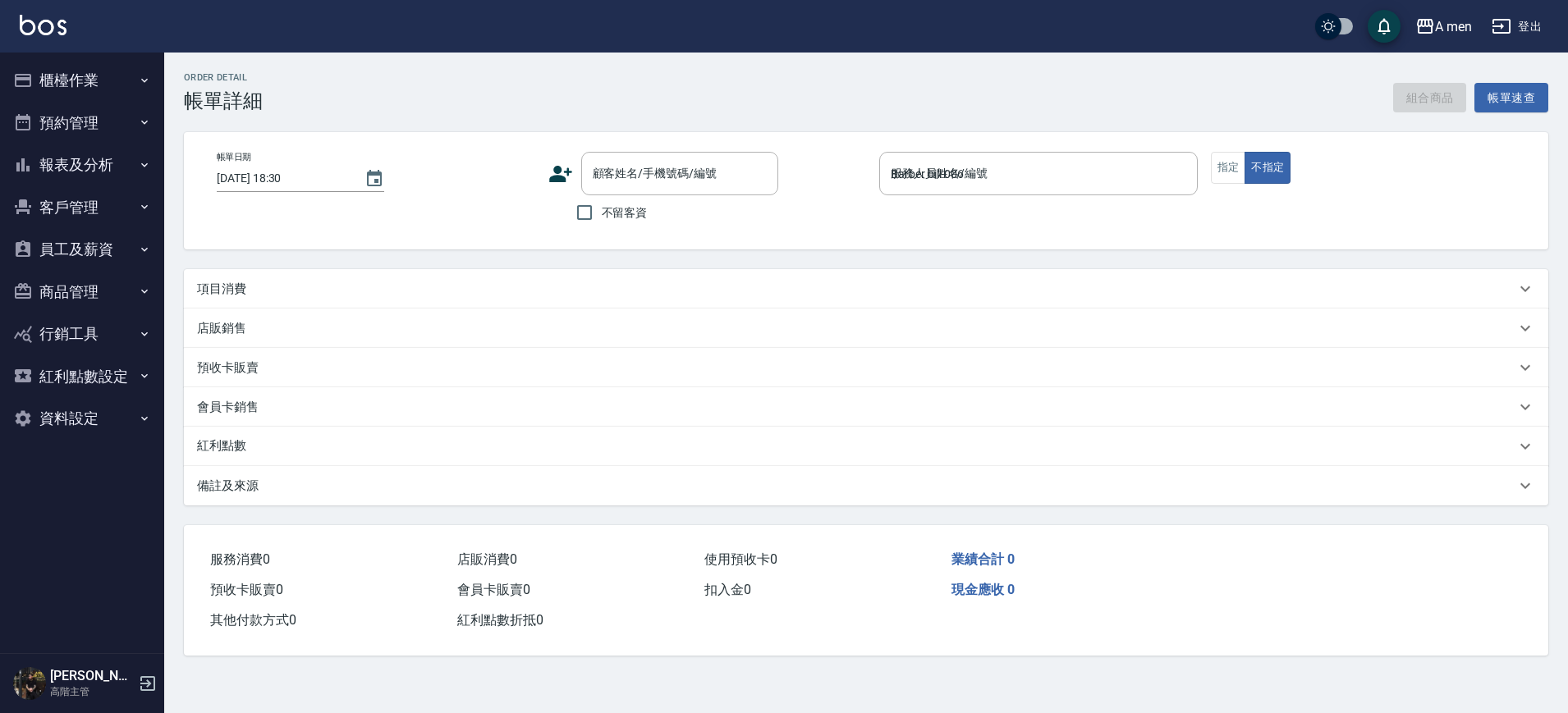
click at [691, 304] on div "項目消費" at bounding box center [866, 289] width 1365 height 40
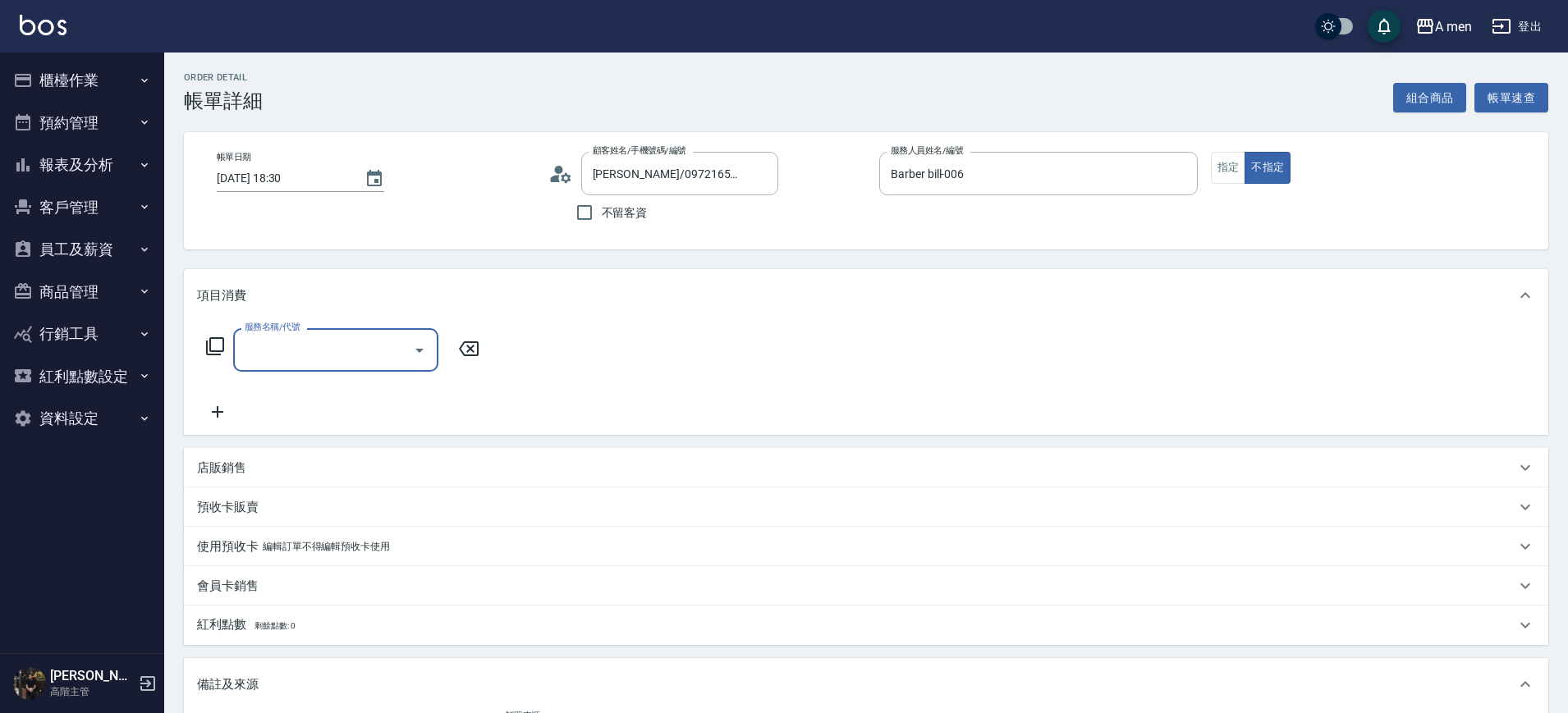
type input "[PERSON_NAME]/0972165959/null"
click at [421, 362] on button "Open" at bounding box center [419, 350] width 26 height 26
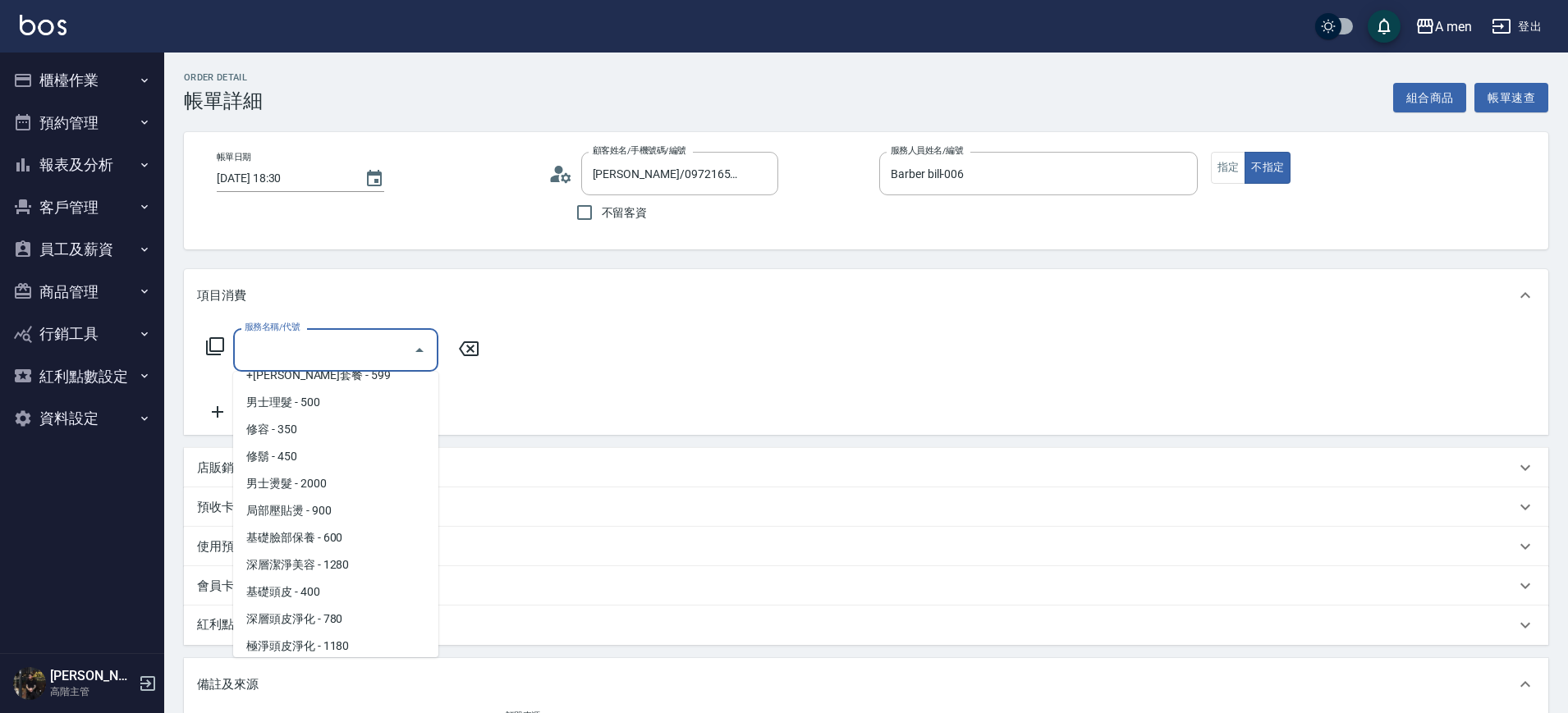
scroll to position [391, 0]
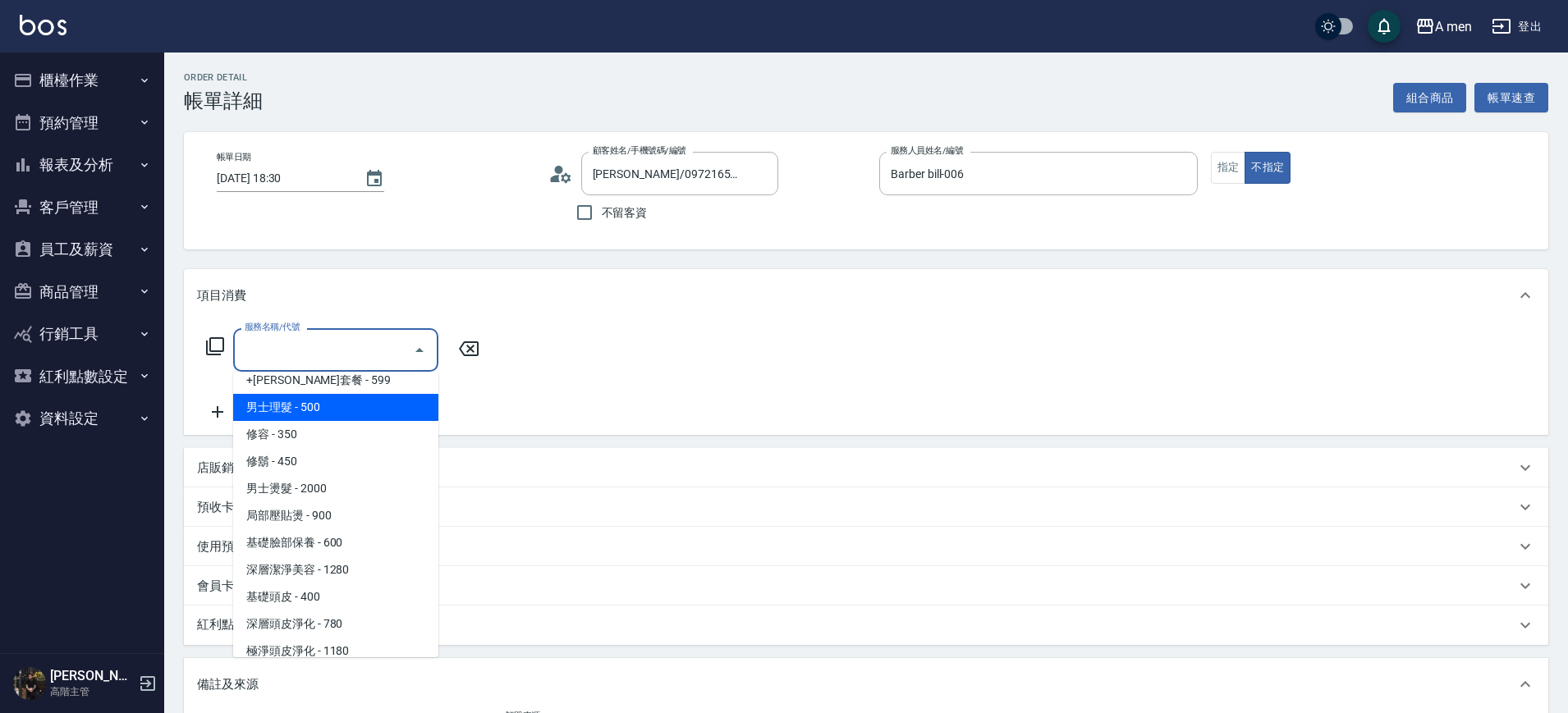
click at [346, 414] on span "男士理髮 - 500" at bounding box center [336, 408] width 205 height 27
type input "男士理髮(A01)"
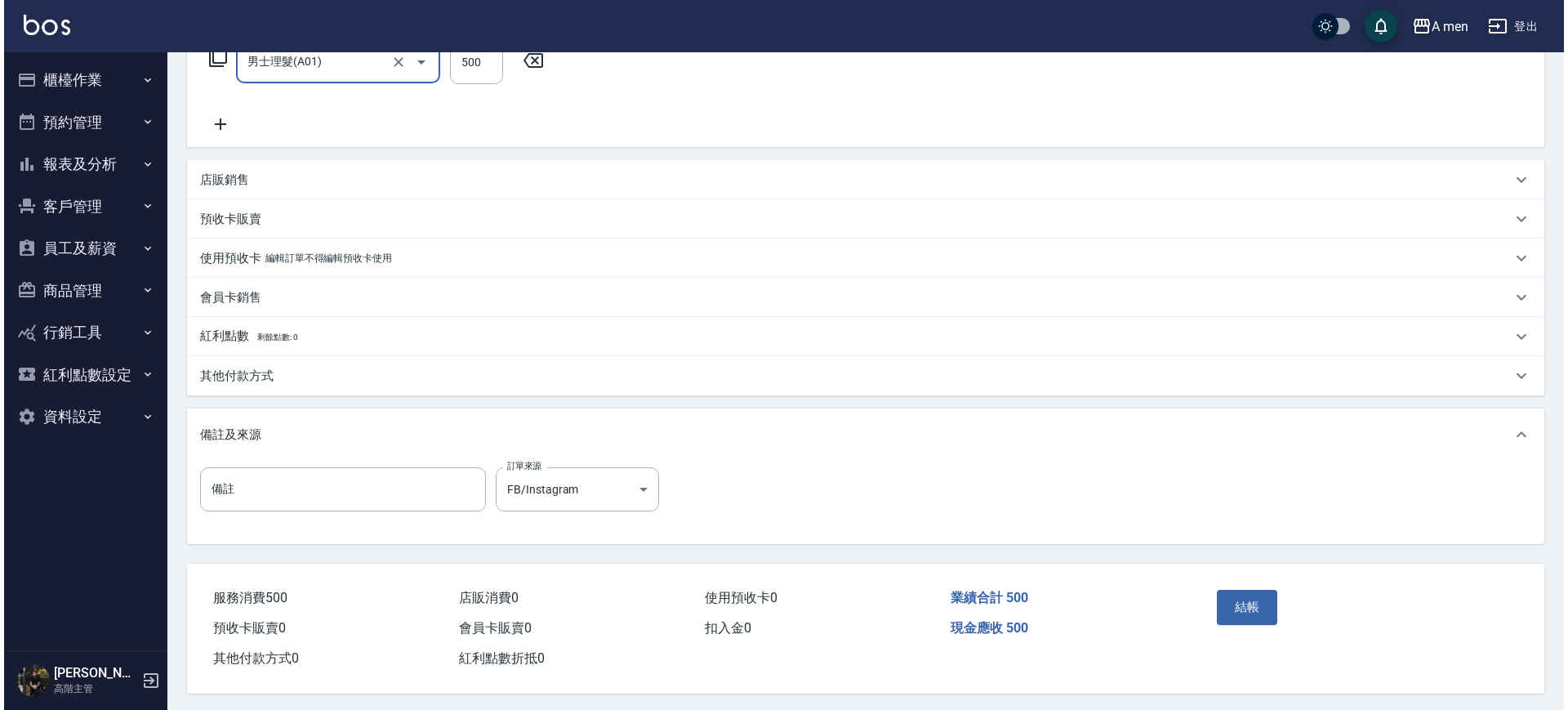
scroll to position [298, 0]
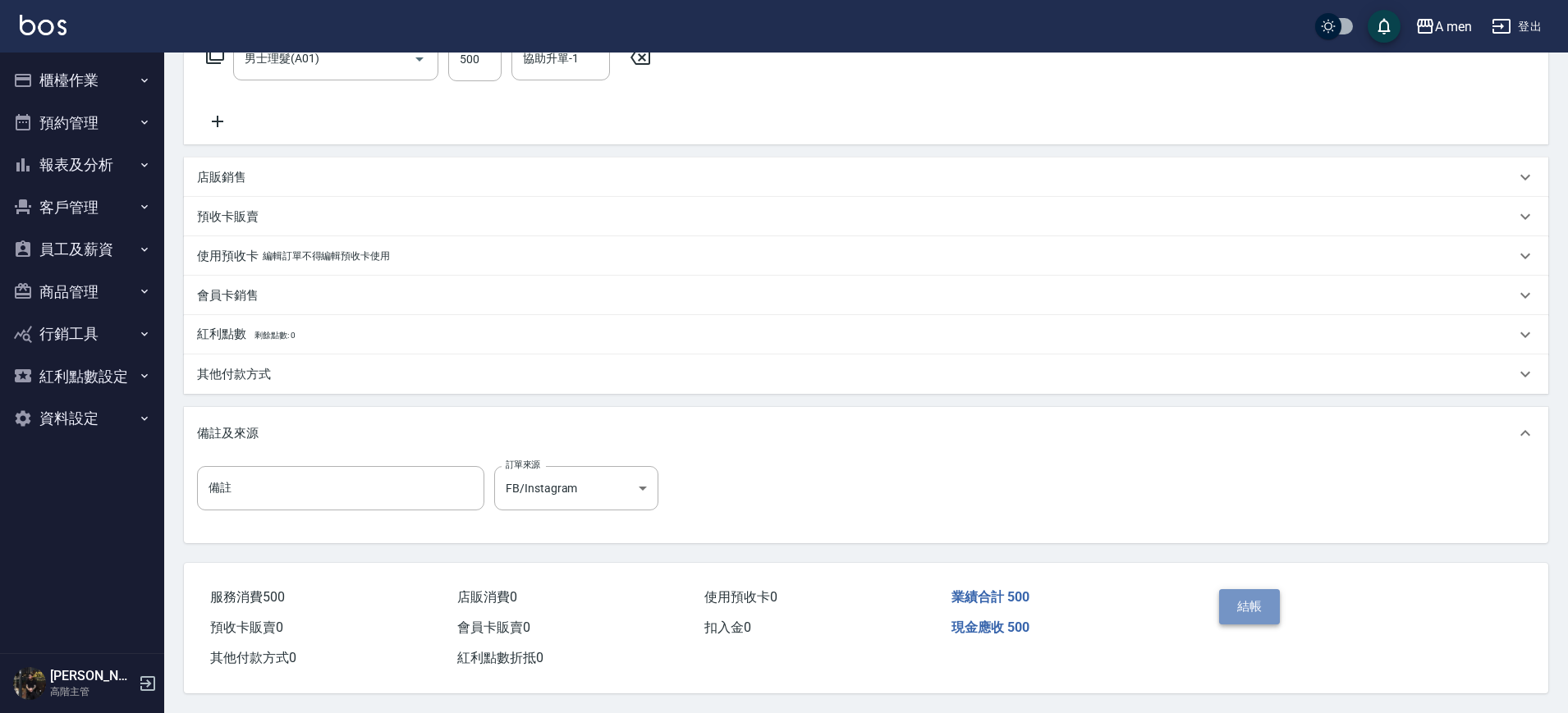
click at [1224, 604] on button "結帳" at bounding box center [1250, 606] width 62 height 34
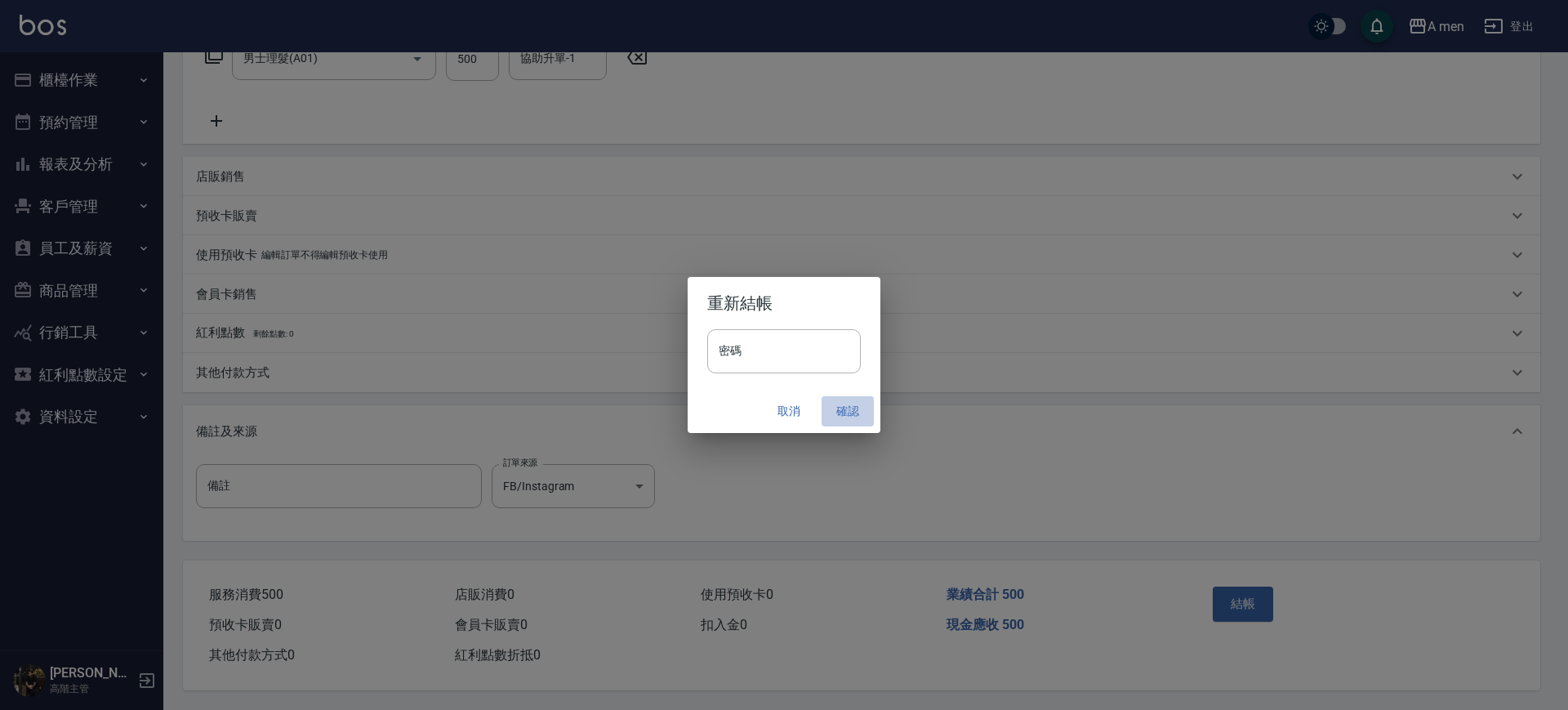
click at [842, 422] on button "確認" at bounding box center [847, 411] width 52 height 30
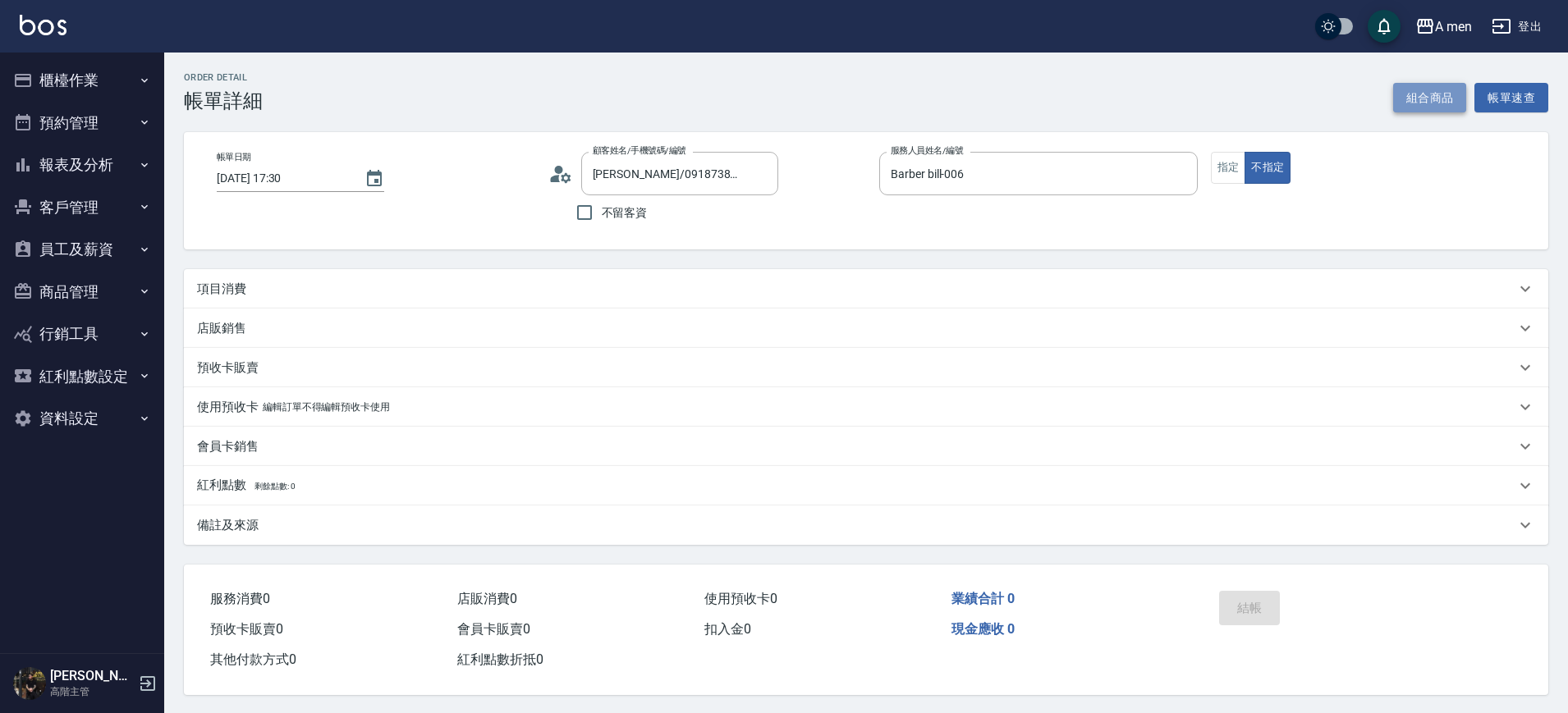
click at [1428, 94] on button "組合商品" at bounding box center [1431, 98] width 74 height 31
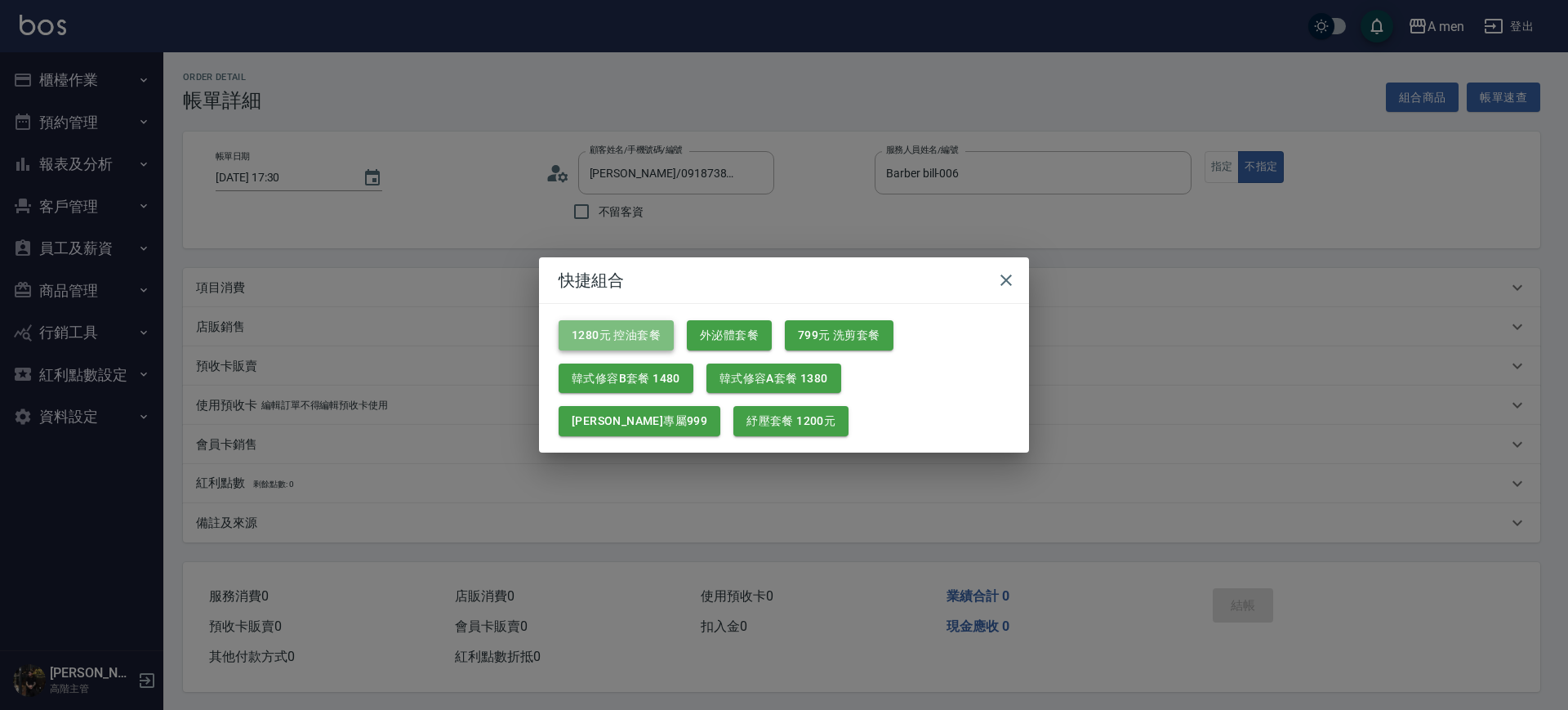
click at [636, 345] on button "1280元 控油套餐" at bounding box center [616, 335] width 115 height 30
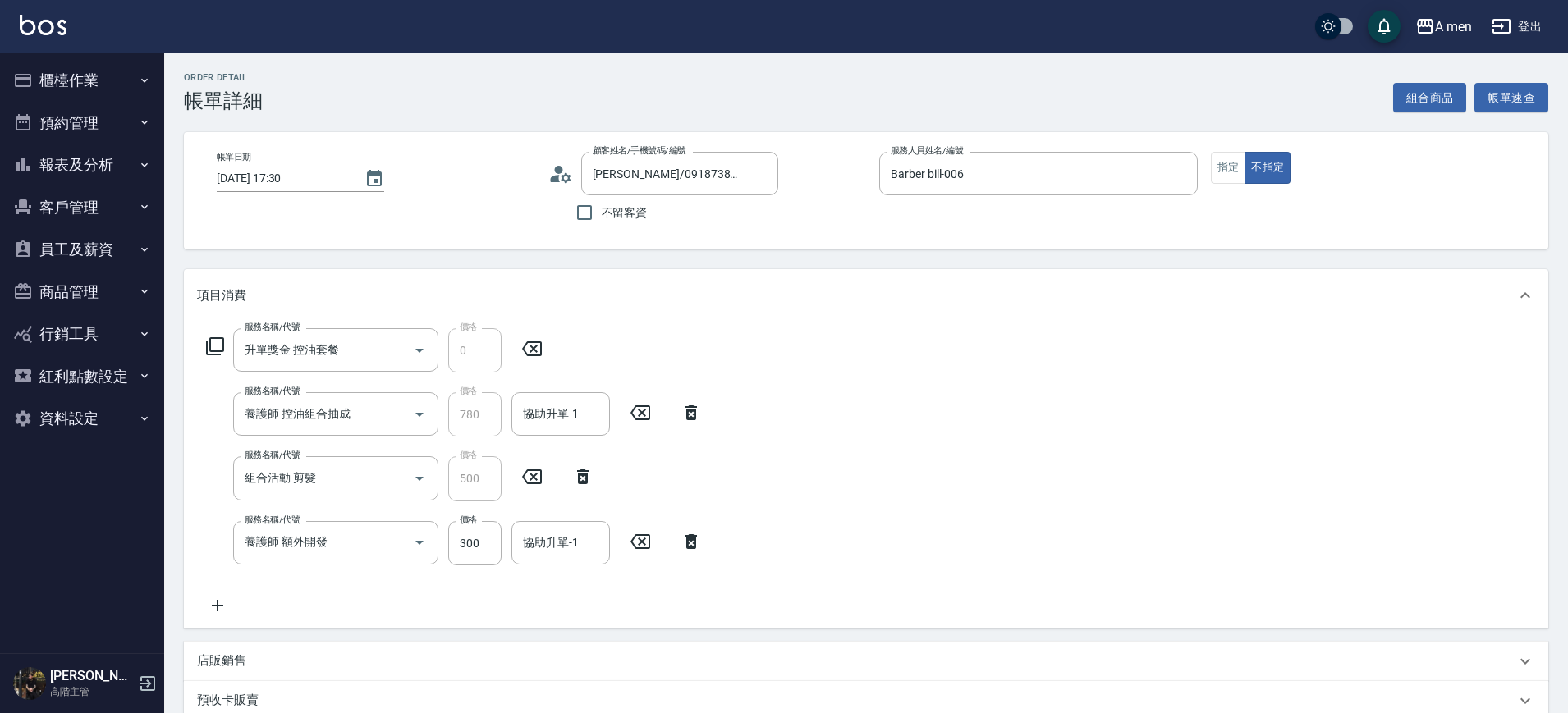
click at [675, 537] on icon at bounding box center [692, 541] width 41 height 20
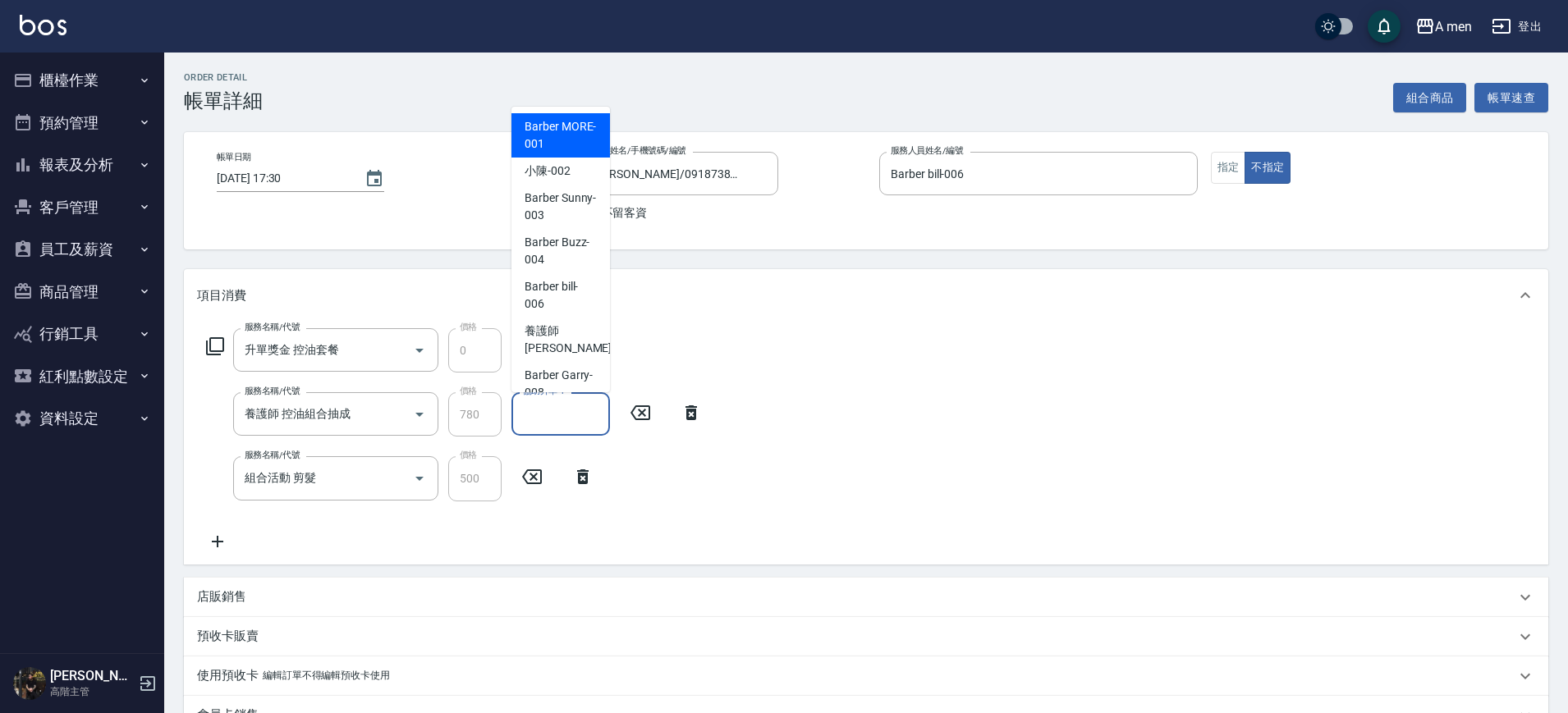
click at [571, 416] on input "協助升單-1" at bounding box center [561, 414] width 84 height 29
click at [556, 176] on span "小陳 -002" at bounding box center [547, 171] width 46 height 17
type input "小陳-002"
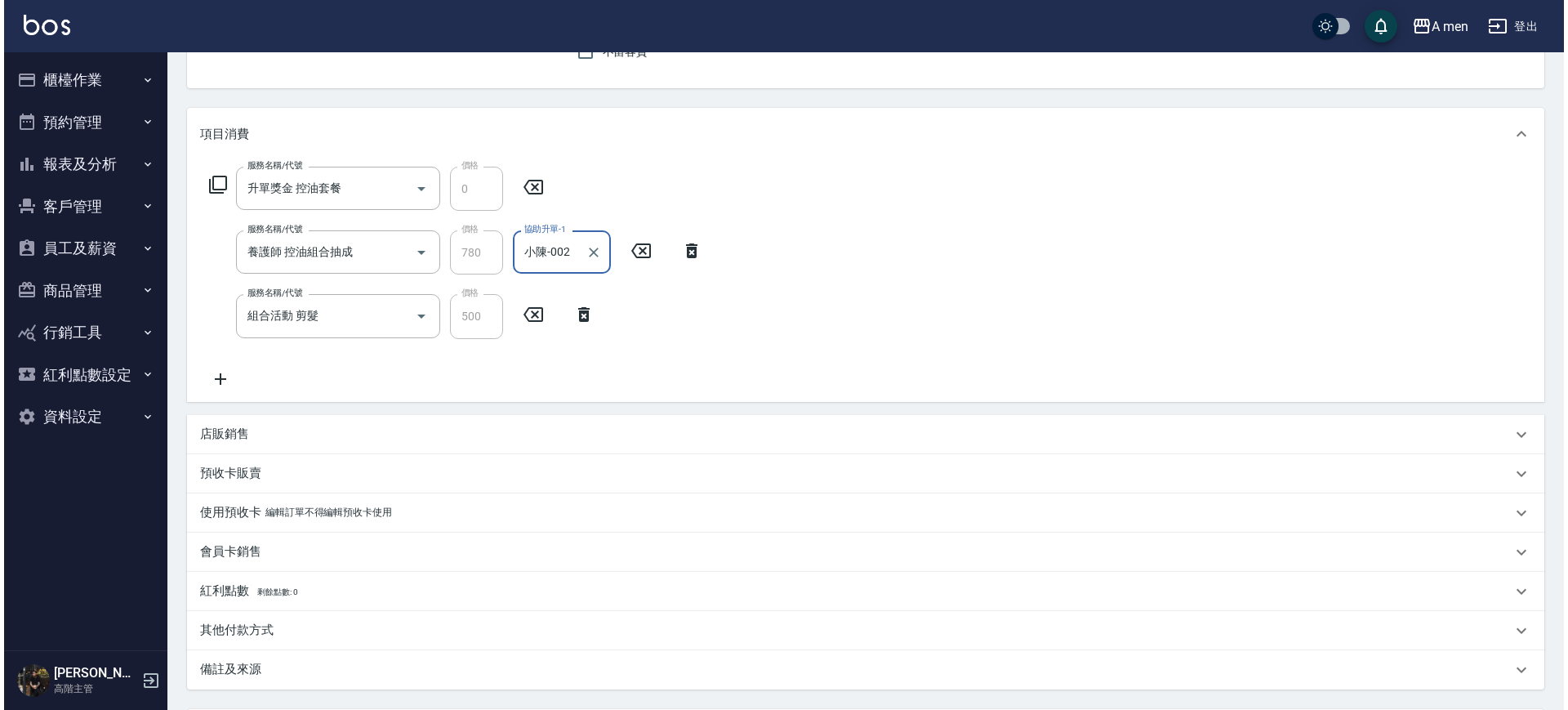
scroll to position [317, 0]
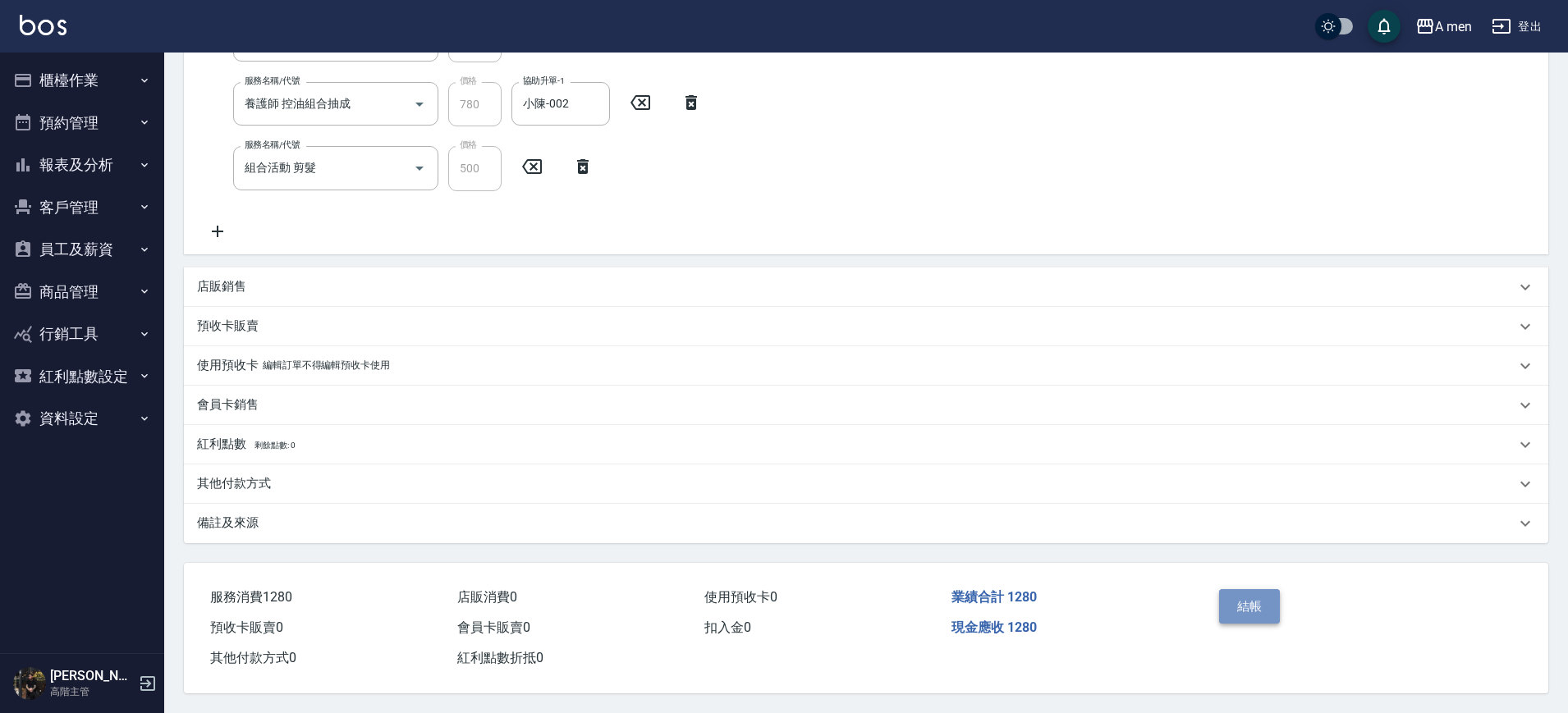
click at [1258, 589] on button "結帳" at bounding box center [1250, 606] width 62 height 34
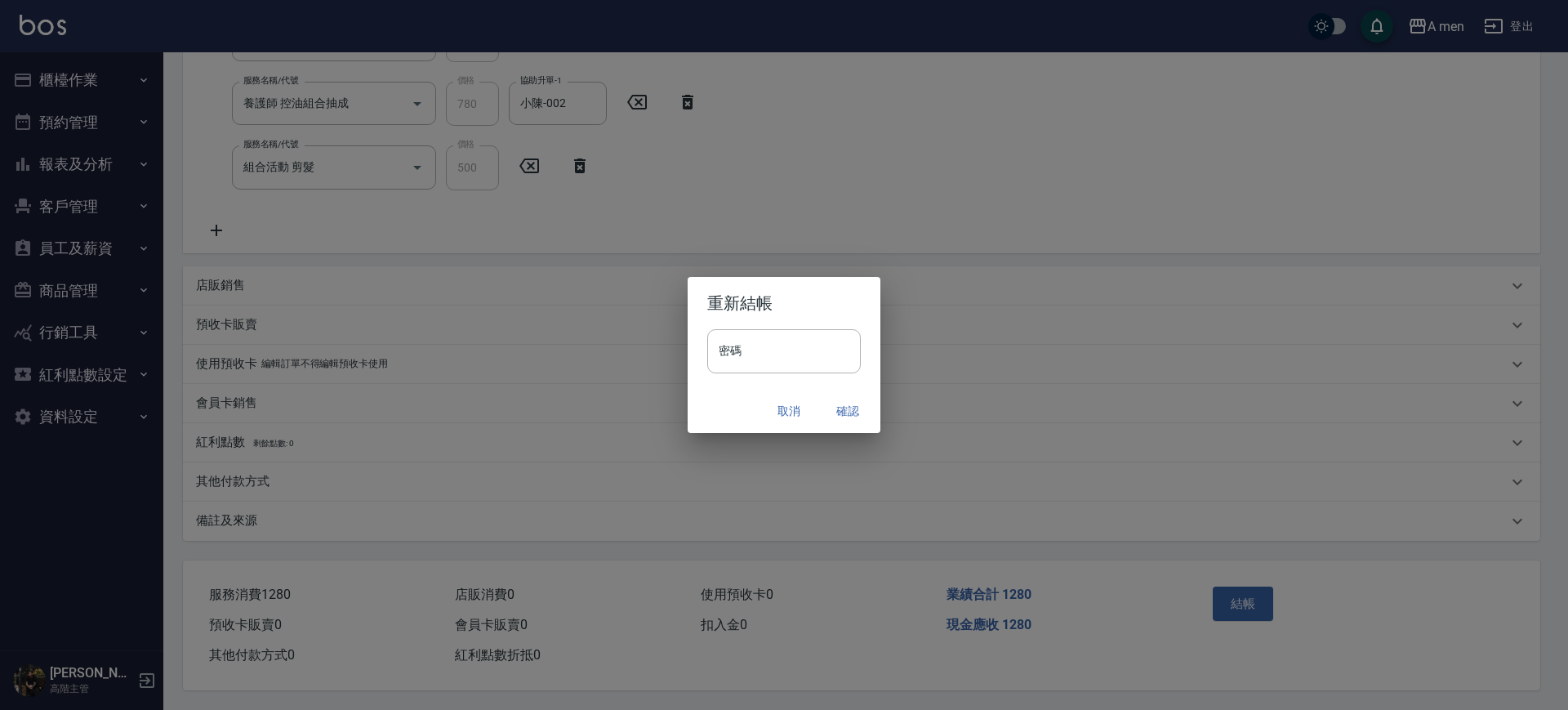
click at [839, 397] on button "確認" at bounding box center [847, 411] width 52 height 30
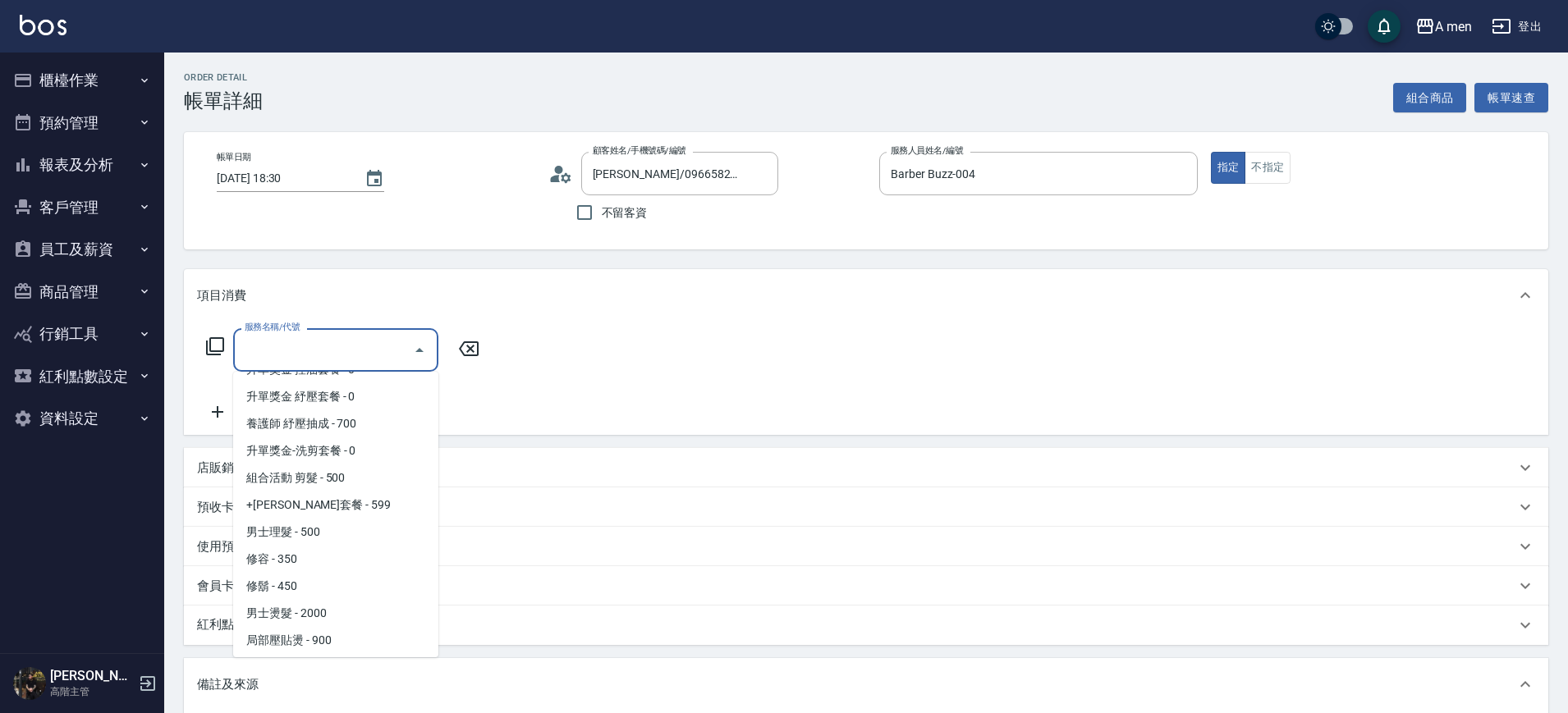
scroll to position [269, 0]
click at [338, 526] on span "男士理髮 - 500" at bounding box center [336, 529] width 205 height 27
type input "男士理髮(A01)"
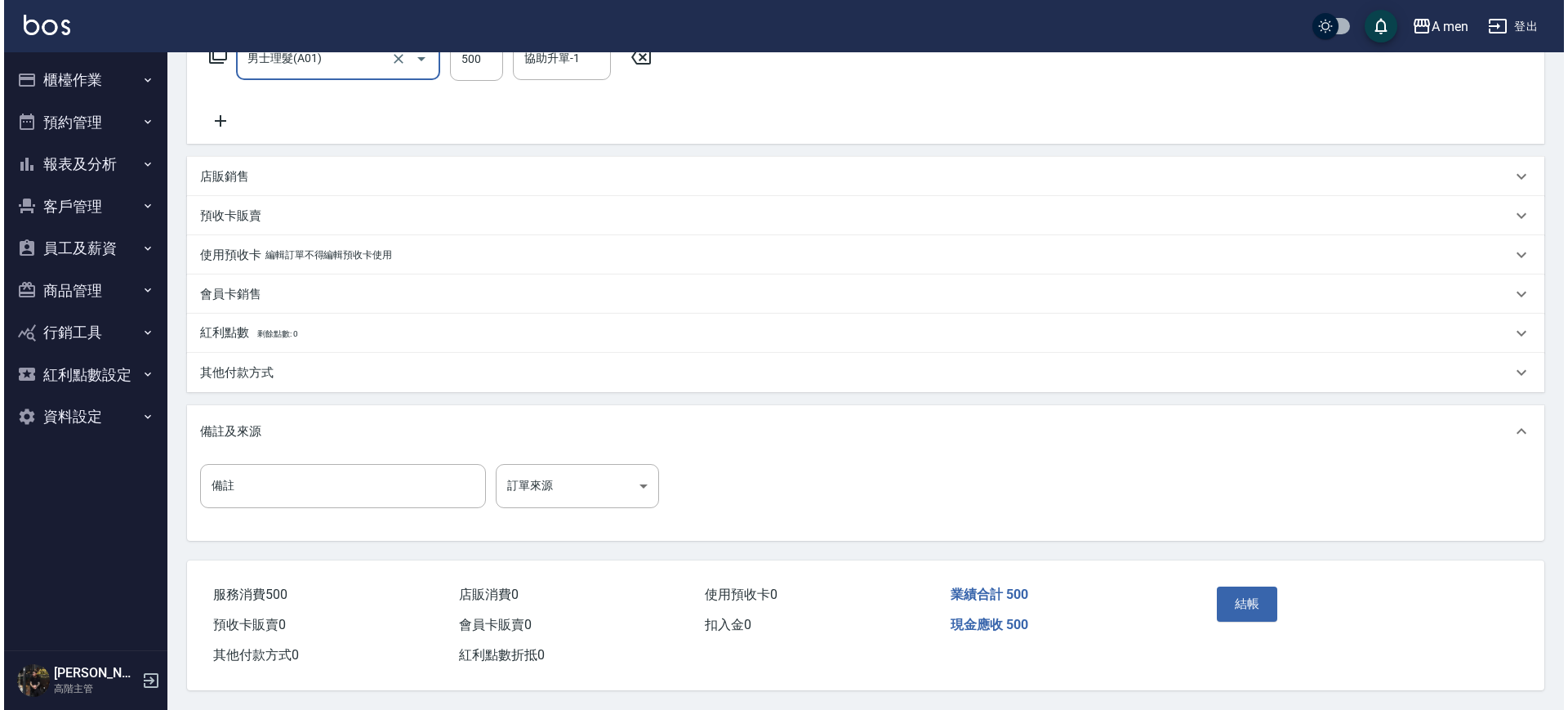
scroll to position [297, 0]
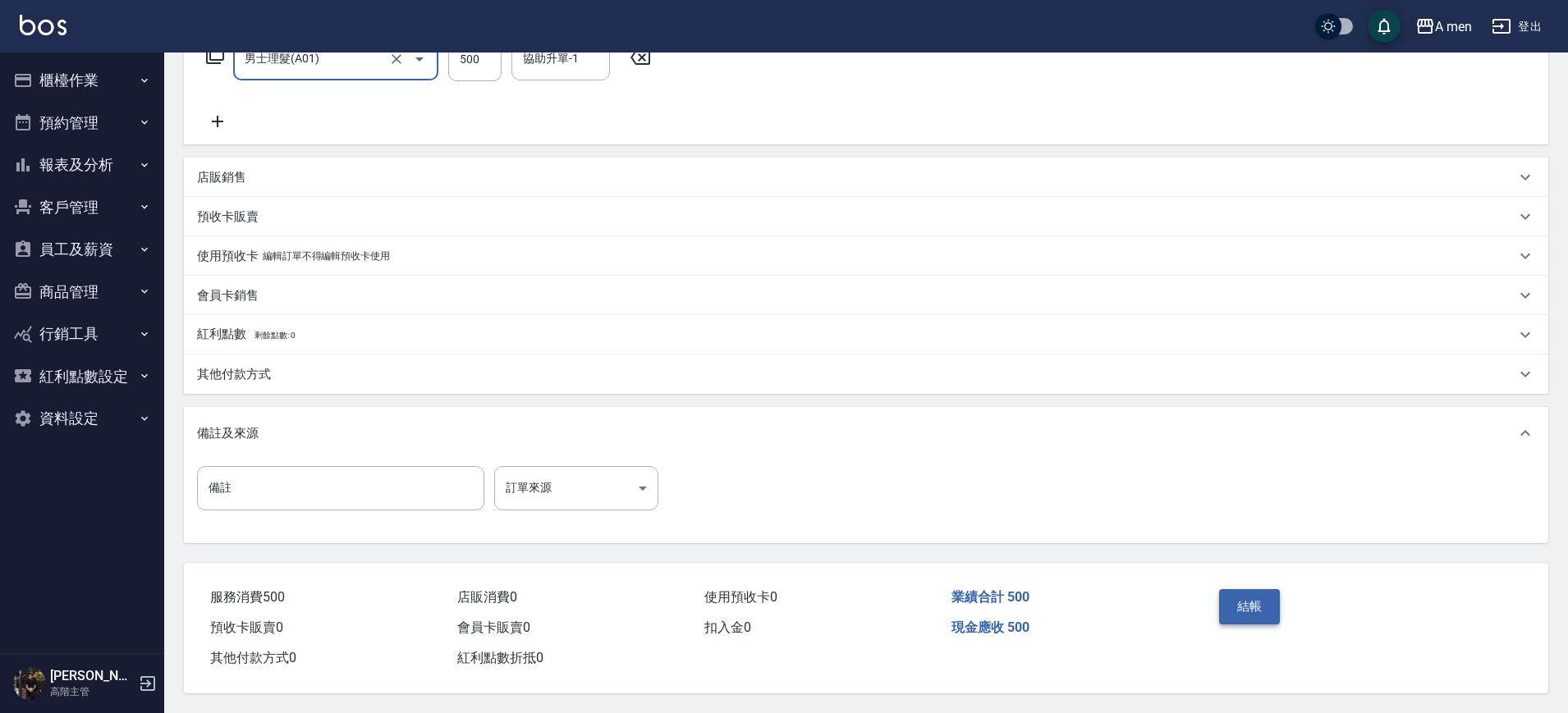
click at [1254, 593] on button "結帳" at bounding box center [1250, 606] width 62 height 34
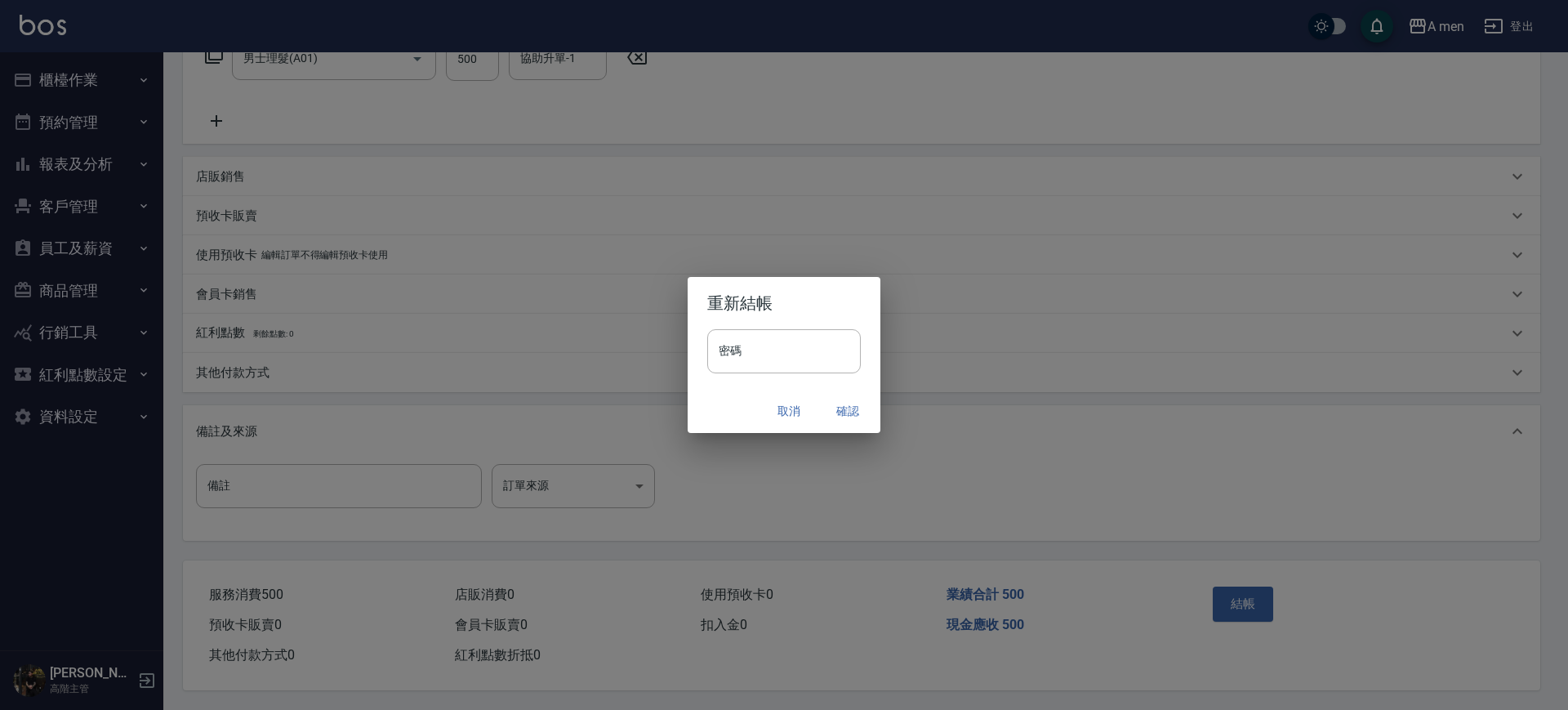
click at [857, 404] on button "確認" at bounding box center [847, 411] width 52 height 30
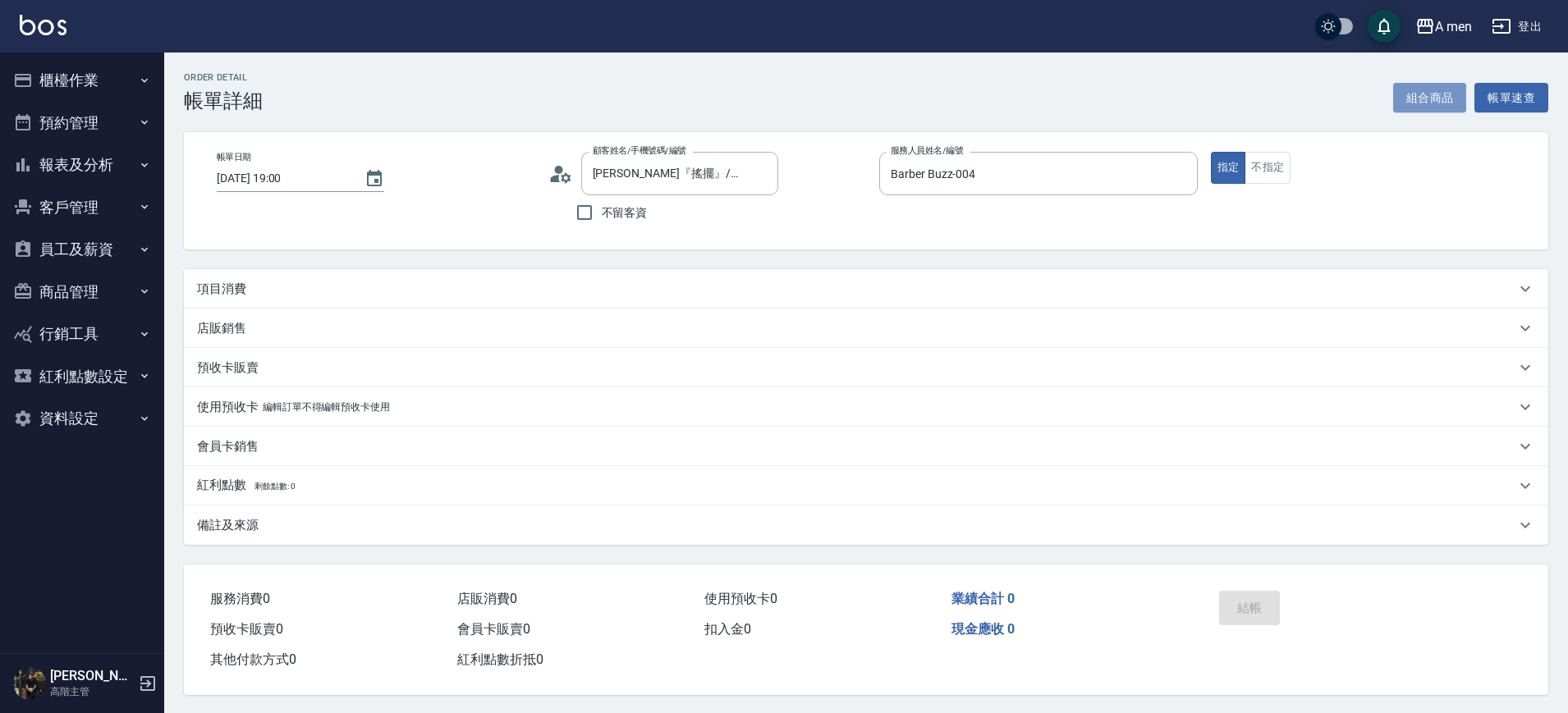
click at [1438, 99] on button "組合商品" at bounding box center [1431, 98] width 74 height 31
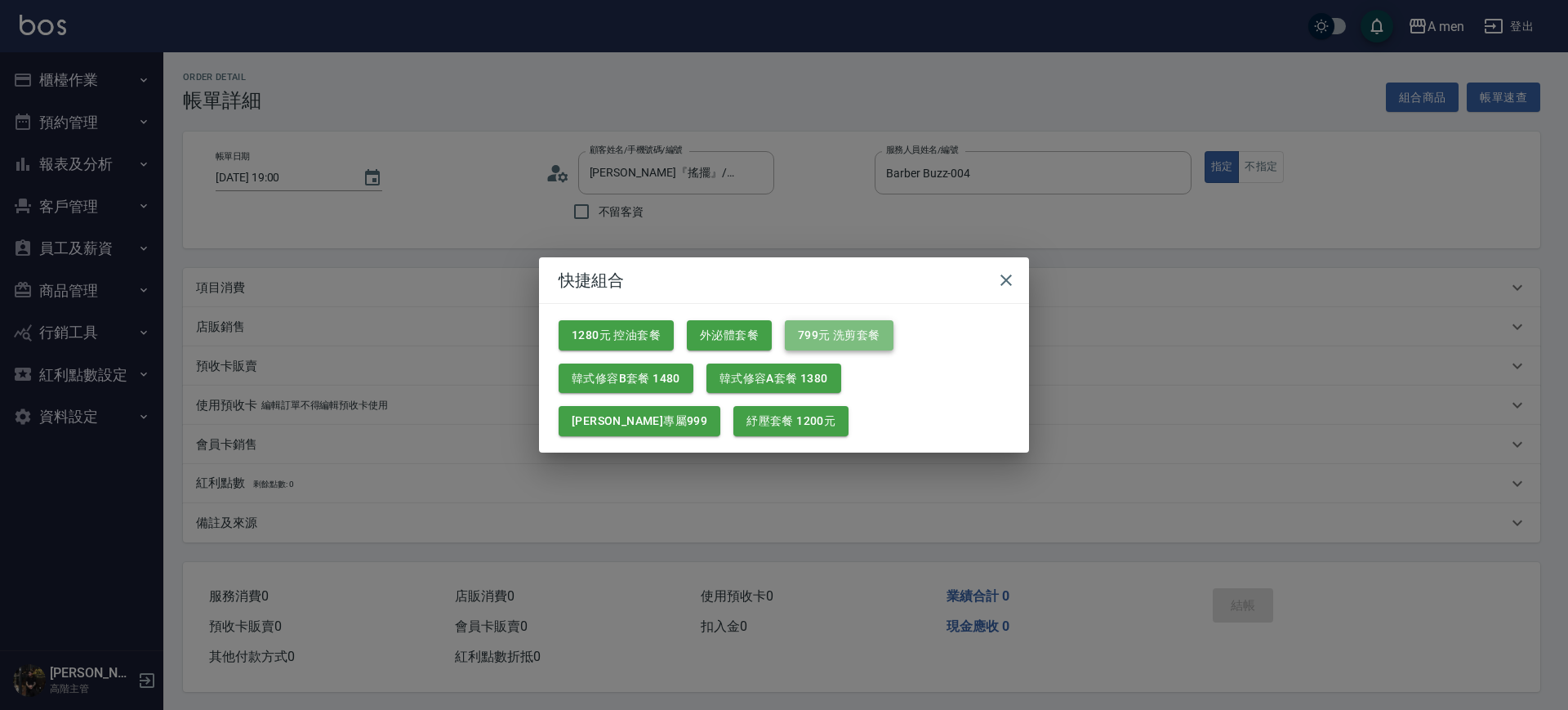
click at [830, 330] on button "799元 洗剪套餐" at bounding box center [839, 335] width 109 height 30
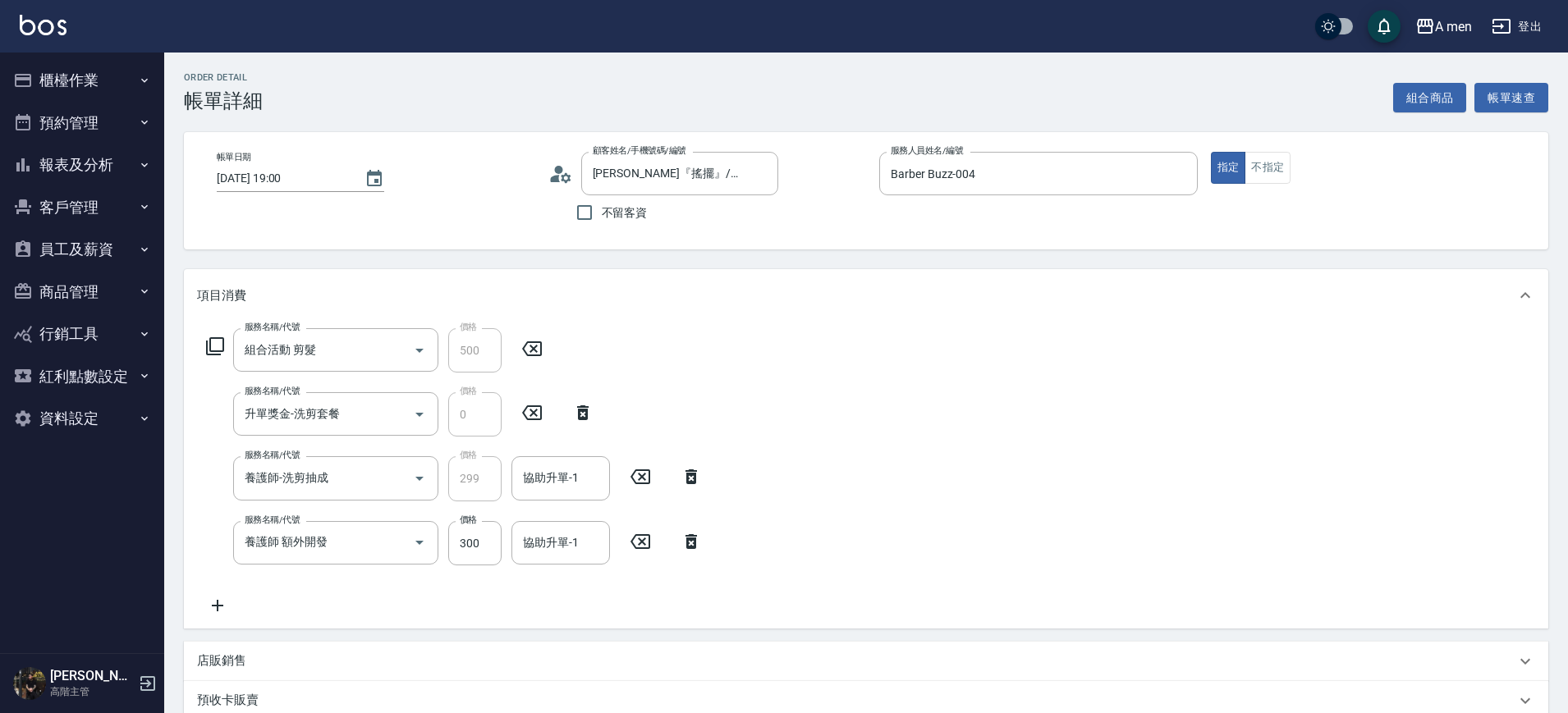
click at [698, 542] on icon at bounding box center [692, 541] width 41 height 20
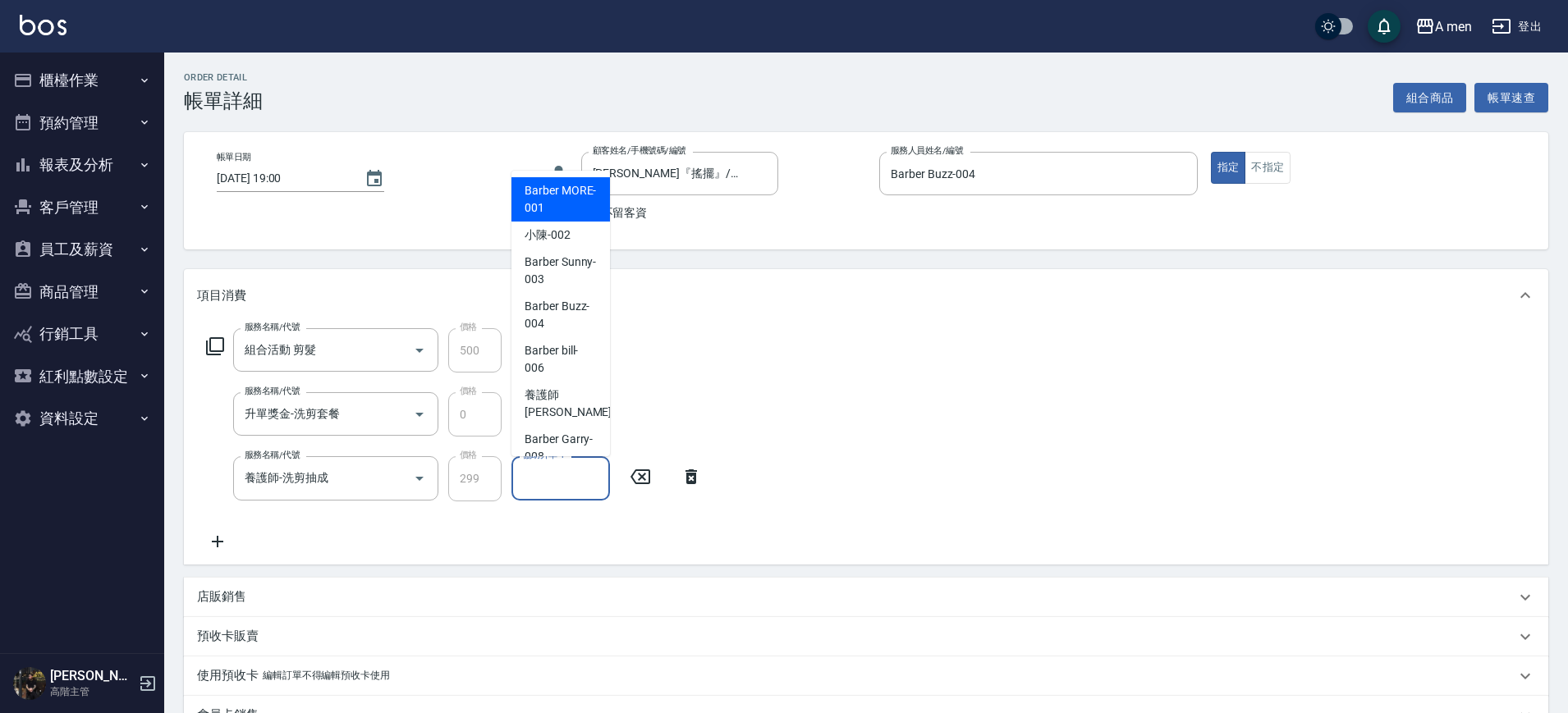
click at [560, 469] on div "協助升單-1 協助升單-1" at bounding box center [561, 478] width 99 height 43
click at [559, 314] on span "Barber Buzz -004" at bounding box center [561, 315] width 72 height 34
type input "Barber Buzz-004"
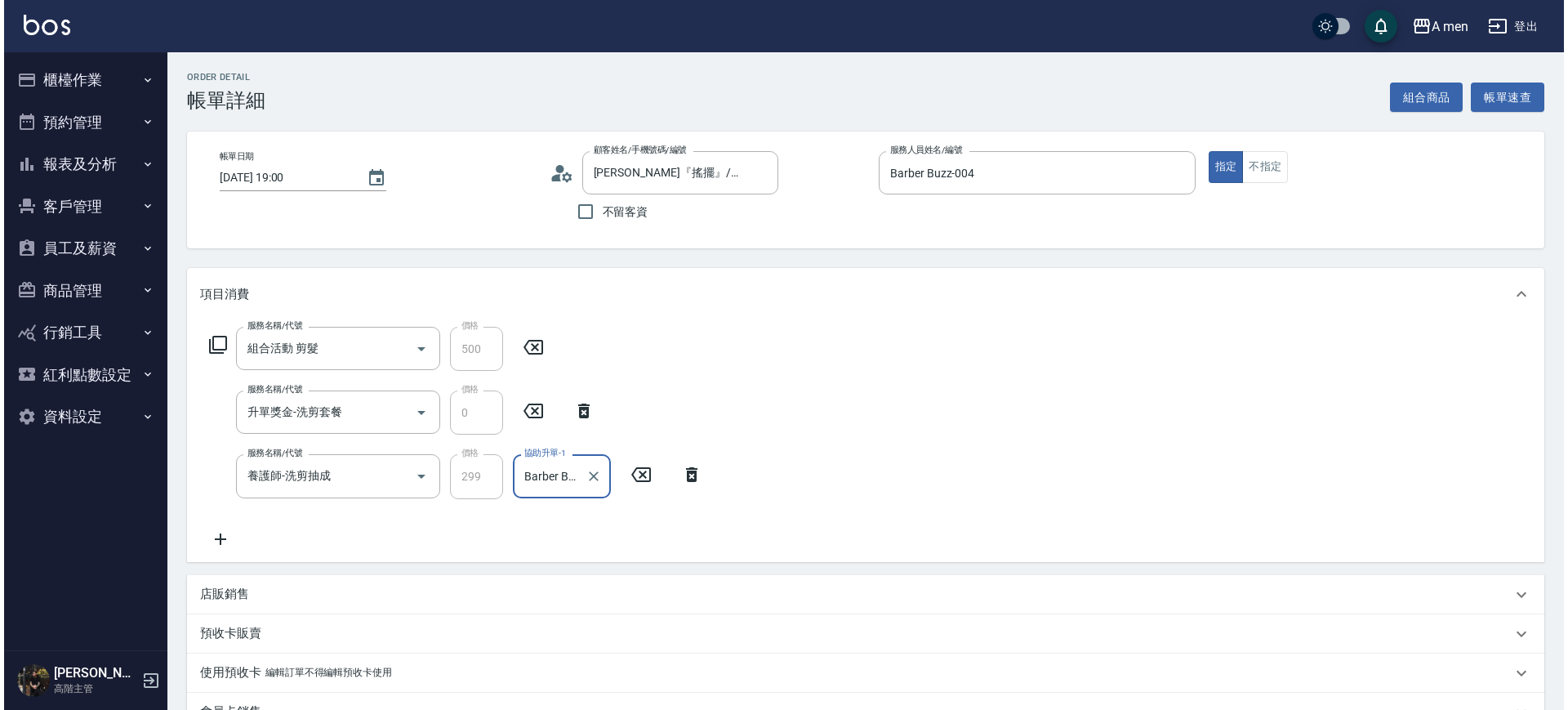
scroll to position [317, 0]
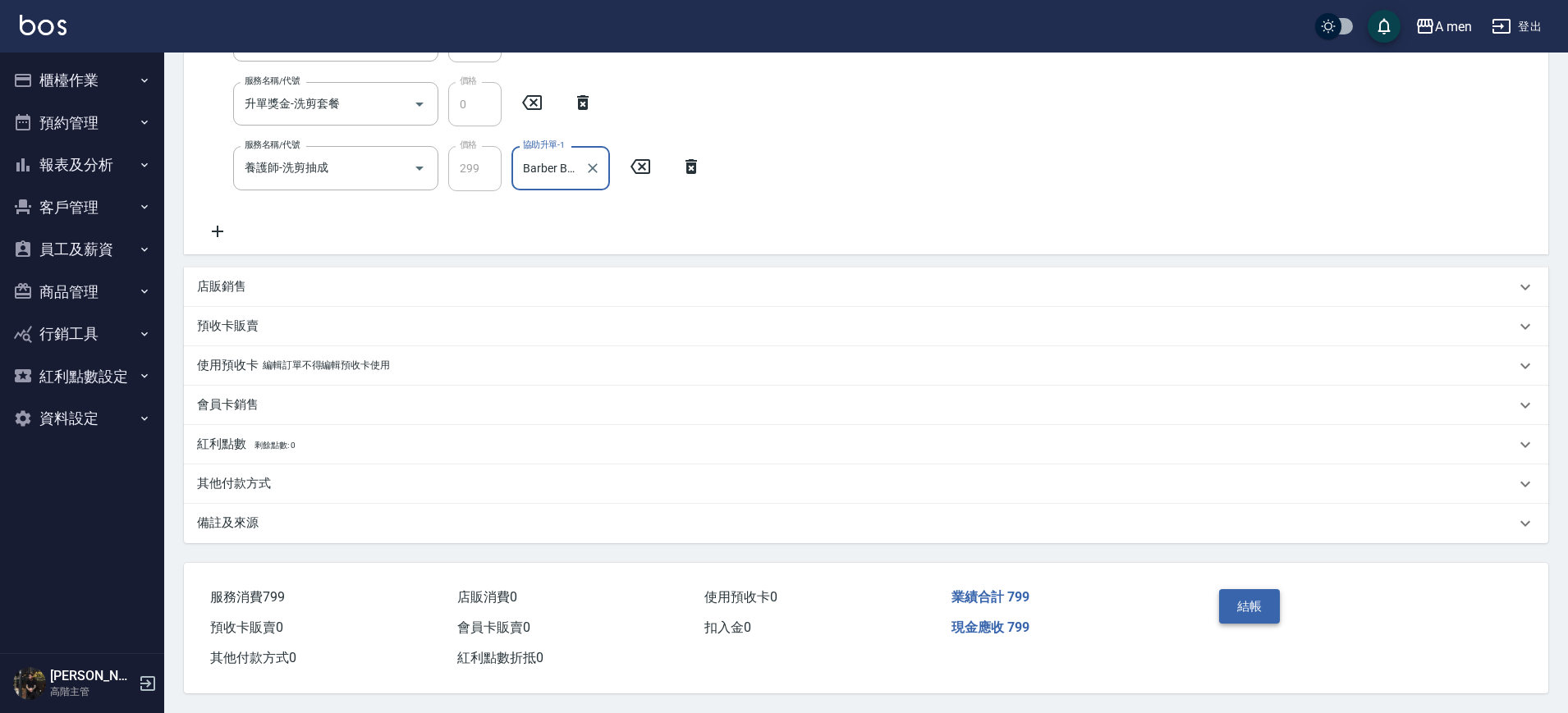
click at [1268, 594] on button "結帳" at bounding box center [1250, 606] width 62 height 34
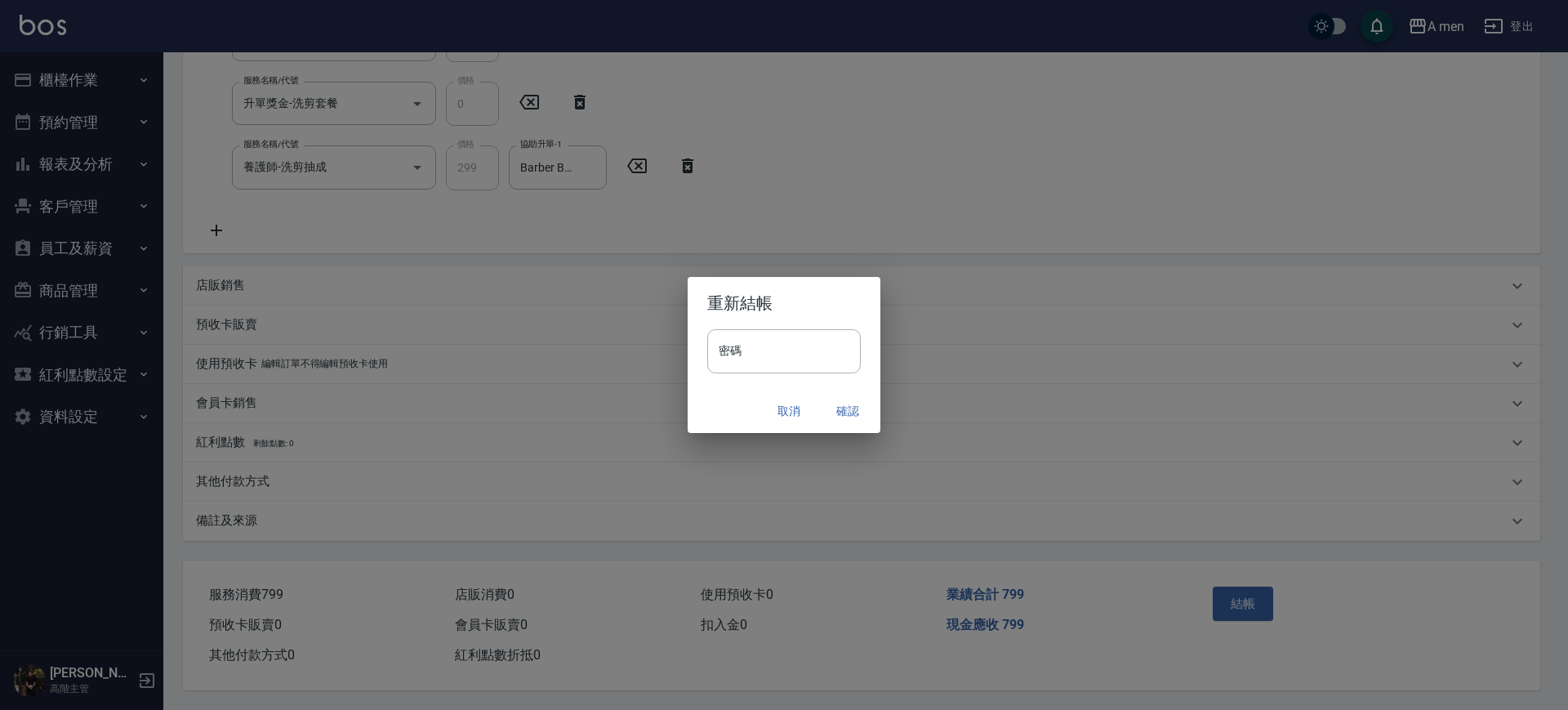
click at [848, 409] on button "確認" at bounding box center [847, 411] width 52 height 30
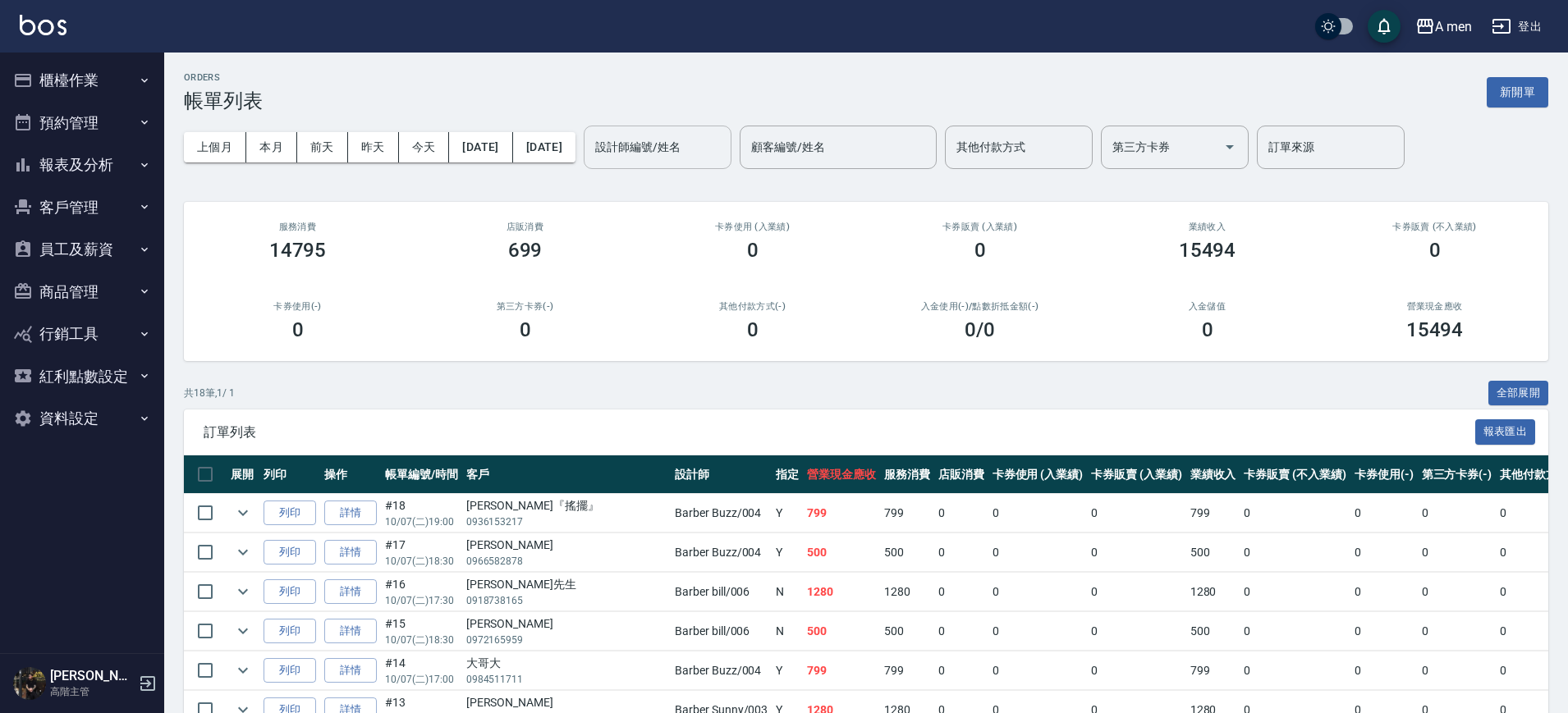
click at [681, 148] on input "設計師編號/姓名" at bounding box center [658, 147] width 133 height 29
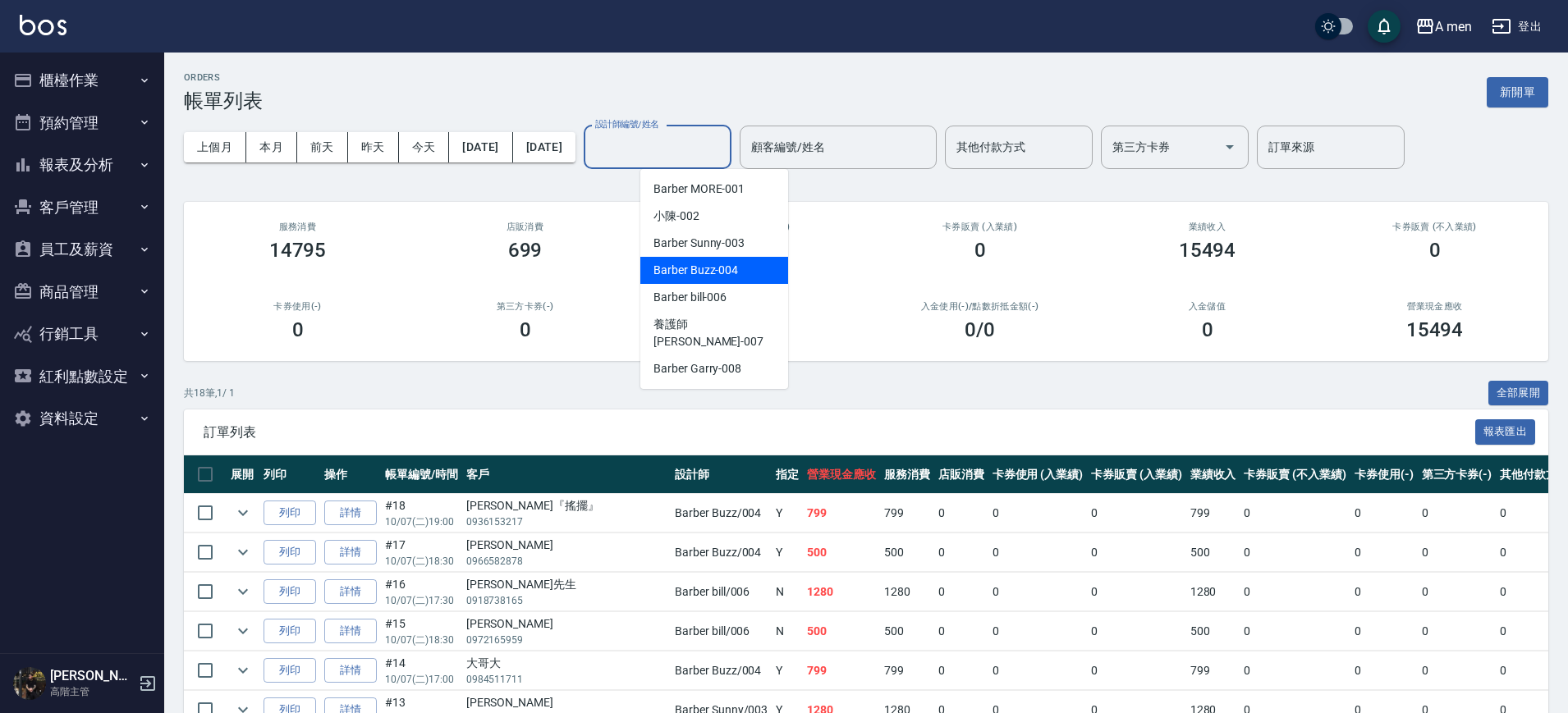
click at [735, 271] on span "Barber Buzz -004" at bounding box center [695, 269] width 84 height 17
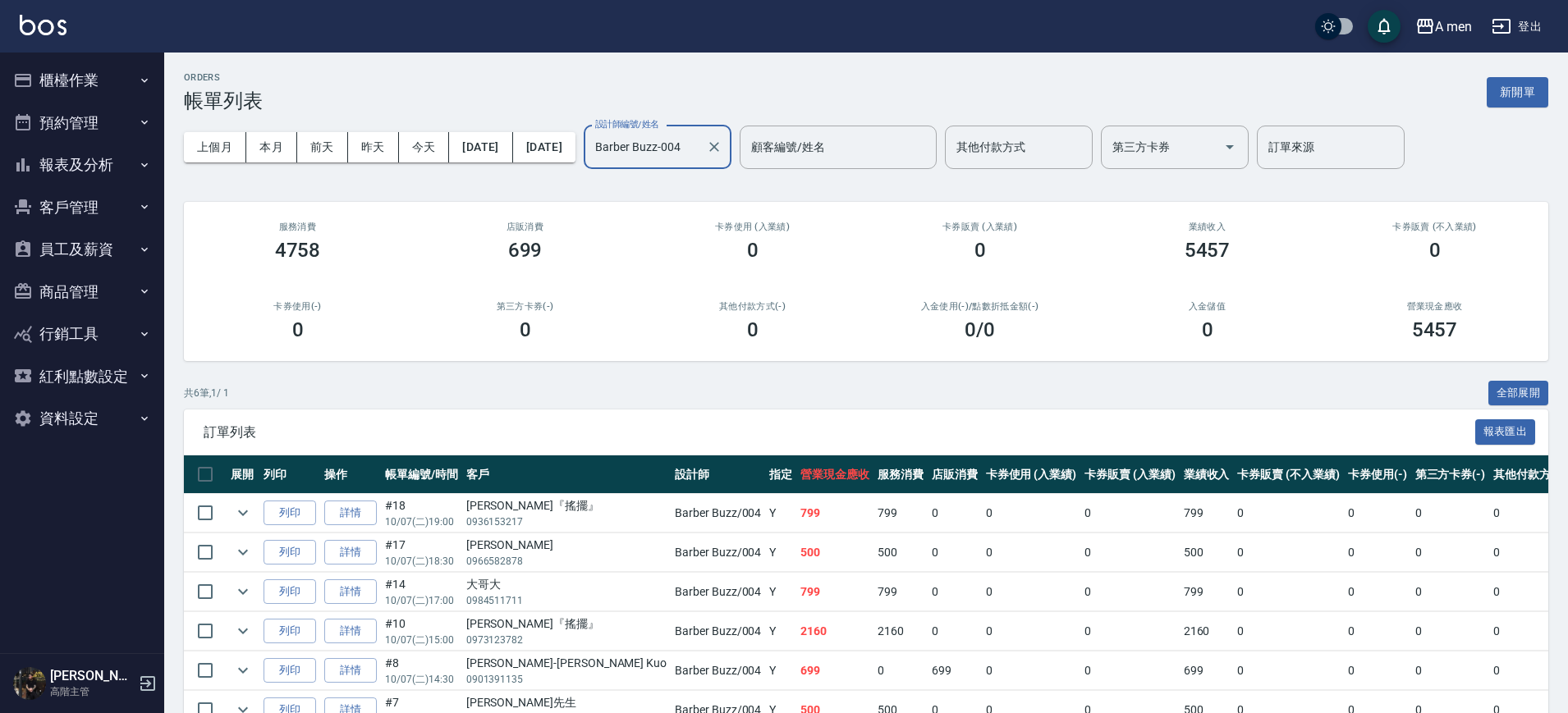
click at [700, 136] on input "Barber Buzz-004" at bounding box center [645, 147] width 109 height 29
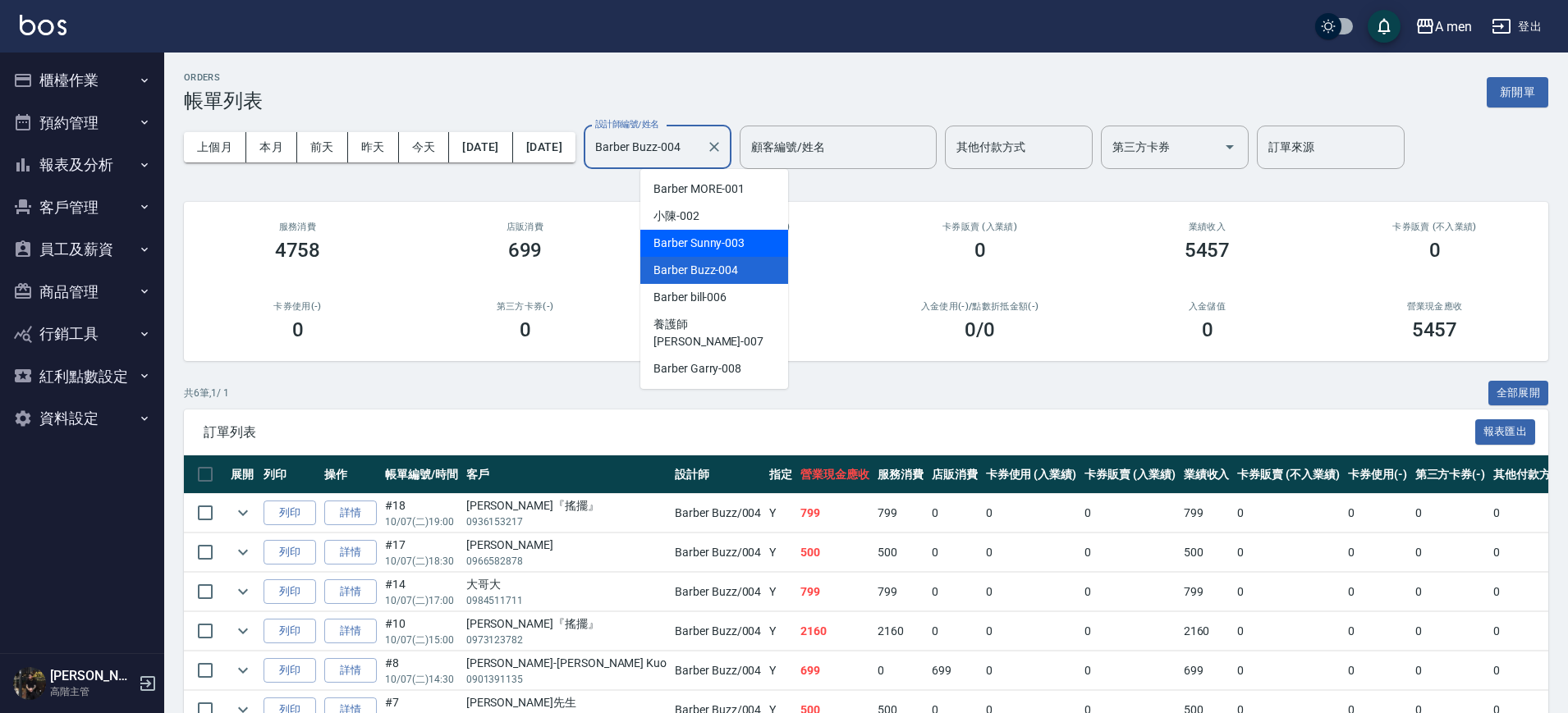
click at [724, 245] on span "Barber Sunny -003" at bounding box center [698, 242] width 91 height 17
type input "Barber Sunny -003"
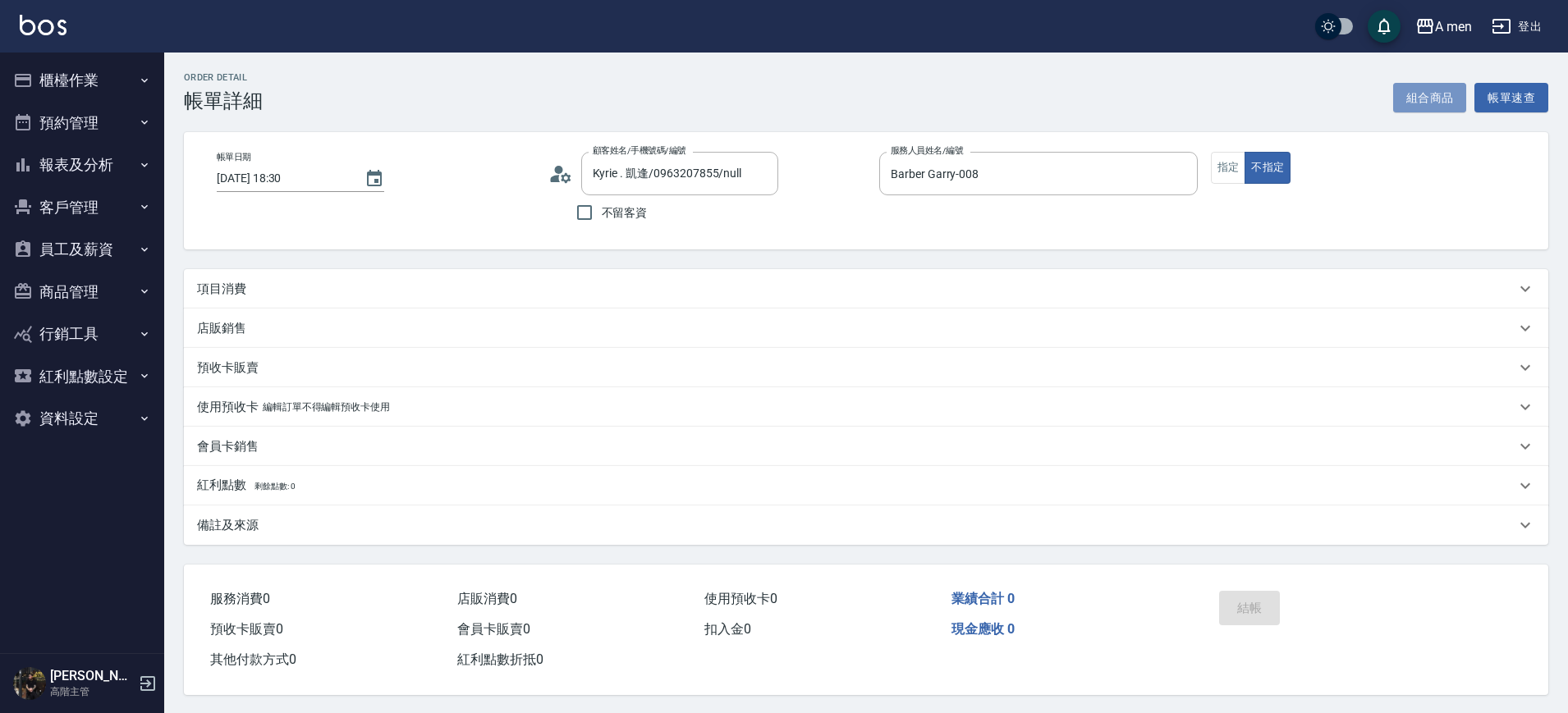
click at [1410, 93] on button "組合商品" at bounding box center [1431, 98] width 74 height 31
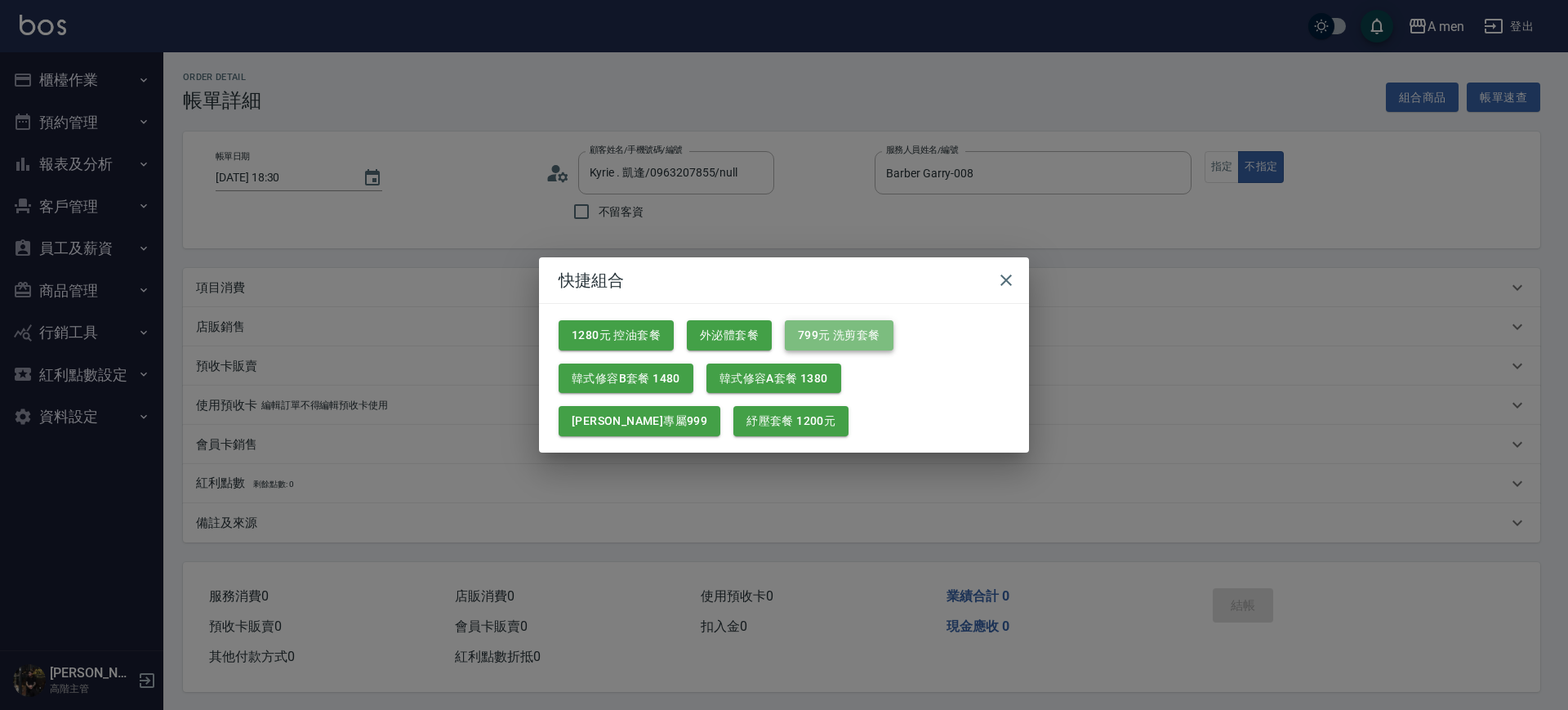
click at [820, 341] on button "799元 洗剪套餐" at bounding box center [839, 335] width 109 height 30
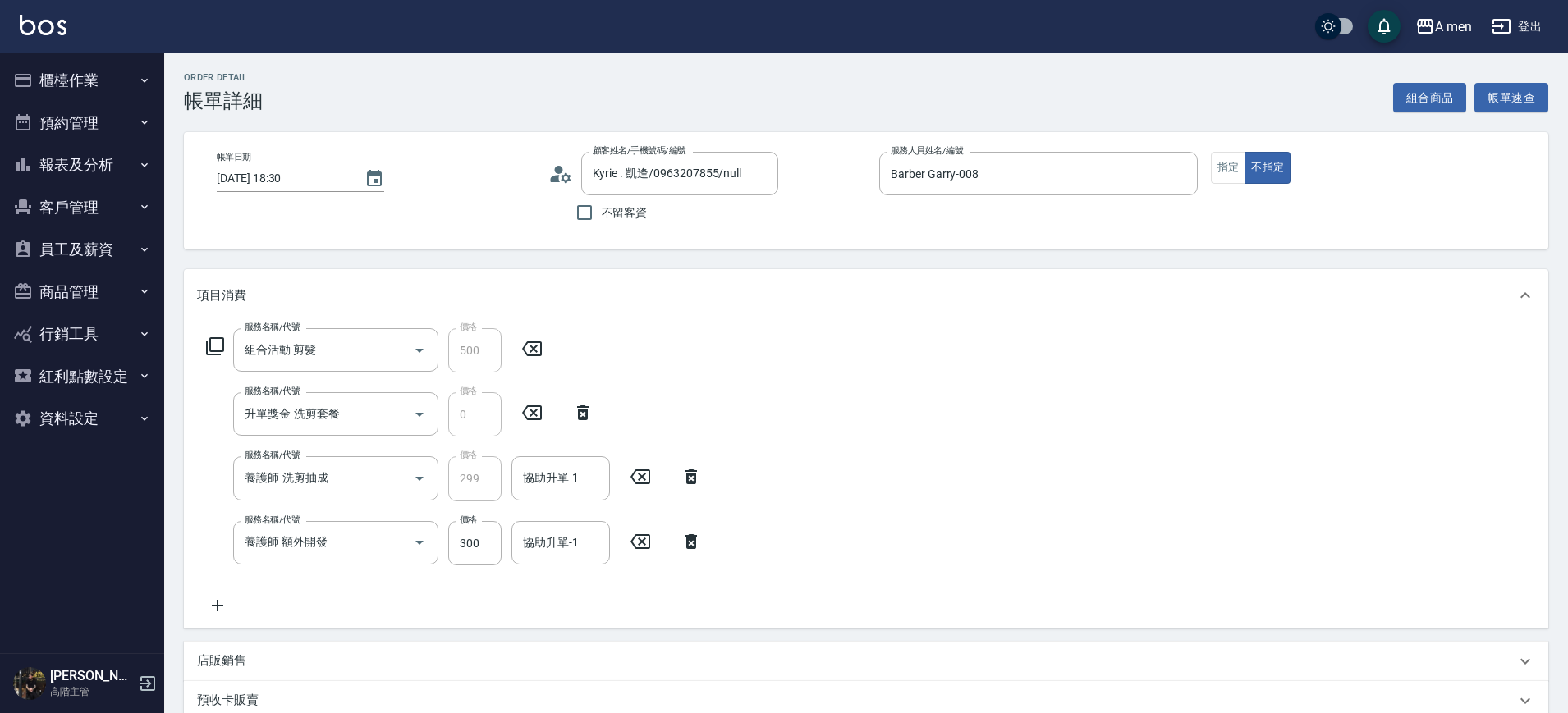
click at [640, 544] on icon at bounding box center [641, 541] width 20 height 14
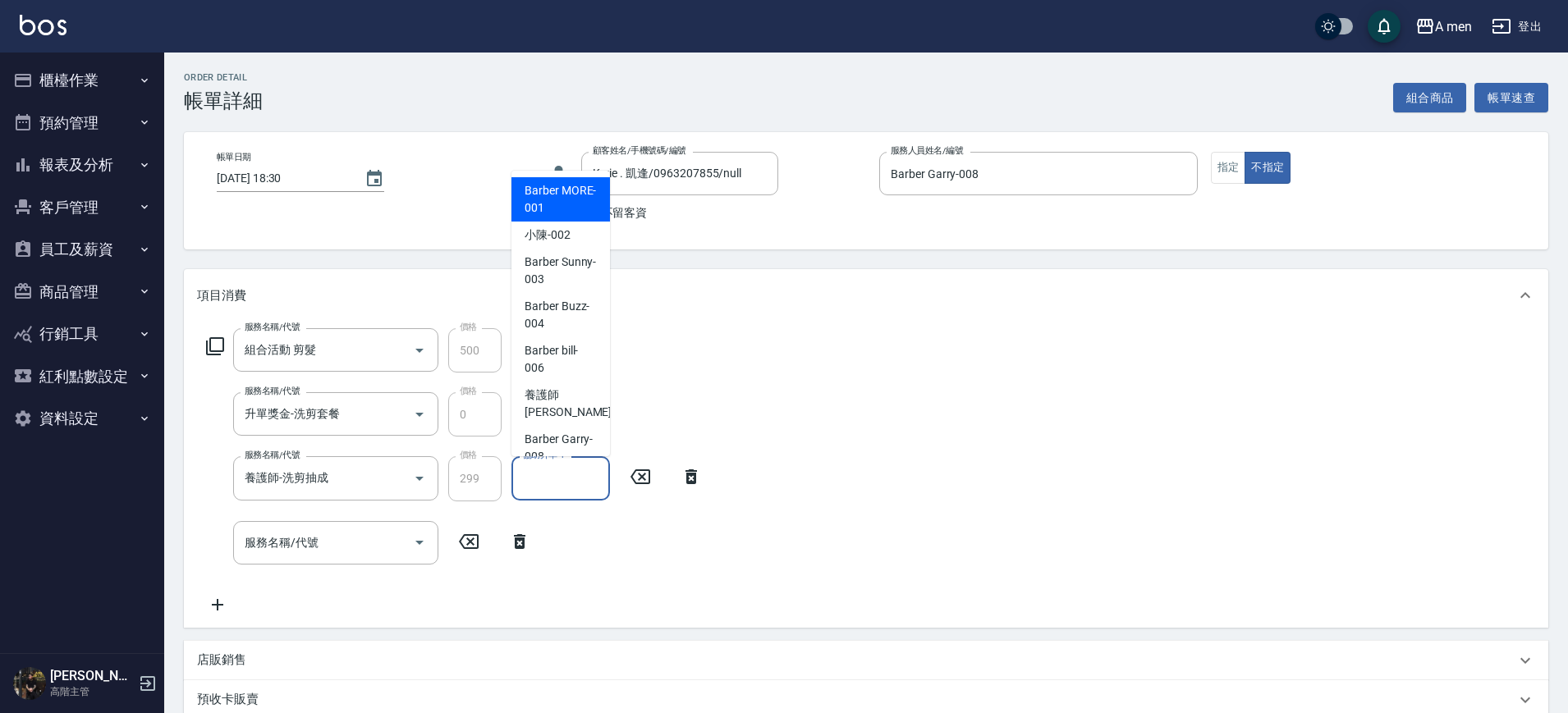
click at [584, 490] on input "協助升單-1" at bounding box center [561, 478] width 84 height 29
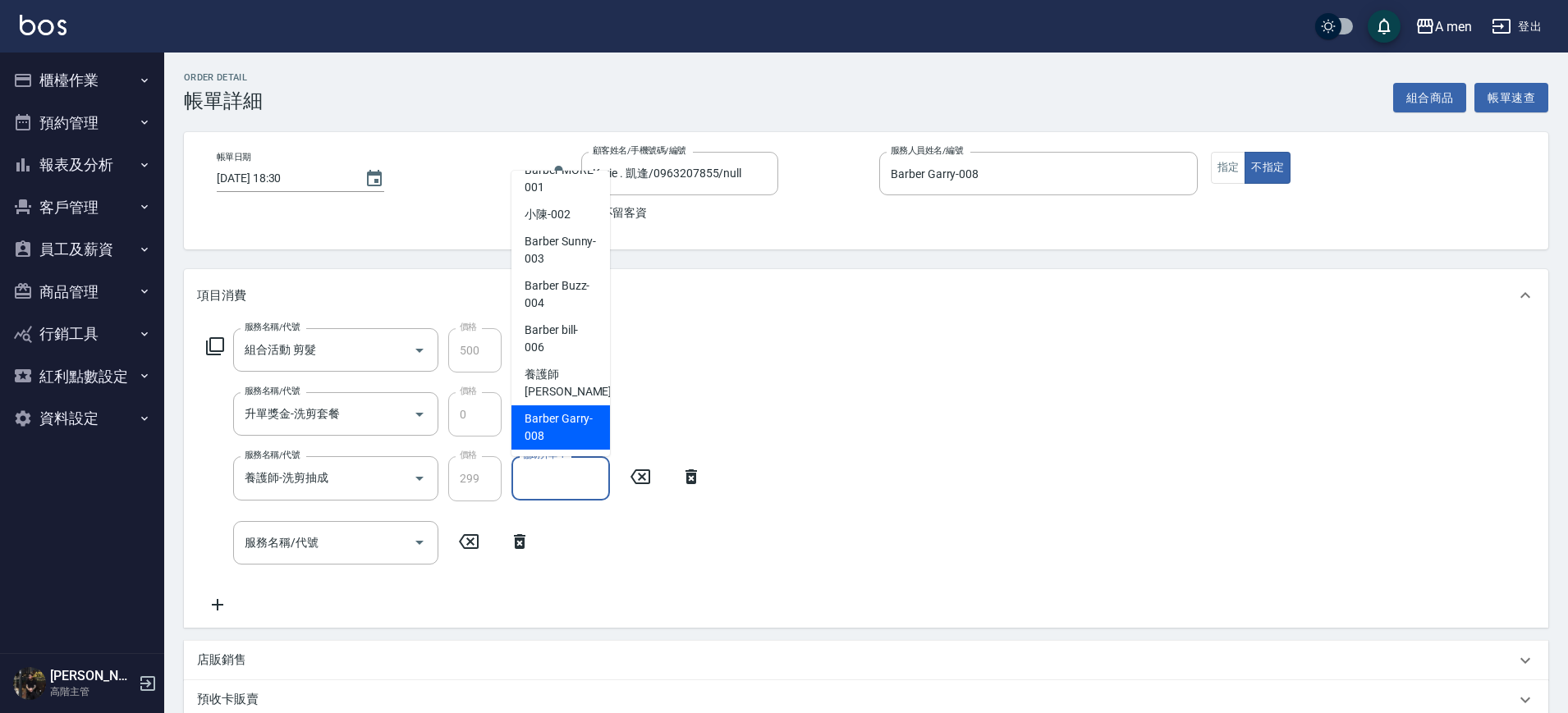
click at [552, 424] on span "Barber Garry -008" at bounding box center [561, 427] width 72 height 34
type input "Barber Garry-008"
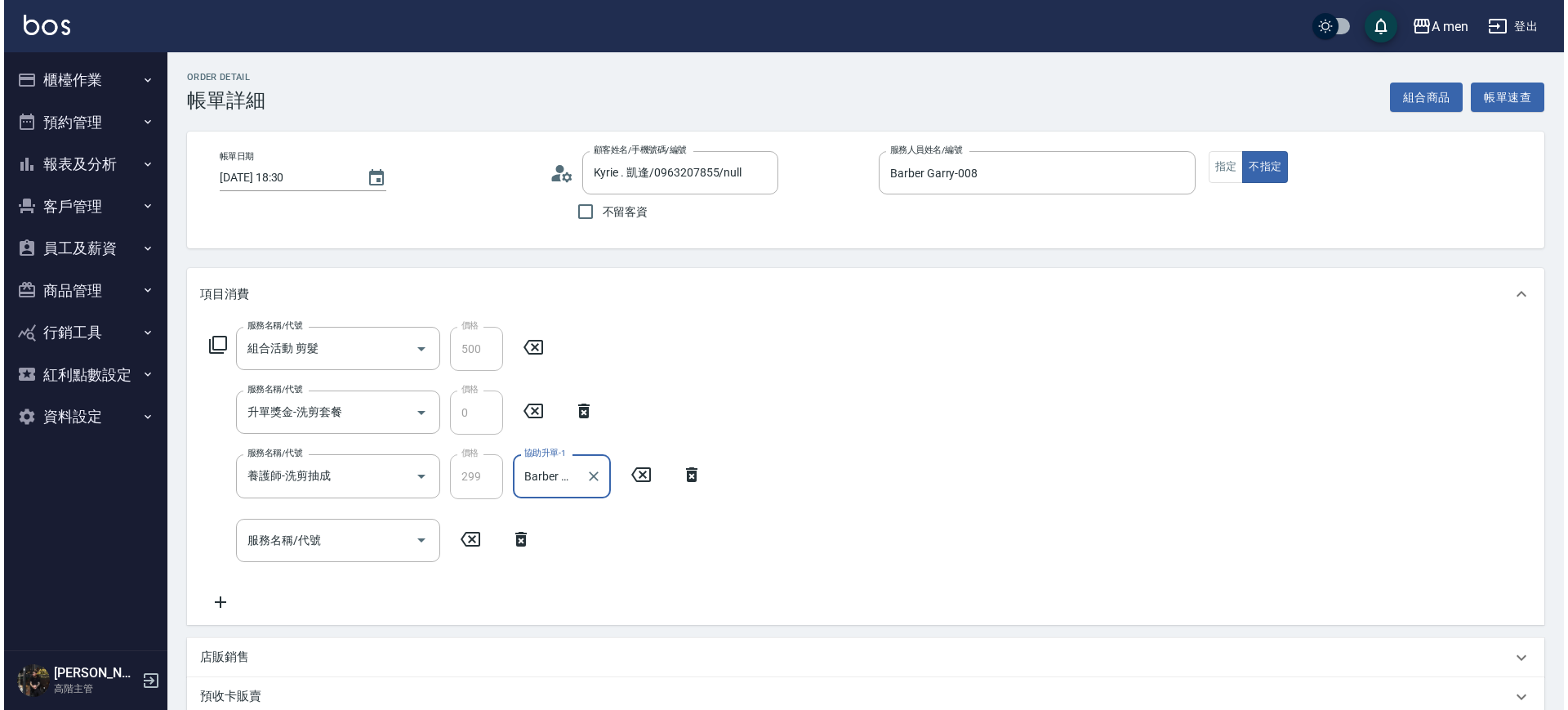
scroll to position [379, 0]
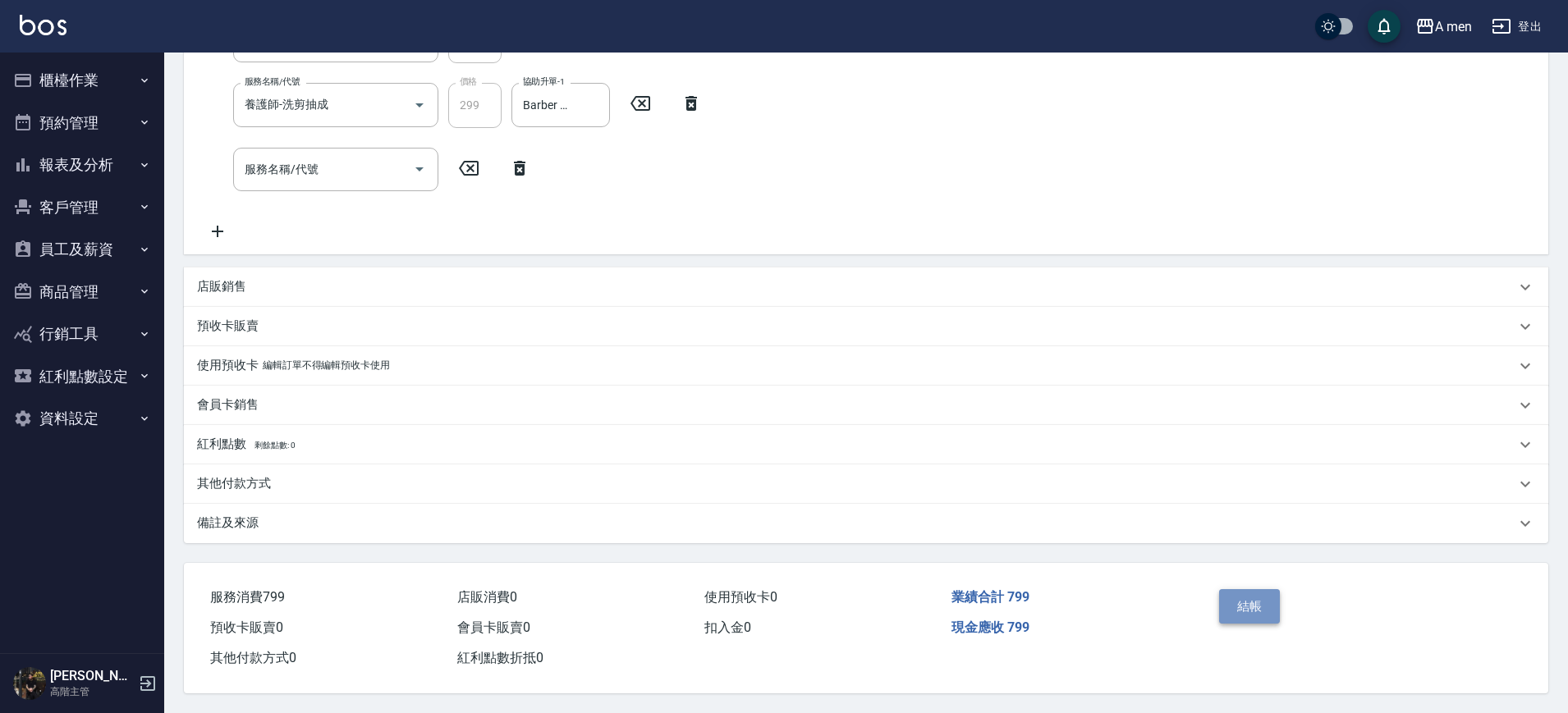
click at [1249, 589] on button "結帳" at bounding box center [1250, 606] width 62 height 34
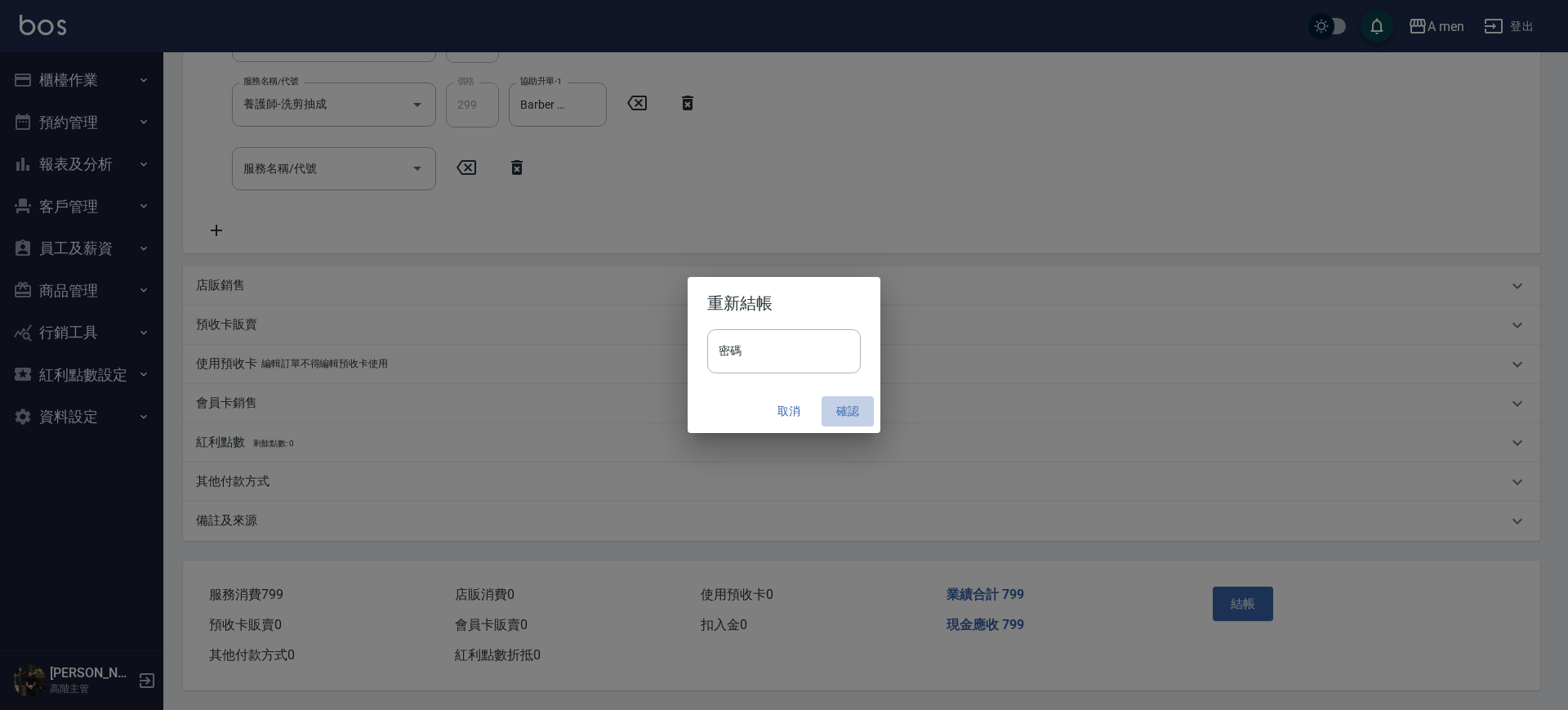
click at [834, 400] on button "確認" at bounding box center [847, 411] width 52 height 30
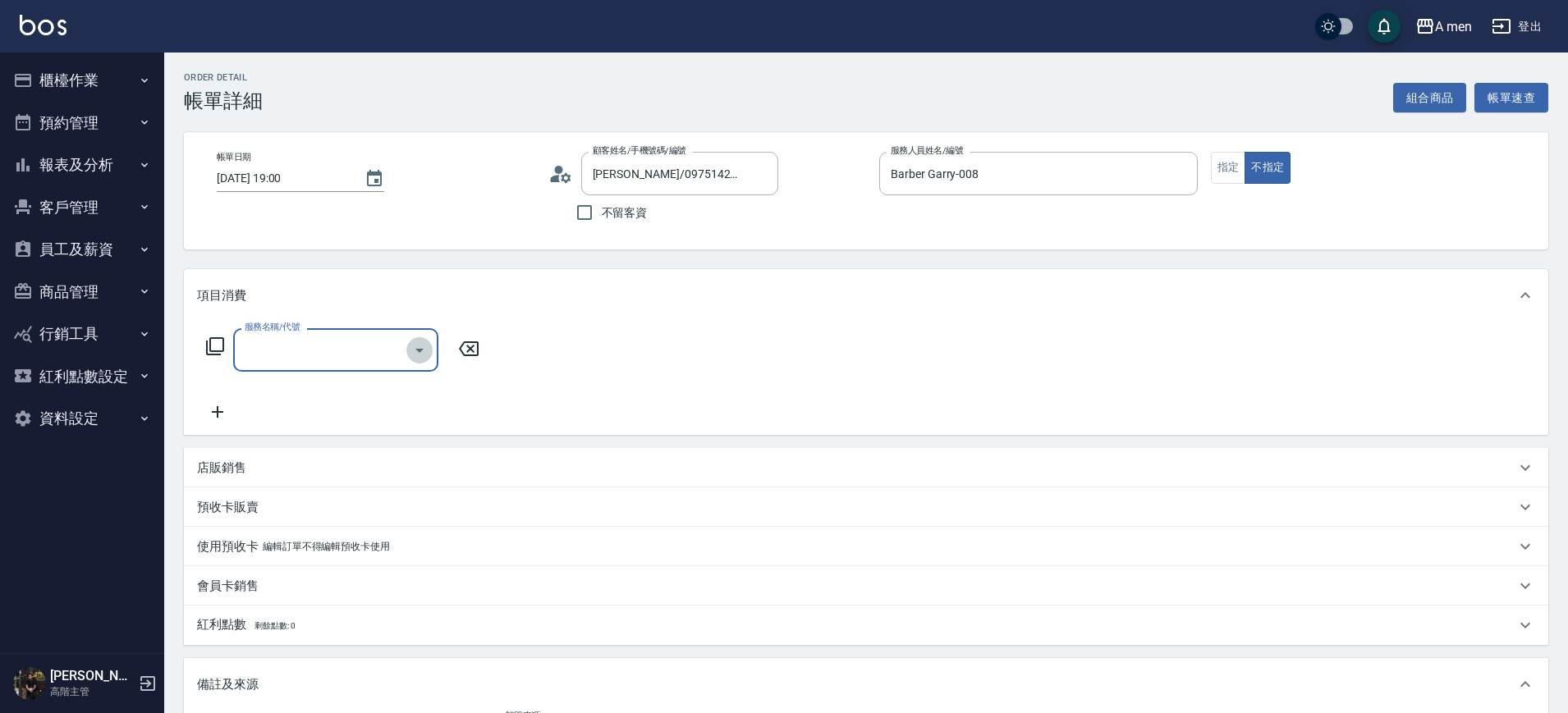
click at [416, 338] on button "Open" at bounding box center [419, 350] width 26 height 26
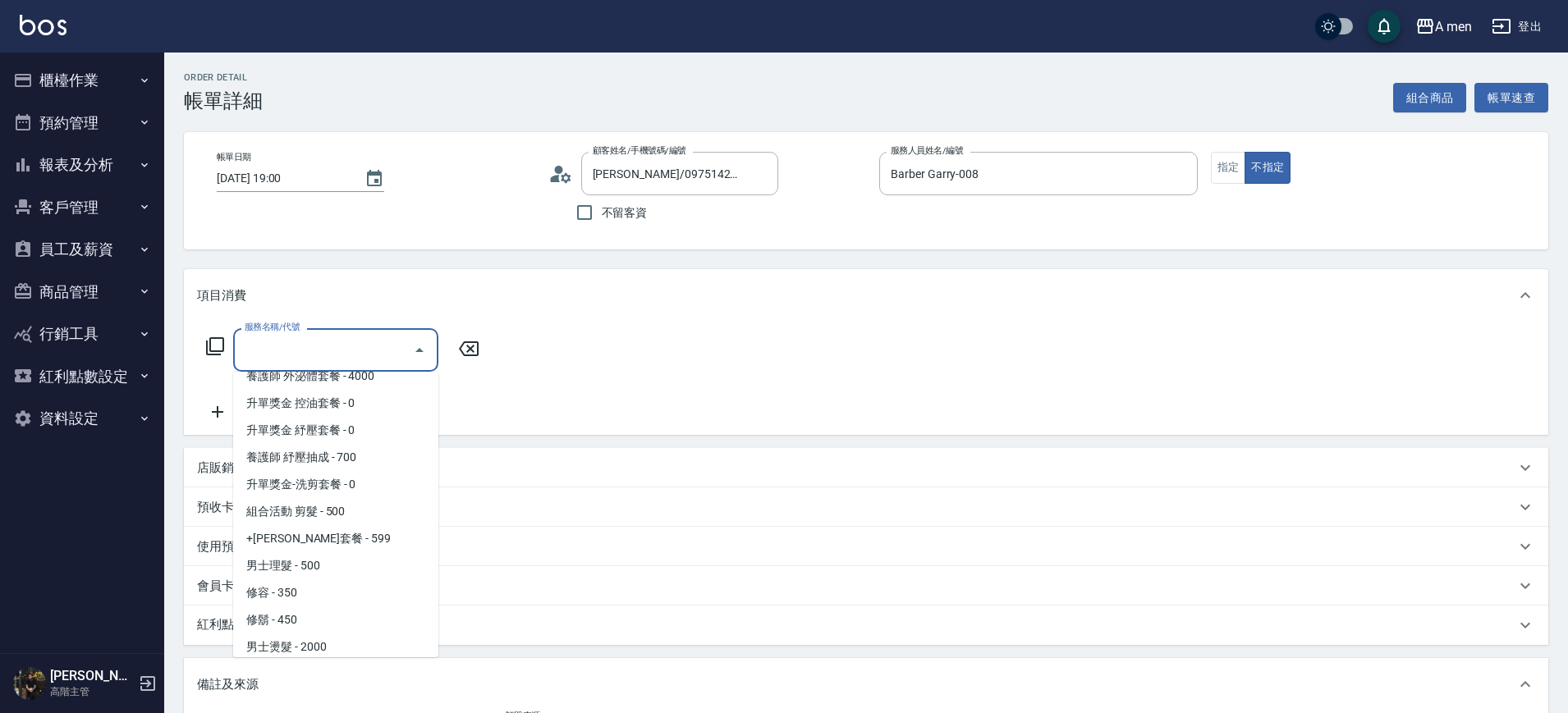
scroll to position [233, 0]
click at [267, 566] on span "男士理髮 - 500" at bounding box center [336, 565] width 205 height 27
type input "男士理髮(A01)"
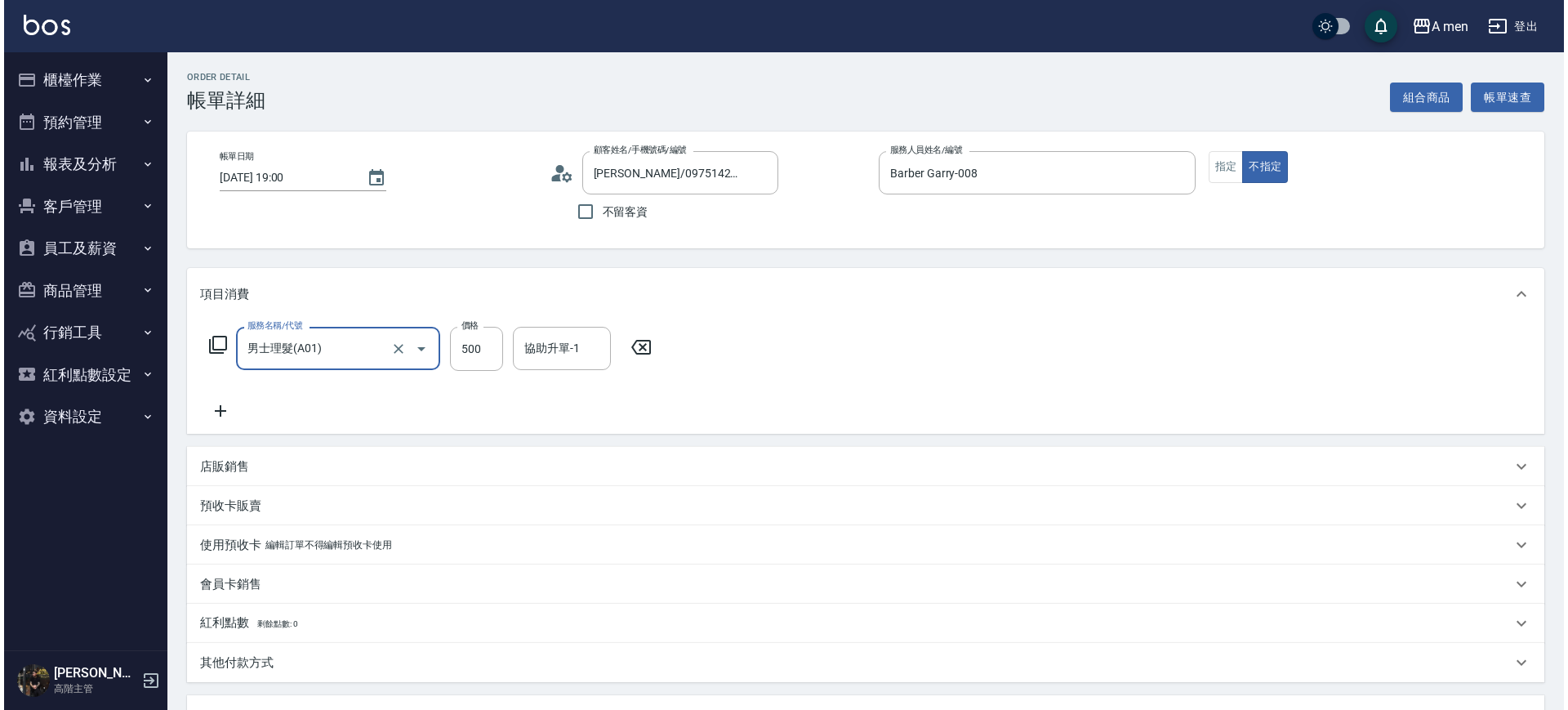
scroll to position [298, 0]
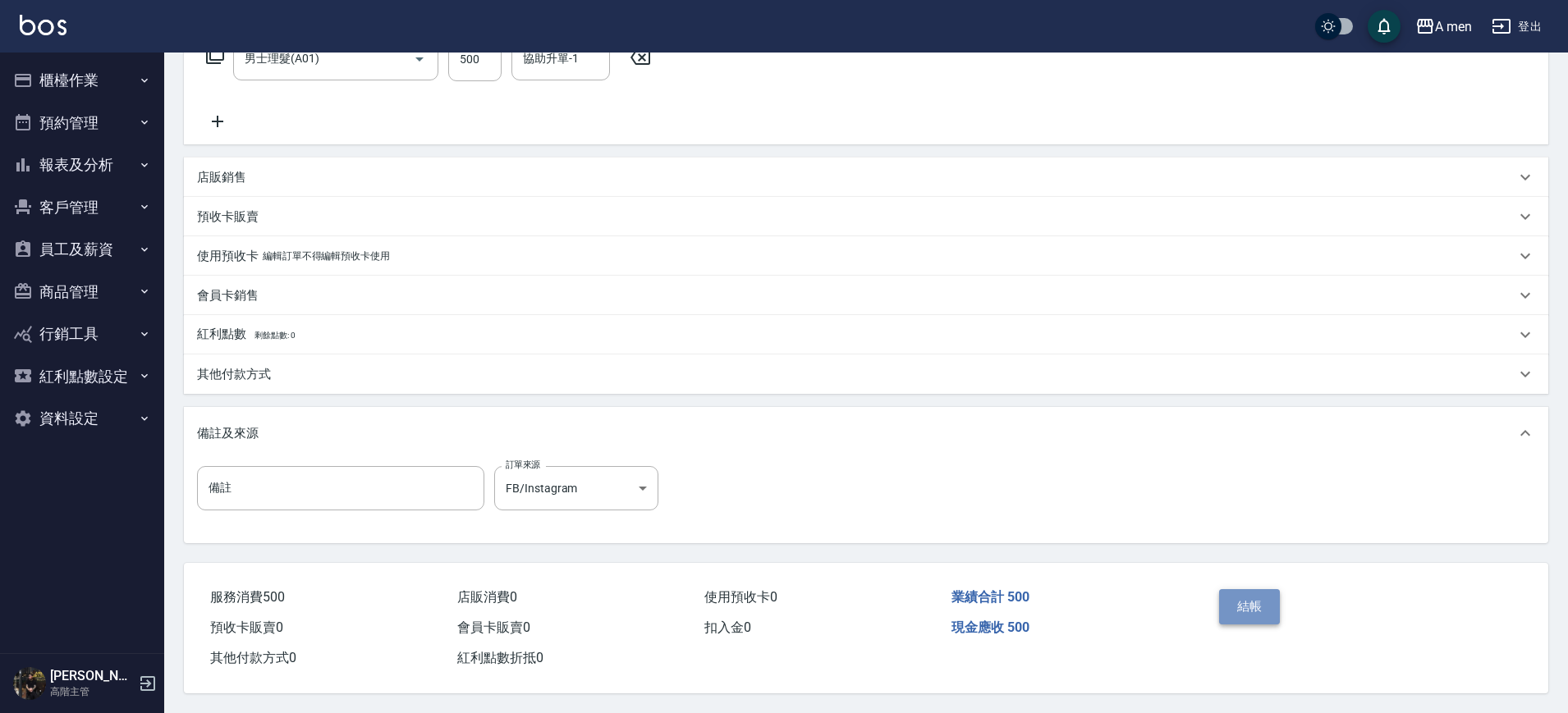
click at [1235, 608] on button "結帳" at bounding box center [1250, 606] width 62 height 34
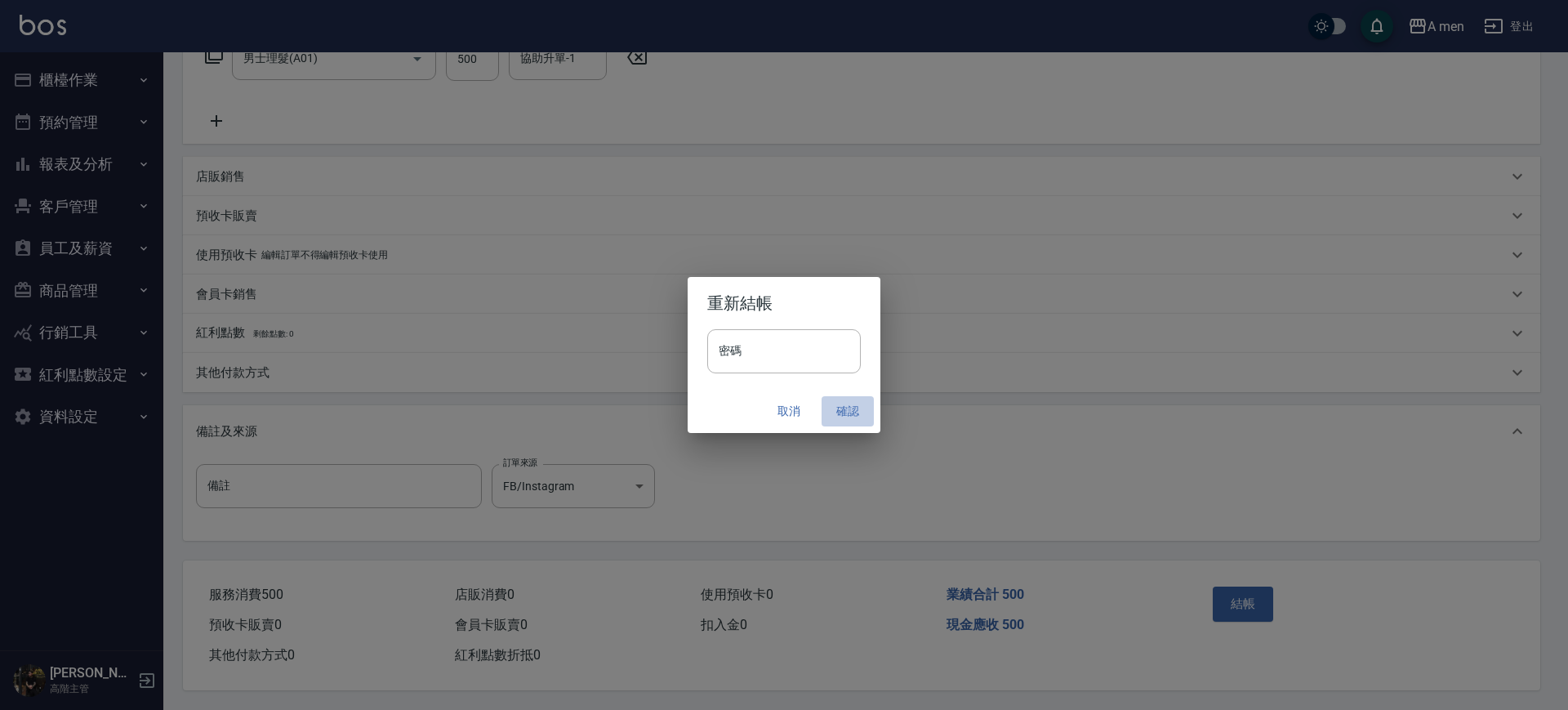
click at [856, 418] on button "確認" at bounding box center [847, 411] width 52 height 30
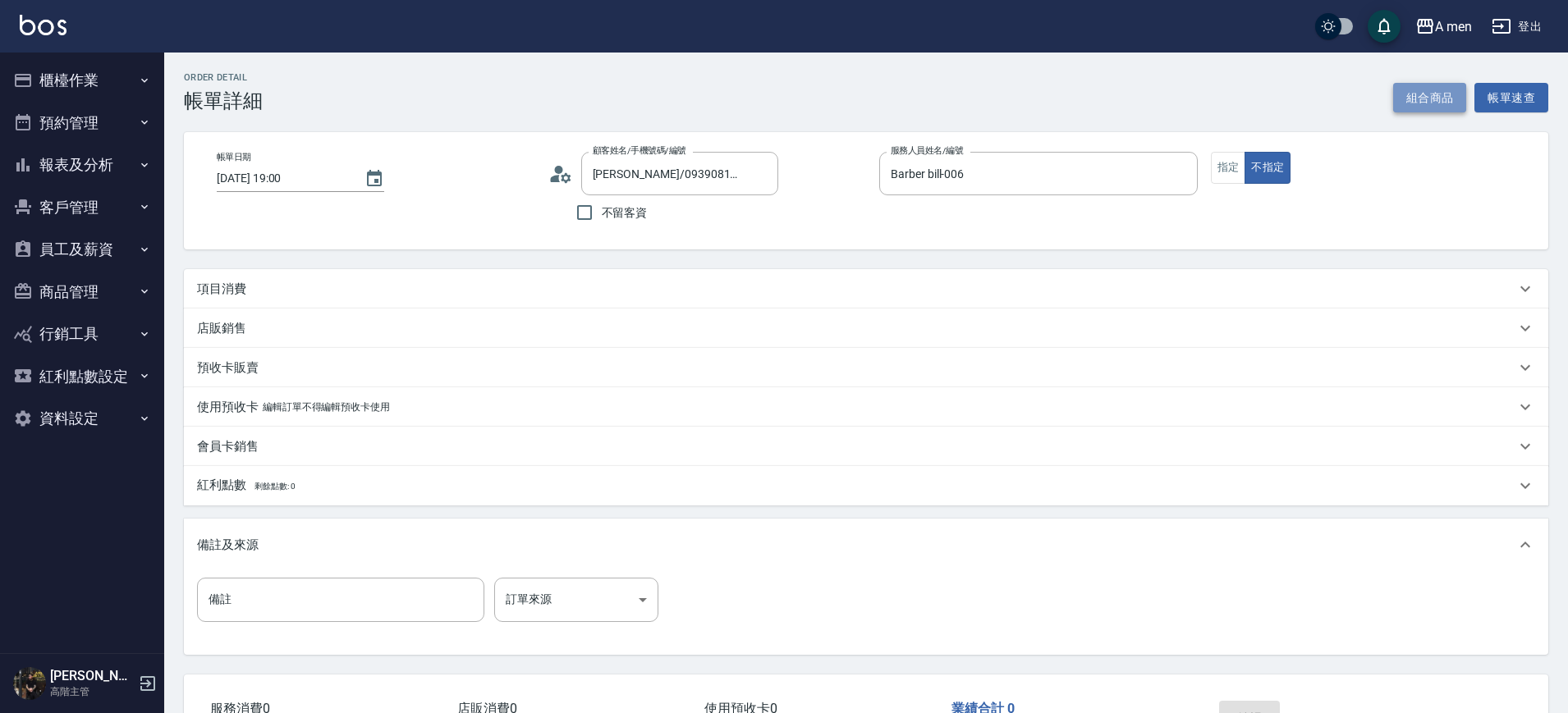
click at [1414, 95] on button "組合商品" at bounding box center [1431, 98] width 74 height 31
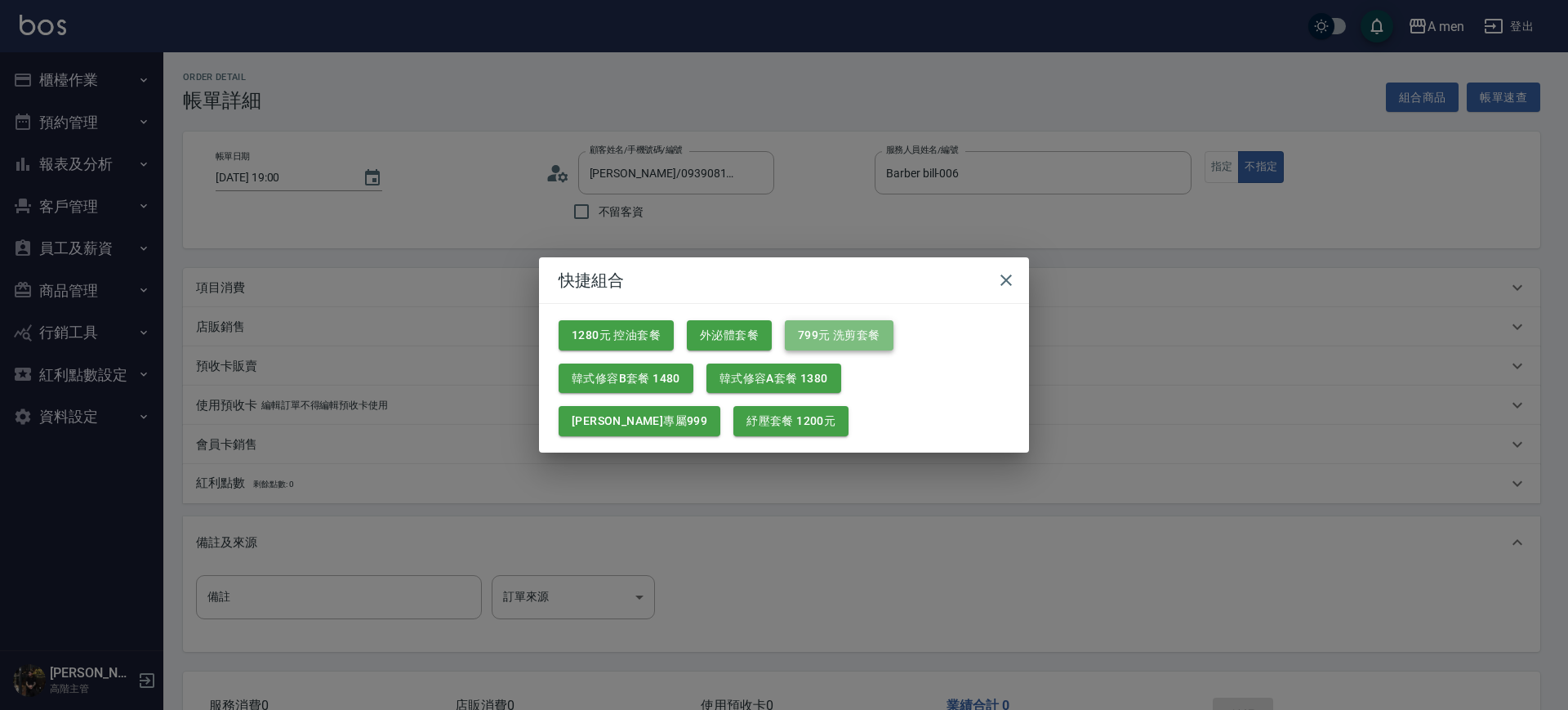
click at [821, 342] on button "799元 洗剪套餐" at bounding box center [839, 335] width 109 height 30
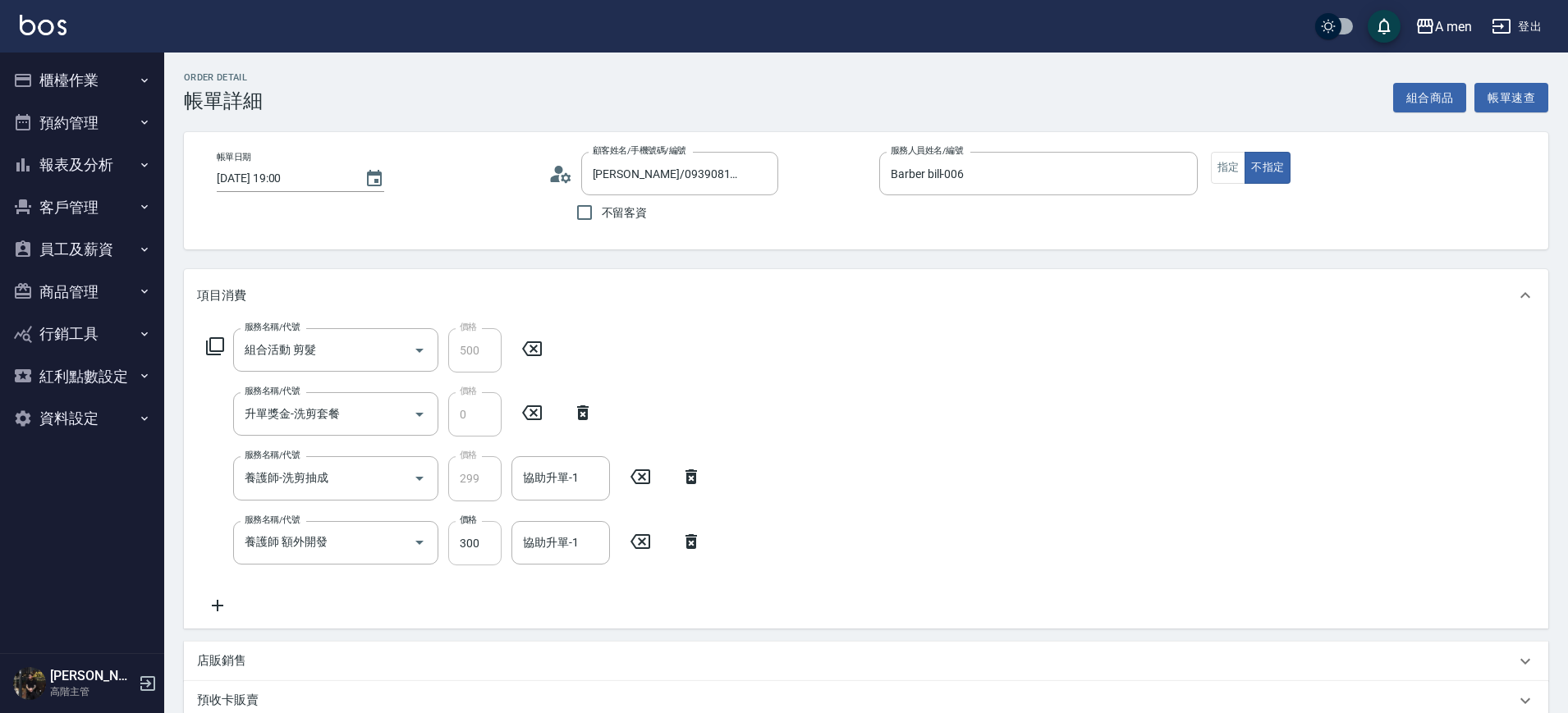
click at [482, 532] on input "300" at bounding box center [474, 542] width 53 height 44
click at [606, 544] on div "協助升單-1" at bounding box center [561, 542] width 99 height 43
type input "200"
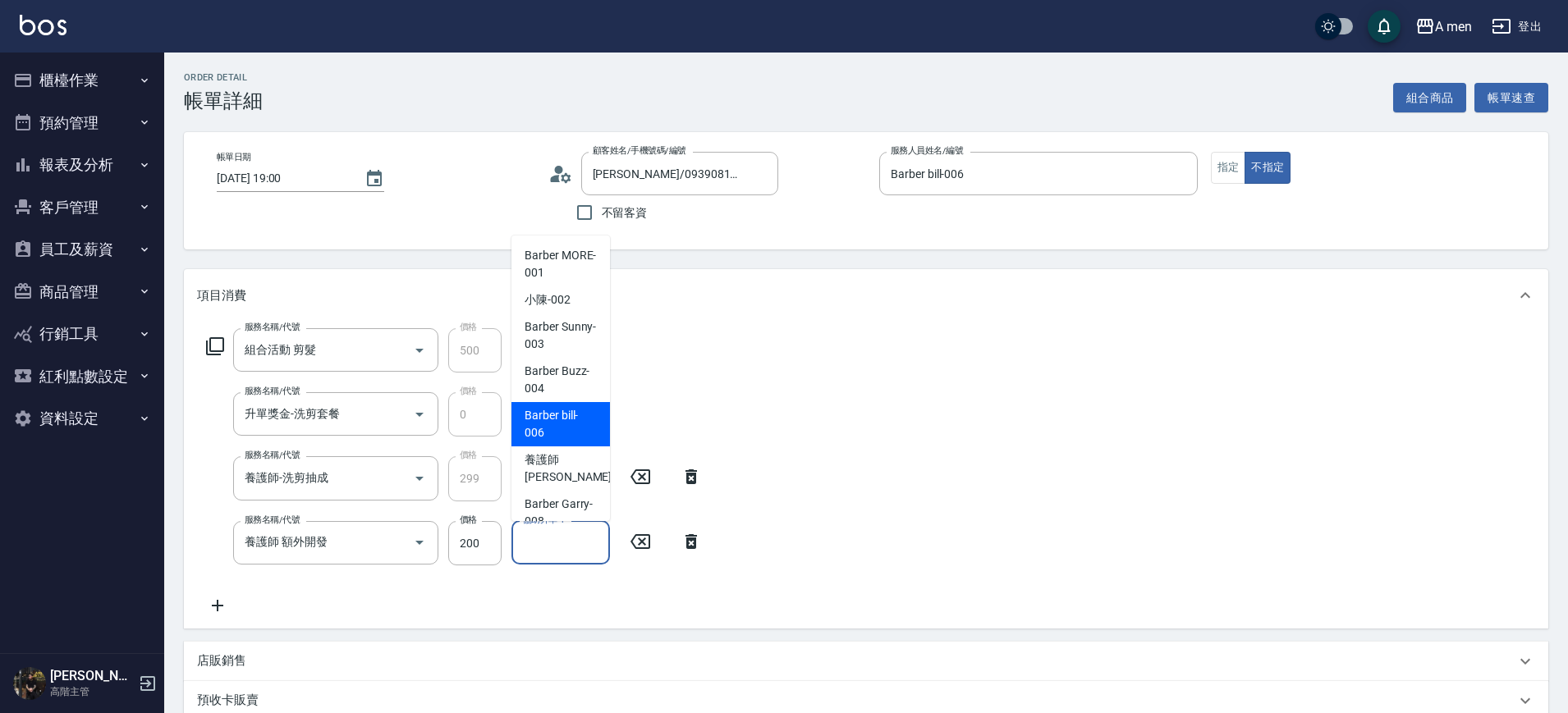
click at [558, 418] on span "Barber bill -006" at bounding box center [561, 424] width 72 height 34
type input "Barber bill-006"
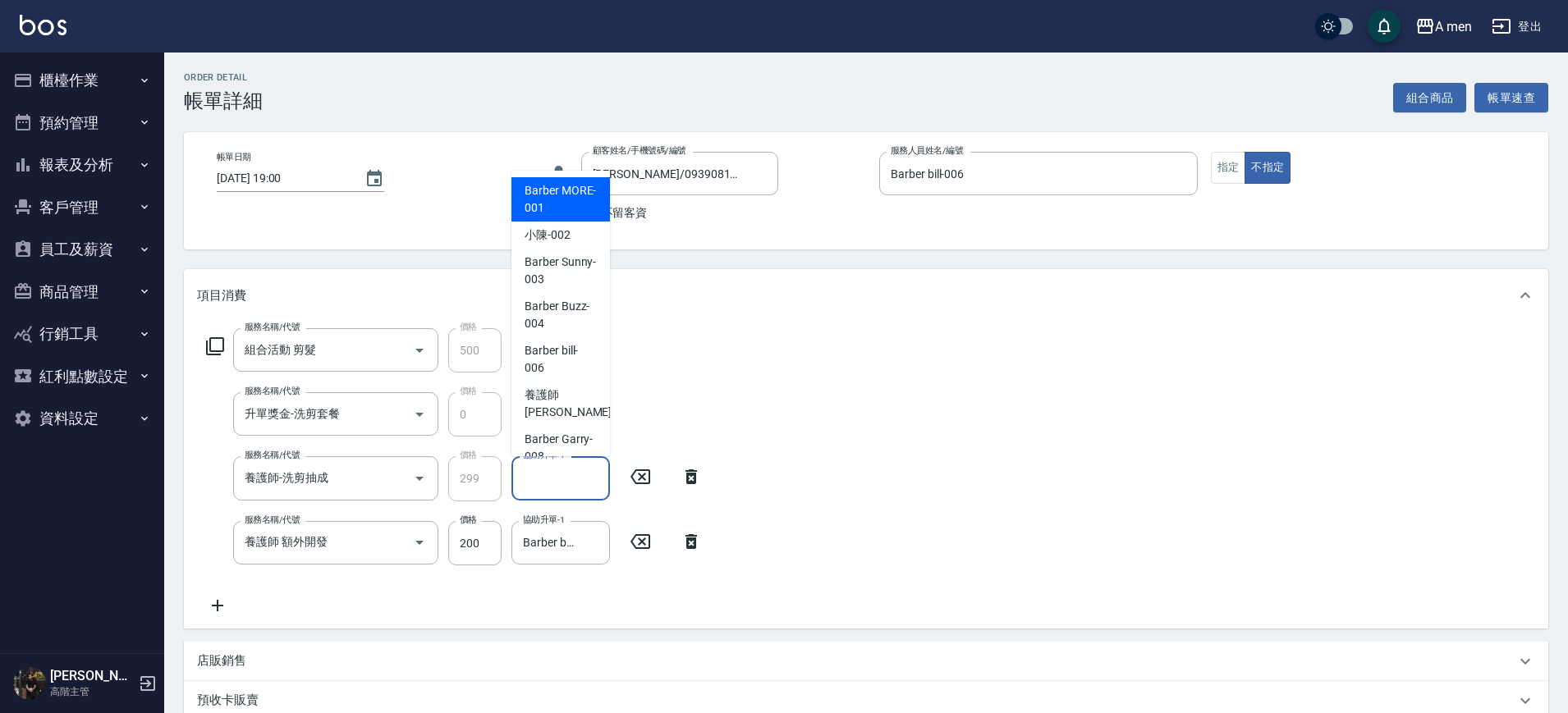
click at [538, 469] on input "協助升單-1" at bounding box center [561, 478] width 84 height 29
click at [528, 235] on span "小陳 -002" at bounding box center [547, 234] width 46 height 17
type input "小陳-002"
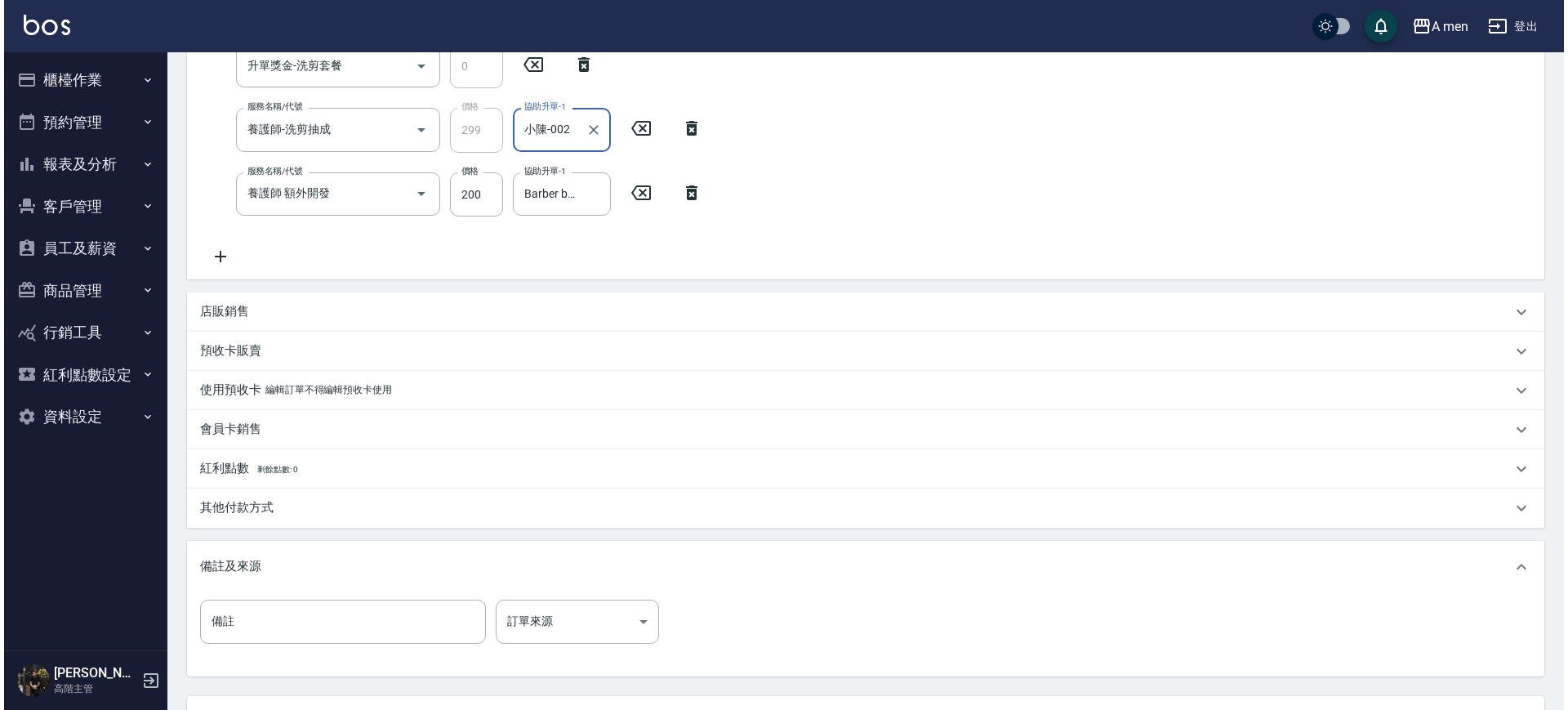
scroll to position [489, 0]
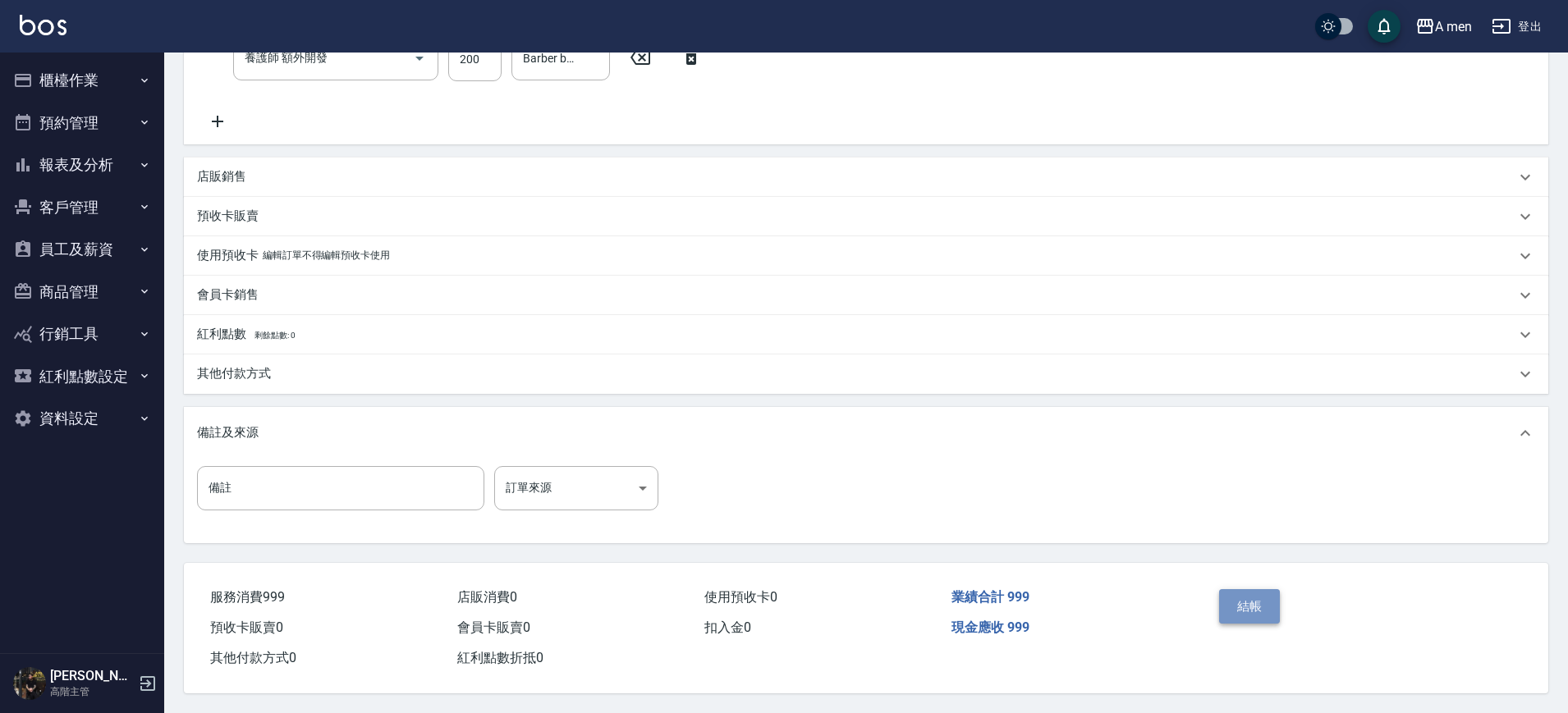
click at [1230, 589] on button "結帳" at bounding box center [1250, 606] width 62 height 34
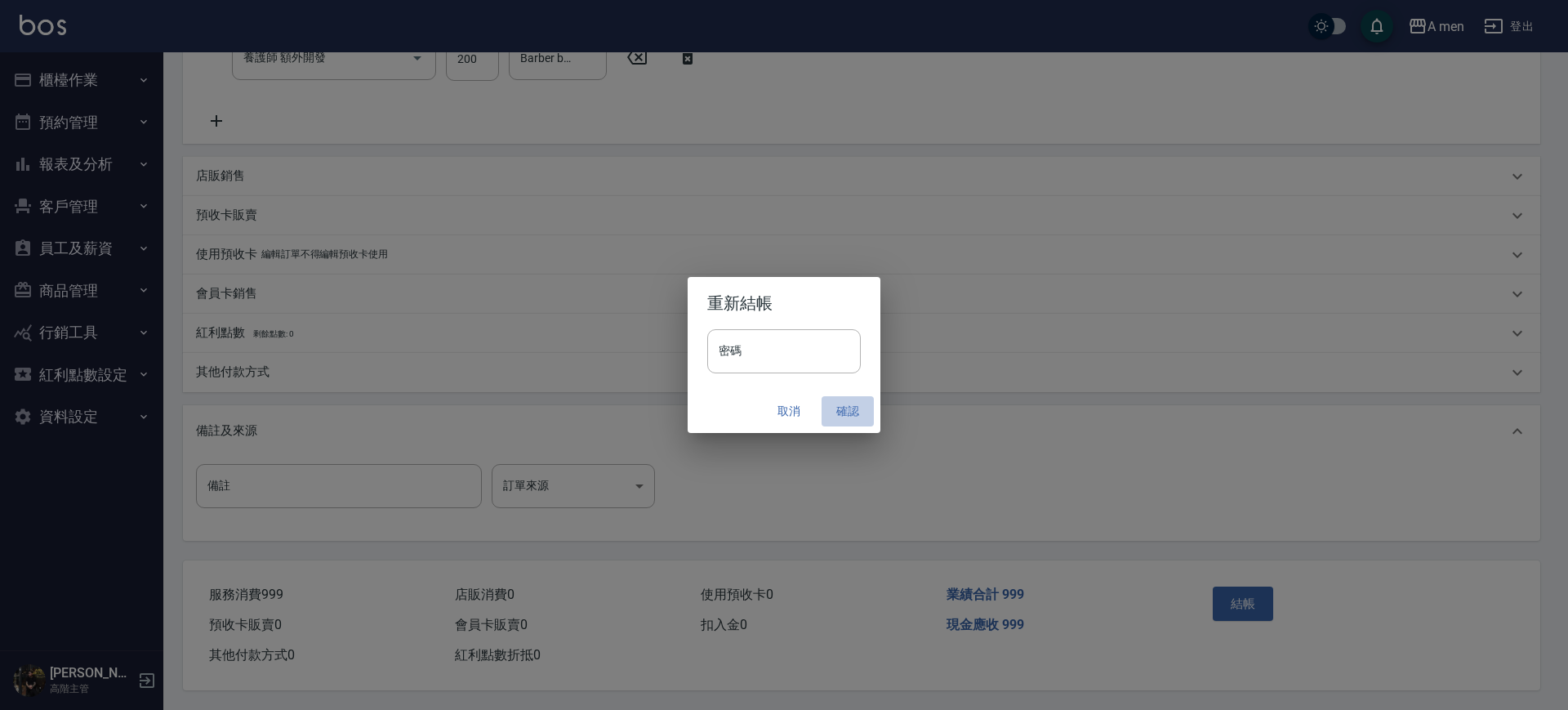
click at [848, 402] on button "確認" at bounding box center [847, 411] width 52 height 30
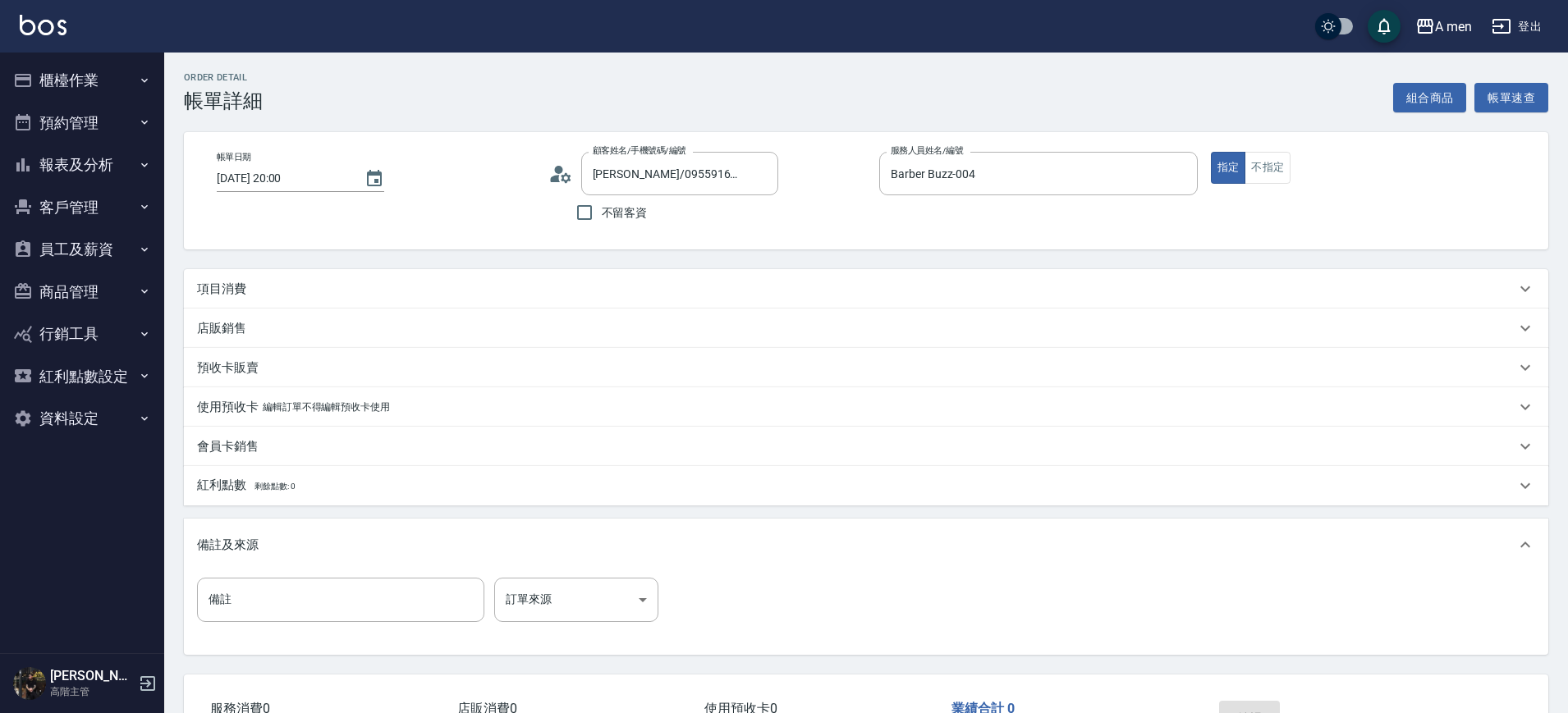
click at [854, 284] on div "項目消費" at bounding box center [856, 289] width 1319 height 17
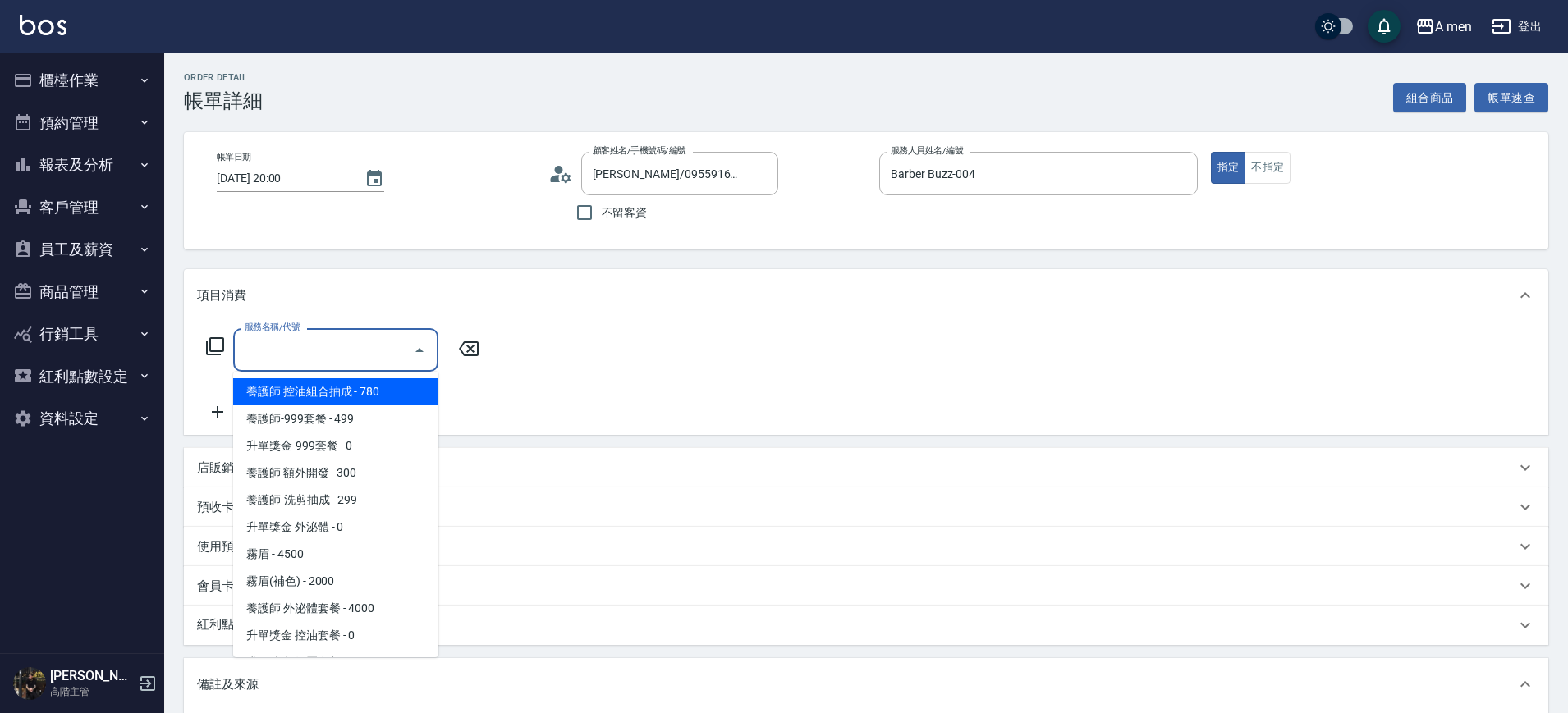
click at [376, 353] on input "服務名稱/代號" at bounding box center [323, 350] width 166 height 29
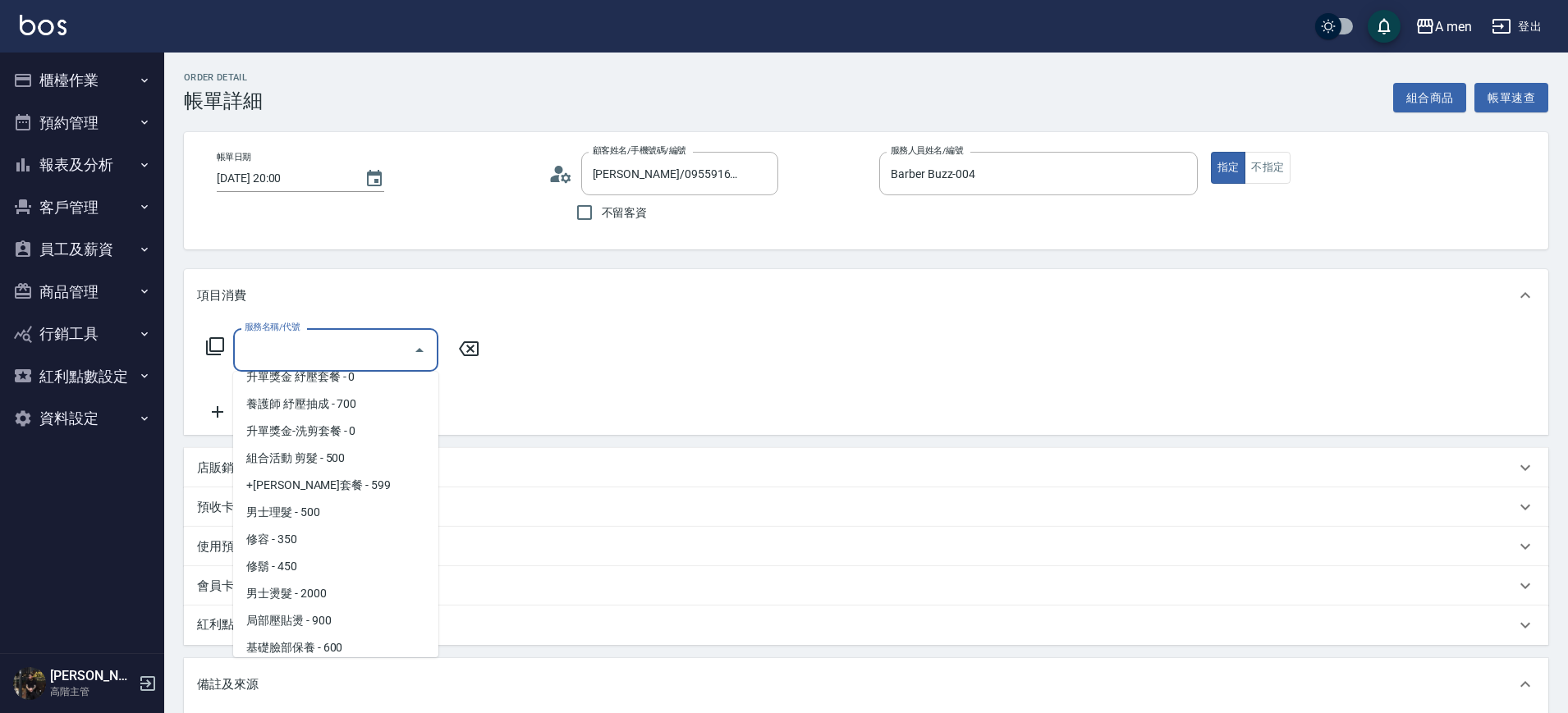
scroll to position [290, 0]
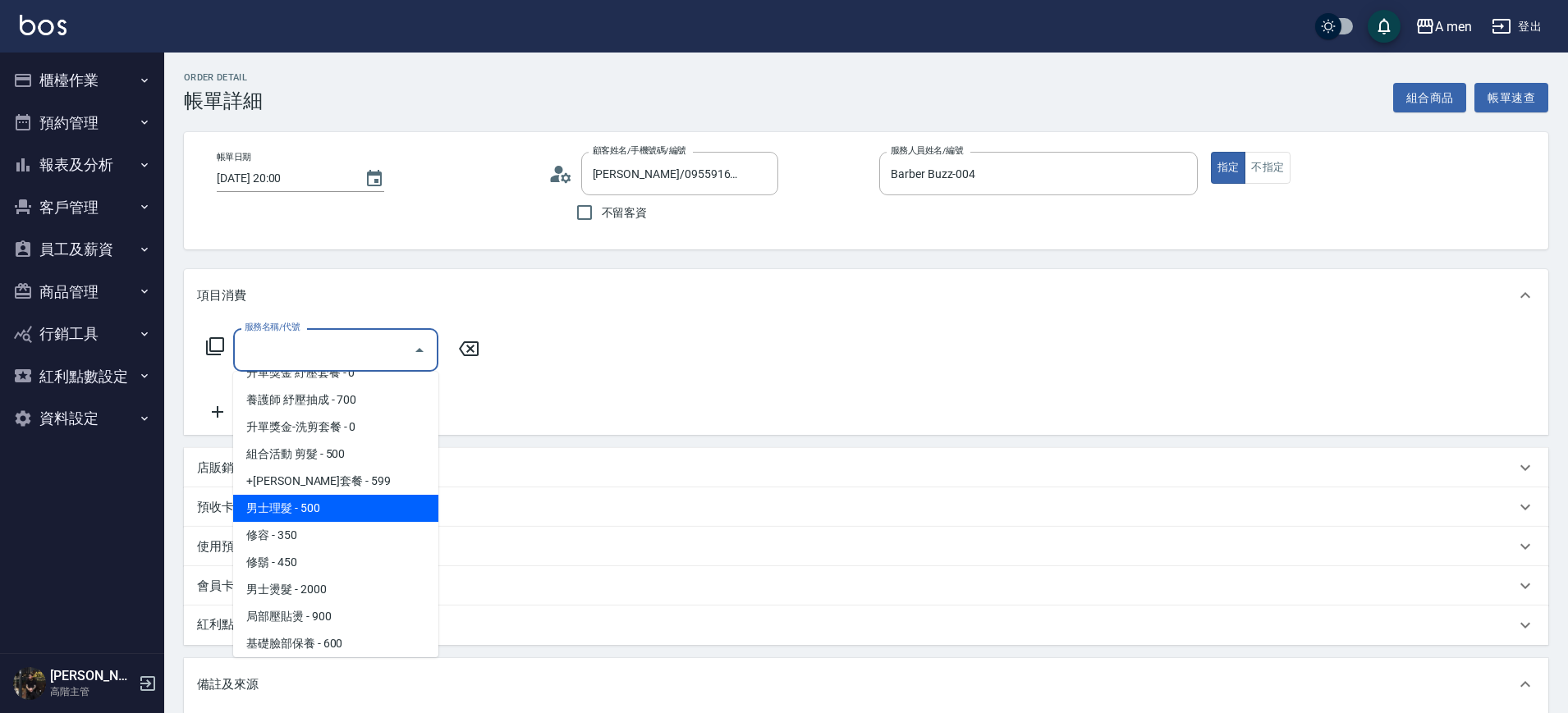
click at [347, 499] on span "男士理髮 - 500" at bounding box center [336, 508] width 205 height 27
type input "男士理髮(A01)"
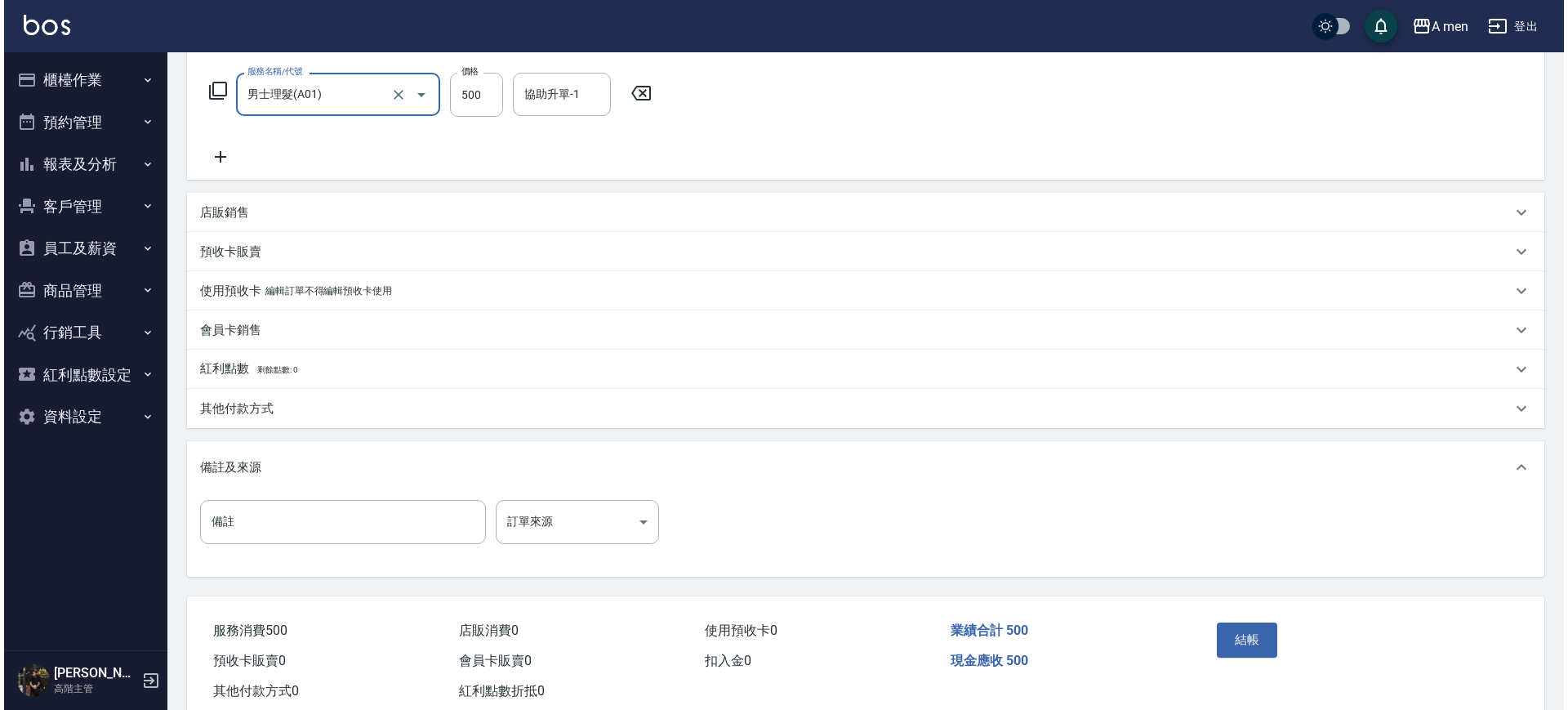
scroll to position [298, 0]
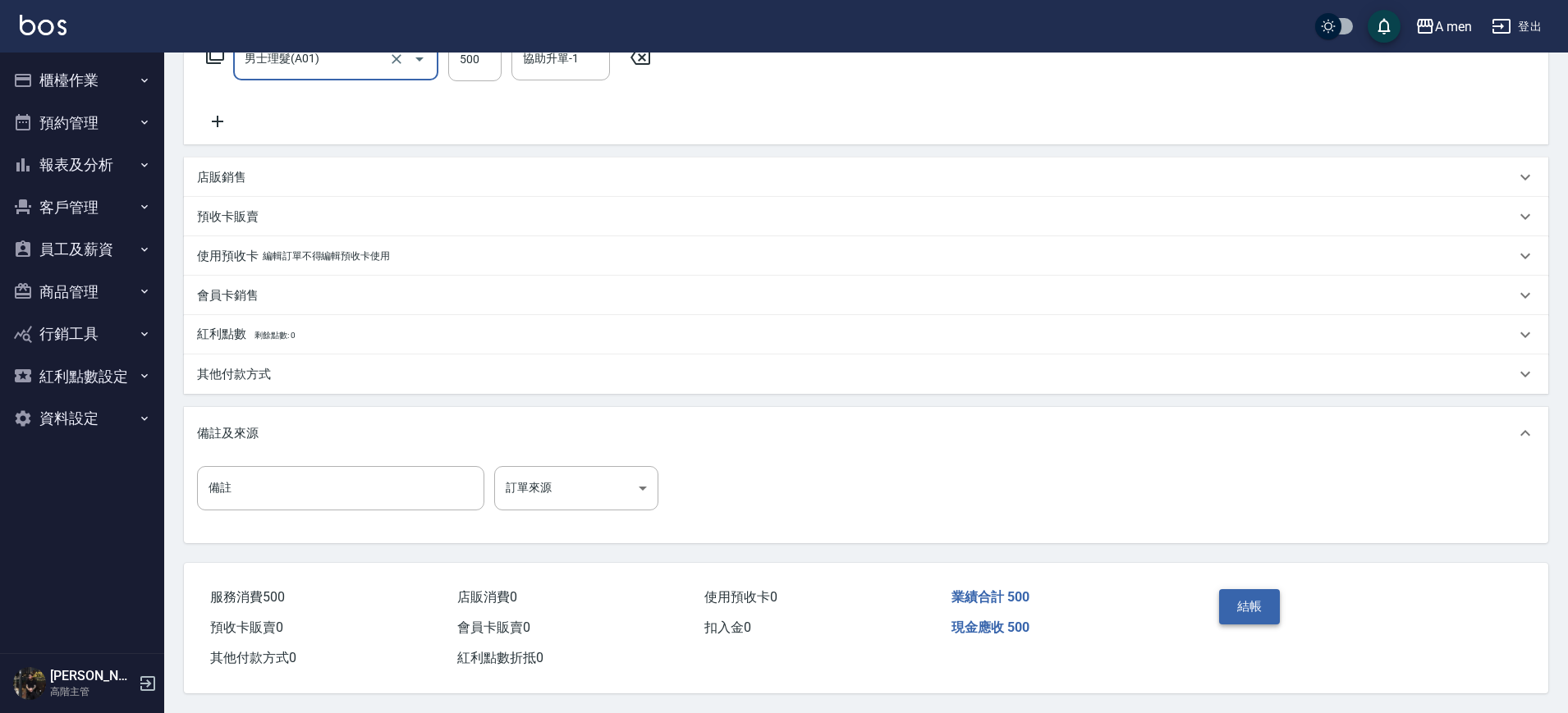
click at [1243, 604] on button "結帳" at bounding box center [1250, 606] width 62 height 34
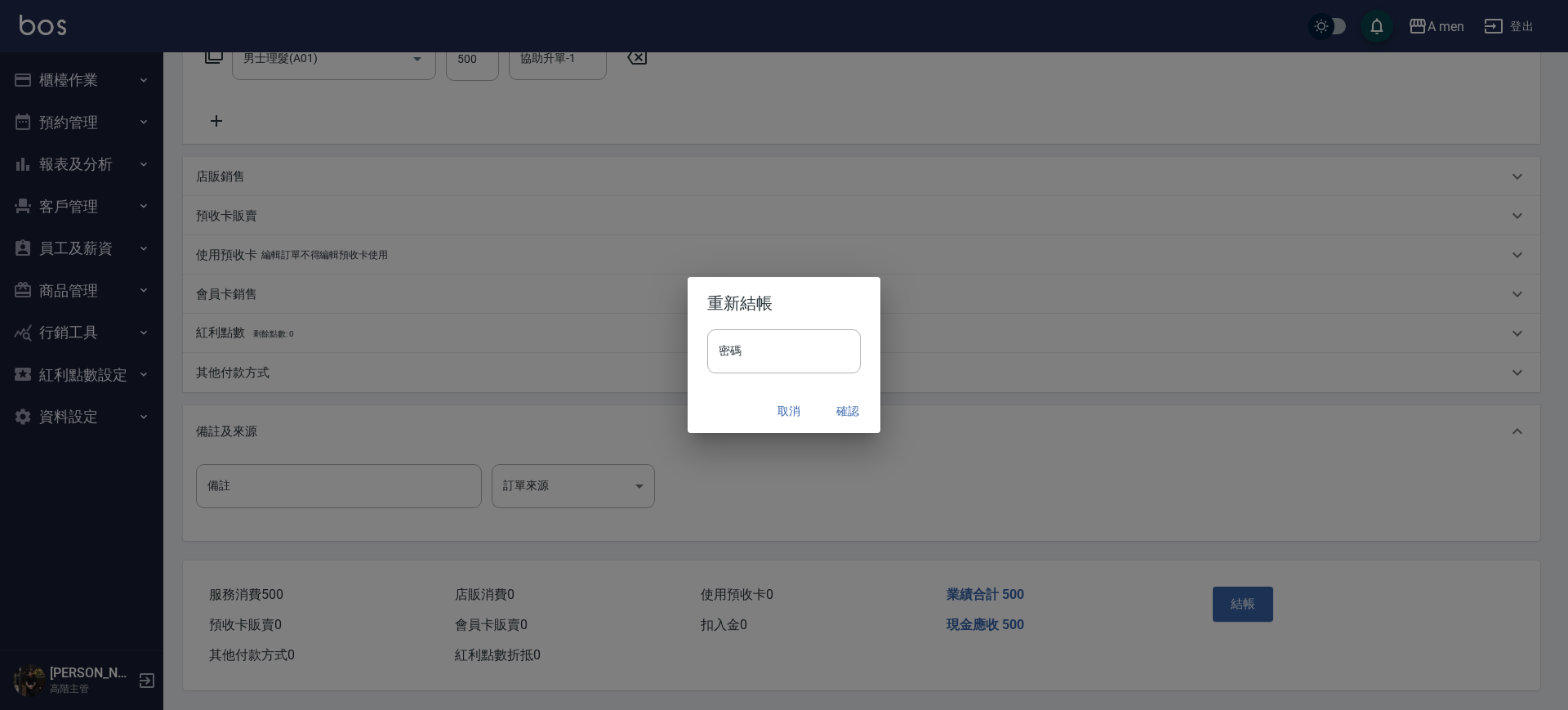
click at [851, 408] on button "確認" at bounding box center [847, 411] width 52 height 30
